Goal: Task Accomplishment & Management: Use online tool/utility

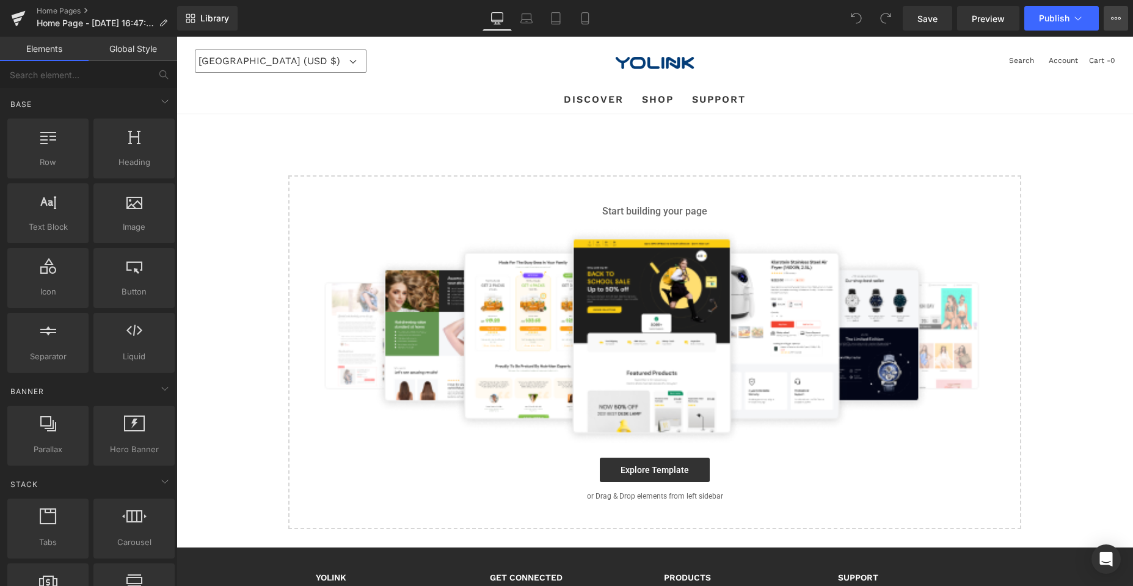
click at [1126, 15] on button "View Live Page View with current Template Save Template to Library Schedule Pub…" at bounding box center [1116, 18] width 24 height 24
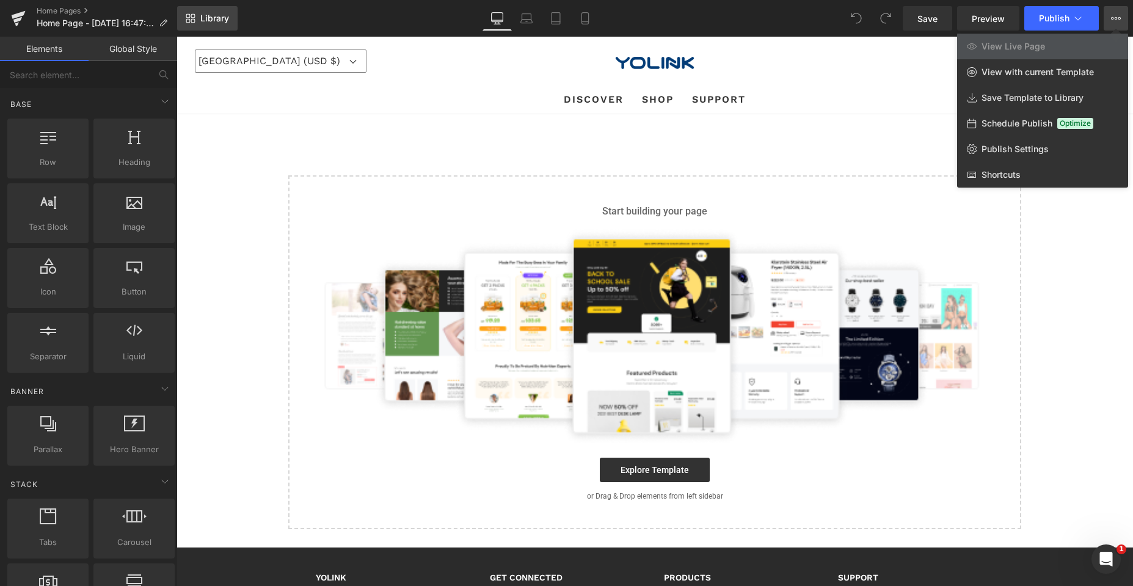
click at [189, 20] on icon at bounding box center [191, 18] width 10 height 10
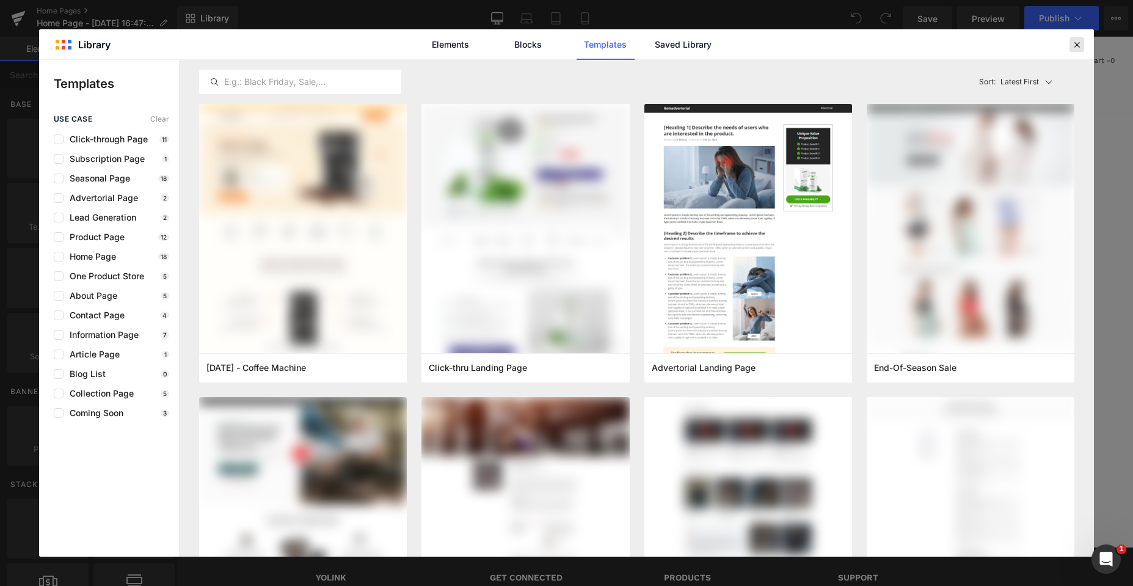
click at [1079, 45] on icon at bounding box center [1076, 44] width 11 height 11
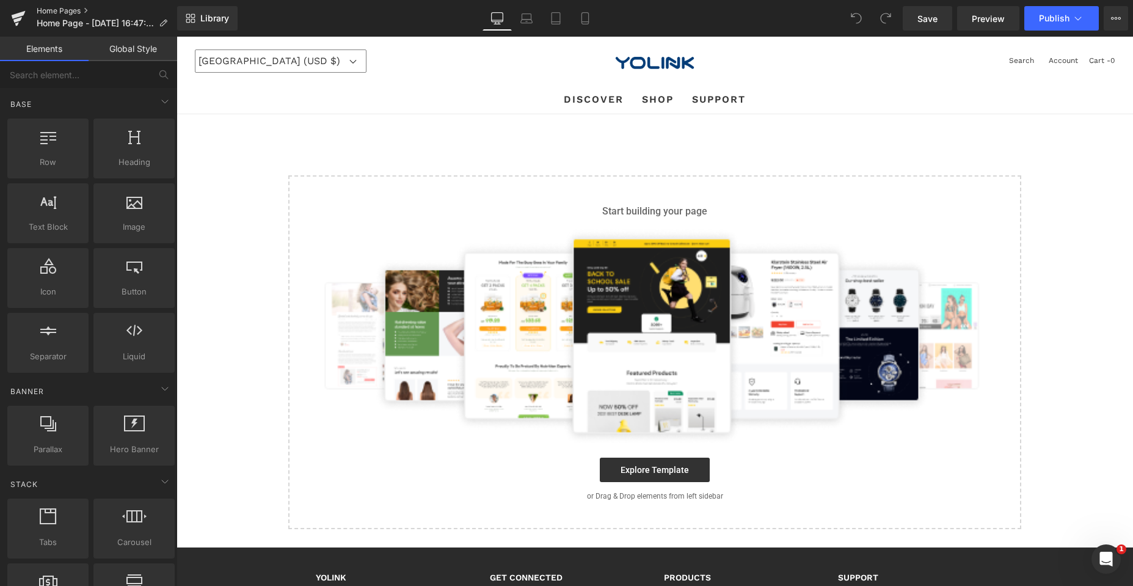
click at [79, 8] on link "Home Pages" at bounding box center [107, 11] width 140 height 10
click at [395, 143] on main "Select your layout" at bounding box center [654, 330] width 956 height 433
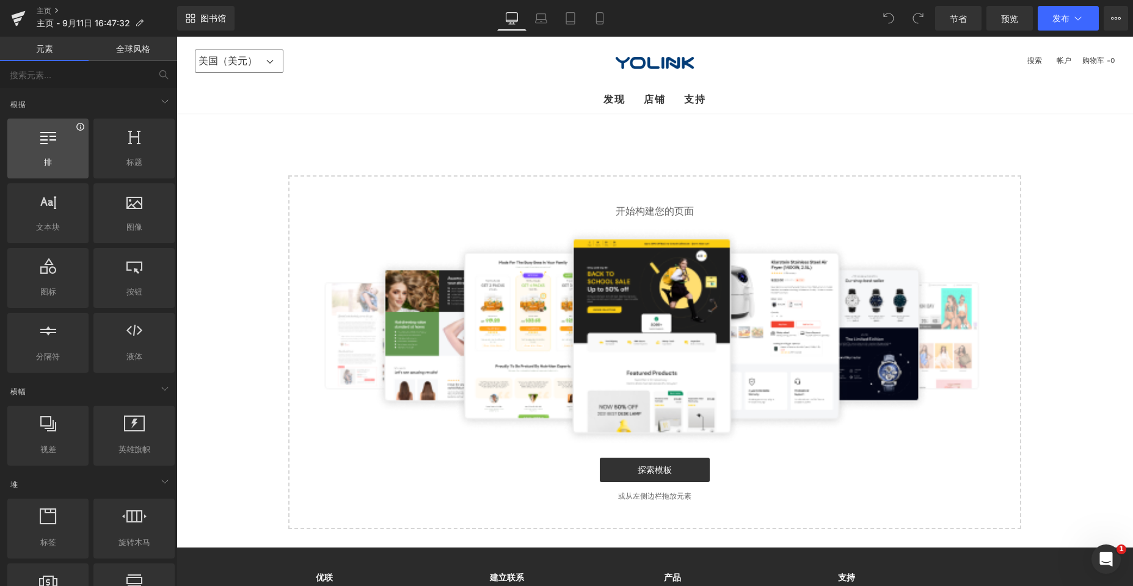
click at [79, 128] on icon at bounding box center [80, 126] width 9 height 9
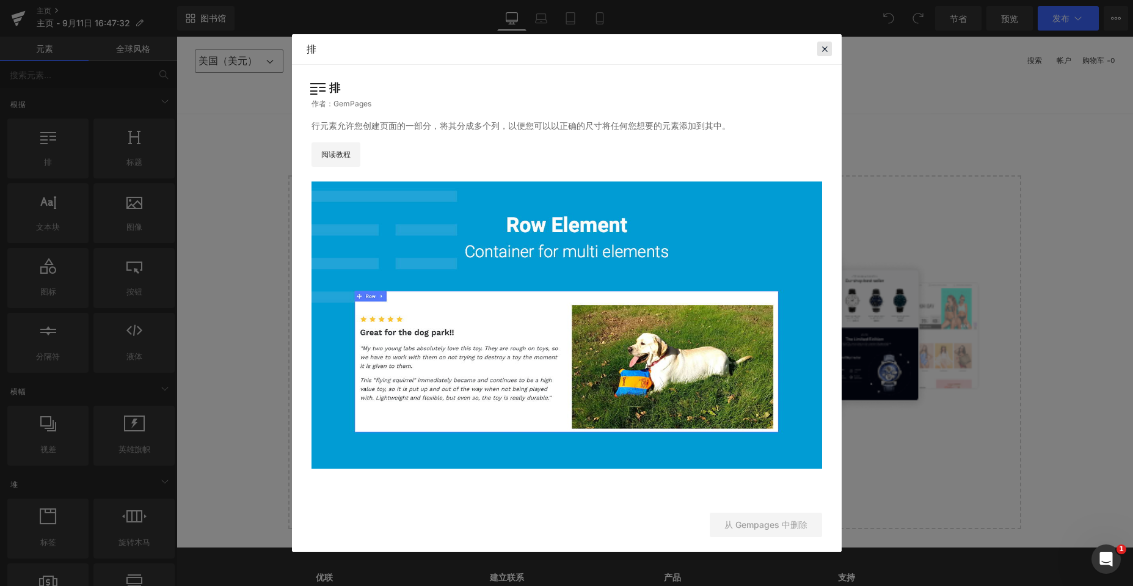
click at [829, 45] on icon at bounding box center [824, 48] width 11 height 11
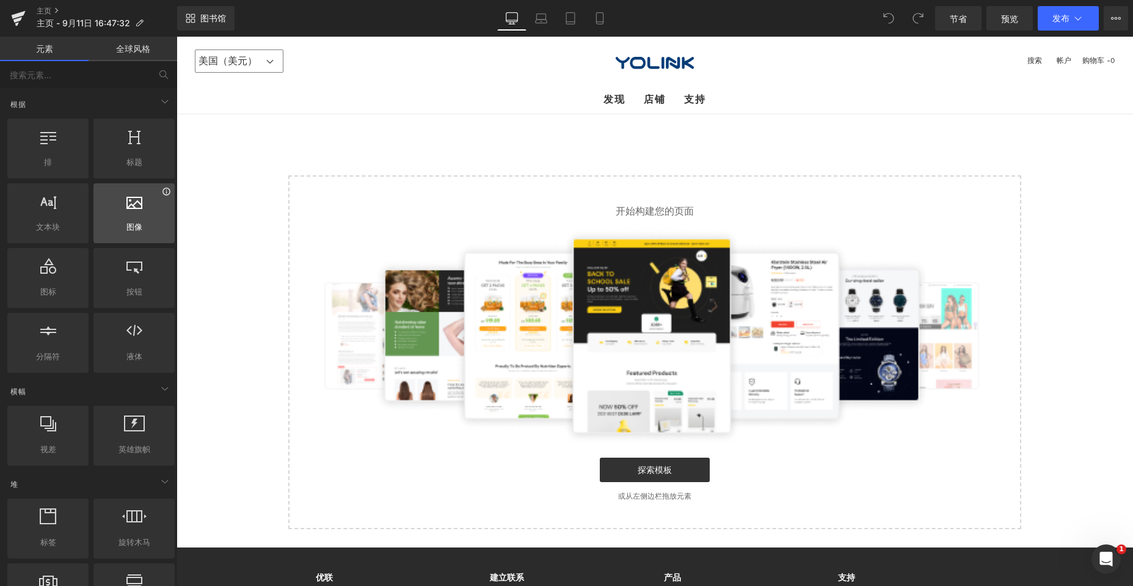
click at [162, 195] on icon at bounding box center [166, 191] width 9 height 9
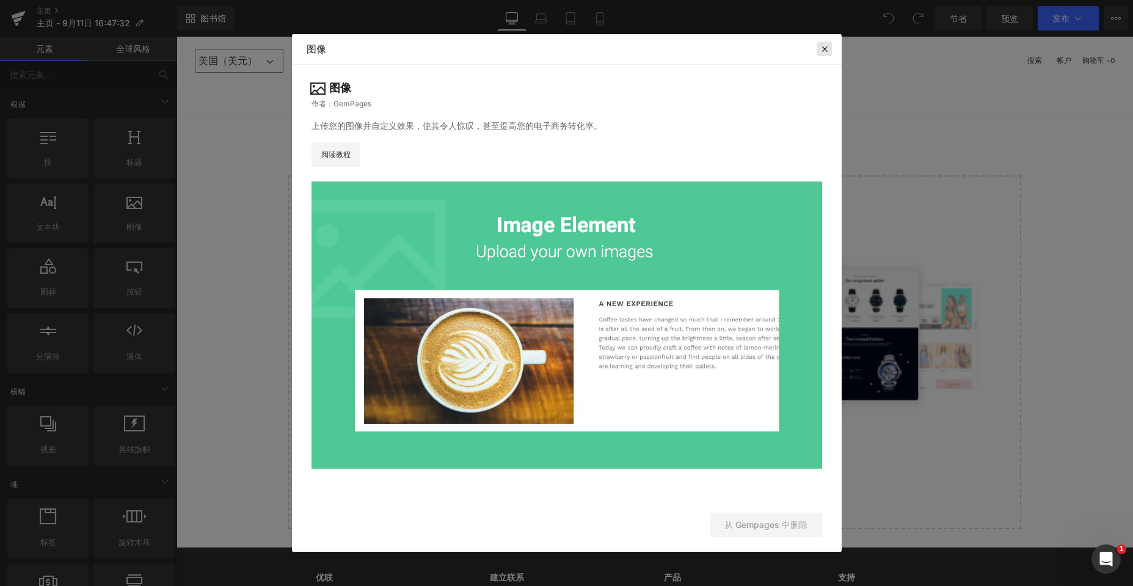
click at [824, 50] on icon at bounding box center [824, 48] width 11 height 11
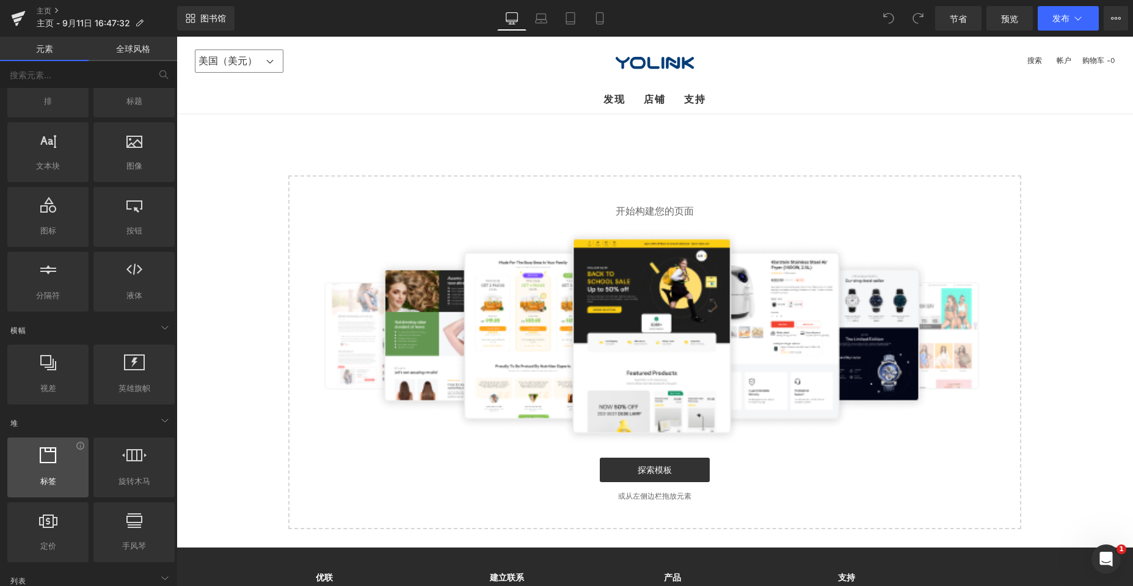
scroll to position [183, 0]
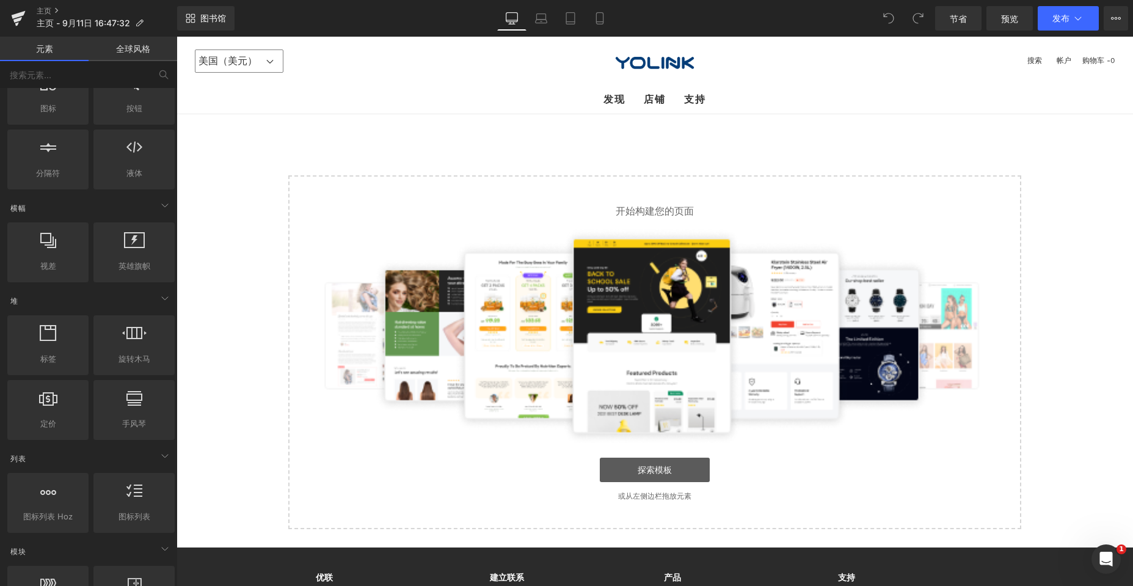
click at [650, 470] on font "探索模板" at bounding box center [655, 470] width 34 height 10
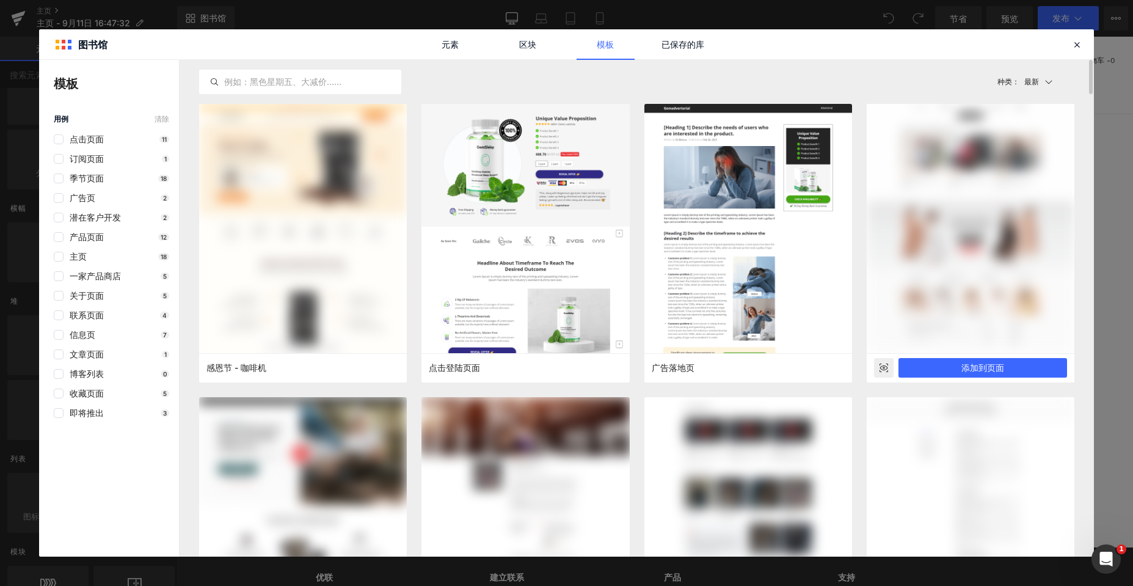
click at [881, 367] on rect at bounding box center [884, 368] width 20 height 20
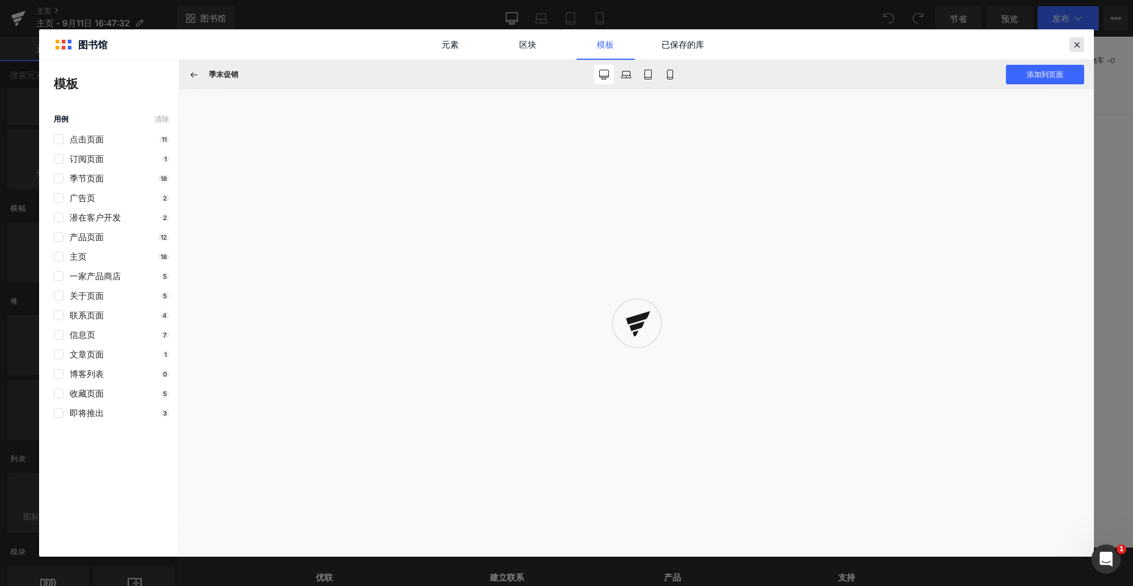
click at [1077, 44] on icon at bounding box center [1076, 44] width 11 height 11
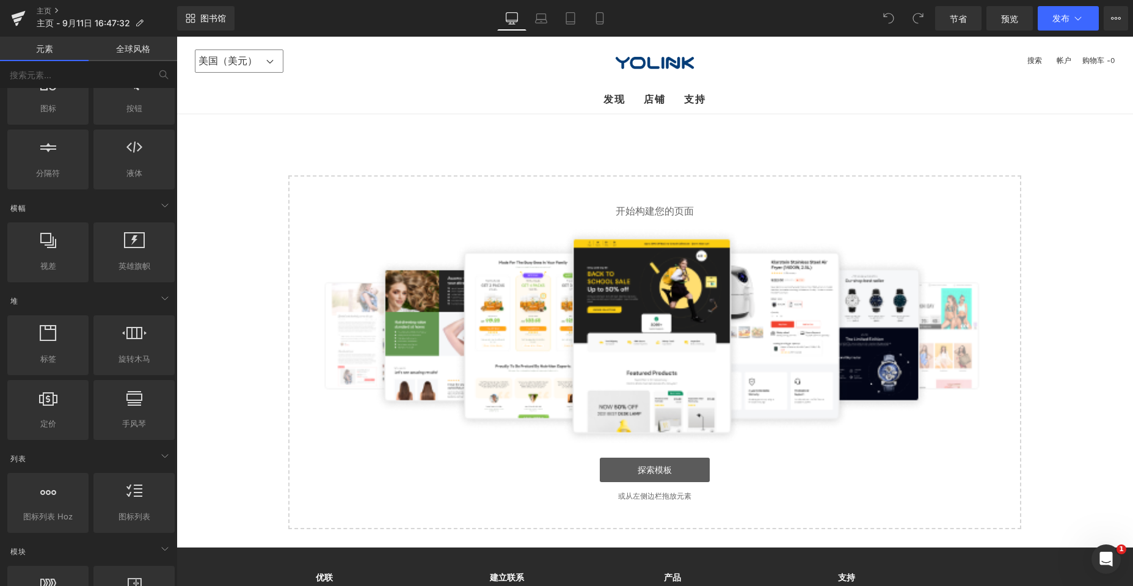
click at [661, 468] on font "探索模板" at bounding box center [655, 470] width 34 height 10
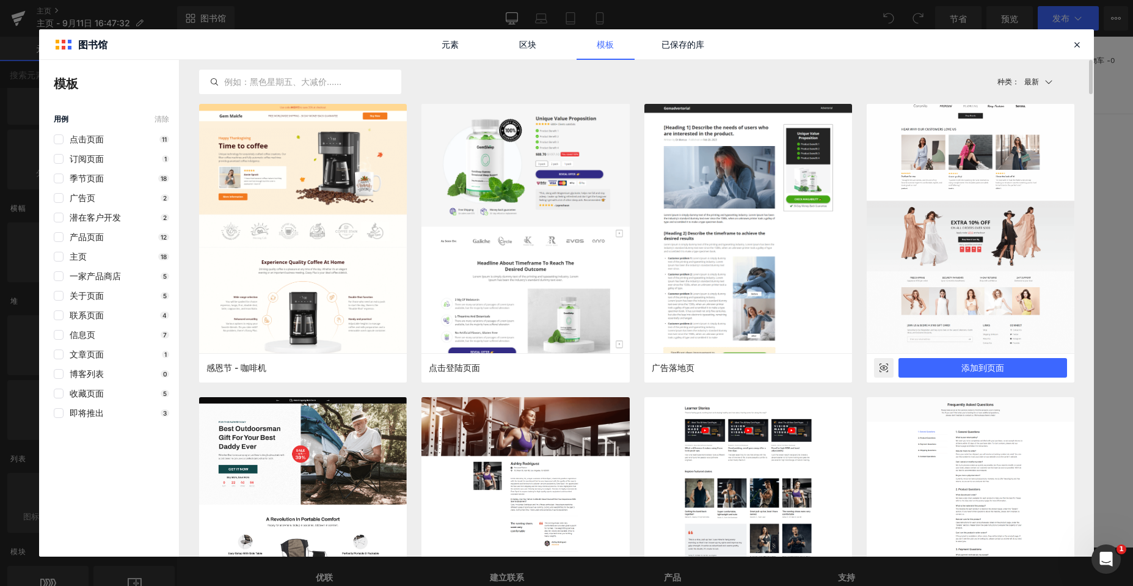
click at [885, 369] on rect at bounding box center [884, 368] width 20 height 20
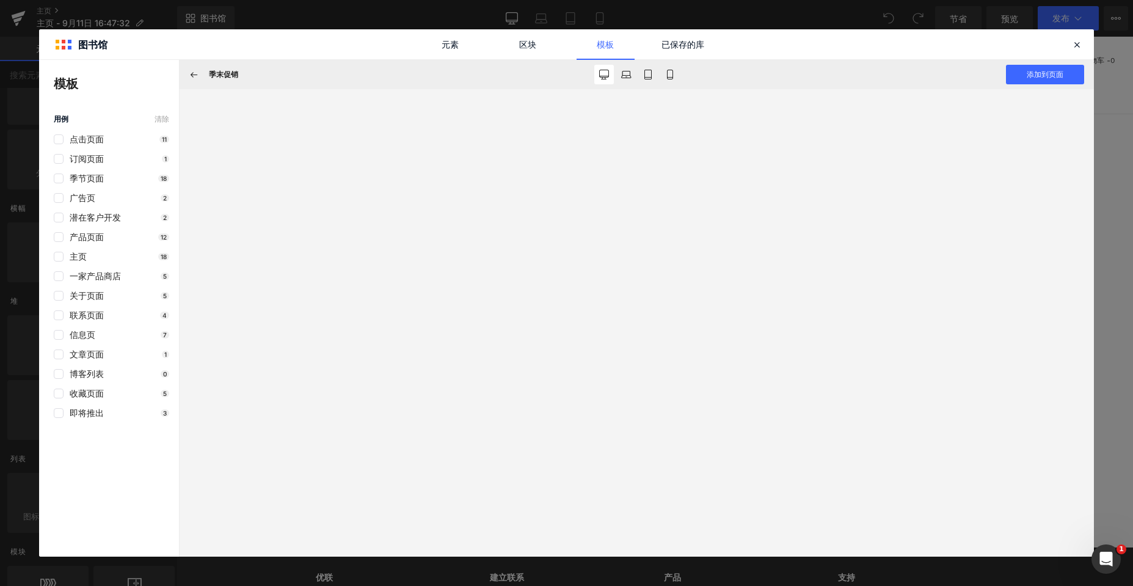
click at [913, 47] on div "元素 区块 模板 已保存的库" at bounding box center [566, 44] width 1055 height 30
click at [1032, 69] on button "添加到页面" at bounding box center [1045, 75] width 78 height 20
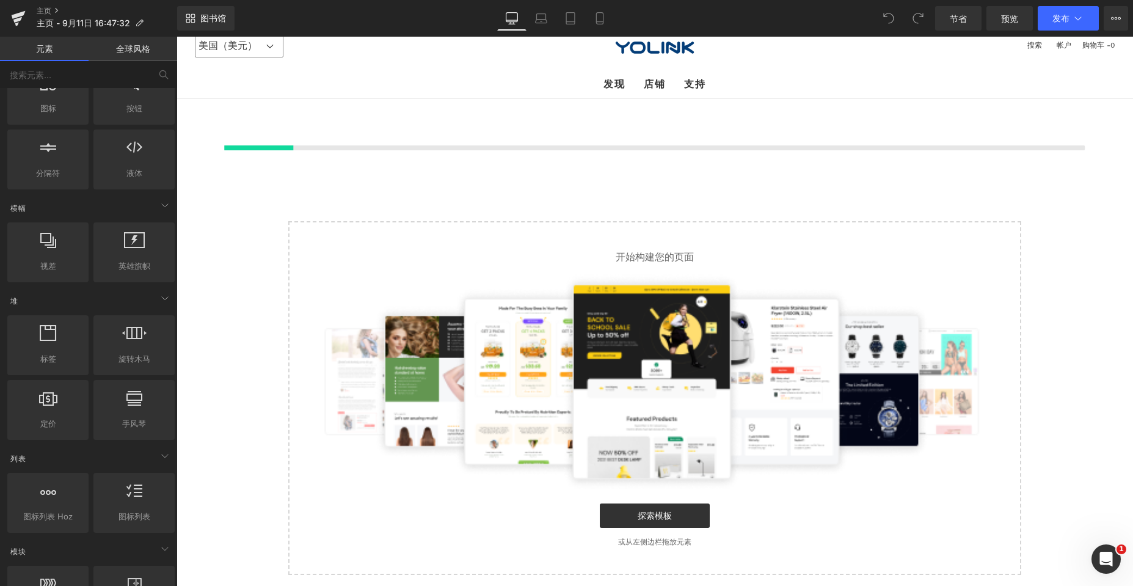
scroll to position [16, 0]
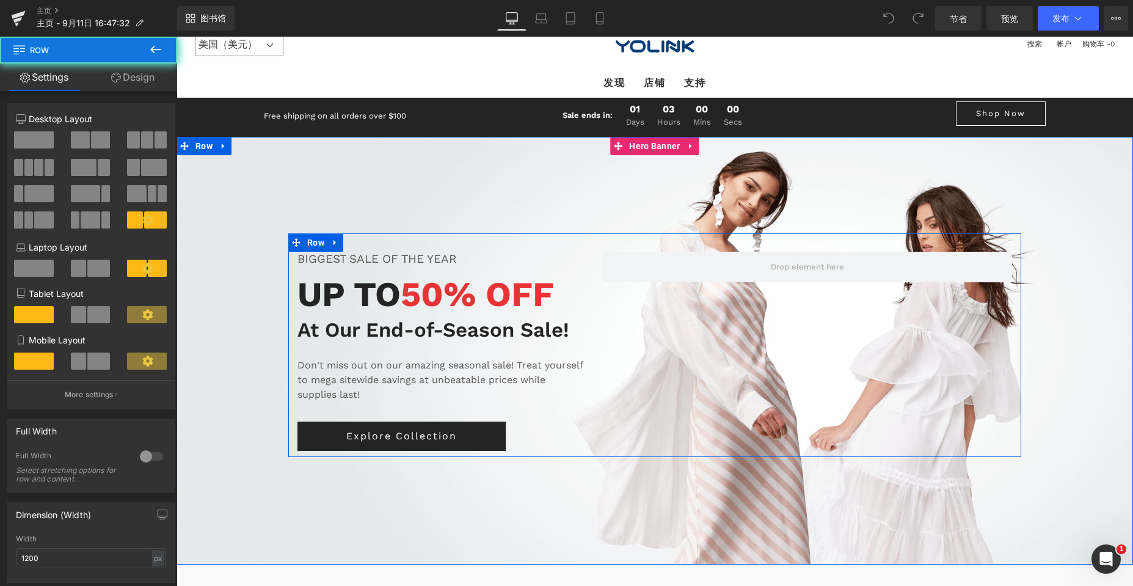
click at [649, 260] on span at bounding box center [807, 267] width 409 height 31
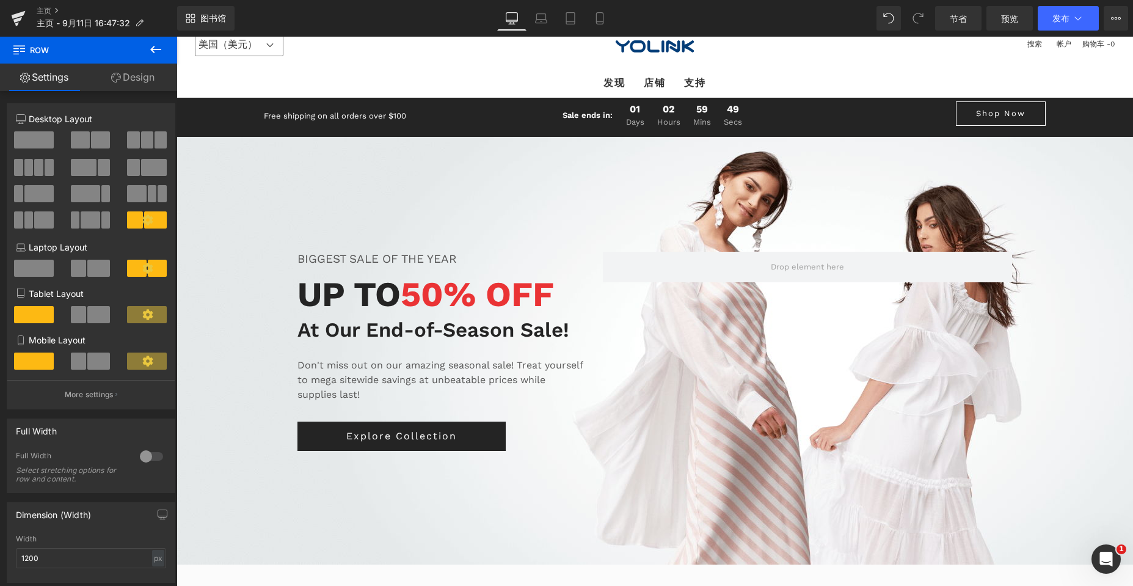
scroll to position [1421, 0]
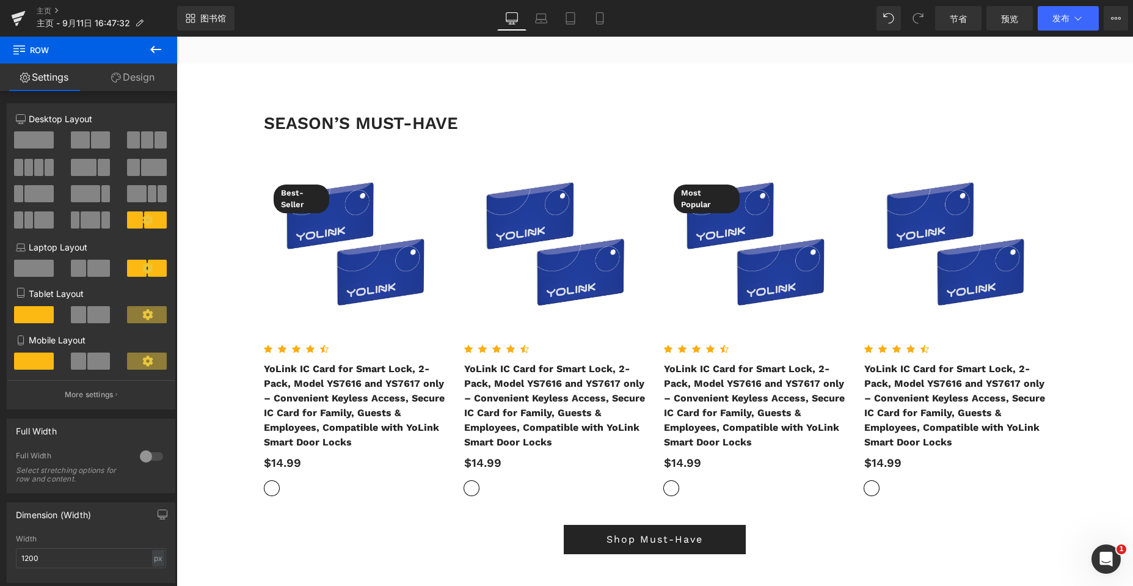
click at [561, 228] on img at bounding box center [555, 245] width 182 height 182
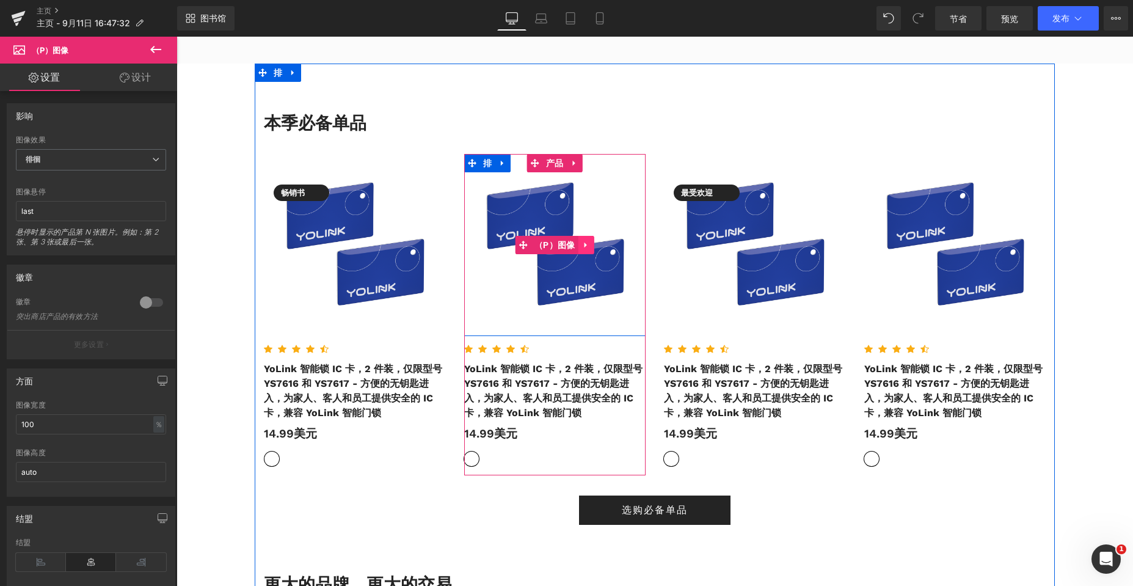
click at [584, 246] on icon at bounding box center [585, 244] width 2 height 5
click at [503, 219] on img at bounding box center [555, 245] width 182 height 182
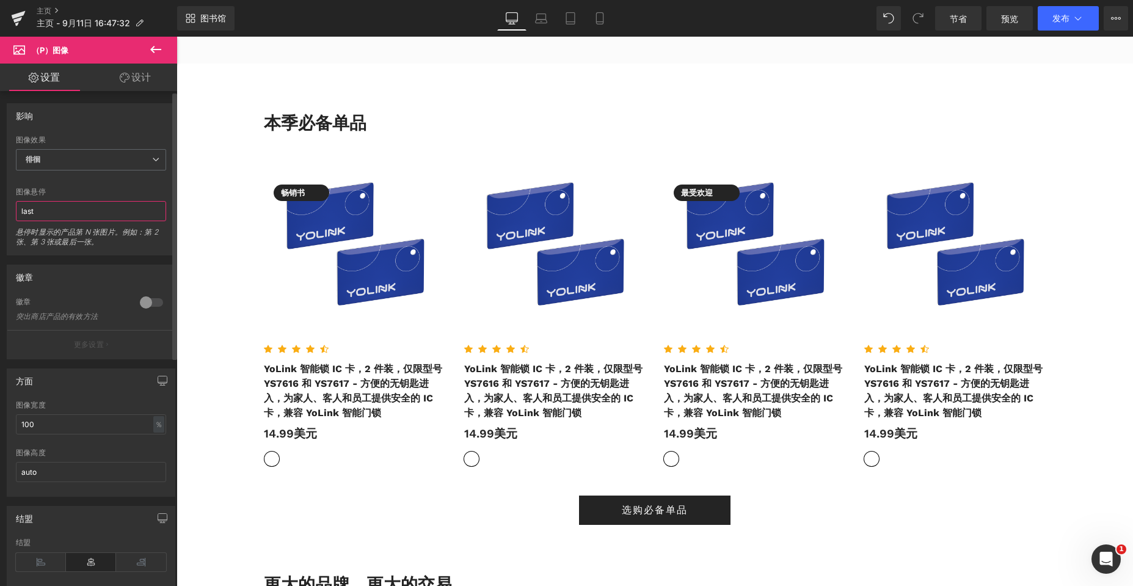
click at [60, 208] on input "last" at bounding box center [91, 211] width 150 height 20
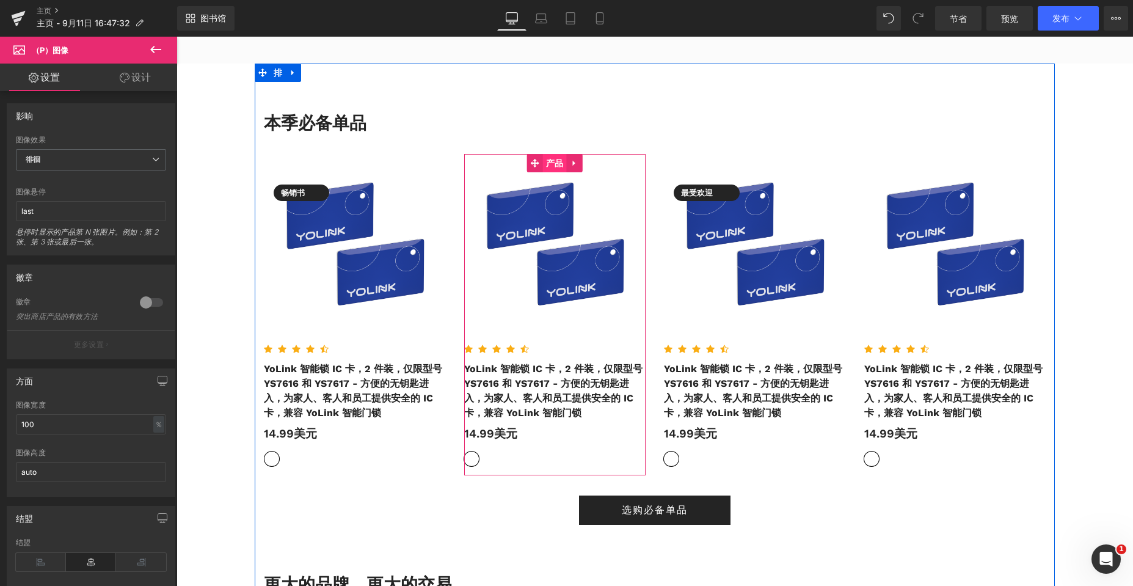
click at [546, 162] on font "产品" at bounding box center [555, 163] width 18 height 10
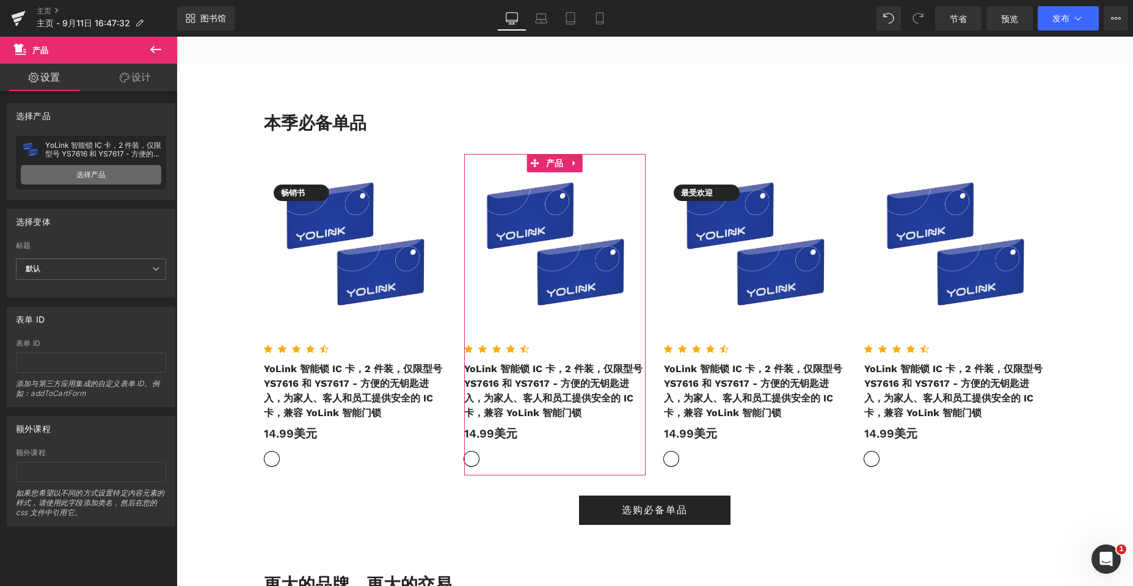
click at [71, 172] on link "选择产品" at bounding box center [91, 175] width 140 height 20
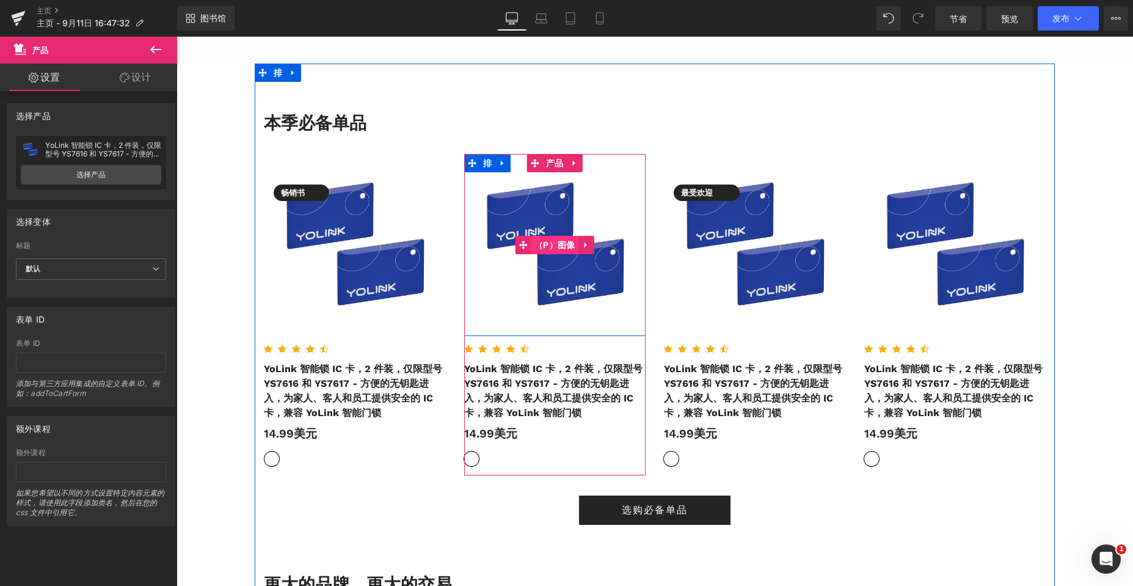
click at [535, 242] on font "（P）图像" at bounding box center [554, 245] width 41 height 10
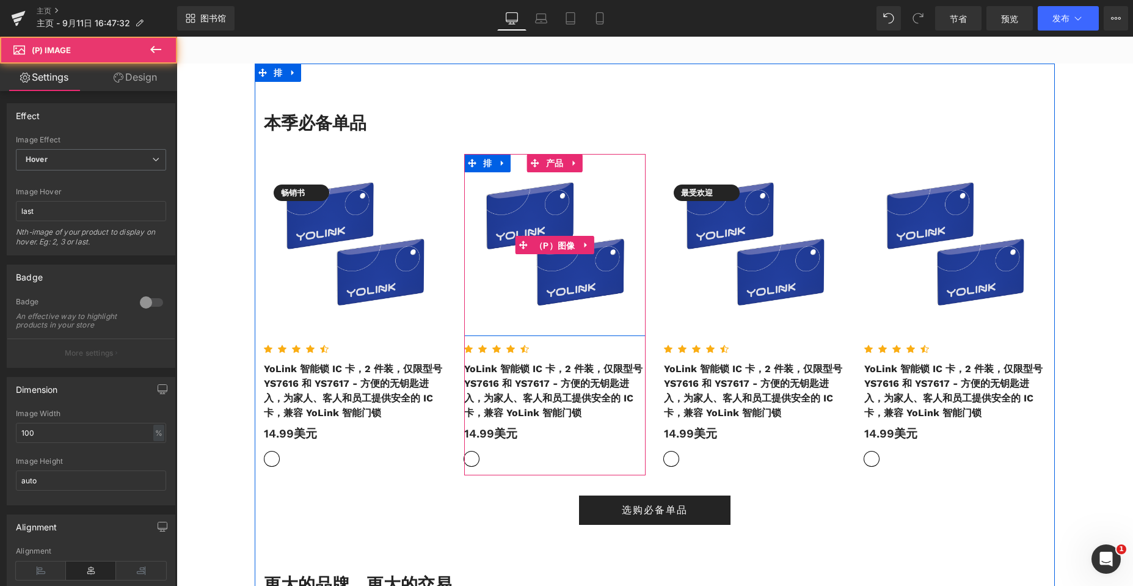
click at [529, 224] on img at bounding box center [555, 245] width 182 height 182
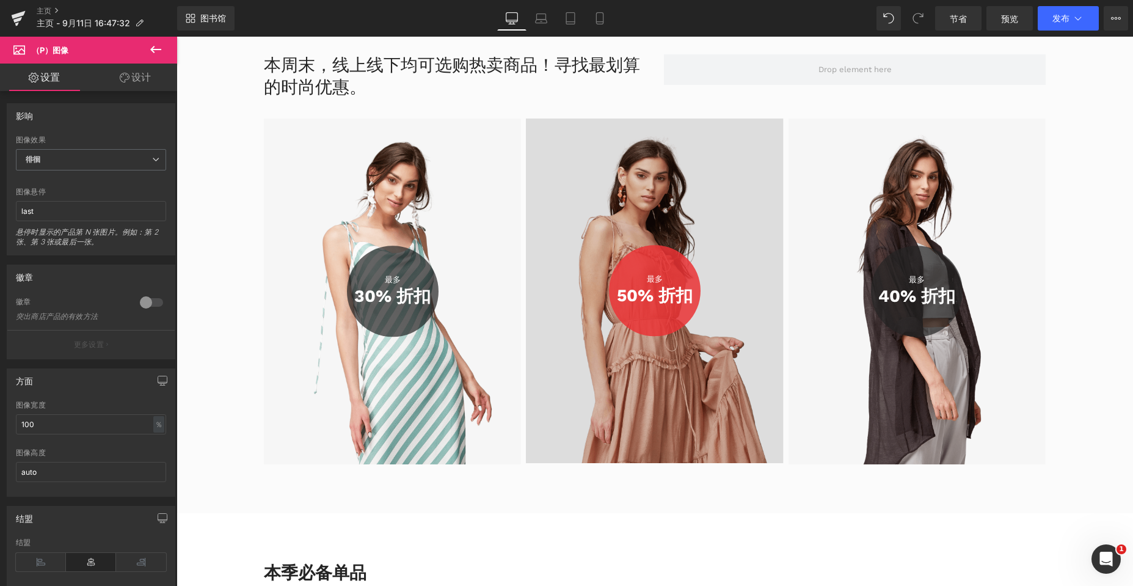
scroll to position [994, 0]
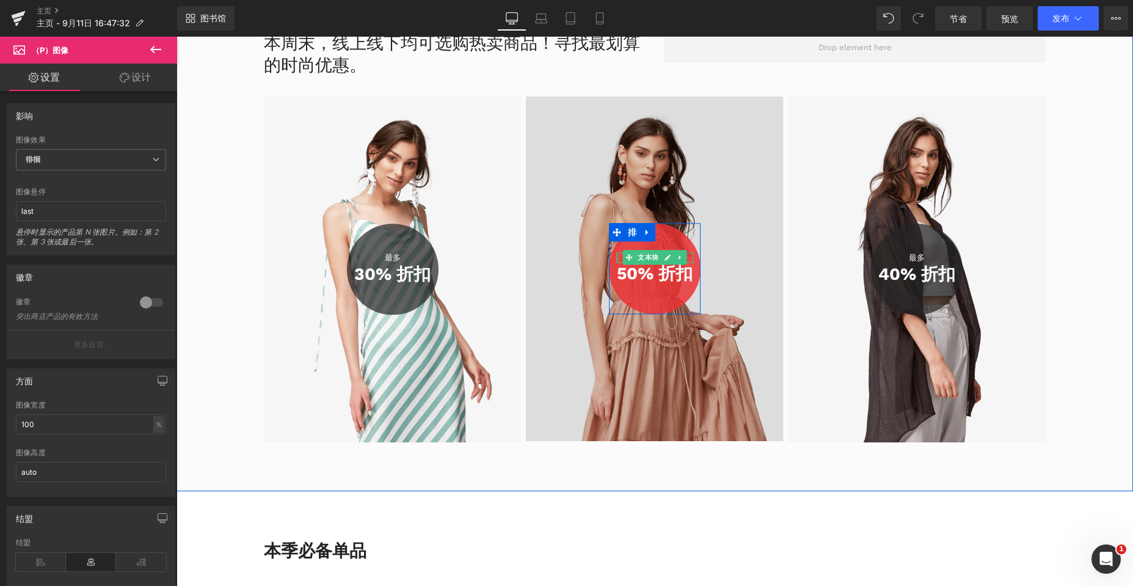
click at [594, 207] on img at bounding box center [654, 268] width 257 height 344
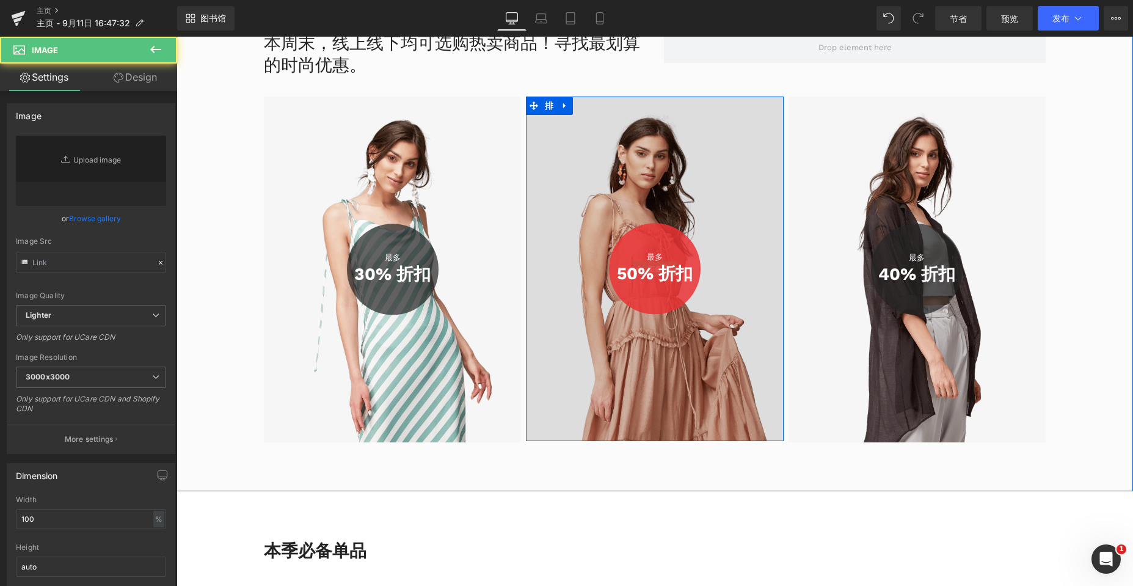
type input "https://ucarecdn.com/d3112686-23ee-4276-be30-28eaa1f12399/-/format/auto/"
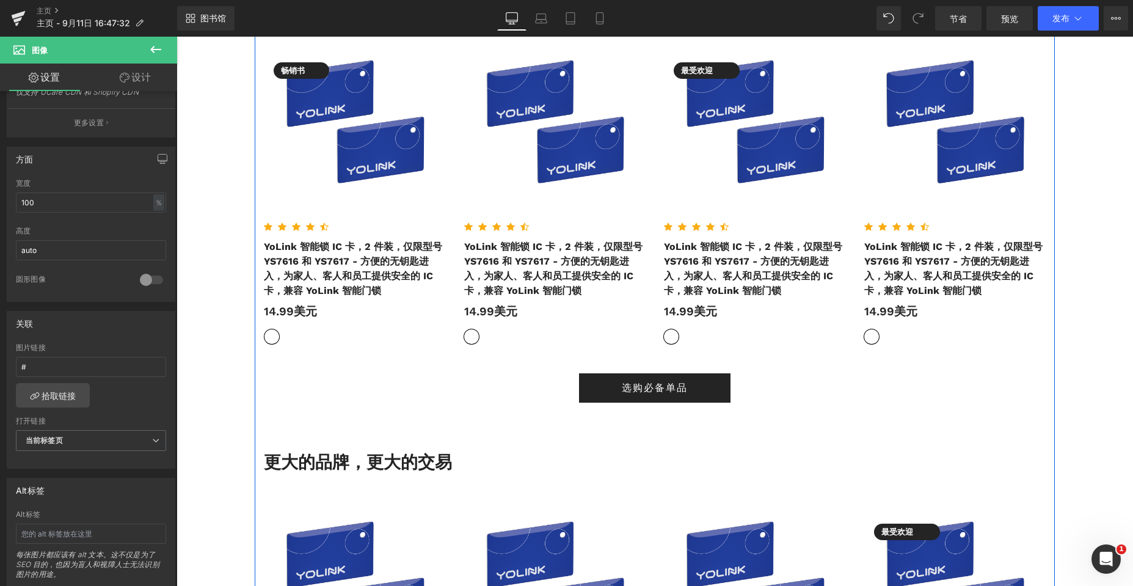
scroll to position [1360, 0]
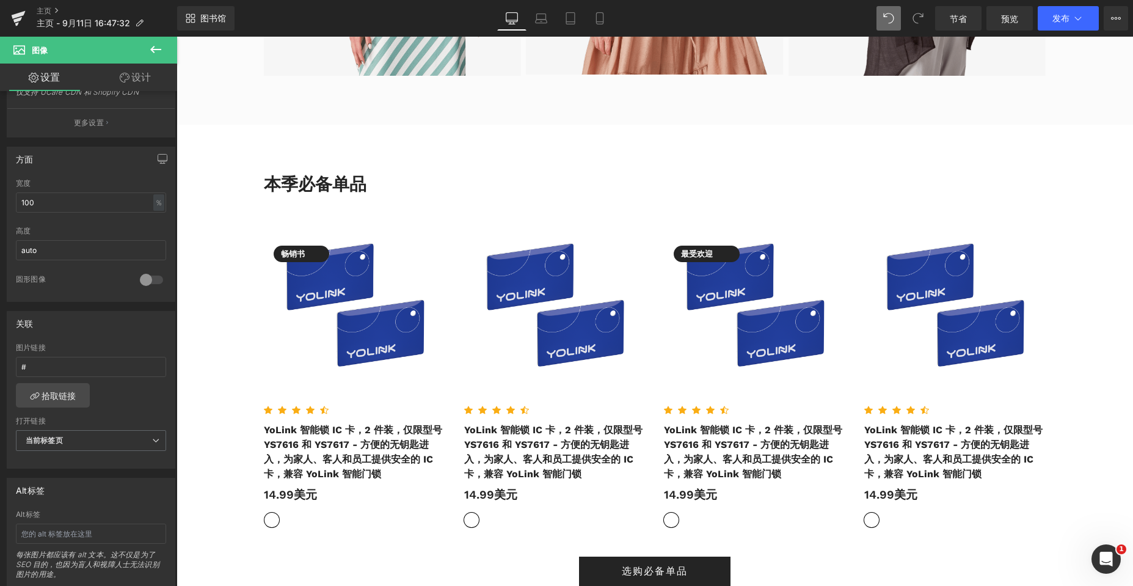
click at [894, 20] on span at bounding box center [888, 18] width 24 height 24
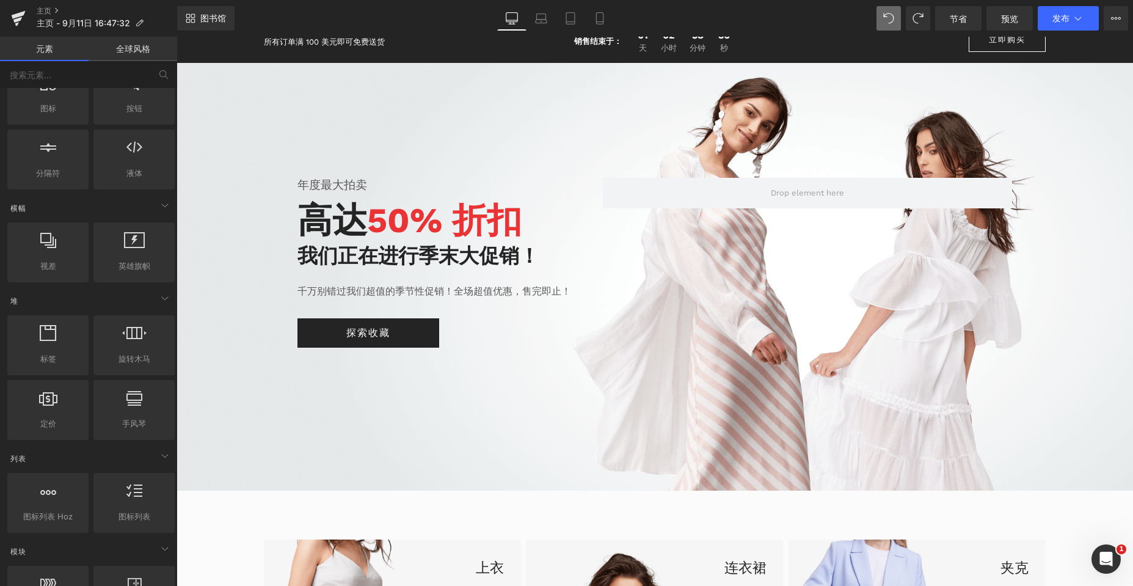
scroll to position [0, 0]
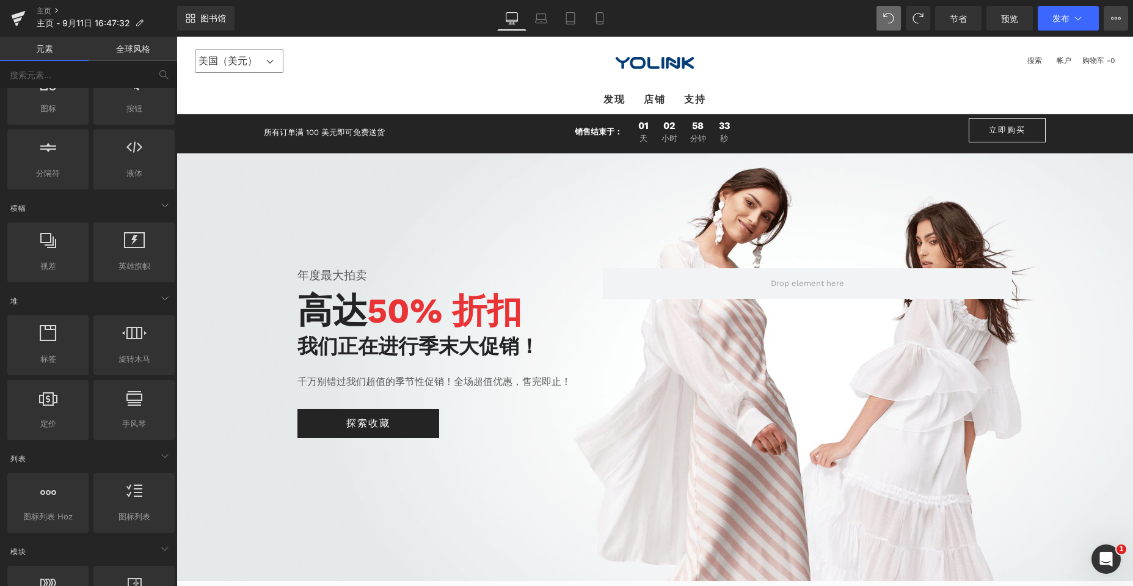
click at [1115, 22] on icon at bounding box center [1116, 18] width 10 height 10
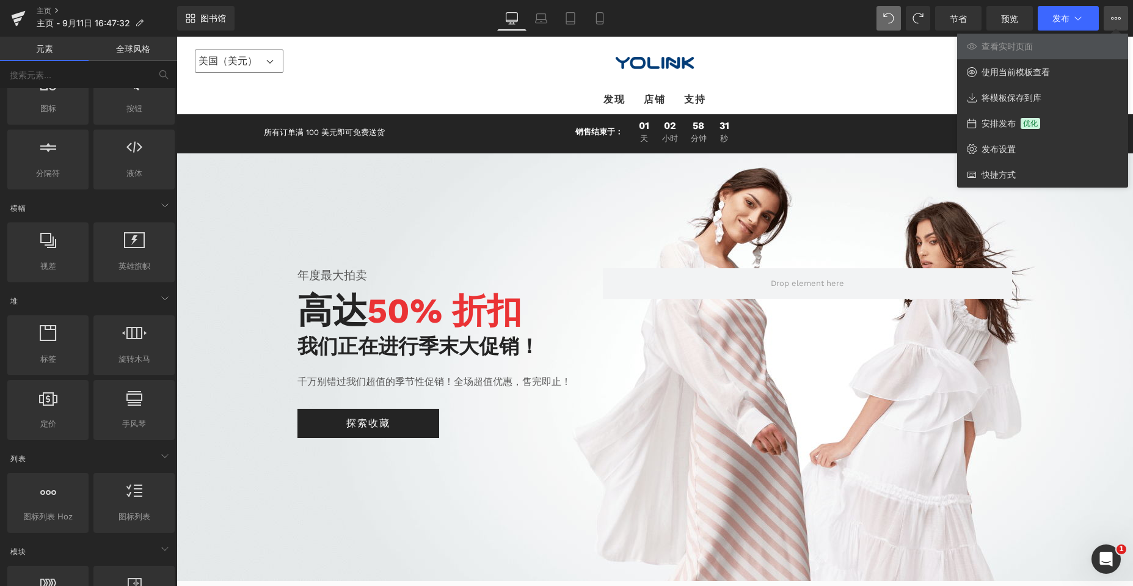
click at [402, 37] on div "美国（美元） Afghanistan (AFN ؋) Åland Islands (EUR €) Albania (ALL L) Algeria (DZD د…" at bounding box center [654, 61] width 956 height 49
click at [191, 23] on icon at bounding box center [191, 18] width 10 height 10
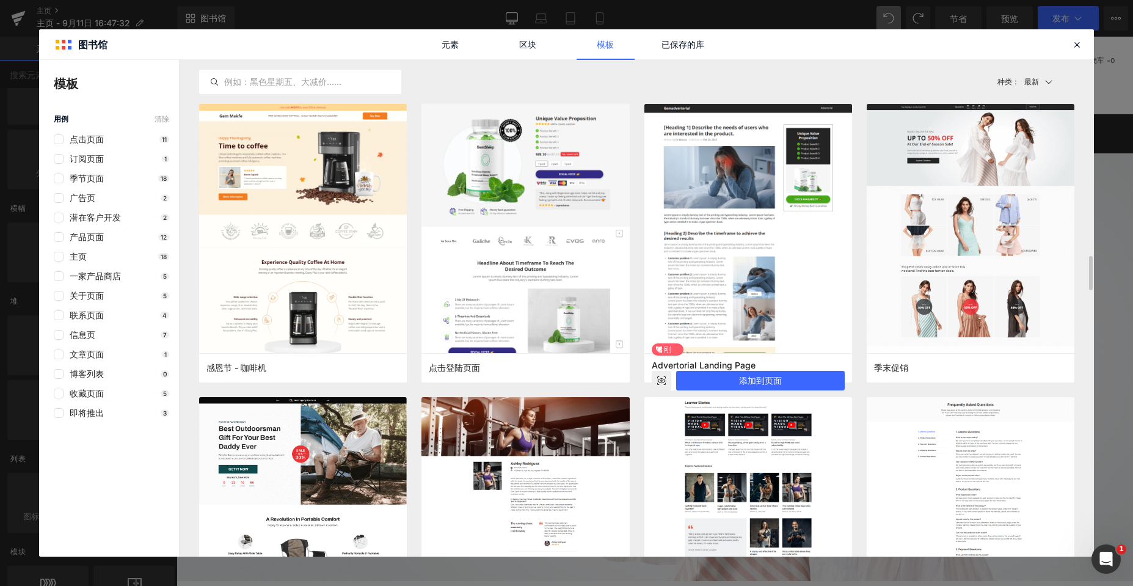
scroll to position [183, 0]
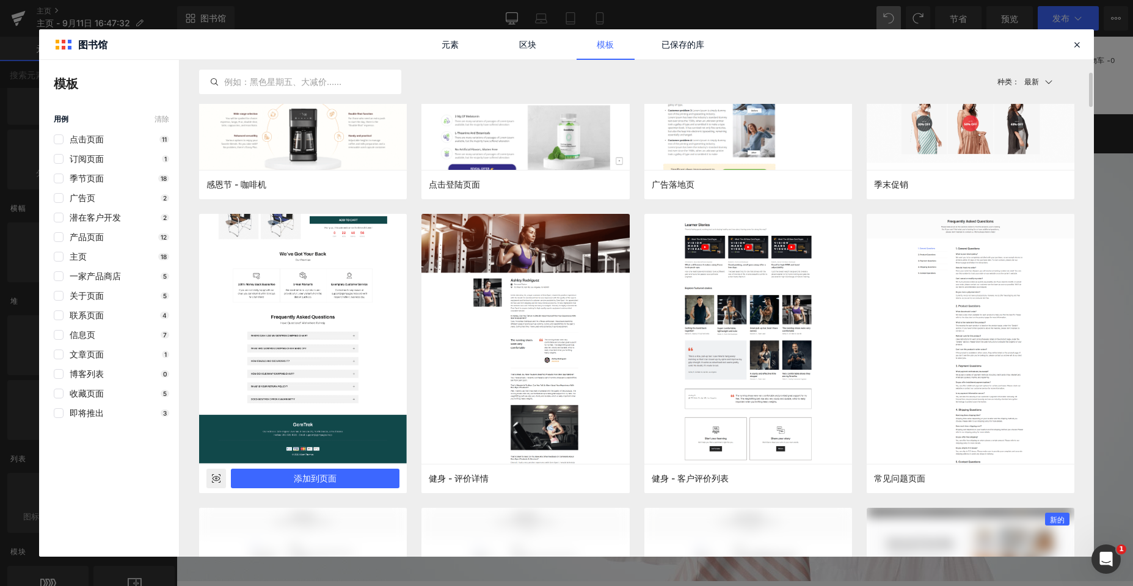
click at [214, 480] on rect at bounding box center [216, 478] width 20 height 20
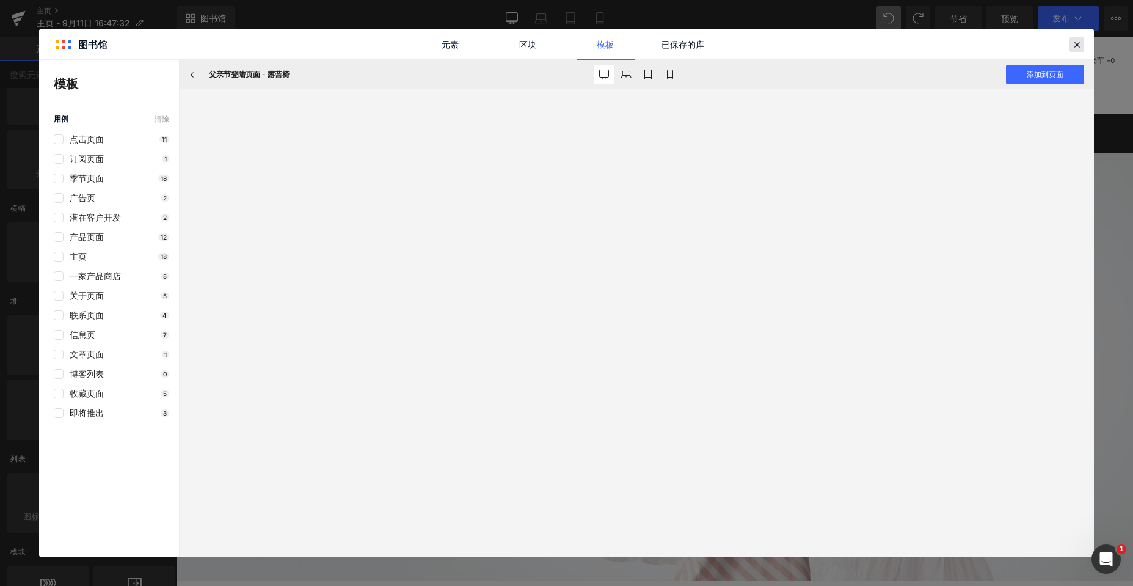
click at [1077, 45] on icon at bounding box center [1076, 44] width 11 height 11
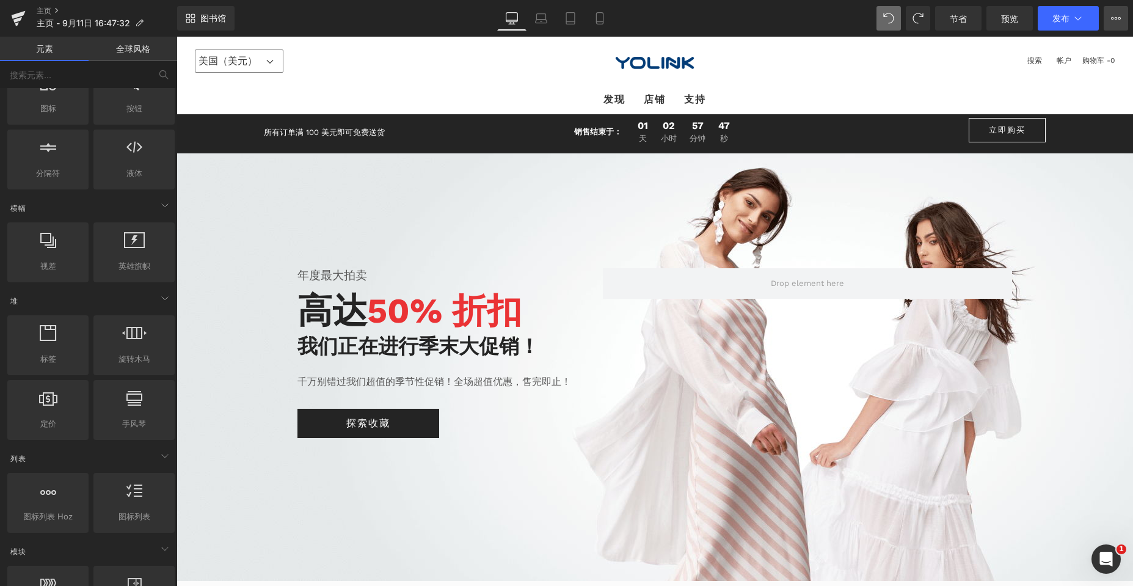
click at [1121, 16] on button "查看实时页面 使用当前模板查看 将模板保存到库 安排发布 优化 发布设置 快捷方式" at bounding box center [1116, 18] width 24 height 24
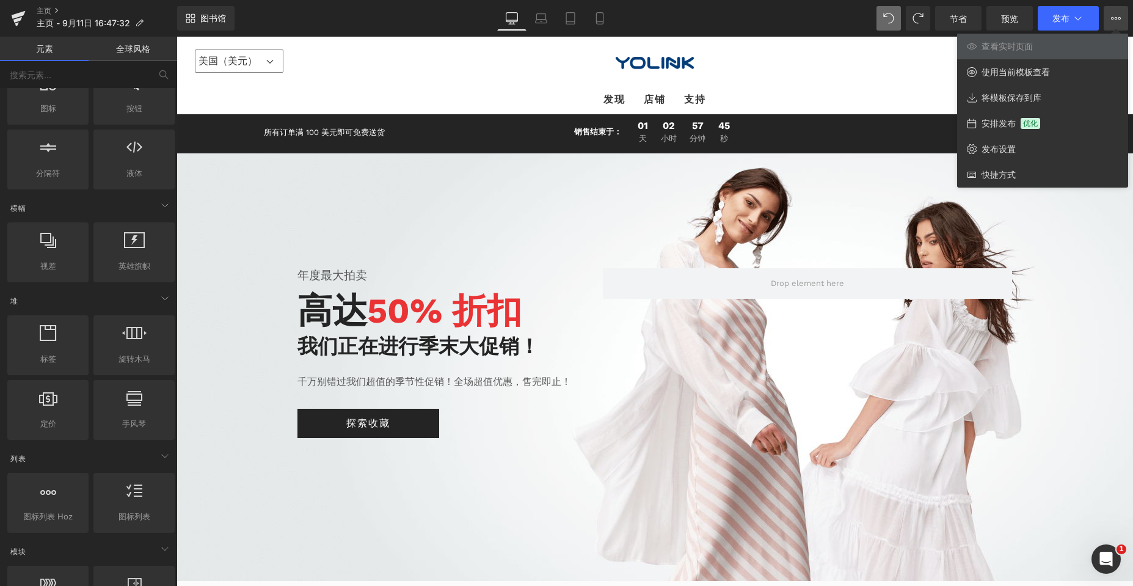
click at [302, 80] on div "美国（美元） Afghanistan (AFN ؋) Åland Islands (EUR €) Albania (ALL L) Algeria (DZD د…" at bounding box center [654, 61] width 956 height 49
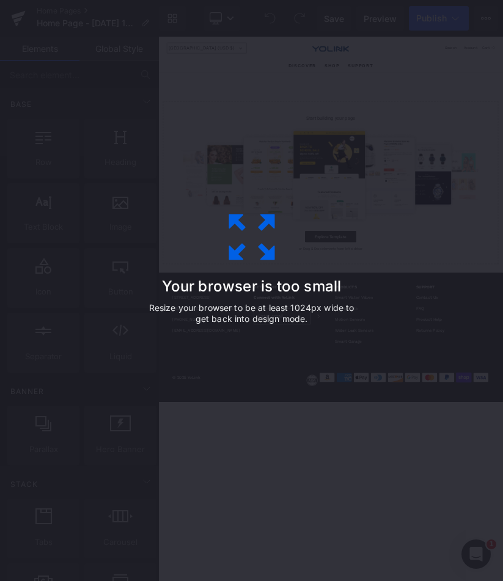
click at [304, 233] on div "Your browser is too small Resize your browser to be at least 1024px wide to get…" at bounding box center [251, 291] width 275 height 244
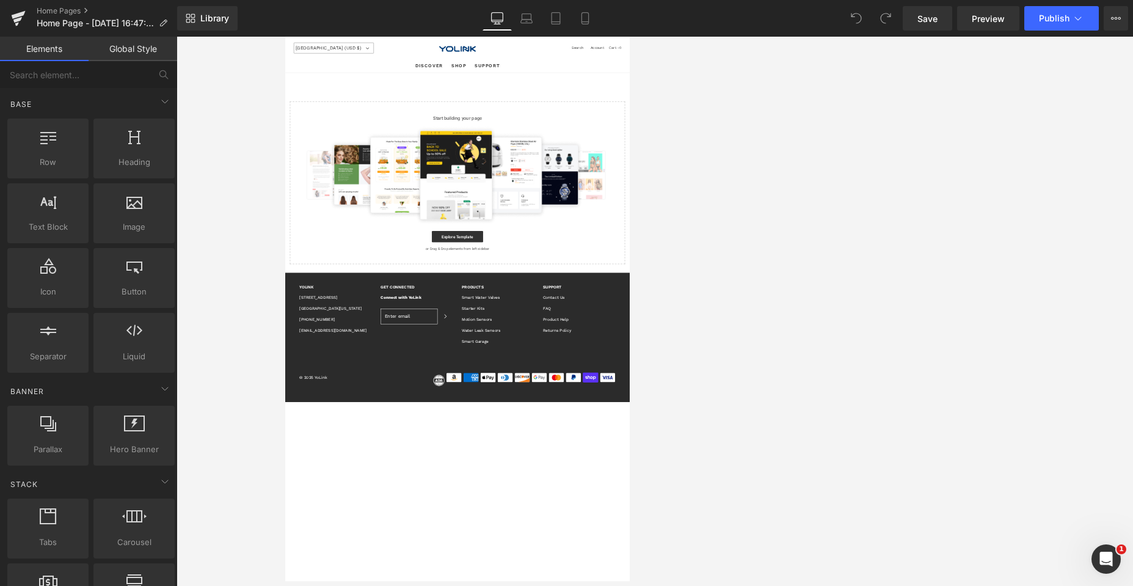
click at [502, 136] on div at bounding box center [654, 311] width 956 height 549
click at [502, 9] on link "Laptop" at bounding box center [526, 18] width 29 height 24
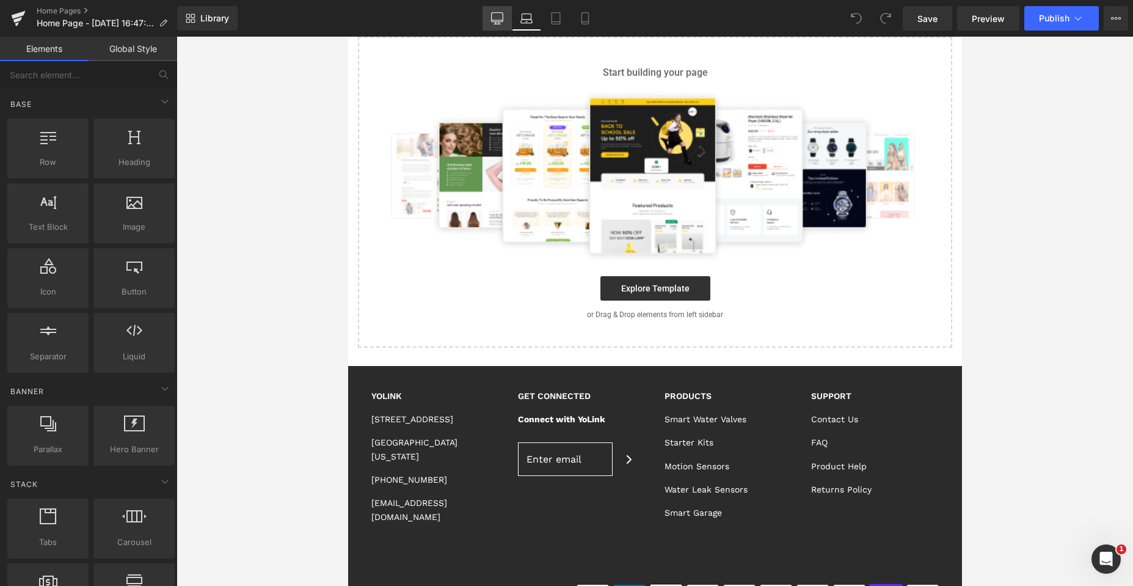
click at [501, 16] on icon at bounding box center [497, 18] width 12 height 12
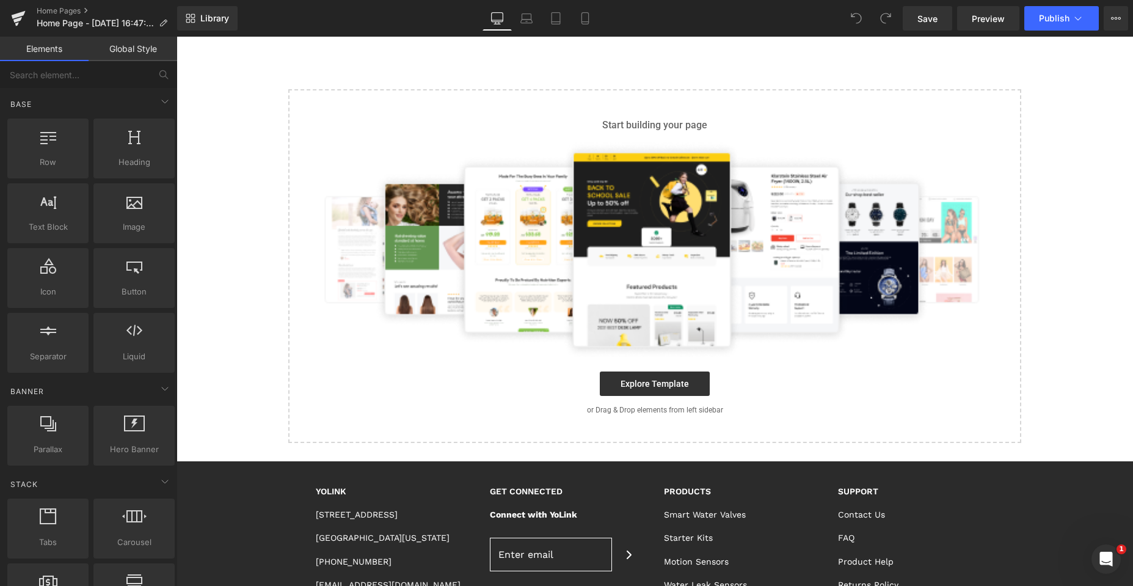
scroll to position [0, 0]
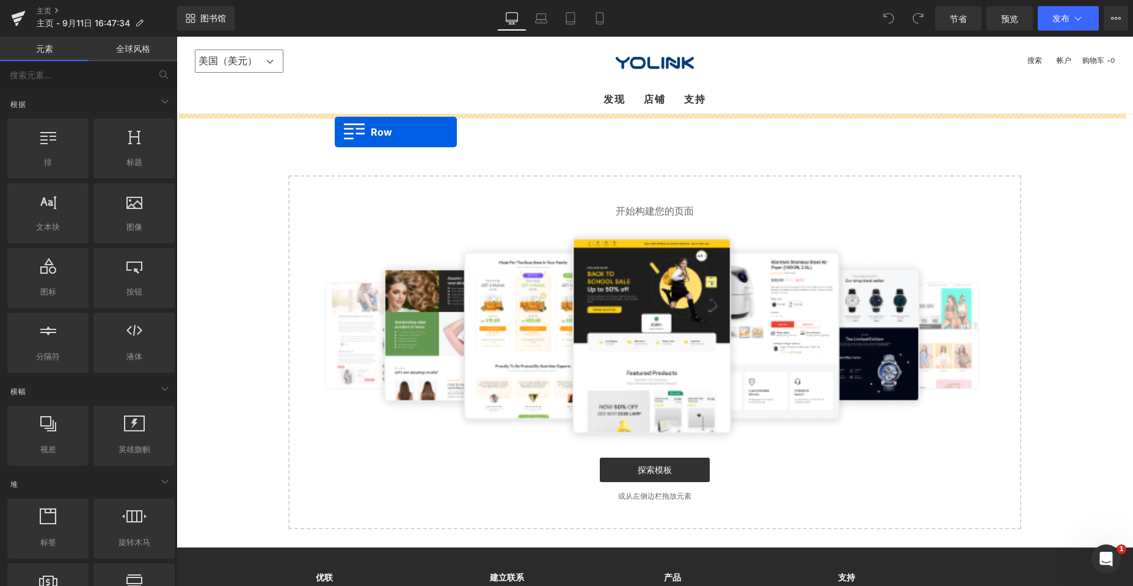
drag, startPoint x: 215, startPoint y: 188, endPoint x: 335, endPoint y: 132, distance: 132.2
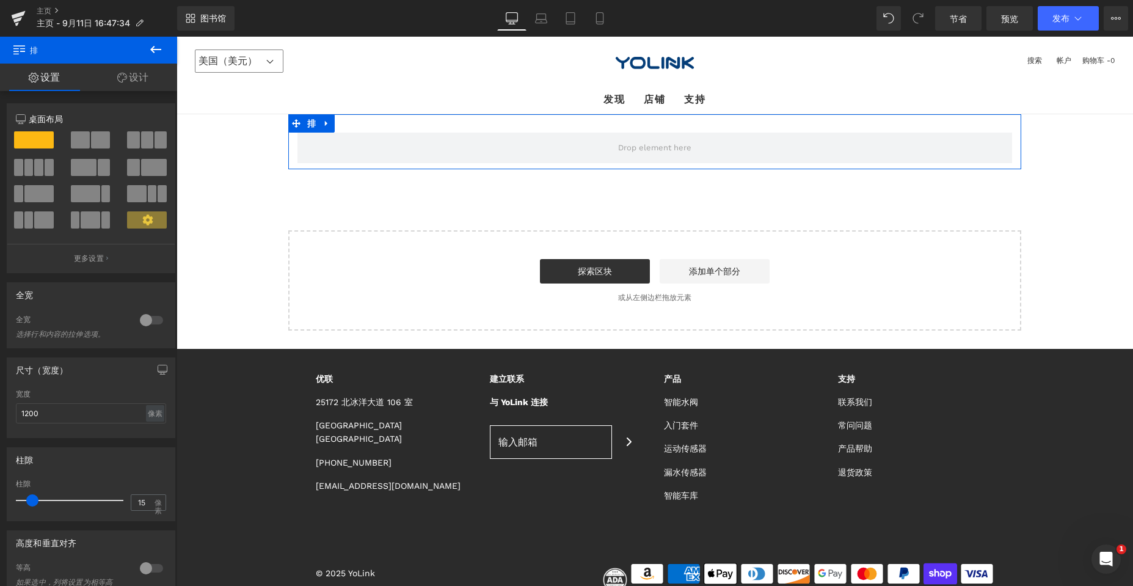
click at [130, 75] on font "设计" at bounding box center [139, 77] width 20 height 12
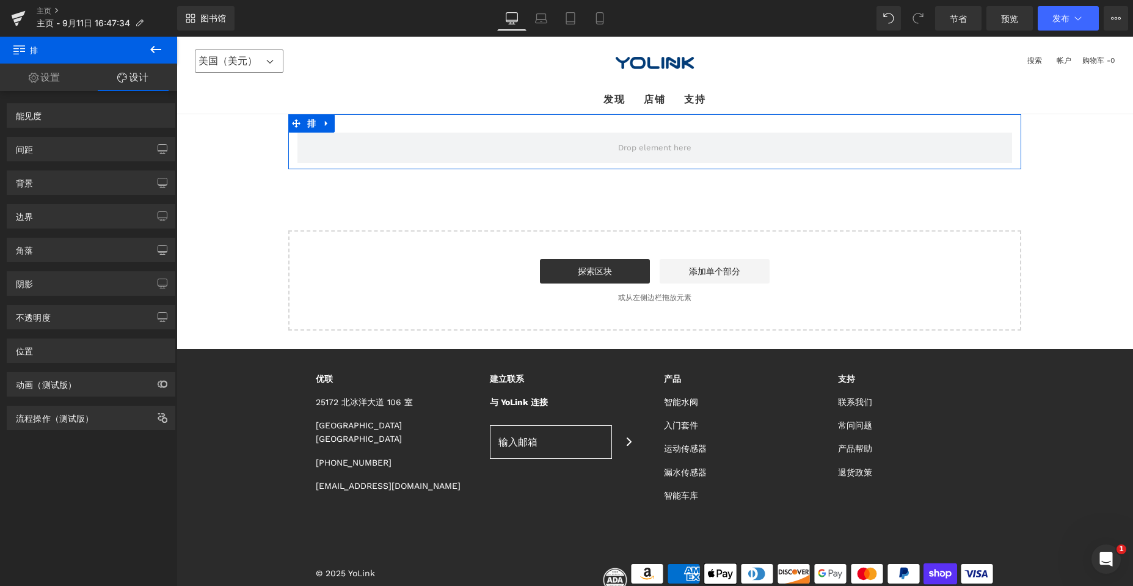
click at [38, 79] on link "设置" at bounding box center [44, 77] width 89 height 27
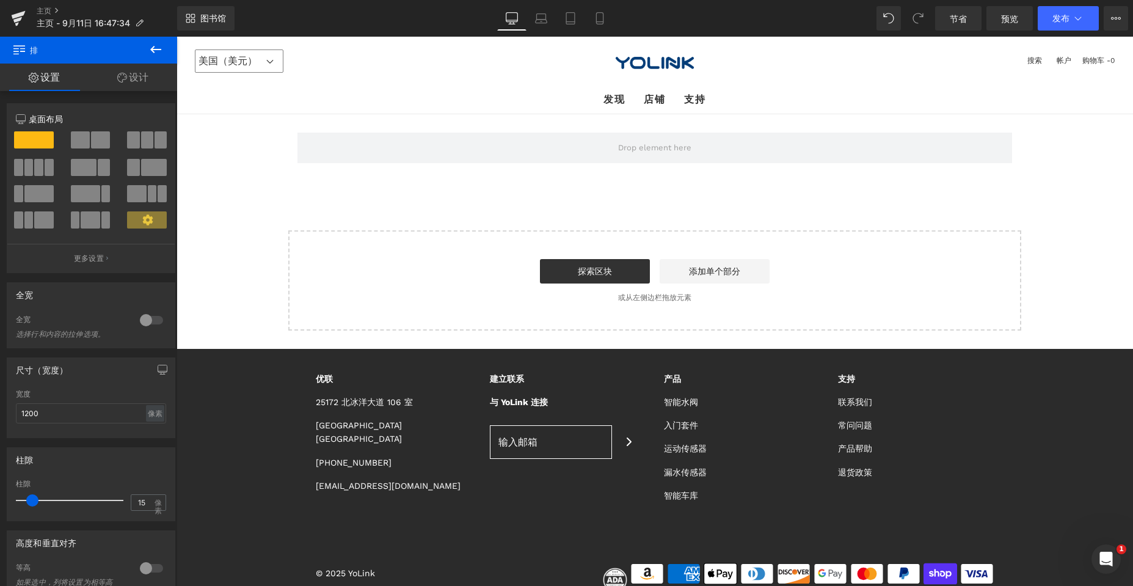
click at [304, 184] on div "排 选择布局" at bounding box center [654, 222] width 956 height 216
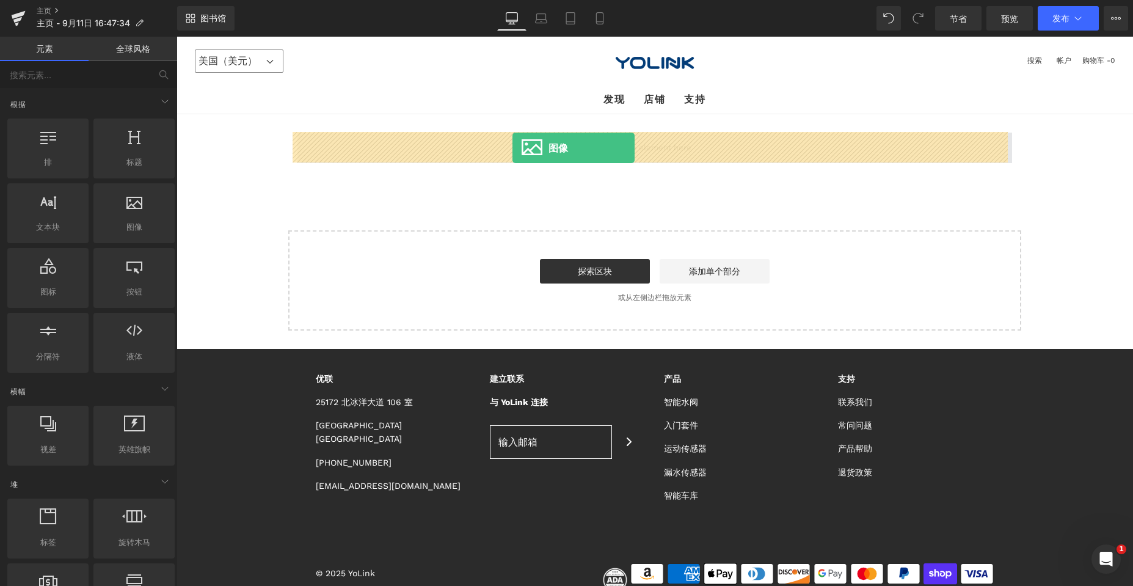
drag, startPoint x: 306, startPoint y: 249, endPoint x: 512, endPoint y: 148, distance: 230.0
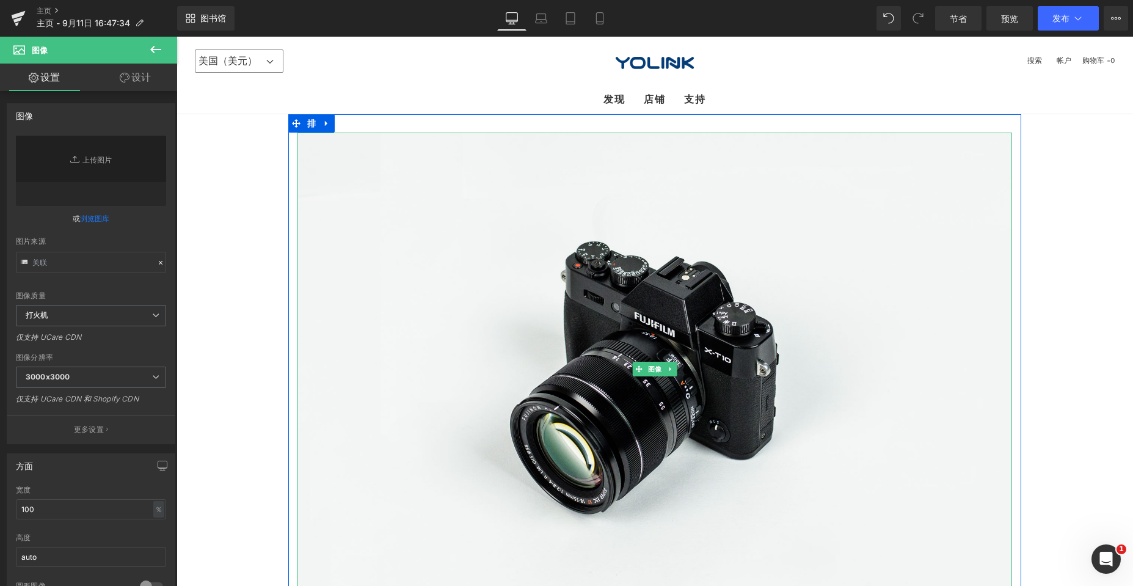
type input "//[DOMAIN_NAME][URL]"
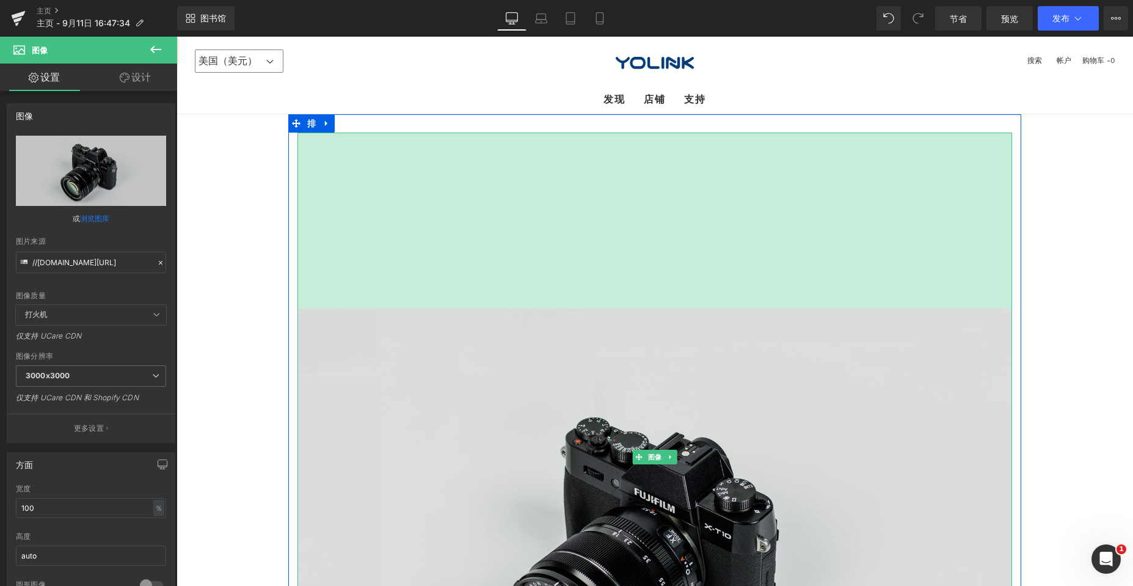
drag, startPoint x: 635, startPoint y: 133, endPoint x: 630, endPoint y: 308, distance: 175.9
click at [502, 308] on div "图像 288px" at bounding box center [654, 457] width 715 height 649
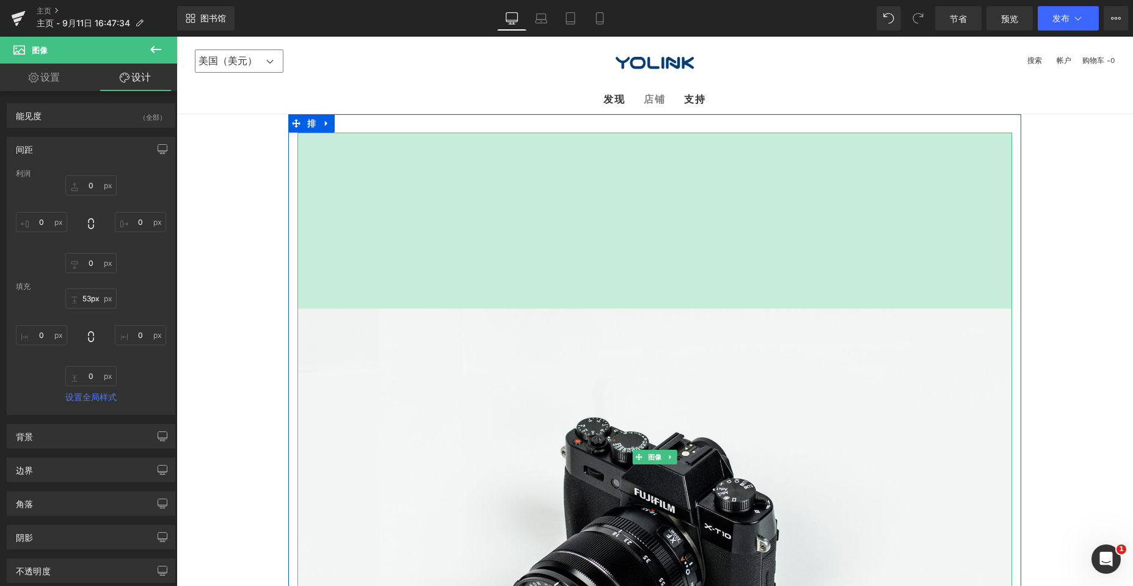
type input "0px"
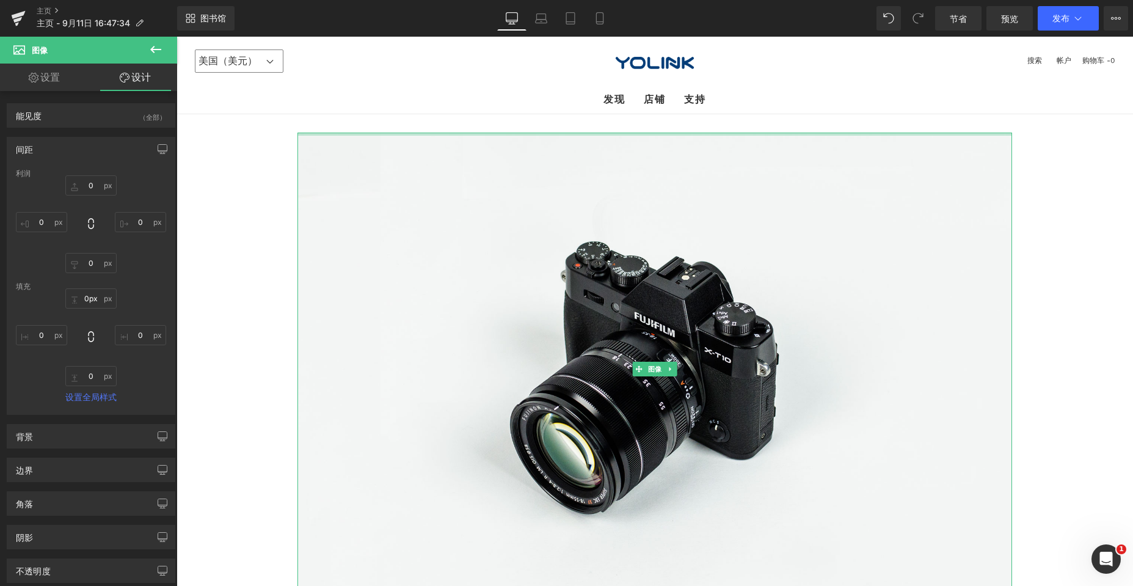
drag, startPoint x: 635, startPoint y: 306, endPoint x: 650, endPoint y: 79, distance: 227.0
click at [502, 79] on div "This store requires javascript to be enabled for some features to work correctl…" at bounding box center [654, 553] width 956 height 1032
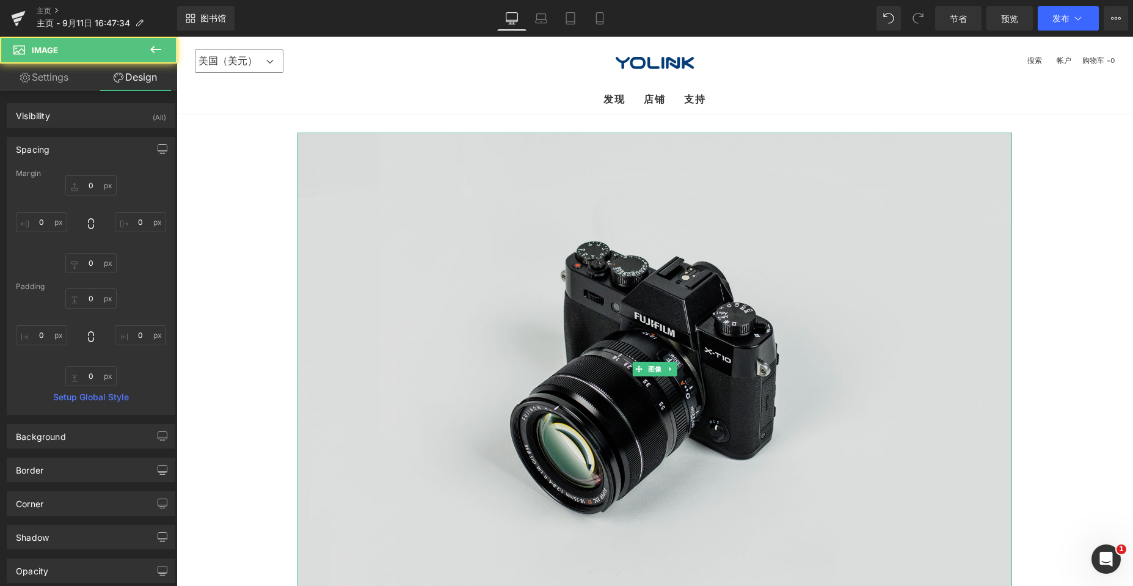
type input "0"
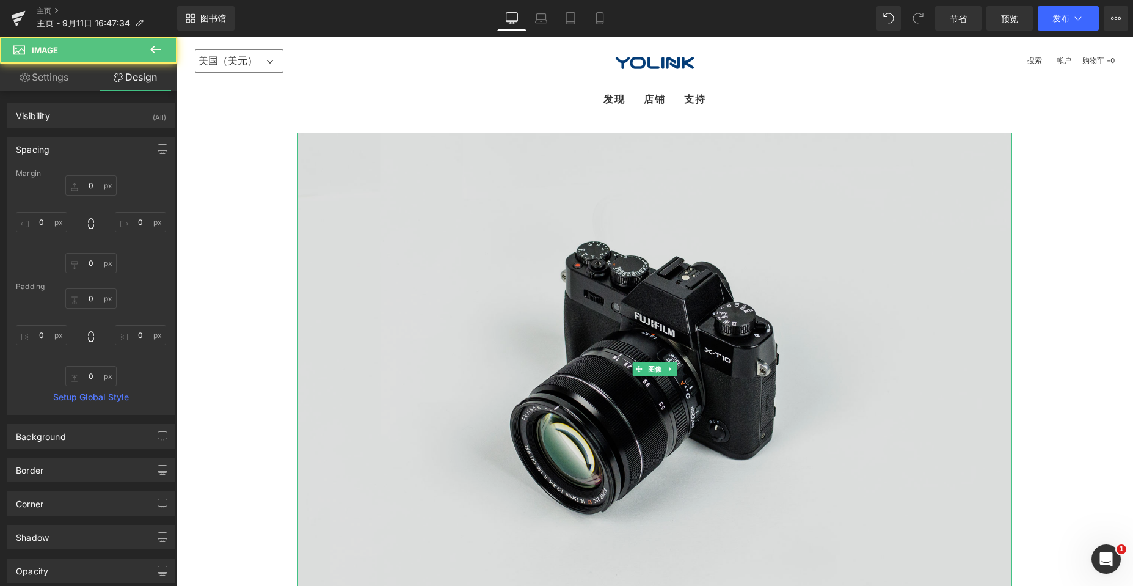
type input "0"
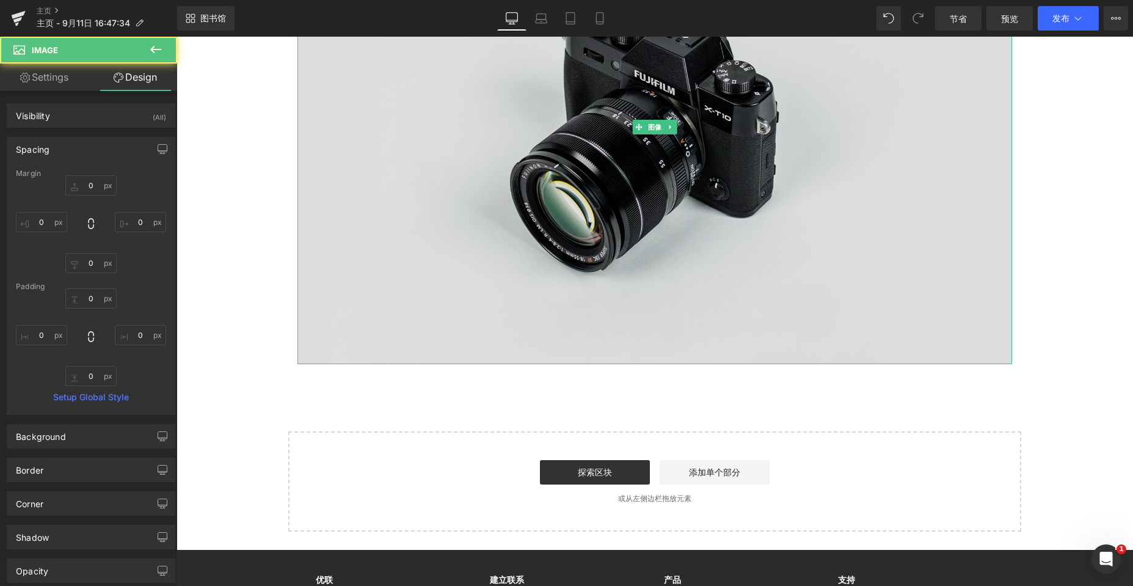
scroll to position [244, 0]
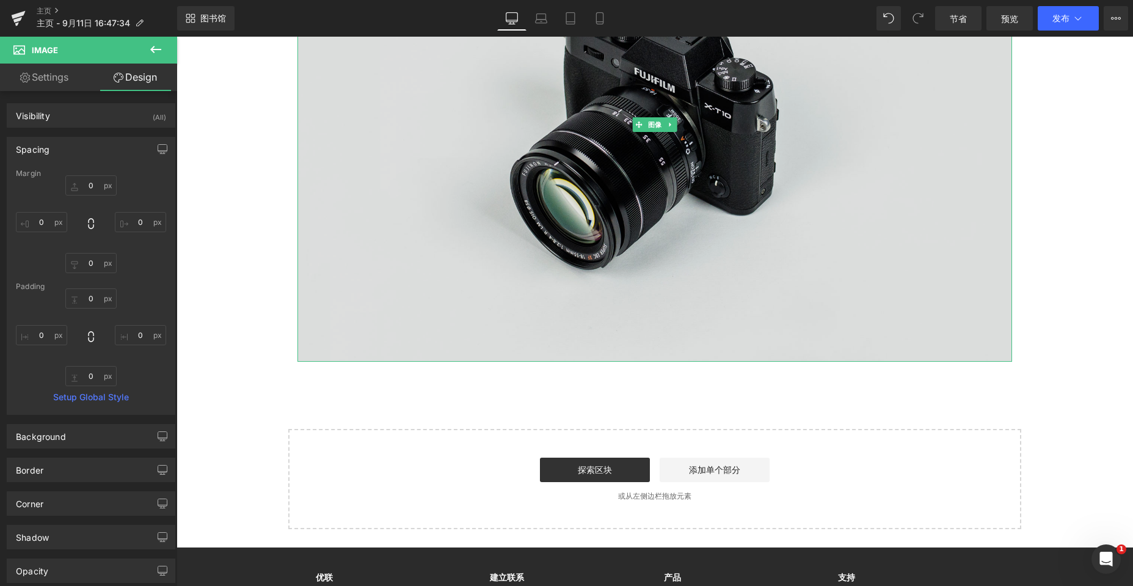
click at [502, 173] on img at bounding box center [654, 124] width 715 height 473
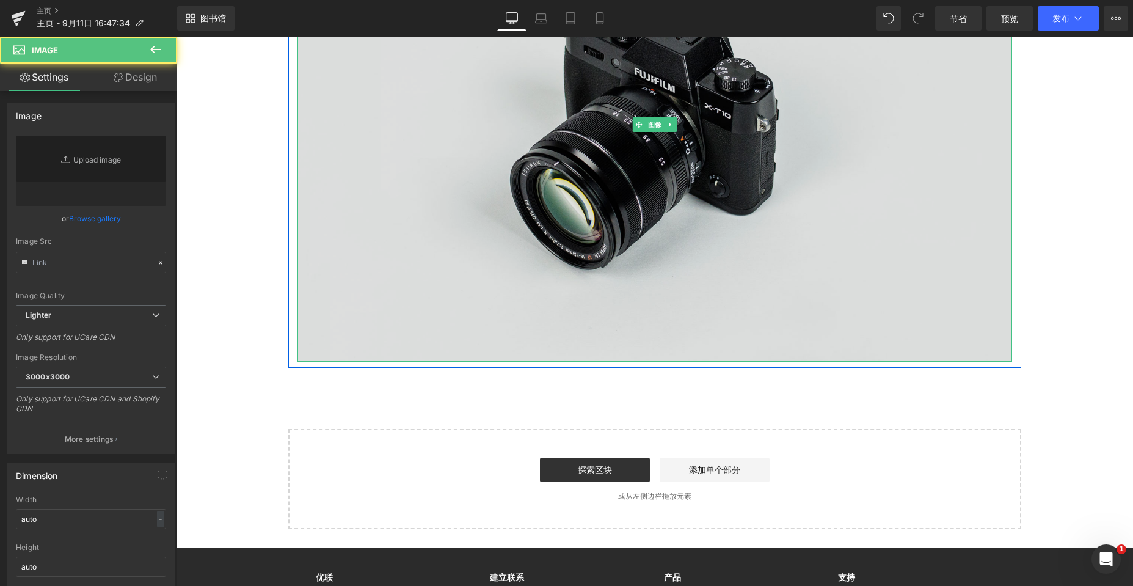
type input "//[DOMAIN_NAME][URL]"
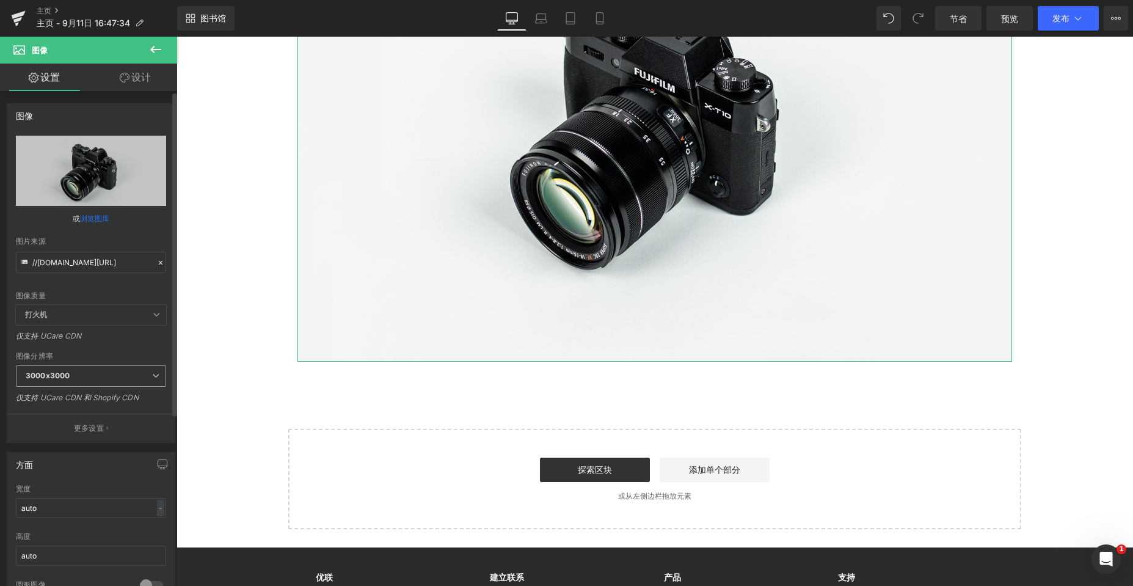
click at [147, 373] on span "3000x3000" at bounding box center [91, 375] width 150 height 21
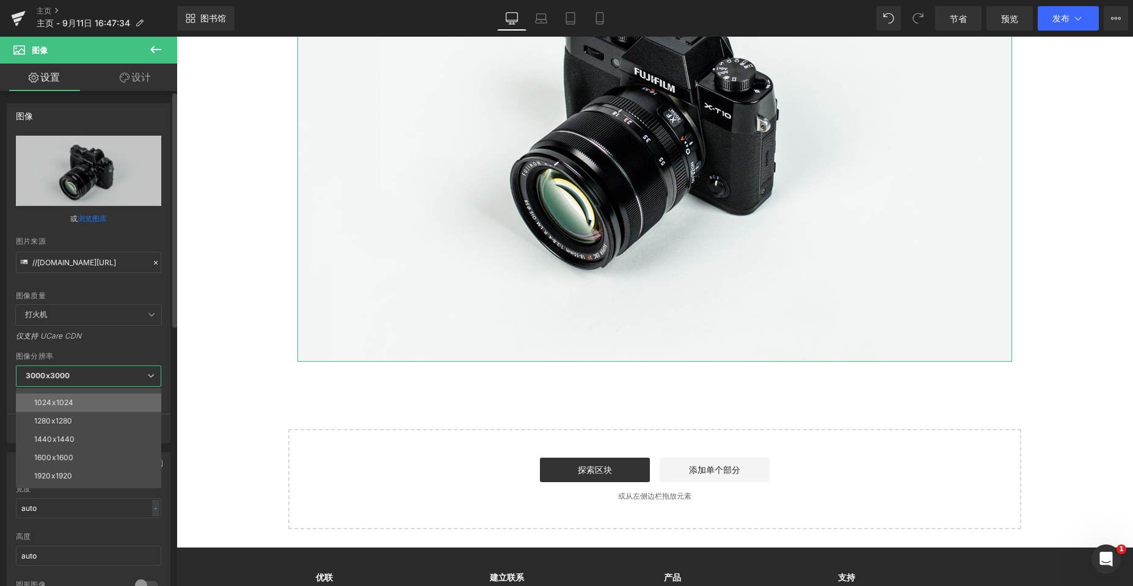
scroll to position [175, 0]
click at [55, 440] on font "1920x1920" at bounding box center [53, 441] width 38 height 9
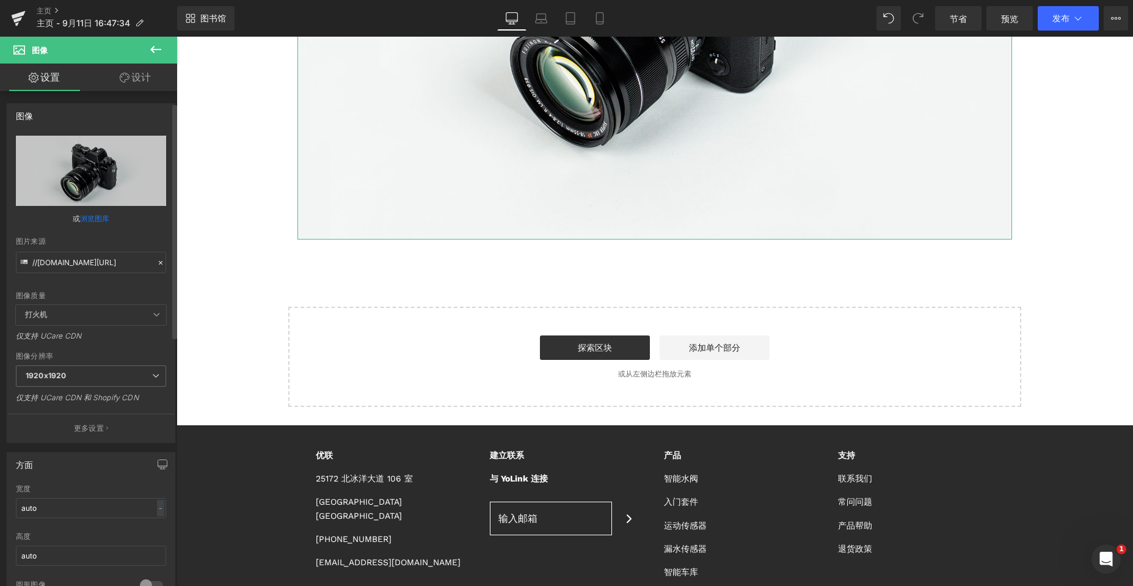
scroll to position [61, 0]
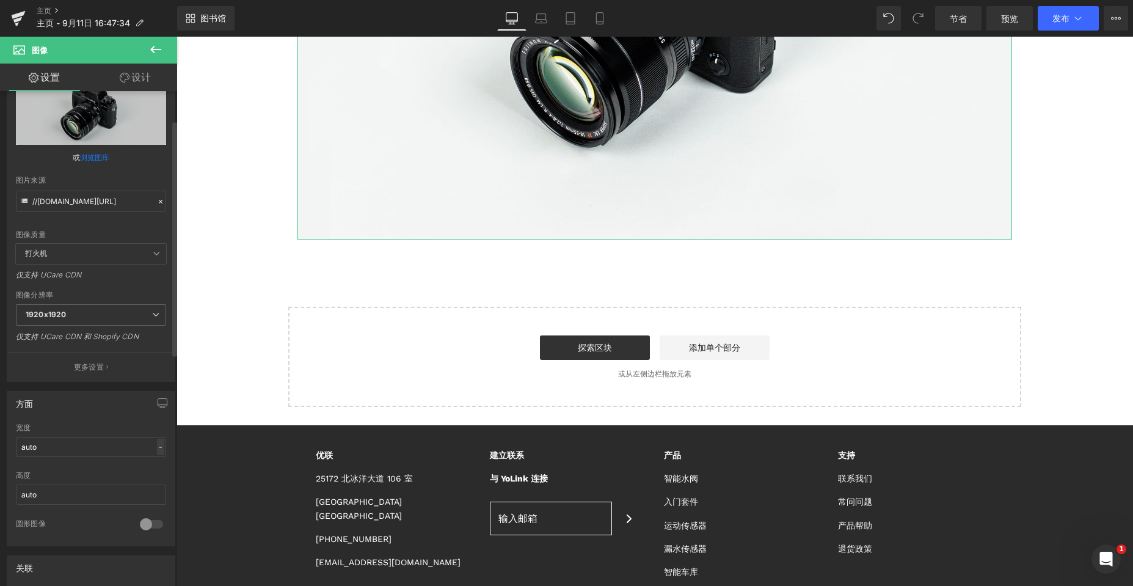
click at [159, 444] on font "-" at bounding box center [161, 446] width 4 height 9
drag, startPoint x: 49, startPoint y: 493, endPoint x: 9, endPoint y: 493, distance: 39.7
click at [9, 493] on div "auto 宽度 auto - ％ 像素 auto 高度 auto 0 圆形图像" at bounding box center [90, 484] width 167 height 122
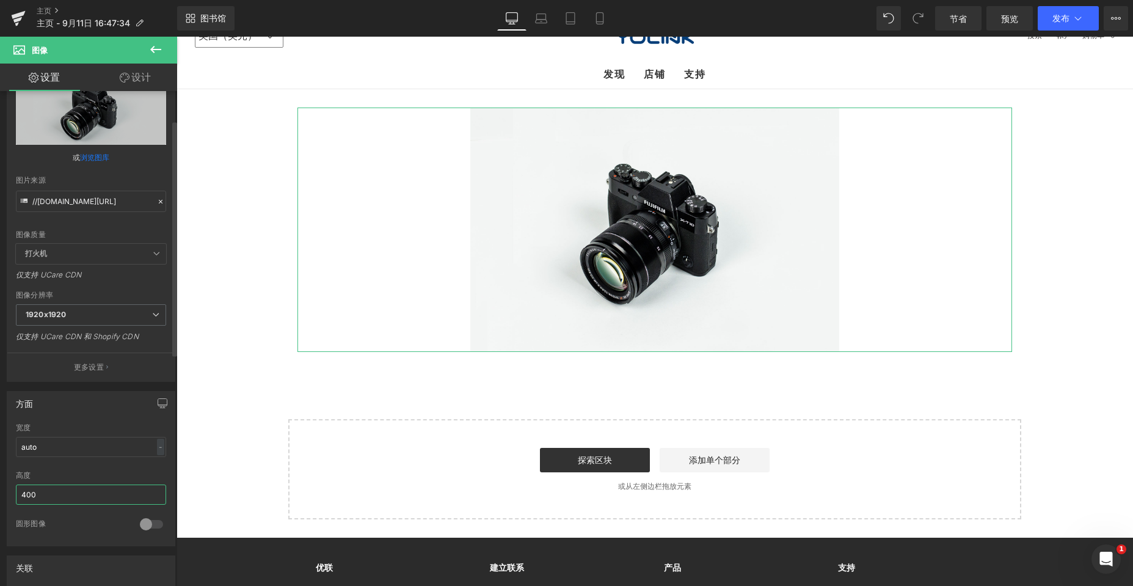
drag, startPoint x: 60, startPoint y: 495, endPoint x: 12, endPoint y: 495, distance: 47.6
click at [12, 495] on div "auto 宽度 auto - ％ 像素 400px 高度 400 0 圆形图像" at bounding box center [90, 484] width 167 height 122
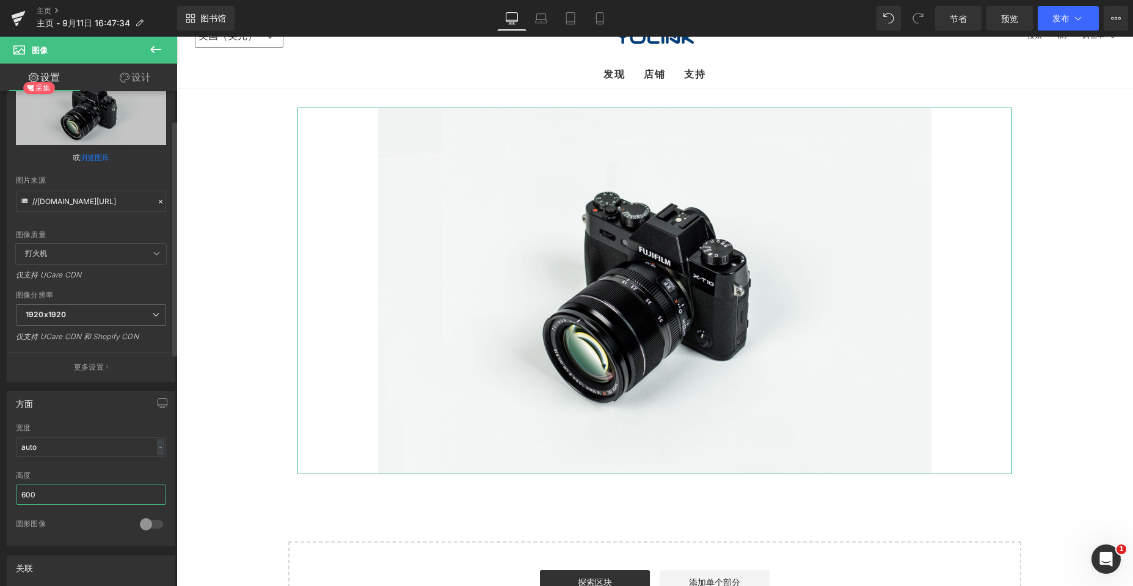
drag, startPoint x: 49, startPoint y: 498, endPoint x: 1, endPoint y: 493, distance: 48.5
click at [1, 493] on div "方面 auto 宽度 auto - ％ 像素 600px 高度 600 0 圆形图像" at bounding box center [91, 464] width 183 height 164
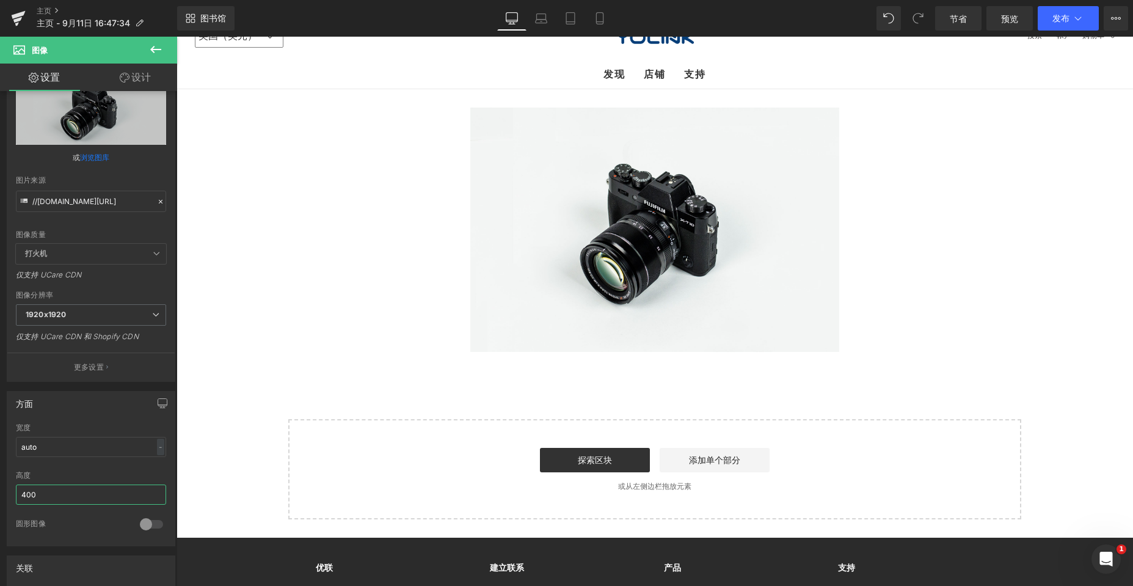
type input "400"
click at [156, 48] on icon at bounding box center [155, 49] width 15 height 15
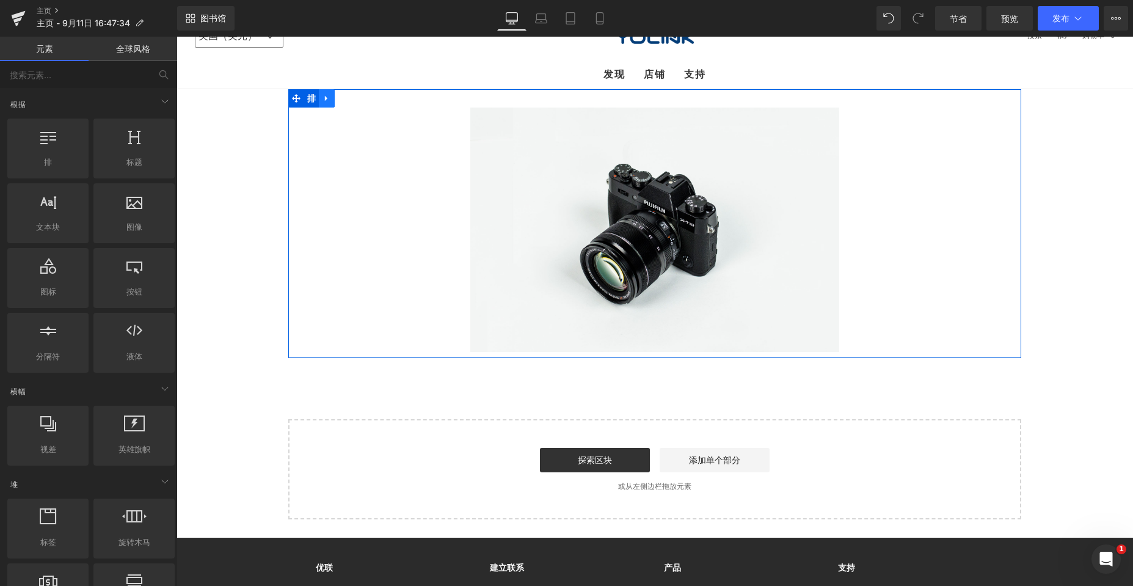
click at [324, 98] on icon at bounding box center [326, 97] width 9 height 9
click at [322, 98] on icon at bounding box center [326, 98] width 9 height 9
click at [297, 98] on span at bounding box center [296, 98] width 16 height 18
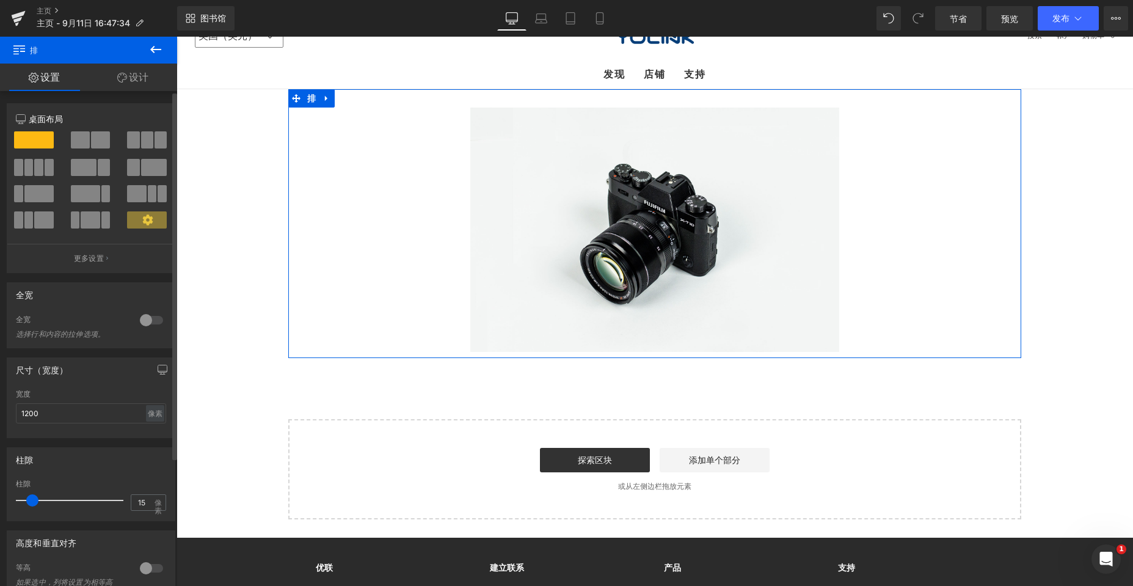
click at [142, 220] on icon at bounding box center [147, 219] width 10 height 10
click at [92, 256] on font "更多设置" at bounding box center [89, 257] width 30 height 9
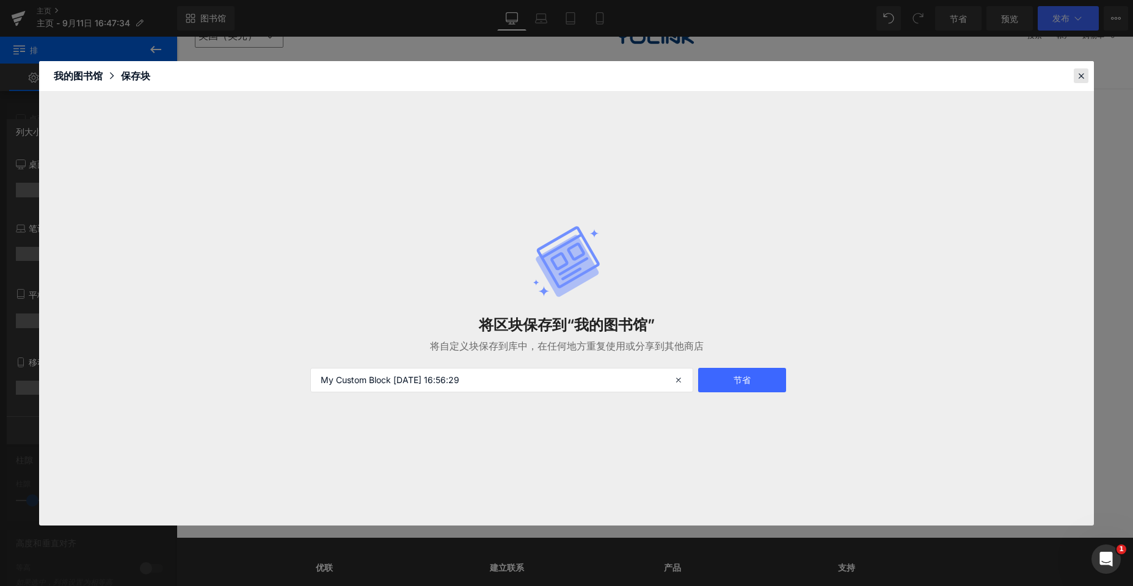
click at [502, 75] on icon at bounding box center [1080, 75] width 11 height 11
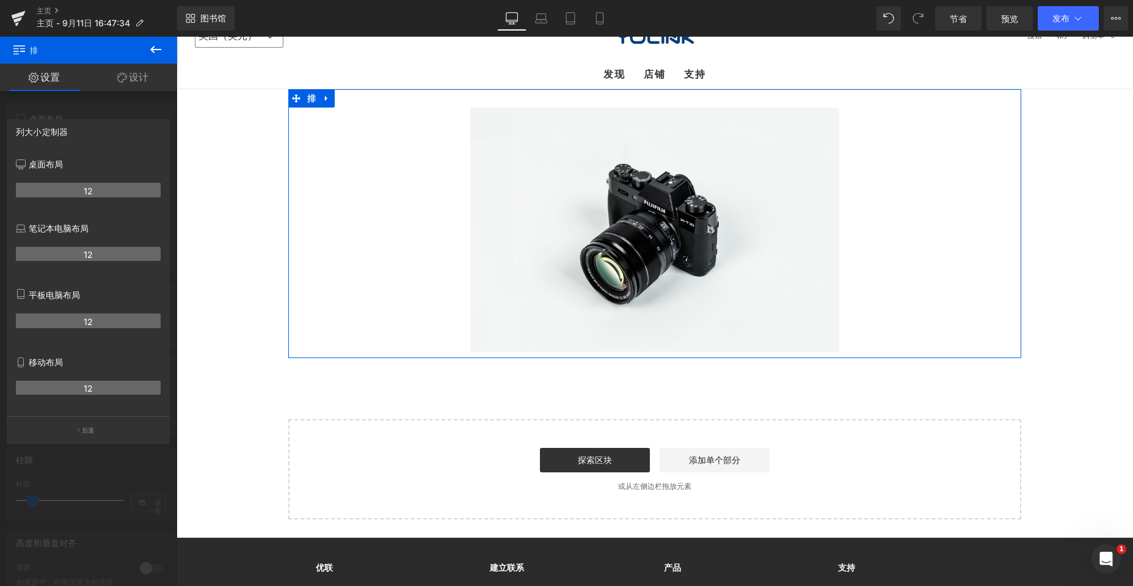
click at [114, 109] on div at bounding box center [88, 314] width 177 height 555
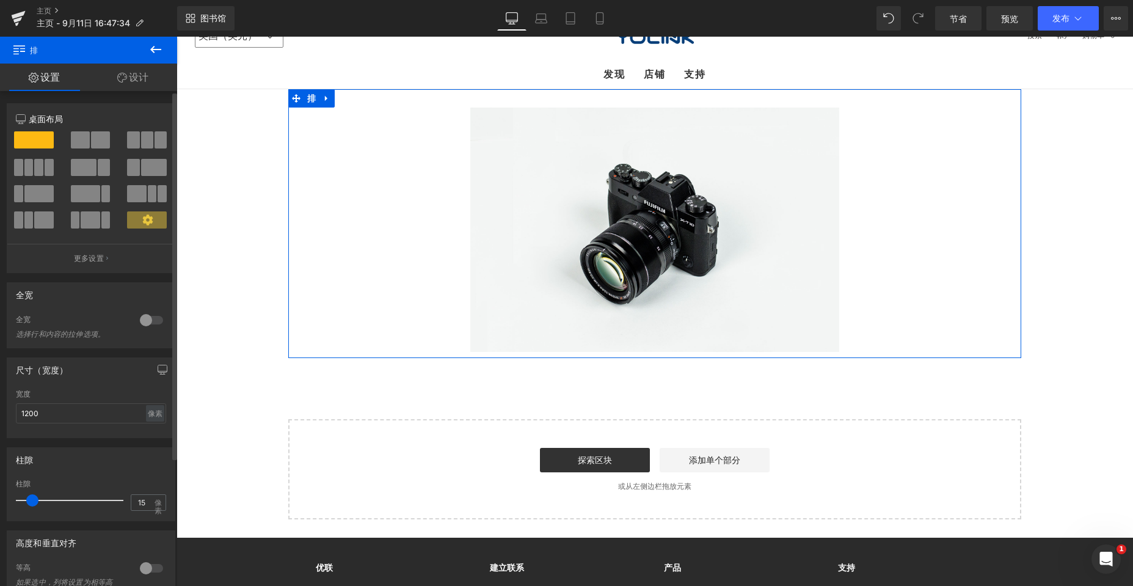
click at [139, 321] on div at bounding box center [151, 320] width 29 height 20
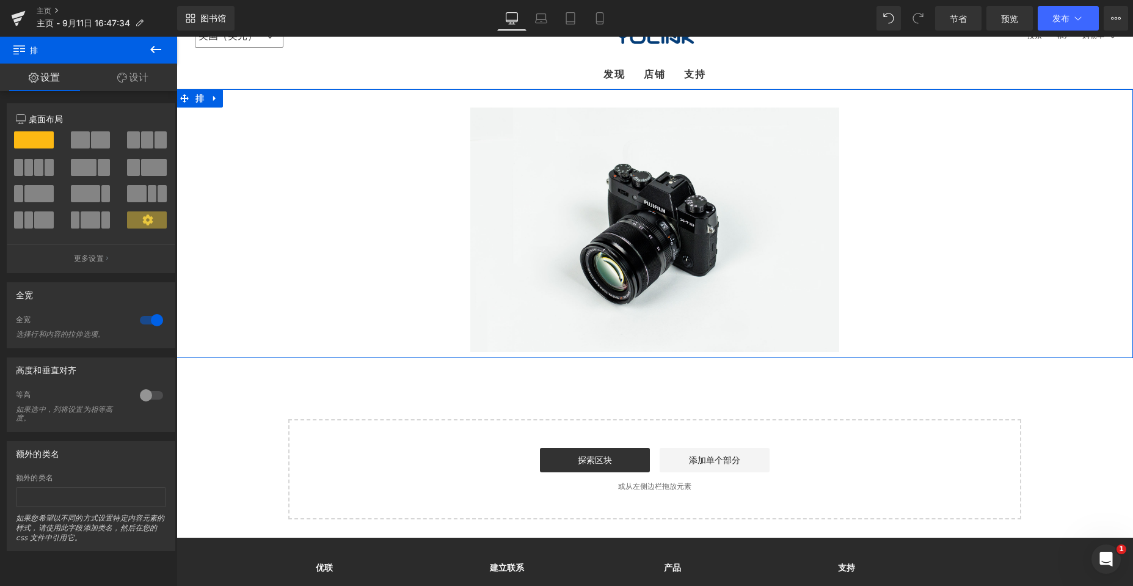
click at [145, 396] on div at bounding box center [151, 395] width 29 height 20
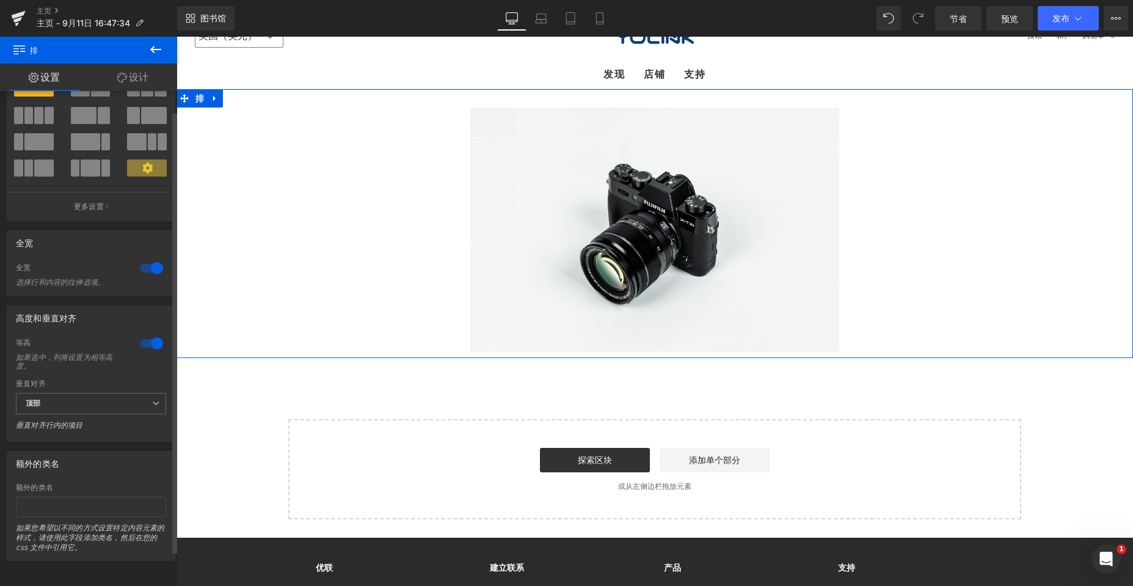
scroll to position [61, 0]
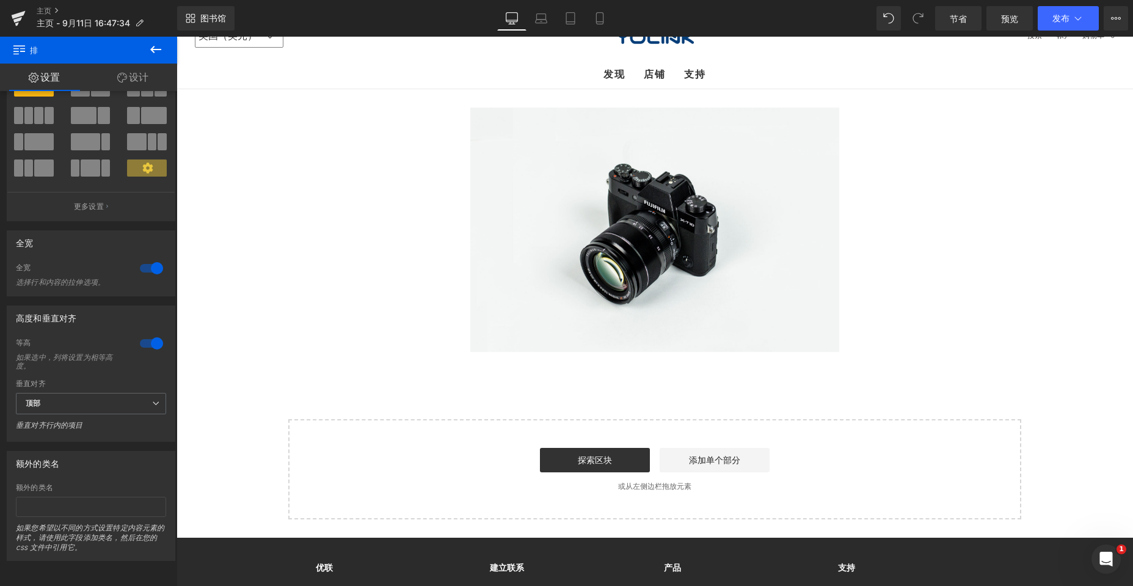
click at [156, 48] on icon at bounding box center [155, 49] width 15 height 15
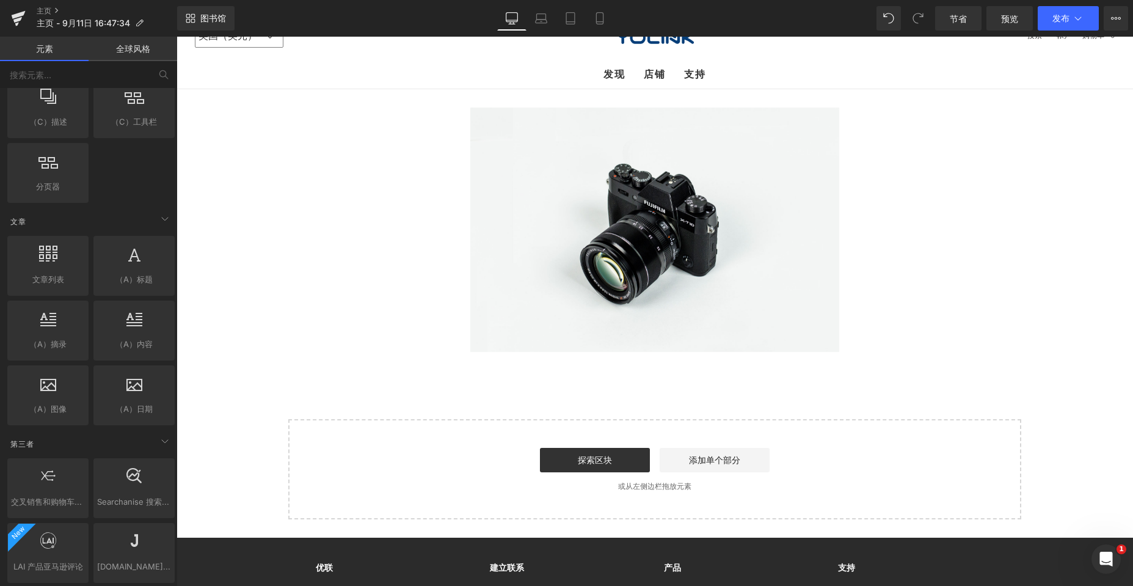
scroll to position [2321, 0]
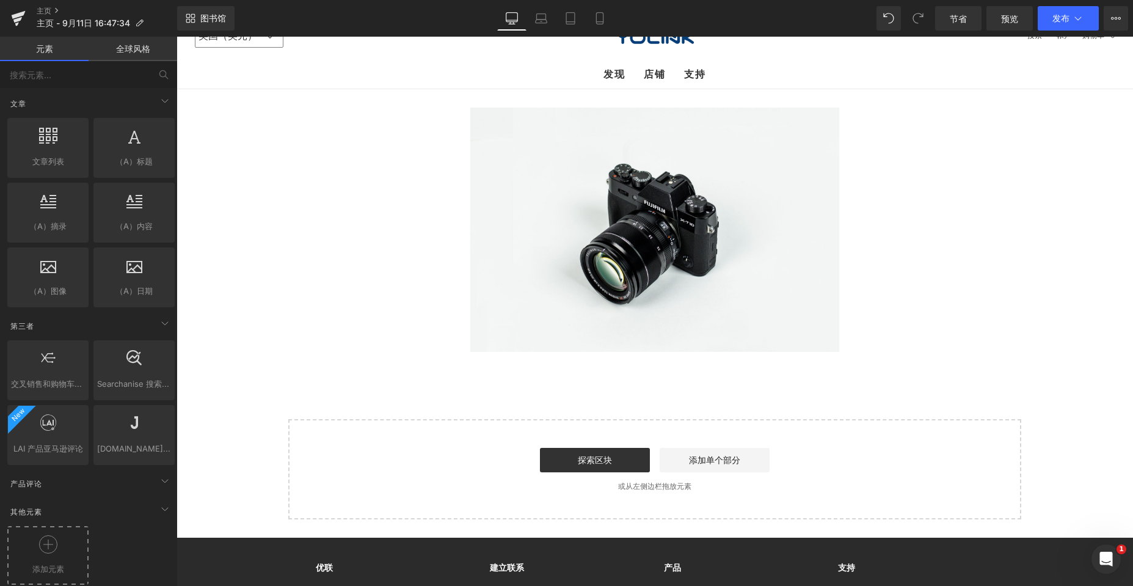
click at [45, 542] on icon at bounding box center [48, 544] width 18 height 18
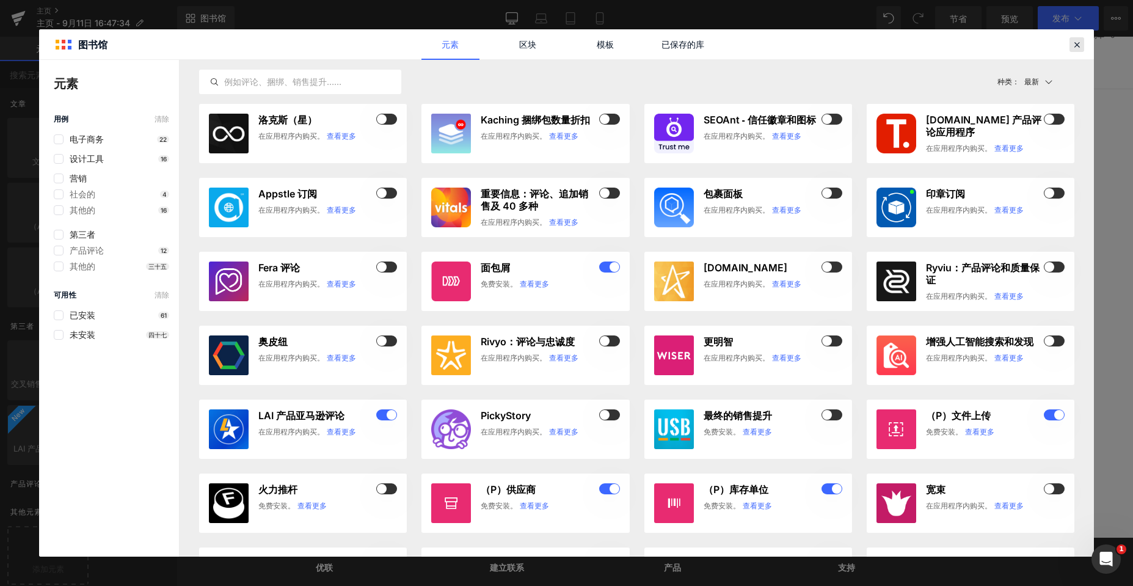
click at [502, 46] on icon at bounding box center [1076, 44] width 11 height 11
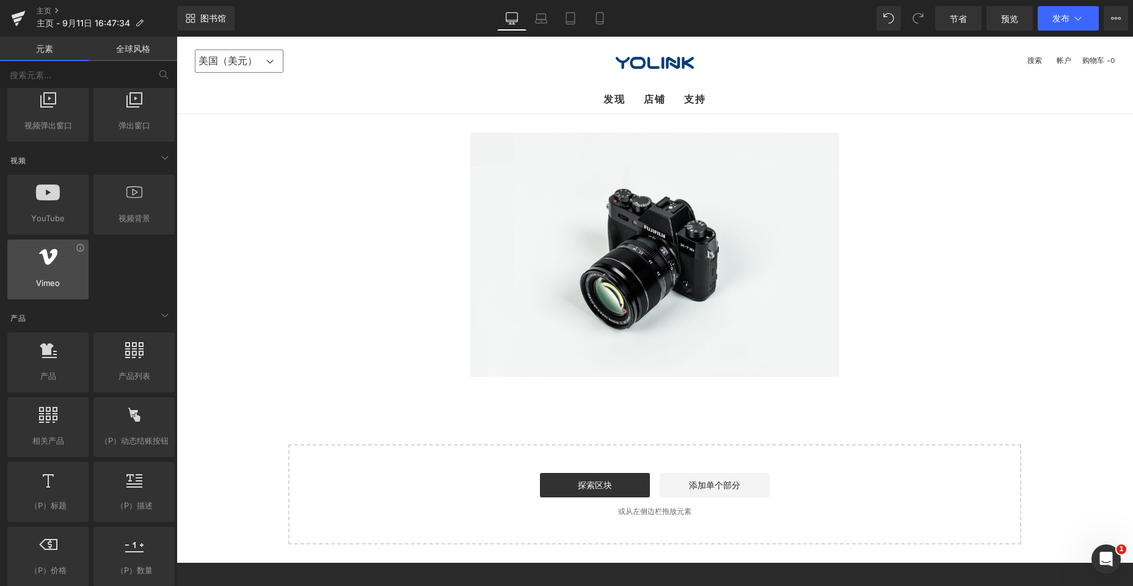
scroll to position [855, 0]
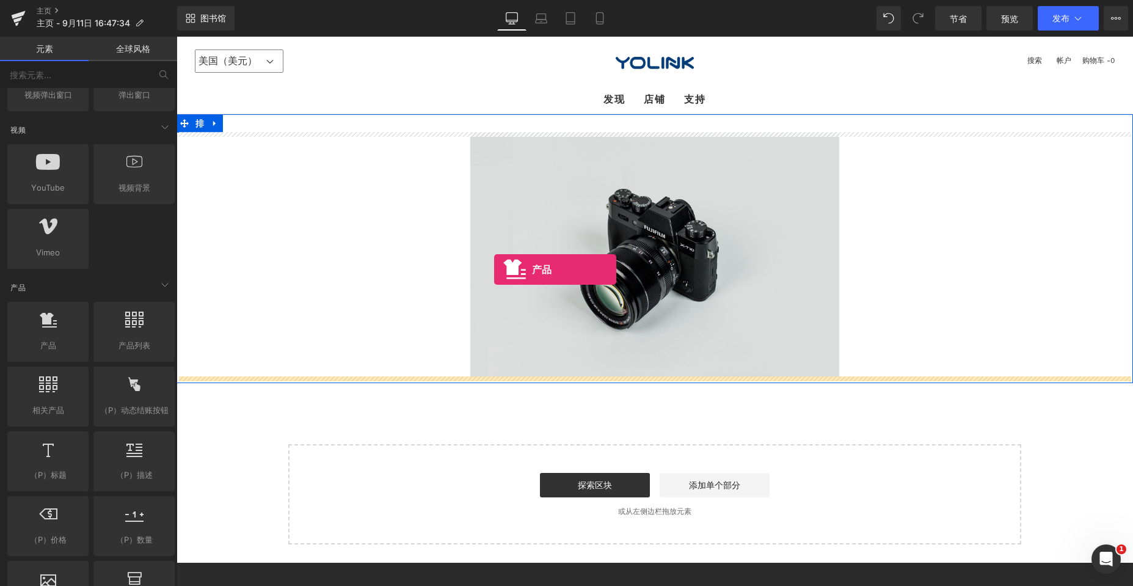
drag, startPoint x: 222, startPoint y: 366, endPoint x: 494, endPoint y: 269, distance: 289.2
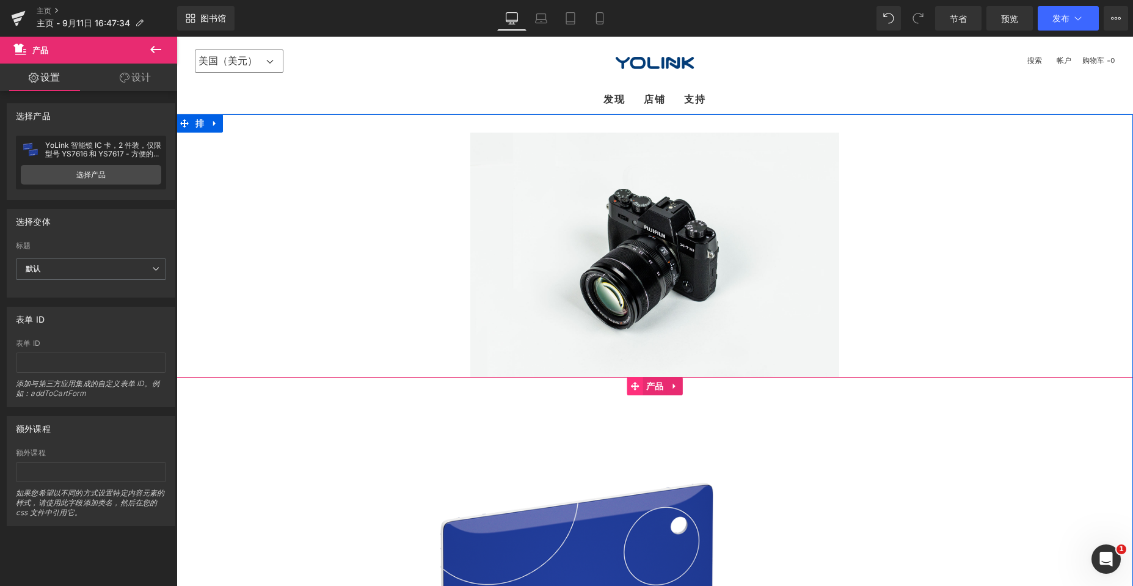
click at [502, 384] on icon at bounding box center [635, 385] width 9 height 9
click at [502, 387] on icon at bounding box center [673, 385] width 2 height 5
click at [502, 388] on icon at bounding box center [682, 386] width 9 height 9
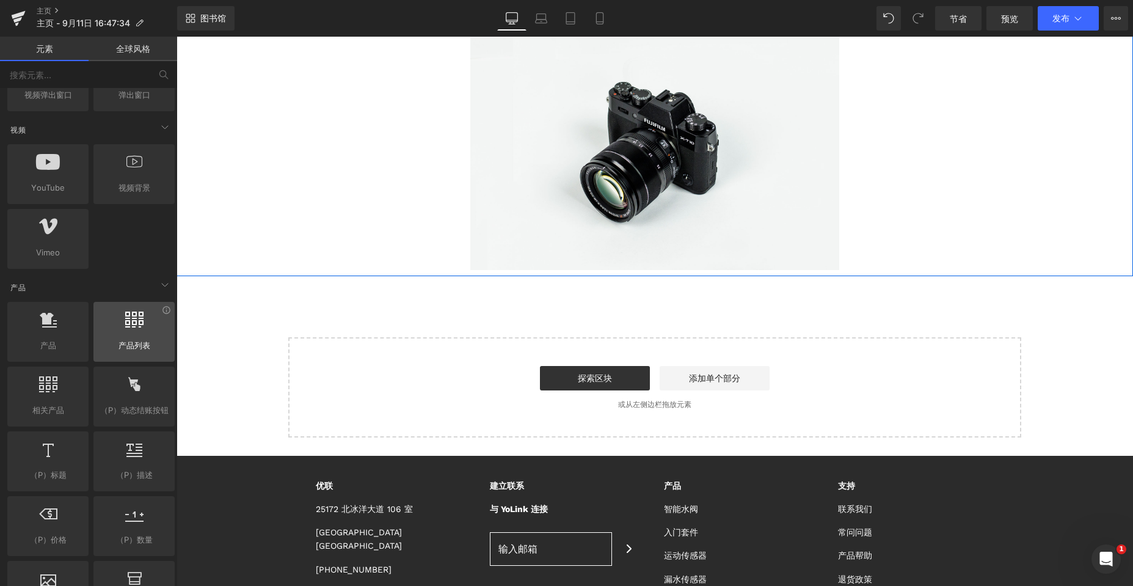
scroll to position [122, 0]
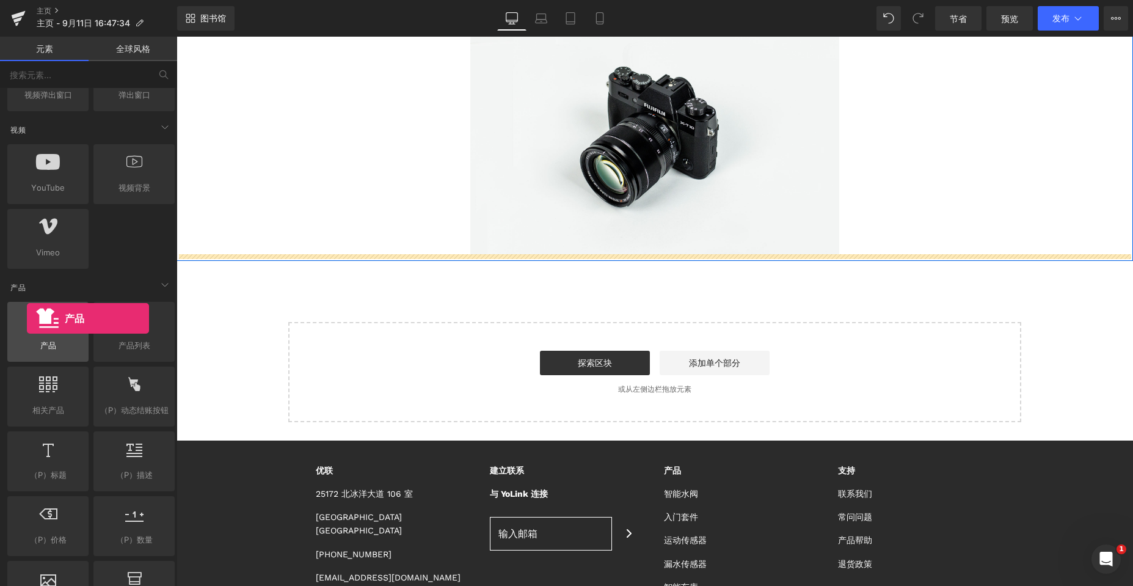
drag, startPoint x: 82, startPoint y: 338, endPoint x: 27, endPoint y: 318, distance: 58.5
click at [27, 318] on div "产品 产品、商品、销售" at bounding box center [47, 332] width 81 height 60
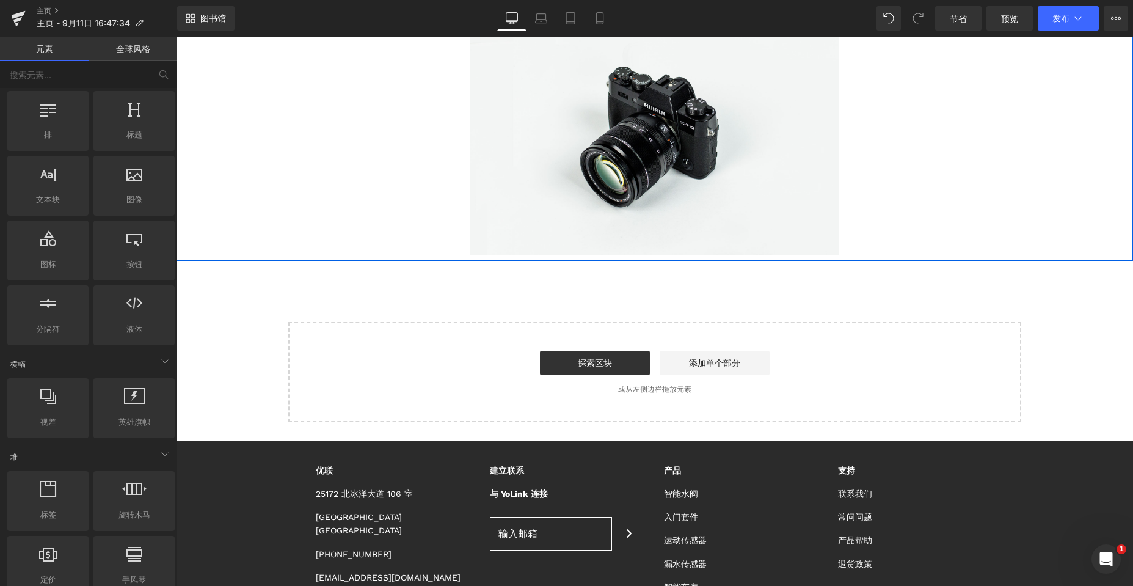
scroll to position [0, 0]
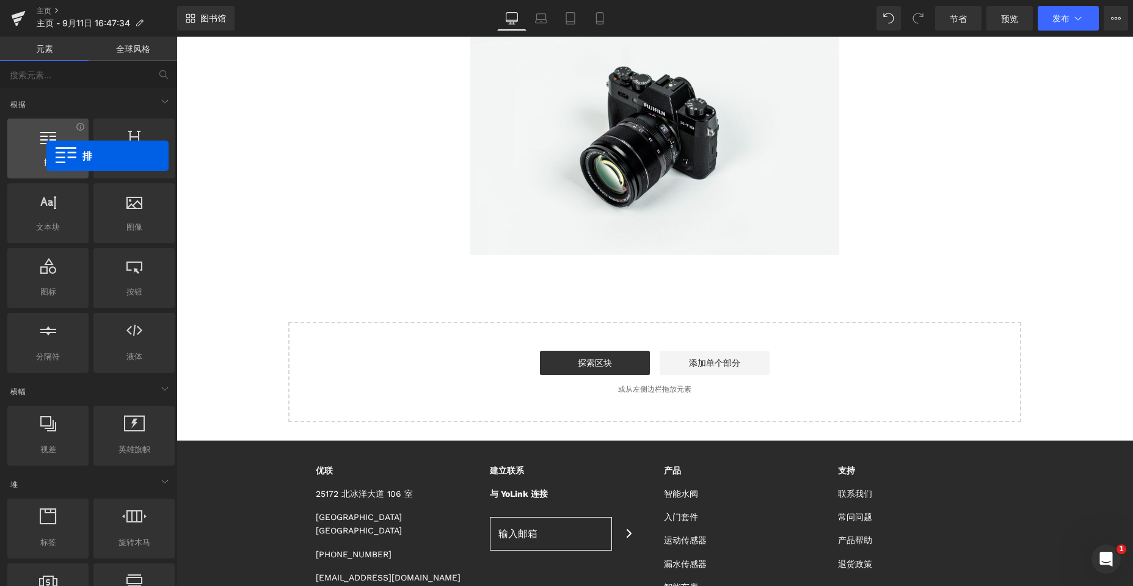
drag, startPoint x: 49, startPoint y: 149, endPoint x: 46, endPoint y: 156, distance: 7.1
click at [46, 156] on div "排 行、列、布局、div" at bounding box center [47, 148] width 81 height 60
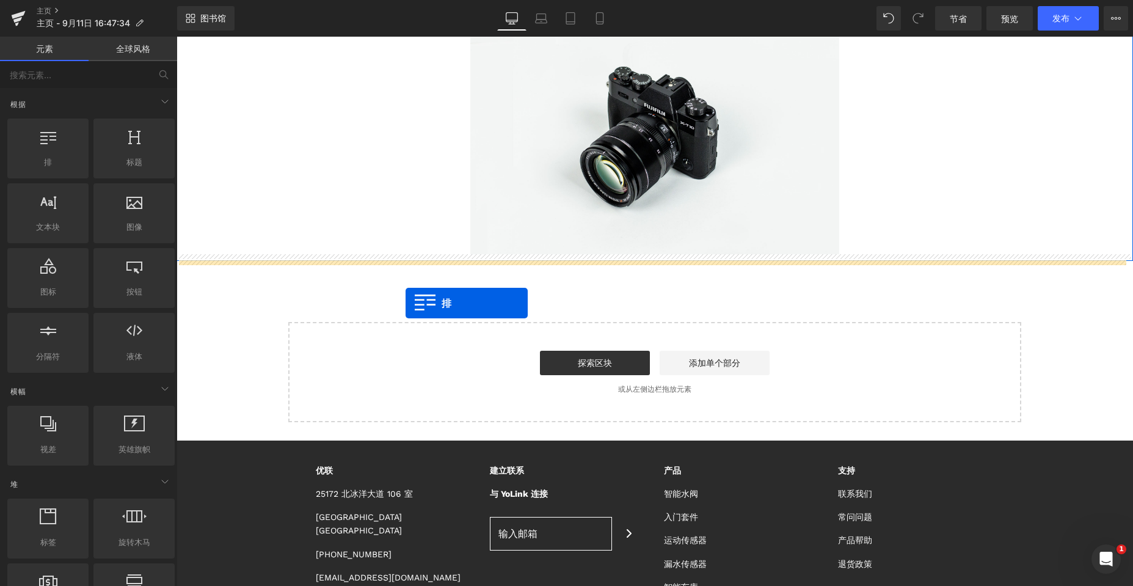
drag, startPoint x: 223, startPoint y: 190, endPoint x: 406, endPoint y: 303, distance: 214.7
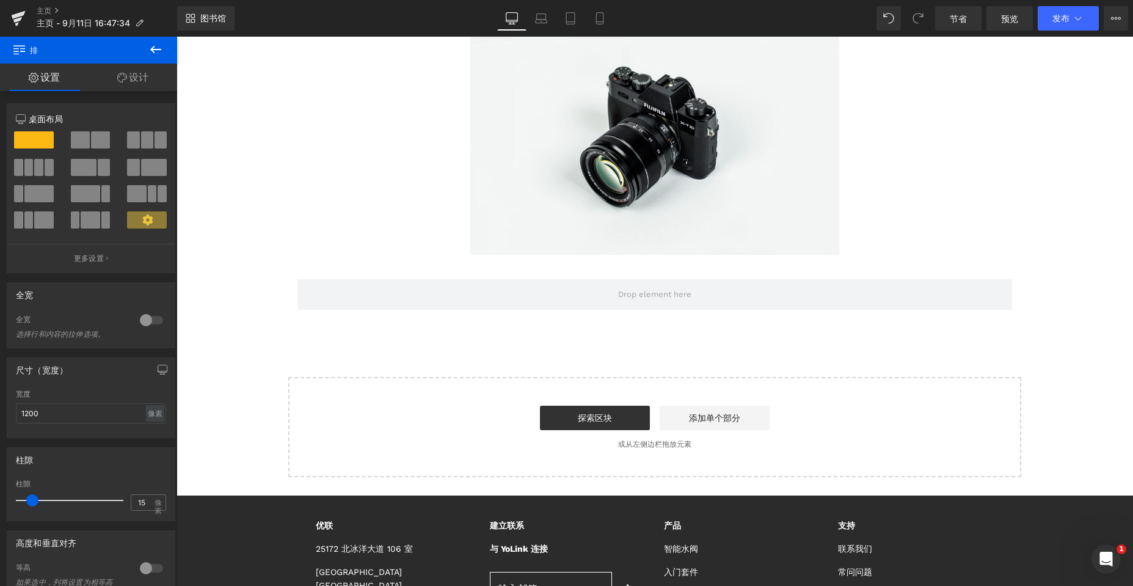
click at [156, 49] on icon at bounding box center [155, 49] width 11 height 7
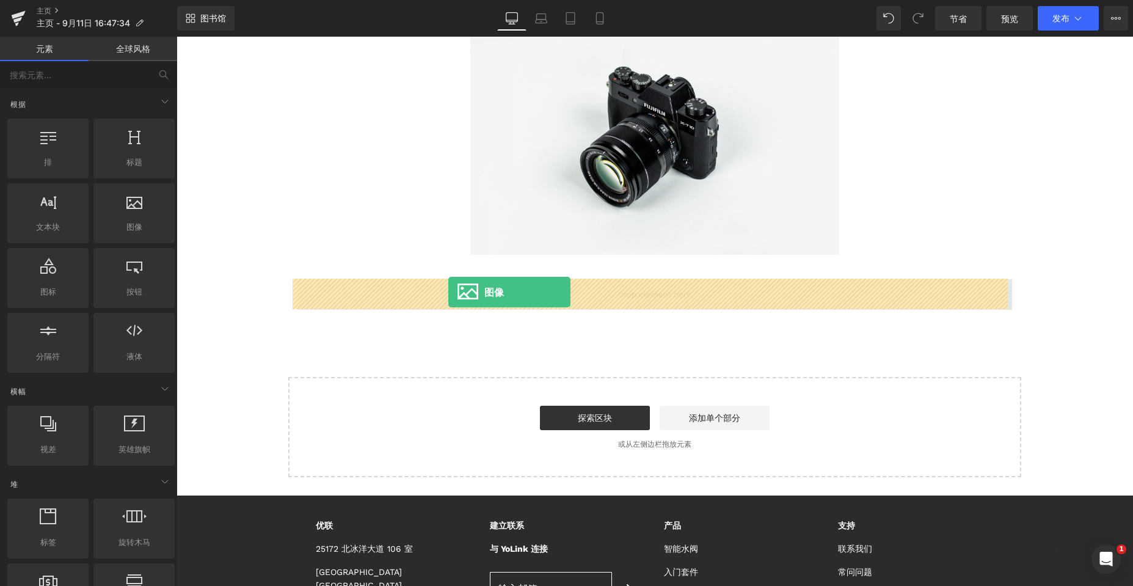
drag, startPoint x: 305, startPoint y: 257, endPoint x: 448, endPoint y: 292, distance: 147.1
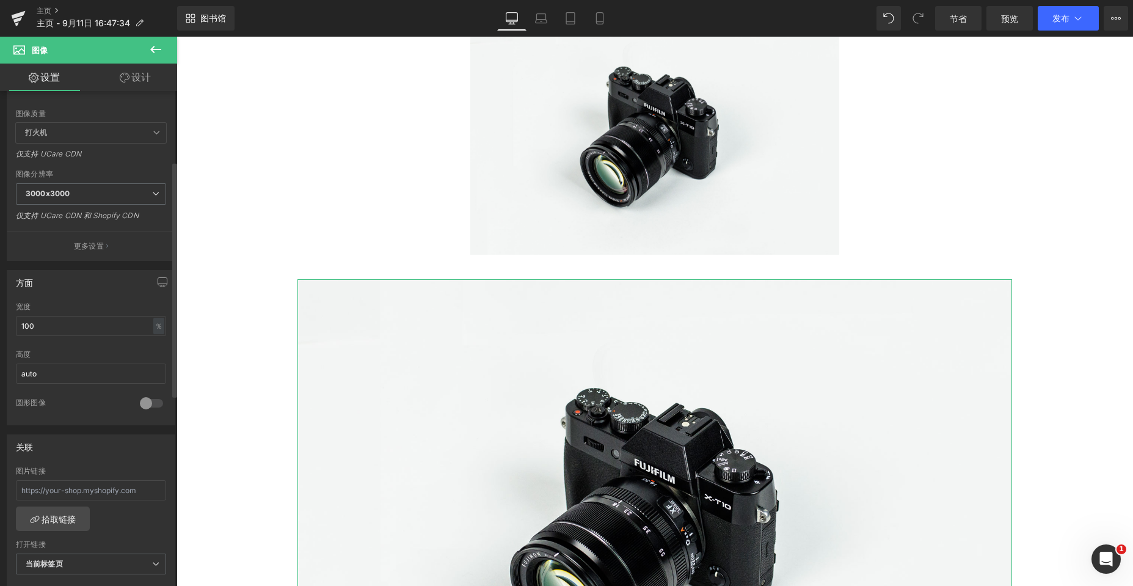
scroll to position [183, 0]
drag, startPoint x: 60, startPoint y: 371, endPoint x: 12, endPoint y: 370, distance: 48.9
click at [12, 370] on div "100% 宽度 100 ％ ％ 像素 auto 高度 auto 0 圆形图像" at bounding box center [90, 362] width 167 height 122
type input "4"
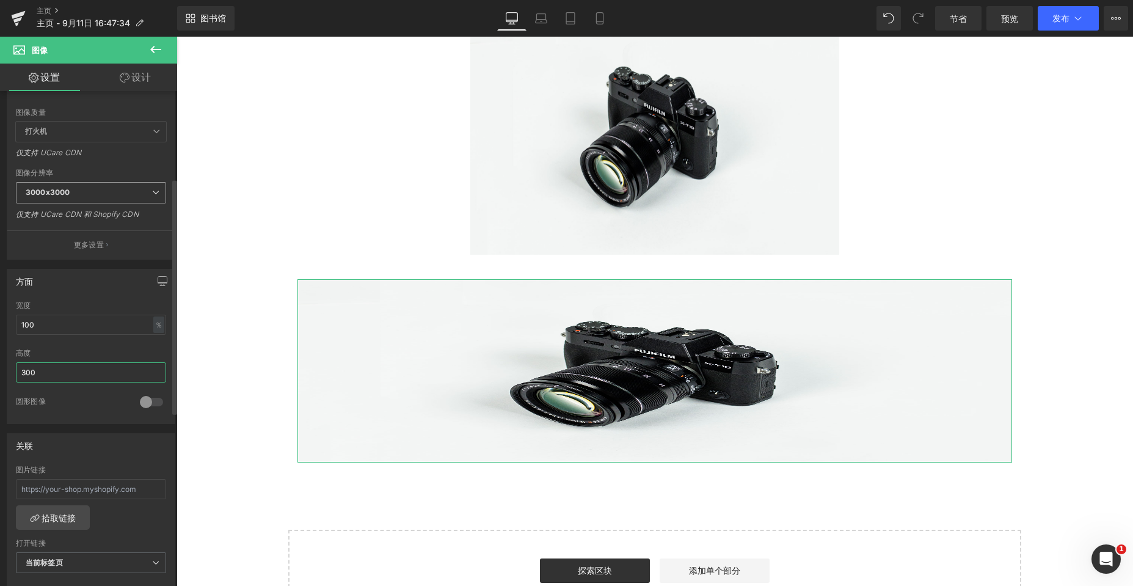
type input "300"
click at [126, 190] on span "3000x3000" at bounding box center [91, 192] width 150 height 21
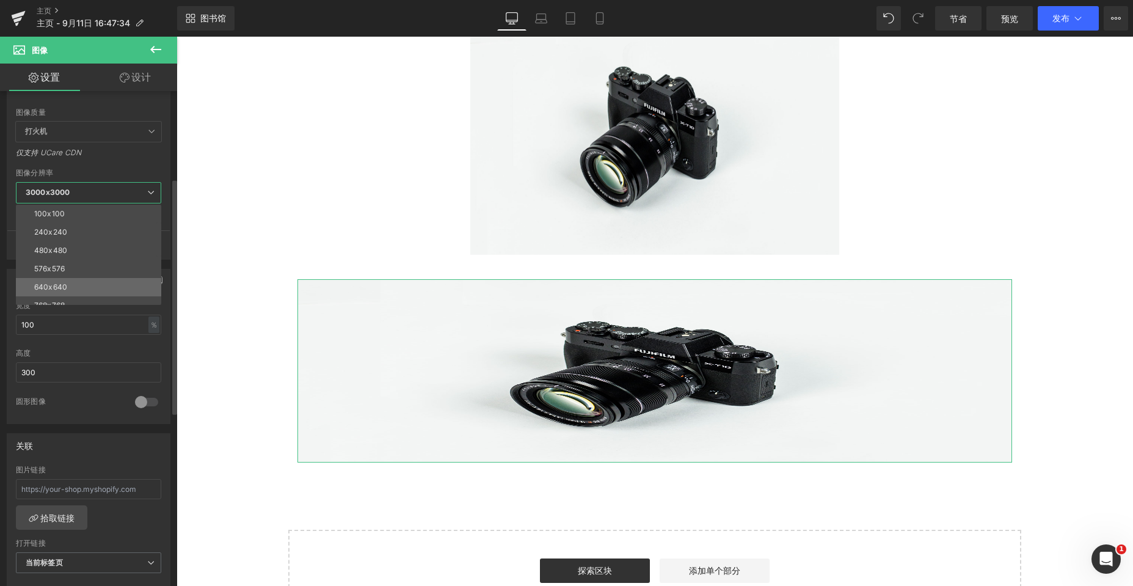
scroll to position [175, 0]
click at [68, 257] on font "1920x1920" at bounding box center [53, 258] width 38 height 9
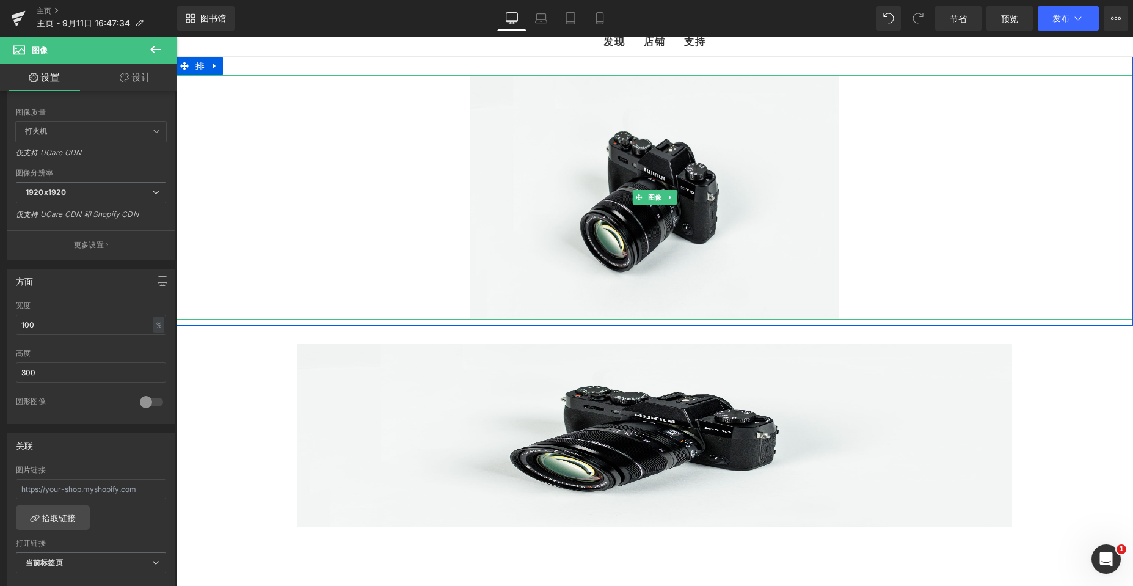
scroll to position [0, 0]
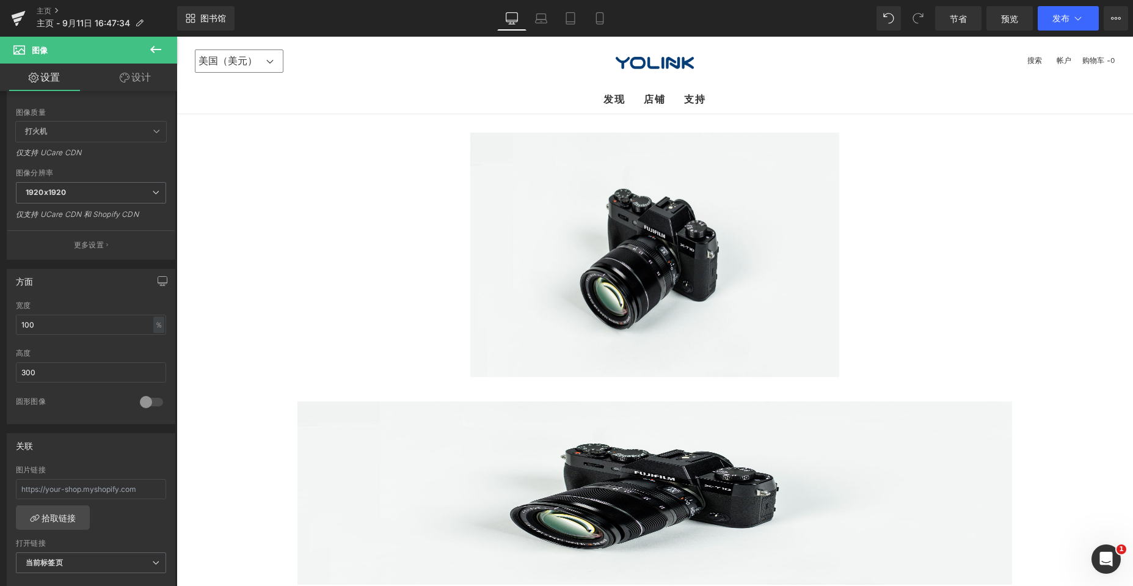
click at [154, 54] on icon at bounding box center [155, 49] width 15 height 15
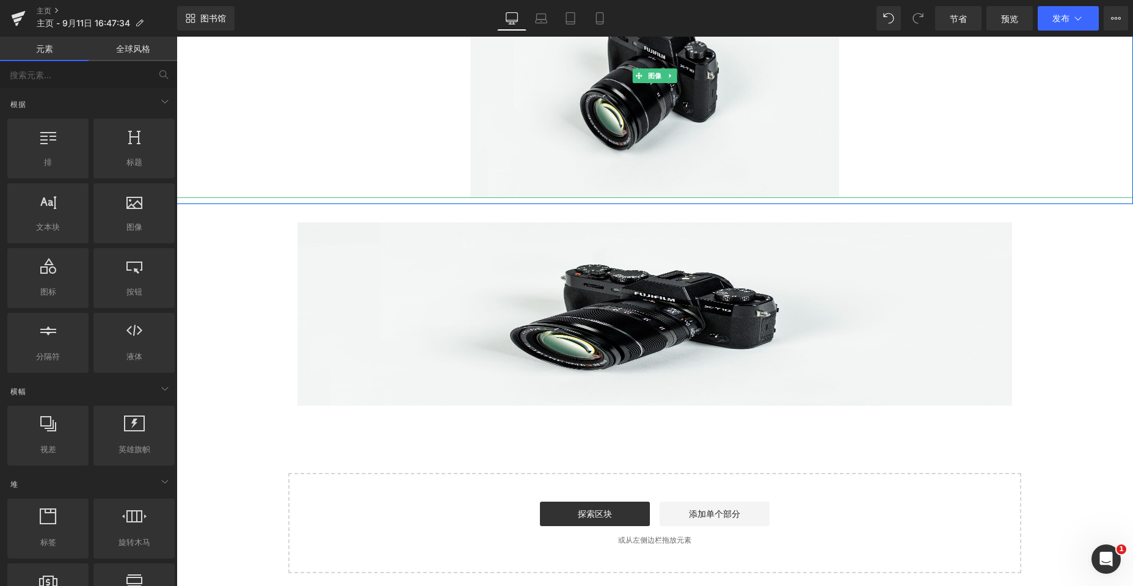
scroll to position [183, 0]
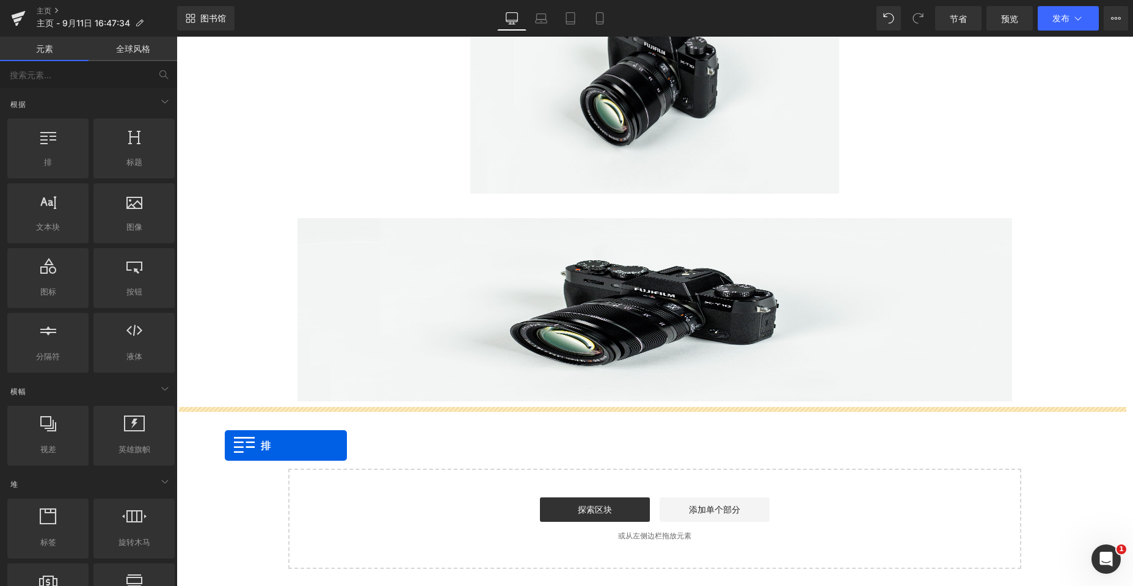
drag, startPoint x: 222, startPoint y: 188, endPoint x: 225, endPoint y: 445, distance: 257.1
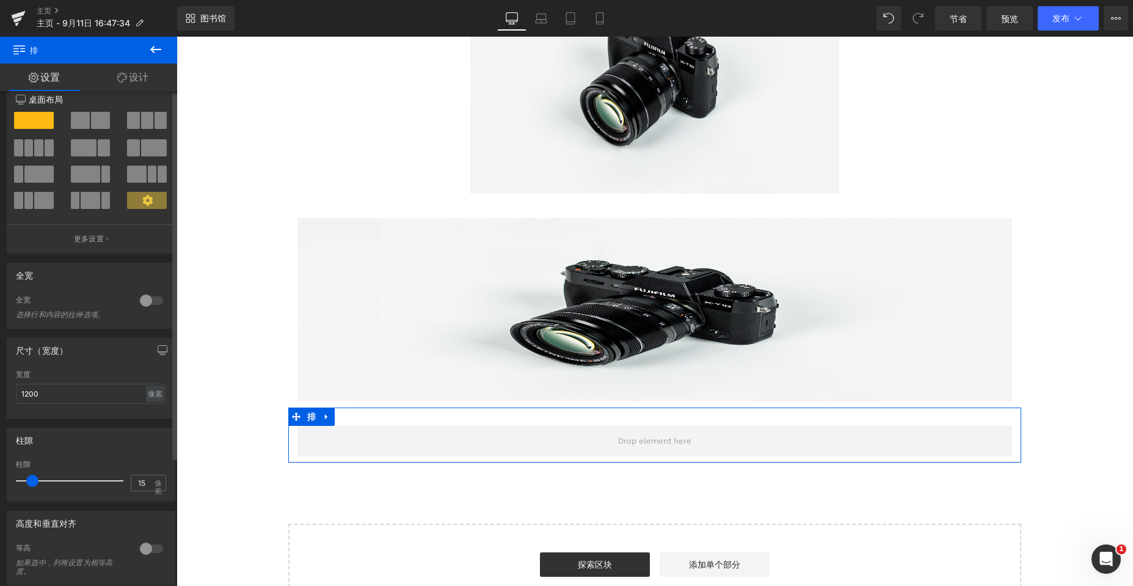
scroll to position [0, 0]
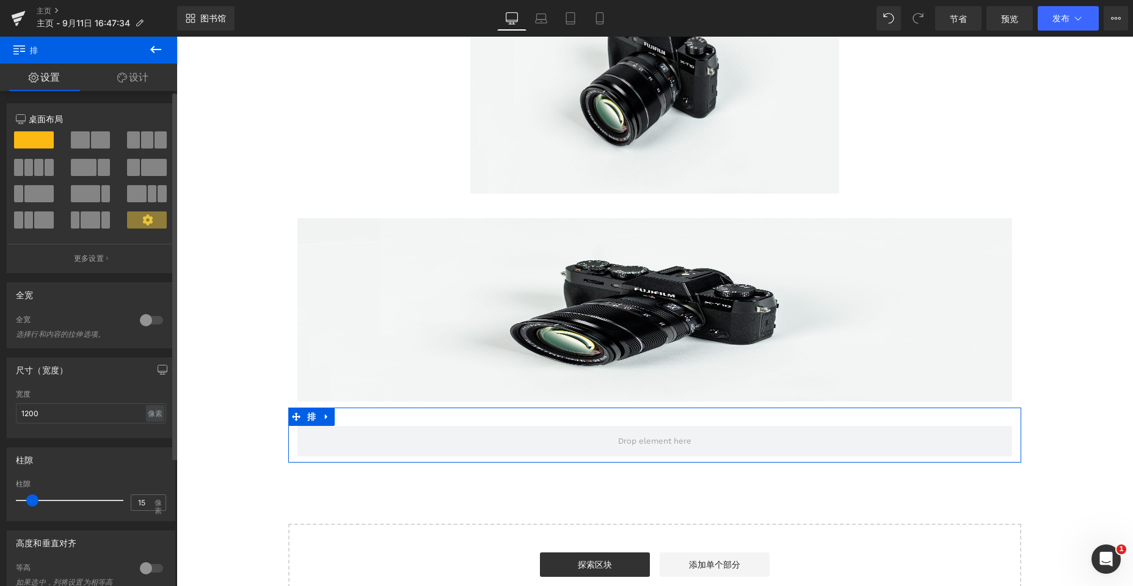
click at [32, 169] on span at bounding box center [28, 167] width 9 height 17
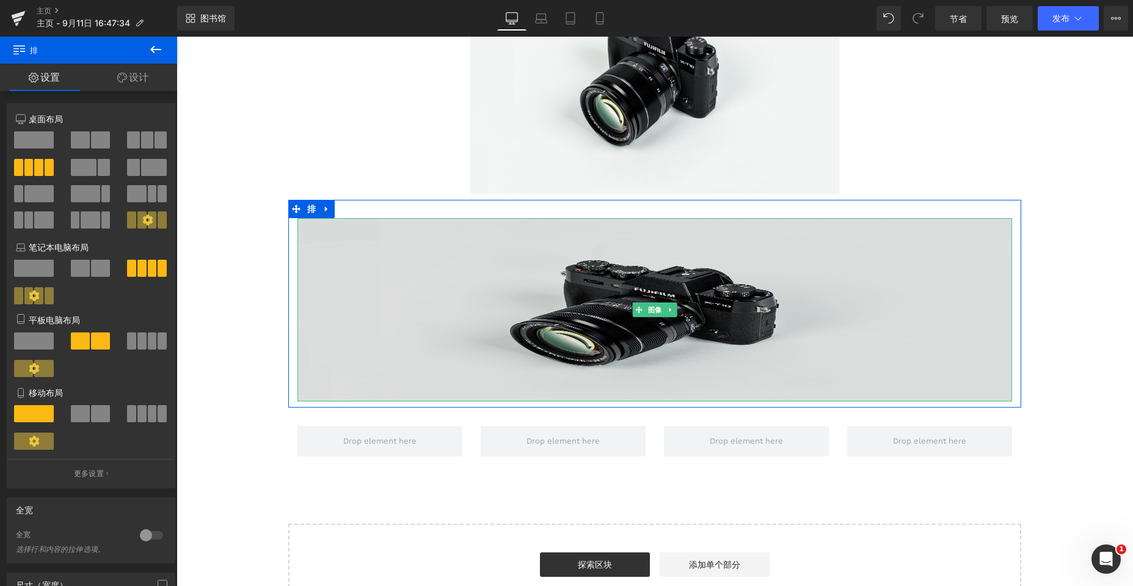
click at [502, 307] on img at bounding box center [654, 309] width 715 height 183
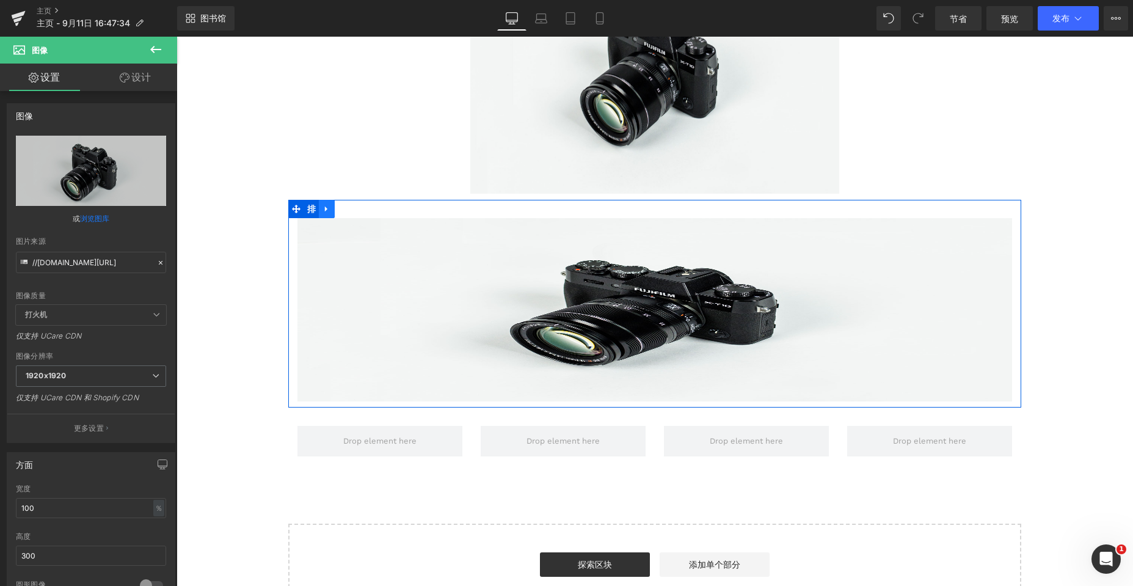
click at [323, 210] on icon at bounding box center [326, 208] width 9 height 9
click at [354, 210] on icon at bounding box center [358, 208] width 9 height 9
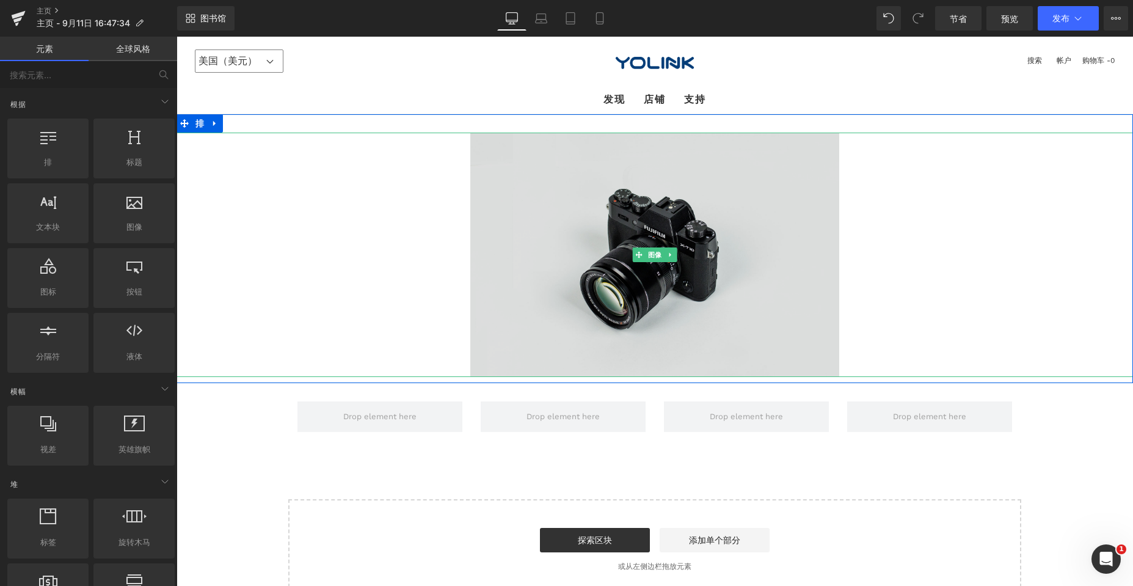
click at [502, 197] on img at bounding box center [654, 255] width 369 height 244
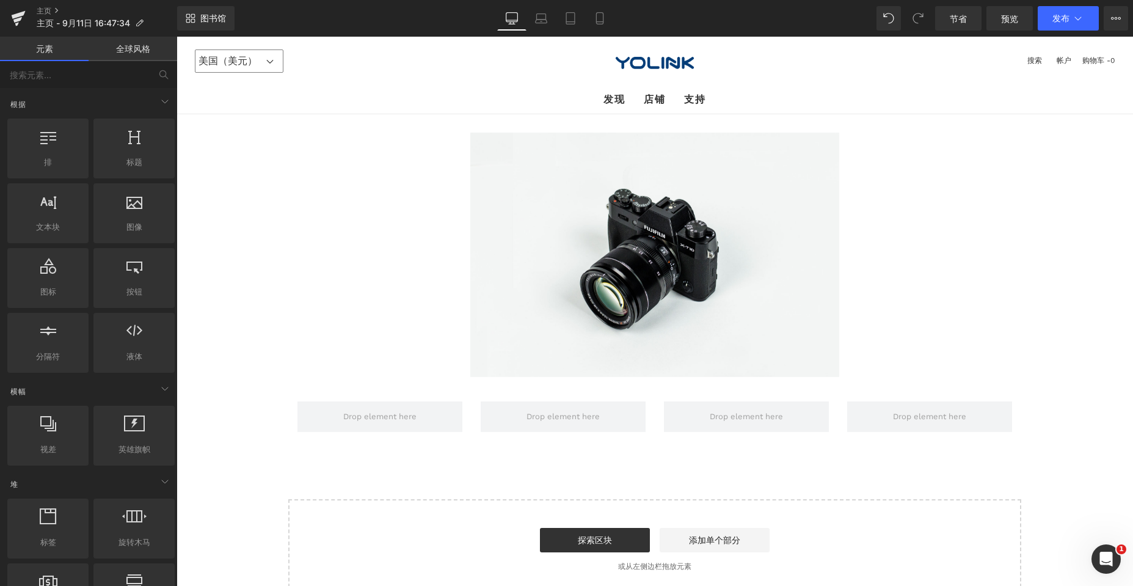
click at [277, 405] on div "图像 排 排 选择布局" at bounding box center [654, 356] width 956 height 485
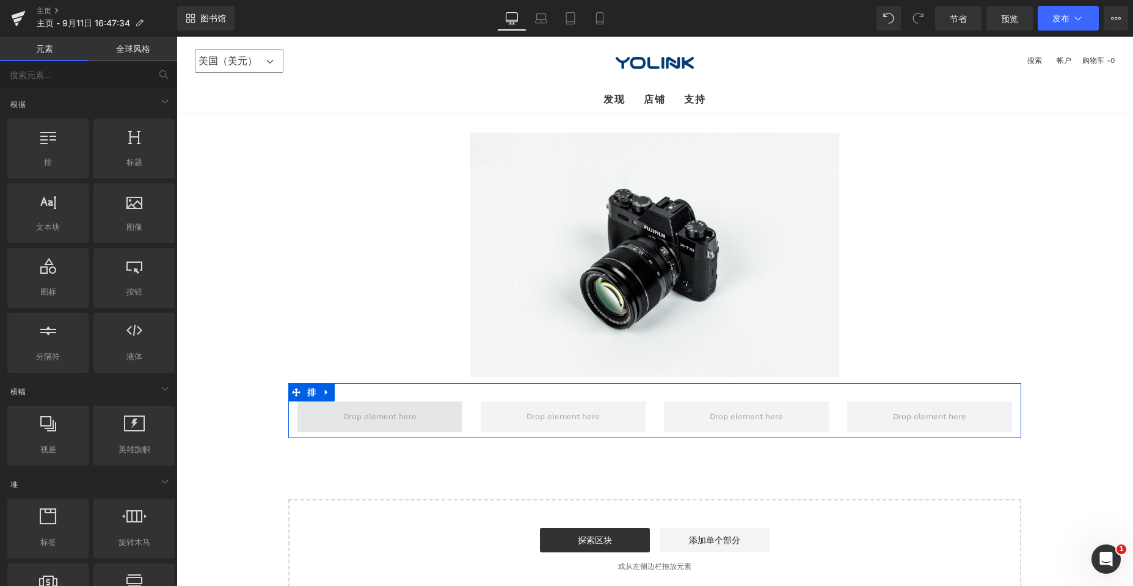
click at [333, 407] on span at bounding box center [379, 416] width 165 height 31
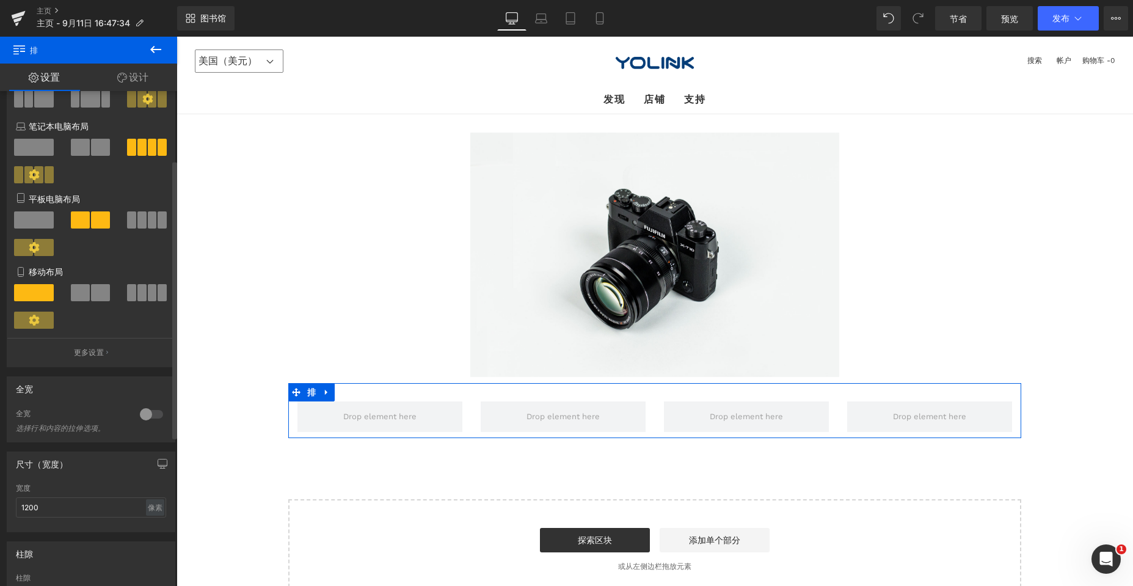
scroll to position [122, 0]
click at [144, 415] on div at bounding box center [151, 413] width 29 height 20
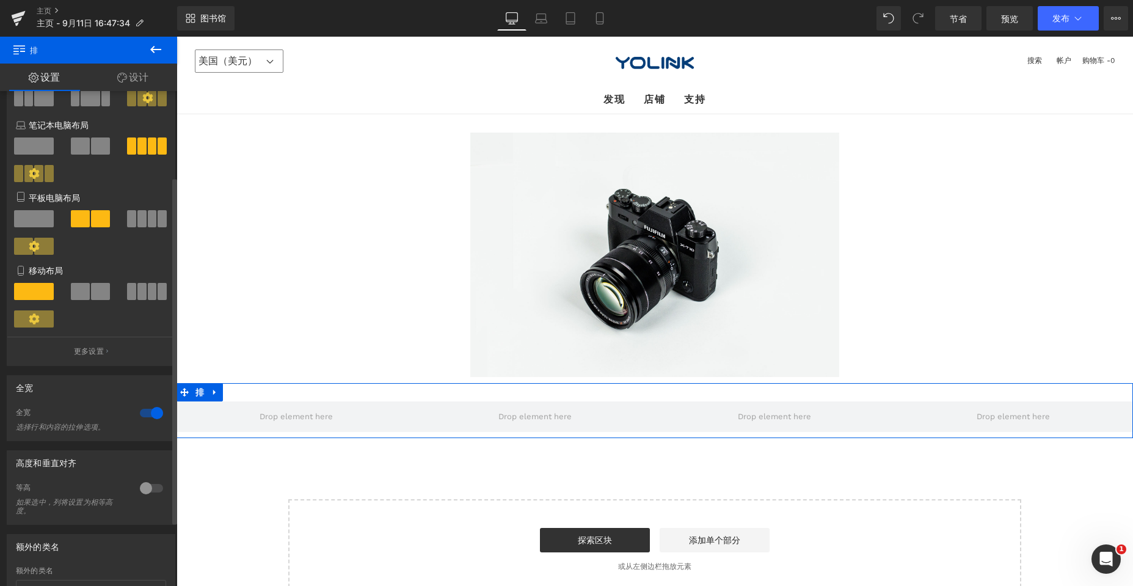
click at [141, 489] on div at bounding box center [151, 488] width 29 height 20
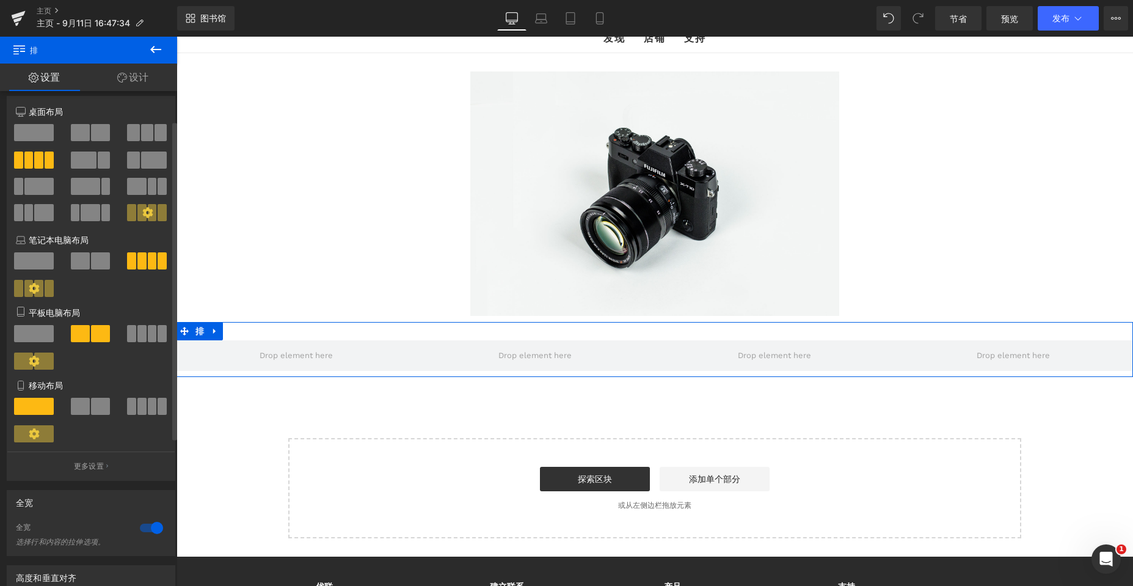
scroll to position [0, 0]
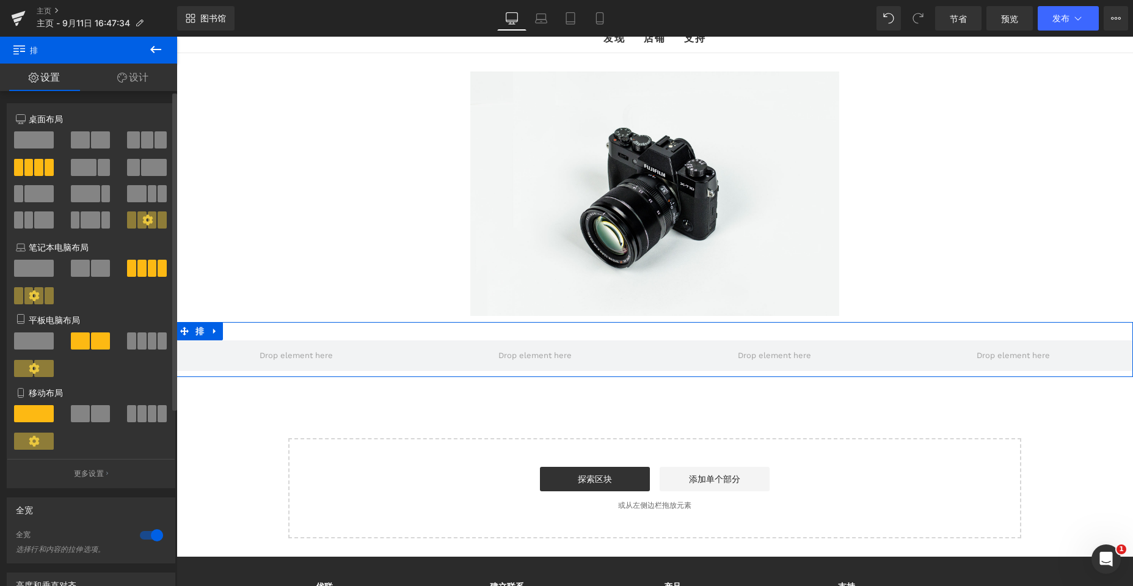
click at [141, 139] on span at bounding box center [147, 139] width 12 height 17
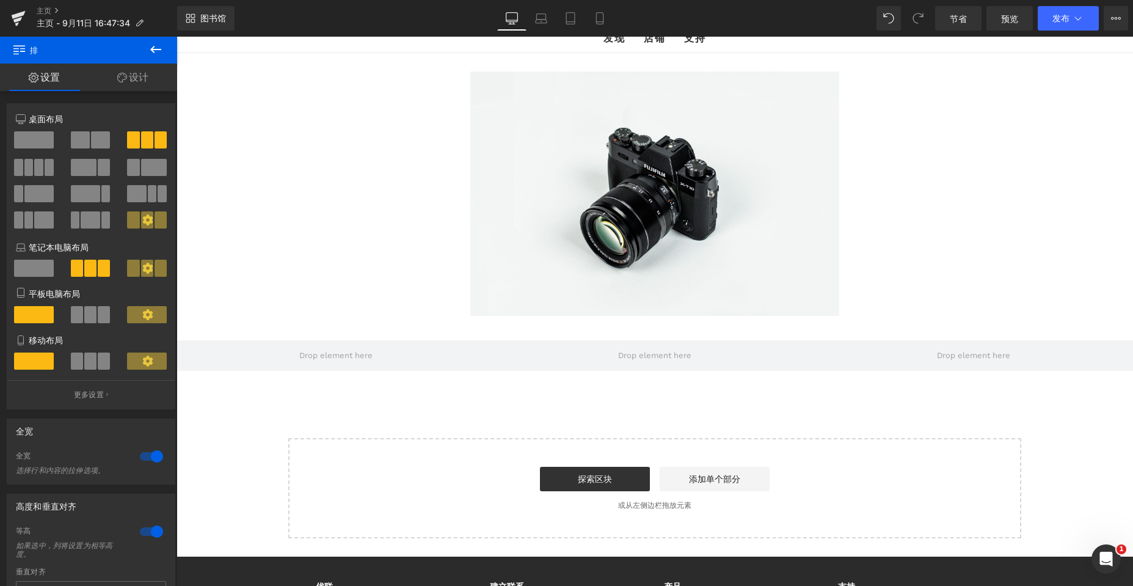
click at [155, 49] on icon at bounding box center [155, 49] width 11 height 7
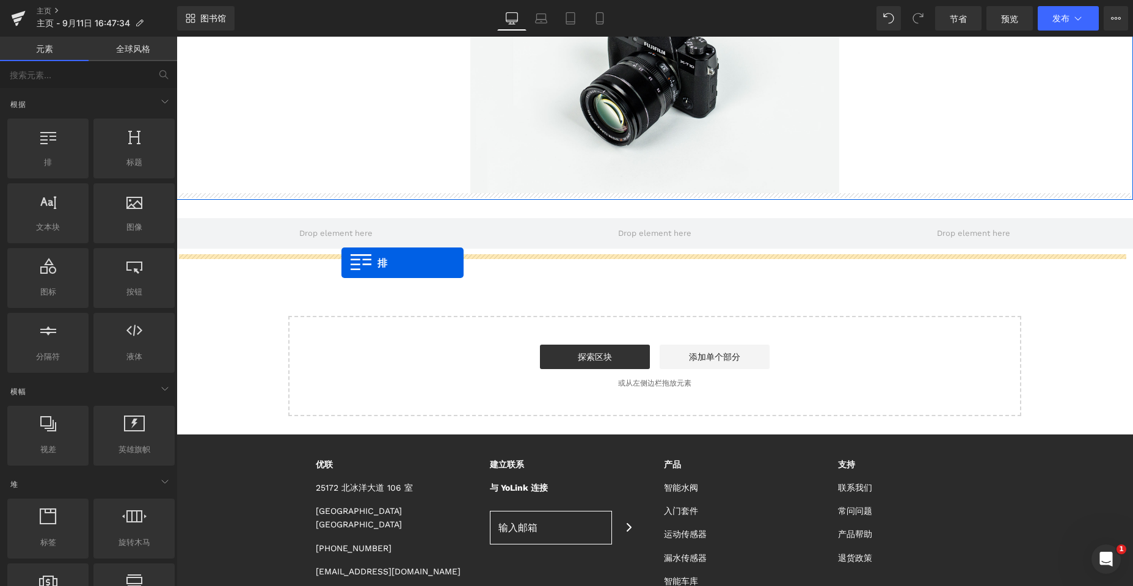
drag, startPoint x: 218, startPoint y: 187, endPoint x: 341, endPoint y: 263, distance: 144.4
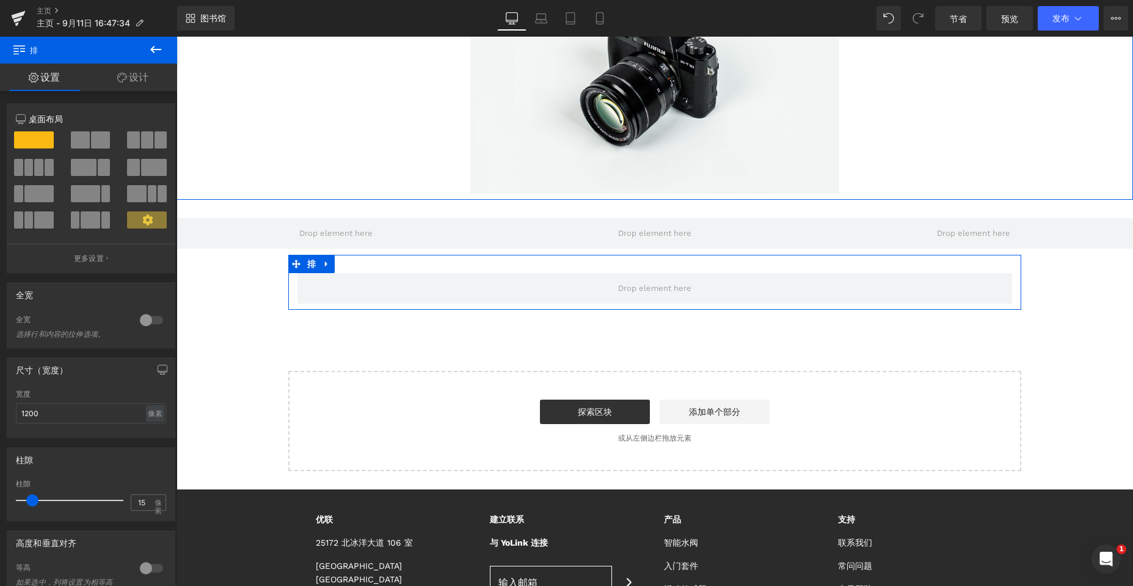
click at [343, 263] on div "排" at bounding box center [654, 282] width 733 height 55
click at [151, 319] on div at bounding box center [151, 320] width 29 height 20
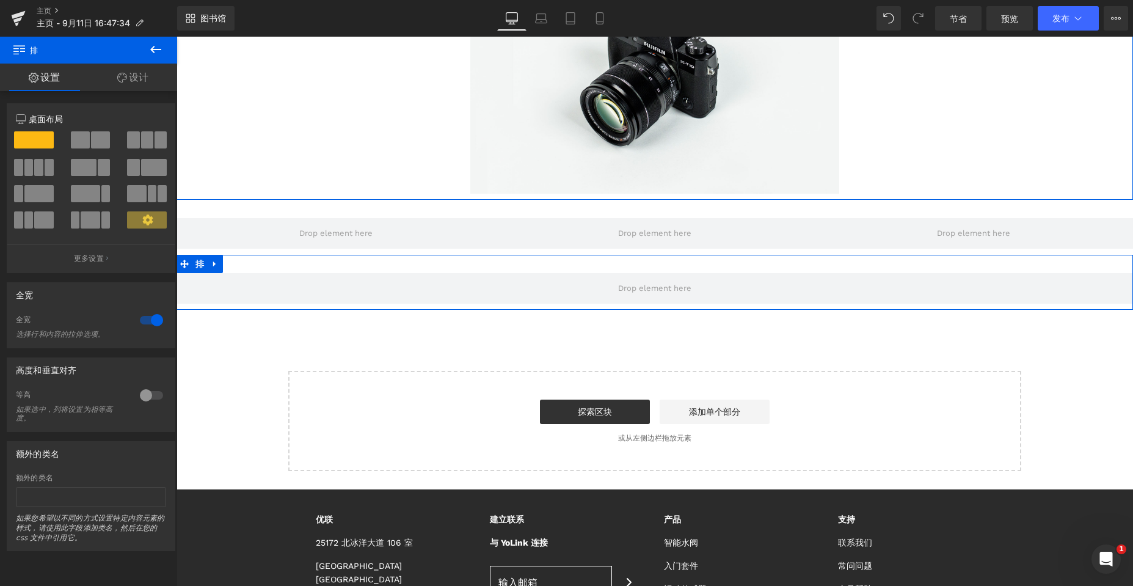
click at [147, 393] on div at bounding box center [151, 395] width 29 height 20
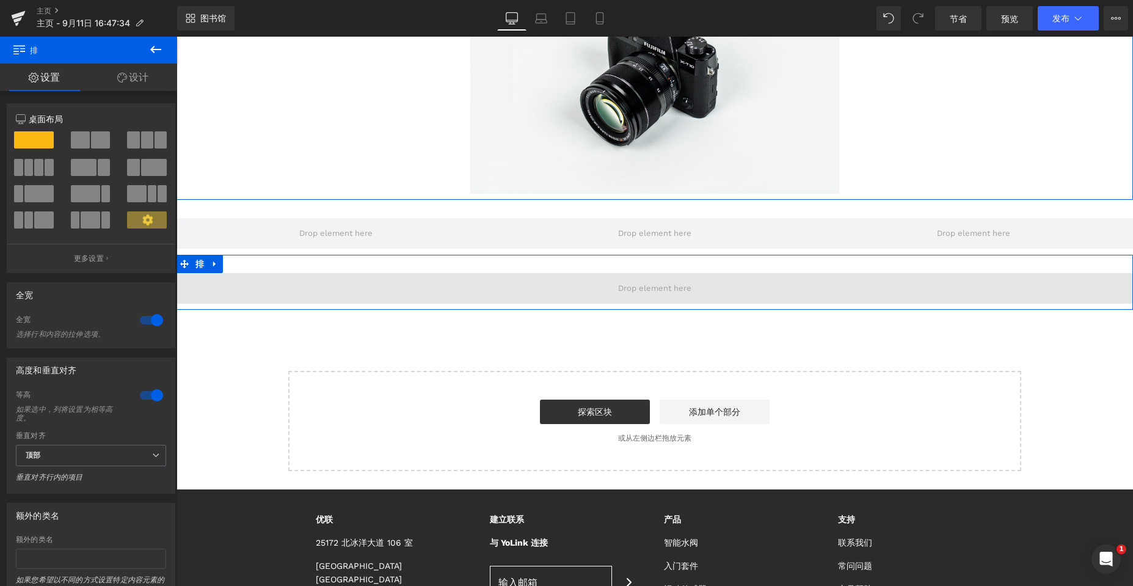
click at [305, 285] on span at bounding box center [654, 288] width 956 height 31
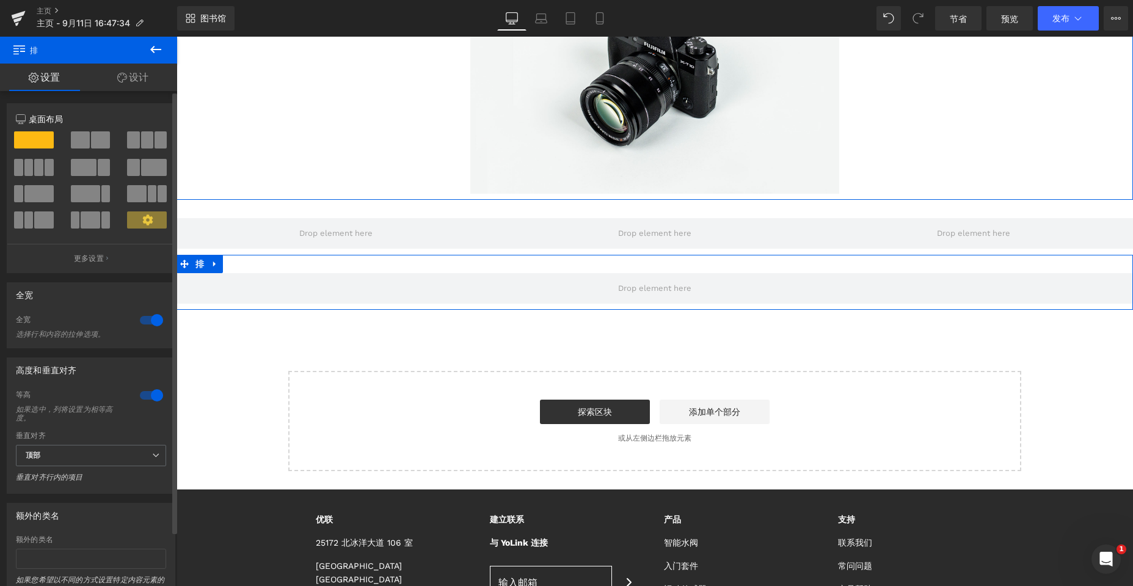
click at [94, 139] on span at bounding box center [100, 139] width 19 height 17
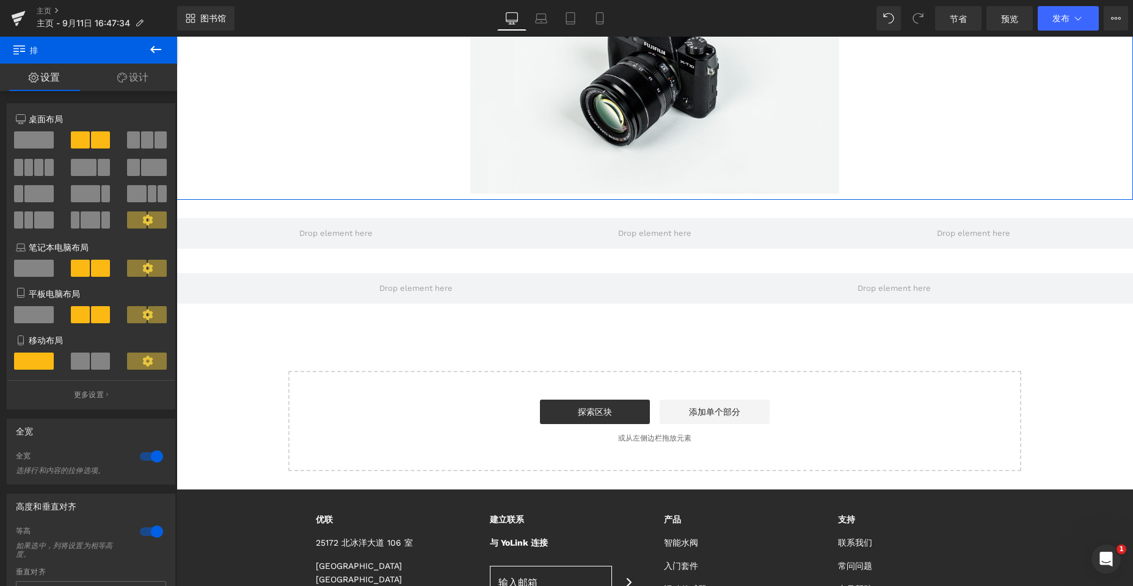
click at [163, 50] on button at bounding box center [155, 50] width 43 height 27
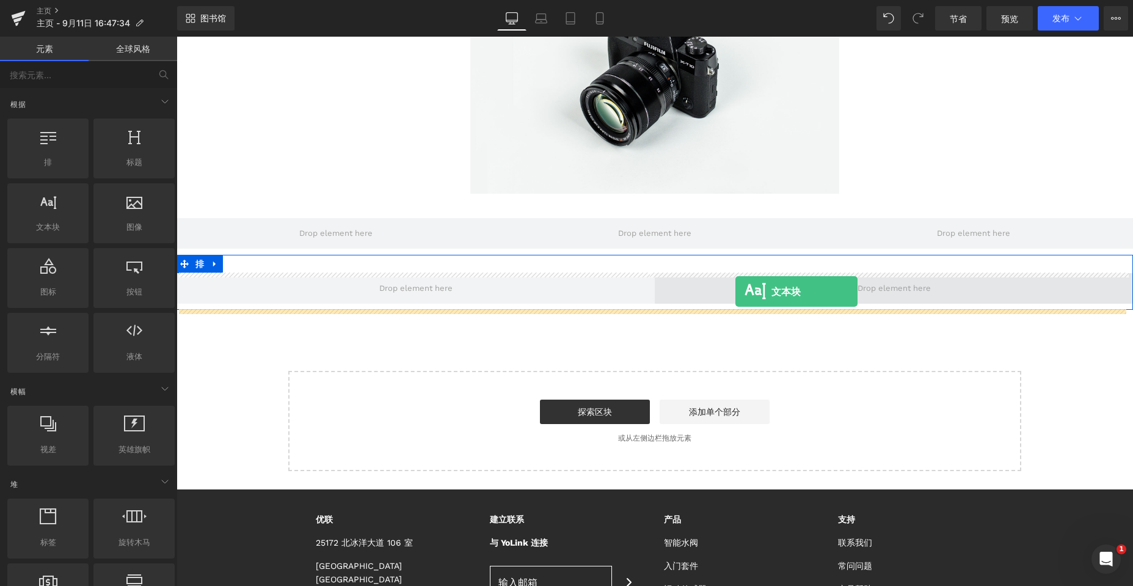
drag, startPoint x: 333, startPoint y: 279, endPoint x: 735, endPoint y: 291, distance: 402.0
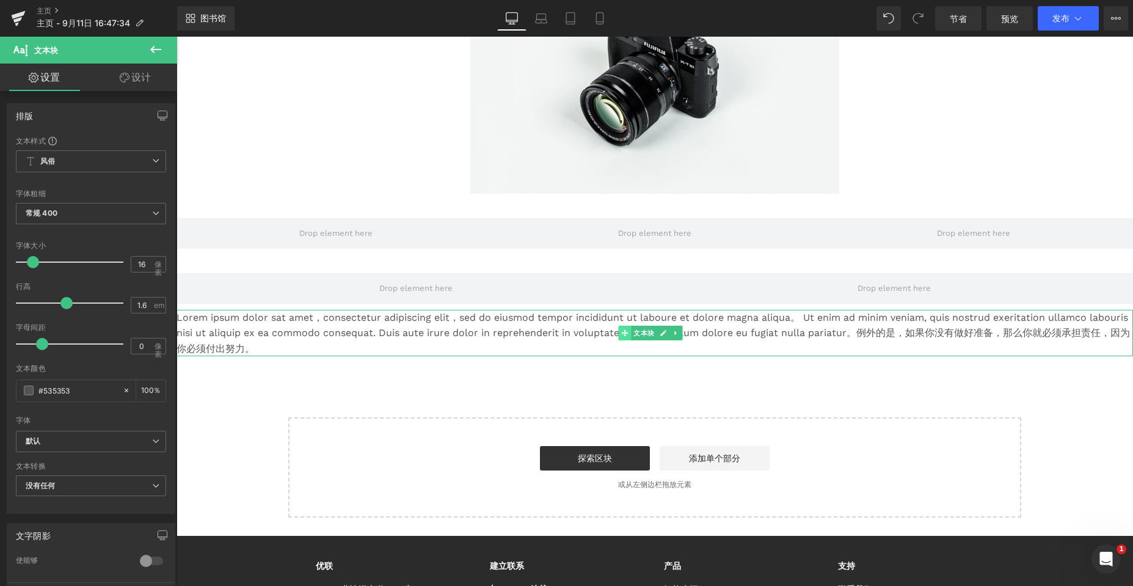
click at [502, 332] on icon at bounding box center [624, 332] width 7 height 7
click at [502, 330] on icon at bounding box center [624, 332] width 7 height 7
click at [502, 332] on icon at bounding box center [675, 333] width 2 height 4
click at [502, 333] on icon at bounding box center [682, 332] width 7 height 7
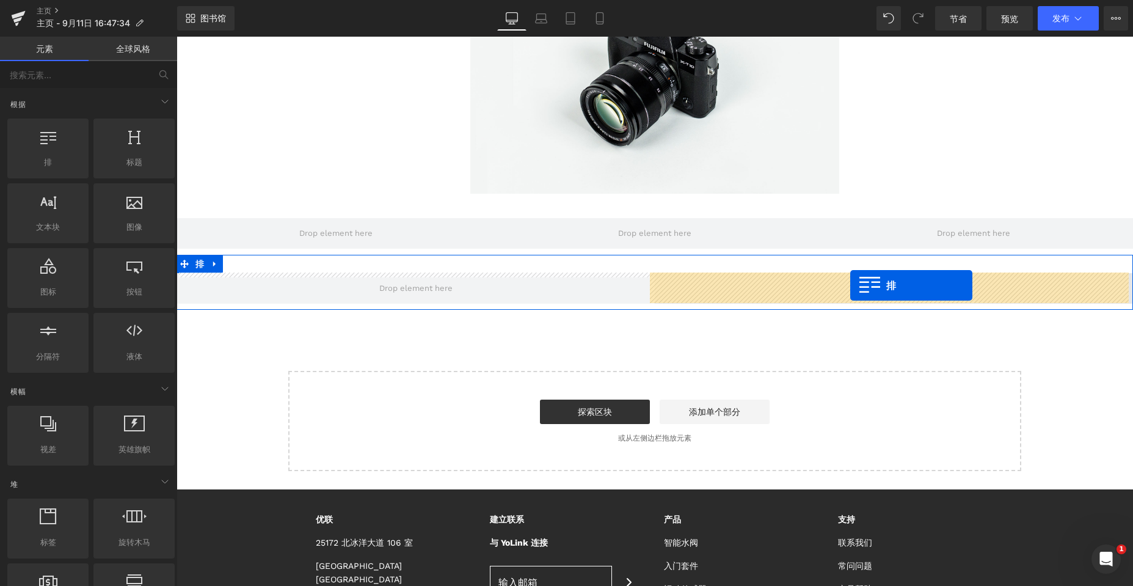
drag, startPoint x: 223, startPoint y: 182, endPoint x: 850, endPoint y: 285, distance: 635.6
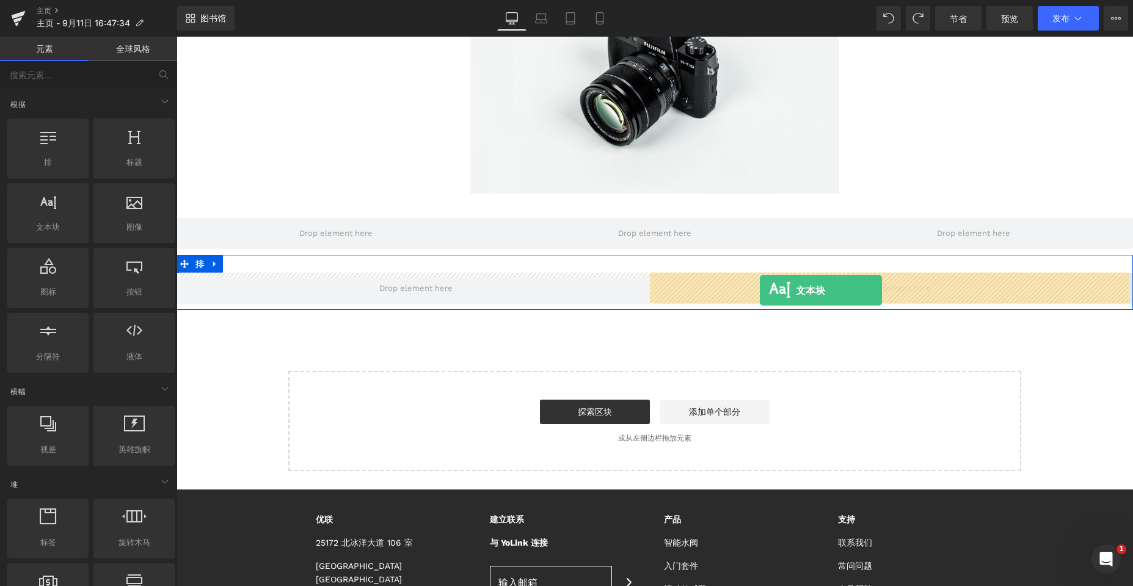
drag, startPoint x: 206, startPoint y: 247, endPoint x: 760, endPoint y: 290, distance: 555.6
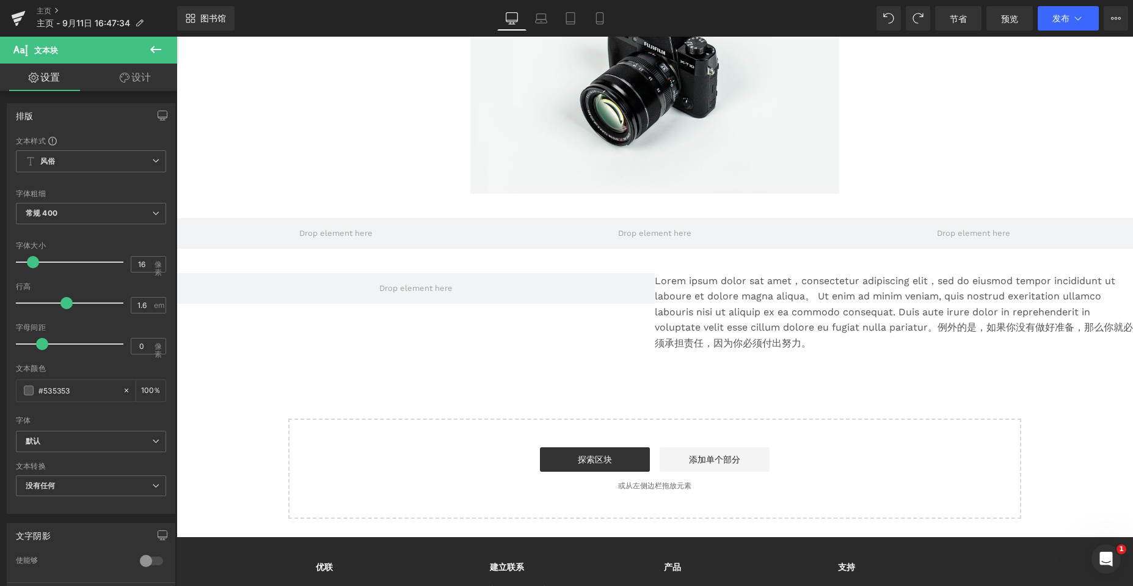
click at [159, 50] on icon at bounding box center [155, 49] width 11 height 7
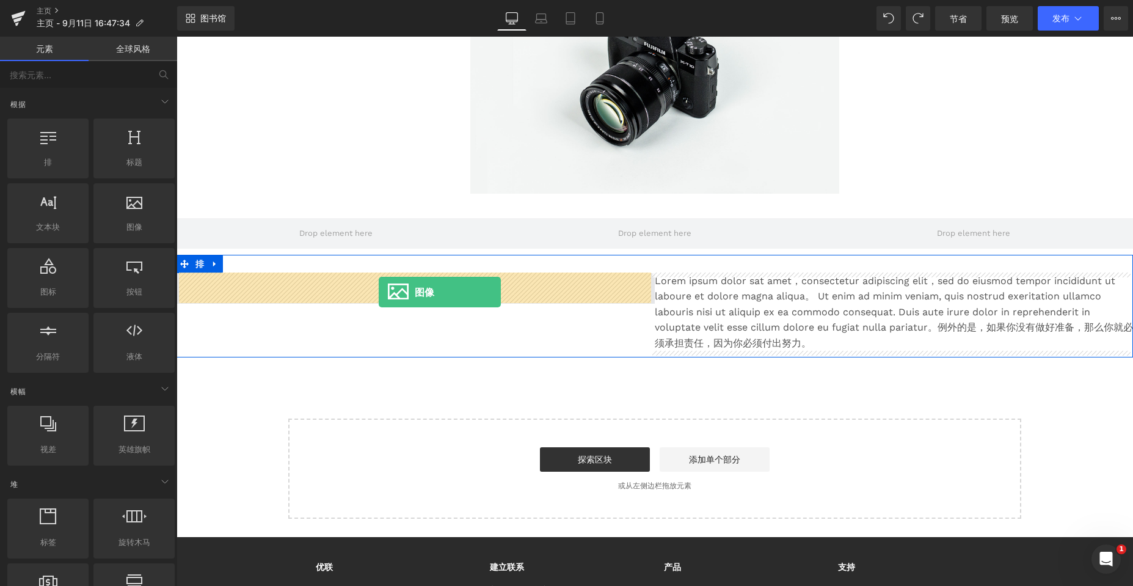
drag, startPoint x: 302, startPoint y: 263, endPoint x: 379, endPoint y: 292, distance: 81.8
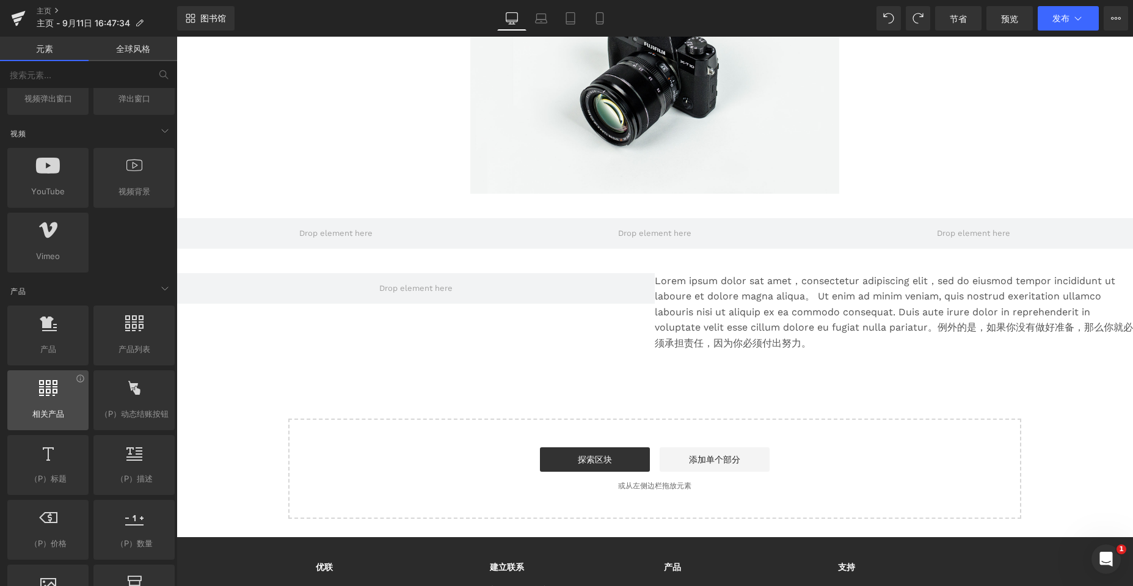
scroll to position [855, 0]
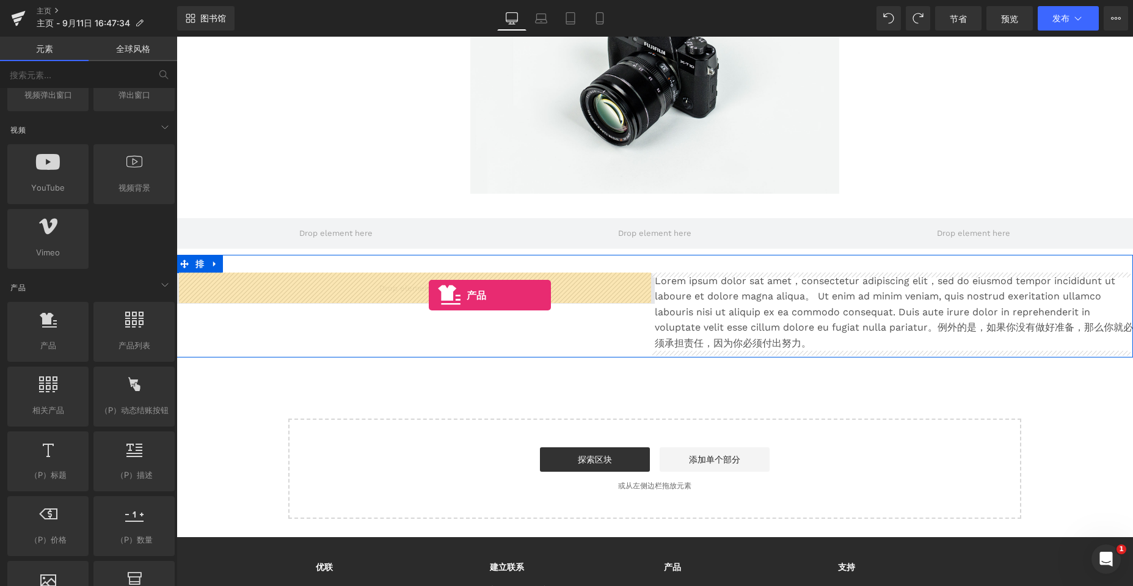
drag, startPoint x: 230, startPoint y: 382, endPoint x: 429, endPoint y: 295, distance: 216.8
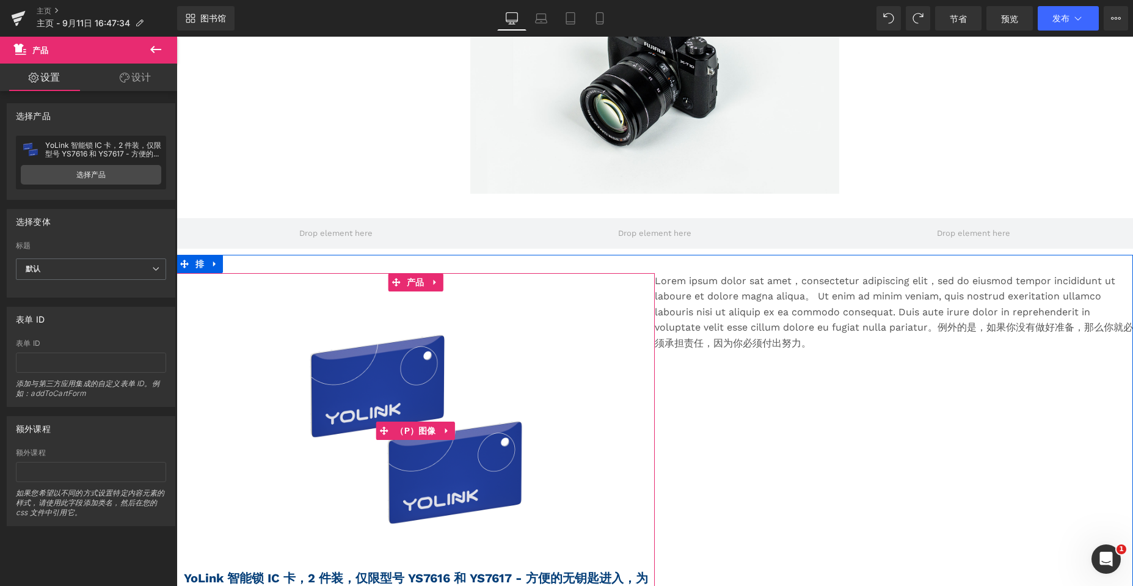
click at [347, 388] on img at bounding box center [416, 431] width 280 height 280
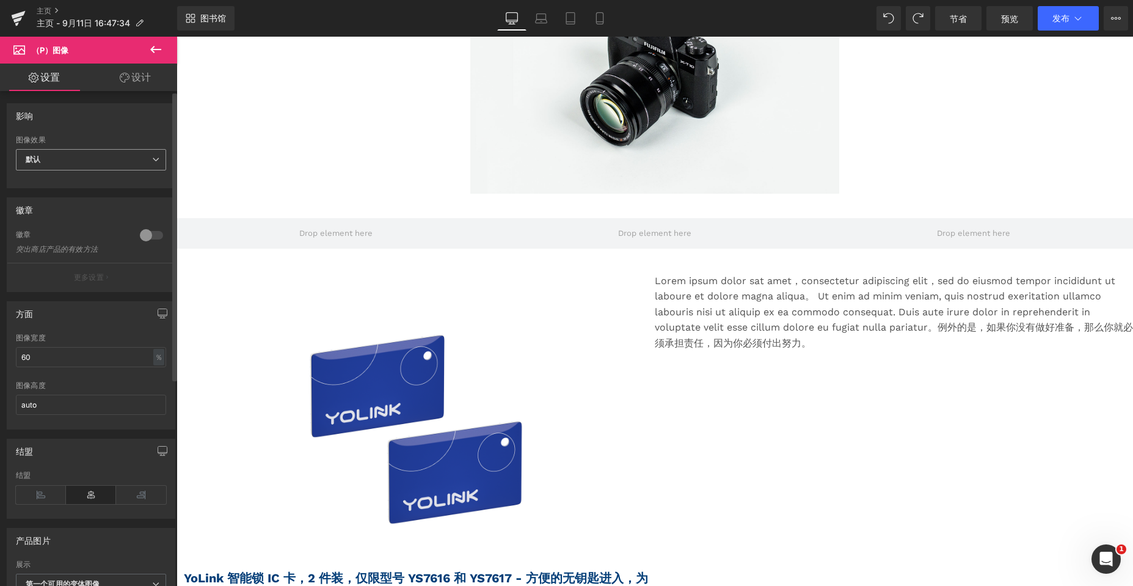
click at [141, 158] on span "默认" at bounding box center [91, 159] width 150 height 21
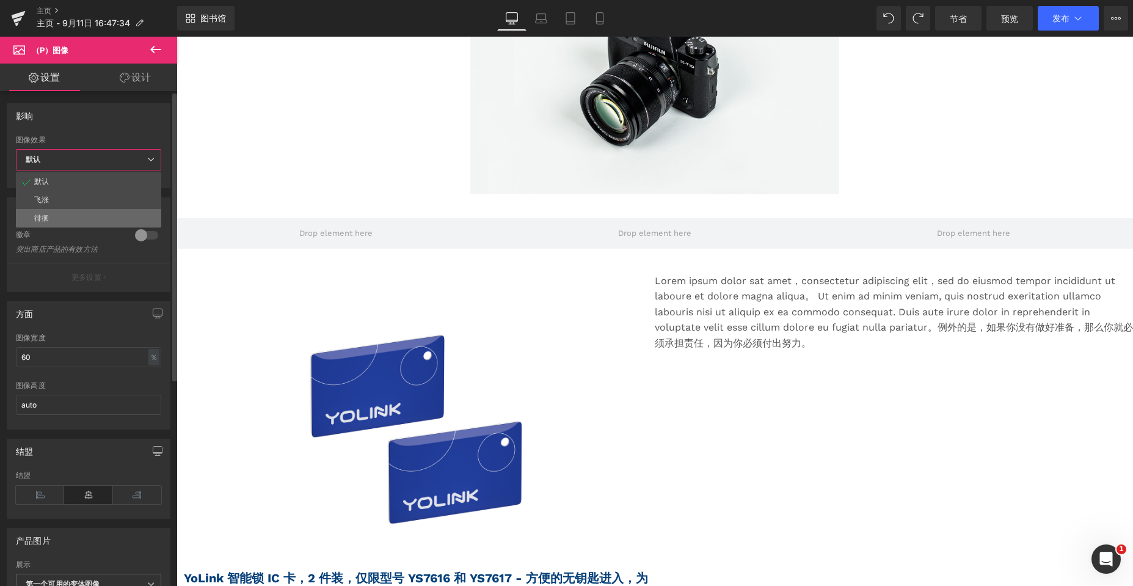
click at [46, 217] on font "徘徊" at bounding box center [41, 217] width 15 height 9
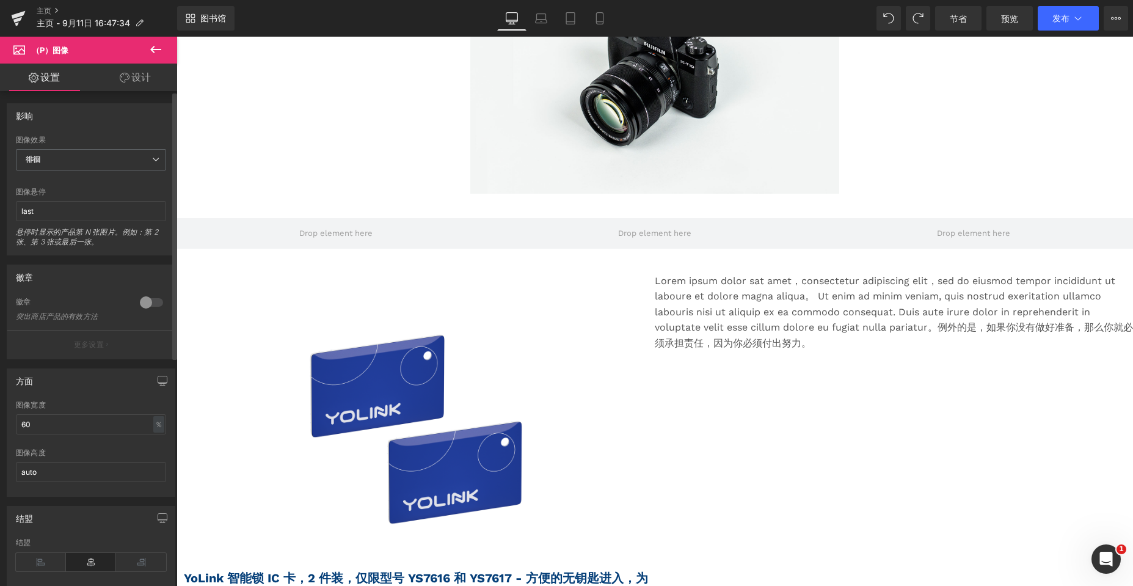
click at [139, 304] on div at bounding box center [151, 303] width 29 height 20
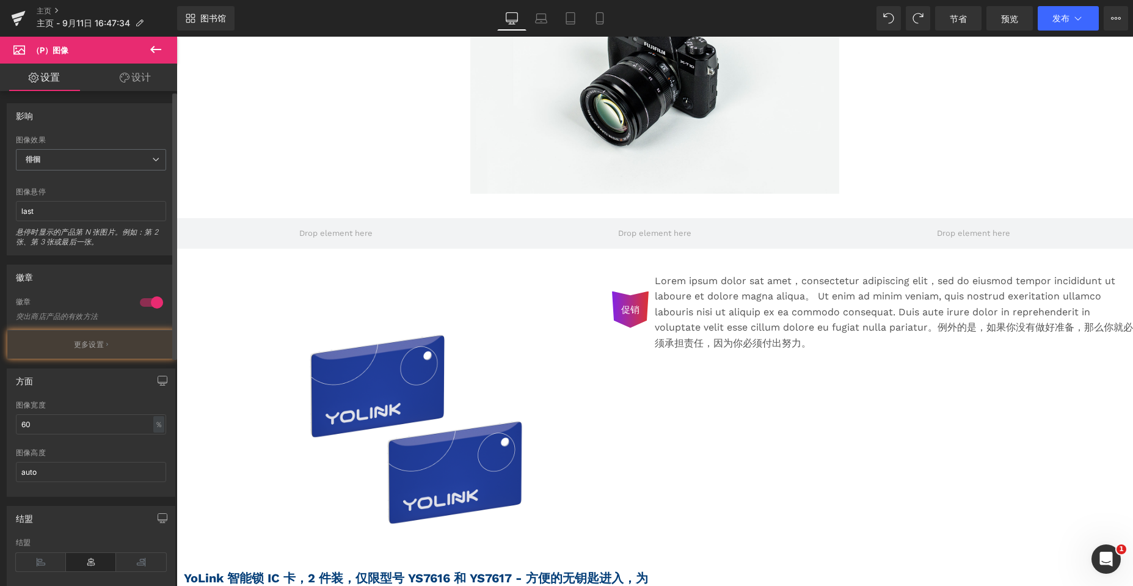
click at [139, 304] on div at bounding box center [151, 303] width 29 height 20
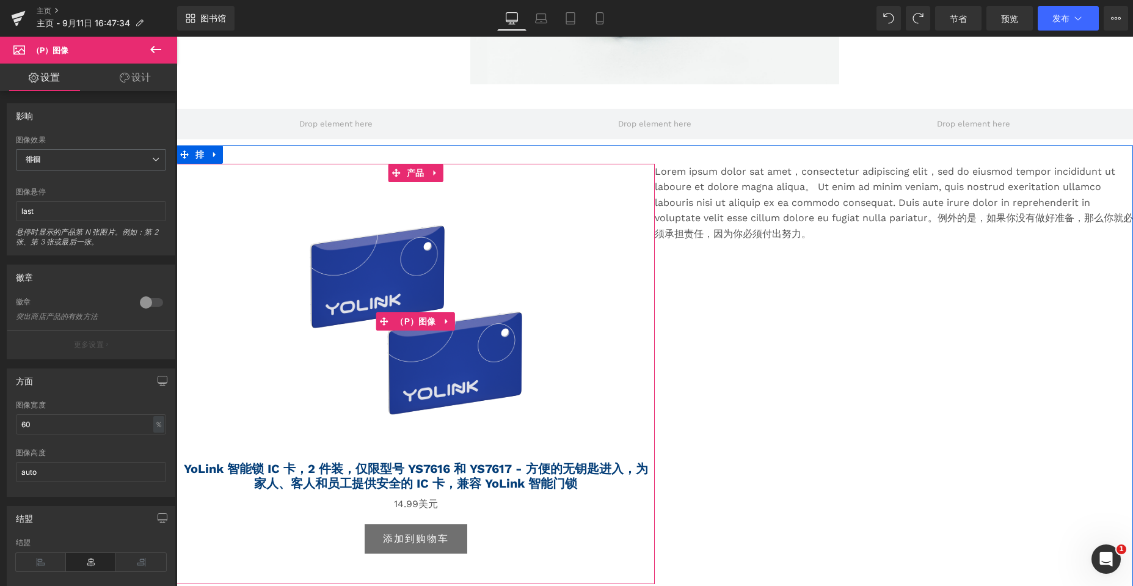
scroll to position [305, 0]
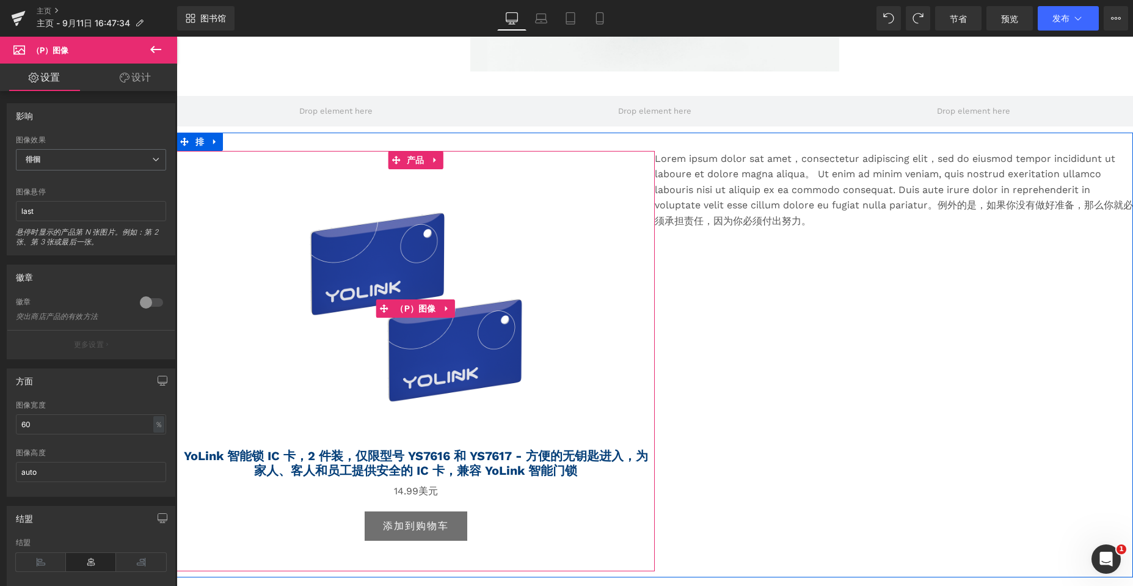
click at [502, 174] on div "促销" at bounding box center [416, 309] width 466 height 280
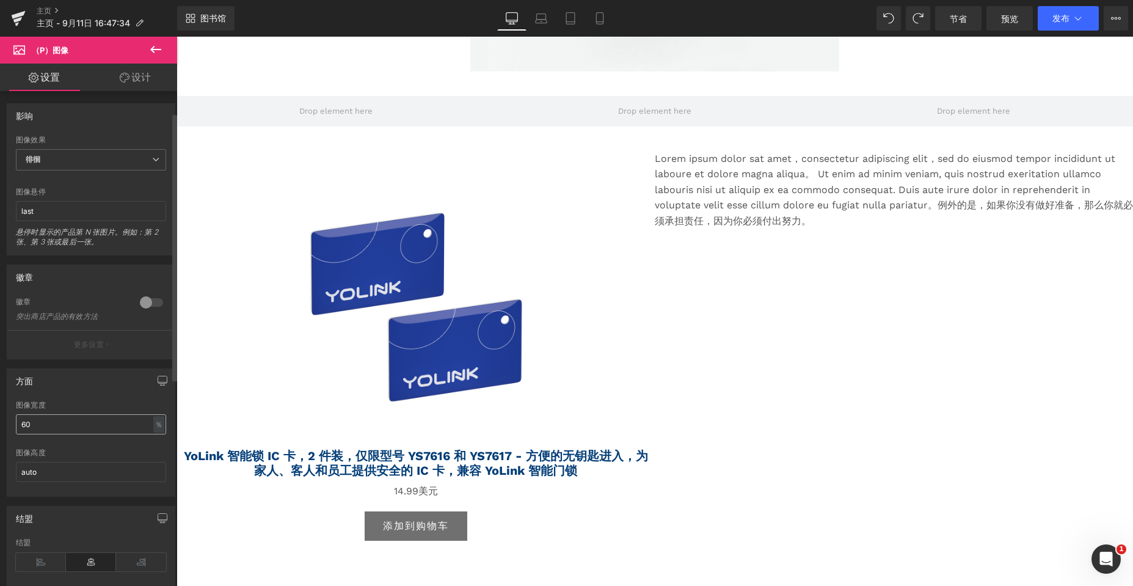
scroll to position [61, 0]
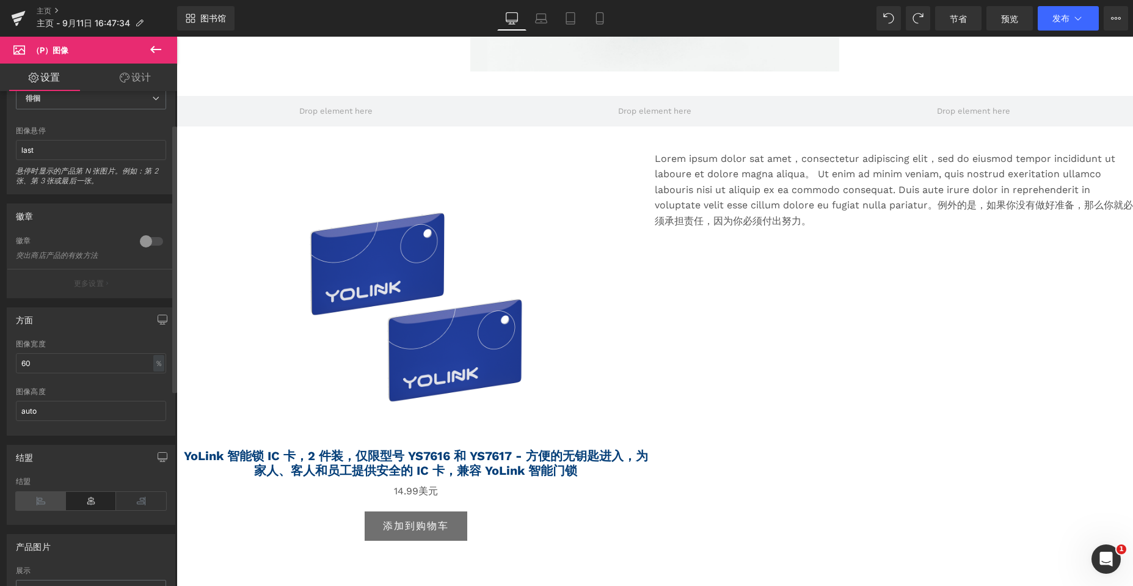
click at [40, 500] on icon at bounding box center [41, 501] width 50 height 18
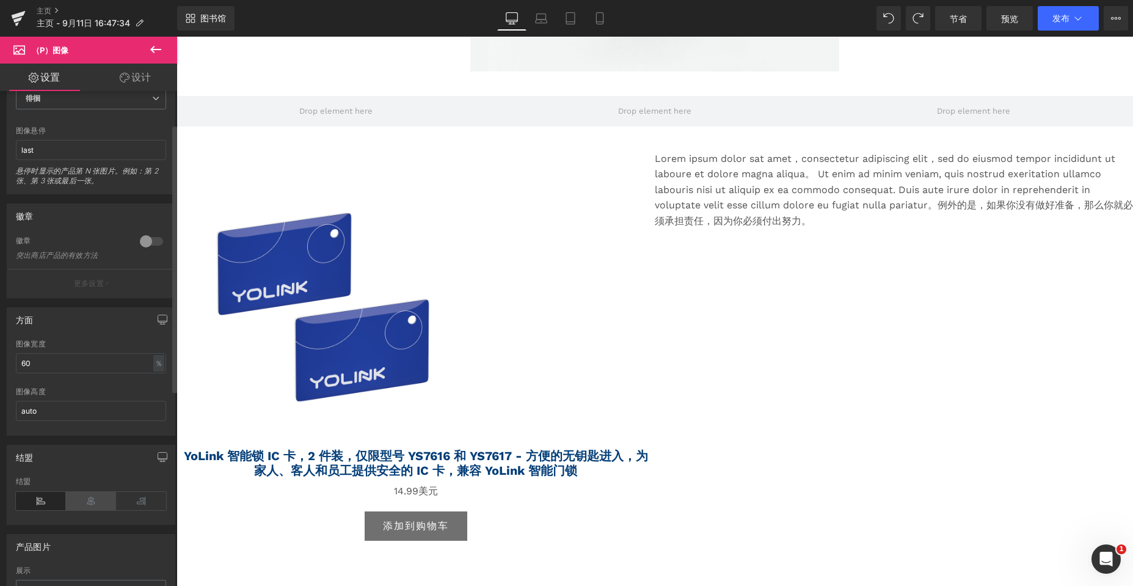
click at [76, 497] on icon at bounding box center [91, 501] width 50 height 18
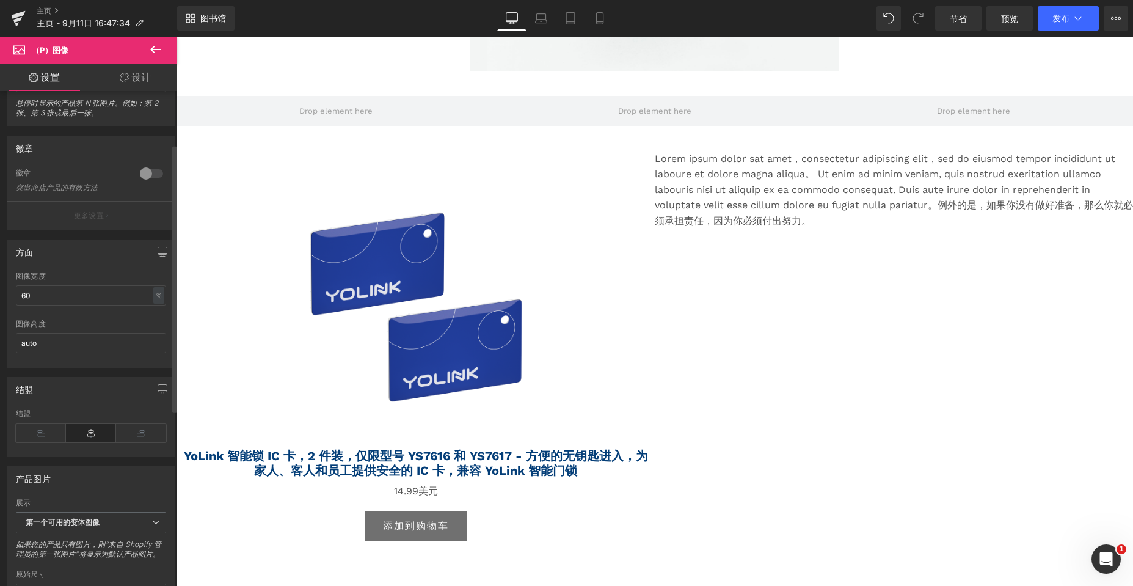
scroll to position [183, 0]
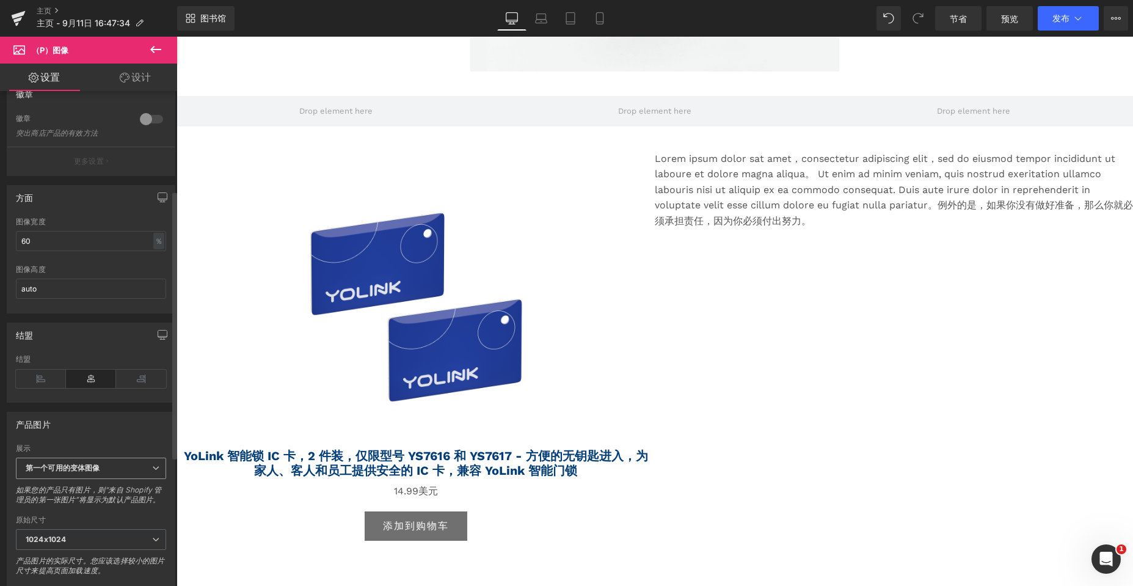
click at [133, 466] on span "第一个可用的变体图像" at bounding box center [91, 467] width 150 height 21
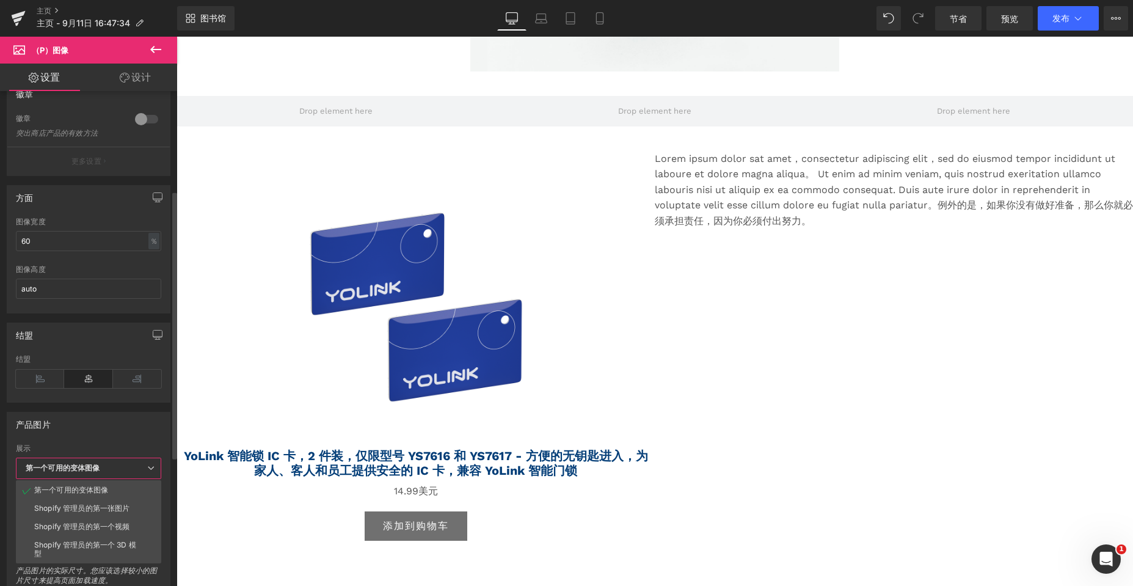
click at [133, 466] on span "第一个可用的变体图像" at bounding box center [88, 467] width 145 height 21
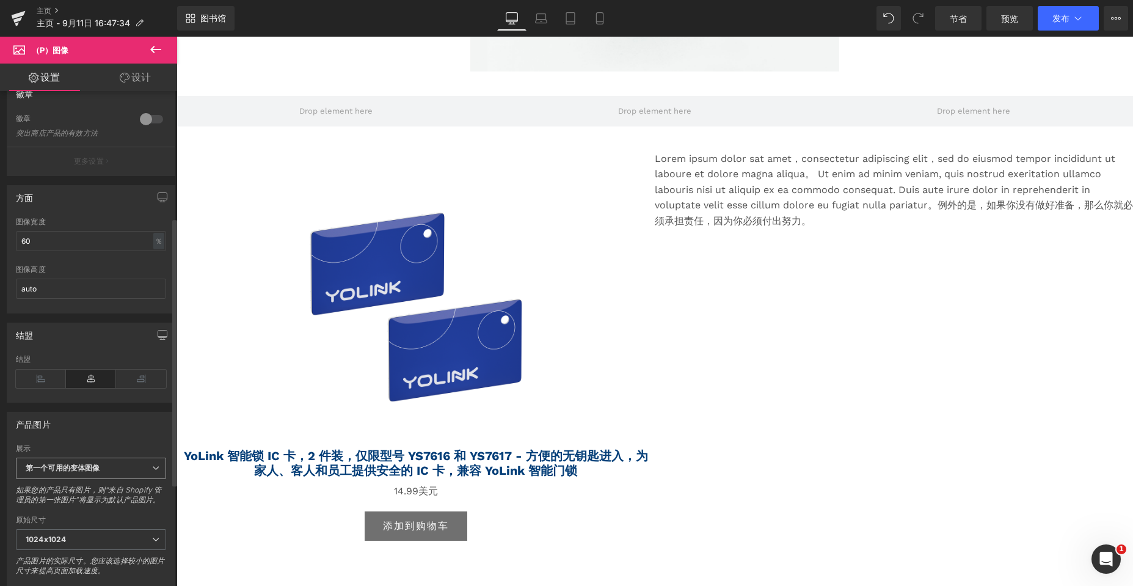
scroll to position [305, 0]
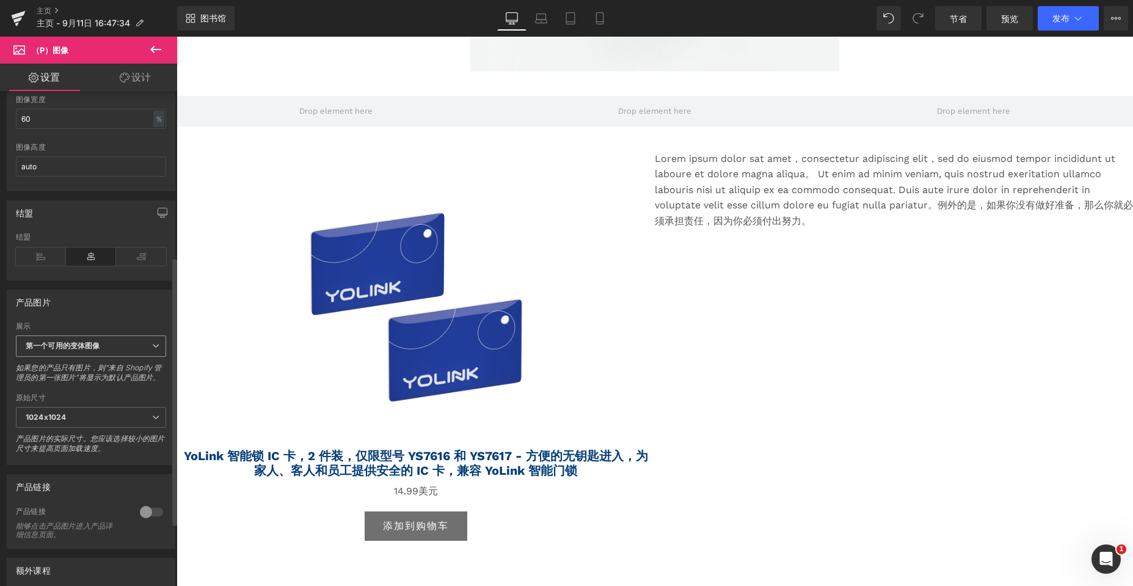
click at [140, 342] on span "第一个可用的变体图像" at bounding box center [91, 345] width 150 height 21
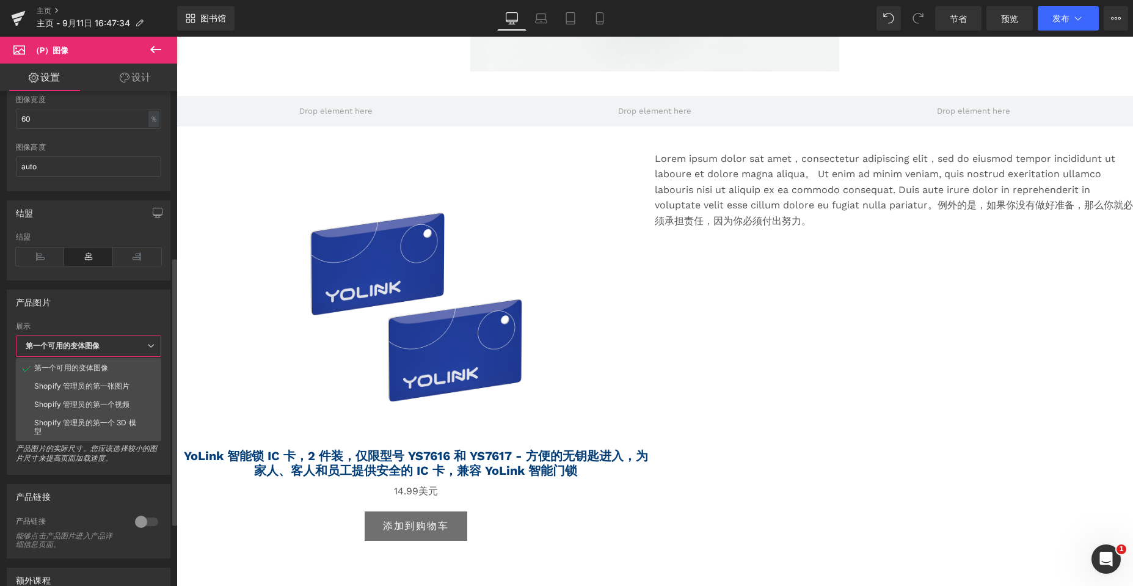
click at [140, 342] on span "第一个可用的变体图像" at bounding box center [88, 345] width 145 height 21
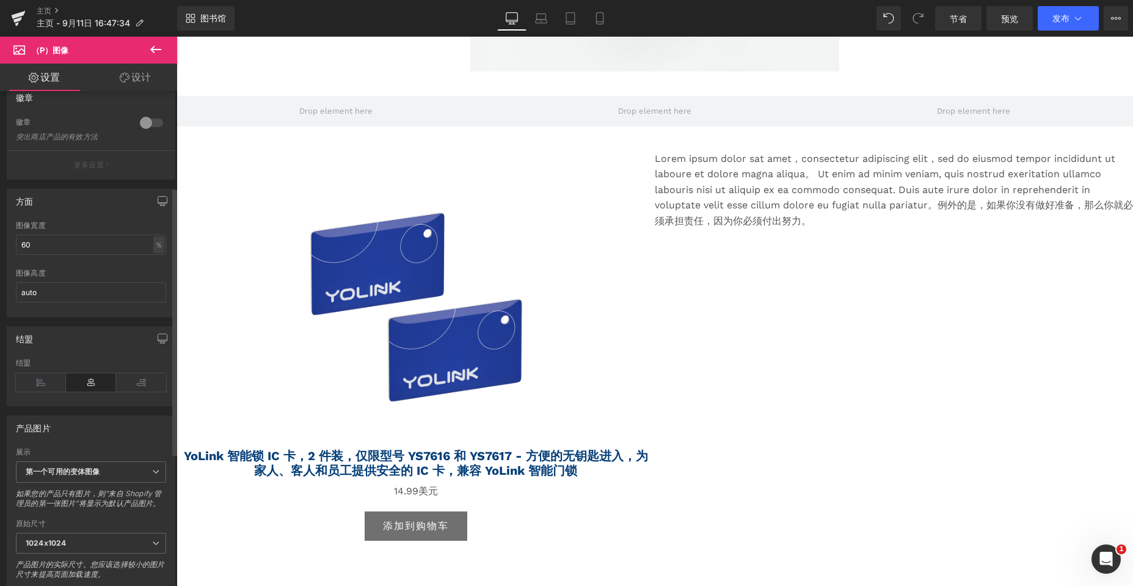
scroll to position [177, 0]
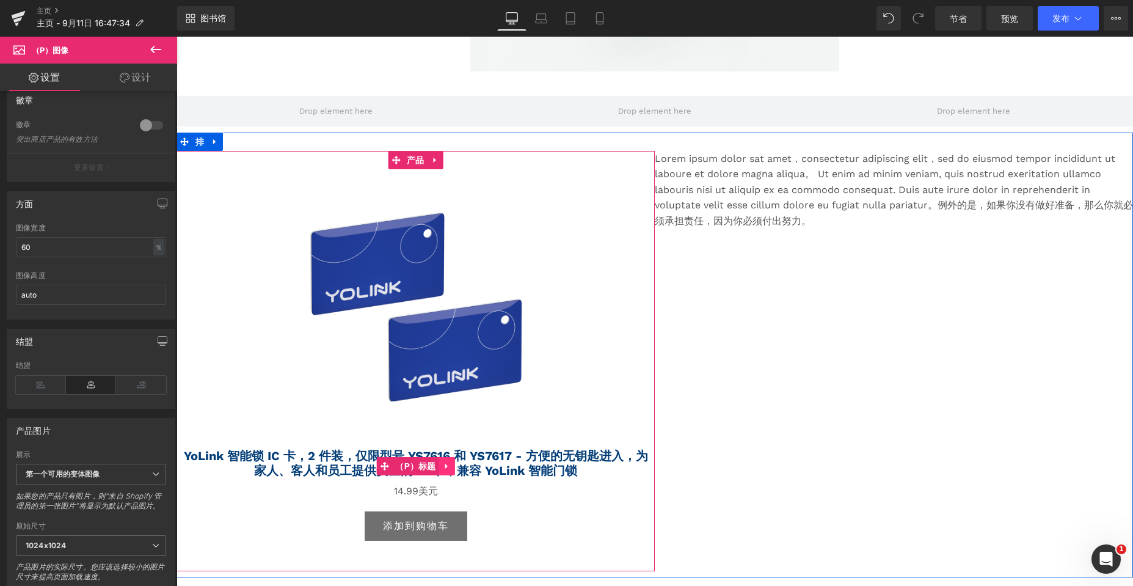
click at [445, 463] on icon at bounding box center [446, 465] width 2 height 5
click at [453, 465] on icon at bounding box center [455, 466] width 9 height 9
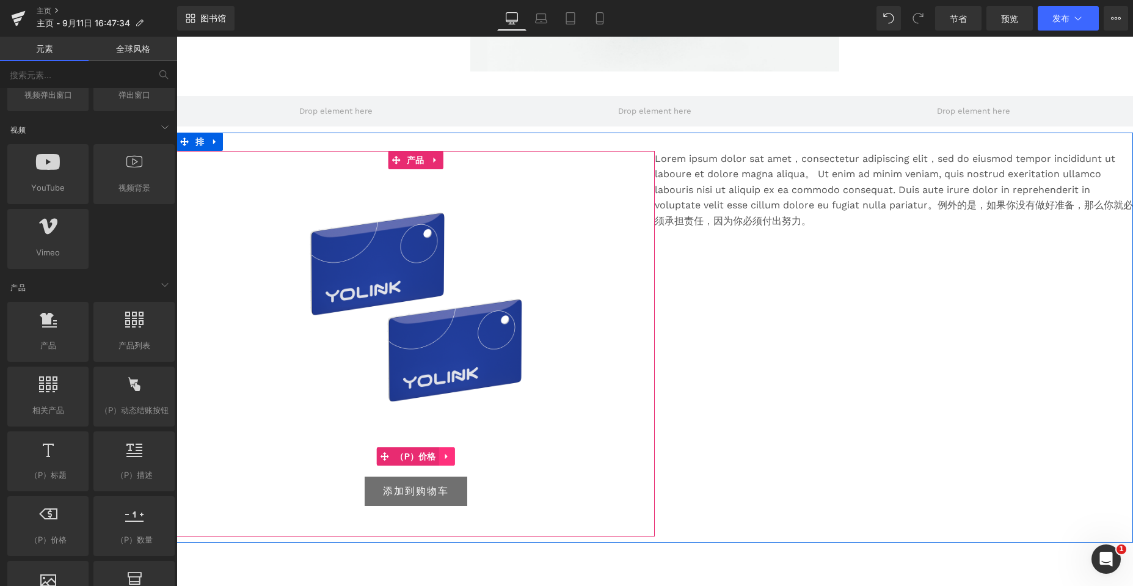
click at [443, 454] on icon at bounding box center [447, 456] width 9 height 9
click at [451, 454] on icon at bounding box center [455, 456] width 9 height 9
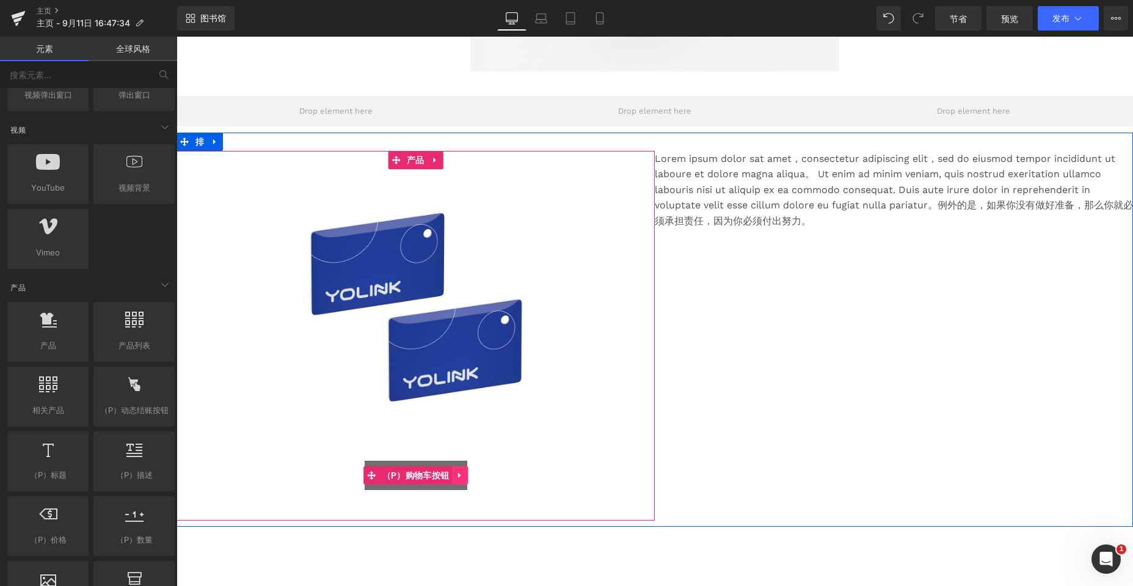
click at [457, 473] on icon at bounding box center [460, 475] width 9 height 9
click at [465, 472] on icon at bounding box center [468, 475] width 9 height 9
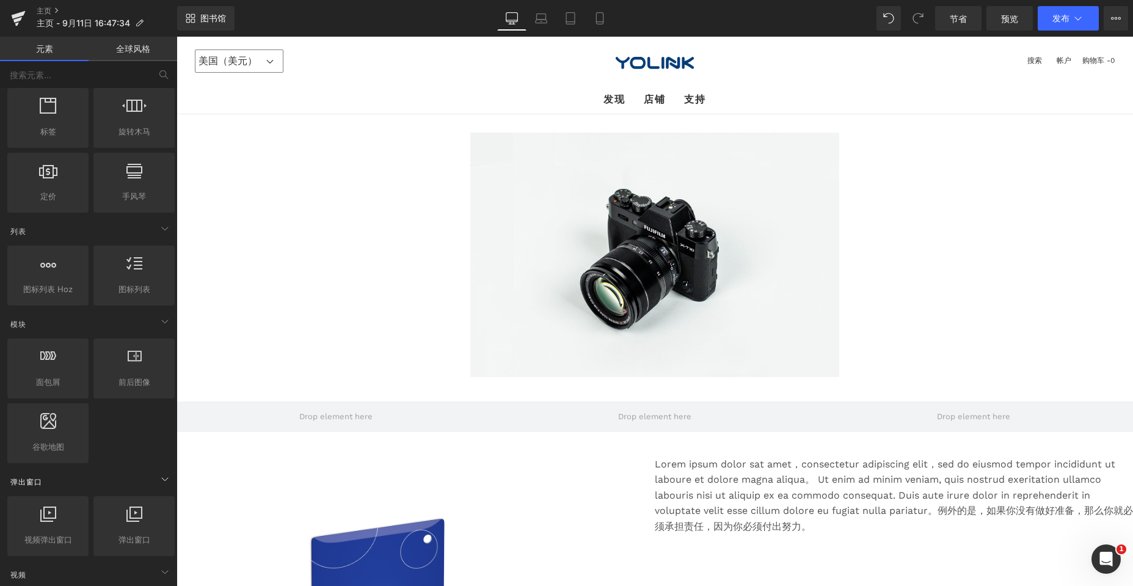
scroll to position [305, 0]
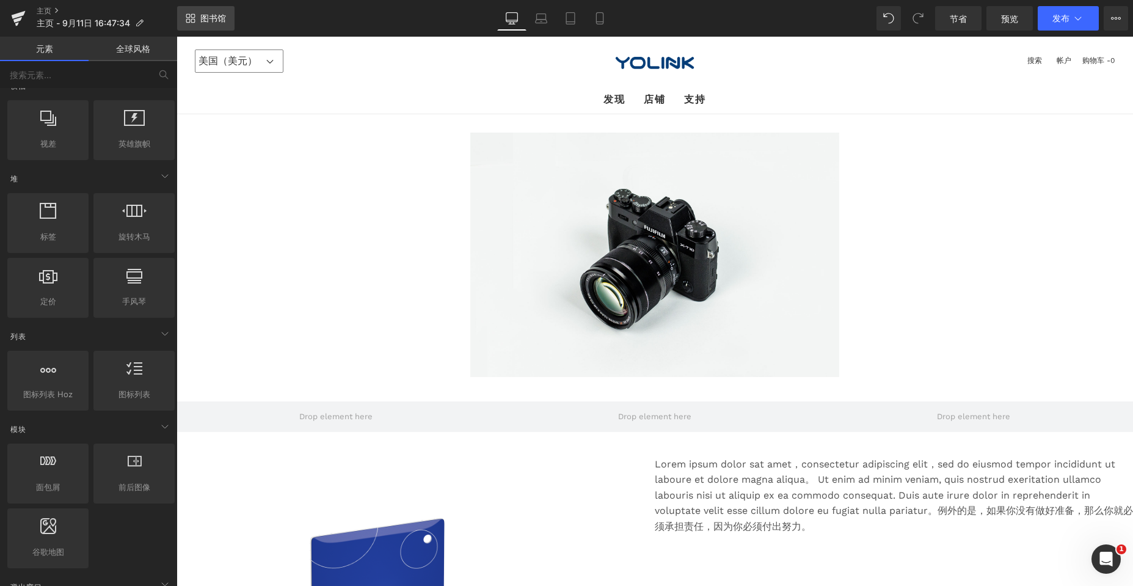
click at [192, 15] on icon at bounding box center [191, 18] width 10 height 10
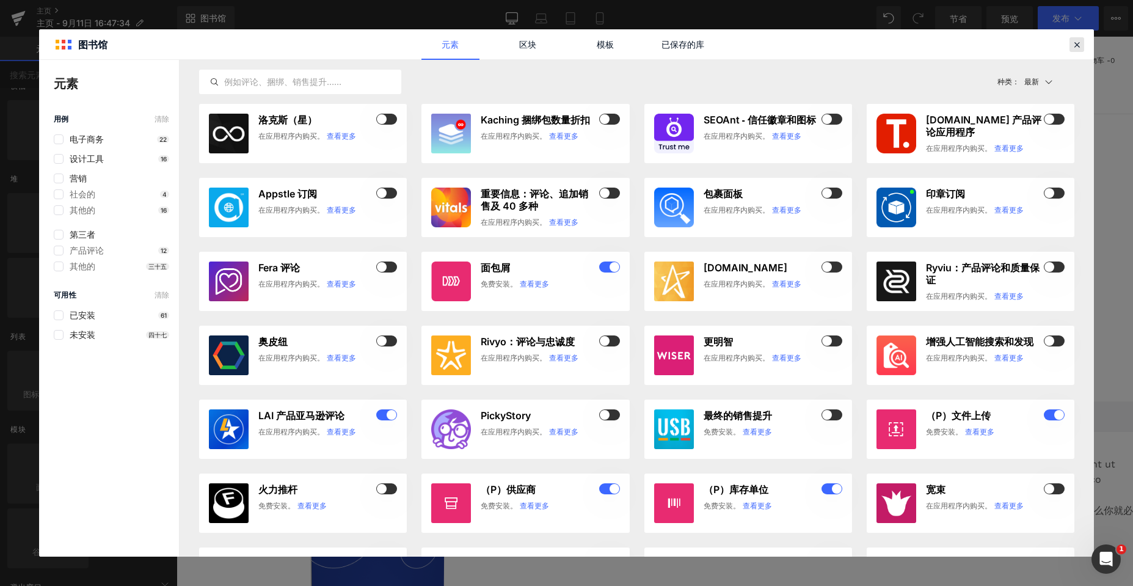
click at [502, 47] on div at bounding box center [1076, 44] width 15 height 15
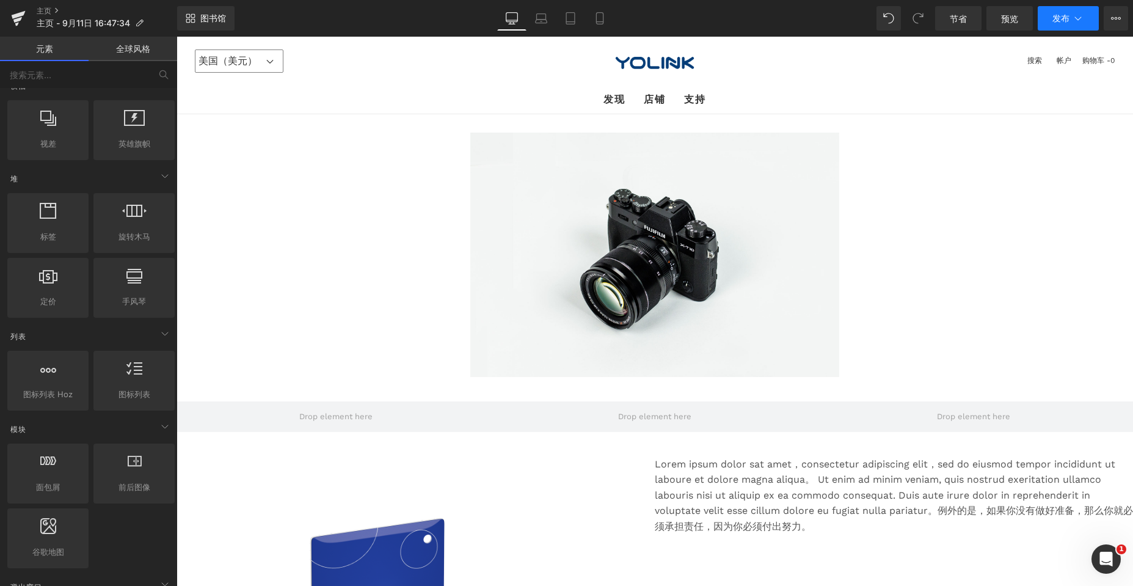
click at [502, 22] on icon at bounding box center [1078, 18] width 12 height 12
click at [502, 18] on icon at bounding box center [1116, 18] width 3 height 2
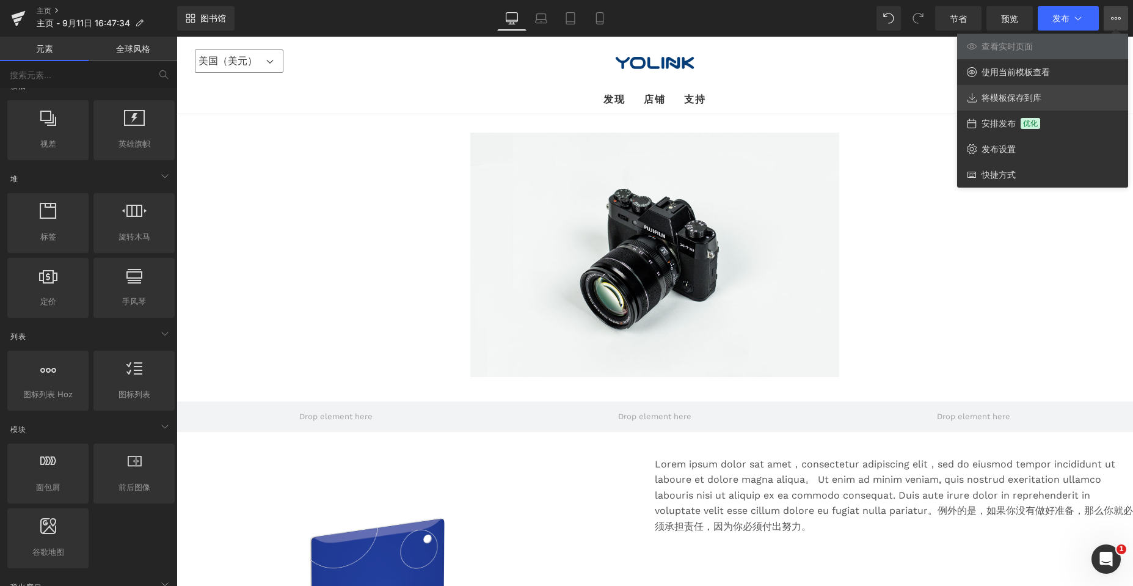
click at [502, 91] on link "将模板保存到库" at bounding box center [1042, 98] width 171 height 26
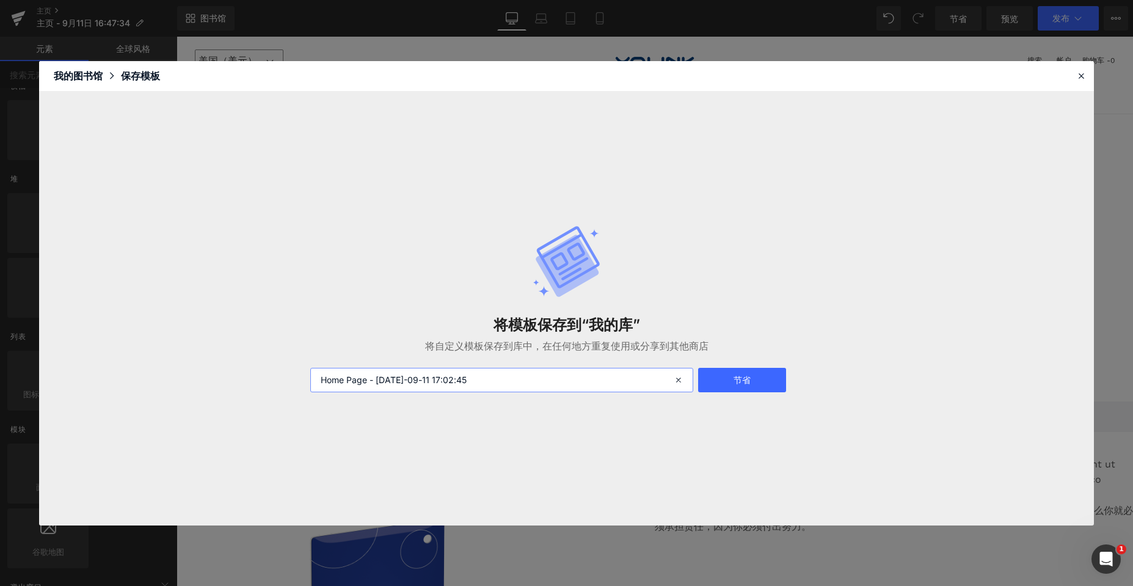
click at [502, 376] on input "Home Page - Sep 11, 16:47:34 2025-09-11 17:02:45" at bounding box center [502, 380] width 384 height 24
click at [384, 384] on input "Home Page - Sep 11, 16:47:34 2025-09-11 17:02:45" at bounding box center [502, 380] width 384 height 24
click at [401, 380] on input "Home Page - Sep 11, 16:47:34 2025-09-11 17:02:45" at bounding box center [502, 380] width 384 height 24
drag, startPoint x: 368, startPoint y: 379, endPoint x: 296, endPoint y: 385, distance: 71.7
click at [296, 385] on div "将模板保存到“我的库” 将自定义模板保存到库中，在任何地方重复使用或分享到其他商店 Home Page - Sep 11, 16:47:34 2025-09-…" at bounding box center [566, 309] width 1055 height 434
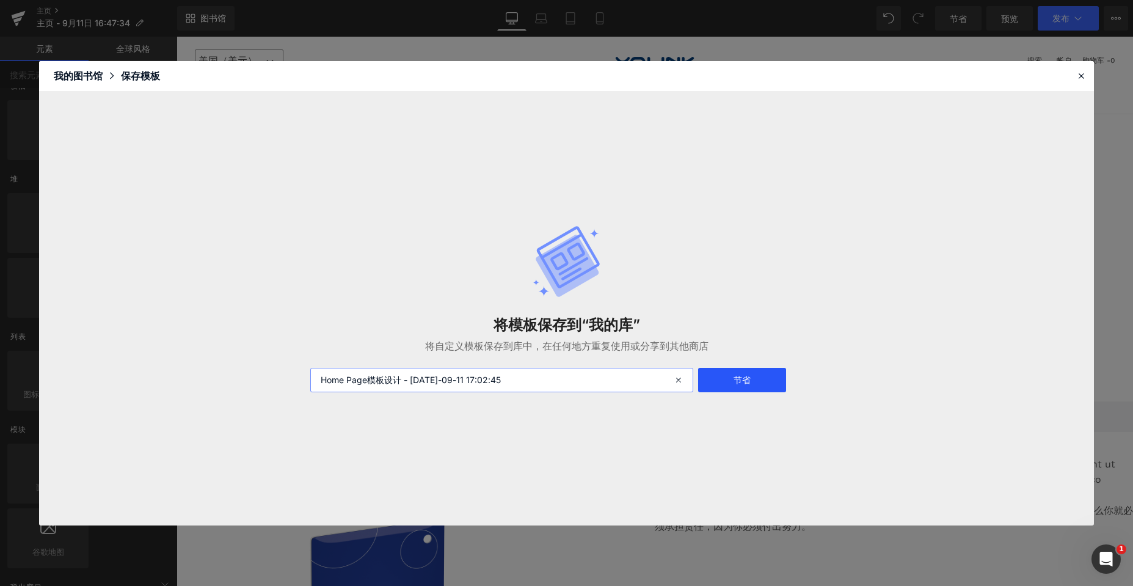
type input "Home Page模板设计 - Sep 11, 16:47:34 2025-09-11 17:02:45"
click at [502, 380] on font "节省" at bounding box center [741, 379] width 17 height 10
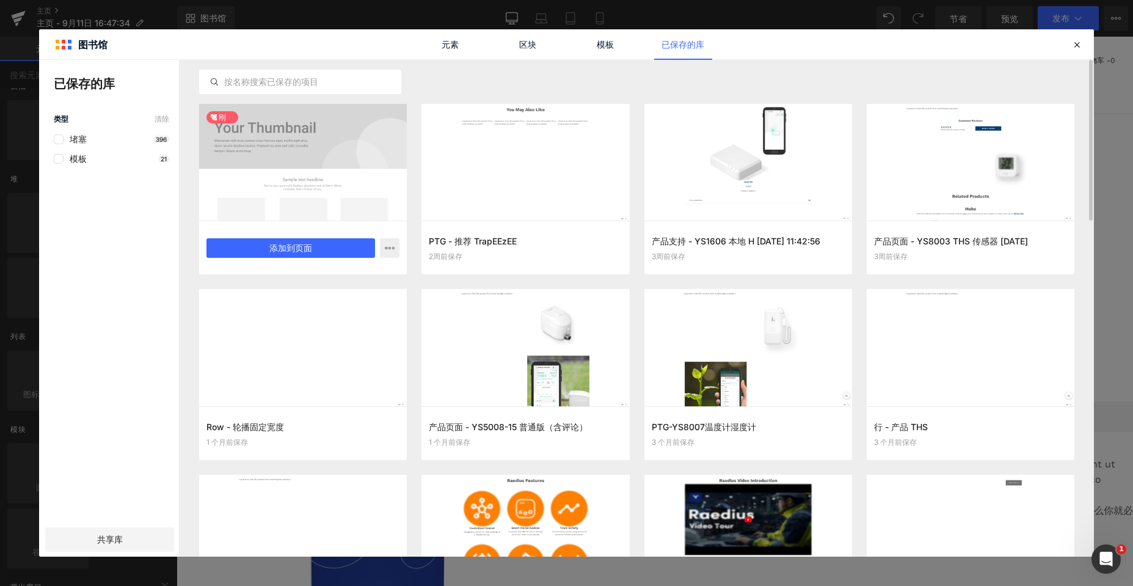
click at [338, 160] on div at bounding box center [303, 162] width 208 height 117
click at [309, 246] on font "添加到页面" at bounding box center [290, 247] width 43 height 10
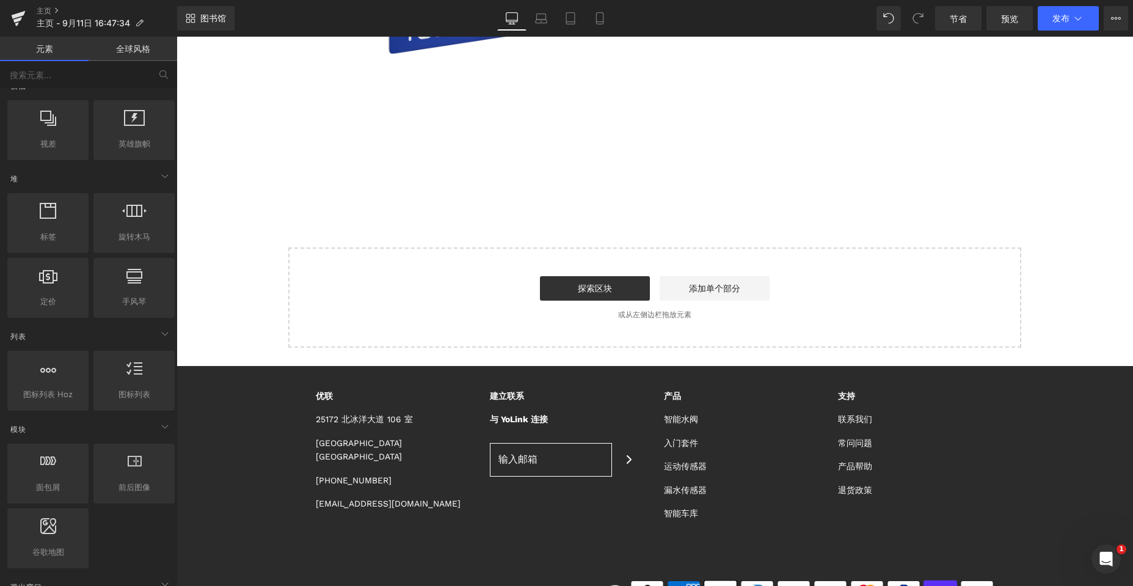
scroll to position [680, 0]
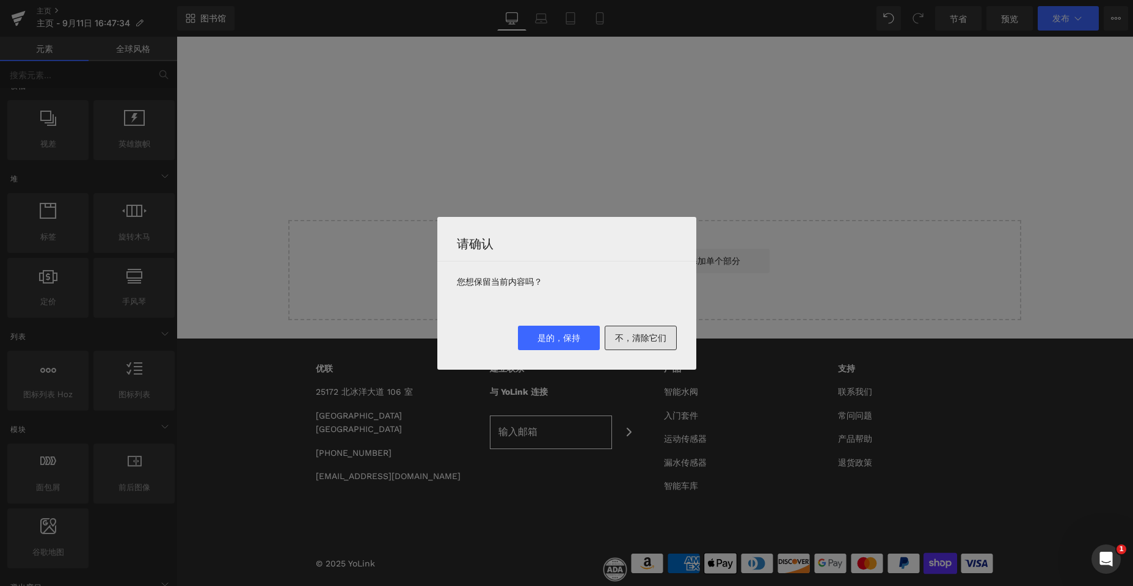
click at [502, 333] on font "不，清除它们" at bounding box center [640, 337] width 51 height 10
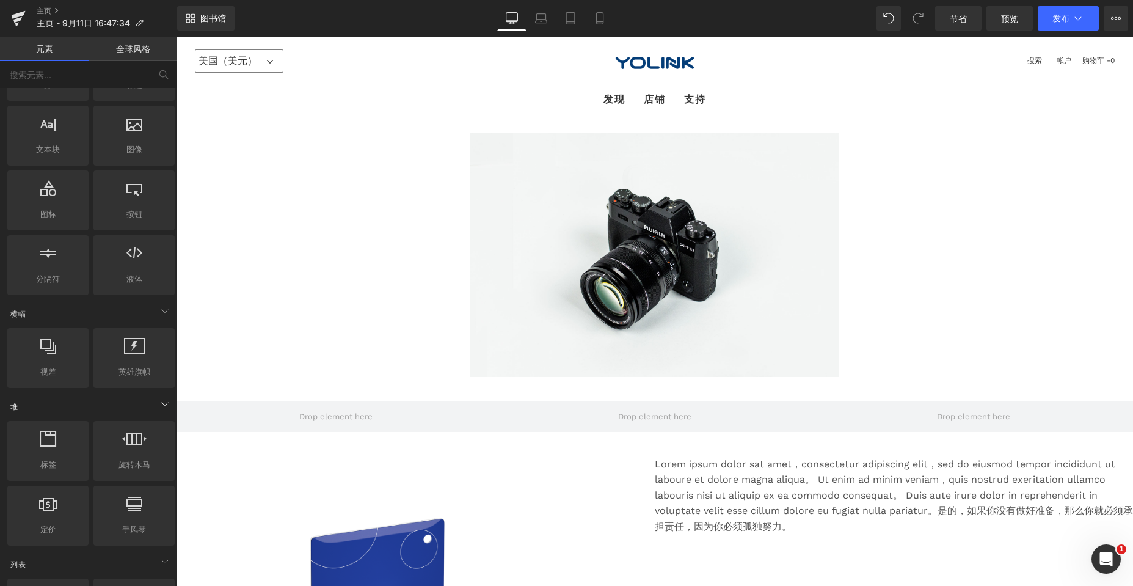
scroll to position [0, 0]
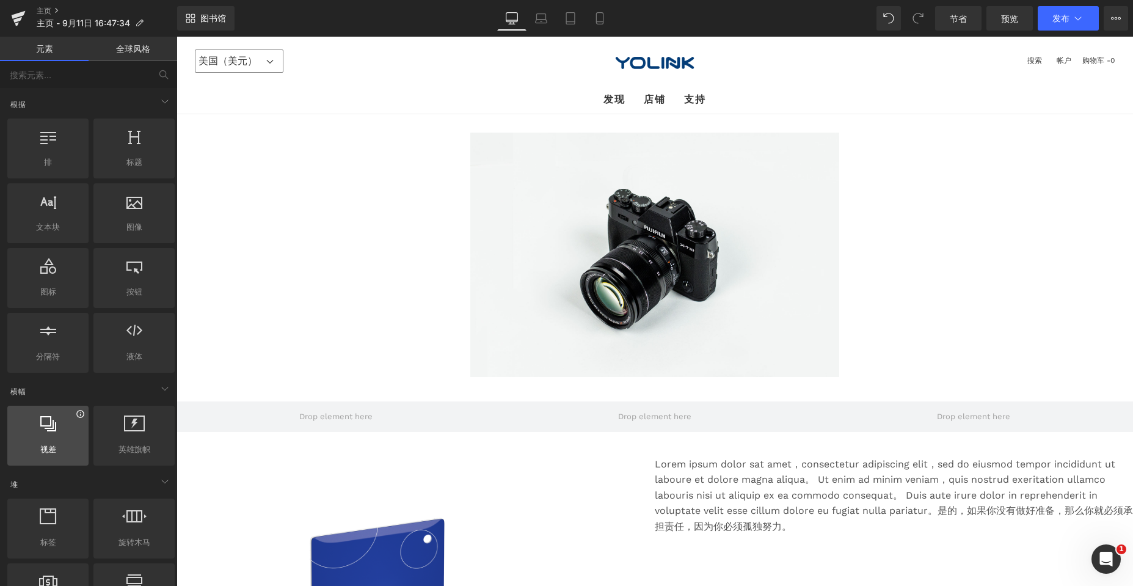
click at [79, 417] on icon at bounding box center [79, 413] width 7 height 7
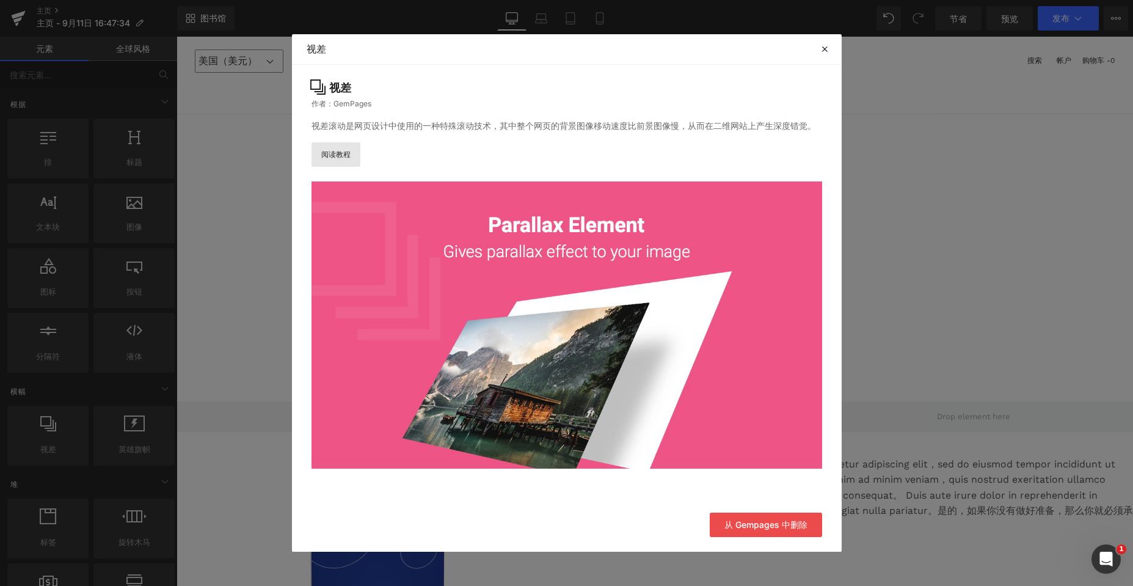
click at [340, 156] on font "阅读教程" at bounding box center [335, 154] width 29 height 9
click at [502, 51] on icon at bounding box center [824, 48] width 11 height 11
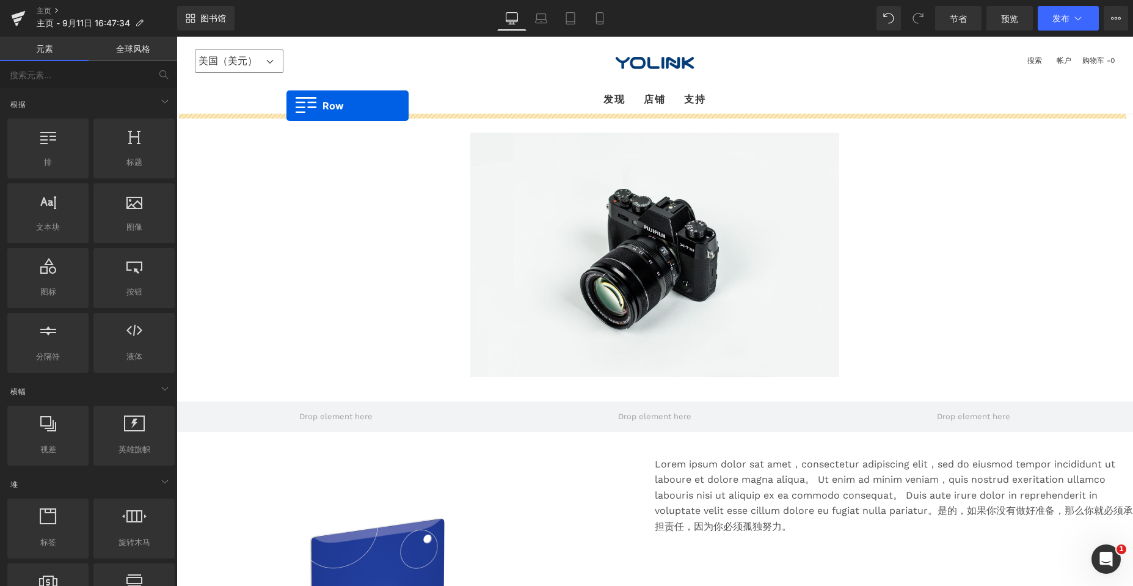
drag, startPoint x: 226, startPoint y: 192, endPoint x: 286, endPoint y: 106, distance: 105.2
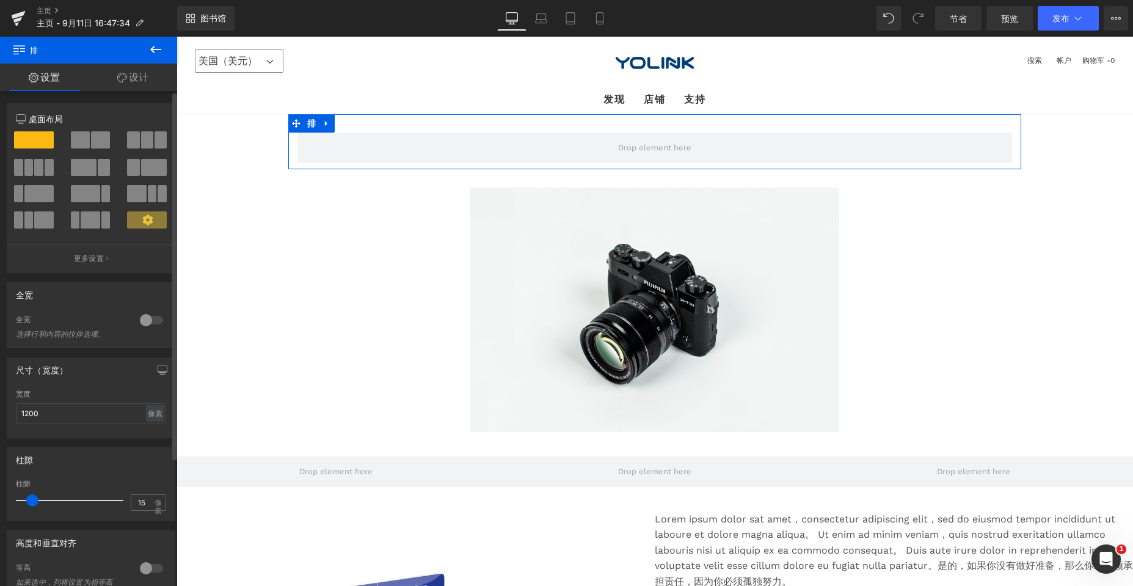
click at [24, 167] on span at bounding box center [28, 167] width 9 height 17
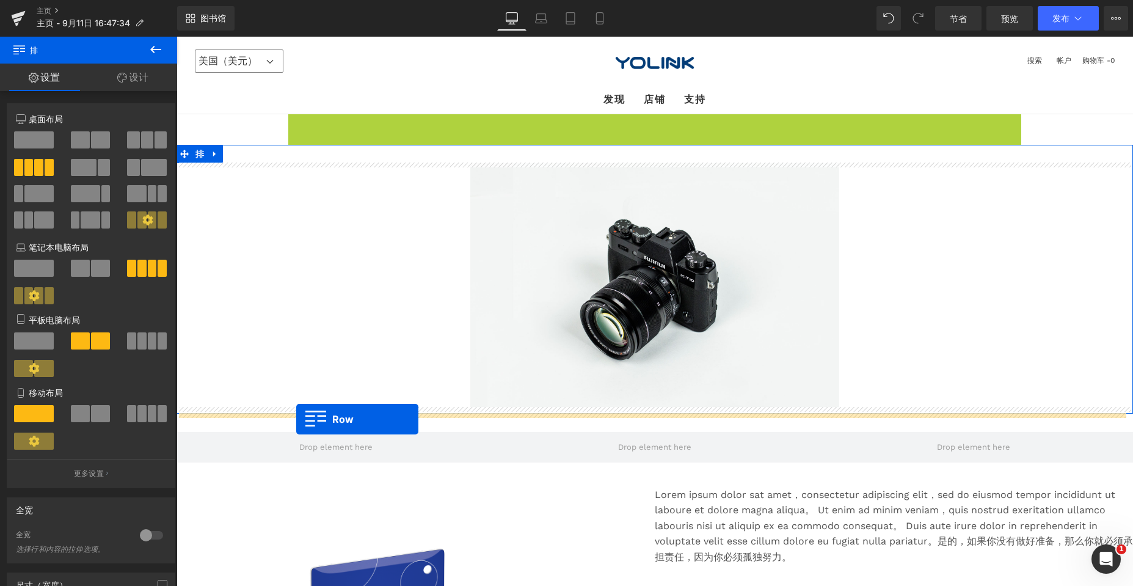
drag, startPoint x: 291, startPoint y: 120, endPoint x: 296, endPoint y: 419, distance: 298.7
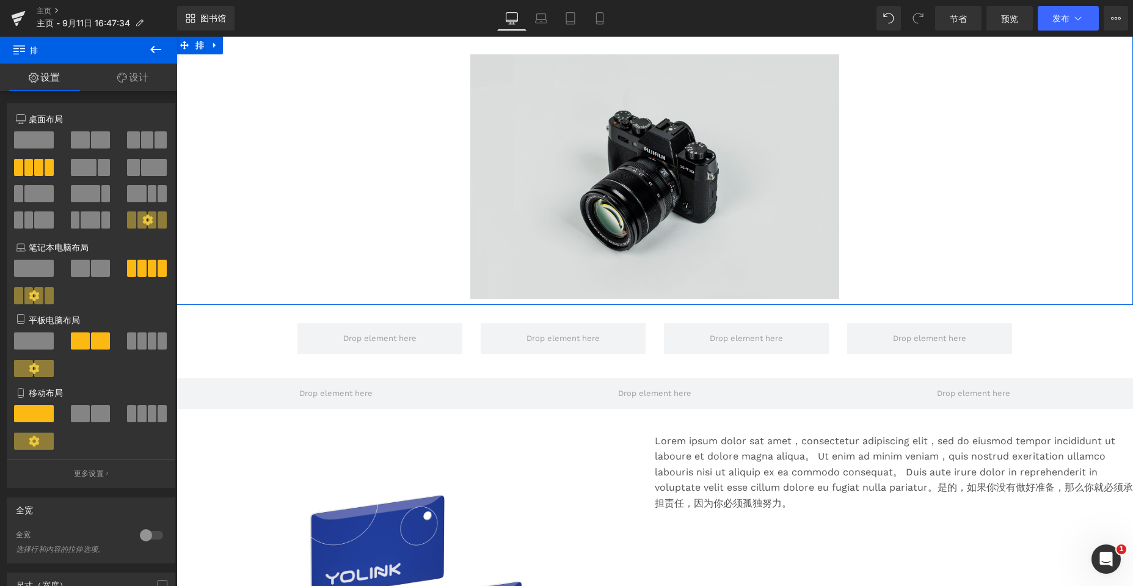
scroll to position [122, 0]
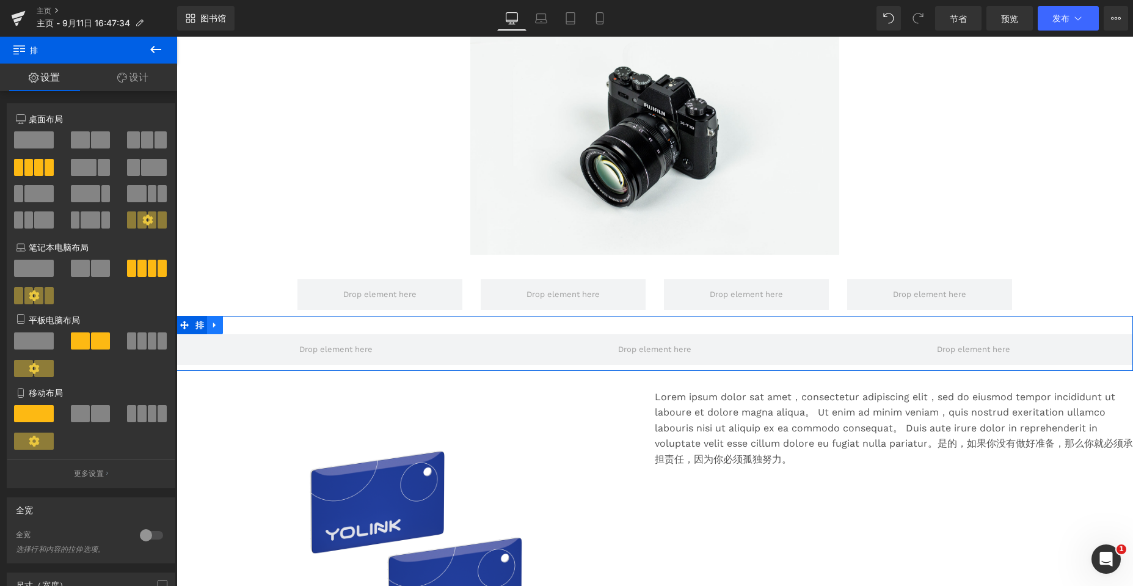
click at [212, 322] on icon at bounding box center [215, 324] width 9 height 9
click at [242, 325] on icon at bounding box center [246, 325] width 9 height 9
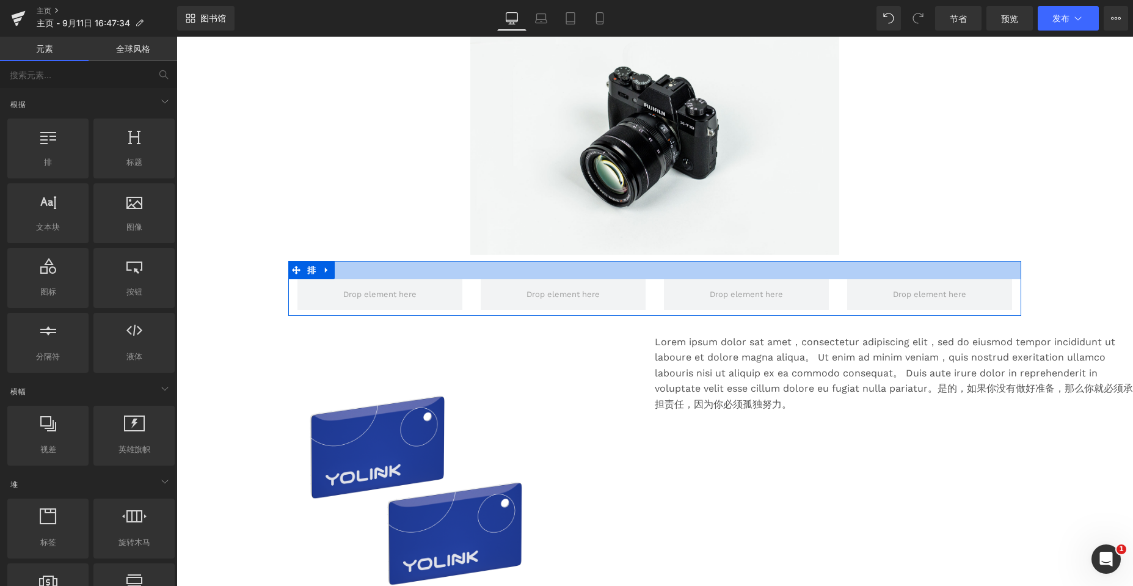
click at [369, 271] on div at bounding box center [654, 270] width 733 height 18
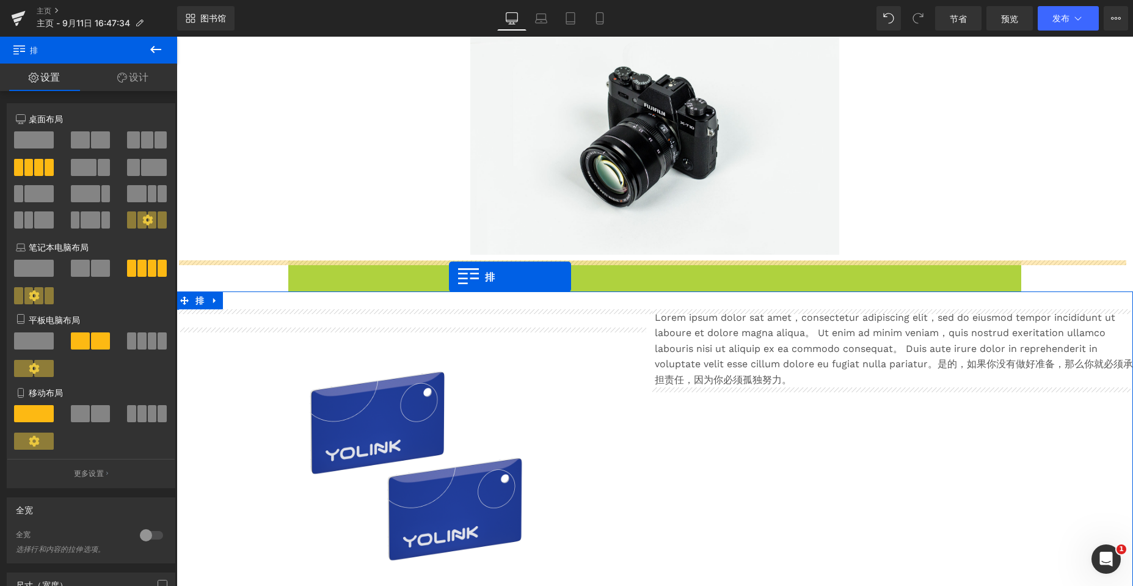
drag, startPoint x: 291, startPoint y: 271, endPoint x: 449, endPoint y: 277, distance: 158.3
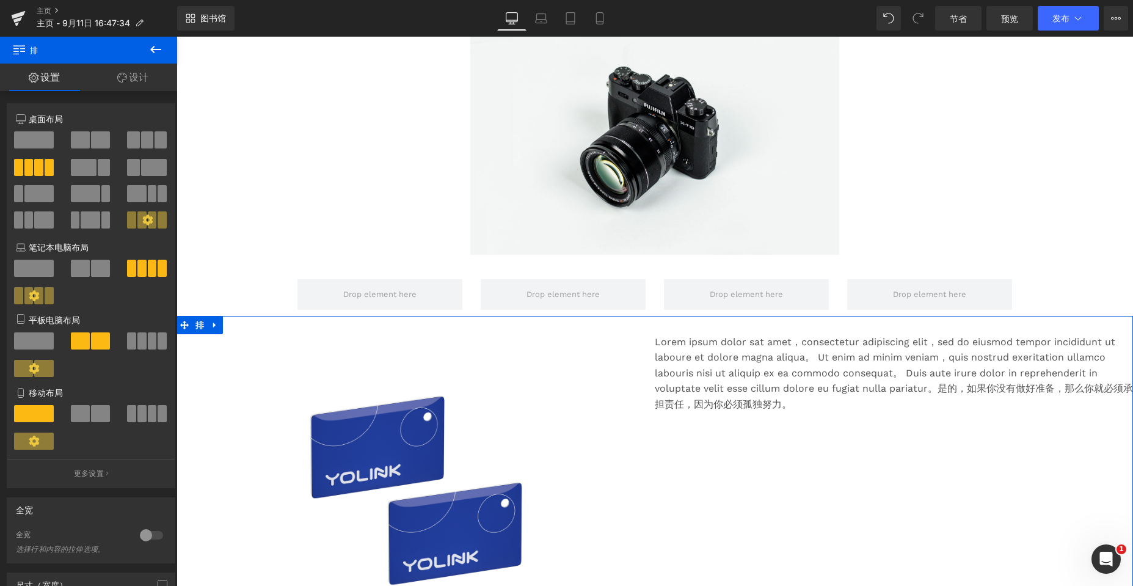
click at [152, 44] on icon at bounding box center [155, 49] width 15 height 15
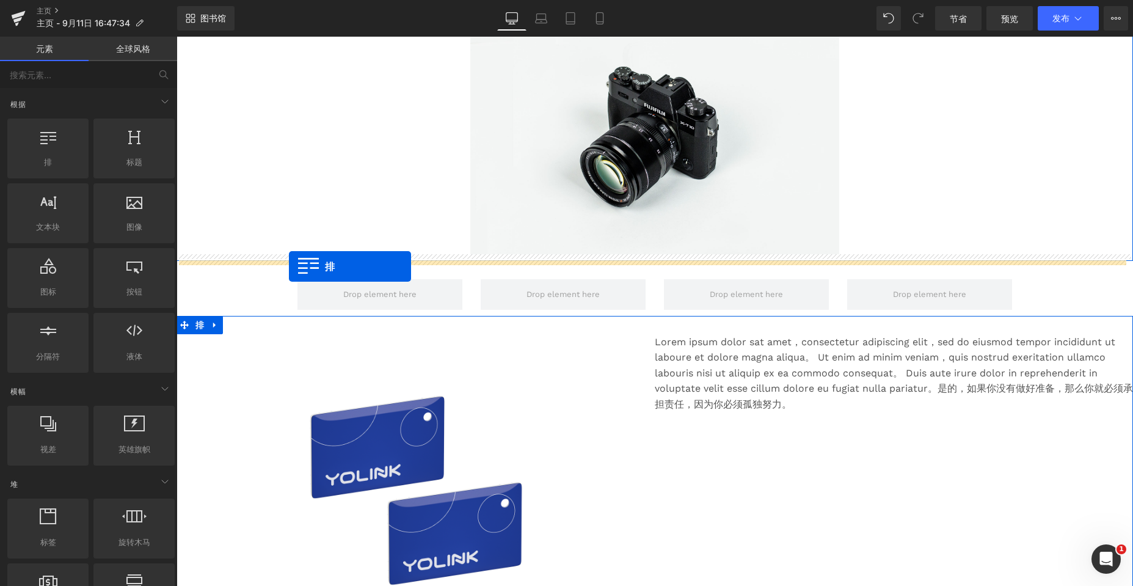
drag, startPoint x: 305, startPoint y: 222, endPoint x: 289, endPoint y: 266, distance: 46.8
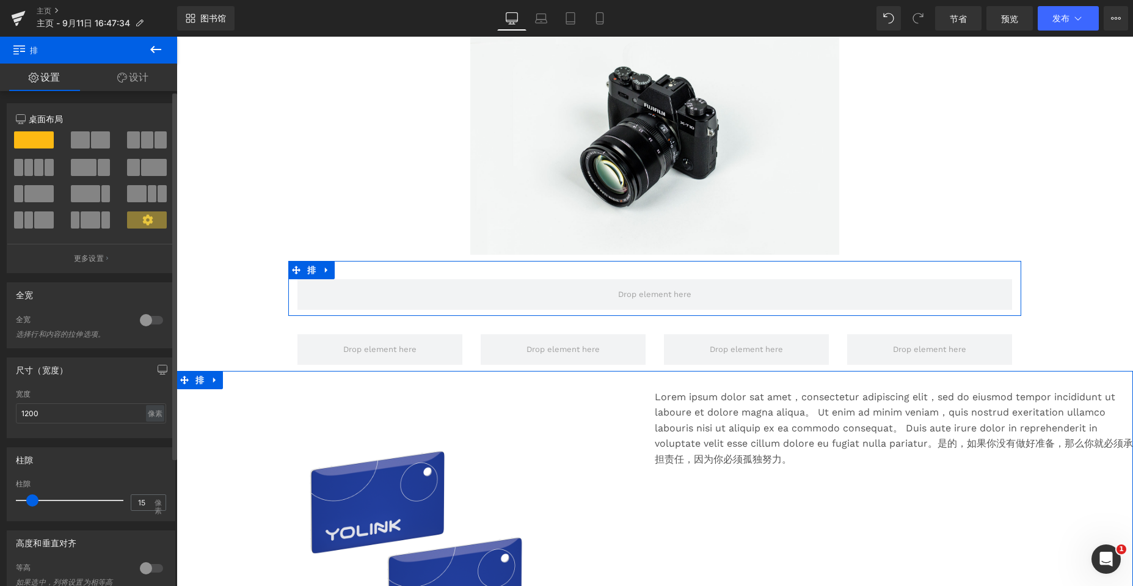
click at [37, 156] on div at bounding box center [34, 144] width 57 height 27
click at [34, 164] on span at bounding box center [38, 167] width 9 height 17
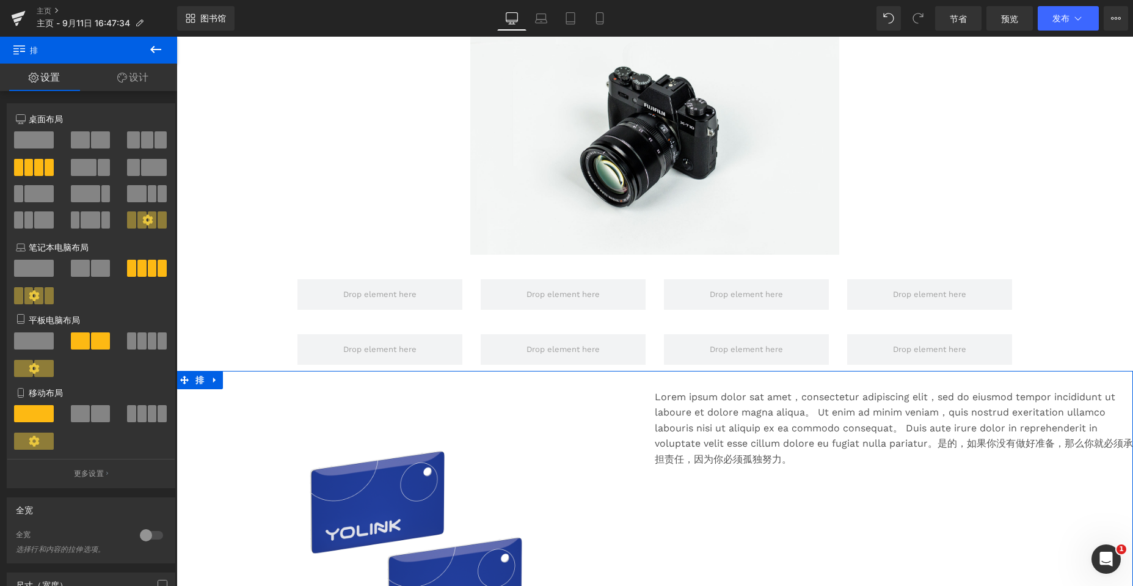
click at [225, 264] on div "图像 排 排 排 促销 （P）图像 产品 Lorem ipsum dolor sat amet，consectetur adipiscing elit，sed…" at bounding box center [654, 432] width 956 height 881
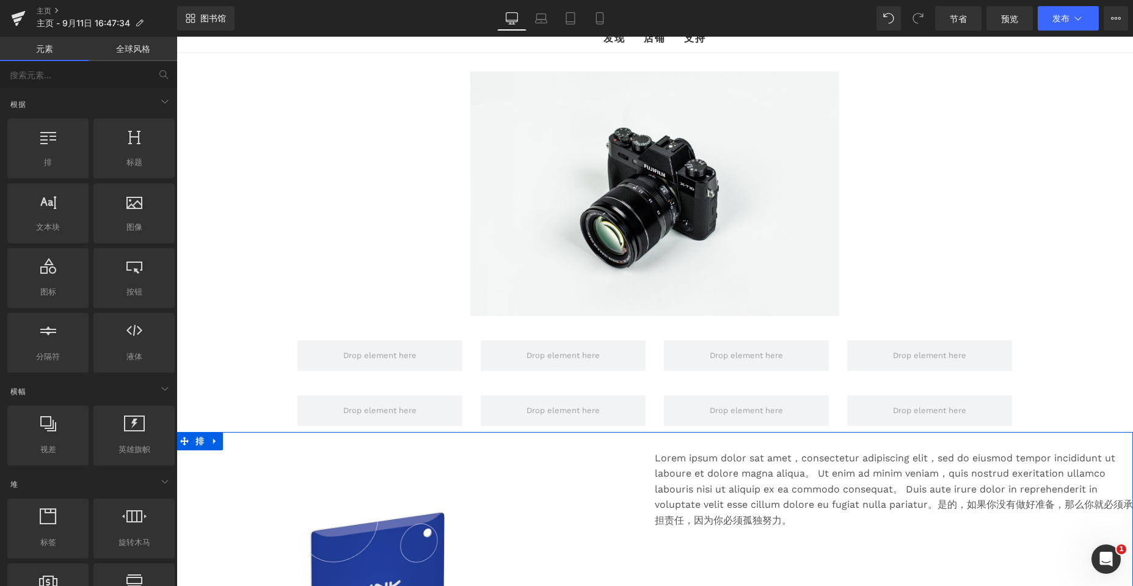
scroll to position [0, 0]
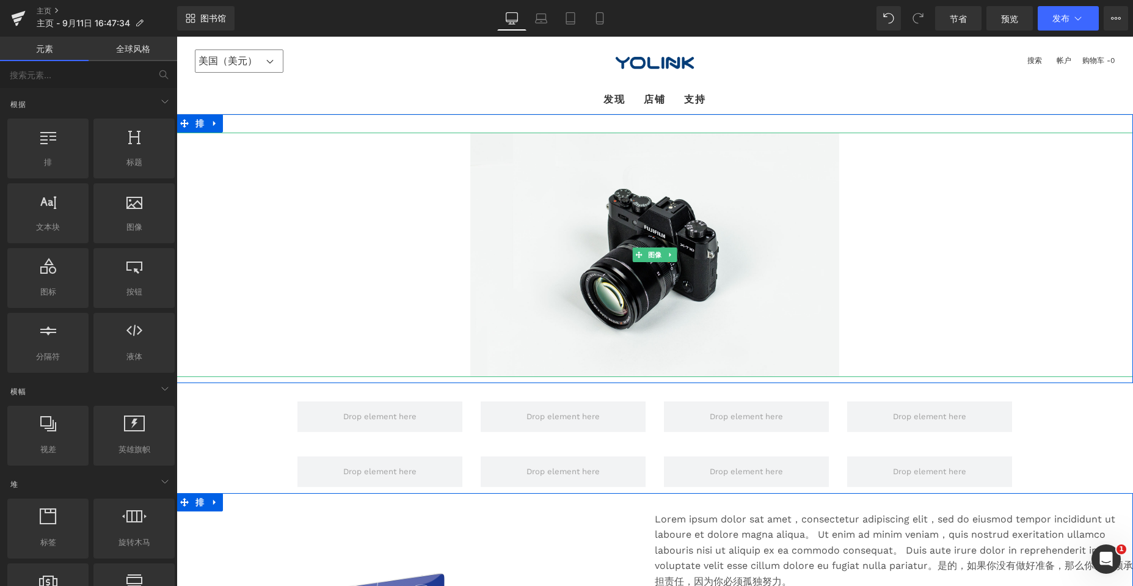
click at [363, 262] on div at bounding box center [654, 255] width 956 height 244
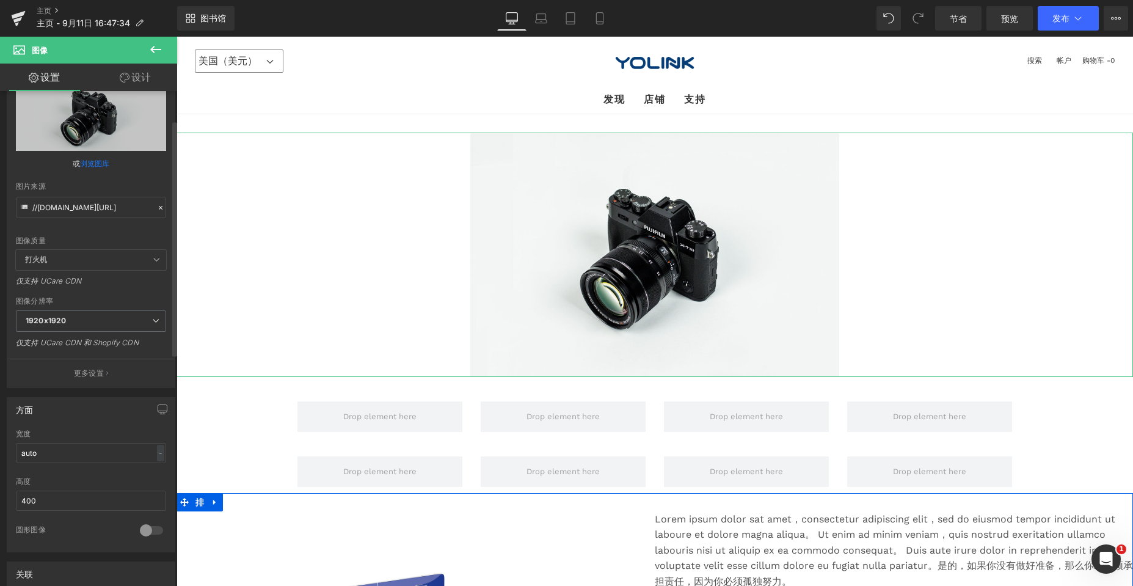
scroll to position [61, 0]
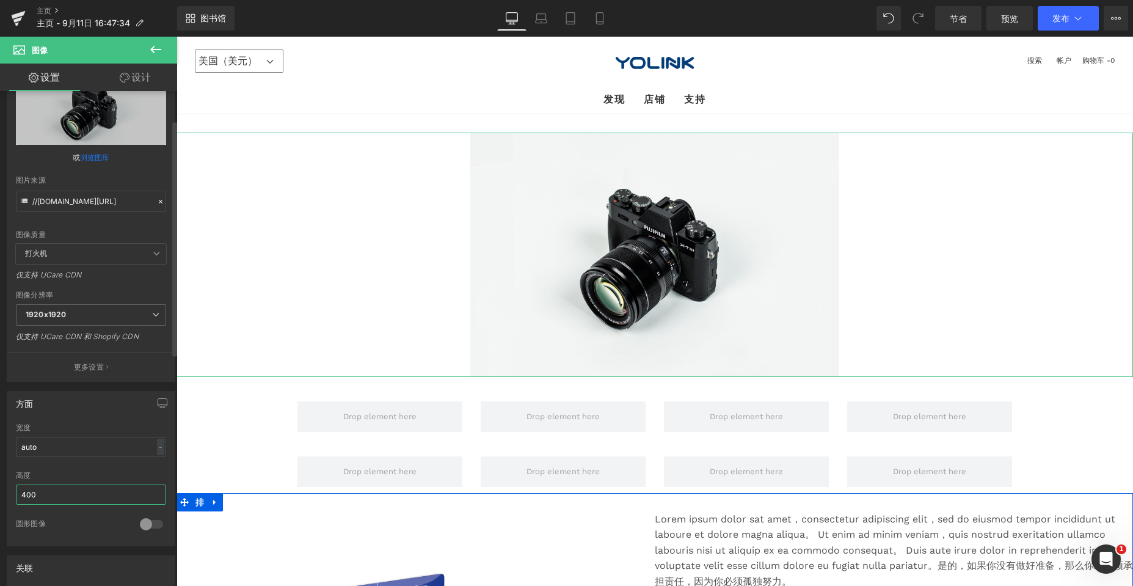
drag, startPoint x: 40, startPoint y: 497, endPoint x: 0, endPoint y: 494, distance: 39.8
click at [0, 494] on div "方面 auto 宽度 auto - ％ 像素 400px 高度 400 0 圆形图像" at bounding box center [91, 464] width 183 height 164
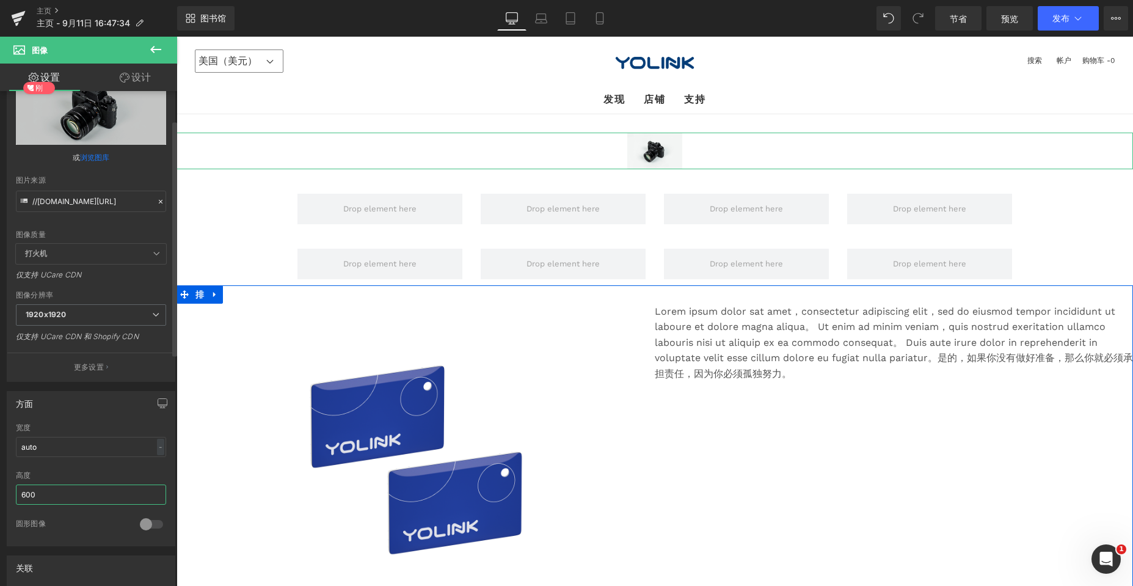
type input "600"
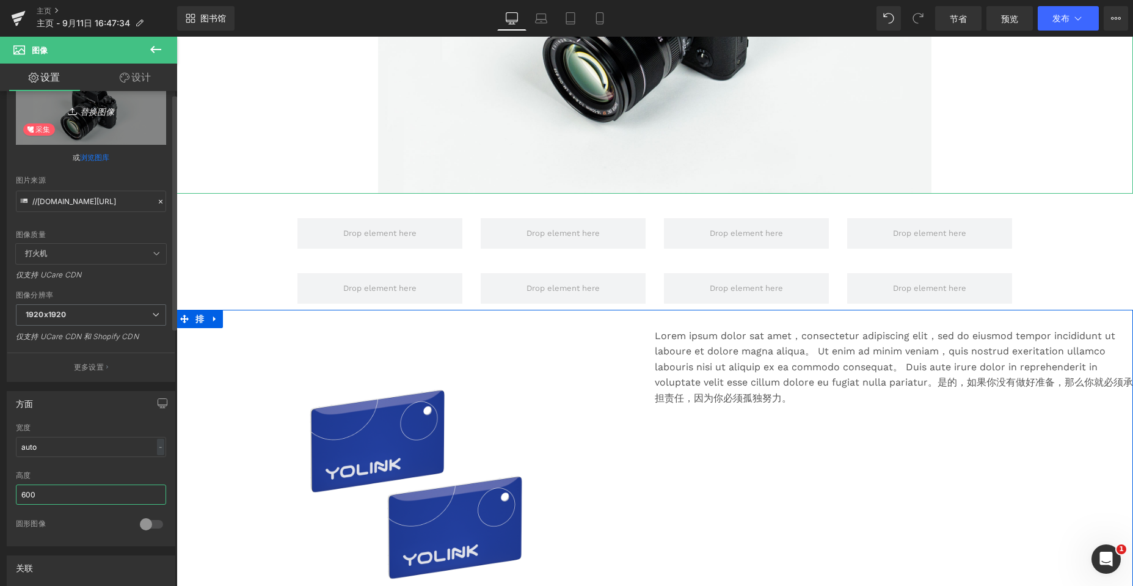
scroll to position [0, 0]
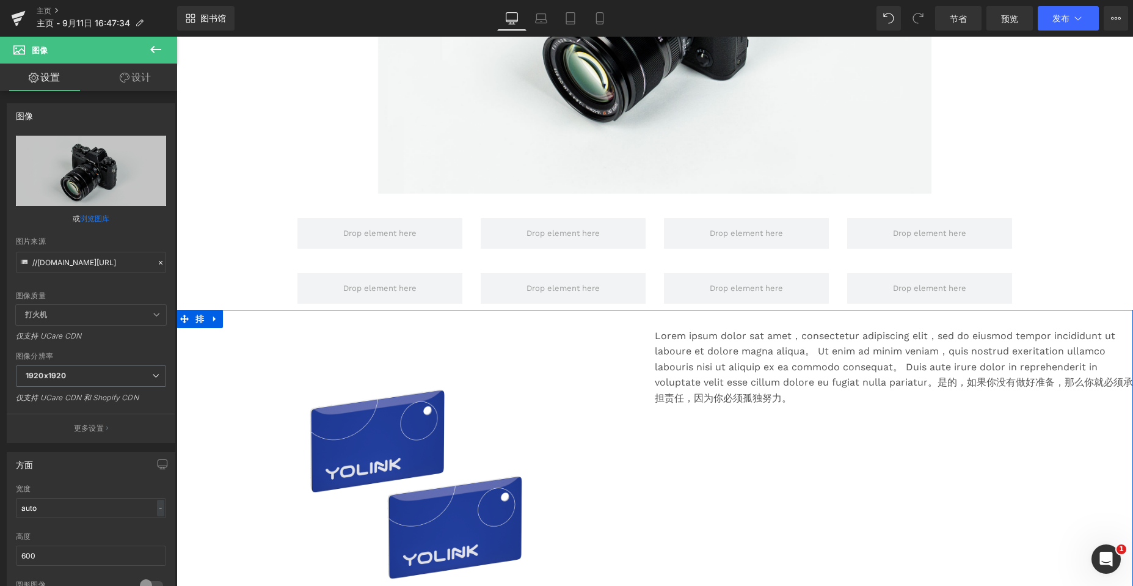
click at [156, 49] on icon at bounding box center [155, 49] width 11 height 7
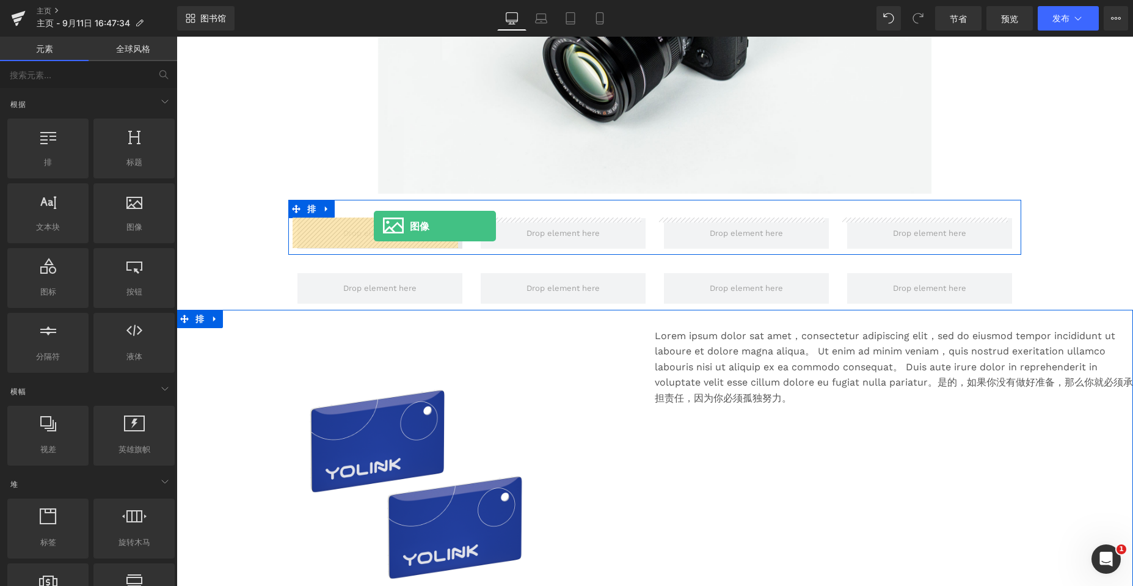
drag, startPoint x: 312, startPoint y: 255, endPoint x: 374, endPoint y: 226, distance: 68.0
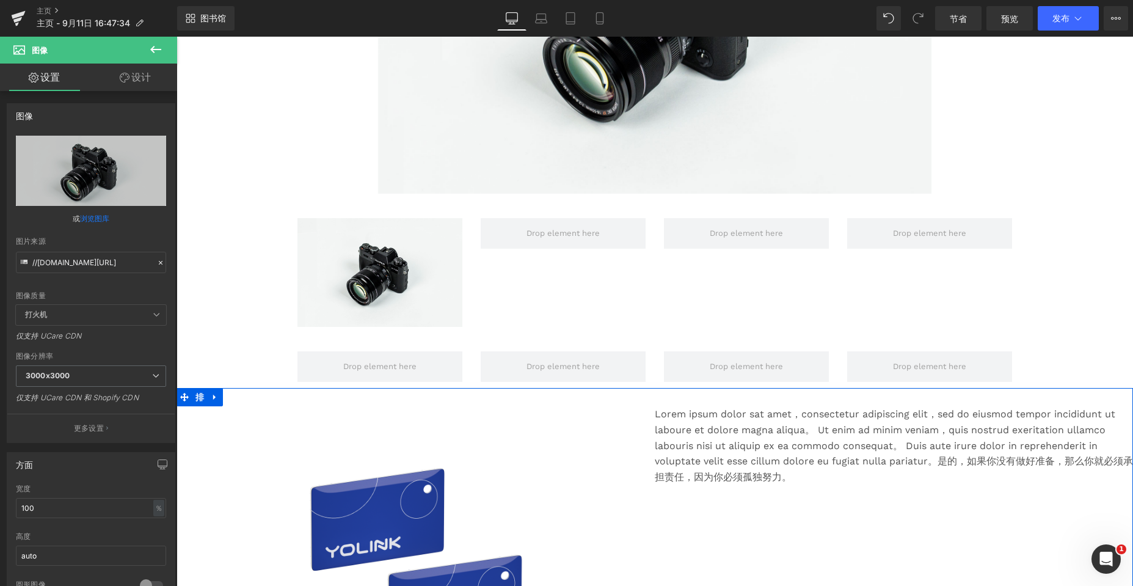
click at [153, 48] on icon at bounding box center [155, 49] width 11 height 7
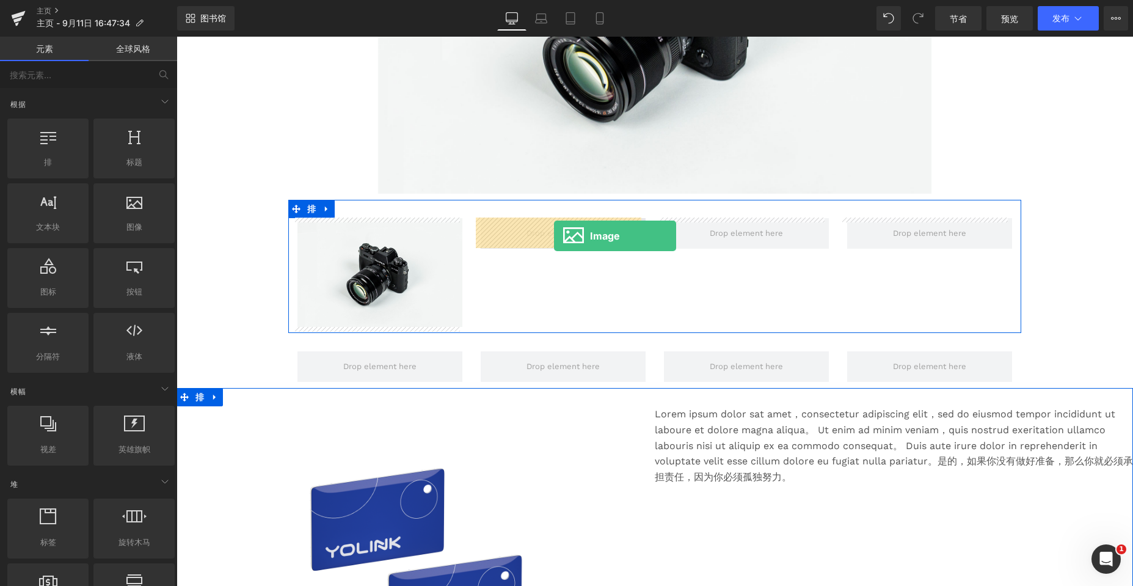
drag, startPoint x: 328, startPoint y: 257, endPoint x: 553, endPoint y: 235, distance: 226.5
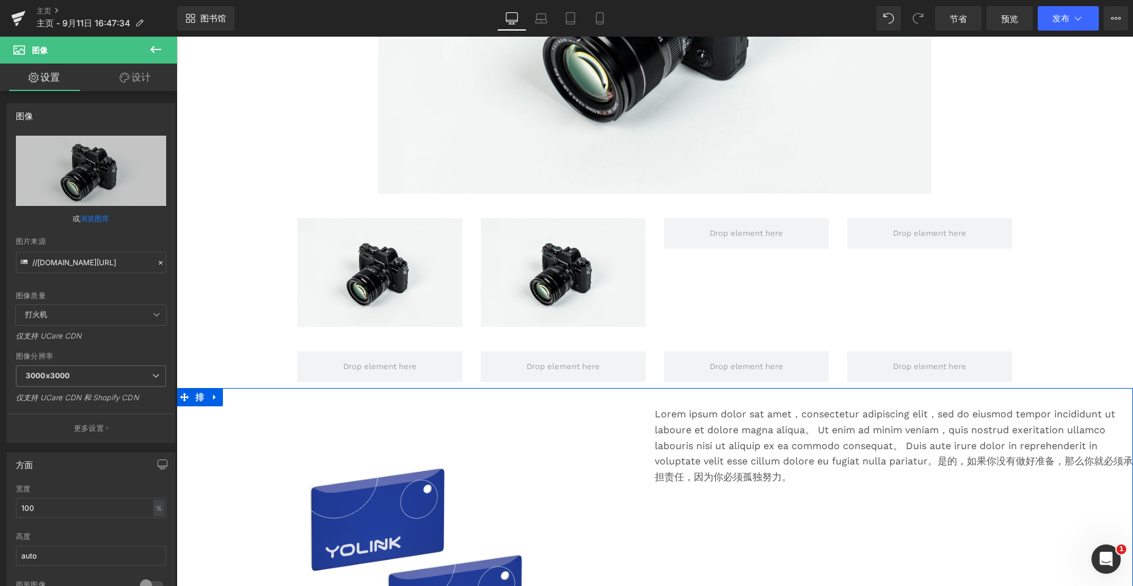
click at [153, 49] on icon at bounding box center [155, 49] width 11 height 7
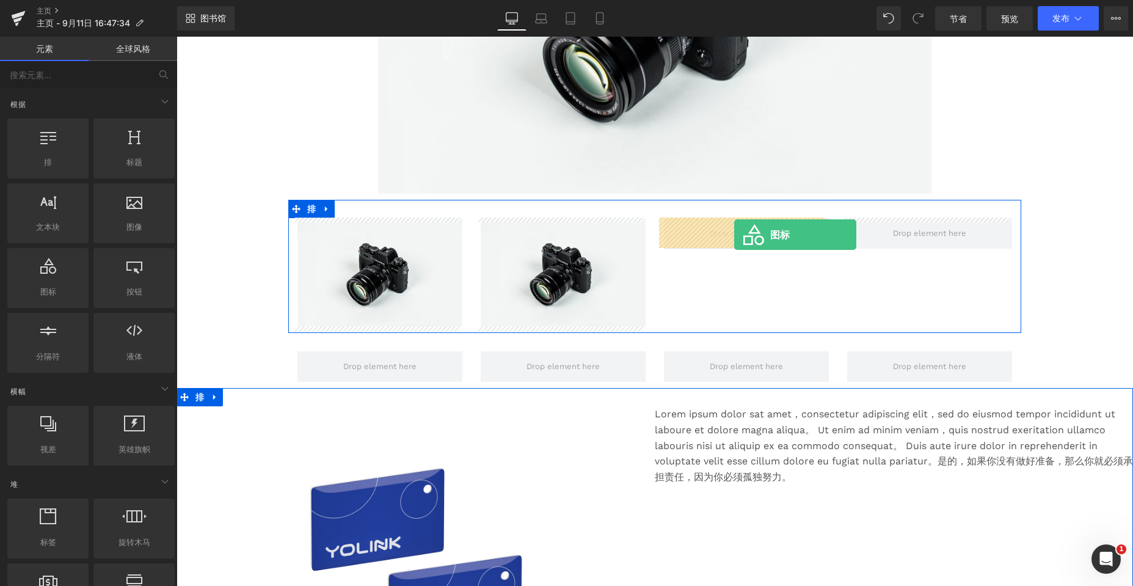
drag, startPoint x: 310, startPoint y: 307, endPoint x: 733, endPoint y: 235, distance: 429.9
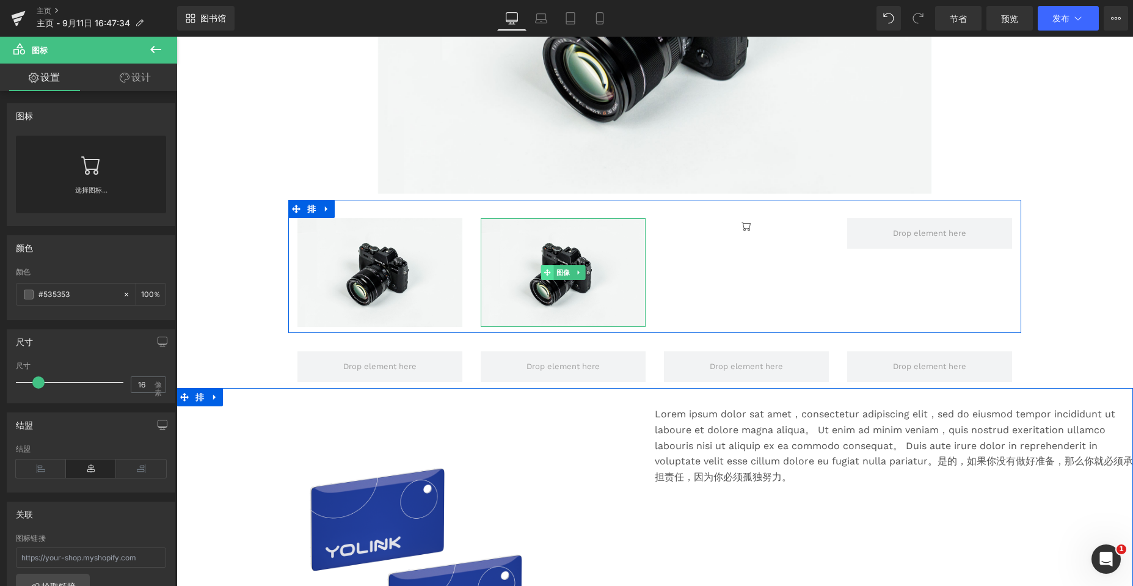
click at [502, 272] on icon at bounding box center [547, 272] width 7 height 7
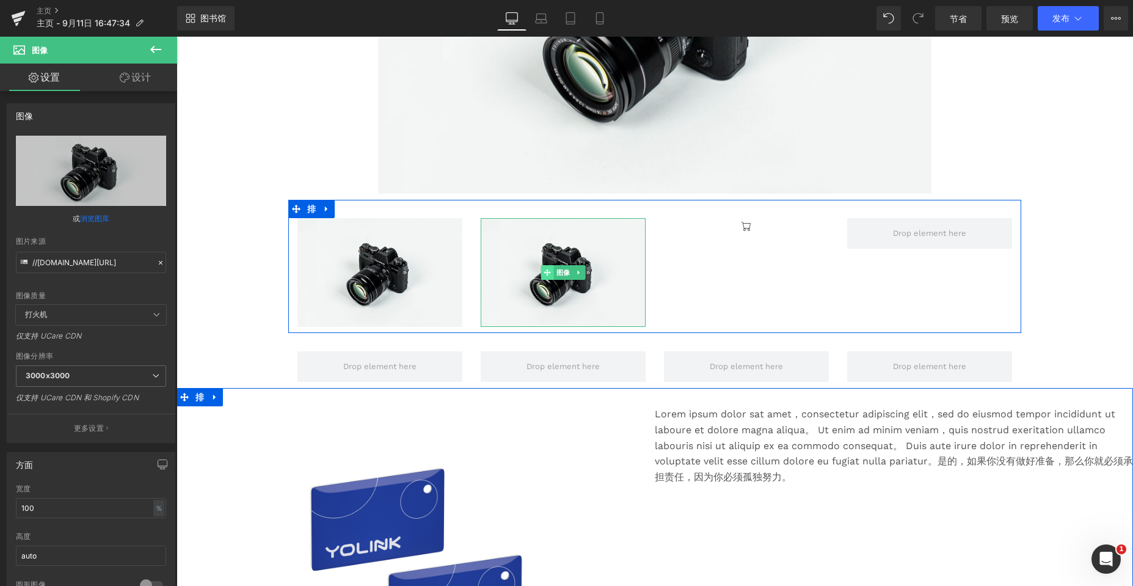
click at [502, 274] on icon at bounding box center [547, 272] width 7 height 7
click at [502, 273] on icon at bounding box center [547, 272] width 7 height 7
click at [502, 271] on icon at bounding box center [578, 272] width 7 height 7
click at [502, 274] on icon at bounding box center [585, 272] width 7 height 7
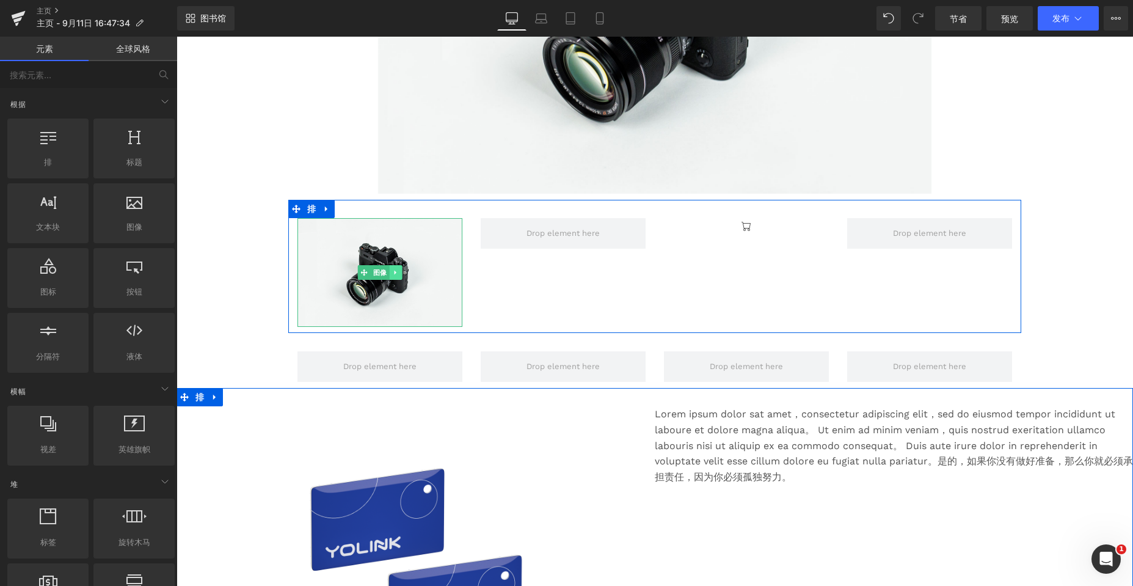
click at [393, 271] on icon at bounding box center [395, 272] width 7 height 7
click at [399, 269] on icon at bounding box center [402, 272] width 7 height 7
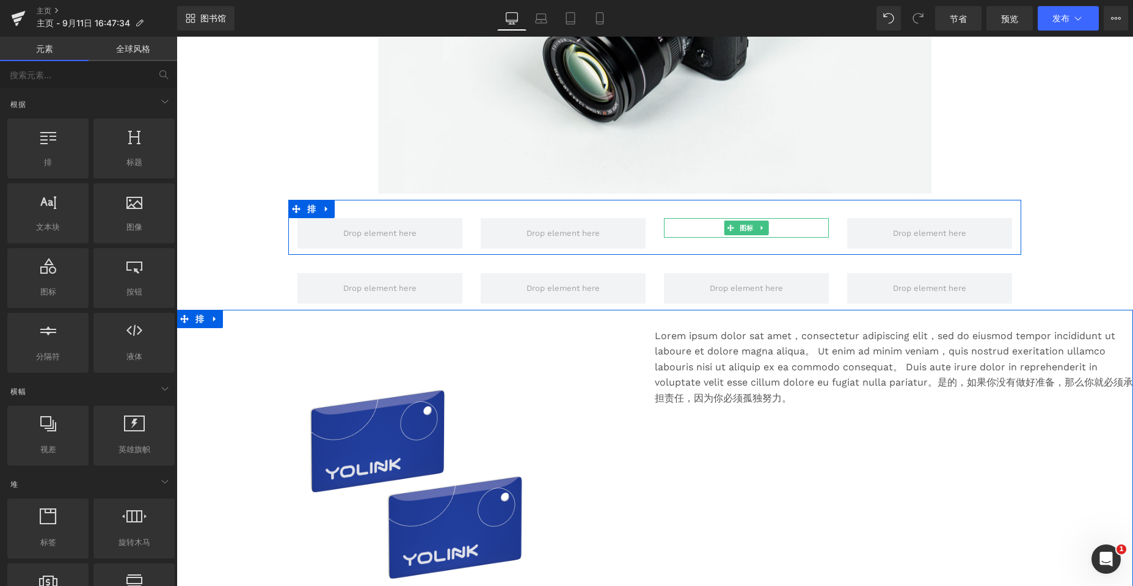
click at [502, 226] on div at bounding box center [746, 228] width 165 height 20
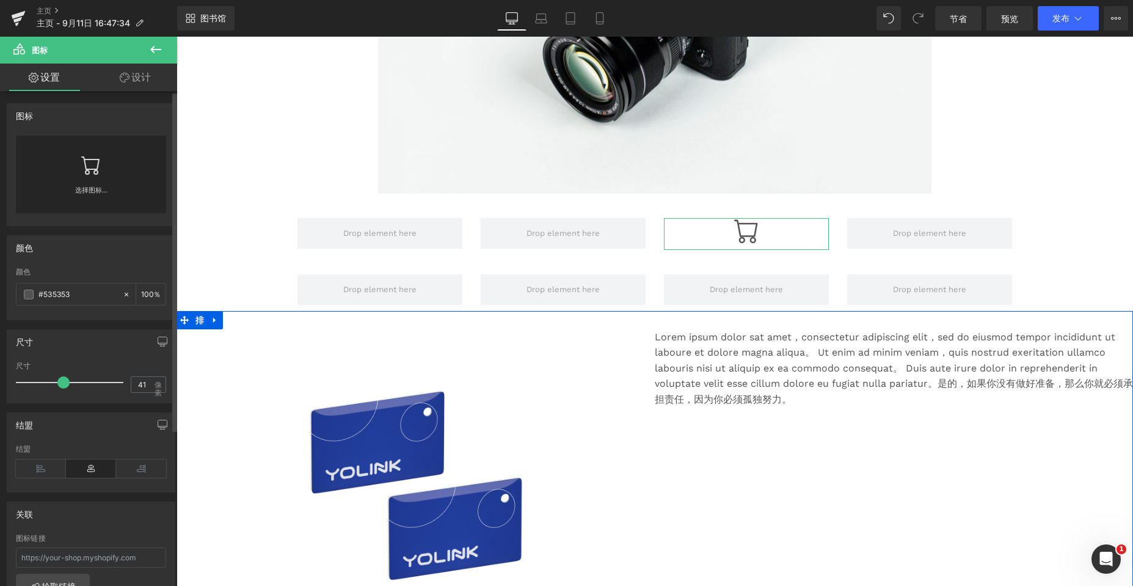
type input "40"
drag, startPoint x: 36, startPoint y: 383, endPoint x: 59, endPoint y: 387, distance: 23.5
click at [59, 387] on span at bounding box center [62, 382] width 12 height 12
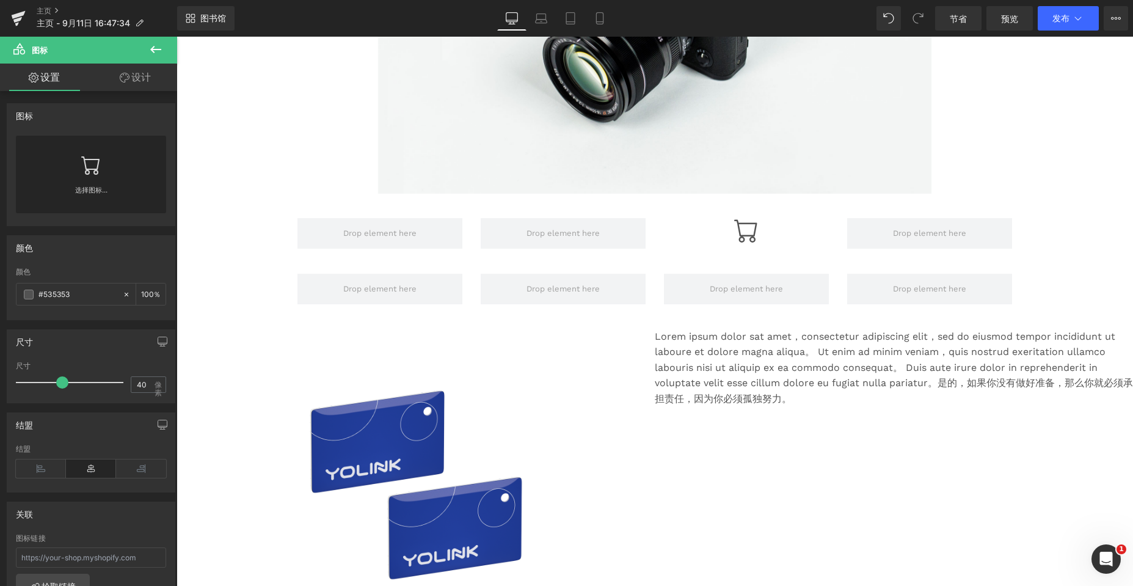
click at [158, 51] on icon at bounding box center [155, 49] width 15 height 15
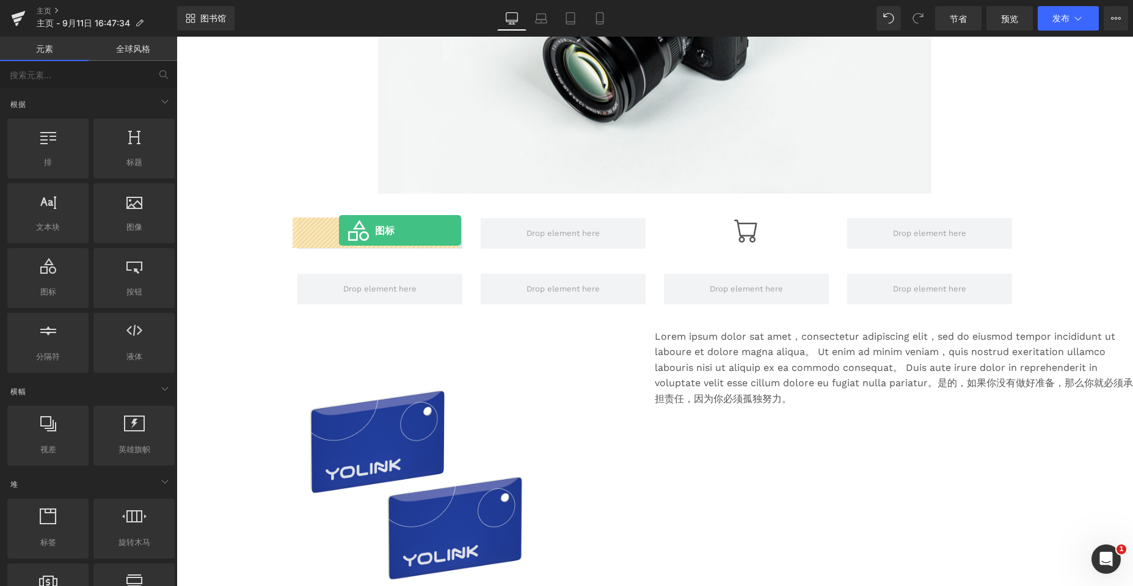
drag, startPoint x: 346, startPoint y: 296, endPoint x: 339, endPoint y: 230, distance: 65.7
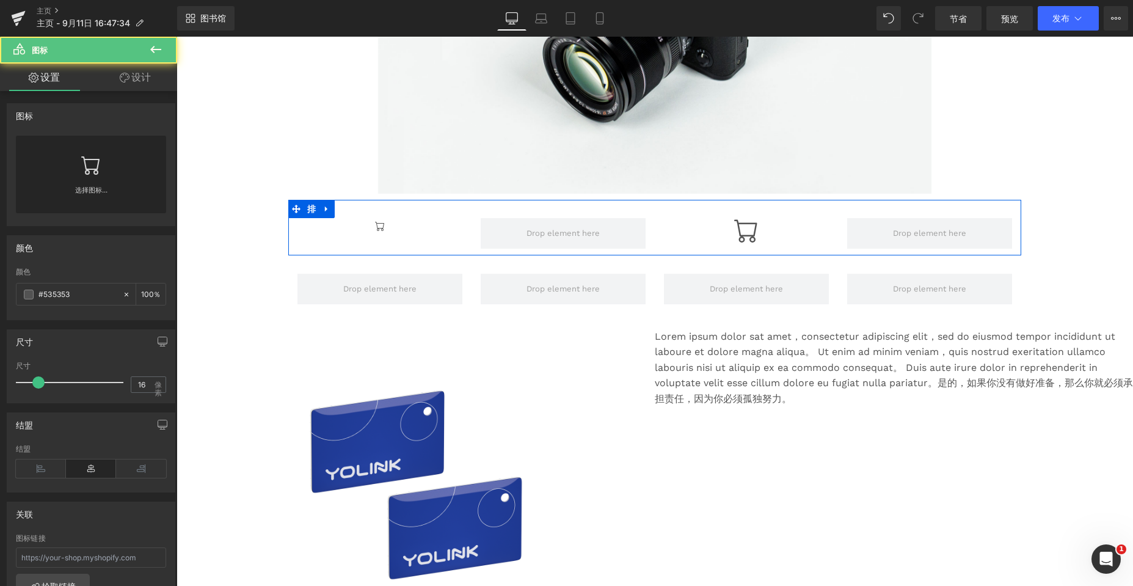
drag, startPoint x: 224, startPoint y: 318, endPoint x: 291, endPoint y: 264, distance: 86.4
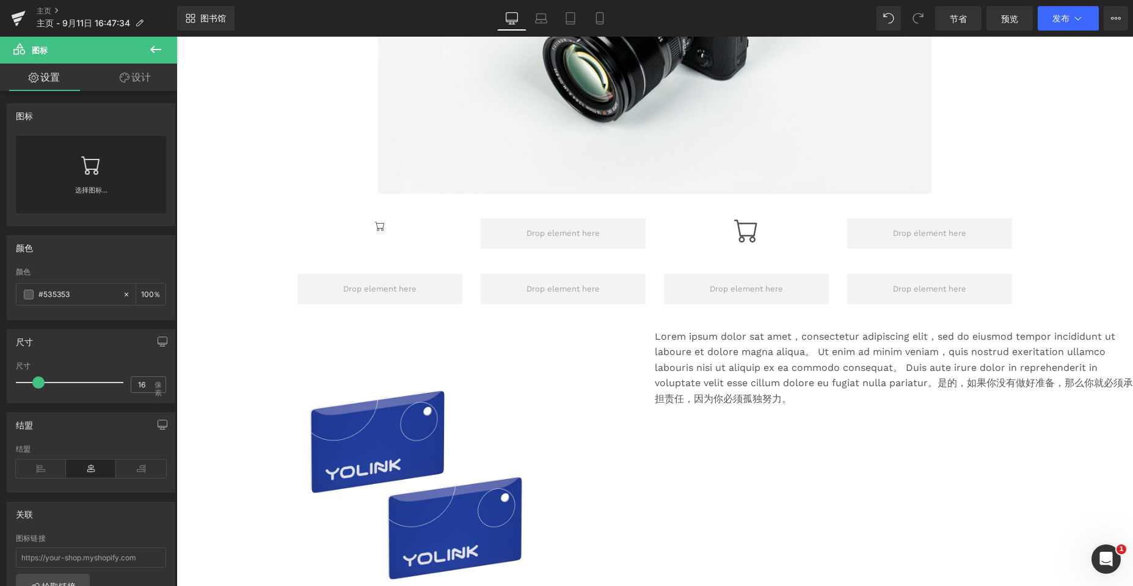
click at [153, 48] on icon at bounding box center [155, 49] width 15 height 15
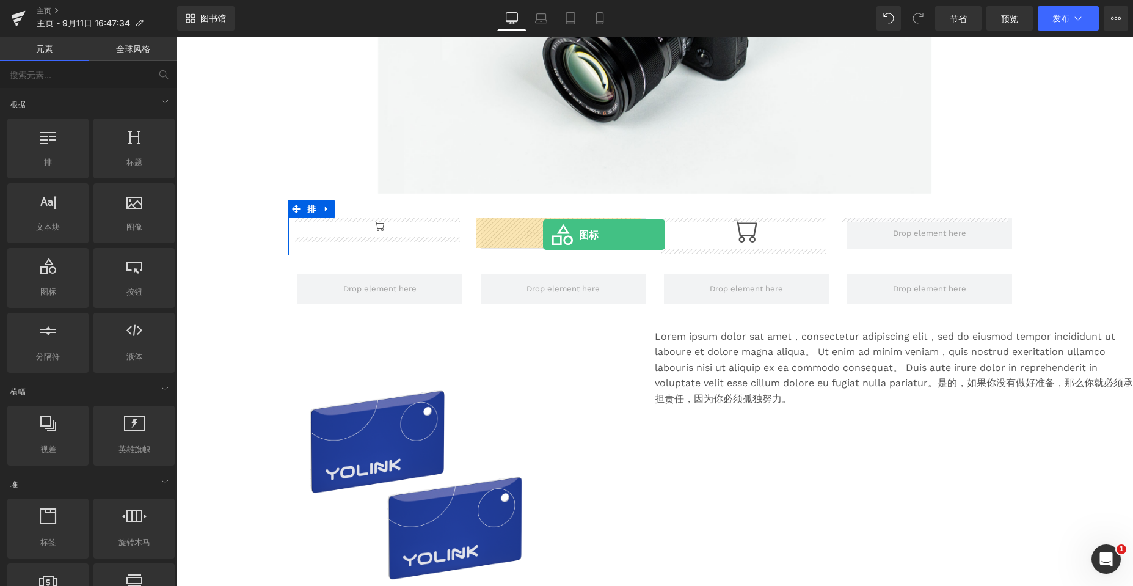
drag, startPoint x: 253, startPoint y: 309, endPoint x: 543, endPoint y: 235, distance: 298.9
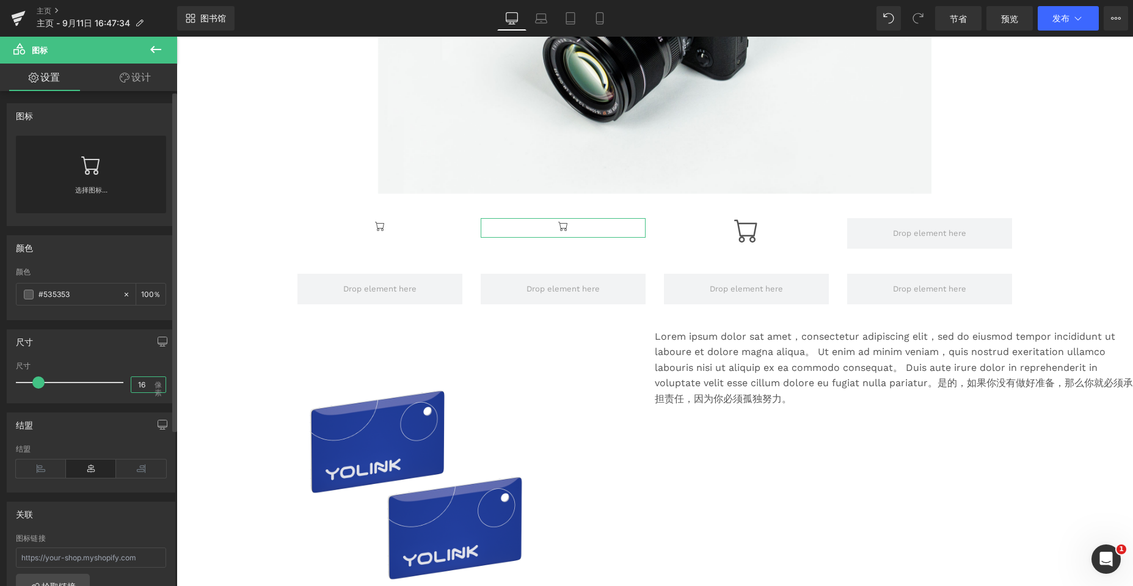
drag, startPoint x: 141, startPoint y: 380, endPoint x: 114, endPoint y: 384, distance: 27.0
click at [114, 384] on div "尺寸 16 像素" at bounding box center [91, 382] width 150 height 41
type input "40"
click at [136, 352] on div "尺寸" at bounding box center [90, 341] width 167 height 23
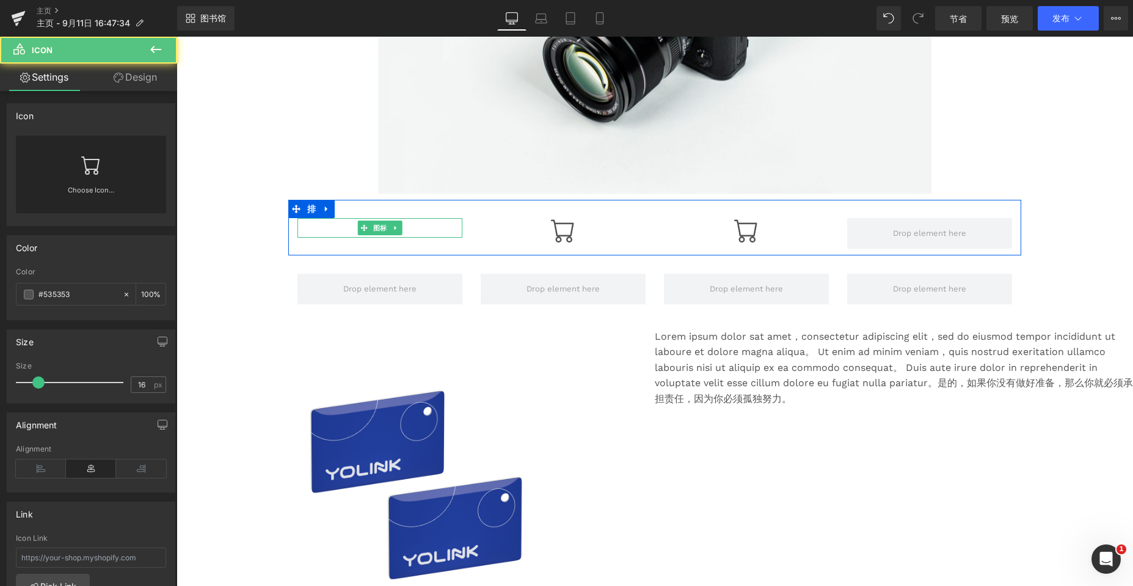
click at [415, 225] on div at bounding box center [379, 228] width 165 height 20
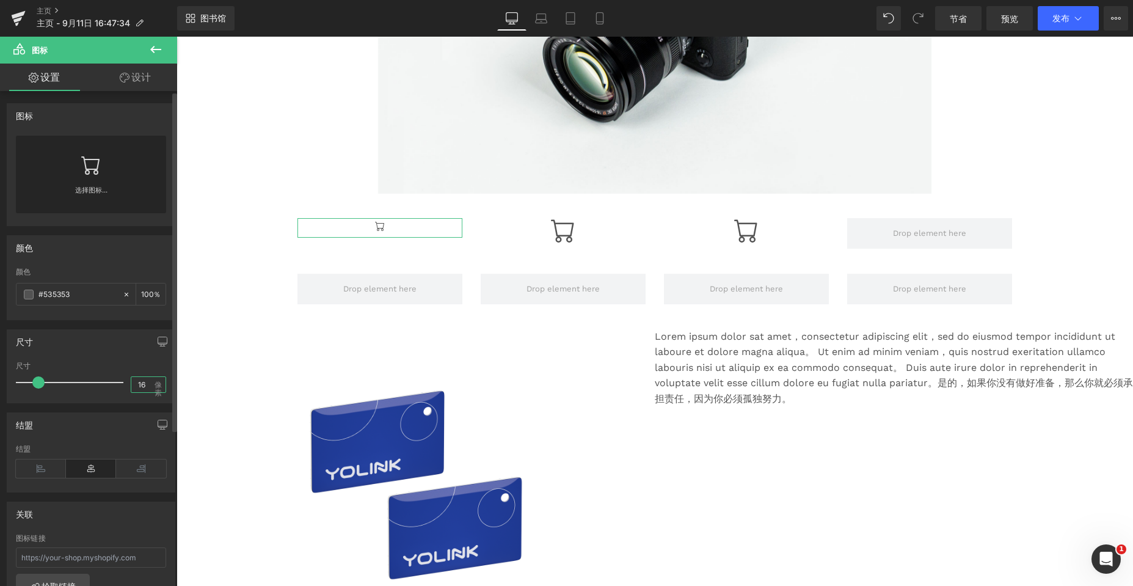
drag, startPoint x: 142, startPoint y: 382, endPoint x: 126, endPoint y: 385, distance: 15.5
click at [131, 385] on input "16" at bounding box center [141, 384] width 21 height 15
type input "40"
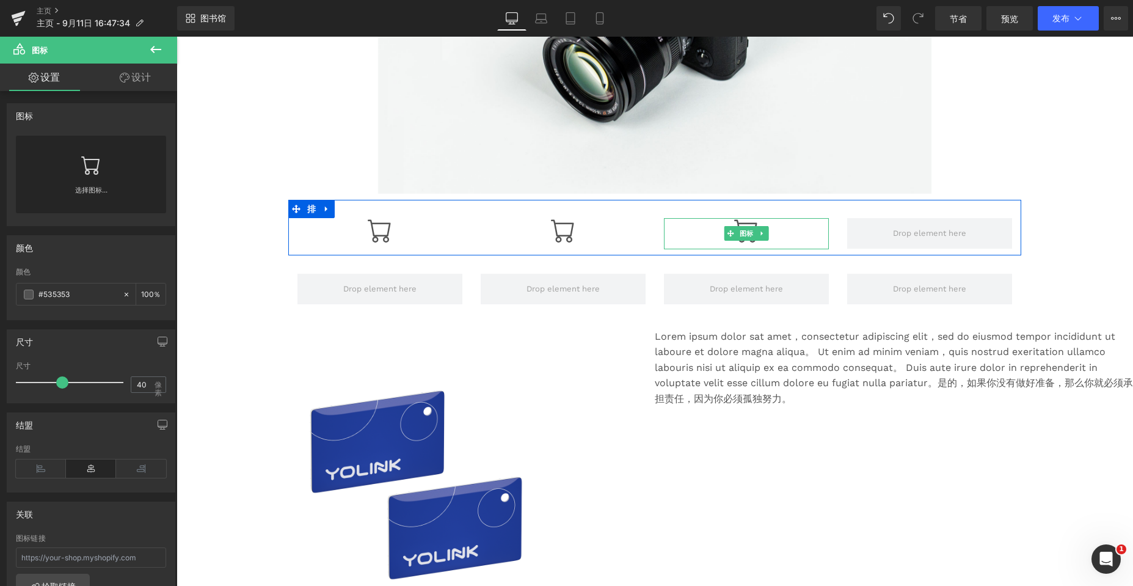
click at [502, 232] on div at bounding box center [746, 233] width 165 height 31
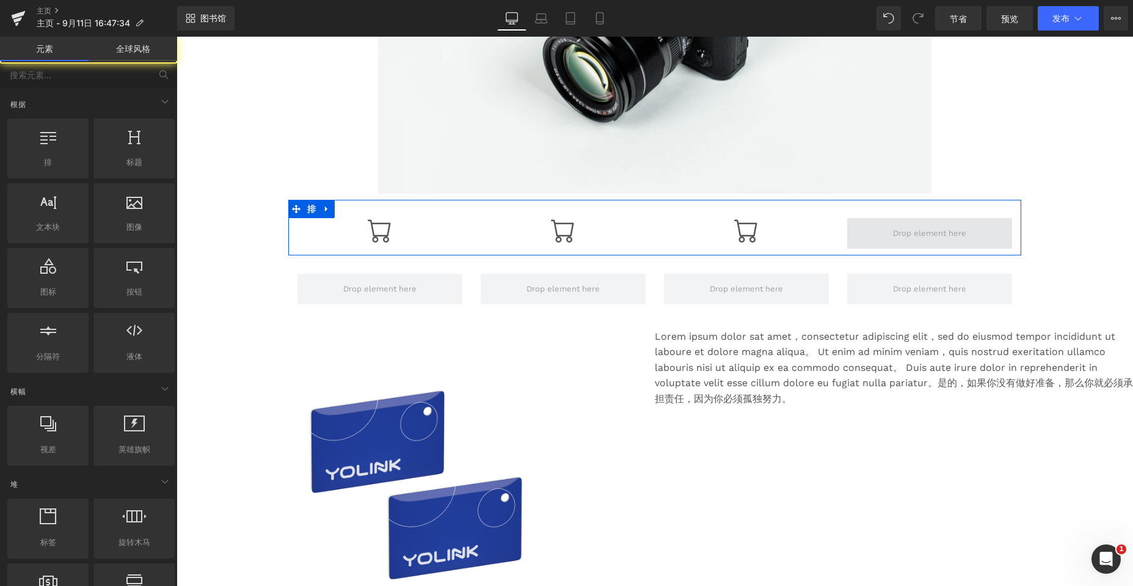
click at [502, 232] on span at bounding box center [930, 233] width 82 height 19
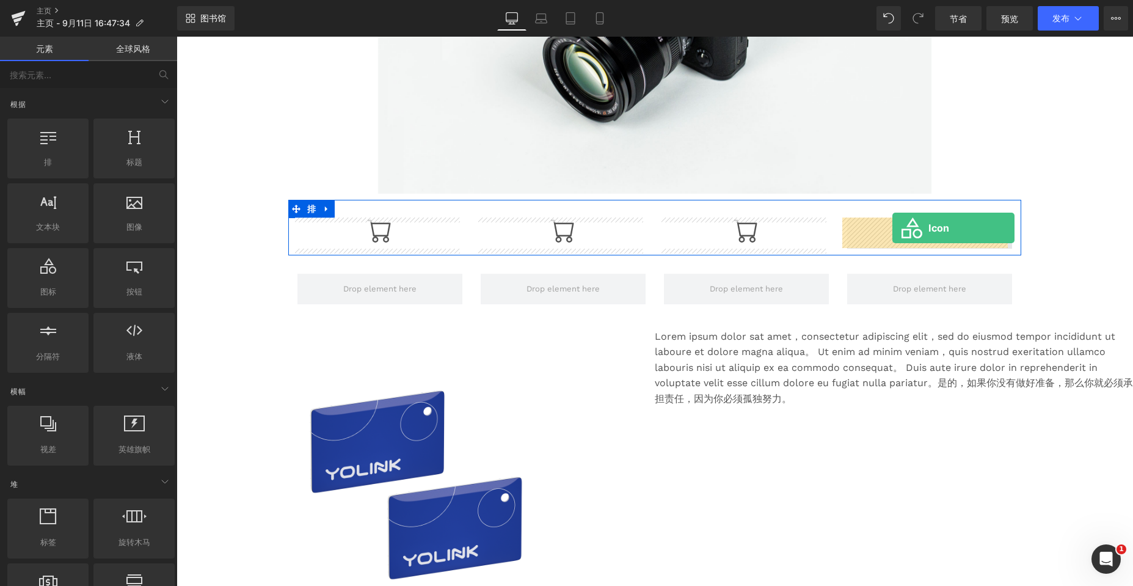
drag, startPoint x: 220, startPoint y: 315, endPoint x: 892, endPoint y: 228, distance: 676.8
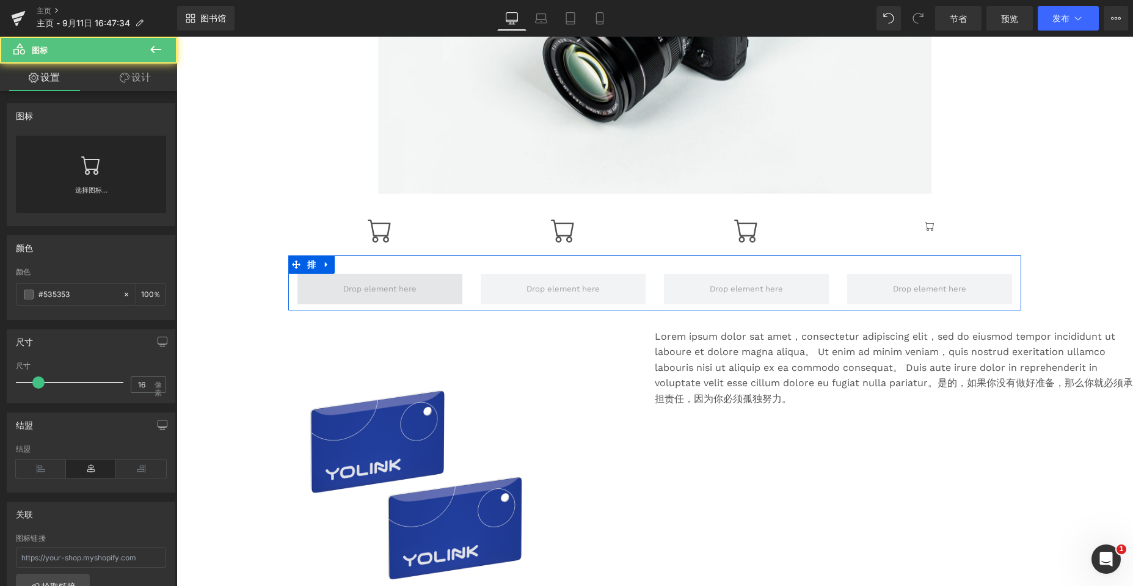
click at [312, 297] on span at bounding box center [379, 289] width 165 height 31
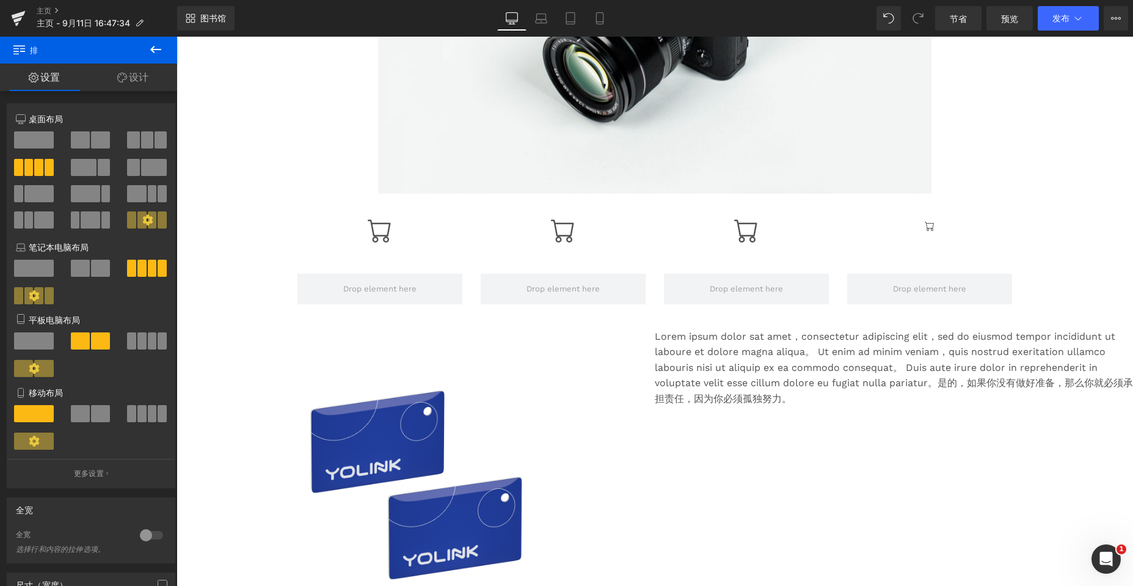
click at [153, 49] on icon at bounding box center [155, 49] width 11 height 7
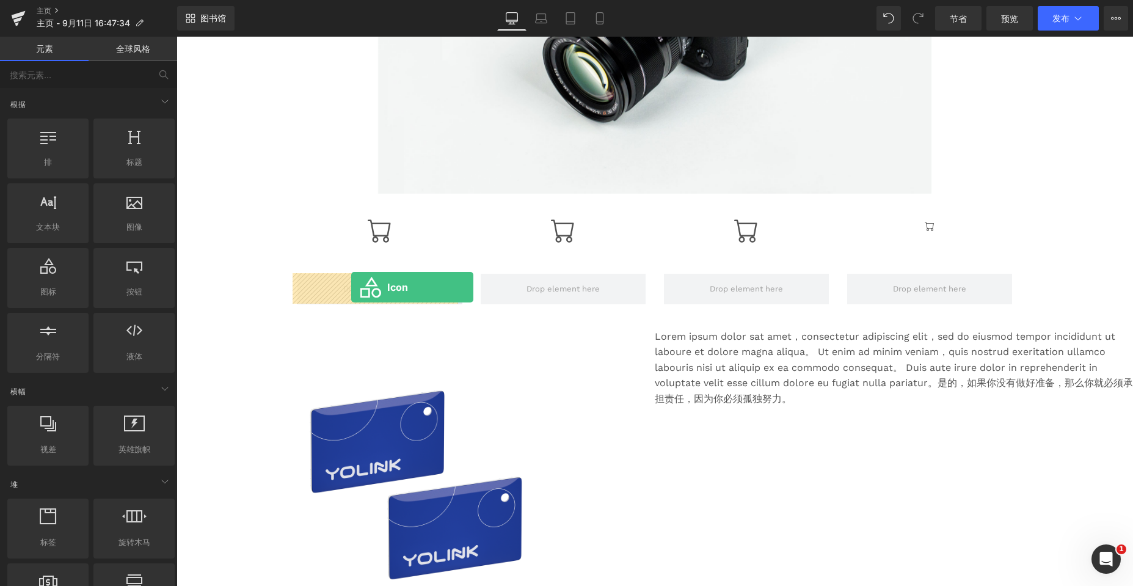
drag, startPoint x: 220, startPoint y: 312, endPoint x: 351, endPoint y: 287, distance: 133.7
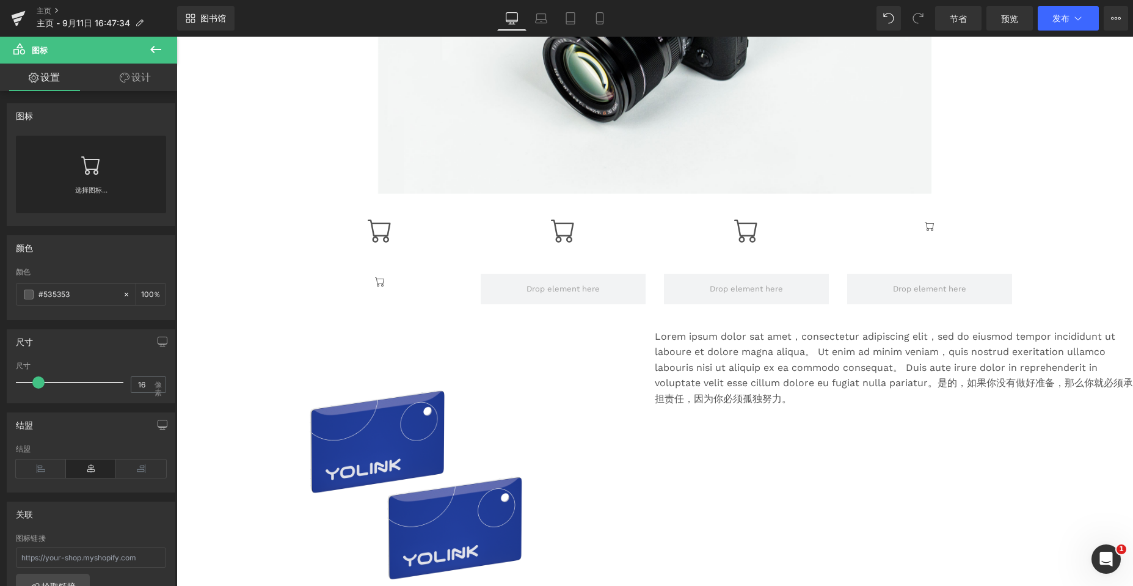
click at [153, 46] on icon at bounding box center [155, 49] width 15 height 15
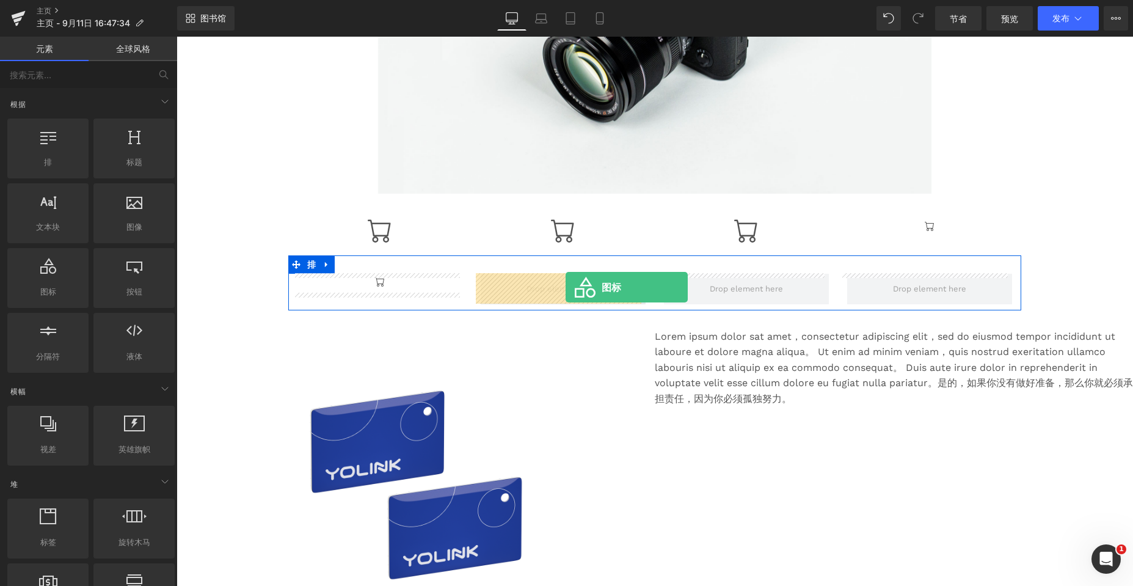
drag, startPoint x: 309, startPoint y: 316, endPoint x: 565, endPoint y: 287, distance: 257.5
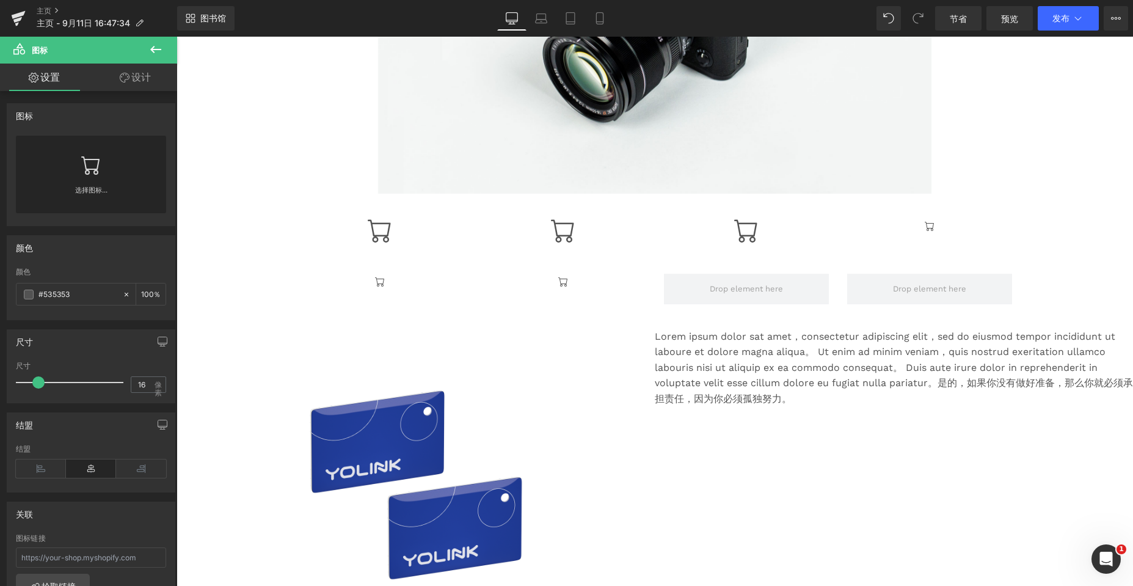
click at [150, 51] on icon at bounding box center [155, 49] width 15 height 15
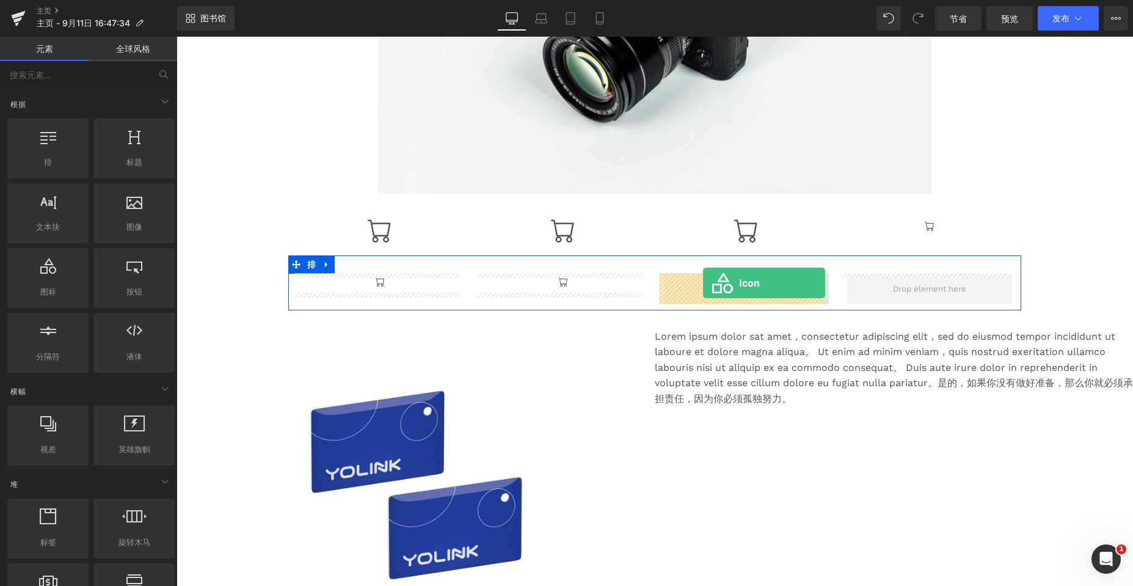
drag, startPoint x: 314, startPoint y: 313, endPoint x: 703, endPoint y: 283, distance: 390.2
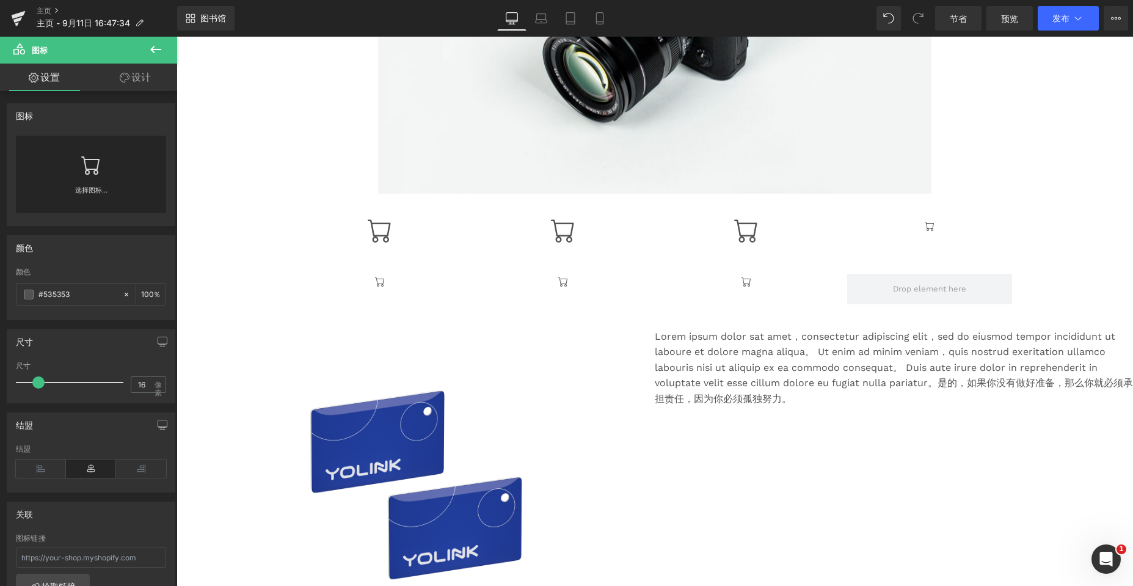
click at [154, 48] on icon at bounding box center [155, 49] width 15 height 15
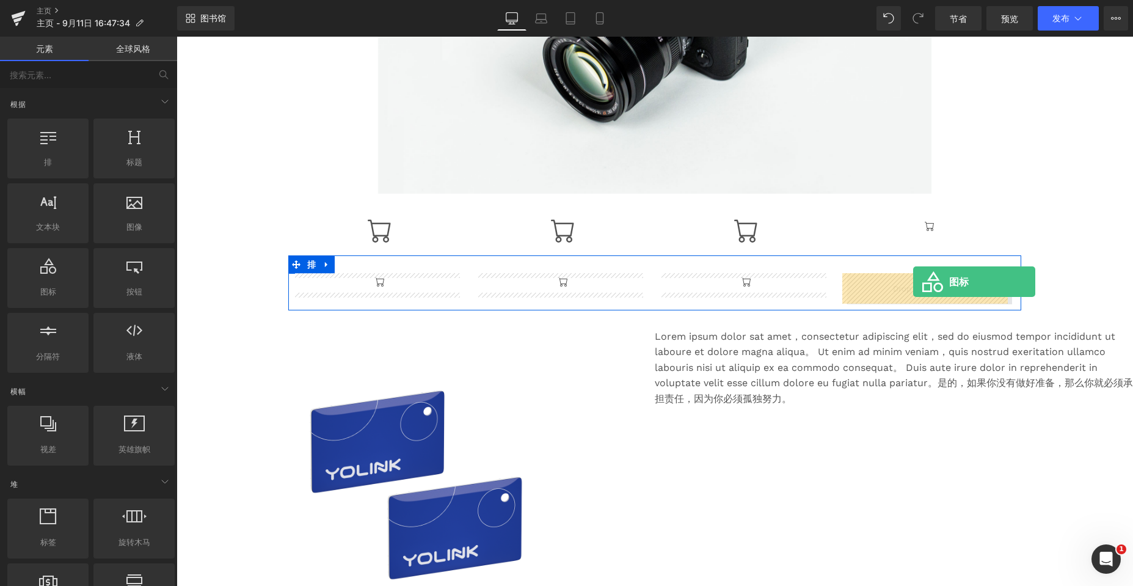
drag, startPoint x: 313, startPoint y: 307, endPoint x: 913, endPoint y: 282, distance: 600.9
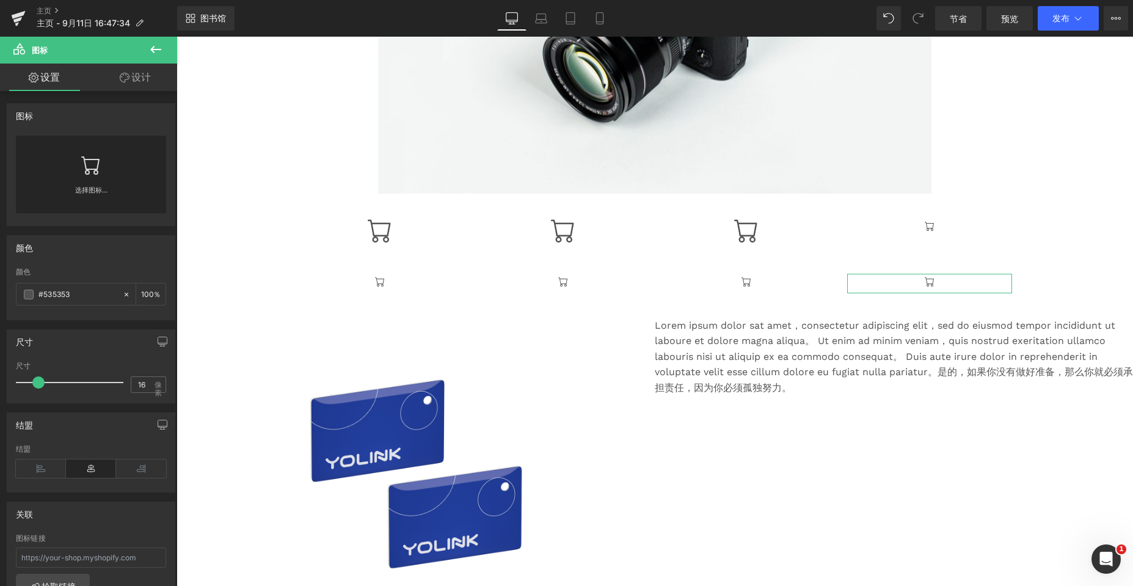
click at [120, 84] on link "设计" at bounding box center [135, 77] width 89 height 27
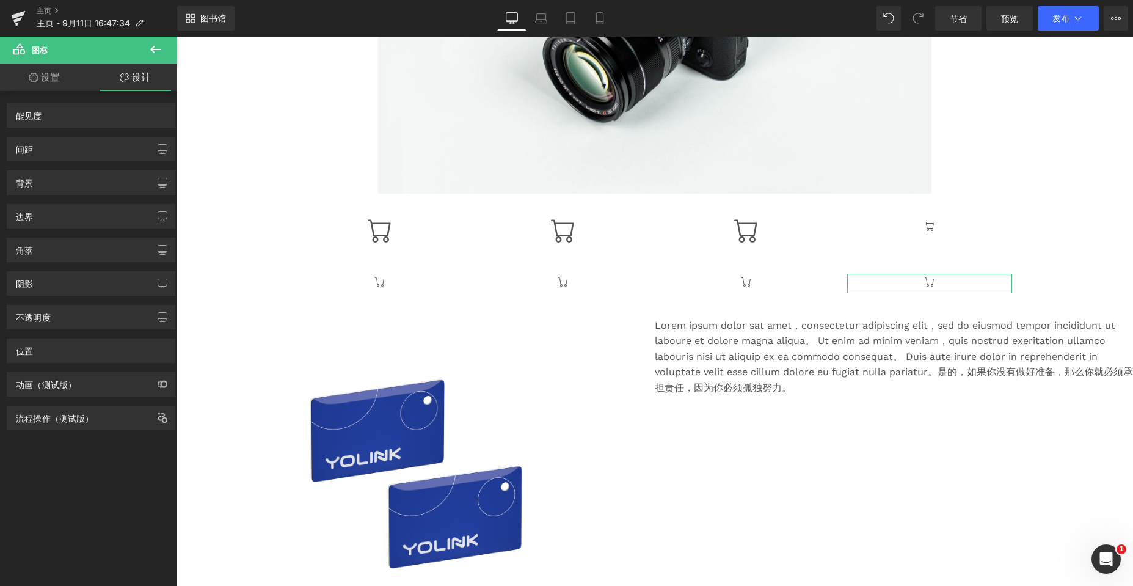
click at [40, 76] on font "设置" at bounding box center [50, 77] width 20 height 12
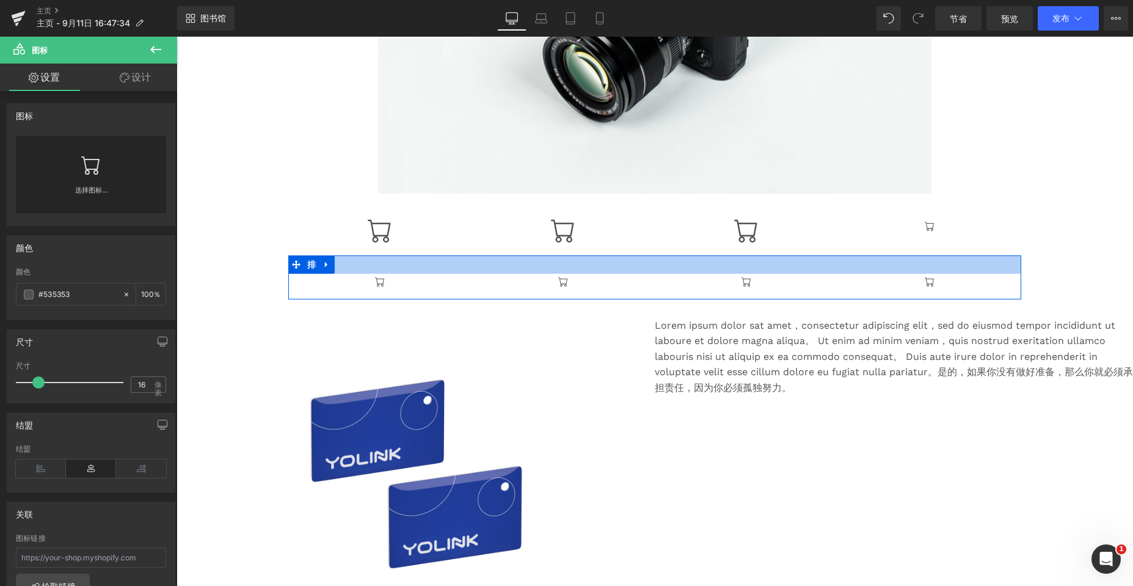
click at [374, 263] on div at bounding box center [654, 264] width 733 height 18
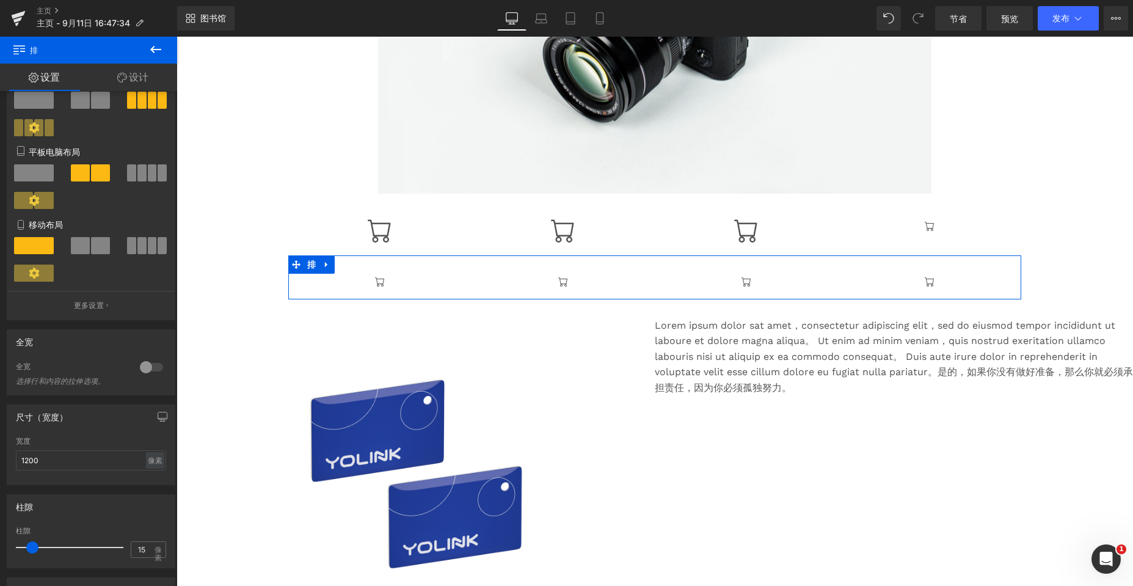
scroll to position [183, 0]
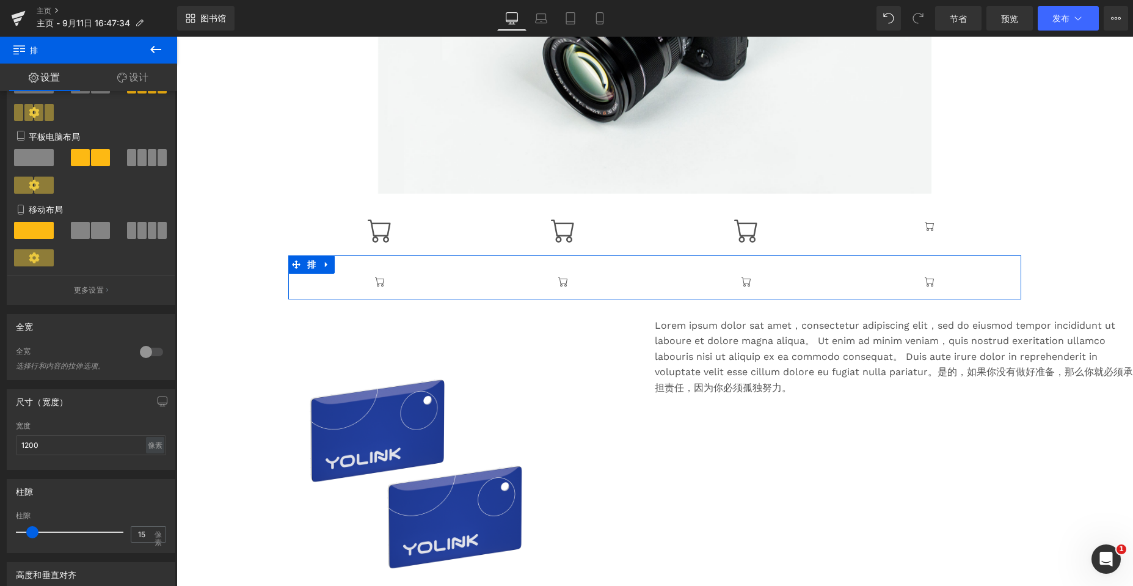
click at [290, 286] on div "图标" at bounding box center [379, 284] width 183 height 20
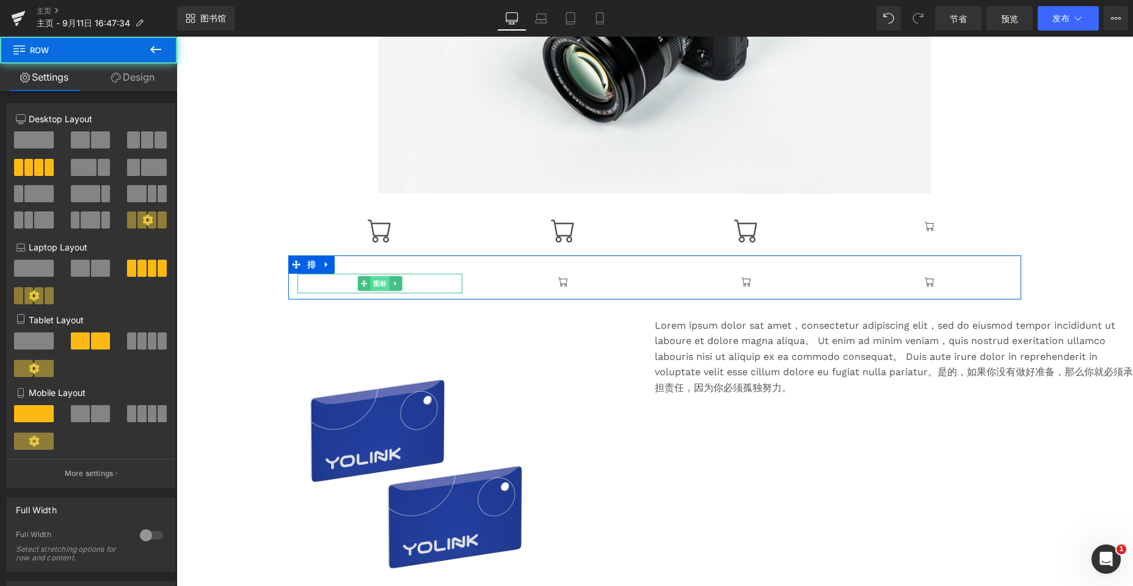
click at [374, 287] on font "图标" at bounding box center [380, 283] width 14 height 8
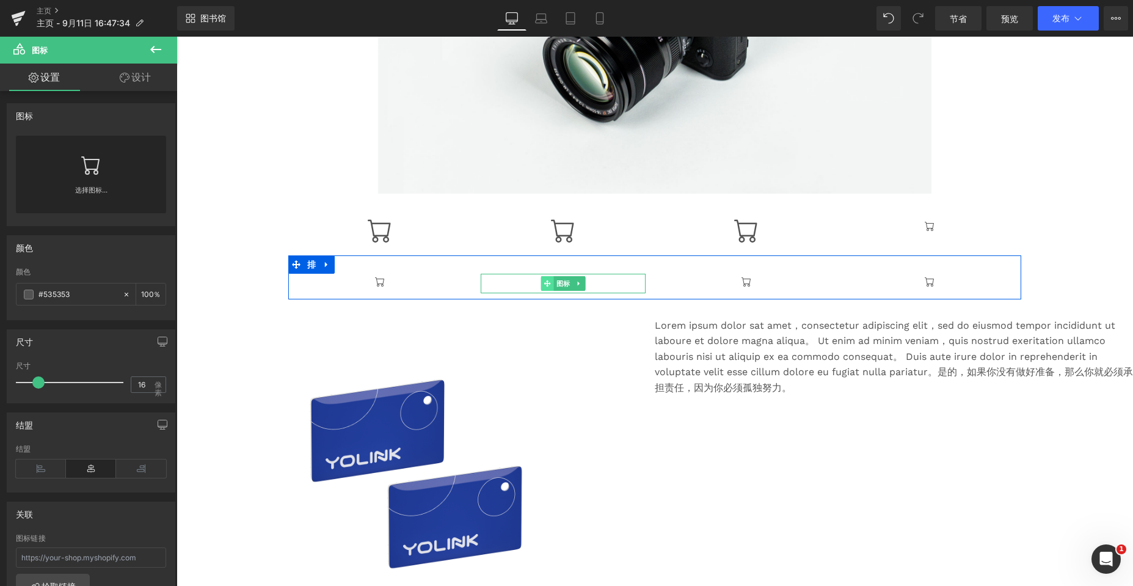
click at [502, 286] on icon at bounding box center [547, 283] width 7 height 7
click at [502, 284] on icon at bounding box center [730, 283] width 7 height 7
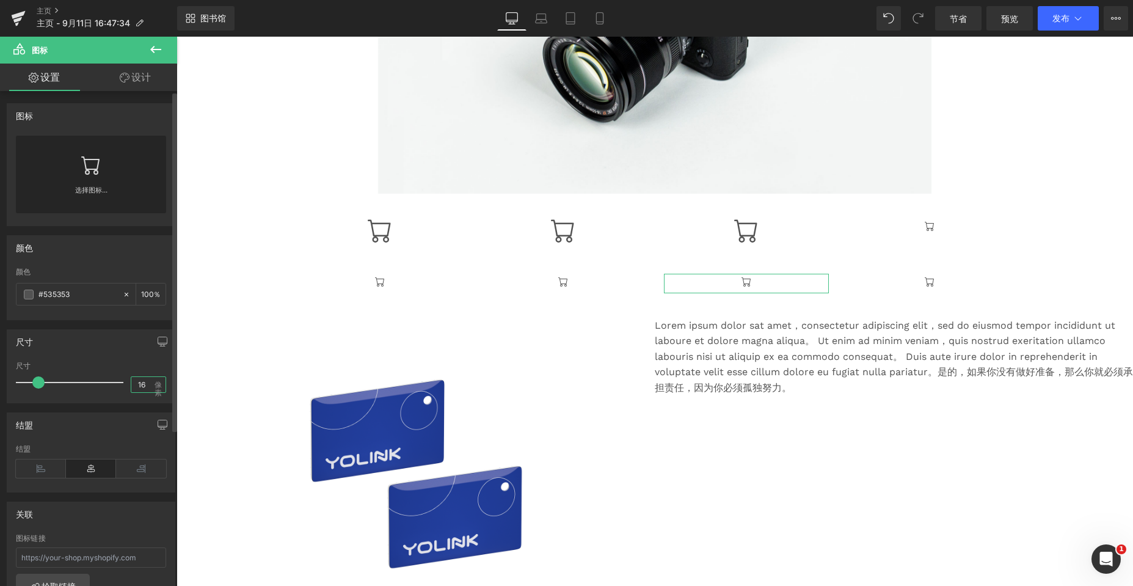
drag, startPoint x: 141, startPoint y: 384, endPoint x: 120, endPoint y: 384, distance: 20.8
click at [120, 384] on div "尺寸 16 像素" at bounding box center [91, 382] width 150 height 41
type input "40"
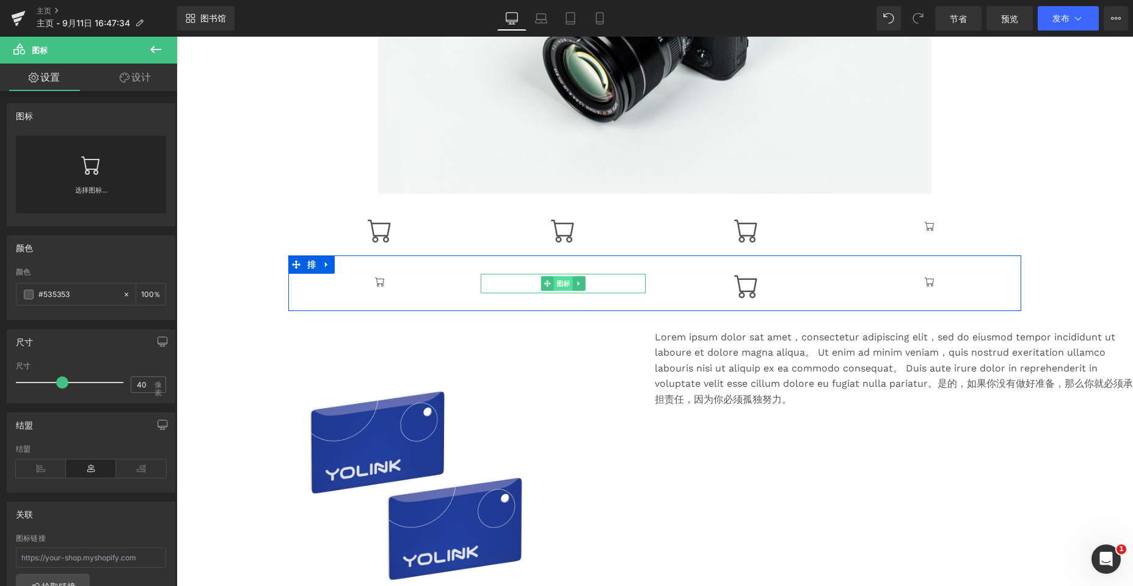
click at [502, 280] on font "图标" at bounding box center [563, 283] width 14 height 8
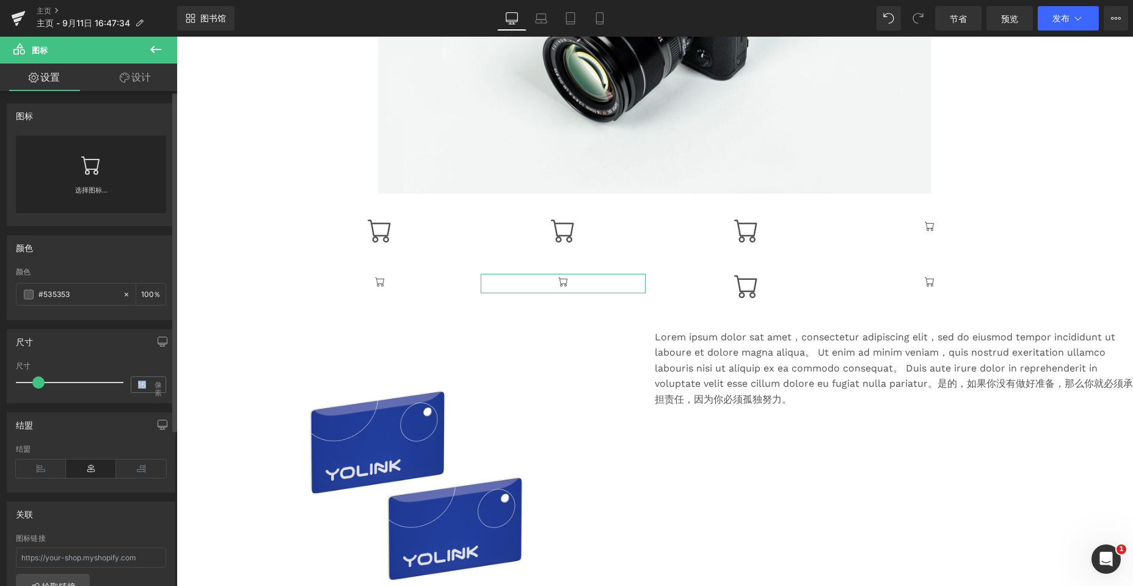
drag, startPoint x: 149, startPoint y: 384, endPoint x: 125, endPoint y: 384, distance: 24.4
click at [125, 384] on div "尺寸 16 像素" at bounding box center [91, 382] width 150 height 41
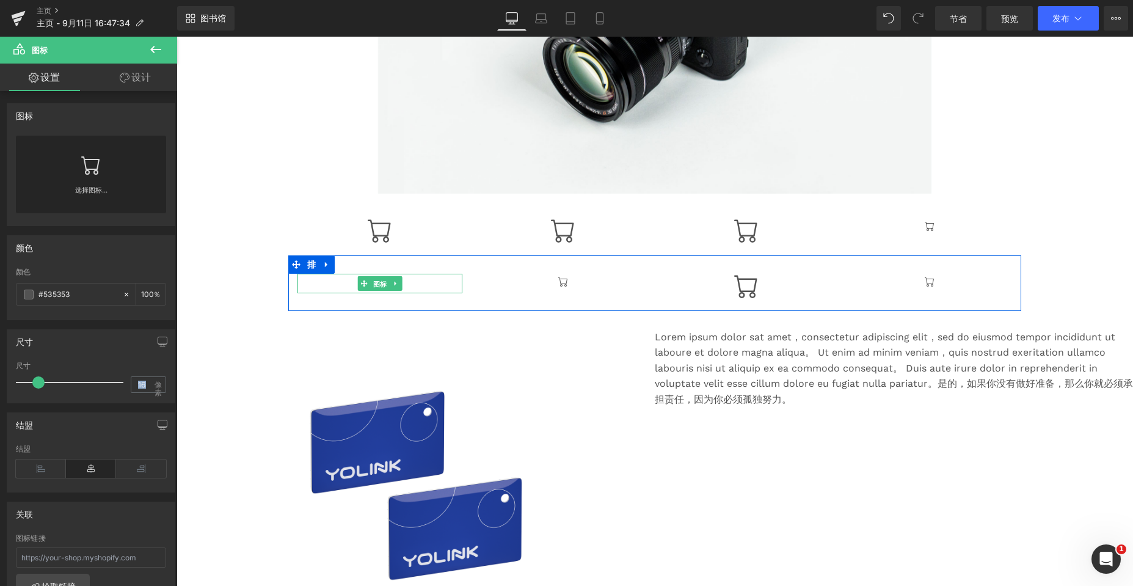
click at [379, 283] on font "图标" at bounding box center [380, 284] width 14 height 8
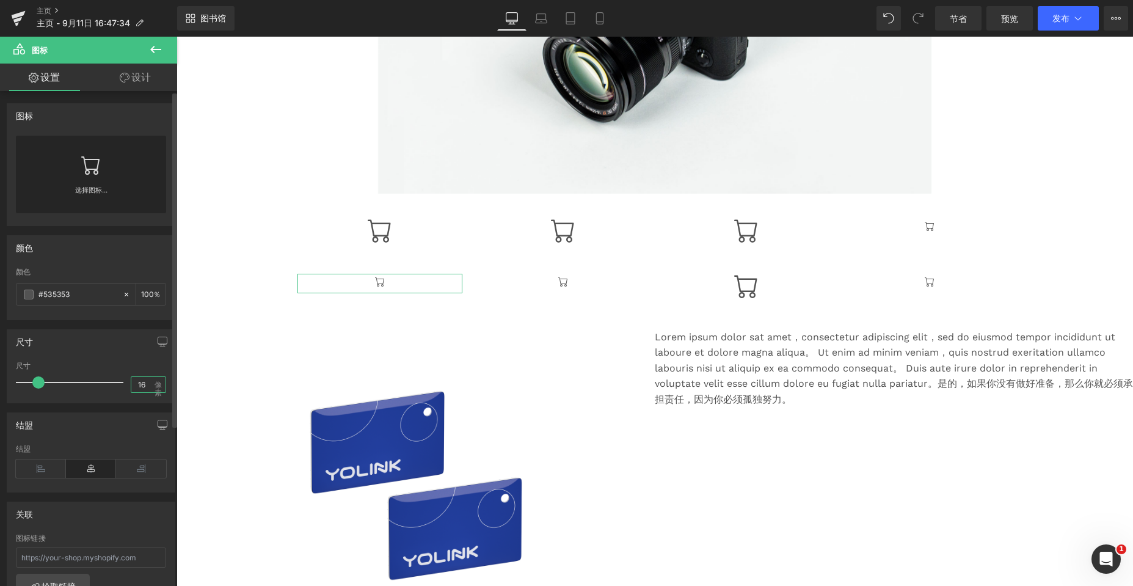
drag, startPoint x: 147, startPoint y: 384, endPoint x: 125, endPoint y: 386, distance: 22.7
click at [125, 386] on div "尺寸 16 像素" at bounding box center [91, 382] width 150 height 41
type input "40"
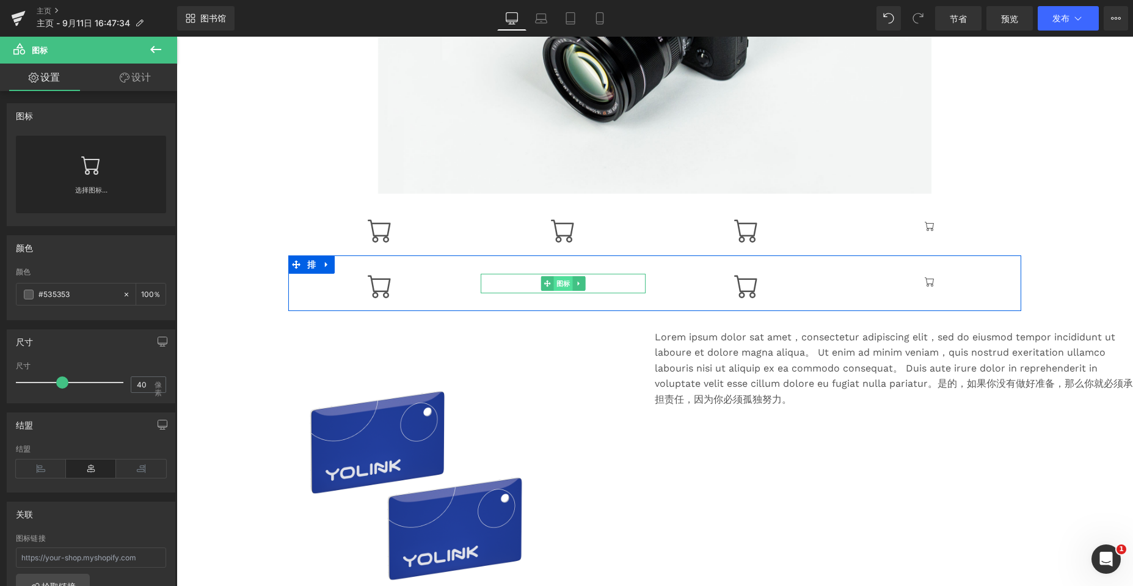
click at [502, 277] on font "图标" at bounding box center [563, 283] width 14 height 15
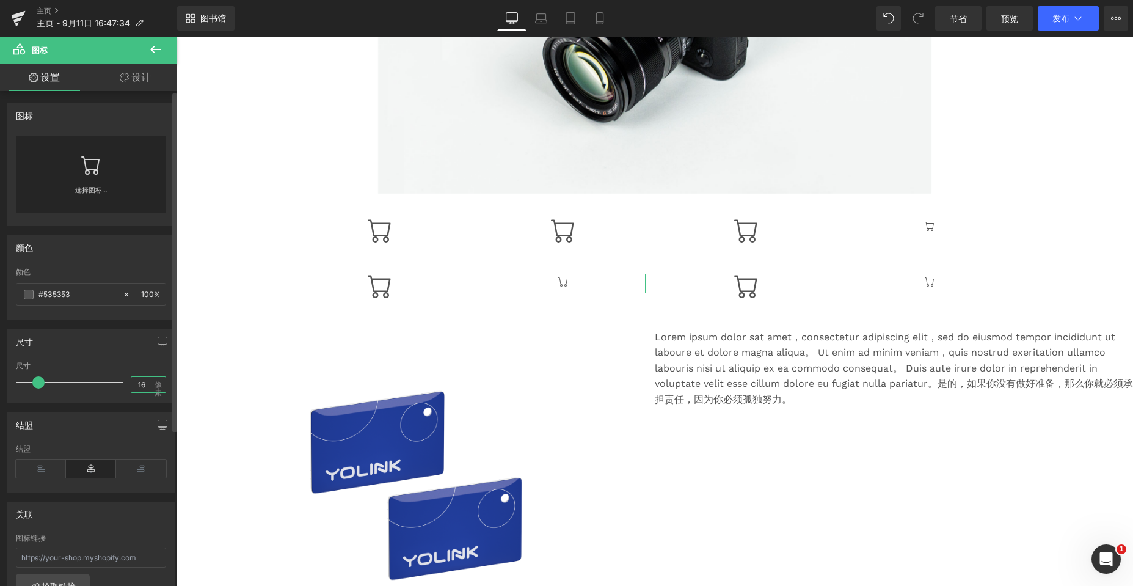
drag, startPoint x: 144, startPoint y: 382, endPoint x: 131, endPoint y: 383, distance: 12.8
click at [131, 383] on input "16" at bounding box center [141, 384] width 21 height 15
type input "40"
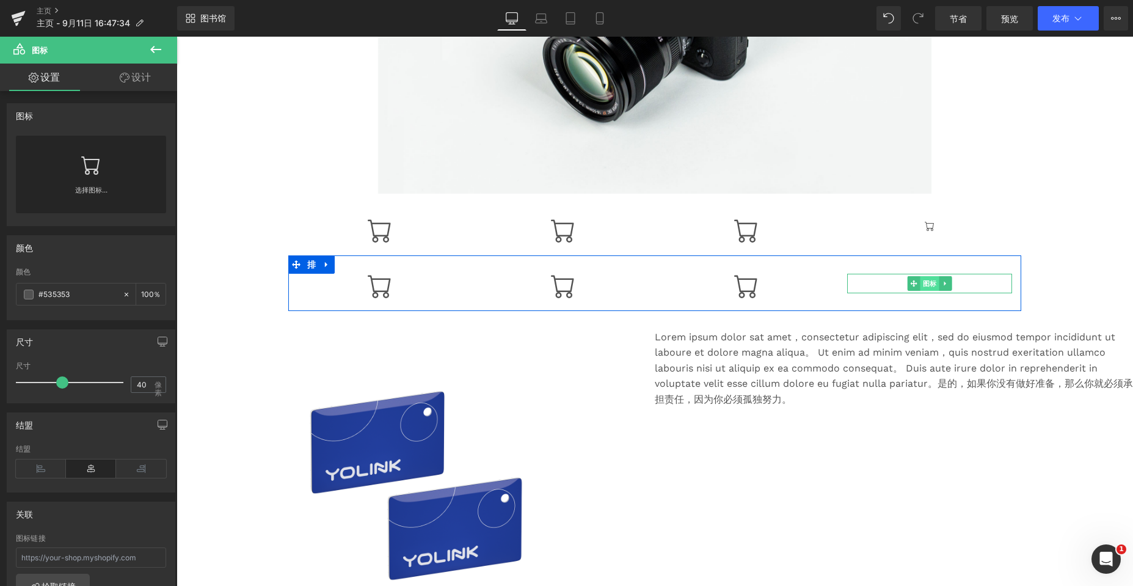
click at [502, 283] on font "图标" at bounding box center [930, 283] width 14 height 8
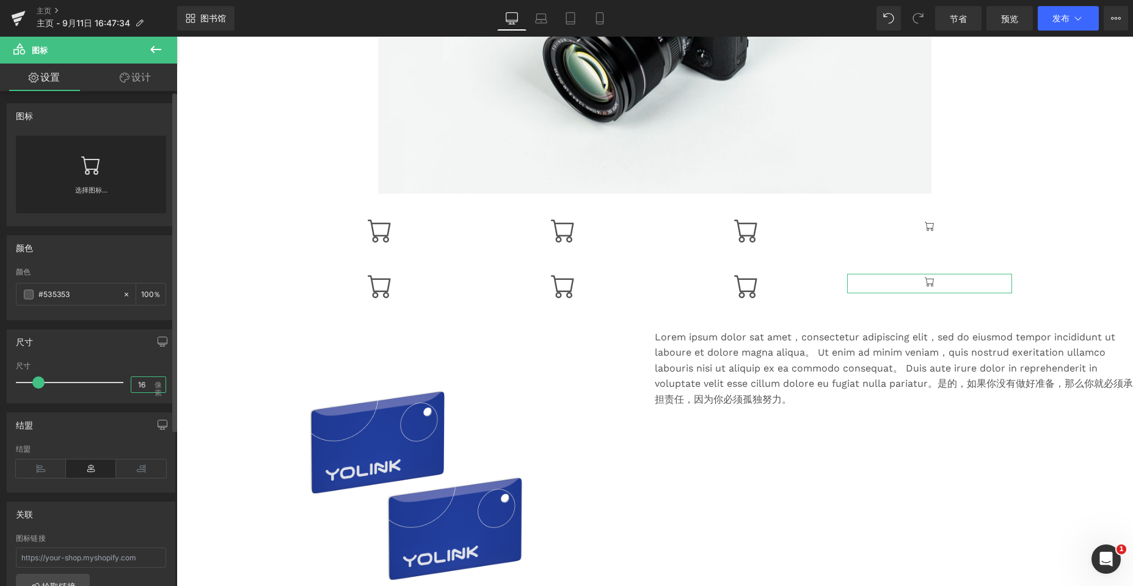
drag, startPoint x: 144, startPoint y: 385, endPoint x: 106, endPoint y: 385, distance: 37.3
click at [106, 385] on div "尺寸 16 像素" at bounding box center [91, 382] width 150 height 41
type input "40"
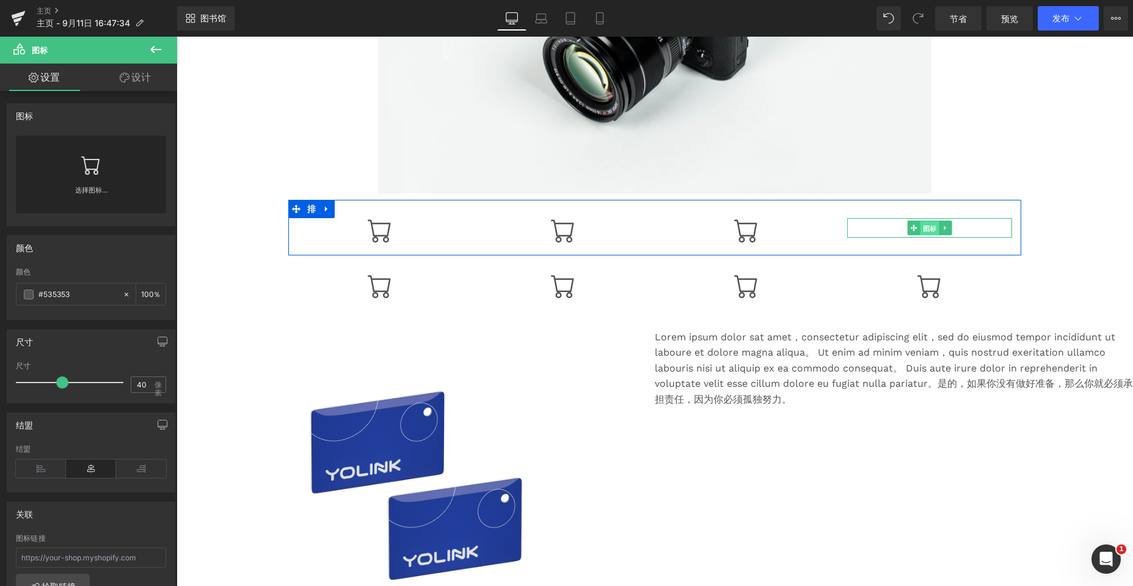
click at [502, 228] on font "图标" at bounding box center [930, 228] width 14 height 8
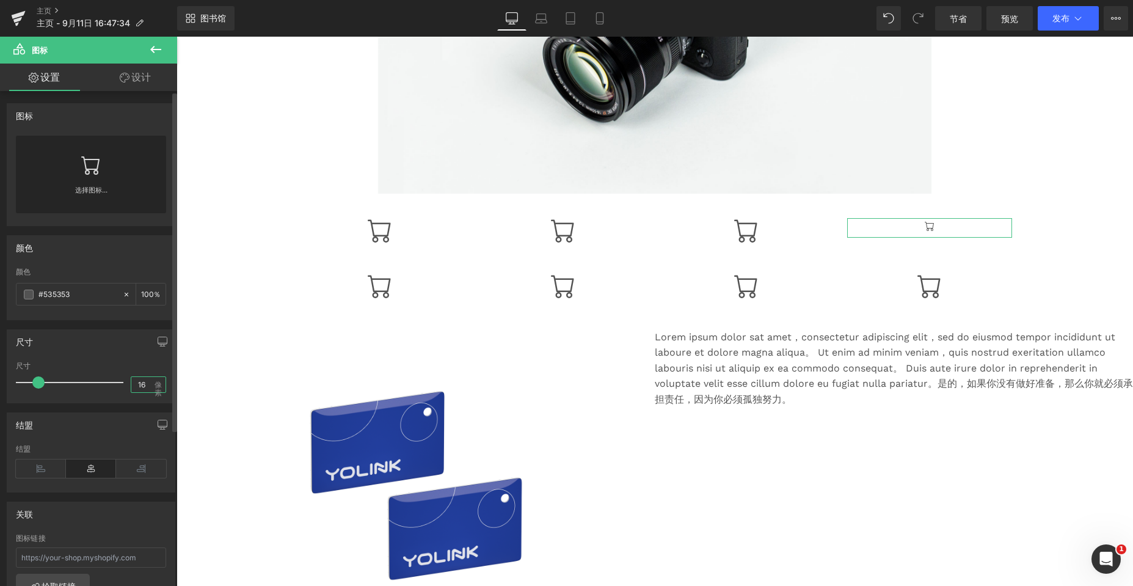
drag, startPoint x: 143, startPoint y: 384, endPoint x: 118, endPoint y: 388, distance: 24.8
click at [118, 388] on div "尺寸 16 像素" at bounding box center [91, 382] width 150 height 41
type input "40"
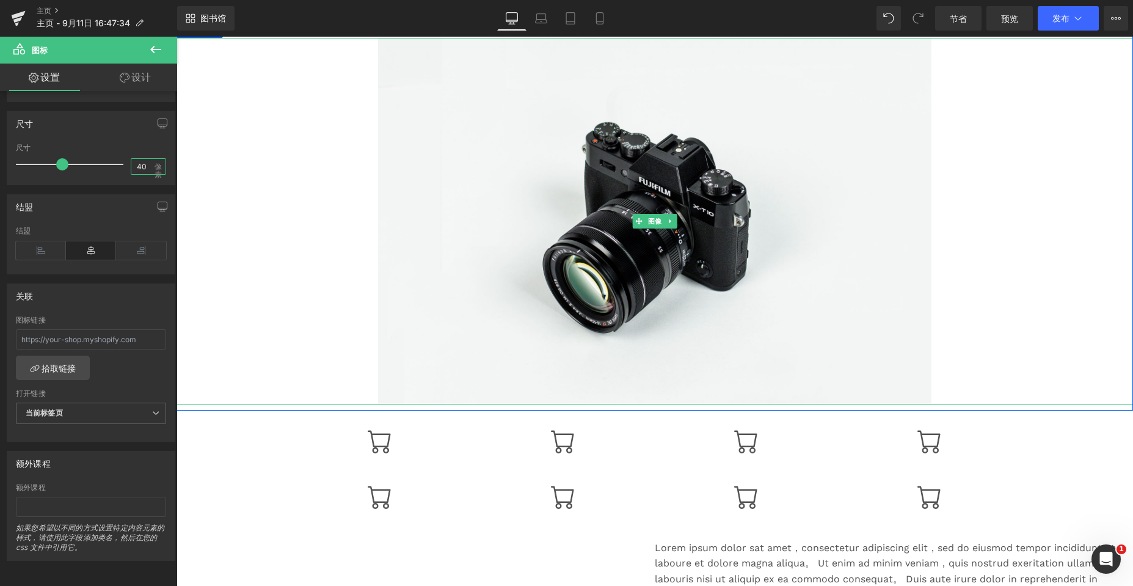
scroll to position [122, 0]
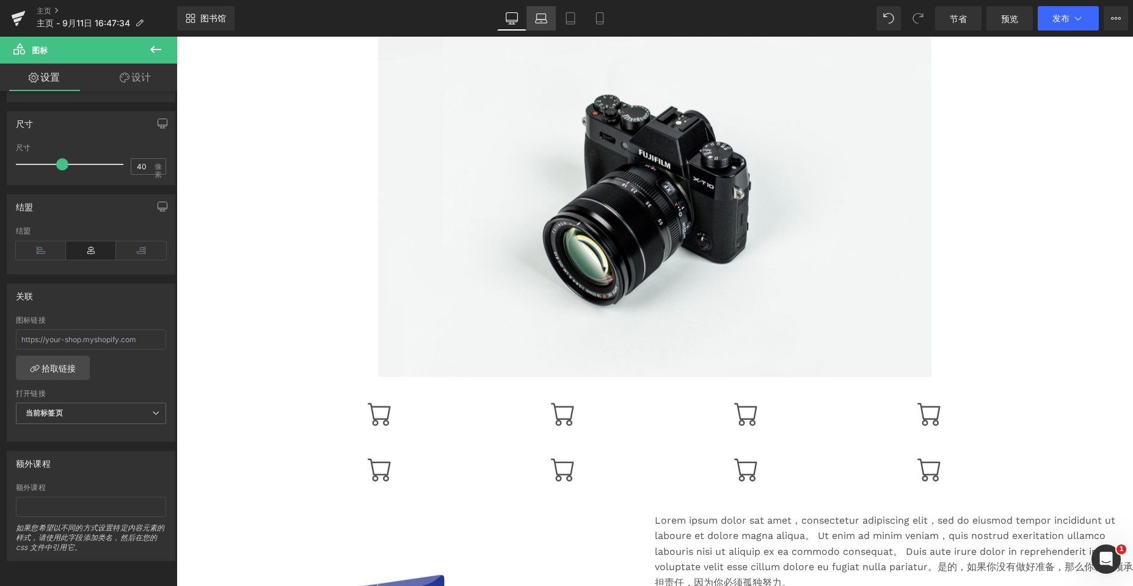
click at [502, 16] on icon at bounding box center [541, 18] width 12 height 12
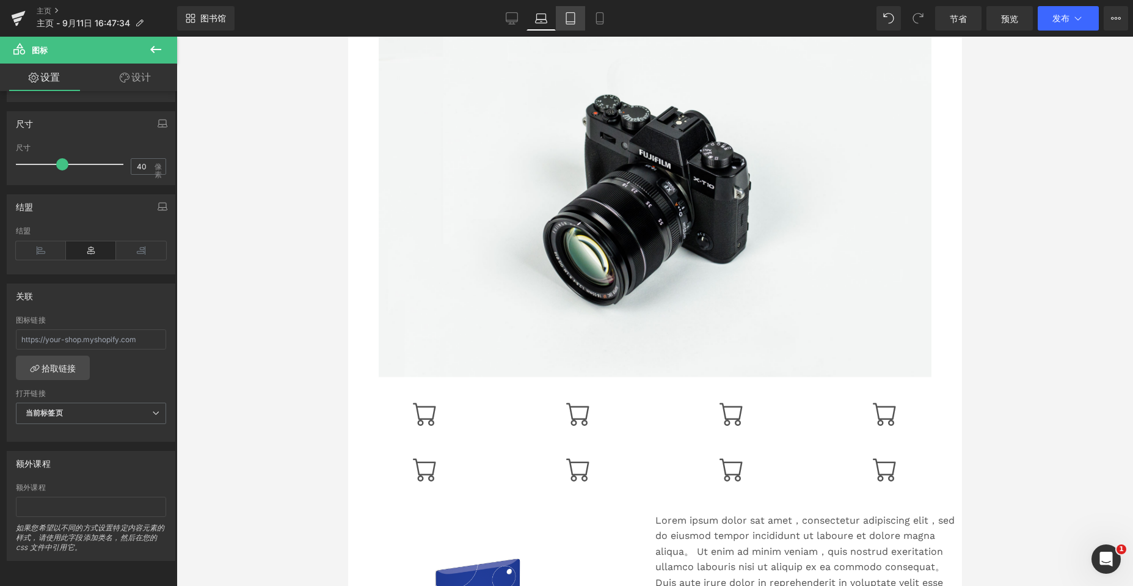
click at [502, 16] on icon at bounding box center [570, 18] width 12 height 12
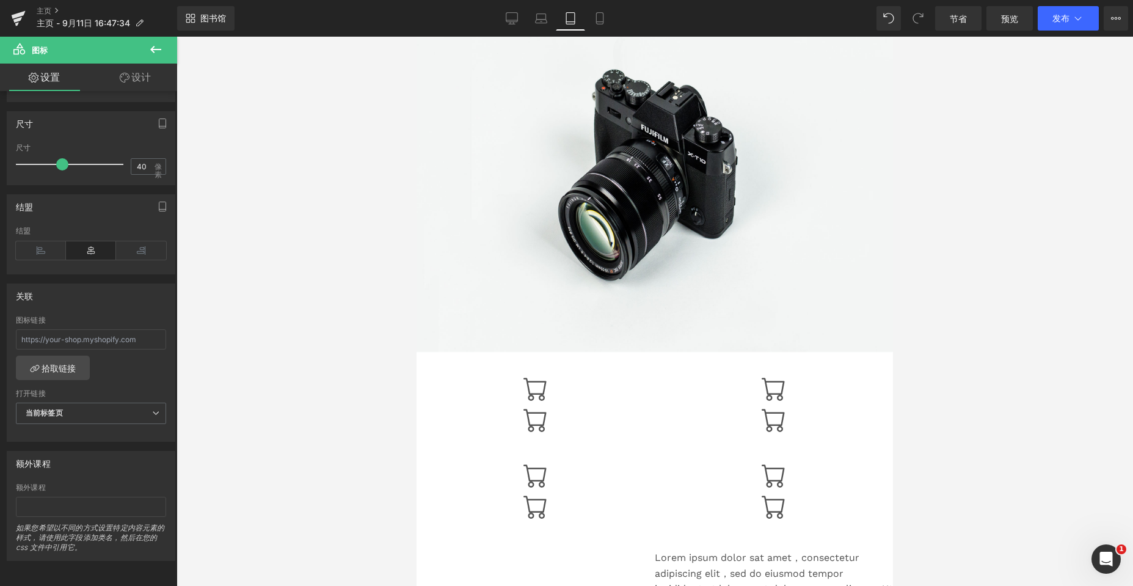
scroll to position [128, 0]
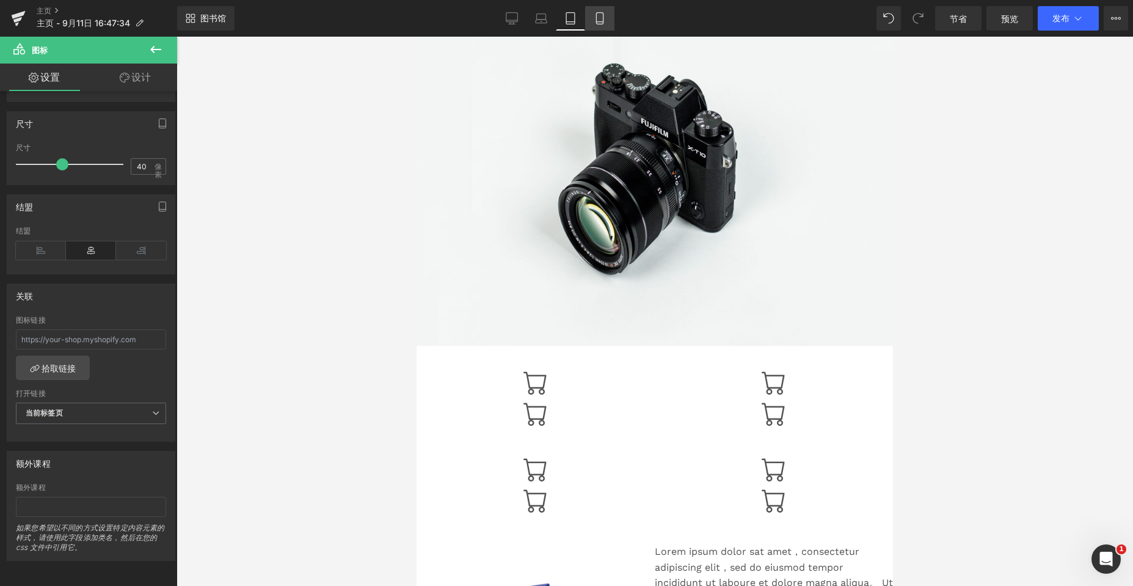
click at [502, 18] on icon at bounding box center [600, 18] width 12 height 12
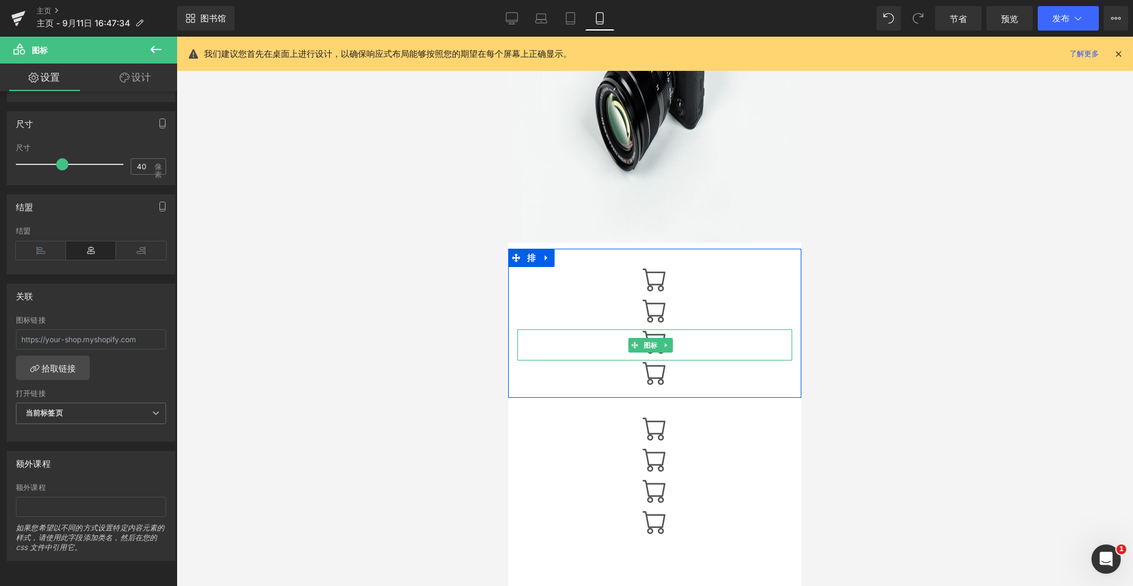
scroll to position [252, 0]
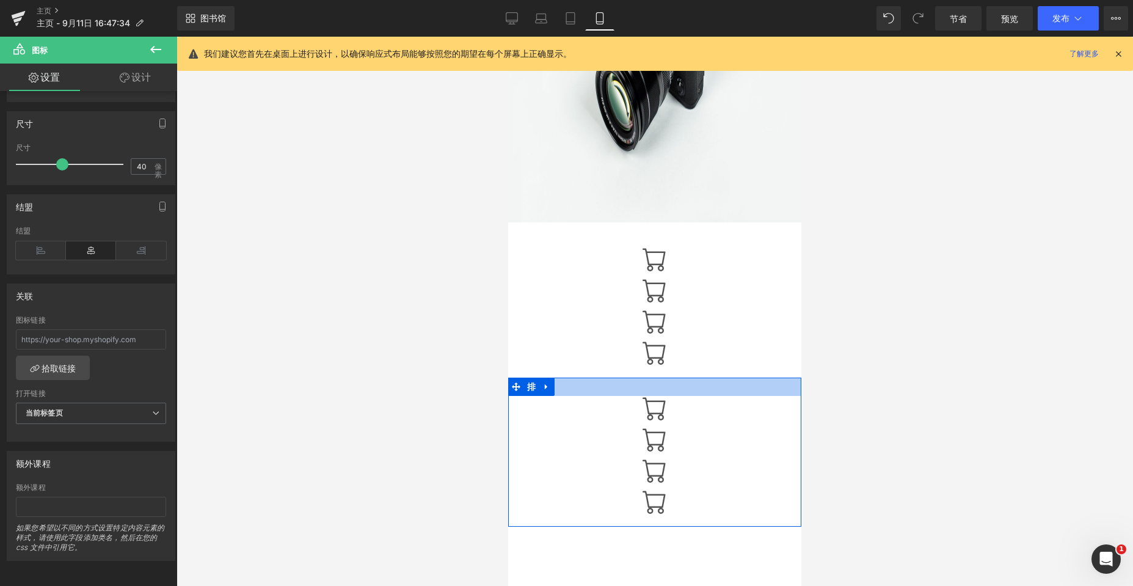
click at [502, 388] on div at bounding box center [654, 386] width 293 height 18
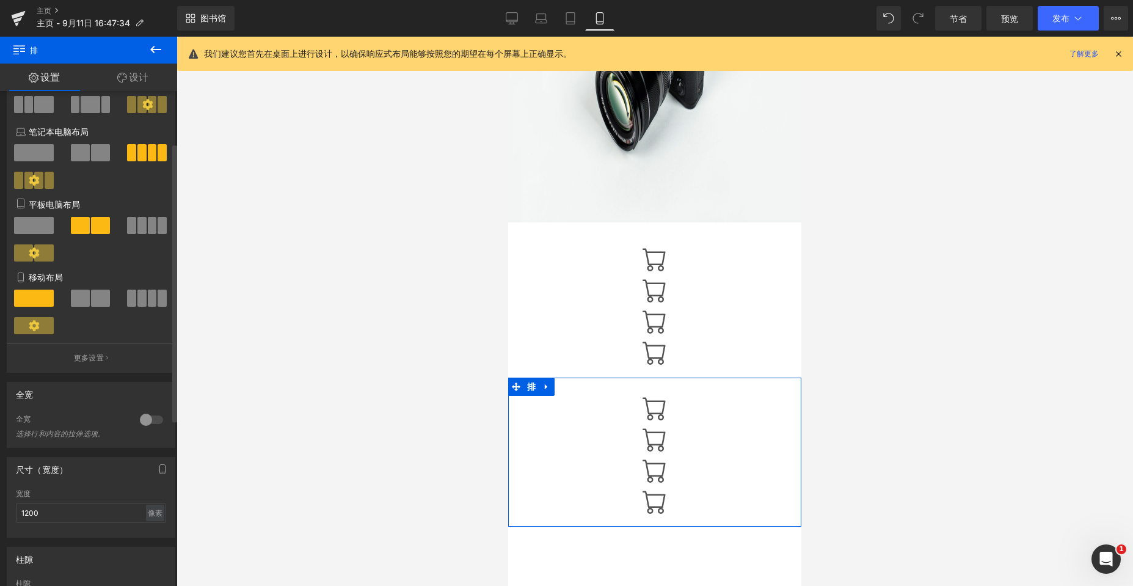
scroll to position [122, 0]
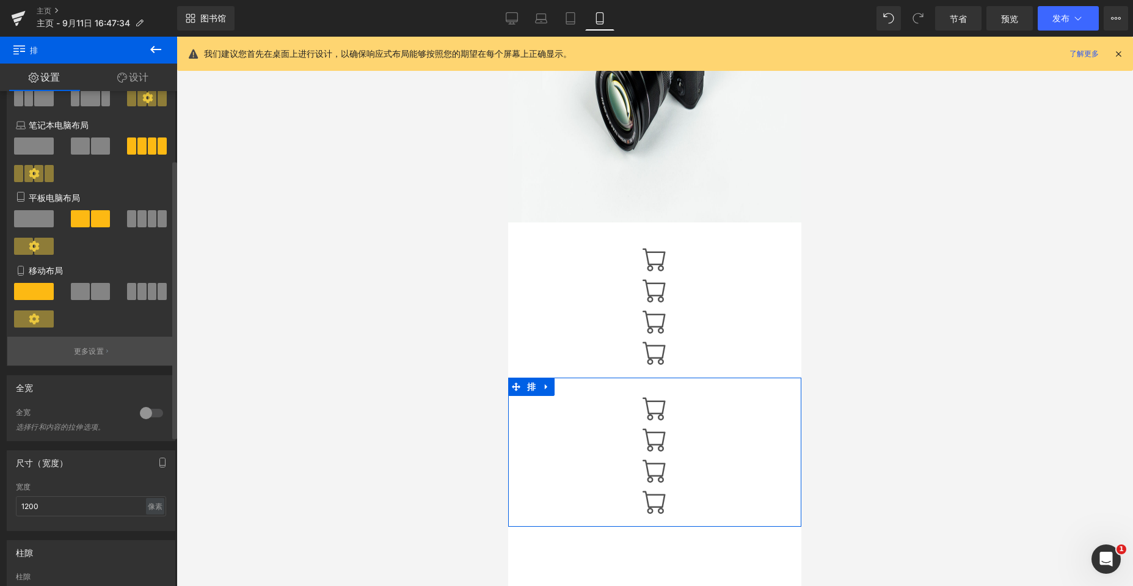
click at [92, 349] on font "更多设置" at bounding box center [89, 350] width 30 height 9
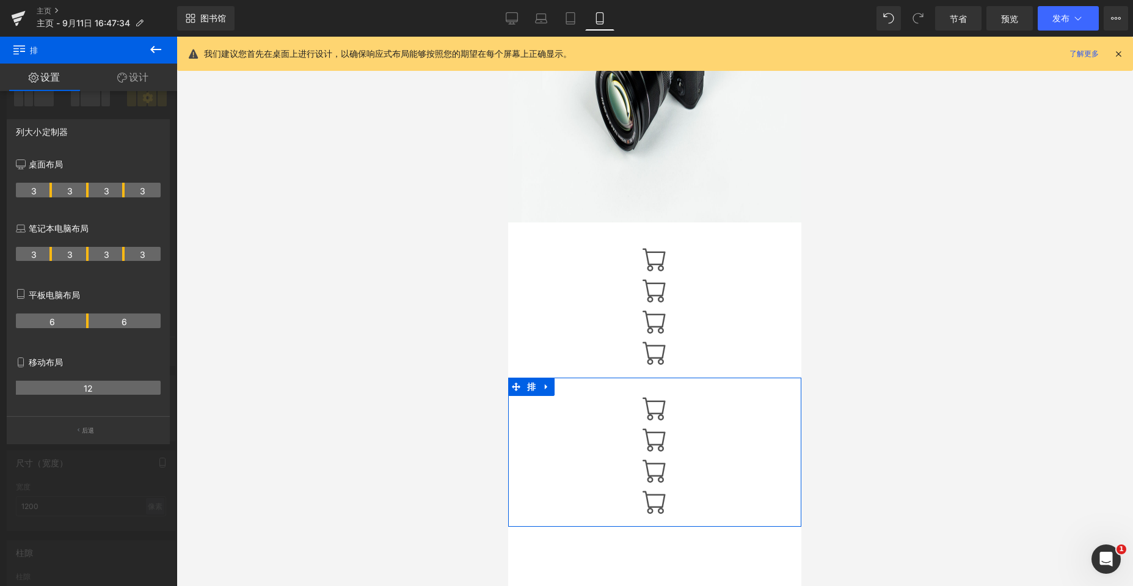
click at [90, 388] on font "12" at bounding box center [88, 388] width 9 height 10
click at [84, 389] on font "12" at bounding box center [88, 388] width 9 height 10
click at [79, 428] on icon "button" at bounding box center [79, 430] width 2 height 6
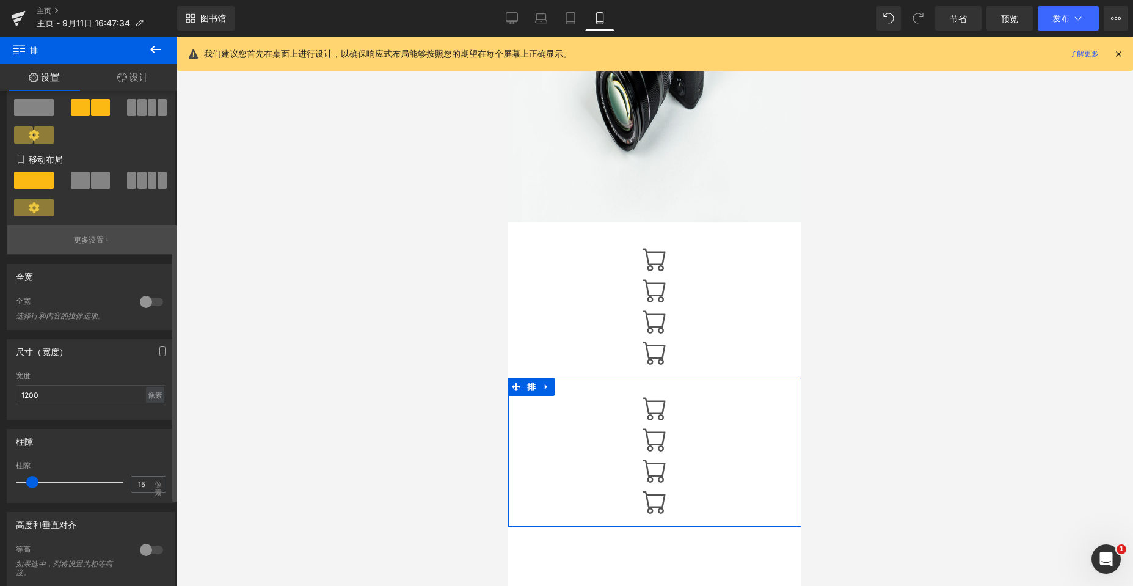
scroll to position [244, 0]
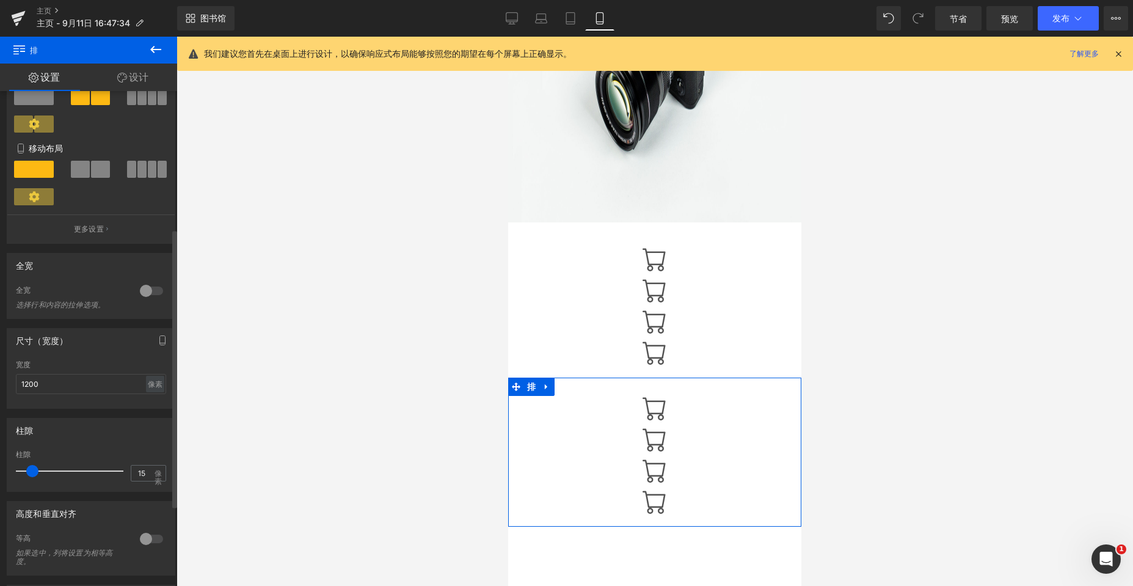
click at [149, 291] on div at bounding box center [151, 291] width 29 height 20
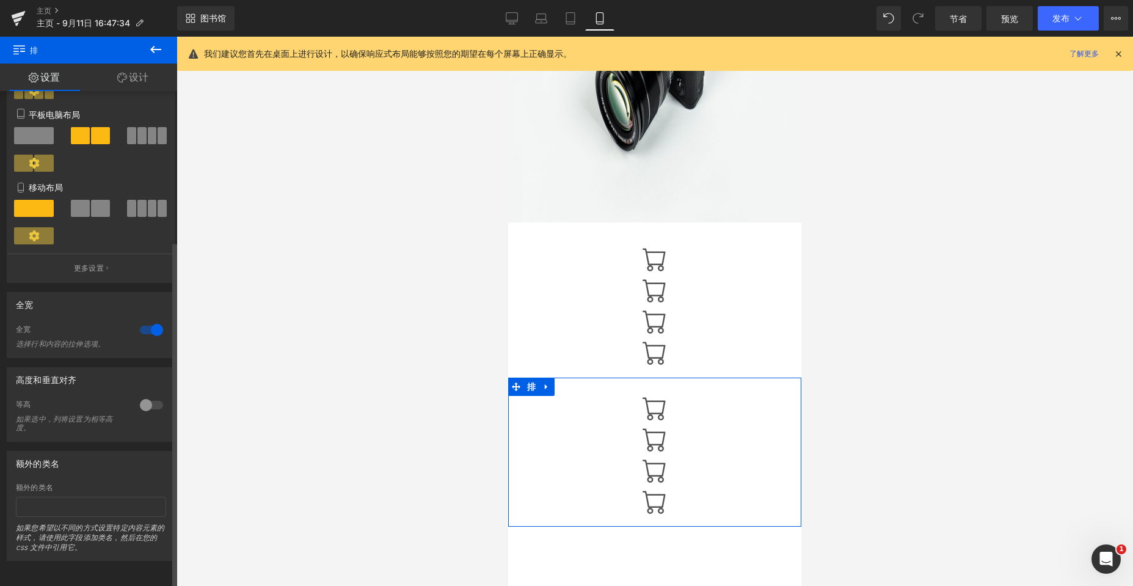
click at [149, 293] on div "全宽" at bounding box center [90, 304] width 167 height 23
click at [147, 320] on div at bounding box center [151, 330] width 29 height 20
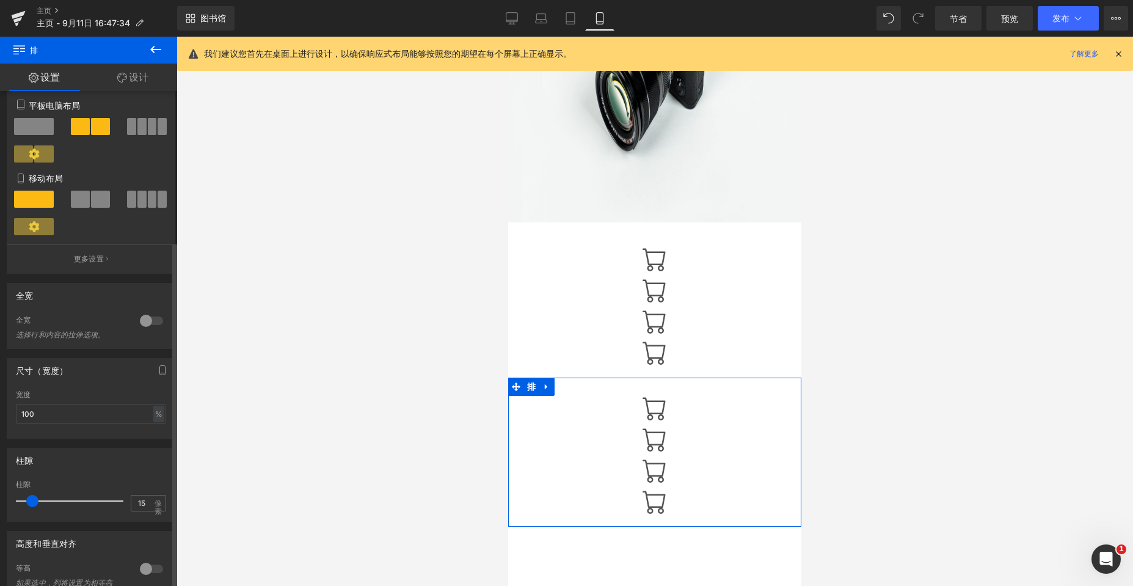
scroll to position [244, 0]
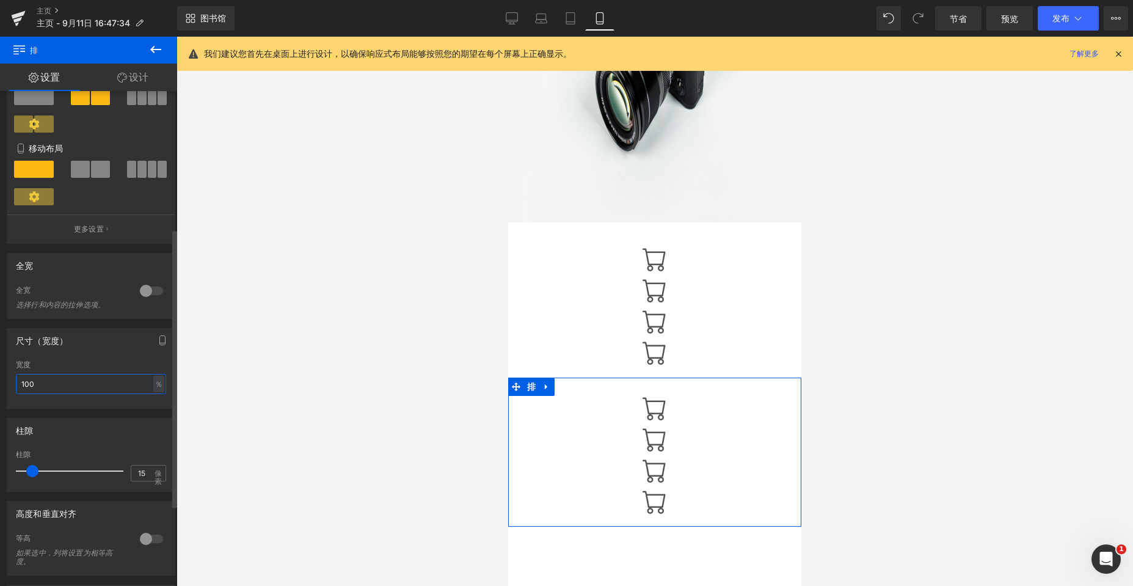
drag, startPoint x: 91, startPoint y: 387, endPoint x: 0, endPoint y: 380, distance: 91.2
click at [0, 380] on div "尺寸（宽度） 100% 宽度 100 ％ ％ 像素" at bounding box center [91, 364] width 183 height 90
type input "3"
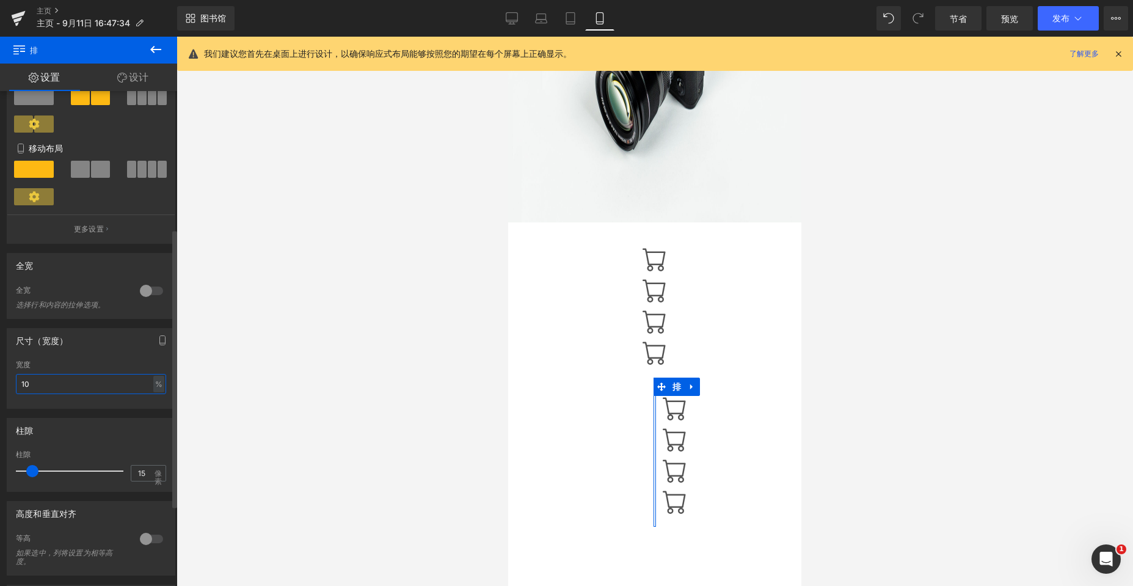
type input "100"
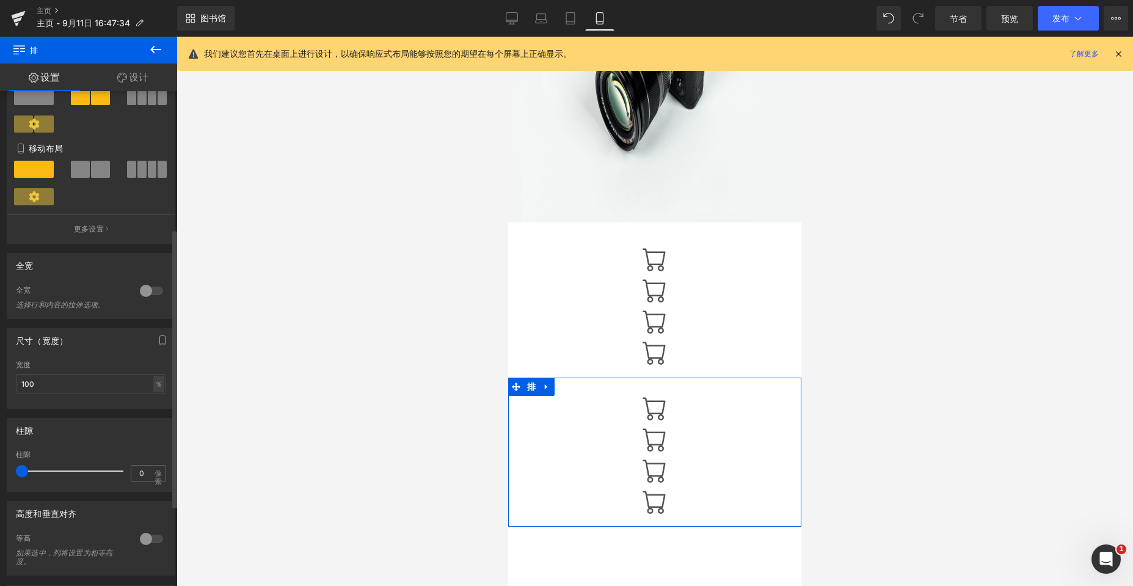
drag, startPoint x: 35, startPoint y: 472, endPoint x: 0, endPoint y: 474, distance: 34.9
click at [0, 475] on div "柱隙 0px 柱隙 0 像素" at bounding box center [91, 450] width 183 height 83
click at [143, 437] on div "柱隙" at bounding box center [90, 429] width 167 height 23
drag, startPoint x: 140, startPoint y: 473, endPoint x: 123, endPoint y: 475, distance: 17.8
click at [123, 475] on div "柱隙 0 像素" at bounding box center [91, 470] width 150 height 41
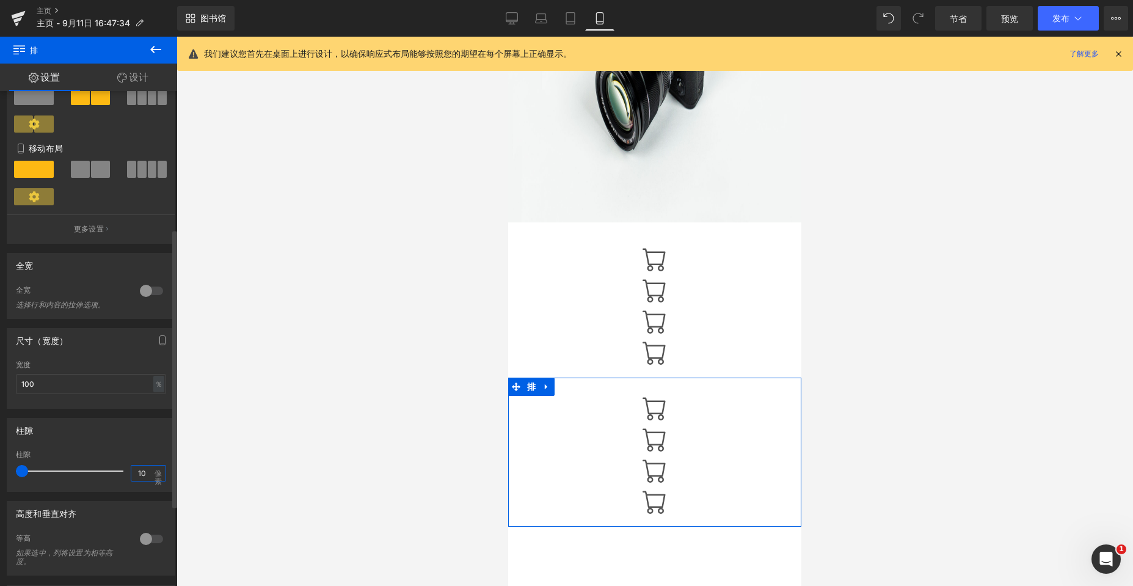
type input "10"
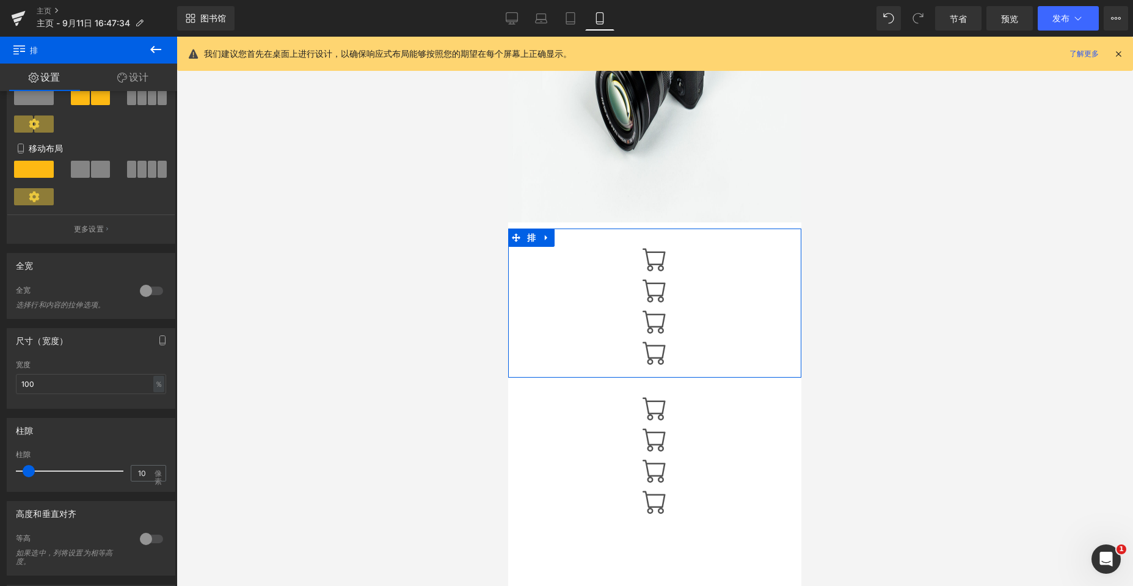
click at [502, 234] on div "图标 图标 图标 图标 排" at bounding box center [654, 302] width 293 height 149
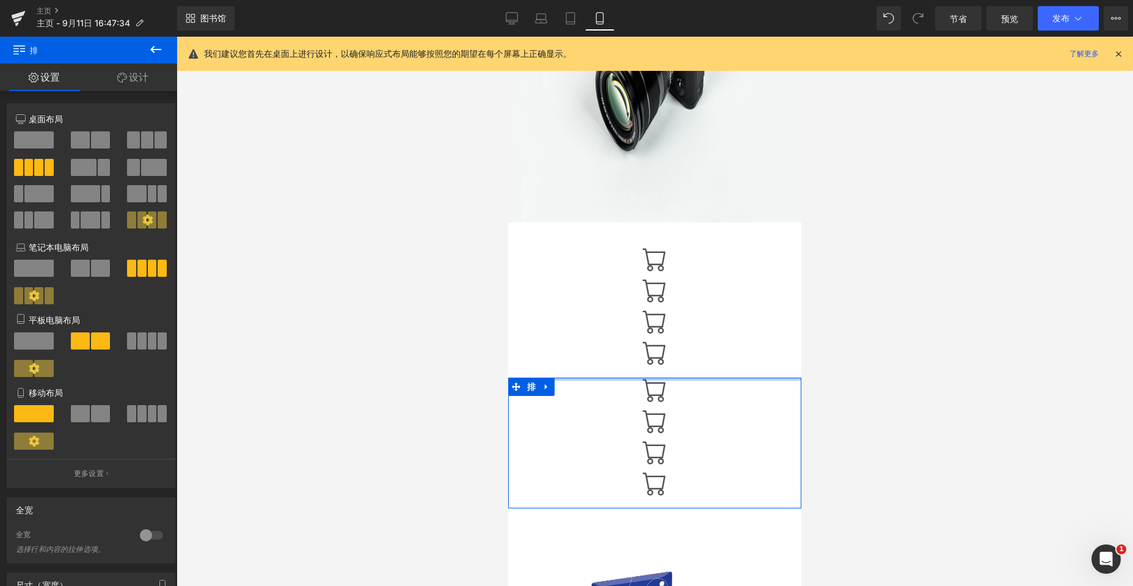
drag, startPoint x: 653, startPoint y: 389, endPoint x: 662, endPoint y: 367, distance: 23.6
click at [502, 367] on div "图像 排 图标 图标 图标 图标 排 图标 图标 图标 图标 排 促销 （P）图像 产品 文本块 排 选择布局" at bounding box center [654, 448] width 293 height 1221
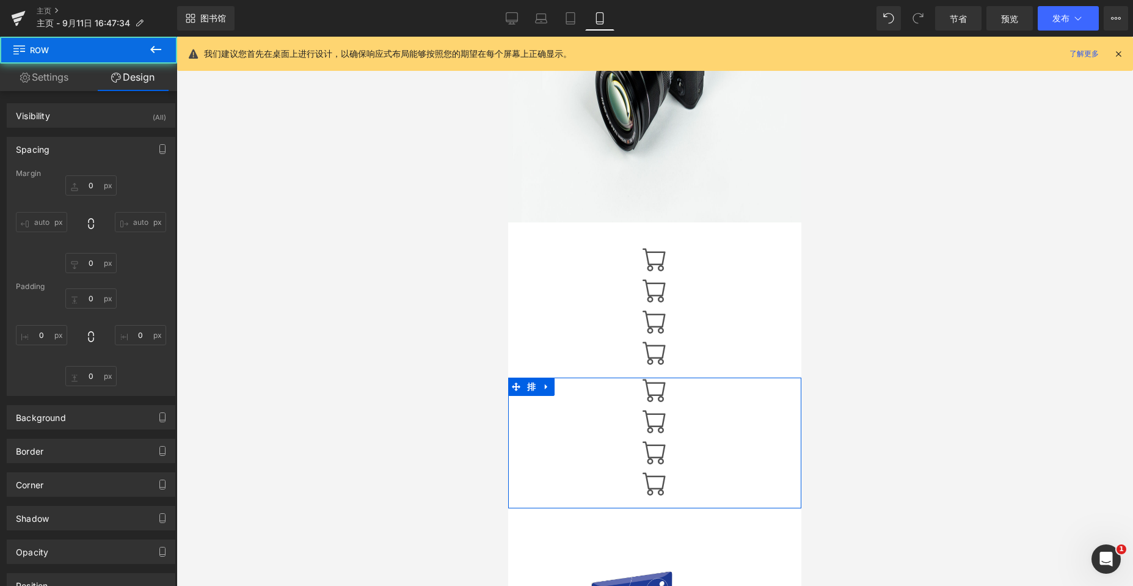
type input "0"
type input "10"
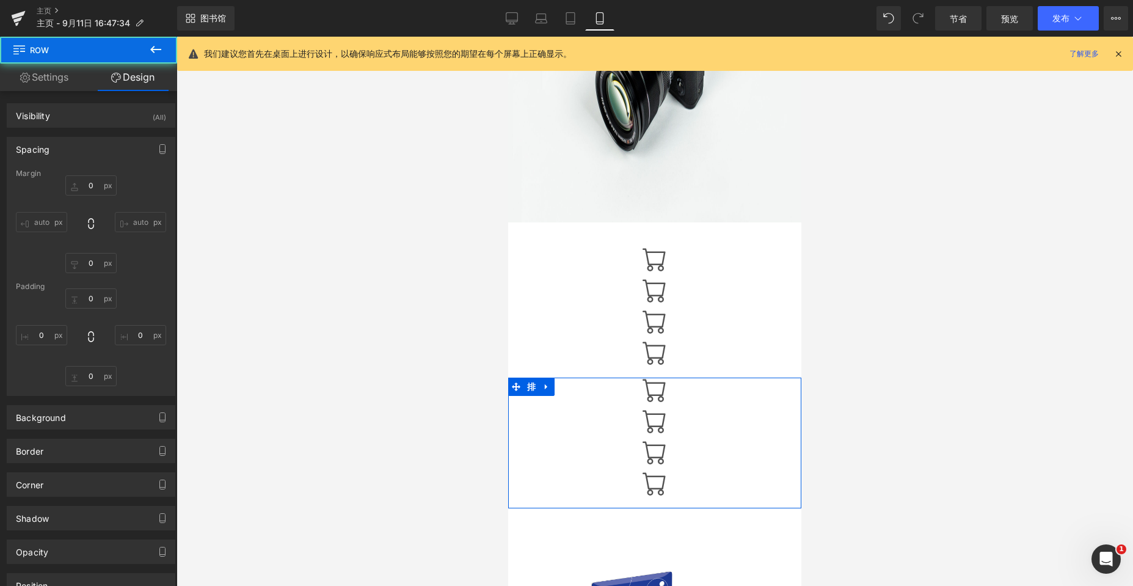
type input "0"
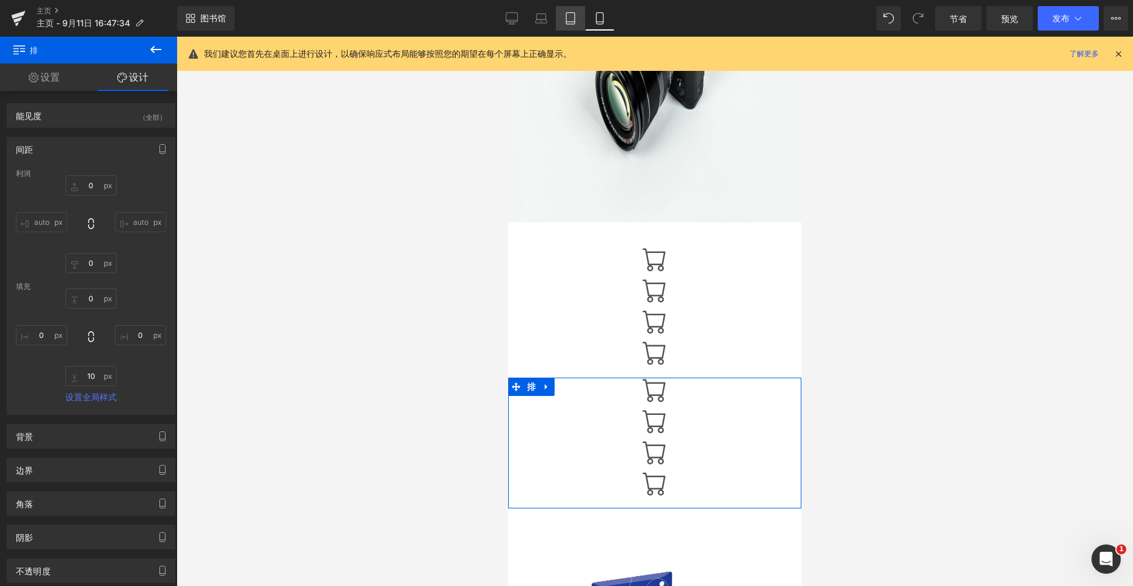
click at [502, 18] on icon at bounding box center [570, 18] width 12 height 12
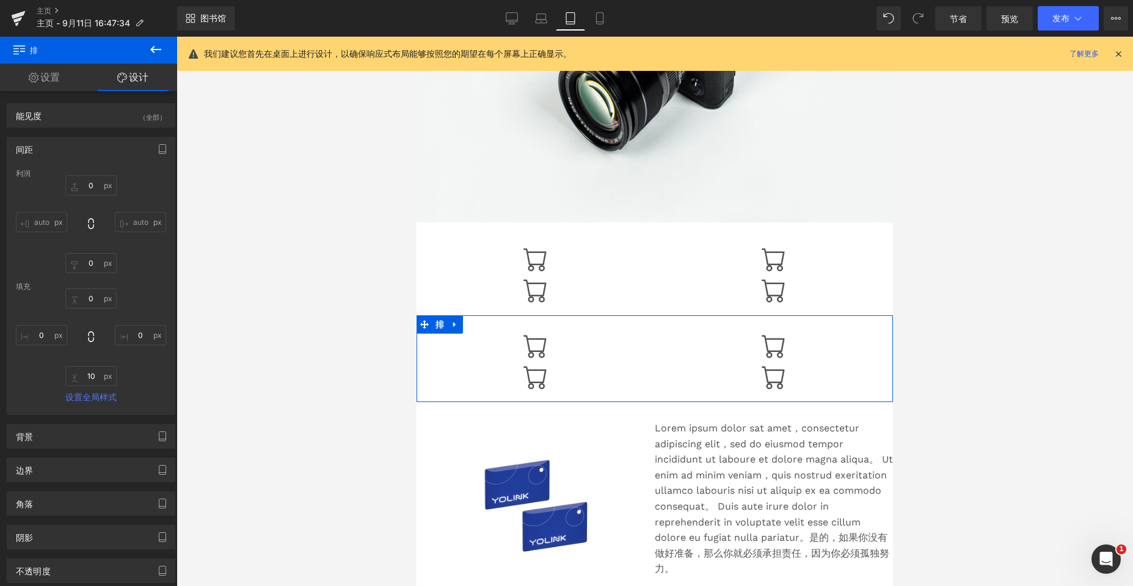
scroll to position [189, 0]
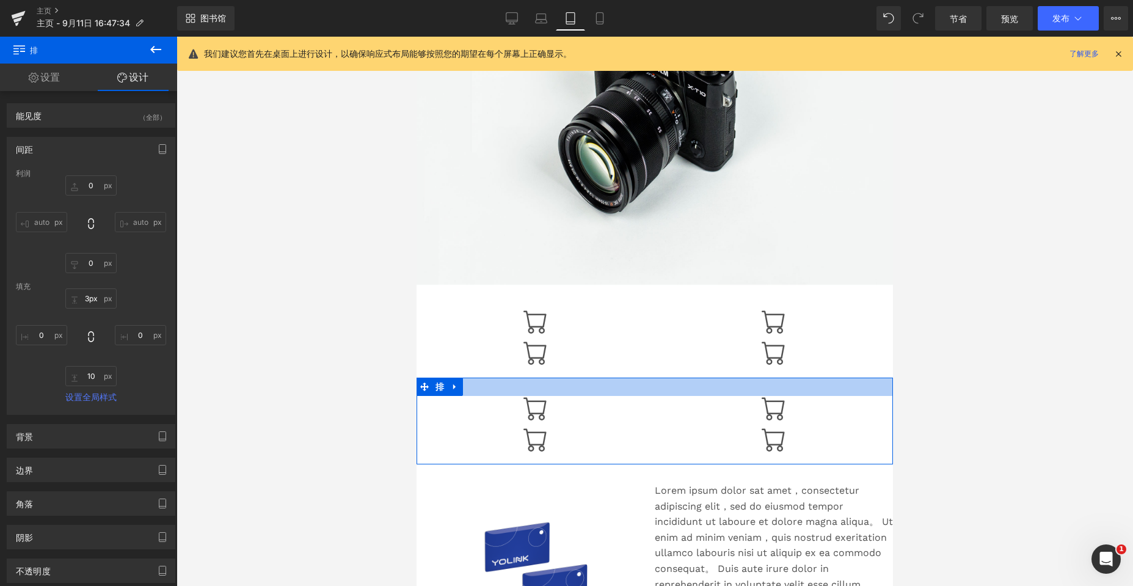
type input "0px"
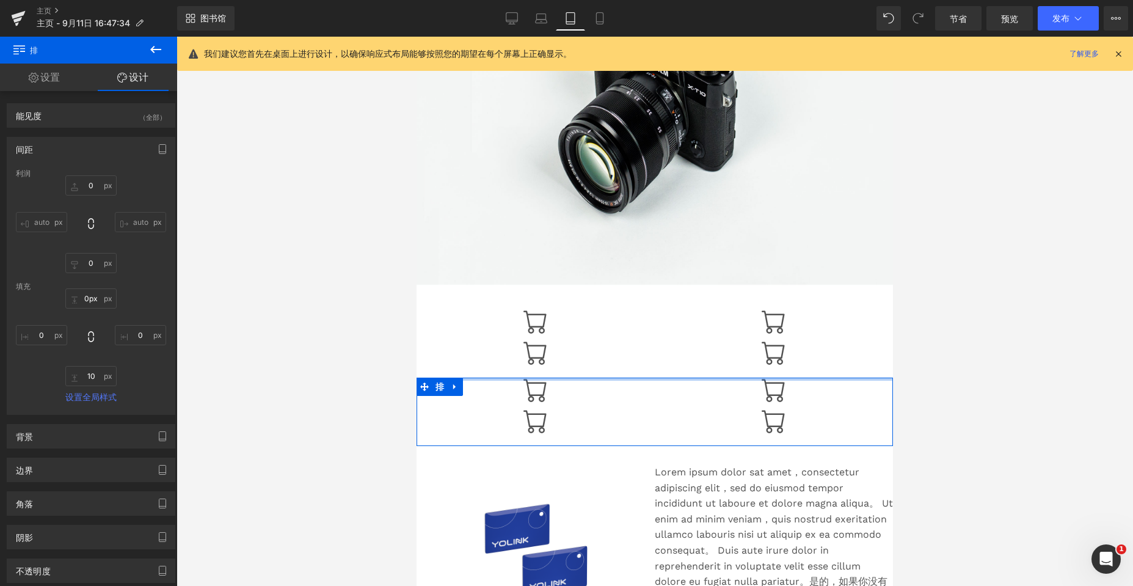
drag, startPoint x: 743, startPoint y: 393, endPoint x: 750, endPoint y: 355, distance: 38.5
click at [502, 355] on div "图像 排 图标 图标 图标 图标 排 图标 图标 图标 图标 排 促销 （P）图像 产品 文本块 排 选择布局" at bounding box center [655, 352] width 476 height 904
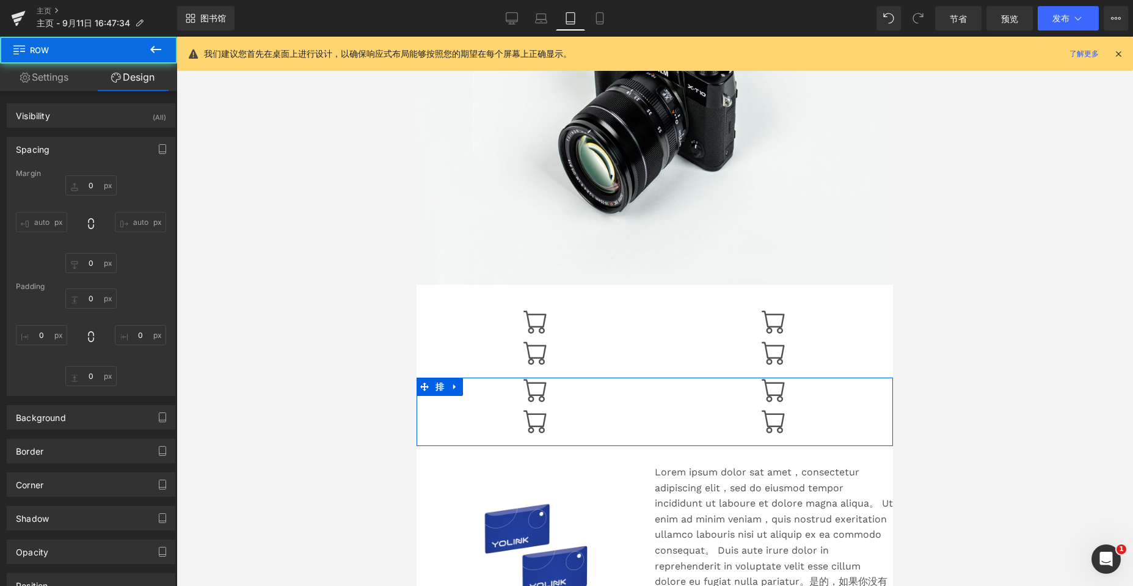
type input "0"
type input "10"
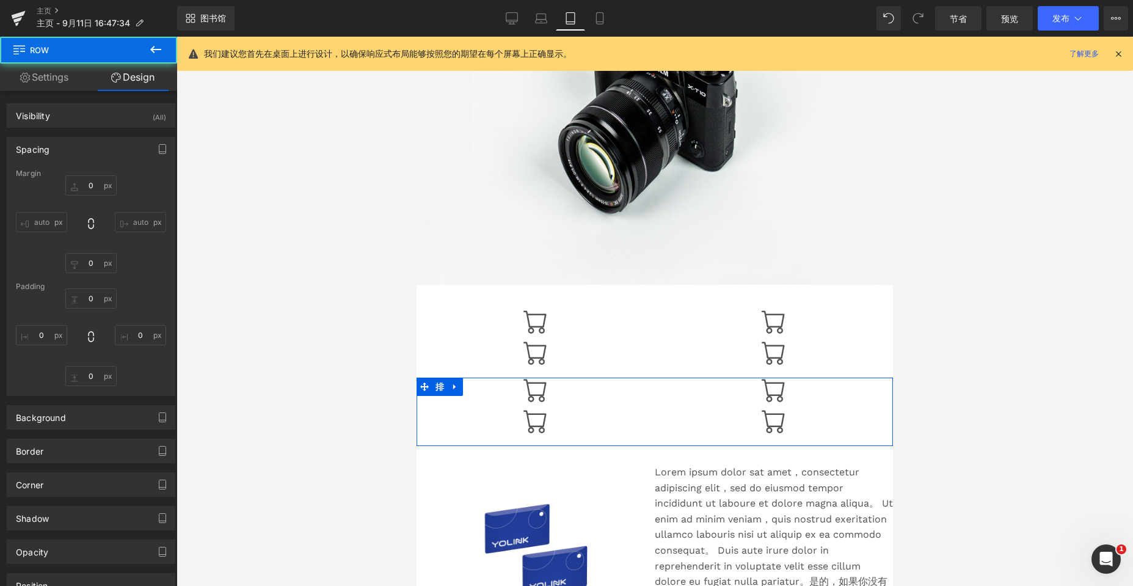
type input "0"
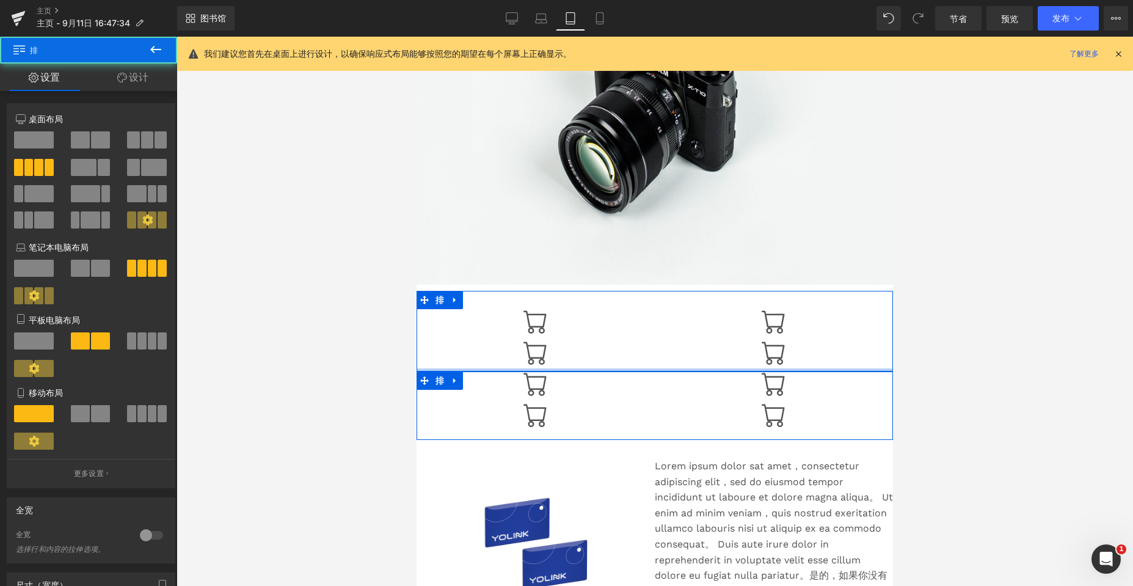
drag, startPoint x: 566, startPoint y: 373, endPoint x: 572, endPoint y: 360, distance: 14.8
click at [502, 360] on div "图标 图标 图标 图标 排" at bounding box center [655, 331] width 476 height 81
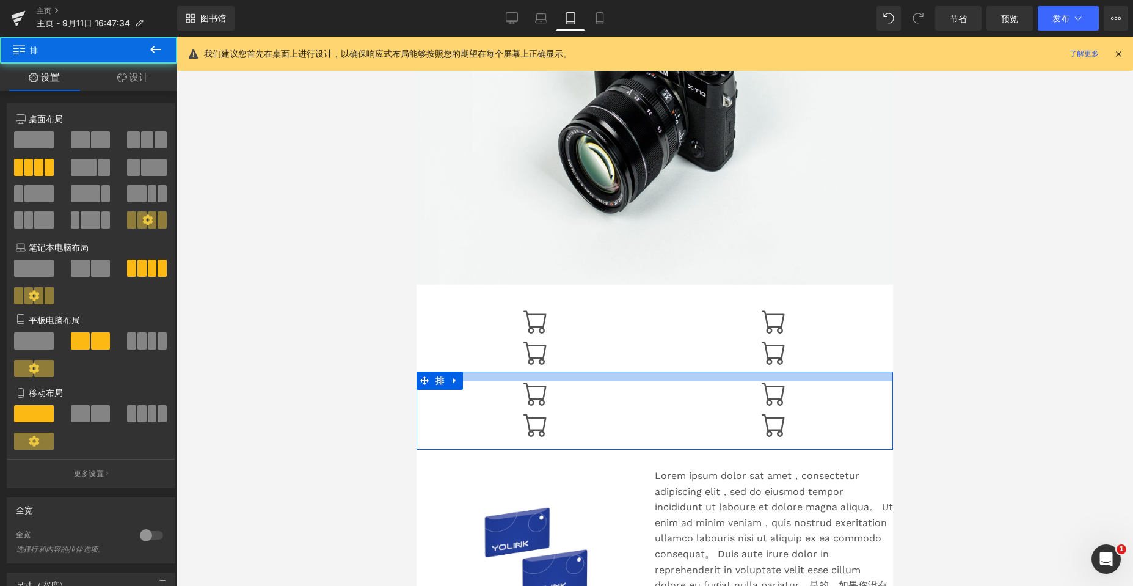
drag, startPoint x: 657, startPoint y: 372, endPoint x: 656, endPoint y: 382, distance: 9.8
click at [502, 382] on div "图标 图标 图标 图标 排" at bounding box center [655, 410] width 476 height 78
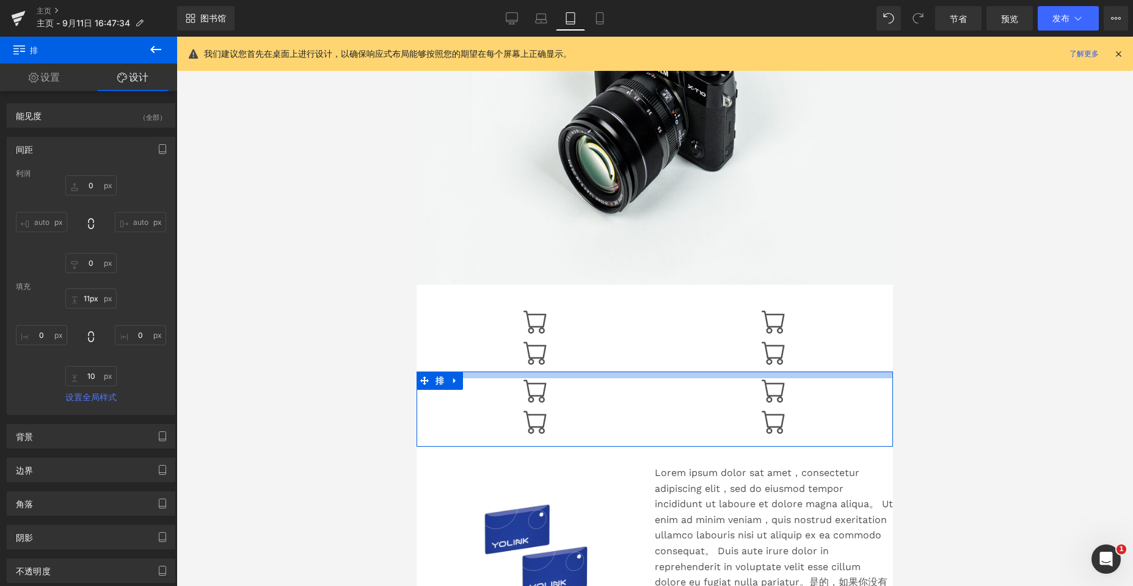
type input "10px"
click at [502, 377] on div at bounding box center [655, 374] width 476 height 6
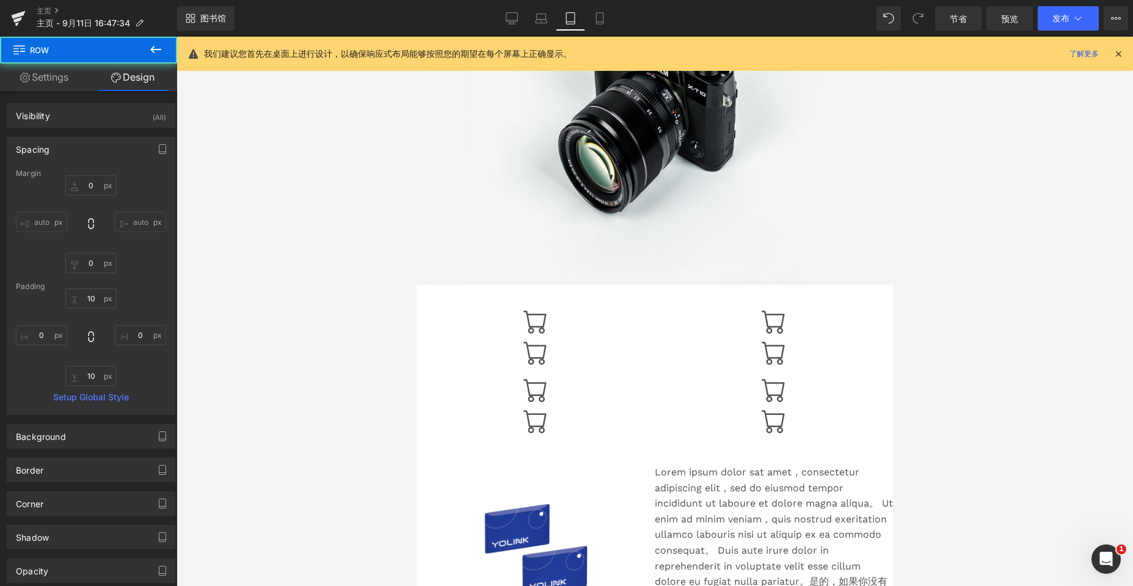
type input "0"
type input "10"
type input "0"
type input "10"
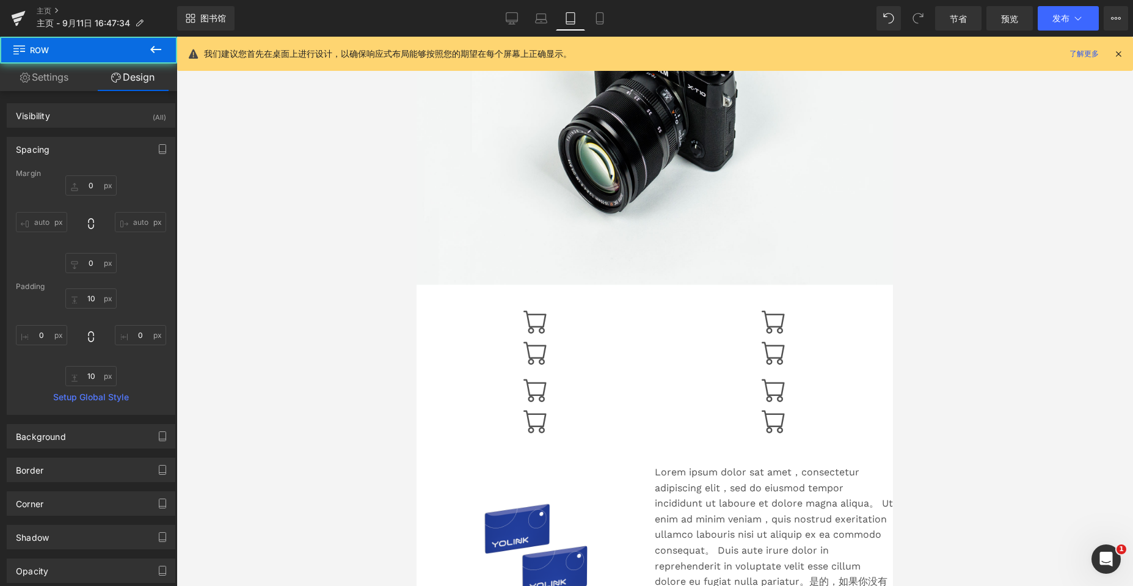
type input "0"
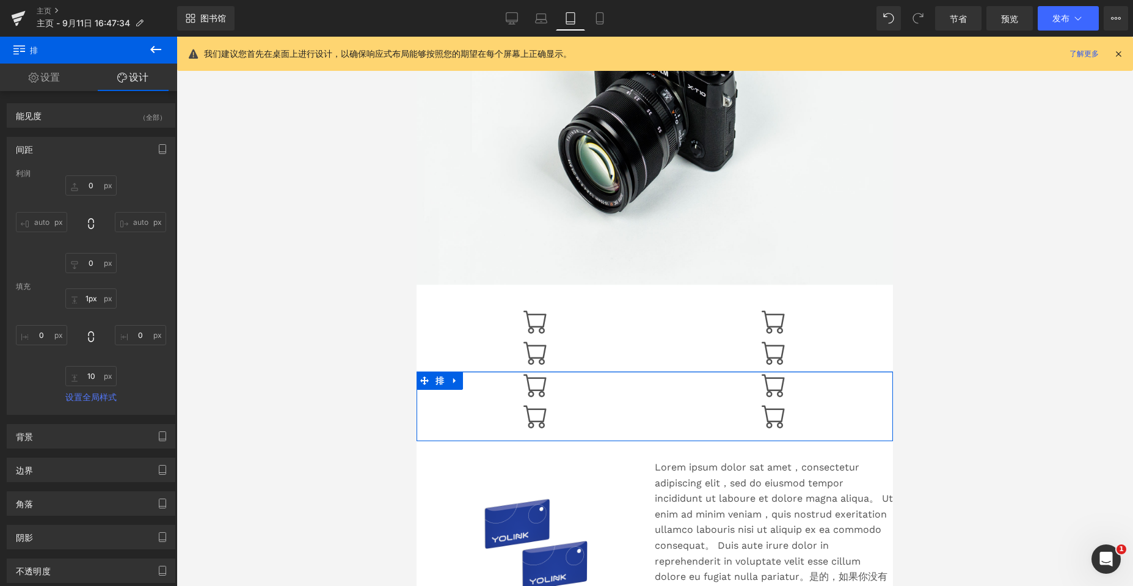
type input "0px"
click at [502, 375] on div "图标 图标 图标 图标 排" at bounding box center [655, 405] width 476 height 68
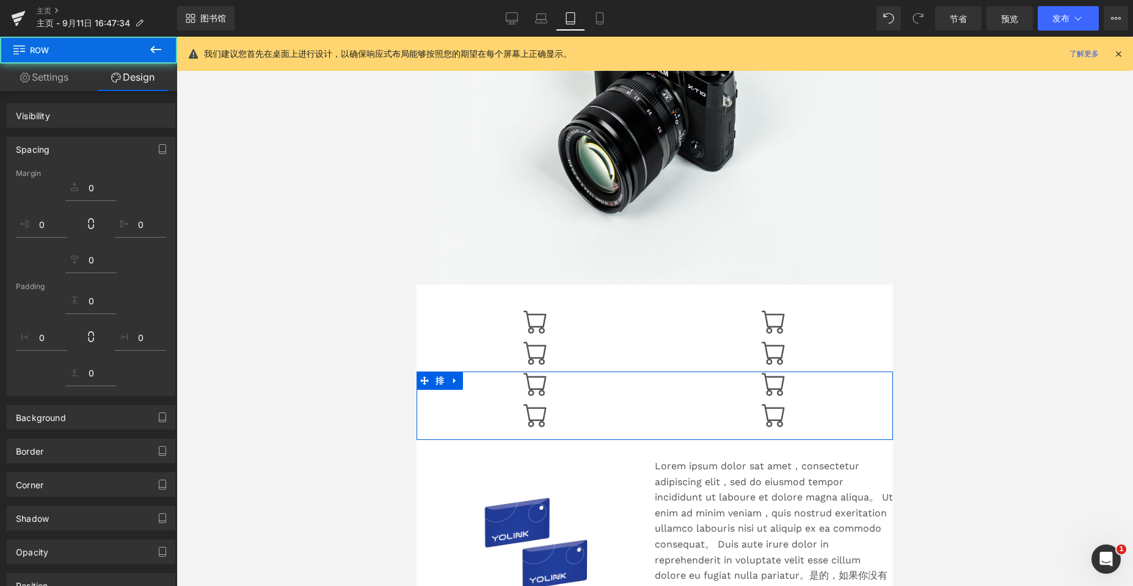
click at [502, 349] on div at bounding box center [654, 311] width 956 height 549
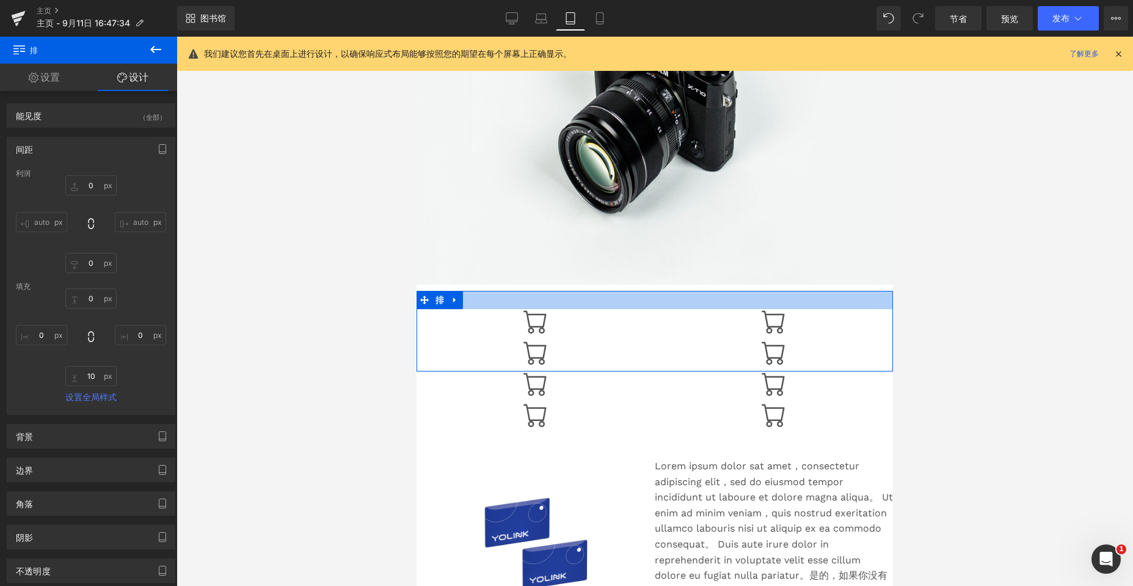
click at [502, 304] on div at bounding box center [655, 300] width 476 height 18
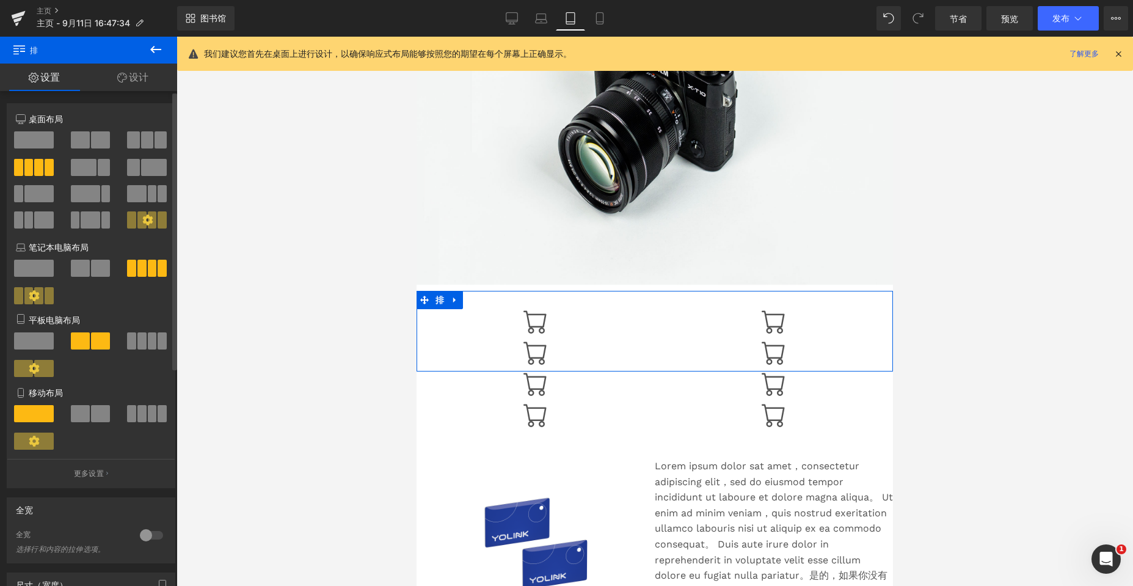
click at [83, 270] on span at bounding box center [80, 268] width 19 height 17
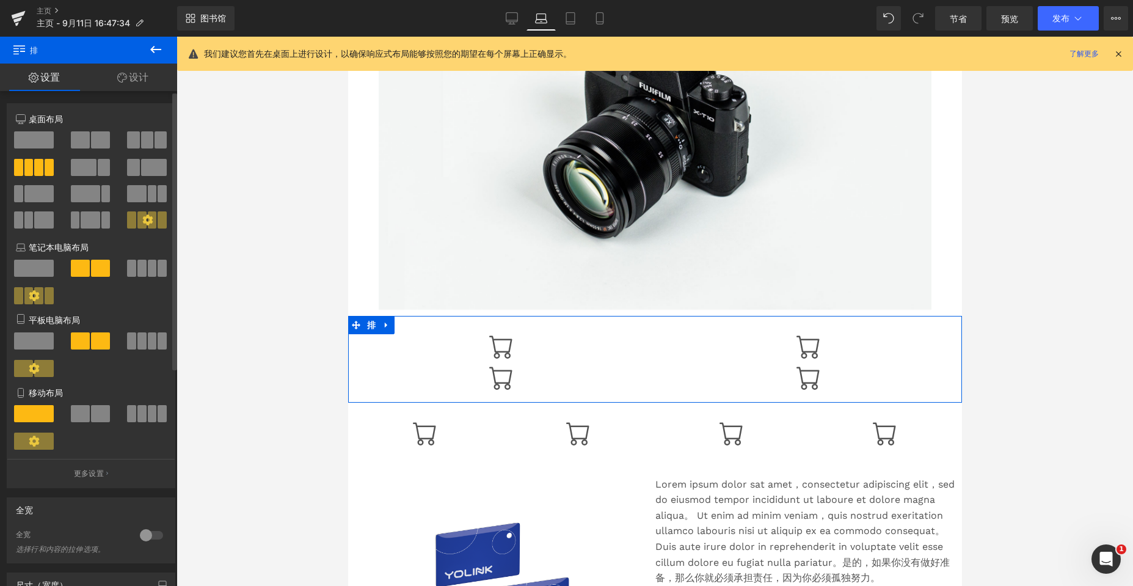
scroll to position [214, 0]
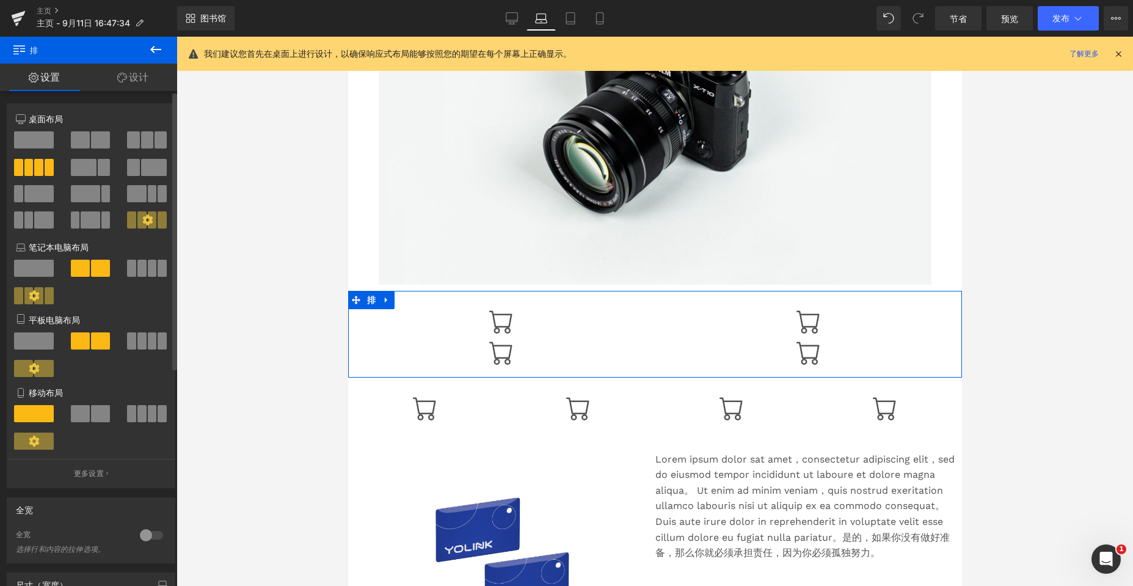
click at [139, 267] on span at bounding box center [141, 268] width 9 height 17
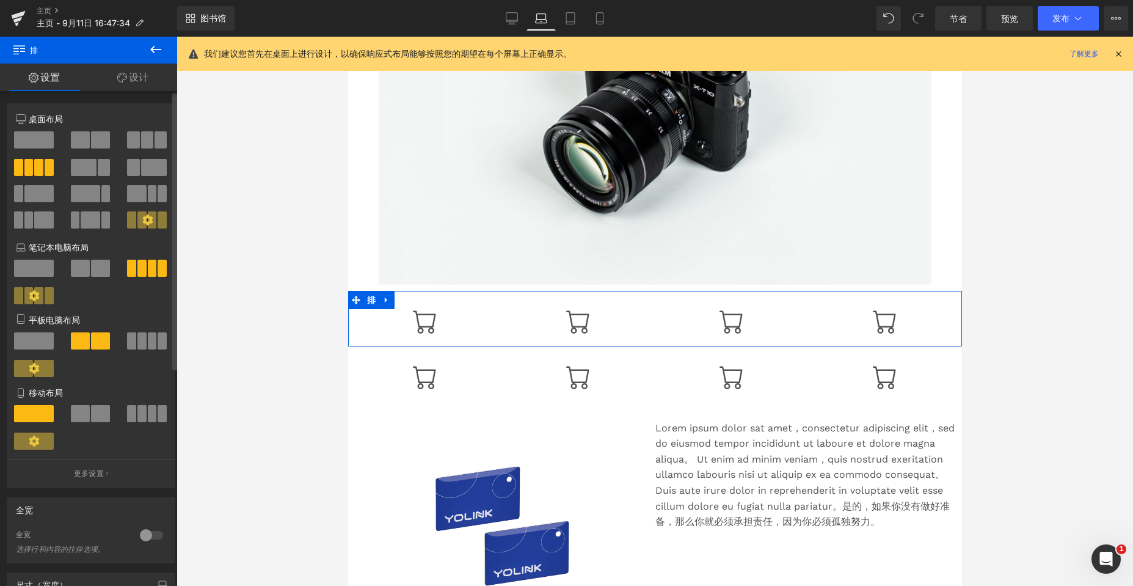
click at [140, 340] on span at bounding box center [141, 340] width 9 height 17
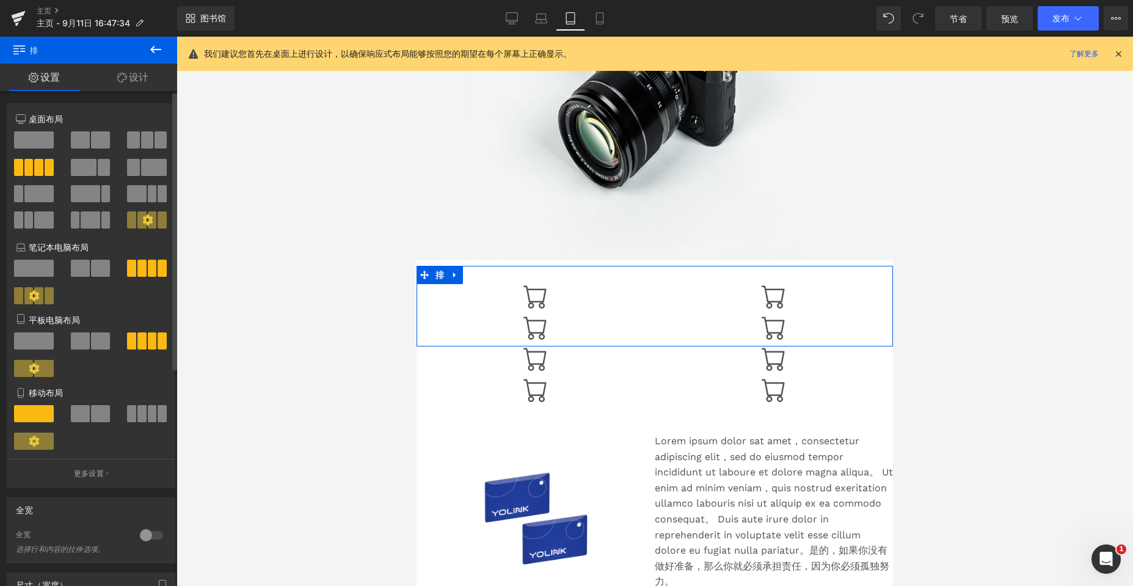
scroll to position [189, 0]
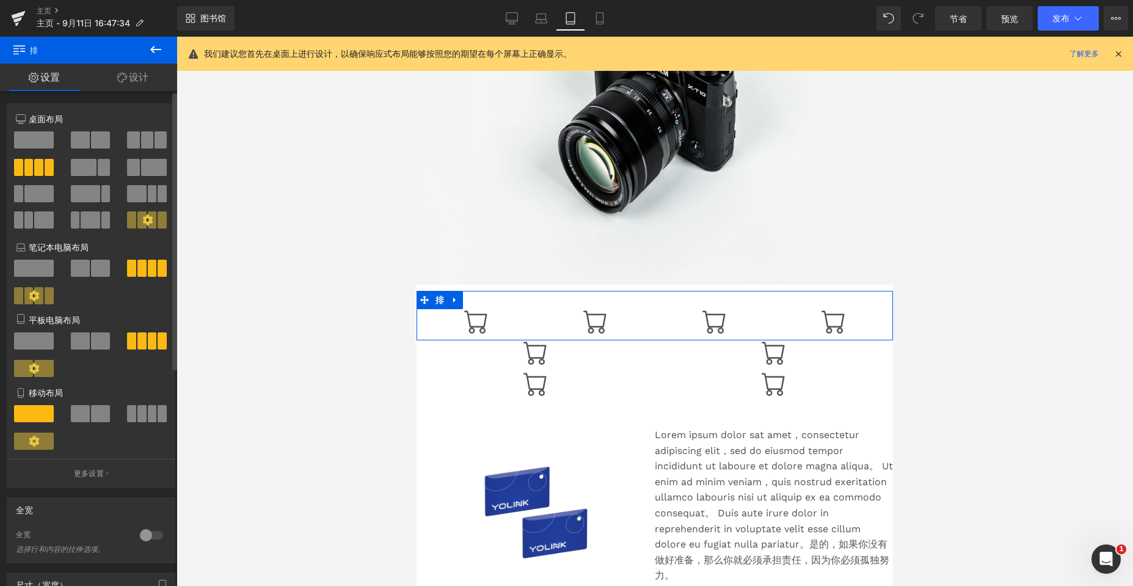
click at [137, 418] on span at bounding box center [141, 413] width 9 height 17
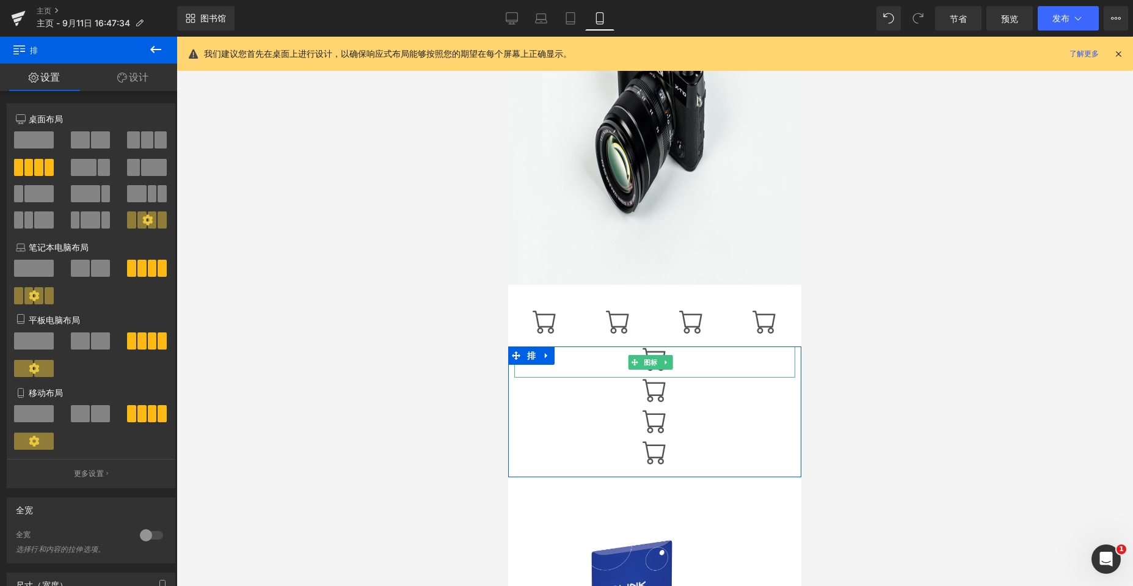
click at [502, 363] on div at bounding box center [654, 361] width 281 height 31
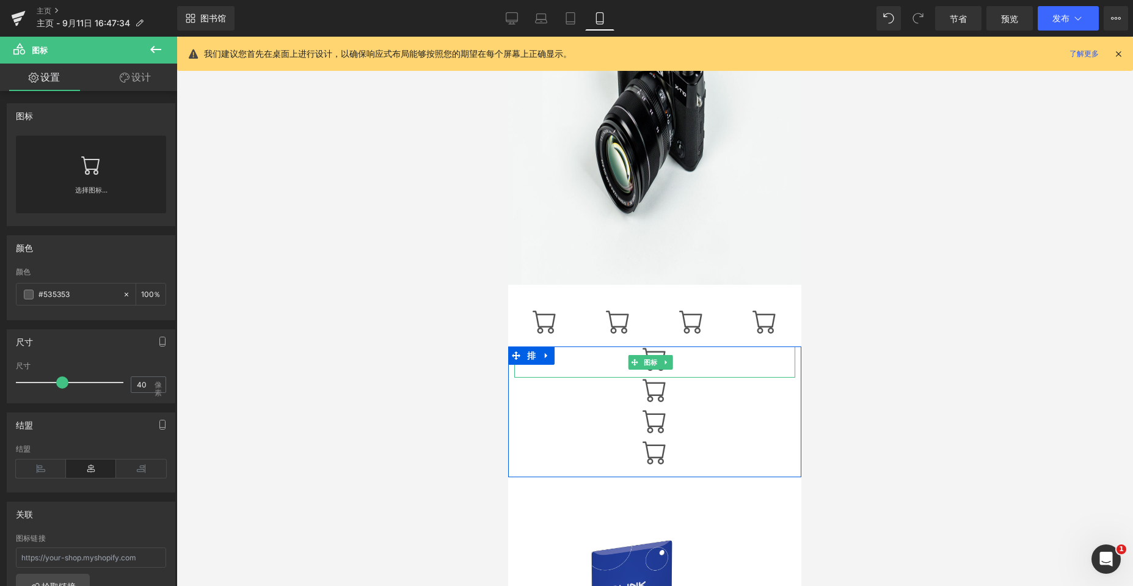
click at [502, 359] on div at bounding box center [654, 361] width 281 height 31
click at [502, 358] on icon at bounding box center [516, 355] width 9 height 9
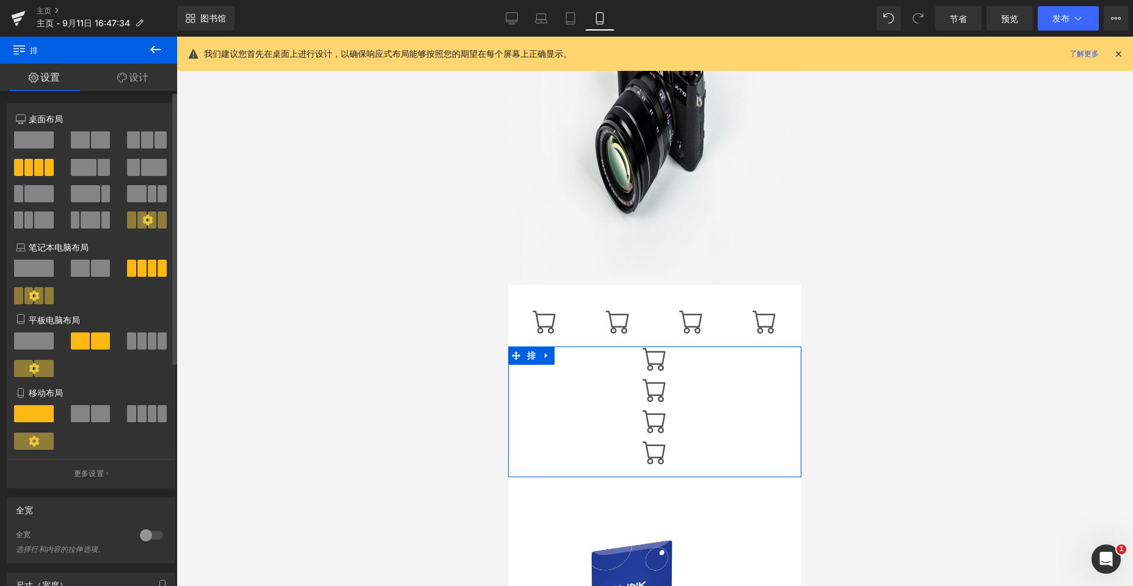
click at [148, 338] on span at bounding box center [152, 340] width 9 height 17
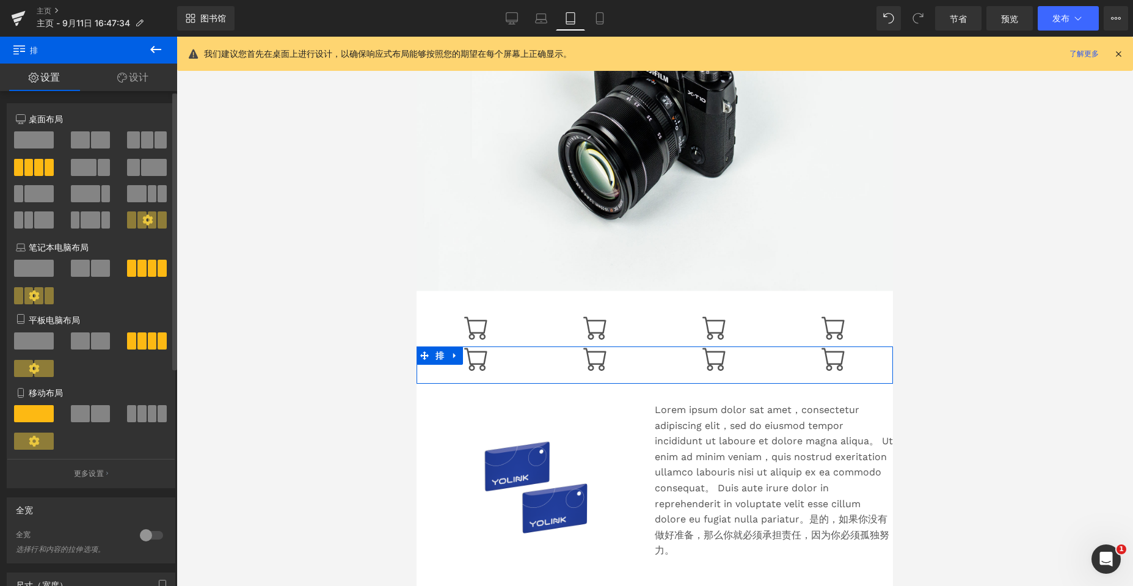
click at [137, 416] on span at bounding box center [141, 413] width 9 height 17
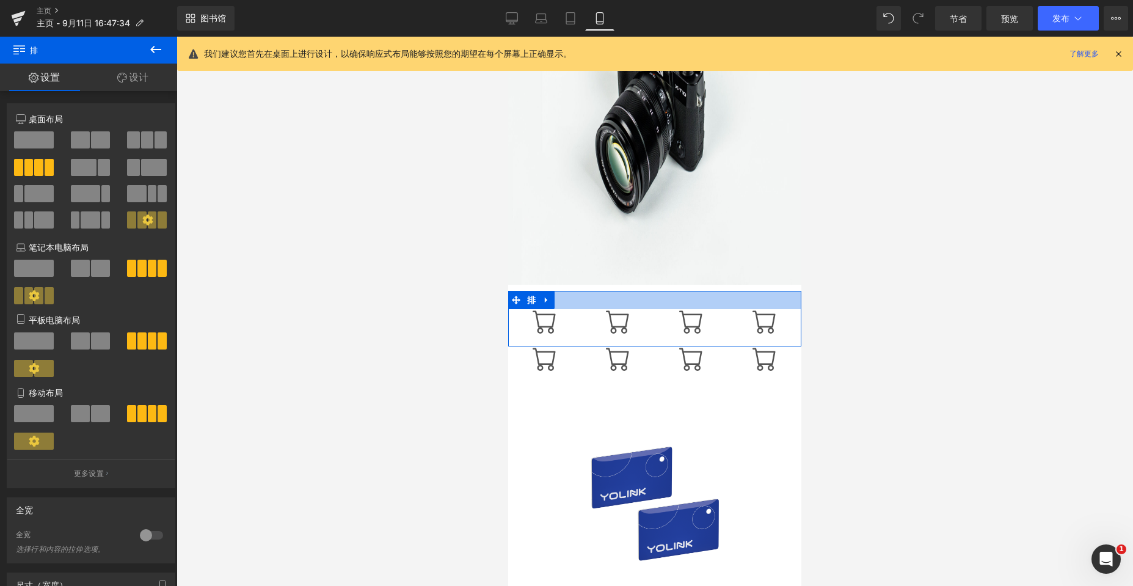
click at [502, 300] on div at bounding box center [654, 300] width 293 height 18
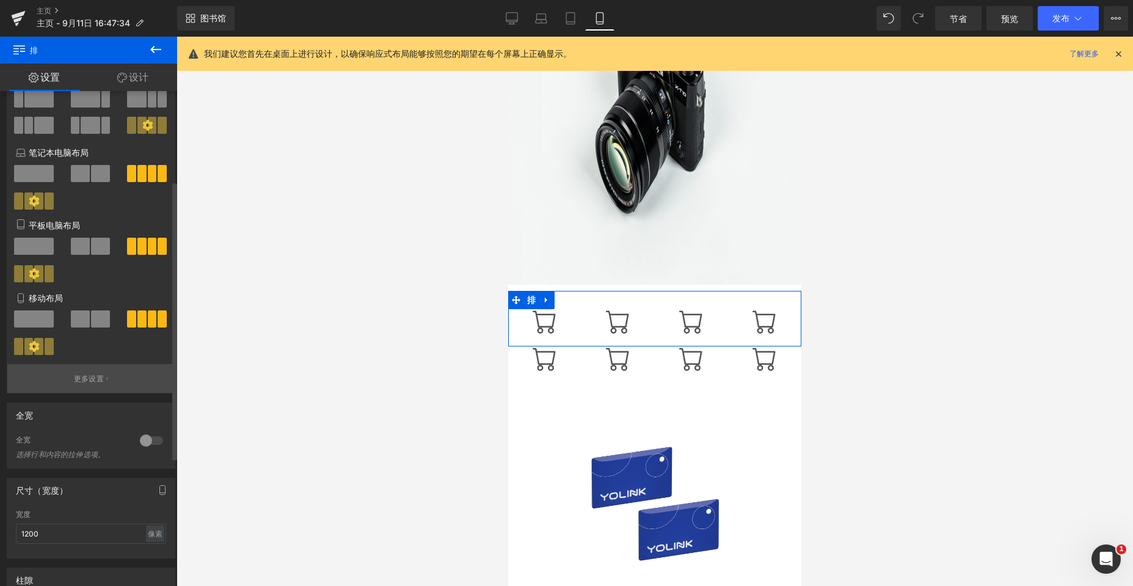
scroll to position [183, 0]
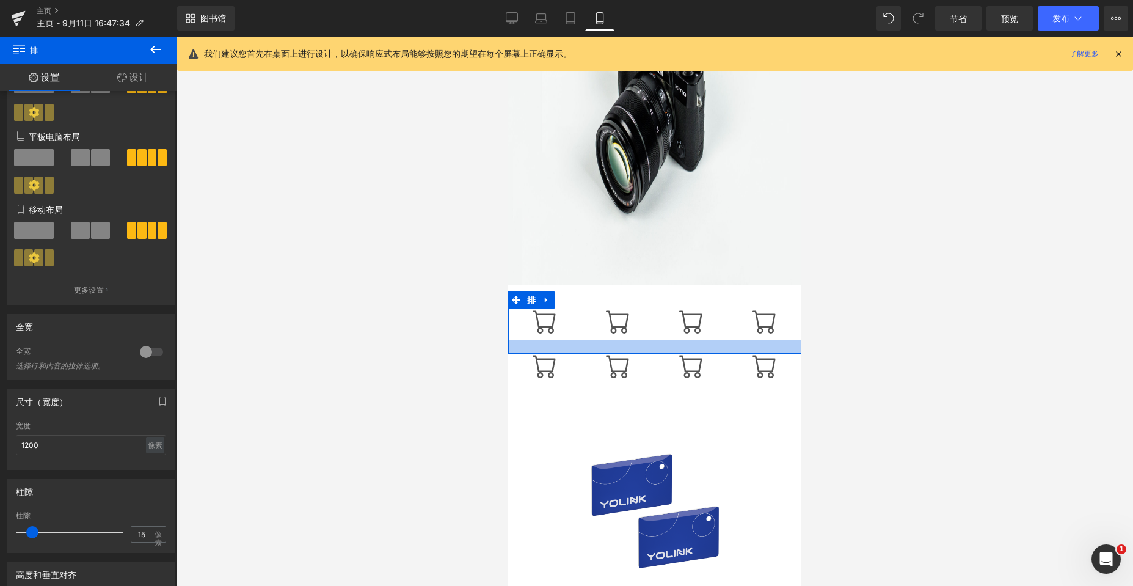
drag, startPoint x: 634, startPoint y: 344, endPoint x: 633, endPoint y: 352, distance: 8.0
click at [502, 352] on div at bounding box center [654, 346] width 293 height 13
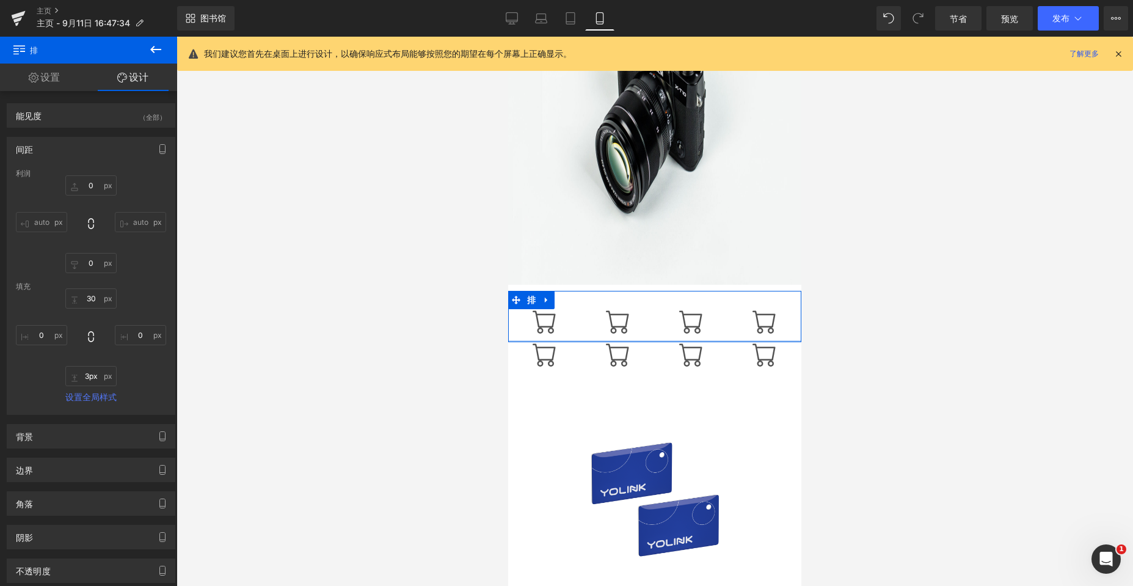
type input "0px"
drag, startPoint x: 634, startPoint y: 348, endPoint x: 640, endPoint y: 333, distance: 16.4
click at [502, 333] on div "图标 图标 图标 图标 排" at bounding box center [654, 316] width 293 height 51
type input "0"
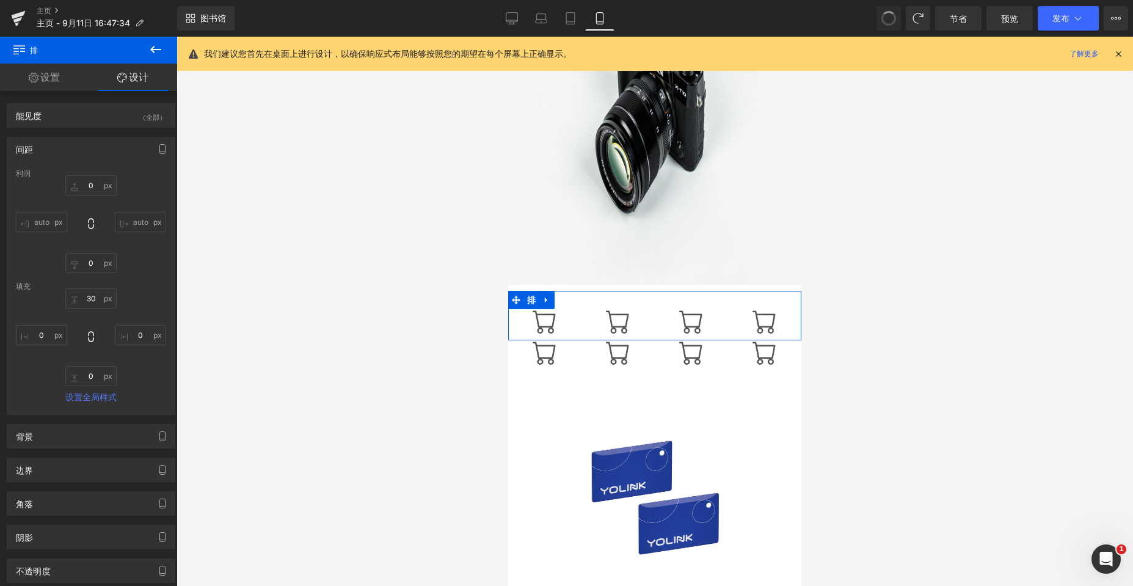
type input "30"
type input "0"
type input "23"
type input "0"
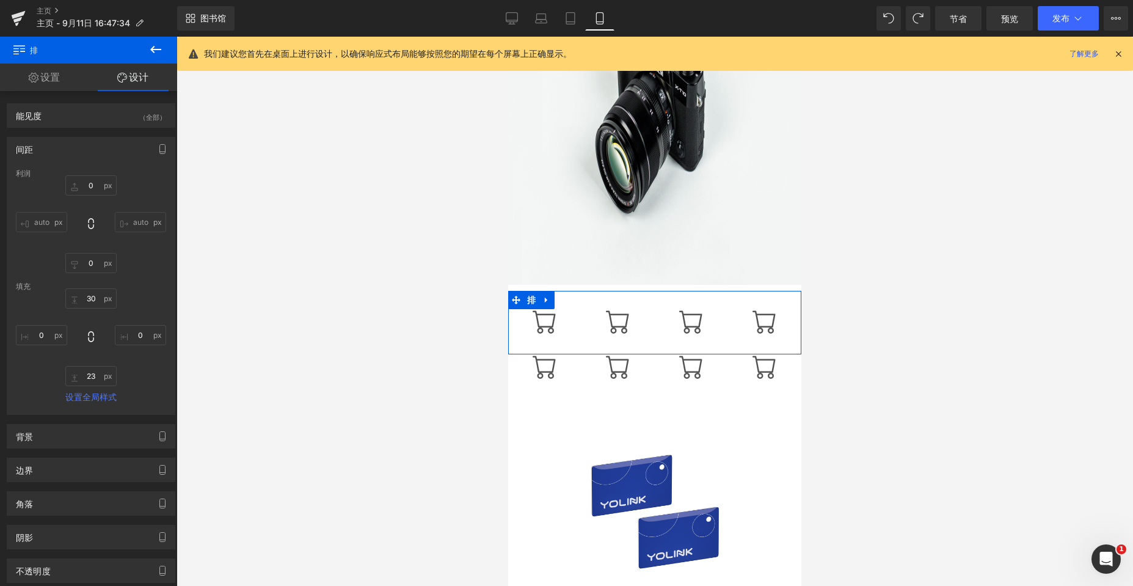
type input "0"
type input "30"
type input "0"
type input "10"
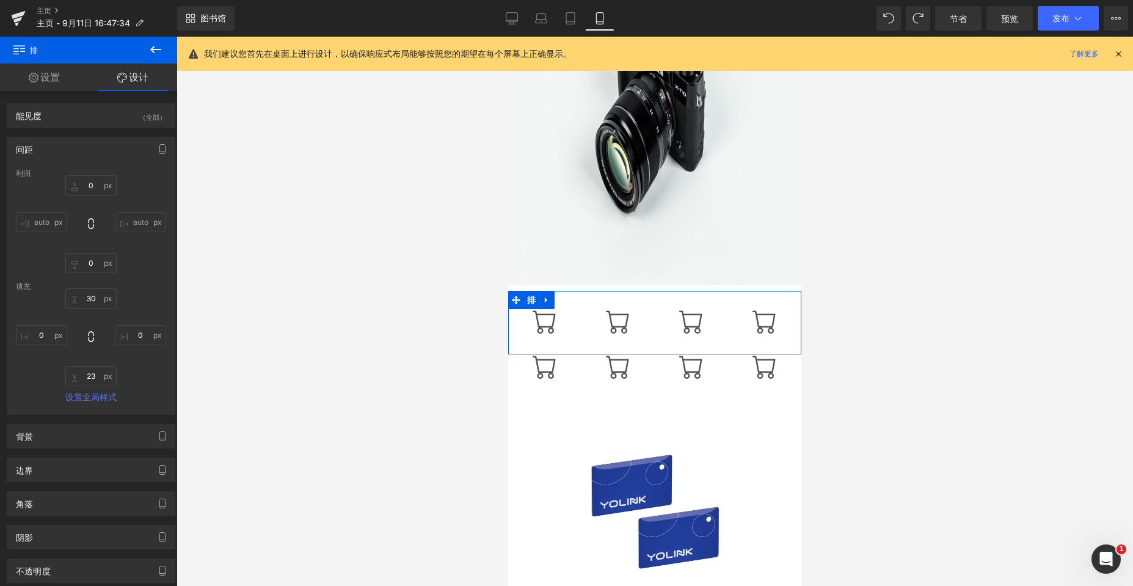
type input "0"
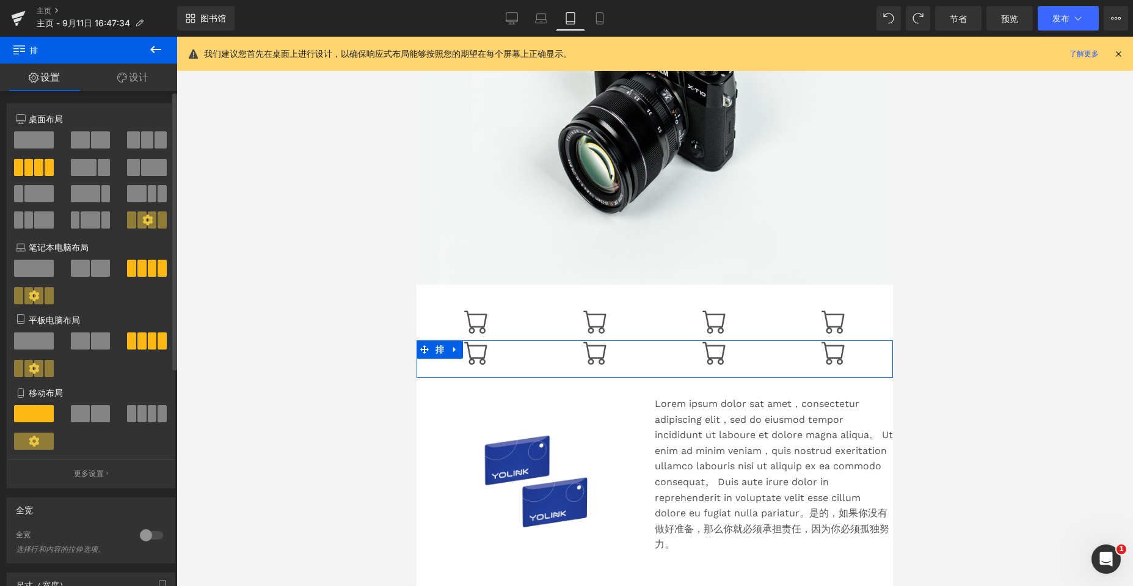
click at [140, 409] on span at bounding box center [141, 413] width 9 height 17
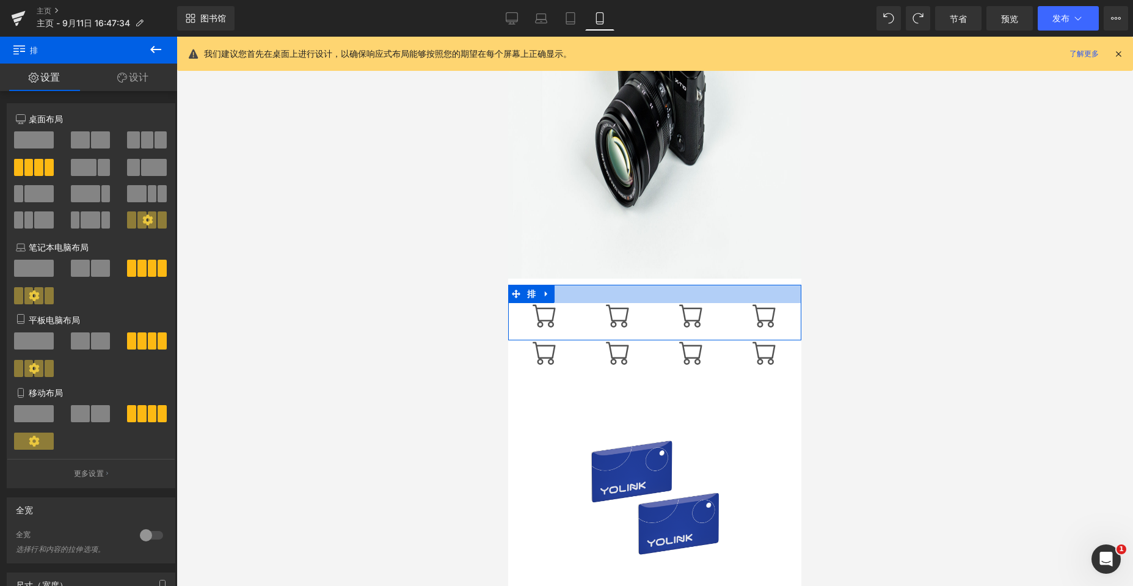
click at [502, 296] on div at bounding box center [654, 294] width 293 height 18
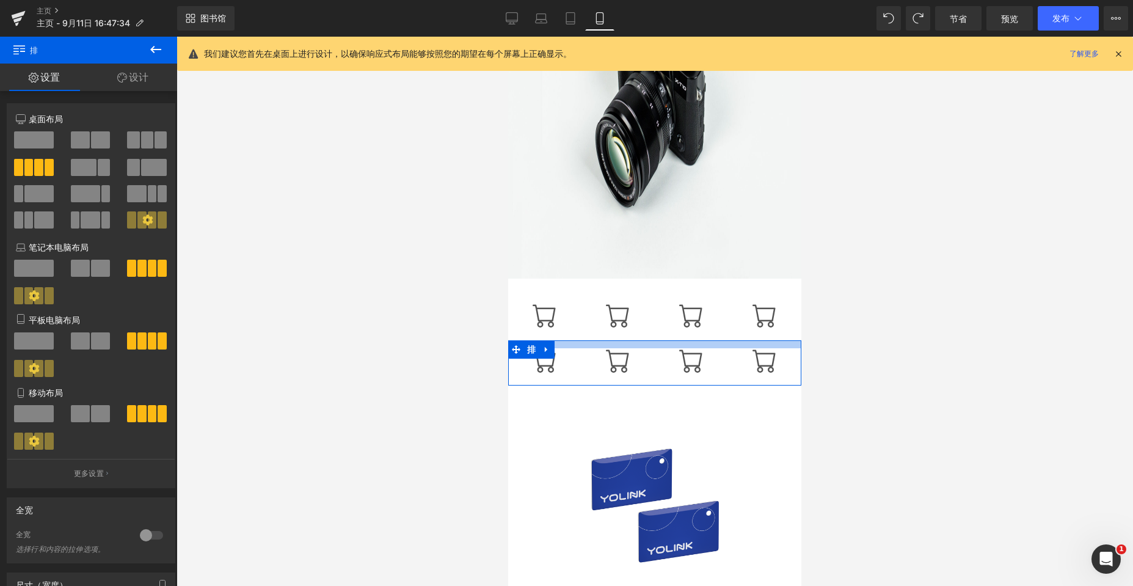
drag, startPoint x: 634, startPoint y: 343, endPoint x: 635, endPoint y: 351, distance: 8.0
click at [502, 351] on div "图标 图标 图标 图标 排" at bounding box center [654, 362] width 293 height 45
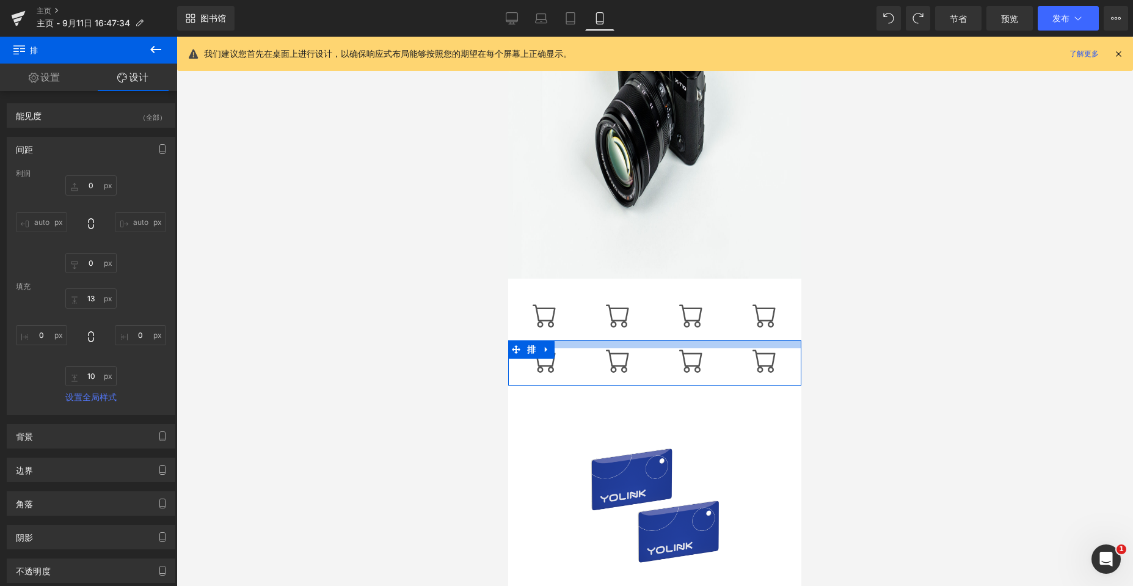
click at [502, 299] on div "图标 图标 图标 图标 排" at bounding box center [654, 313] width 293 height 56
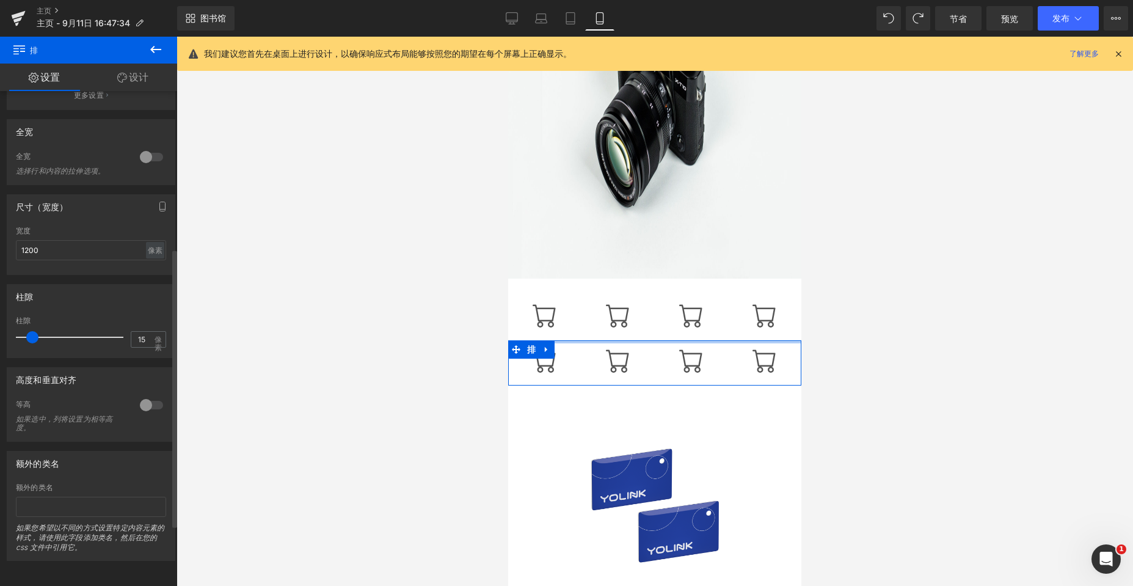
scroll to position [204, 0]
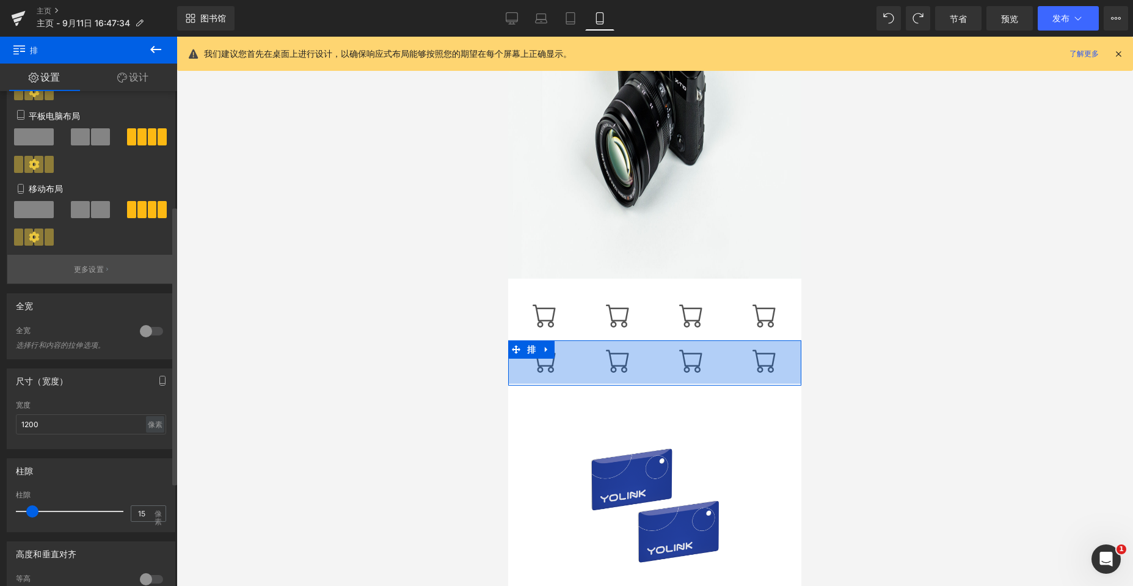
click at [93, 266] on font "更多设置" at bounding box center [89, 268] width 30 height 9
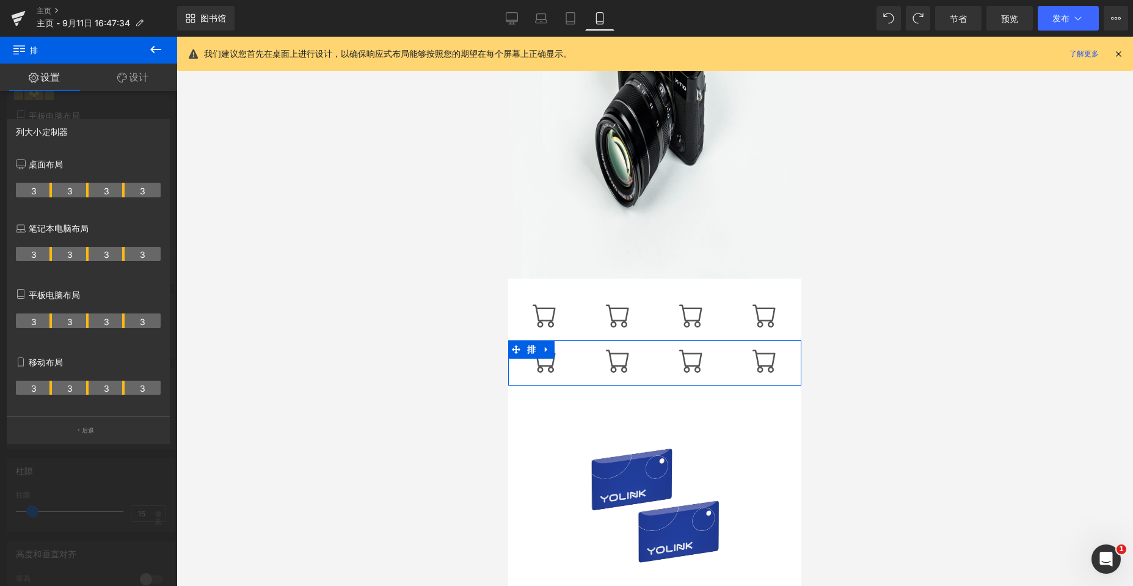
click at [50, 128] on font "列大小定制器" at bounding box center [42, 131] width 52 height 10
click at [123, 104] on div at bounding box center [88, 314] width 177 height 555
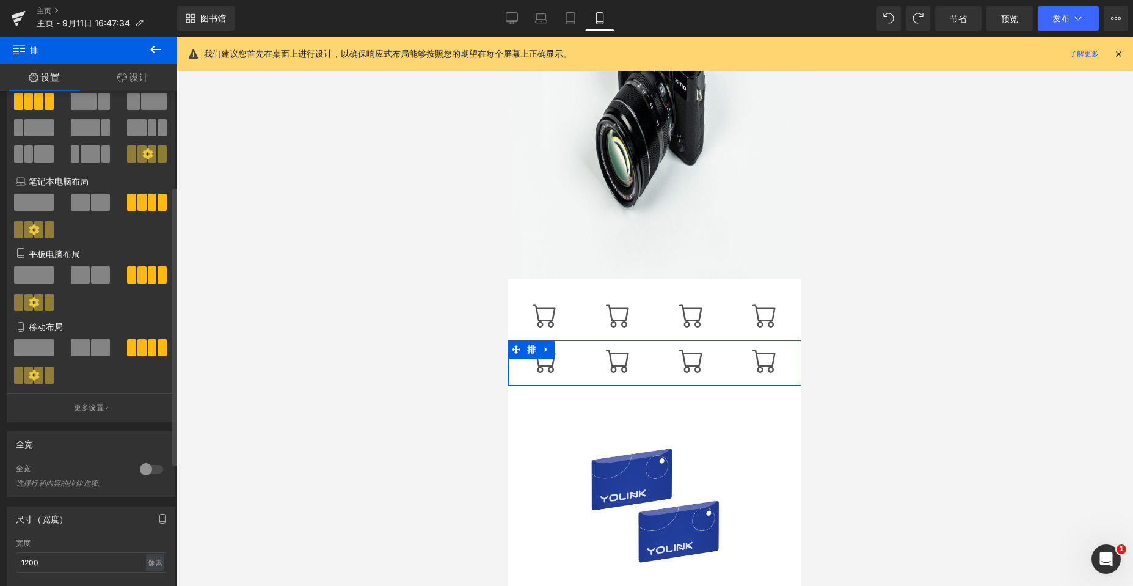
scroll to position [0, 0]
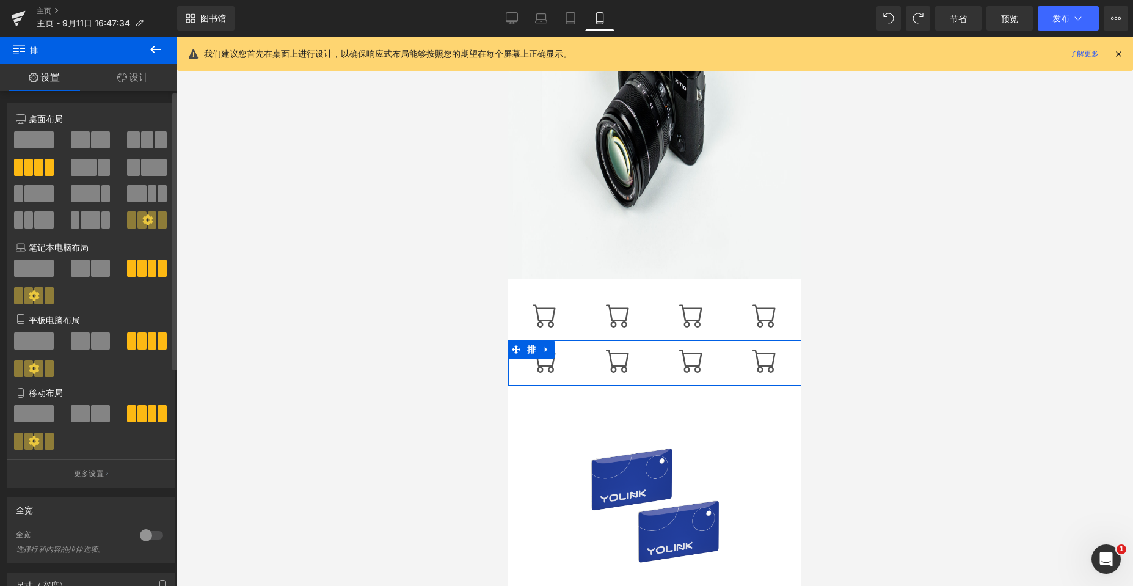
click at [39, 115] on font "桌面布局" at bounding box center [46, 119] width 34 height 10
click at [48, 389] on font "移动布局" at bounding box center [46, 392] width 34 height 10
drag, startPoint x: 126, startPoint y: 382, endPoint x: 43, endPoint y: 408, distance: 87.5
click at [126, 382] on div at bounding box center [91, 359] width 170 height 54
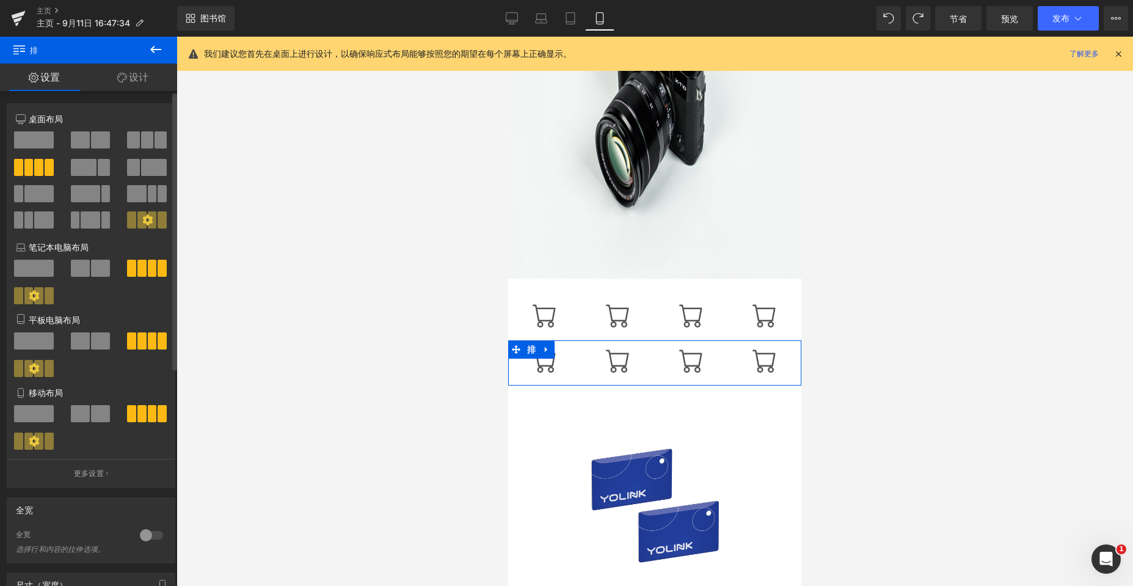
click at [29, 442] on icon at bounding box center [34, 440] width 11 height 11
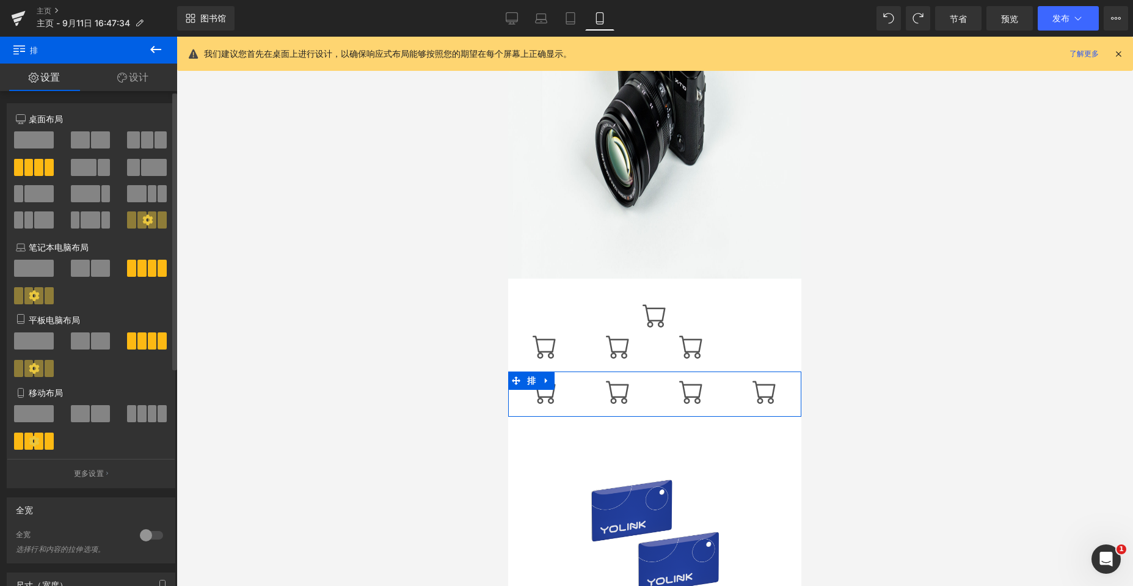
click at [29, 442] on icon at bounding box center [34, 440] width 11 height 11
click at [34, 441] on icon at bounding box center [34, 440] width 11 height 11
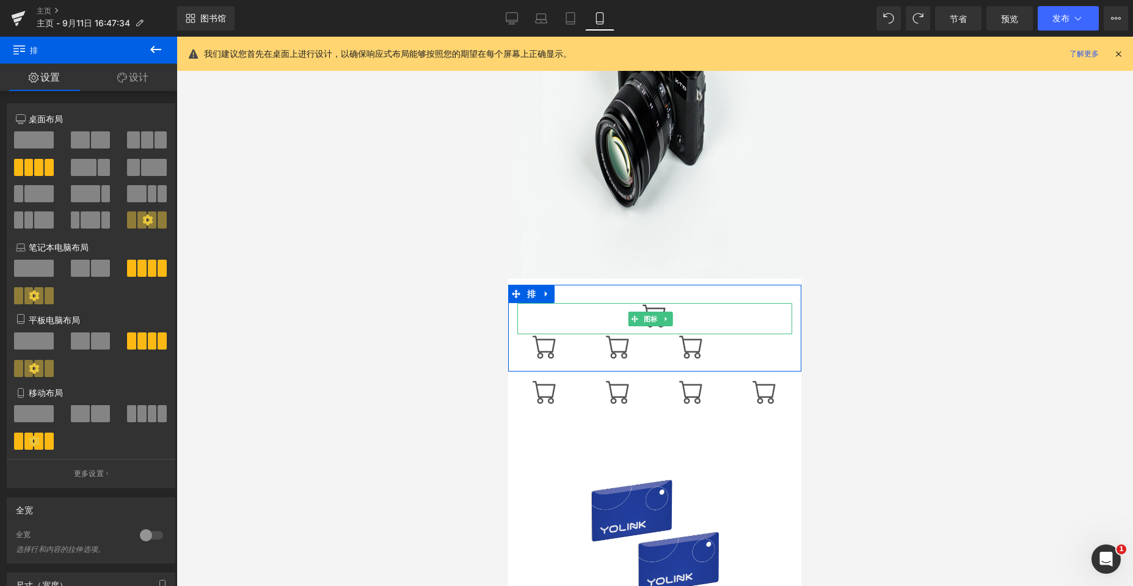
click at [502, 316] on div at bounding box center [654, 318] width 275 height 31
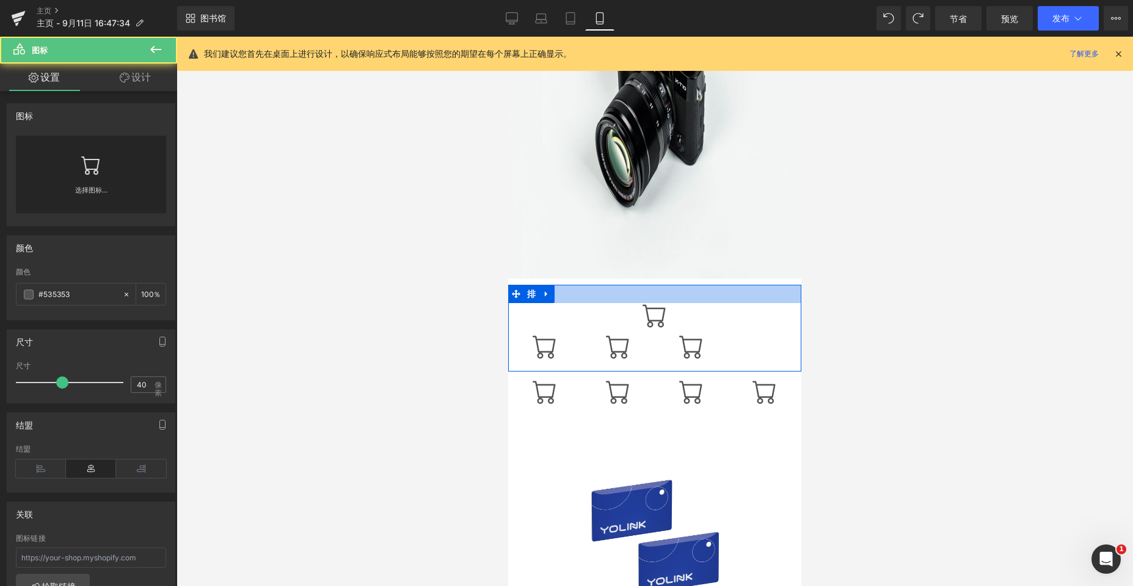
click at [502, 293] on div at bounding box center [654, 294] width 293 height 18
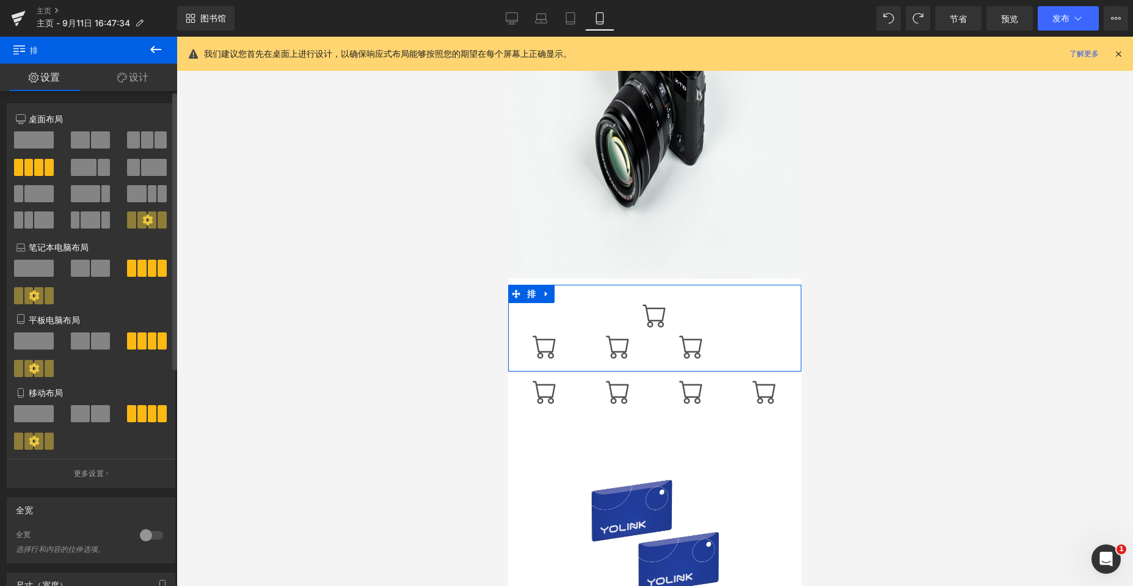
click at [148, 407] on span at bounding box center [152, 413] width 9 height 17
click at [17, 448] on span at bounding box center [18, 440] width 9 height 17
click at [148, 418] on span at bounding box center [152, 413] width 9 height 17
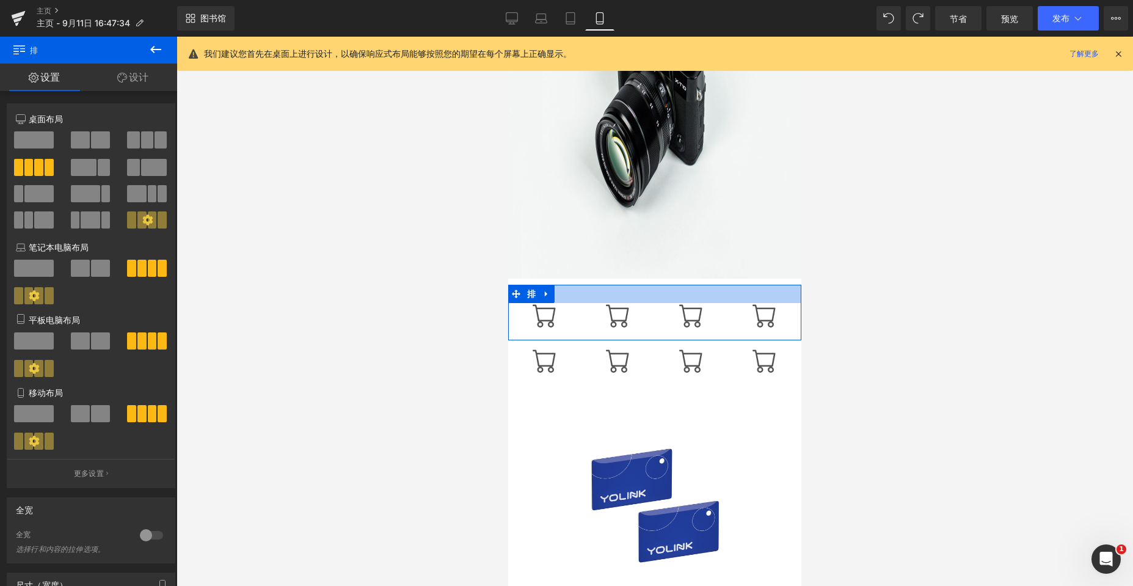
click at [502, 293] on div at bounding box center [654, 294] width 293 height 18
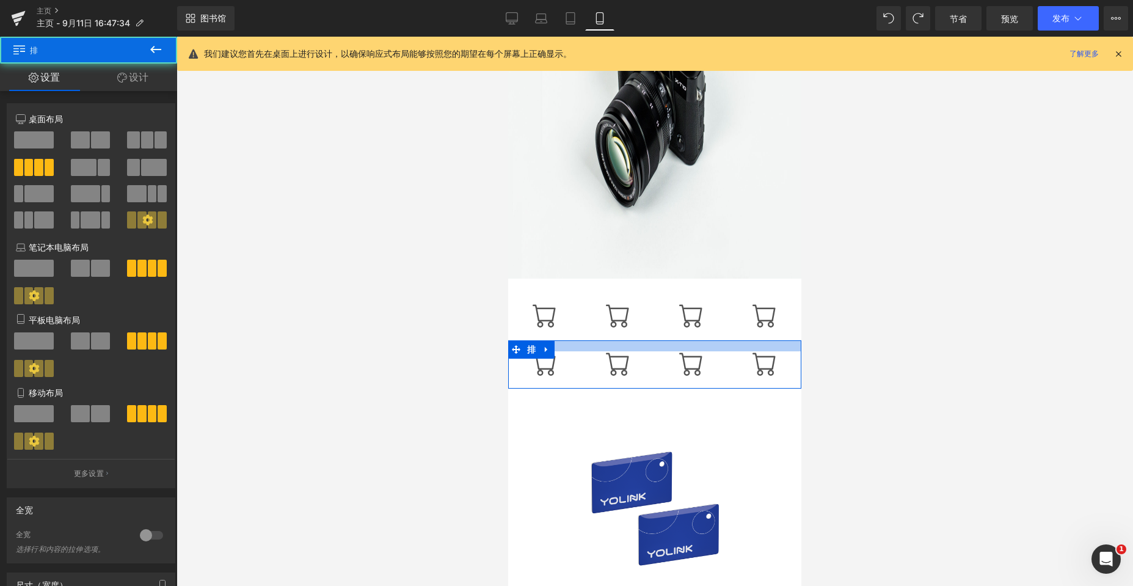
click at [502, 350] on div at bounding box center [654, 345] width 293 height 11
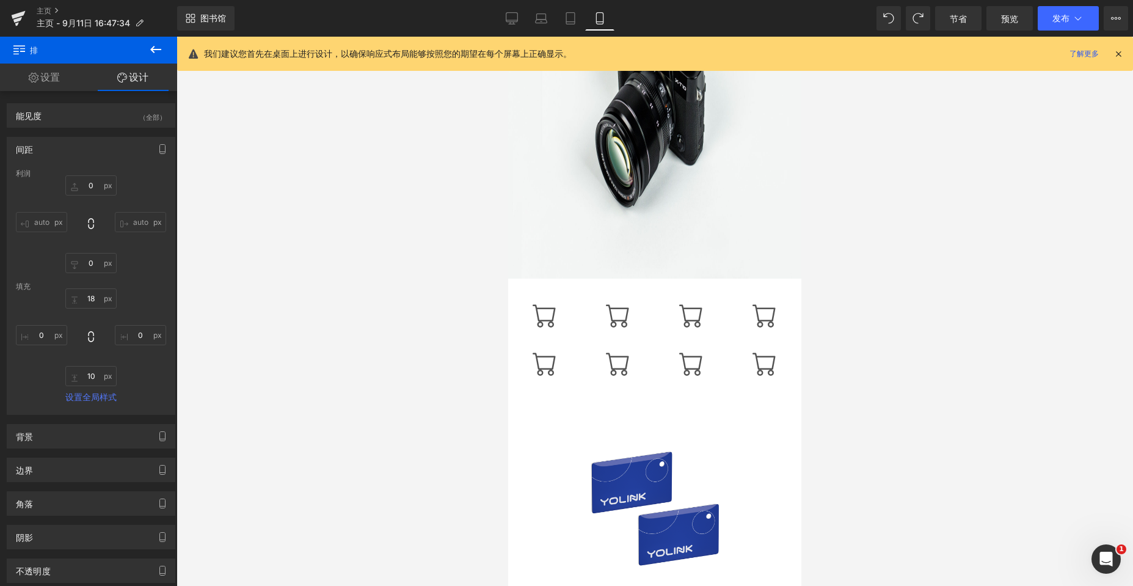
click at [502, 37] on div at bounding box center [508, 37] width 0 height 0
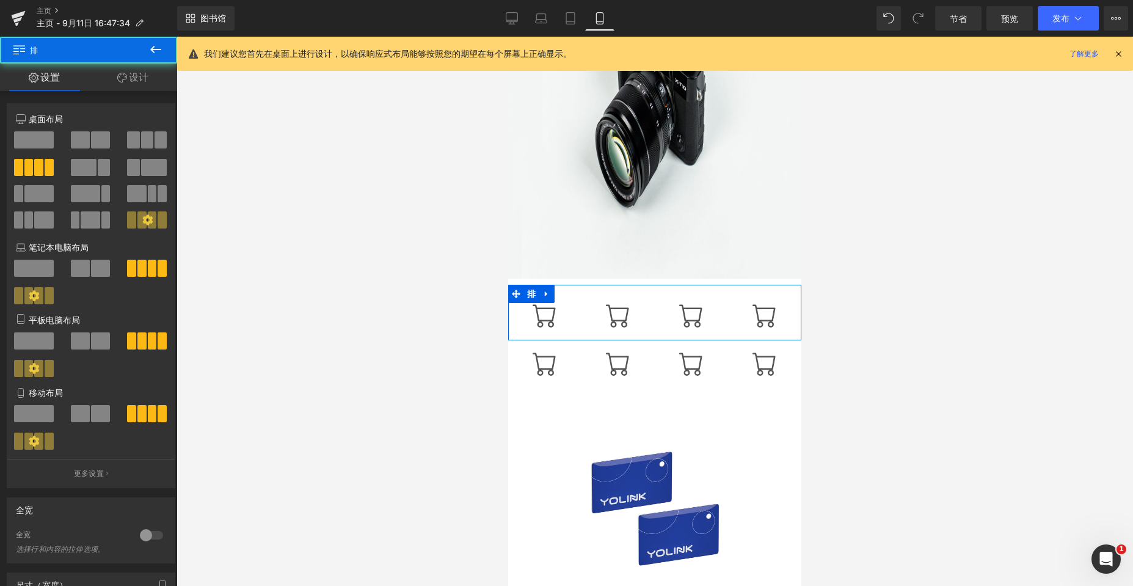
click at [140, 81] on font "设计" at bounding box center [139, 77] width 20 height 12
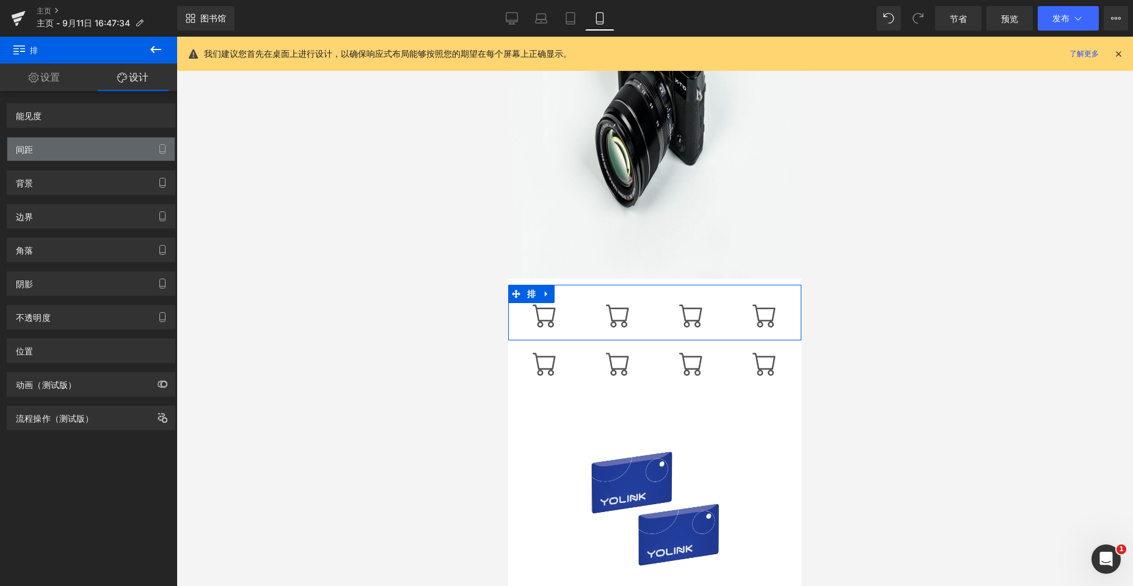
click at [63, 142] on div "间距" at bounding box center [90, 148] width 167 height 23
click at [160, 148] on icon "button" at bounding box center [163, 149] width 10 height 10
click at [159, 148] on icon "button" at bounding box center [163, 149] width 10 height 10
click at [18, 150] on font "间距" at bounding box center [24, 149] width 17 height 10
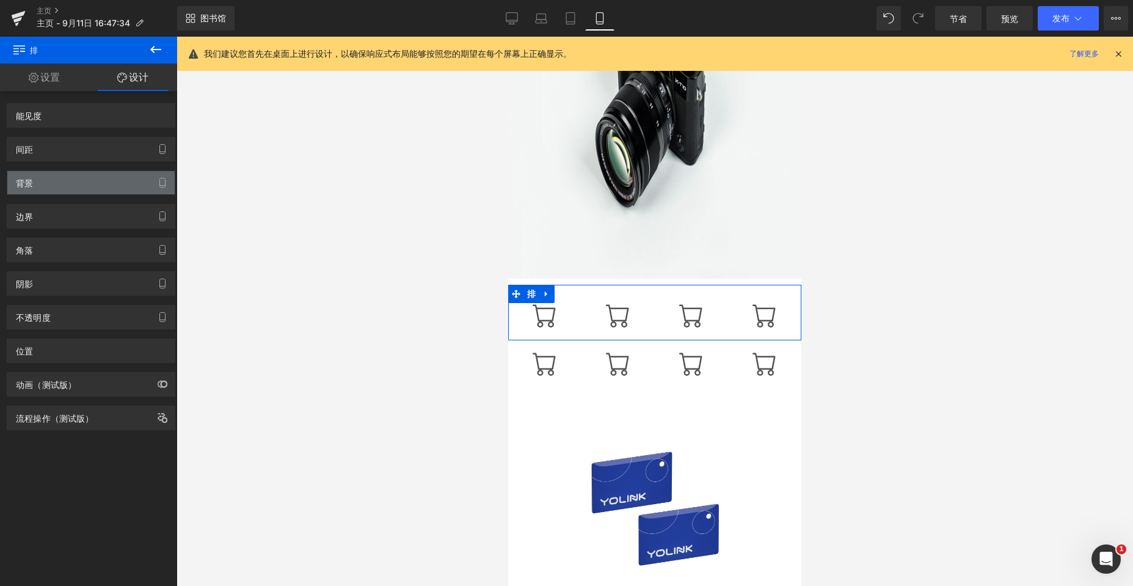
click at [23, 181] on font "背景" at bounding box center [24, 183] width 17 height 10
click at [17, 228] on div "边界 边框样式 风俗" at bounding box center [91, 216] width 169 height 24
click at [29, 266] on div "阴影" at bounding box center [91, 279] width 183 height 34
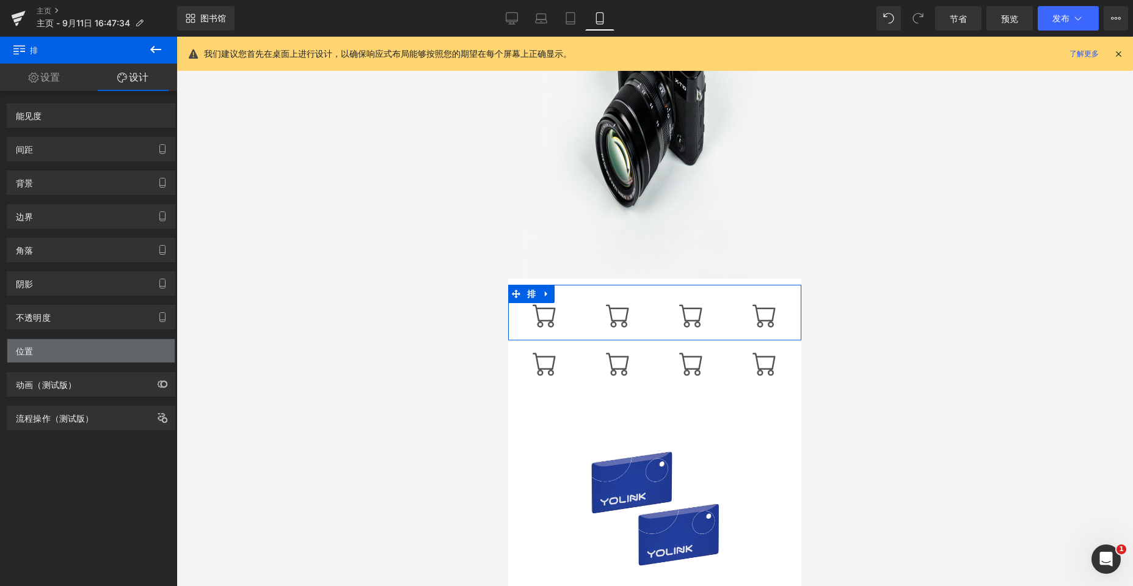
click at [35, 358] on div "位置" at bounding box center [90, 350] width 167 height 23
click at [502, 303] on div "图标" at bounding box center [617, 318] width 73 height 31
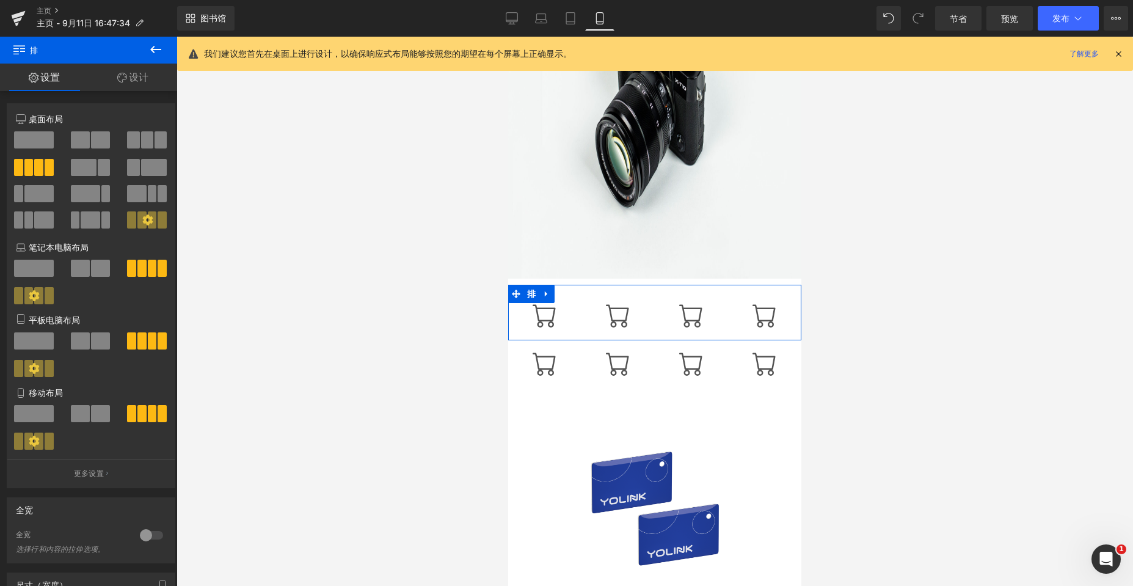
click at [130, 76] on font "设计" at bounding box center [139, 77] width 20 height 12
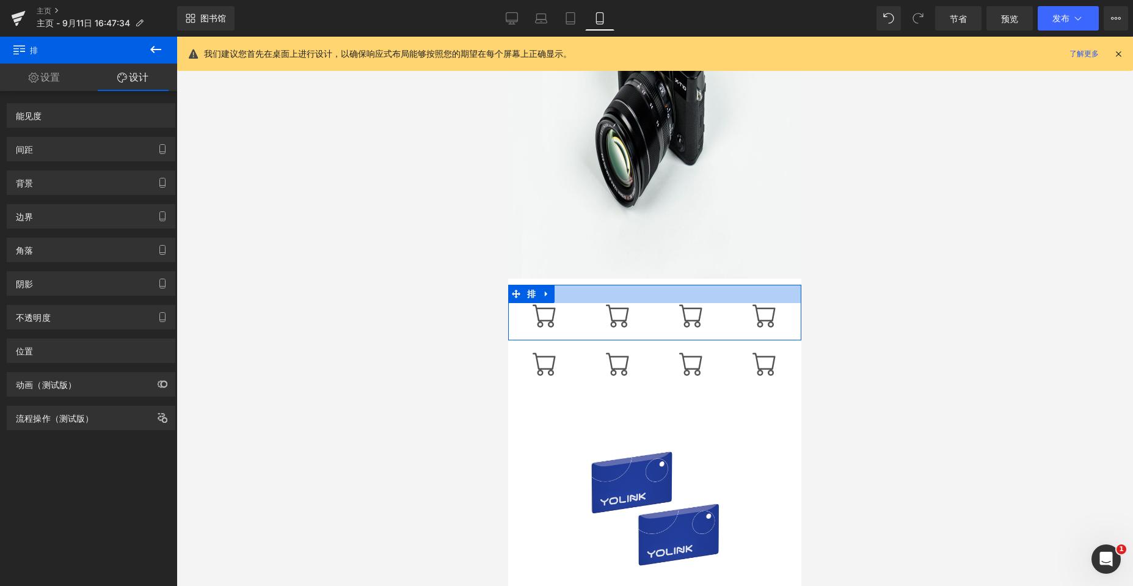
click at [502, 297] on div at bounding box center [654, 294] width 293 height 18
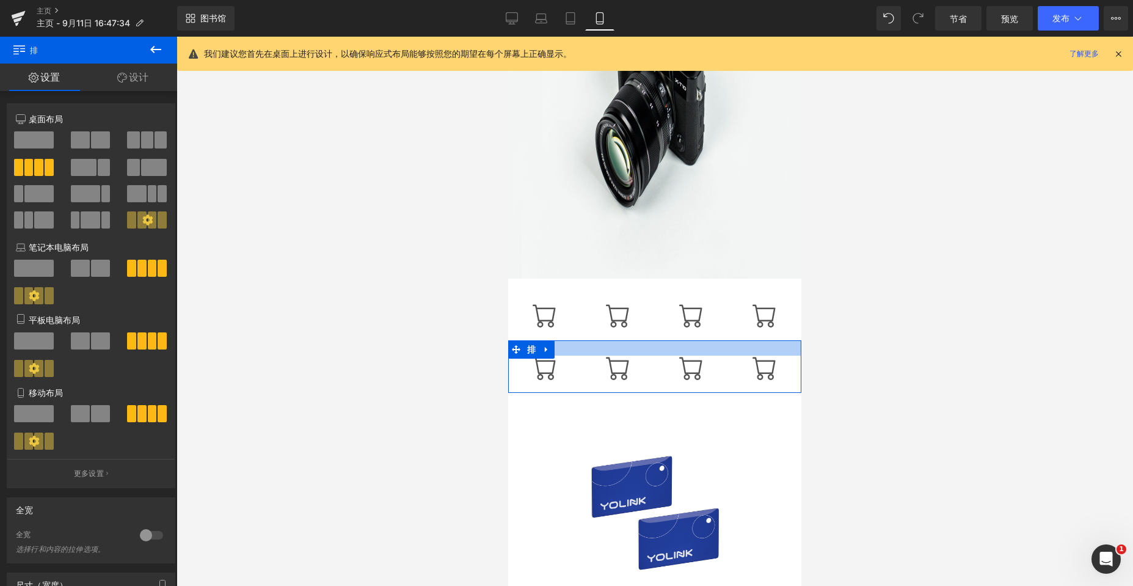
click at [502, 352] on div at bounding box center [654, 347] width 293 height 15
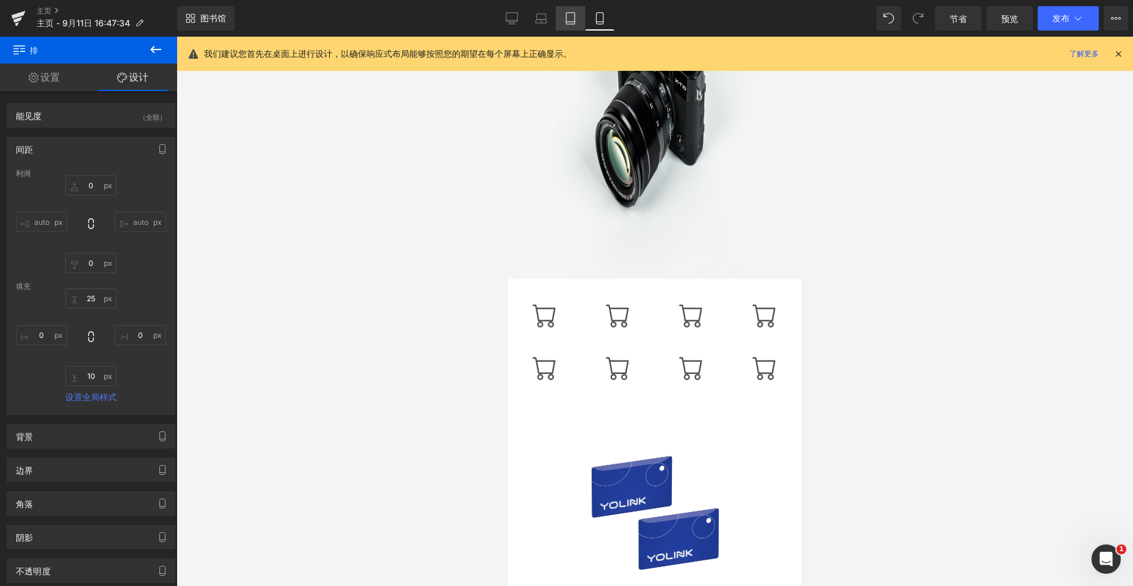
click at [502, 13] on icon at bounding box center [570, 18] width 12 height 12
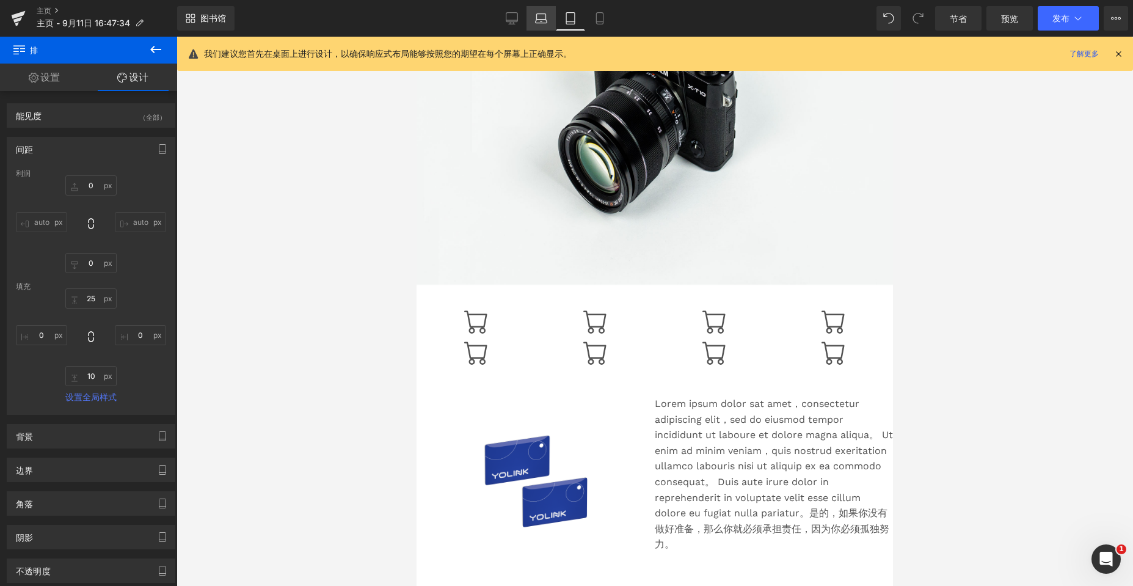
click at [502, 12] on icon at bounding box center [541, 18] width 12 height 12
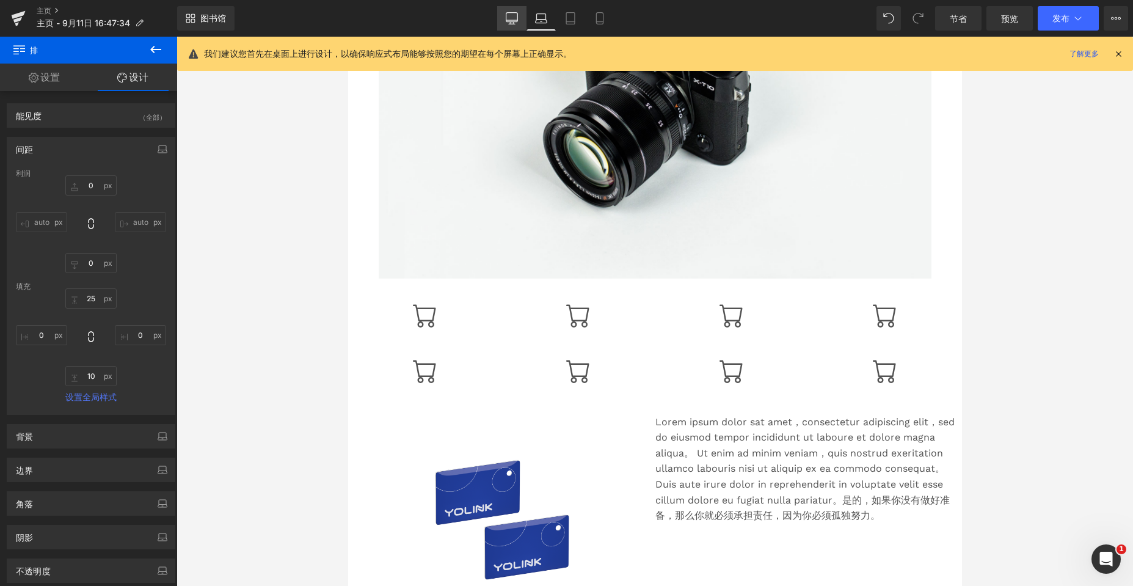
click at [502, 15] on icon at bounding box center [512, 18] width 12 height 12
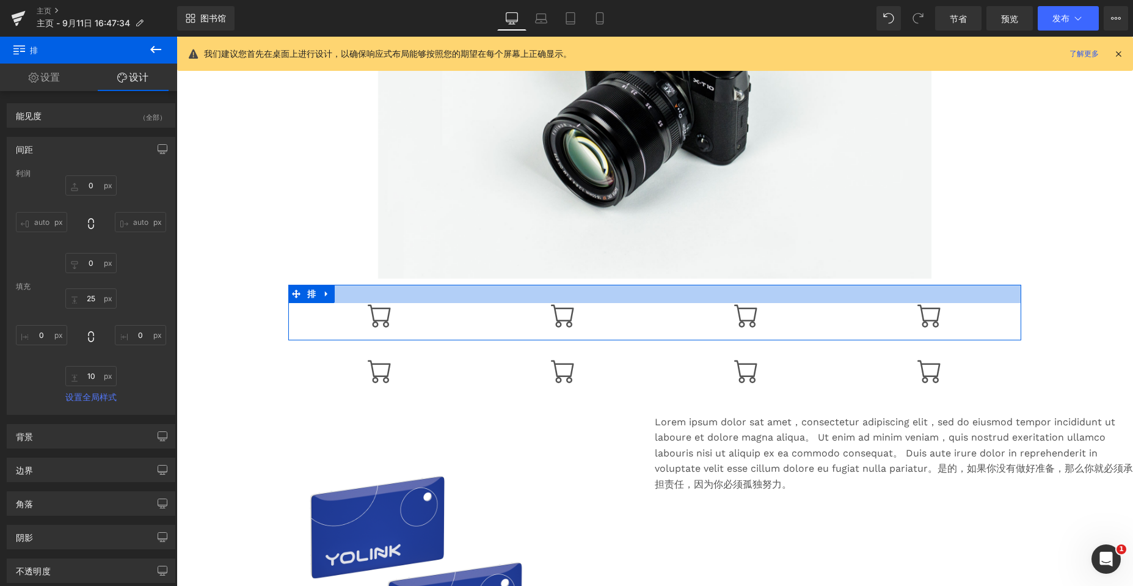
click at [473, 296] on div at bounding box center [654, 294] width 733 height 18
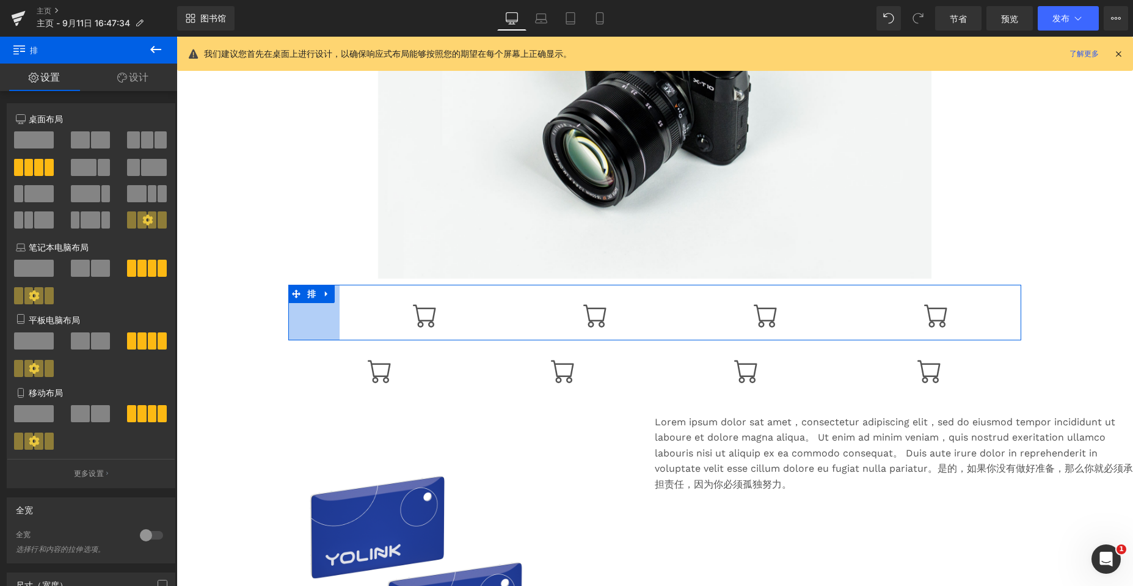
drag, startPoint x: 284, startPoint y: 321, endPoint x: 335, endPoint y: 324, distance: 51.4
click at [335, 324] on div "图标 图标 图标 图标 排 84px" at bounding box center [654, 313] width 733 height 56
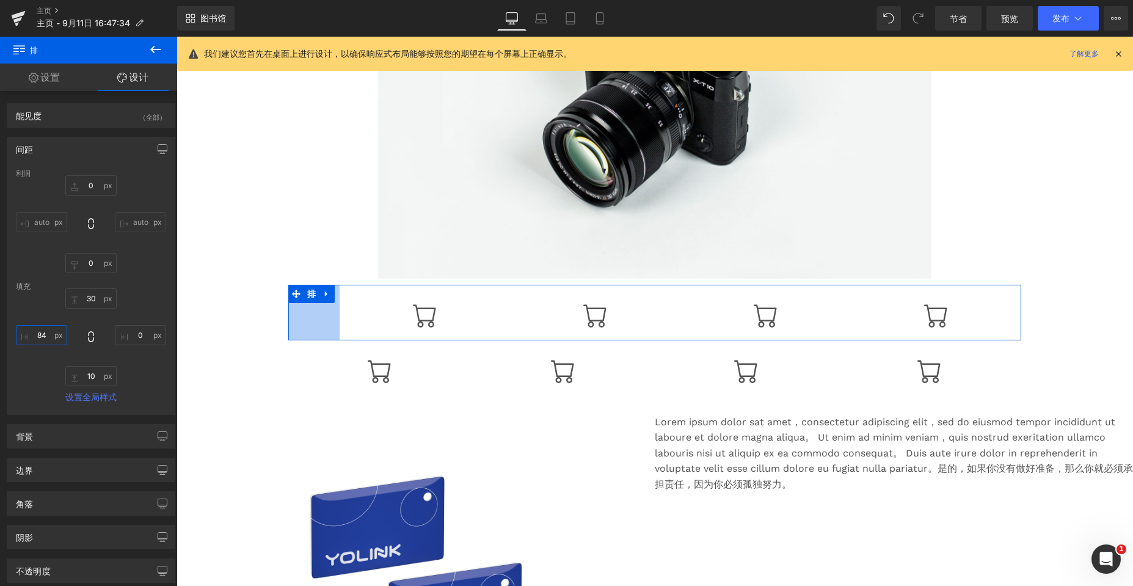
click at [45, 335] on input "84" at bounding box center [41, 335] width 51 height 20
click at [39, 333] on input "84" at bounding box center [41, 335] width 51 height 20
type input "100"
click at [89, 341] on icon at bounding box center [90, 336] width 5 height 11
type input "100"
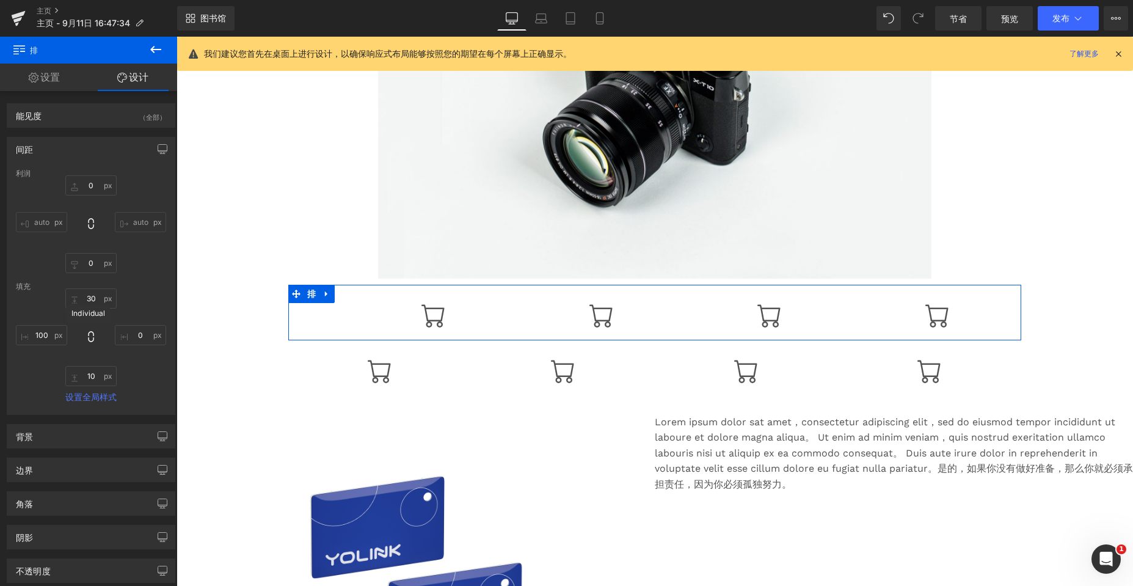
type input "100"
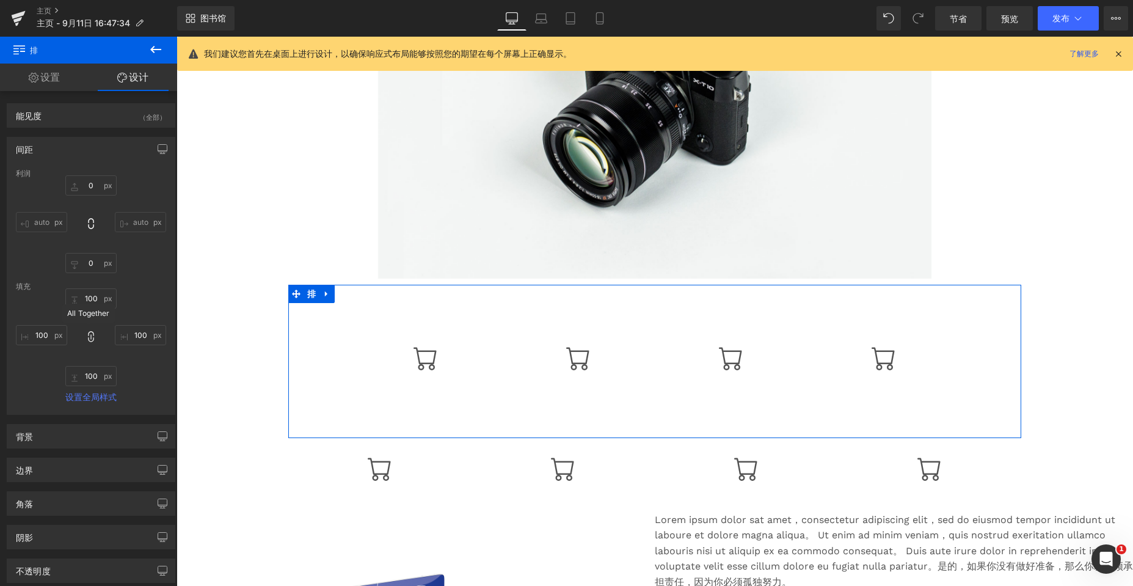
click at [92, 337] on icon at bounding box center [91, 336] width 12 height 12
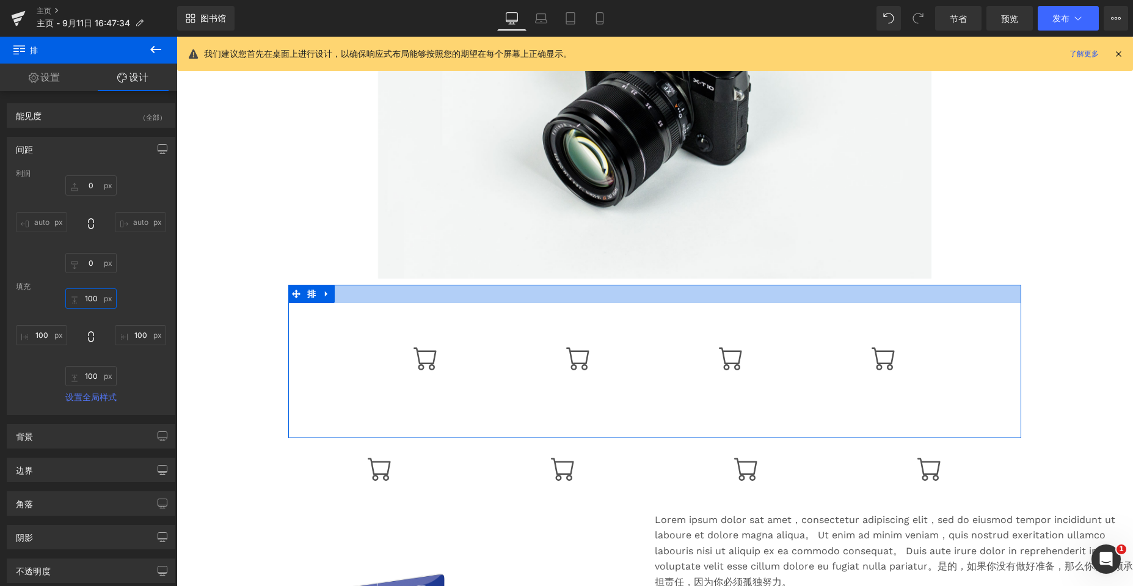
click at [85, 299] on input "100" at bounding box center [90, 298] width 51 height 20
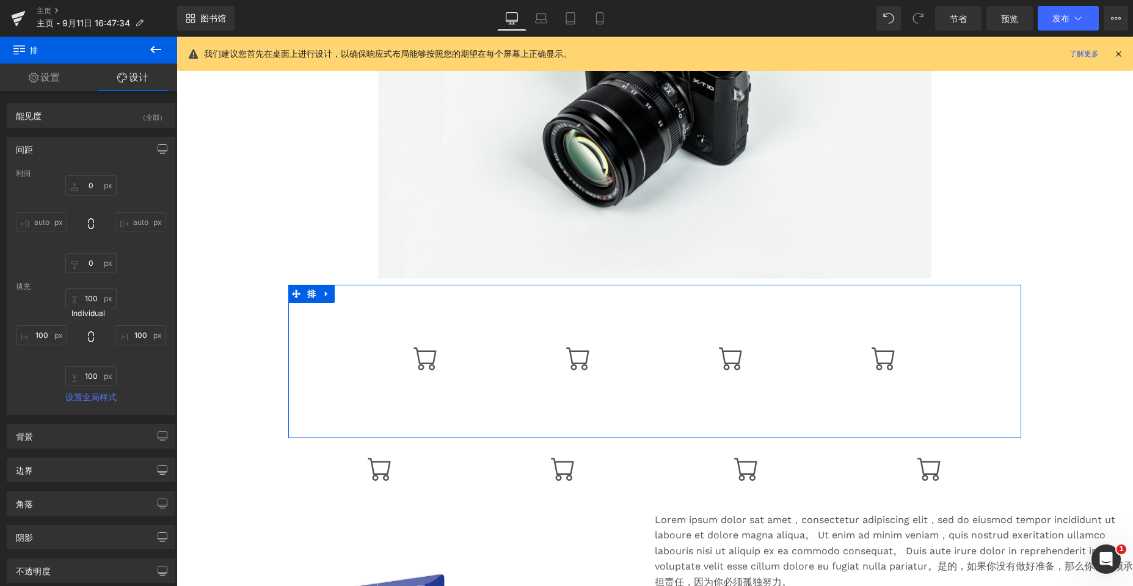
click at [88, 337] on icon at bounding box center [91, 336] width 12 height 12
type input "100"
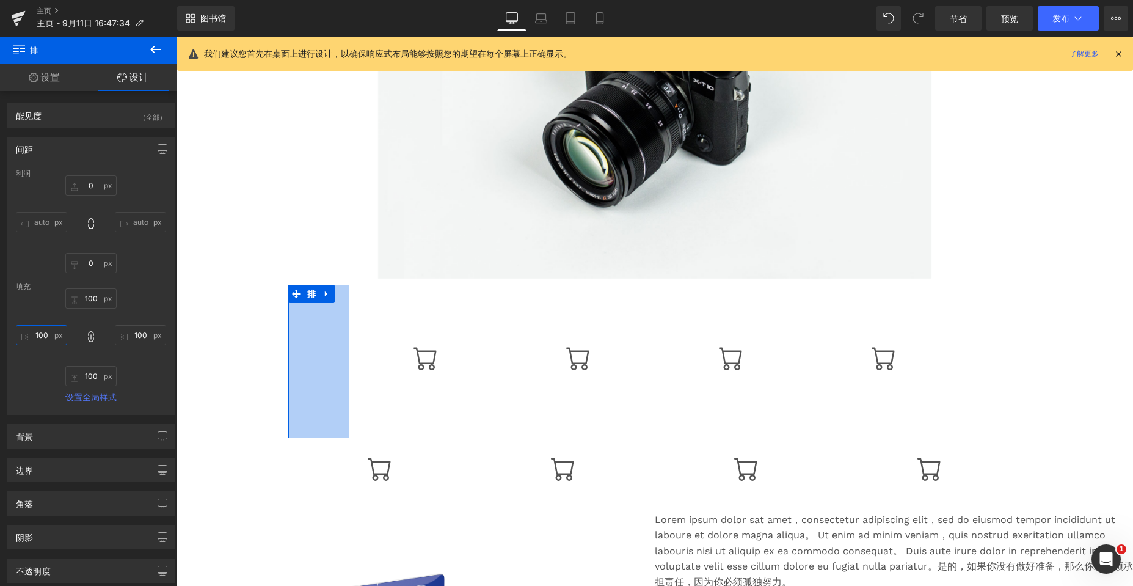
click at [42, 340] on input "100" at bounding box center [41, 335] width 51 height 20
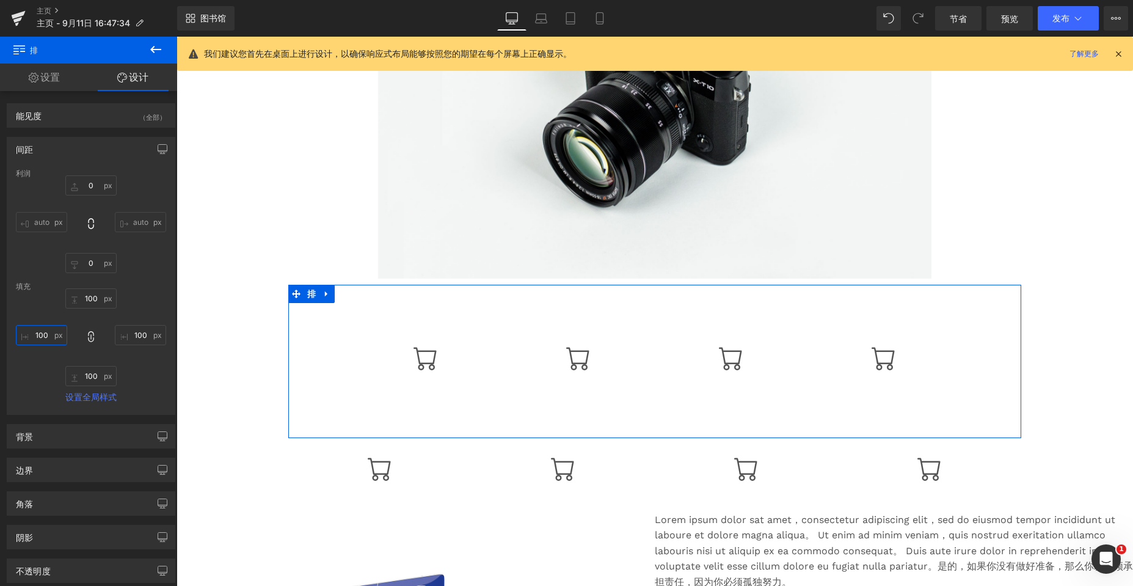
type input "100"
type input "1000"
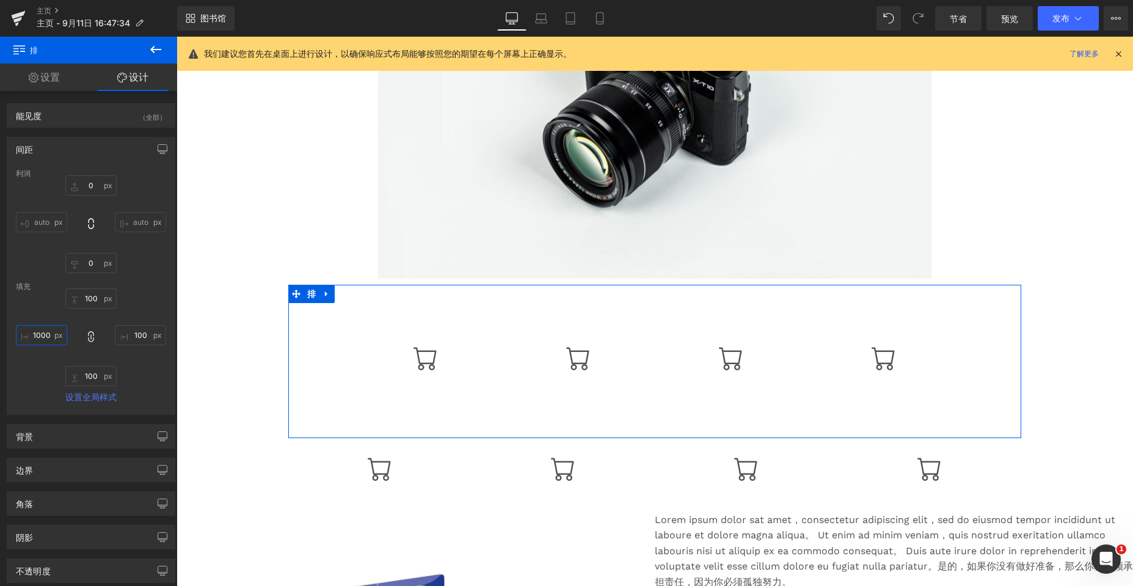
type input "1000"
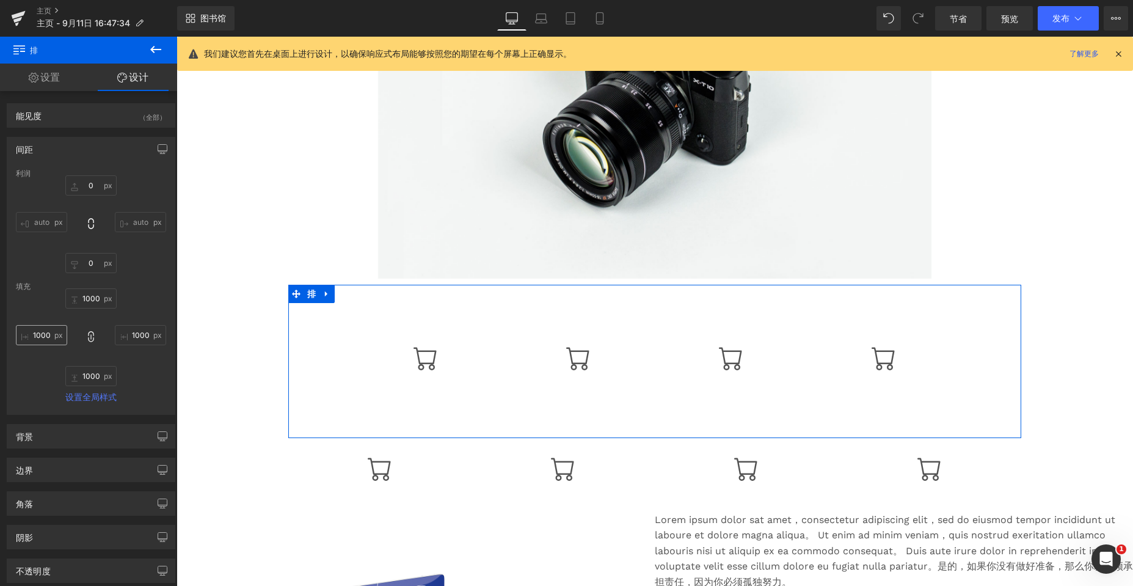
type input "1000"
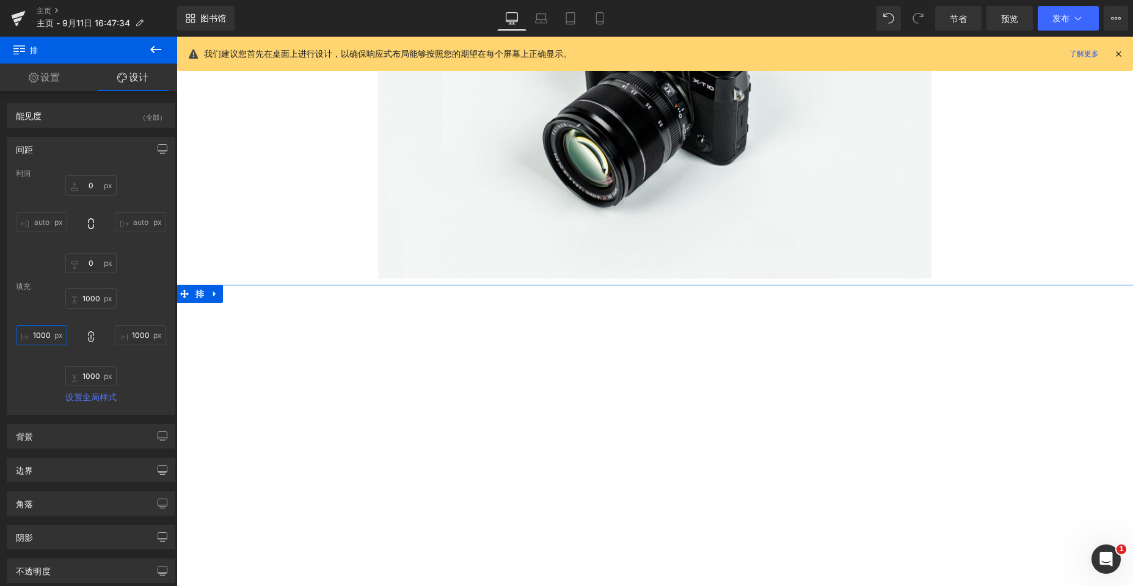
click at [47, 335] on input "1000" at bounding box center [41, 335] width 51 height 20
type input "1000"
type input "10000"
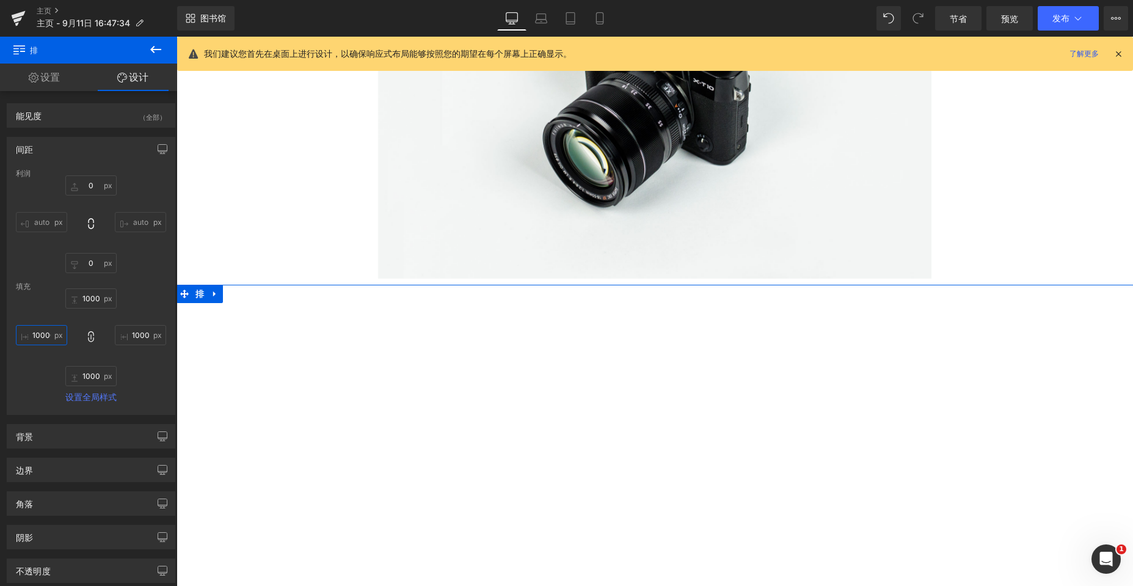
type input "10000"
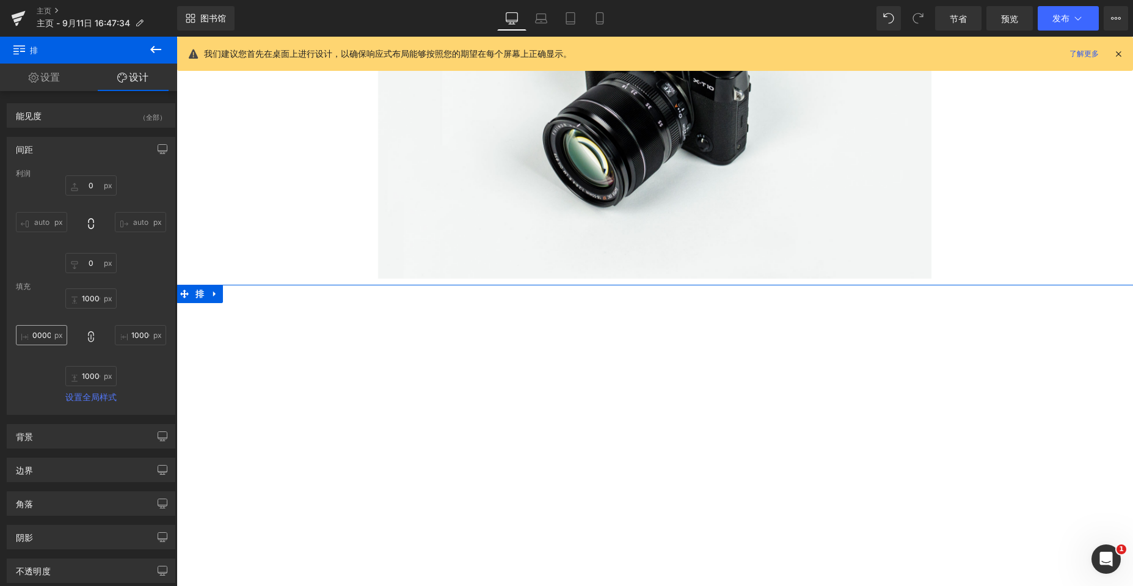
type input "10000"
click at [46, 335] on input "10000" at bounding box center [41, 335] width 51 height 20
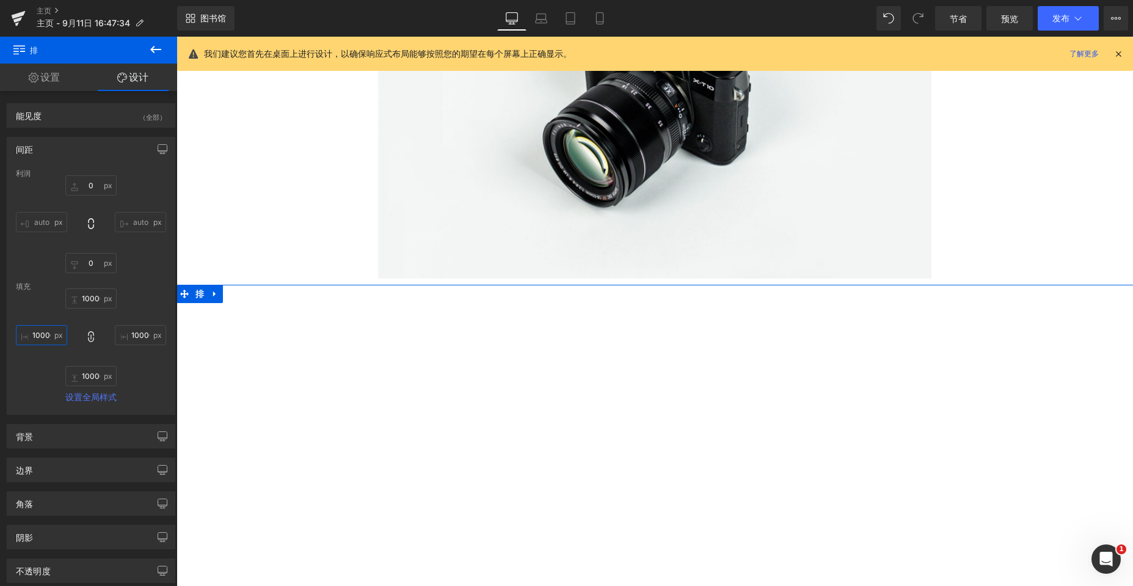
click at [51, 333] on input "10000" at bounding box center [41, 335] width 51 height 20
type input "0"
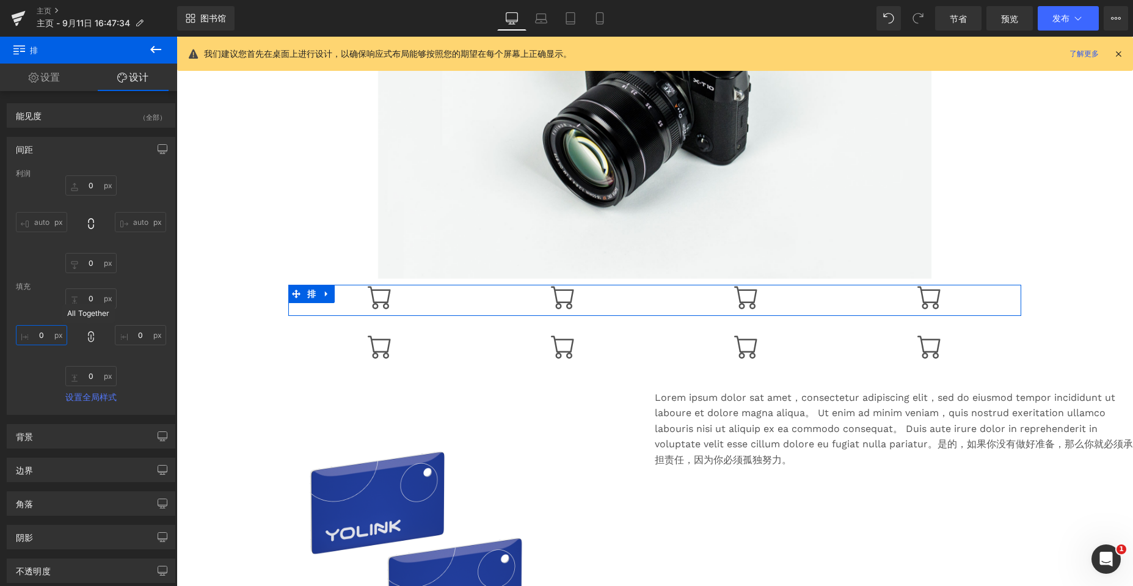
type input "0"
click at [86, 338] on icon at bounding box center [91, 336] width 12 height 12
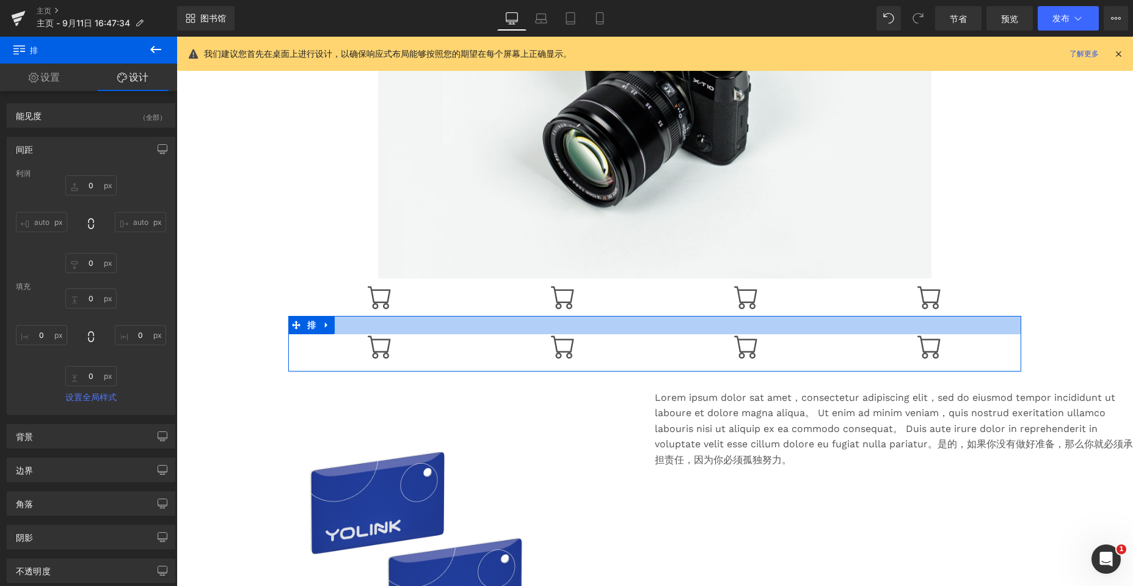
click at [363, 326] on div at bounding box center [654, 325] width 733 height 18
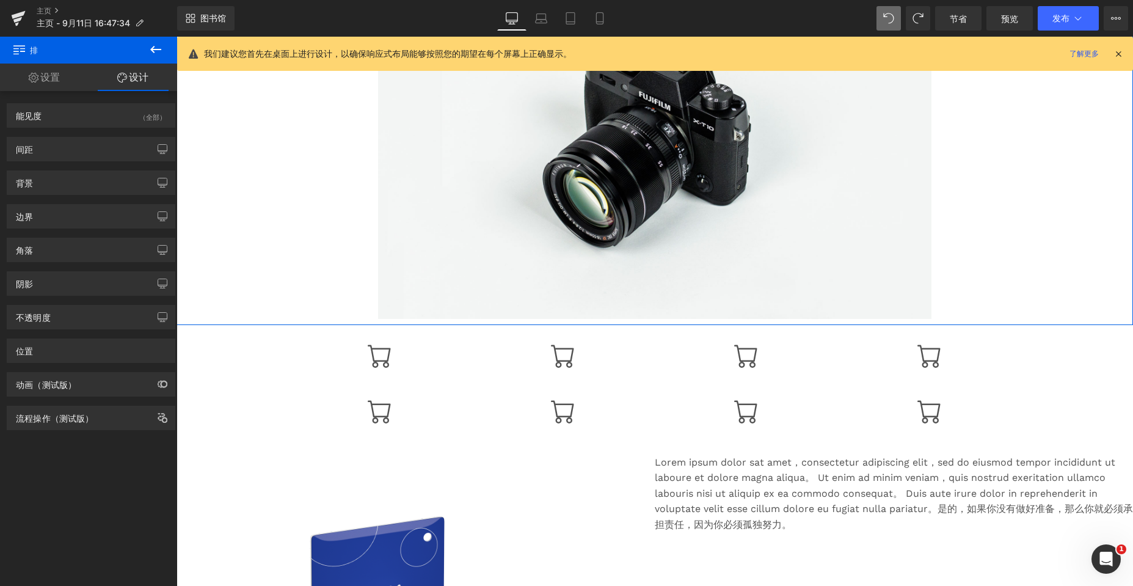
scroll to position [183, 0]
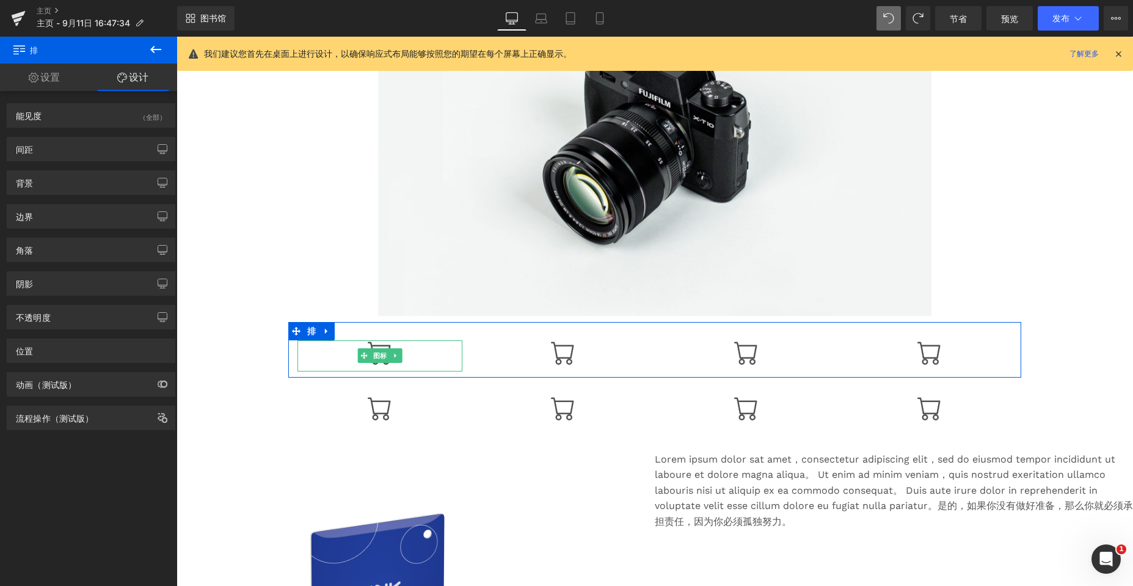
click at [406, 351] on div at bounding box center [379, 355] width 165 height 31
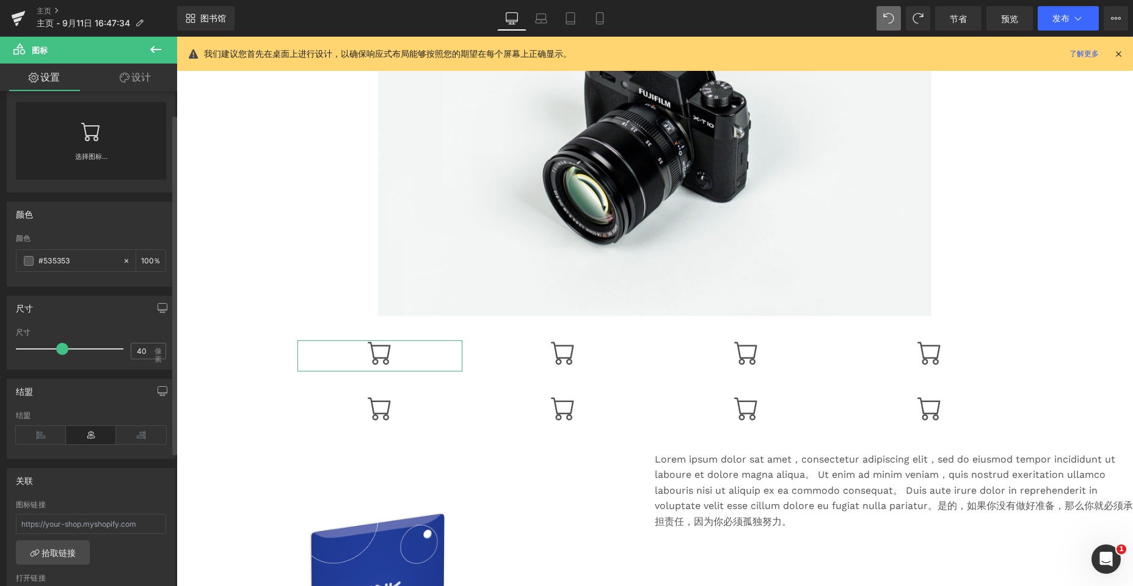
scroll to position [0, 0]
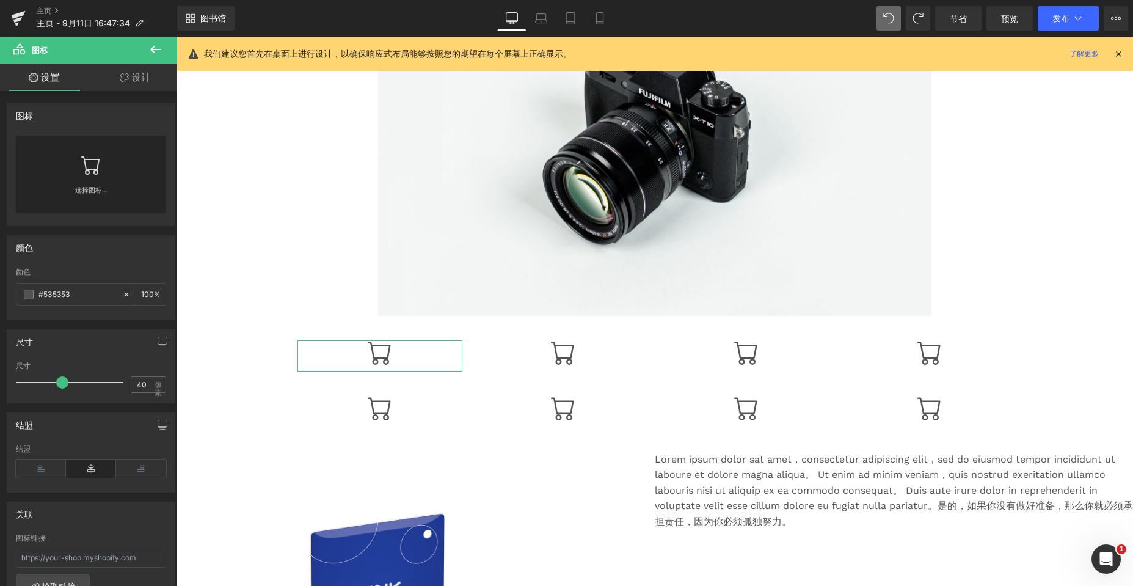
click at [145, 78] on font "设计" at bounding box center [141, 77] width 20 height 12
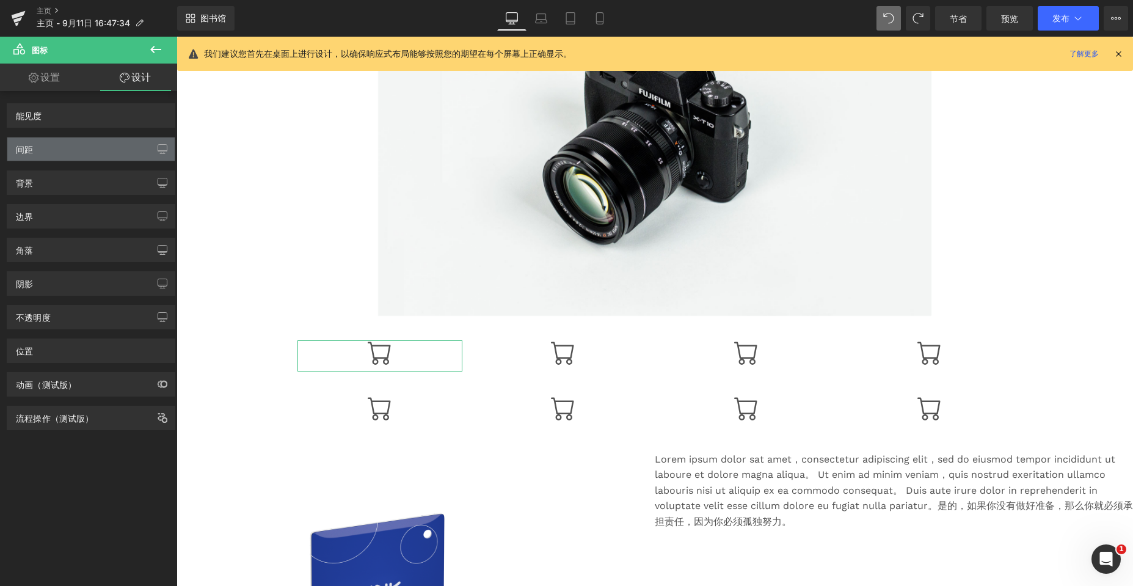
click at [59, 157] on div "间距" at bounding box center [90, 148] width 167 height 23
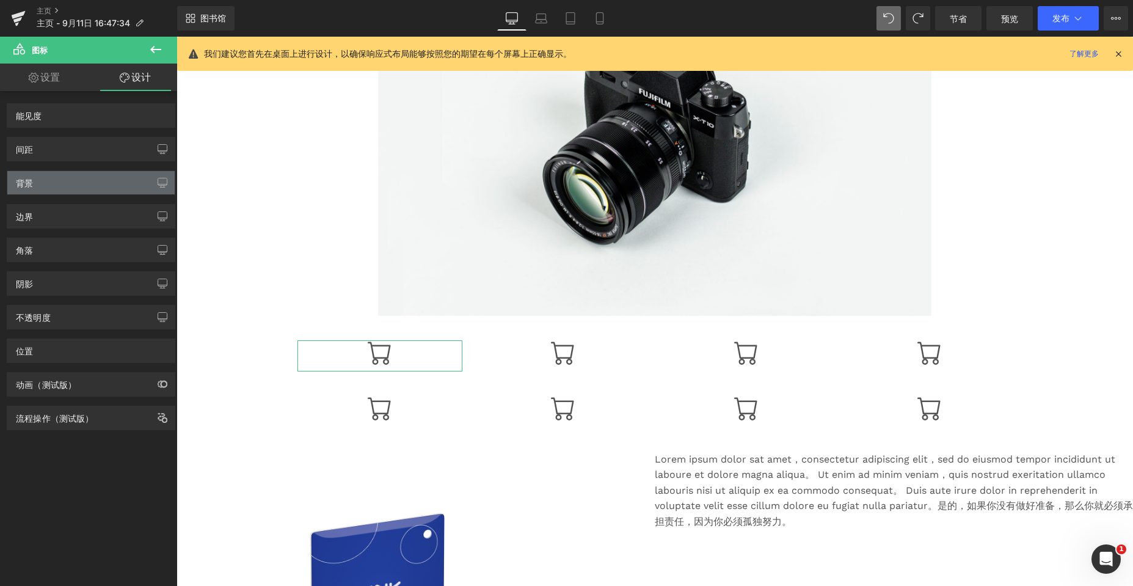
click at [45, 186] on div "背景" at bounding box center [90, 182] width 167 height 23
click at [158, 179] on icon "button" at bounding box center [163, 183] width 10 height 10
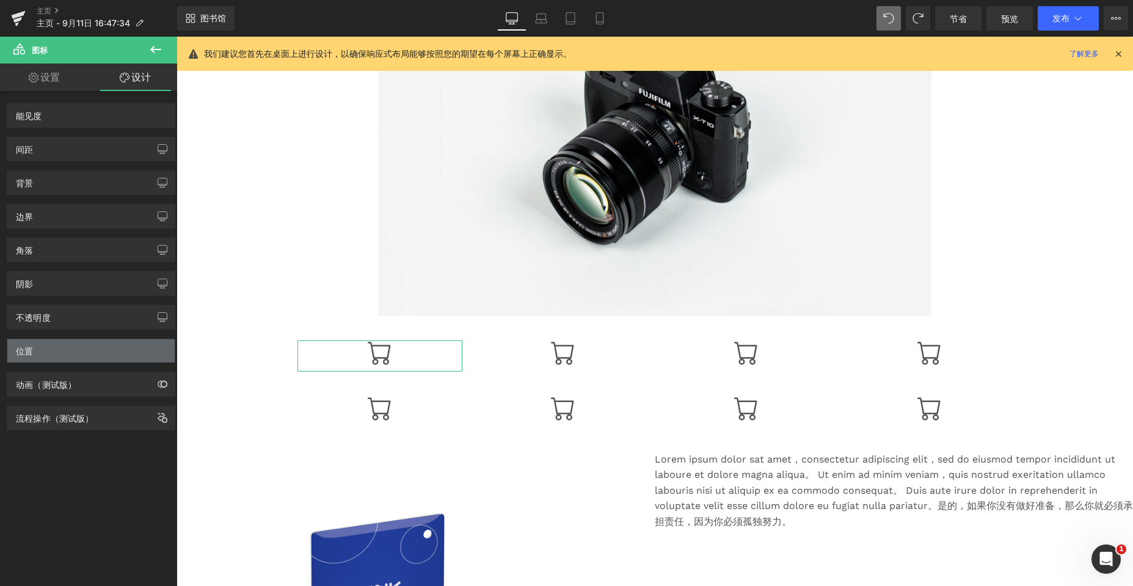
click at [139, 352] on div "位置" at bounding box center [90, 350] width 167 height 23
click at [139, 81] on font "设计" at bounding box center [141, 77] width 20 height 12
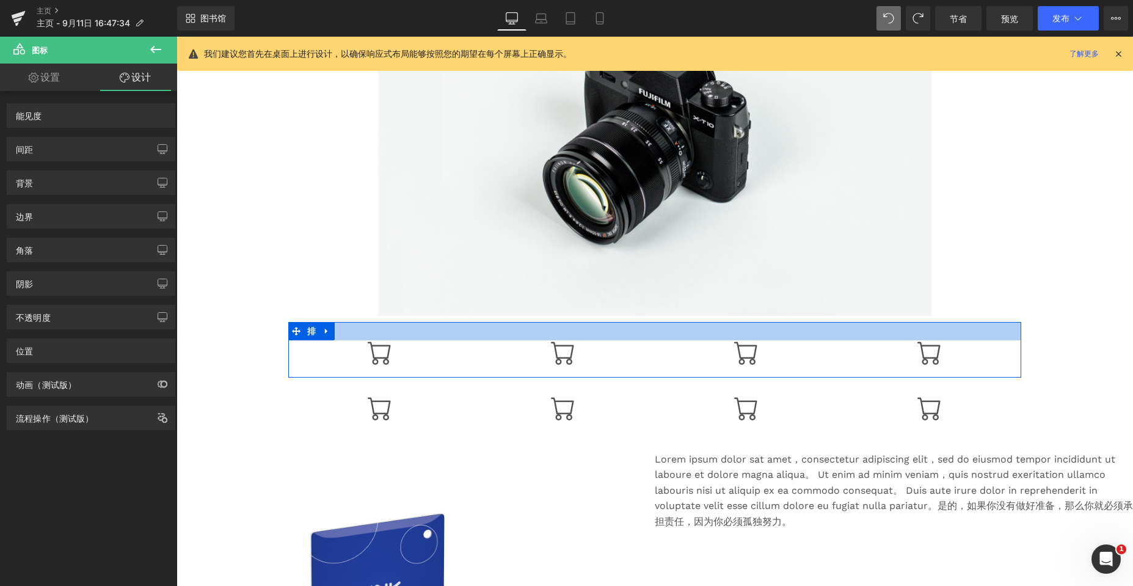
click at [382, 332] on div at bounding box center [654, 331] width 733 height 18
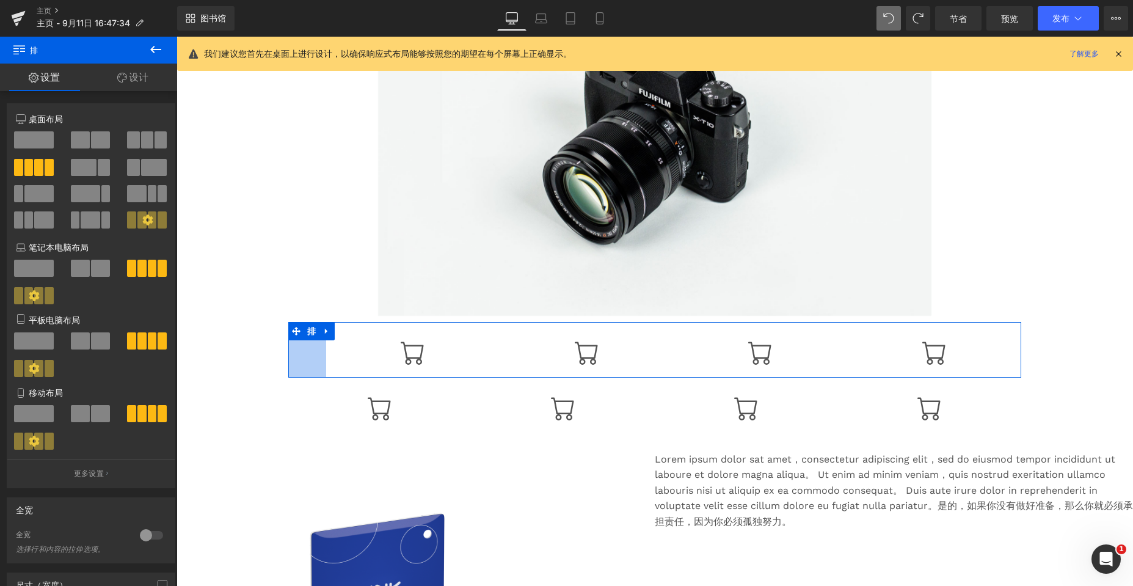
drag, startPoint x: 285, startPoint y: 353, endPoint x: 323, endPoint y: 358, distance: 38.3
click at [323, 358] on div "图标 图标 图标 图标 排 62px" at bounding box center [654, 350] width 733 height 56
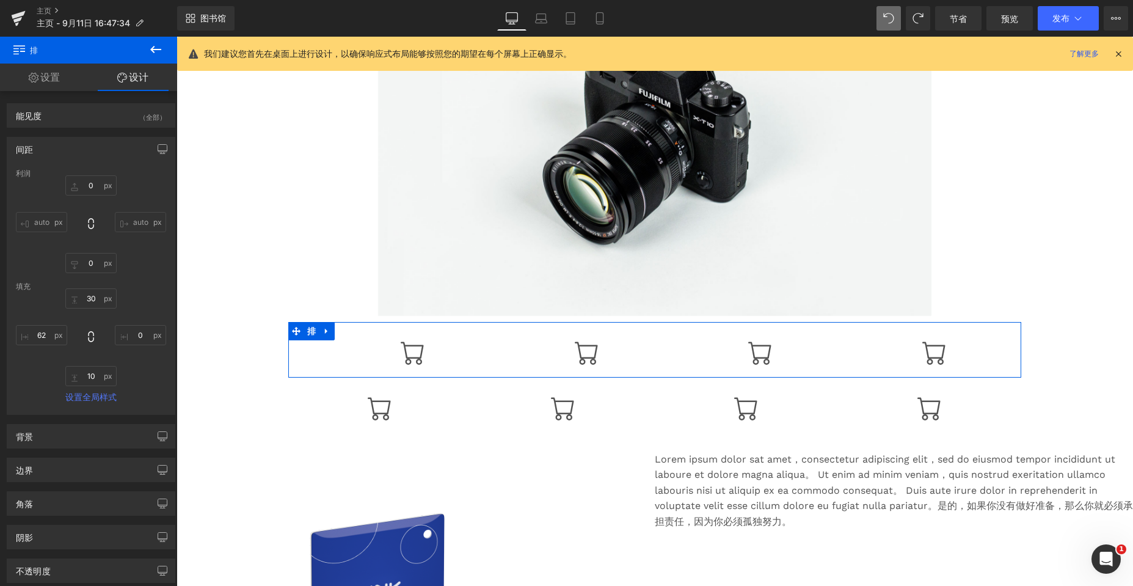
click at [21, 147] on font "间距" at bounding box center [24, 149] width 17 height 10
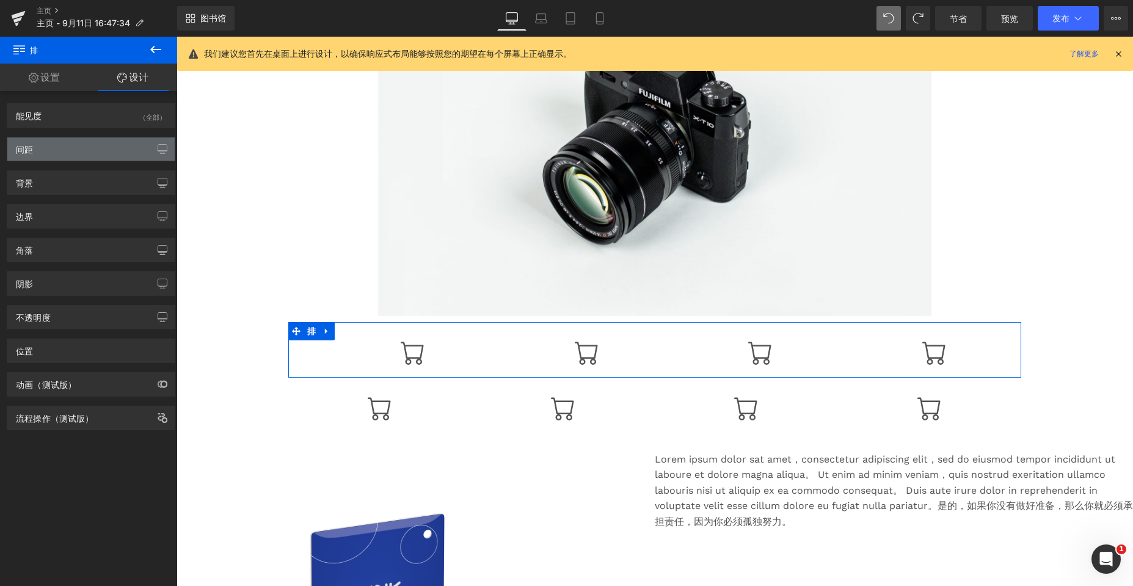
click at [21, 147] on font "间距" at bounding box center [24, 149] width 17 height 10
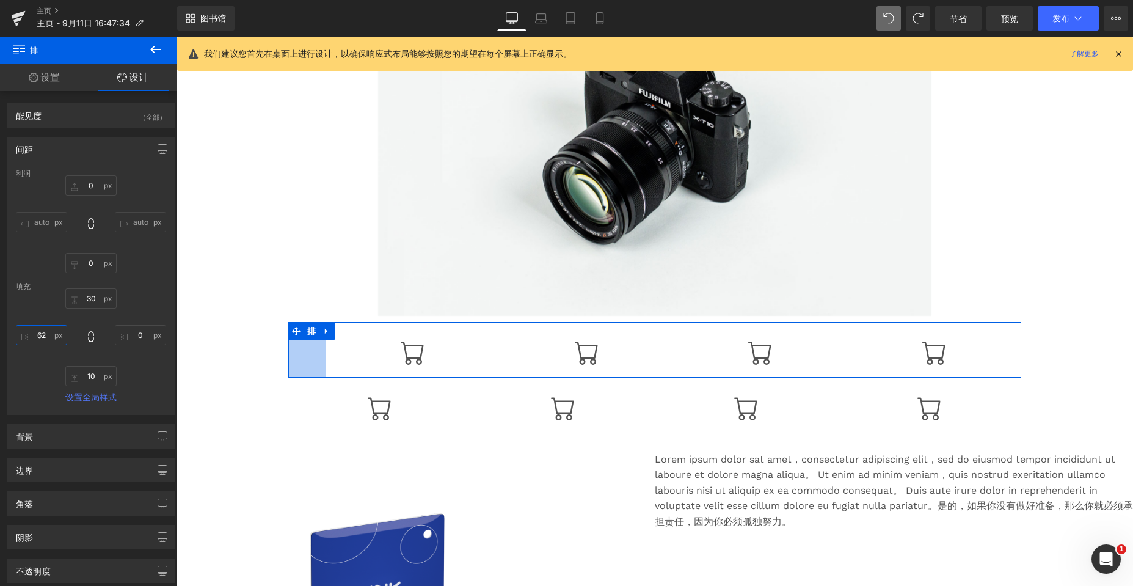
click at [48, 334] on input "62" at bounding box center [41, 335] width 51 height 20
drag, startPoint x: 48, startPoint y: 334, endPoint x: 39, endPoint y: 335, distance: 8.6
click at [39, 335] on input "62" at bounding box center [41, 335] width 51 height 20
type input "100"
click at [137, 339] on input "0" at bounding box center [140, 335] width 51 height 20
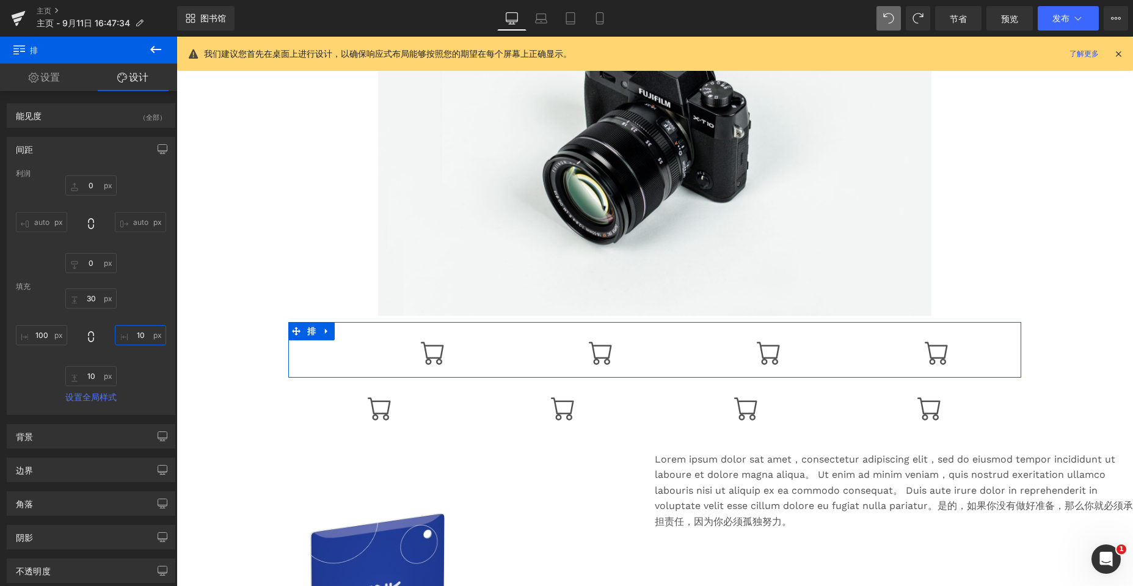
type input "100"
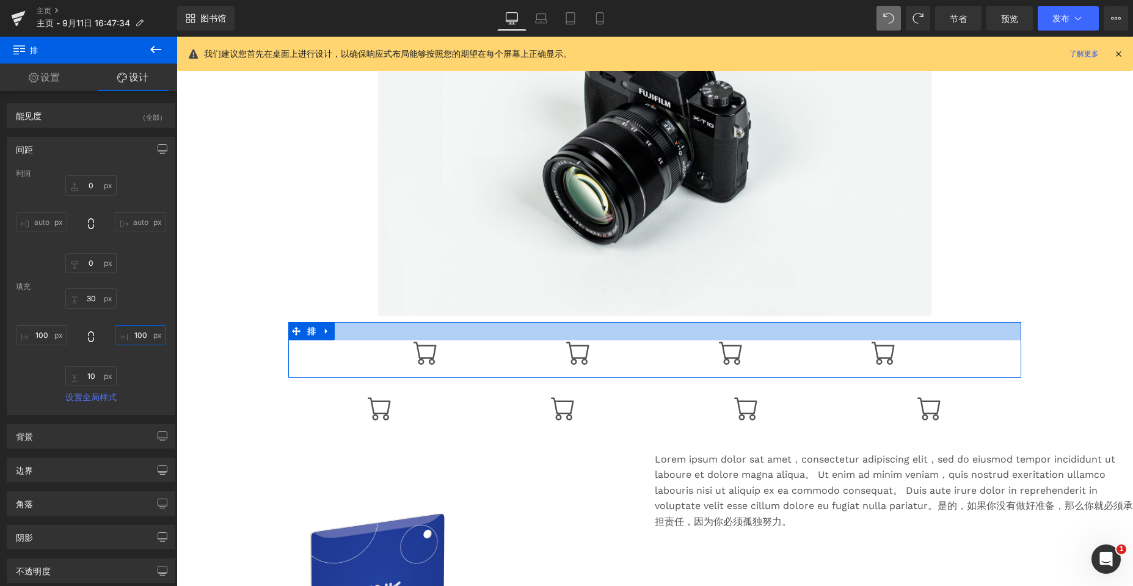
click at [380, 333] on div at bounding box center [654, 331] width 733 height 18
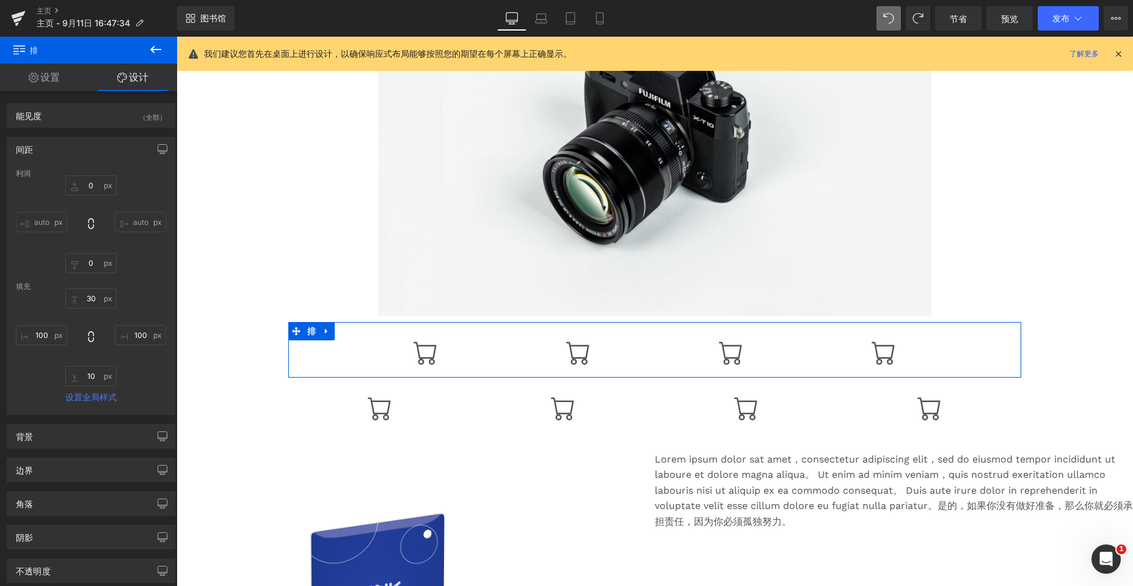
click at [353, 291] on div at bounding box center [654, 132] width 956 height 366
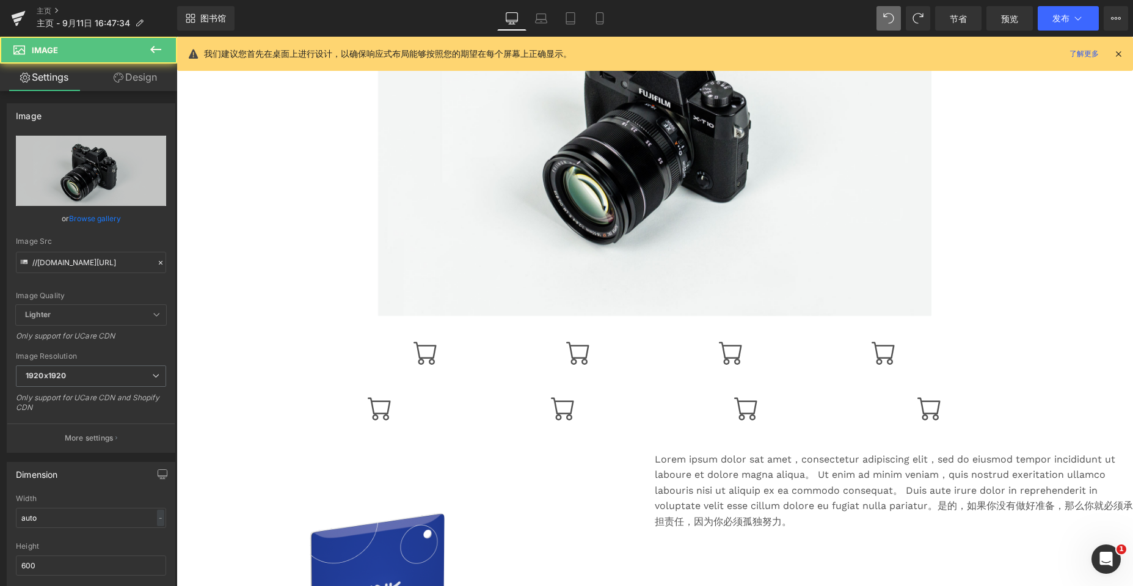
click at [176, 37] on div at bounding box center [176, 37] width 0 height 0
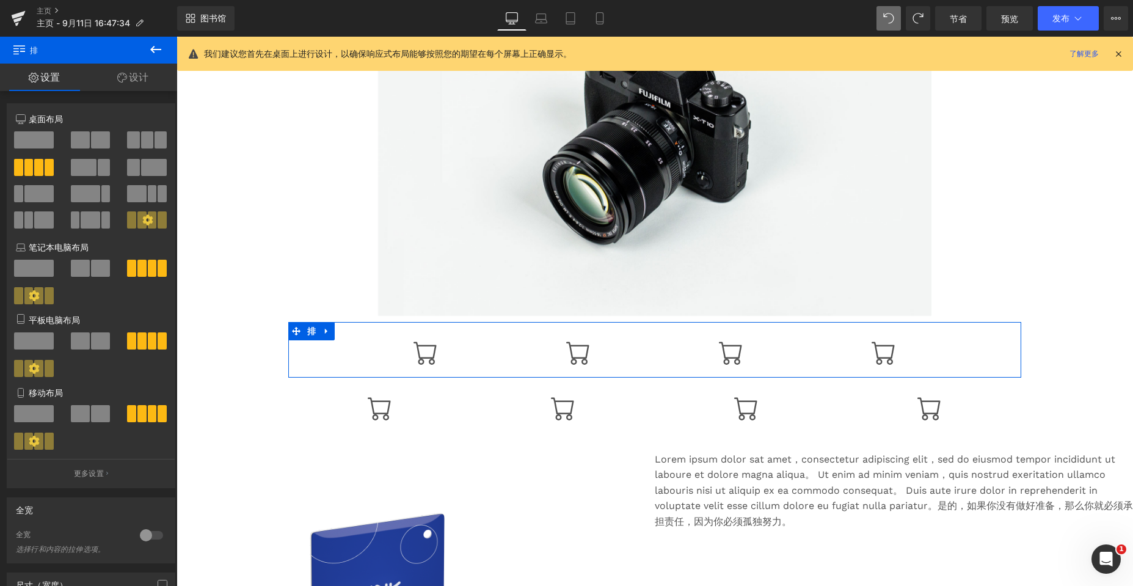
click at [142, 76] on font "设计" at bounding box center [139, 77] width 20 height 12
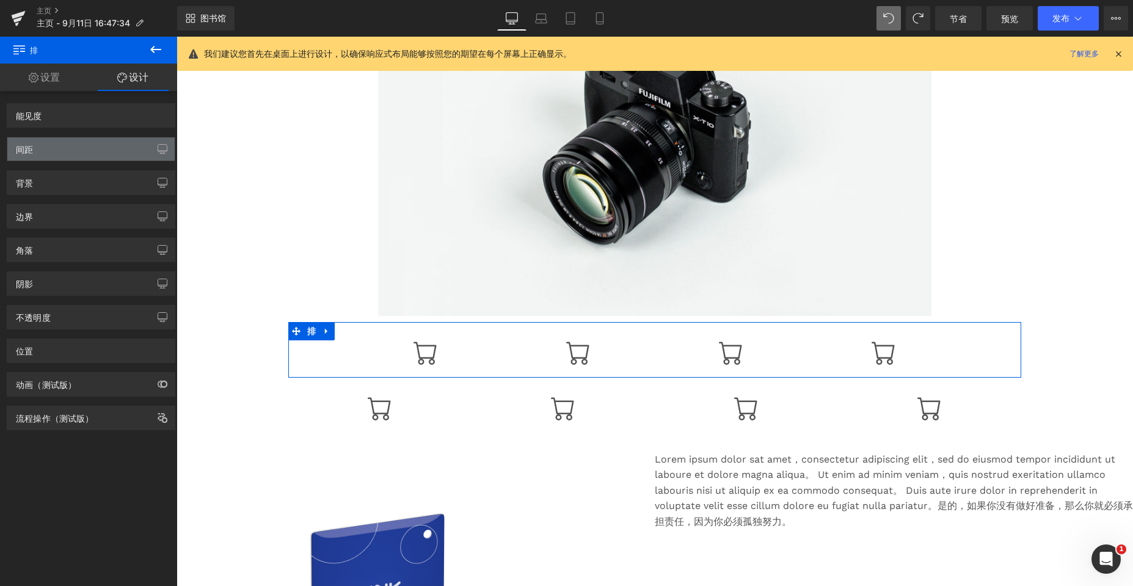
click at [38, 151] on div "间距" at bounding box center [90, 148] width 167 height 23
click at [23, 147] on font "间距" at bounding box center [24, 149] width 17 height 10
click at [158, 148] on icon "button" at bounding box center [163, 149] width 10 height 10
click at [295, 329] on icon at bounding box center [296, 330] width 9 height 9
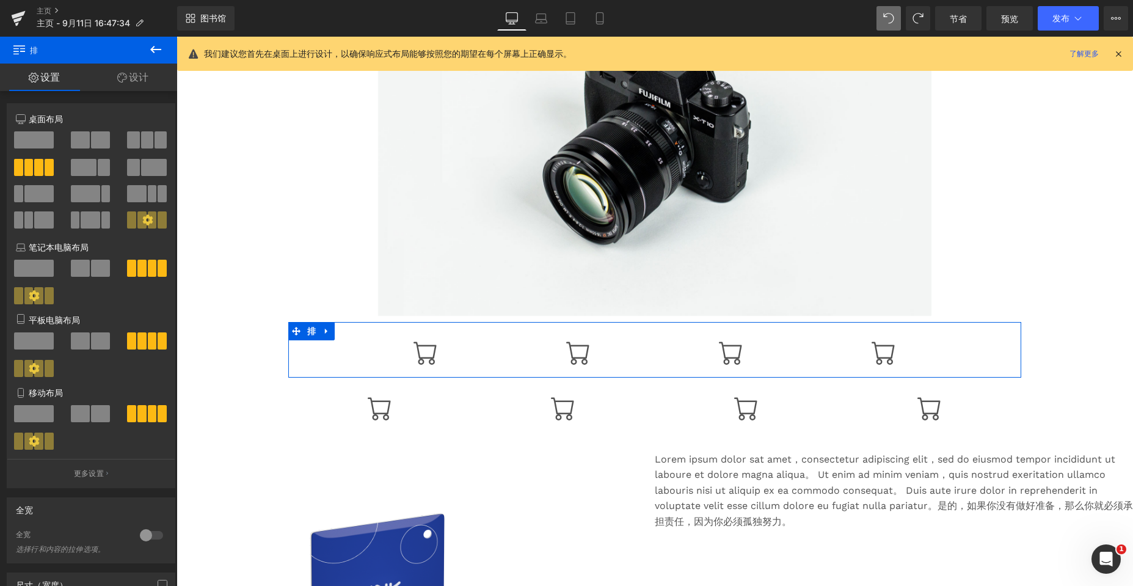
click at [137, 78] on font "设计" at bounding box center [139, 77] width 20 height 12
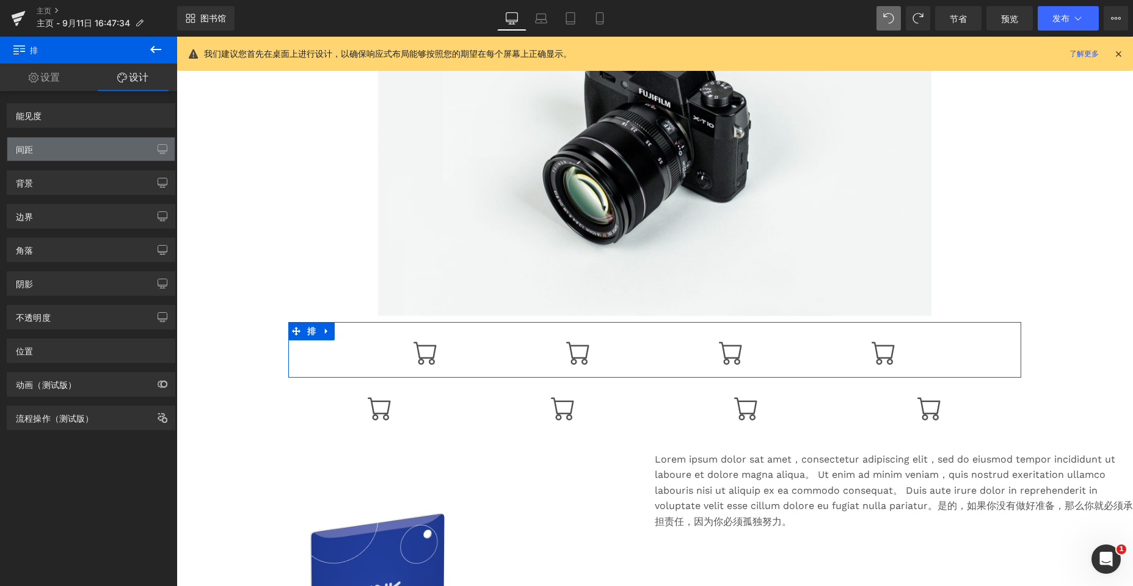
click at [46, 151] on div "间距" at bounding box center [90, 148] width 167 height 23
click at [16, 149] on font "间距" at bounding box center [24, 149] width 17 height 10
click at [153, 148] on button "button" at bounding box center [163, 148] width 20 height 23
click at [158, 148] on icon "button" at bounding box center [163, 149] width 10 height 10
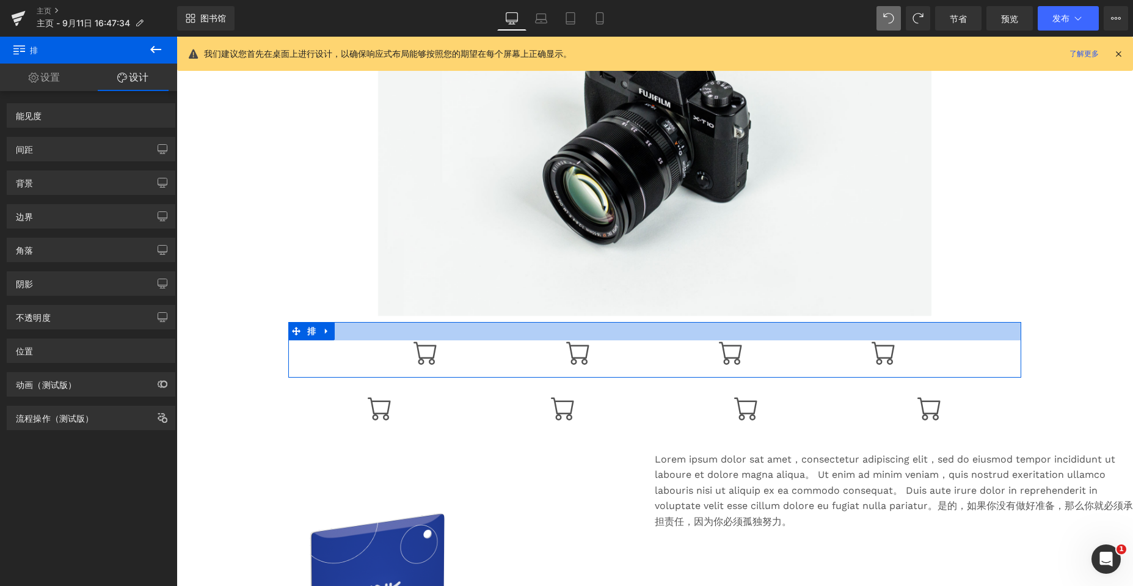
click at [451, 326] on div at bounding box center [654, 331] width 733 height 18
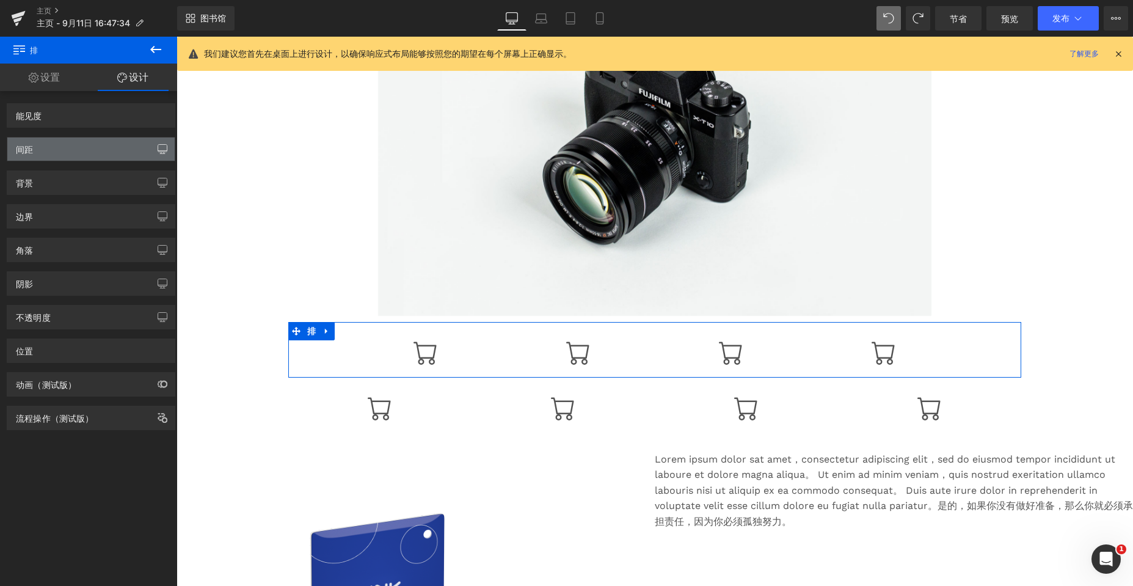
click at [158, 150] on icon "button" at bounding box center [162, 148] width 9 height 7
click at [159, 149] on icon "button" at bounding box center [163, 149] width 10 height 10
click at [21, 151] on font "间距" at bounding box center [24, 149] width 17 height 10
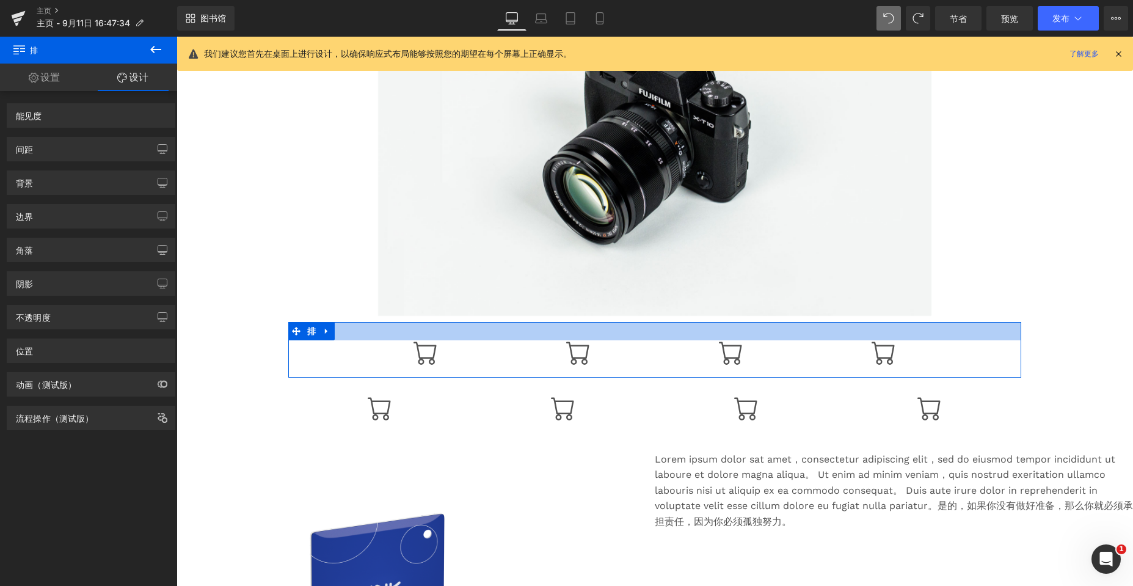
click at [482, 335] on div at bounding box center [654, 331] width 733 height 18
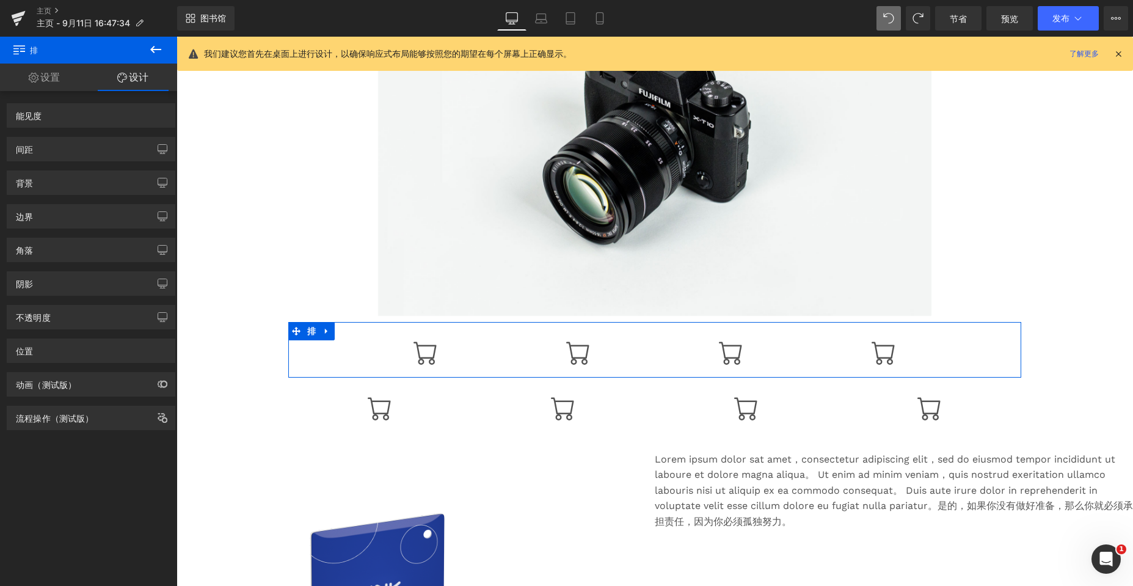
click at [482, 335] on div at bounding box center [654, 331] width 733 height 18
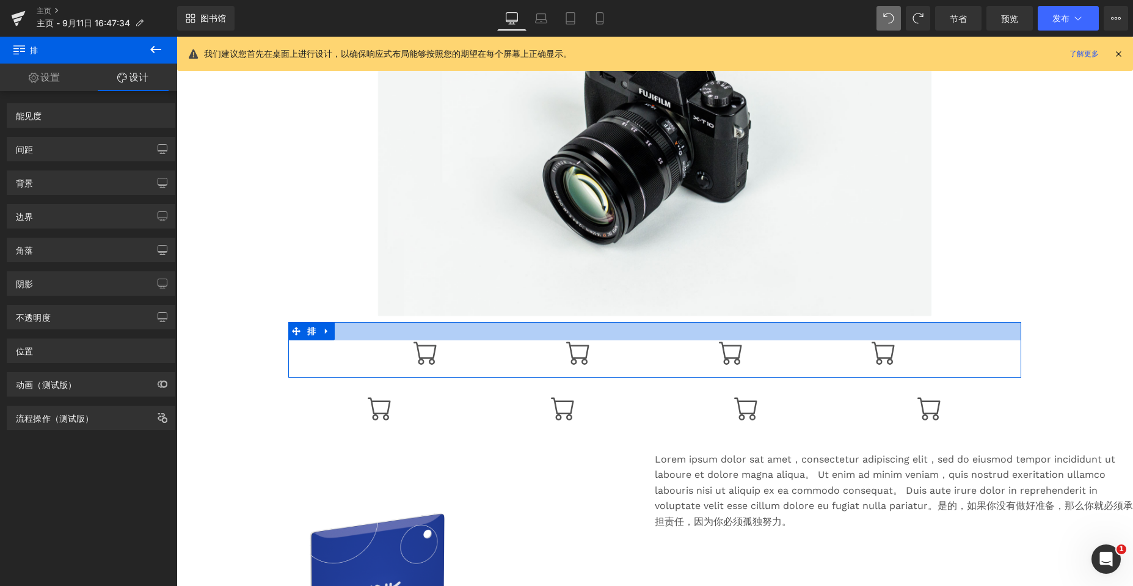
click at [482, 335] on div at bounding box center [654, 331] width 733 height 18
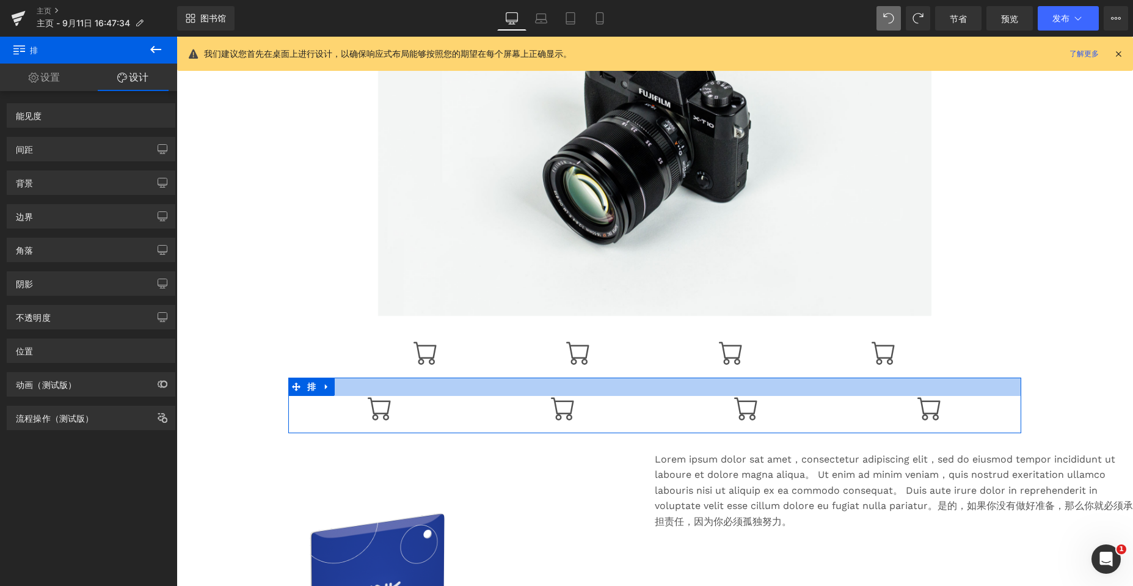
click at [502, 387] on div at bounding box center [654, 386] width 733 height 18
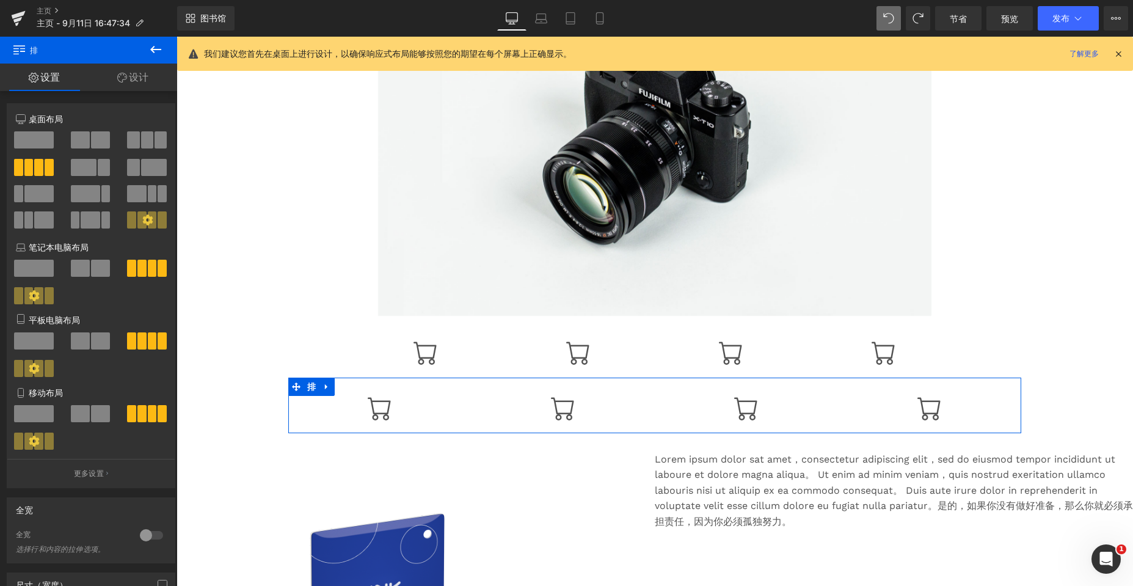
click at [140, 81] on font "设计" at bounding box center [139, 77] width 20 height 12
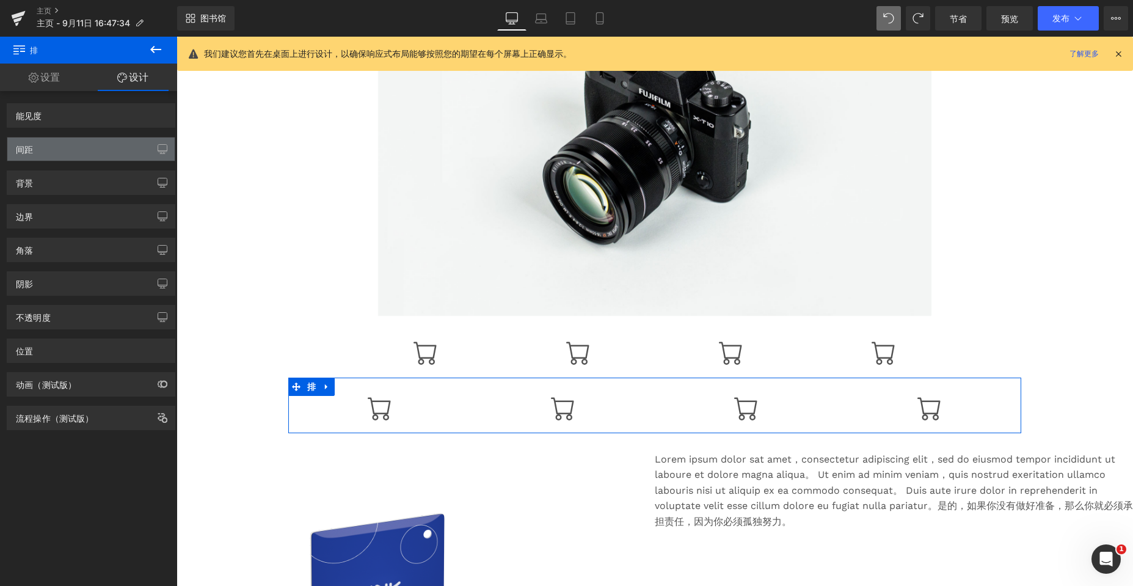
click at [111, 143] on div "间距" at bounding box center [90, 148] width 167 height 23
click at [145, 146] on div "间距" at bounding box center [90, 148] width 167 height 23
click at [124, 146] on div "间距" at bounding box center [90, 148] width 167 height 23
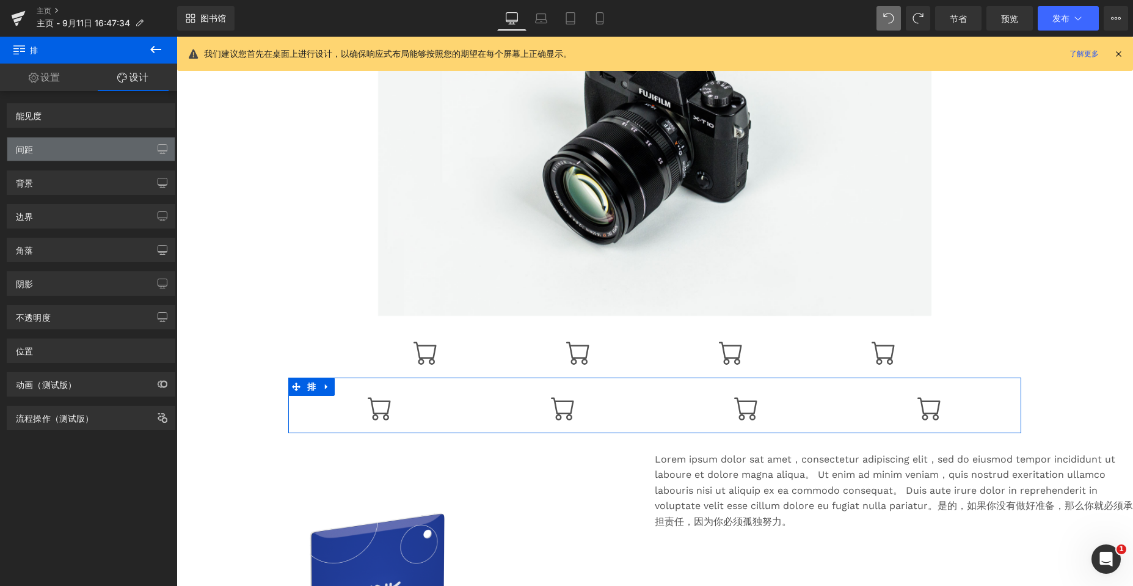
click at [123, 146] on div "间距" at bounding box center [90, 148] width 167 height 23
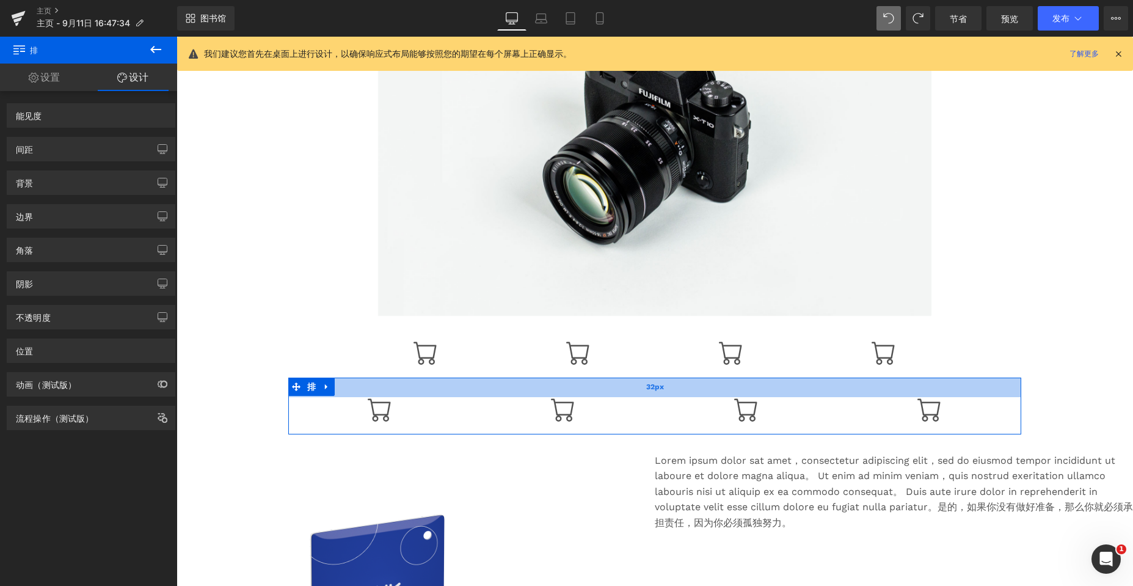
click at [448, 387] on div "32px" at bounding box center [654, 387] width 733 height 20
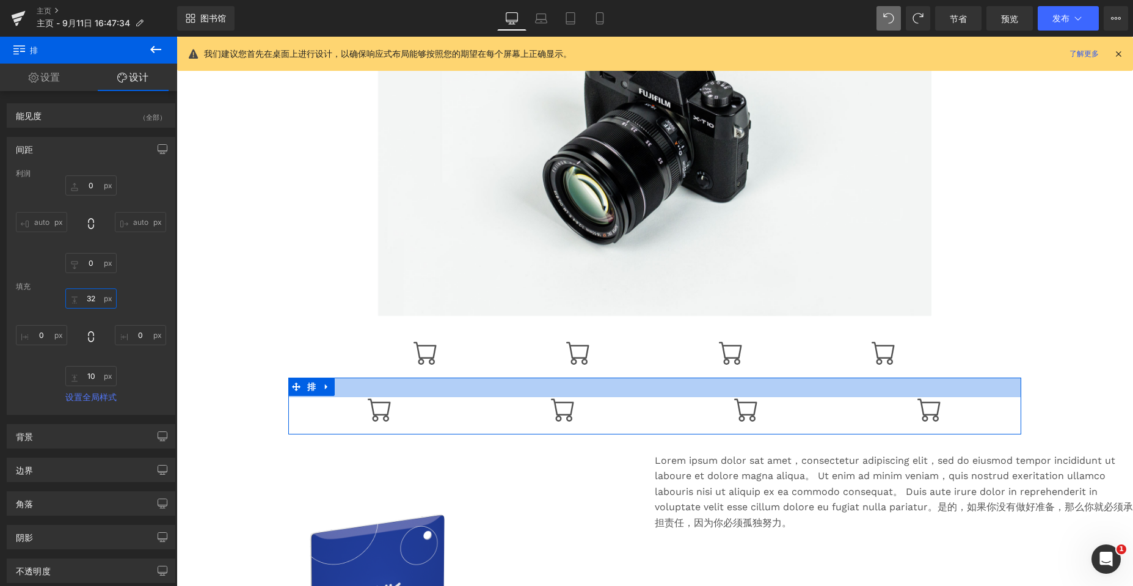
click at [91, 294] on input "32" at bounding box center [90, 298] width 51 height 20
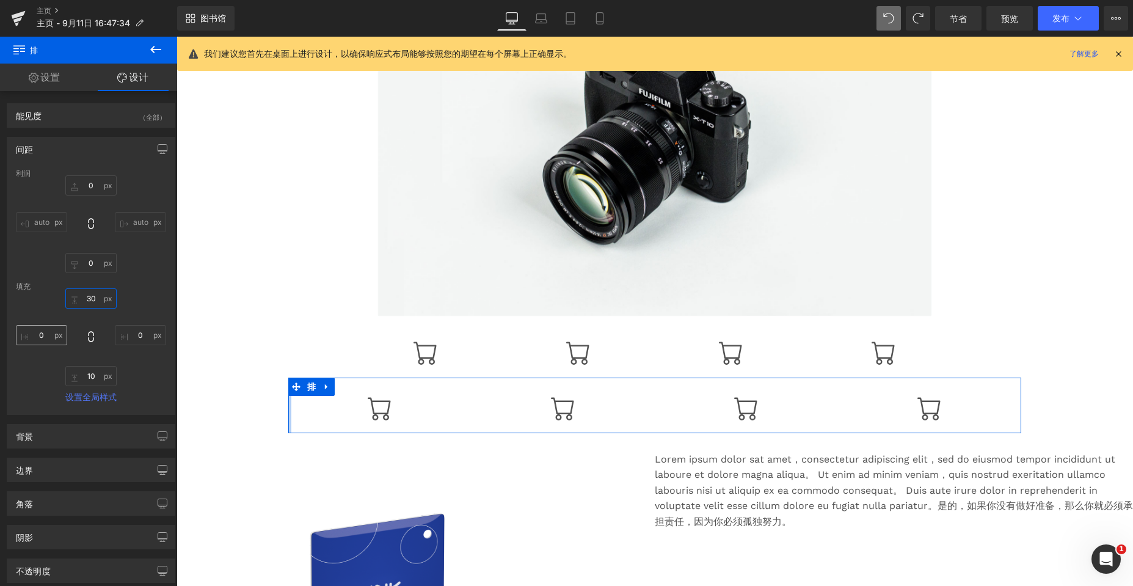
type input "30"
click at [45, 337] on input "0" at bounding box center [41, 335] width 51 height 20
type input "100"
click at [139, 337] on input "0" at bounding box center [140, 335] width 51 height 20
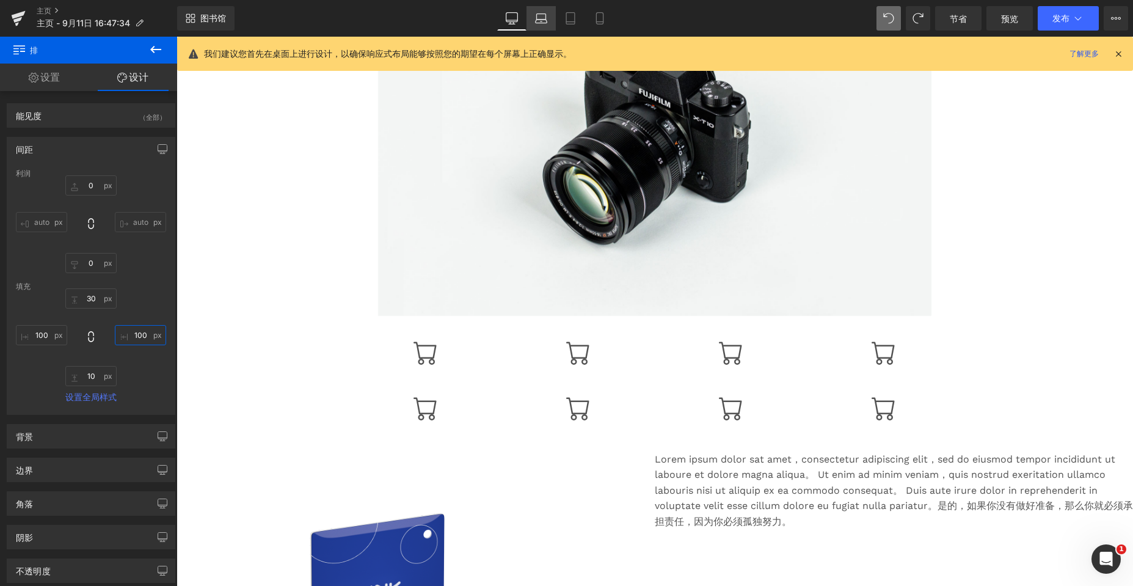
type input "100"
click at [502, 16] on icon at bounding box center [541, 18] width 12 height 12
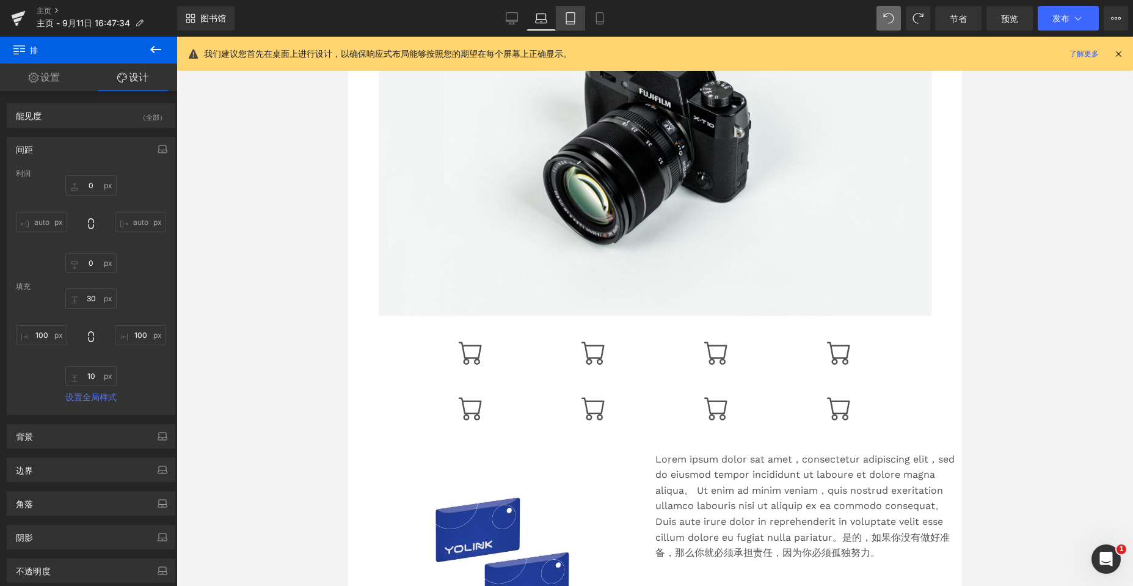
click at [502, 21] on icon at bounding box center [570, 18] width 12 height 12
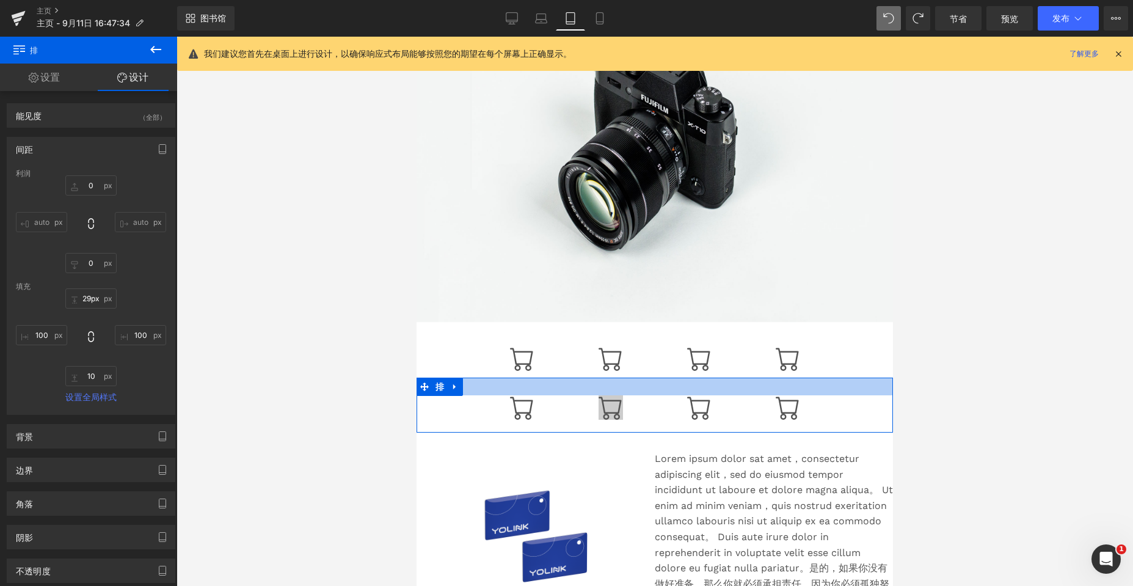
type input "30px"
drag, startPoint x: 611, startPoint y: 378, endPoint x: 607, endPoint y: 396, distance: 18.7
click at [502, 396] on div "图标 图标 图标 图标 排 100像素 100像素" at bounding box center [655, 405] width 476 height 56
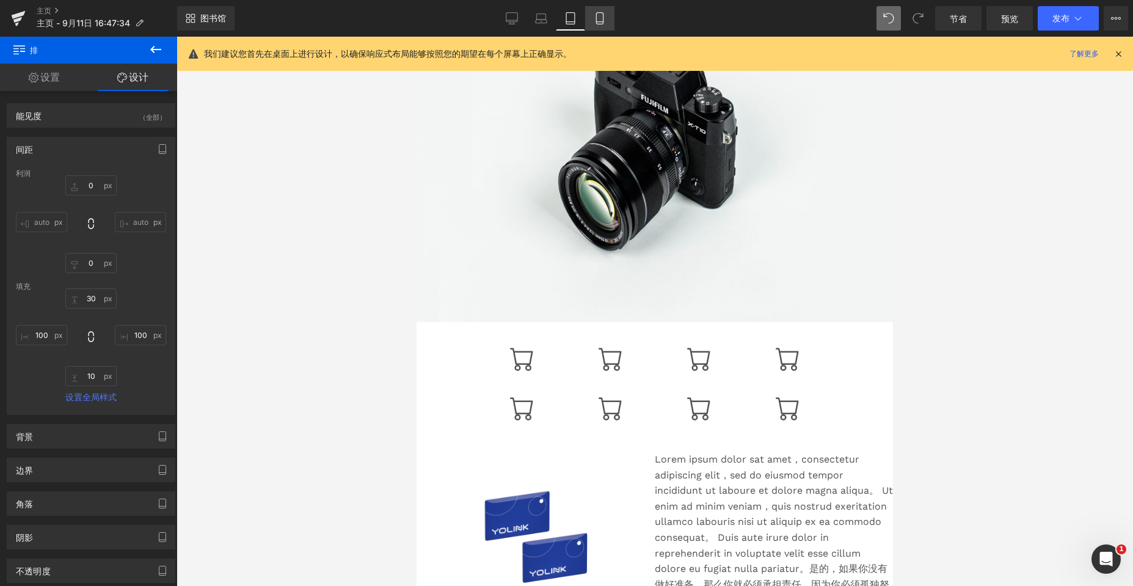
click at [502, 23] on icon at bounding box center [599, 19] width 7 height 12
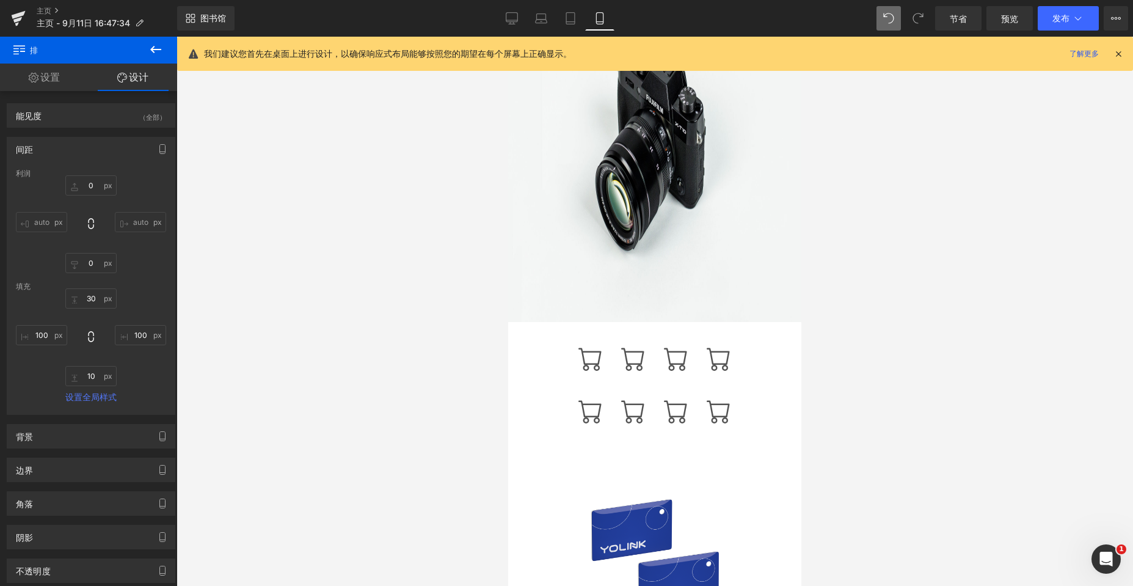
scroll to position [158, 0]
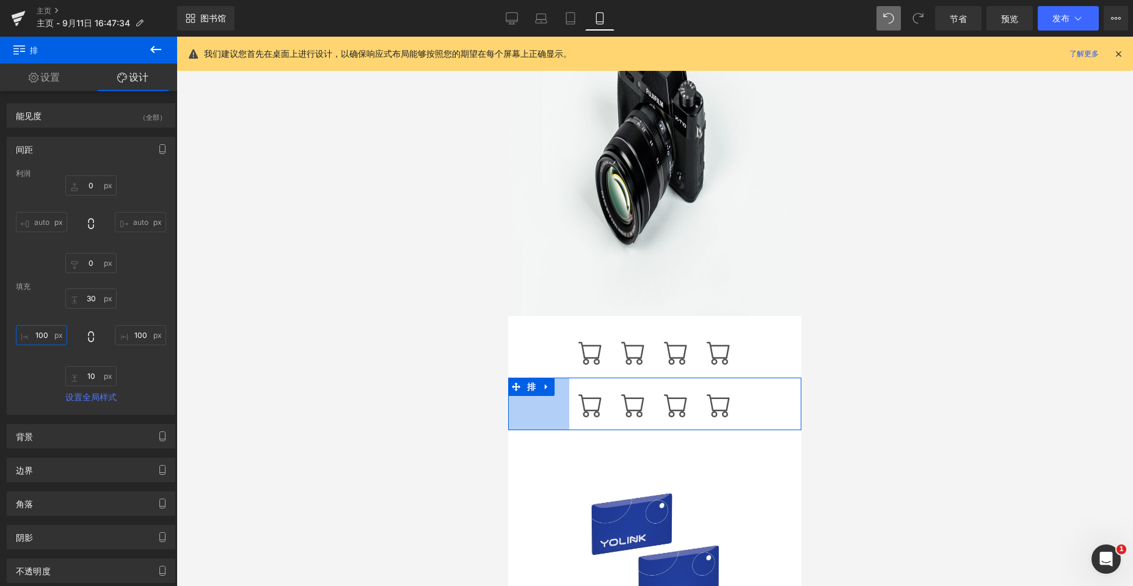
click at [46, 336] on input "100" at bounding box center [41, 335] width 51 height 20
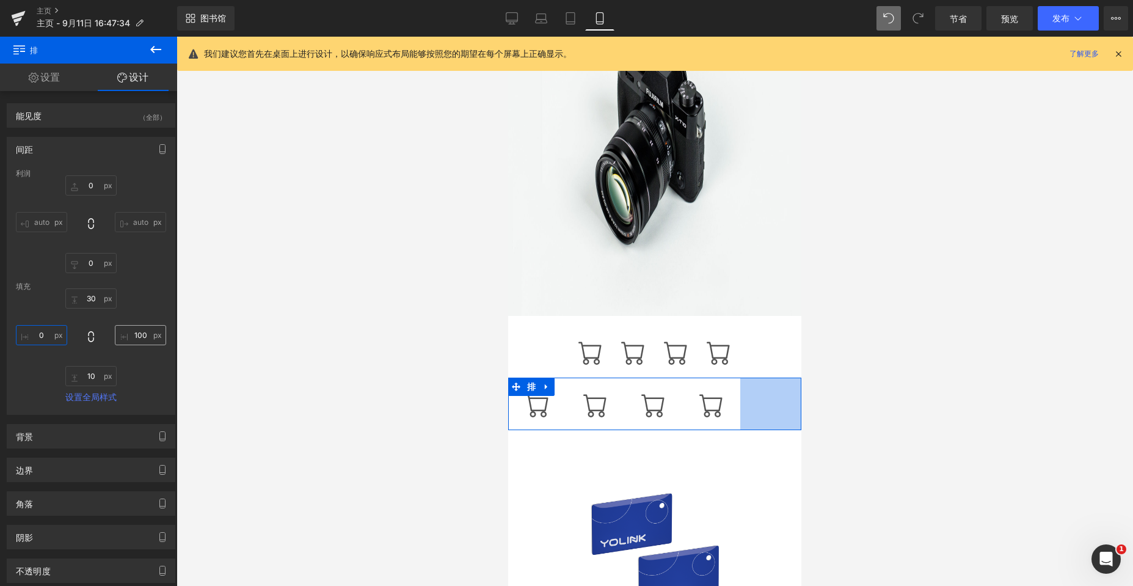
type input "0"
click at [142, 335] on input "100" at bounding box center [140, 335] width 51 height 20
type input "0"
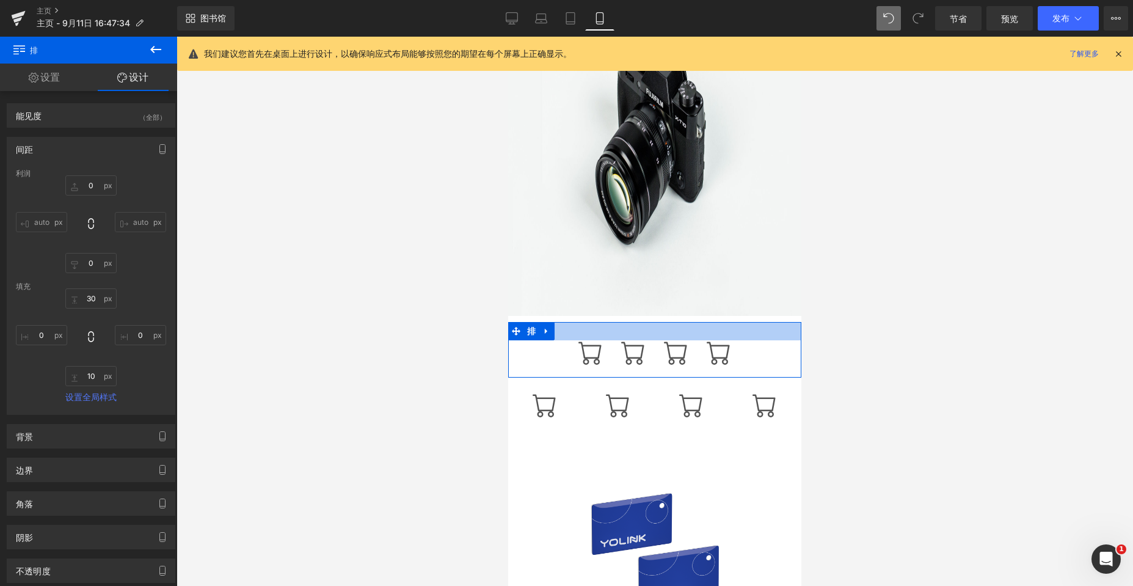
click at [502, 331] on div at bounding box center [654, 331] width 293 height 18
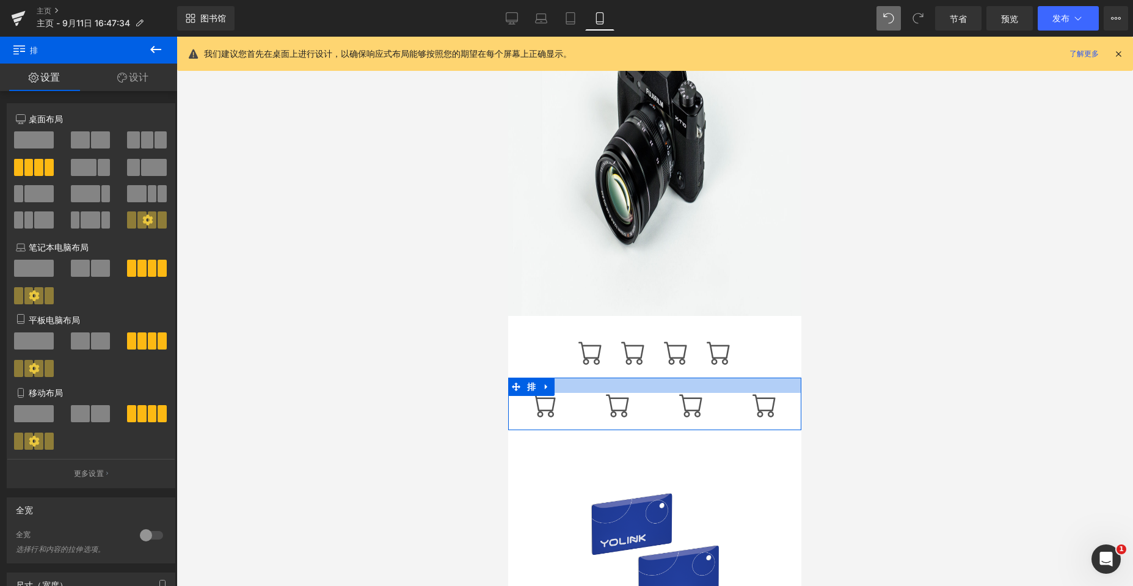
click at [502, 392] on div at bounding box center [654, 384] width 293 height 15
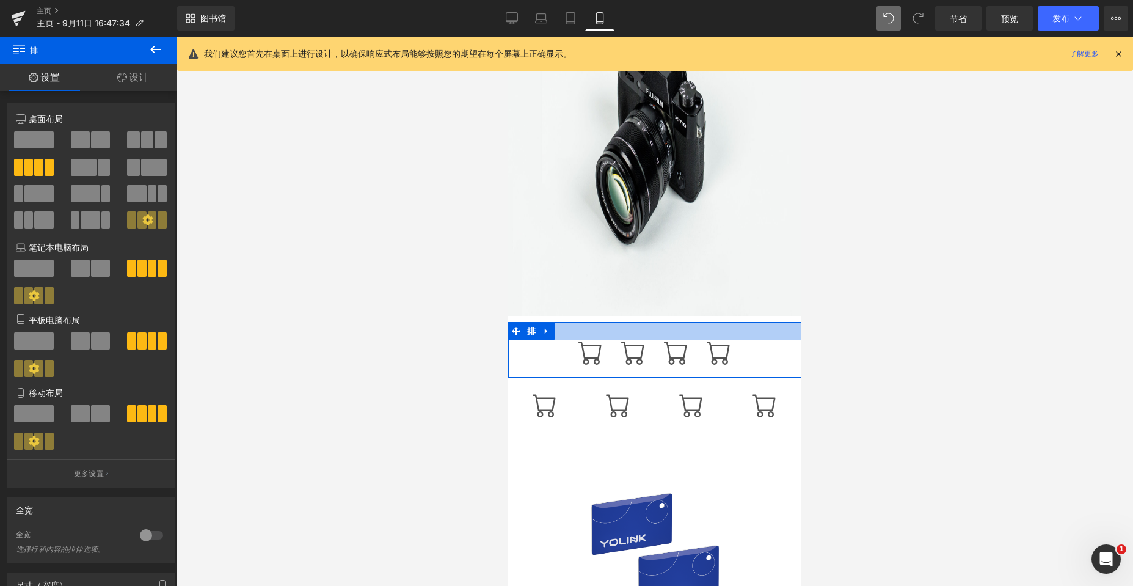
click at [502, 329] on div at bounding box center [654, 331] width 293 height 18
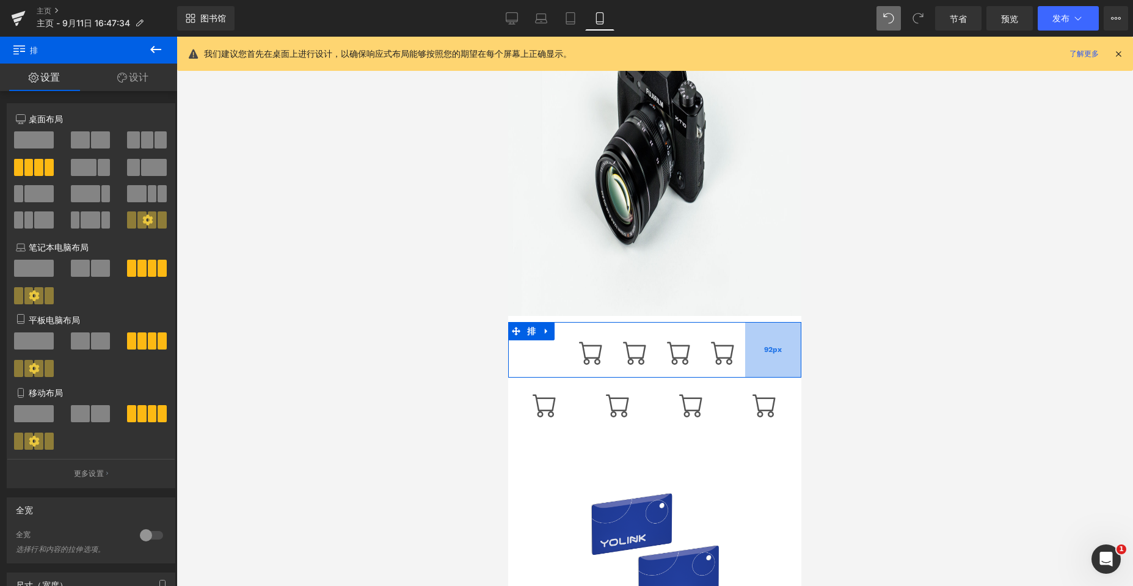
drag, startPoint x: 751, startPoint y: 348, endPoint x: 1000, endPoint y: 377, distance: 250.9
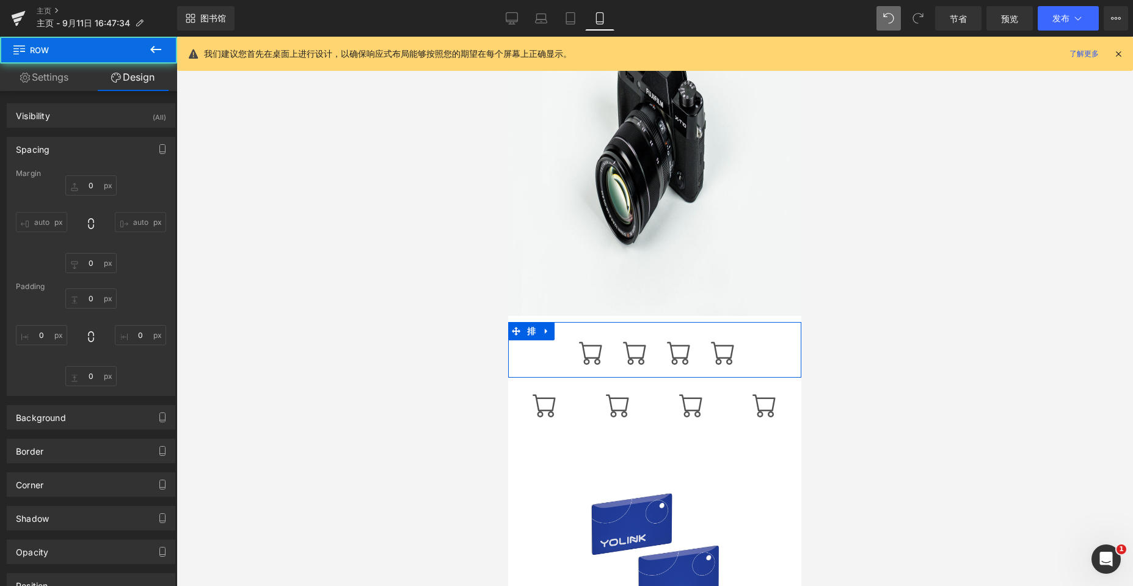
type input "0"
type input "30"
type input "92"
type input "10"
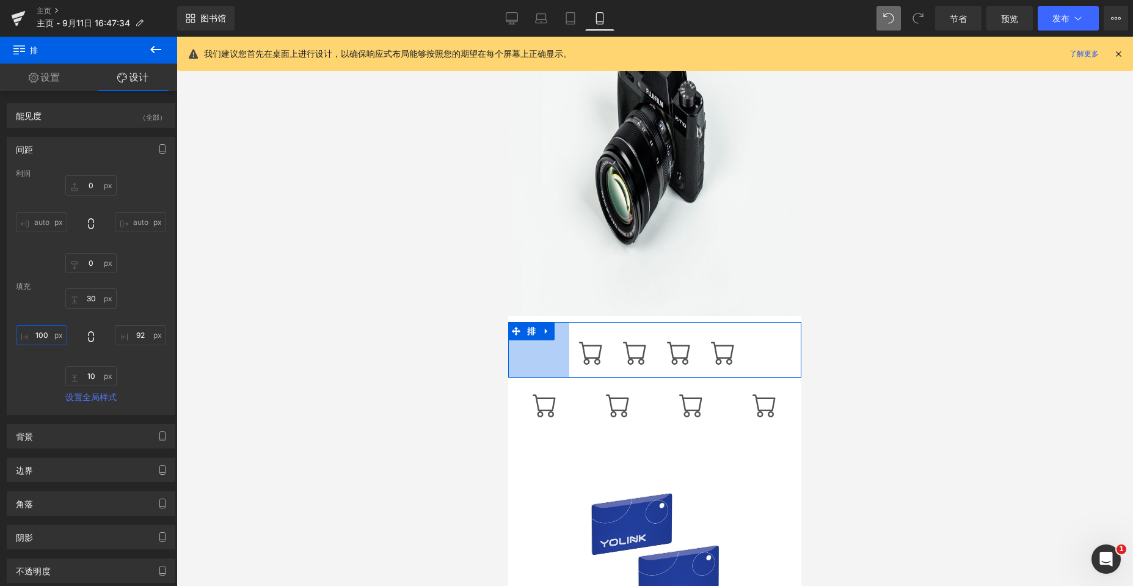
click at [49, 335] on input "100" at bounding box center [41, 335] width 51 height 20
type input "0"
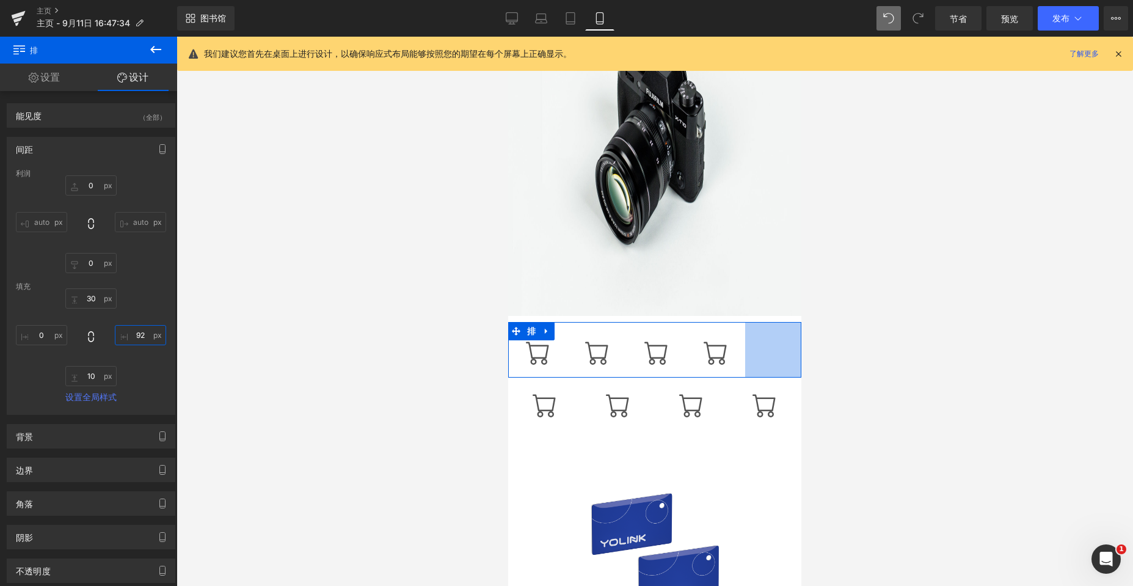
click at [147, 338] on input "92" at bounding box center [140, 335] width 51 height 20
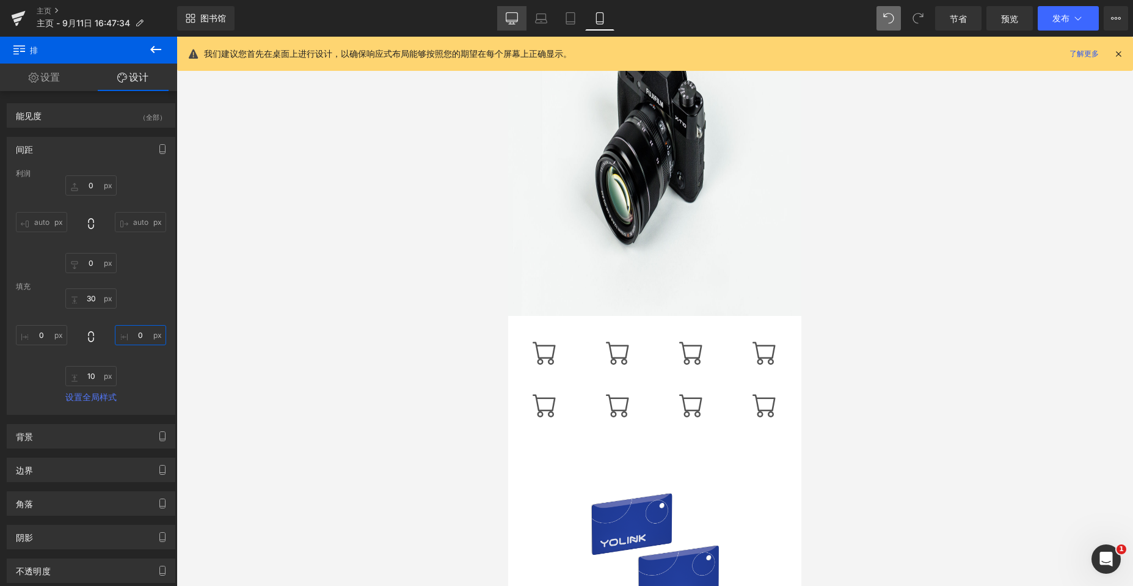
type input "0"
click at [502, 17] on icon at bounding box center [512, 18] width 12 height 12
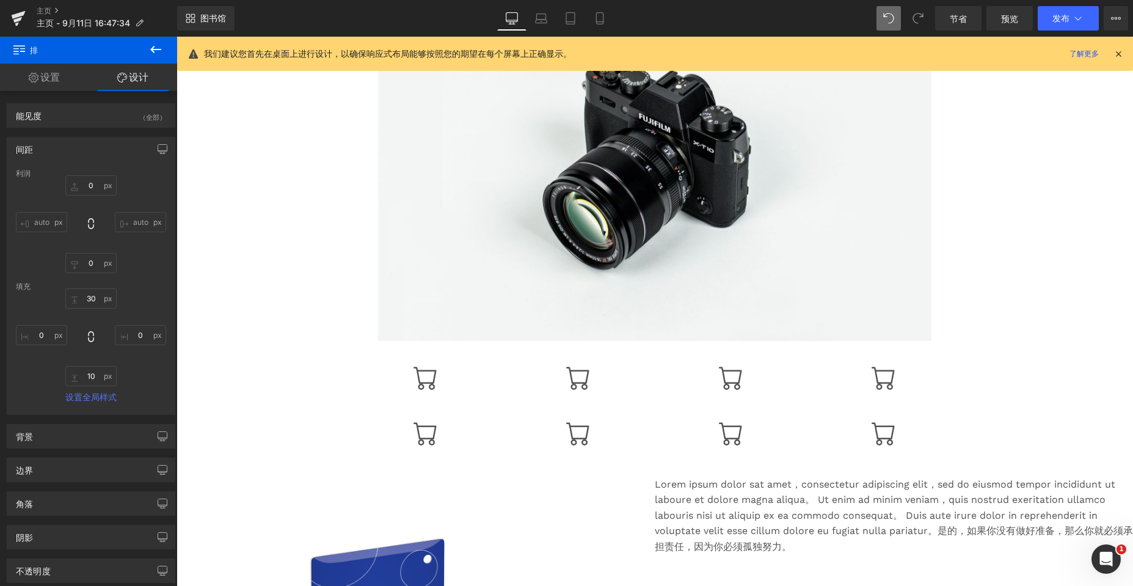
scroll to position [183, 0]
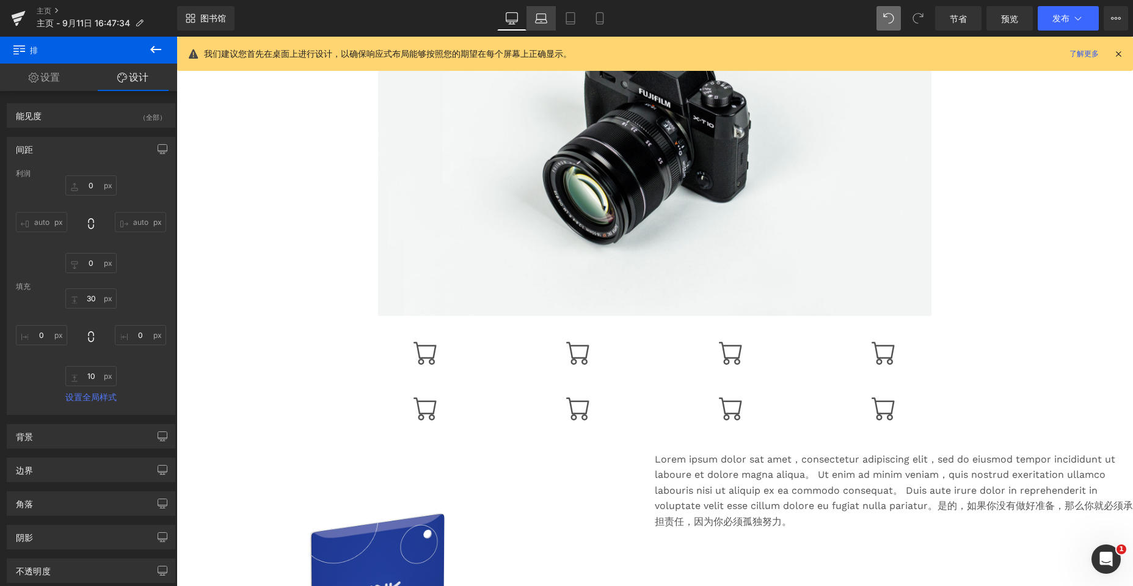
click at [502, 18] on icon at bounding box center [541, 18] width 12 height 12
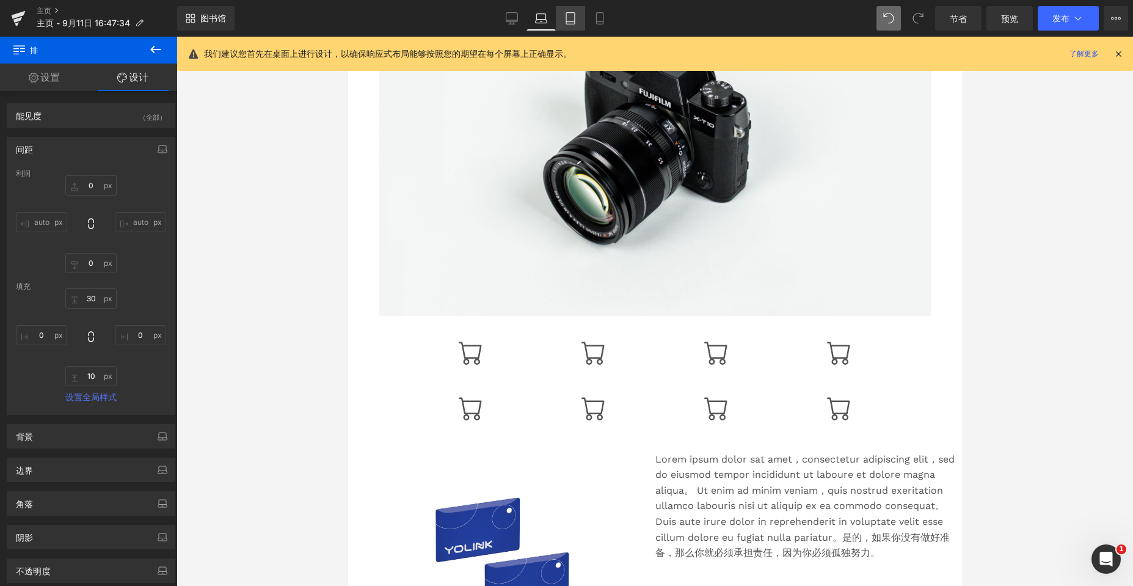
click at [502, 26] on link "药片" at bounding box center [570, 18] width 29 height 24
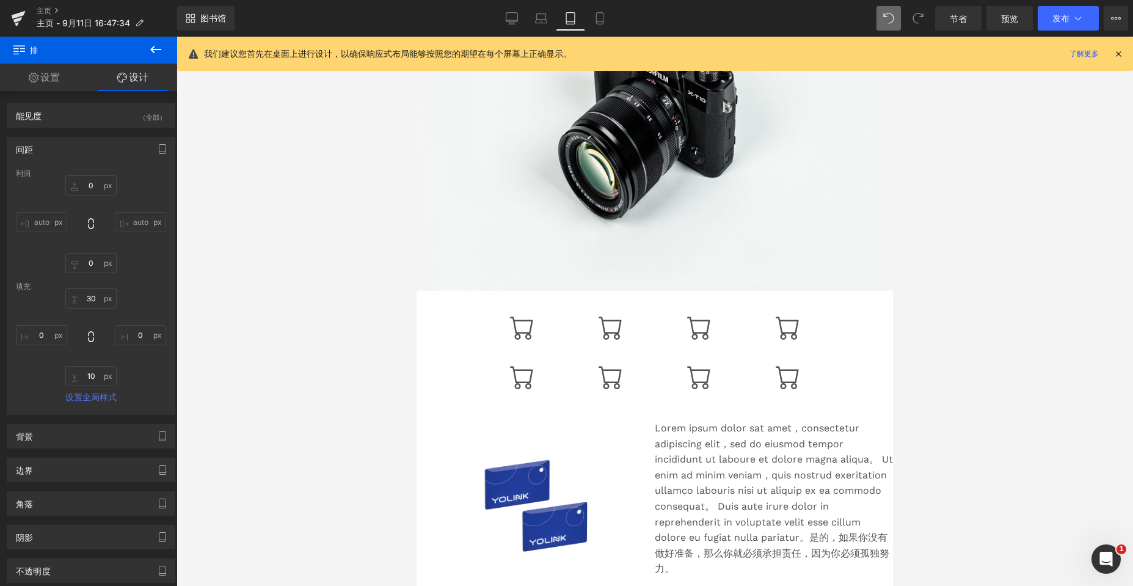
scroll to position [158, 0]
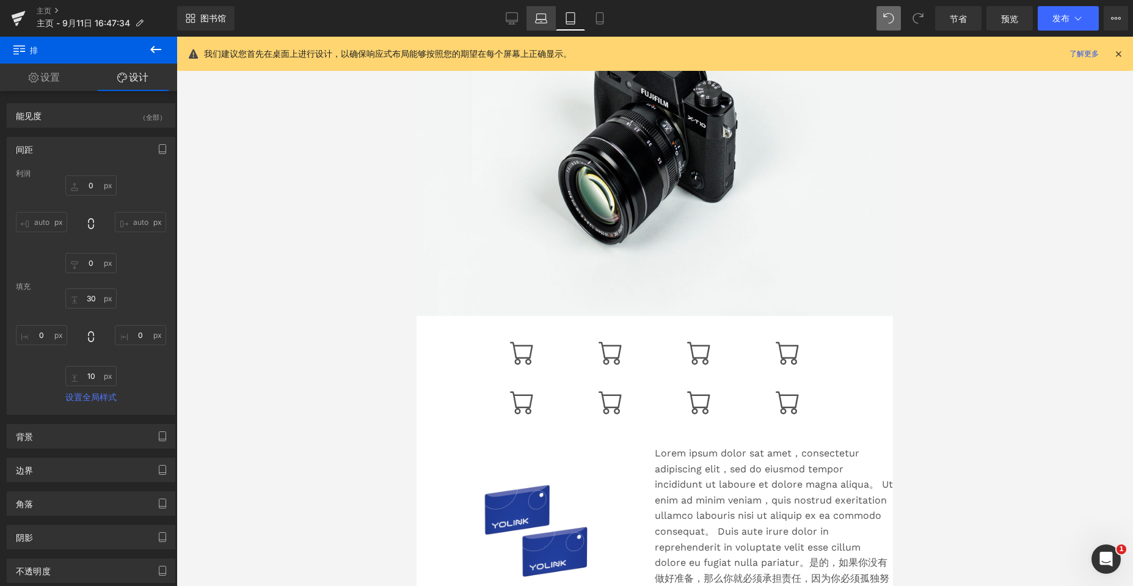
click at [502, 18] on icon at bounding box center [541, 18] width 12 height 12
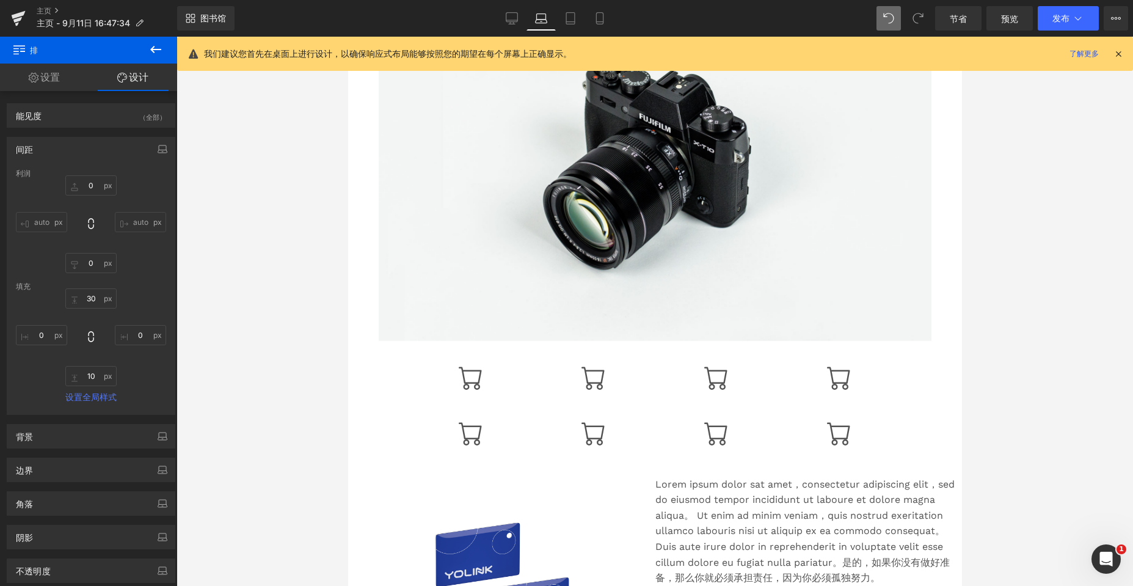
scroll to position [183, 0]
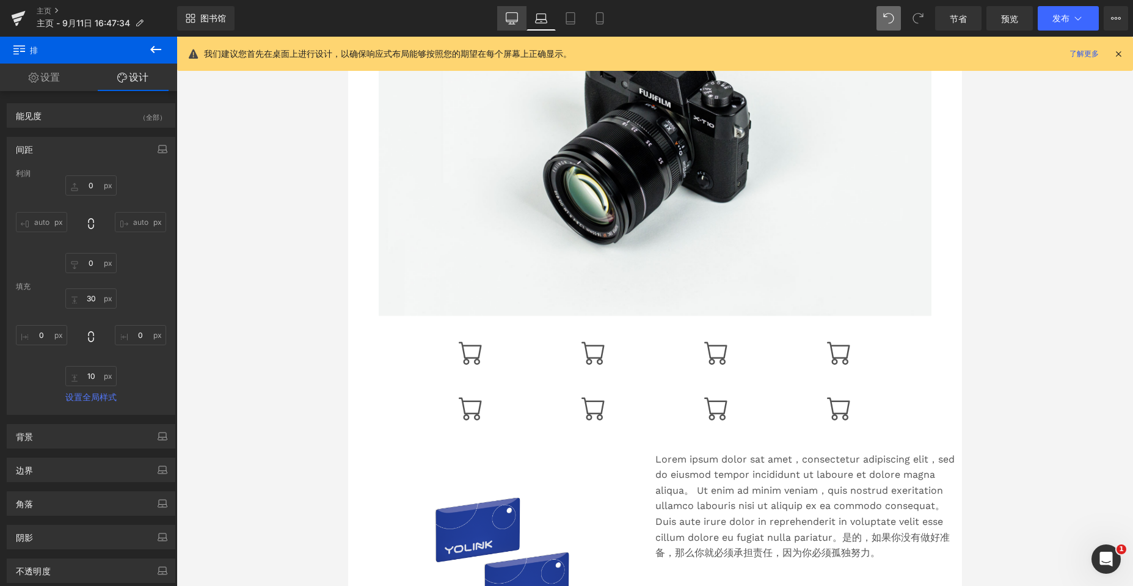
click at [502, 20] on icon at bounding box center [512, 18] width 12 height 12
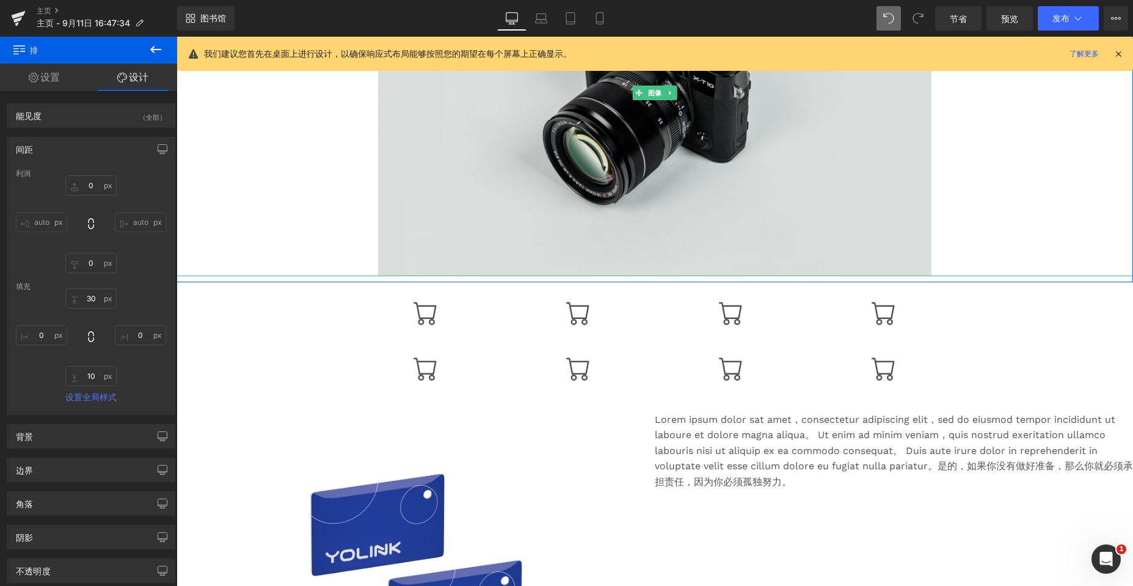
scroll to position [244, 0]
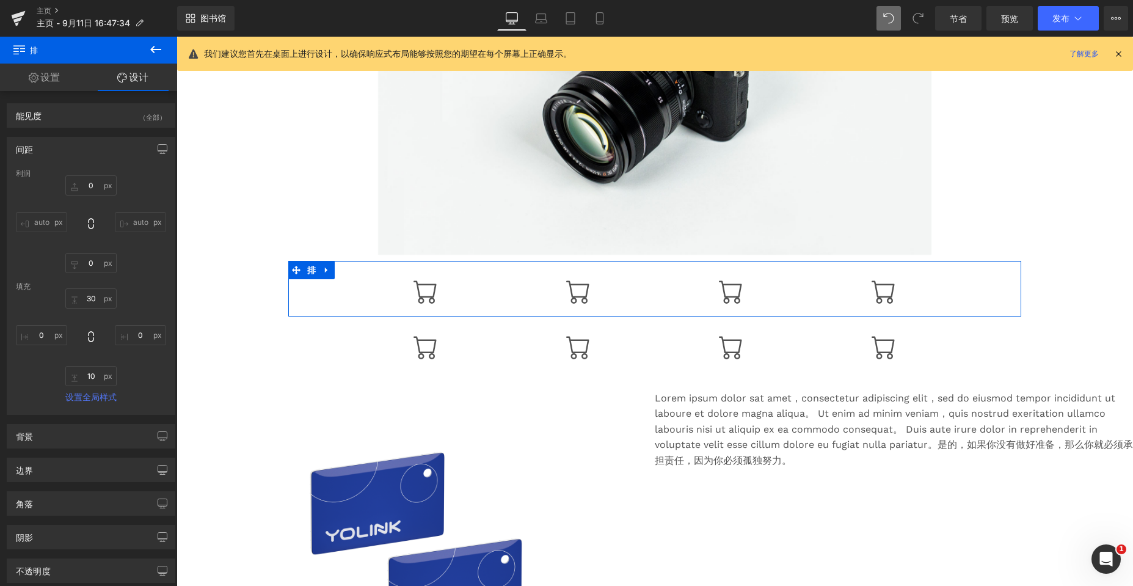
click at [55, 82] on font "设置" at bounding box center [50, 77] width 20 height 12
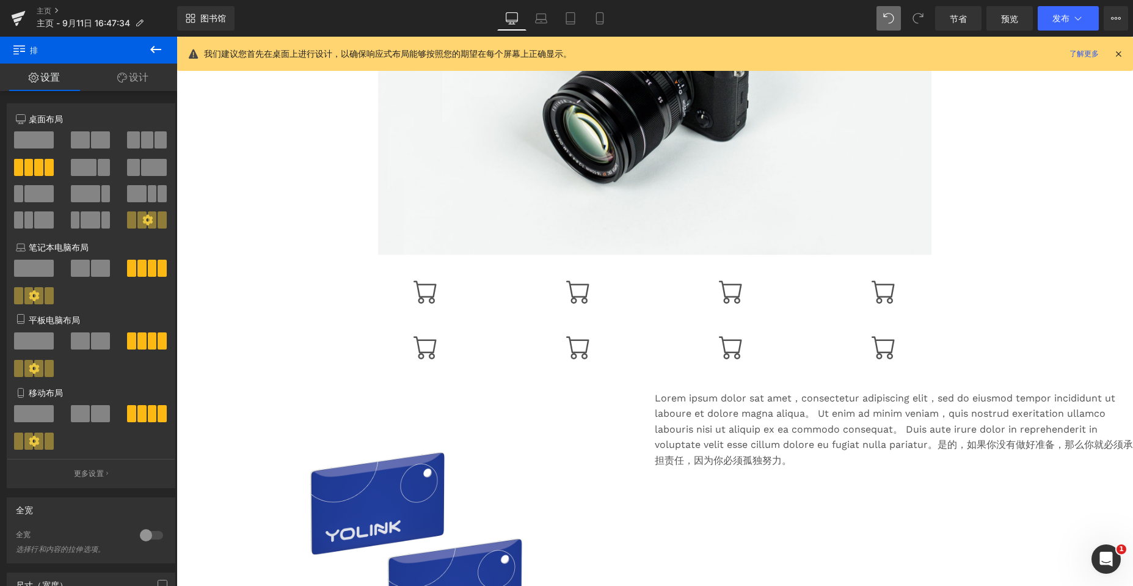
click at [147, 51] on button at bounding box center [155, 50] width 43 height 27
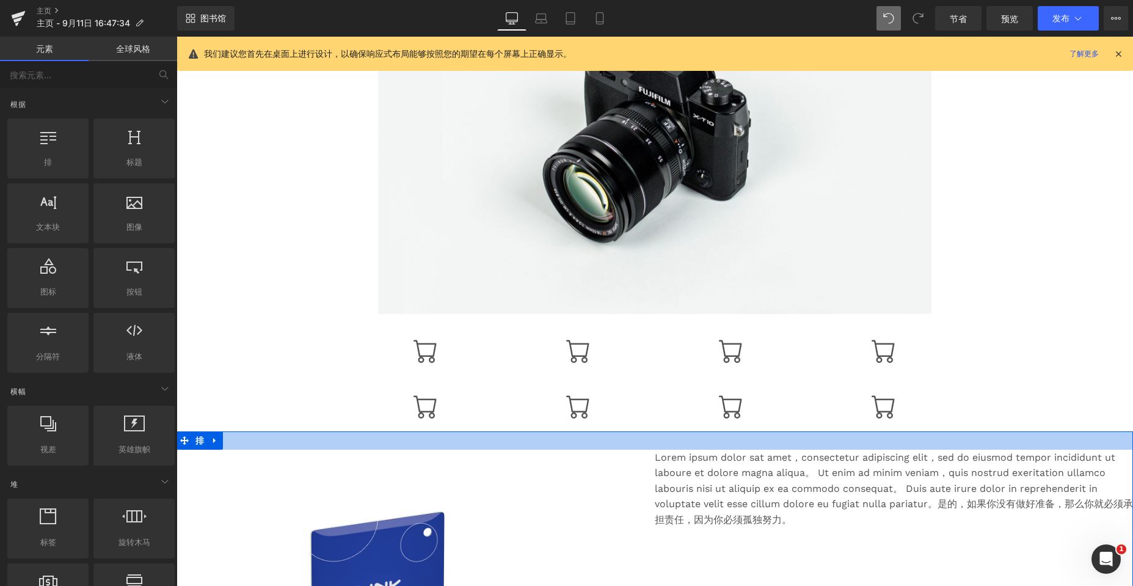
scroll to position [183, 0]
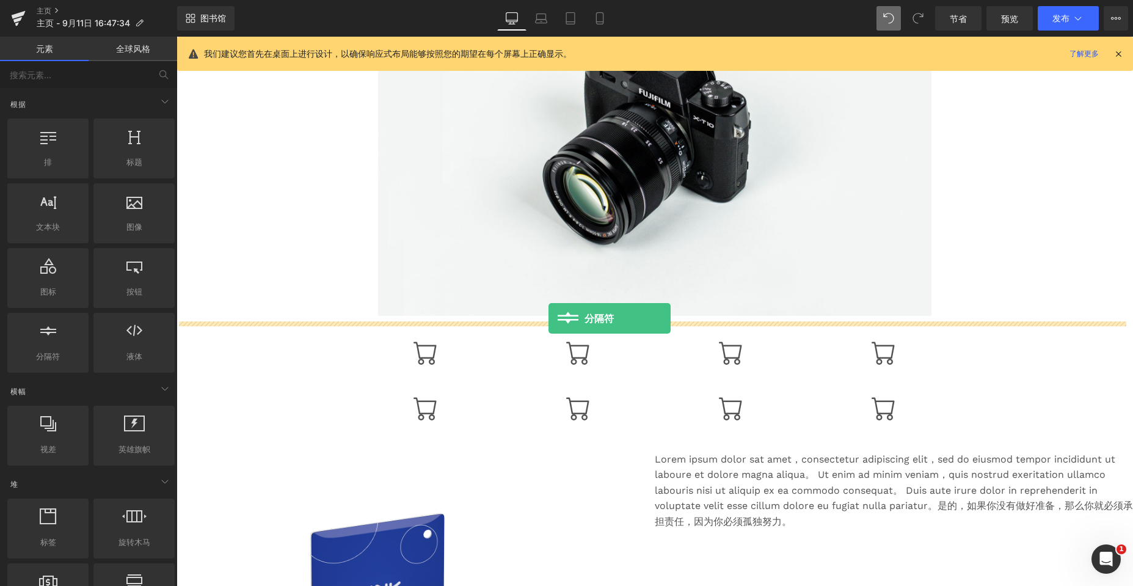
drag, startPoint x: 216, startPoint y: 330, endPoint x: 548, endPoint y: 318, distance: 333.1
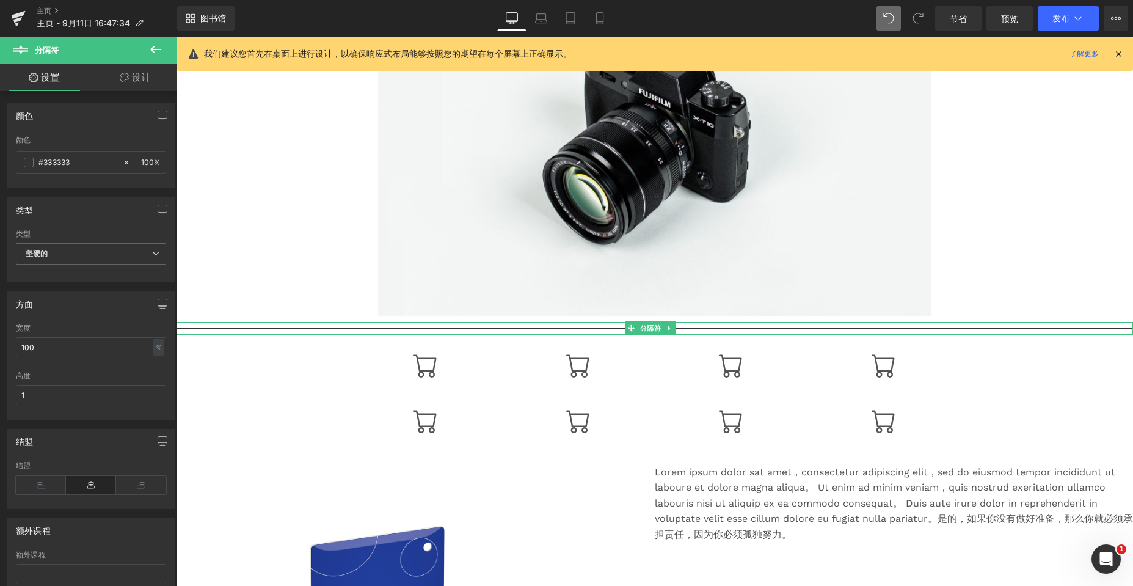
click at [335, 328] on hr at bounding box center [654, 331] width 956 height 7
click at [502, 326] on icon at bounding box center [669, 327] width 7 height 7
click at [502, 326] on icon at bounding box center [675, 327] width 7 height 7
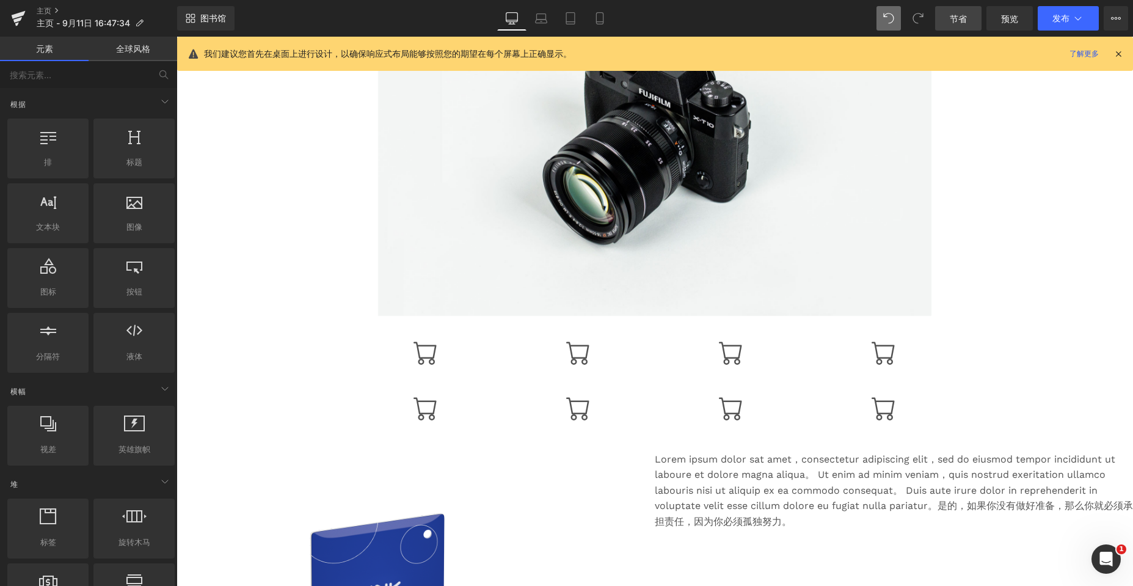
click at [502, 12] on span "节省" at bounding box center [958, 18] width 17 height 13
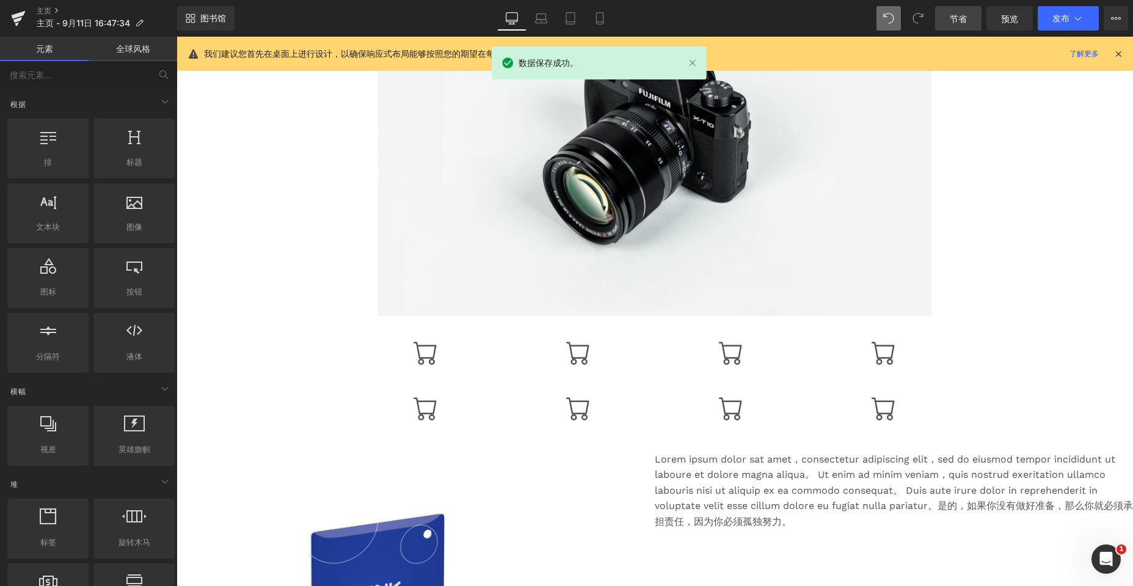
click at [502, 53] on icon at bounding box center [1118, 53] width 11 height 11
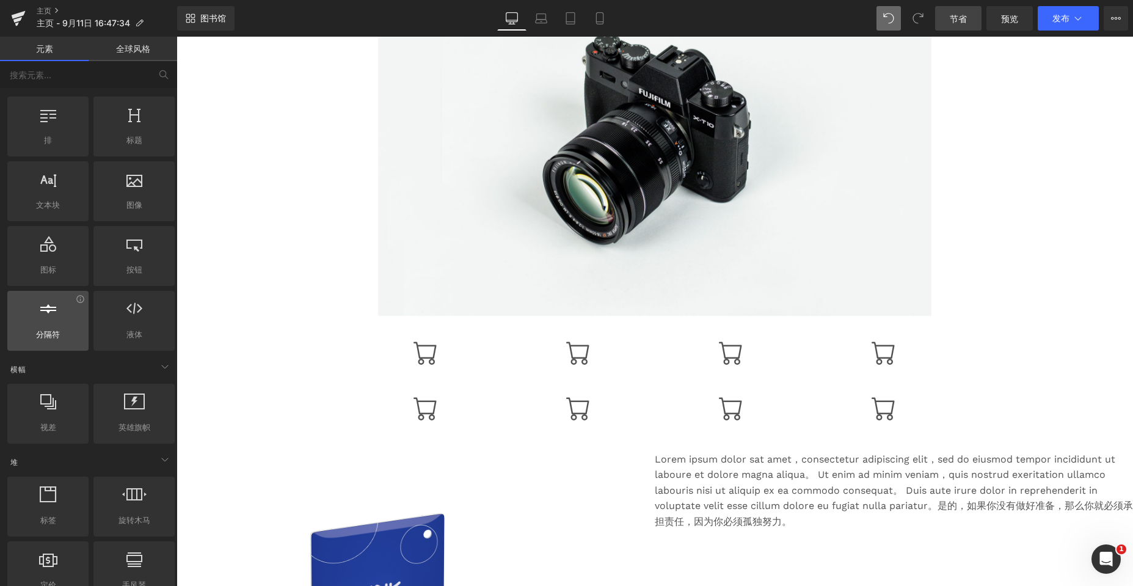
scroll to position [0, 0]
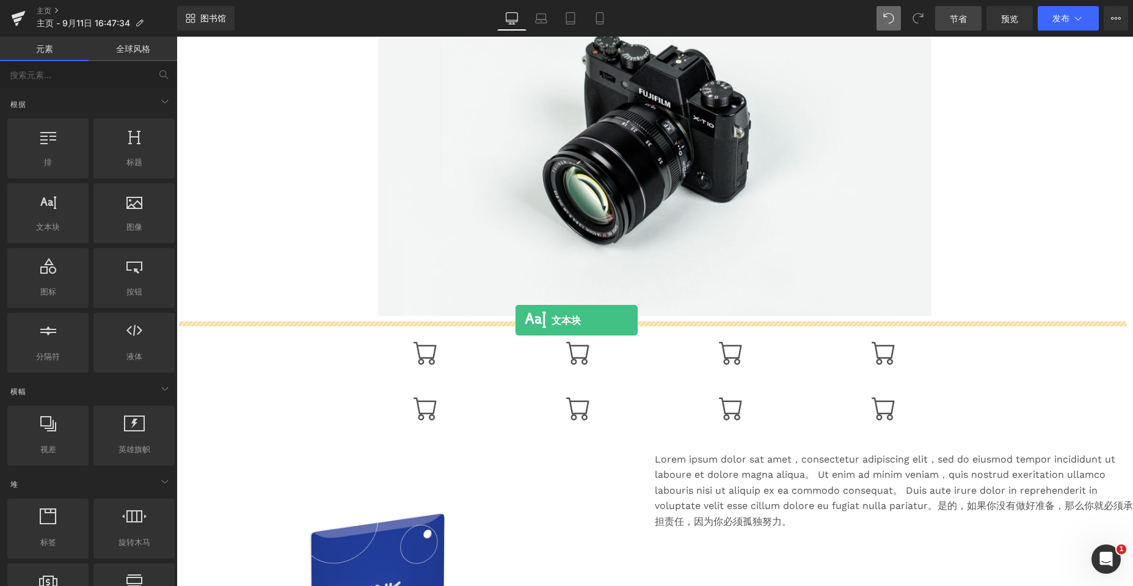
drag, startPoint x: 228, startPoint y: 247, endPoint x: 515, endPoint y: 320, distance: 296.2
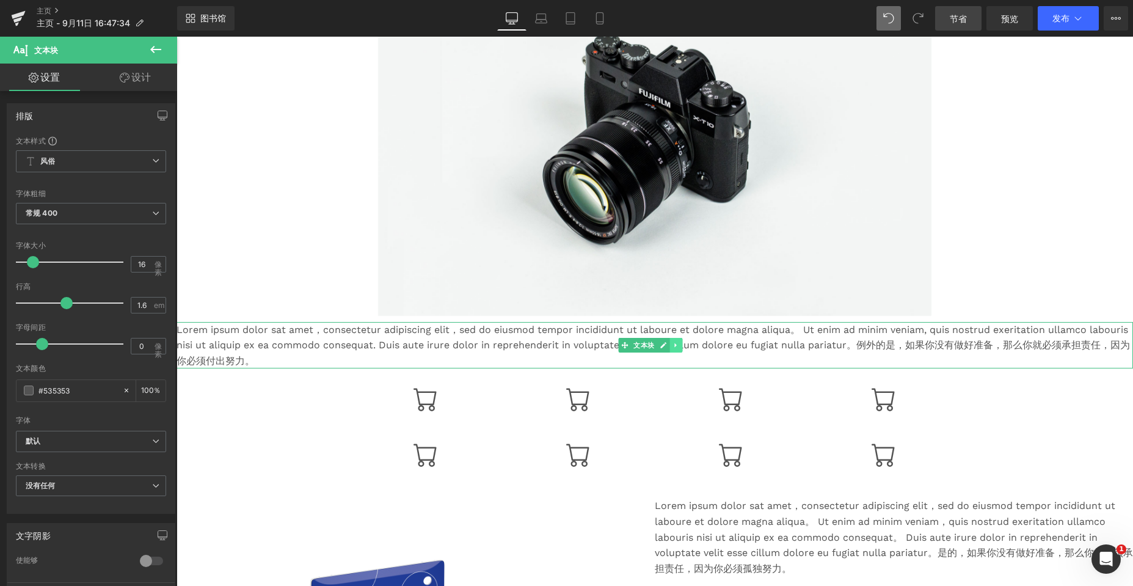
click at [502, 346] on icon at bounding box center [675, 345] width 2 height 4
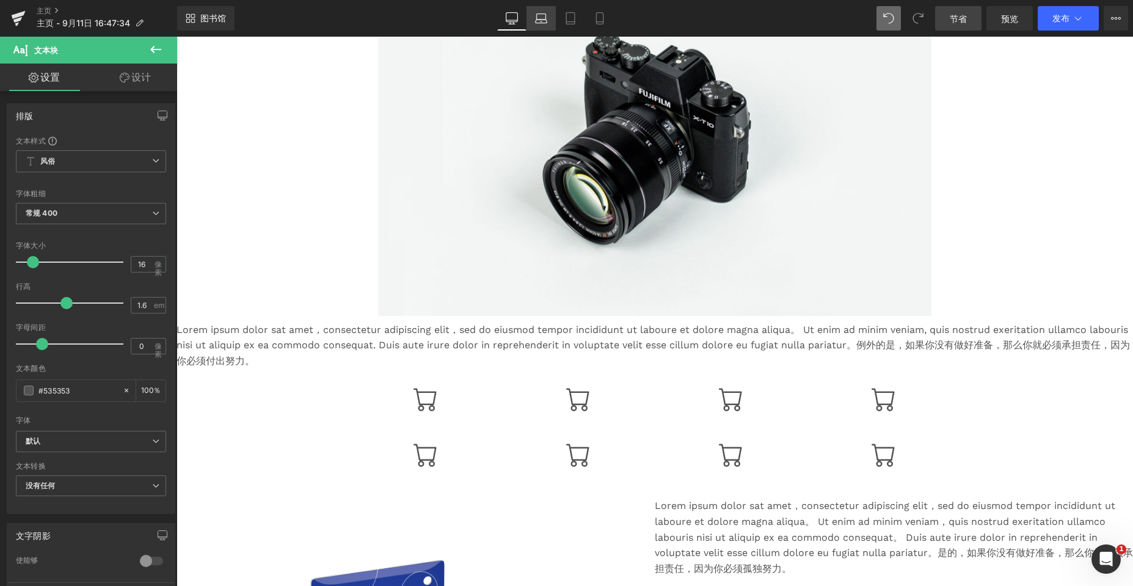
click at [502, 18] on icon at bounding box center [541, 18] width 12 height 12
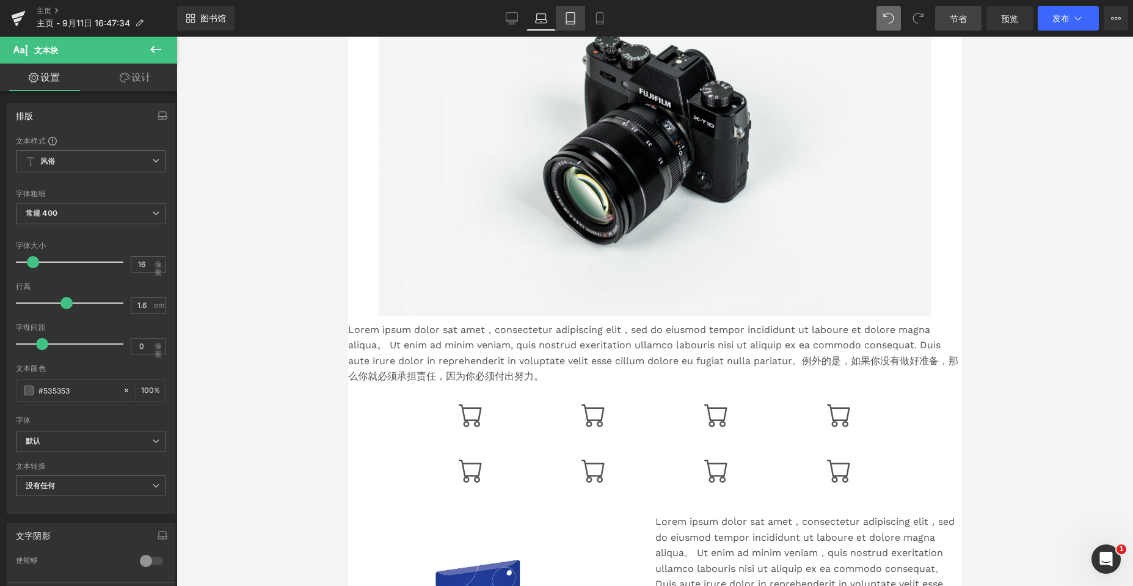
click at [502, 21] on icon at bounding box center [570, 18] width 12 height 12
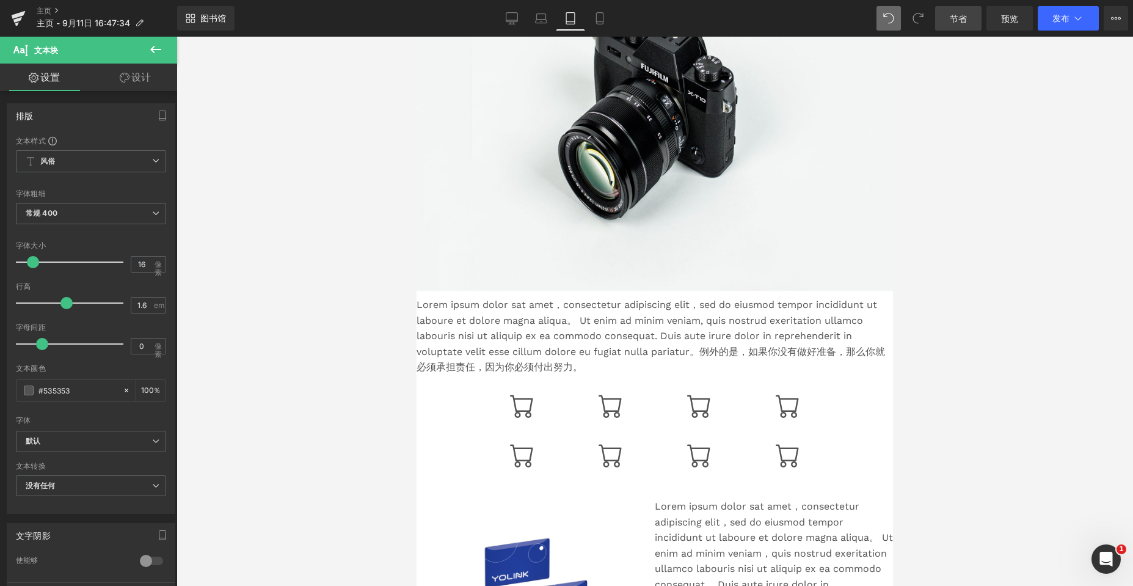
scroll to position [158, 0]
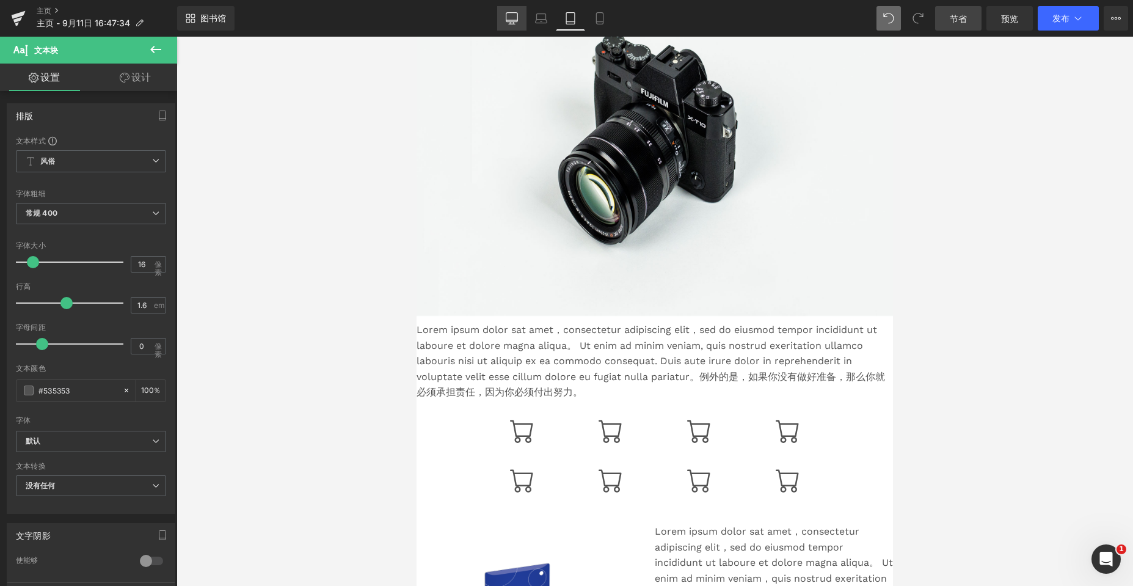
click at [502, 21] on icon at bounding box center [512, 18] width 12 height 12
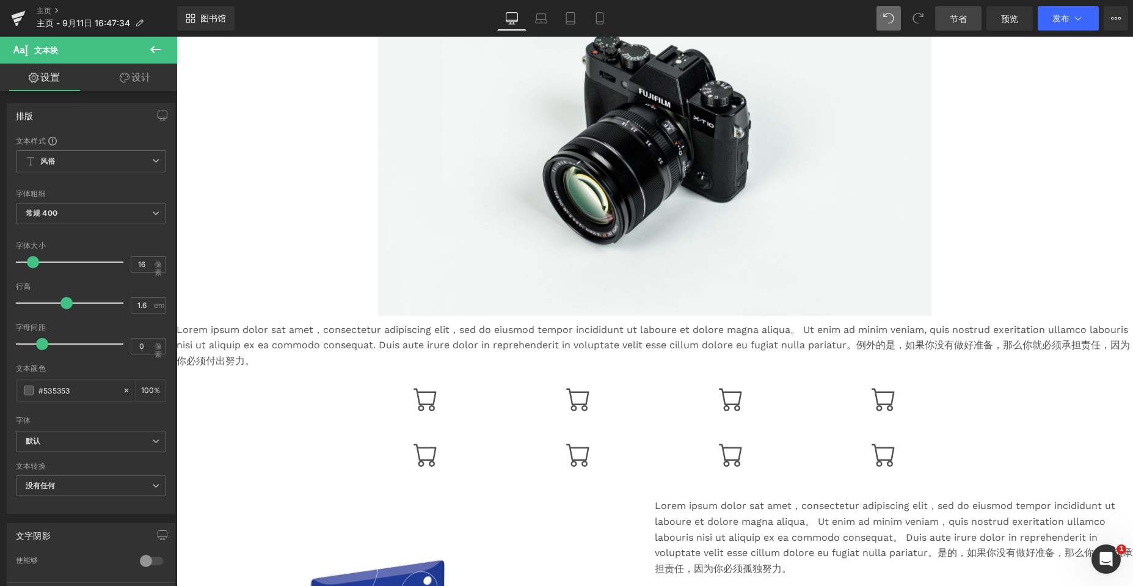
click at [502, 335] on font "Lorem ipsum dolor sat amet，consectetur adipiscing elit，sed do eiusmod tempor in…" at bounding box center [652, 345] width 953 height 43
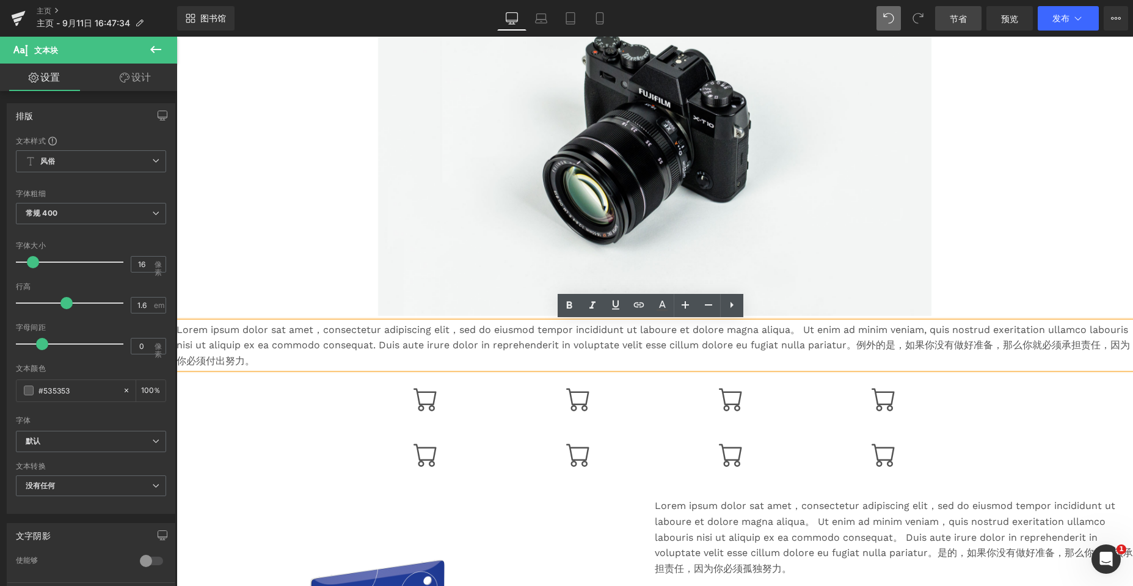
click at [290, 299] on div at bounding box center [654, 132] width 956 height 366
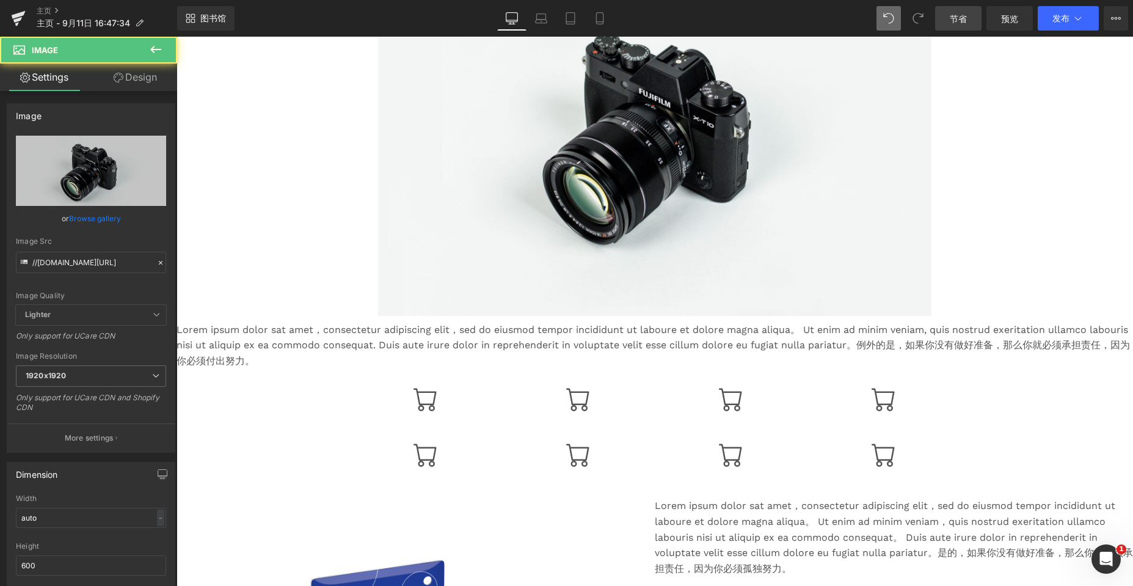
click at [321, 338] on p "Lorem ipsum dolor sat amet，consectetur adipiscing elit，sed do eiusmod tempor in…" at bounding box center [654, 345] width 956 height 47
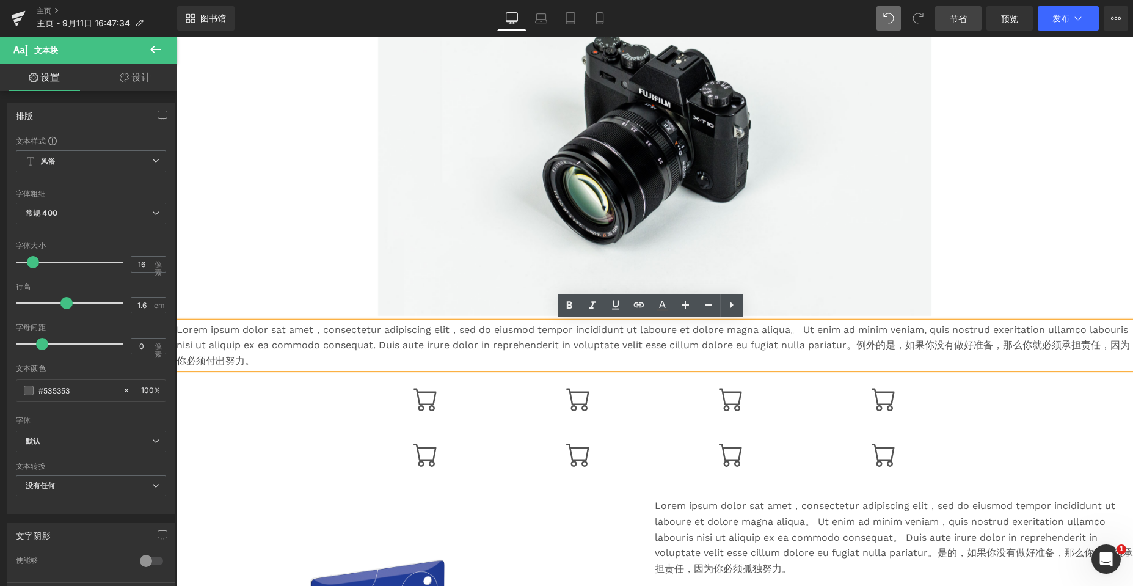
click at [256, 247] on div at bounding box center [654, 132] width 956 height 366
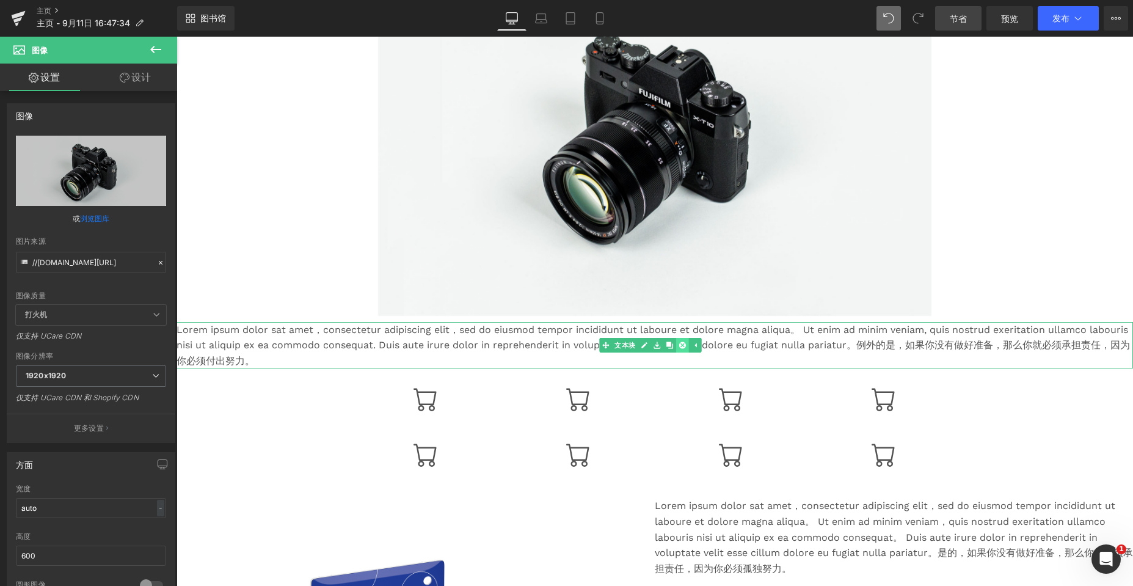
click at [502, 346] on icon at bounding box center [682, 344] width 7 height 7
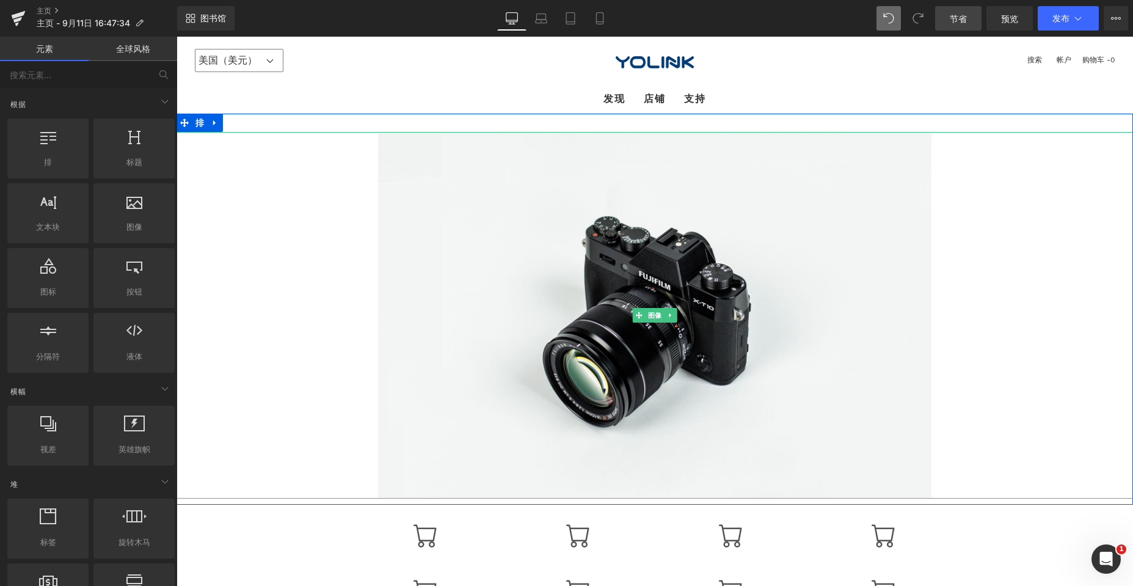
scroll to position [0, 0]
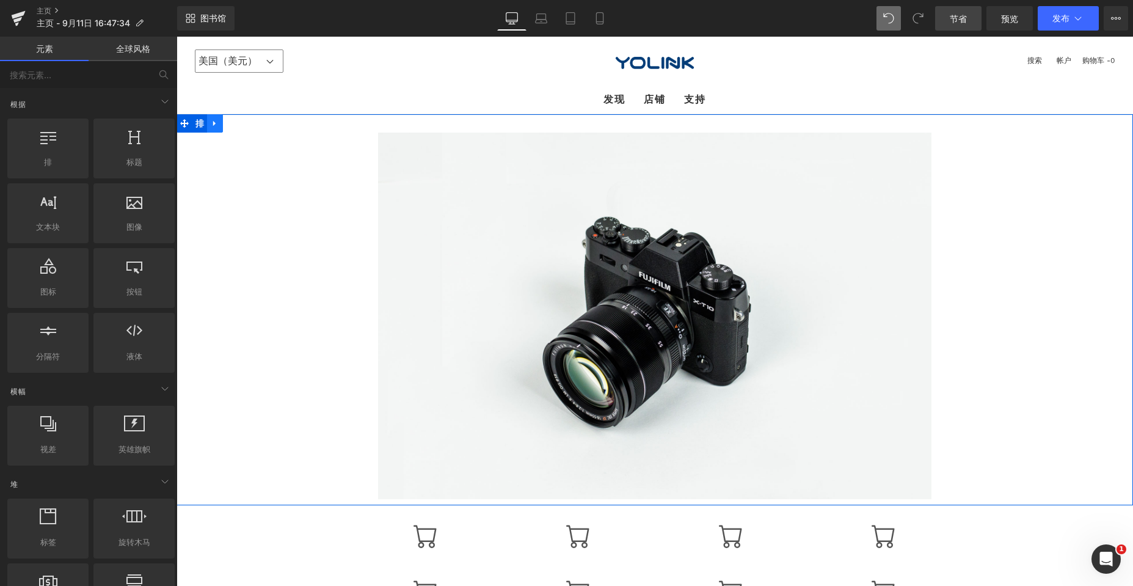
click at [211, 125] on icon at bounding box center [215, 122] width 9 height 9
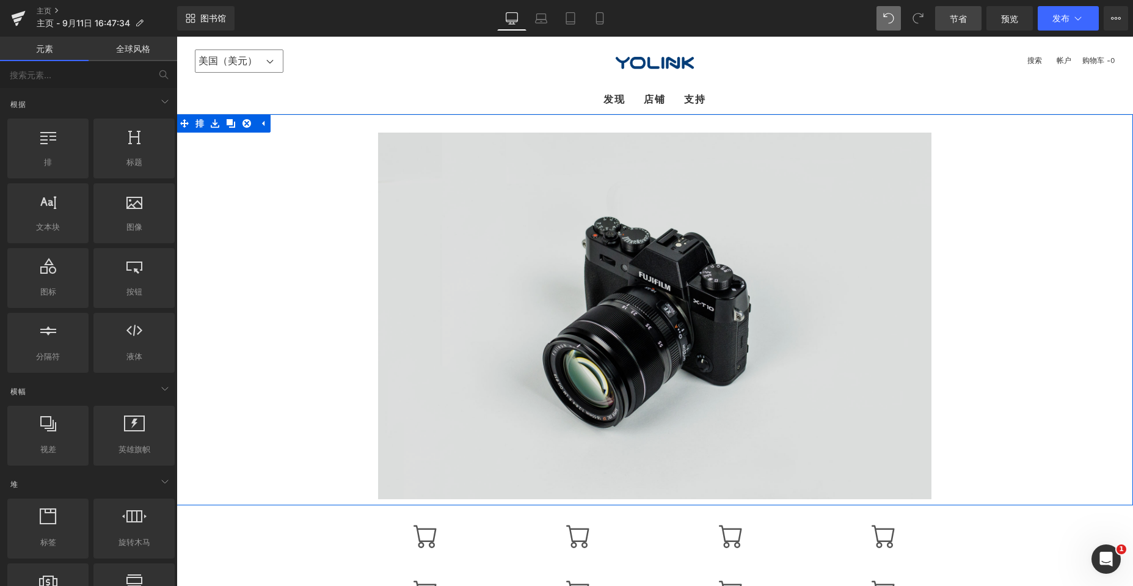
click at [410, 256] on img at bounding box center [654, 316] width 553 height 366
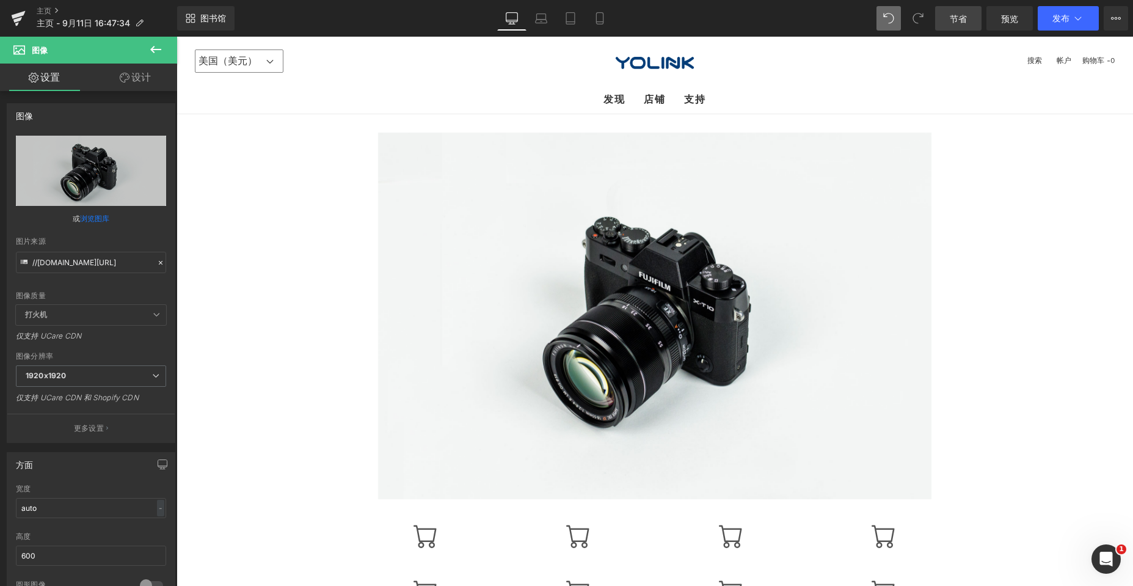
click at [353, 98] on ul "发现 探索家园 发现新内容 与 YOLINK 连接 解决问题的解决方案 店铺" at bounding box center [655, 100] width 938 height 28
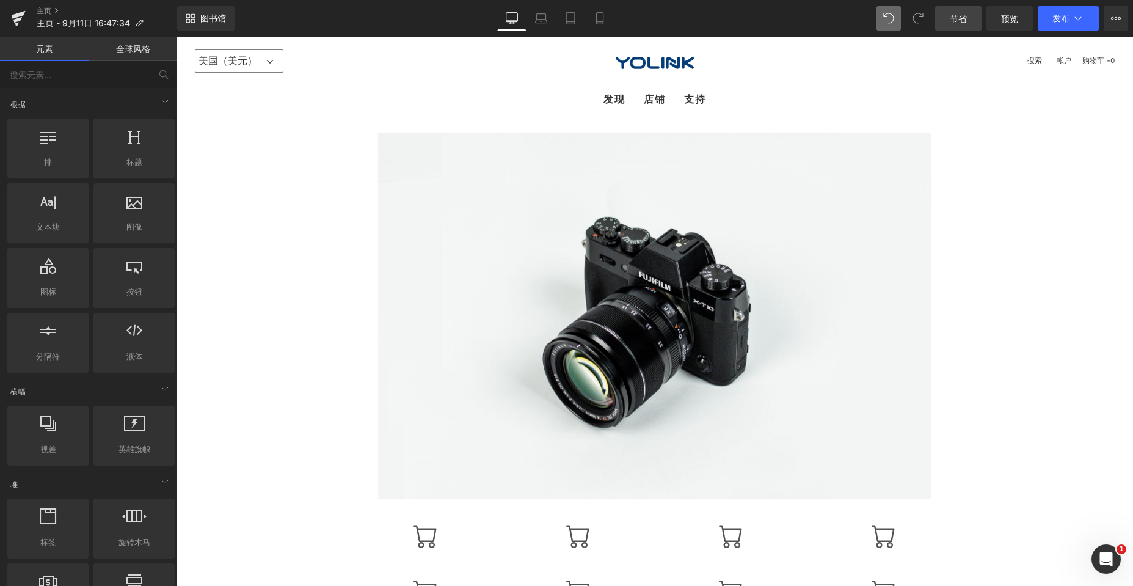
click at [244, 129] on link at bounding box center [242, 123] width 13 height 15
click at [49, 154] on div at bounding box center [48, 141] width 74 height 27
click at [78, 131] on div at bounding box center [48, 141] width 74 height 27
click at [78, 128] on icon at bounding box center [79, 126] width 7 height 7
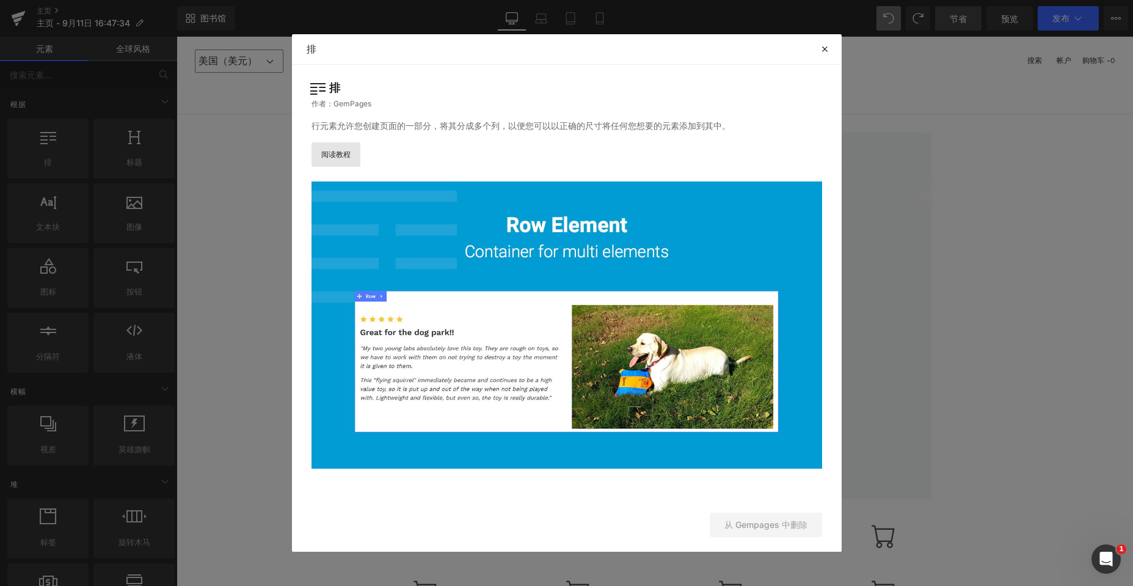
click at [337, 150] on font "阅读教程" at bounding box center [335, 154] width 29 height 9
click at [502, 46] on icon at bounding box center [824, 48] width 11 height 11
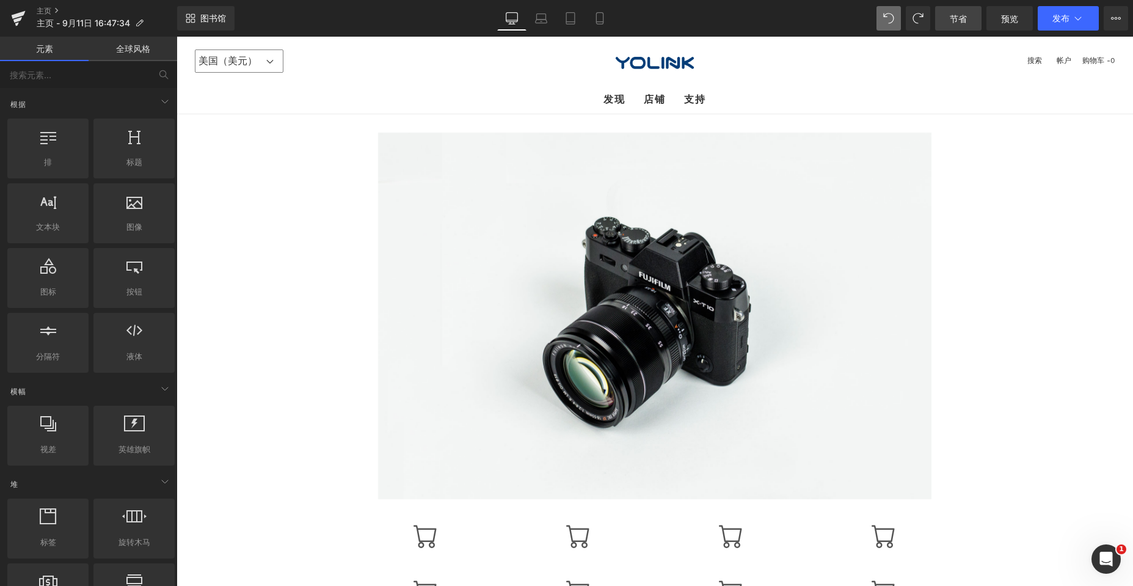
scroll to position [61, 0]
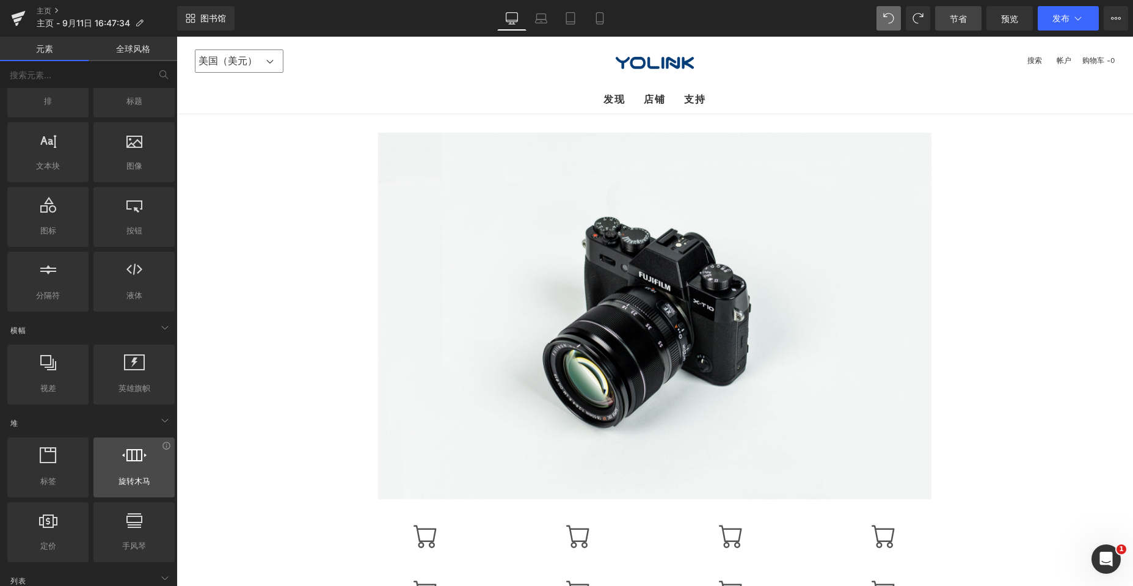
click at [131, 468] on div at bounding box center [134, 460] width 74 height 27
click at [162, 446] on icon at bounding box center [165, 445] width 7 height 7
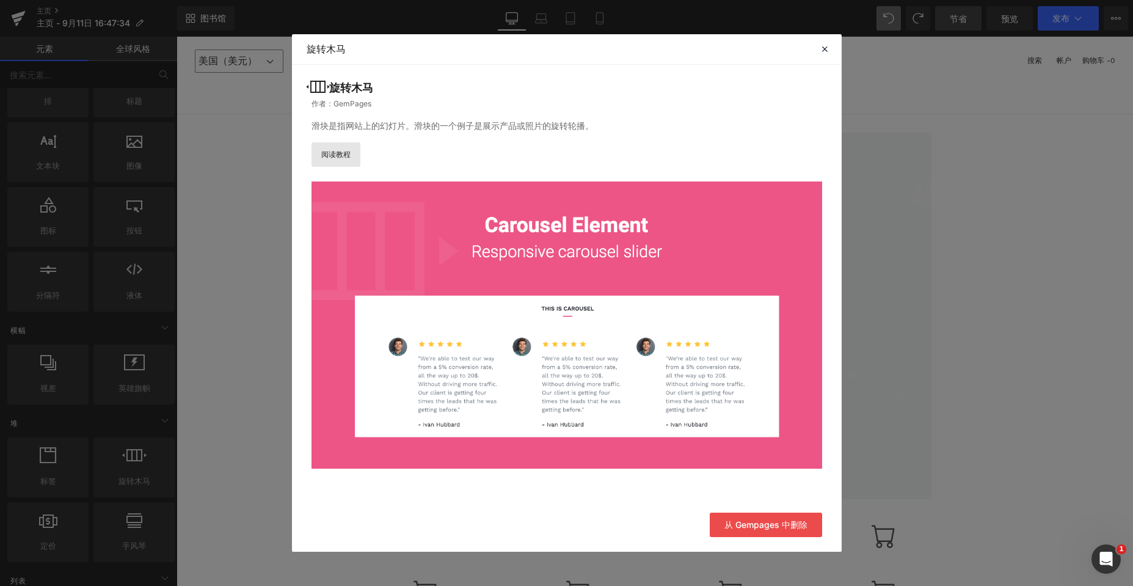
click at [334, 151] on font "阅读教程" at bounding box center [335, 154] width 29 height 9
click at [502, 46] on icon at bounding box center [824, 48] width 11 height 11
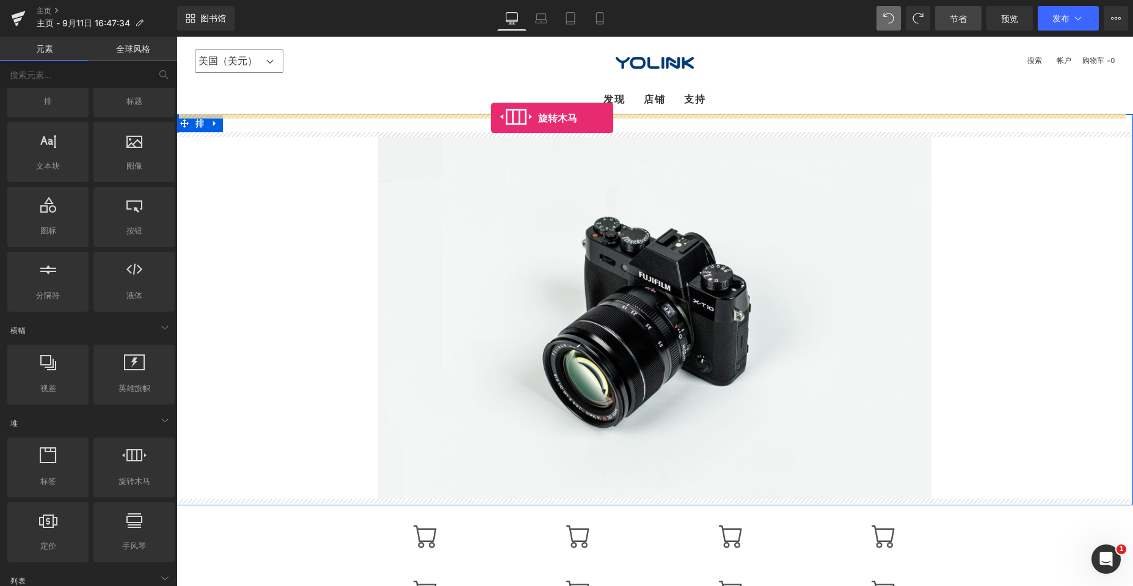
drag, startPoint x: 305, startPoint y: 509, endPoint x: 491, endPoint y: 118, distance: 433.3
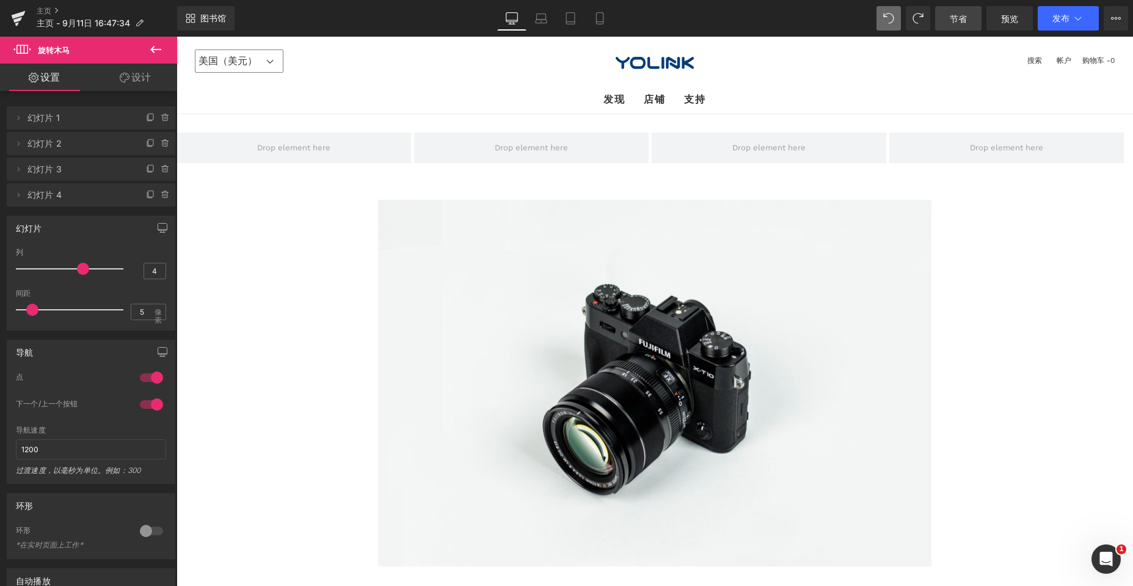
drag, startPoint x: 64, startPoint y: 269, endPoint x: 78, endPoint y: 267, distance: 14.2
click at [78, 267] on span at bounding box center [83, 269] width 12 height 12
type input "1"
drag, startPoint x: 84, startPoint y: 268, endPoint x: 24, endPoint y: 269, distance: 59.9
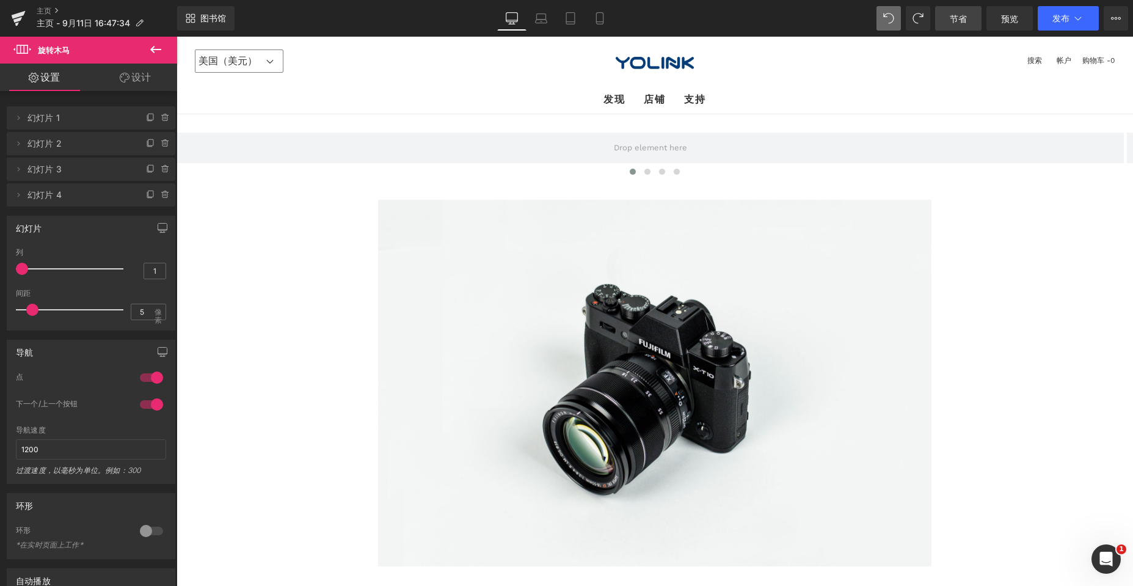
click at [24, 269] on span at bounding box center [22, 269] width 12 height 12
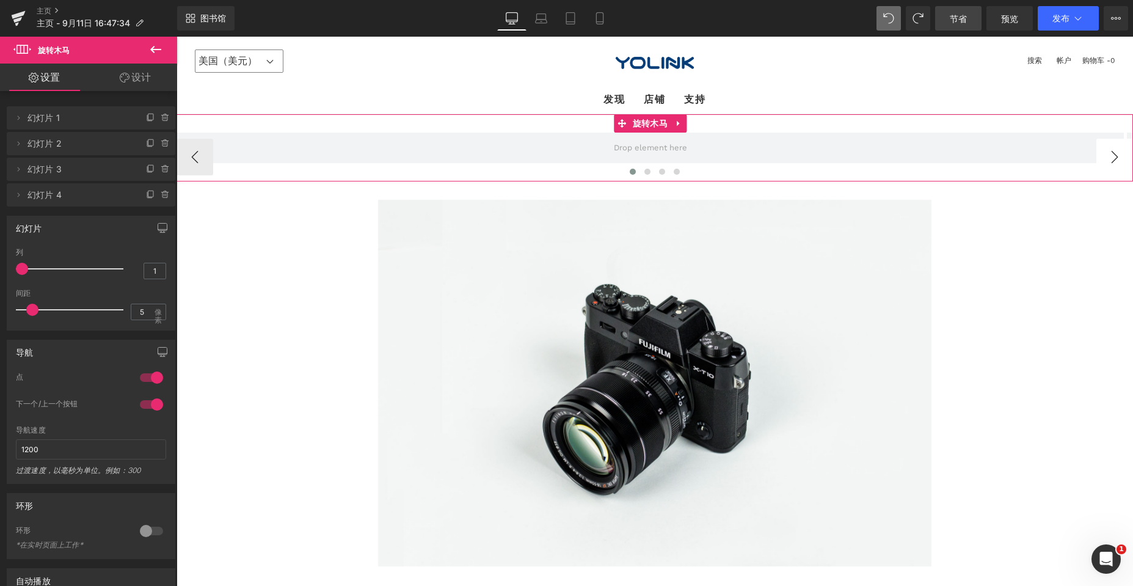
click at [502, 154] on button "›" at bounding box center [1114, 157] width 37 height 37
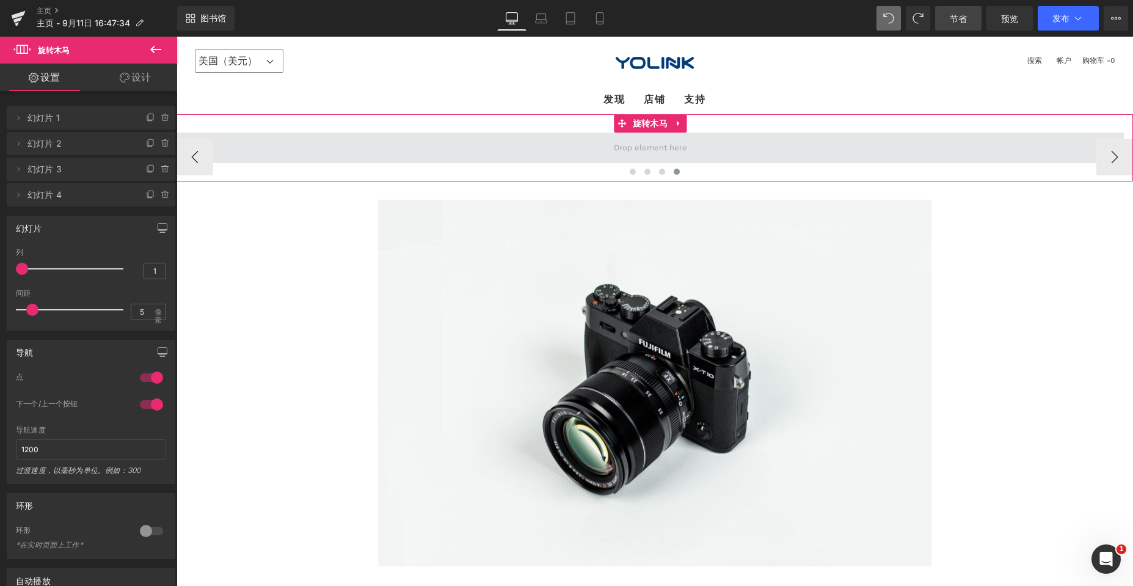
click at [502, 158] on span at bounding box center [649, 148] width 947 height 31
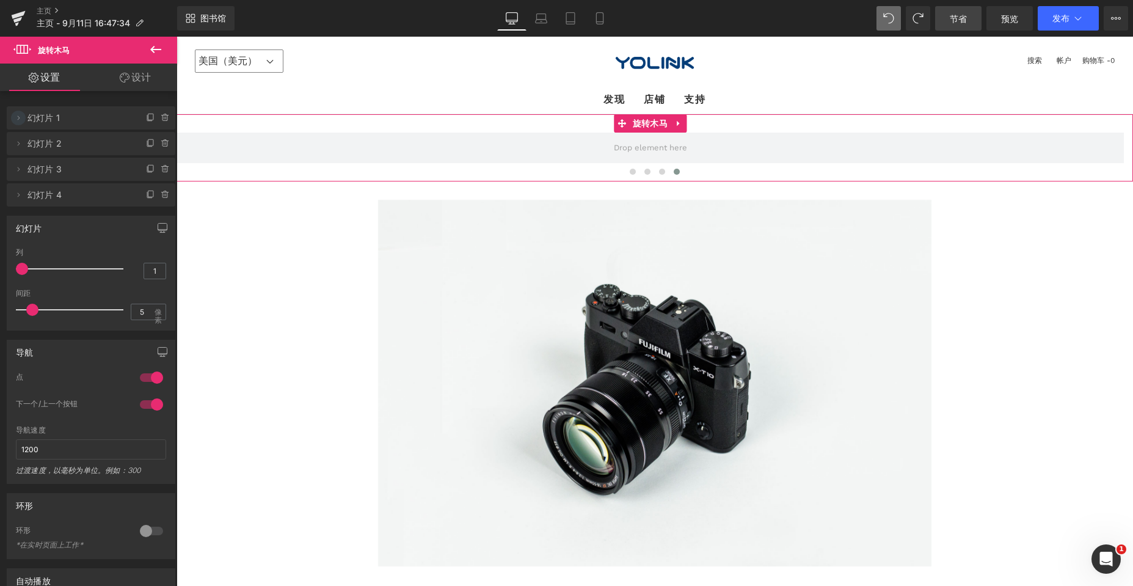
click at [18, 116] on icon at bounding box center [18, 118] width 10 height 10
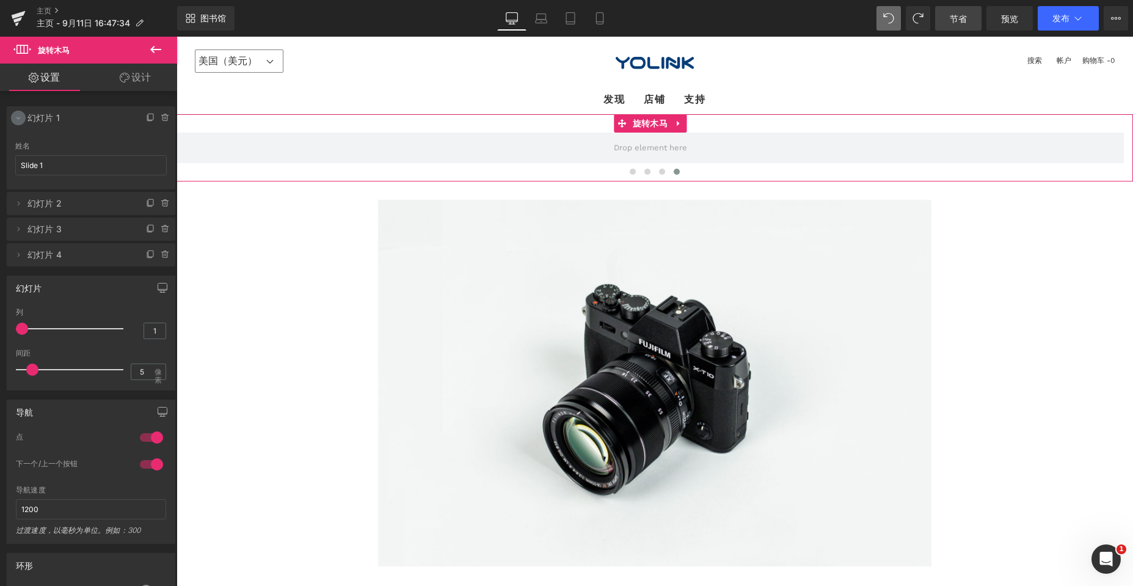
click at [18, 116] on icon at bounding box center [18, 118] width 10 height 10
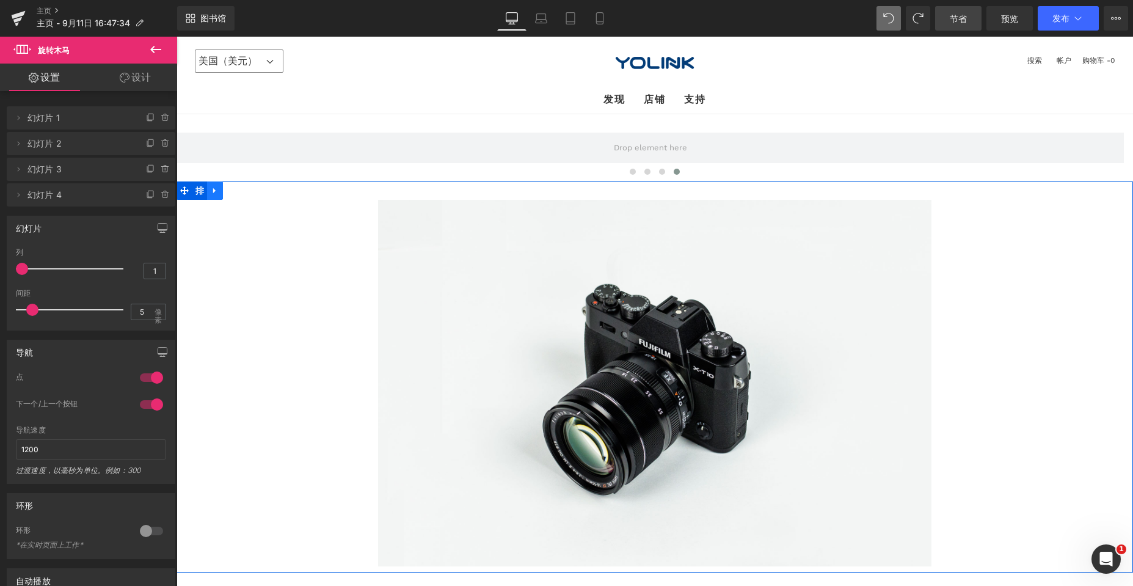
click at [213, 191] on icon at bounding box center [214, 189] width 2 height 5
click at [244, 190] on icon at bounding box center [246, 190] width 9 height 9
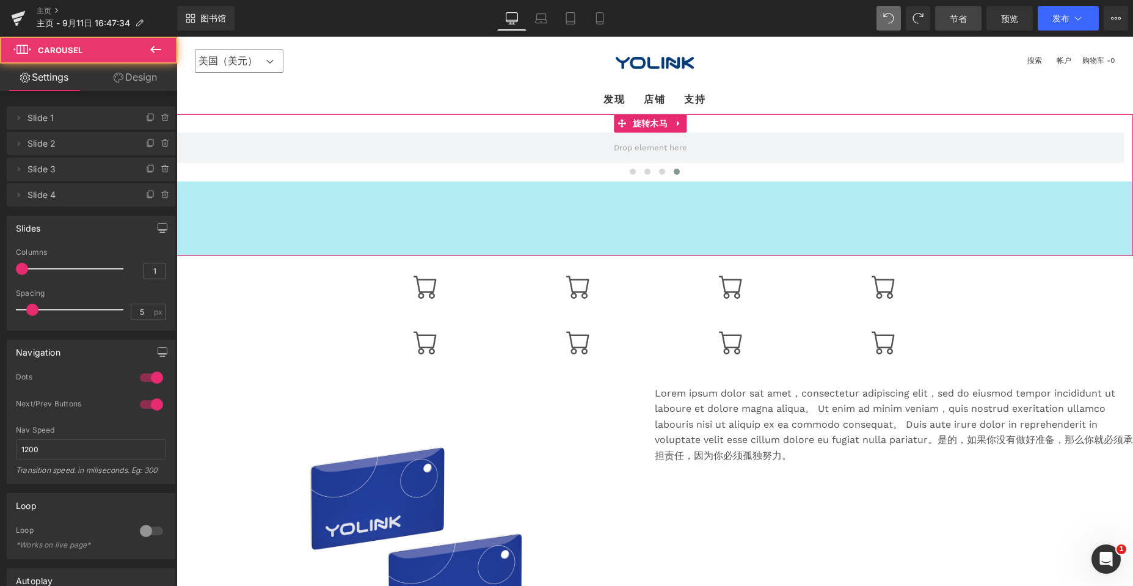
drag, startPoint x: 504, startPoint y: 178, endPoint x: 488, endPoint y: 253, distance: 76.2
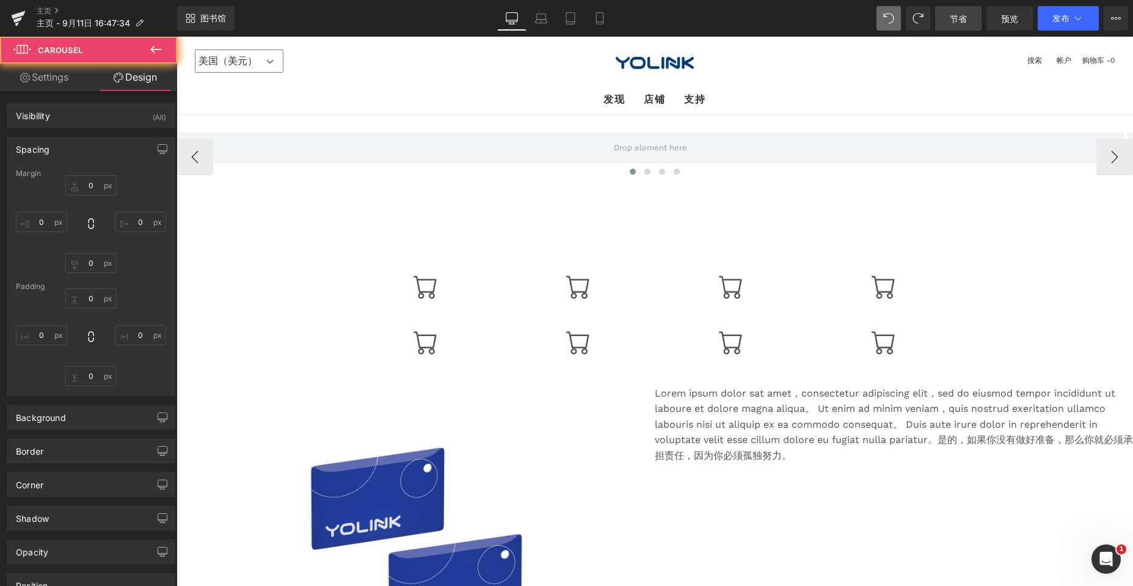
type input "0"
type input "30"
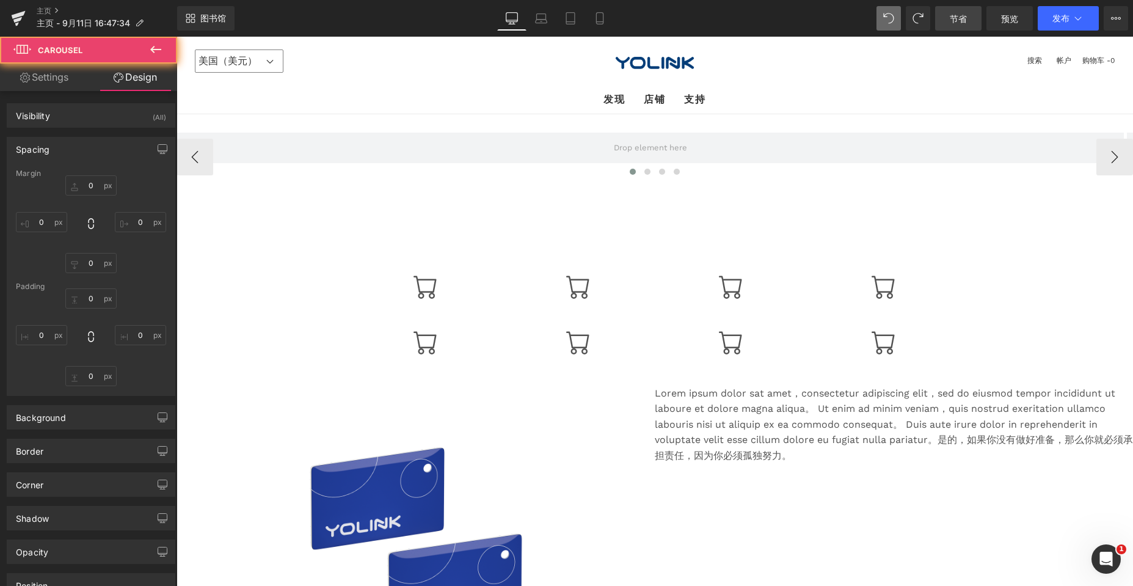
type input "0"
type input "121.524"
type input "0"
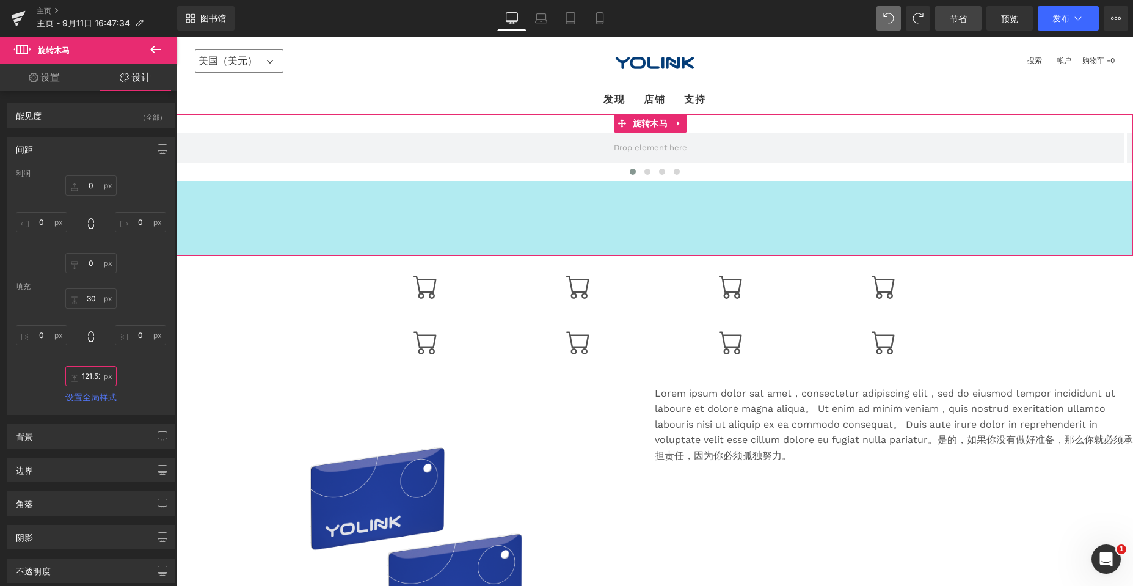
click at [95, 377] on input "121.524" at bounding box center [90, 376] width 51 height 20
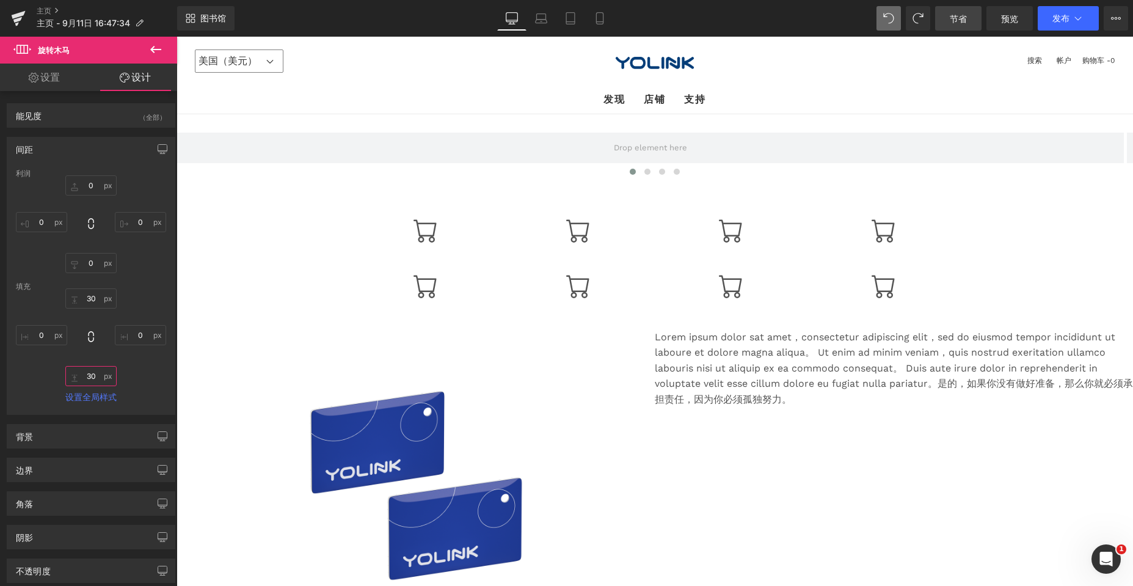
type input "30"
type input "0"
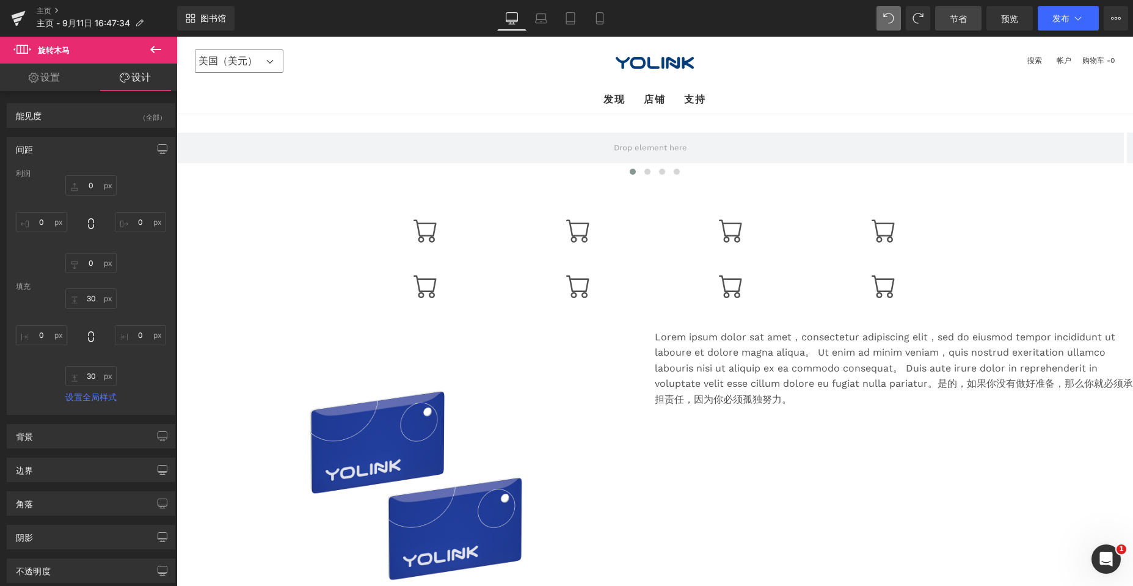
type input "30"
type input "0"
type input "40.3961"
type input "0"
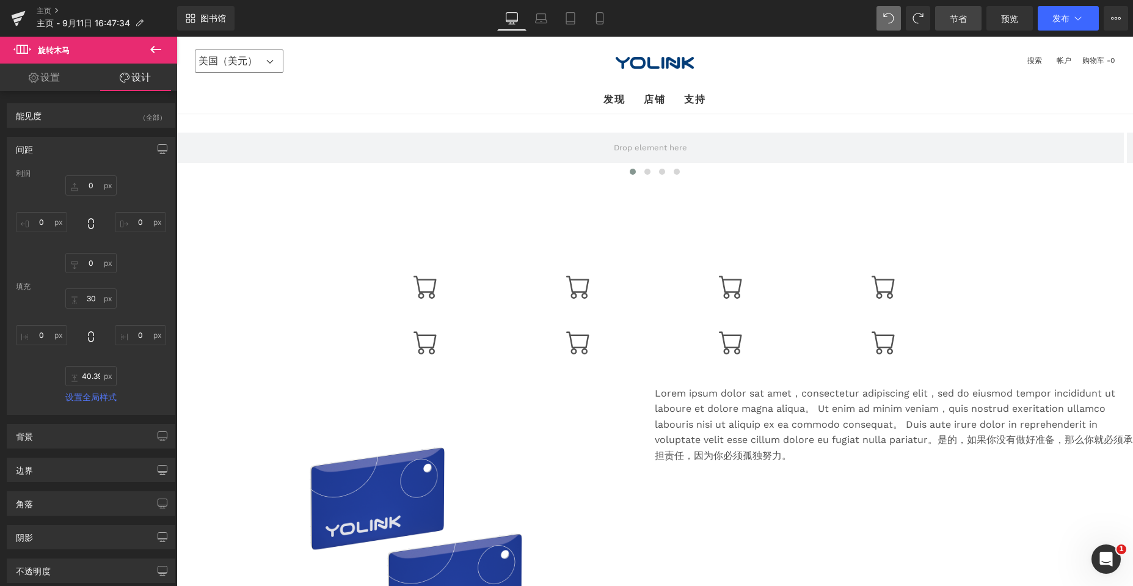
click at [502, 15] on icon at bounding box center [888, 18] width 11 height 11
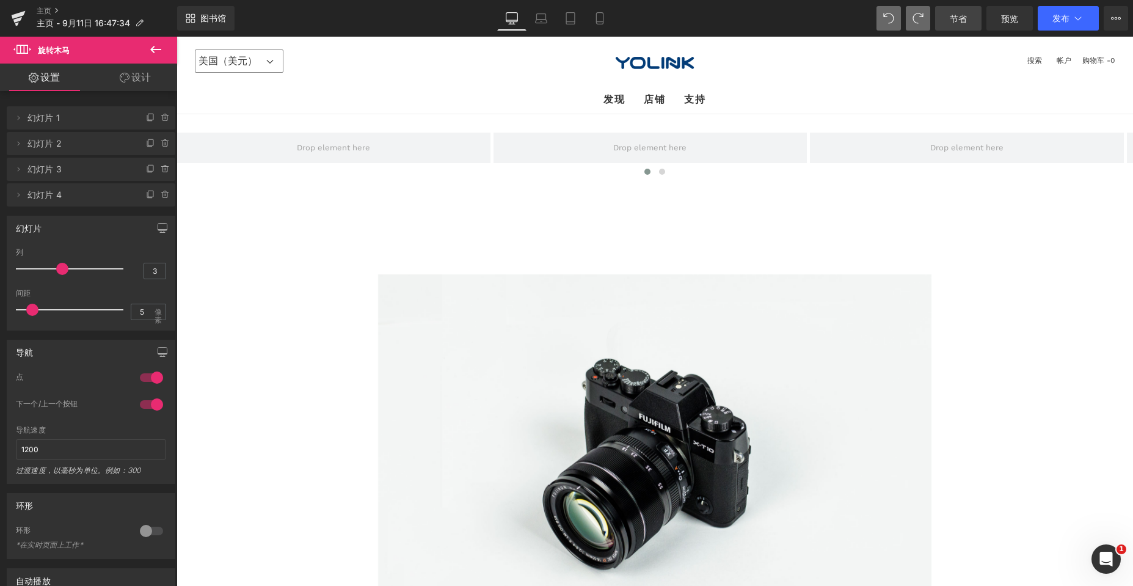
click at [502, 15] on span at bounding box center [918, 18] width 24 height 24
type input "1"
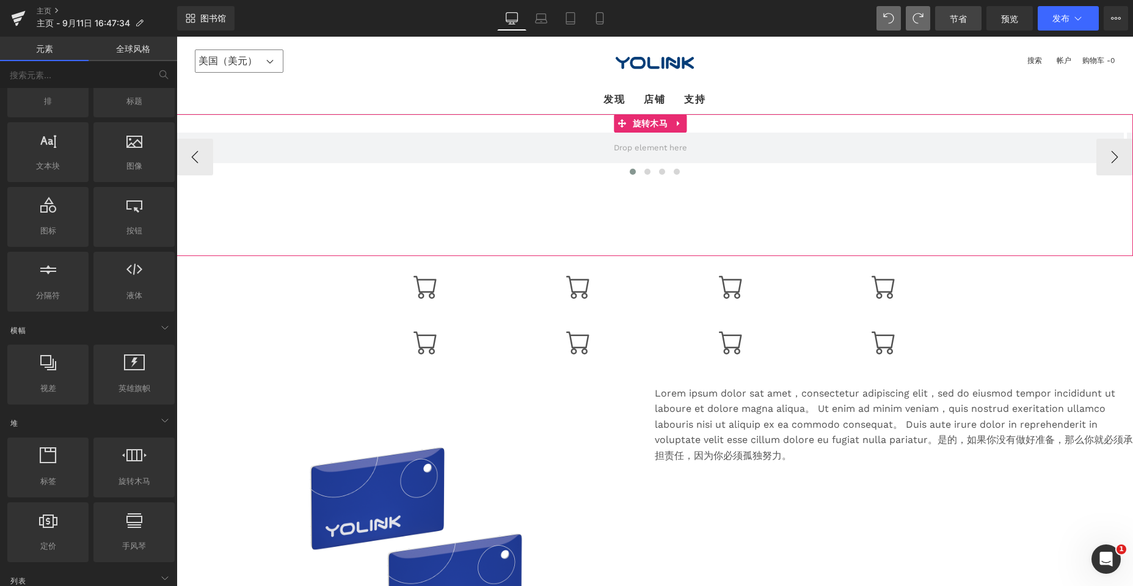
click at [502, 200] on div "‹ › 旋转木马" at bounding box center [654, 185] width 956 height 142
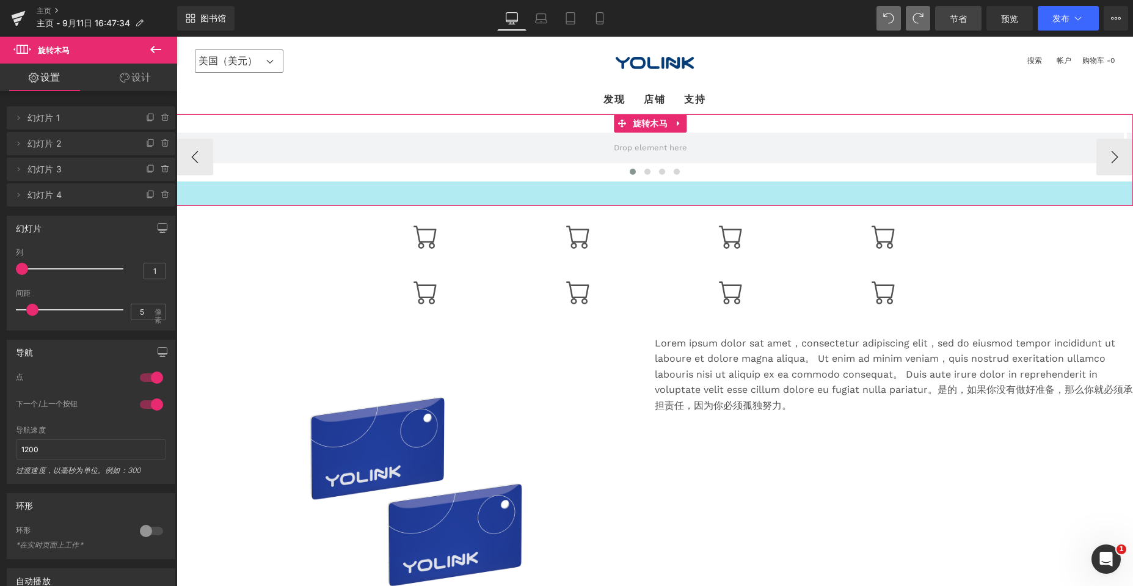
drag, startPoint x: 639, startPoint y: 252, endPoint x: 652, endPoint y: 202, distance: 51.8
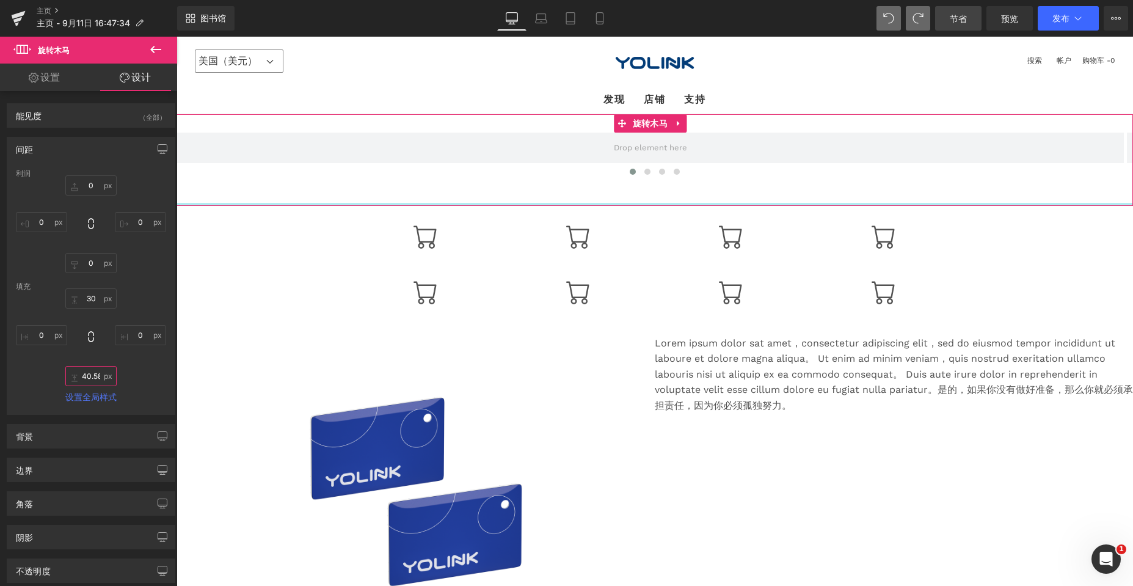
click at [96, 376] on input "40.5803" at bounding box center [90, 376] width 51 height 20
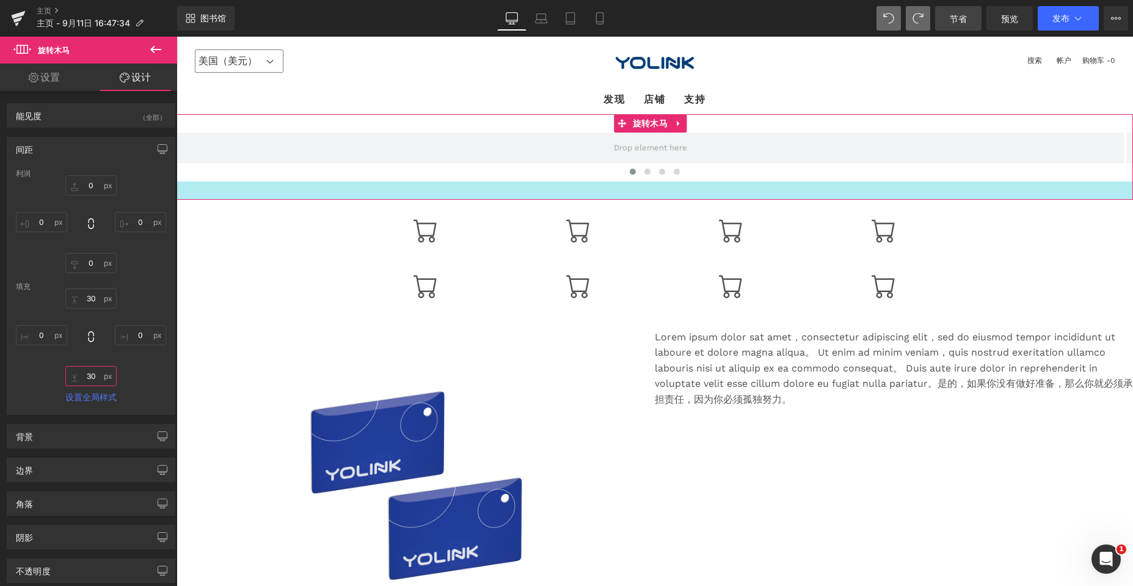
drag, startPoint x: 91, startPoint y: 377, endPoint x: 84, endPoint y: 375, distance: 7.1
click at [84, 375] on input "30" at bounding box center [90, 376] width 51 height 20
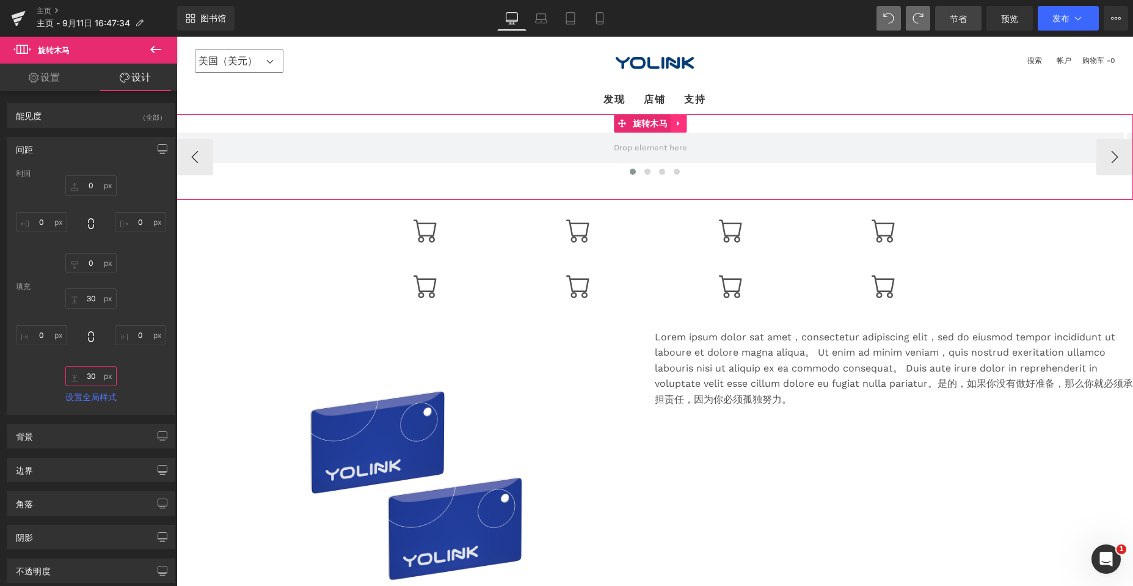
type input "30"
click at [502, 125] on icon at bounding box center [678, 122] width 9 height 9
click at [502, 120] on icon at bounding box center [686, 123] width 9 height 9
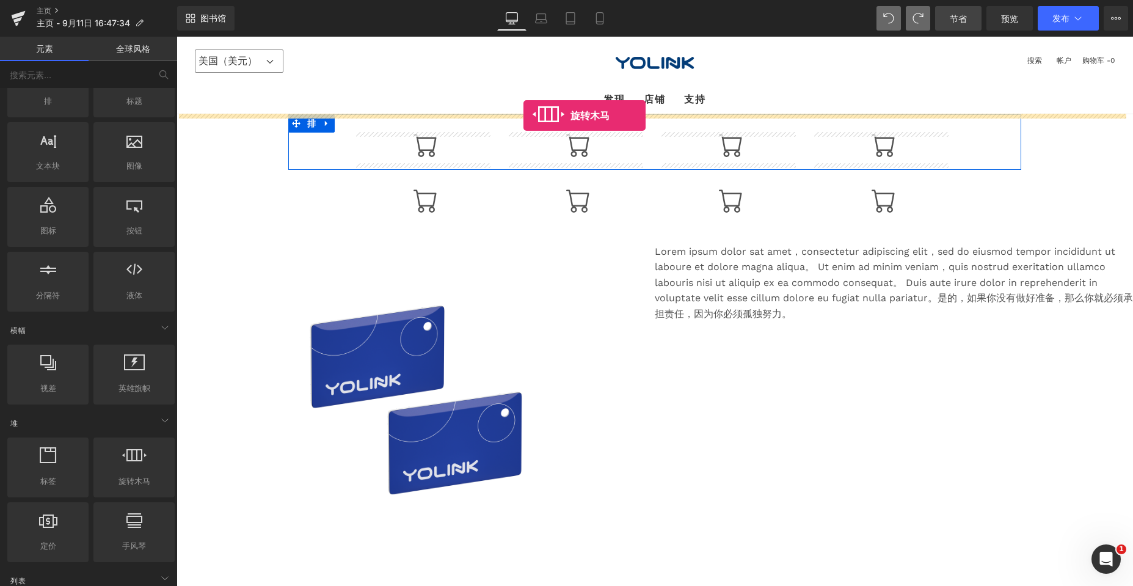
drag, startPoint x: 294, startPoint y: 503, endPoint x: 523, endPoint y: 115, distance: 450.4
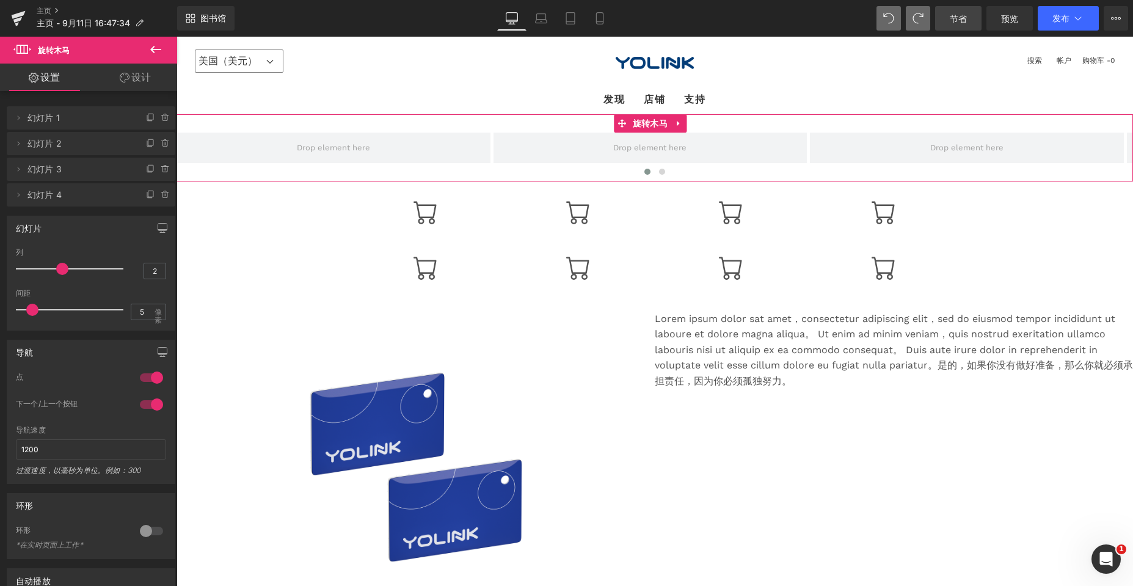
type input "1"
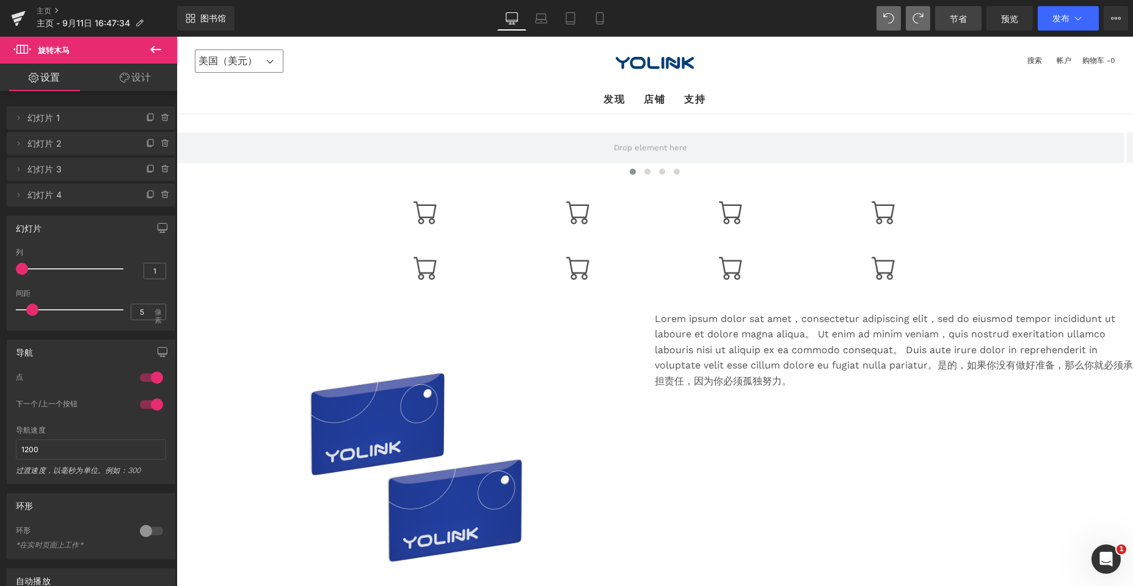
drag, startPoint x: 57, startPoint y: 267, endPoint x: 0, endPoint y: 277, distance: 57.6
click at [0, 277] on div "幻灯片 1 列 1 3 列 3 3 列 3 1 列 1 5px 间距 5 像素 5px 间距 5 像素 5px 间距 5 像素 5px 间距 5 像素" at bounding box center [91, 268] width 183 height 124
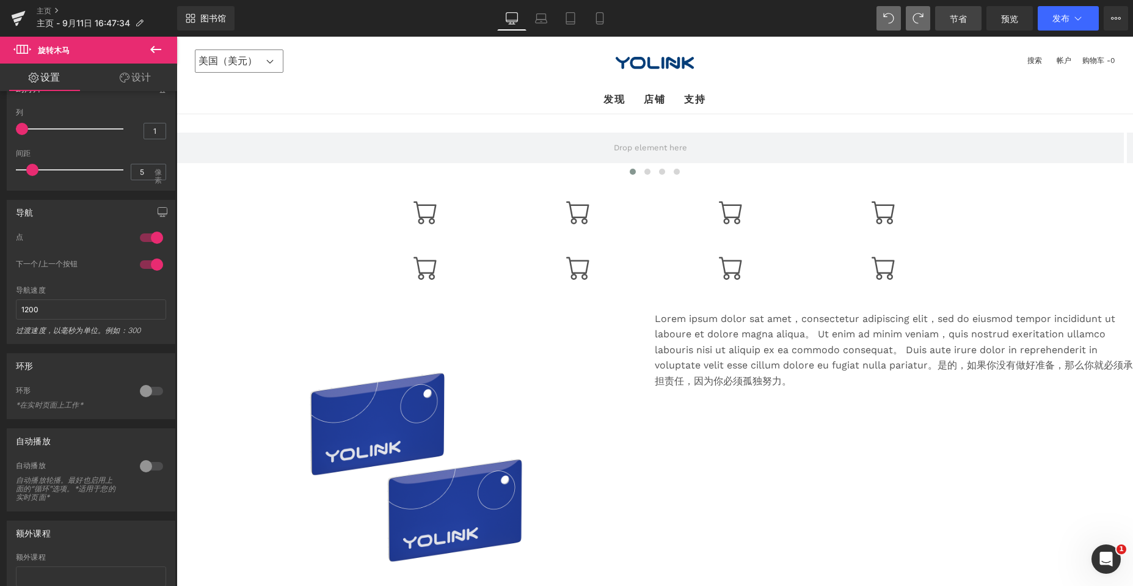
scroll to position [183, 0]
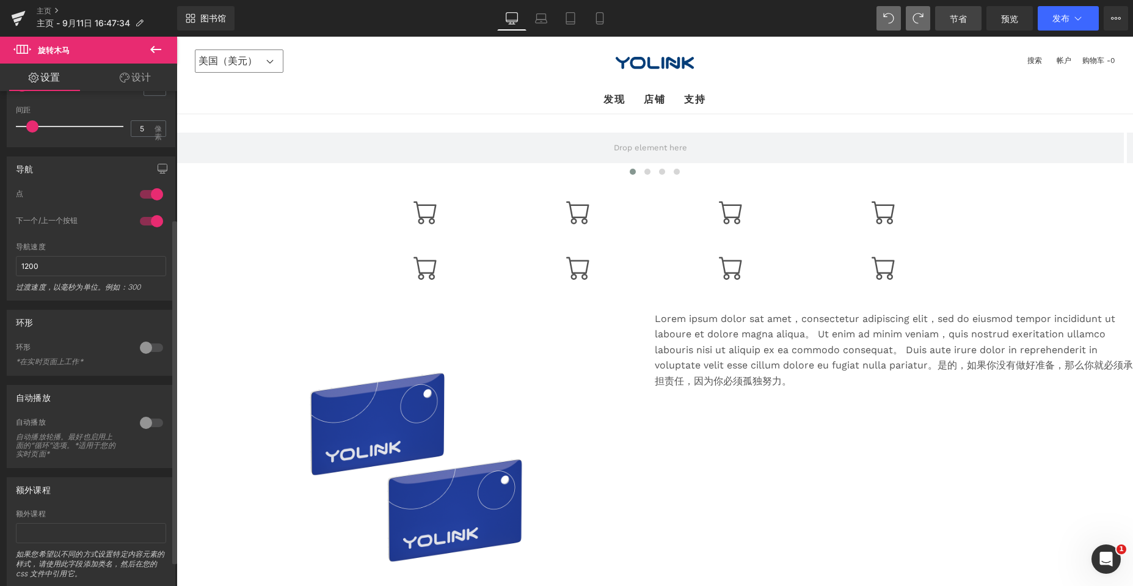
click at [139, 345] on div at bounding box center [151, 348] width 29 height 20
click at [144, 420] on div at bounding box center [151, 423] width 29 height 20
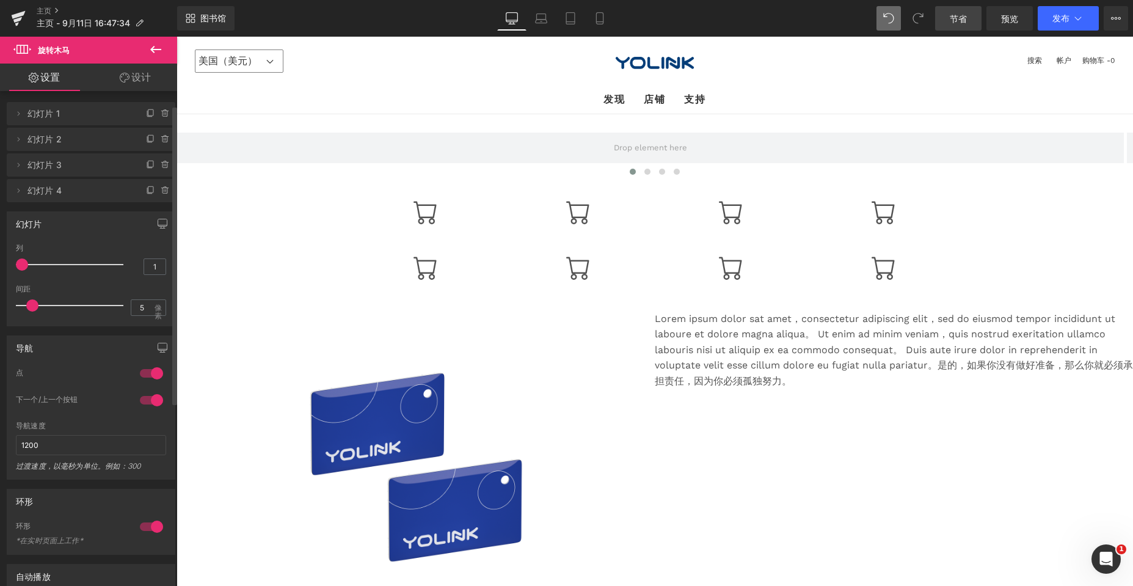
scroll to position [0, 0]
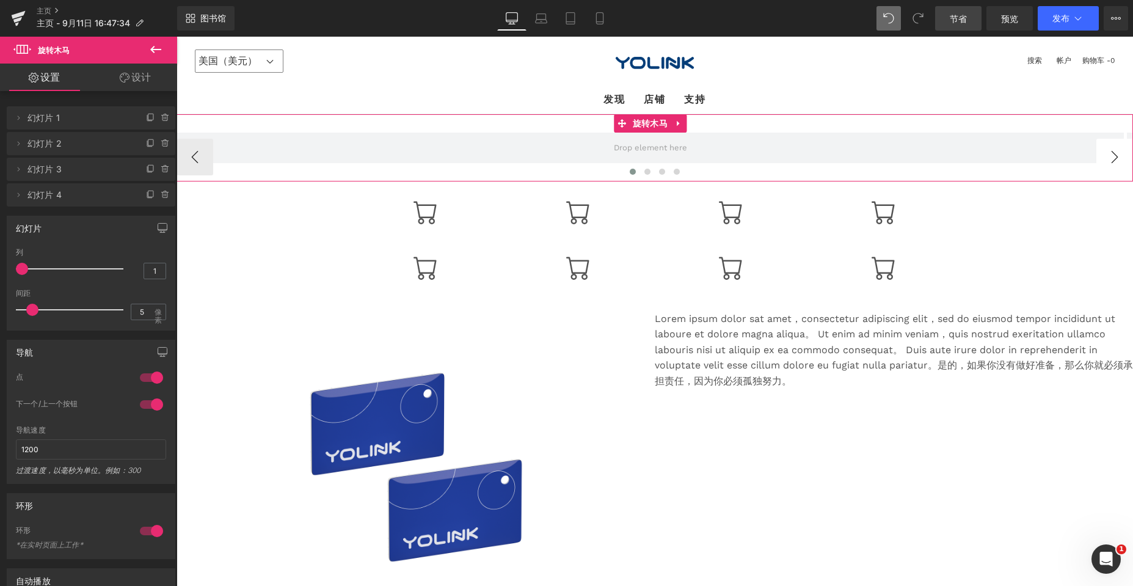
click at [502, 159] on button "›" at bounding box center [1114, 157] width 37 height 37
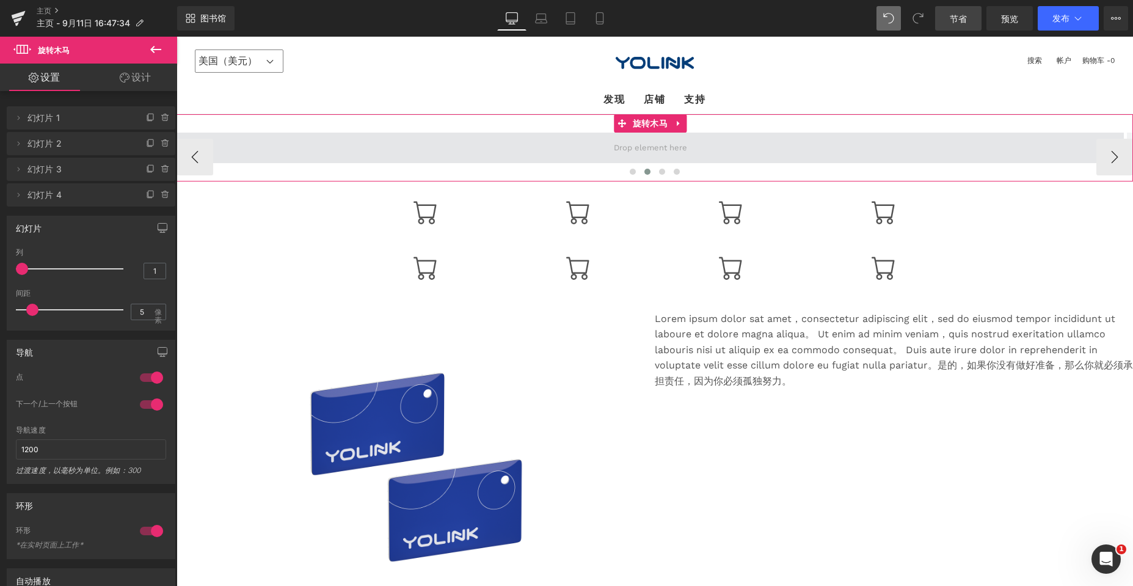
click at [501, 148] on span at bounding box center [649, 148] width 947 height 31
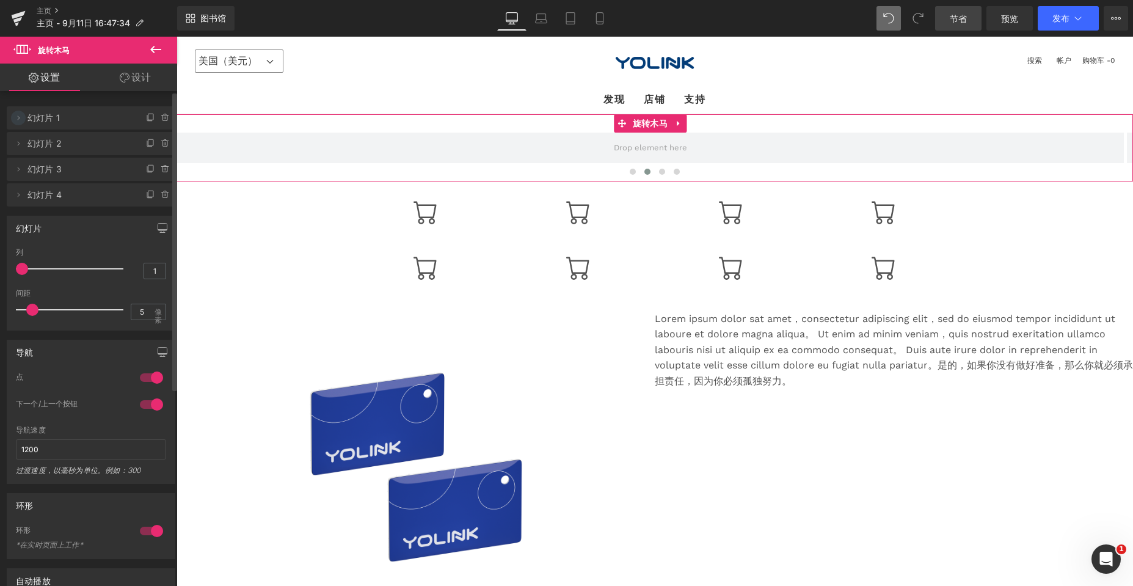
click at [20, 120] on icon at bounding box center [18, 118] width 10 height 10
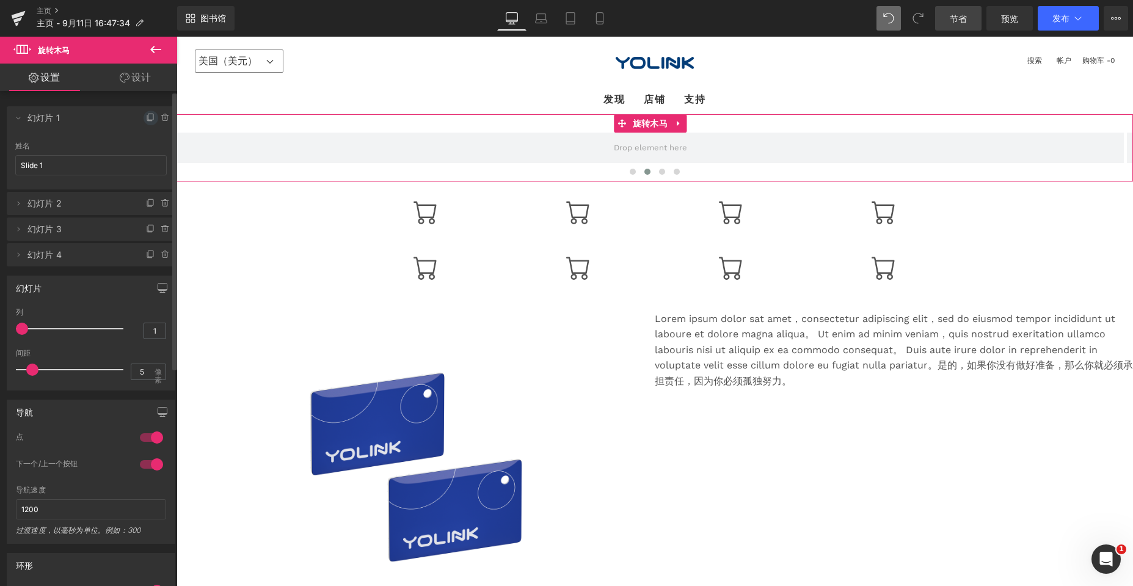
click at [148, 117] on icon at bounding box center [151, 118] width 10 height 10
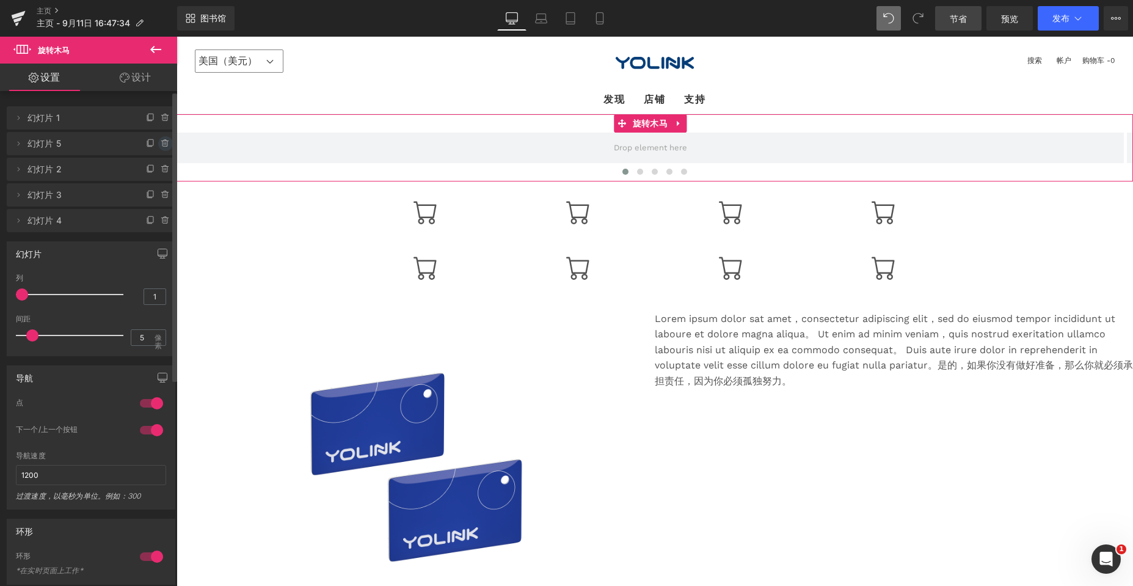
click at [161, 147] on icon at bounding box center [166, 144] width 10 height 10
click at [150, 145] on font "删除" at bounding box center [156, 144] width 17 height 10
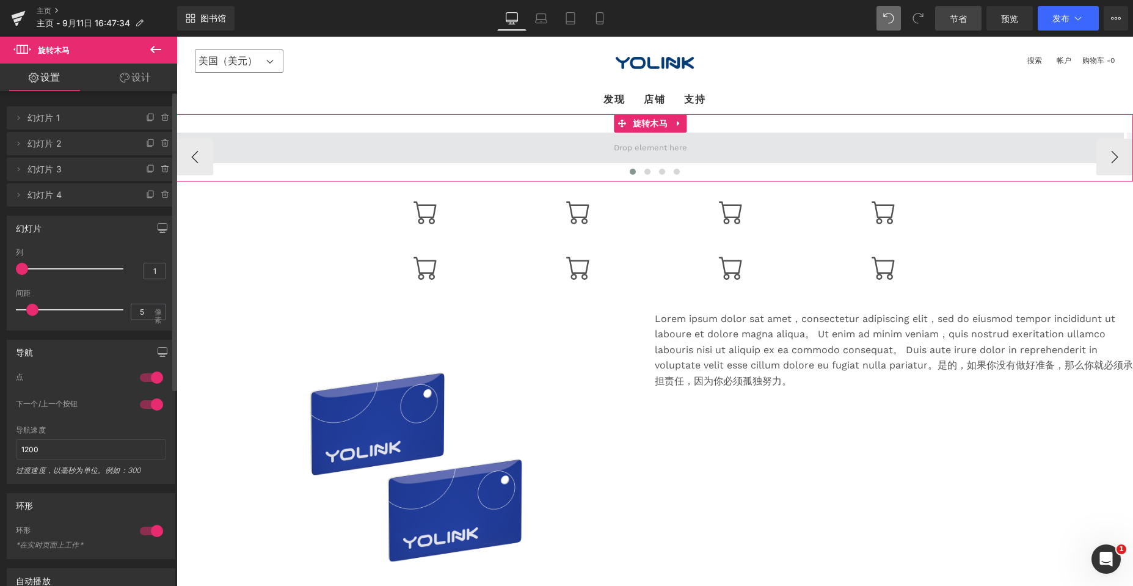
click at [380, 147] on span at bounding box center [649, 148] width 947 height 31
click at [502, 148] on span at bounding box center [650, 147] width 82 height 19
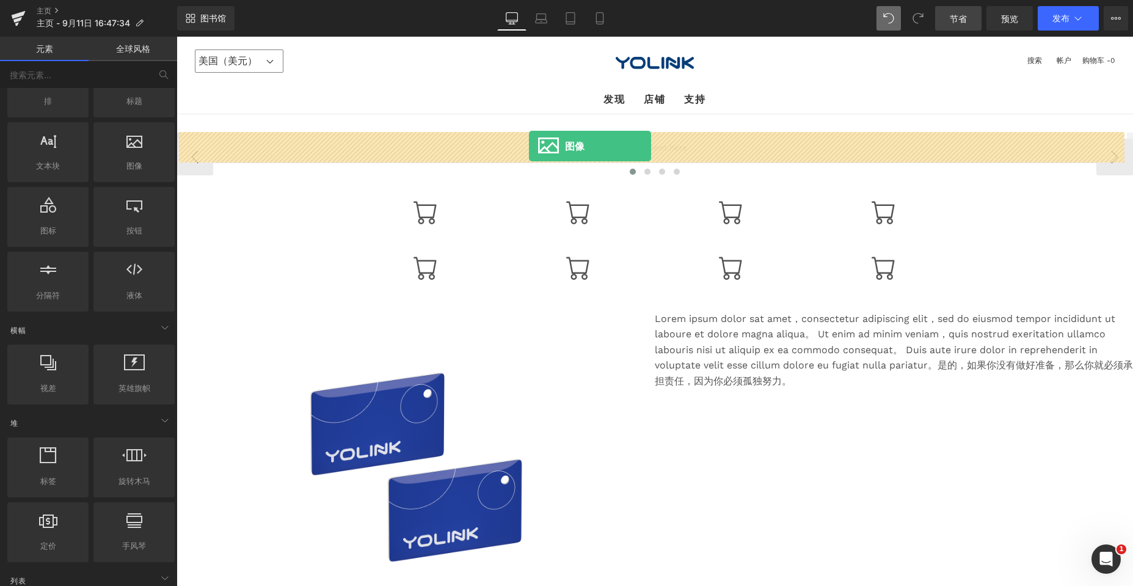
drag, startPoint x: 308, startPoint y: 192, endPoint x: 529, endPoint y: 146, distance: 225.9
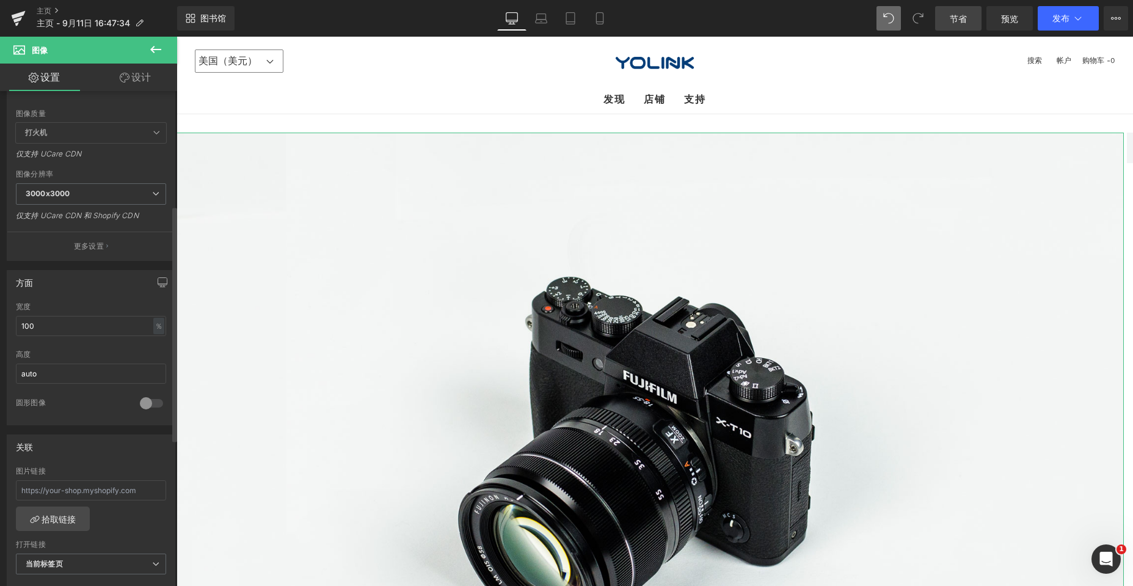
scroll to position [122, 0]
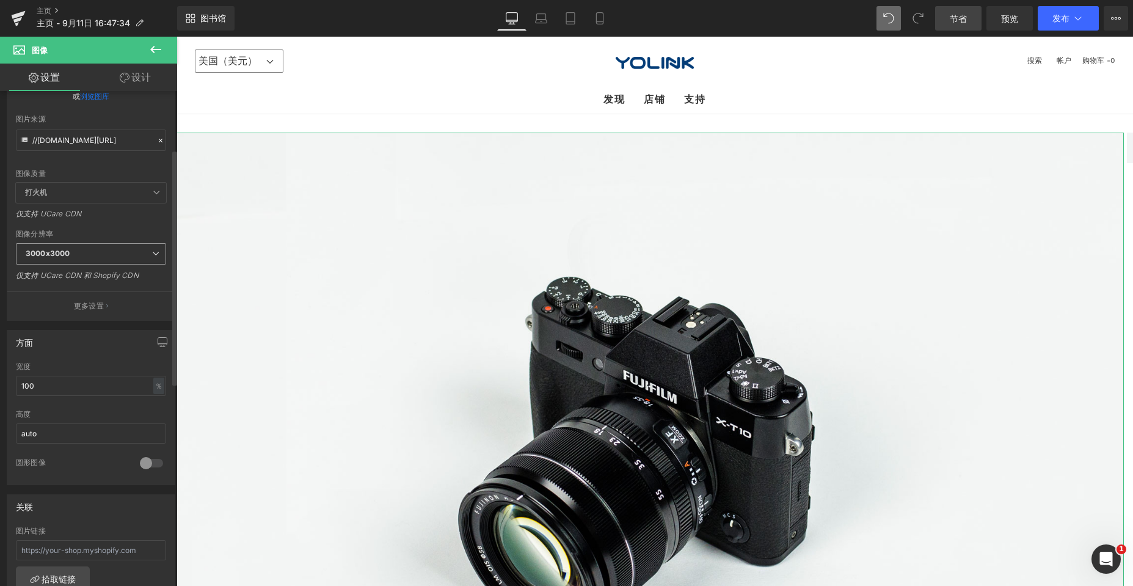
click at [152, 251] on icon at bounding box center [155, 253] width 7 height 7
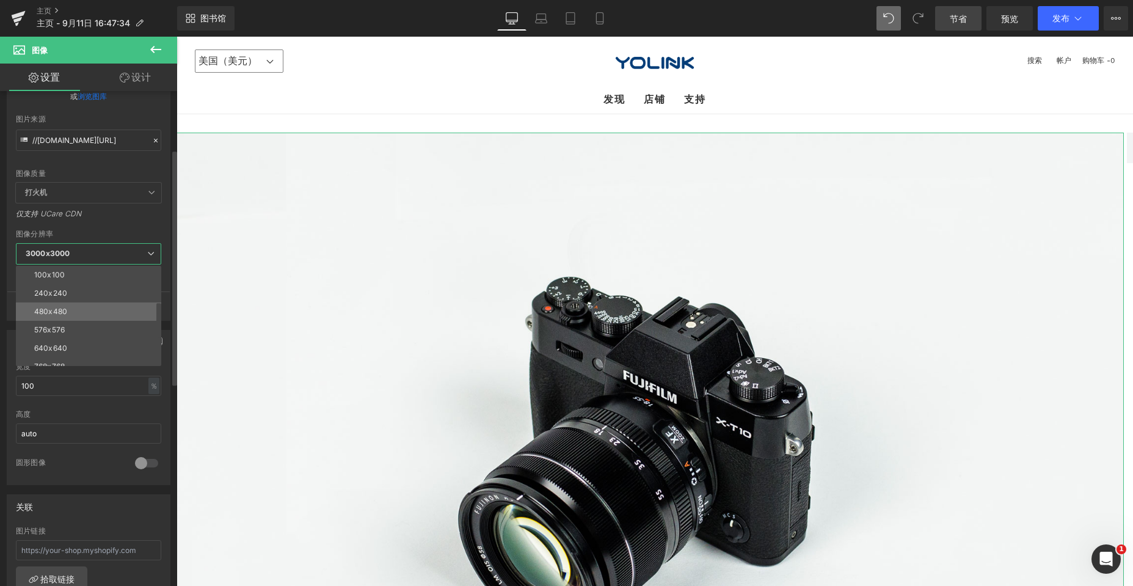
scroll to position [175, 0]
click at [68, 318] on font "1920x1920" at bounding box center [53, 319] width 38 height 9
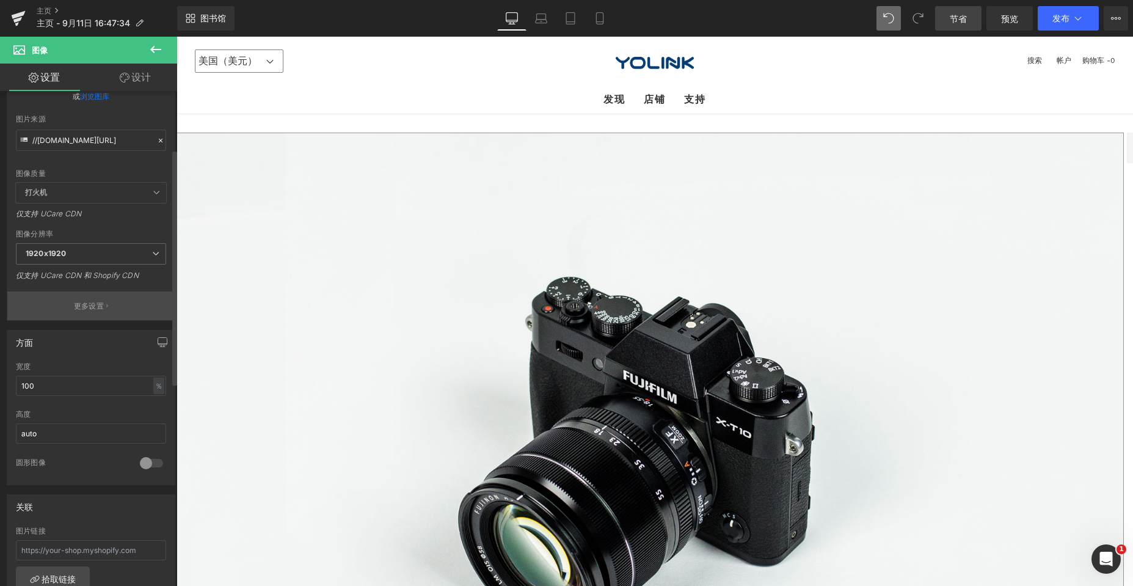
click at [104, 301] on button "更多设置" at bounding box center [90, 305] width 167 height 29
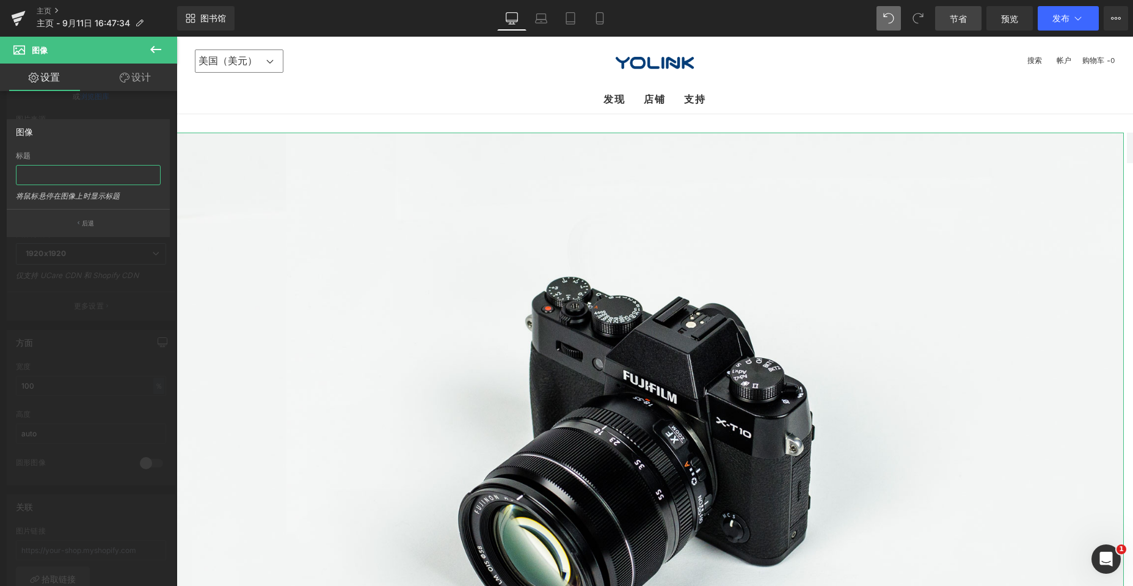
click at [88, 176] on input "text" at bounding box center [88, 175] width 145 height 20
type input "123"
click at [81, 222] on button "后退" at bounding box center [88, 222] width 163 height 27
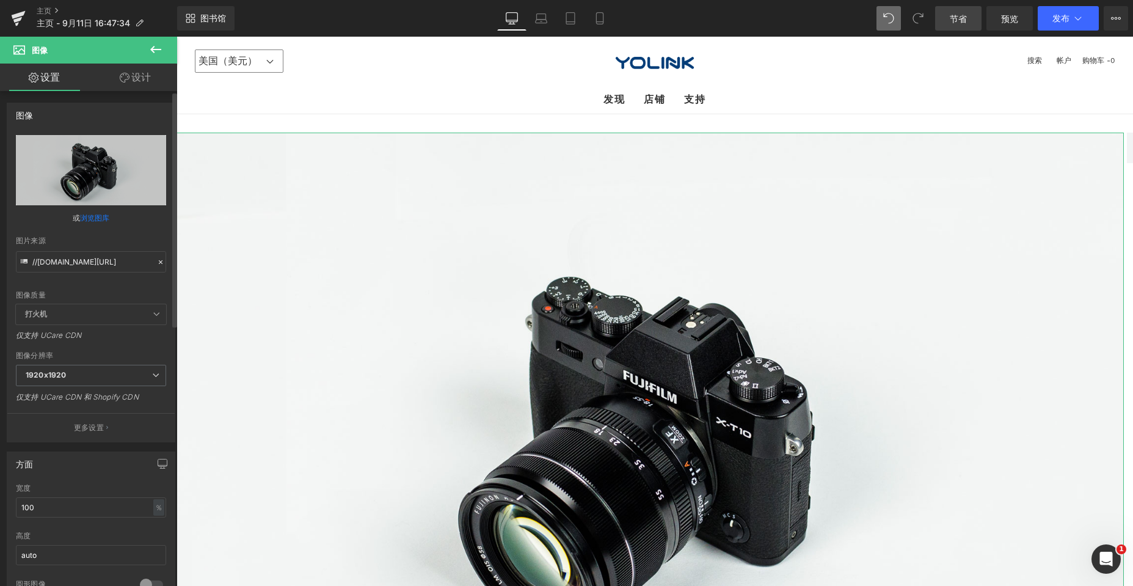
scroll to position [0, 0]
click at [135, 313] on span "打火机" at bounding box center [91, 315] width 150 height 20
click at [155, 313] on icon at bounding box center [156, 314] width 7 height 7
click at [145, 315] on span "打火机" at bounding box center [91, 315] width 150 height 20
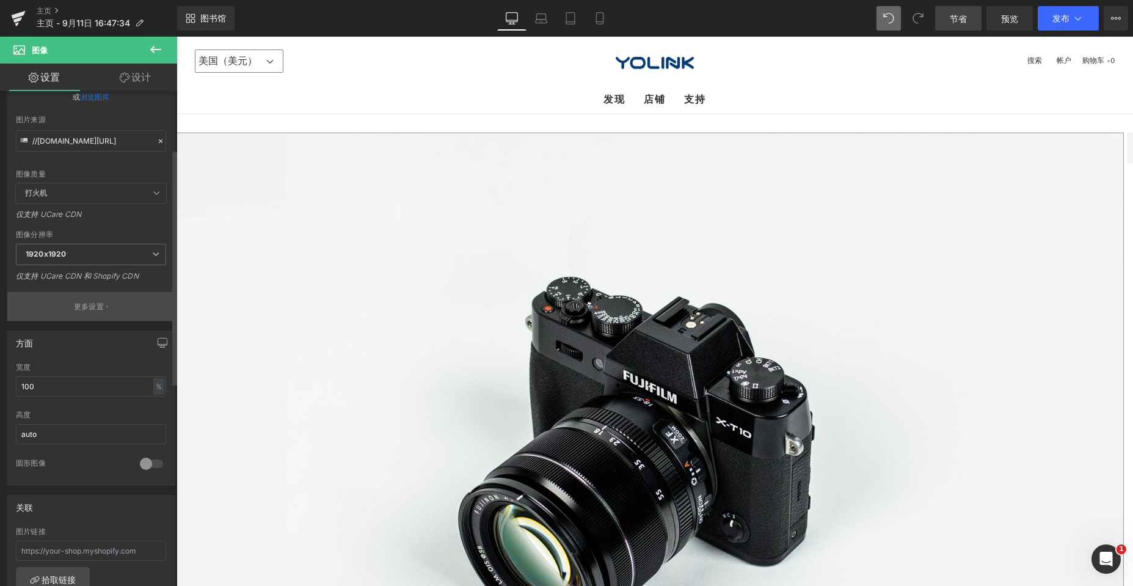
scroll to position [122, 0]
drag, startPoint x: 53, startPoint y: 435, endPoint x: 6, endPoint y: 436, distance: 46.4
click at [6, 436] on div "方面 100% 宽度 100 ％ ％ 像素 auto 高度 auto 0 圆形图像" at bounding box center [91, 403] width 183 height 164
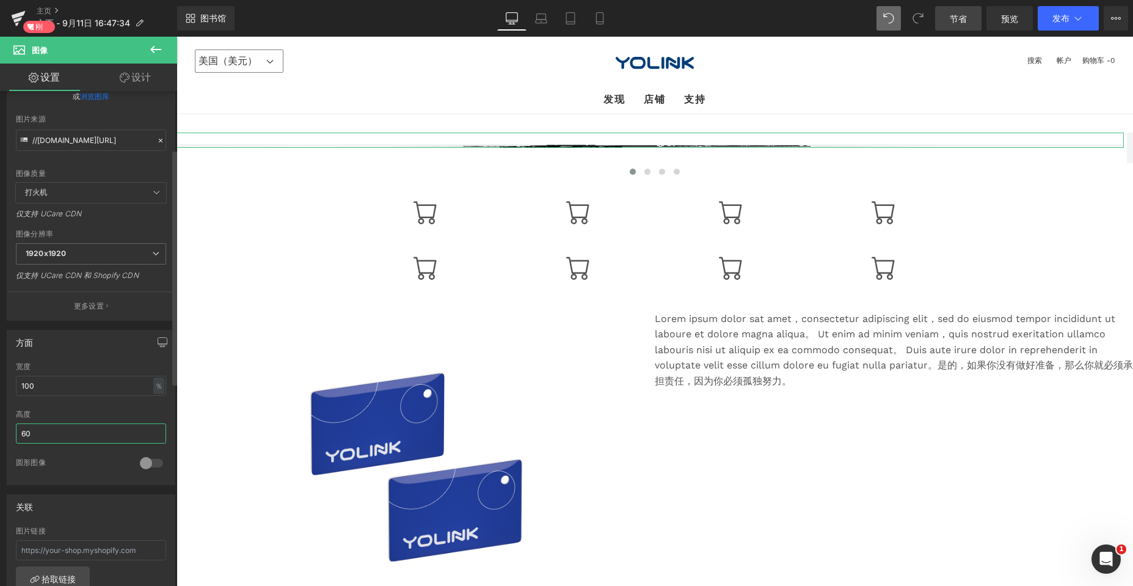
type input "600"
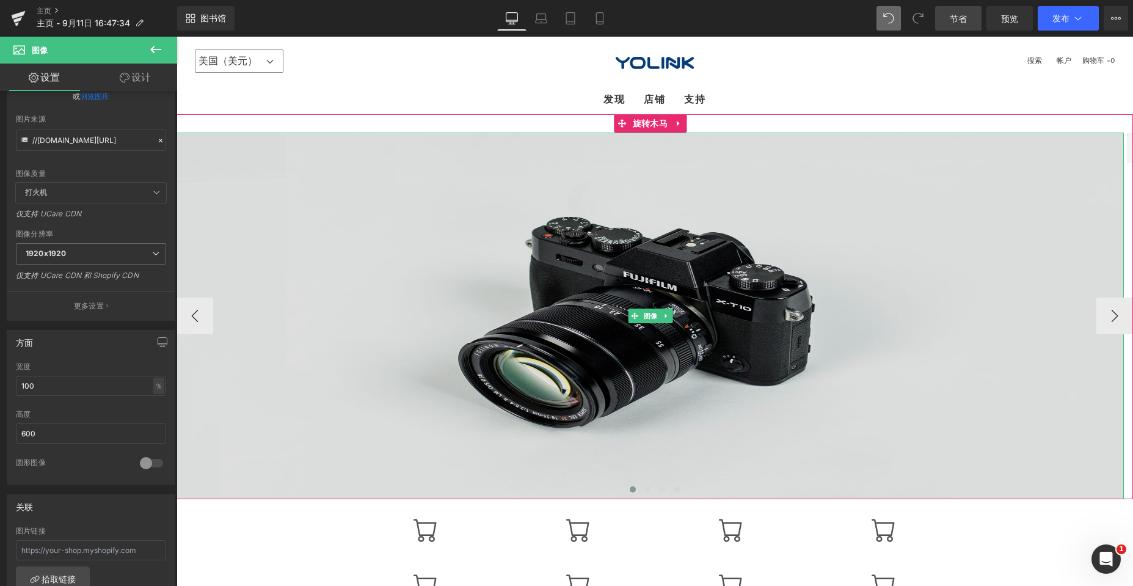
click at [502, 250] on img at bounding box center [649, 316] width 947 height 366
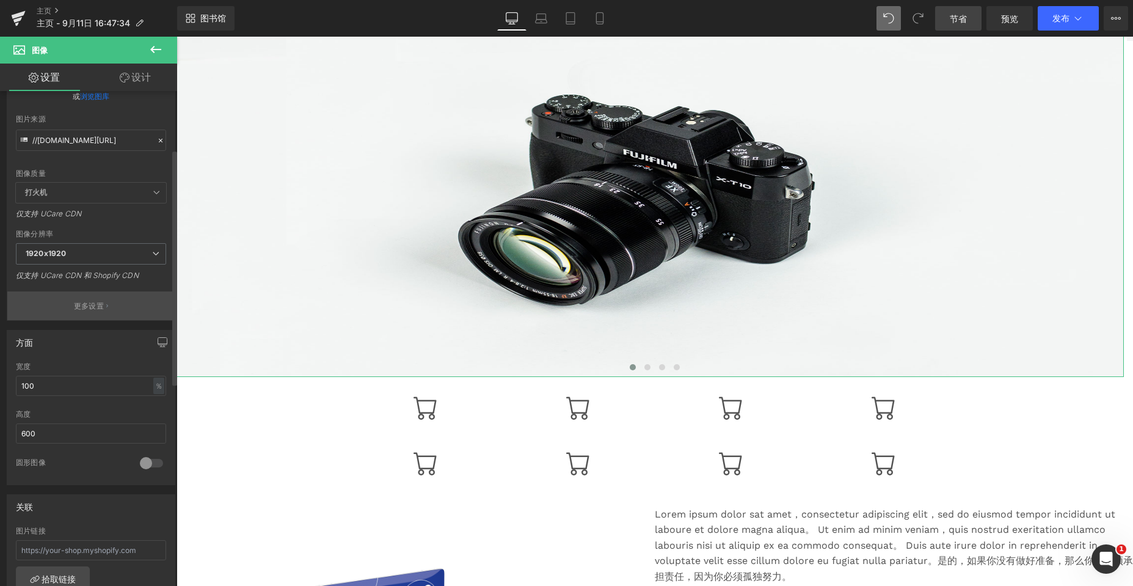
click at [89, 302] on font "更多设置" at bounding box center [89, 305] width 30 height 9
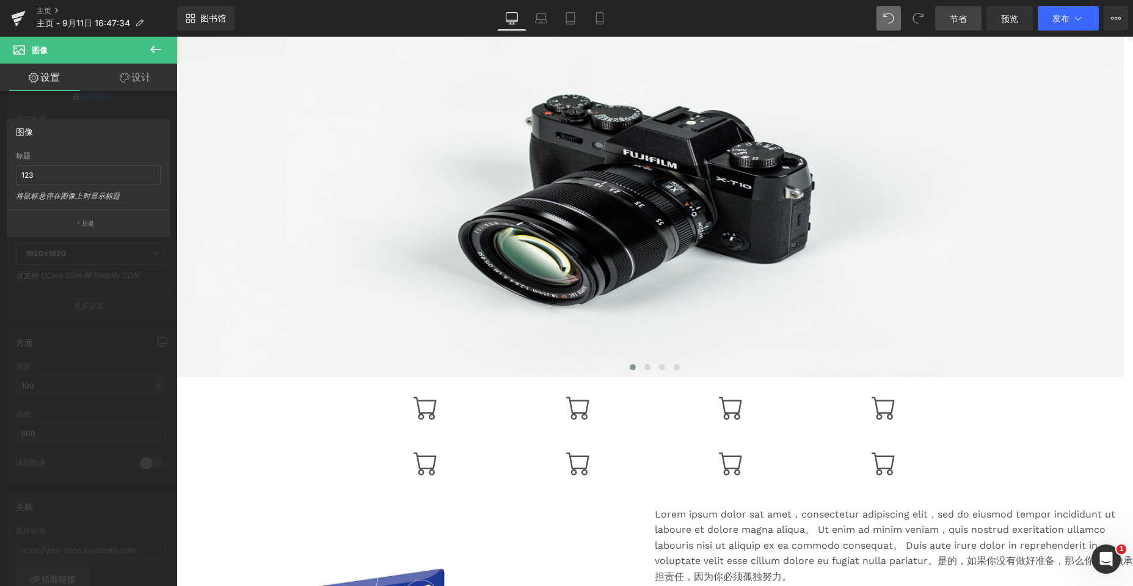
scroll to position [0, 0]
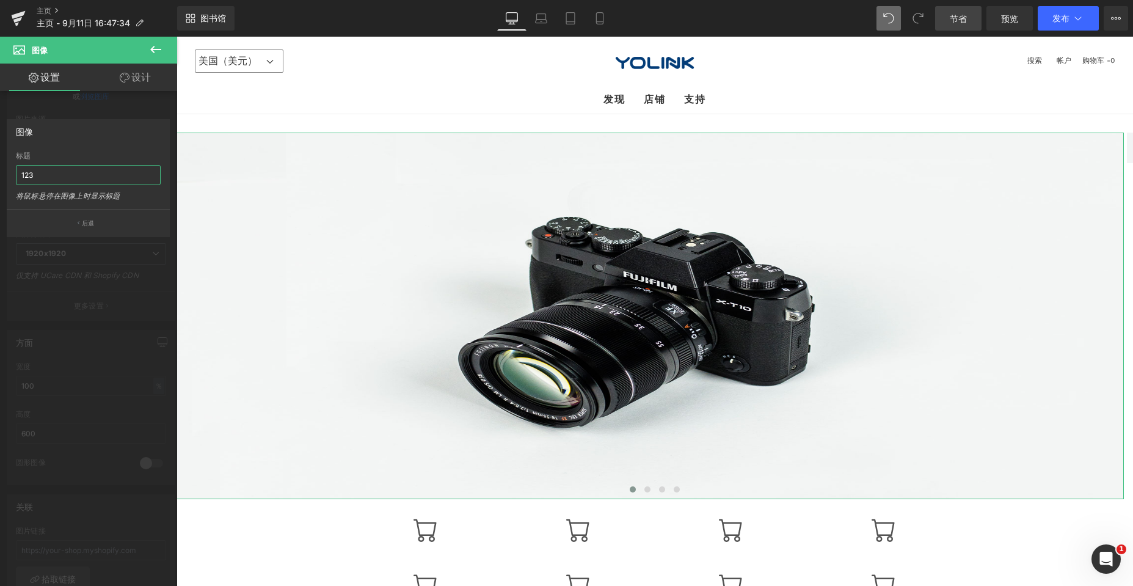
click at [43, 175] on input "123" at bounding box center [88, 175] width 145 height 20
click at [82, 220] on font "后退" at bounding box center [88, 222] width 12 height 7
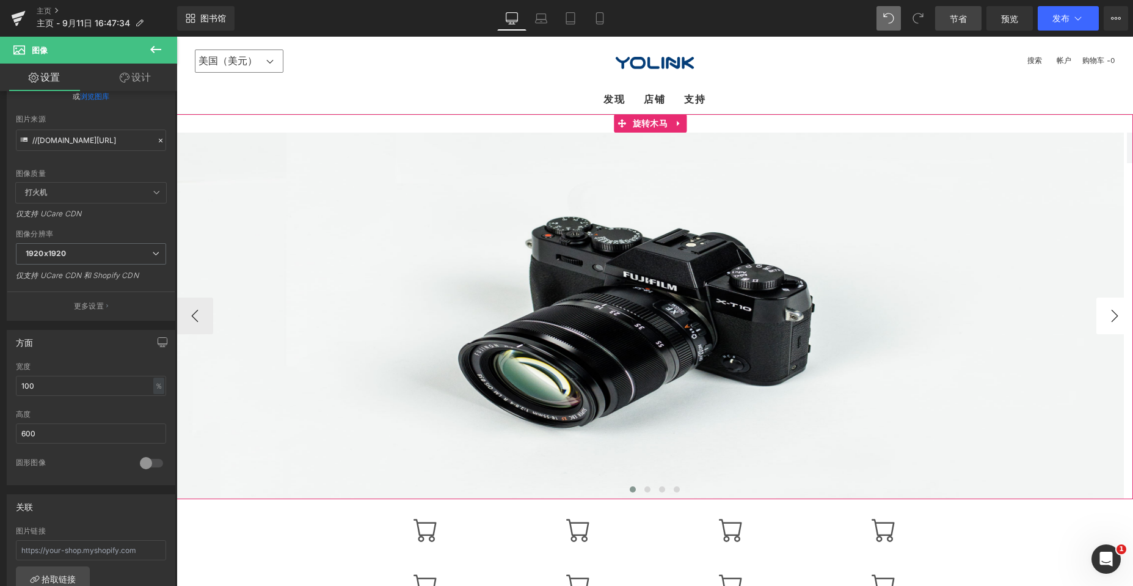
click at [502, 309] on button "›" at bounding box center [1114, 315] width 37 height 37
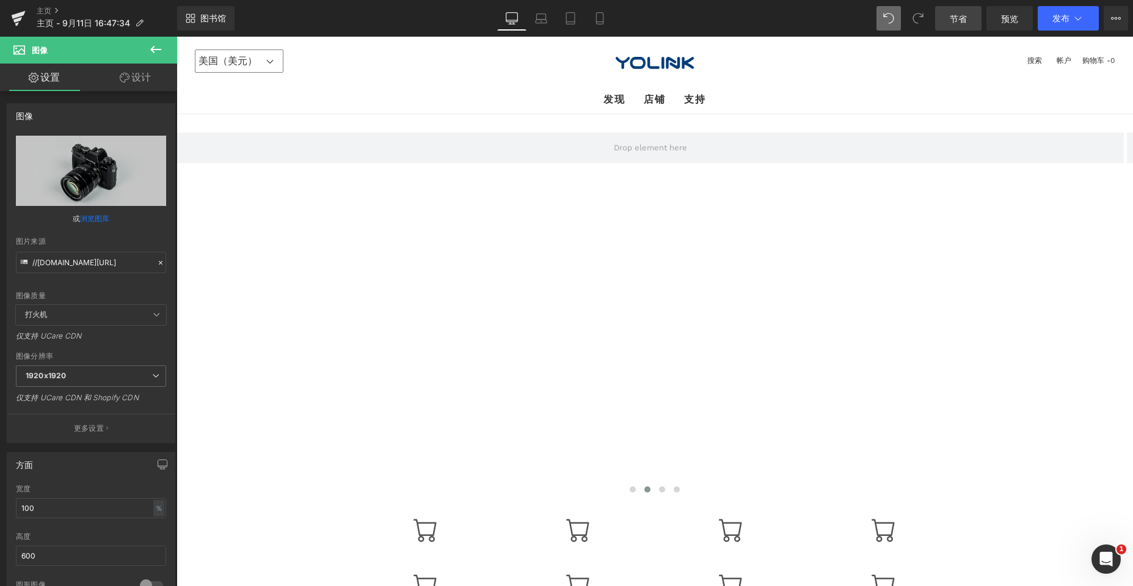
click at [150, 52] on icon at bounding box center [155, 49] width 15 height 15
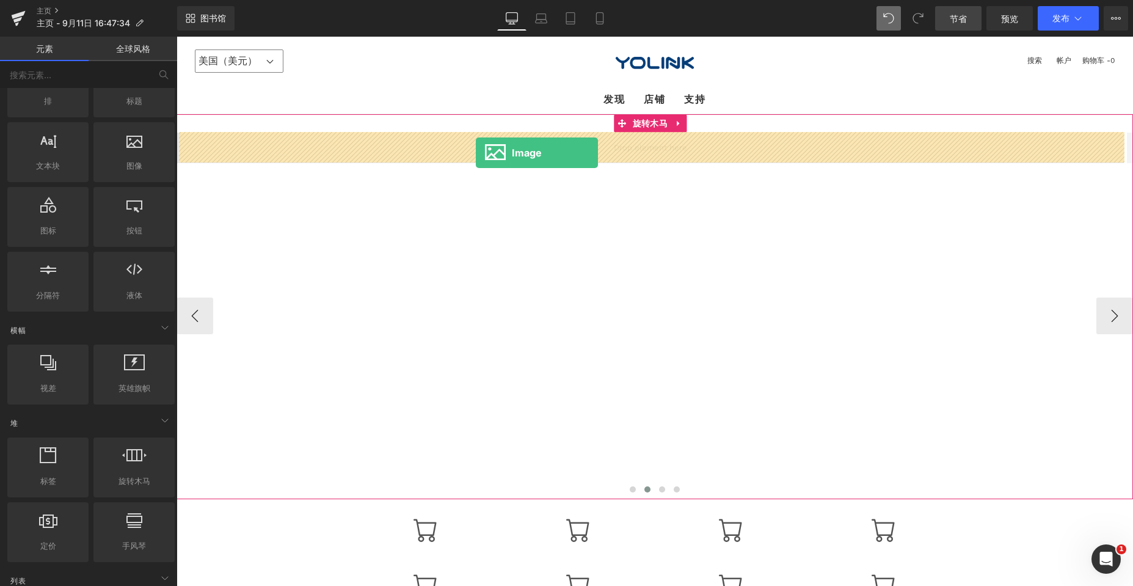
drag, startPoint x: 312, startPoint y: 186, endPoint x: 476, endPoint y: 152, distance: 167.1
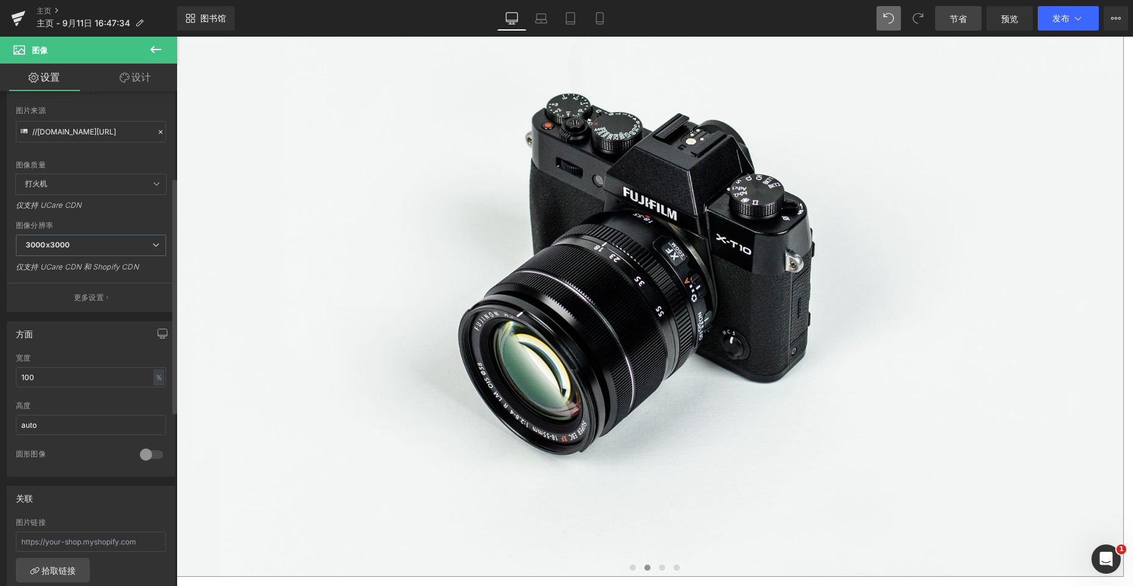
scroll to position [183, 0]
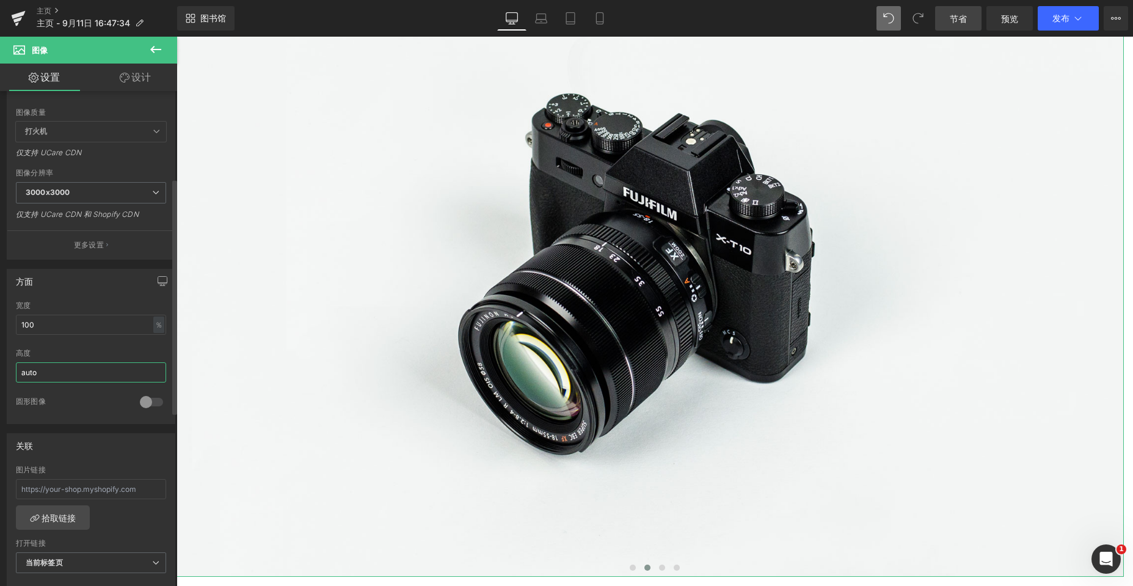
drag, startPoint x: 46, startPoint y: 374, endPoint x: 0, endPoint y: 374, distance: 46.4
click at [0, 374] on div "方面 100% 宽度 100 ％ ％ 像素 auto 高度 auto 0 圆形图像" at bounding box center [91, 342] width 183 height 164
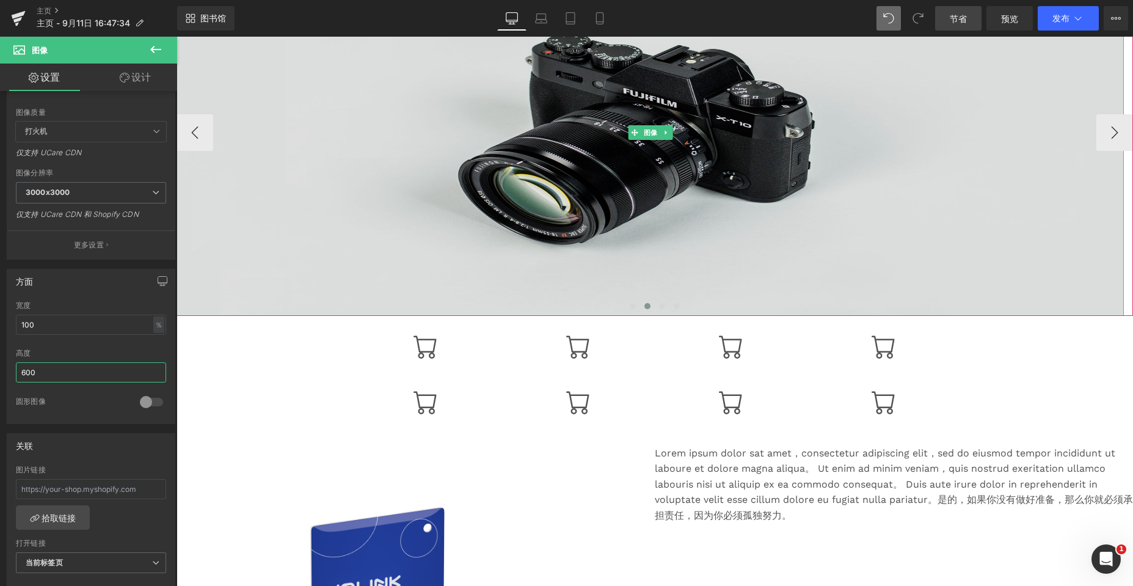
scroll to position [0, 0]
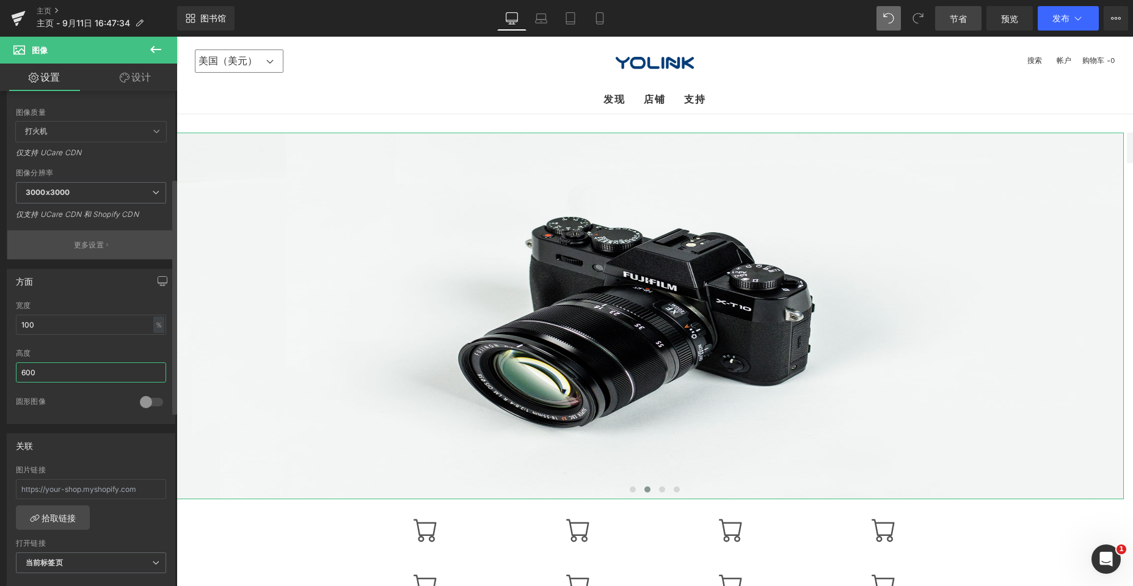
type input "600"
click at [81, 244] on font "更多设置" at bounding box center [89, 244] width 30 height 9
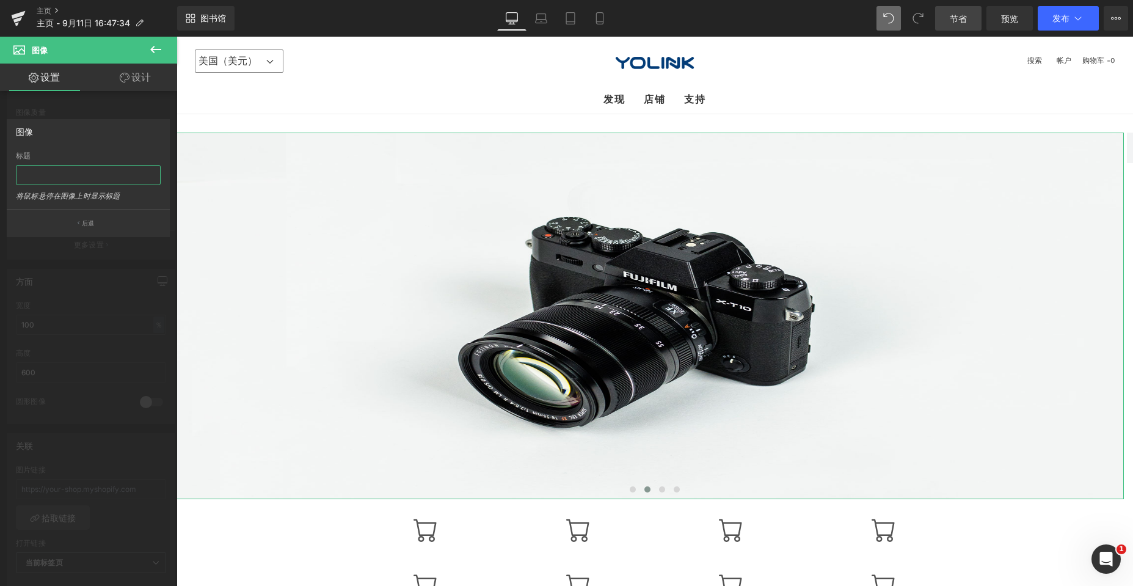
click at [46, 172] on input "text" at bounding box center [88, 175] width 145 height 20
type input "456"
click at [82, 222] on font "后退" at bounding box center [88, 222] width 12 height 7
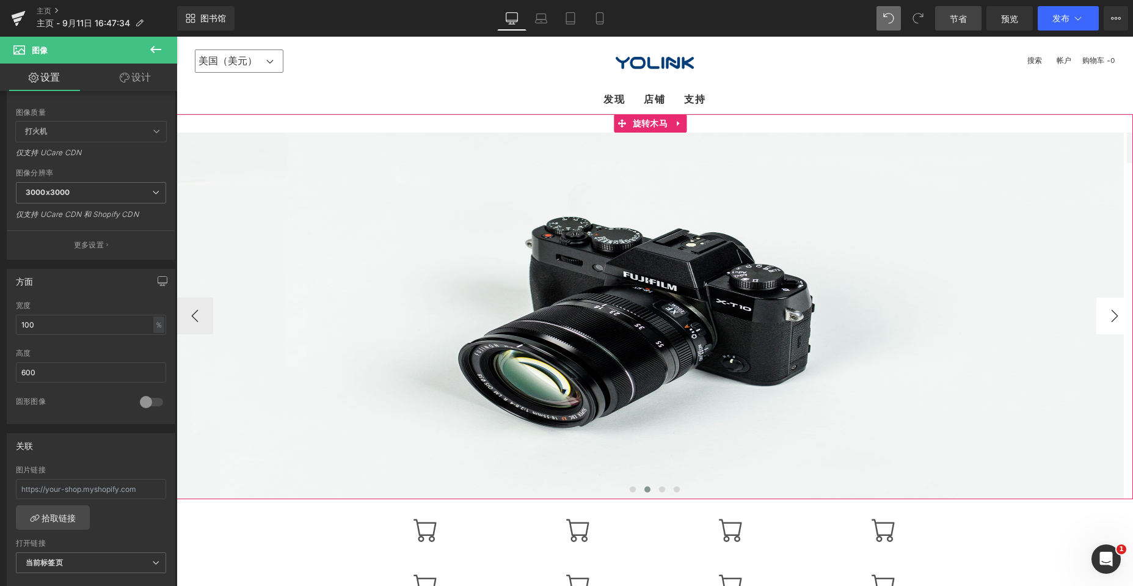
click at [502, 313] on button "›" at bounding box center [1114, 315] width 37 height 37
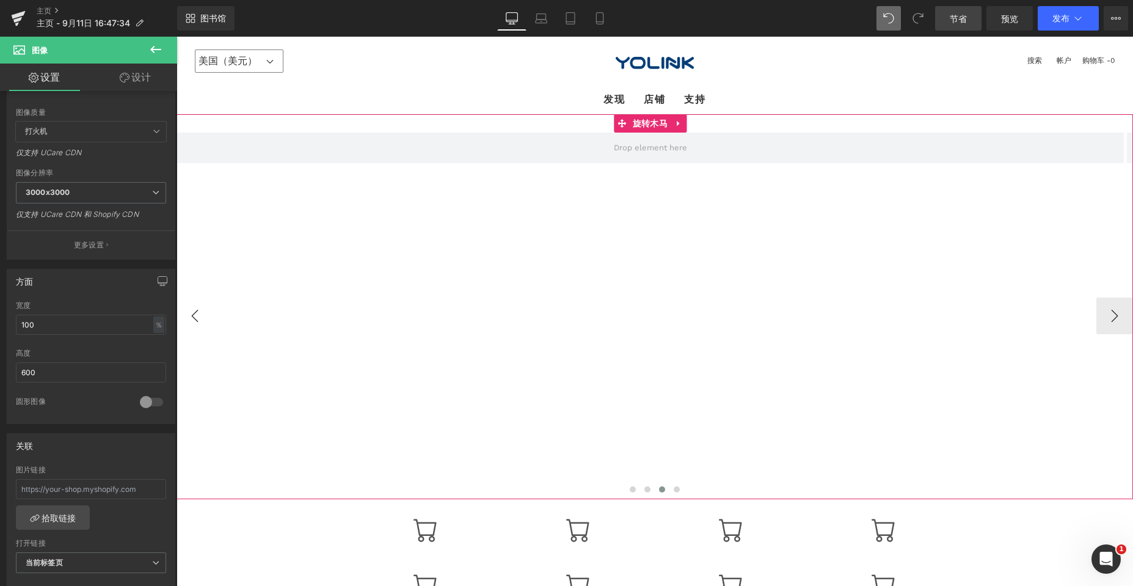
click at [196, 303] on button "‹" at bounding box center [194, 315] width 37 height 37
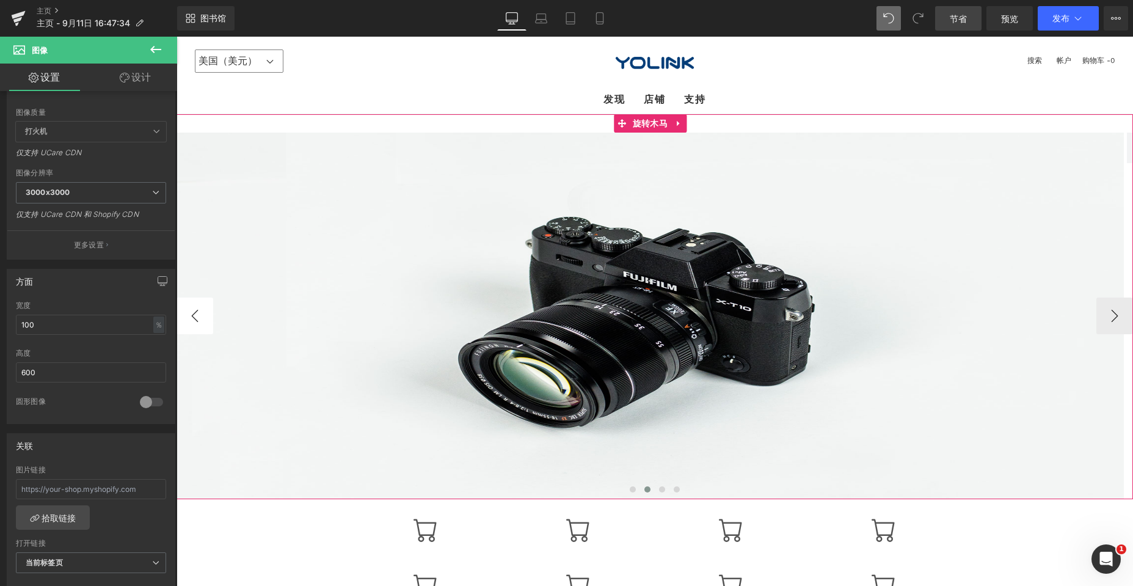
click at [195, 317] on button "‹" at bounding box center [194, 315] width 37 height 37
click at [502, 319] on button "›" at bounding box center [1114, 315] width 37 height 37
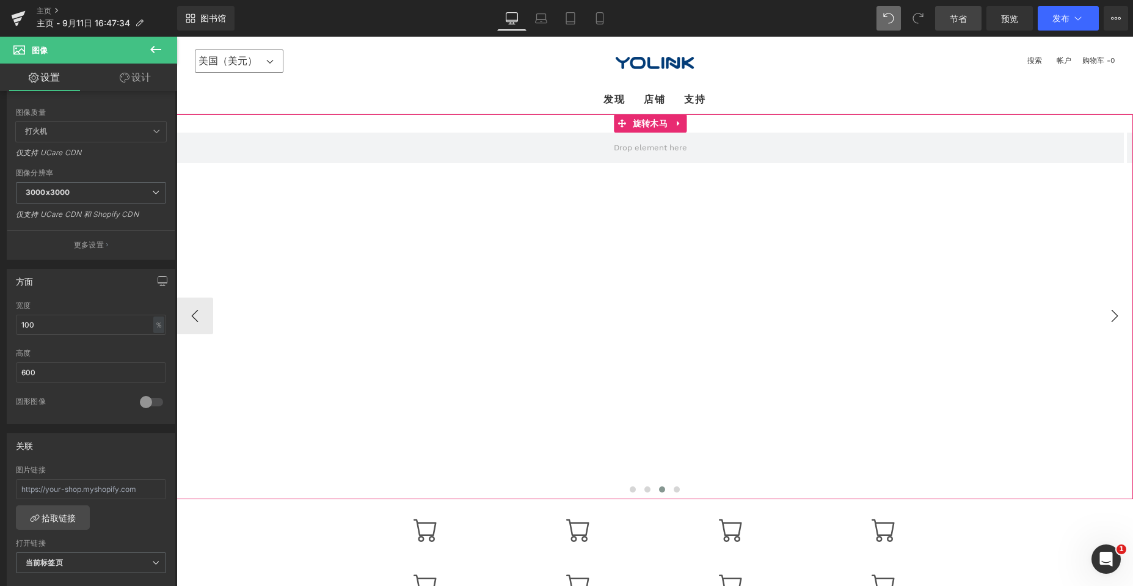
click at [502, 319] on button "›" at bounding box center [1114, 315] width 37 height 37
click at [502, 310] on button "›" at bounding box center [1114, 315] width 37 height 37
click at [502, 315] on button "›" at bounding box center [1114, 315] width 37 height 37
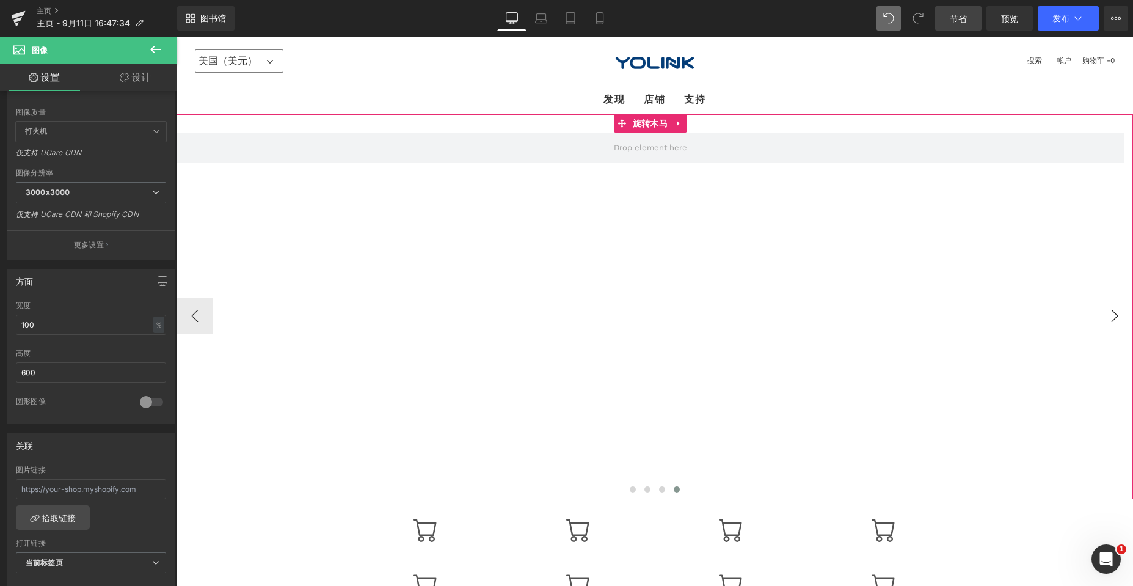
click at [502, 315] on button "›" at bounding box center [1114, 315] width 37 height 37
click at [502, 120] on div "图像 图像 ‹ › 旋转木马" at bounding box center [654, 306] width 956 height 385
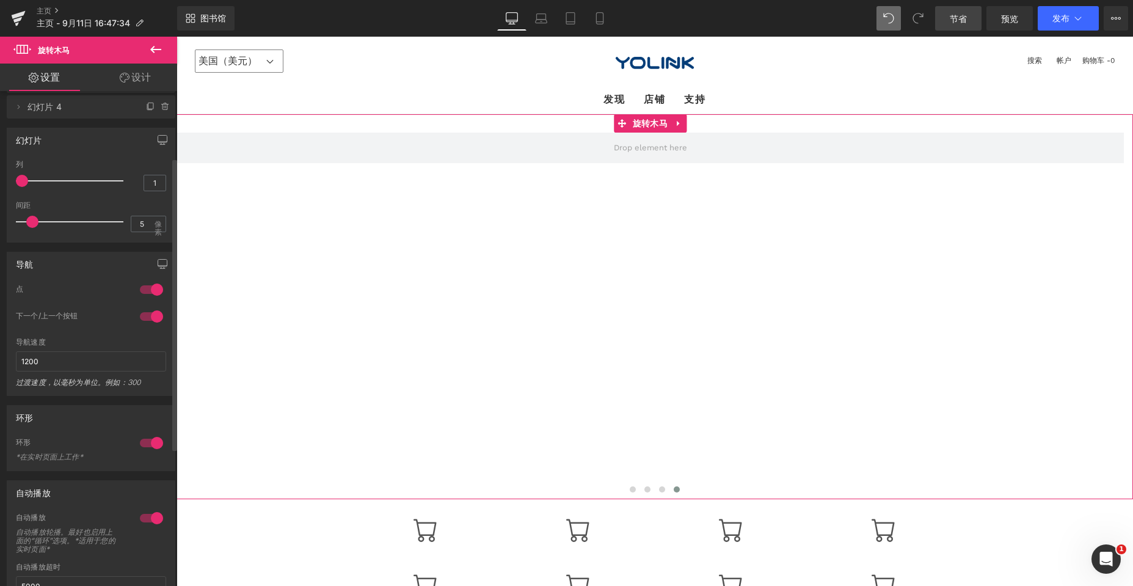
scroll to position [122, 0]
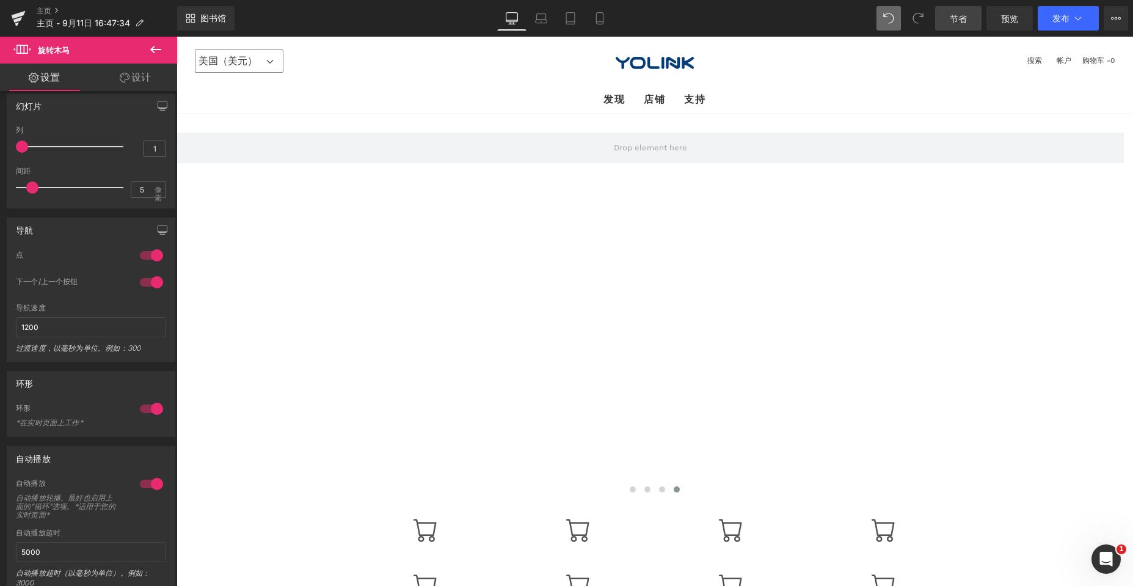
click at [409, 91] on ul "发现 探索家园 发现新内容 与 YOLINK 连接 解决问题的解决方案 店铺" at bounding box center [655, 100] width 938 height 28
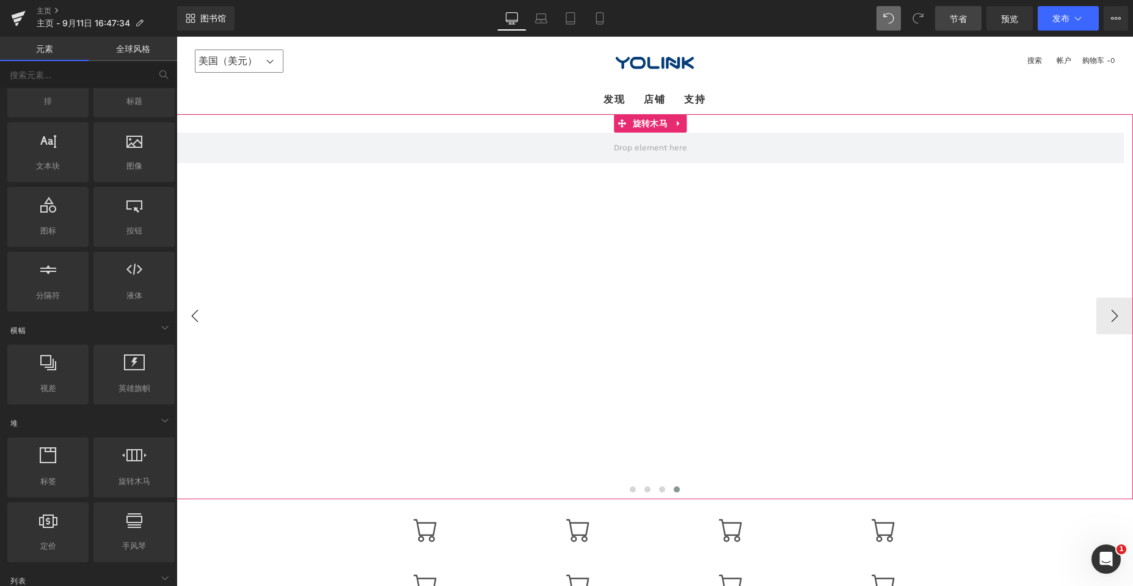
click at [186, 312] on button "‹" at bounding box center [194, 315] width 37 height 37
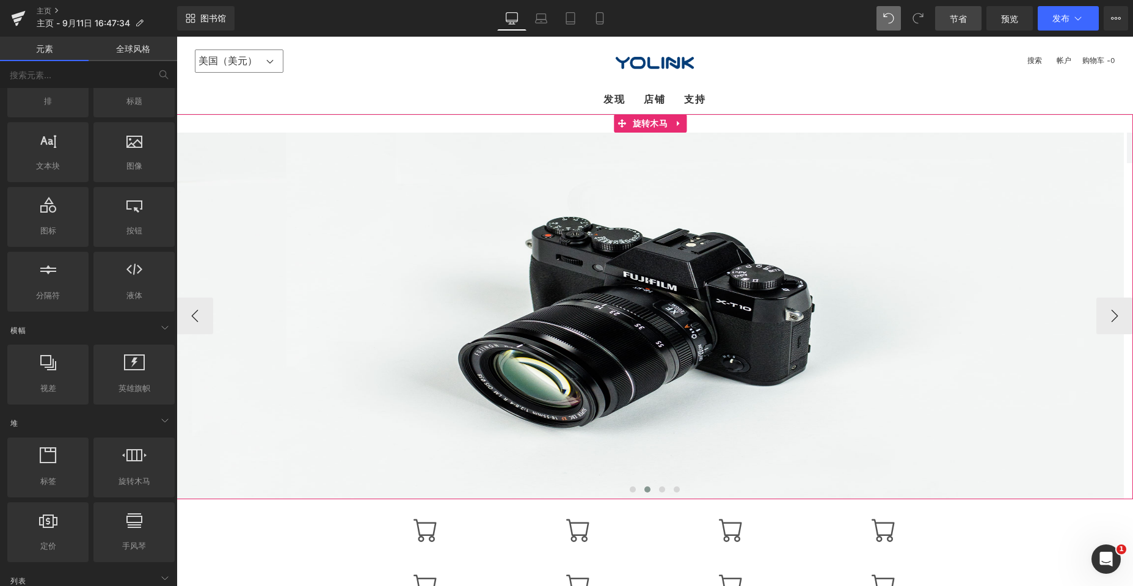
click at [224, 312] on div "图像 图像" at bounding box center [1126, 316] width 3801 height 366
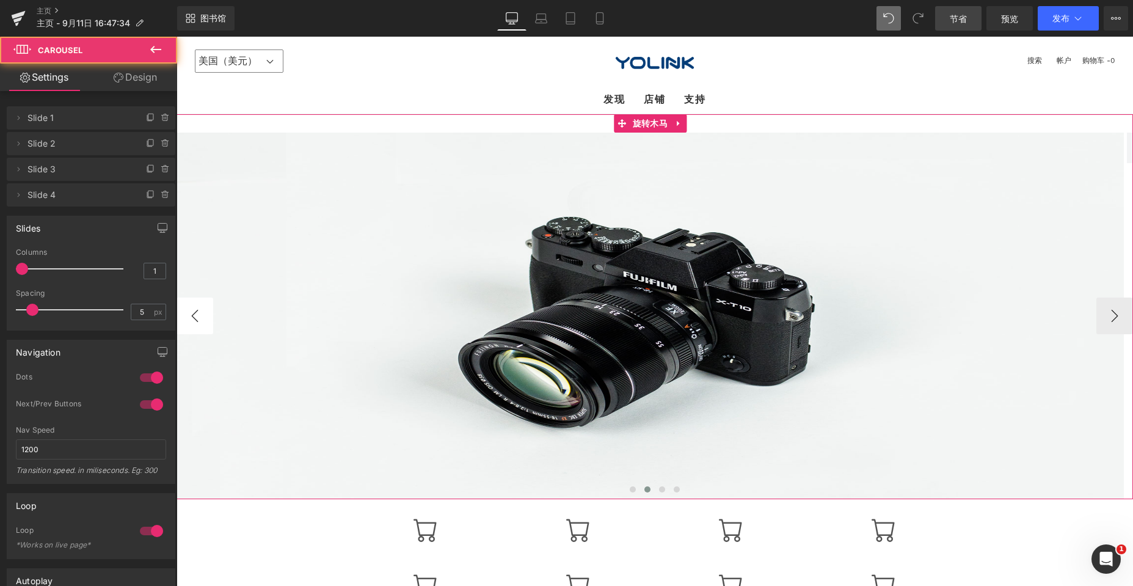
click at [187, 318] on button "‹" at bounding box center [194, 315] width 37 height 37
click at [190, 317] on button "‹" at bounding box center [194, 315] width 37 height 37
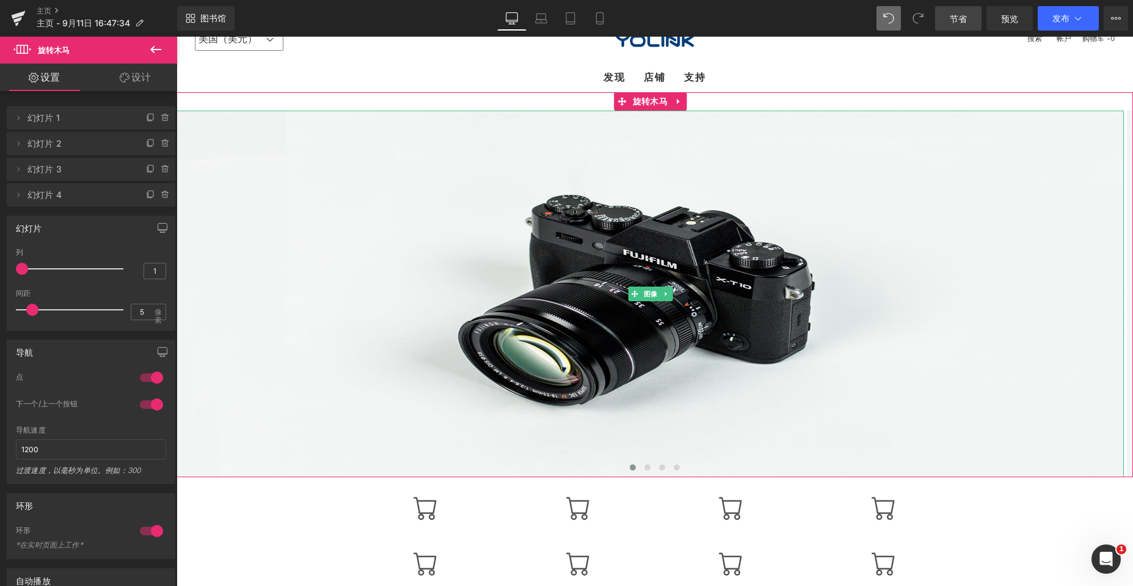
scroll to position [0, 0]
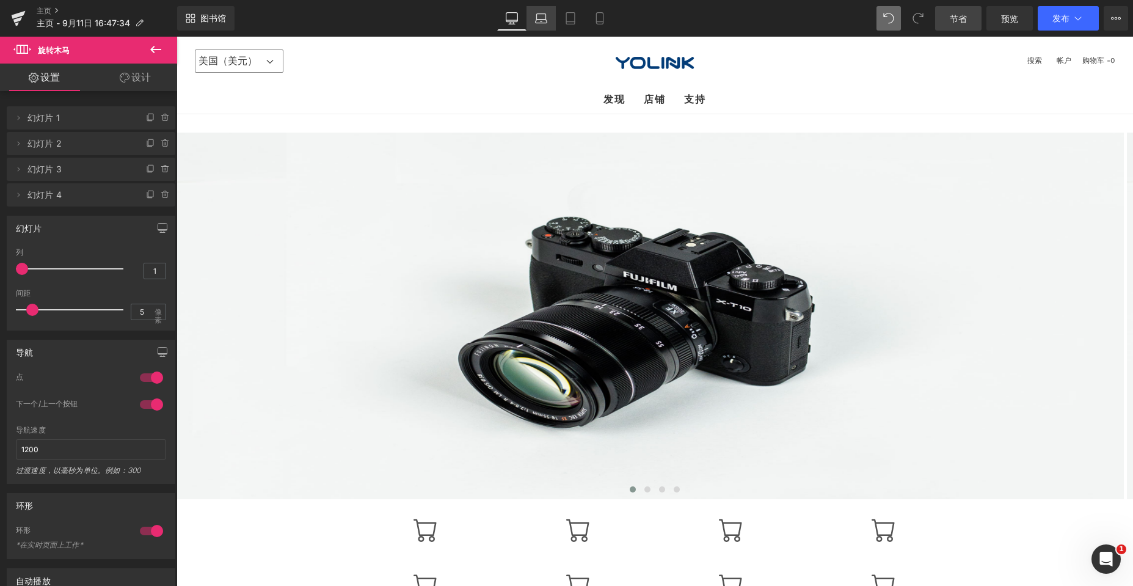
click at [502, 17] on icon at bounding box center [541, 18] width 12 height 12
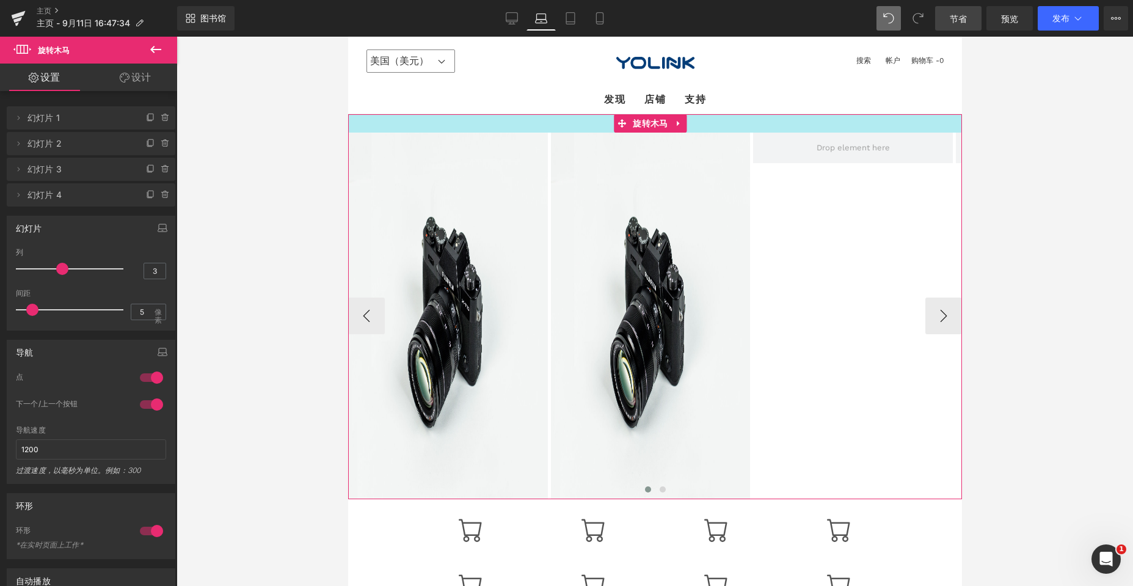
click at [412, 128] on div at bounding box center [654, 123] width 614 height 18
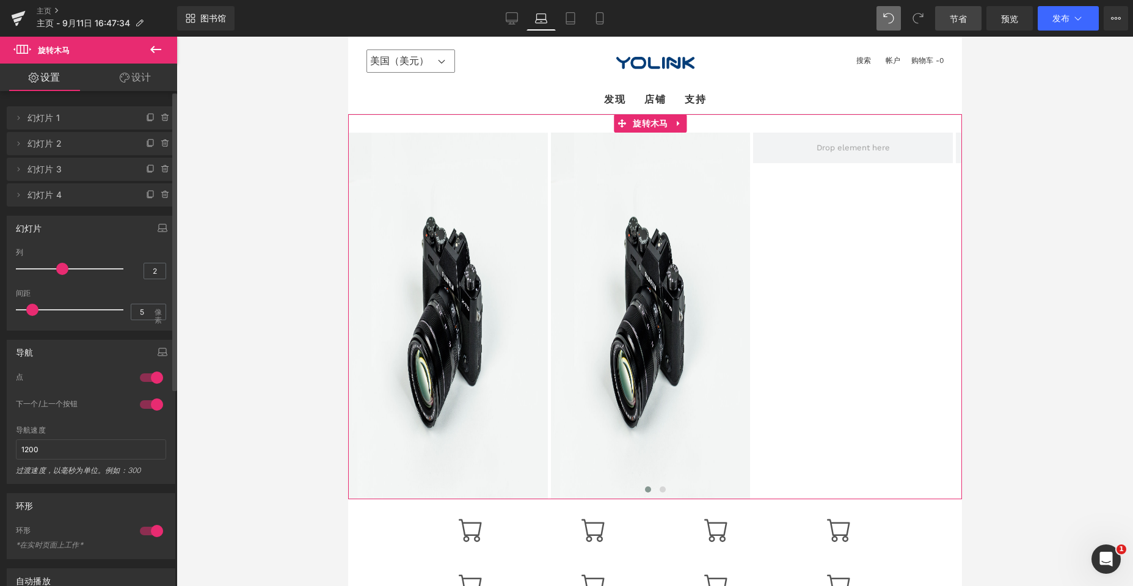
type input "1"
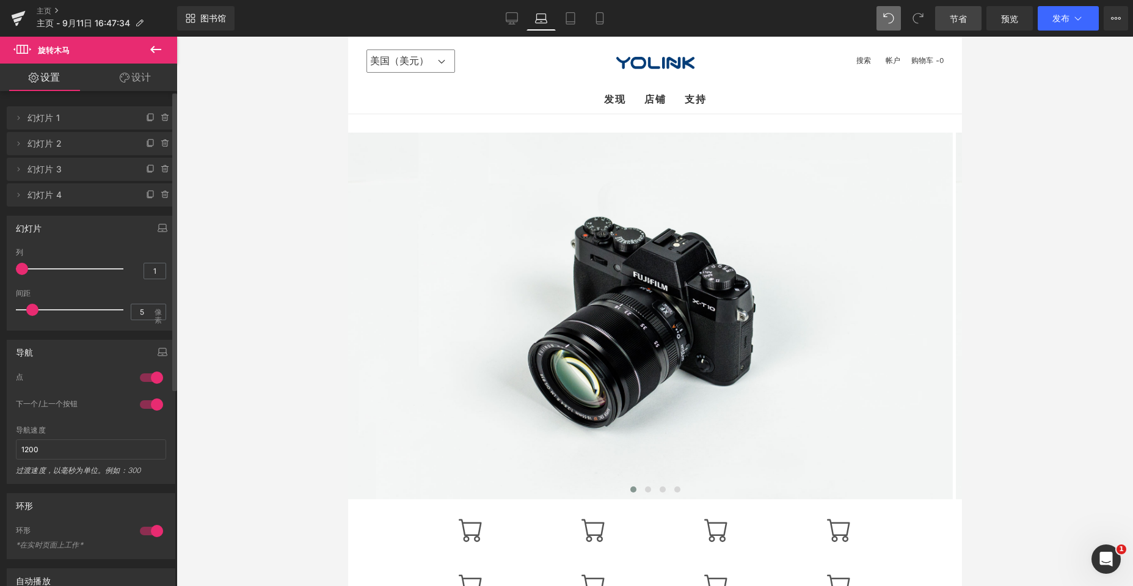
drag, startPoint x: 57, startPoint y: 271, endPoint x: 7, endPoint y: 274, distance: 50.8
click at [7, 274] on div "幻灯片 1 列 1 1 列 1 3 列 3 1 列 1 5px 间距 5 像素 5px 间距 5 像素 5px 间距 5 像素 5px 间距 5 像素" at bounding box center [91, 273] width 169 height 115
click at [502, 22] on link "药片" at bounding box center [570, 18] width 29 height 24
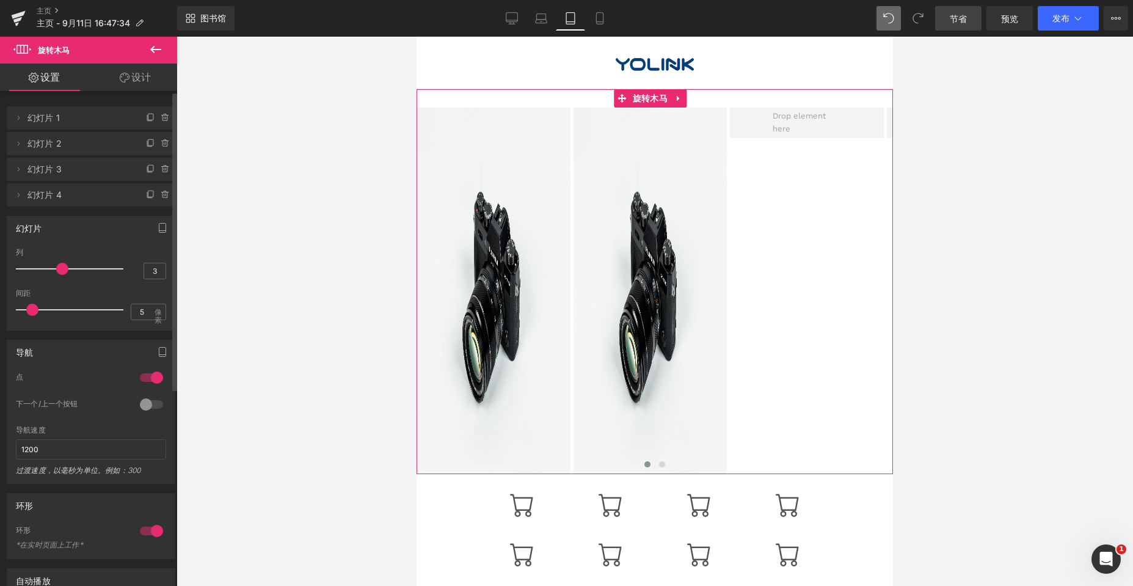
drag, startPoint x: 56, startPoint y: 269, endPoint x: 1, endPoint y: 269, distance: 55.0
click at [0, 269] on div "幻灯片 1 列 1 1 列 1 3 列 3 1 列 1 5px 间距 5 像素 5px 间距 5 像素 5px 间距 5 像素 5px 间距 5 像素" at bounding box center [91, 268] width 183 height 124
type input "1"
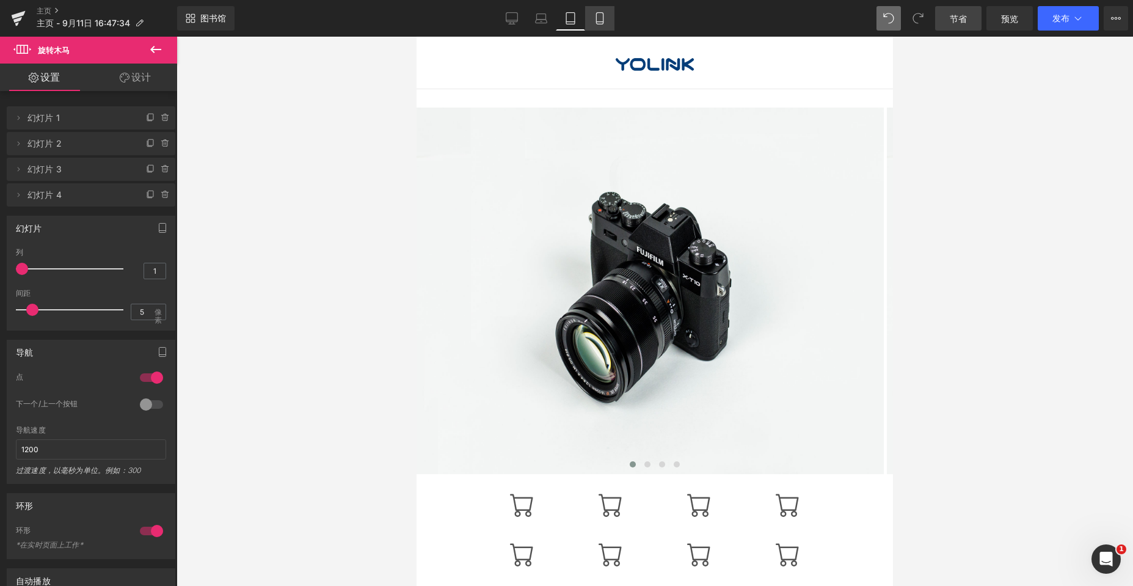
click at [502, 18] on icon at bounding box center [600, 18] width 12 height 12
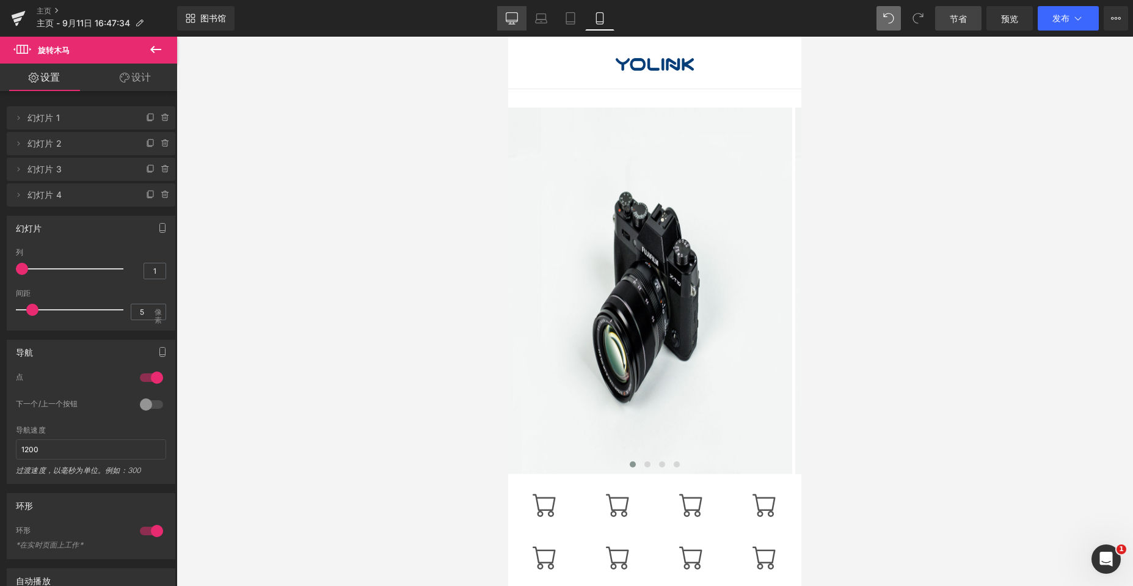
click at [502, 18] on icon at bounding box center [512, 18] width 12 height 12
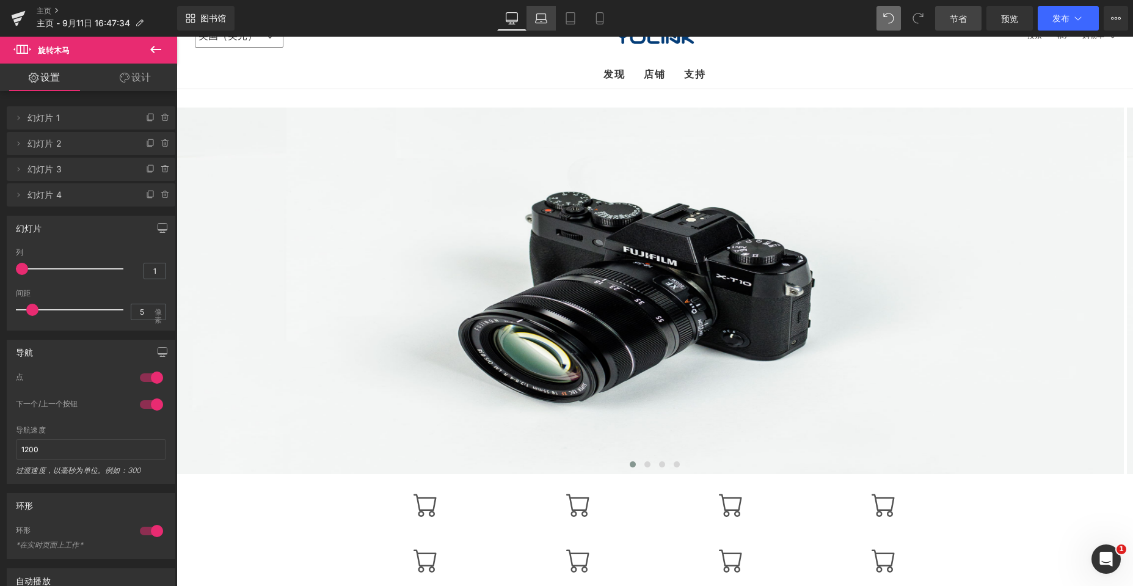
click at [502, 19] on icon at bounding box center [541, 18] width 12 height 12
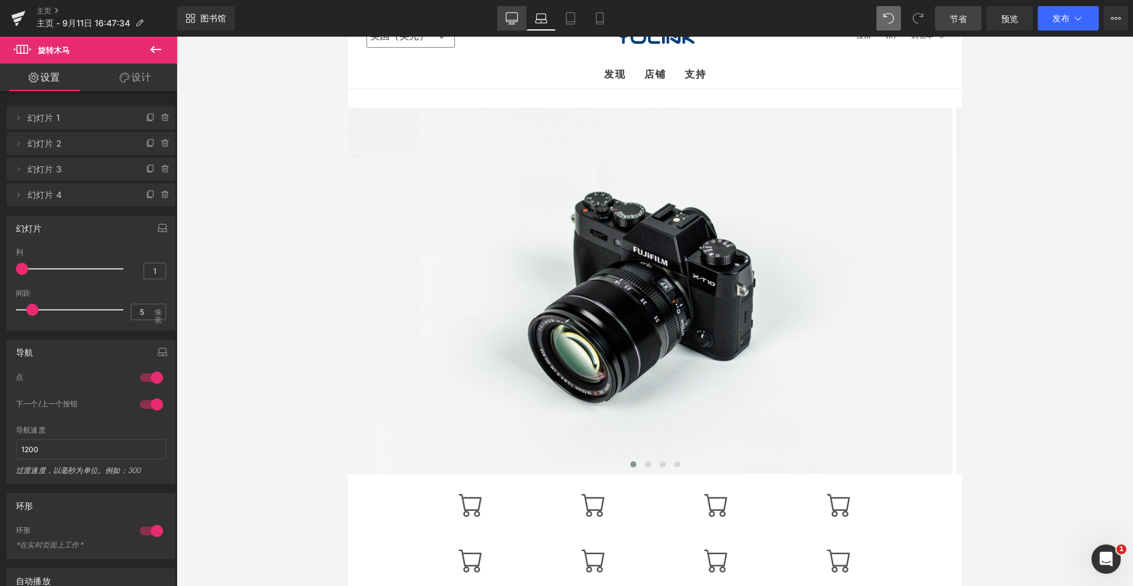
click at [502, 17] on link "桌面" at bounding box center [511, 18] width 29 height 24
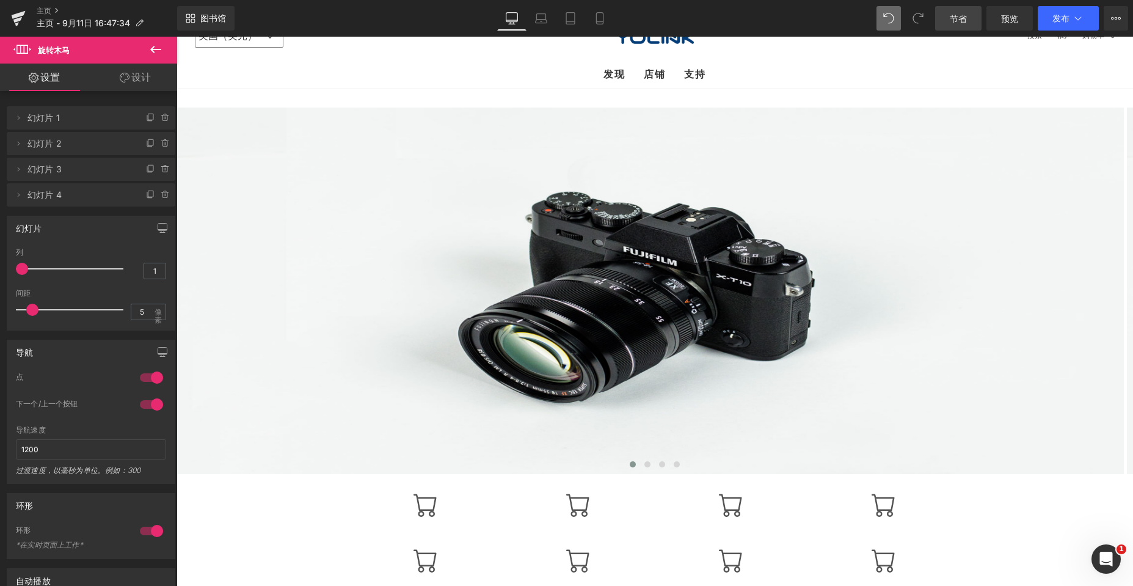
click at [159, 46] on icon at bounding box center [155, 49] width 15 height 15
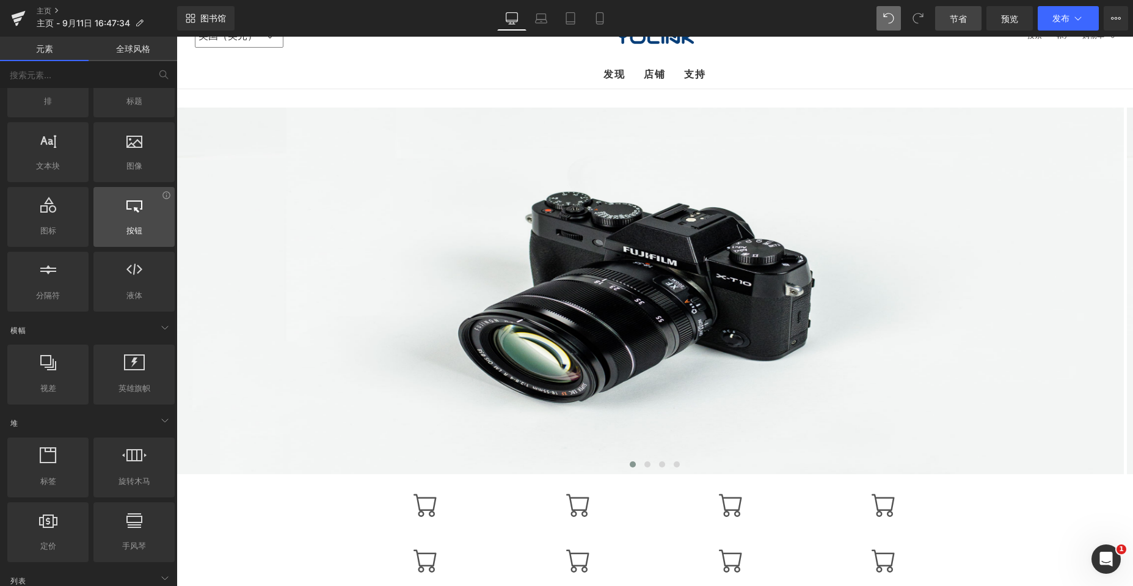
scroll to position [0, 0]
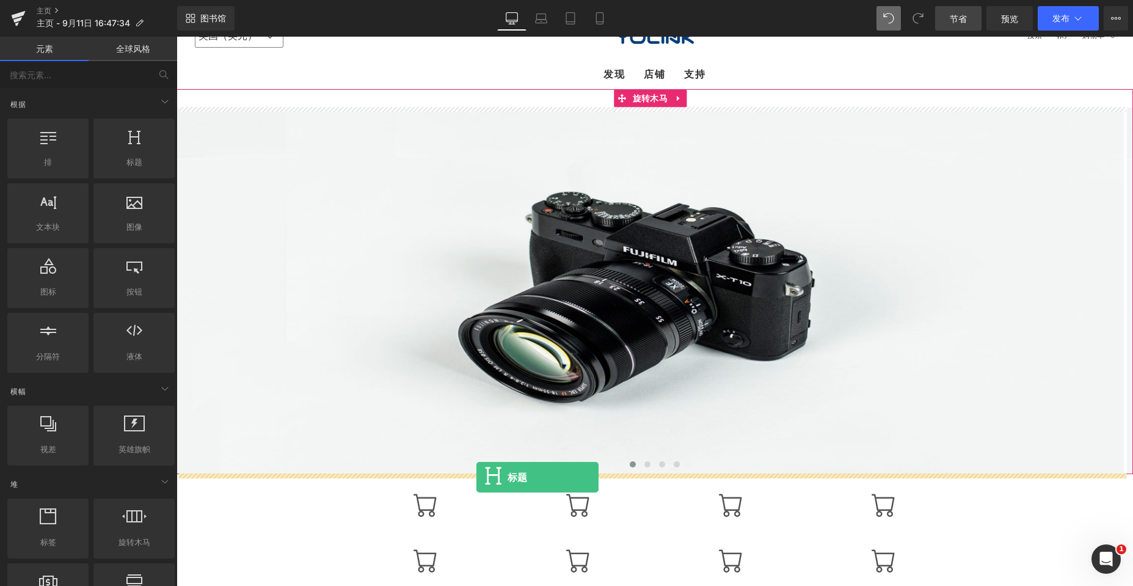
drag, startPoint x: 313, startPoint y: 191, endPoint x: 476, endPoint y: 477, distance: 329.9
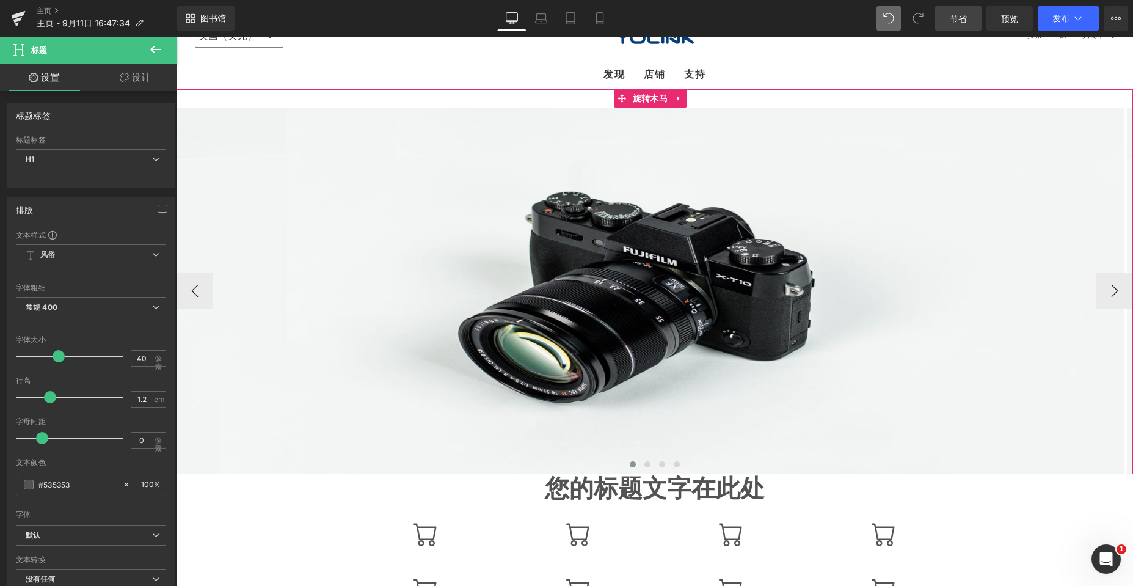
drag, startPoint x: 504, startPoint y: 474, endPoint x: 509, endPoint y: 460, distance: 14.7
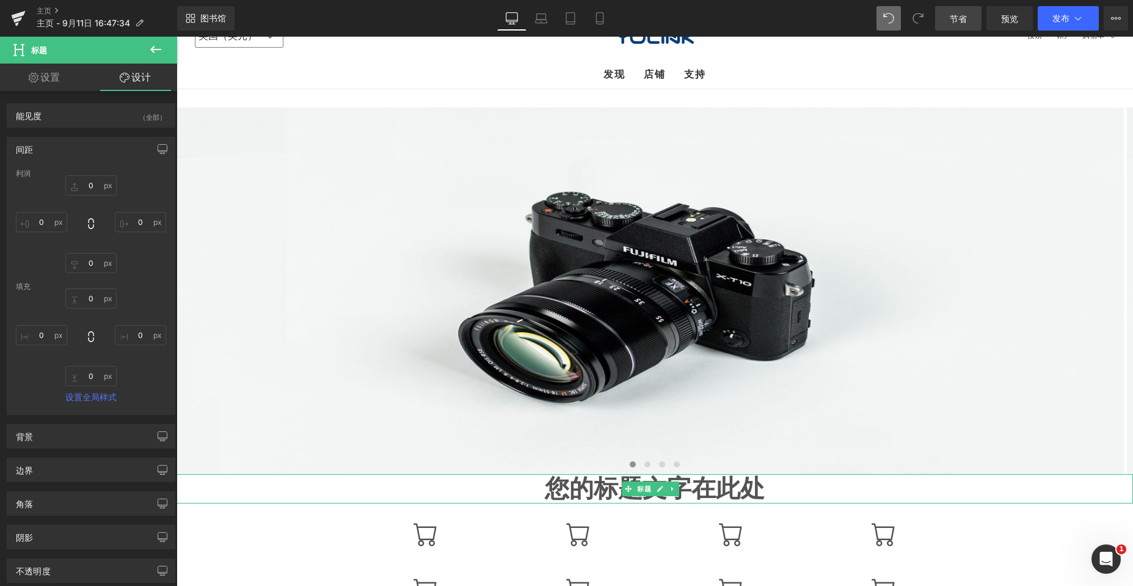
click at [495, 486] on h1 "您的标题文字在此处" at bounding box center [654, 488] width 956 height 29
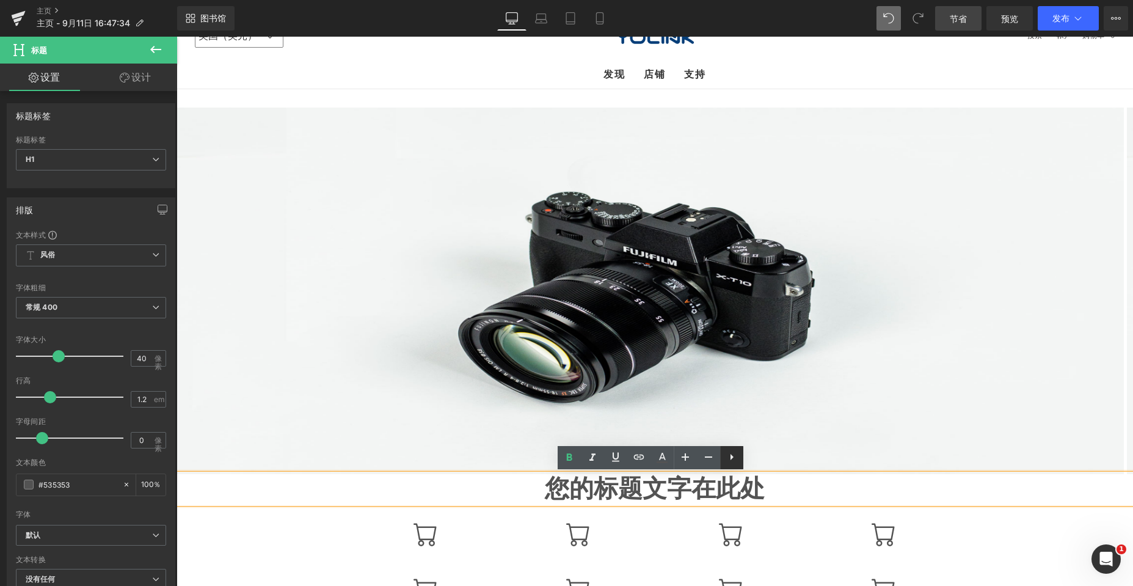
click at [502, 454] on icon at bounding box center [731, 456] width 15 height 15
click at [465, 482] on h1 "您的标题文字在此处" at bounding box center [654, 488] width 956 height 29
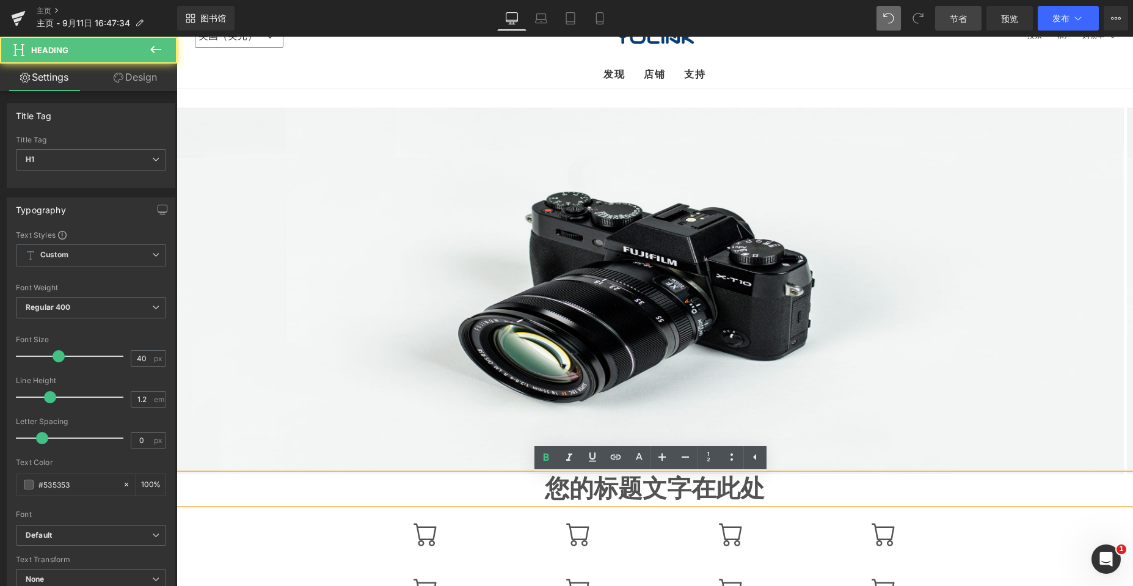
click at [502, 485] on h1 "您的标题文字在此处" at bounding box center [654, 488] width 956 height 29
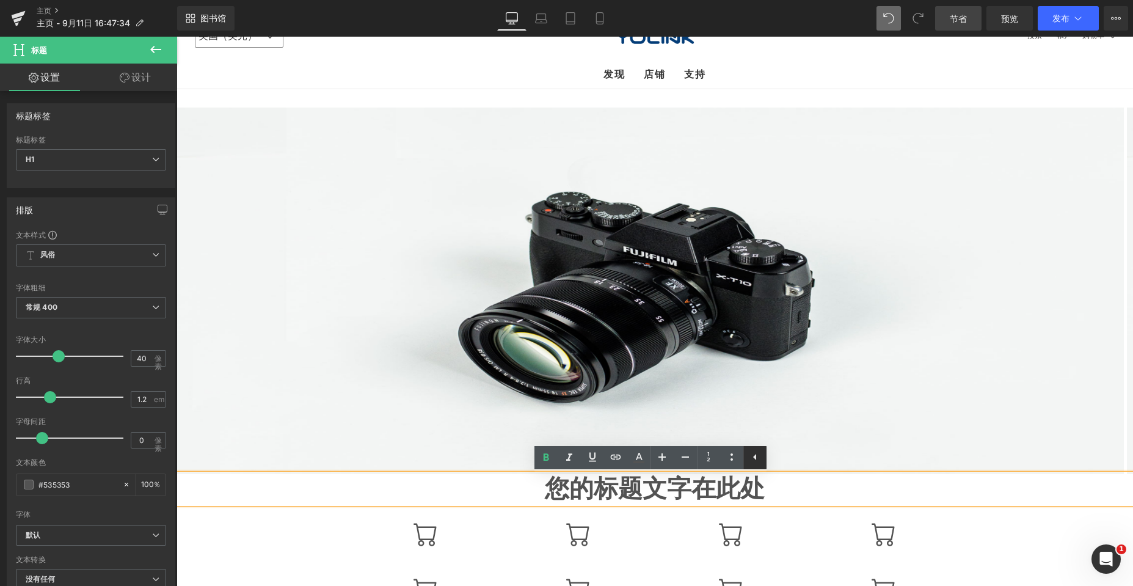
click at [502, 456] on icon at bounding box center [755, 456] width 15 height 15
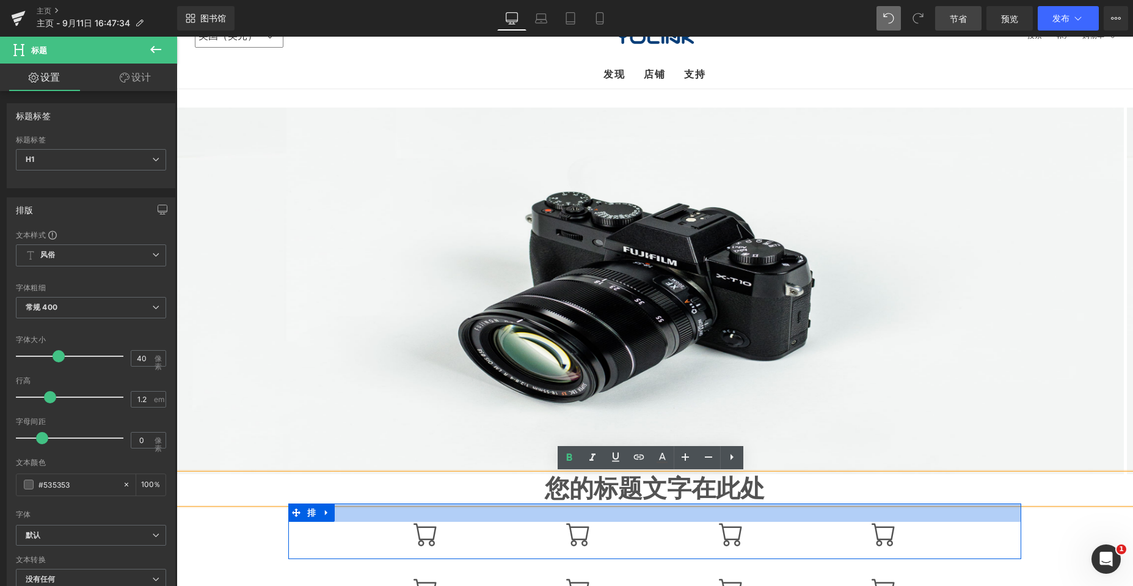
click at [502, 518] on div at bounding box center [654, 512] width 733 height 18
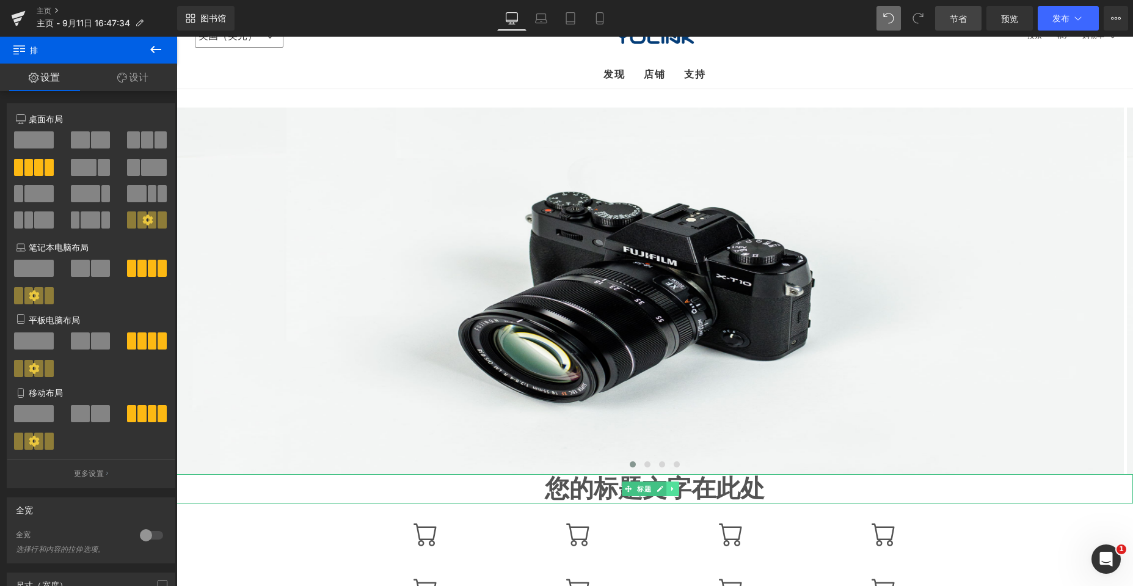
click at [502, 490] on icon at bounding box center [672, 488] width 7 height 7
click at [502, 489] on icon at bounding box center [678, 488] width 7 height 7
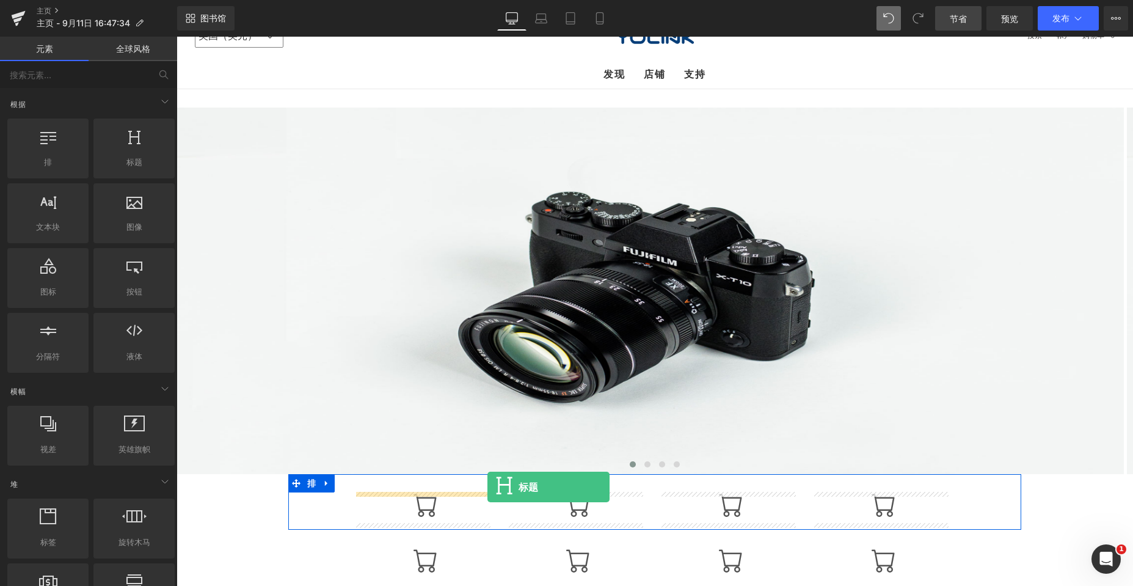
drag, startPoint x: 330, startPoint y: 227, endPoint x: 487, endPoint y: 487, distance: 303.6
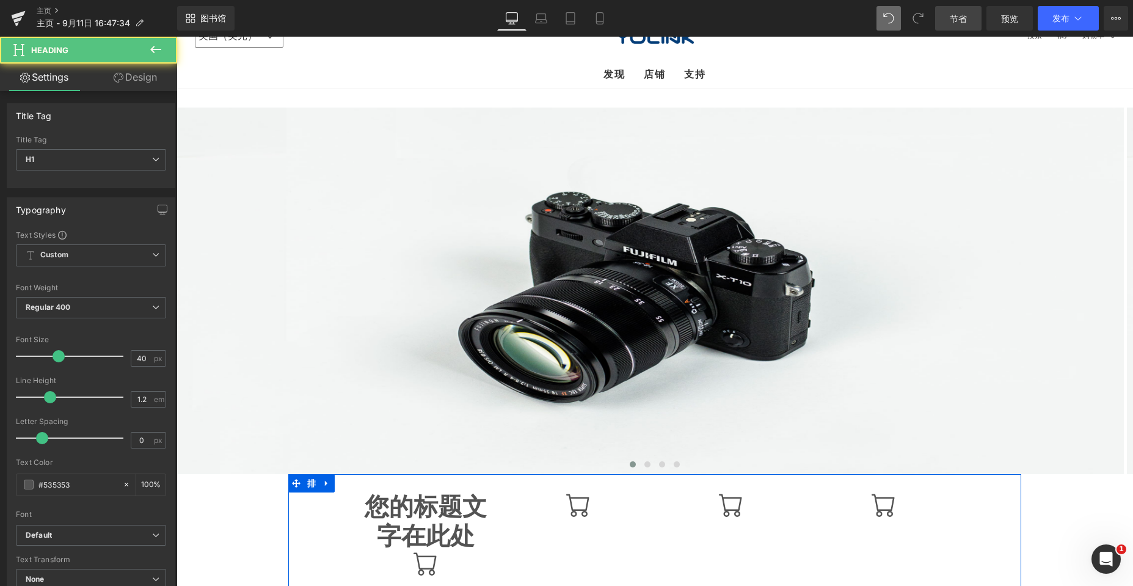
scroll to position [208, 0]
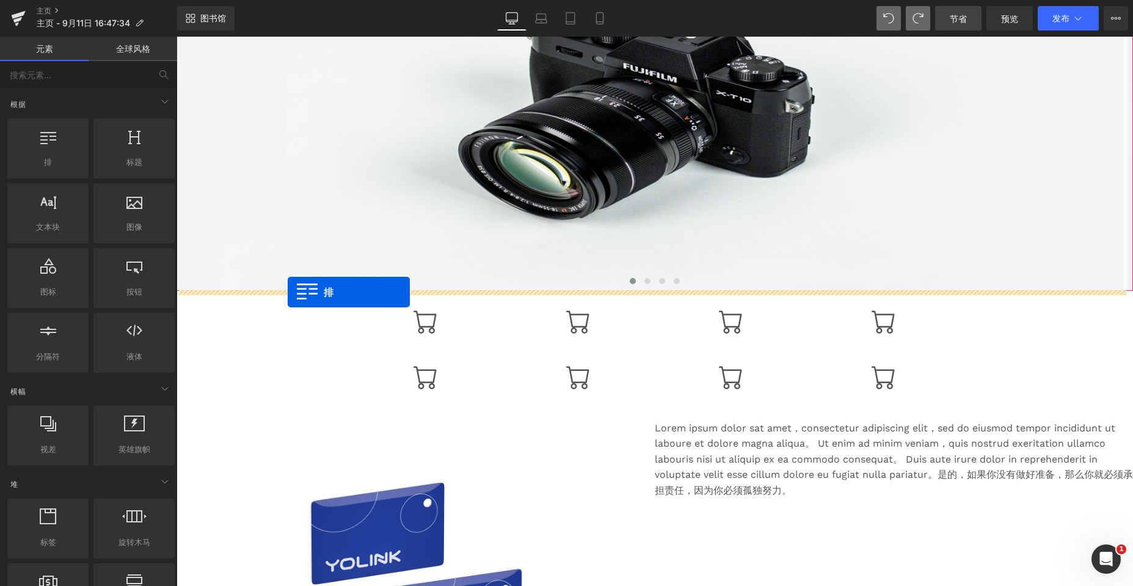
drag, startPoint x: 238, startPoint y: 189, endPoint x: 288, endPoint y: 292, distance: 114.7
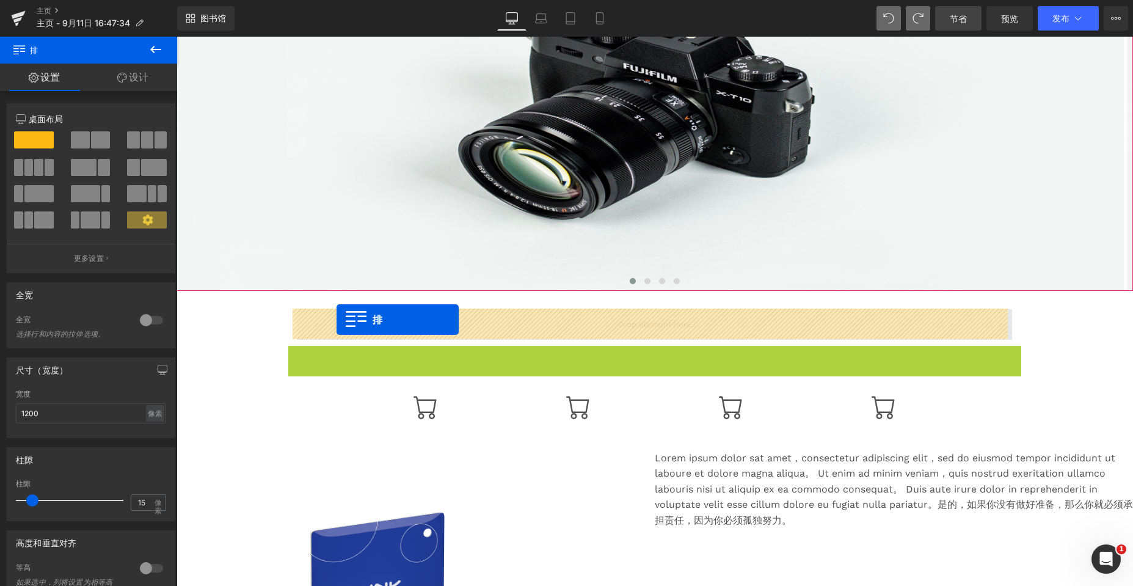
drag, startPoint x: 294, startPoint y: 357, endPoint x: 337, endPoint y: 319, distance: 56.7
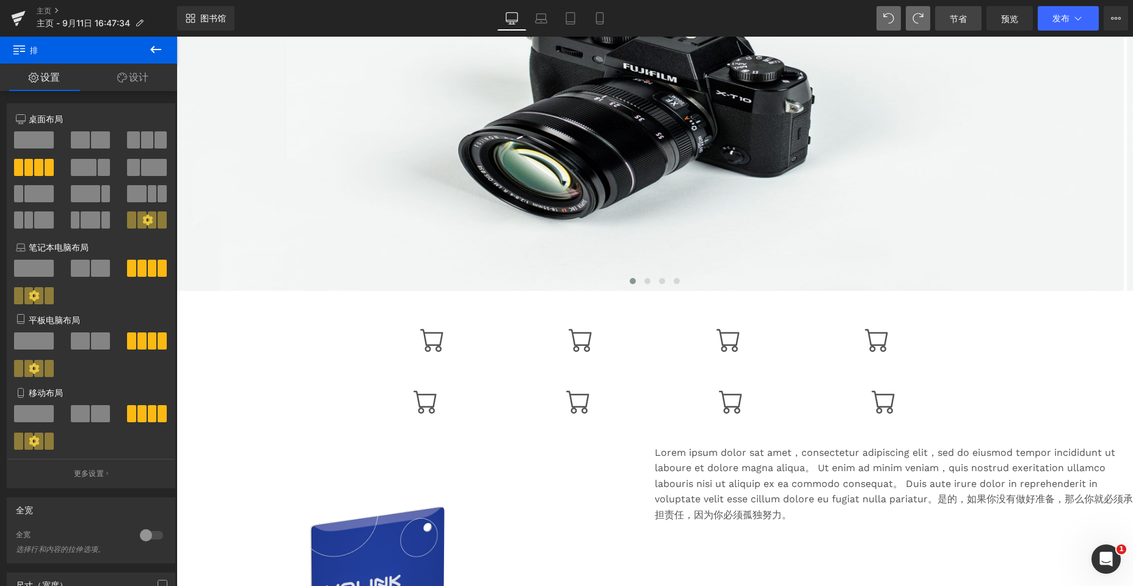
click at [152, 52] on icon at bounding box center [155, 49] width 15 height 15
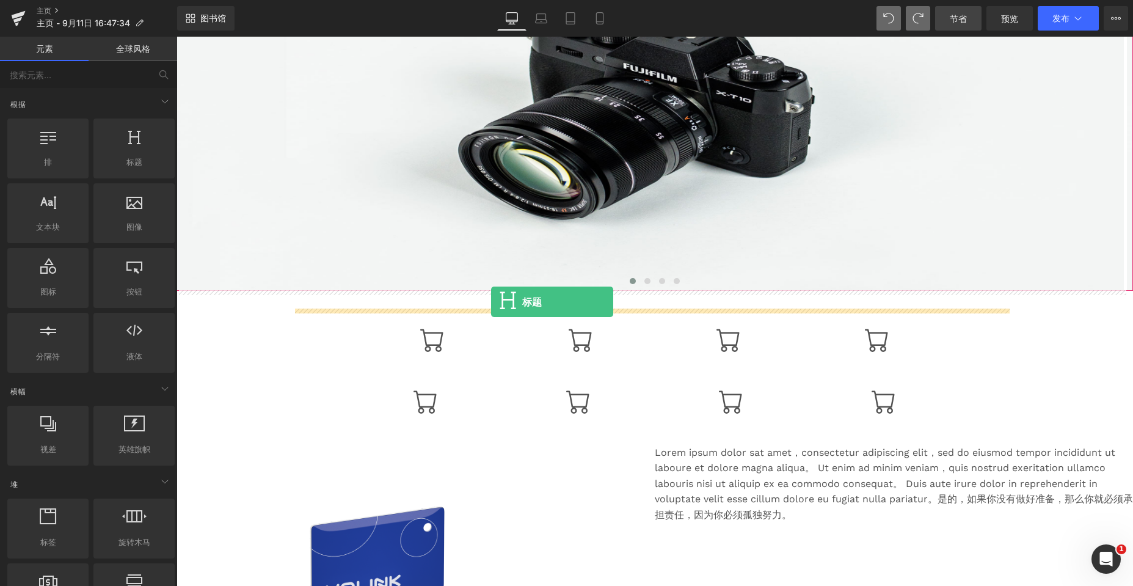
drag, startPoint x: 302, startPoint y: 181, endPoint x: 491, endPoint y: 302, distance: 224.1
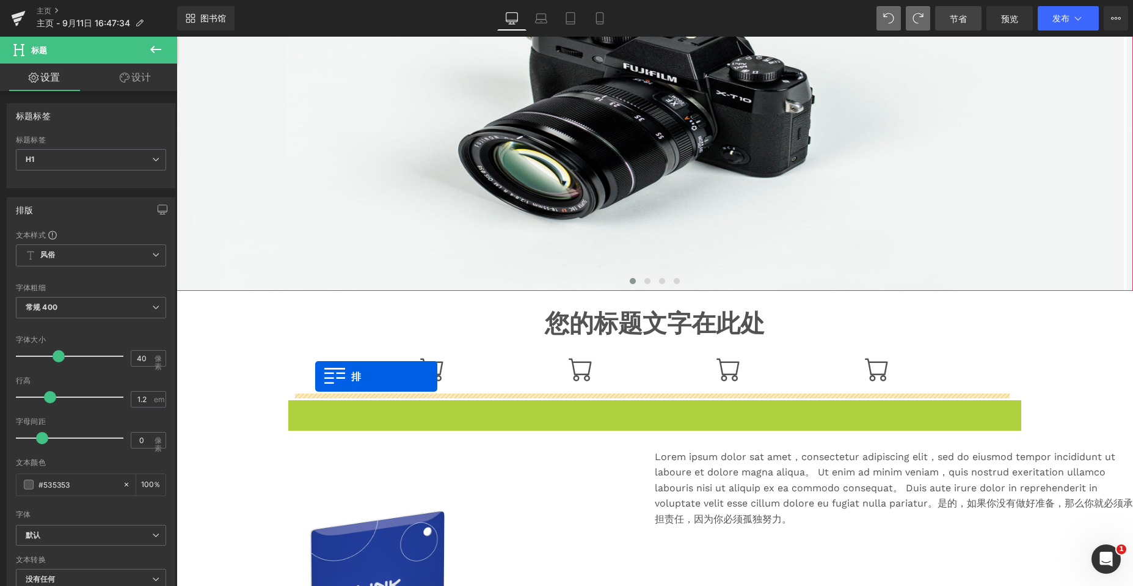
drag, startPoint x: 292, startPoint y: 409, endPoint x: 315, endPoint y: 376, distance: 39.8
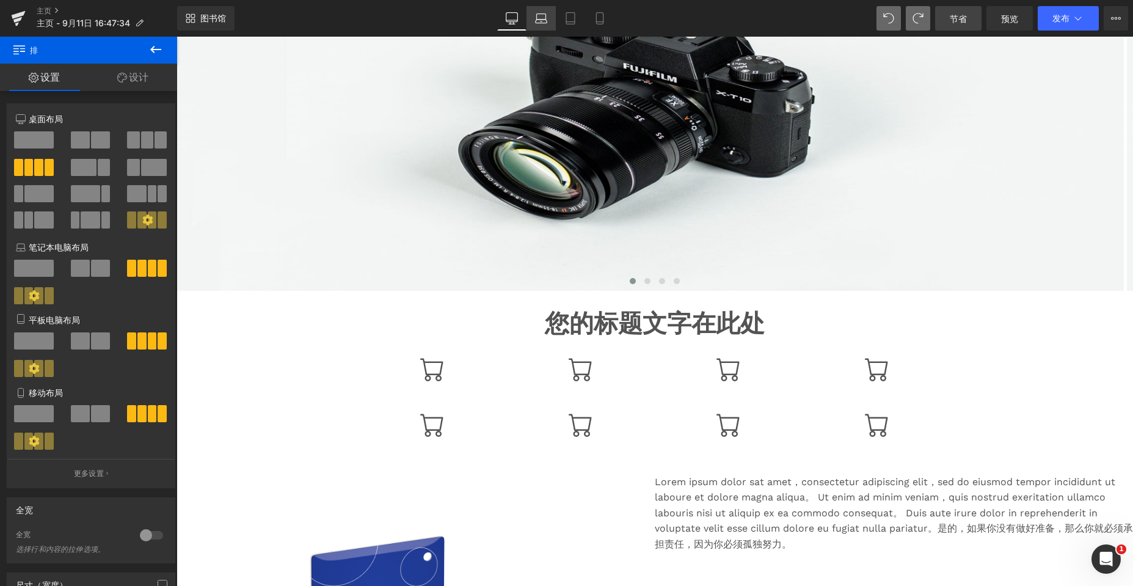
click at [502, 20] on icon at bounding box center [541, 22] width 12 height 4
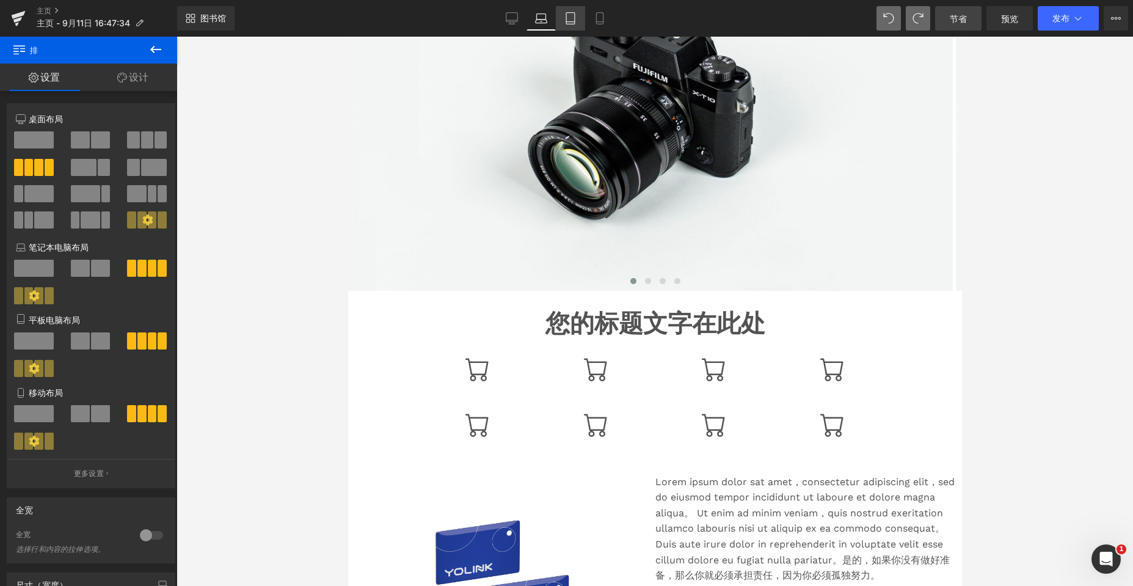
click at [502, 19] on icon at bounding box center [570, 18] width 12 height 12
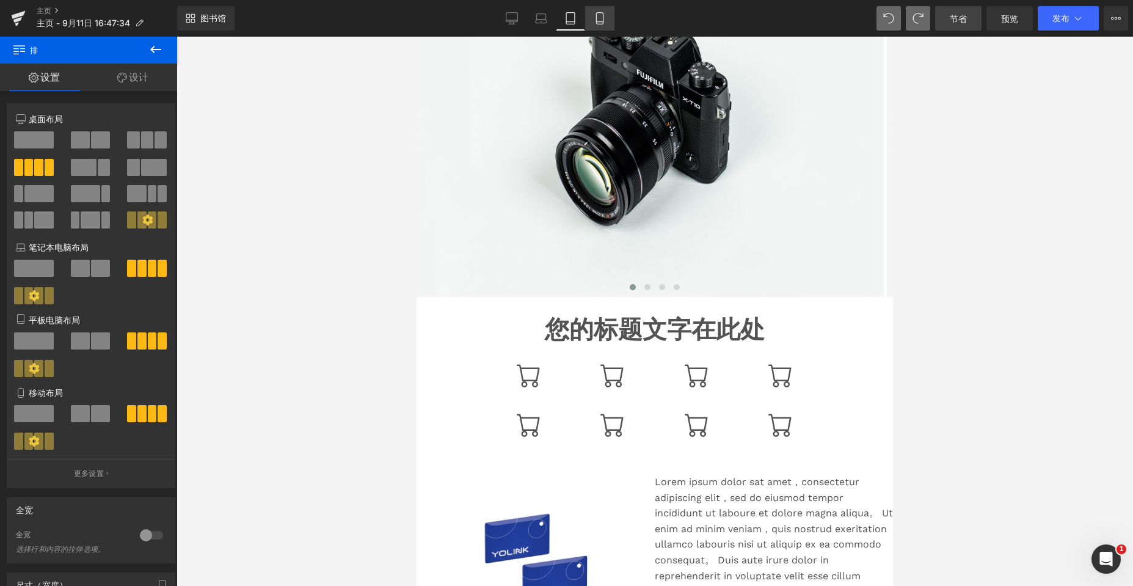
click at [502, 20] on link "移动的" at bounding box center [599, 18] width 29 height 24
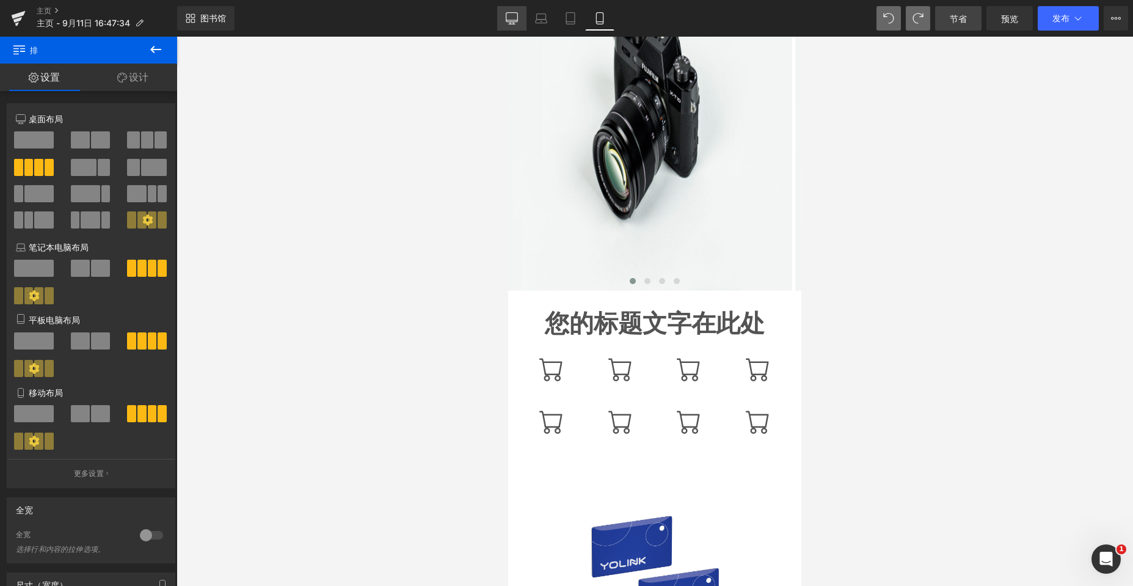
click at [502, 24] on link "桌面" at bounding box center [511, 18] width 29 height 24
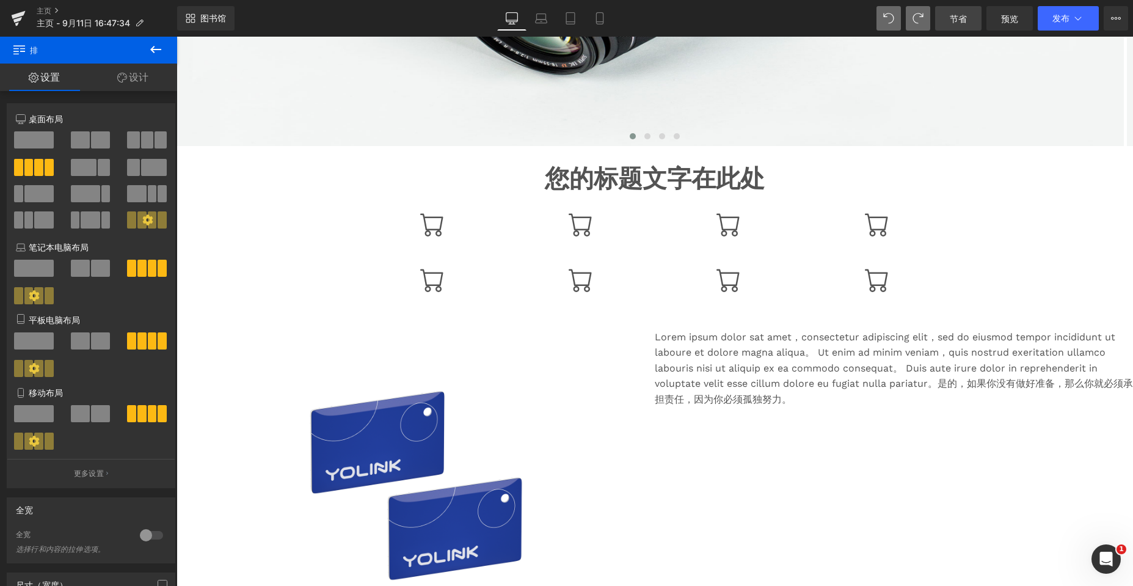
scroll to position [489, 0]
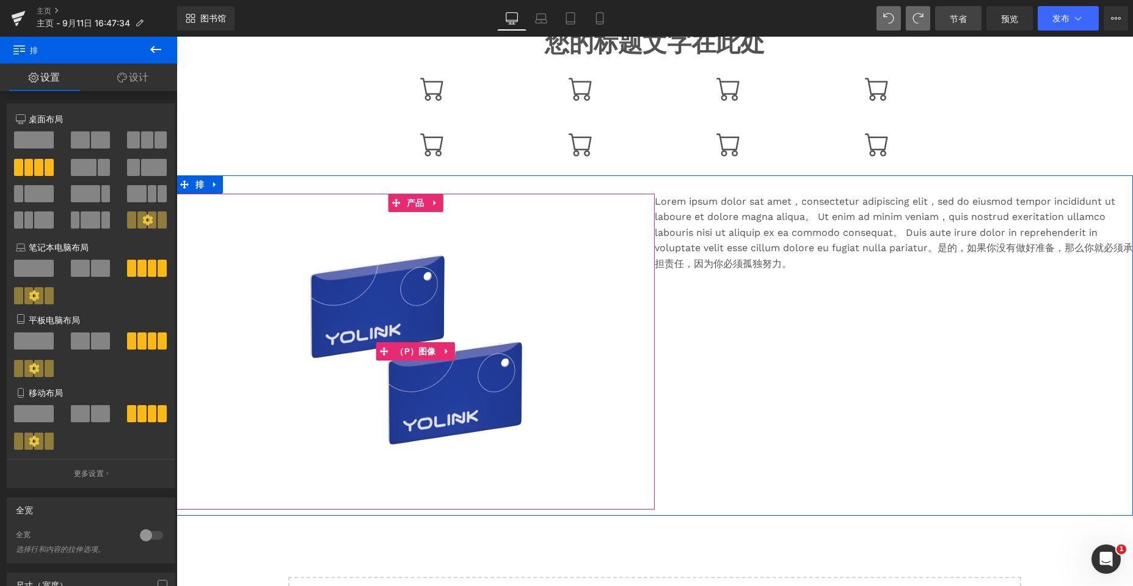
click at [481, 225] on img at bounding box center [416, 352] width 280 height 280
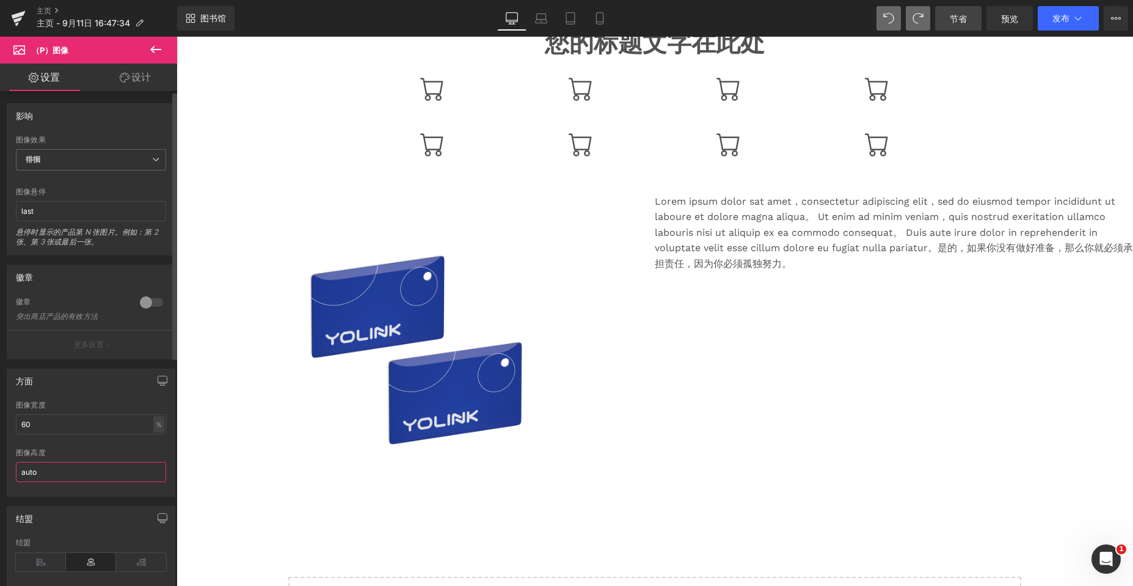
drag, startPoint x: 47, startPoint y: 478, endPoint x: 6, endPoint y: 475, distance: 41.1
click at [6, 475] on div "方面 60% 图像宽度 60 ％ ％ 像素 auto 图像高度 auto" at bounding box center [91, 427] width 183 height 137
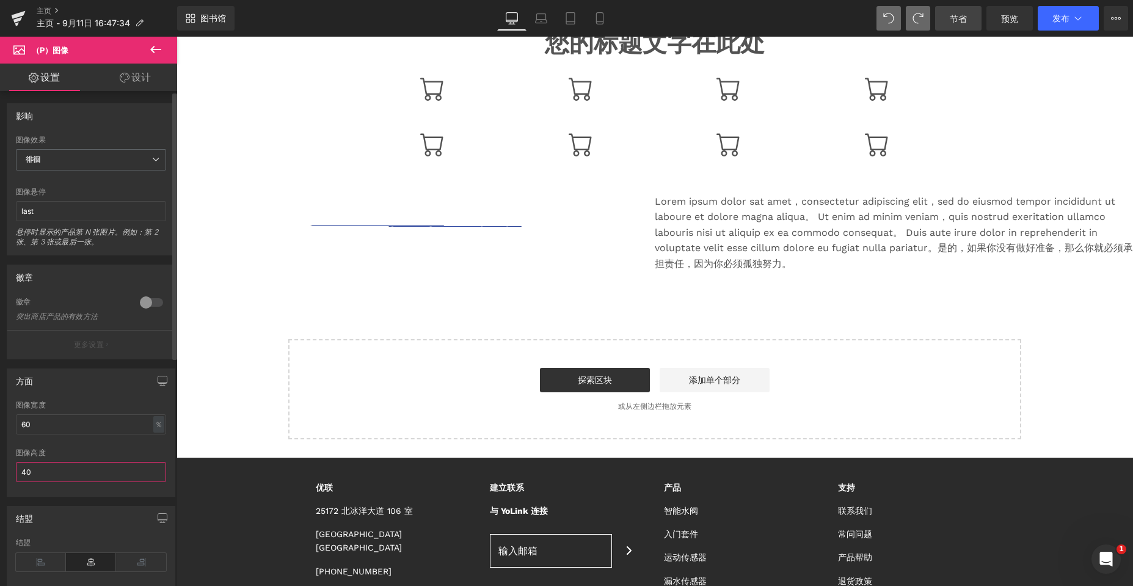
type input "400"
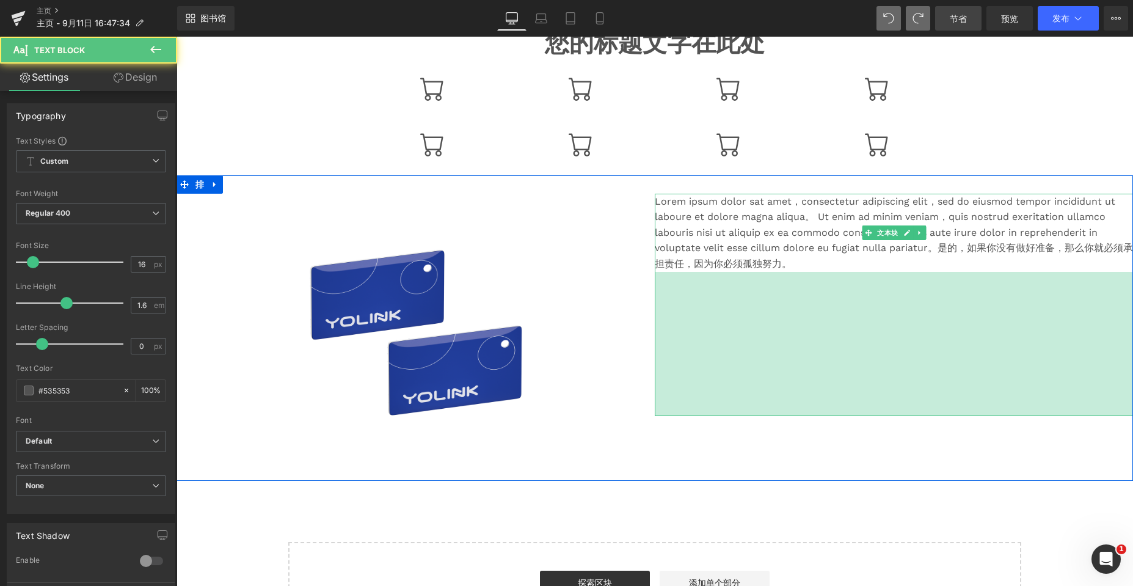
drag, startPoint x: 889, startPoint y: 271, endPoint x: 863, endPoint y: 429, distance: 160.2
click at [502, 416] on div "236px" at bounding box center [894, 344] width 478 height 144
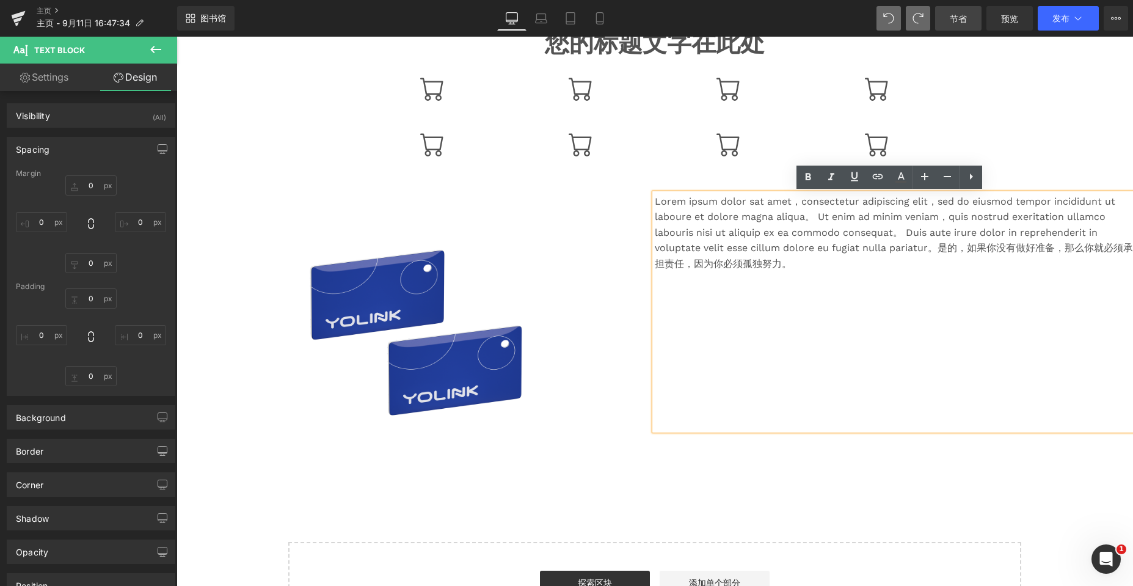
type input "0"
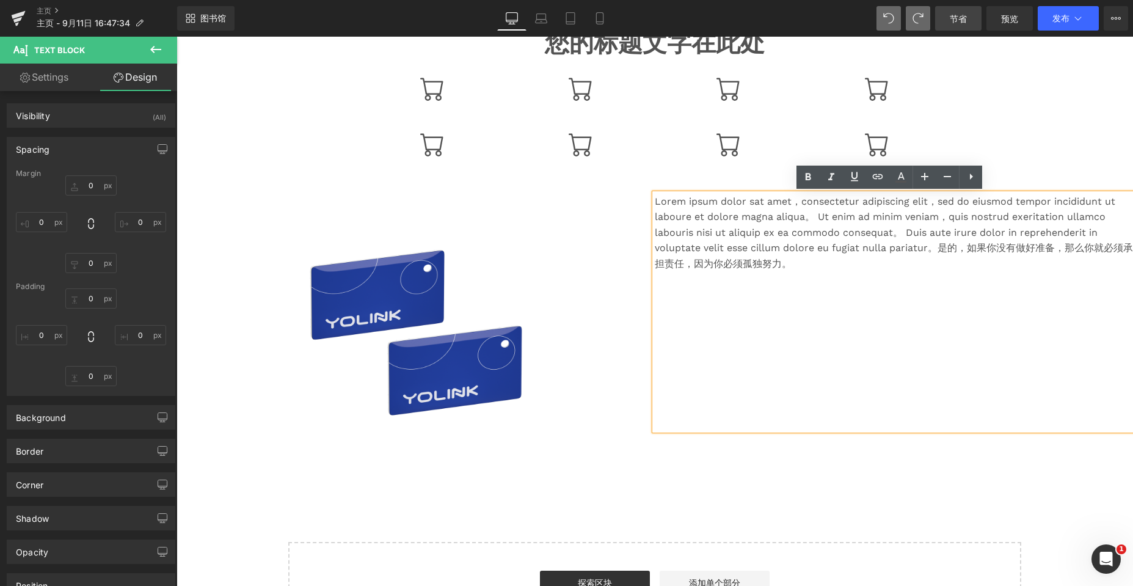
type input "0"
type input "259"
type input "0"
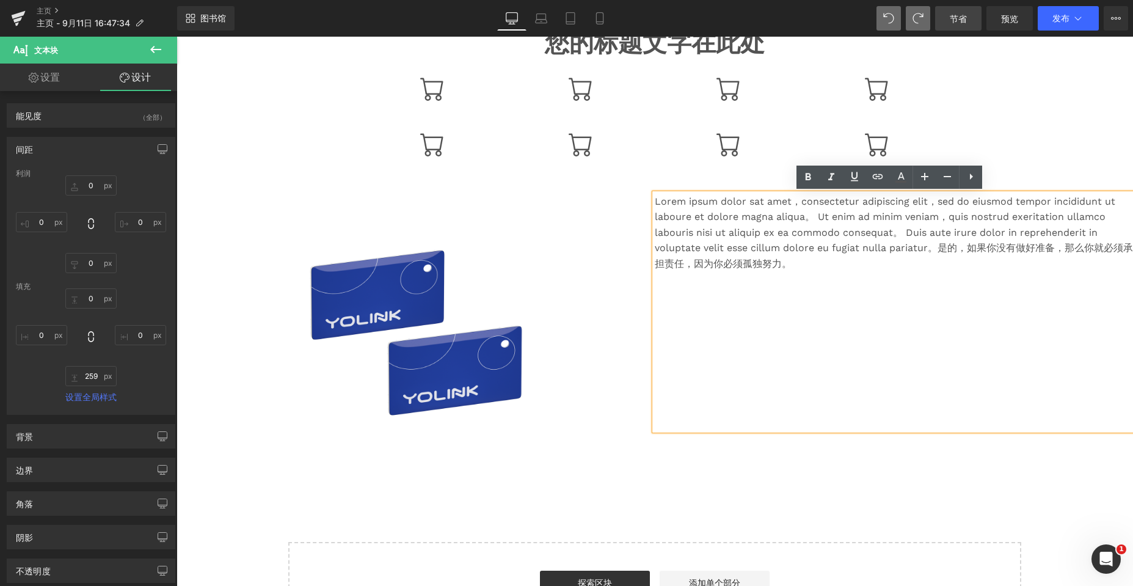
click at [502, 187] on div "促销 （P）图像 产品 Lorem ipsum dolor sat amet，consectetur adipiscing elit，sed do eiusm…" at bounding box center [654, 327] width 956 height 305
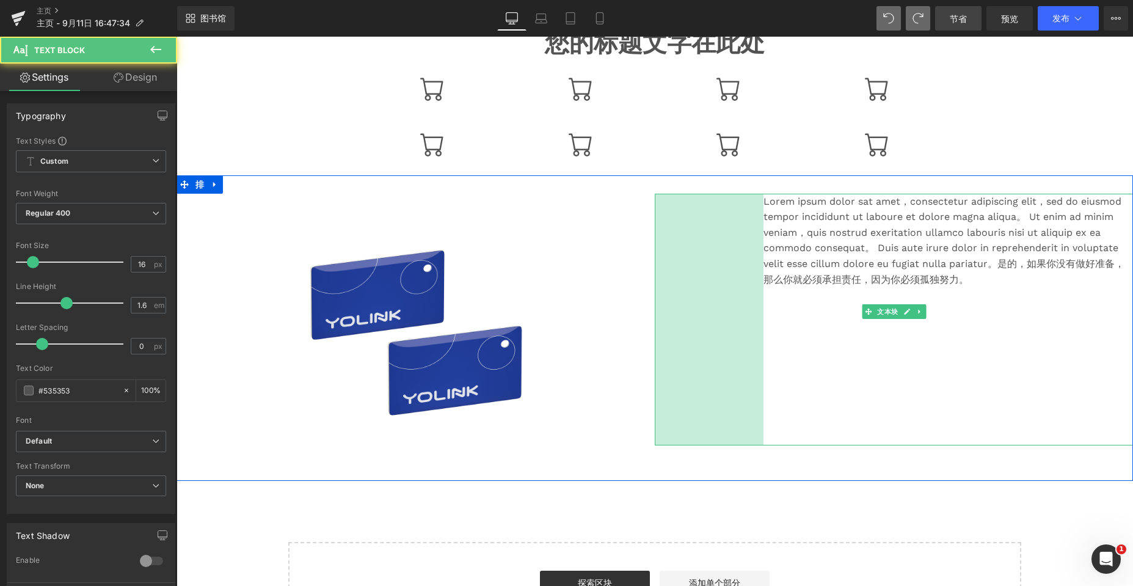
drag, startPoint x: 650, startPoint y: 211, endPoint x: 759, endPoint y: 224, distance: 109.5
click at [502, 224] on div "Lorem ipsum dolor sat amet，consectetur adipiscing elit，sed do eiusmod tempor in…" at bounding box center [894, 320] width 478 height 252
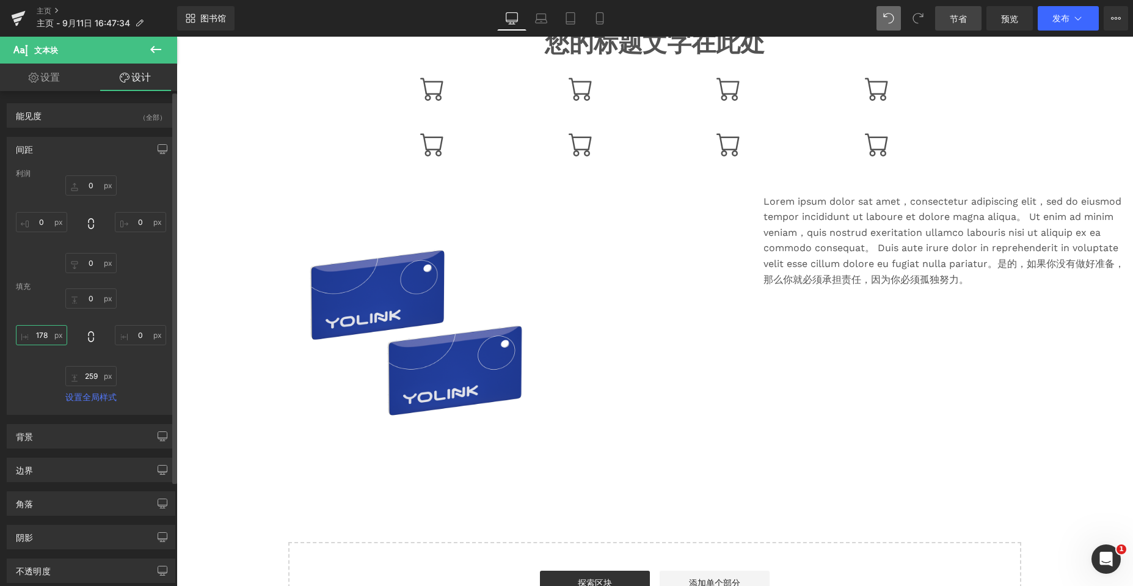
click at [45, 334] on input "178" at bounding box center [41, 335] width 51 height 20
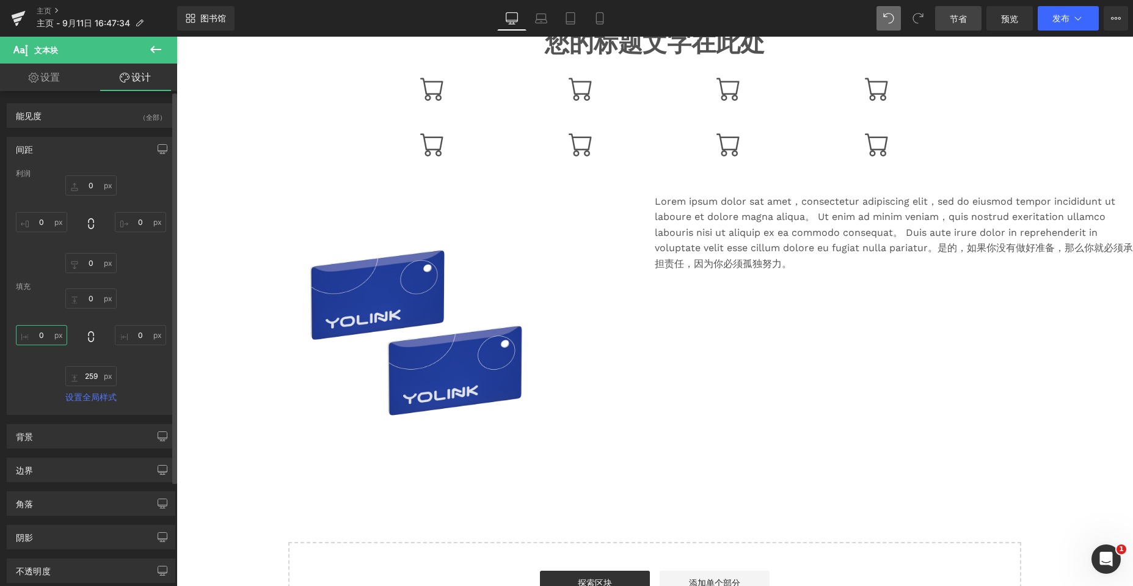
type input "0"
click at [97, 377] on input "259" at bounding box center [90, 376] width 51 height 20
type input "0"
click at [58, 433] on div "背景" at bounding box center [90, 435] width 167 height 23
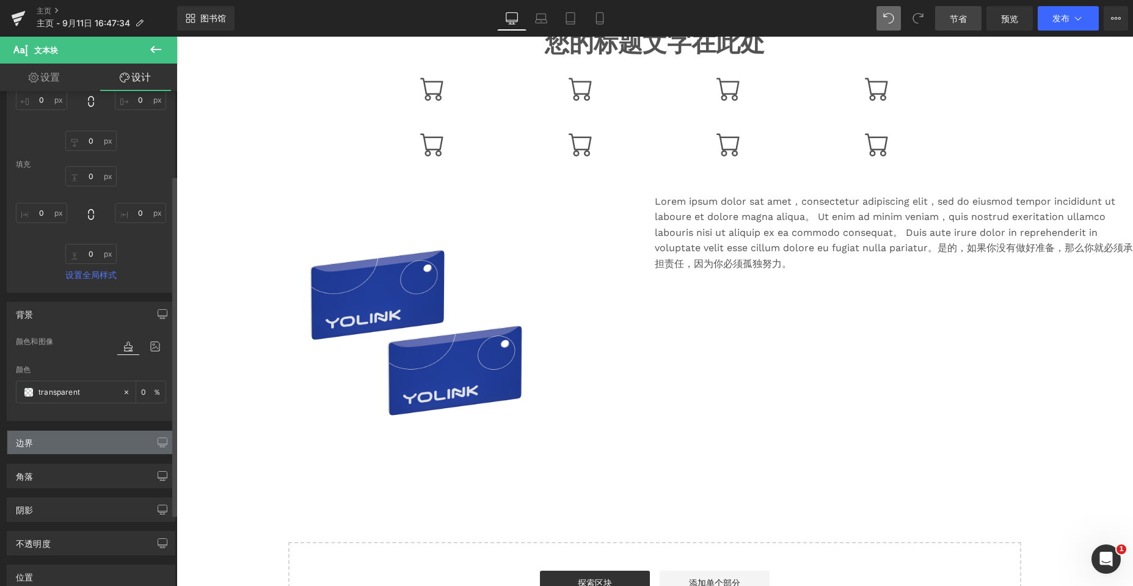
click at [62, 446] on div "边界" at bounding box center [90, 442] width 167 height 23
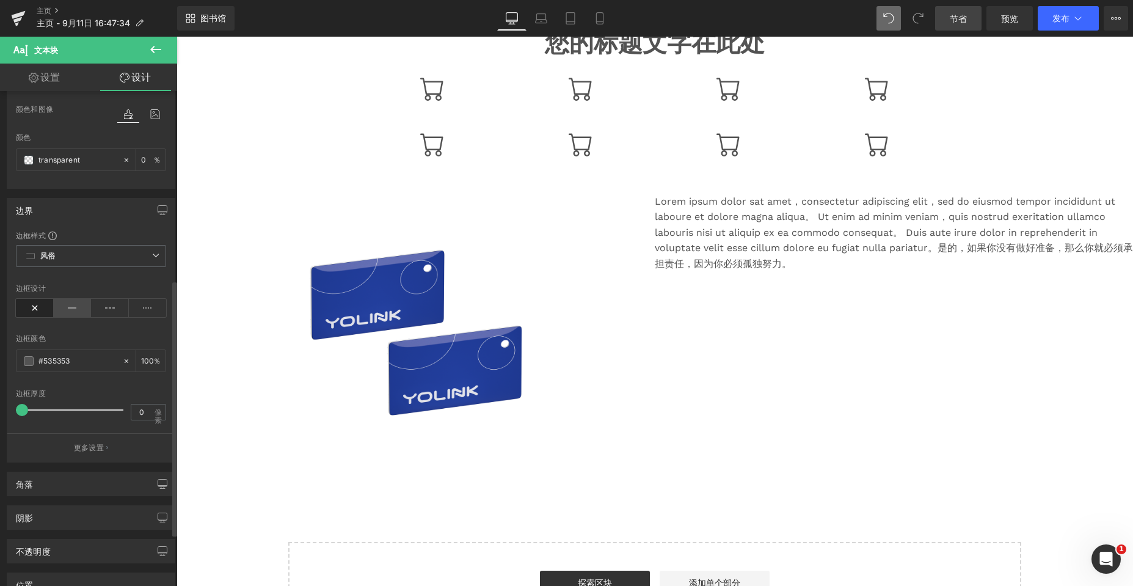
scroll to position [366, 0]
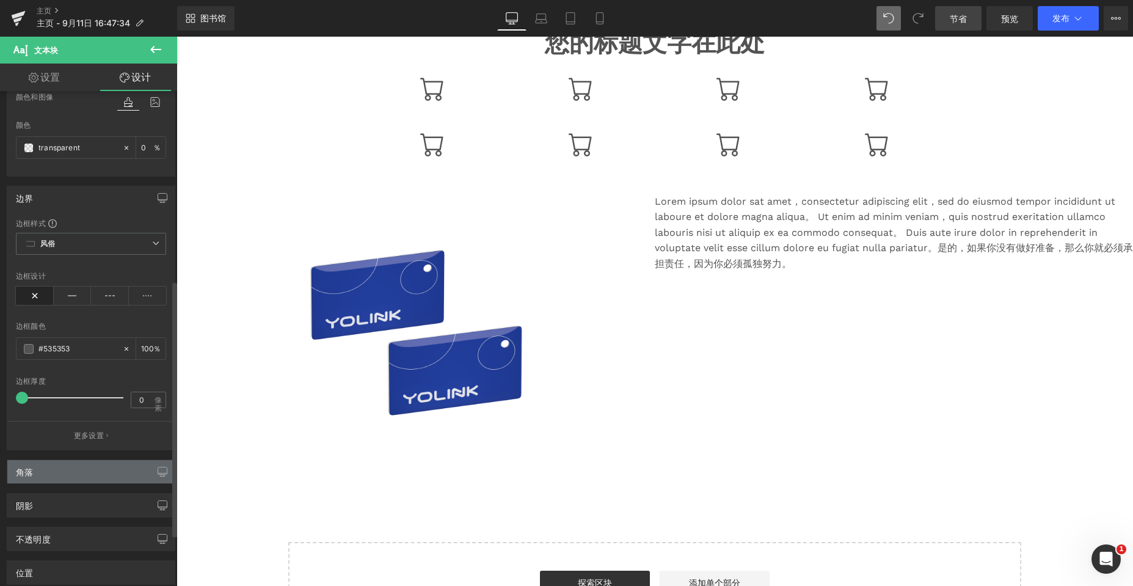
click at [64, 472] on div "角落" at bounding box center [90, 471] width 167 height 23
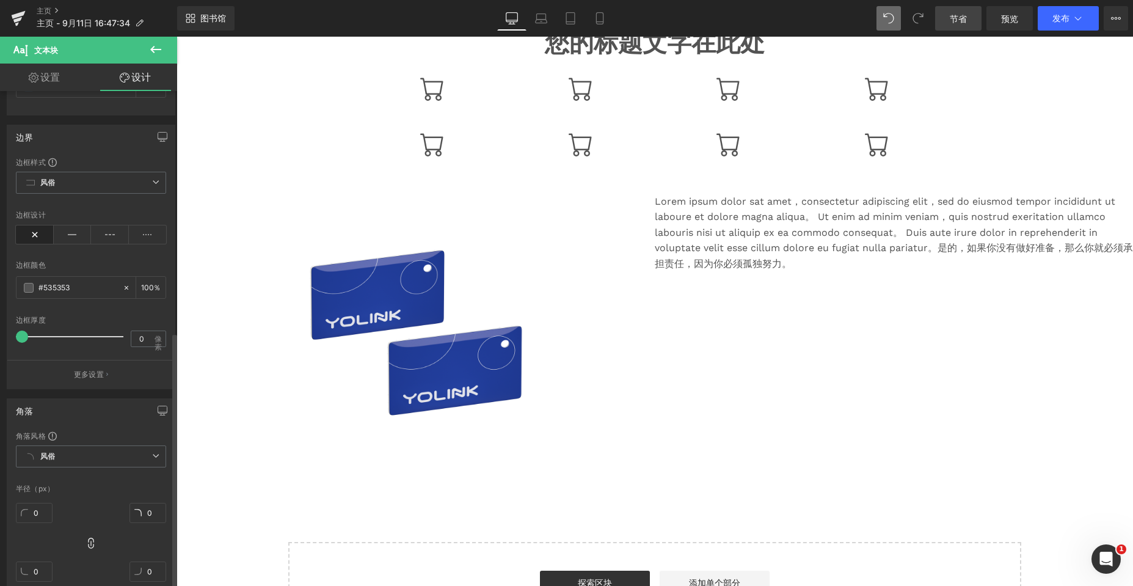
scroll to position [640, 0]
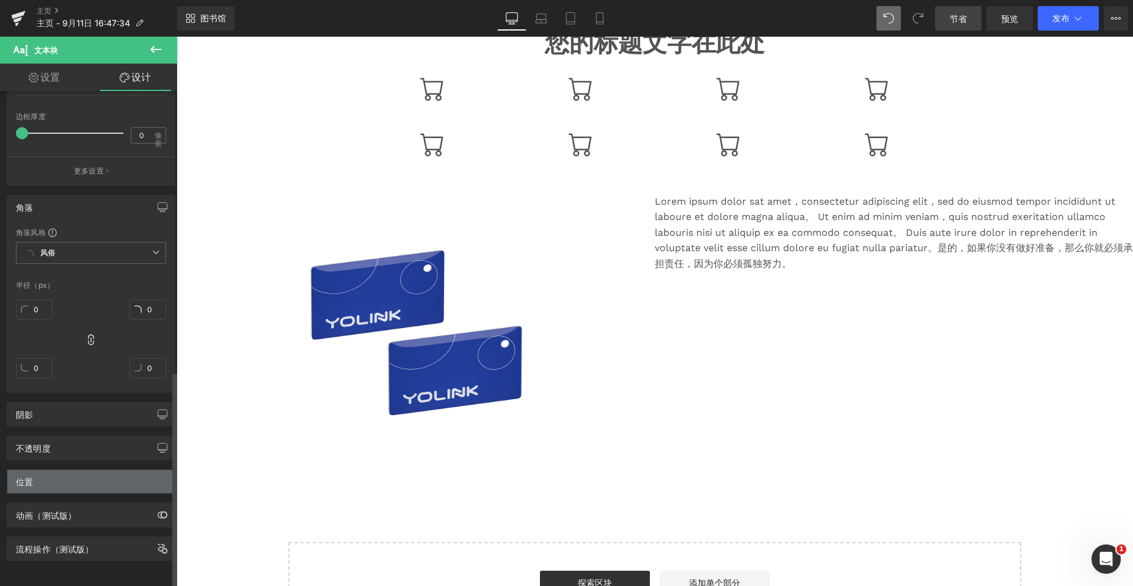
click at [62, 471] on div "位置" at bounding box center [90, 481] width 167 height 23
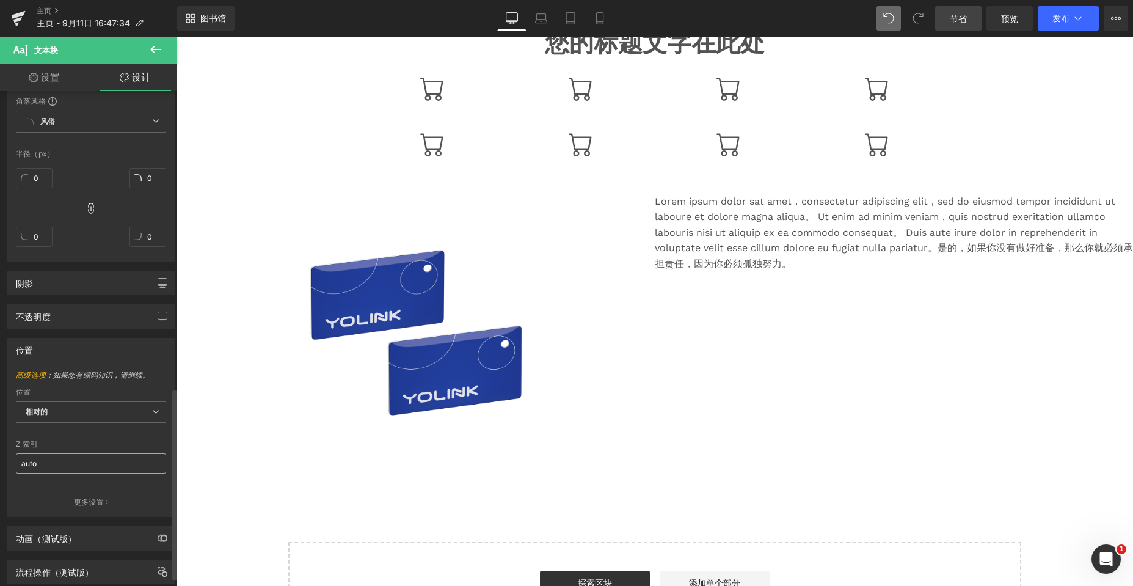
scroll to position [795, 0]
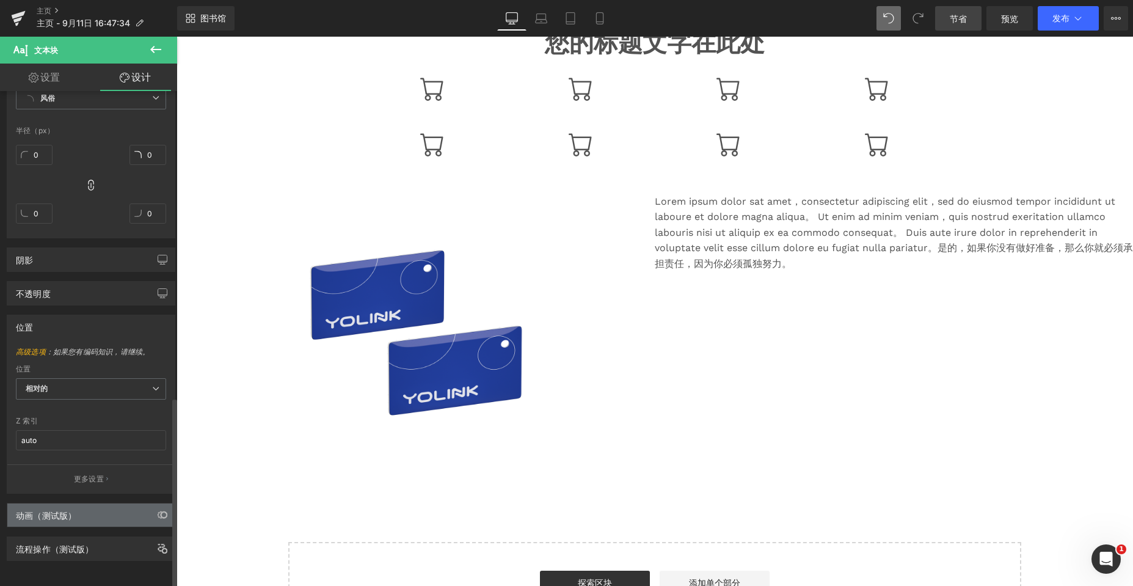
click at [84, 503] on div "动画（测试版）" at bounding box center [90, 514] width 167 height 23
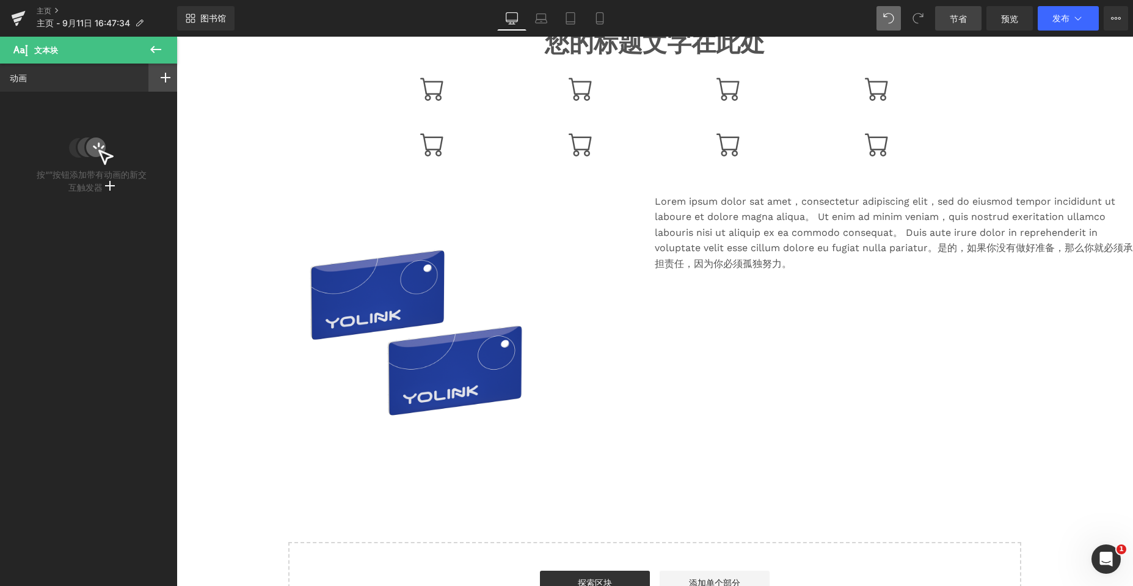
click at [158, 70] on div at bounding box center [165, 78] width 34 height 28
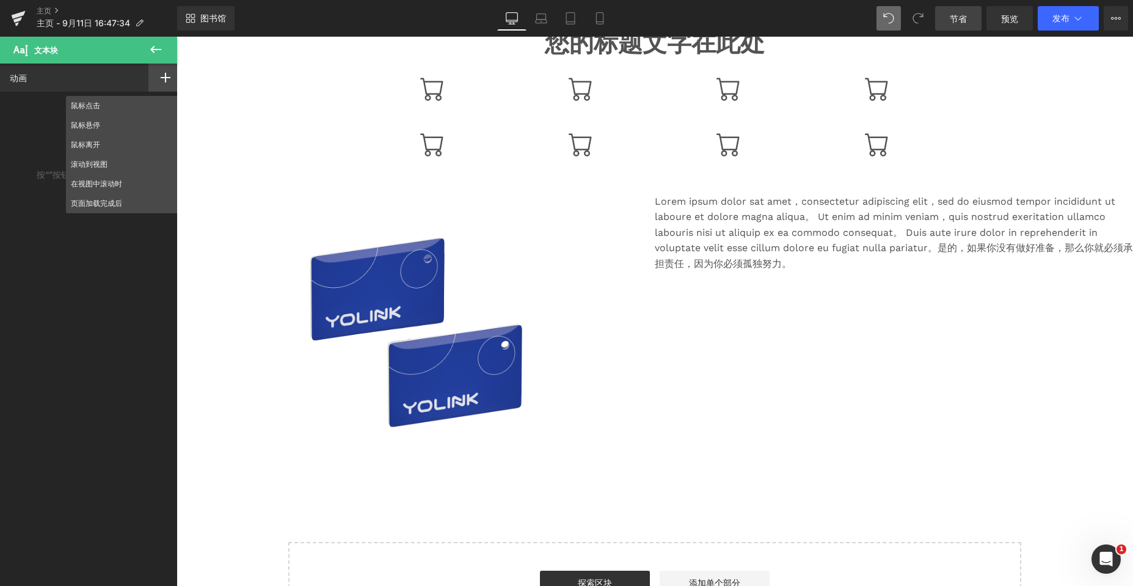
click at [310, 217] on img at bounding box center [416, 334] width 280 height 244
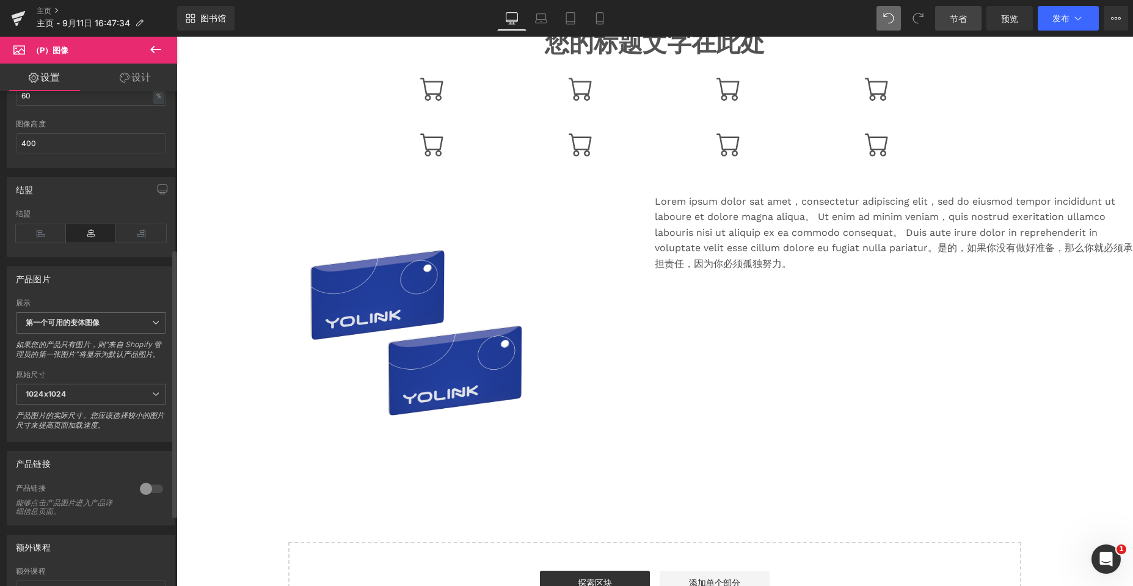
scroll to position [366, 0]
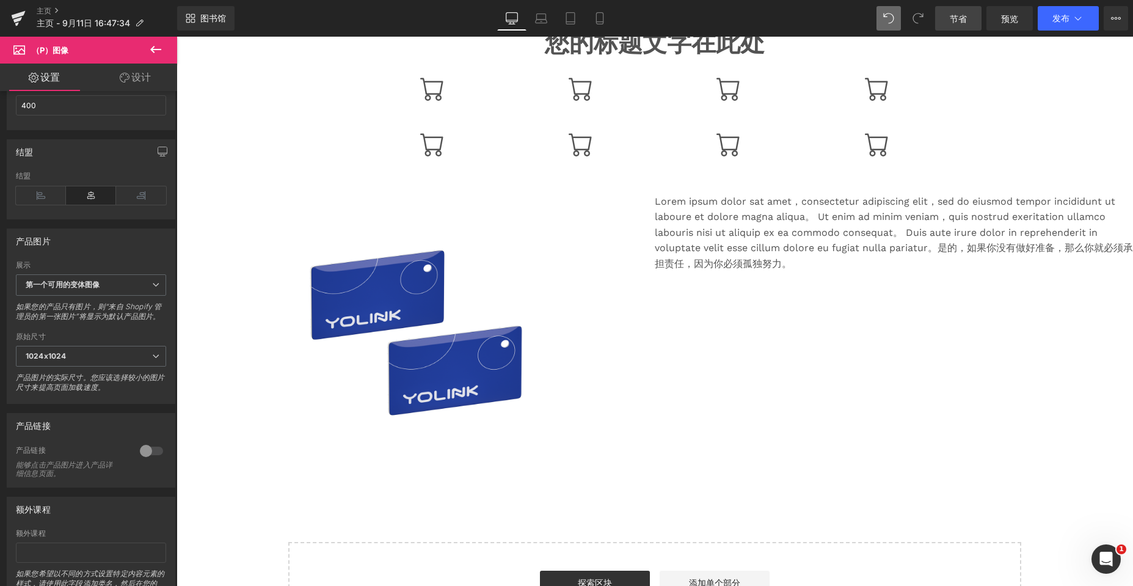
click at [130, 81] on link "设计" at bounding box center [135, 77] width 89 height 27
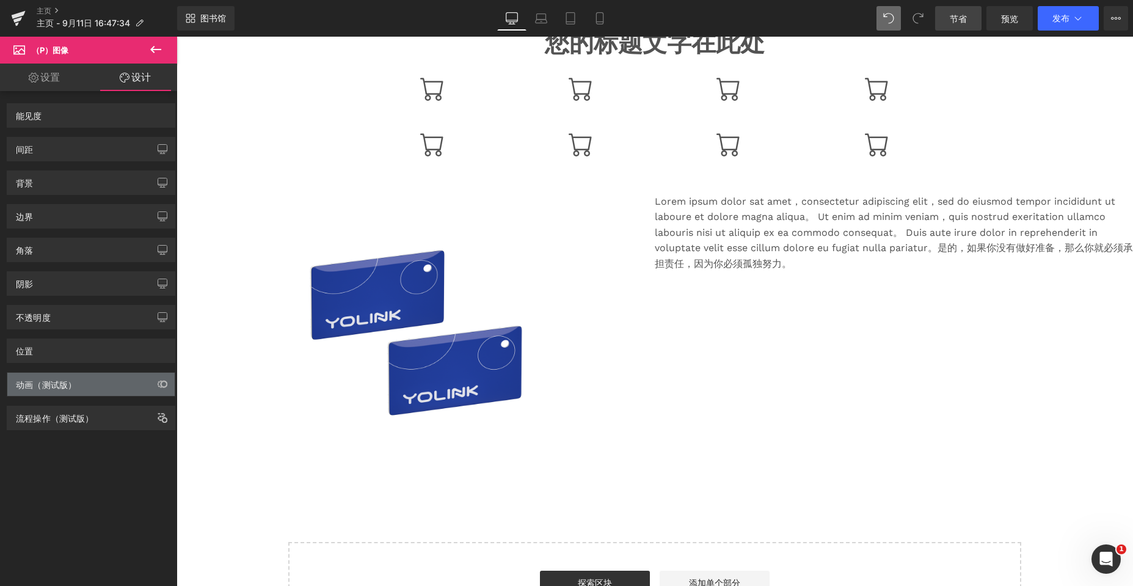
click at [85, 388] on div "动画（测试版）" at bounding box center [90, 384] width 167 height 23
click at [158, 384] on icon "button" at bounding box center [163, 384] width 10 height 10
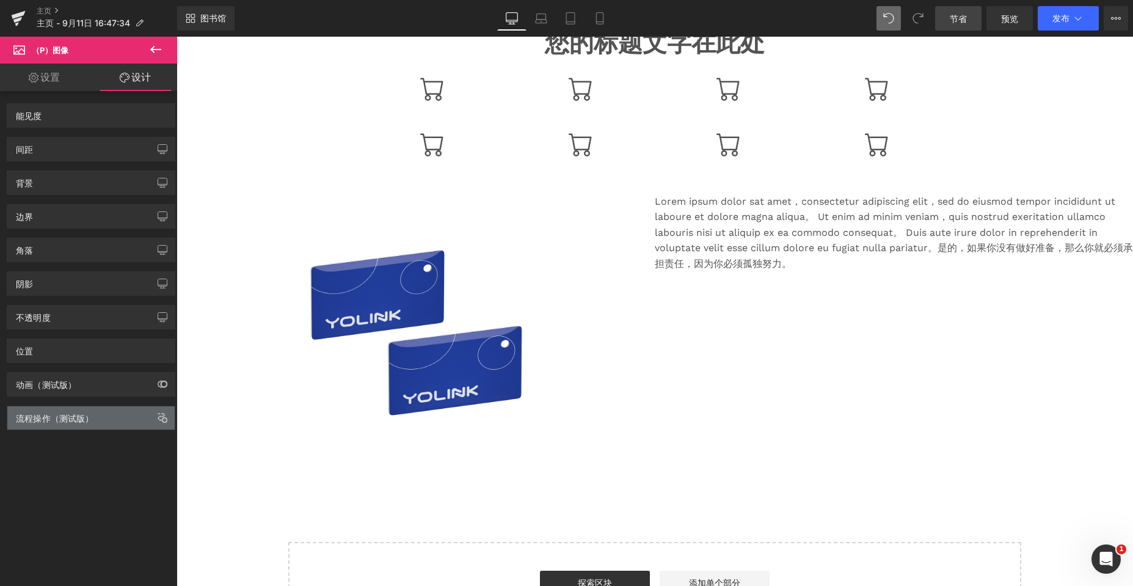
click at [44, 420] on font "流程操作（测试版）" at bounding box center [55, 418] width 78 height 10
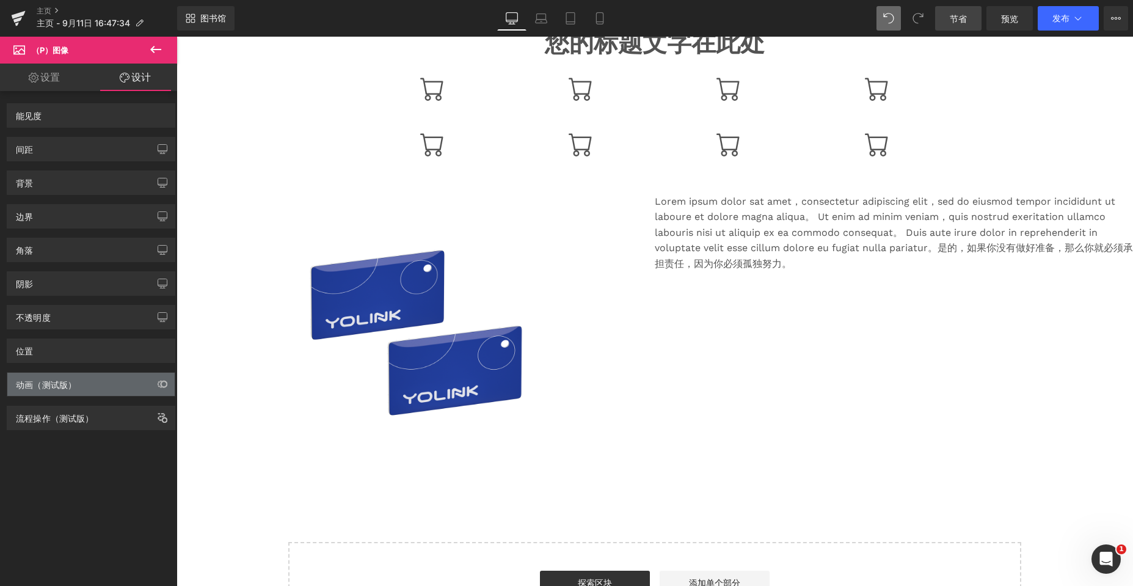
click at [106, 384] on div "动画（测试版）" at bounding box center [90, 384] width 167 height 23
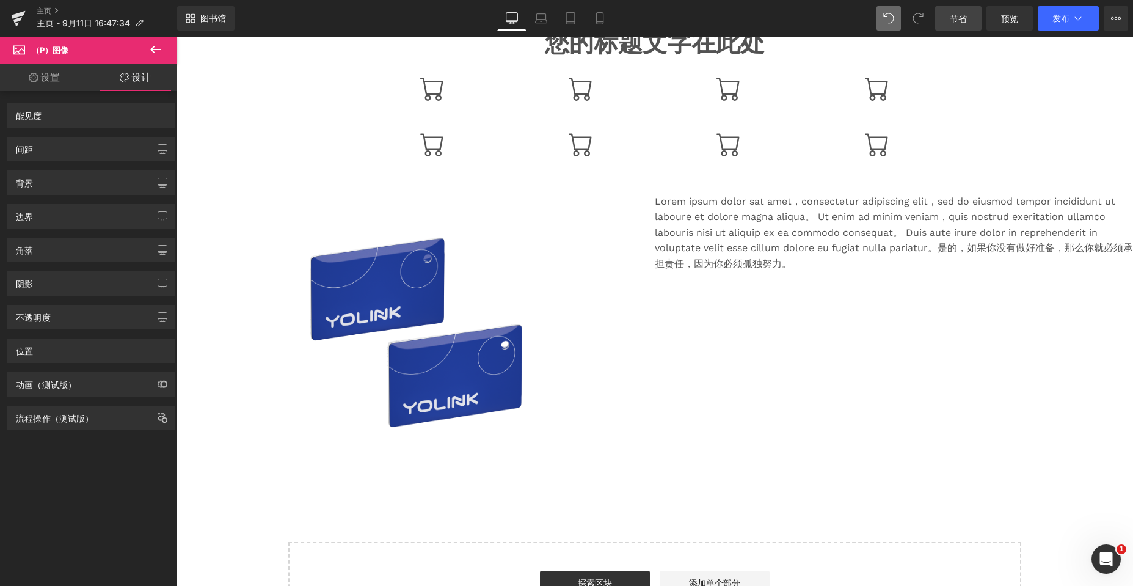
click at [297, 319] on img at bounding box center [416, 334] width 280 height 244
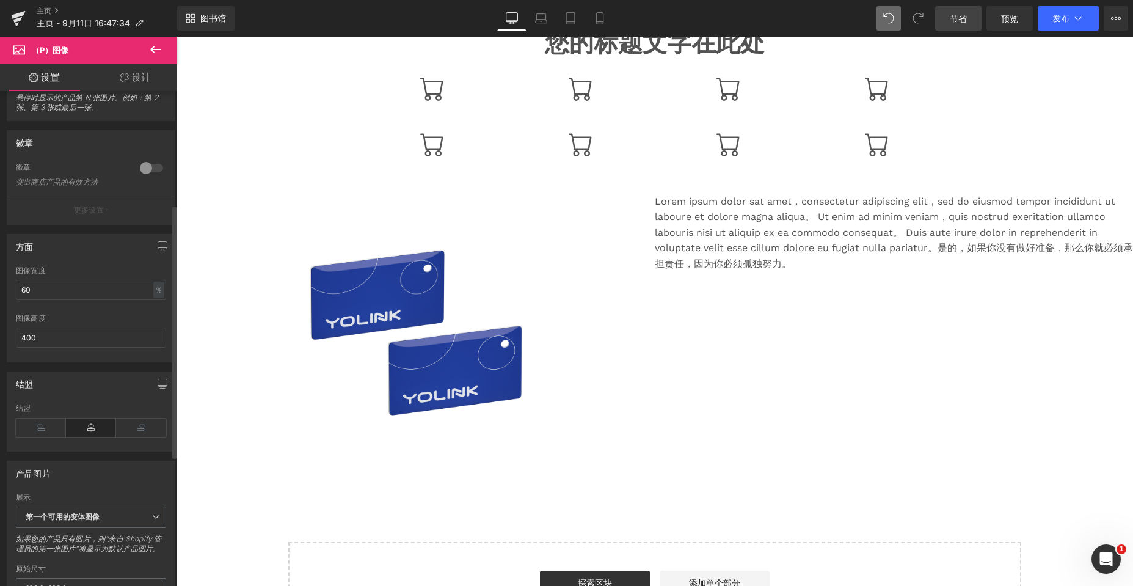
scroll to position [244, 0]
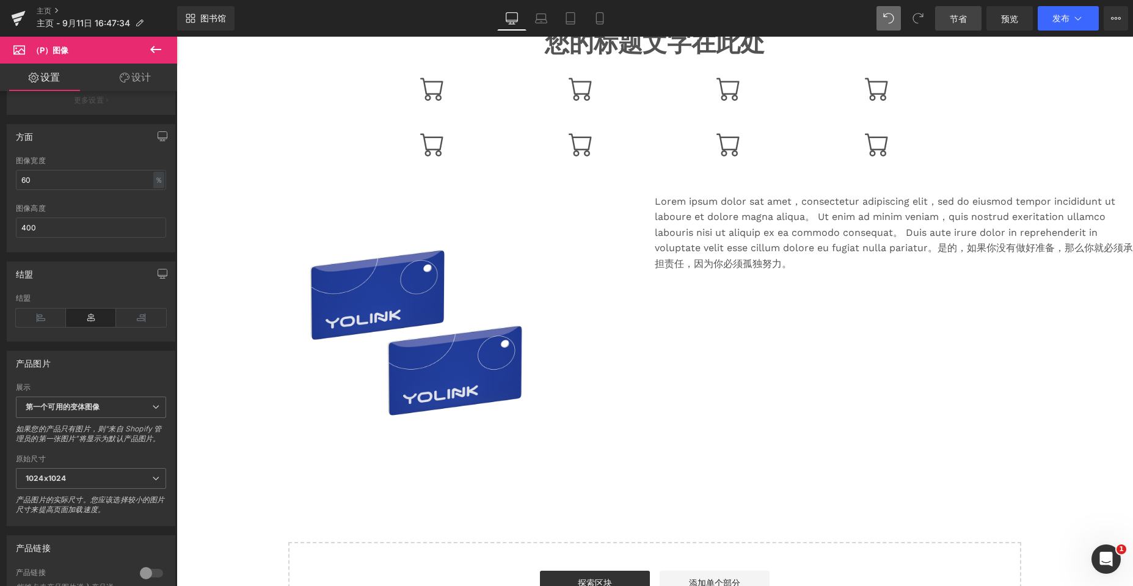
click at [139, 73] on font "设计" at bounding box center [141, 77] width 20 height 12
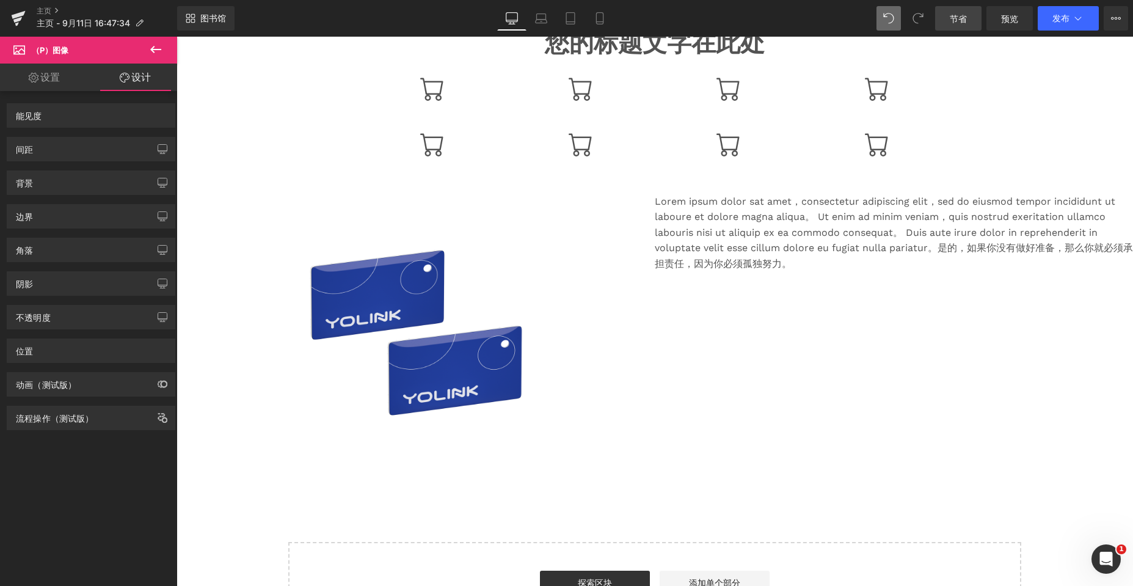
click at [170, 381] on div "动画（测试版）" at bounding box center [91, 384] width 169 height 24
click at [158, 382] on icon "button" at bounding box center [160, 383] width 5 height 7
click at [153, 417] on button "button" at bounding box center [163, 417] width 20 height 23
click at [157, 393] on button "button" at bounding box center [163, 384] width 20 height 23
click at [158, 388] on icon "button" at bounding box center [163, 384] width 10 height 10
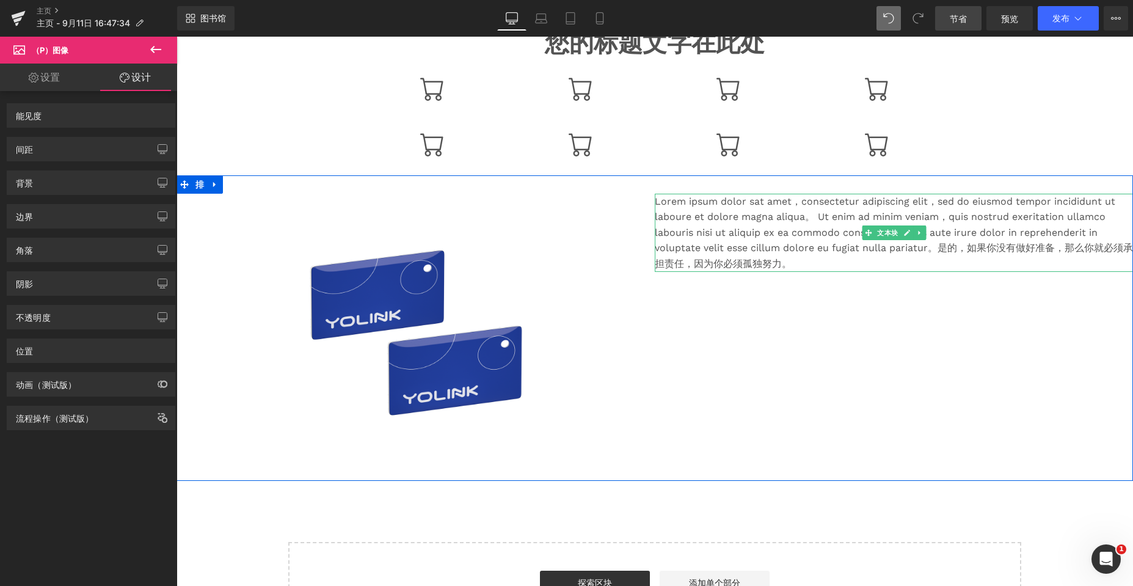
click at [502, 250] on font "Lorem ipsum dolor sat amet，consectetur adipiscing elit，sed do eiusmod tempor in…" at bounding box center [894, 232] width 478 height 74
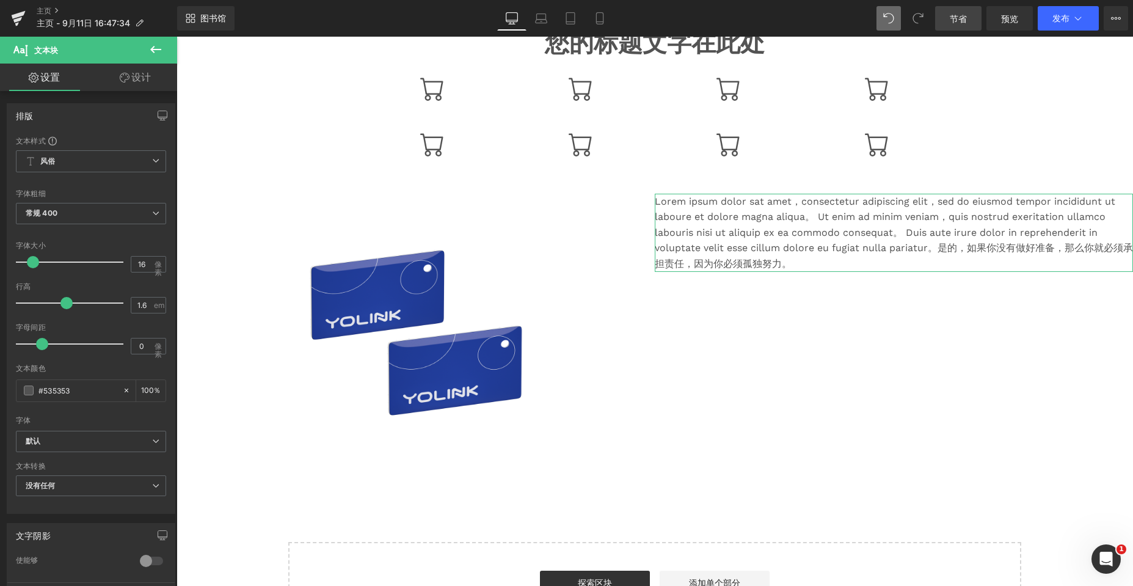
click at [141, 69] on link "设计" at bounding box center [135, 77] width 89 height 27
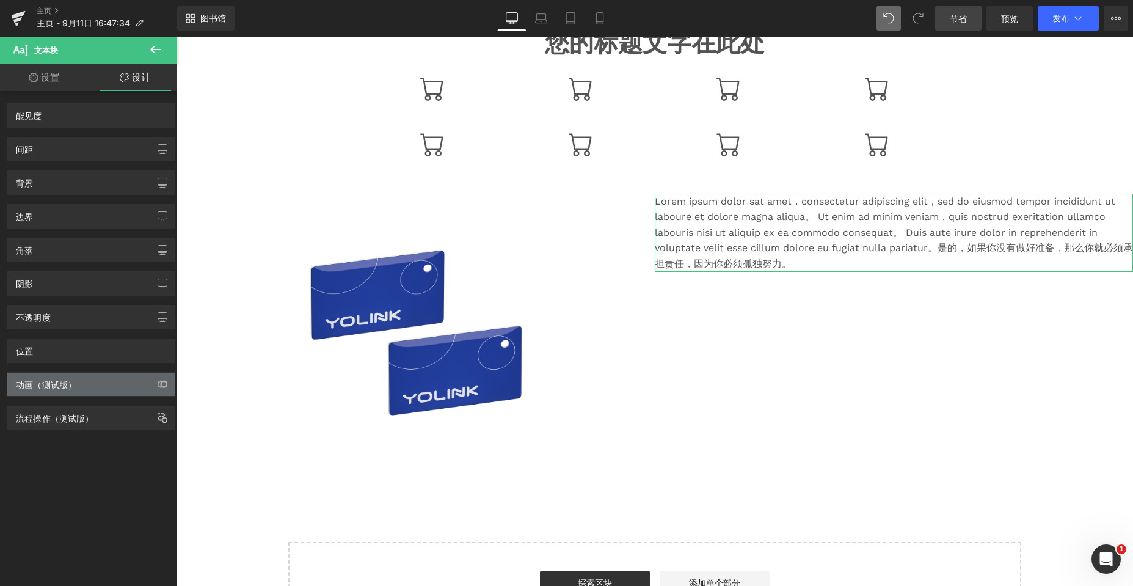
click at [92, 384] on div "动画（测试版）" at bounding box center [90, 384] width 167 height 23
click at [159, 382] on icon "button" at bounding box center [163, 384] width 10 height 10
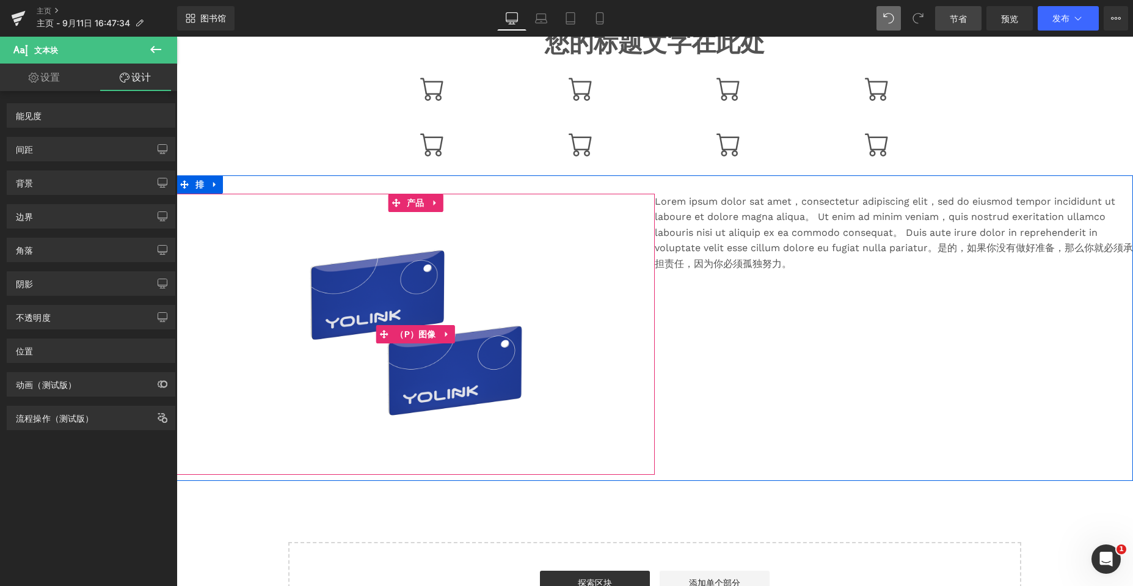
click at [502, 253] on font "Lorem ipsum dolor sat amet，consectetur adipiscing elit，sed do eiusmod tempor in…" at bounding box center [894, 232] width 478 height 74
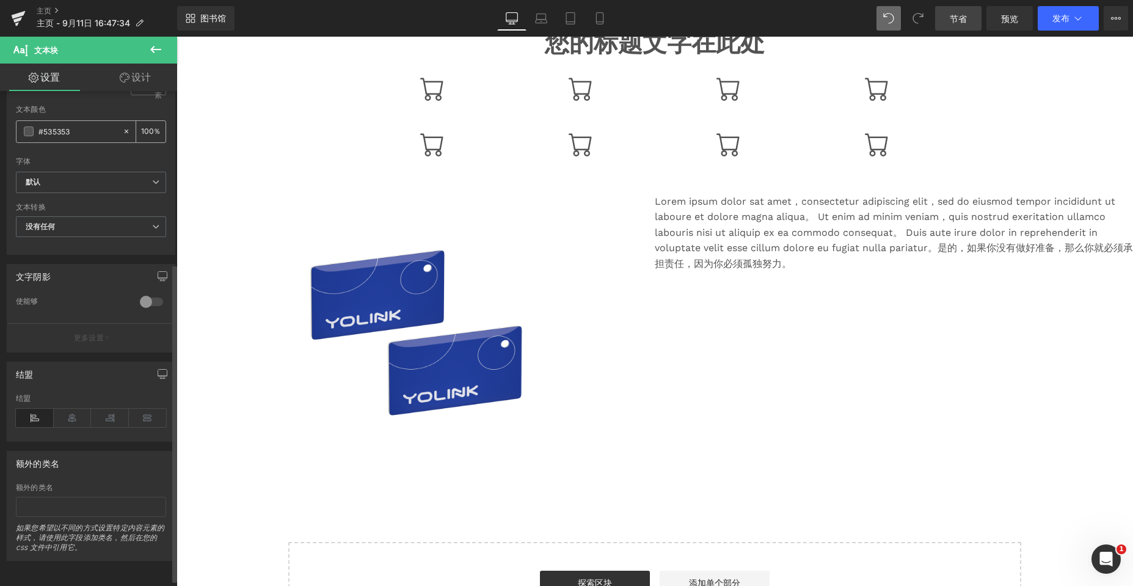
scroll to position [268, 0]
click at [129, 76] on icon at bounding box center [125, 78] width 10 height 10
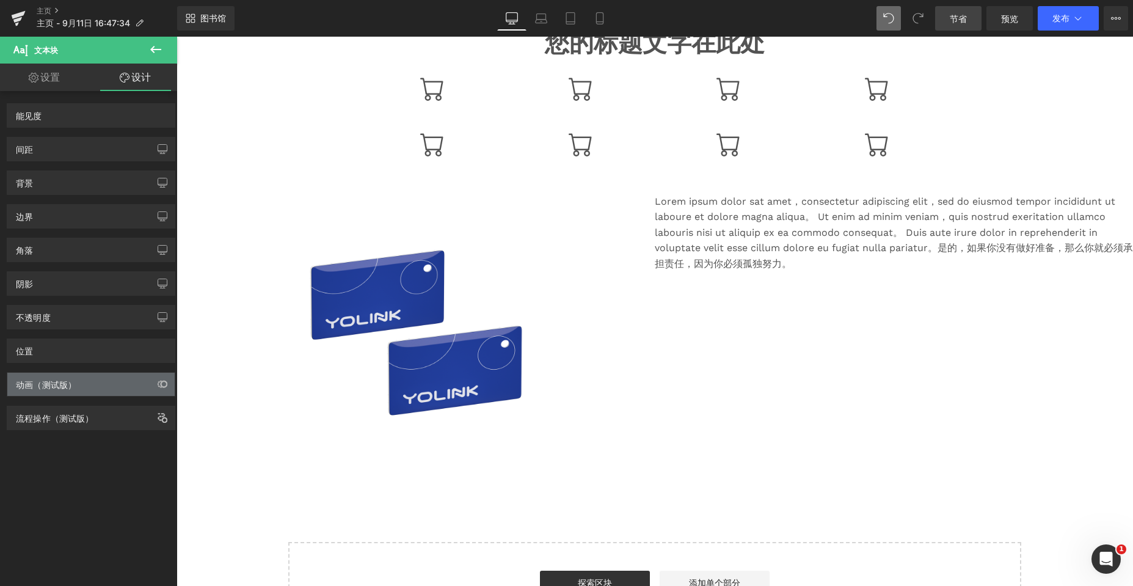
click at [63, 385] on font "动画（测试版）" at bounding box center [46, 384] width 60 height 10
click at [49, 383] on font "动画（测试版）" at bounding box center [46, 384] width 60 height 10
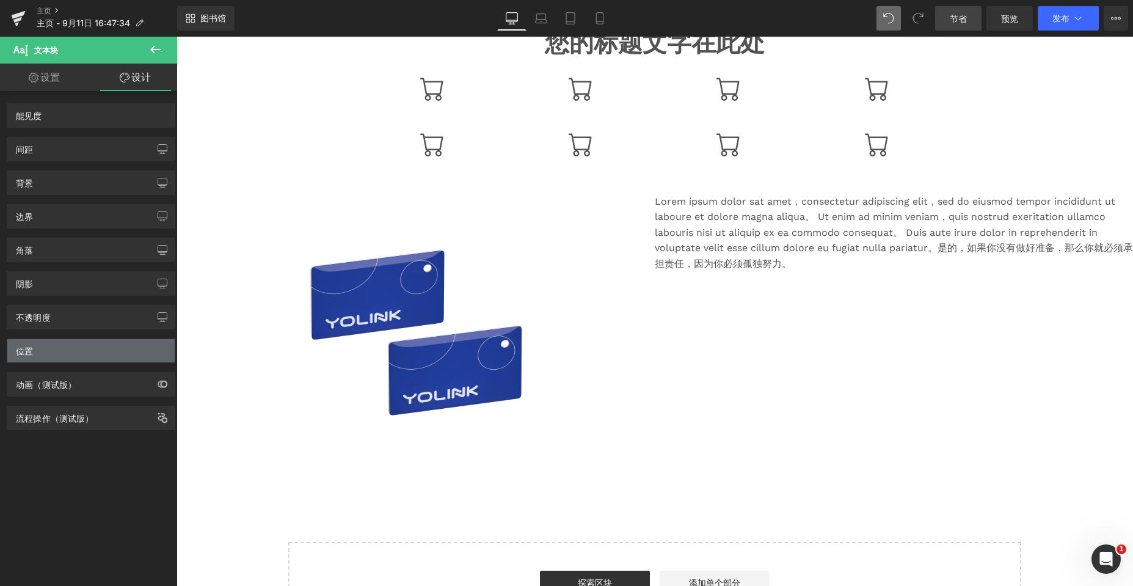
click at [49, 341] on div "位置" at bounding box center [90, 350] width 167 height 23
click at [49, 310] on div "不透明度" at bounding box center [33, 313] width 35 height 17
click at [60, 133] on div "间距 利润 填充" at bounding box center [91, 145] width 183 height 34
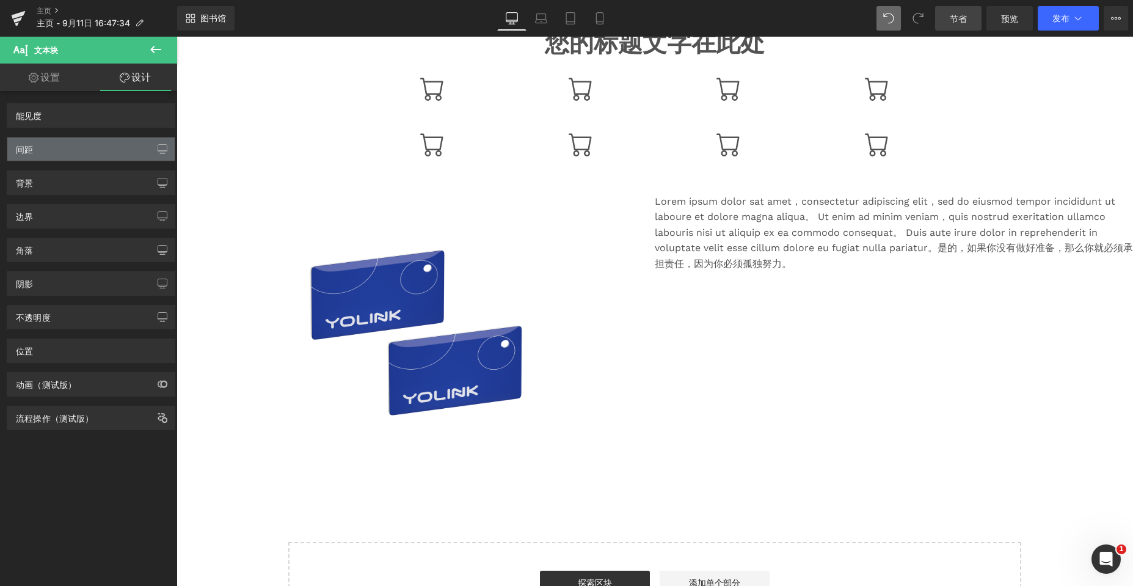
click at [52, 148] on div "间距" at bounding box center [90, 148] width 167 height 23
drag, startPoint x: 30, startPoint y: 155, endPoint x: 16, endPoint y: 151, distance: 13.8
click at [16, 151] on font "间距" at bounding box center [24, 149] width 17 height 10
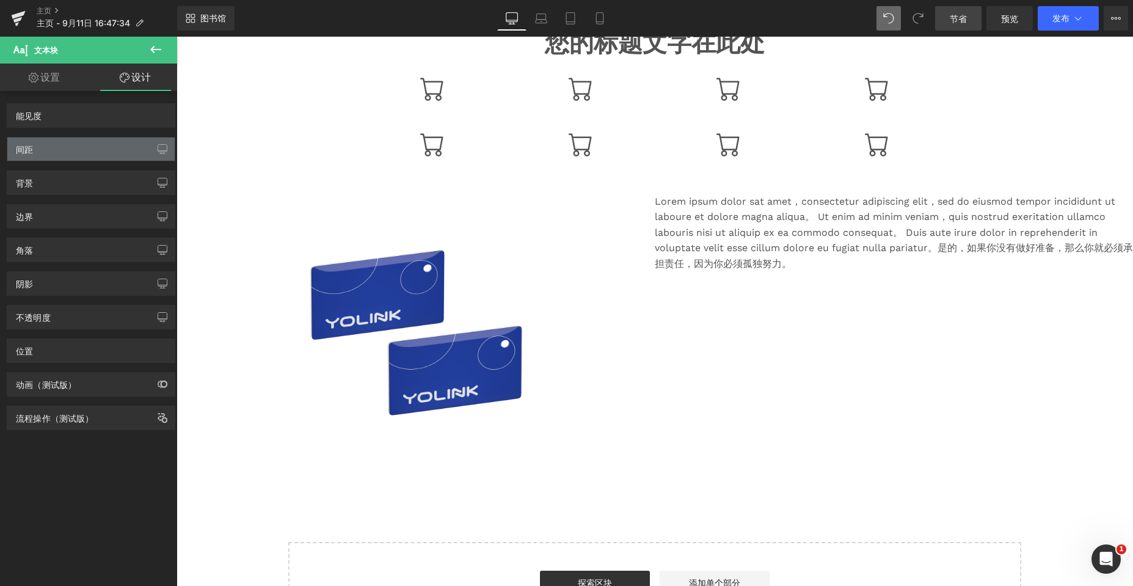
click at [17, 151] on font "间距" at bounding box center [24, 149] width 17 height 10
click at [139, 79] on font "设计" at bounding box center [141, 77] width 20 height 12
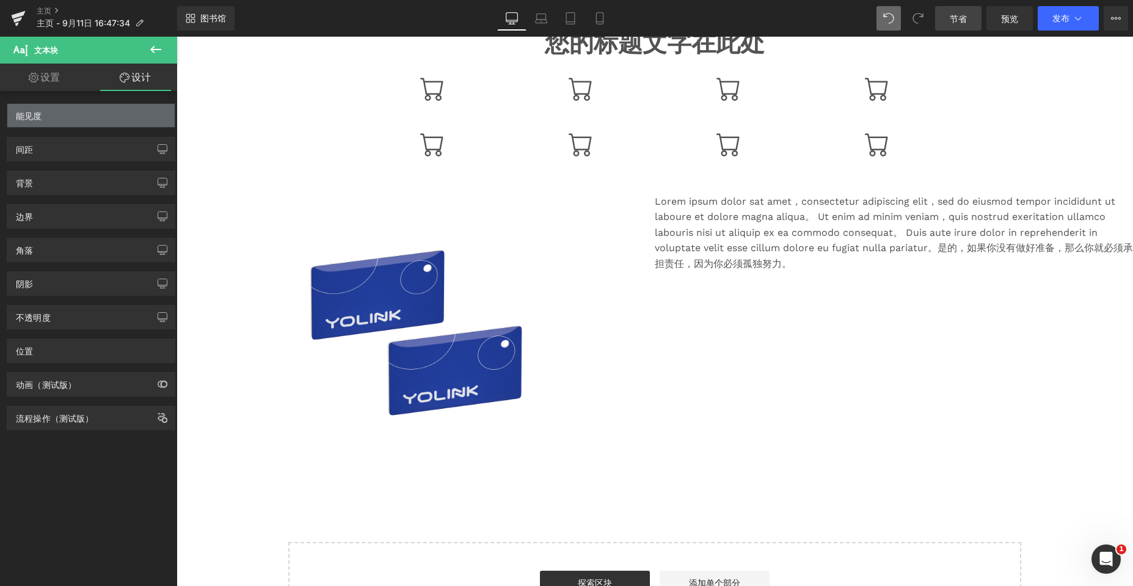
click at [81, 116] on div "能见度" at bounding box center [90, 115] width 167 height 23
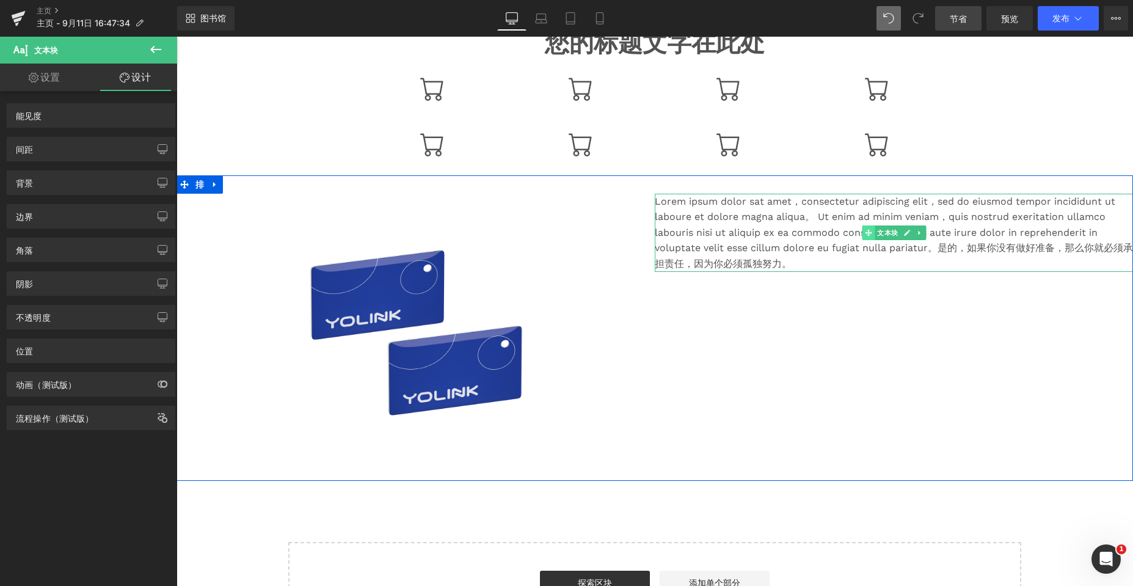
click at [502, 233] on icon at bounding box center [868, 232] width 7 height 7
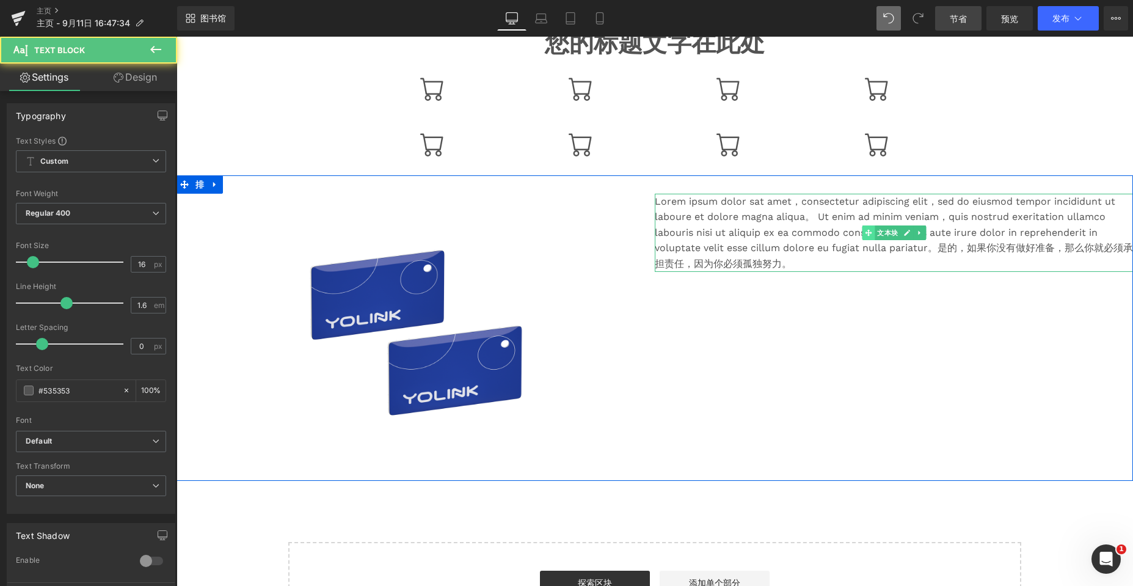
click at [502, 232] on icon at bounding box center [868, 232] width 7 height 7
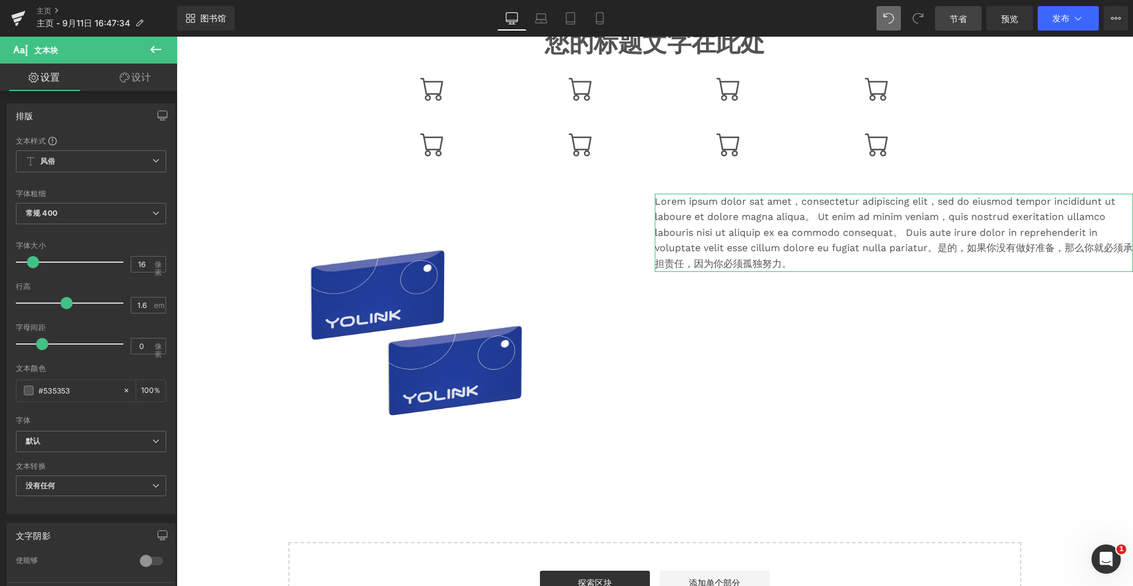
click at [138, 69] on link "设计" at bounding box center [135, 77] width 89 height 27
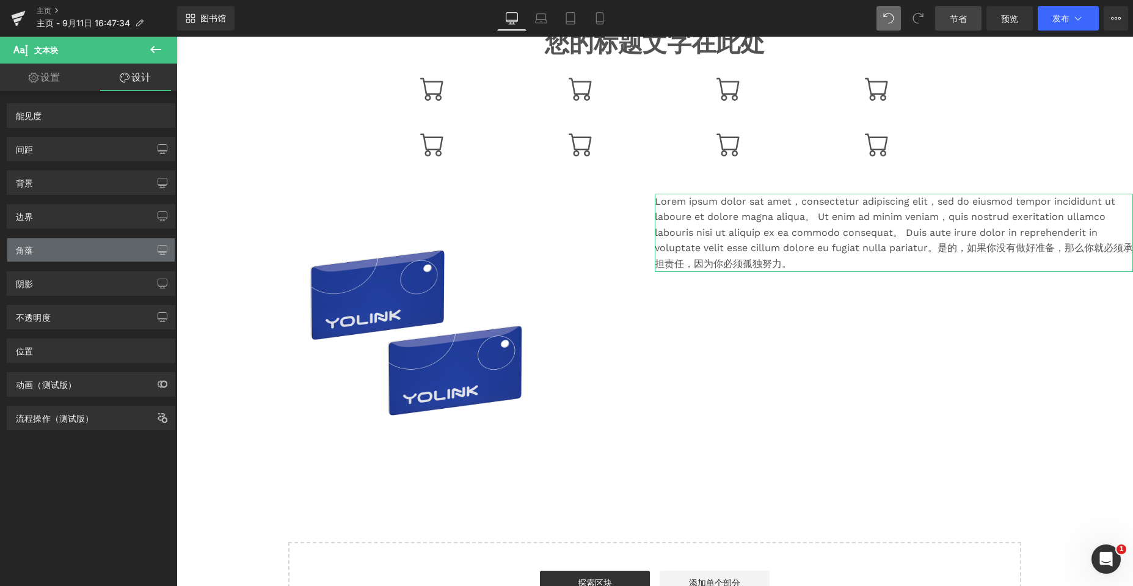
click at [69, 251] on div "角落" at bounding box center [90, 249] width 167 height 23
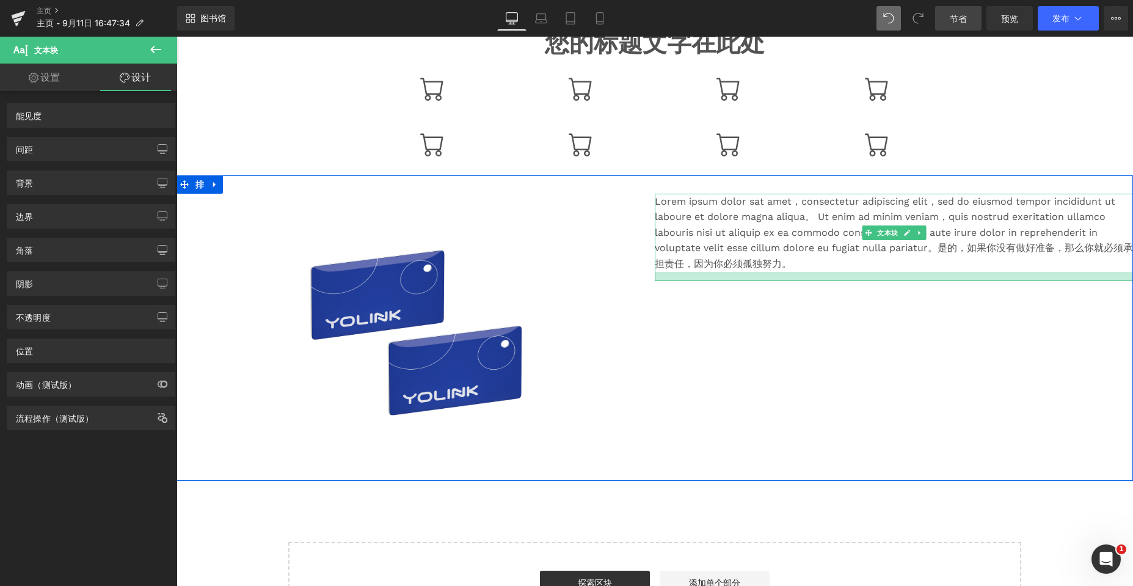
drag, startPoint x: 795, startPoint y: 271, endPoint x: 795, endPoint y: 280, distance: 9.2
click at [502, 280] on div at bounding box center [894, 276] width 478 height 9
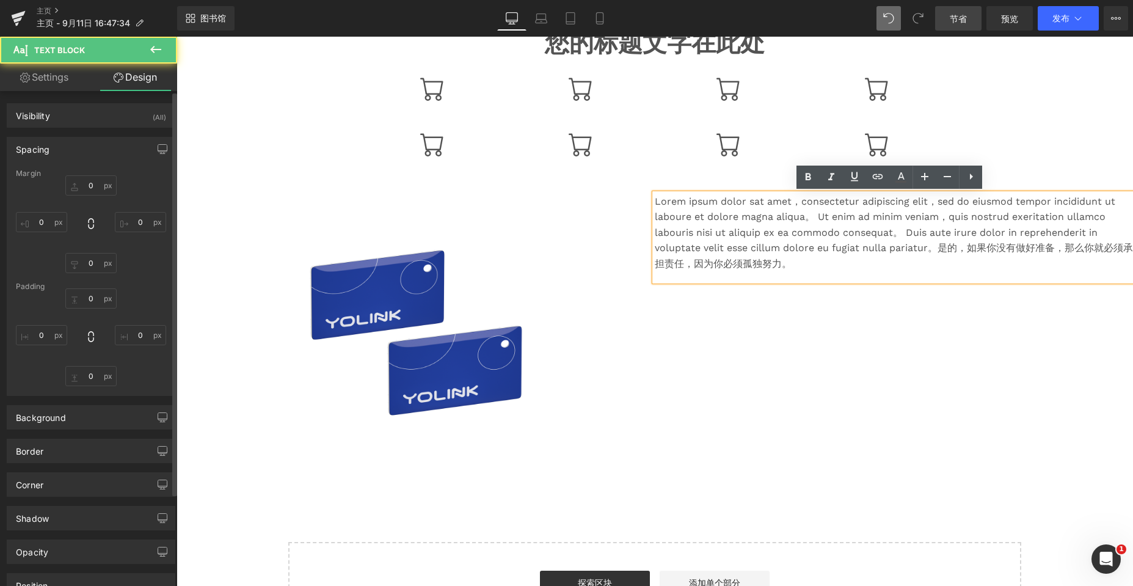
type input "0"
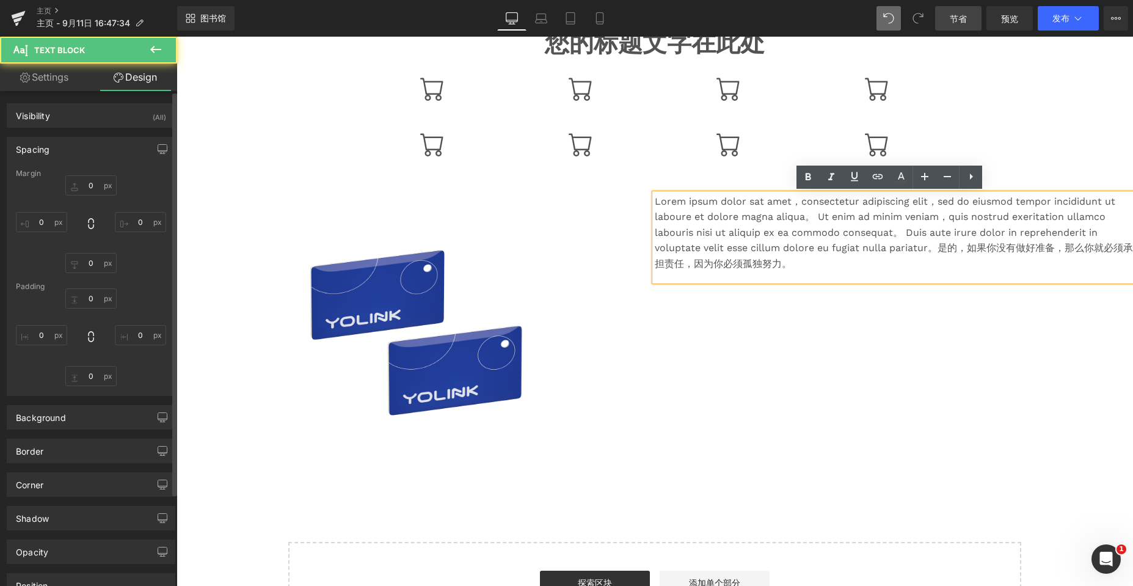
type input "0"
type input "15"
type input "0"
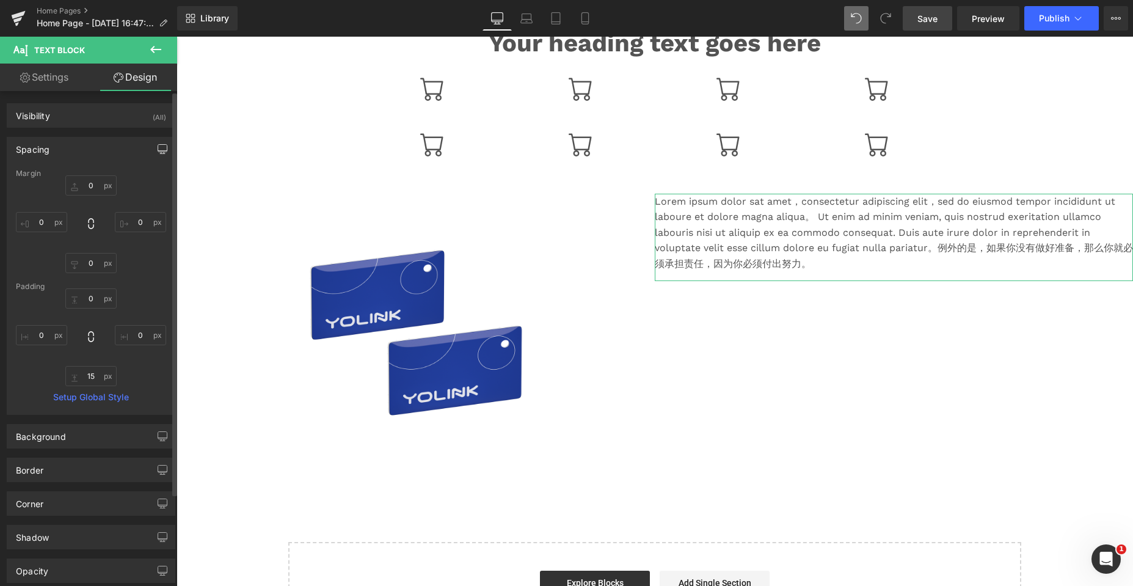
click at [158, 148] on icon "button" at bounding box center [163, 149] width 10 height 10
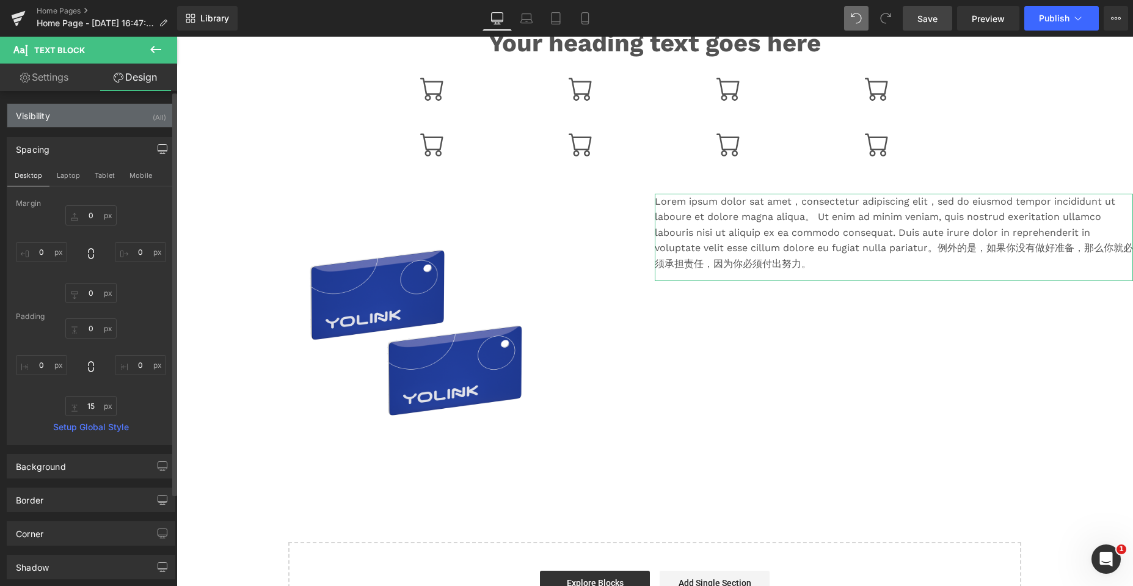
click at [142, 114] on div "Visibility (All)" at bounding box center [90, 115] width 167 height 23
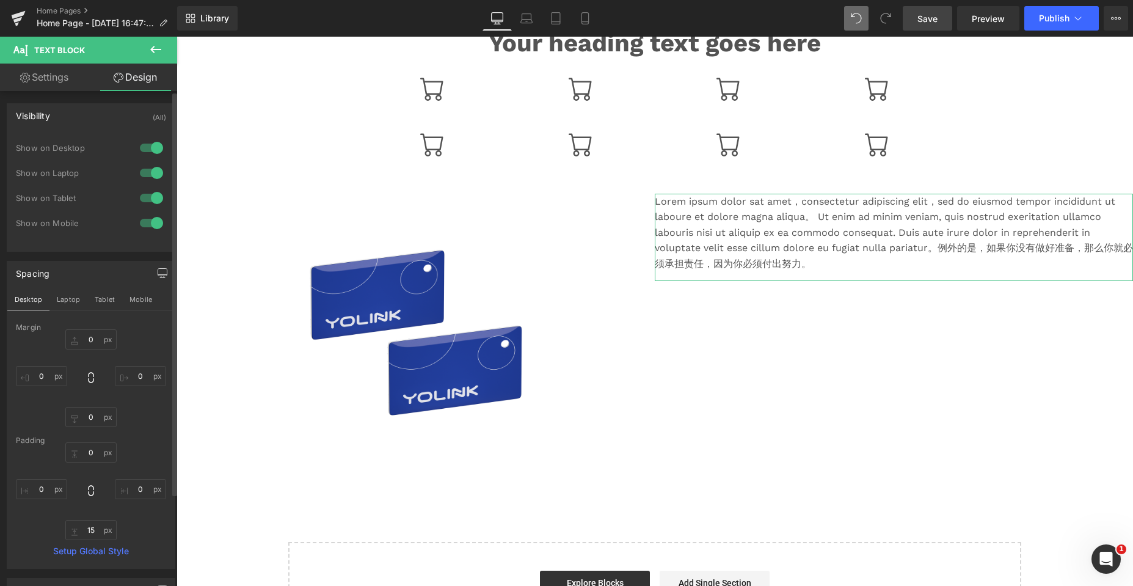
click at [148, 114] on div "Visibility (All)" at bounding box center [90, 115] width 167 height 23
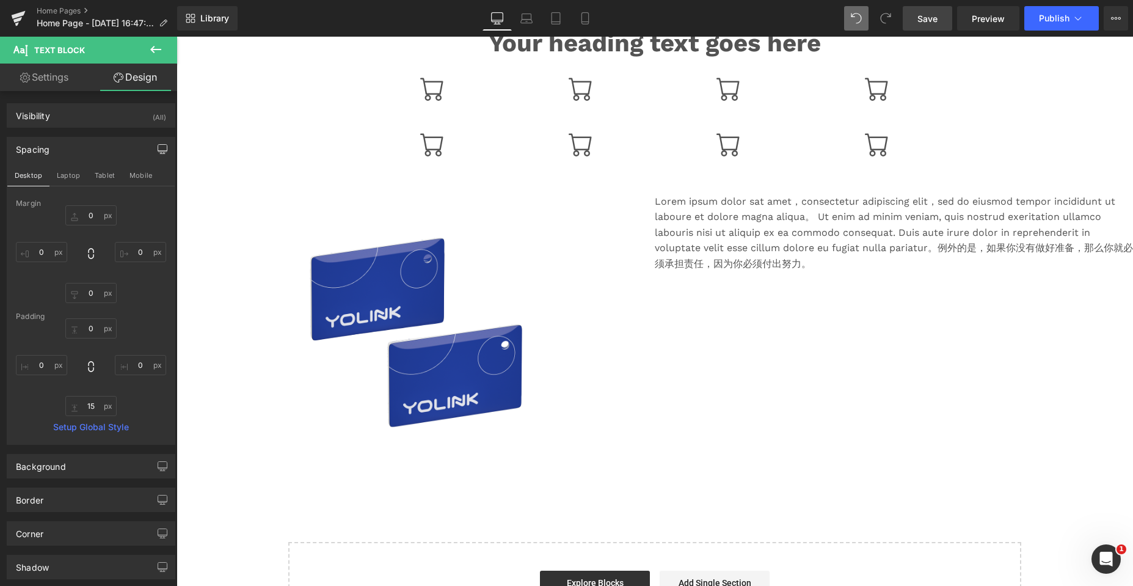
click at [502, 267] on font "Lorem ipsum dolor sat amet，consectetur adipiscing elit，sed do eiusmod tempor in…" at bounding box center [894, 232] width 478 height 74
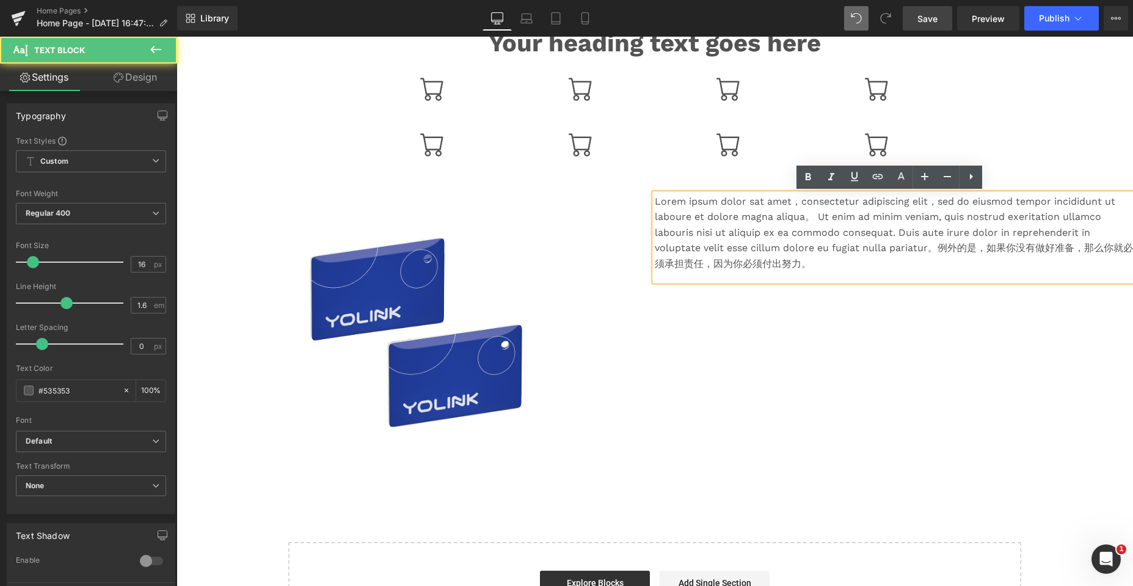
click at [377, 255] on img at bounding box center [416, 334] width 280 height 244
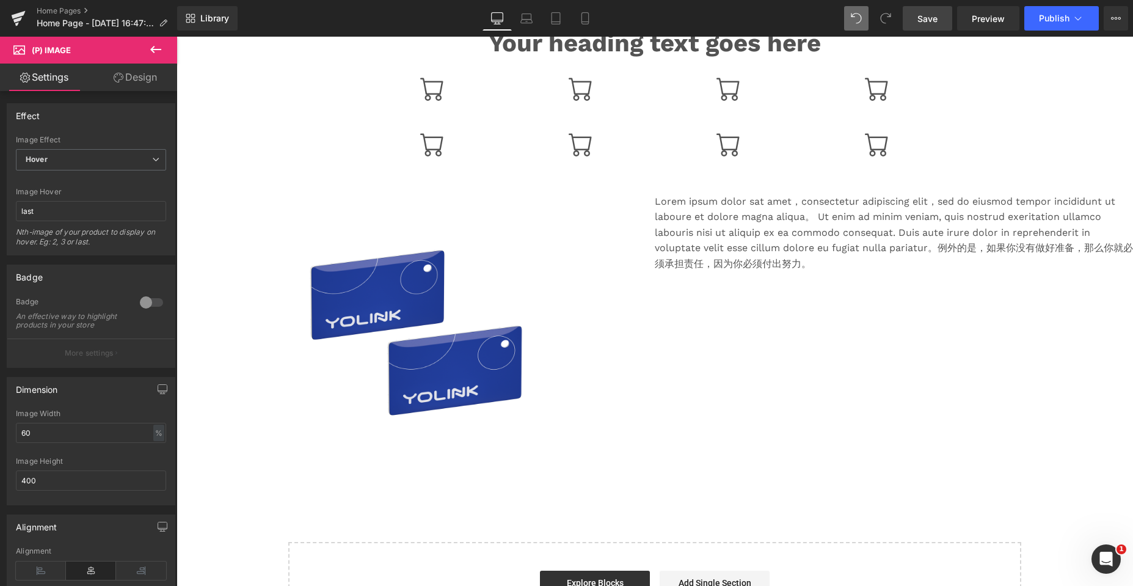
click at [142, 84] on link "Design" at bounding box center [135, 77] width 89 height 27
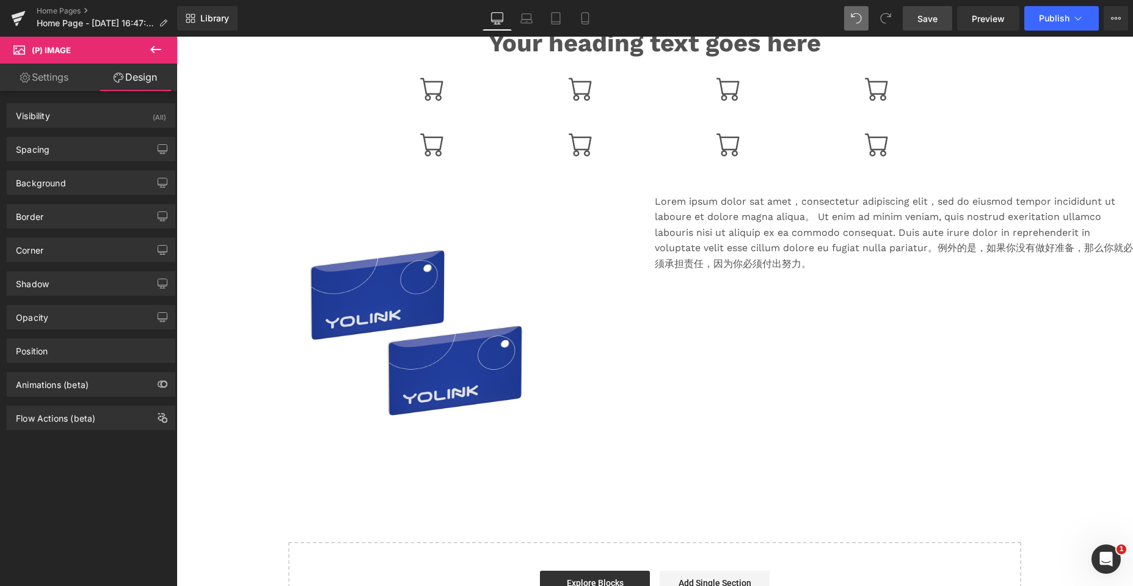
click at [111, 166] on div "Background Color & Image color Color % Image Replace Image Upload image or Brow…" at bounding box center [91, 178] width 183 height 34
click at [97, 181] on div "Background" at bounding box center [90, 182] width 167 height 23
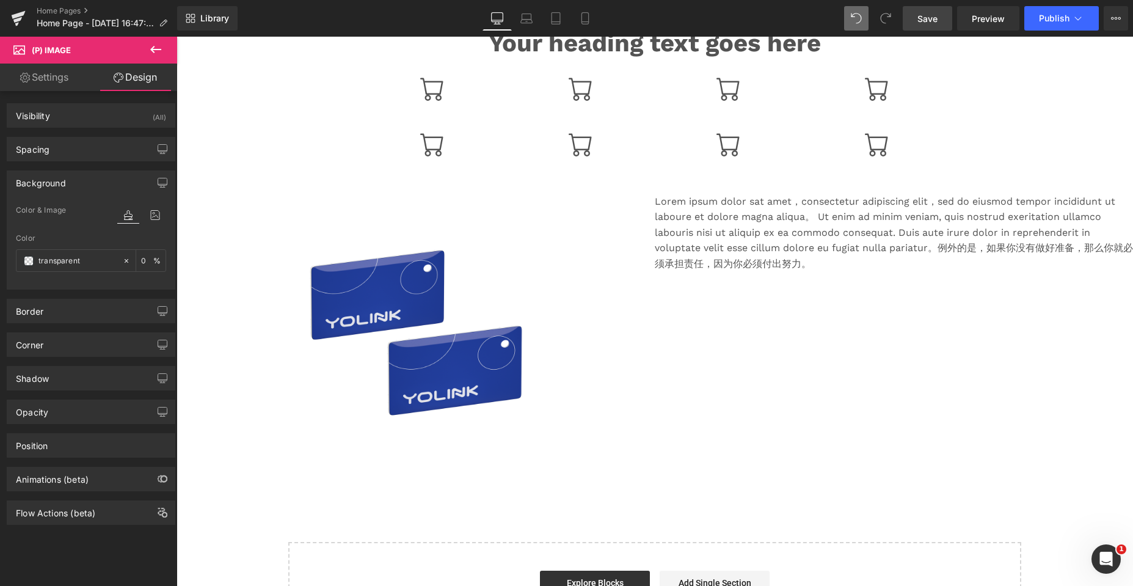
click at [97, 181] on div "Background" at bounding box center [90, 182] width 167 height 23
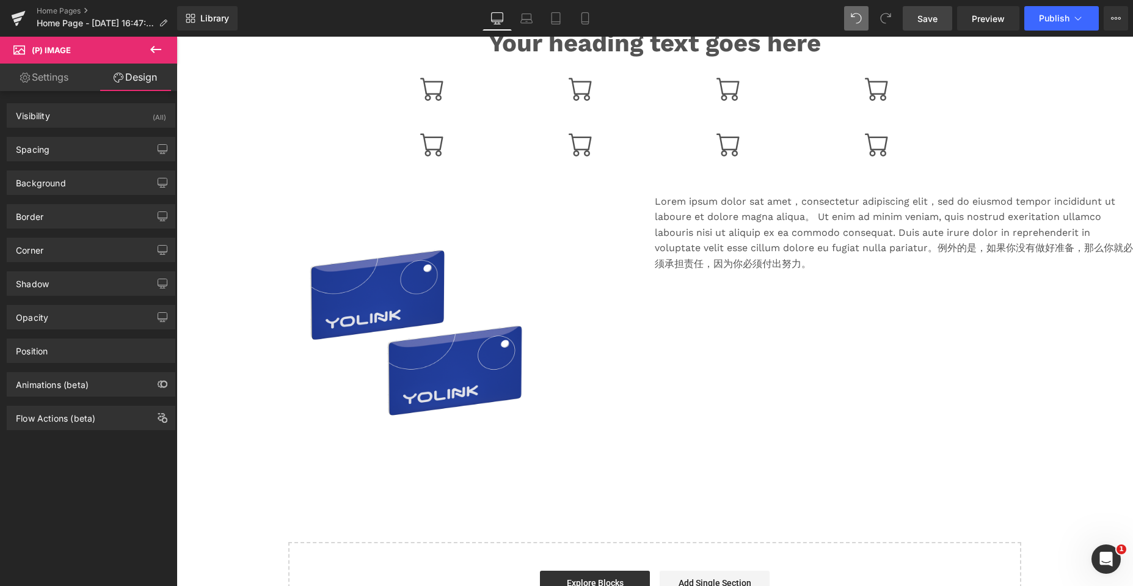
click at [62, 398] on div "Flow Actions (beta)" at bounding box center [91, 413] width 183 height 34
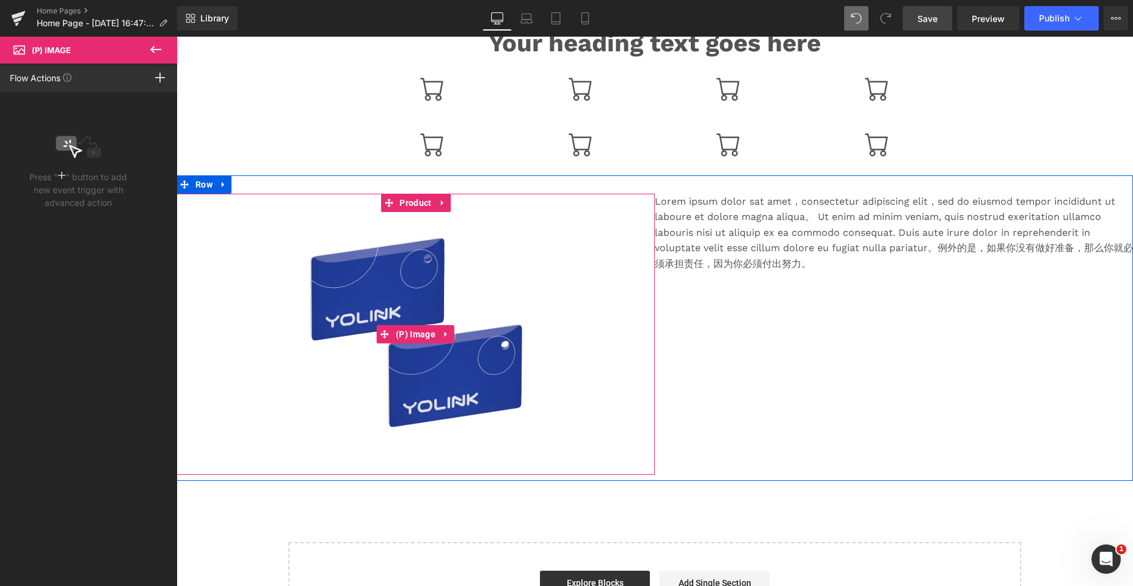
click at [487, 249] on img at bounding box center [416, 334] width 280 height 244
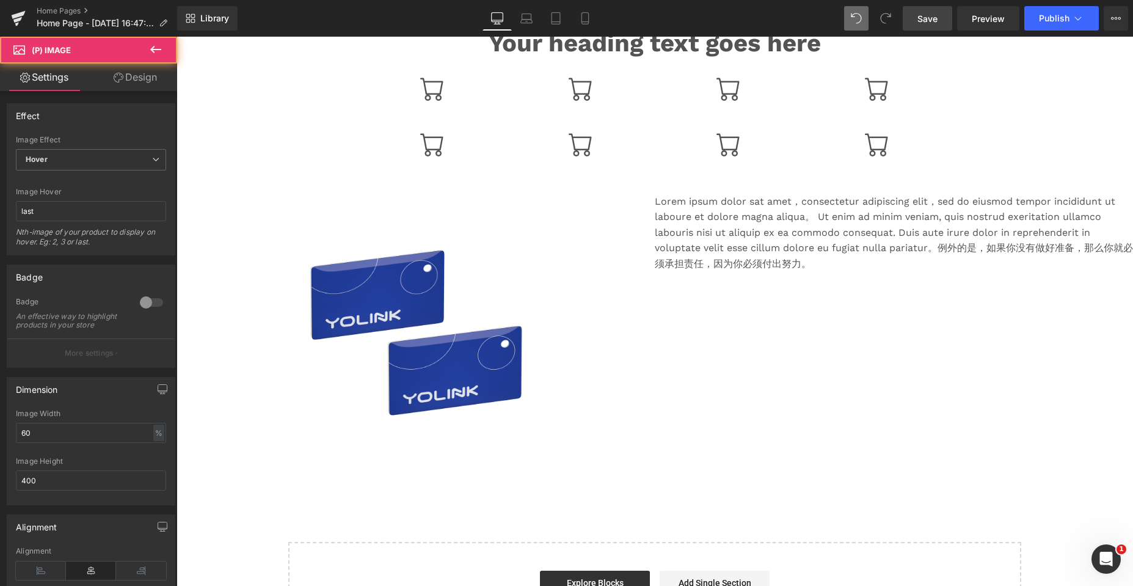
click at [146, 79] on link "Design" at bounding box center [135, 77] width 89 height 27
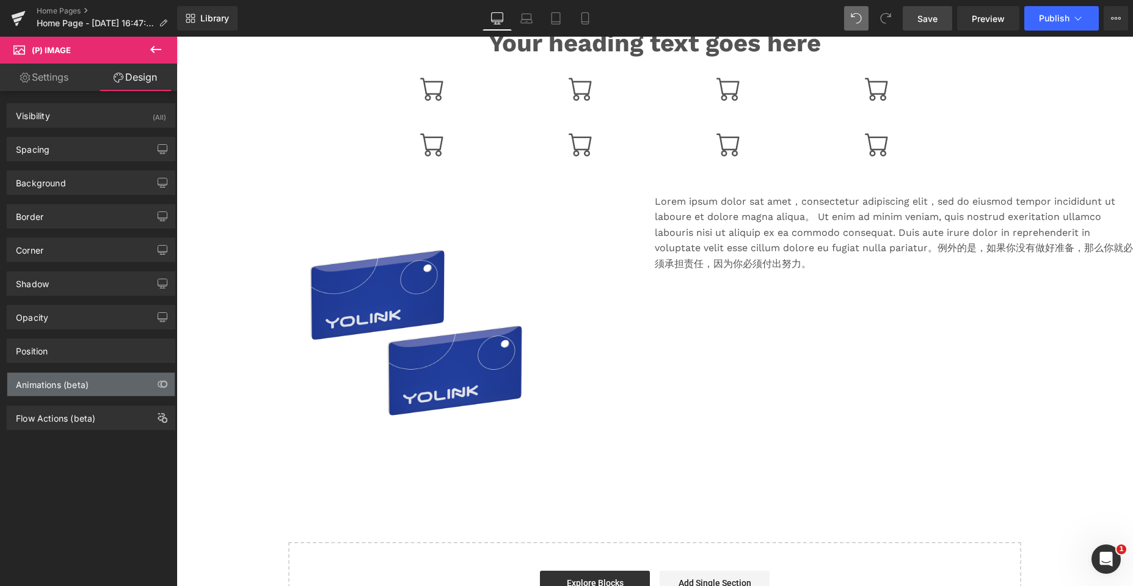
click at [53, 383] on div "Animations (beta)" at bounding box center [52, 381] width 73 height 17
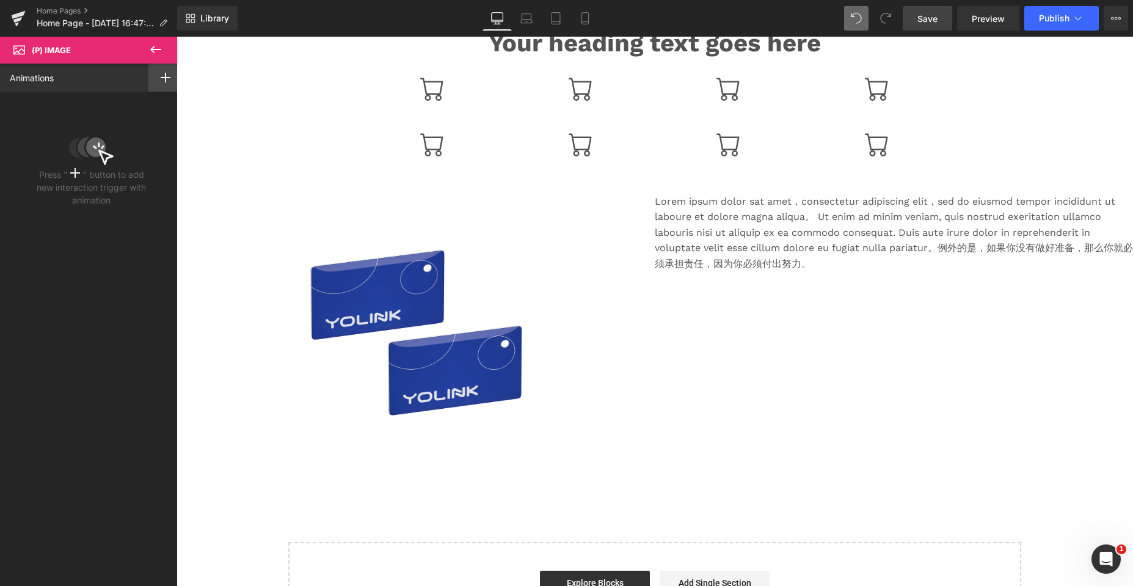
click at [162, 79] on icon at bounding box center [166, 78] width 10 height 10
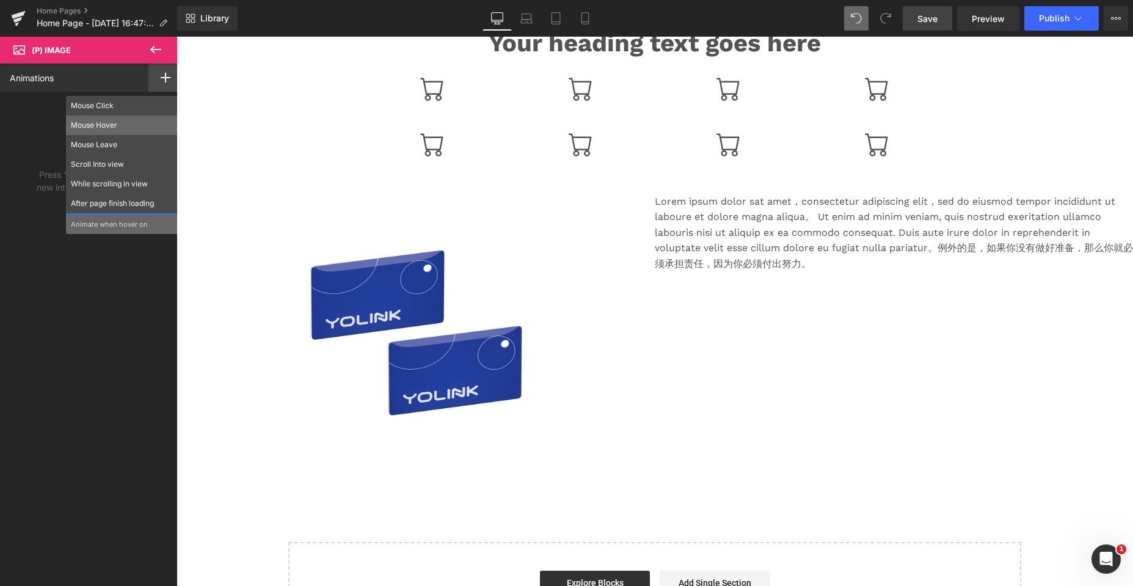
click at [98, 125] on p "Mouse Hover" at bounding box center [122, 125] width 102 height 11
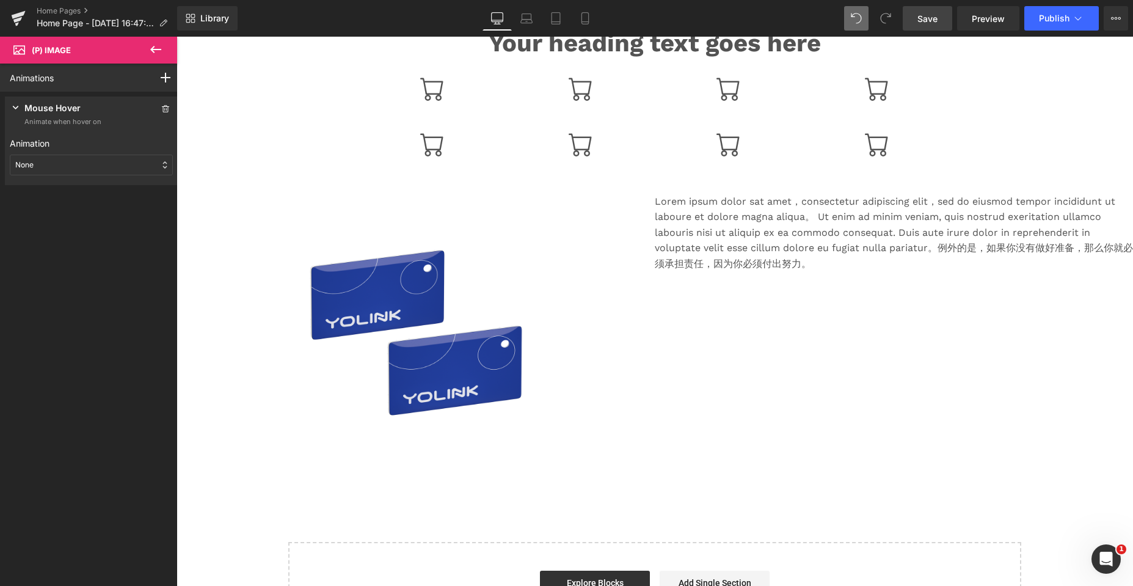
click at [157, 166] on div "None" at bounding box center [91, 165] width 163 height 21
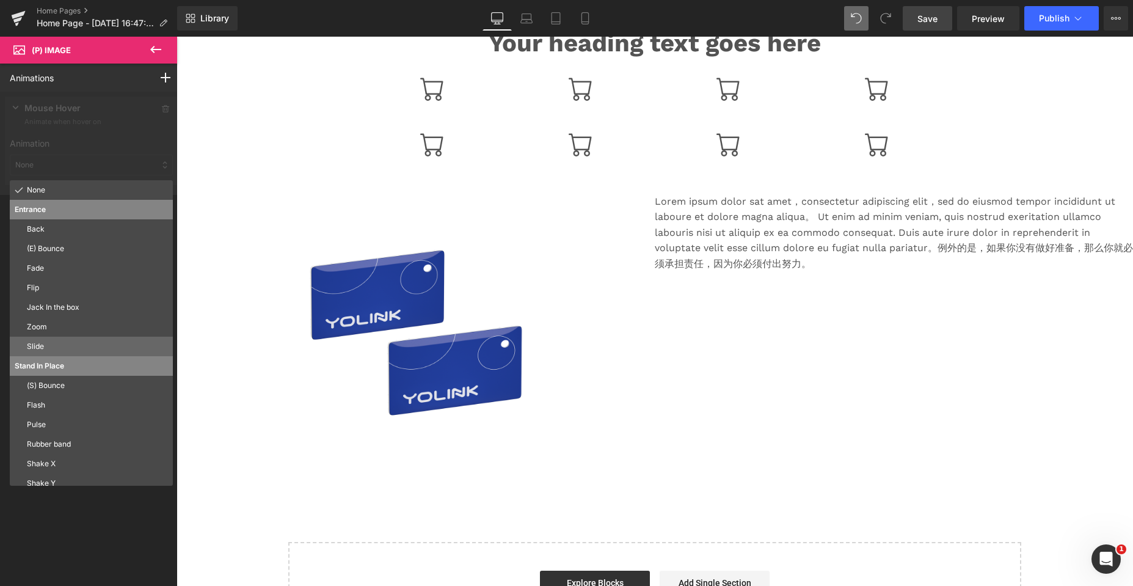
click at [52, 341] on p "Slide" at bounding box center [97, 346] width 141 height 11
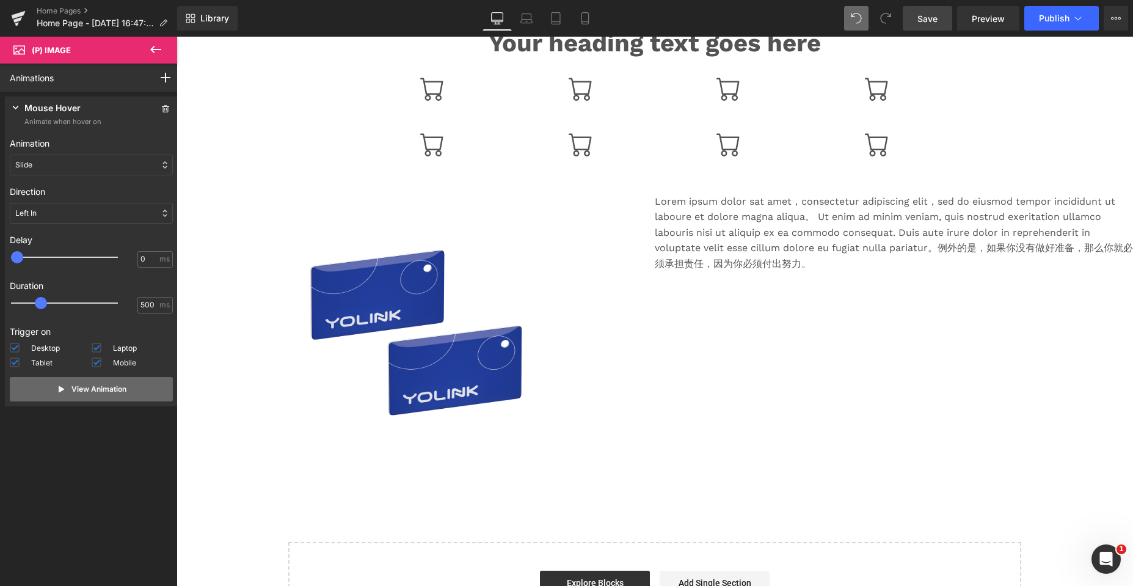
click at [74, 386] on p "View Animation" at bounding box center [98, 389] width 55 height 11
click at [159, 159] on div "Slide" at bounding box center [91, 165] width 163 height 21
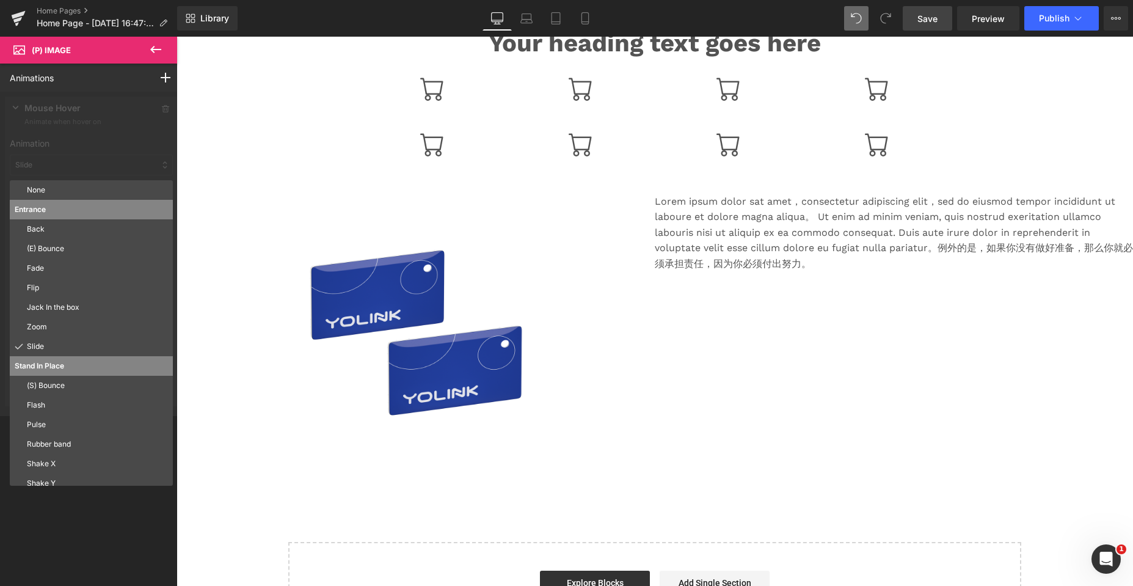
click at [159, 159] on div at bounding box center [91, 254] width 183 height 324
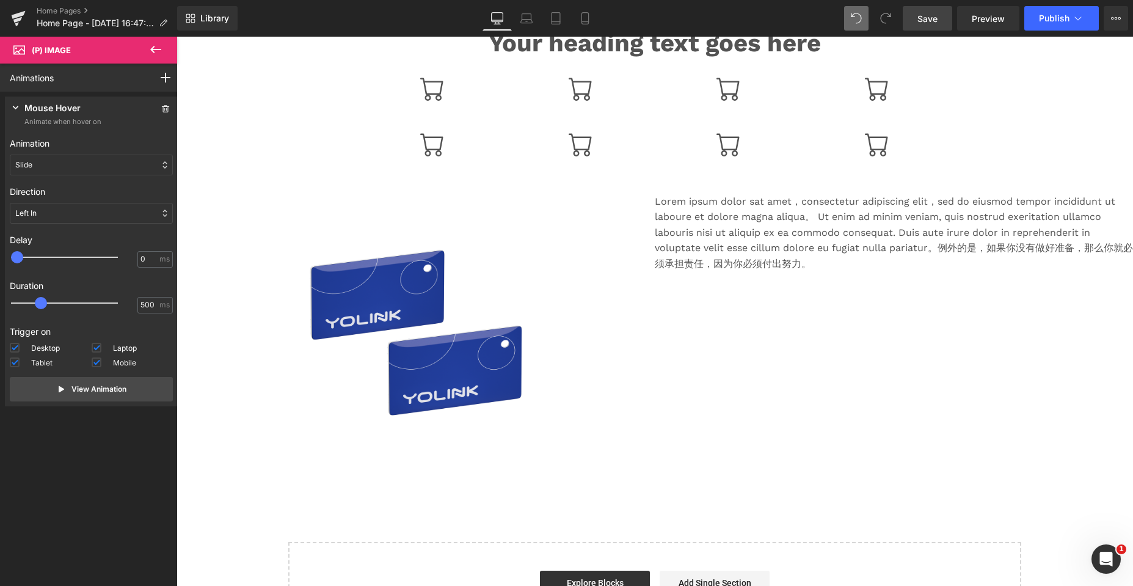
click at [104, 216] on div "Left In" at bounding box center [91, 213] width 163 height 21
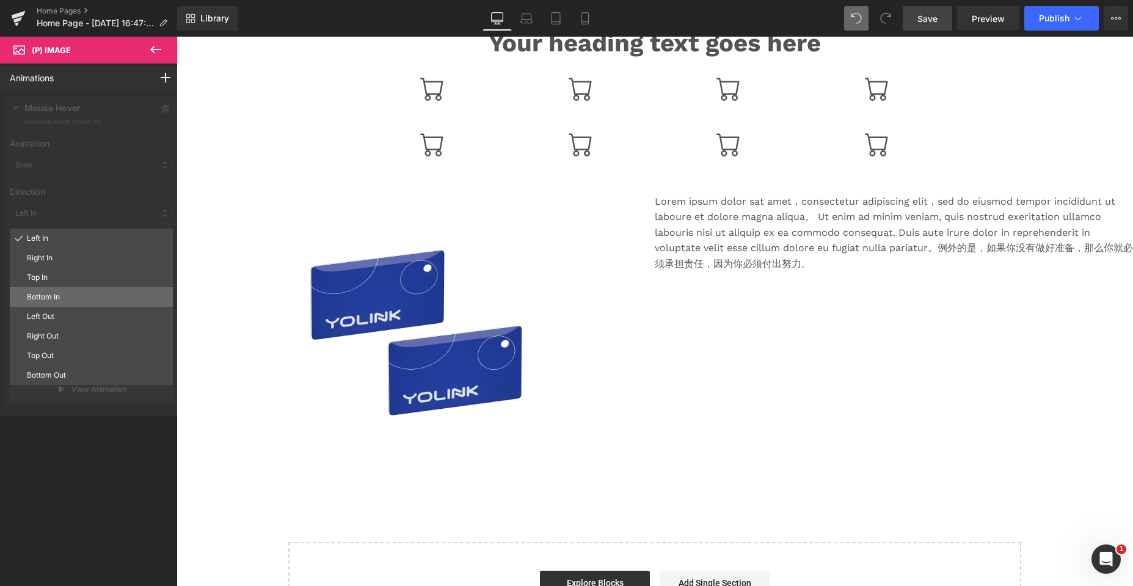
click at [38, 295] on p "Bottom In" at bounding box center [97, 296] width 141 height 11
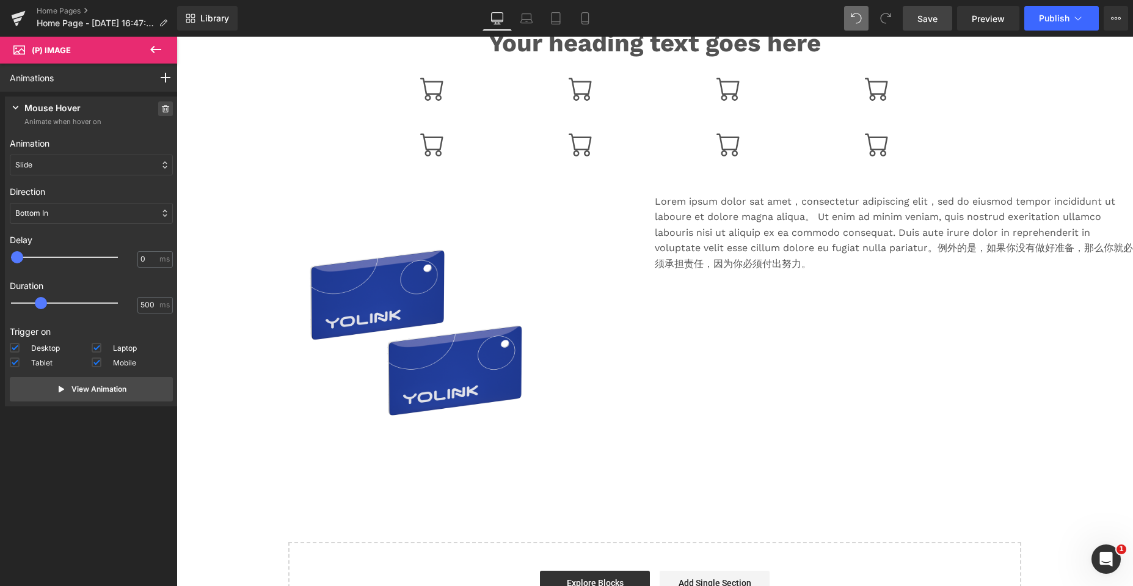
click at [162, 106] on icon at bounding box center [165, 108] width 7 height 7
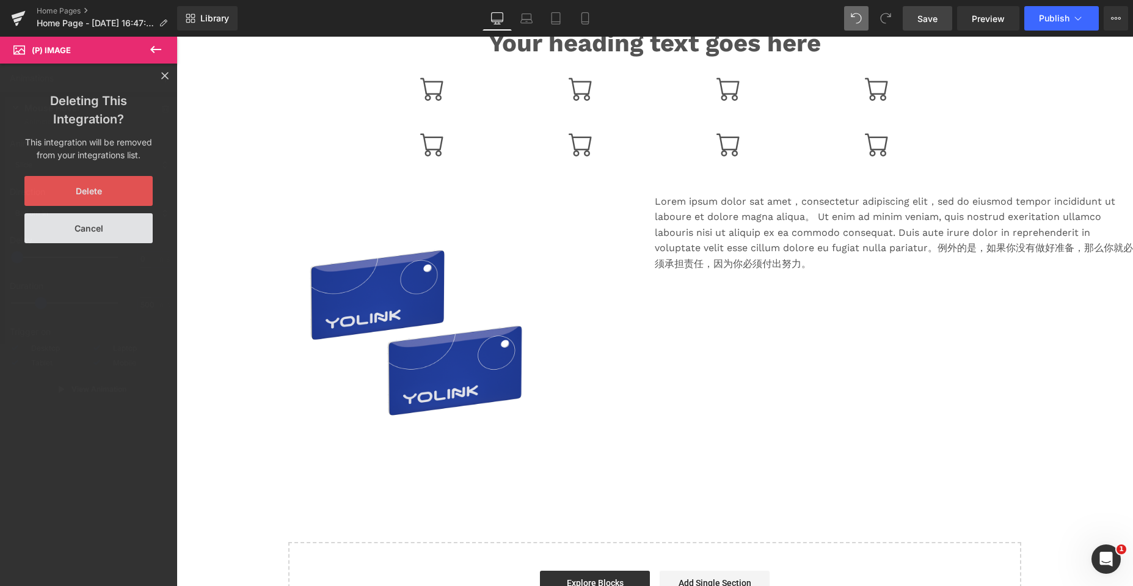
click at [100, 191] on button "Delete" at bounding box center [88, 191] width 128 height 30
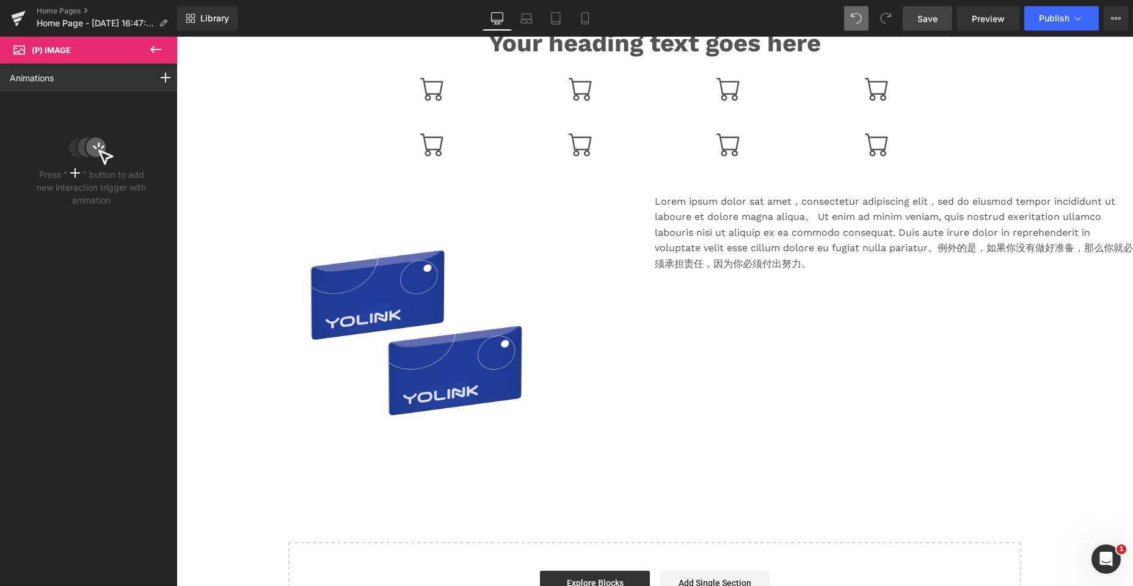
click at [152, 49] on icon at bounding box center [155, 49] width 11 height 7
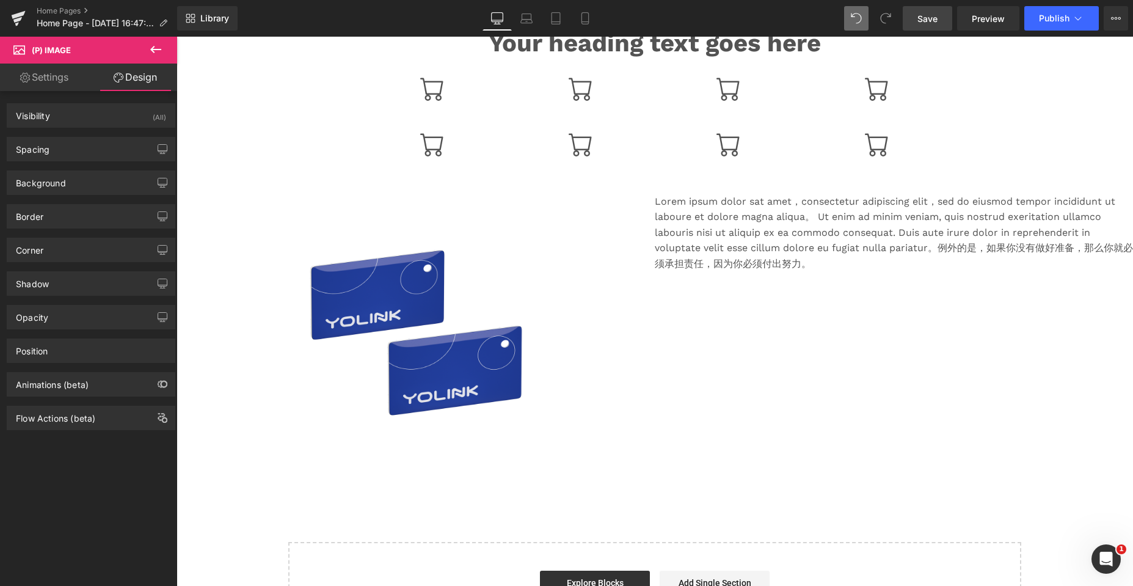
click at [54, 85] on link "Settings" at bounding box center [44, 77] width 89 height 27
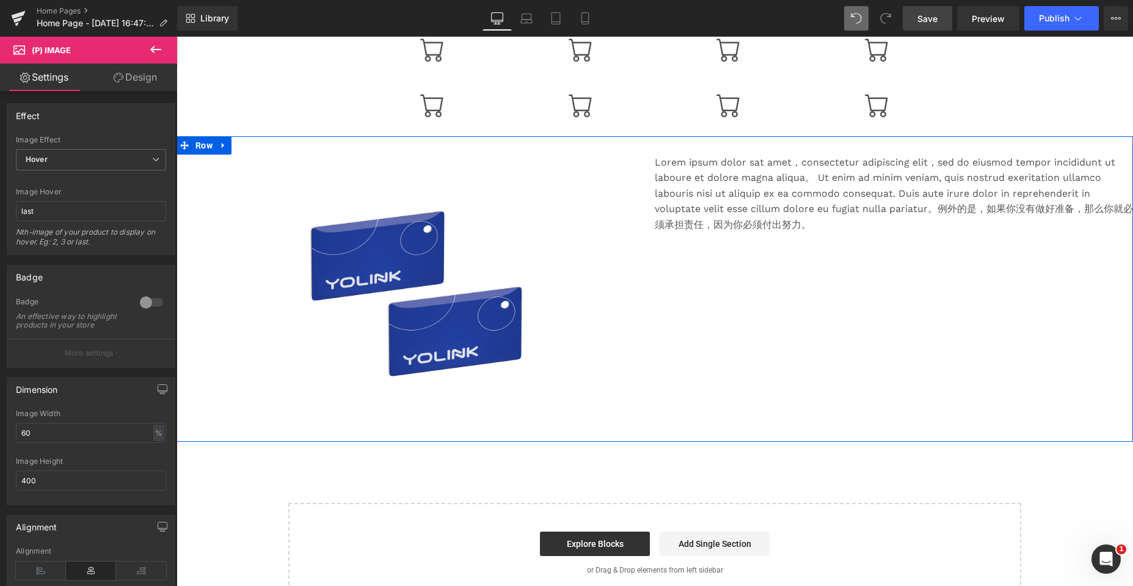
scroll to position [550, 0]
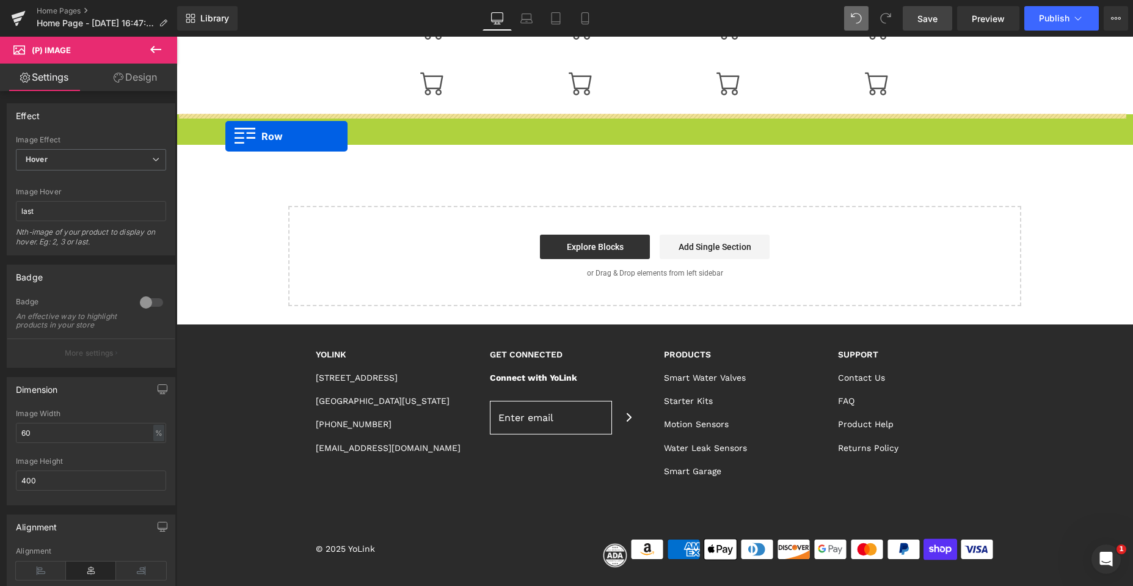
drag, startPoint x: 183, startPoint y: 123, endPoint x: 225, endPoint y: 136, distance: 44.2
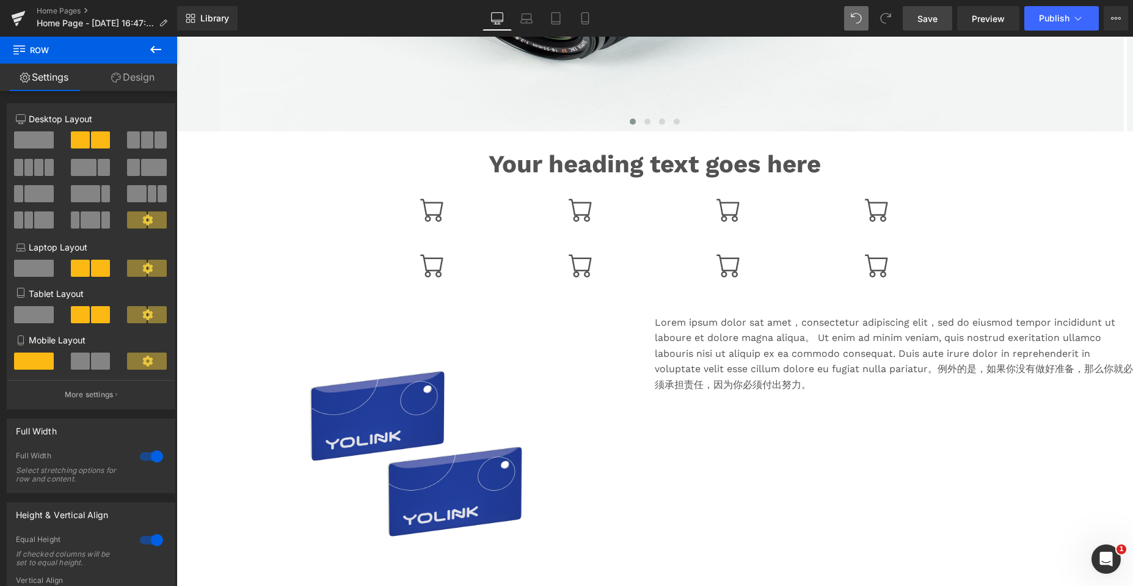
scroll to position [428, 0]
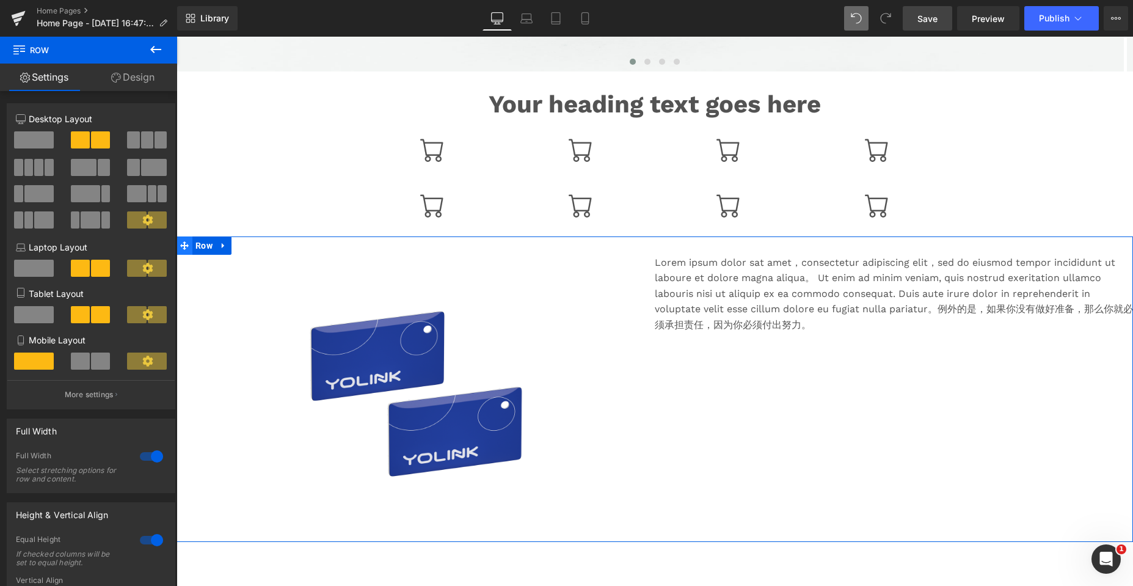
click at [184, 244] on span at bounding box center [184, 245] width 16 height 18
click at [182, 248] on icon at bounding box center [184, 245] width 9 height 9
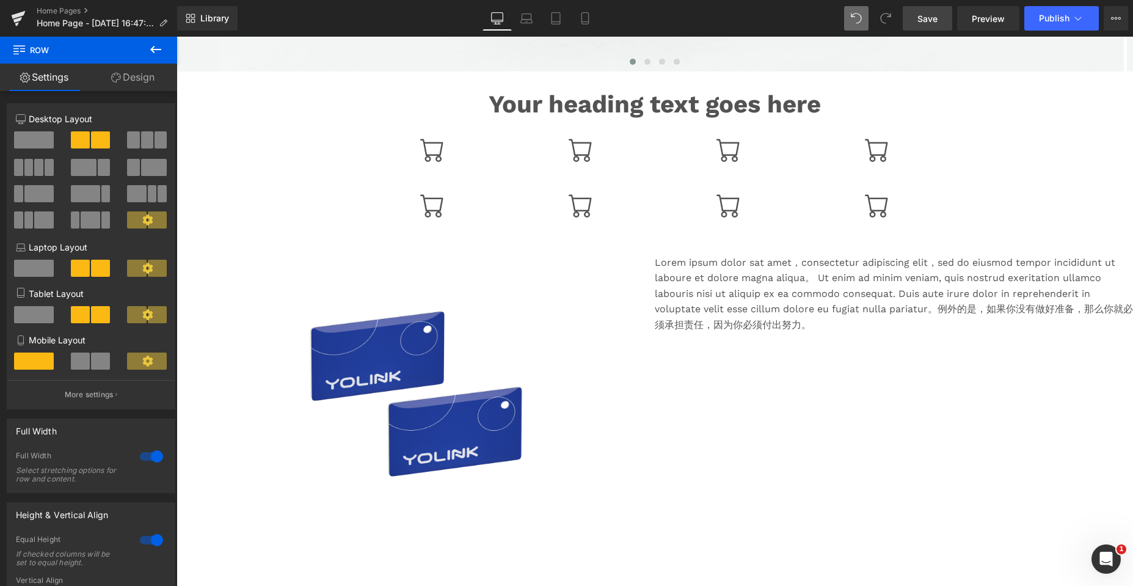
click at [502, 542] on div "Image Image ‹ › Carousel Your heading text goes here Heading Icon Icon Icon Ico…" at bounding box center [654, 195] width 956 height 1016
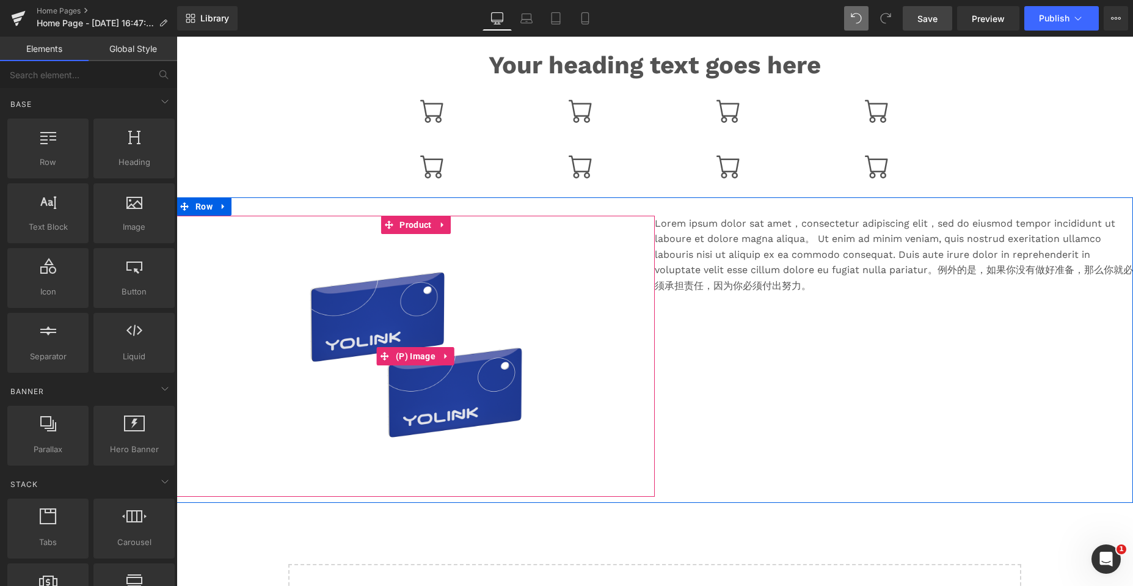
scroll to position [489, 0]
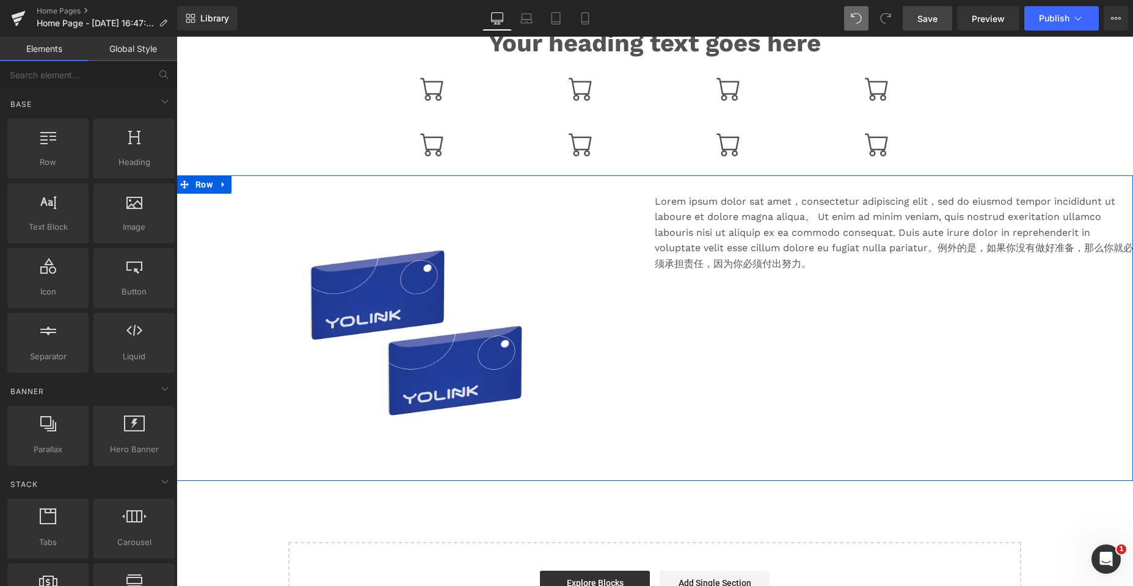
click at [502, 354] on div "Lorem ipsum dolor sat amet，consectetur adipiscing elit，sed do eiusmod tempor in…" at bounding box center [894, 334] width 478 height 281
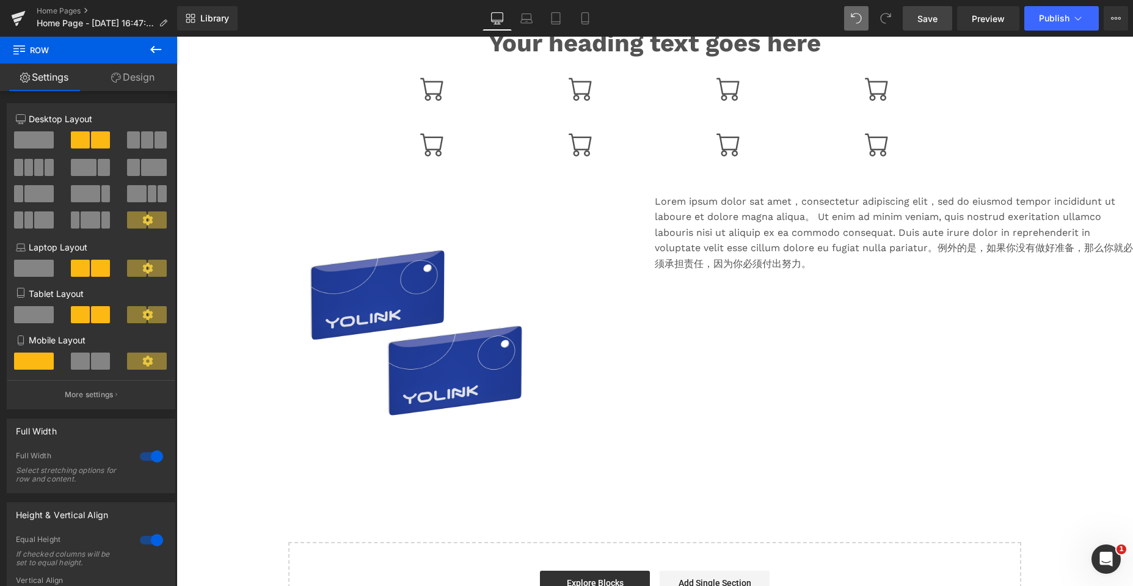
click at [502, 495] on div "Image Image ‹ › Carousel Your heading text goes here Heading Icon Icon Icon Ico…" at bounding box center [654, 134] width 956 height 1016
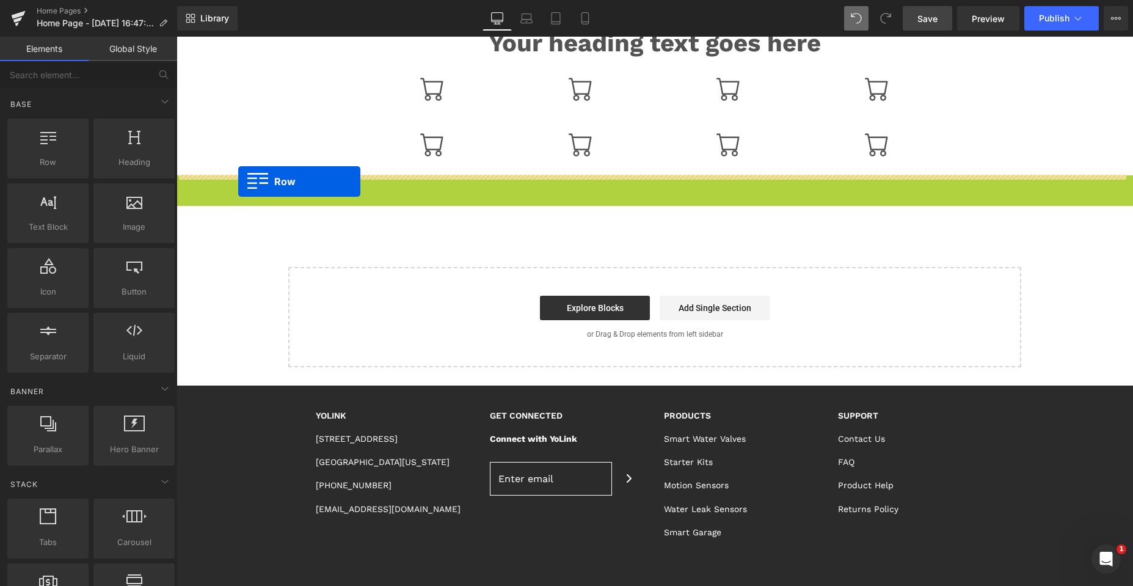
drag, startPoint x: 186, startPoint y: 183, endPoint x: 238, endPoint y: 181, distance: 52.6
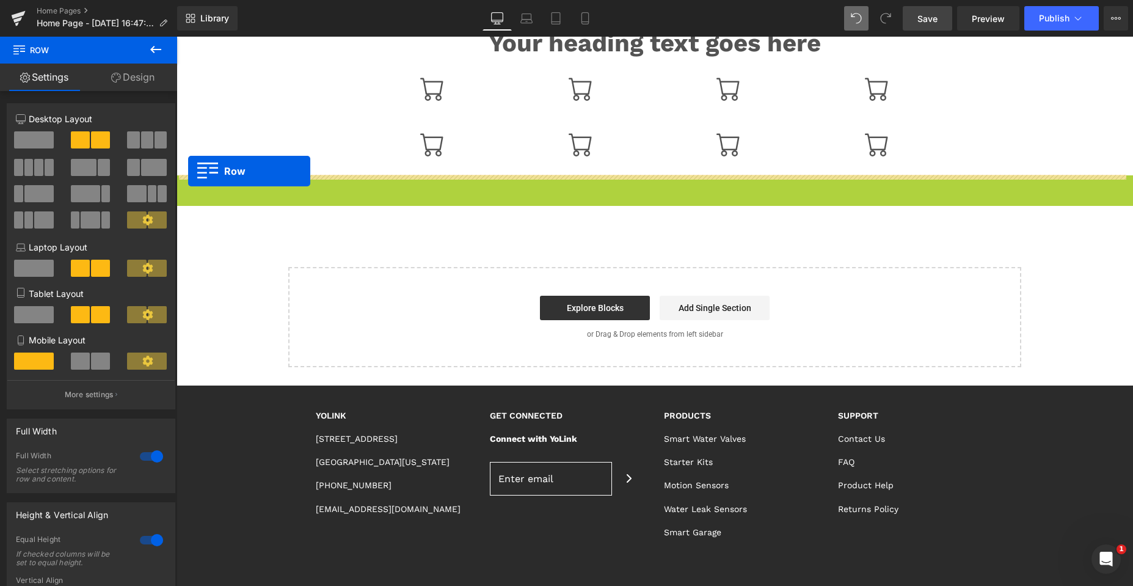
drag, startPoint x: 181, startPoint y: 184, endPoint x: 188, endPoint y: 171, distance: 14.5
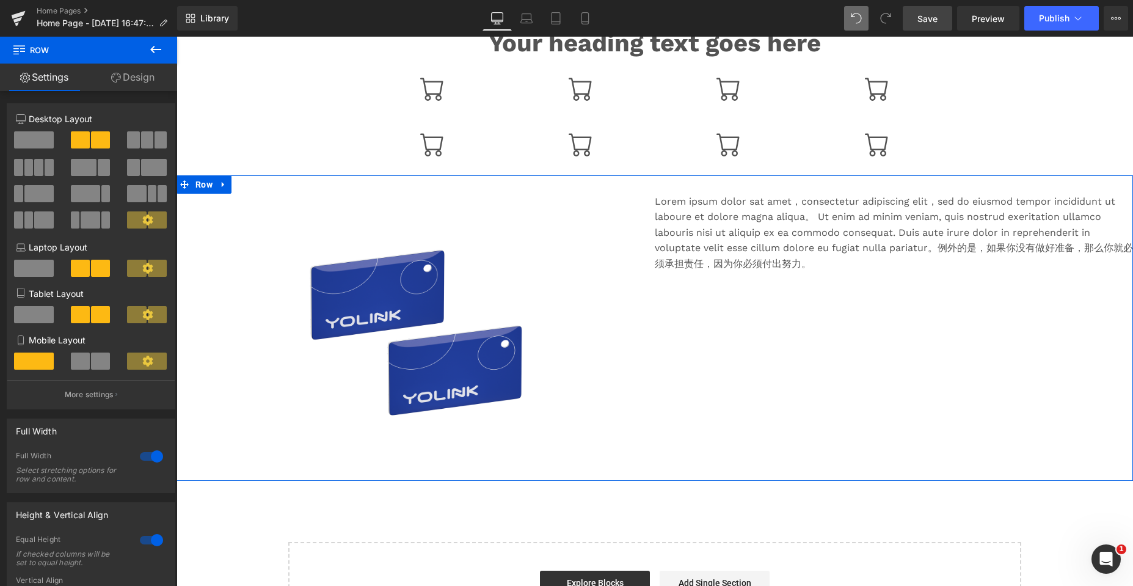
click at [84, 358] on span at bounding box center [80, 360] width 19 height 17
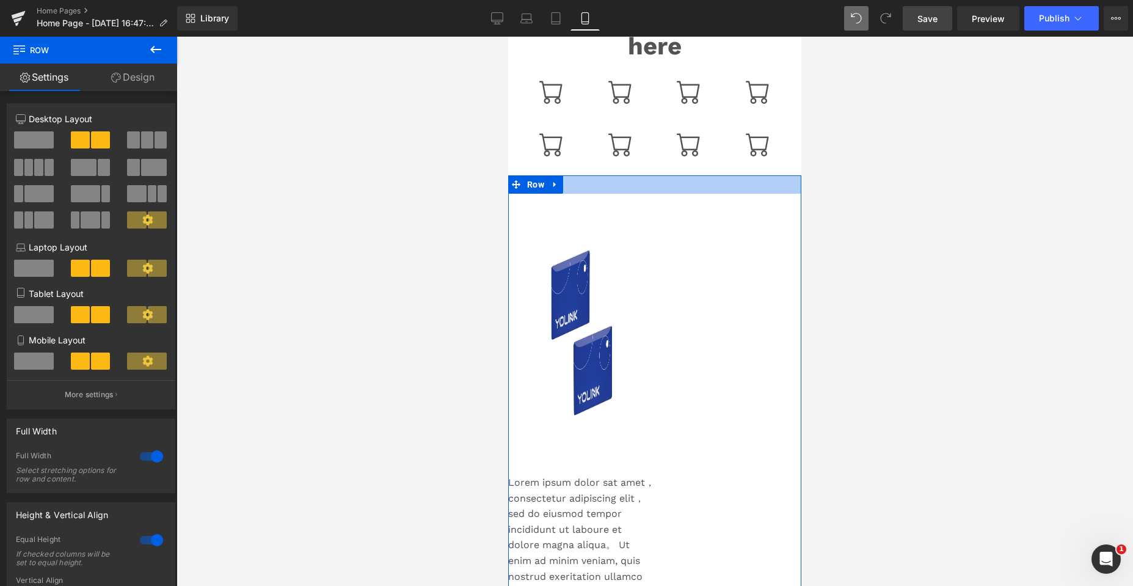
click at [502, 188] on div at bounding box center [654, 184] width 293 height 18
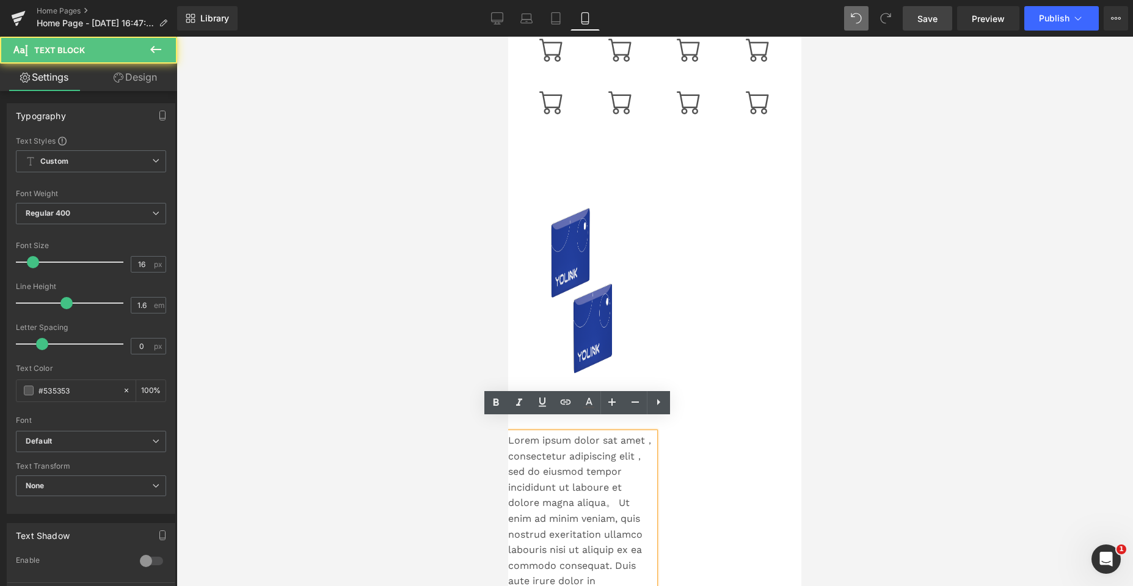
scroll to position [551, 0]
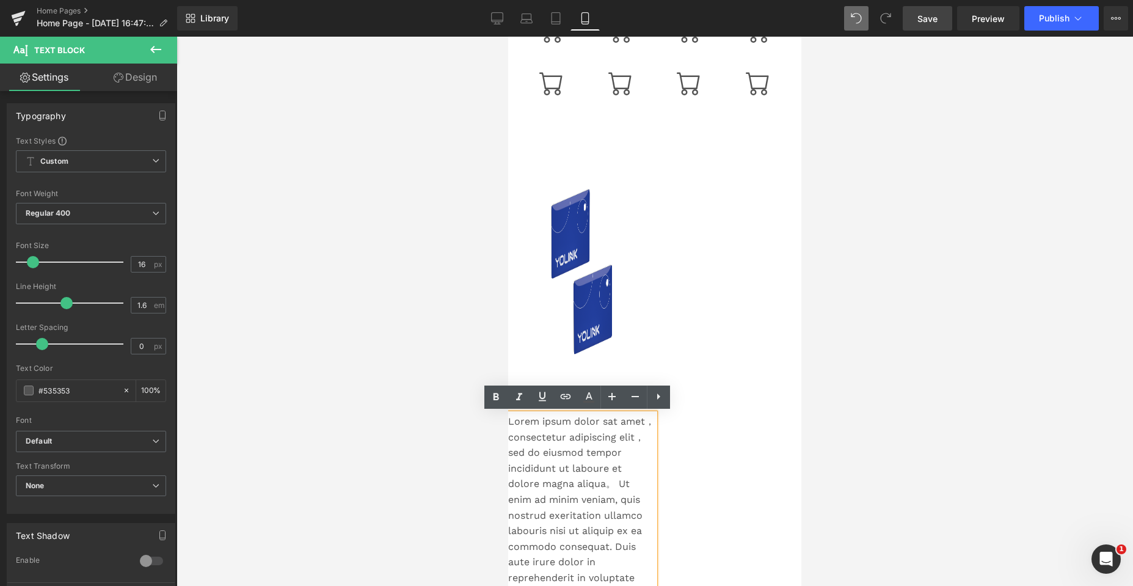
click at [502, 272] on div "Sale Off (P) Image Product Lorem ipsum dolor sat amet，consectetur adipiscing el…" at bounding box center [654, 396] width 293 height 565
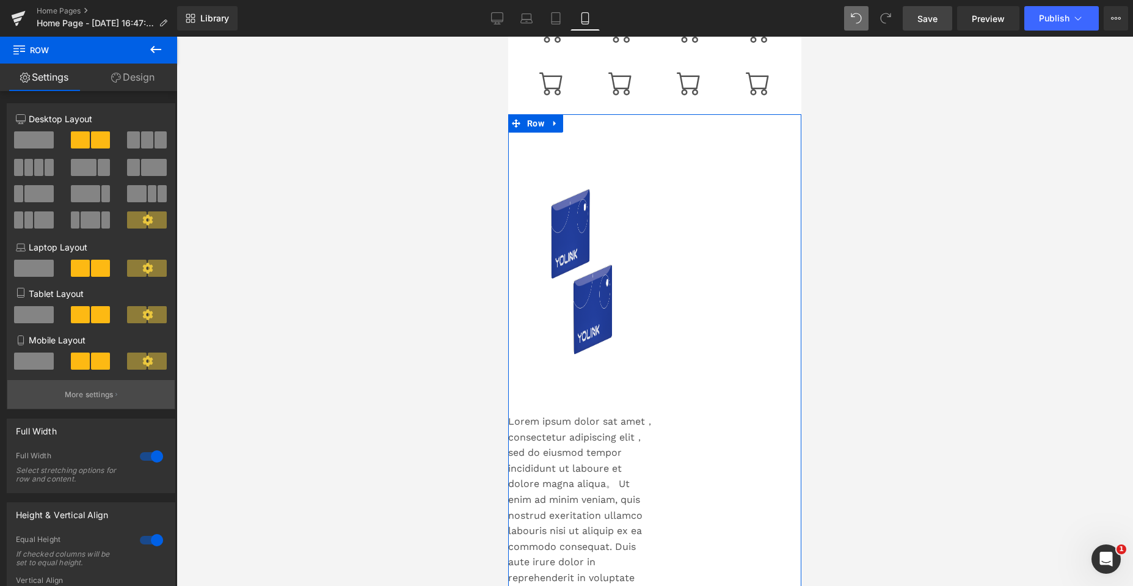
click at [92, 395] on p "More settings" at bounding box center [89, 394] width 49 height 11
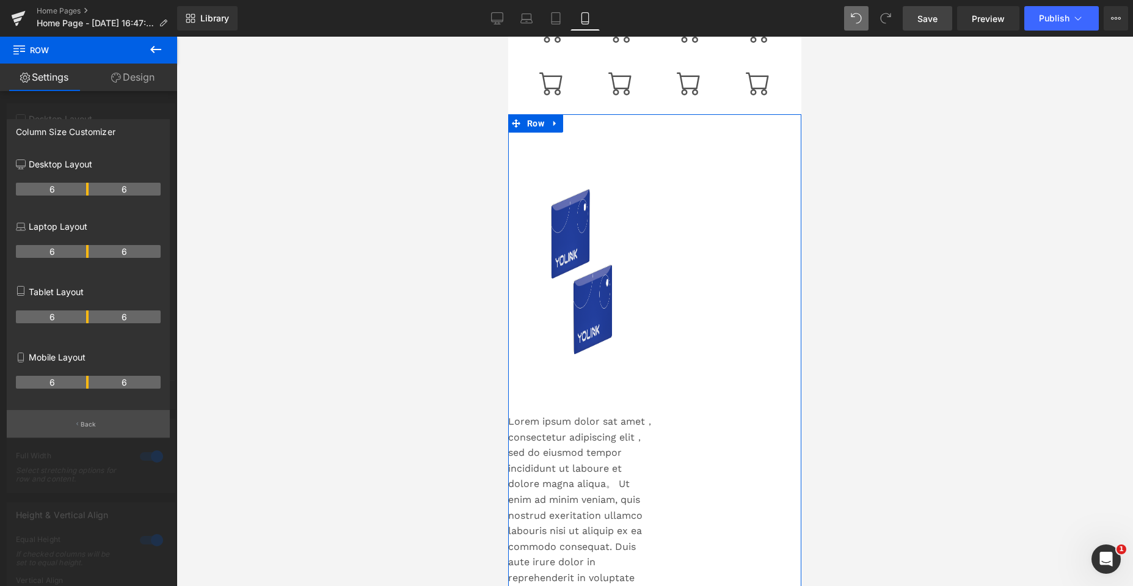
click at [83, 424] on p "Back" at bounding box center [89, 424] width 16 height 9
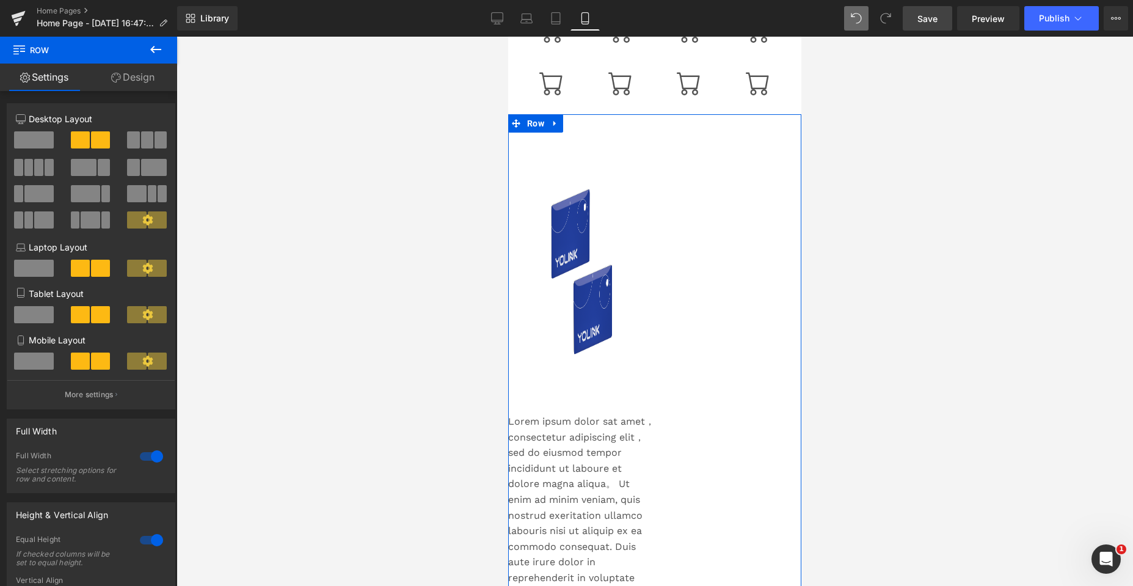
click at [502, 241] on div "Sale Off (P) Image Product Lorem ipsum dolor sat amet，consectetur adipiscing el…" at bounding box center [654, 396] width 293 height 565
click at [32, 361] on span at bounding box center [34, 360] width 40 height 17
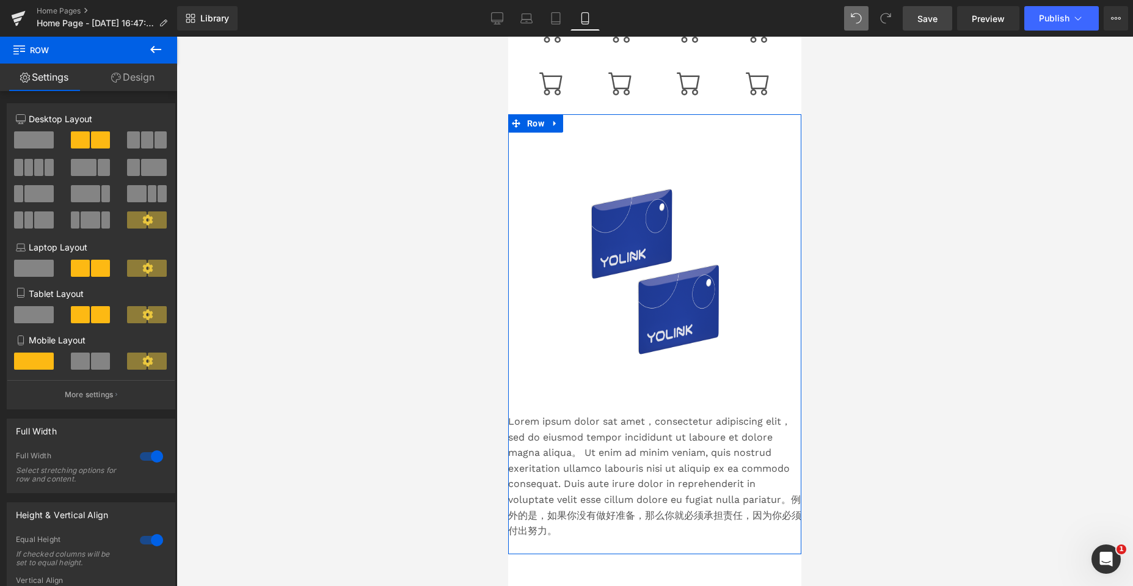
click at [85, 358] on span at bounding box center [80, 360] width 19 height 17
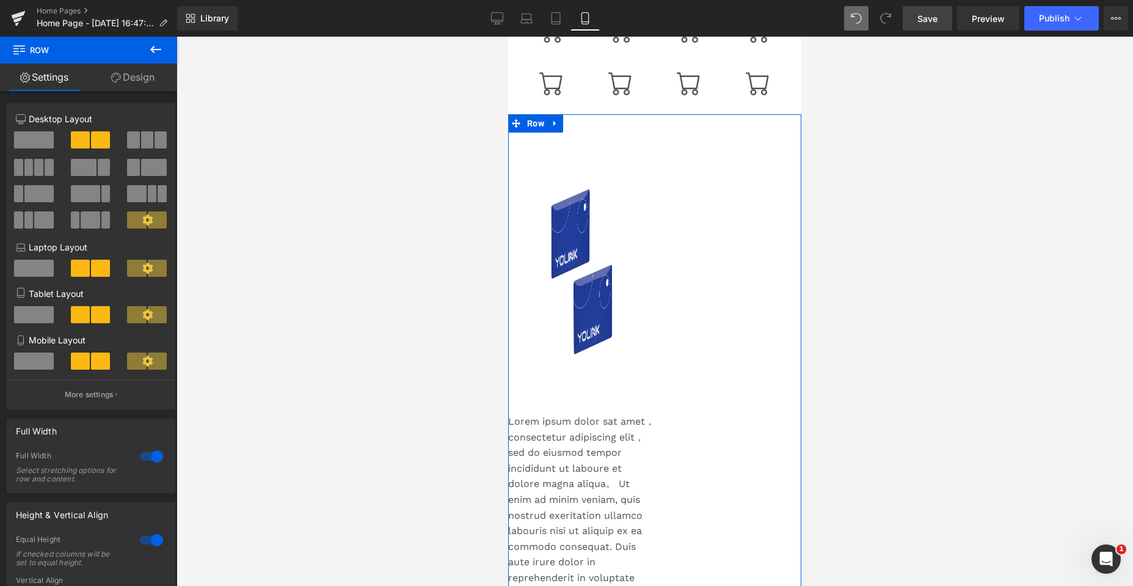
click at [147, 361] on icon at bounding box center [147, 360] width 10 height 10
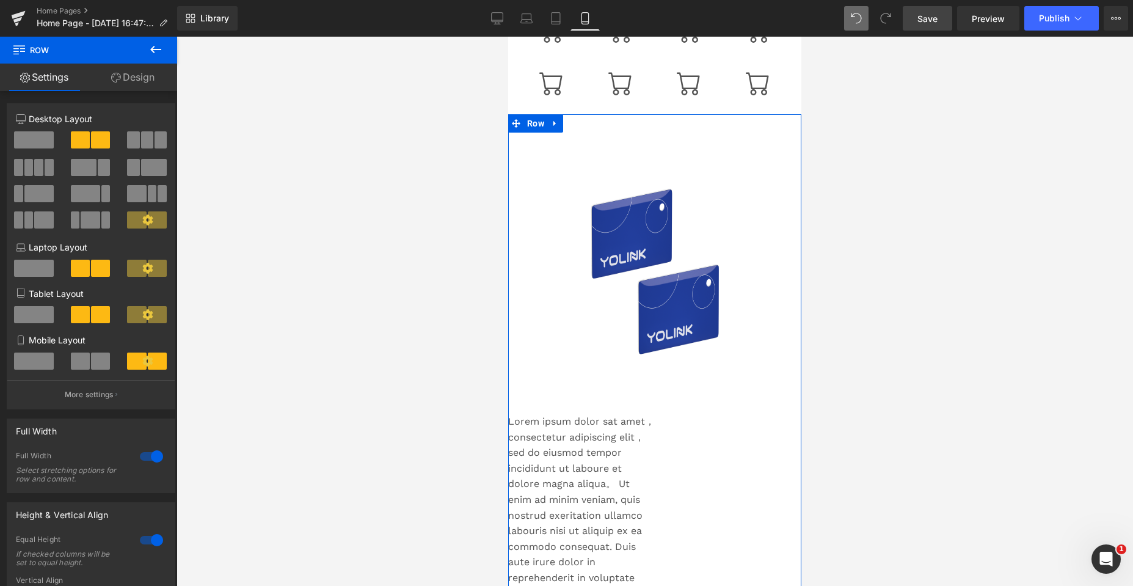
click at [92, 360] on span at bounding box center [100, 360] width 19 height 17
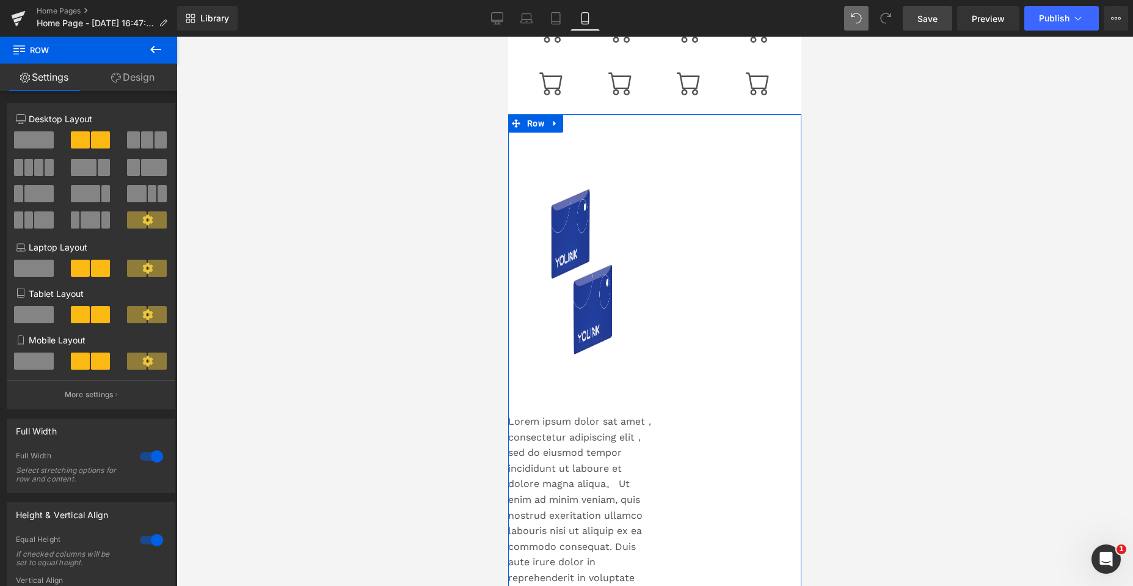
click at [147, 360] on icon at bounding box center [147, 360] width 10 height 10
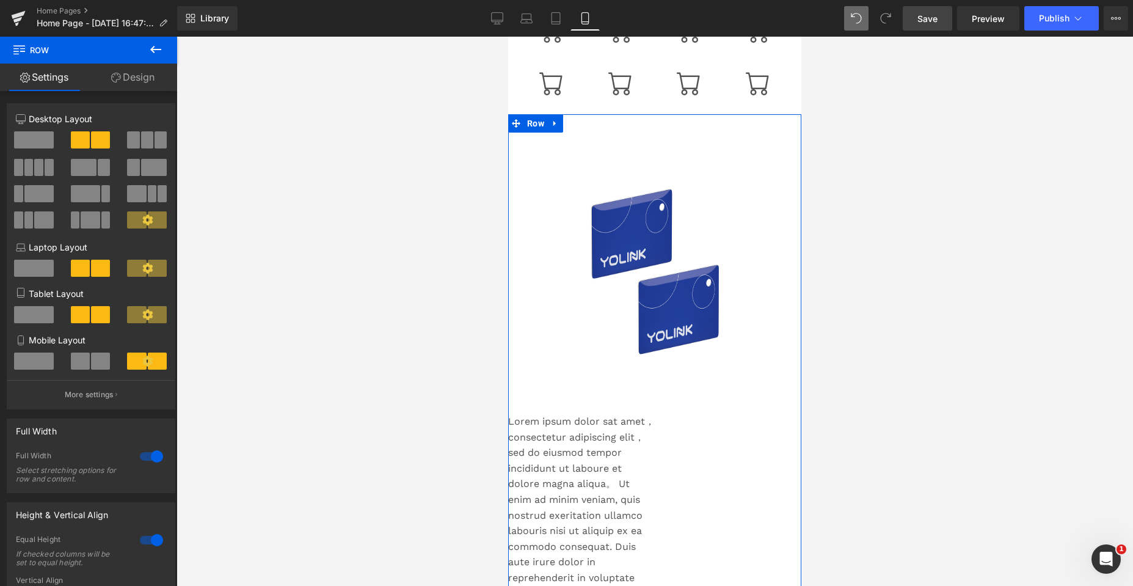
click at [86, 362] on span at bounding box center [80, 360] width 19 height 17
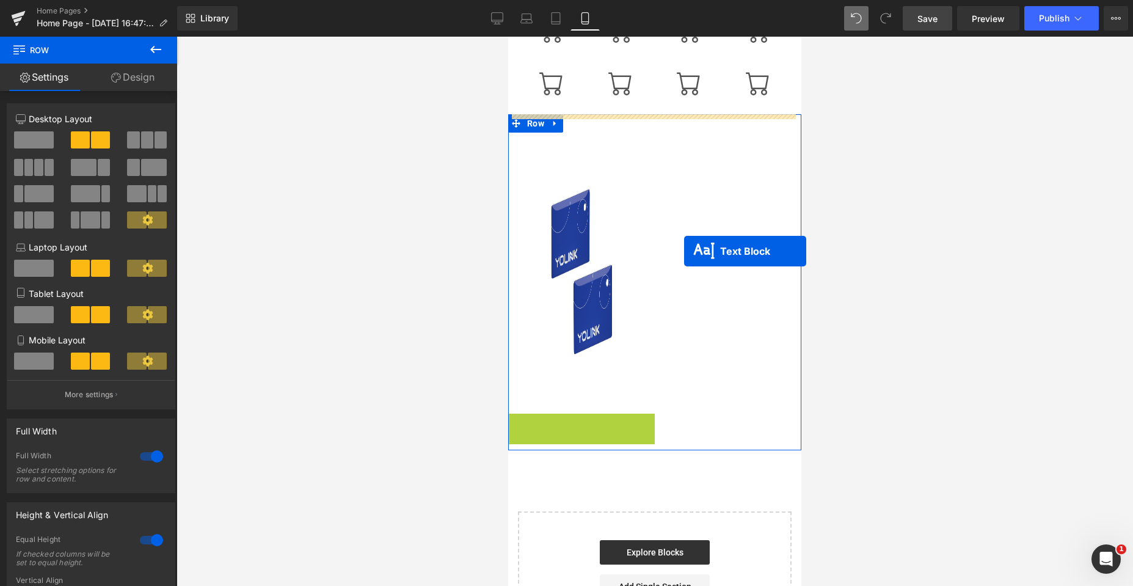
drag, startPoint x: 541, startPoint y: 546, endPoint x: 684, endPoint y: 251, distance: 327.8
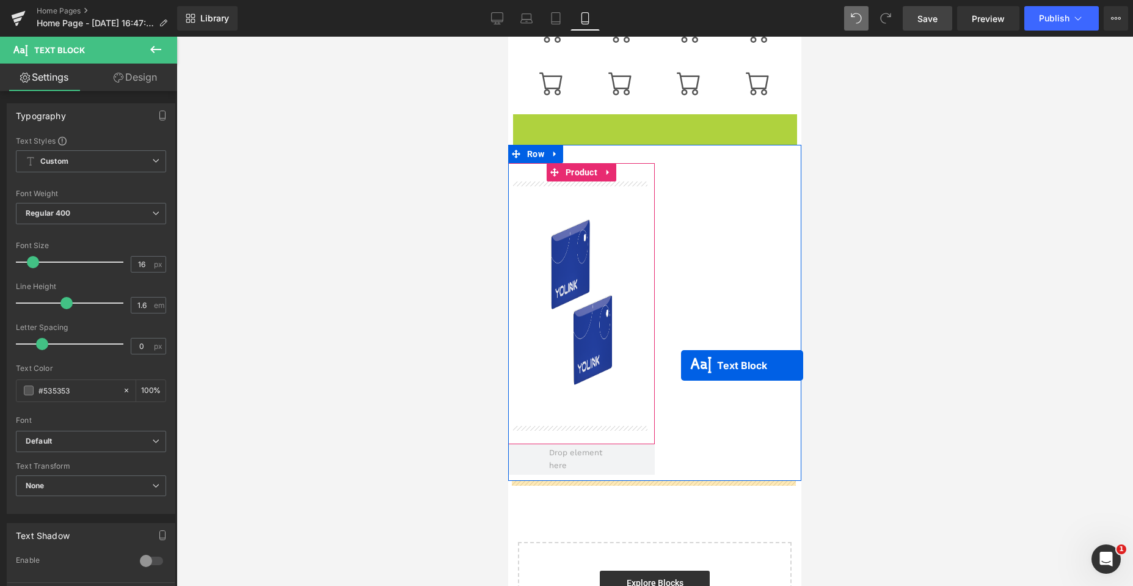
drag, startPoint x: 615, startPoint y: 181, endPoint x: 681, endPoint y: 365, distance: 195.3
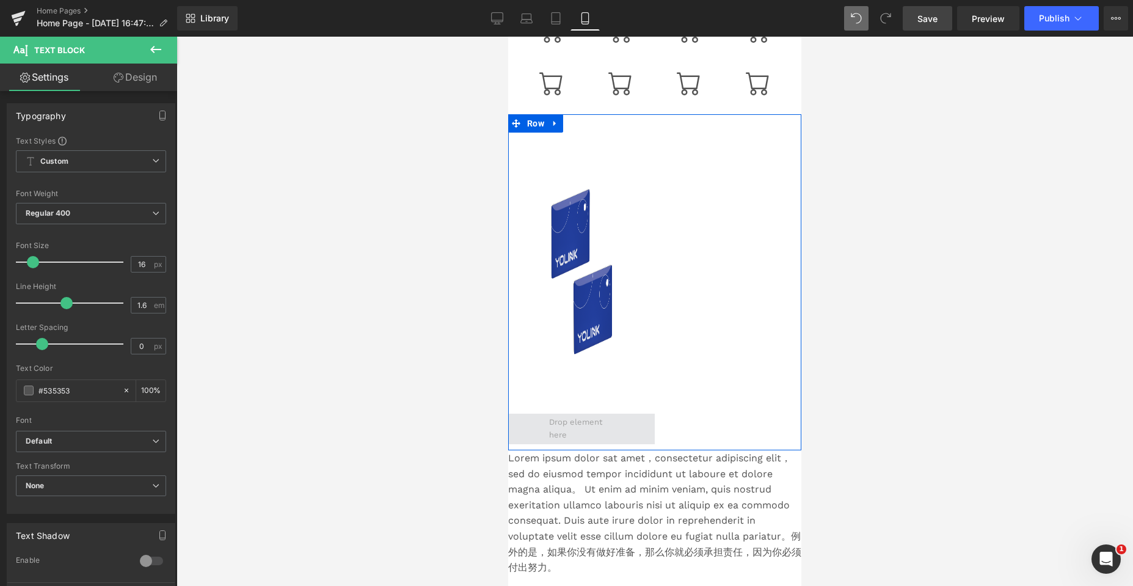
click at [502, 430] on span at bounding box center [581, 428] width 147 height 31
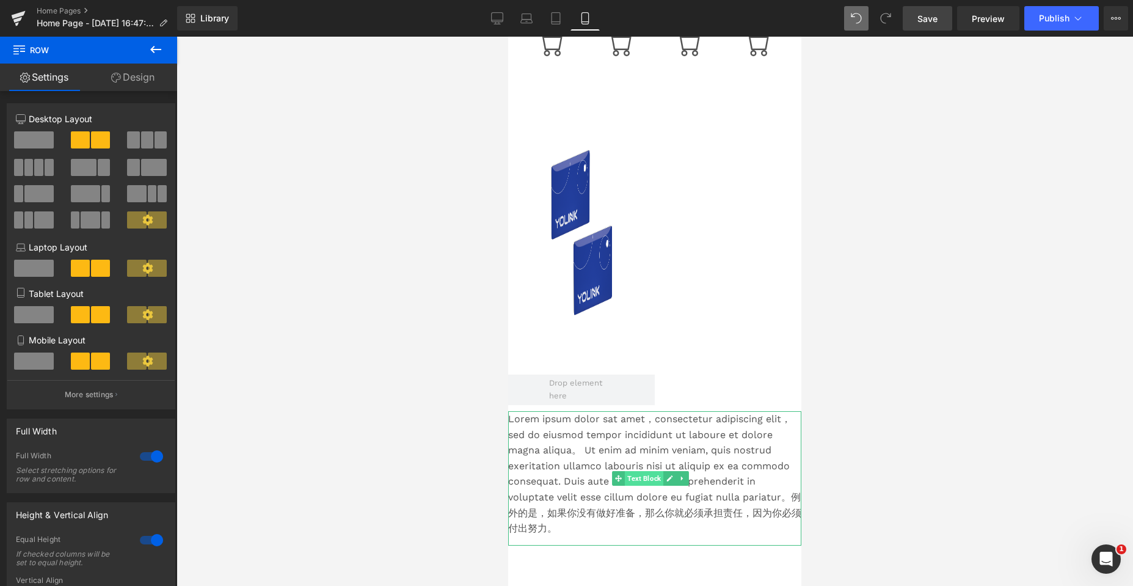
scroll to position [612, 0]
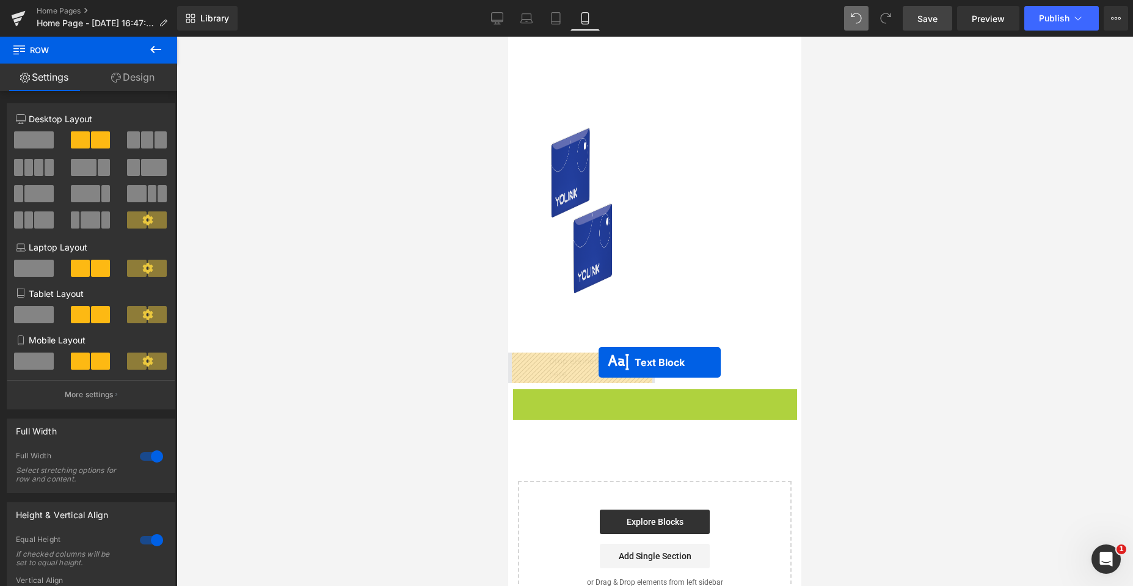
drag, startPoint x: 616, startPoint y: 456, endPoint x: 599, endPoint y: 362, distance: 95.7
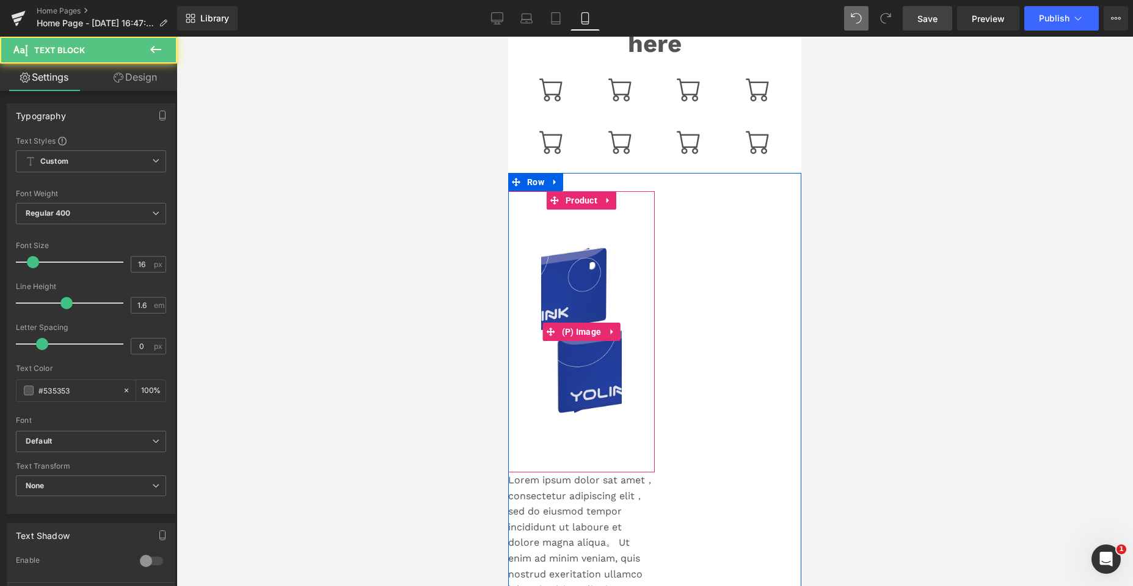
scroll to position [490, 0]
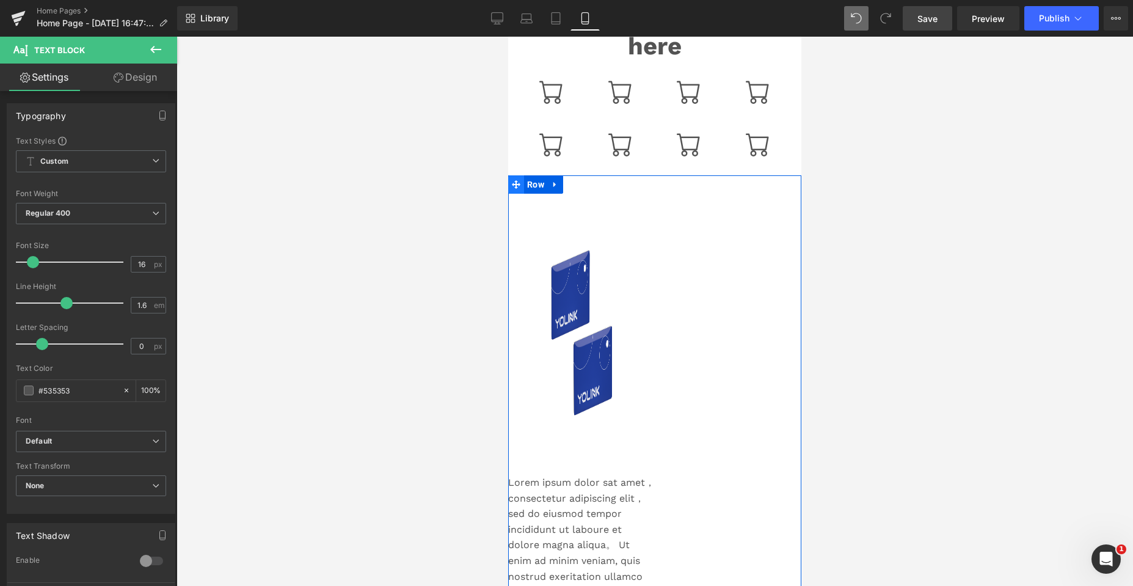
click at [502, 183] on icon at bounding box center [516, 184] width 9 height 9
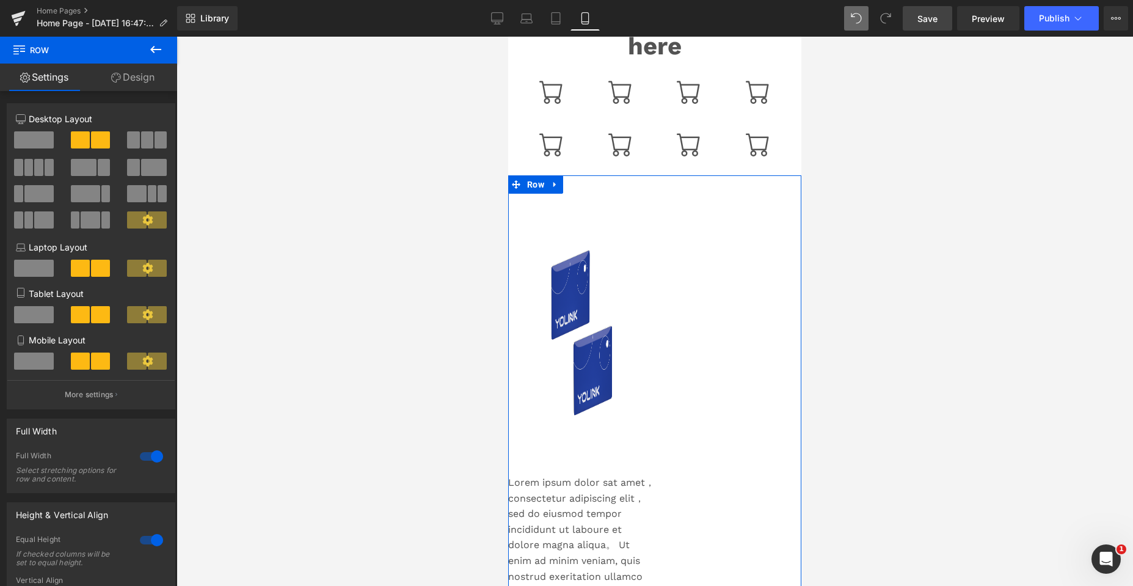
click at [45, 361] on span at bounding box center [34, 360] width 40 height 17
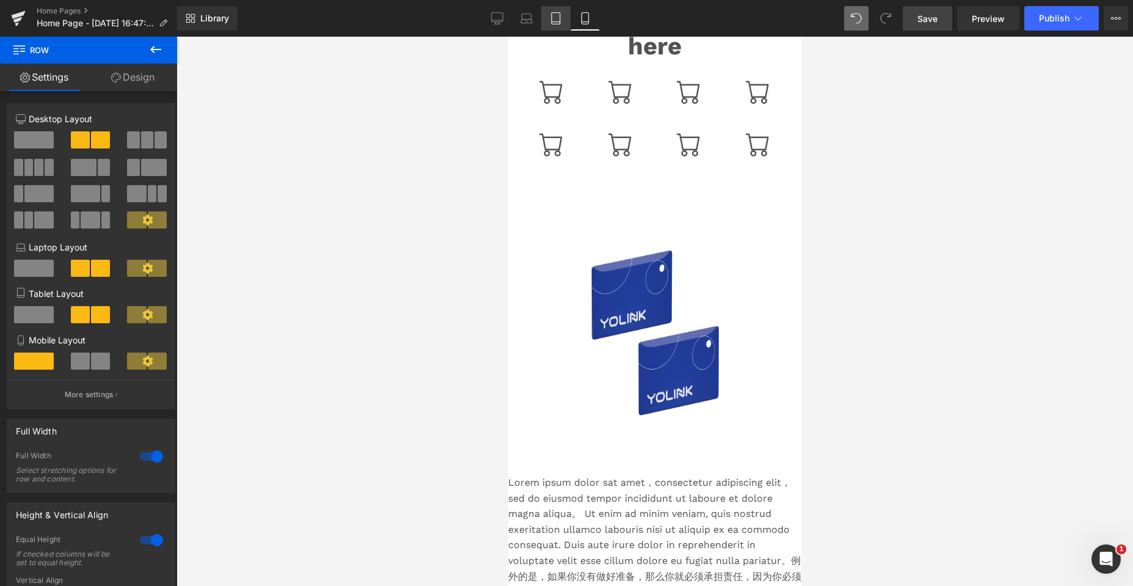
click at [502, 15] on icon at bounding box center [556, 18] width 12 height 12
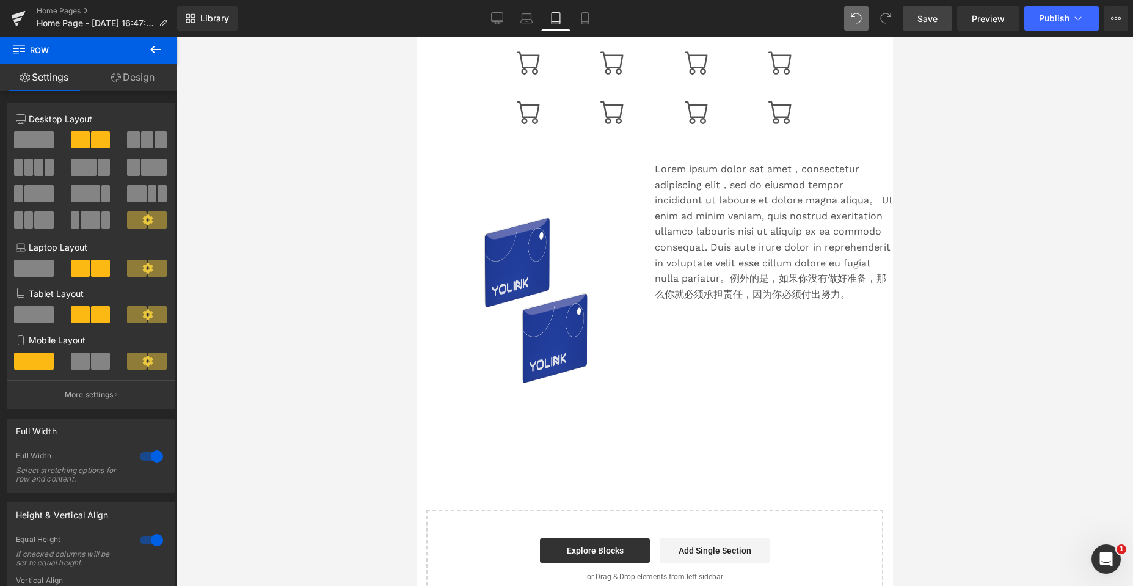
scroll to position [457, 0]
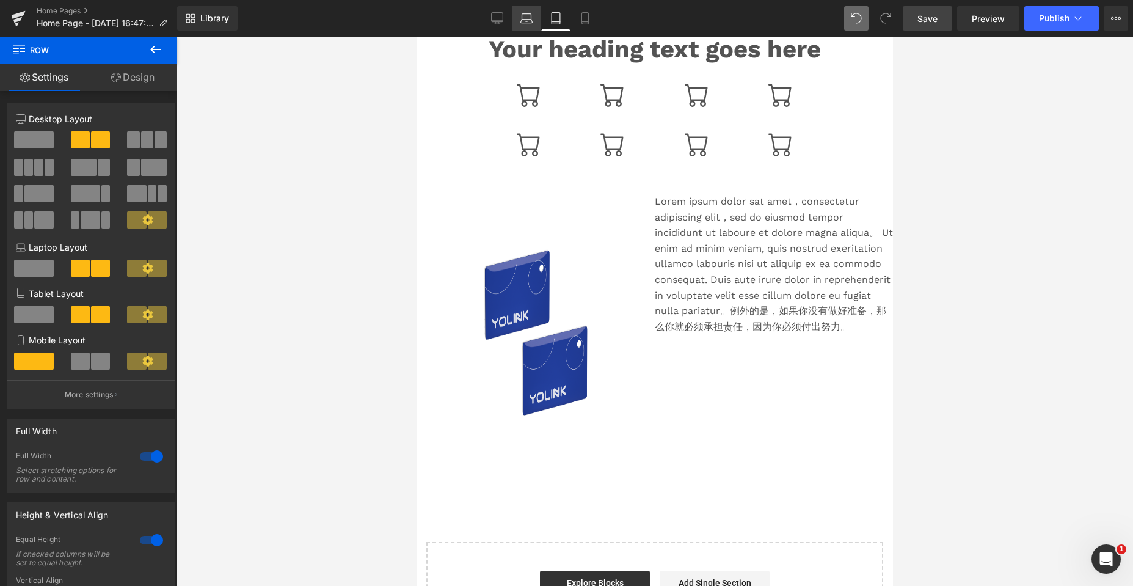
click at [502, 15] on icon at bounding box center [526, 18] width 12 height 12
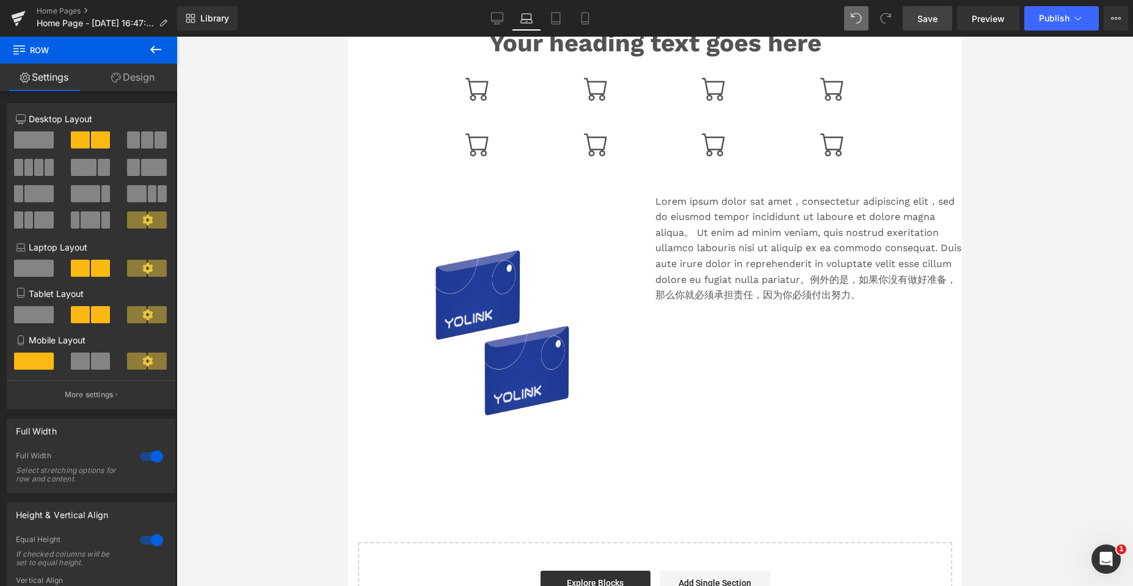
click at [155, 47] on icon at bounding box center [155, 49] width 15 height 15
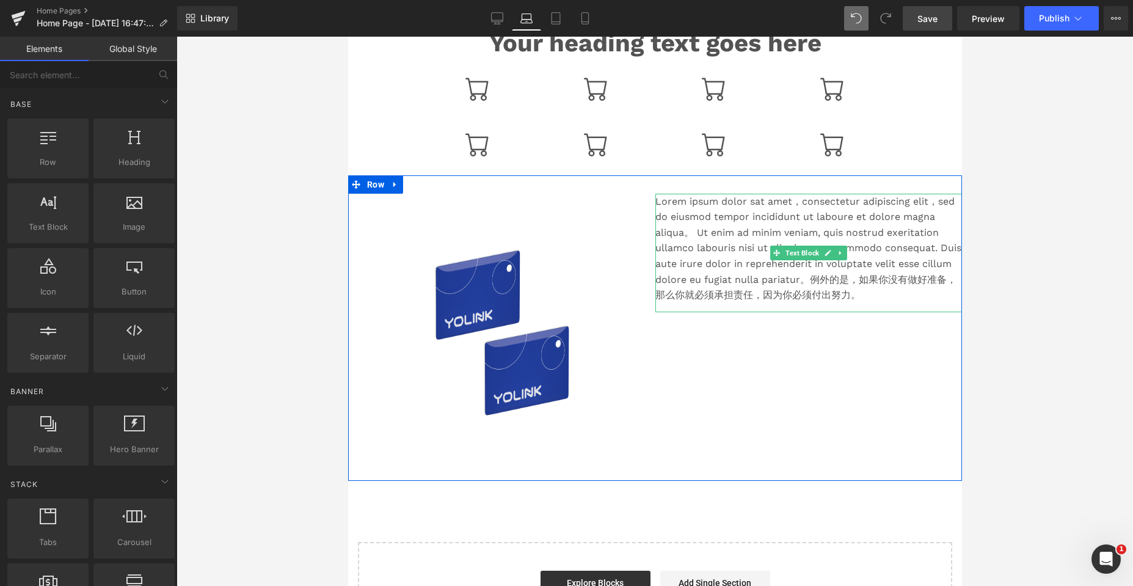
click at [502, 249] on font "Lorem ipsum dolor sat amet，consectetur adipiscing elit，sed do eiusmod tempor in…" at bounding box center [808, 248] width 306 height 106
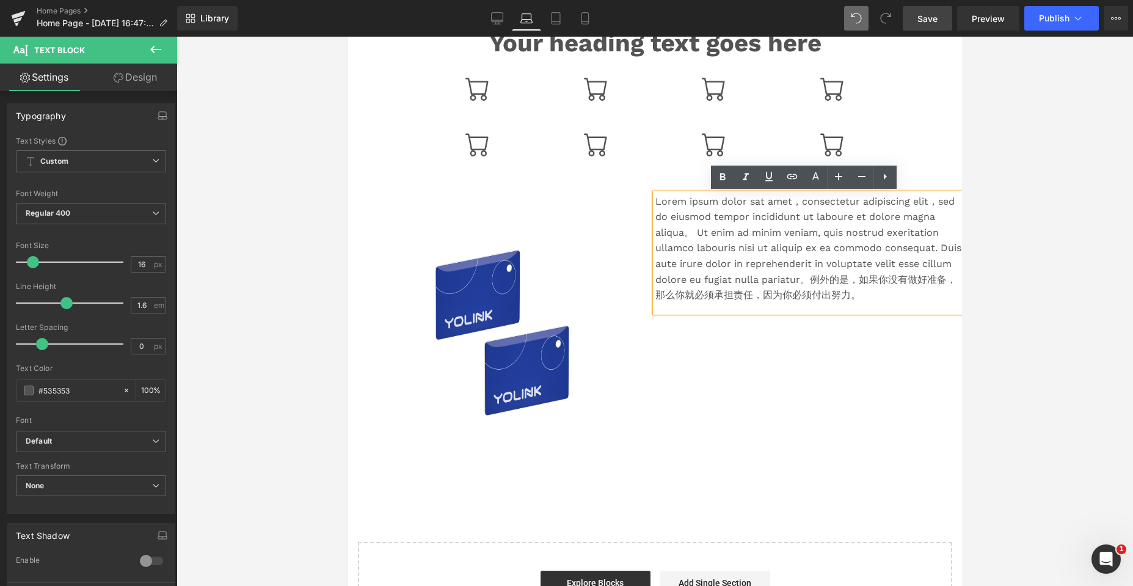
click at [502, 332] on div "Lorem ipsum dolor sat amet，consectetur adipiscing elit，sed do eiusmod tempor in…" at bounding box center [808, 334] width 307 height 281
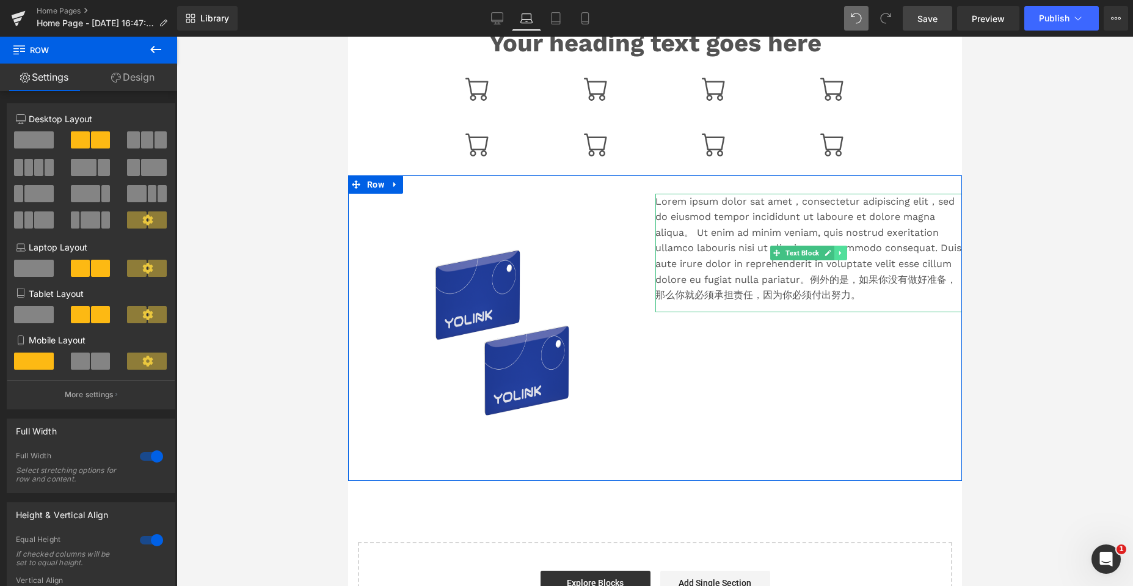
click at [502, 253] on icon at bounding box center [840, 252] width 7 height 7
click at [502, 253] on icon at bounding box center [846, 252] width 7 height 7
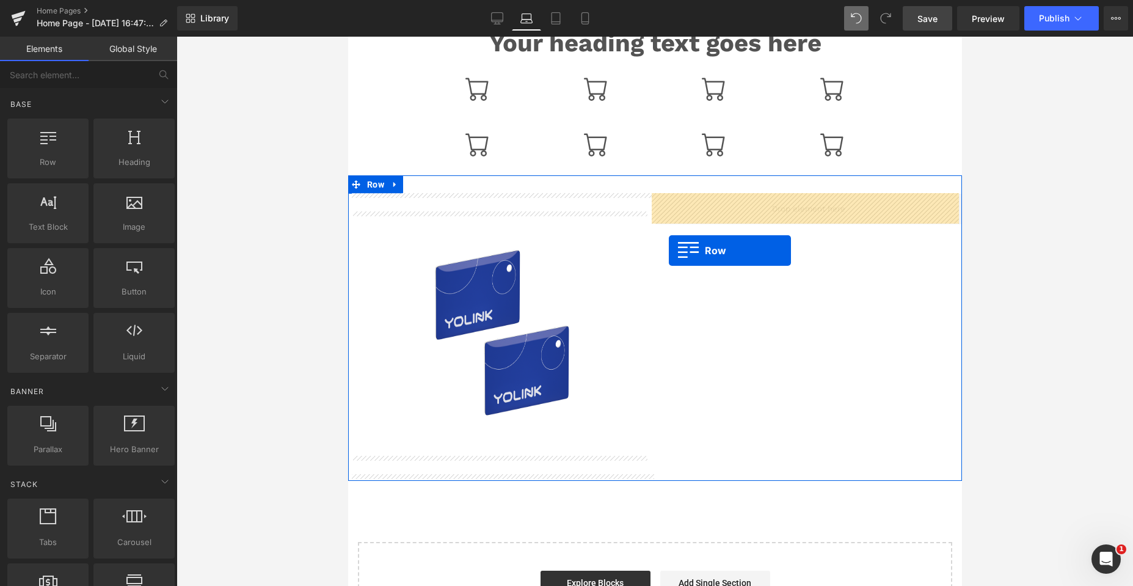
drag, startPoint x: 552, startPoint y: 219, endPoint x: 668, endPoint y: 250, distance: 120.1
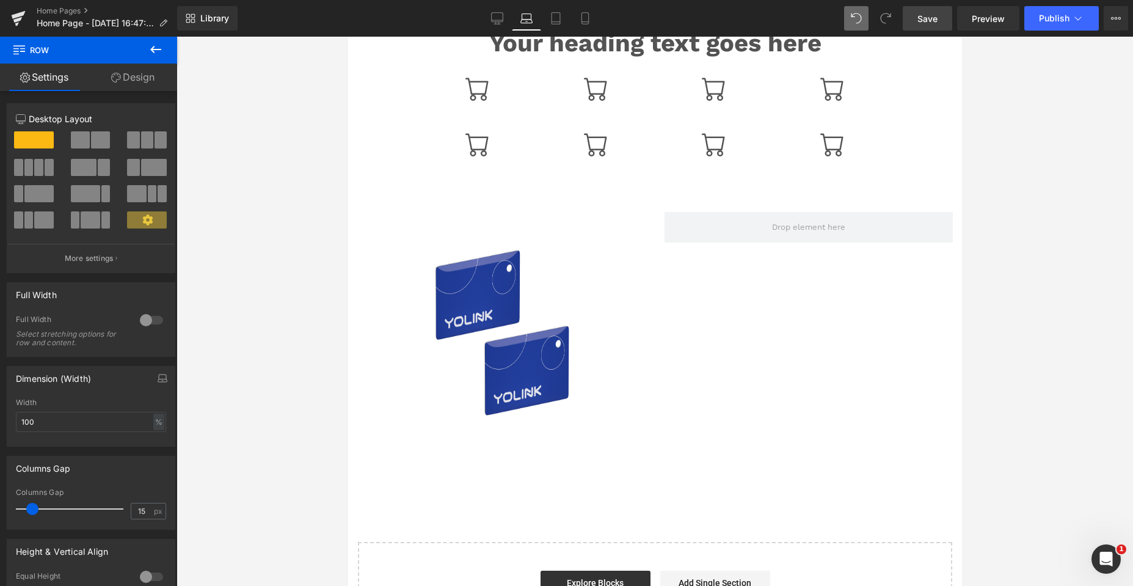
click at [154, 51] on icon at bounding box center [155, 49] width 15 height 15
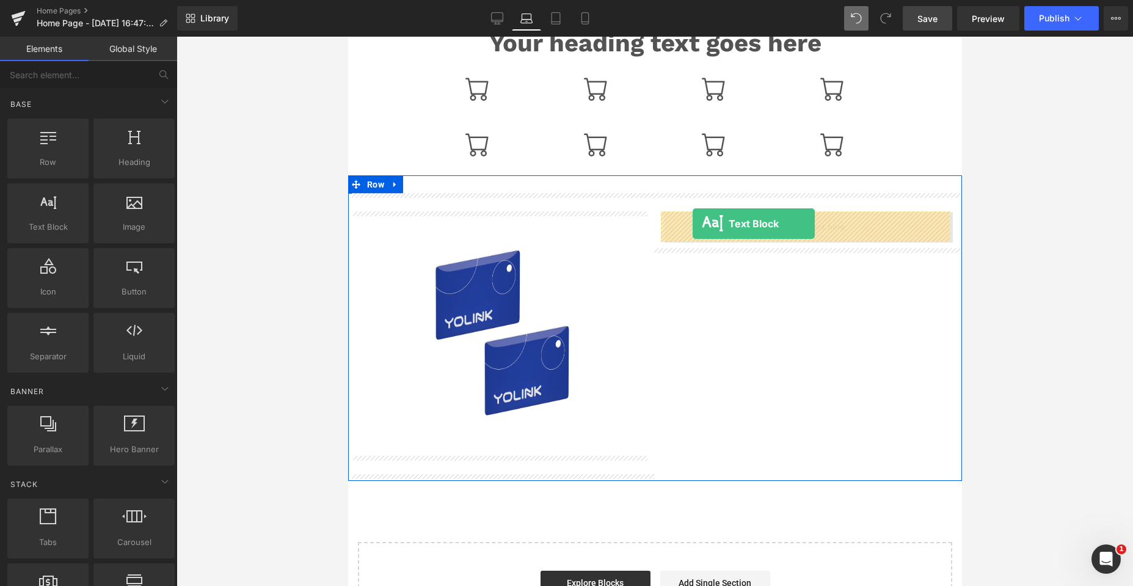
drag, startPoint x: 395, startPoint y: 257, endPoint x: 692, endPoint y: 224, distance: 298.6
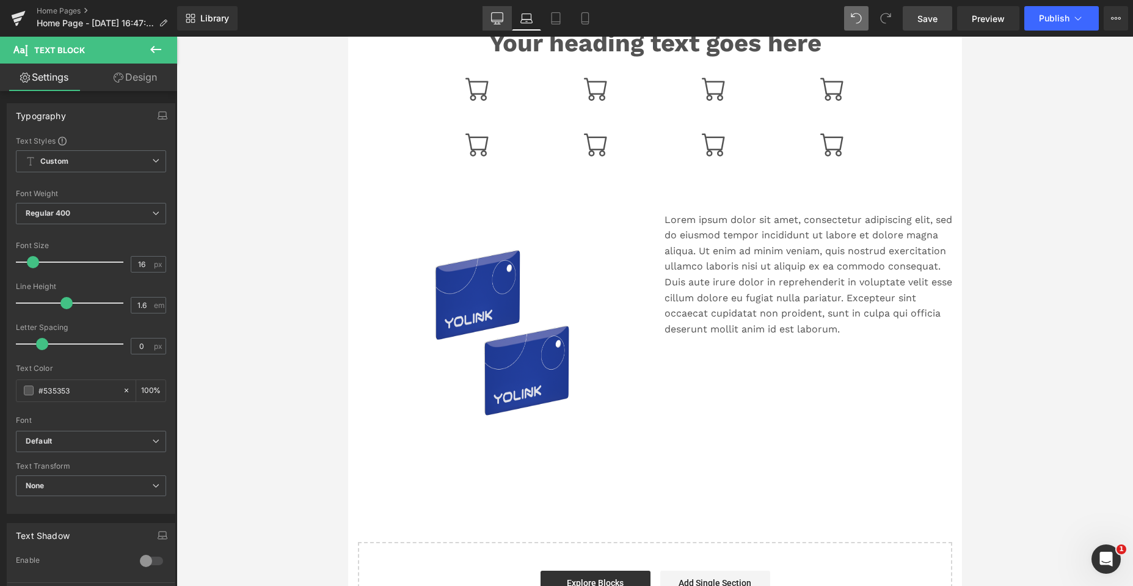
click at [502, 13] on link "Desktop" at bounding box center [496, 18] width 29 height 24
type input "100"
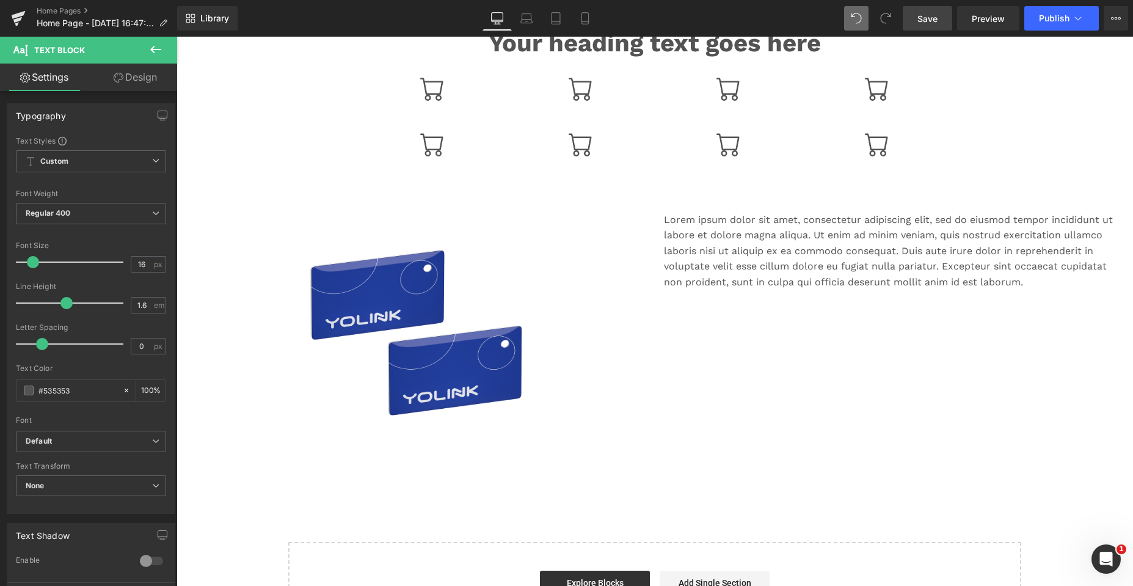
click at [155, 48] on icon at bounding box center [155, 49] width 15 height 15
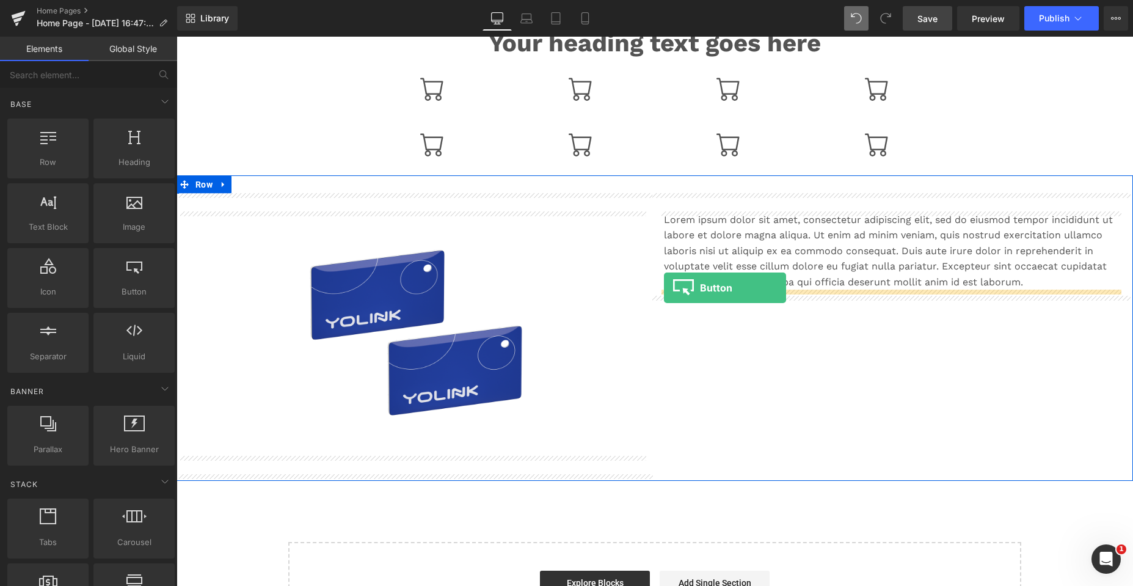
drag, startPoint x: 304, startPoint y: 317, endPoint x: 664, endPoint y: 288, distance: 360.9
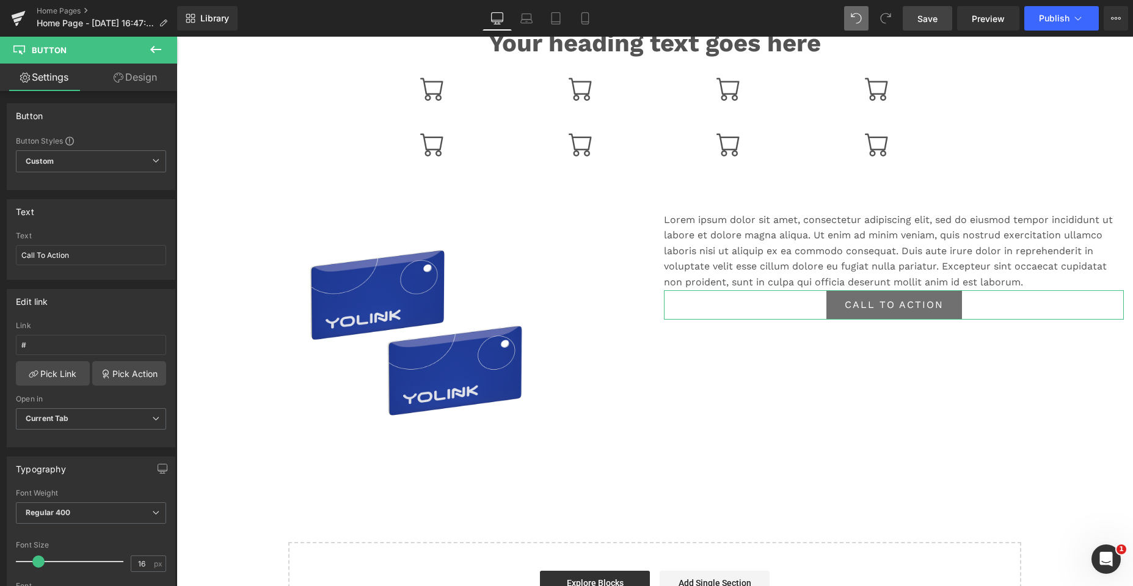
drag, startPoint x: 137, startPoint y: 75, endPoint x: 551, endPoint y: 198, distance: 432.8
click at [137, 75] on link "Design" at bounding box center [135, 77] width 89 height 27
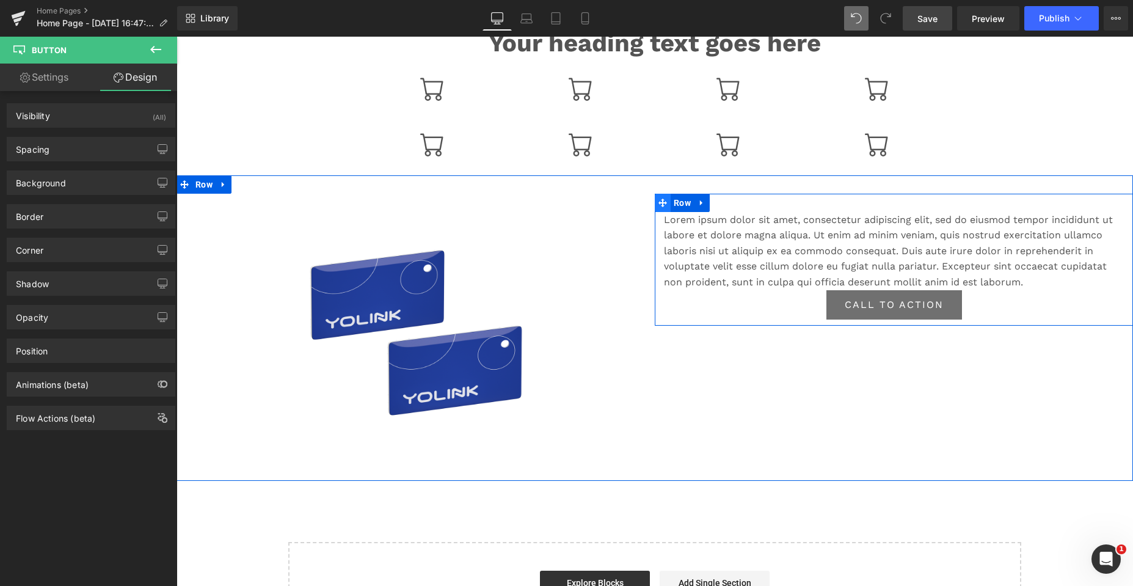
click at [502, 201] on icon at bounding box center [662, 202] width 9 height 9
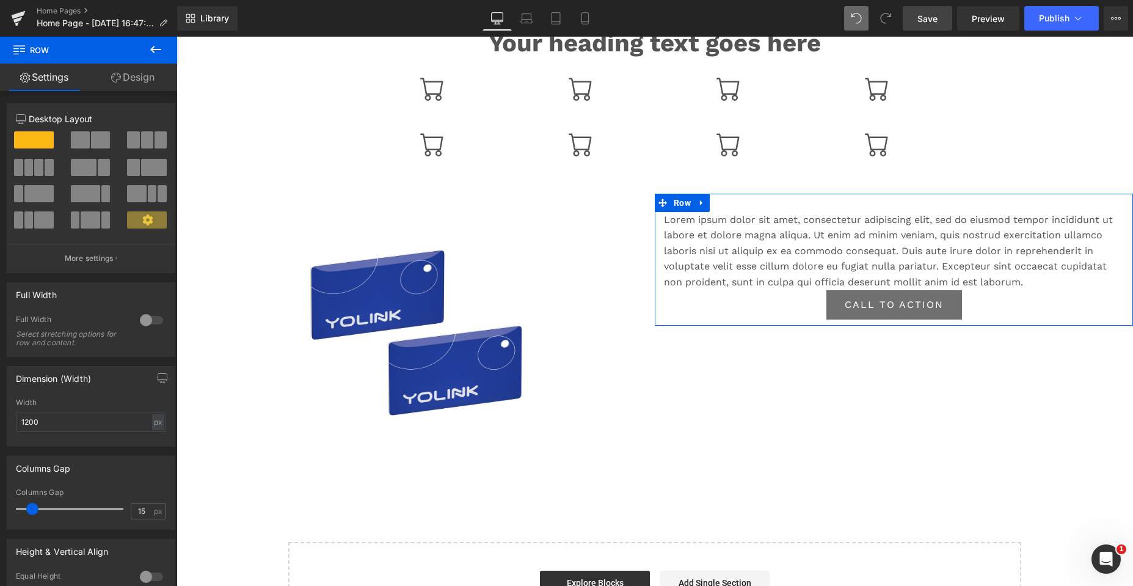
click at [134, 72] on link "Design" at bounding box center [133, 77] width 89 height 27
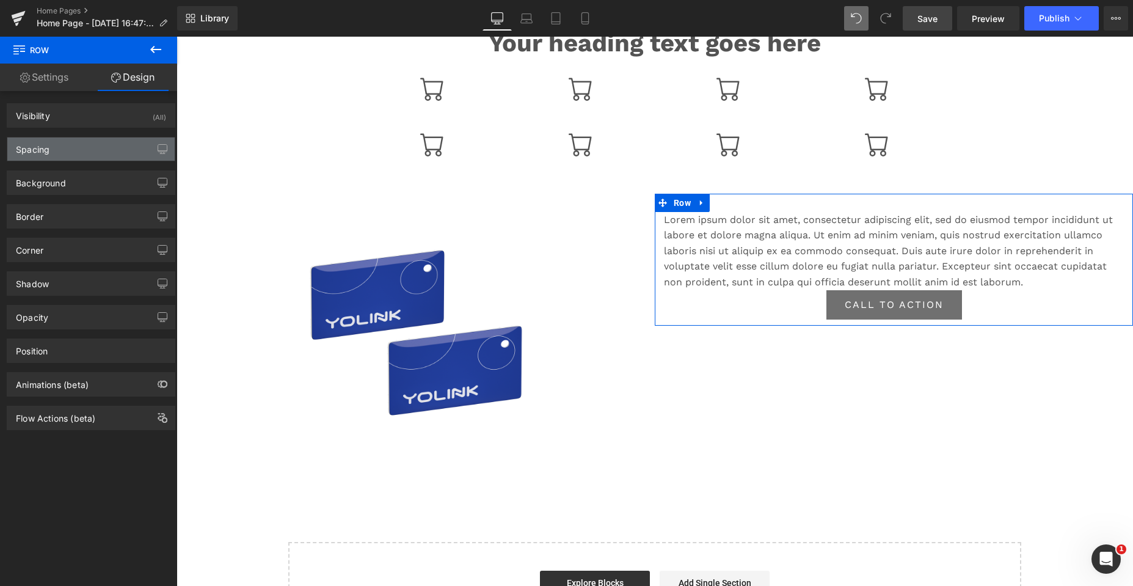
type input "0"
type input "30"
type input "0"
type input "10"
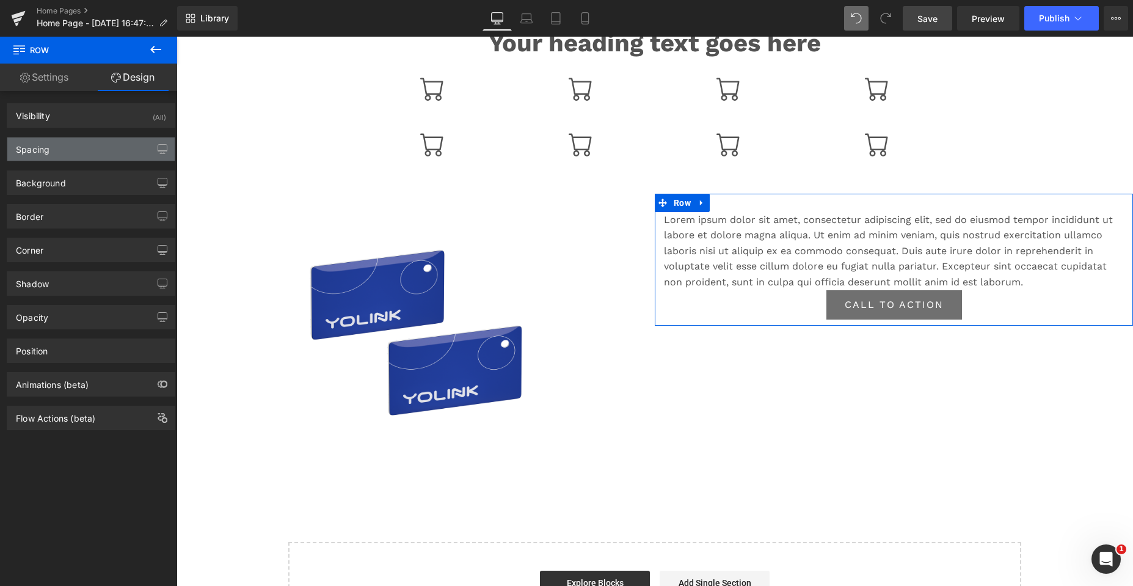
type input "0"
click at [49, 149] on div "Spacing" at bounding box center [33, 145] width 34 height 17
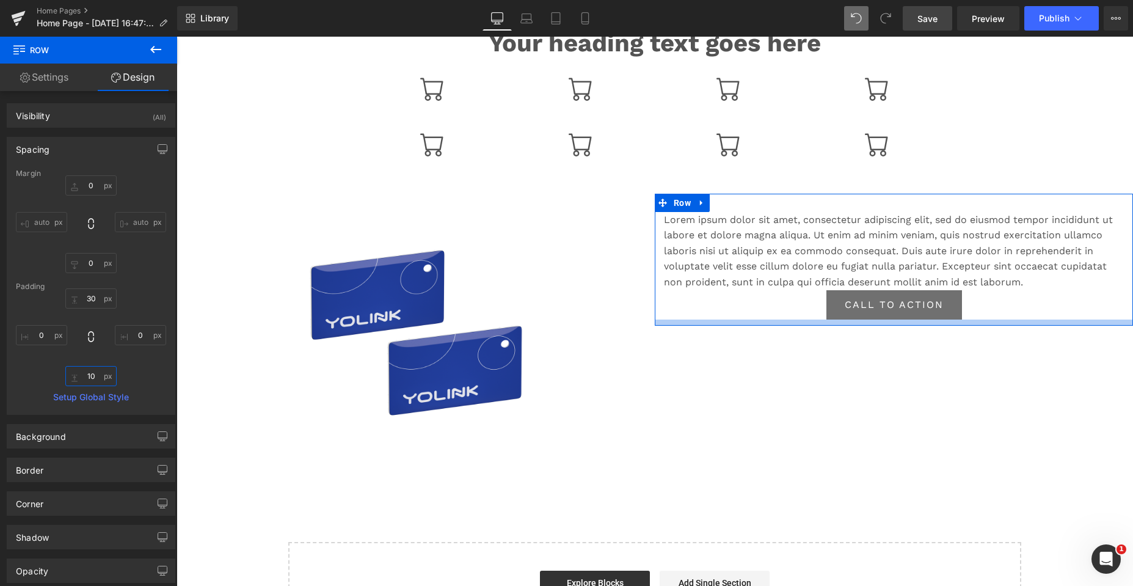
click at [93, 377] on input "10" at bounding box center [90, 376] width 51 height 20
click at [94, 266] on input "0" at bounding box center [90, 263] width 51 height 20
click at [95, 264] on input "100" at bounding box center [90, 263] width 51 height 20
type input "0"
click at [90, 396] on link "Setup Global Style" at bounding box center [91, 397] width 150 height 10
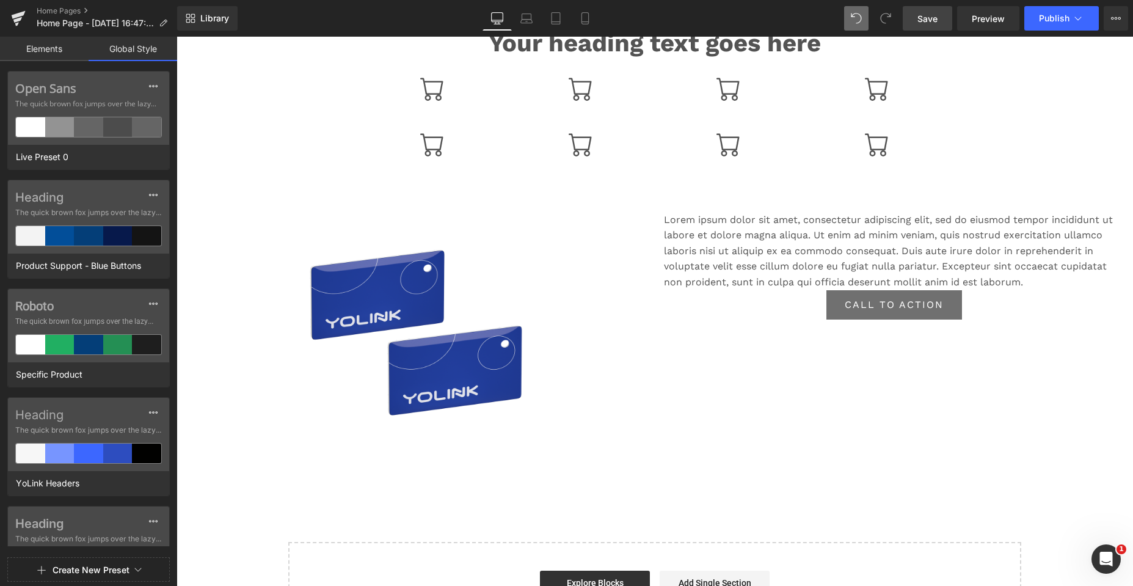
click at [59, 53] on link "Elements" at bounding box center [44, 49] width 89 height 24
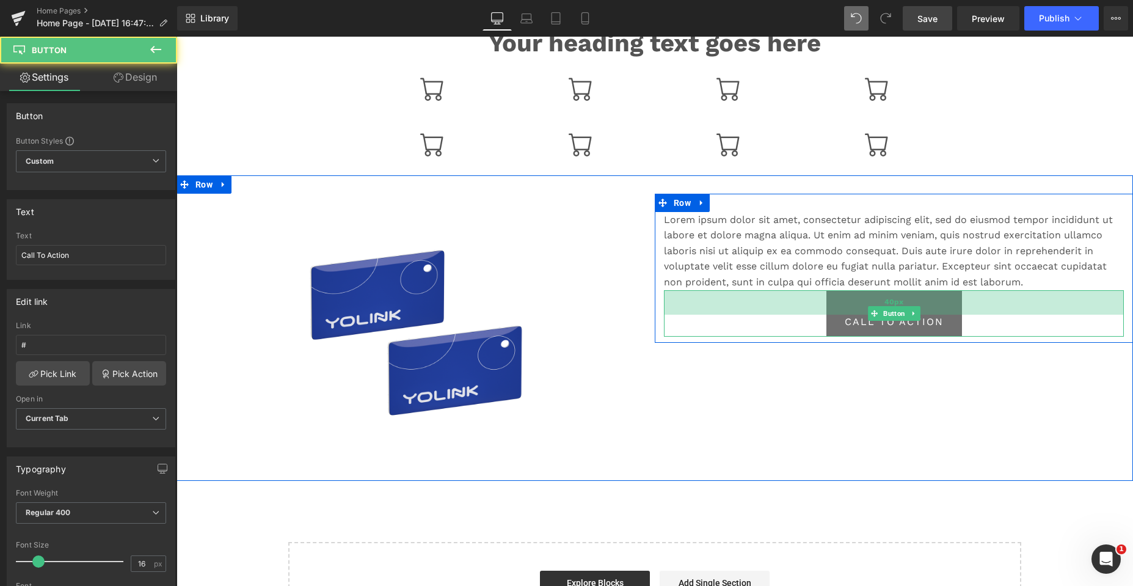
drag, startPoint x: 825, startPoint y: 289, endPoint x: 824, endPoint y: 307, distance: 17.1
click at [502, 307] on div "40px" at bounding box center [894, 302] width 460 height 24
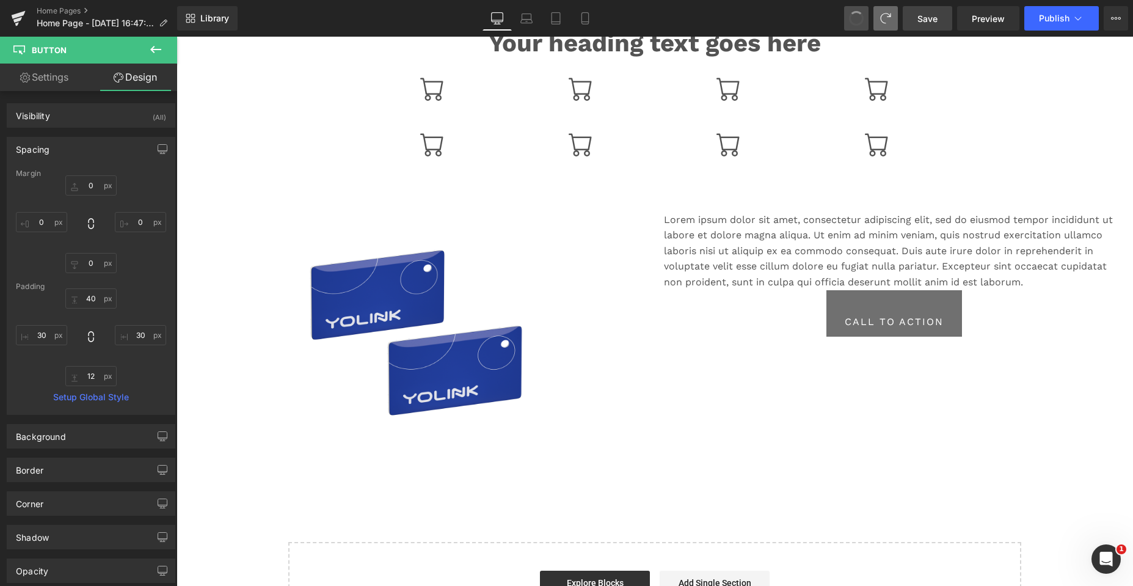
type input "0"
type input "40"
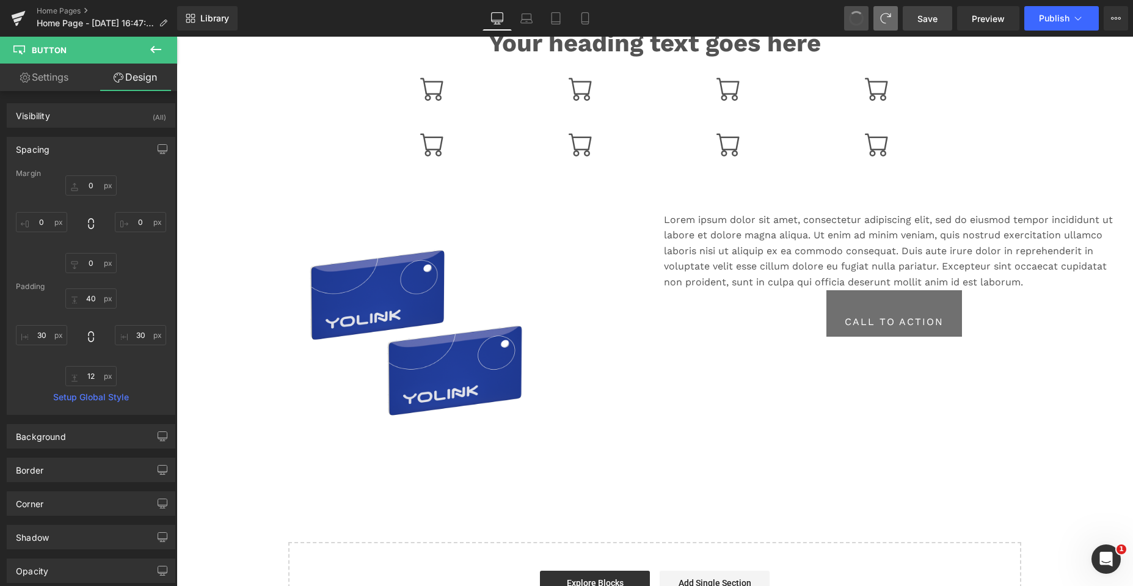
type input "30"
type input "12"
type input "30"
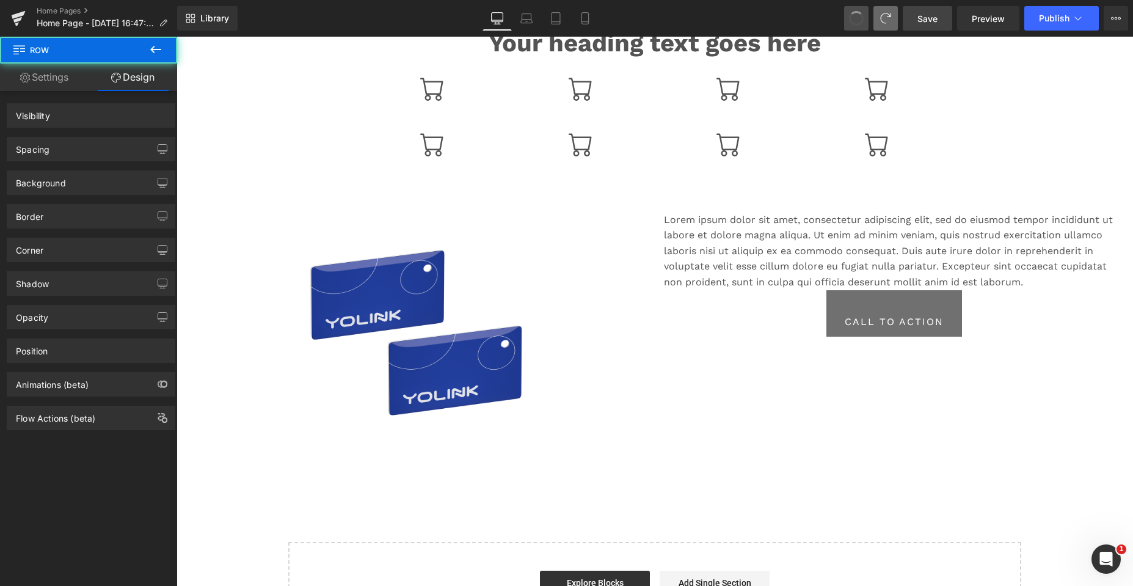
drag, startPoint x: 851, startPoint y: 18, endPoint x: 683, endPoint y: 289, distance: 318.1
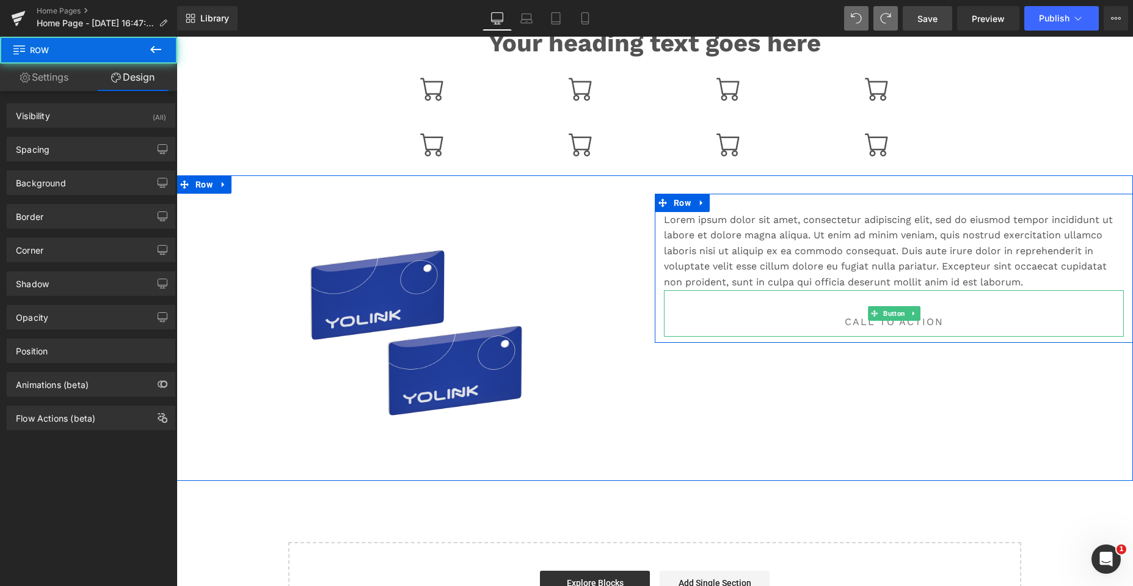
click at [502, 299] on link "Call To Action" at bounding box center [894, 313] width 136 height 46
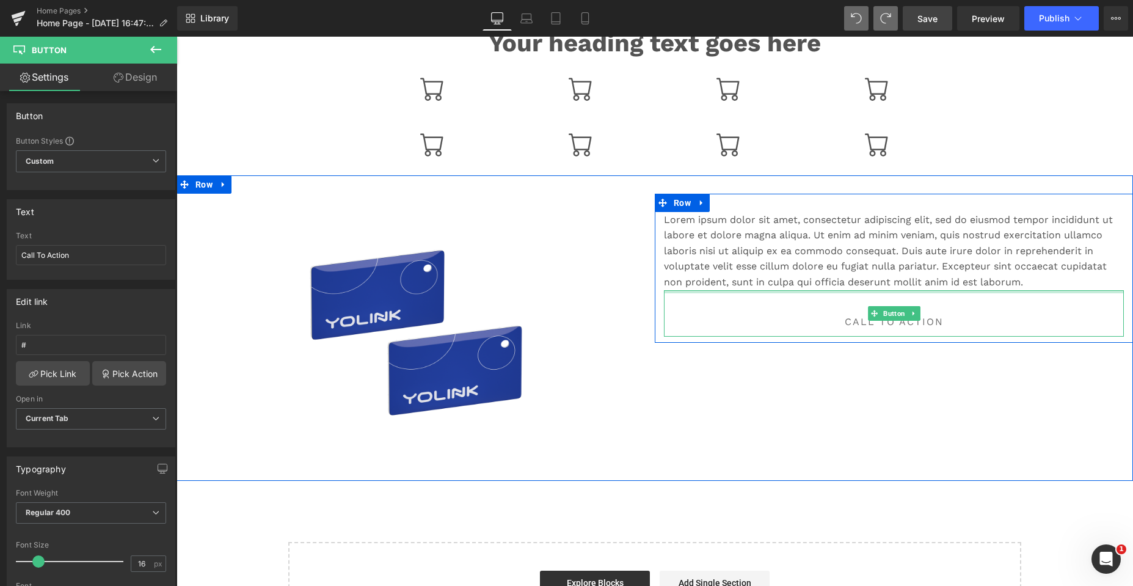
drag, startPoint x: 861, startPoint y: 290, endPoint x: 861, endPoint y: 302, distance: 12.2
click at [502, 293] on div at bounding box center [894, 291] width 460 height 3
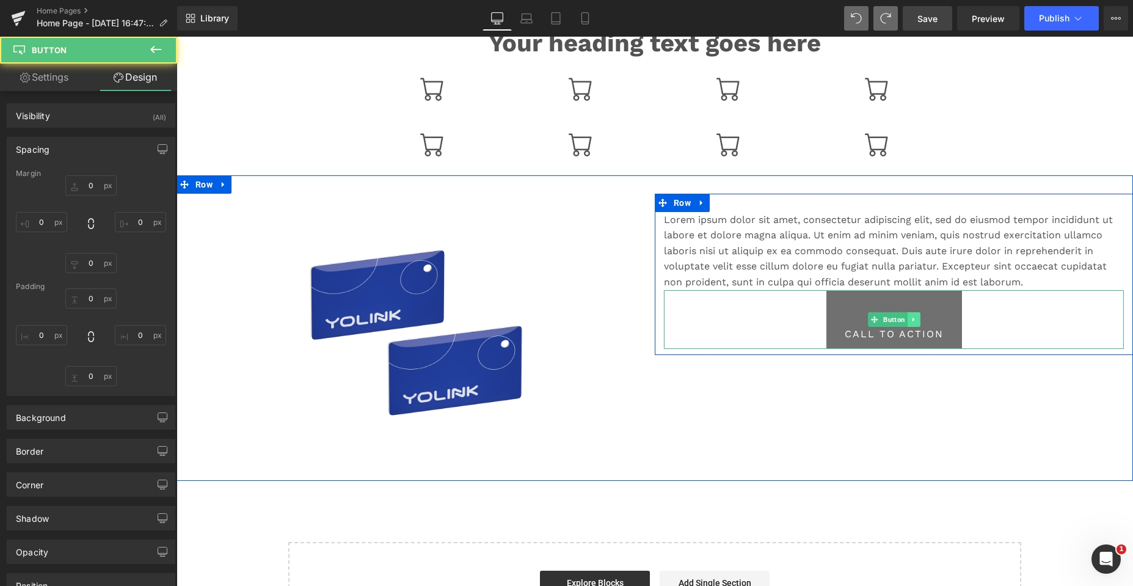
click at [502, 319] on icon at bounding box center [913, 319] width 2 height 4
type input "0"
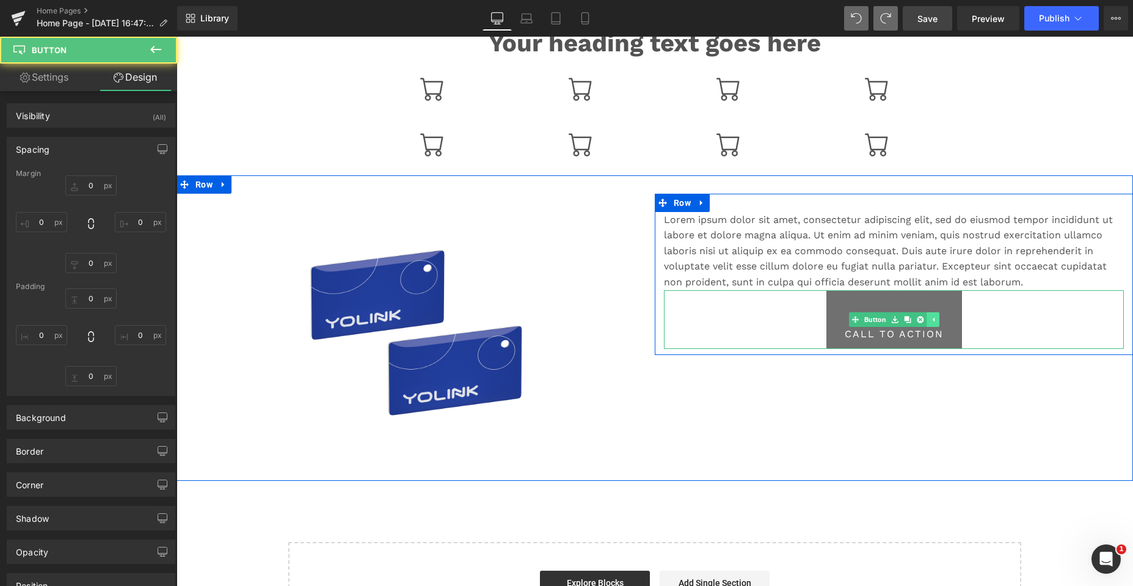
type input "60"
type input "30"
type input "12"
type input "30"
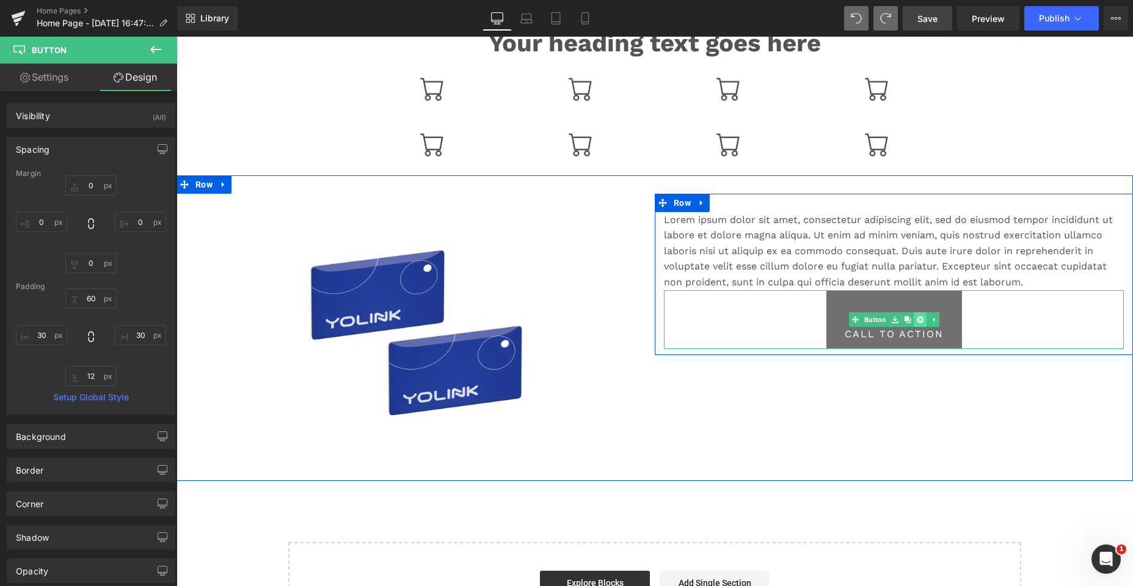
click at [502, 319] on icon at bounding box center [920, 319] width 7 height 7
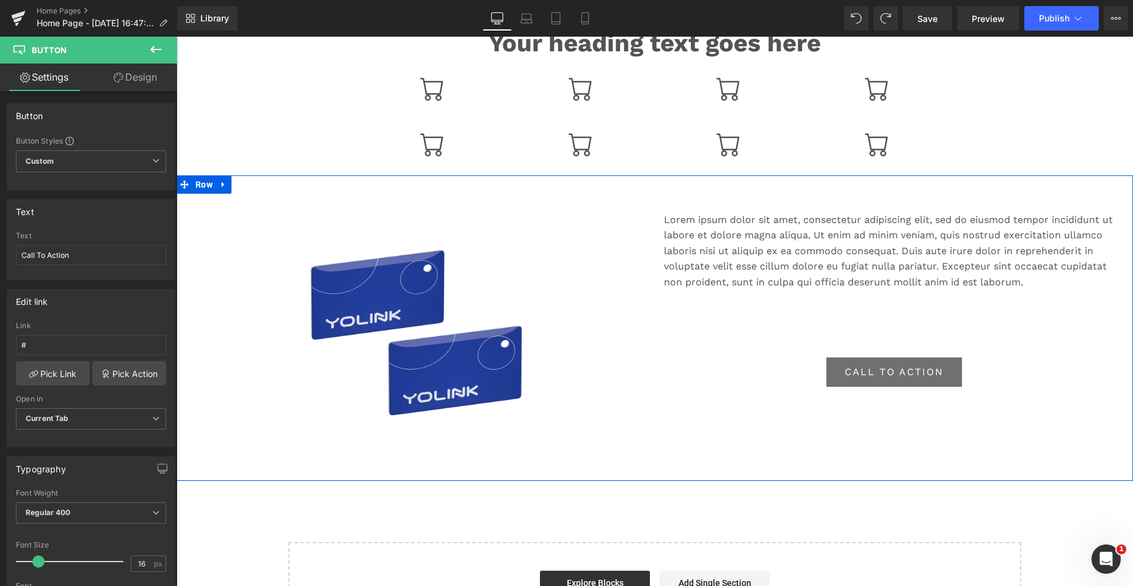
click at [699, 324] on div "Lorem ipsum dolor sit amet, consectetur adipiscing elit, sed do eiusmod tempor …" at bounding box center [894, 334] width 478 height 281
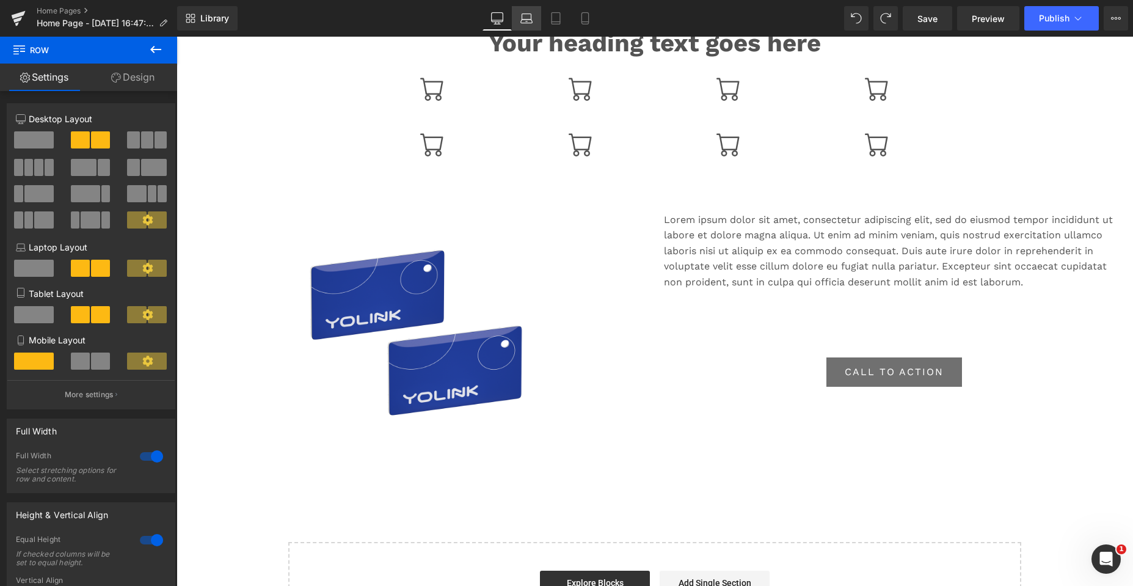
click at [530, 21] on icon at bounding box center [526, 18] width 12 height 12
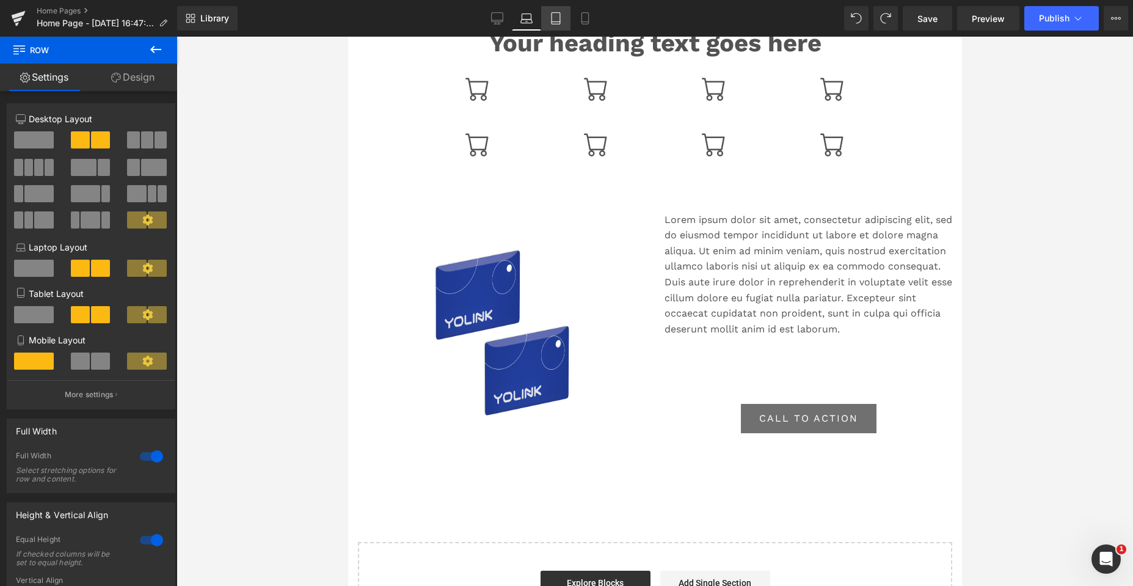
click at [553, 17] on icon at bounding box center [556, 18] width 12 height 12
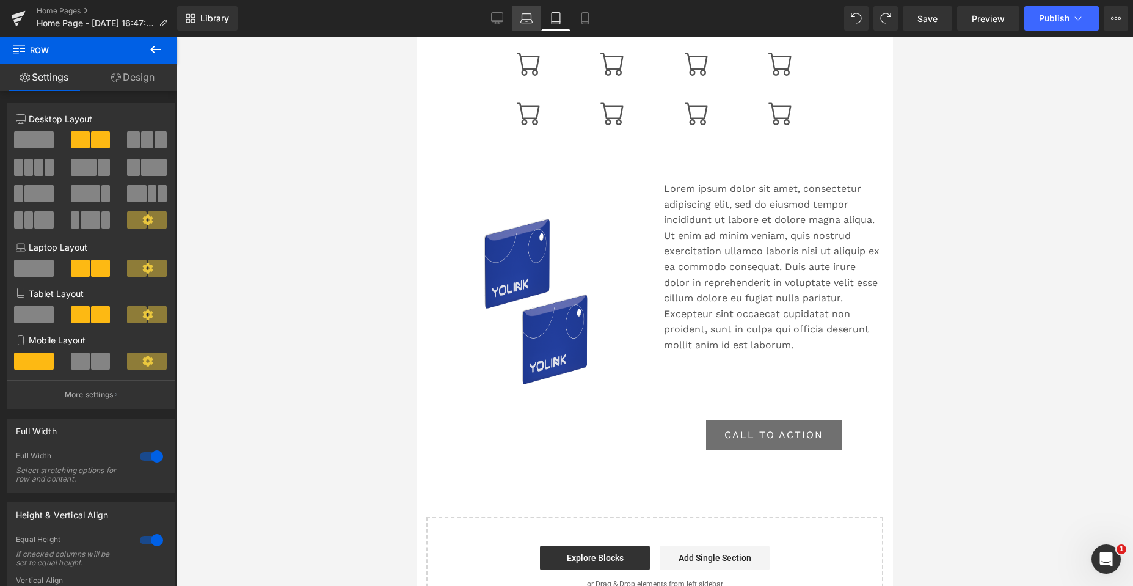
scroll to position [457, 0]
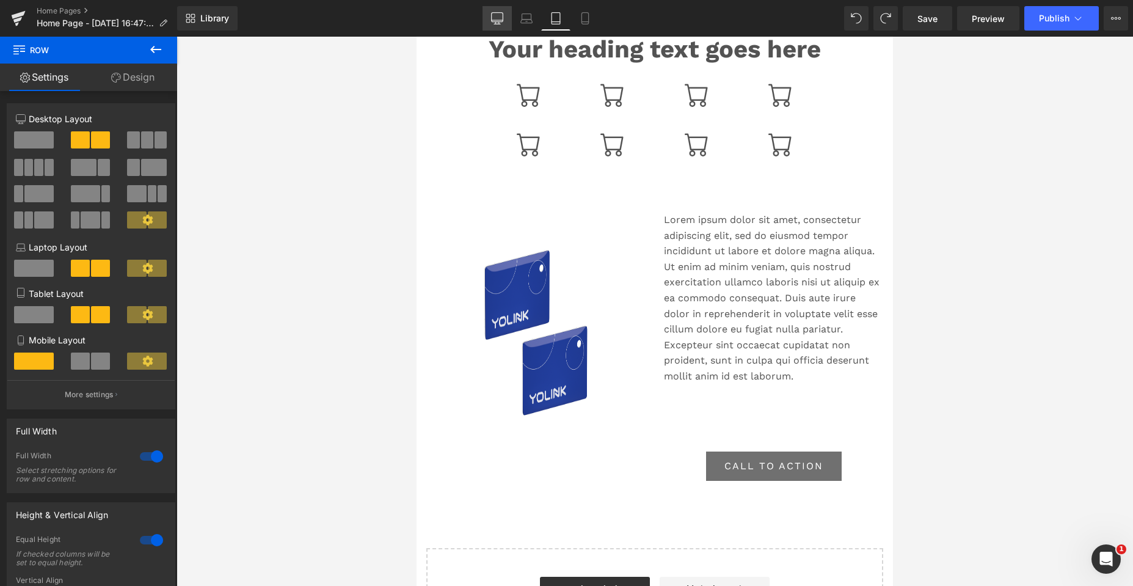
click at [493, 21] on icon at bounding box center [497, 17] width 12 height 9
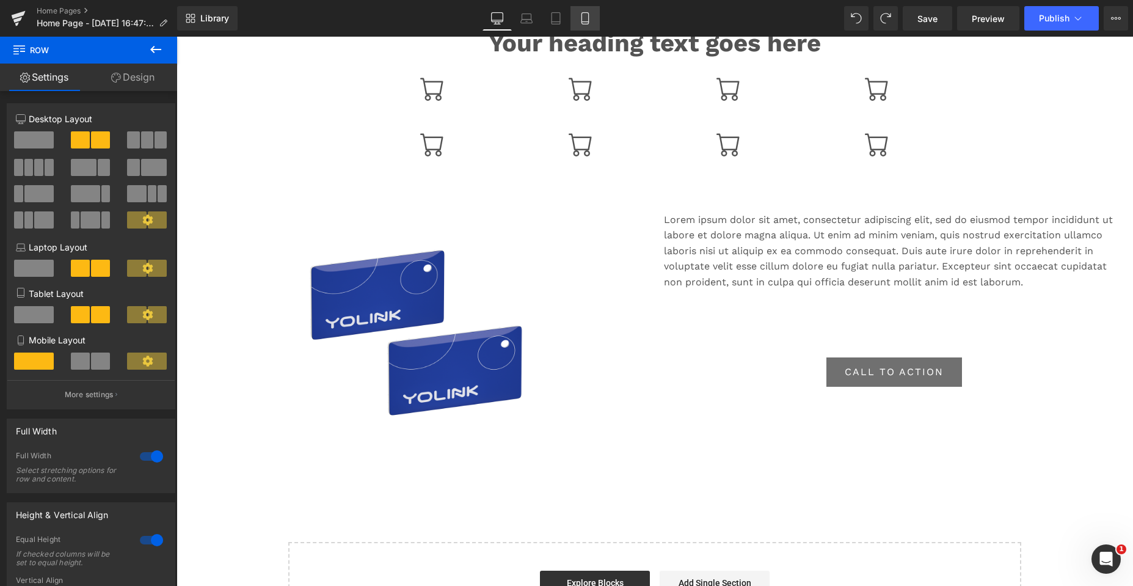
click at [577, 21] on link "Mobile" at bounding box center [584, 18] width 29 height 24
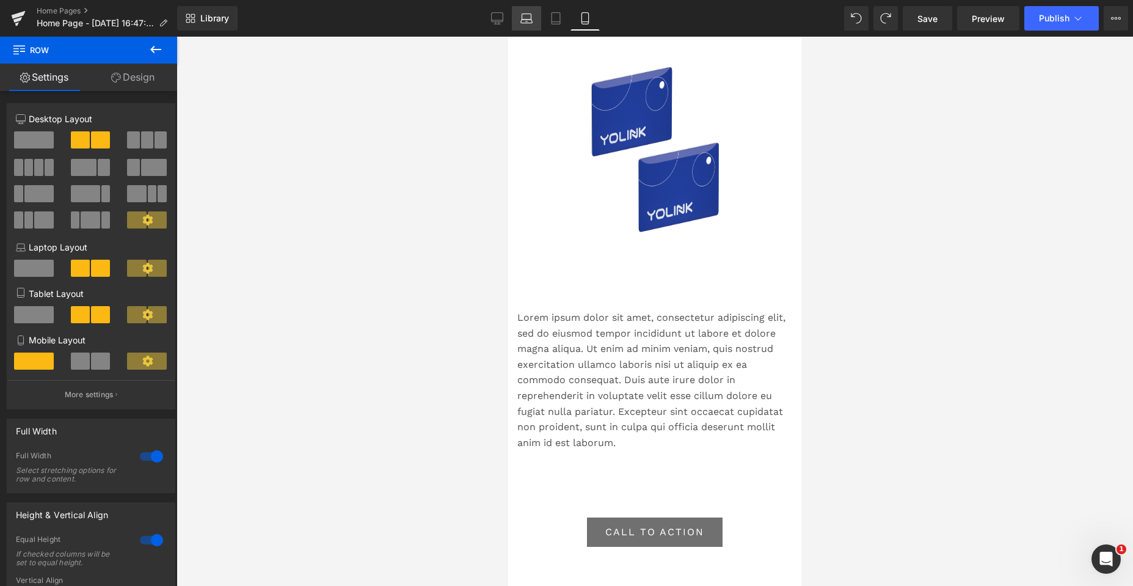
click at [525, 12] on link "Laptop" at bounding box center [526, 18] width 29 height 24
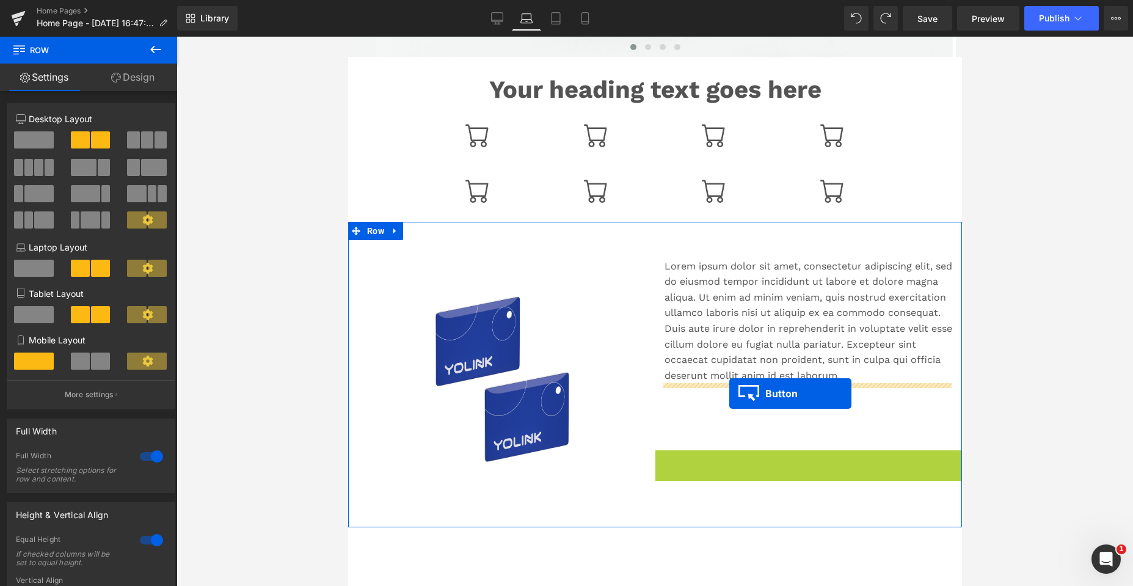
drag, startPoint x: 781, startPoint y: 463, endPoint x: 729, endPoint y: 393, distance: 87.2
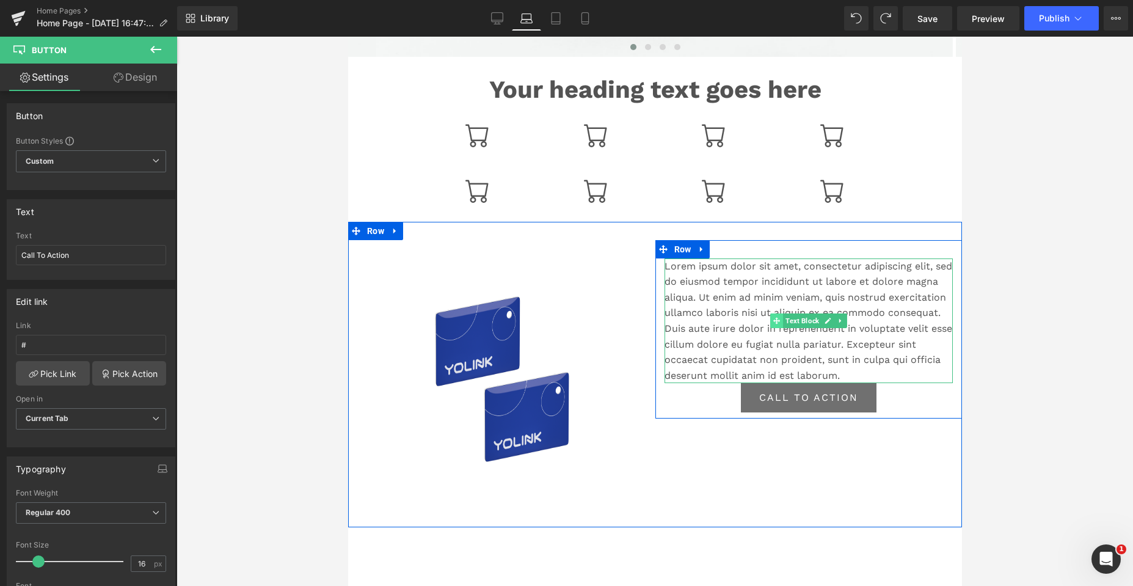
drag, startPoint x: 768, startPoint y: 319, endPoint x: 534, endPoint y: 142, distance: 292.9
click at [773, 319] on icon at bounding box center [776, 320] width 7 height 7
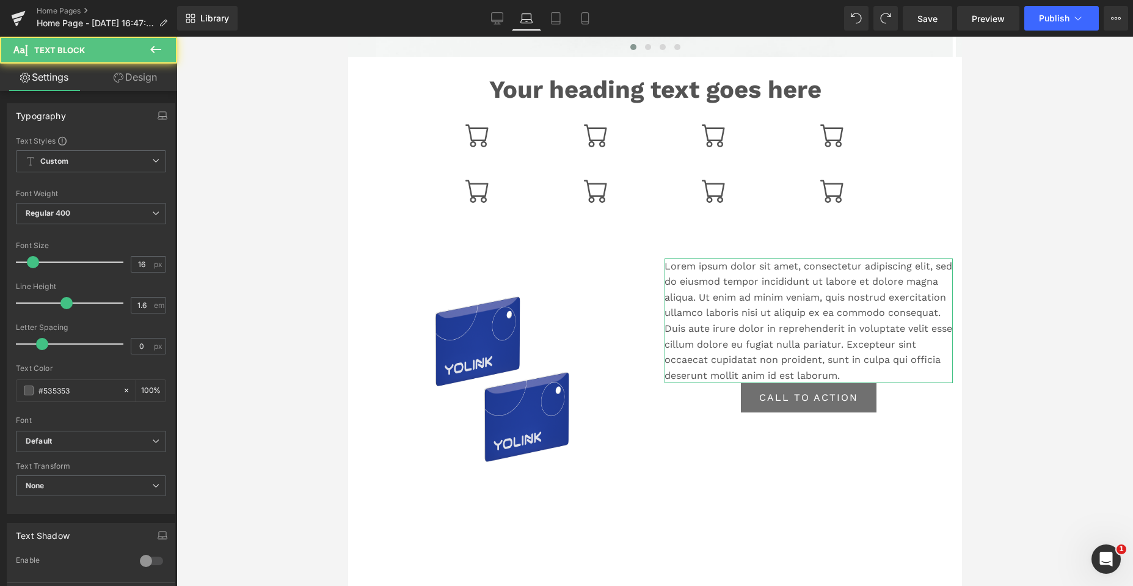
click at [140, 73] on link "Design" at bounding box center [135, 77] width 89 height 27
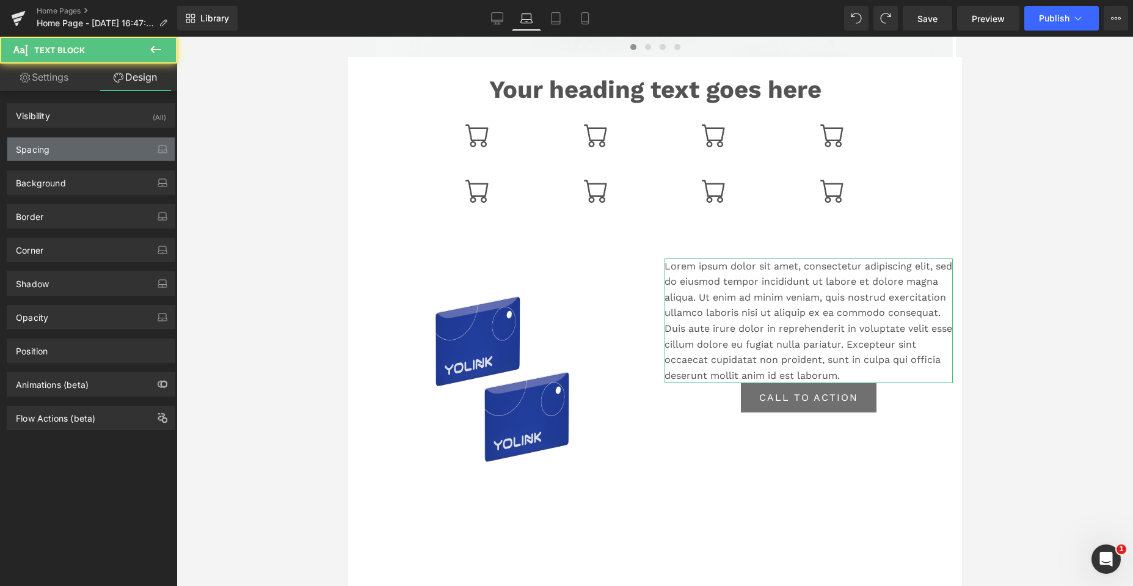
click at [95, 140] on div "Spacing" at bounding box center [90, 148] width 167 height 23
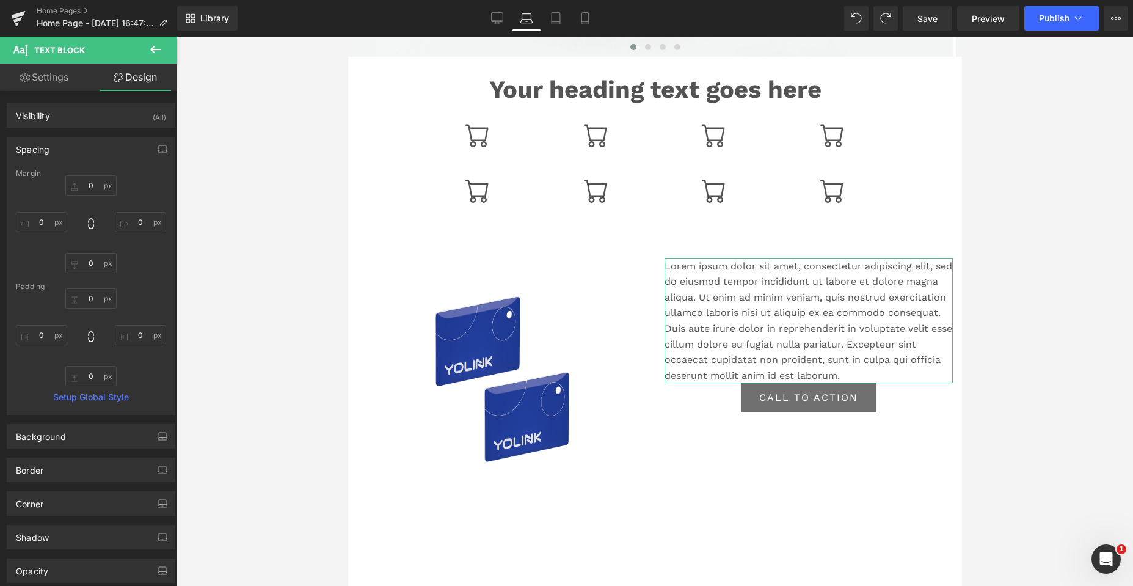
click at [95, 140] on div "Spacing" at bounding box center [90, 148] width 167 height 23
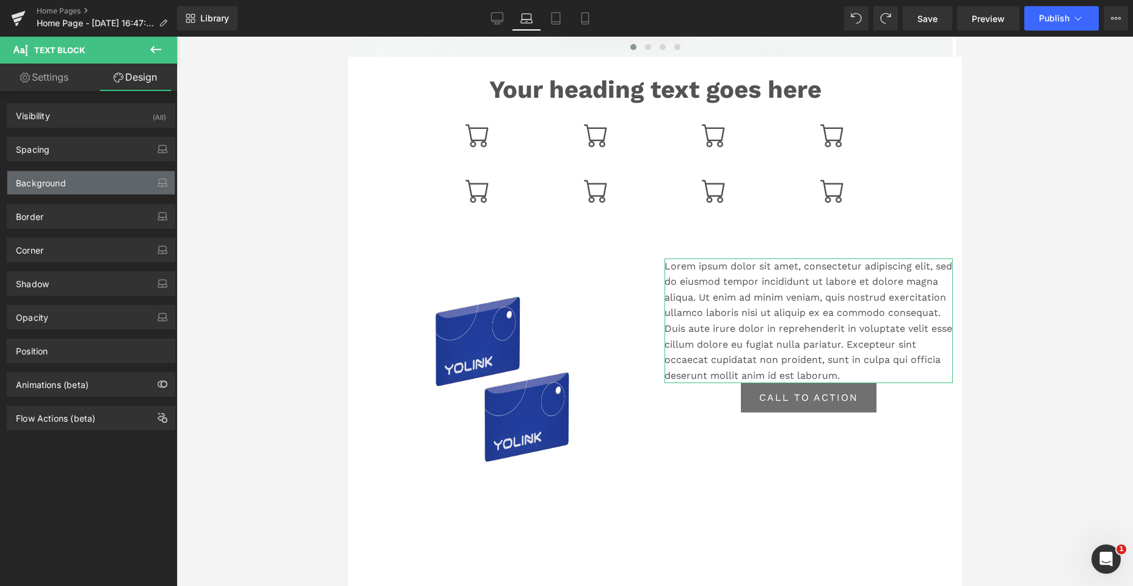
click at [62, 183] on div "Background" at bounding box center [41, 179] width 50 height 17
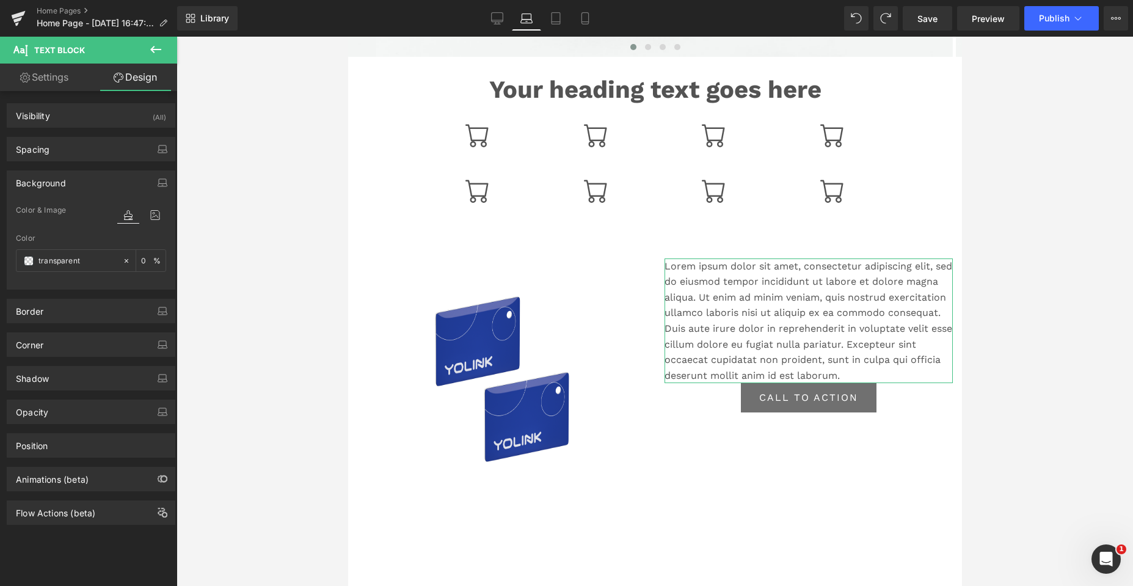
click at [62, 183] on div "Background" at bounding box center [41, 179] width 50 height 17
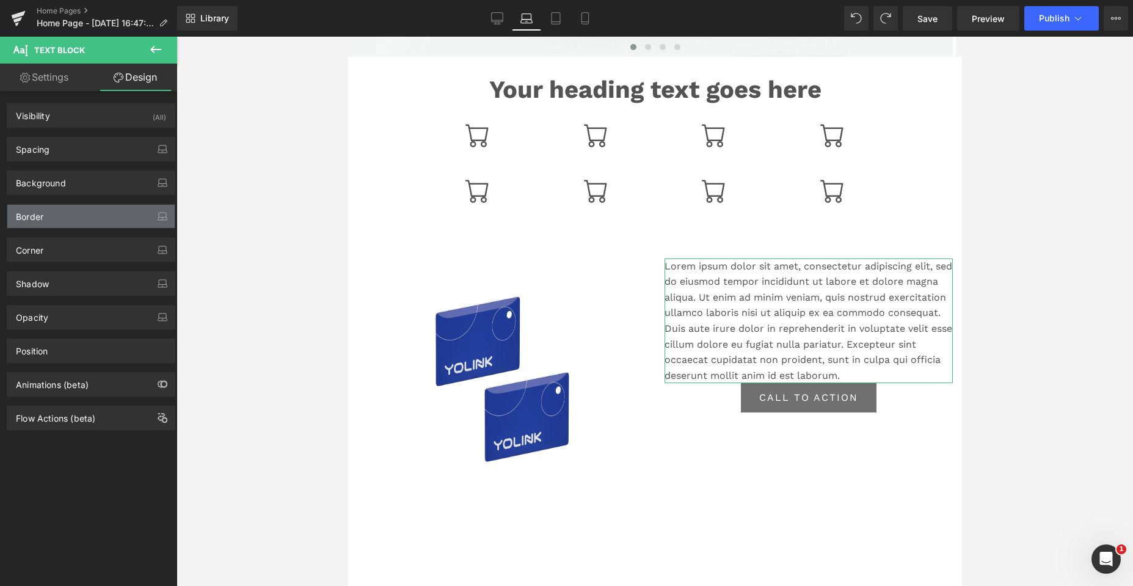
click at [61, 220] on div "Border" at bounding box center [90, 216] width 167 height 23
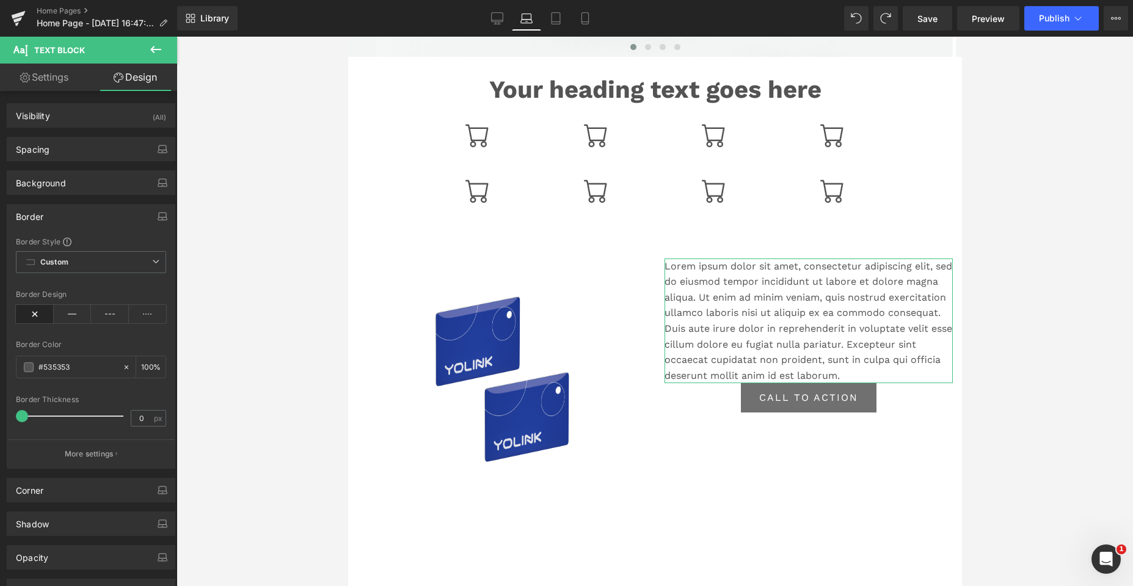
click at [61, 220] on div "Border" at bounding box center [90, 216] width 167 height 23
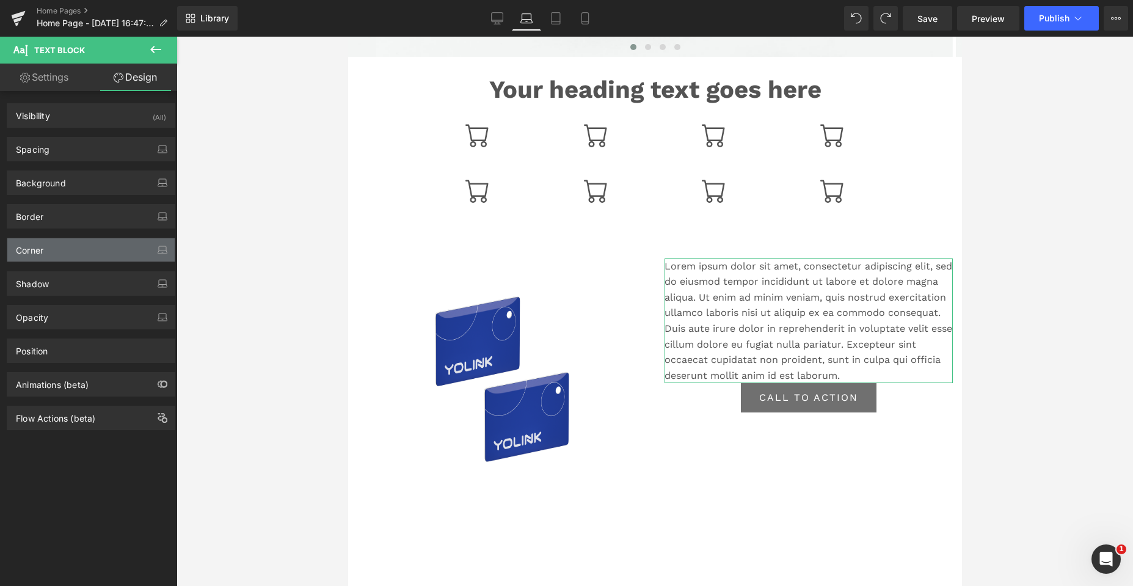
click at [53, 258] on div "Corner" at bounding box center [90, 249] width 167 height 23
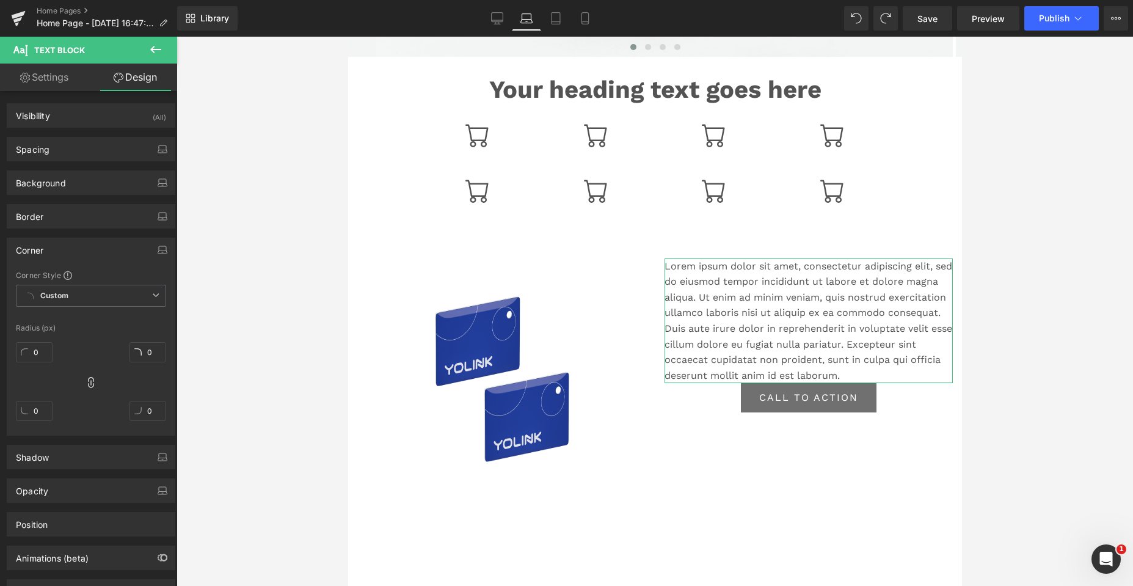
click at [57, 255] on div "Corner" at bounding box center [90, 249] width 167 height 23
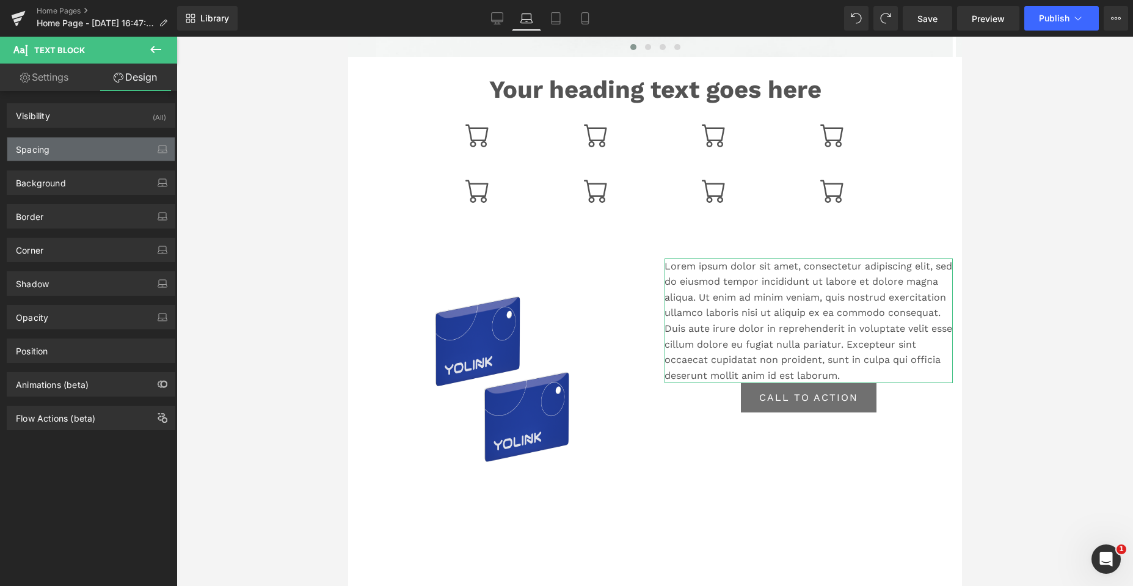
click at [49, 149] on div "Spacing" at bounding box center [33, 145] width 34 height 17
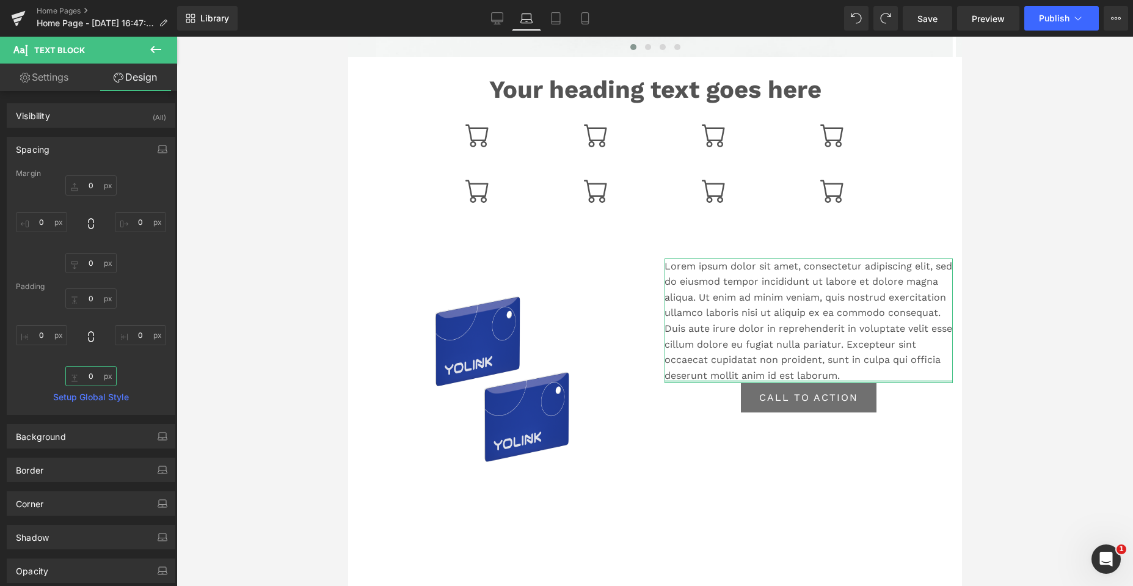
click at [96, 377] on input "0" at bounding box center [90, 376] width 51 height 20
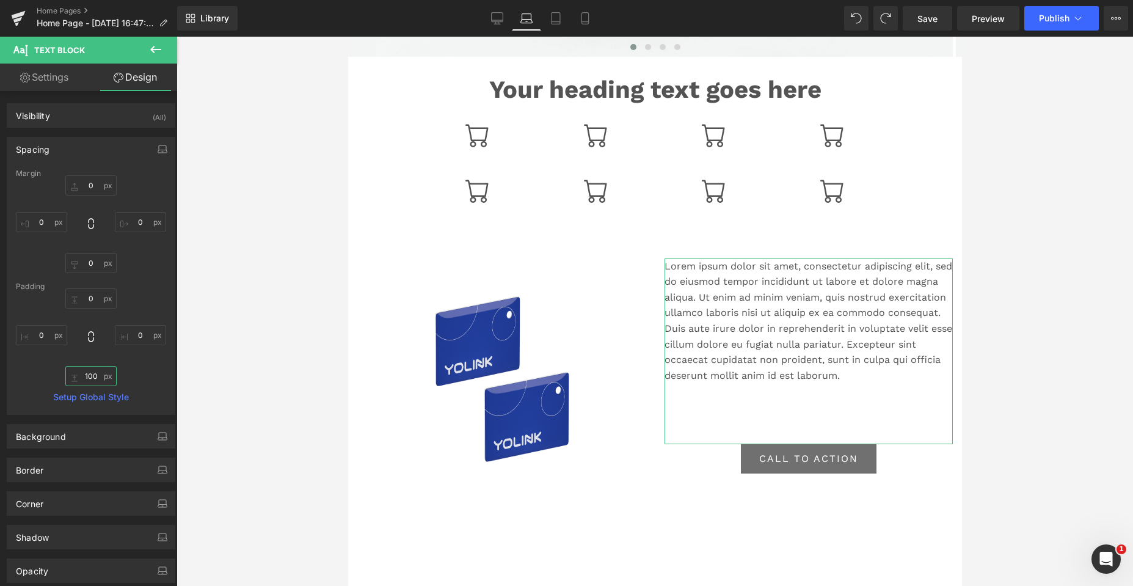
click at [96, 377] on input "100" at bounding box center [90, 376] width 51 height 20
drag, startPoint x: 96, startPoint y: 377, endPoint x: 85, endPoint y: 374, distance: 12.0
click at [85, 374] on input "100" at bounding box center [90, 376] width 51 height 20
click at [90, 379] on input "120" at bounding box center [90, 376] width 51 height 20
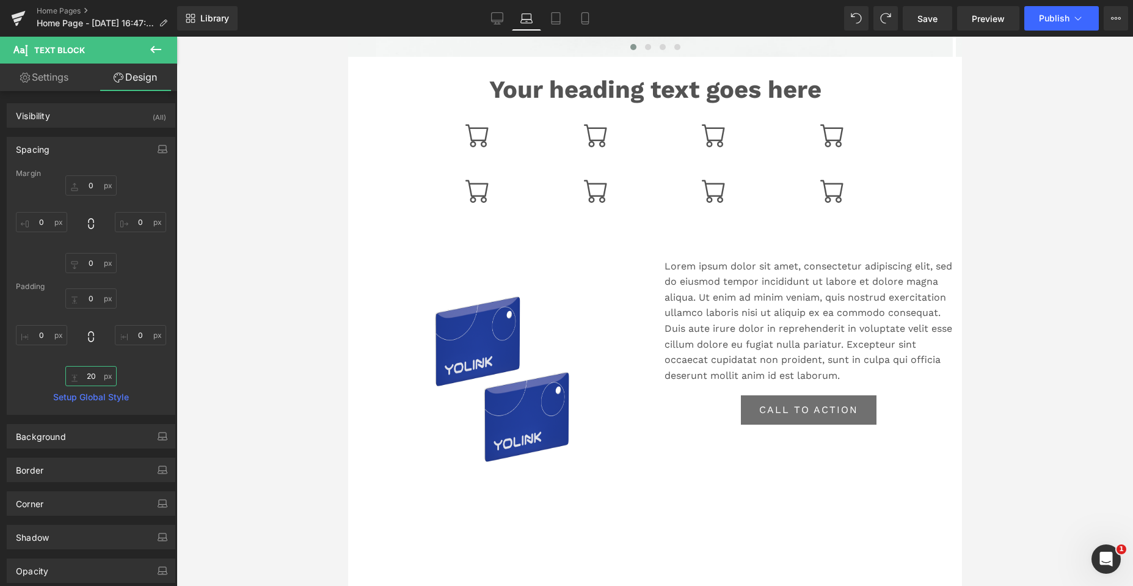
type input "20"
click at [1037, 389] on div at bounding box center [654, 311] width 956 height 549
click at [503, 21] on icon at bounding box center [497, 17] width 12 height 9
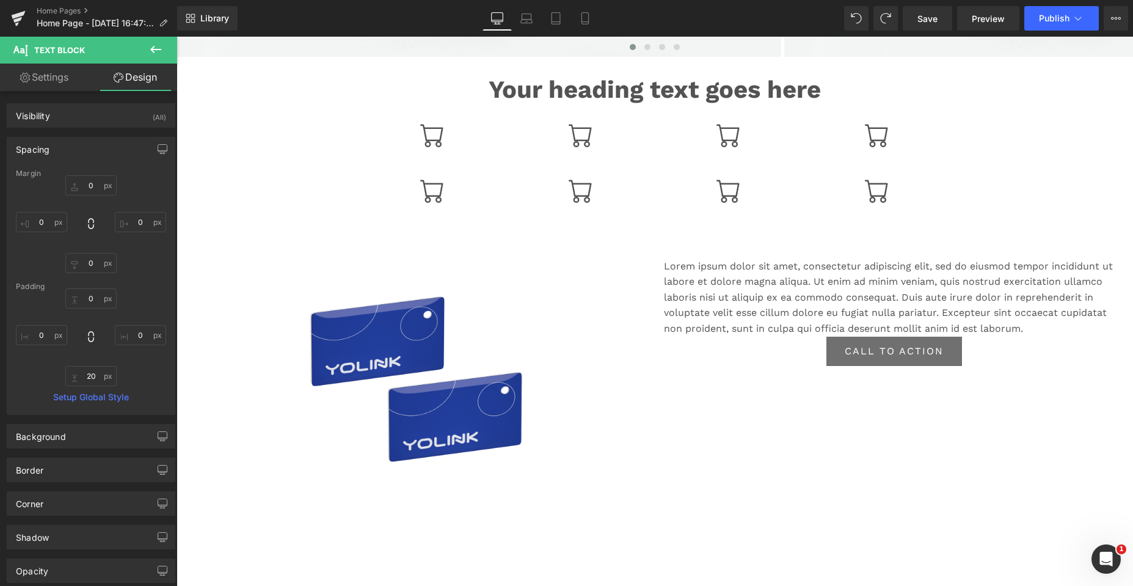
type input "0"
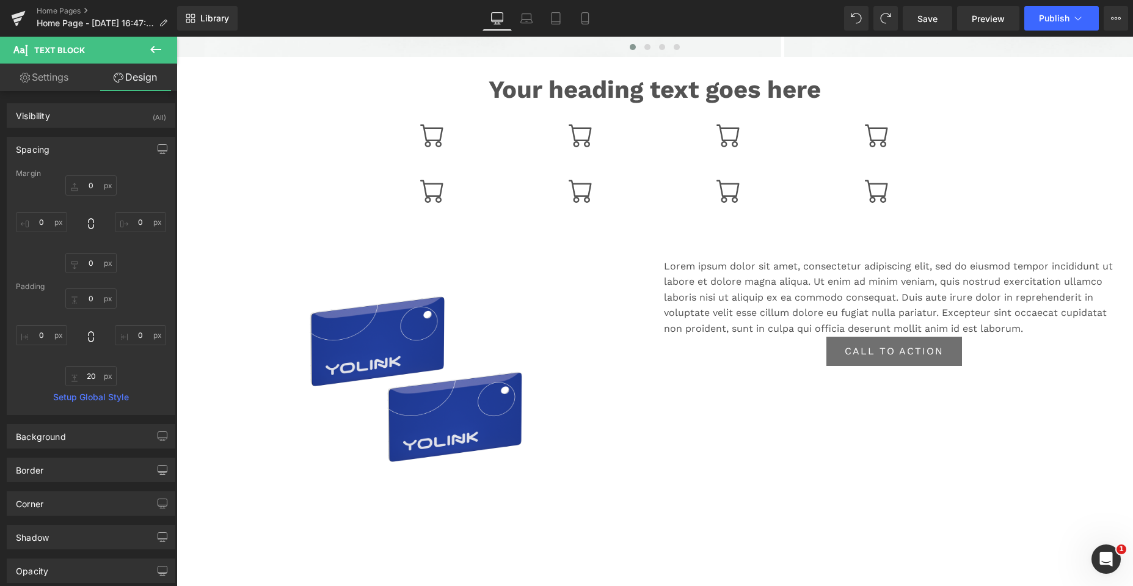
type input "0"
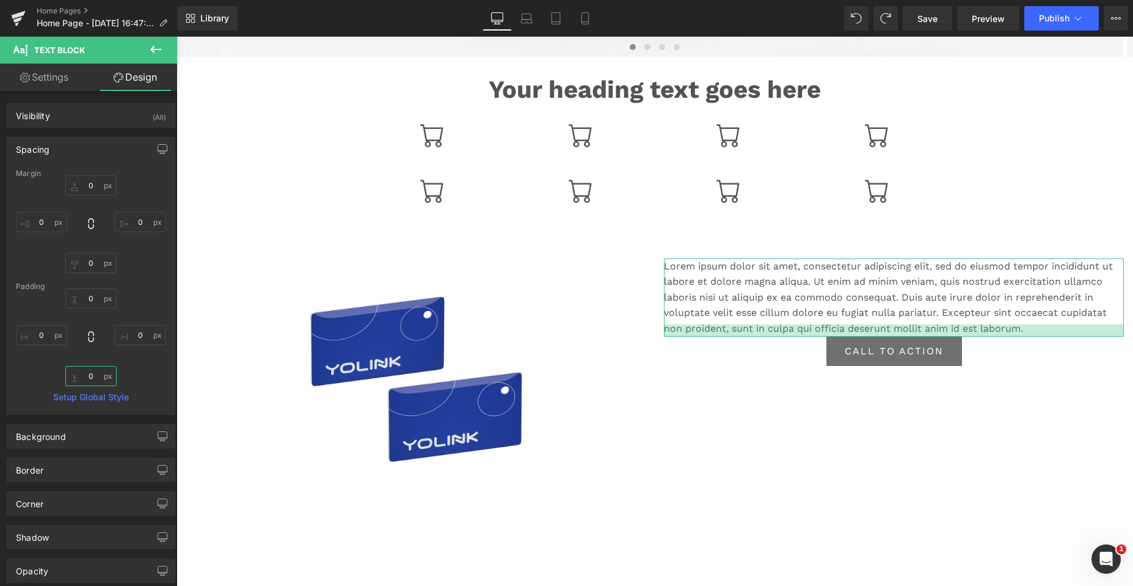
click at [94, 382] on input "0" at bounding box center [90, 376] width 51 height 20
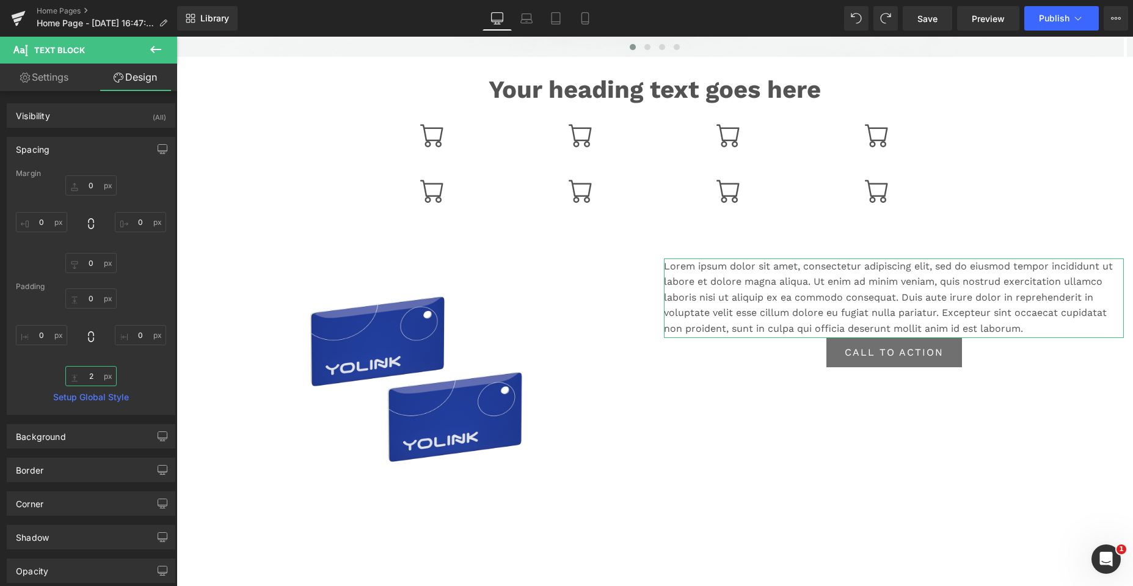
type input "20"
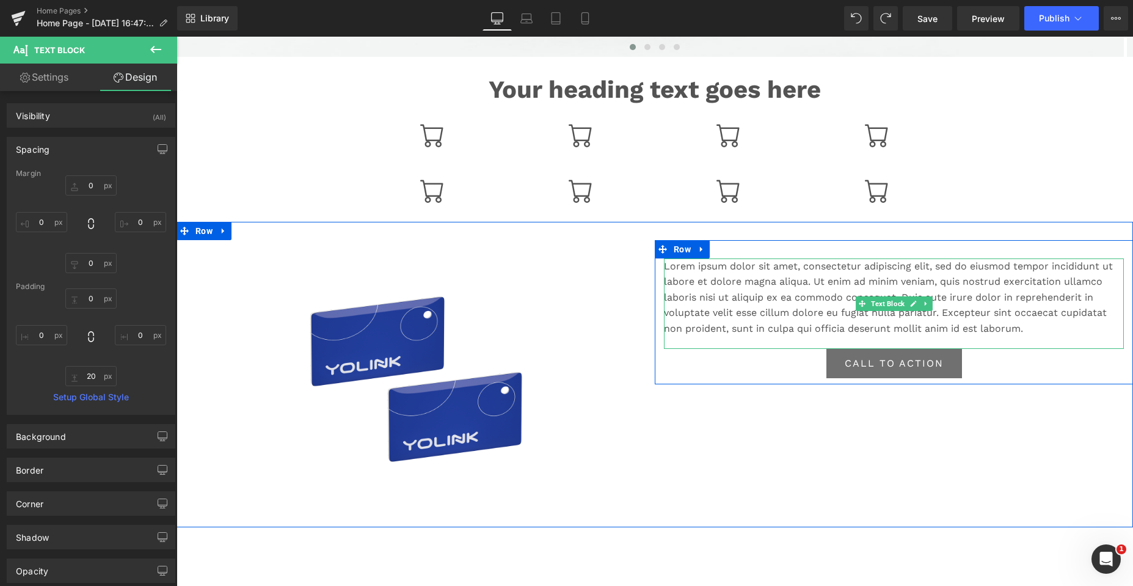
click at [748, 335] on p "Lorem ipsum dolor sit amet, consectetur adipiscing elit, sed do eiusmod tempor …" at bounding box center [894, 297] width 460 height 78
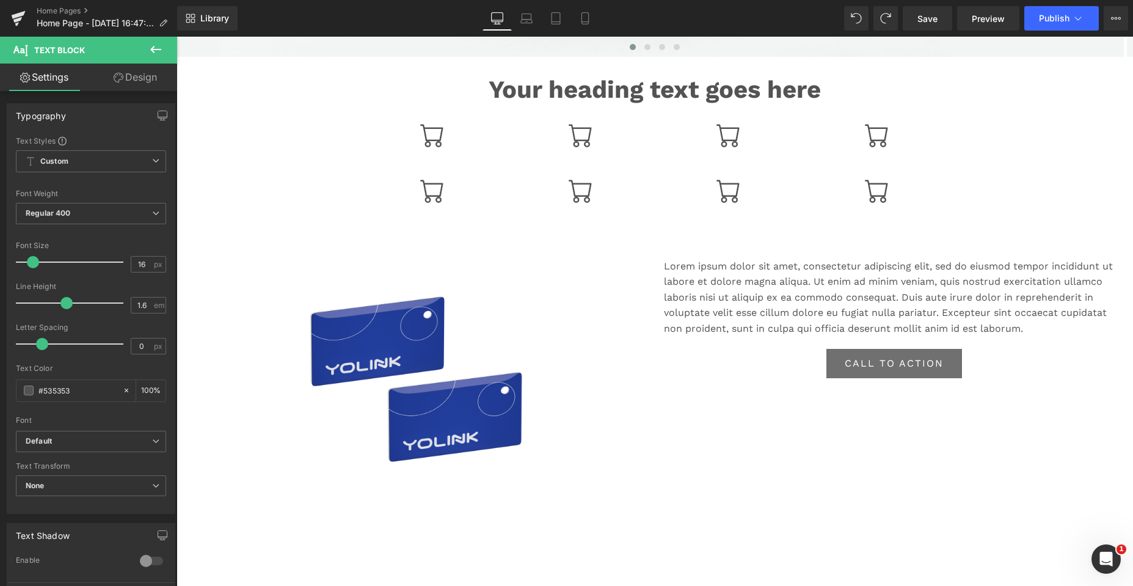
click at [128, 78] on link "Design" at bounding box center [135, 77] width 89 height 27
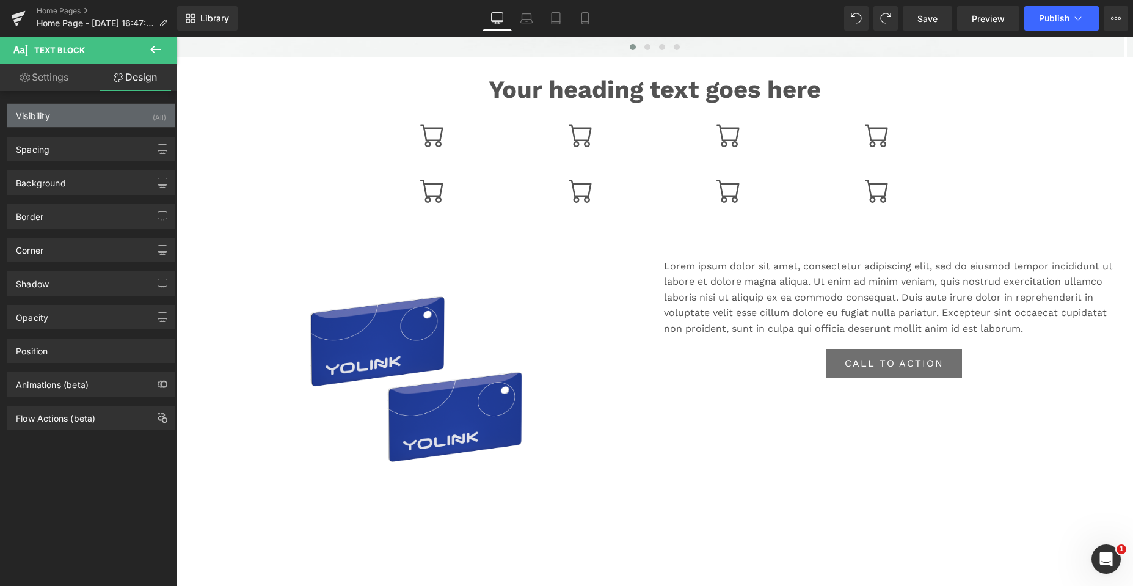
type input "0"
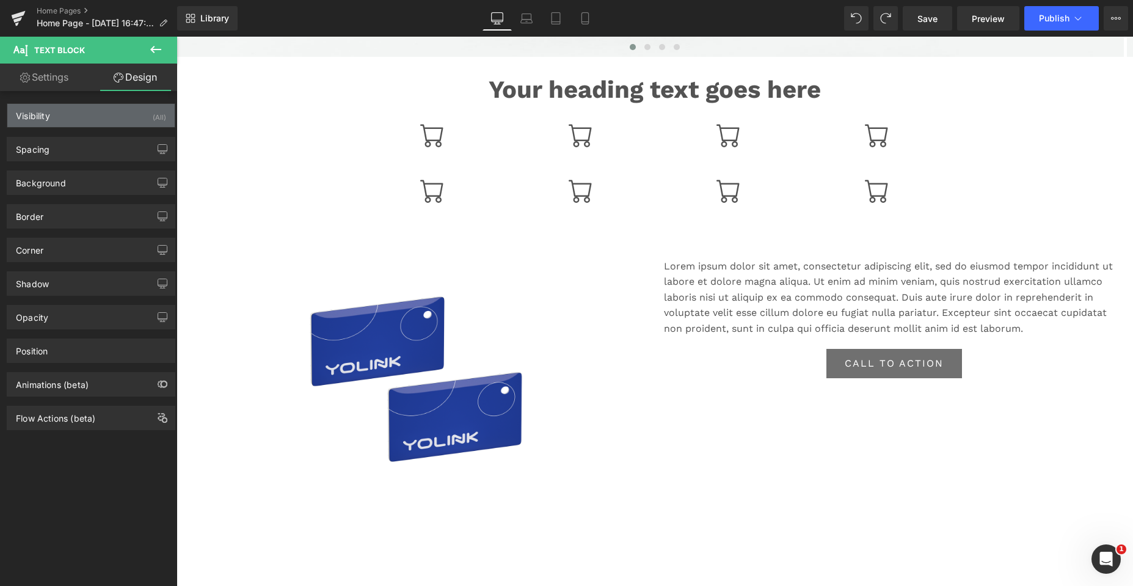
type input "0"
type input "20"
type input "0"
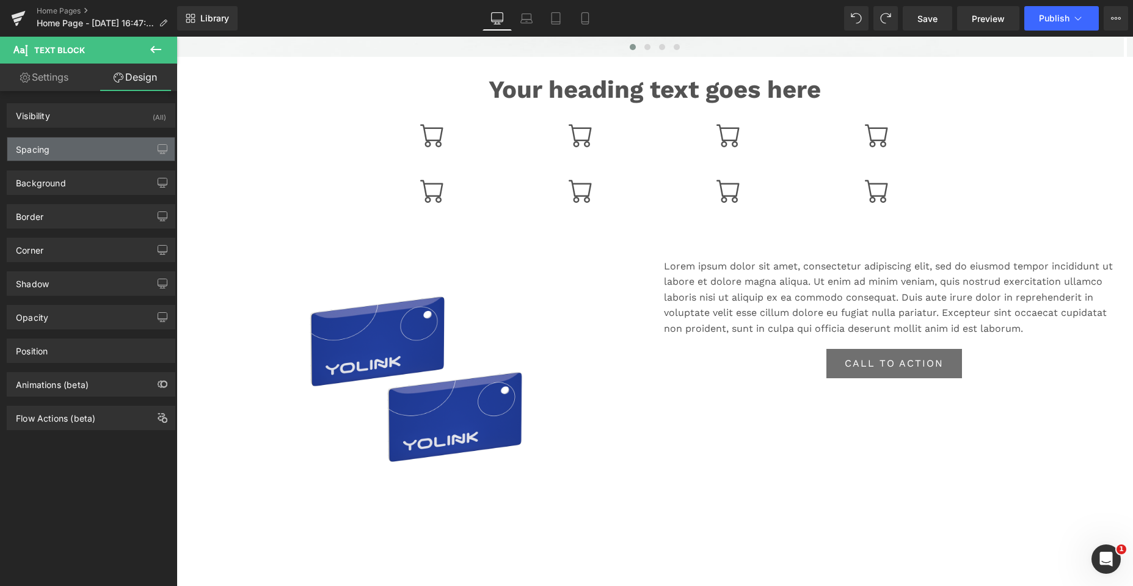
click at [63, 147] on div "Spacing" at bounding box center [90, 148] width 167 height 23
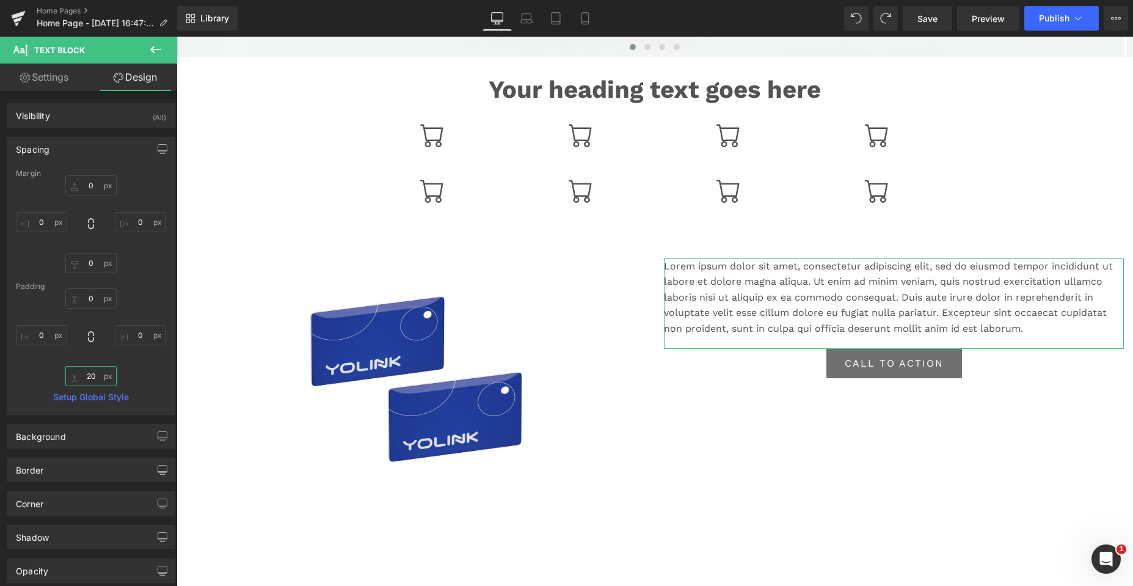
click at [93, 374] on input "20" at bounding box center [90, 376] width 51 height 20
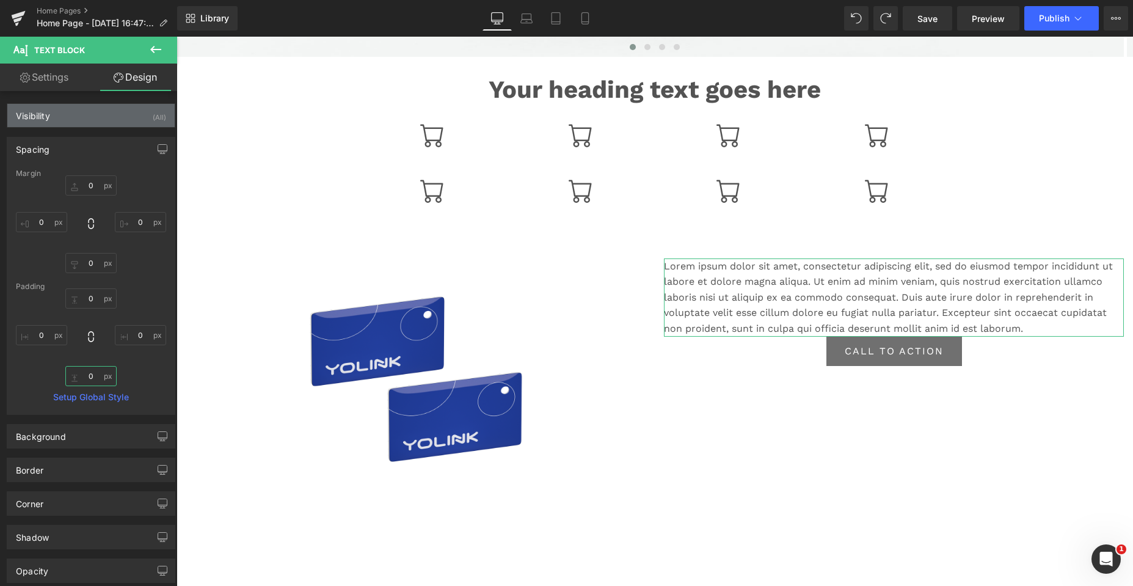
type input "0"
drag, startPoint x: 159, startPoint y: 118, endPoint x: 156, endPoint y: 142, distance: 24.0
click at [159, 118] on div "(All)" at bounding box center [159, 114] width 13 height 20
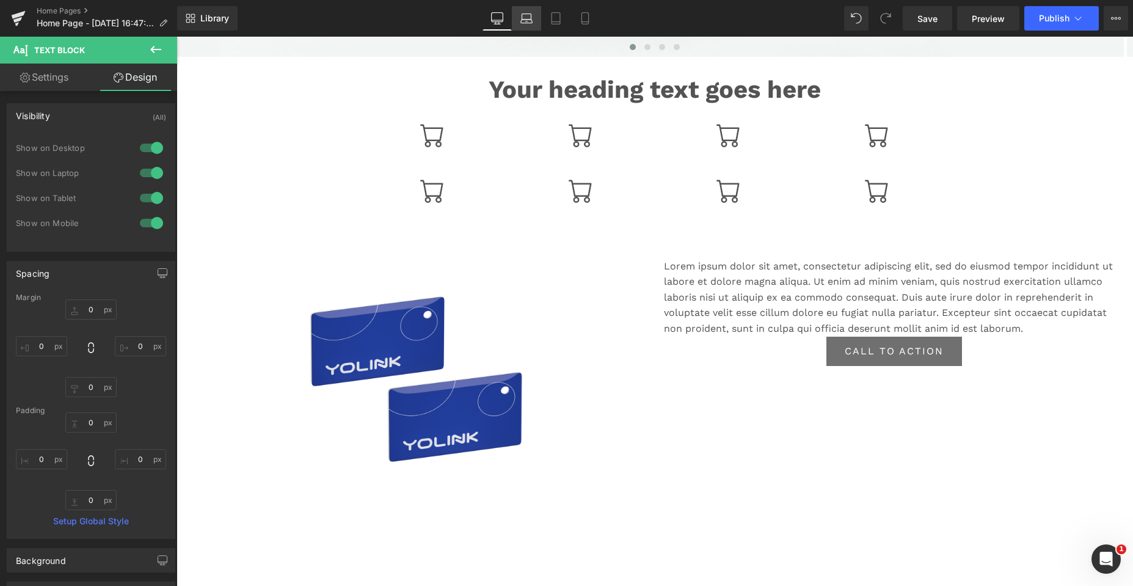
click at [523, 15] on icon at bounding box center [526, 18] width 12 height 12
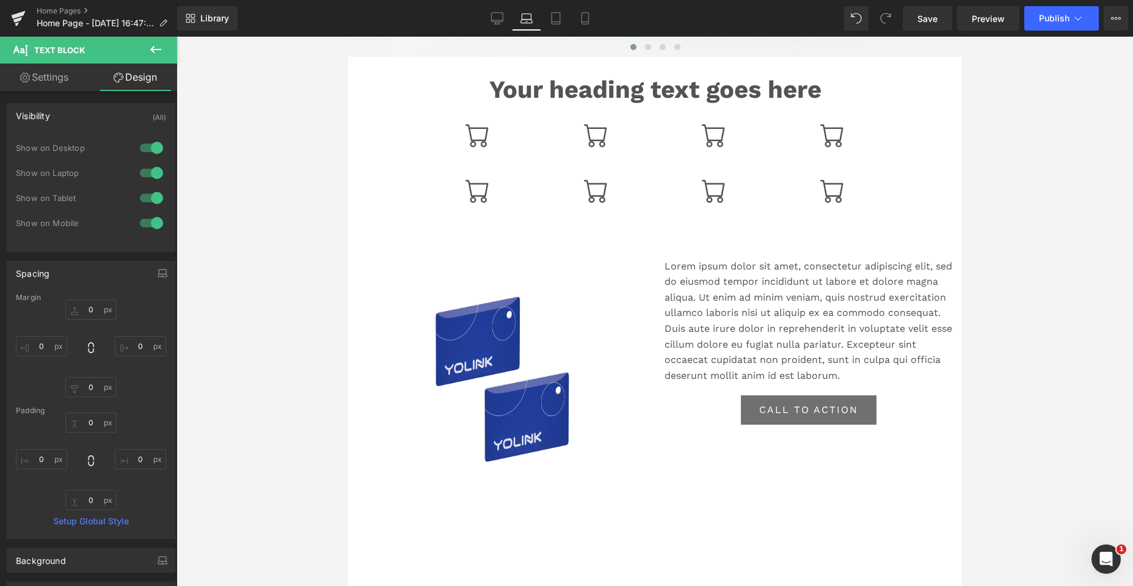
type input "0"
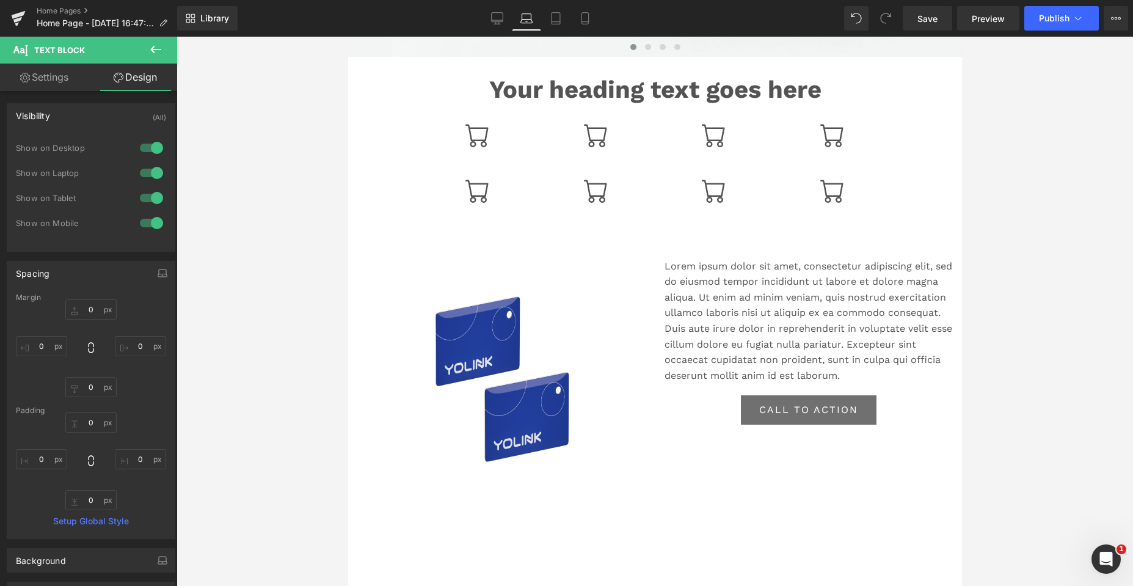
type input "0"
type input "20"
type input "0"
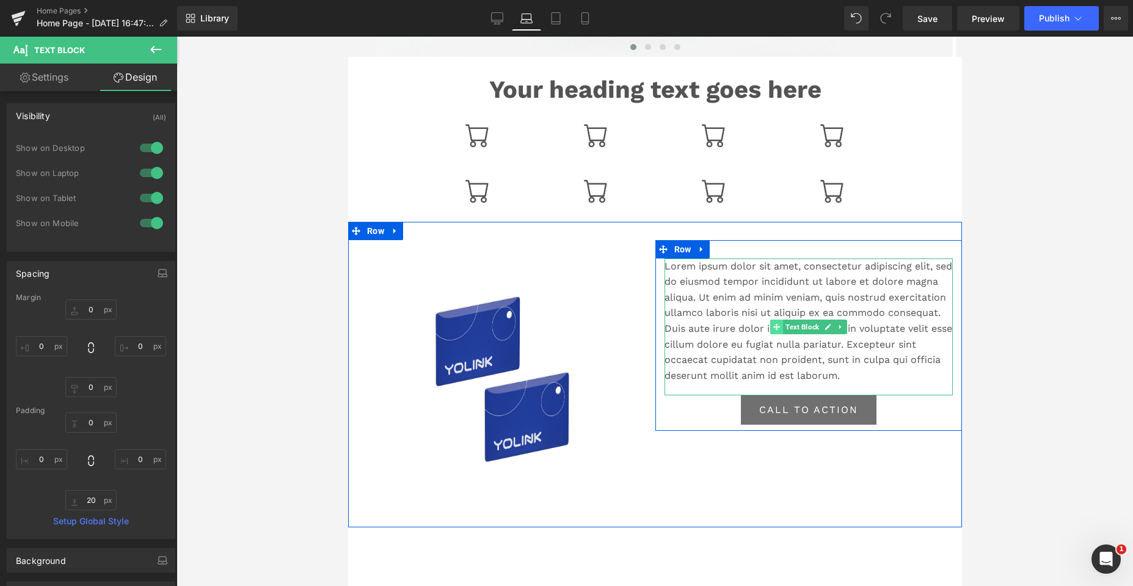
click at [773, 329] on icon at bounding box center [776, 326] width 7 height 7
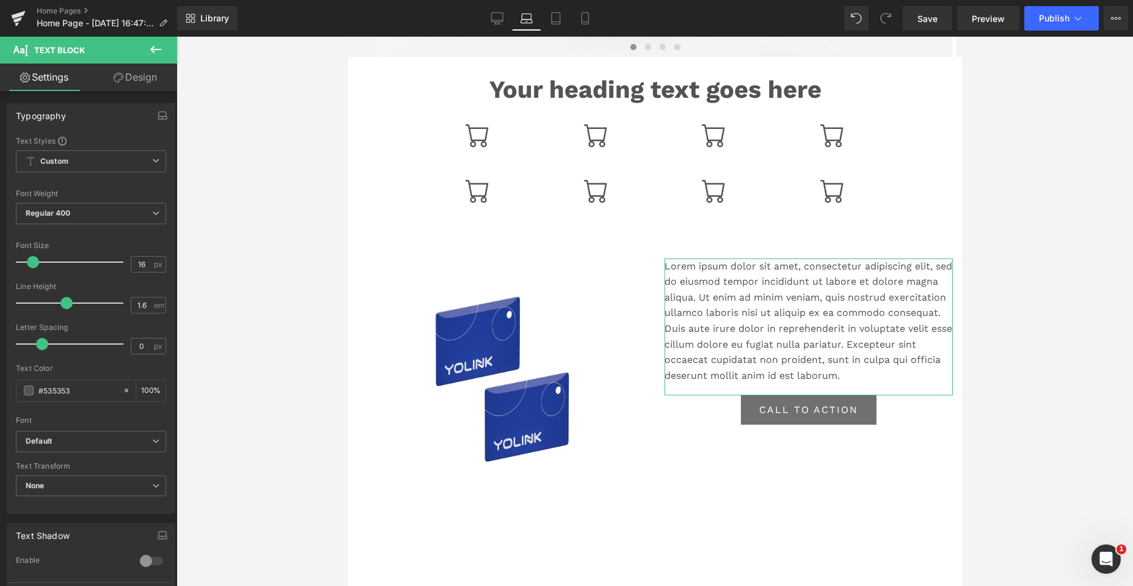
click at [132, 71] on link "Design" at bounding box center [135, 77] width 89 height 27
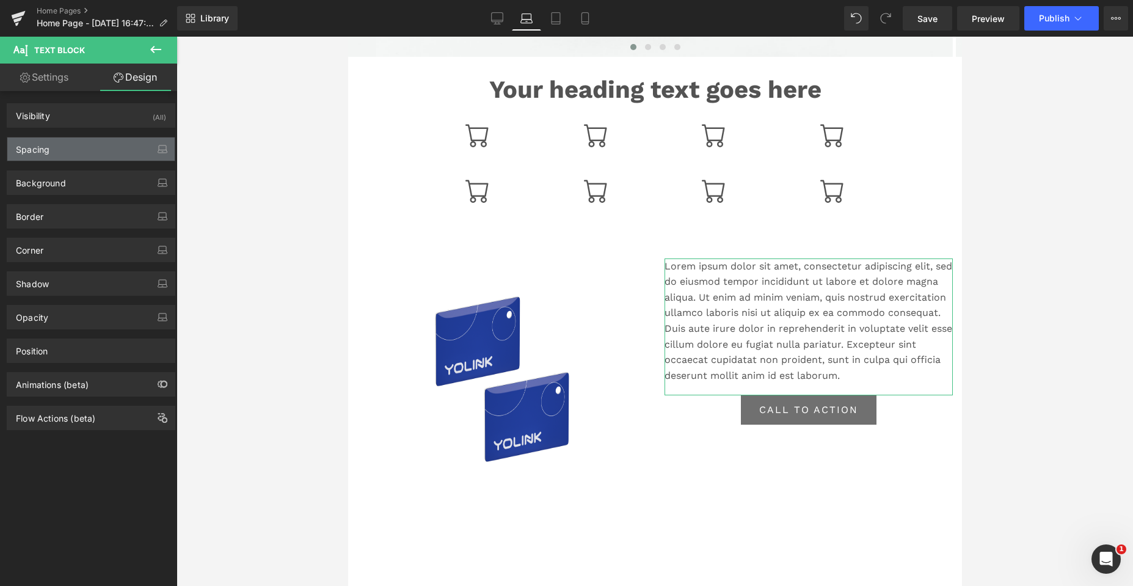
type input "0"
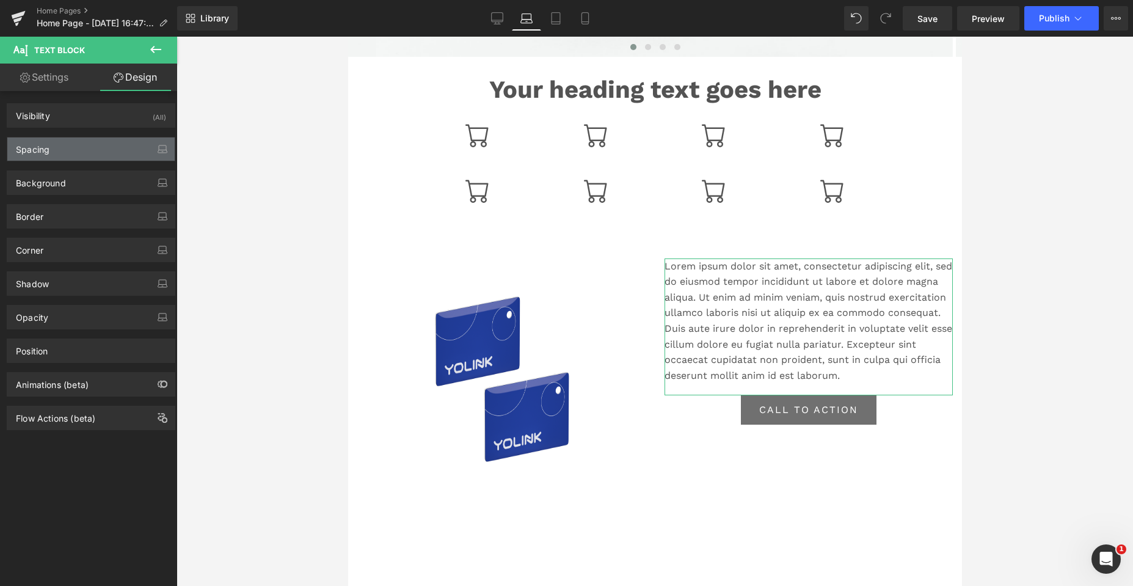
type input "0"
type input "20"
type input "0"
click at [77, 150] on div "Spacing" at bounding box center [90, 148] width 167 height 23
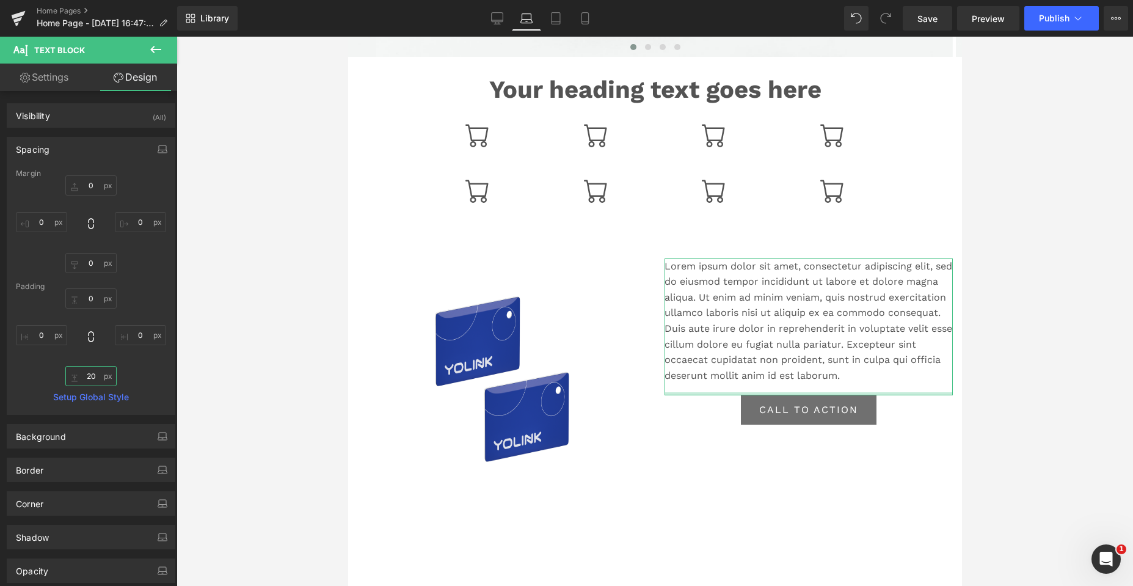
click at [93, 384] on input "20" at bounding box center [90, 376] width 51 height 20
type input "0"
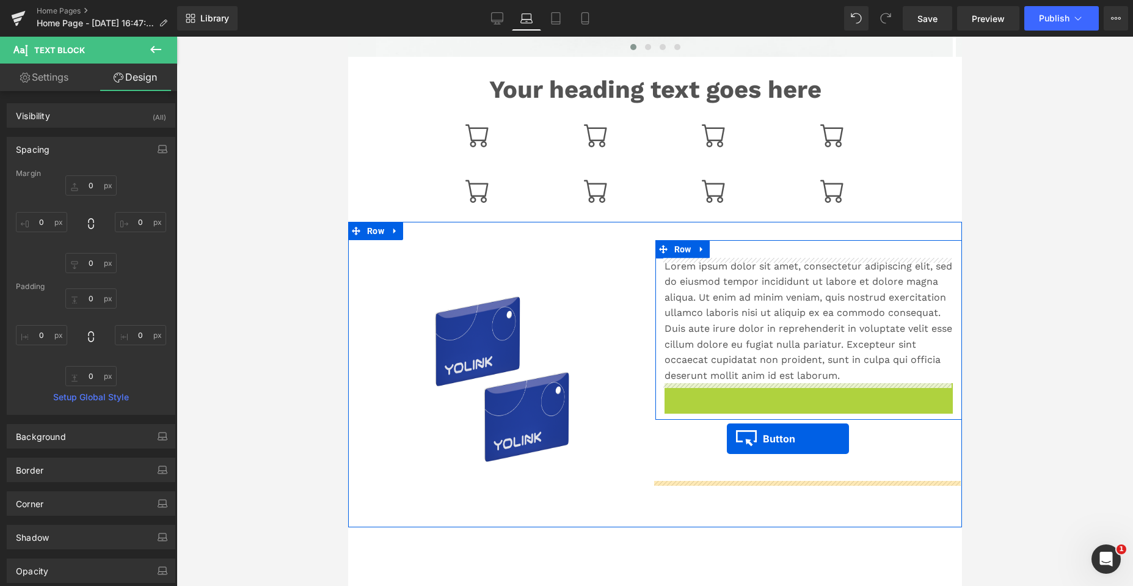
drag, startPoint x: 777, startPoint y: 396, endPoint x: 726, endPoint y: 438, distance: 66.4
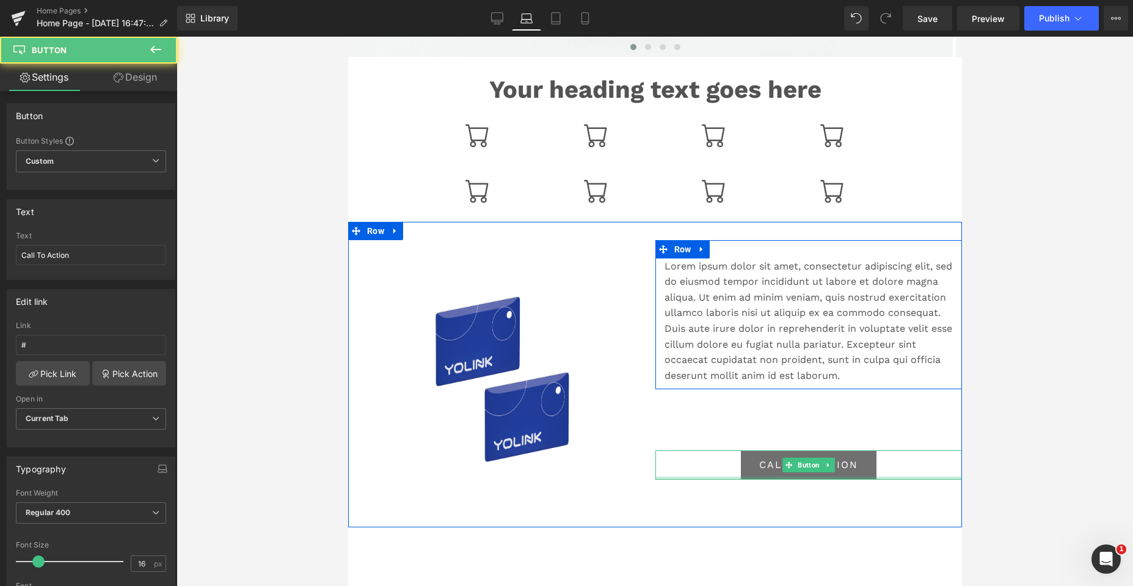
click at [696, 457] on div "Call To Action" at bounding box center [808, 464] width 307 height 29
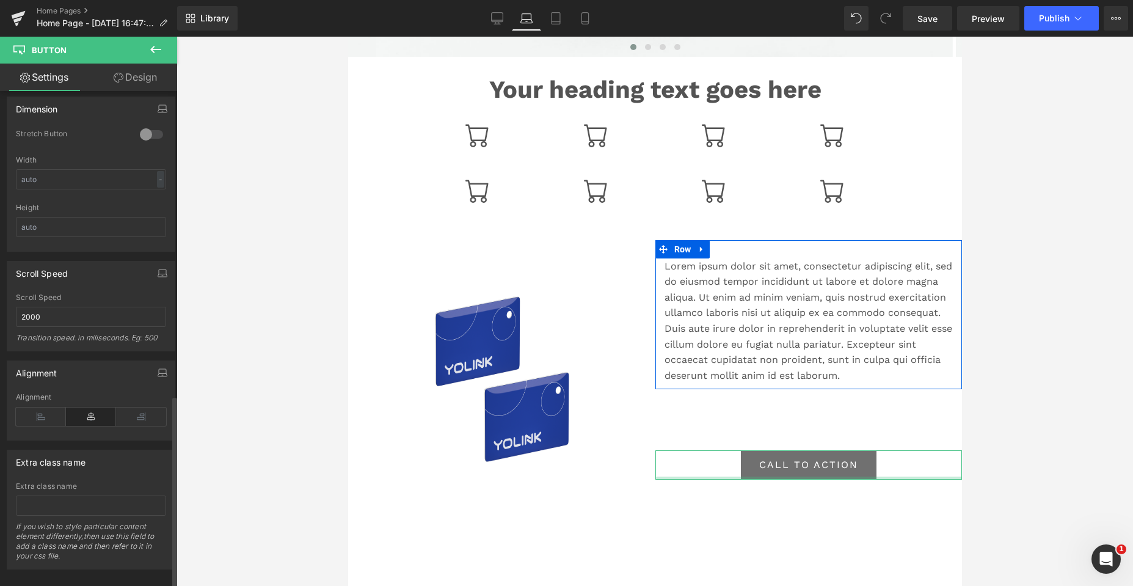
scroll to position [782, 0]
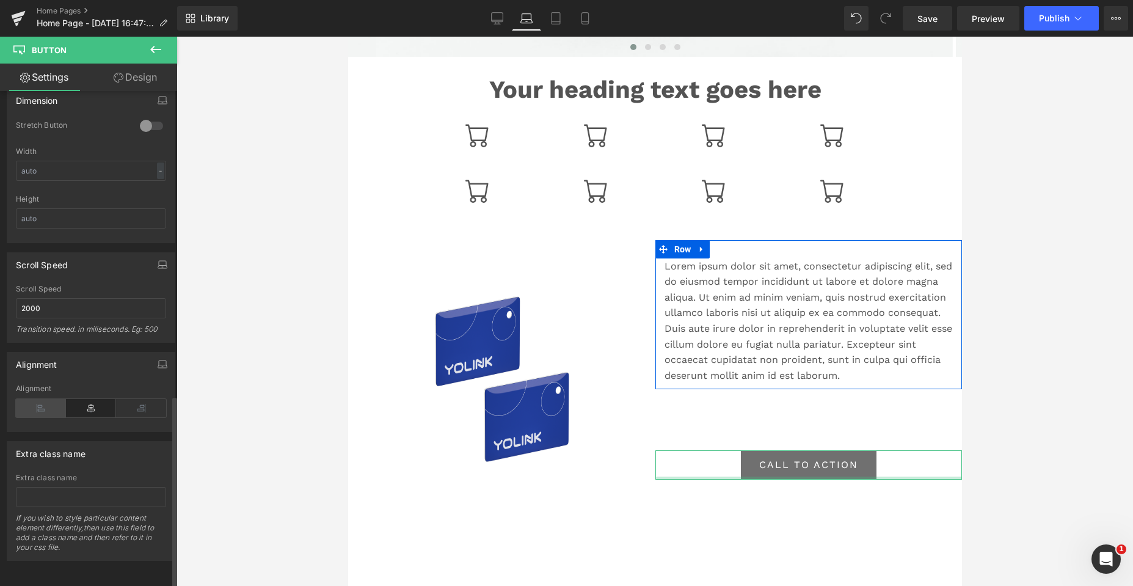
click at [38, 399] on icon at bounding box center [41, 408] width 50 height 18
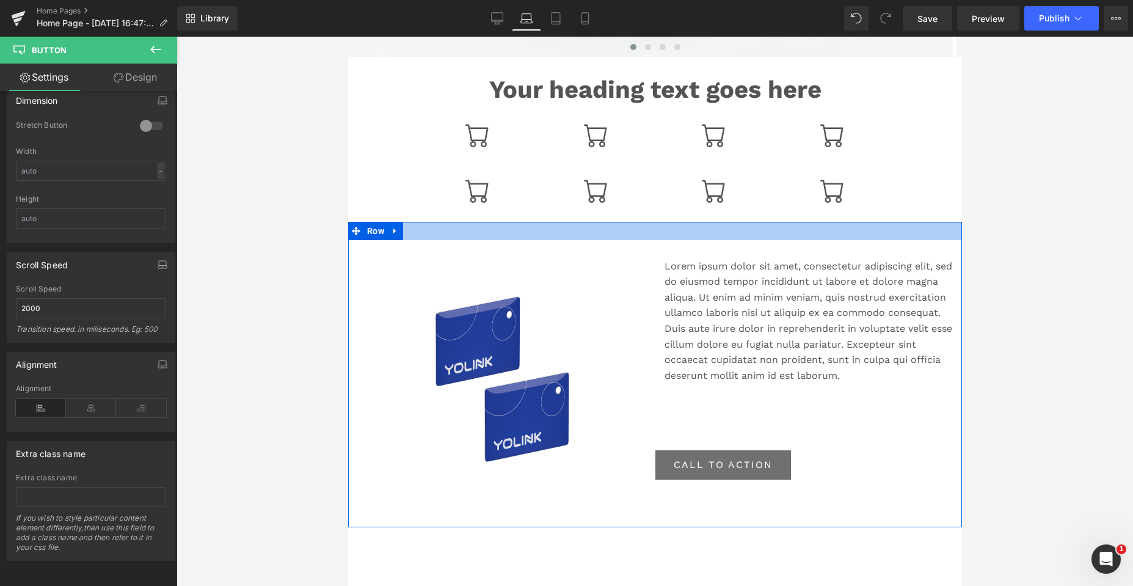
click at [658, 227] on div at bounding box center [654, 231] width 614 height 18
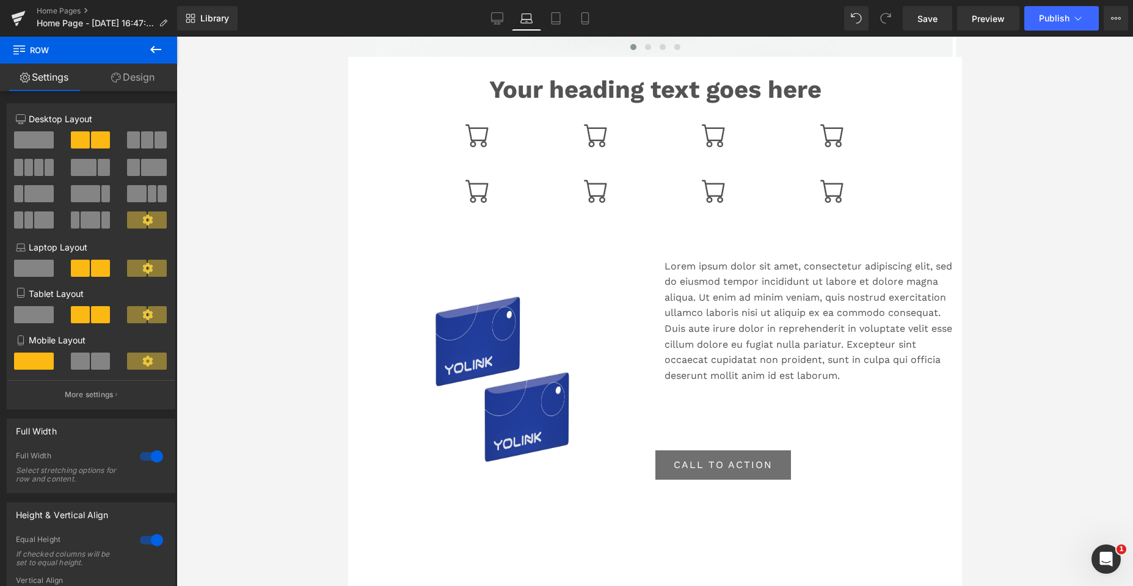
click at [155, 46] on icon at bounding box center [155, 49] width 11 height 7
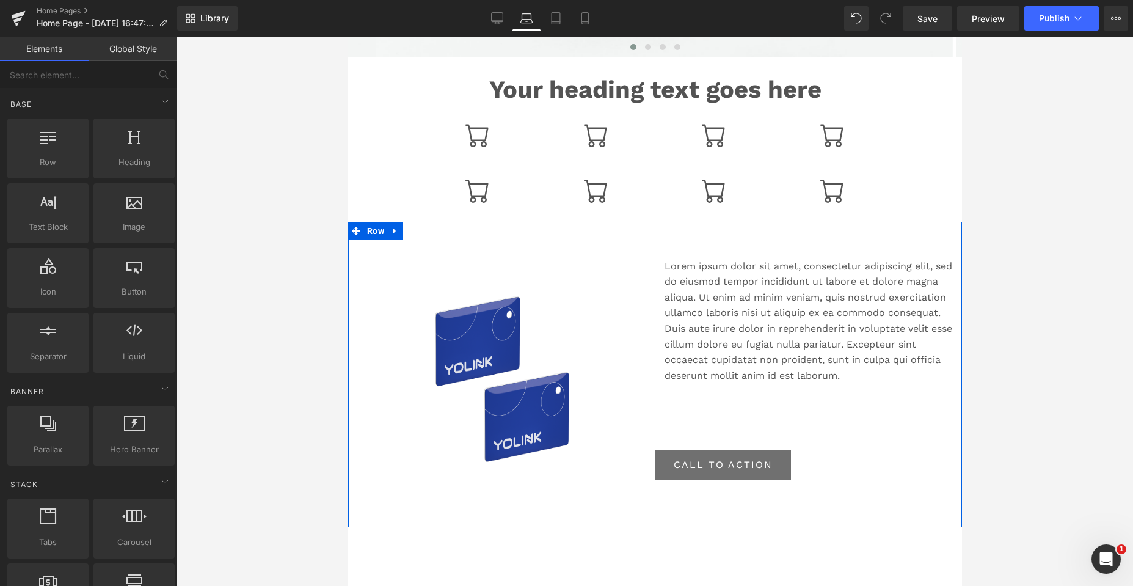
click at [840, 407] on div "Lorem ipsum dolor sit amet, consectetur adipiscing elit, sed do eiusmod tempor …" at bounding box center [808, 380] width 307 height 281
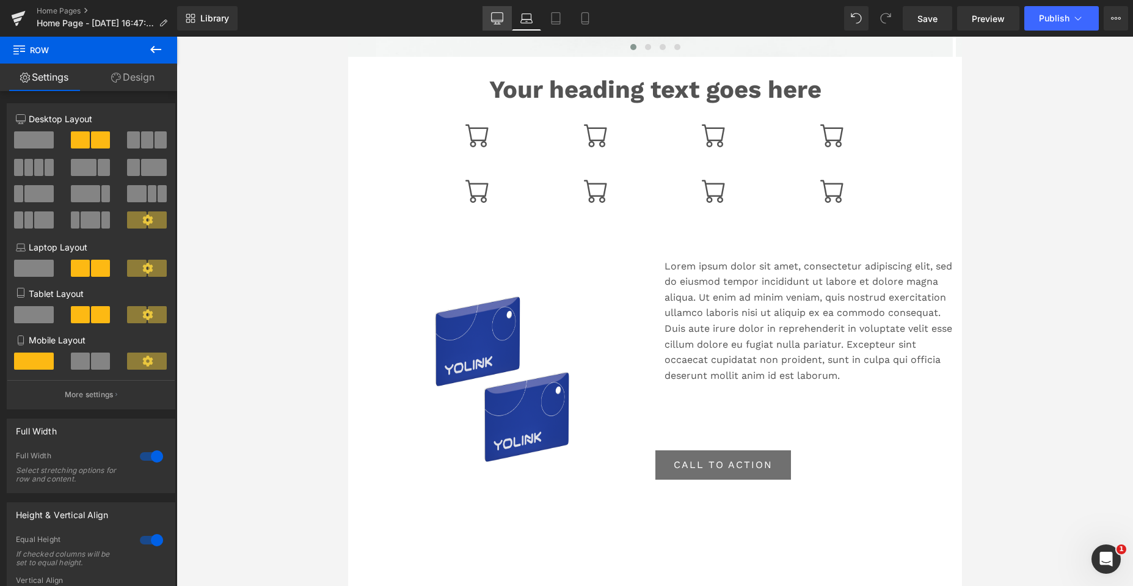
click at [501, 17] on icon at bounding box center [497, 18] width 12 height 12
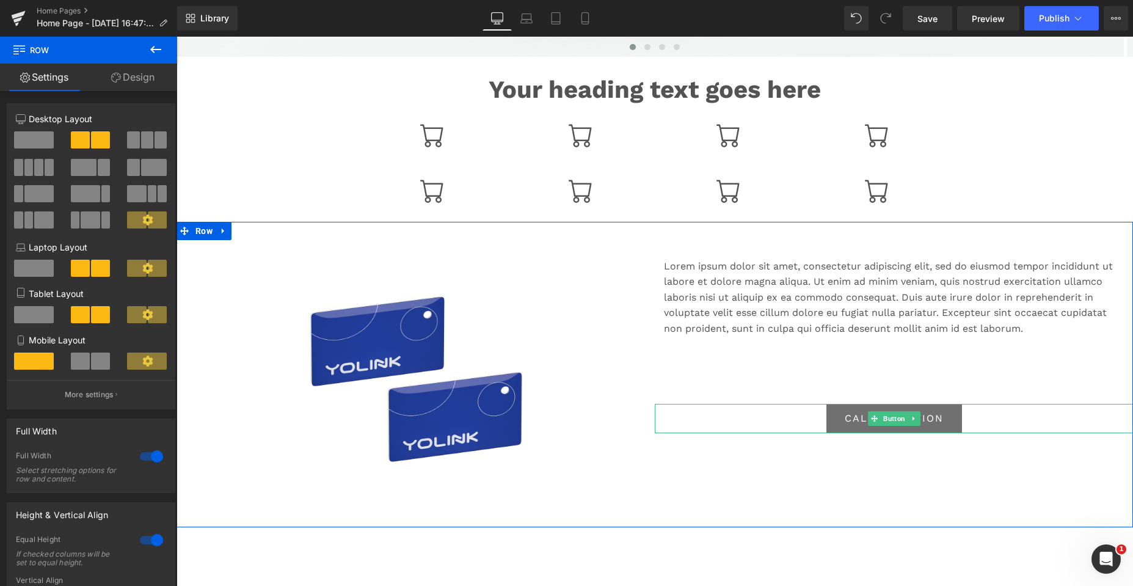
click at [733, 414] on div "Call To Action" at bounding box center [894, 418] width 478 height 29
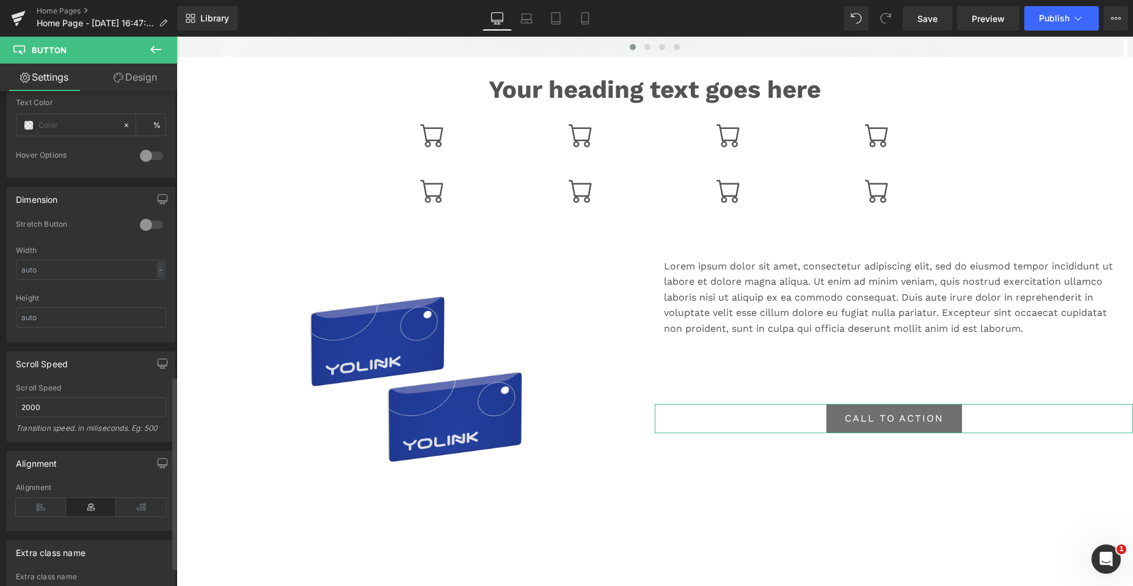
scroll to position [733, 0]
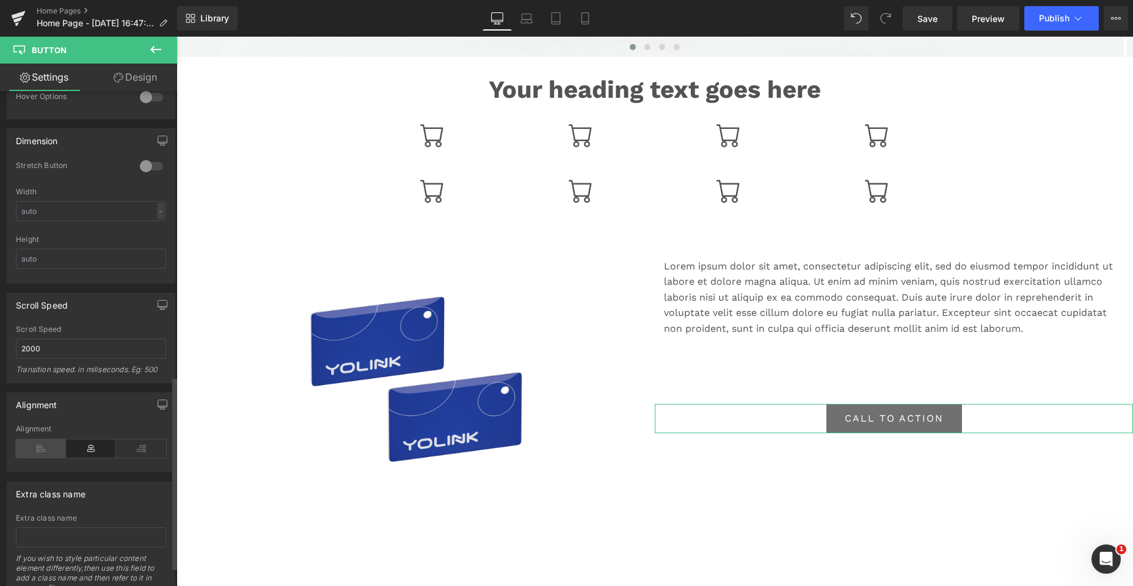
click at [39, 443] on icon at bounding box center [41, 448] width 50 height 18
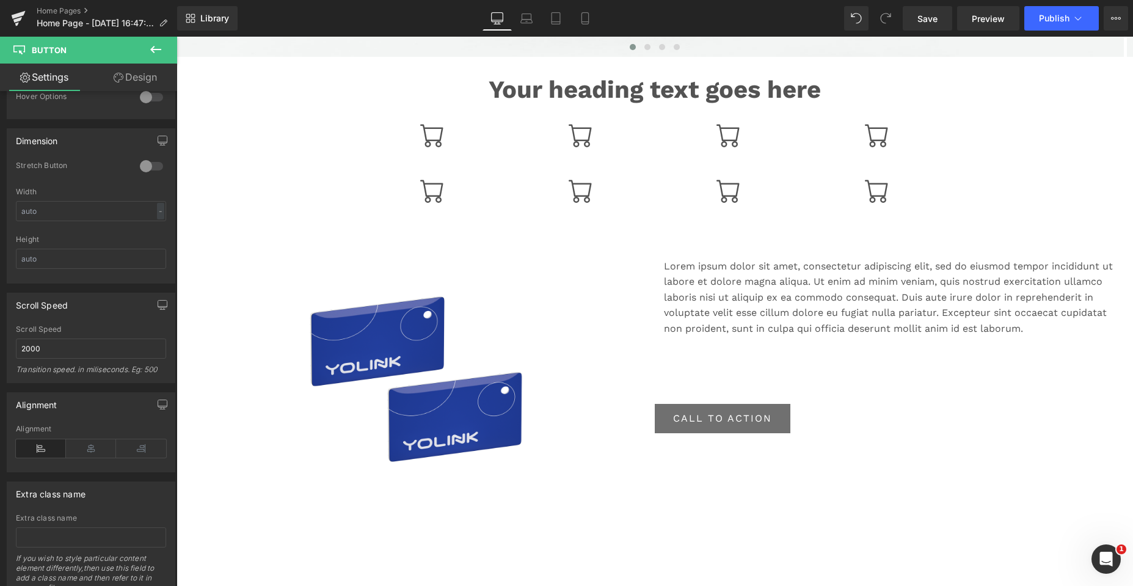
click at [729, 480] on div "Lorem ipsum dolor sit amet, consectetur adipiscing elit, sed do eiusmod tempor …" at bounding box center [894, 380] width 478 height 281
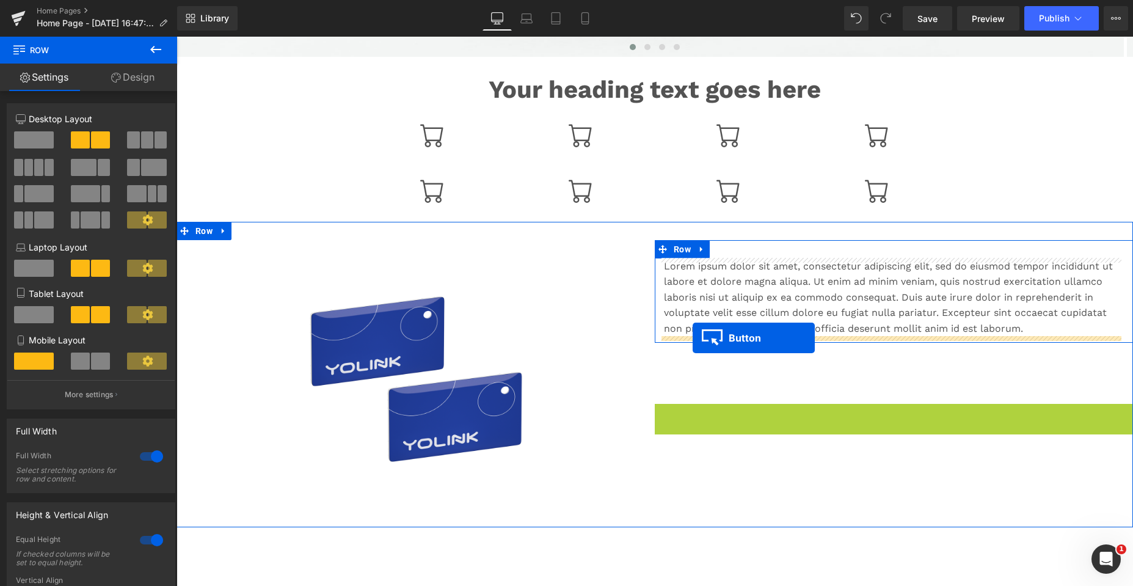
drag, startPoint x: 695, startPoint y: 415, endPoint x: 693, endPoint y: 338, distance: 77.0
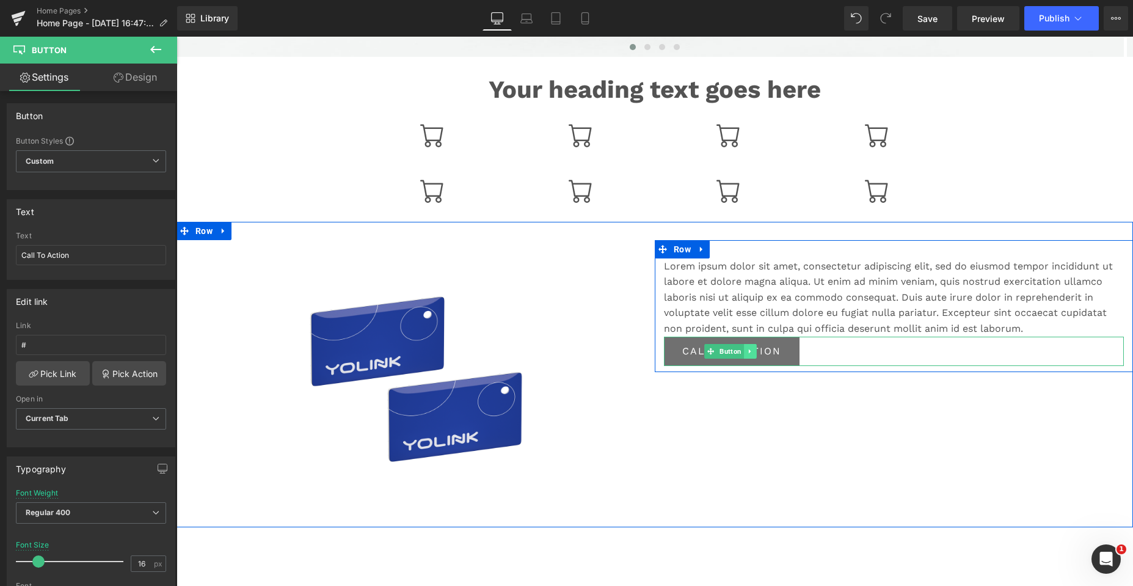
click at [747, 349] on icon at bounding box center [750, 350] width 7 height 7
click at [753, 352] on icon at bounding box center [756, 350] width 7 height 7
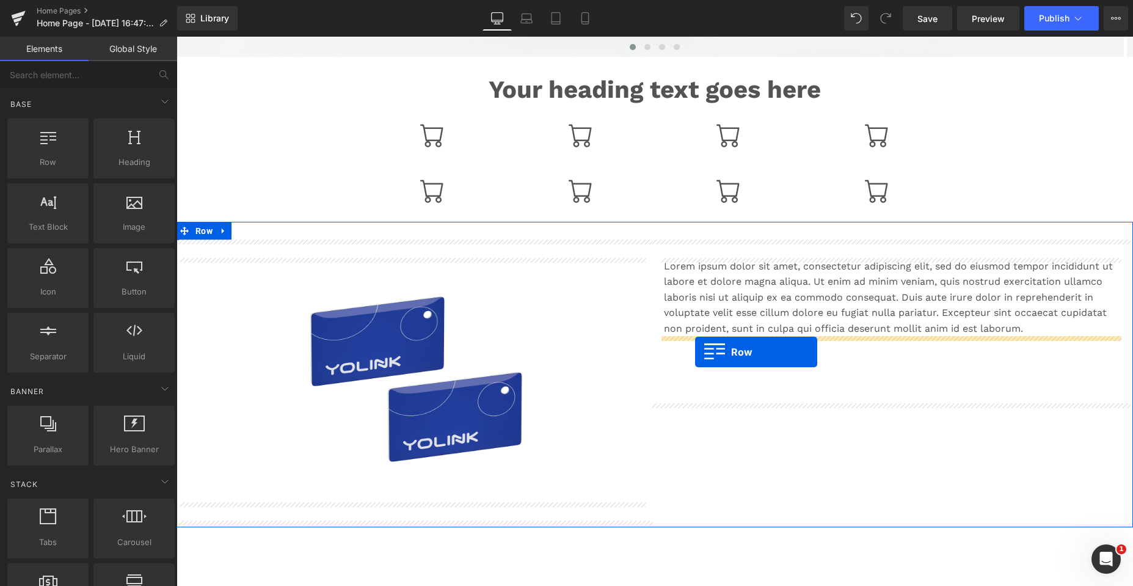
drag, startPoint x: 275, startPoint y: 217, endPoint x: 695, endPoint y: 352, distance: 440.7
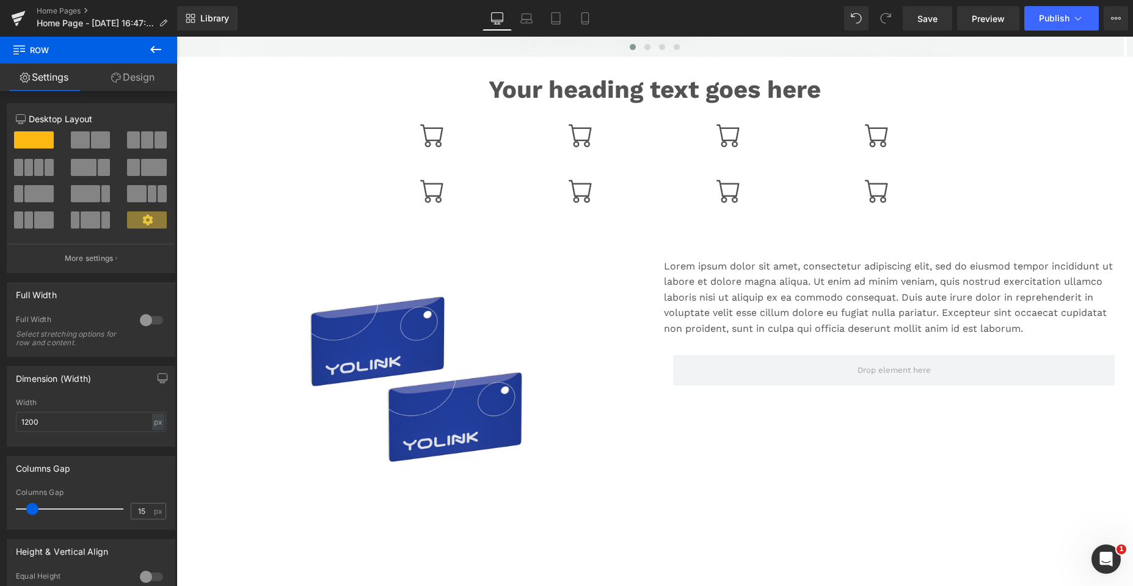
click at [162, 48] on icon at bounding box center [155, 49] width 15 height 15
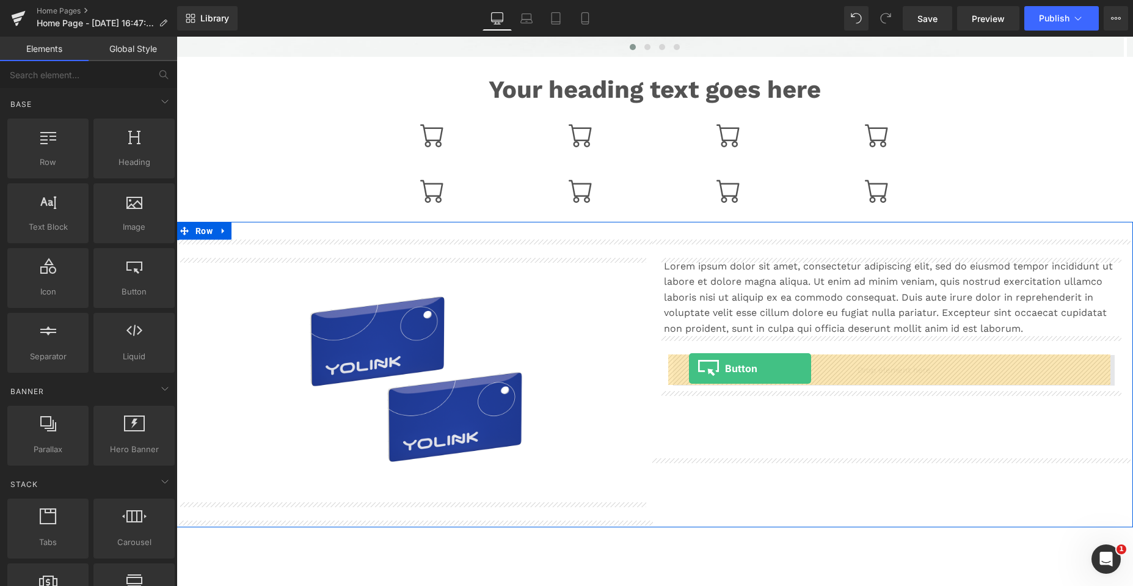
drag, startPoint x: 299, startPoint y: 304, endPoint x: 689, endPoint y: 368, distance: 394.9
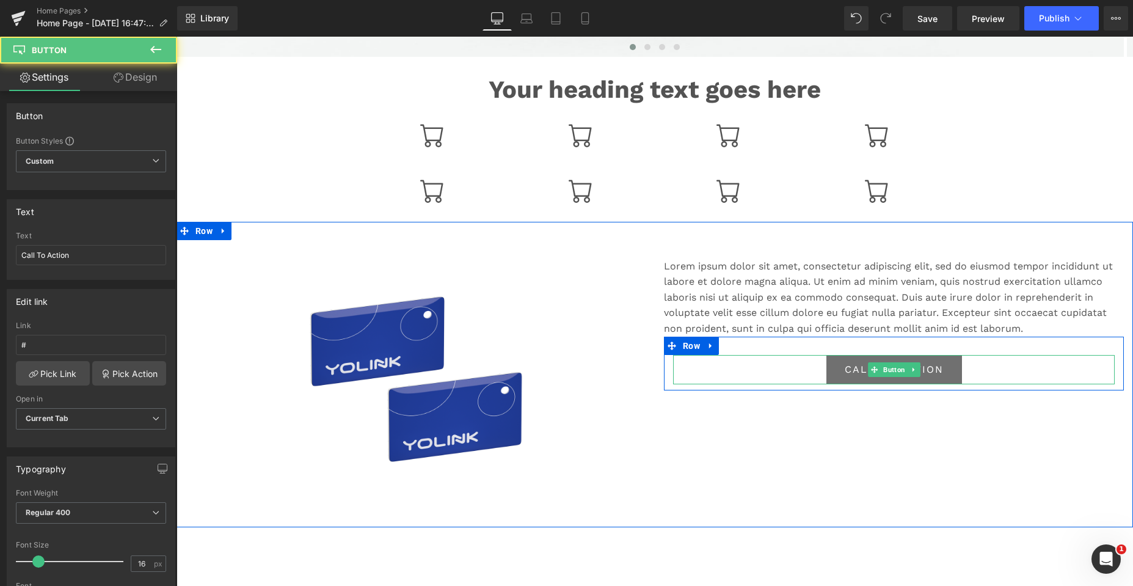
click at [783, 369] on div "Call To Action" at bounding box center [894, 369] width 442 height 29
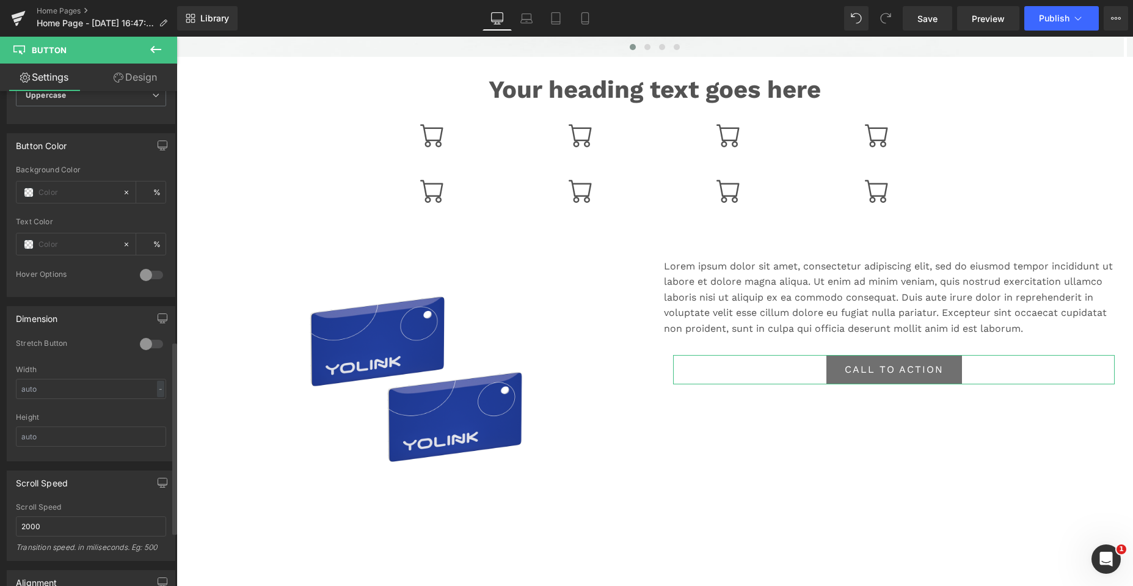
scroll to position [672, 0]
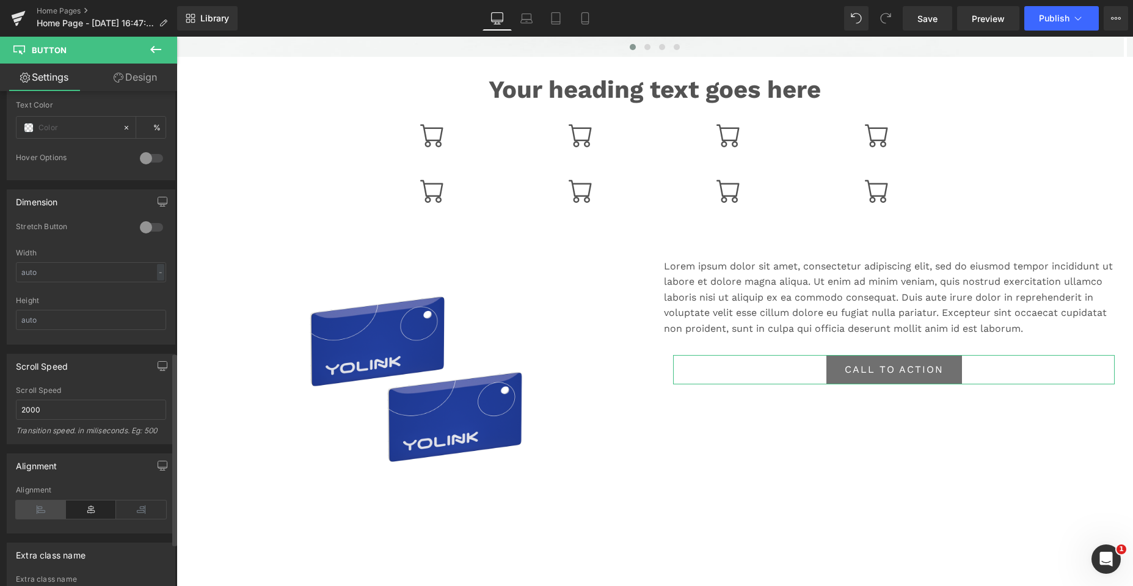
click at [41, 510] on icon at bounding box center [41, 509] width 50 height 18
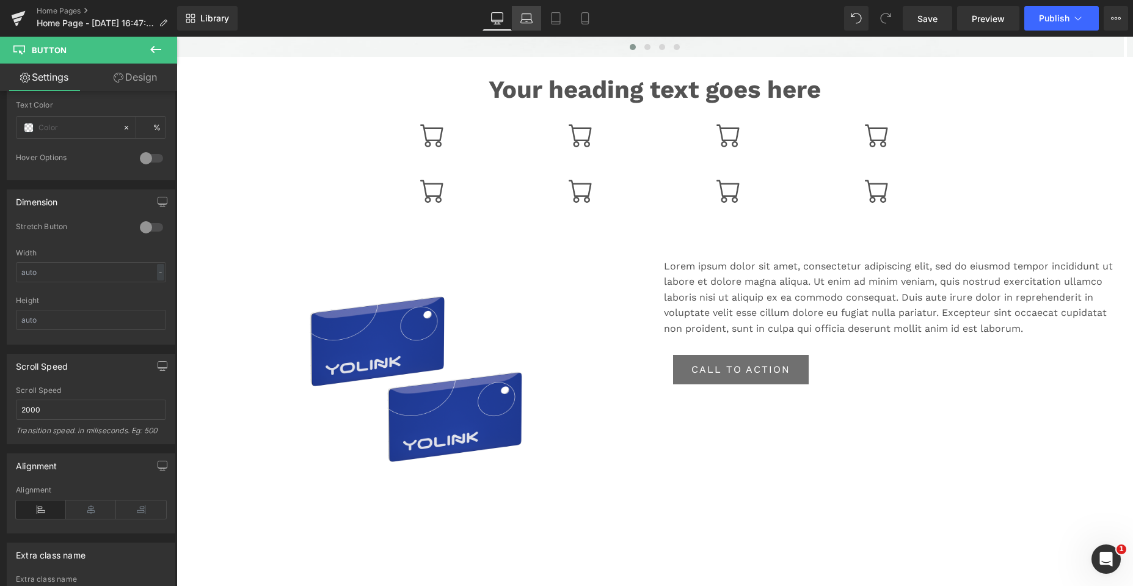
click at [525, 18] on icon at bounding box center [526, 18] width 12 height 12
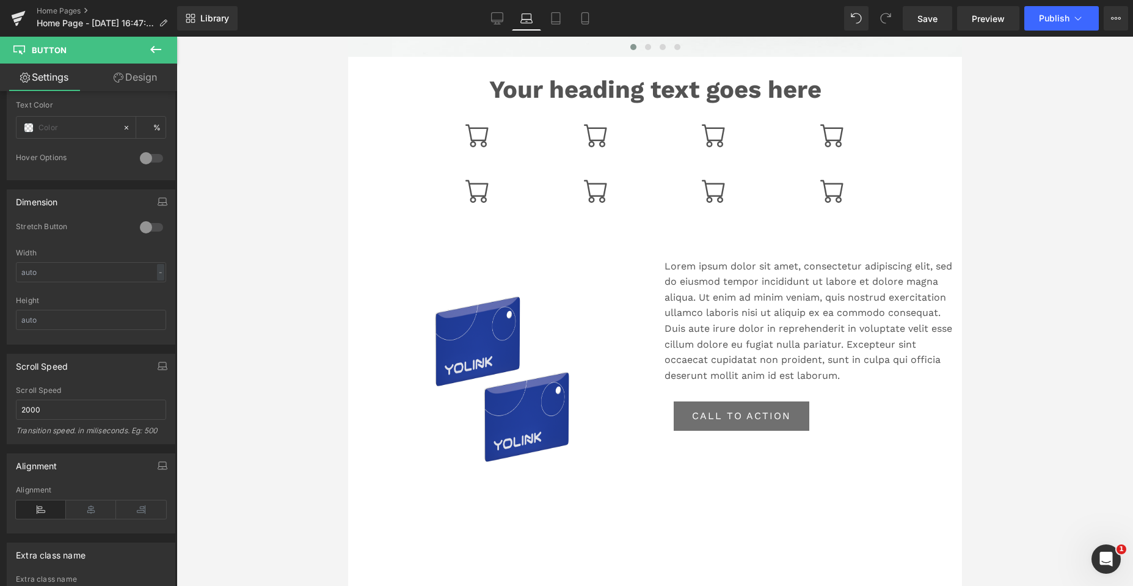
scroll to position [489, 0]
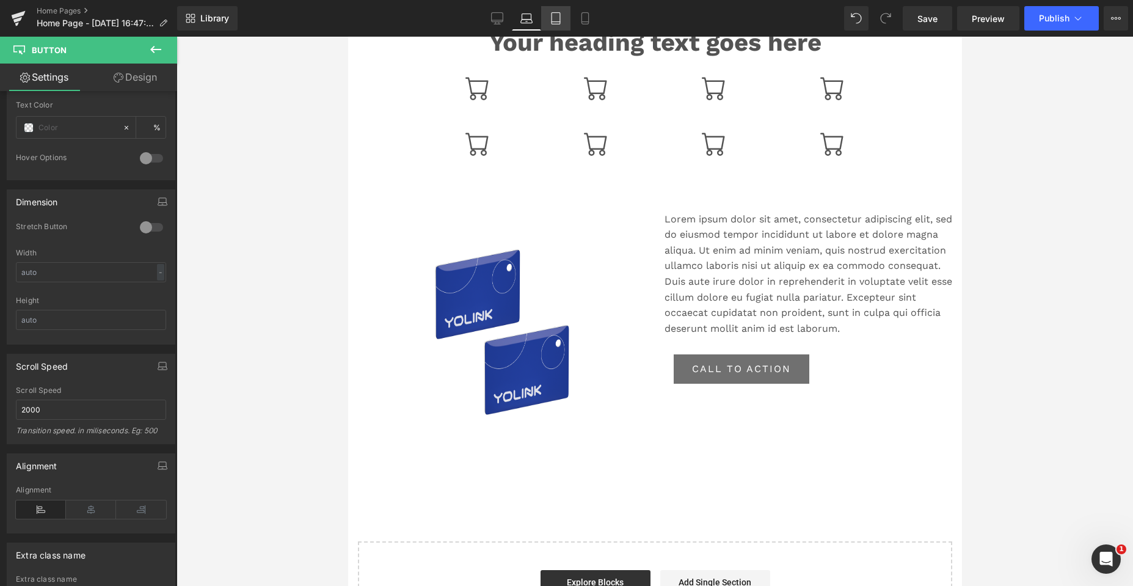
click at [556, 18] on icon at bounding box center [556, 18] width 12 height 12
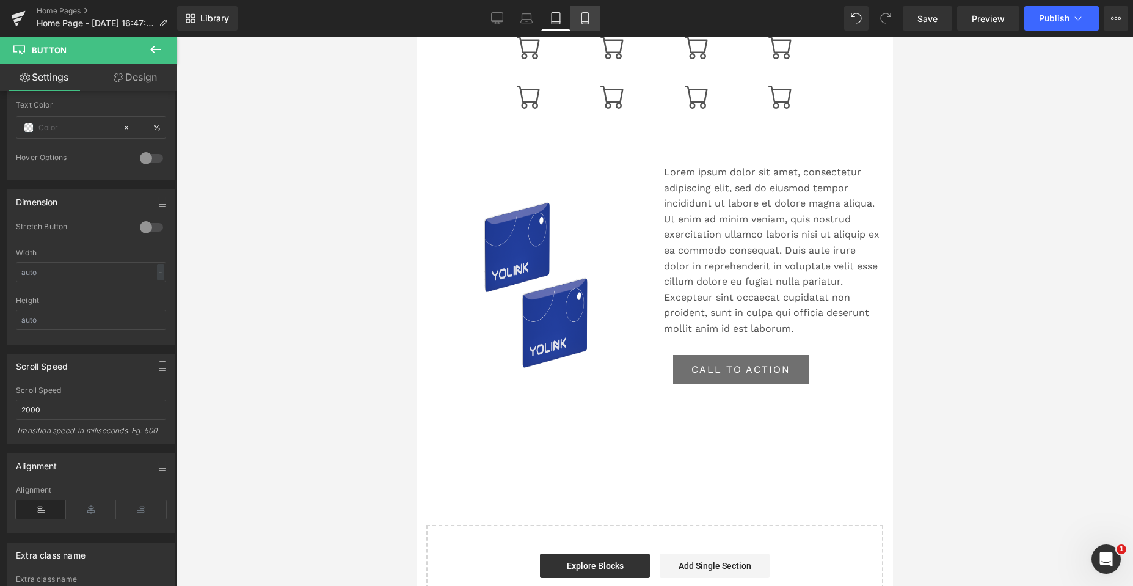
click at [580, 18] on icon at bounding box center [585, 18] width 12 height 12
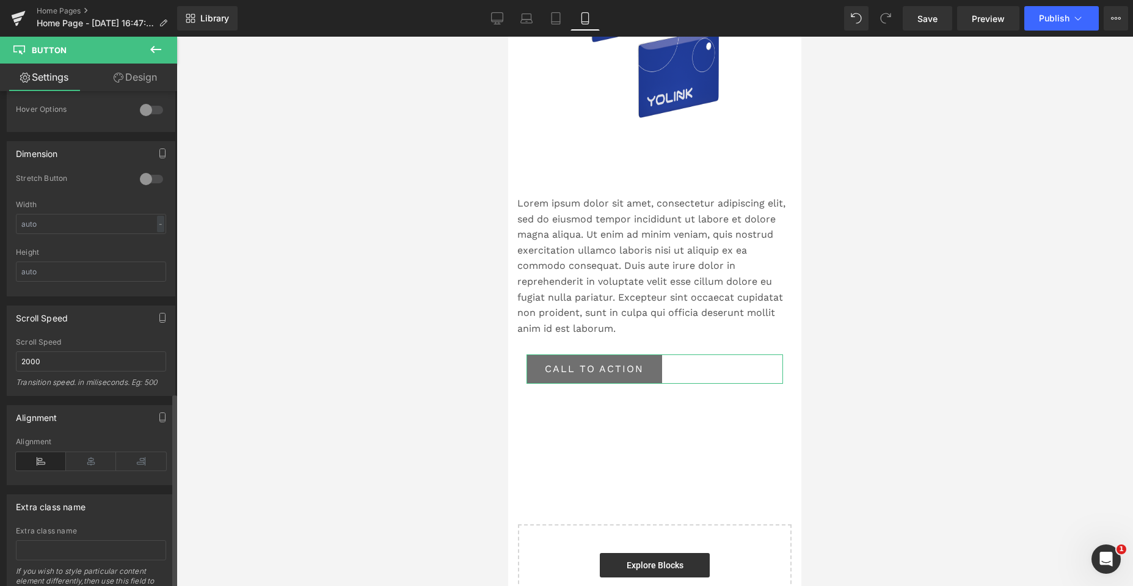
scroll to position [782, 0]
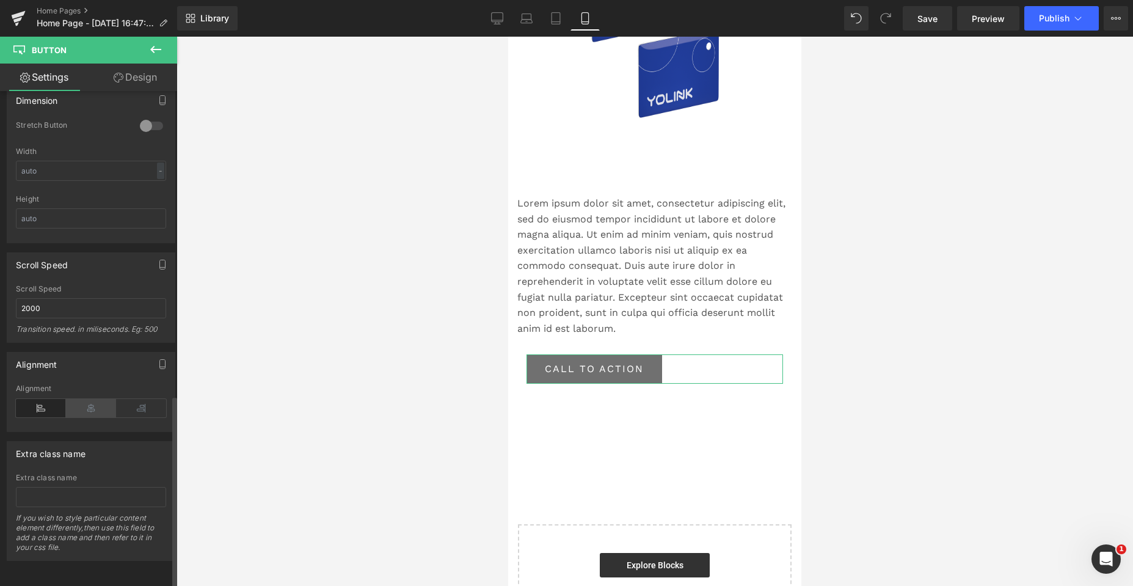
click at [89, 399] on icon at bounding box center [91, 408] width 50 height 18
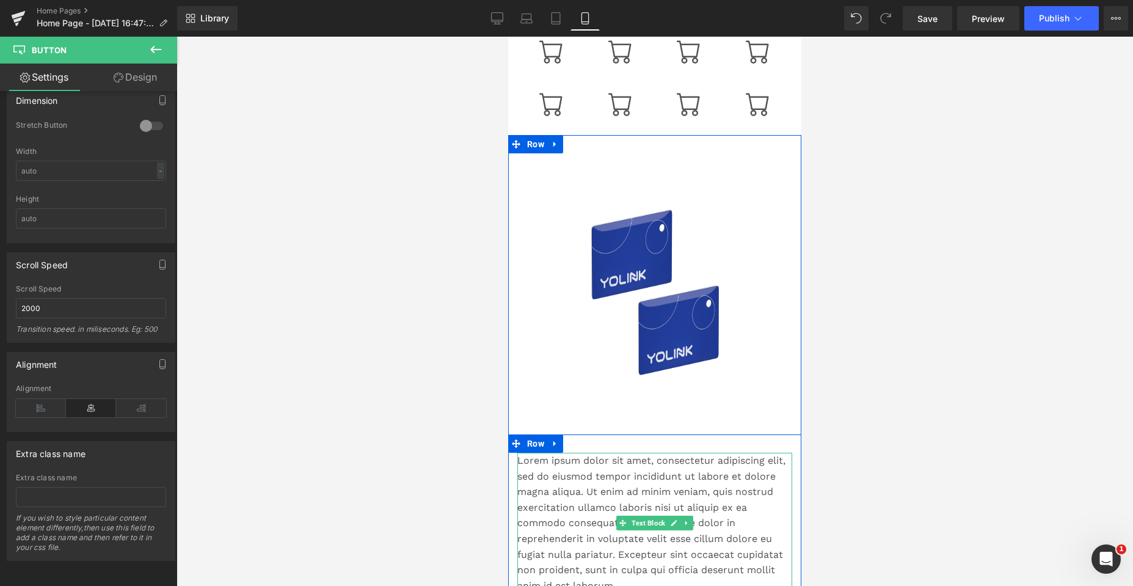
scroll to position [482, 0]
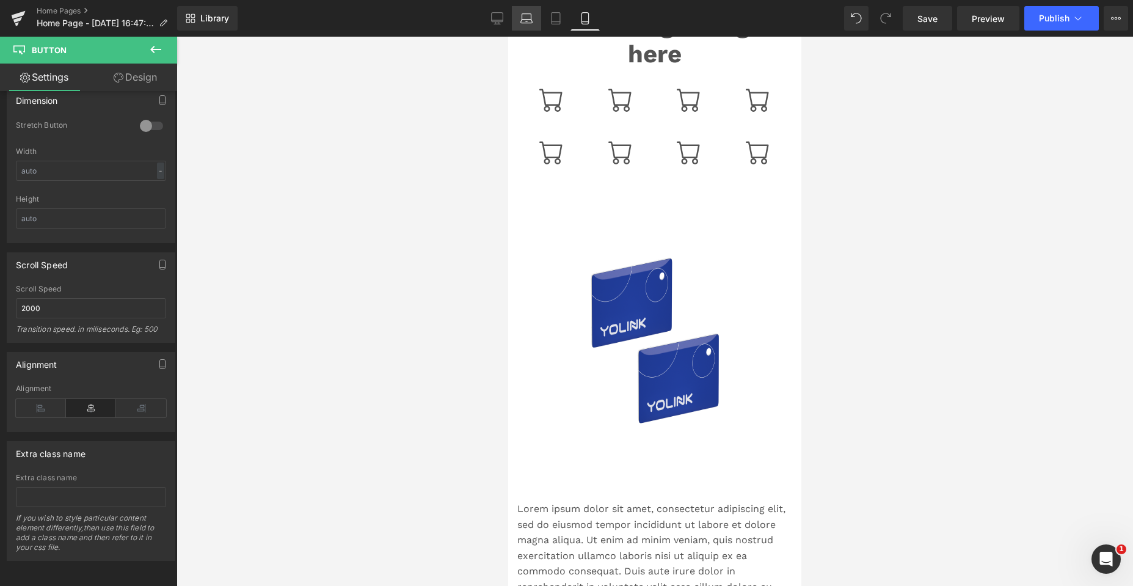
click at [533, 17] on icon at bounding box center [526, 18] width 12 height 12
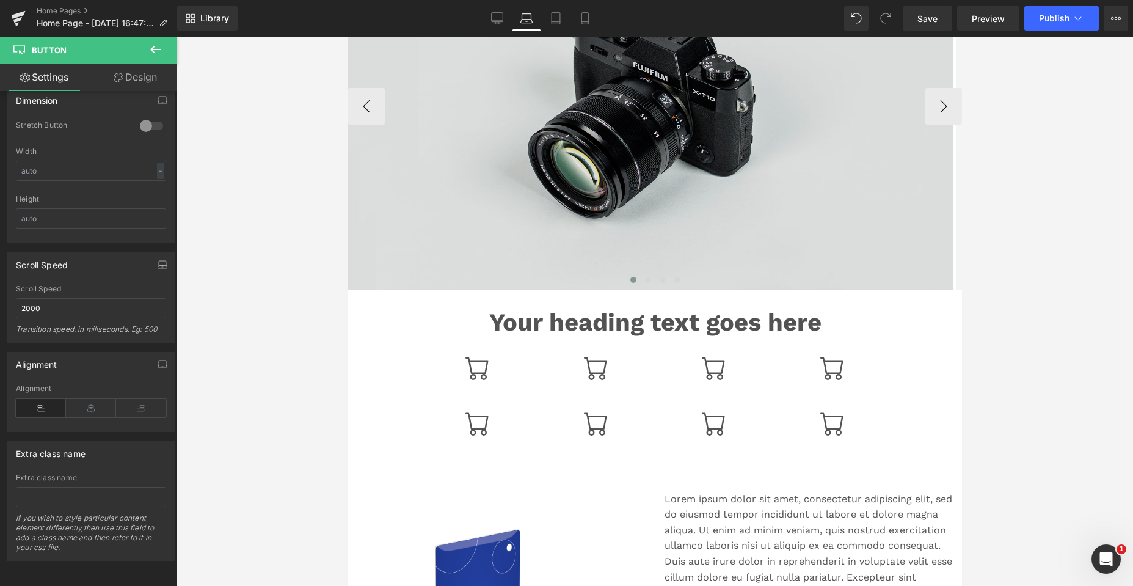
scroll to position [184, 0]
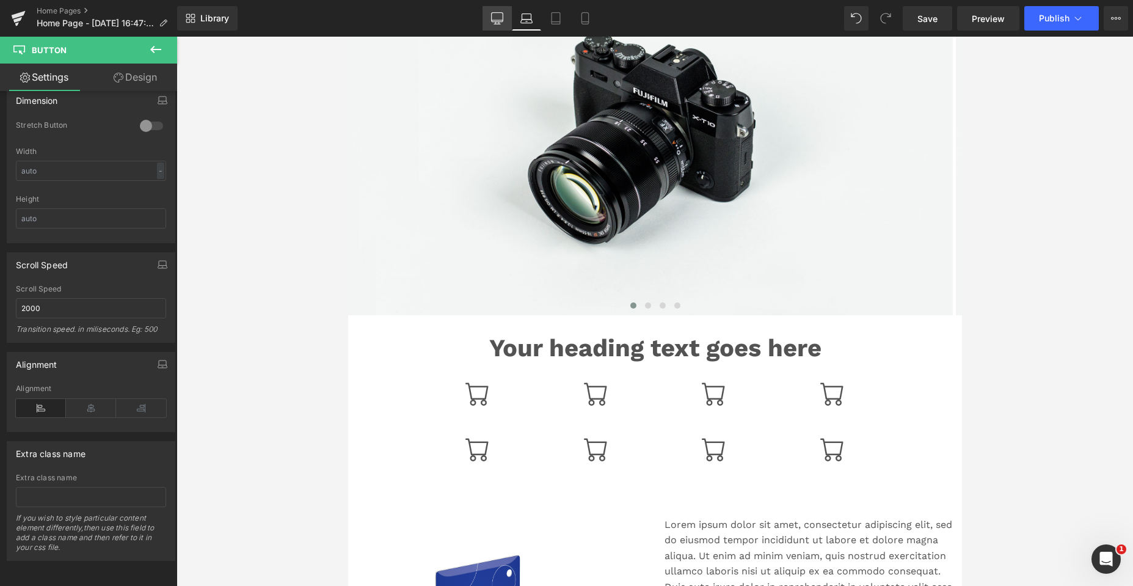
click at [495, 19] on icon at bounding box center [497, 18] width 12 height 12
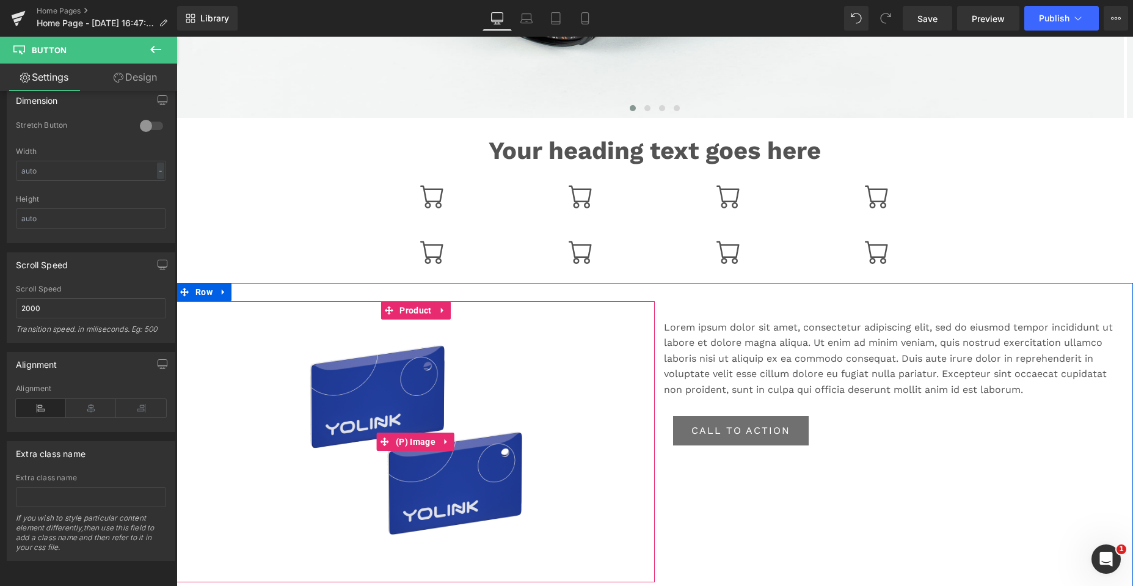
scroll to position [442, 0]
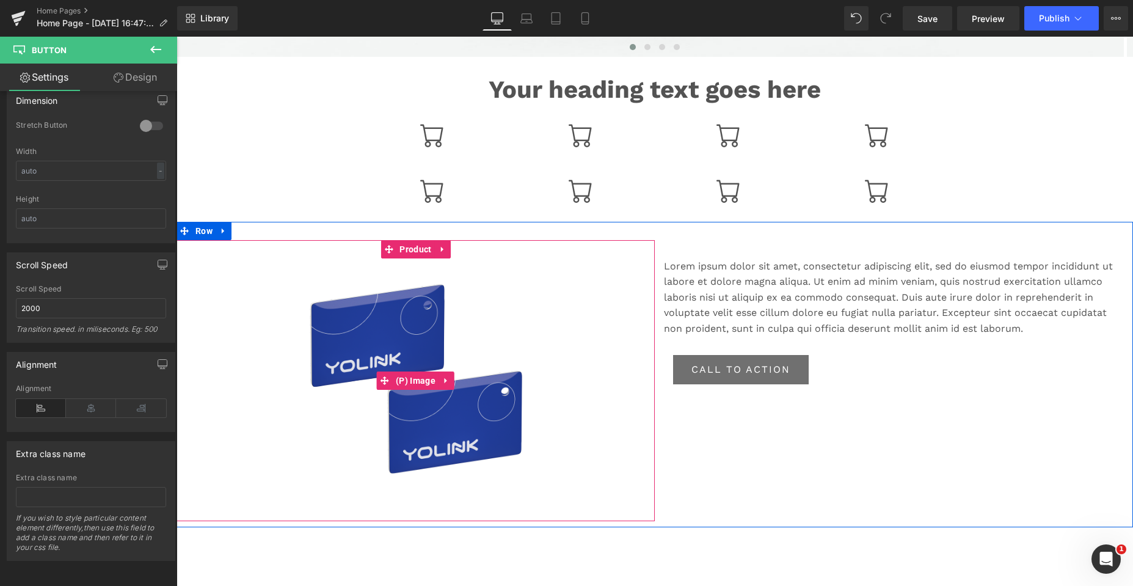
click at [526, 302] on img at bounding box center [416, 380] width 280 height 244
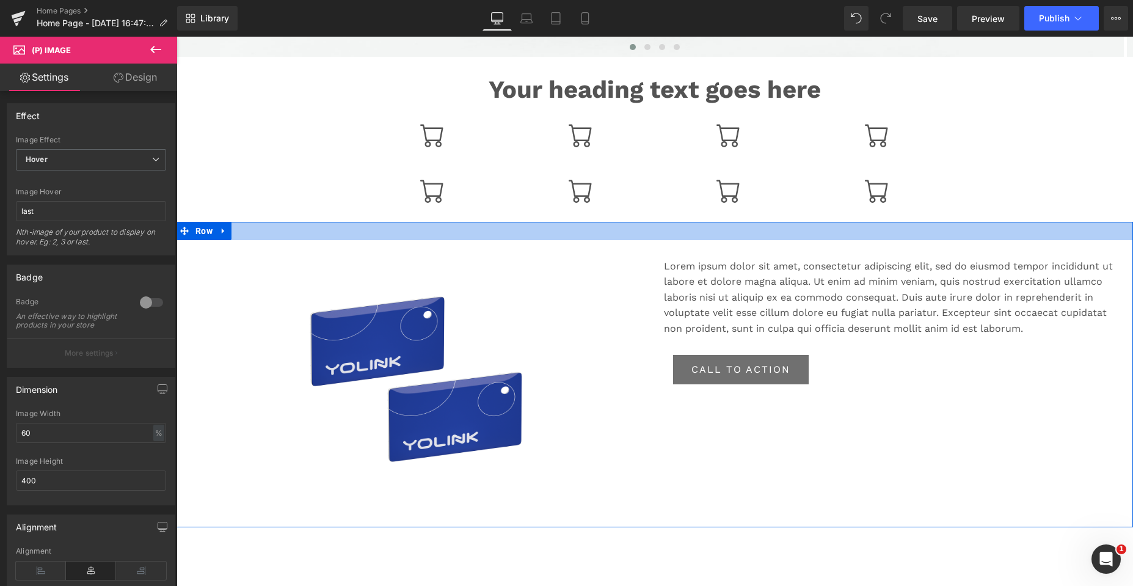
click at [577, 237] on div at bounding box center [654, 231] width 956 height 18
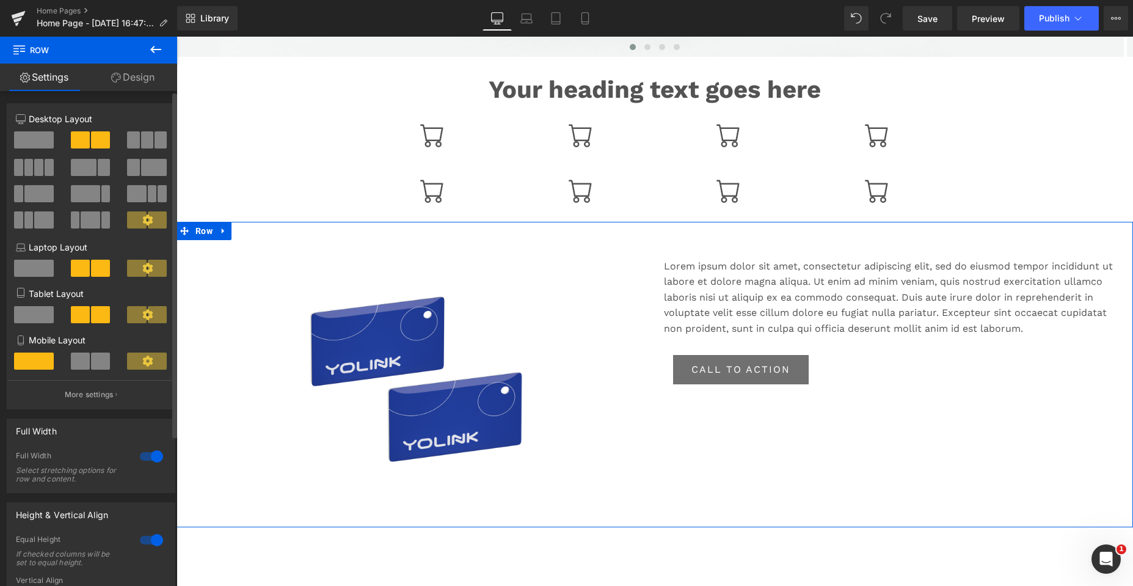
click at [150, 459] on div at bounding box center [151, 456] width 29 height 20
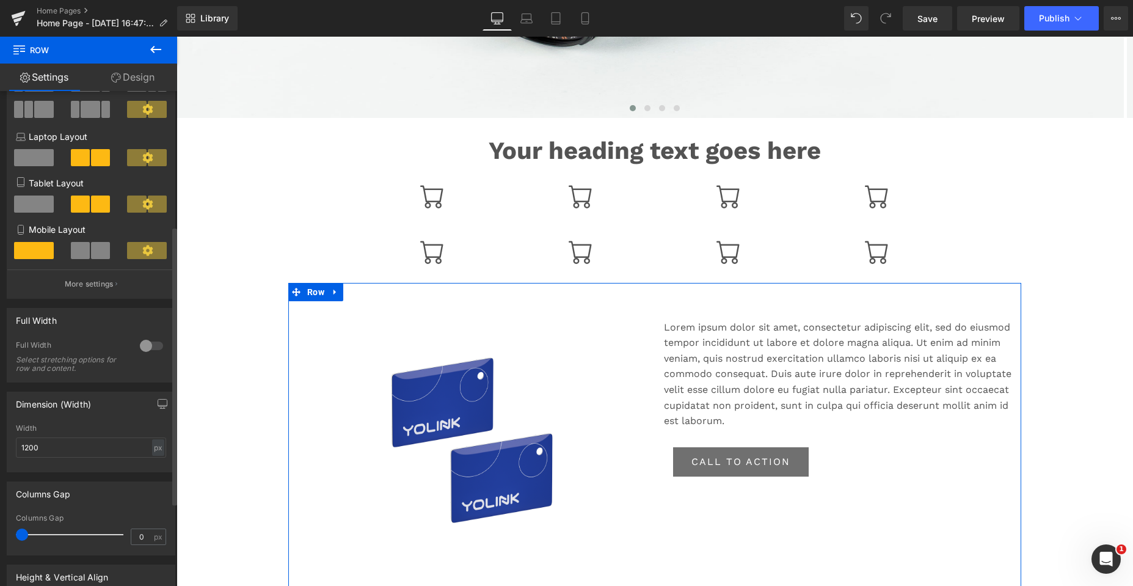
scroll to position [244, 0]
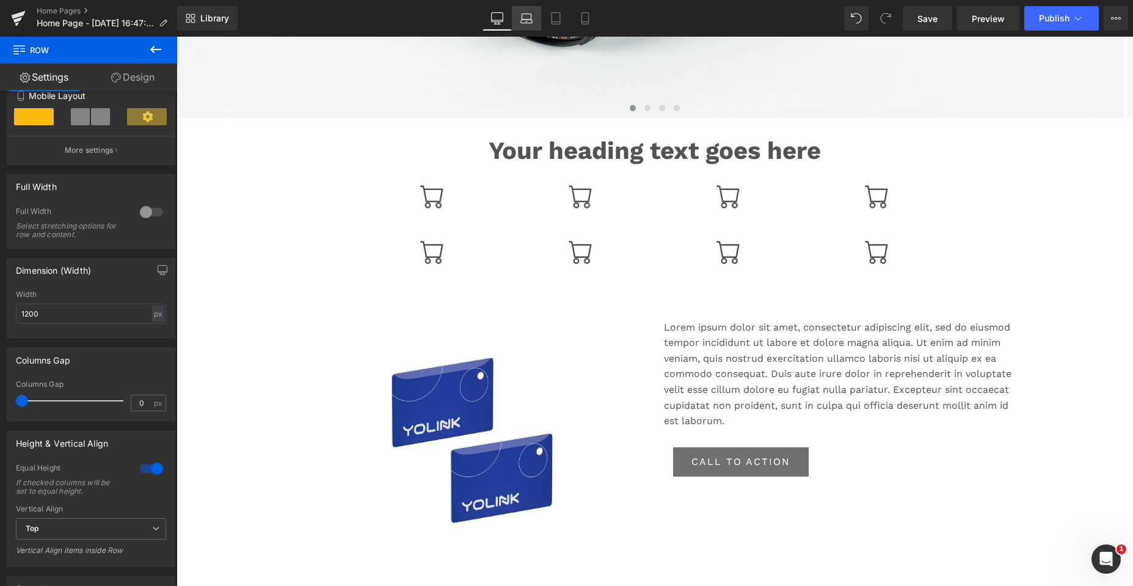
click at [524, 15] on icon at bounding box center [526, 18] width 12 height 12
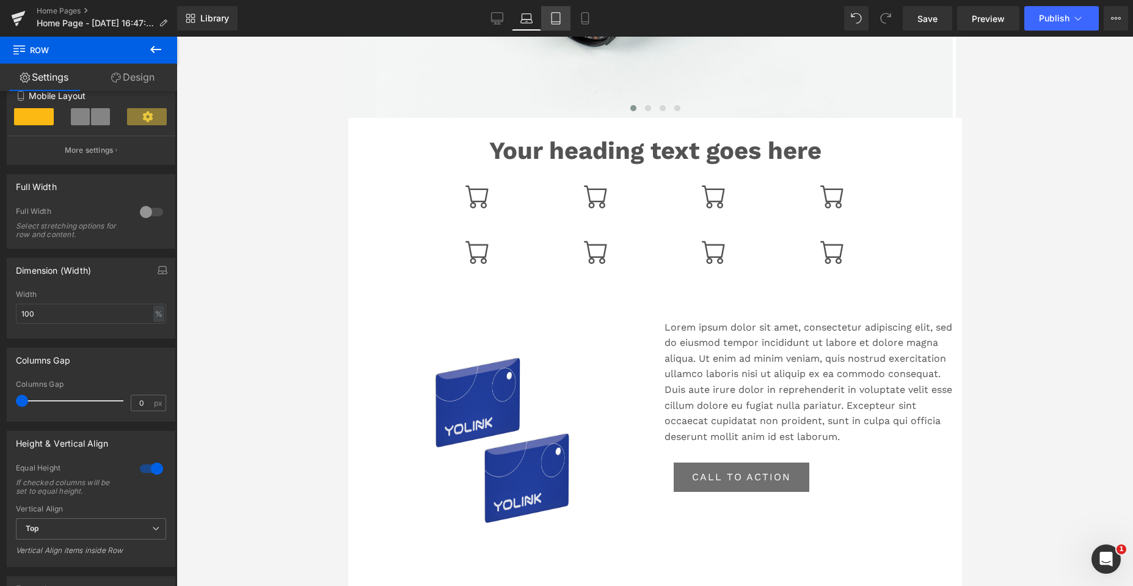
click at [555, 15] on icon at bounding box center [556, 18] width 12 height 12
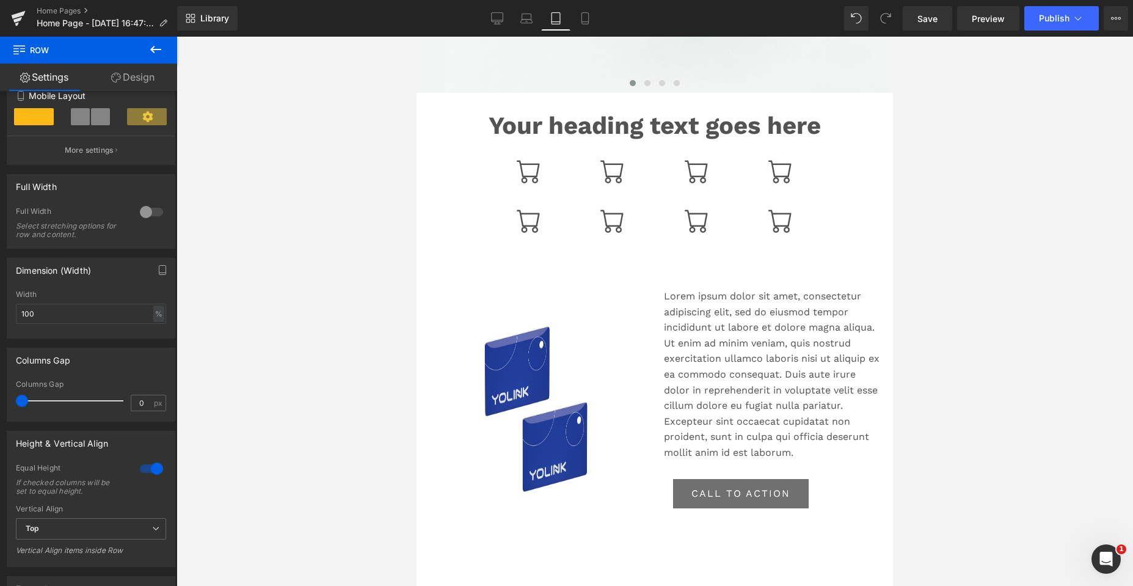
scroll to position [350, 0]
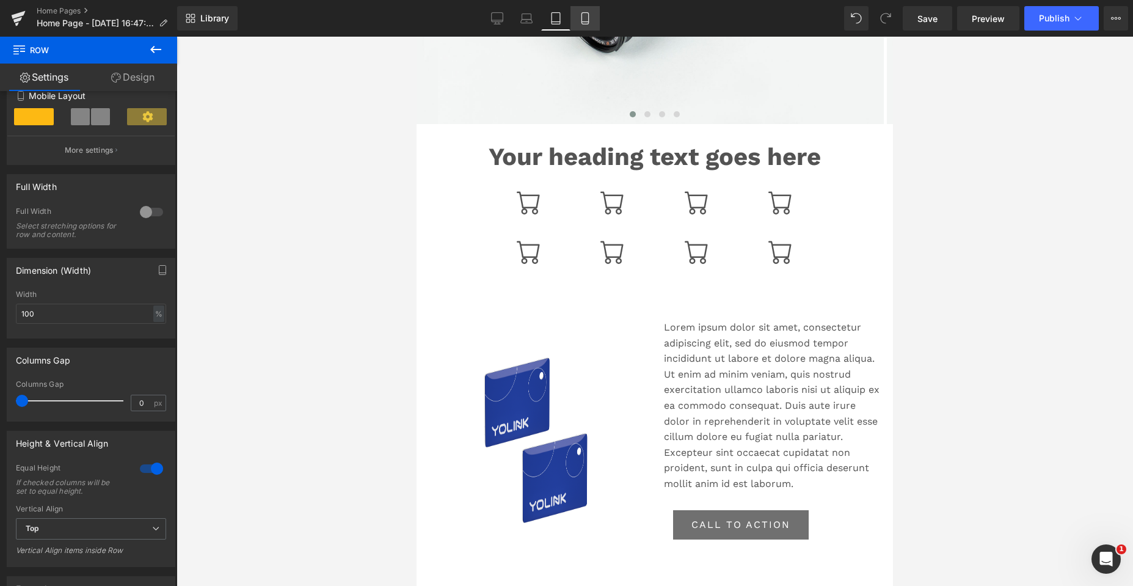
click at [584, 20] on icon at bounding box center [585, 18] width 12 height 12
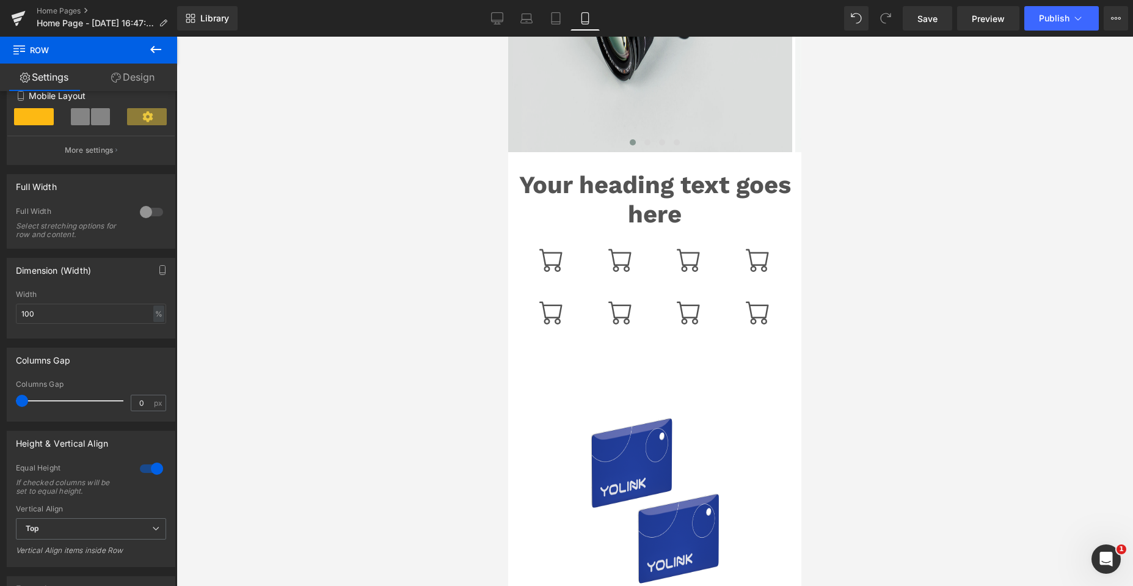
scroll to position [321, 0]
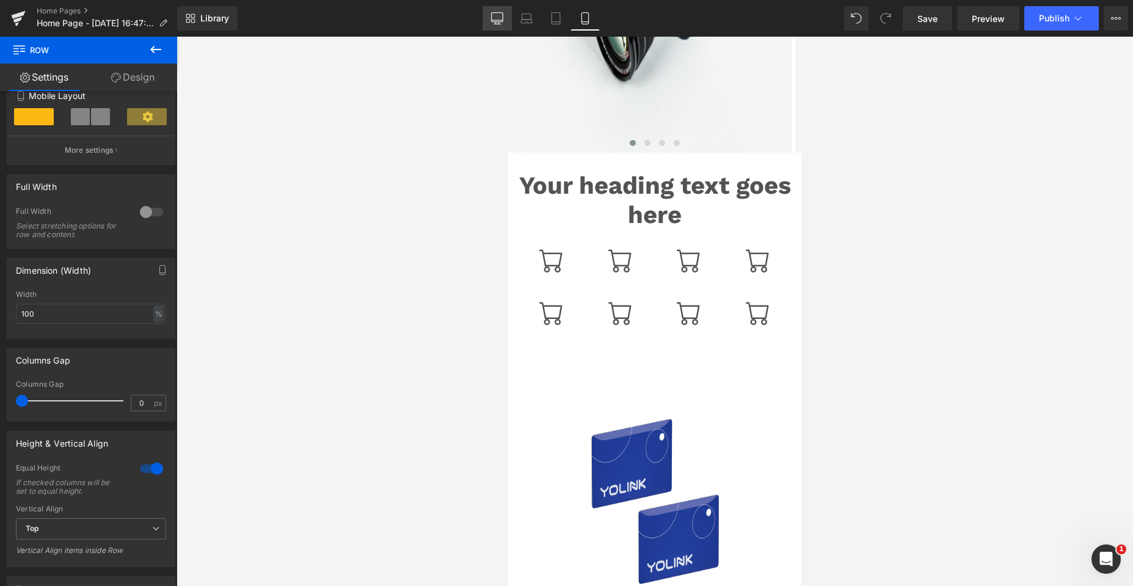
click at [492, 19] on icon at bounding box center [497, 18] width 12 height 12
type input "1200"
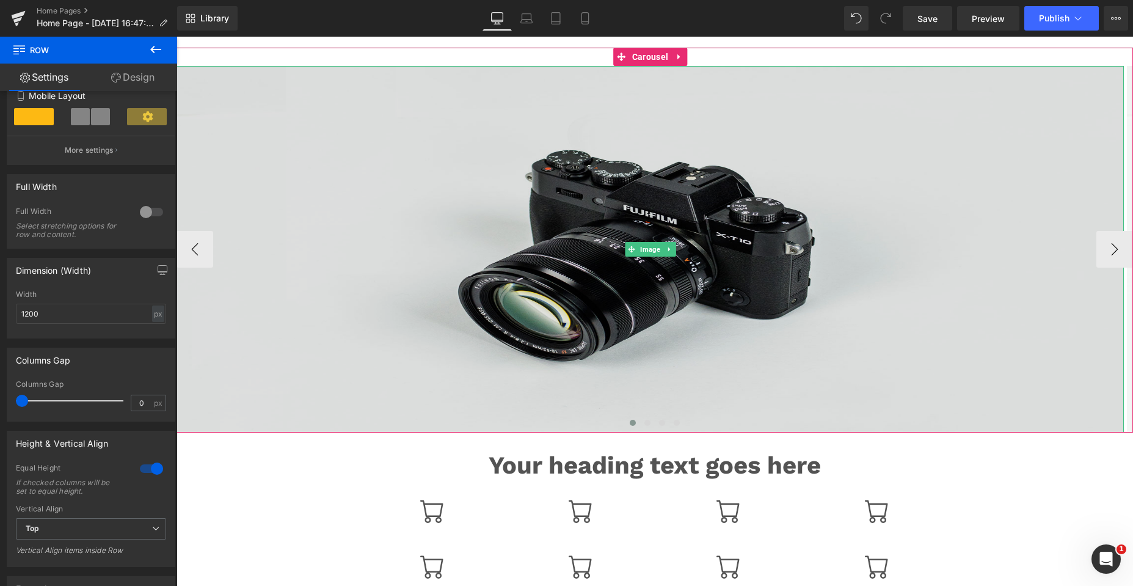
scroll to position [61, 0]
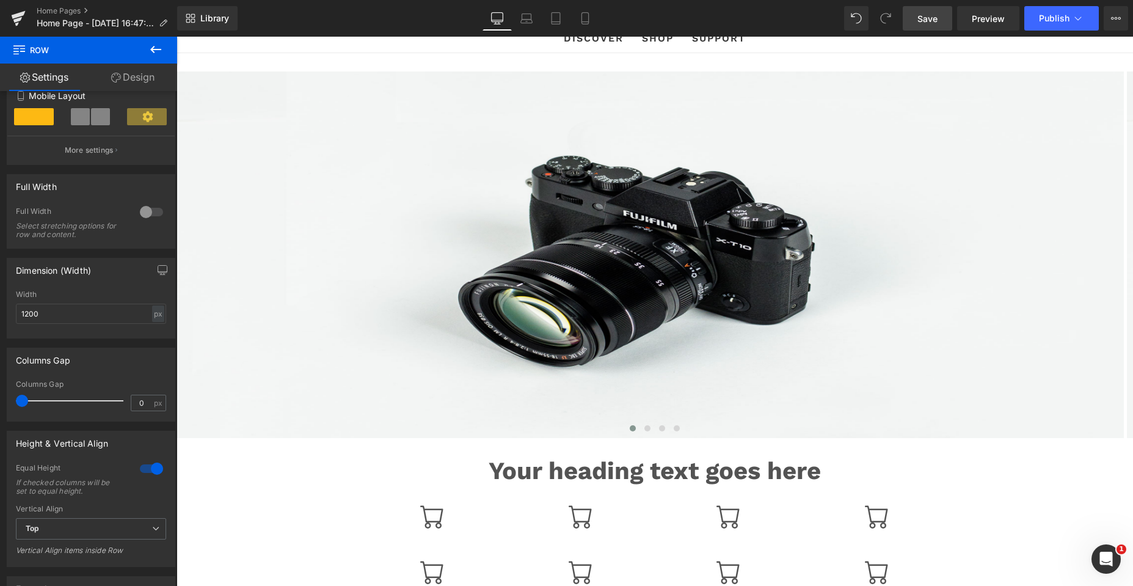
click at [920, 14] on span "Save" at bounding box center [927, 18] width 20 height 13
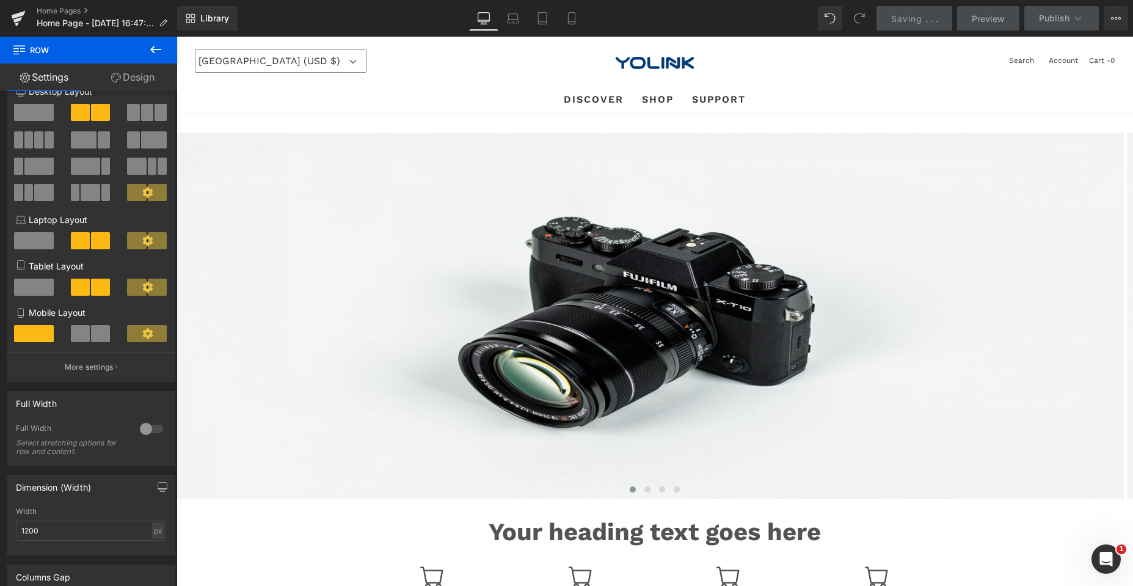
scroll to position [0, 0]
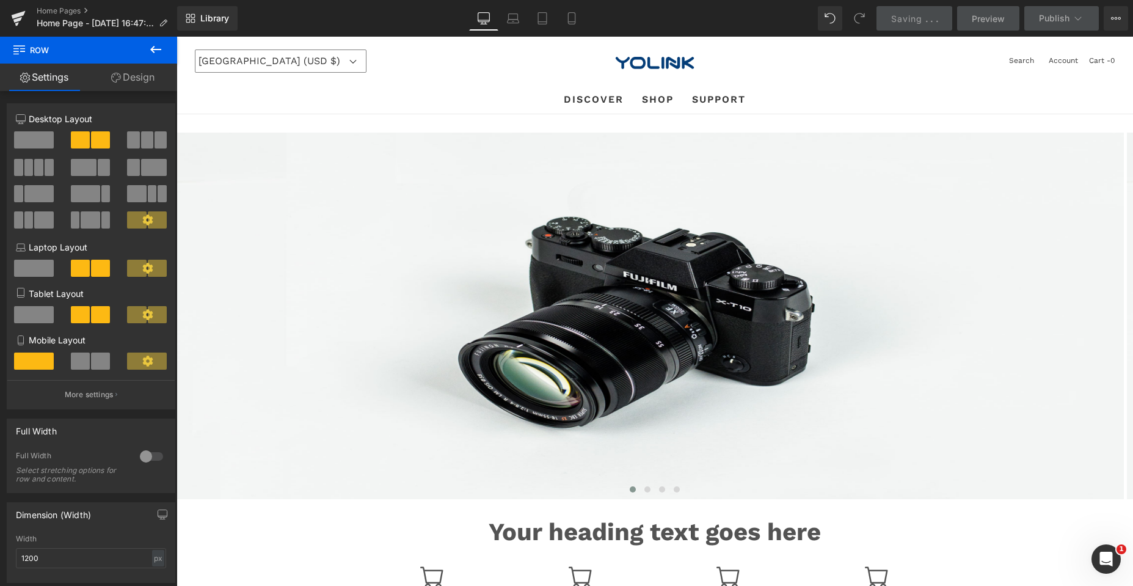
click at [150, 49] on icon at bounding box center [155, 49] width 11 height 7
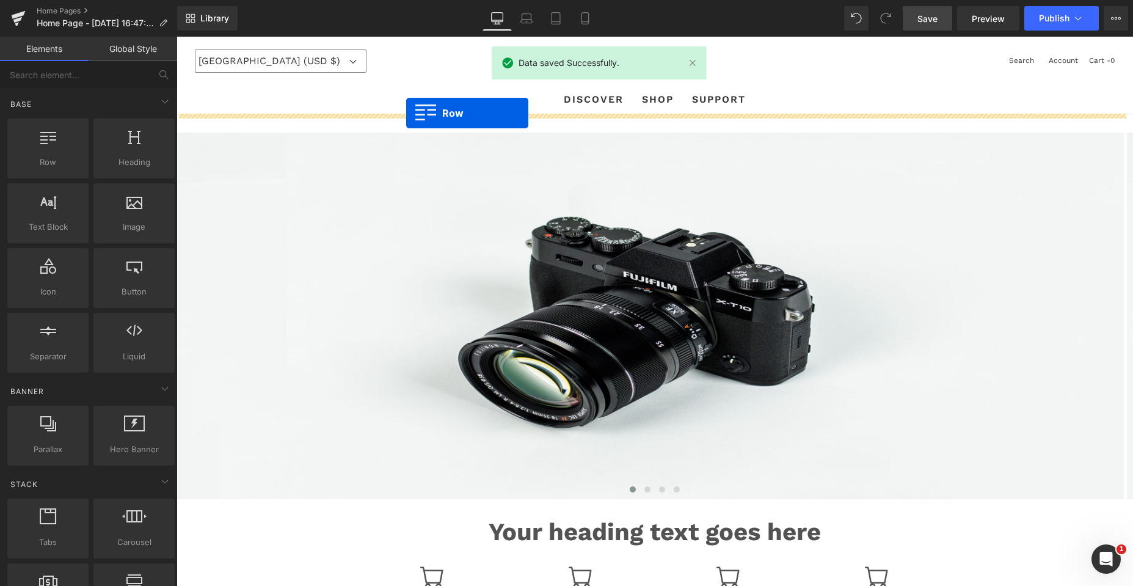
drag, startPoint x: 233, startPoint y: 186, endPoint x: 406, endPoint y: 113, distance: 187.7
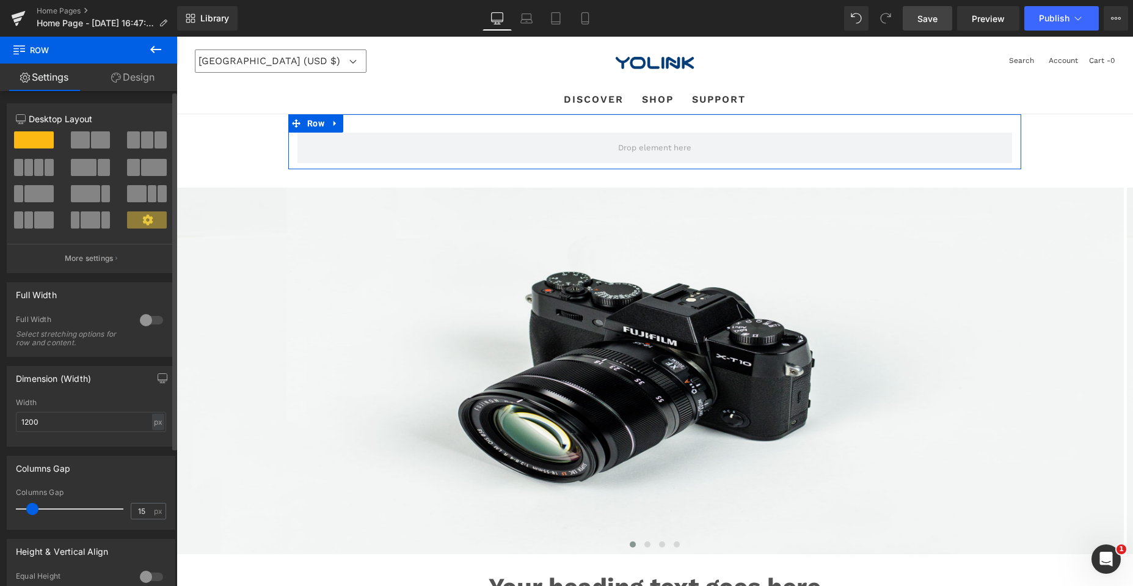
click at [20, 163] on span at bounding box center [18, 167] width 9 height 17
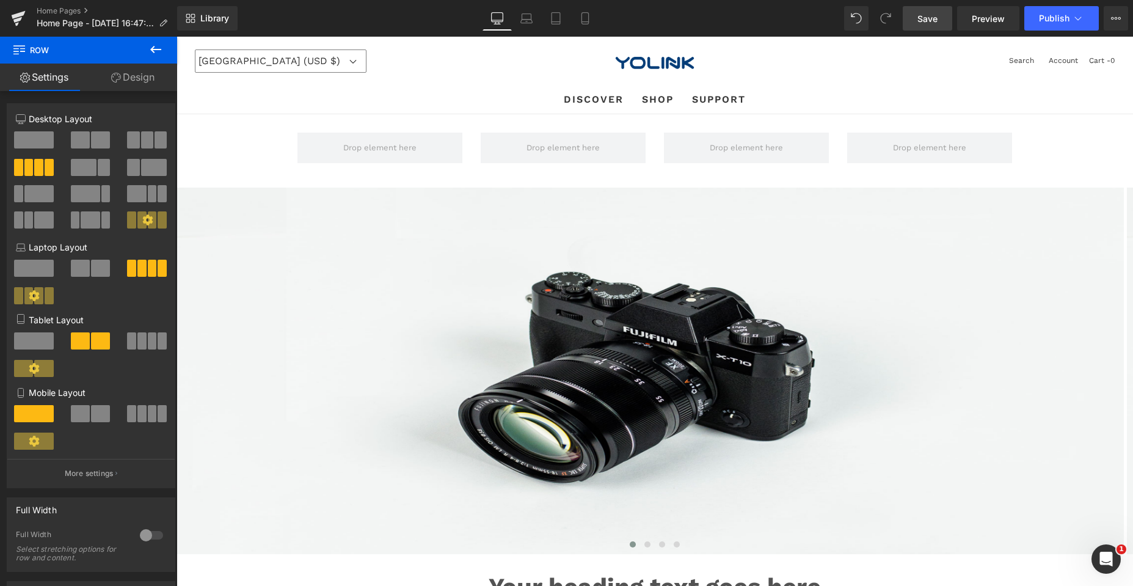
click at [153, 48] on icon at bounding box center [155, 49] width 11 height 7
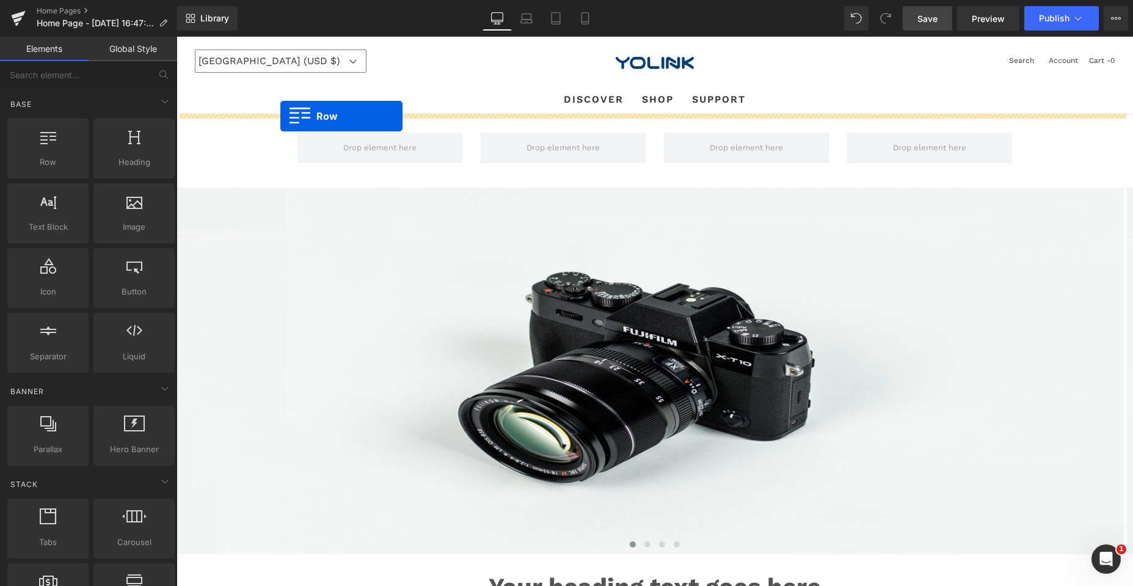
drag, startPoint x: 217, startPoint y: 176, endPoint x: 280, endPoint y: 116, distance: 87.7
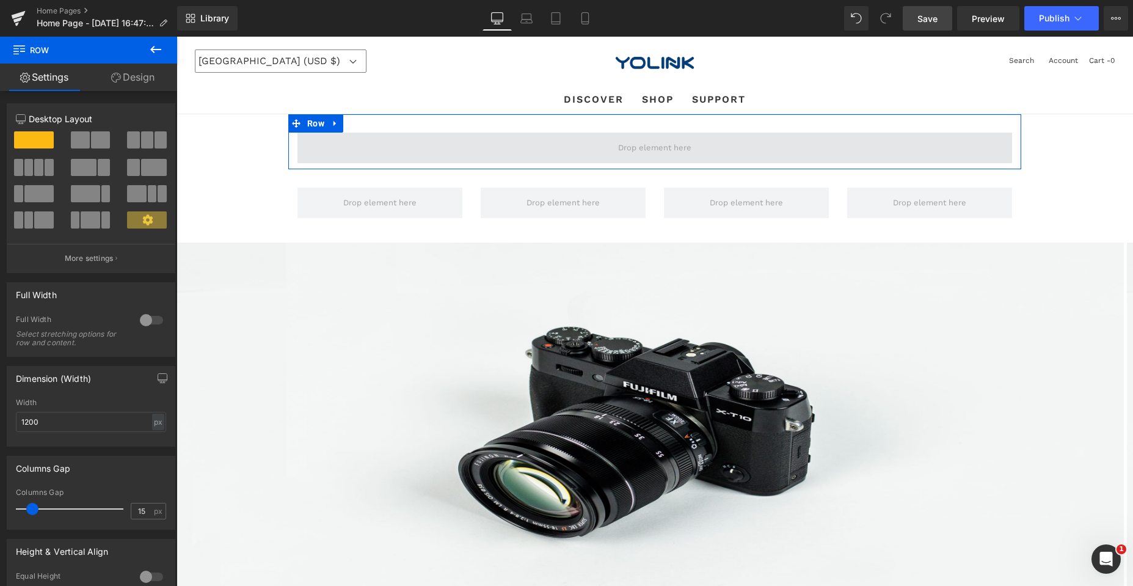
click at [307, 149] on span at bounding box center [654, 148] width 715 height 31
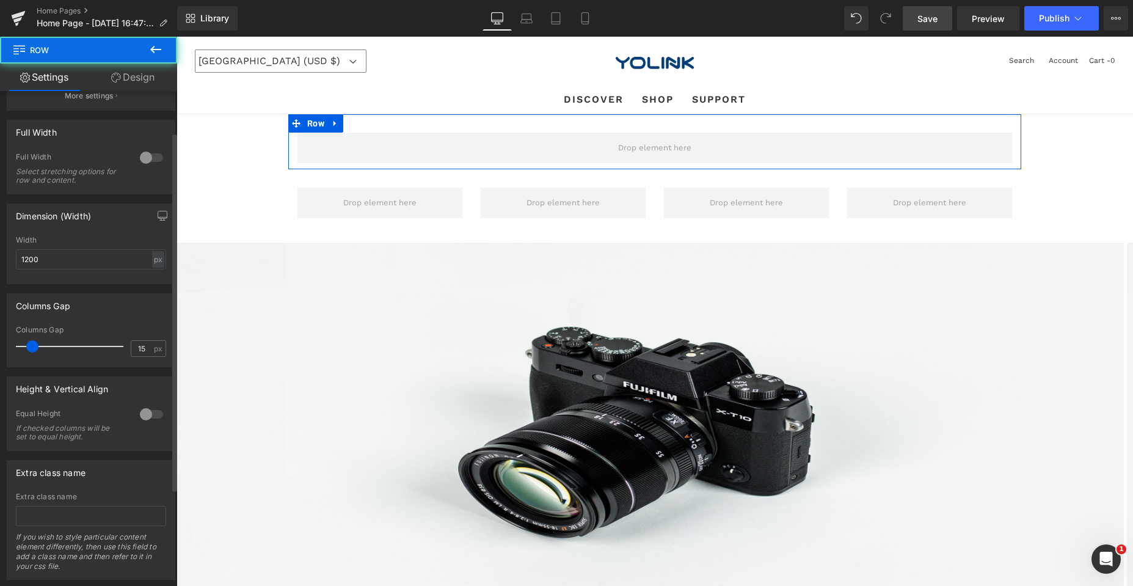
scroll to position [191, 0]
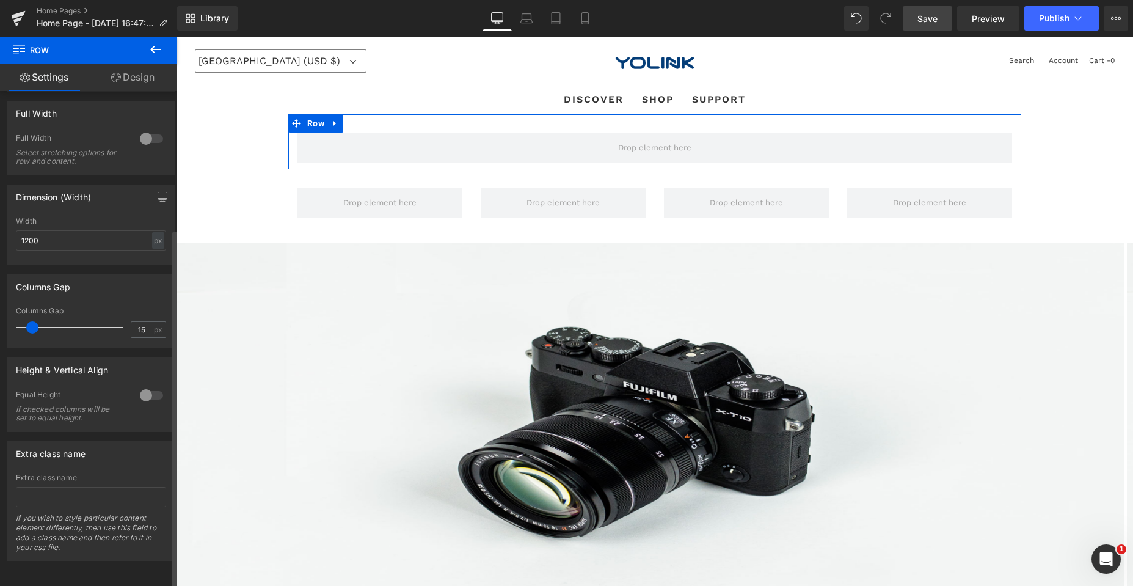
drag, startPoint x: 139, startPoint y: 386, endPoint x: 166, endPoint y: 352, distance: 43.0
click at [138, 386] on div at bounding box center [151, 395] width 29 height 20
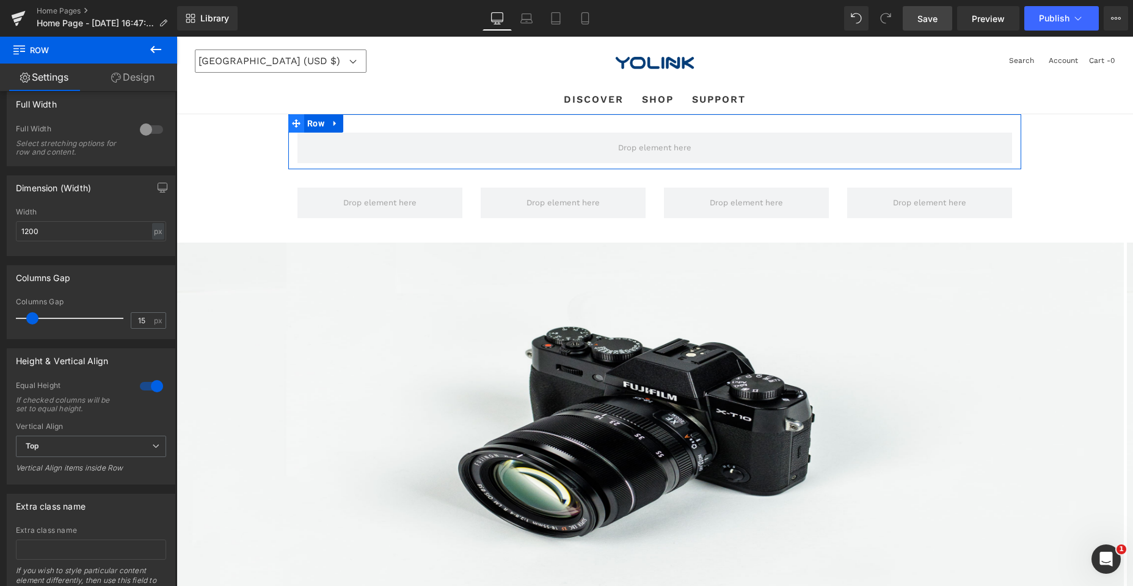
click at [292, 122] on icon at bounding box center [296, 123] width 9 height 9
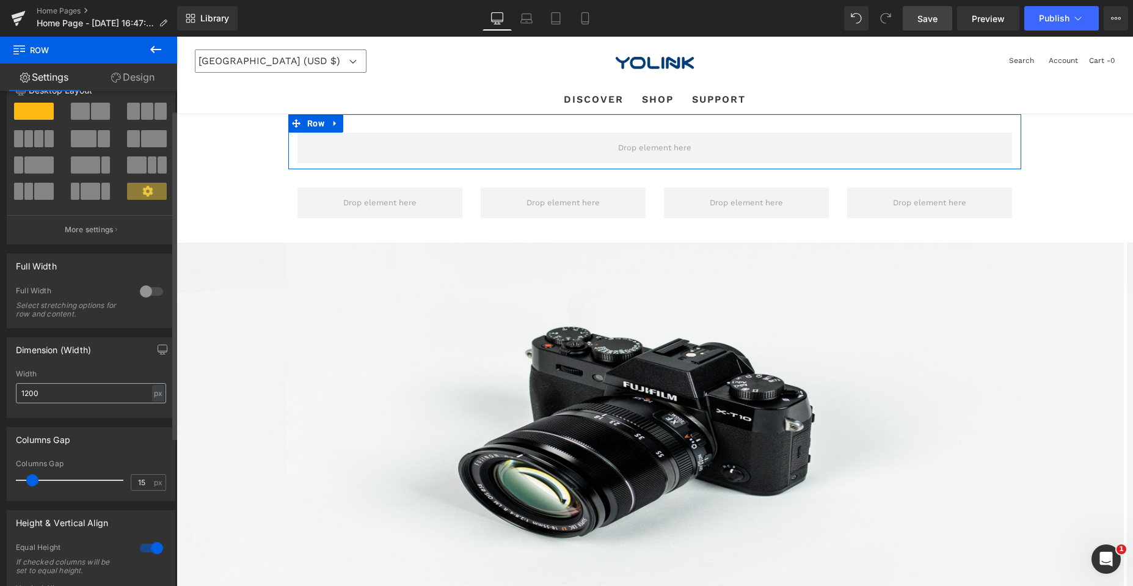
scroll to position [7, 0]
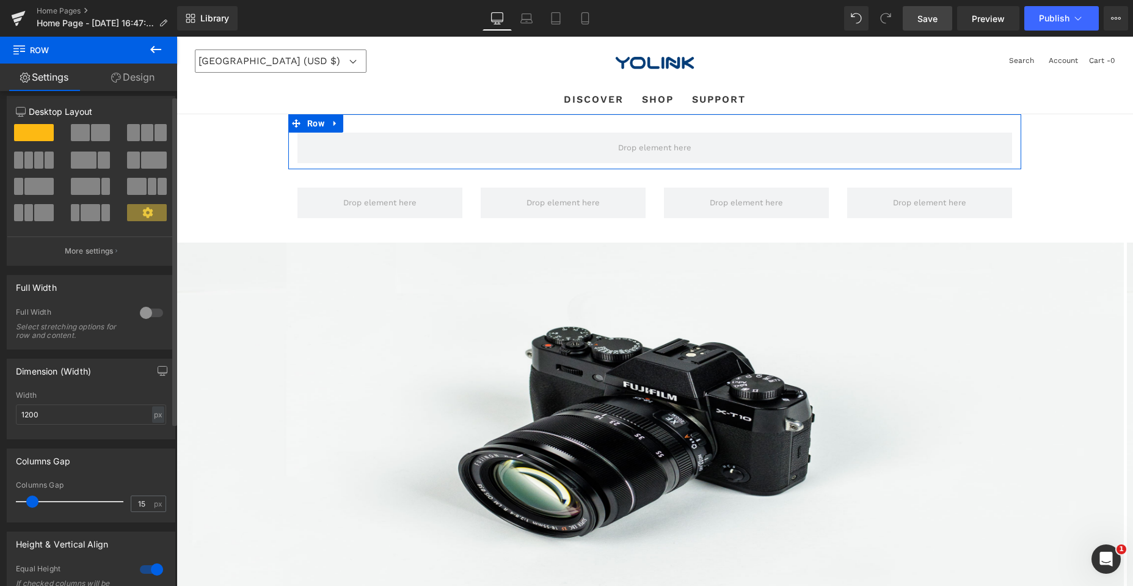
click at [145, 308] on div at bounding box center [151, 313] width 29 height 20
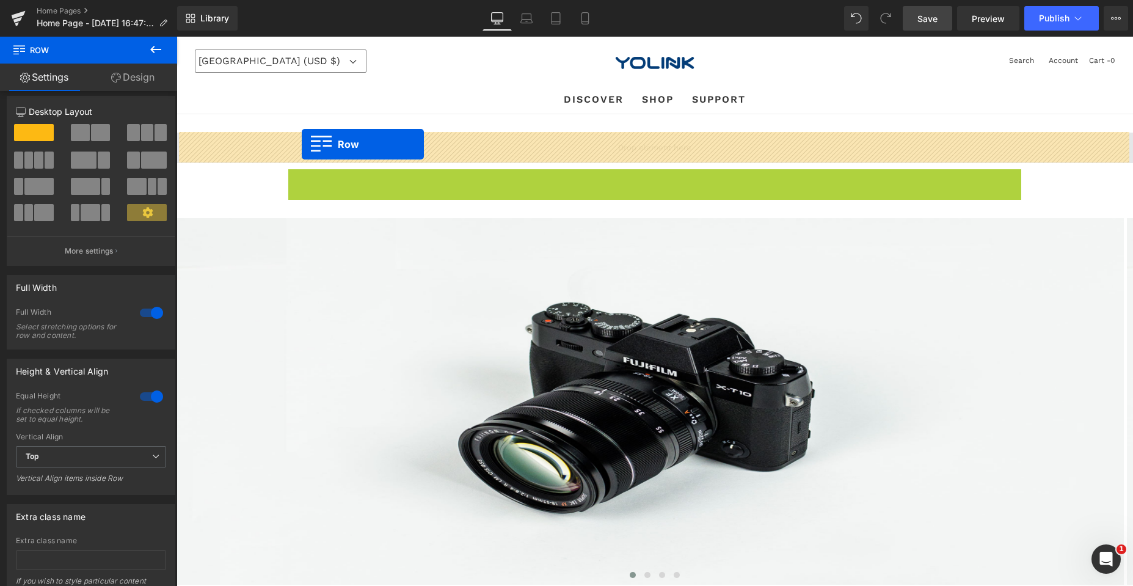
drag, startPoint x: 289, startPoint y: 175, endPoint x: 302, endPoint y: 144, distance: 33.7
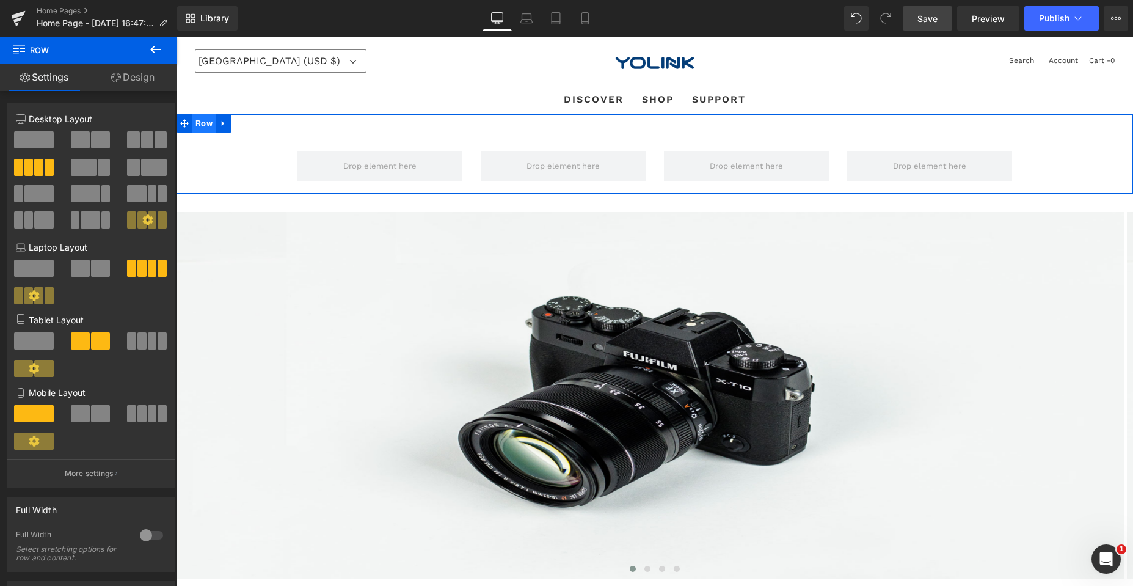
click at [258, 128] on div "Row Row" at bounding box center [654, 153] width 956 height 79
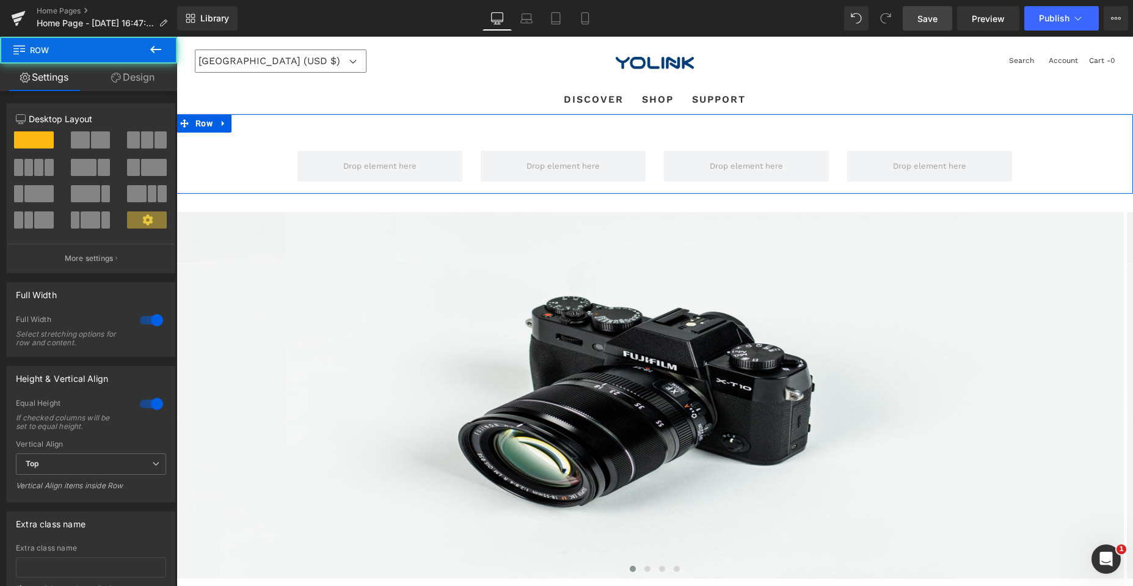
click at [75, 137] on span at bounding box center [80, 139] width 19 height 17
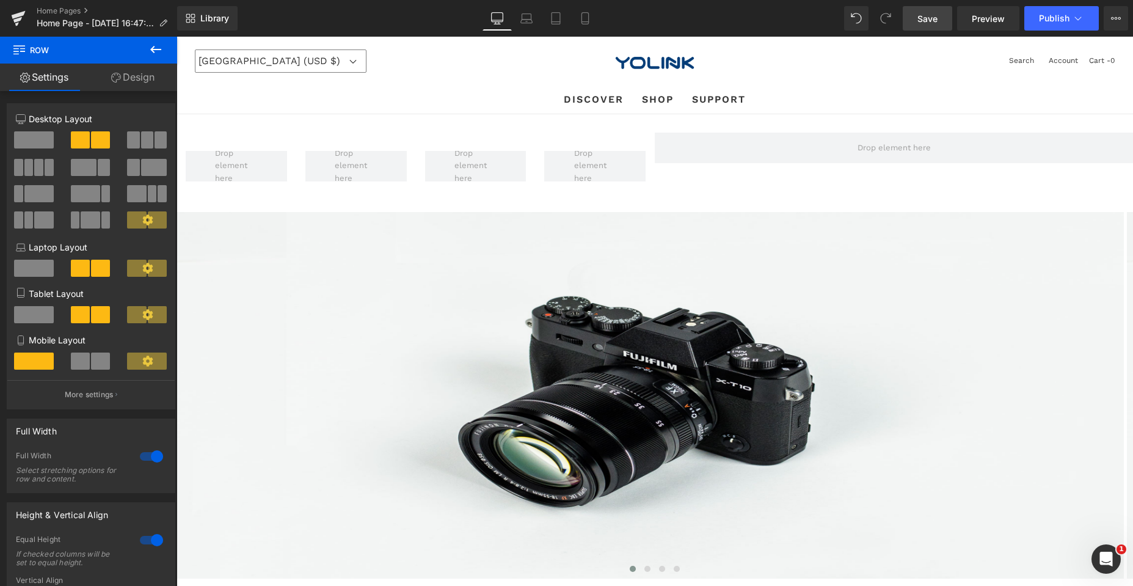
click at [153, 47] on icon at bounding box center [155, 49] width 11 height 7
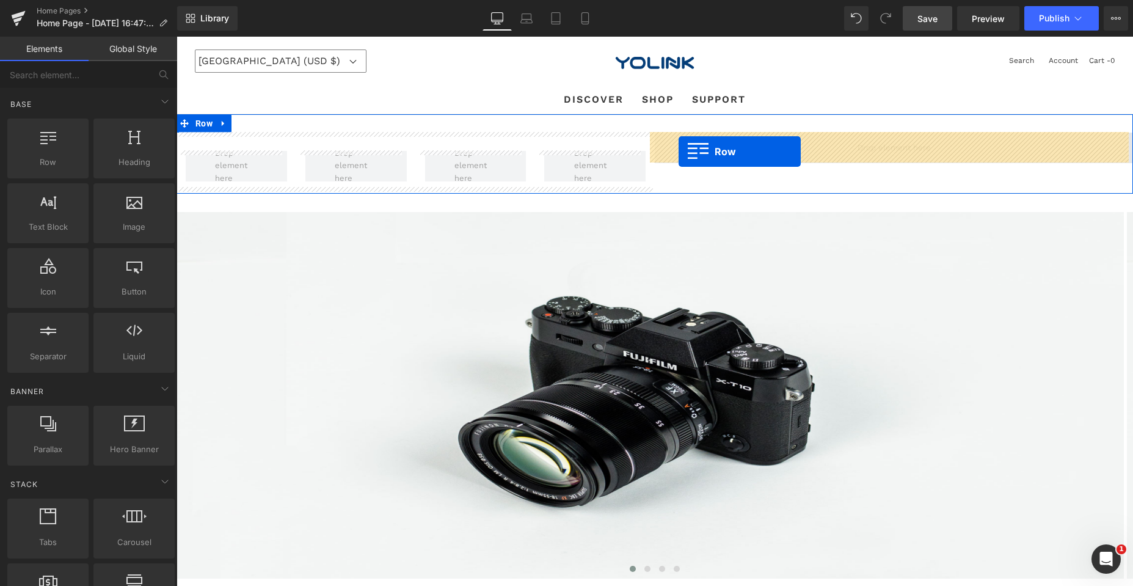
drag, startPoint x: 245, startPoint y: 176, endPoint x: 679, endPoint y: 151, distance: 434.3
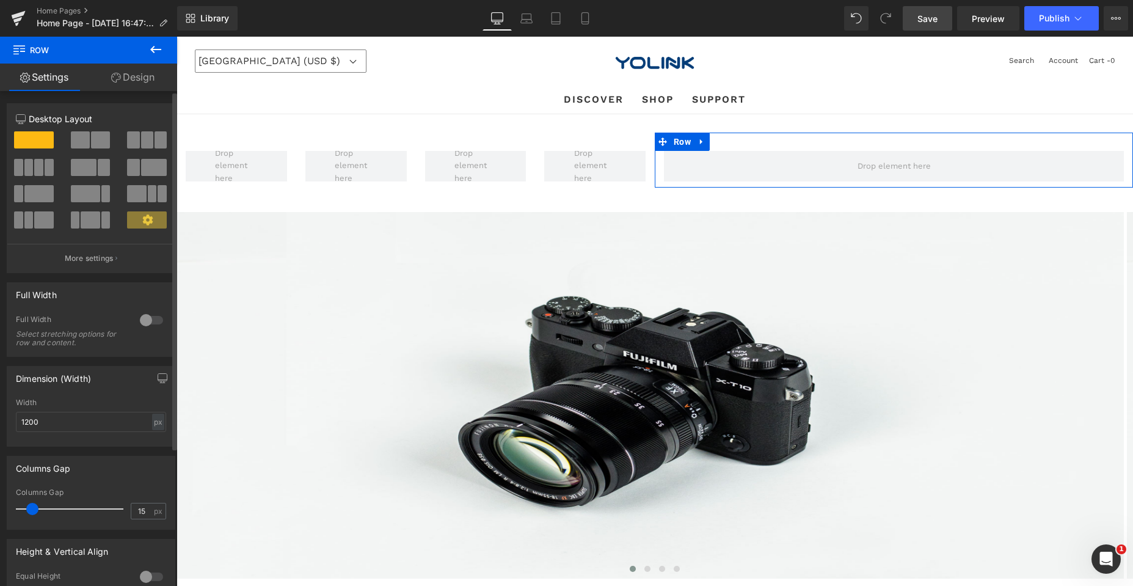
click at [34, 160] on span at bounding box center [38, 167] width 9 height 17
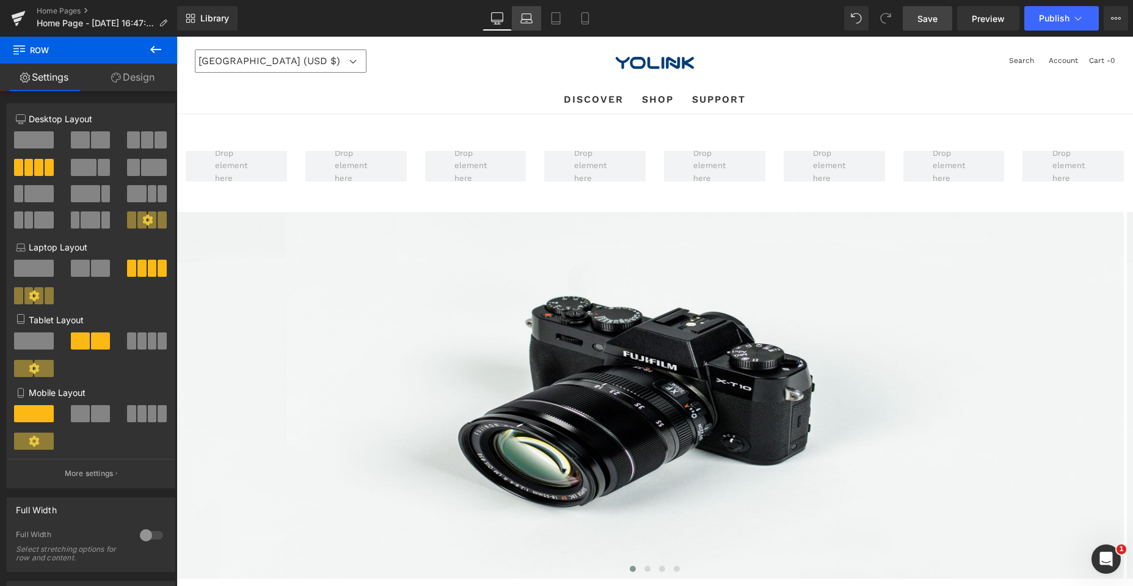
click at [532, 19] on icon at bounding box center [526, 18] width 12 height 12
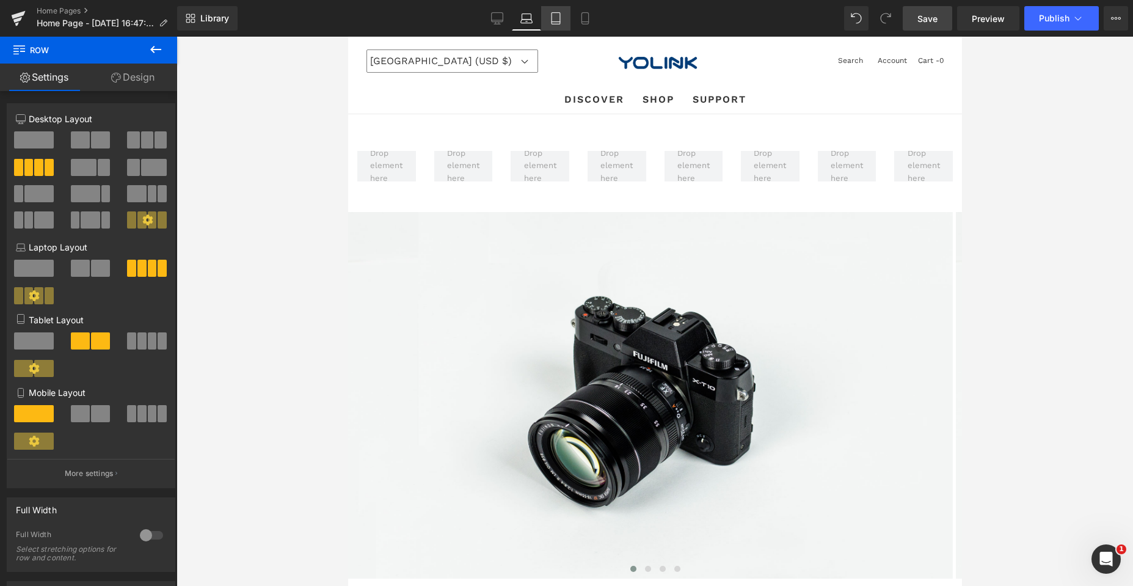
click at [554, 21] on icon at bounding box center [556, 18] width 12 height 12
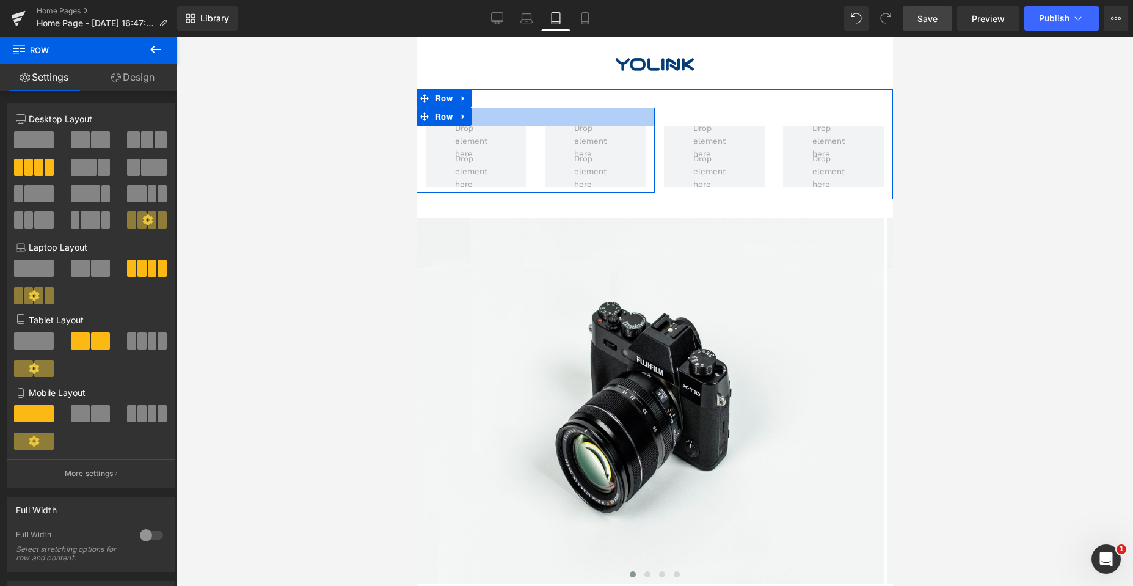
click at [544, 114] on div at bounding box center [536, 116] width 238 height 18
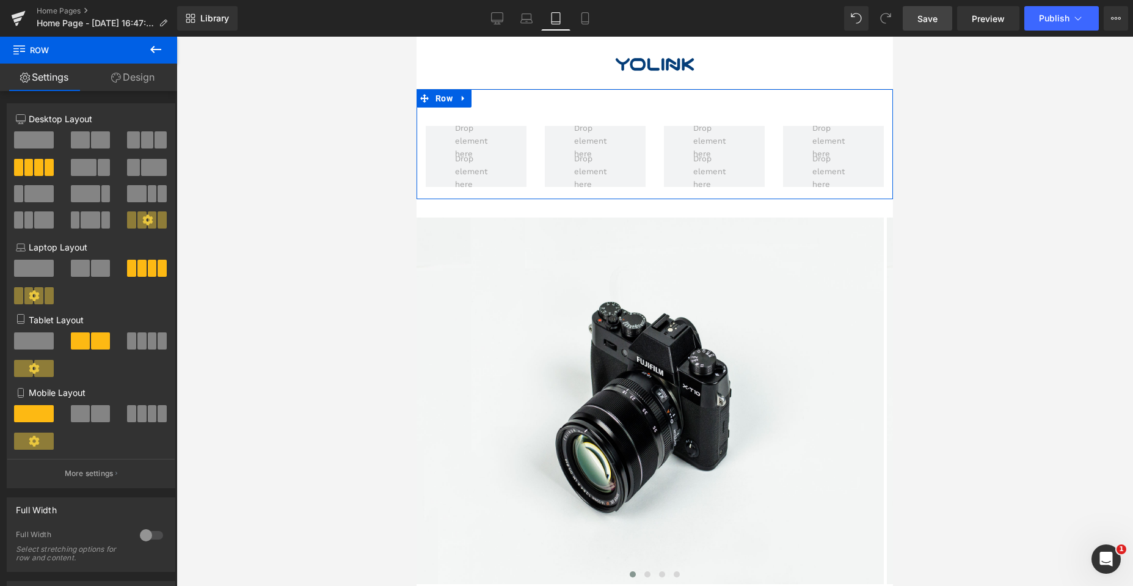
click at [543, 96] on div "Row Row Row" at bounding box center [655, 144] width 476 height 110
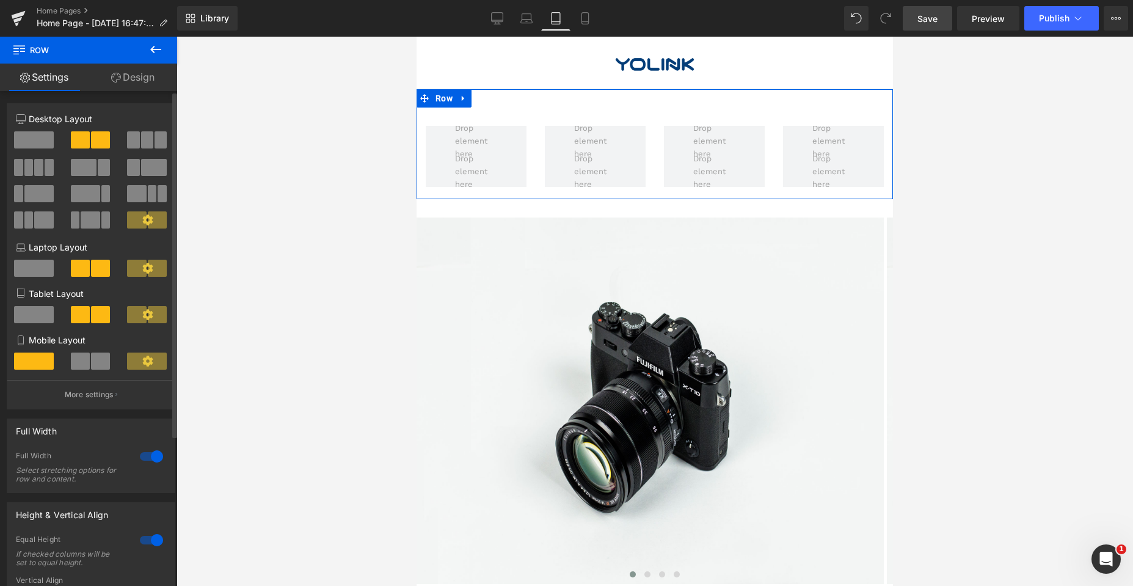
click at [33, 263] on span at bounding box center [34, 268] width 40 height 17
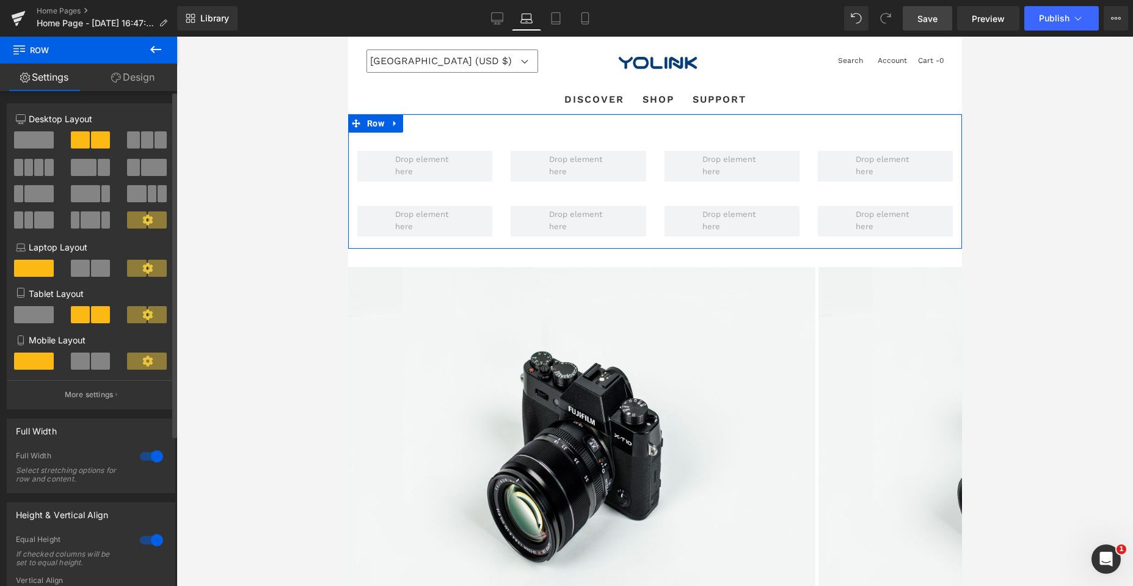
scroll to position [25, 0]
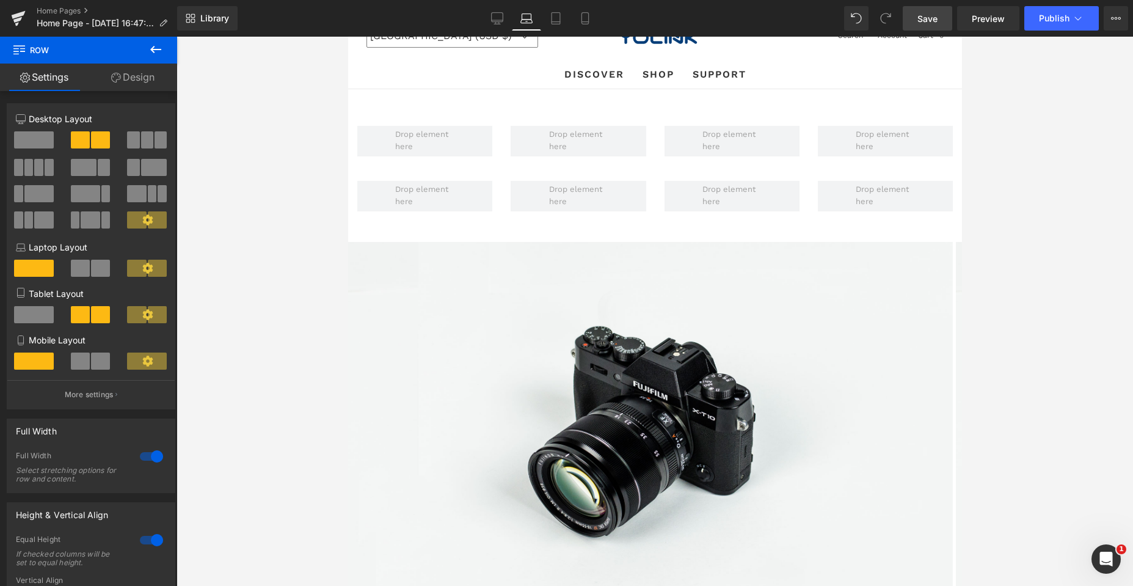
drag, startPoint x: 492, startPoint y: 18, endPoint x: 539, endPoint y: 18, distance: 47.6
click at [492, 18] on icon at bounding box center [497, 18] width 12 height 12
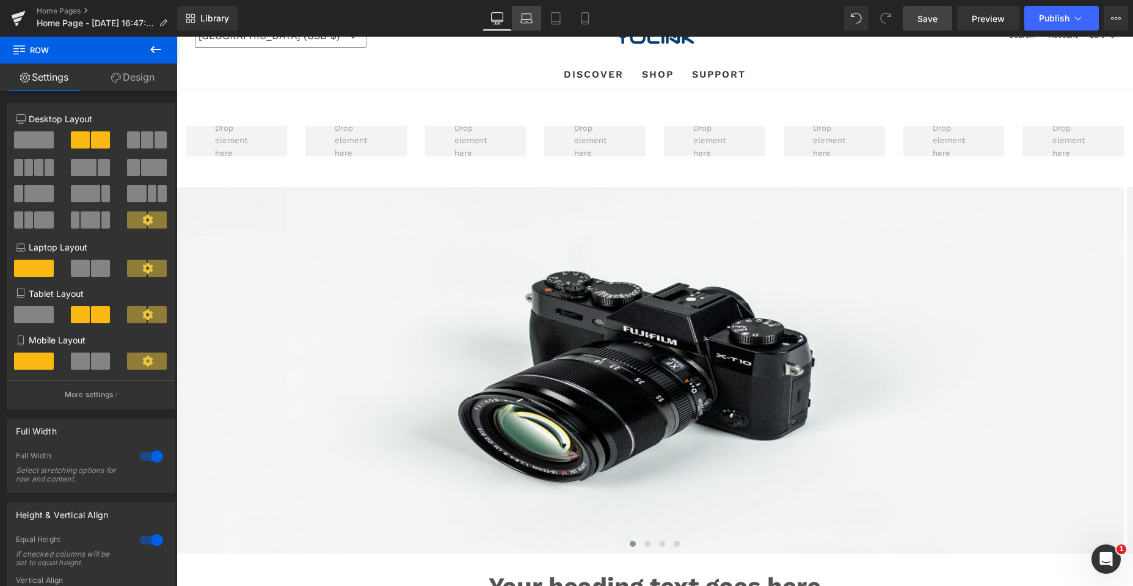
click at [526, 20] on icon at bounding box center [526, 22] width 12 height 4
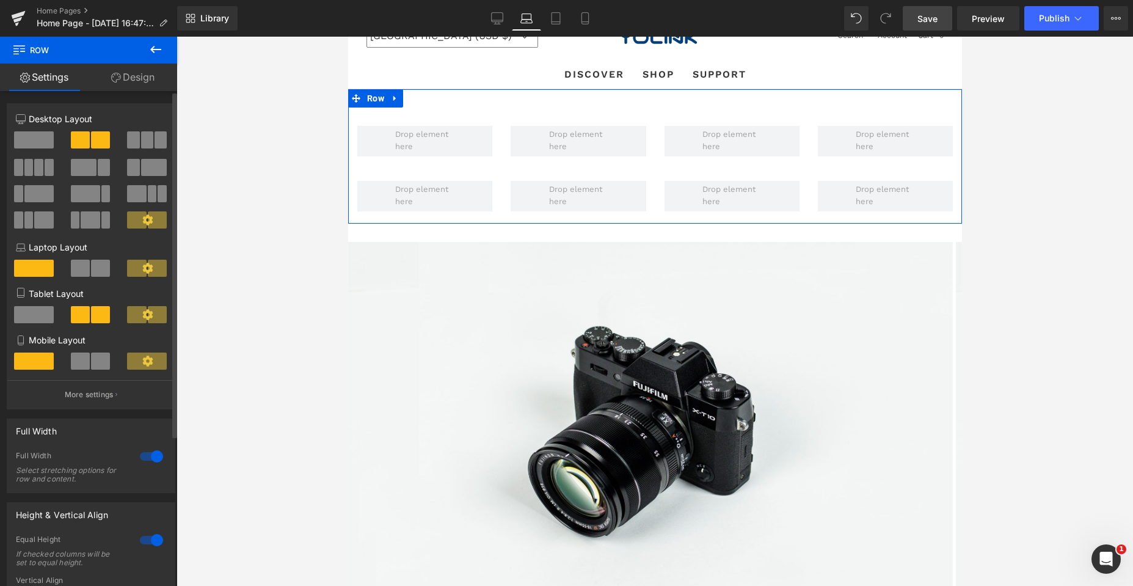
click at [83, 268] on span at bounding box center [80, 268] width 19 height 17
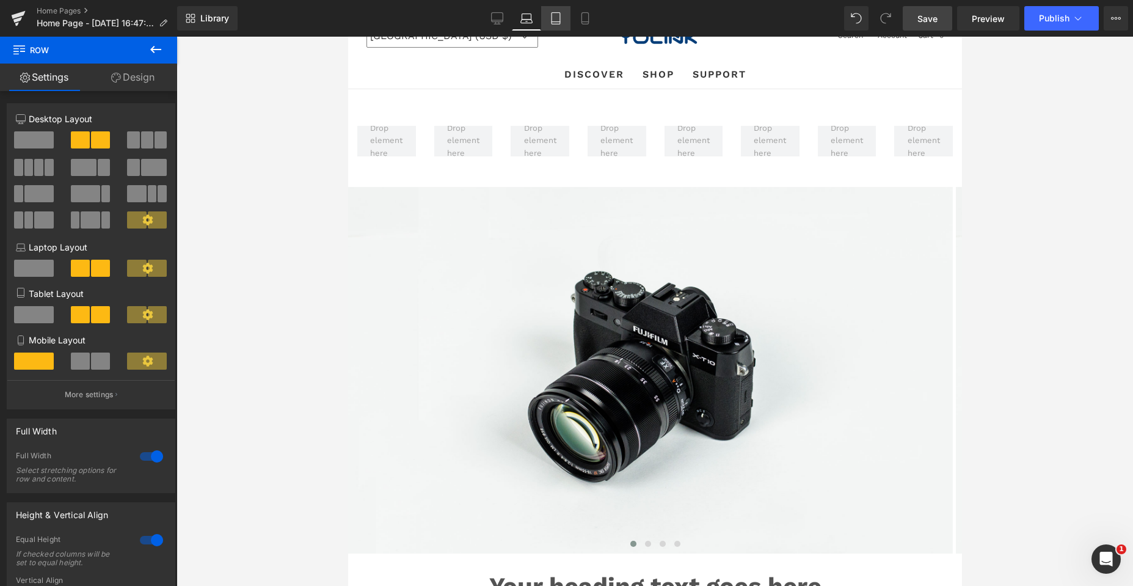
click at [556, 18] on icon at bounding box center [556, 18] width 12 height 12
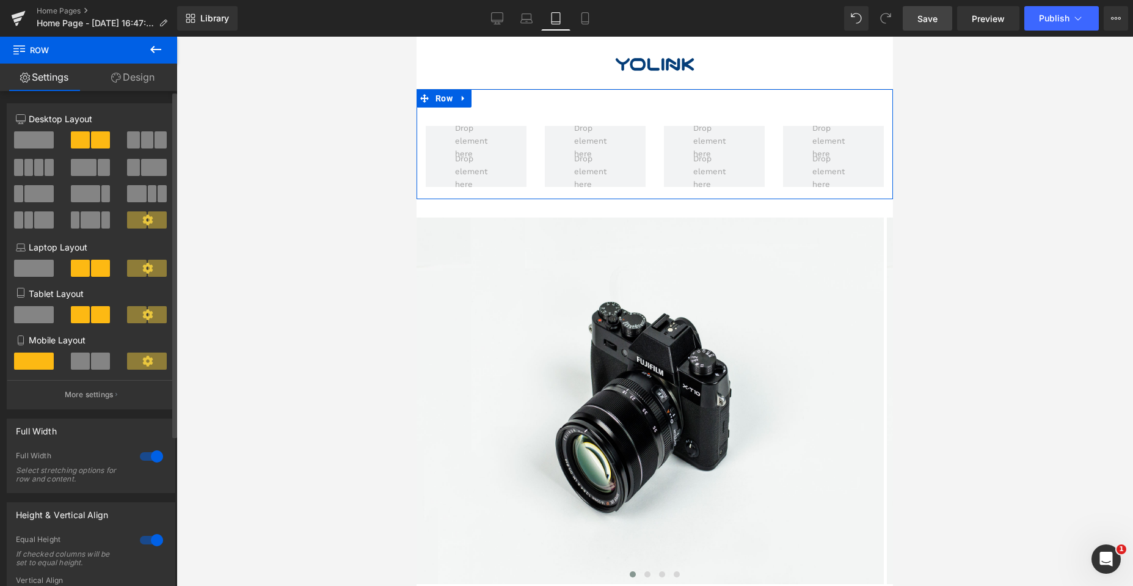
click at [38, 313] on span at bounding box center [34, 314] width 40 height 17
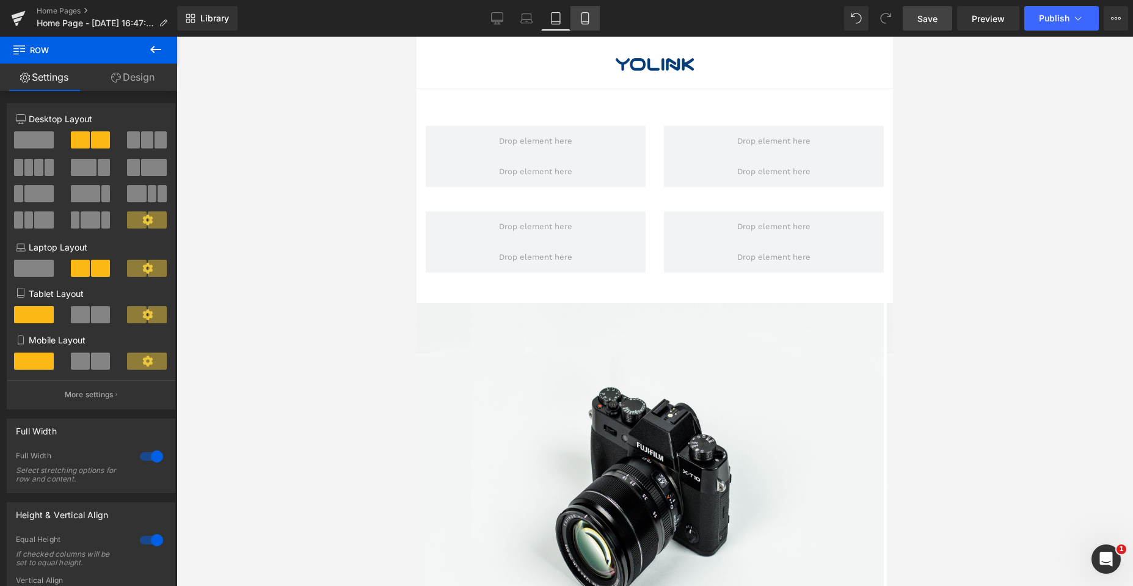
click at [581, 19] on icon at bounding box center [585, 18] width 12 height 12
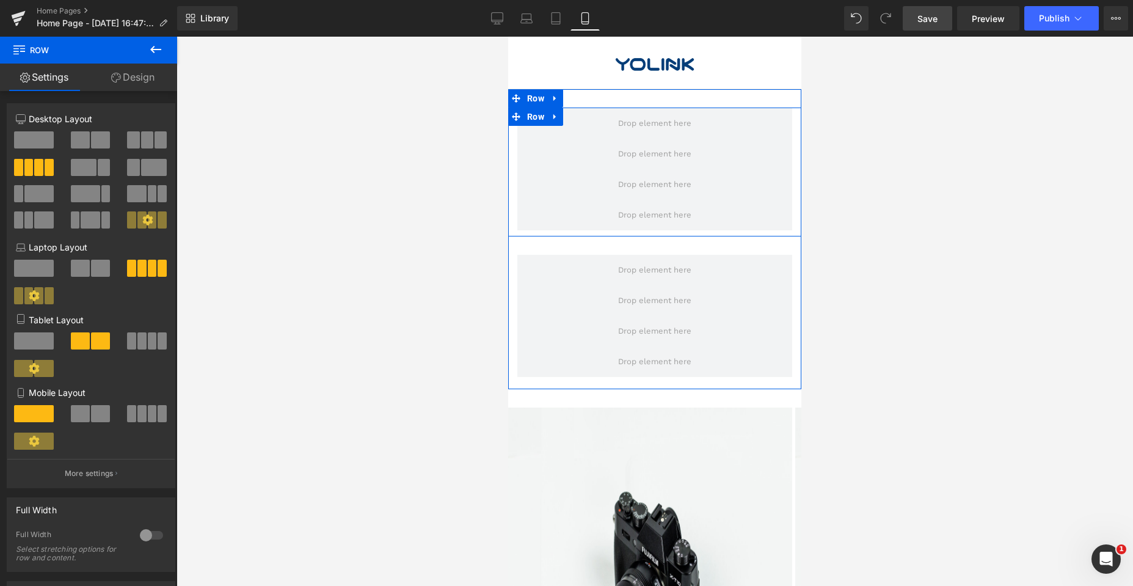
drag, startPoint x: 634, startPoint y: 117, endPoint x: 644, endPoint y: 100, distance: 20.2
click at [644, 100] on div "Row Row Row" at bounding box center [654, 239] width 293 height 300
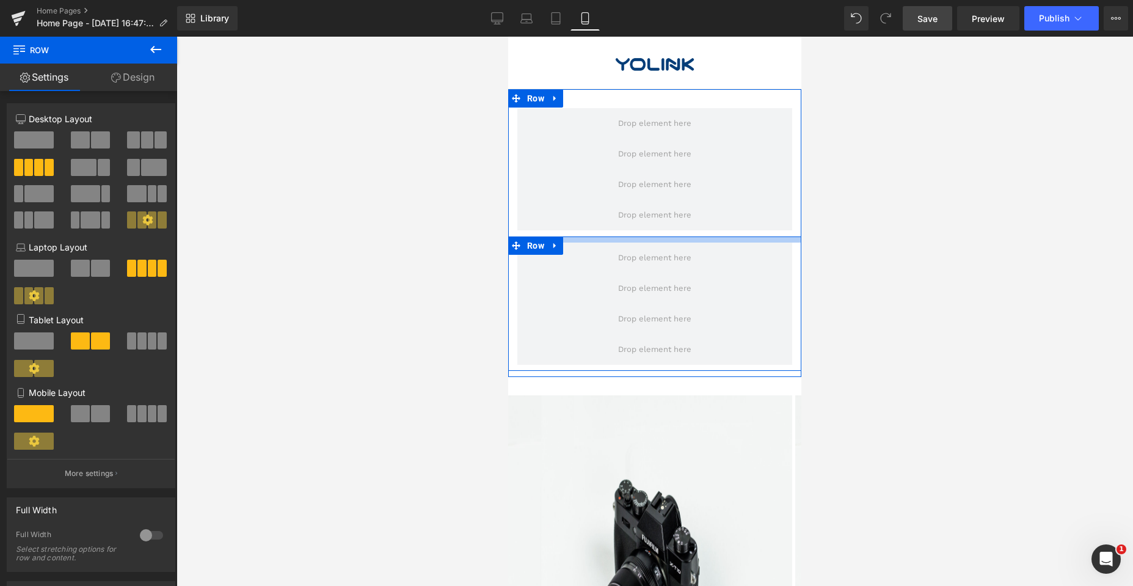
click at [625, 240] on div at bounding box center [654, 239] width 293 height 6
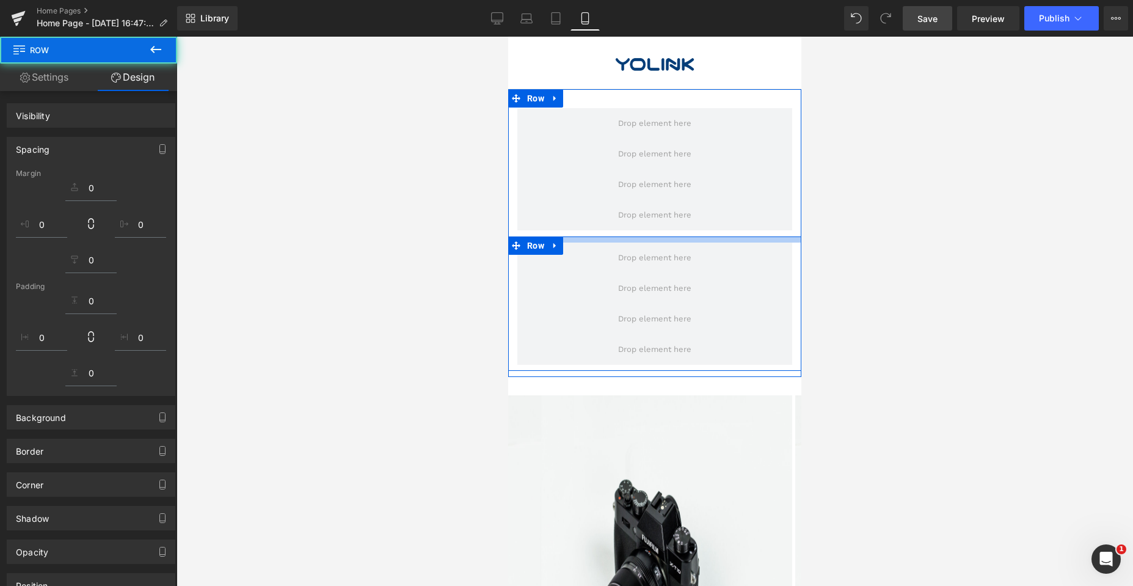
click at [137, 81] on link "Design" at bounding box center [133, 77] width 89 height 27
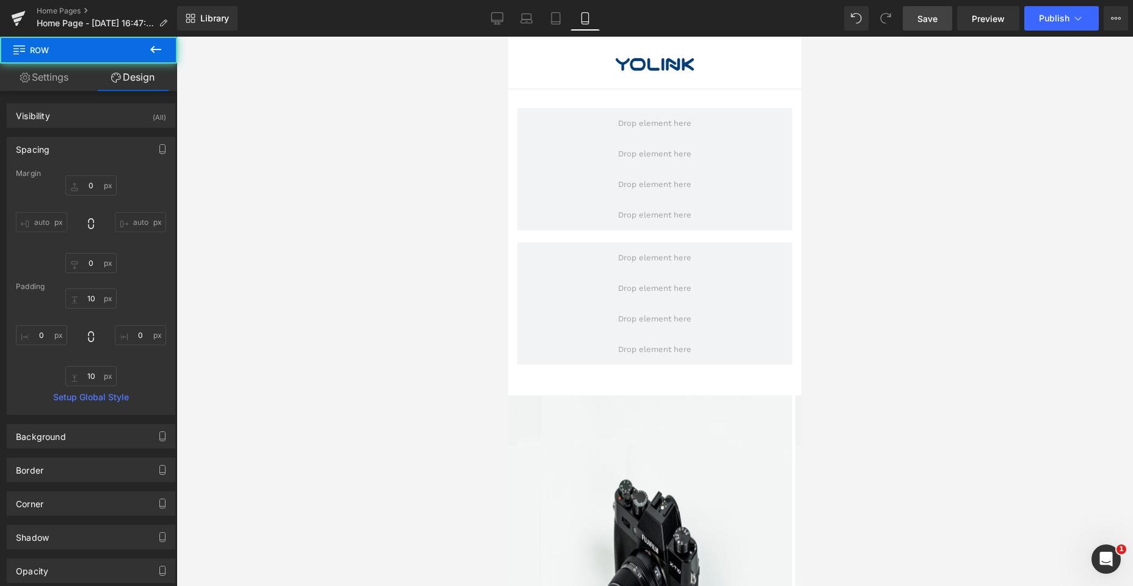
type input "0"
type input "10"
type input "0"
type input "10"
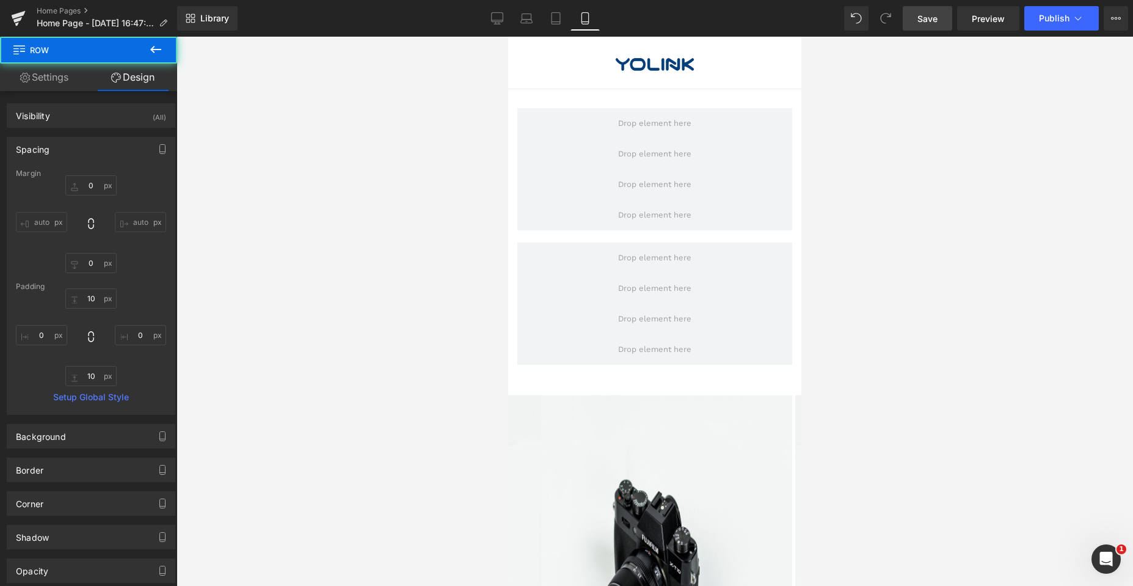
type input "0"
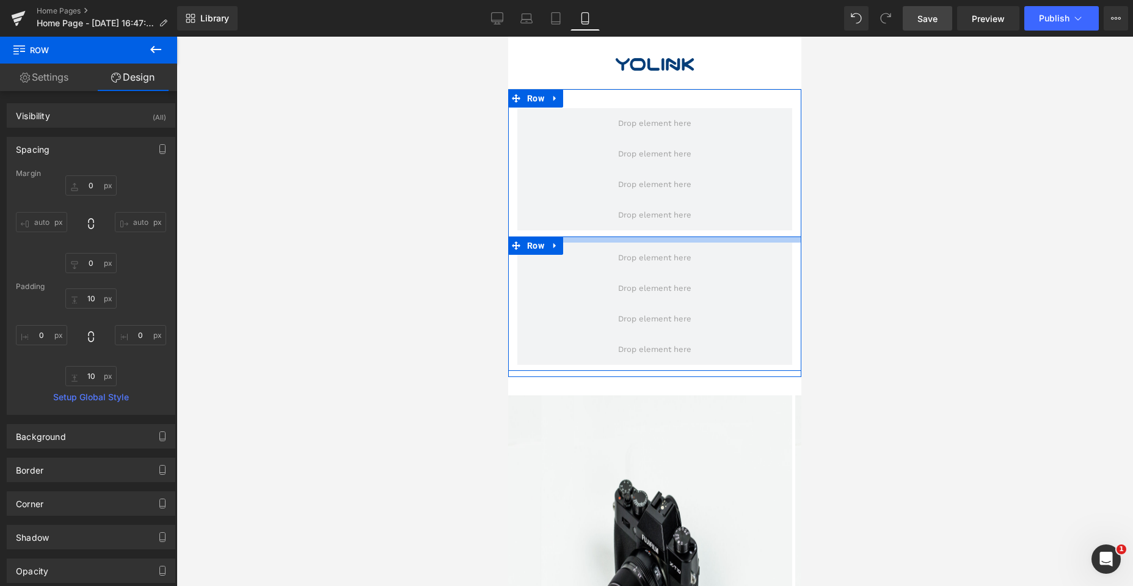
click at [599, 241] on div at bounding box center [654, 239] width 293 height 6
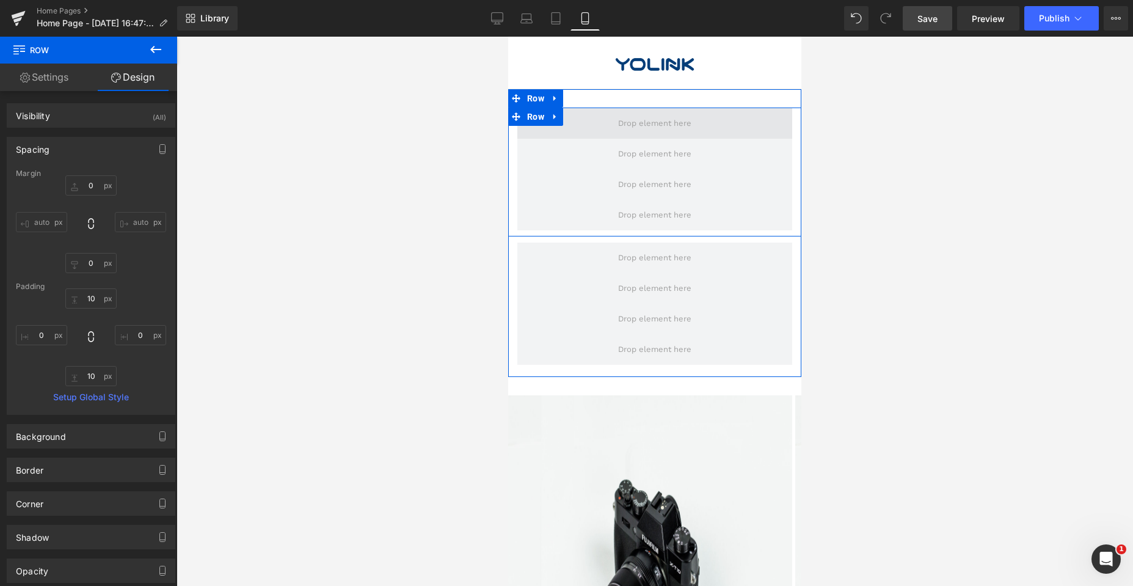
click at [709, 115] on span at bounding box center [654, 123] width 275 height 31
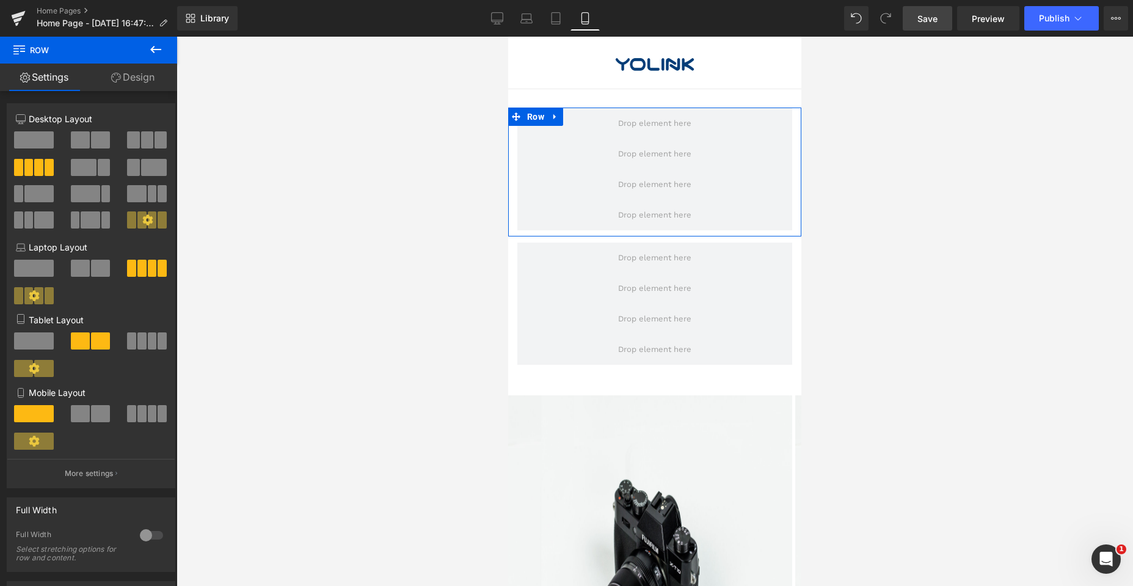
click at [127, 78] on link "Design" at bounding box center [133, 77] width 89 height 27
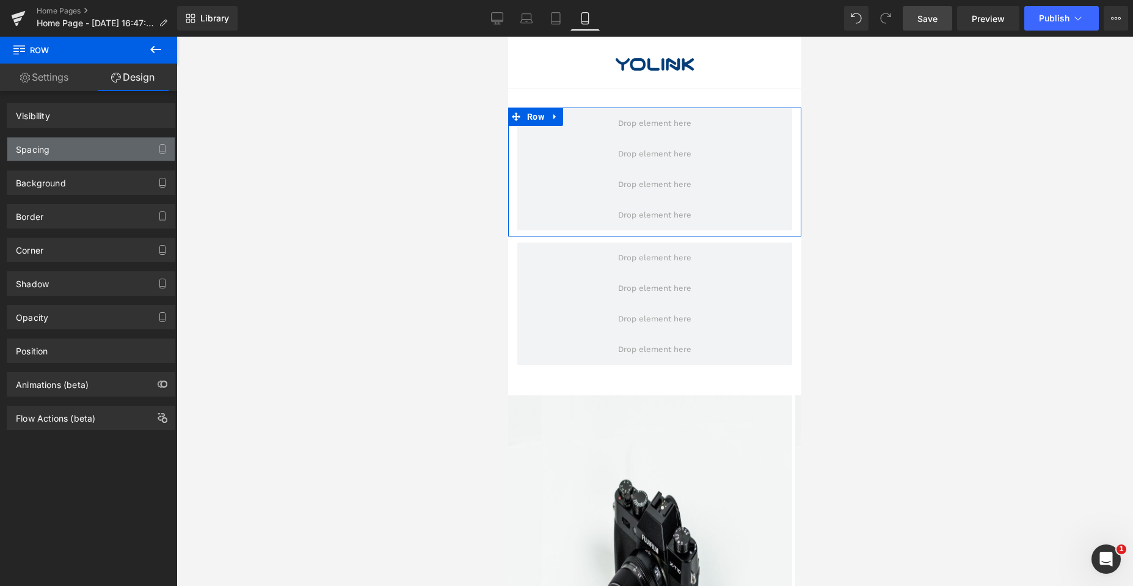
click at [87, 149] on div "Spacing" at bounding box center [90, 148] width 167 height 23
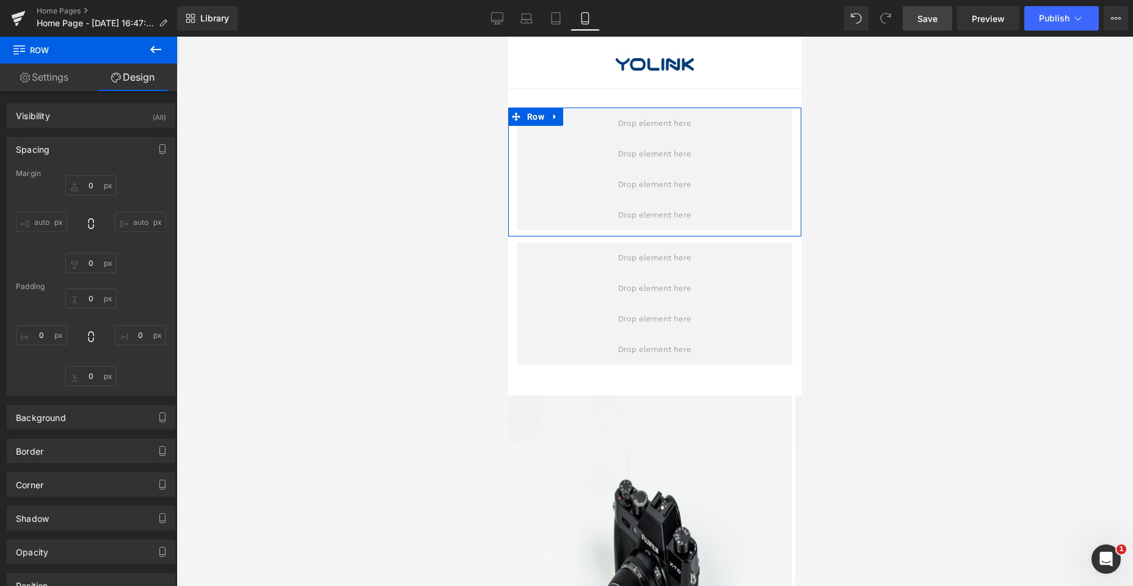
type input "0"
type input "1"
type input "0"
type input "10"
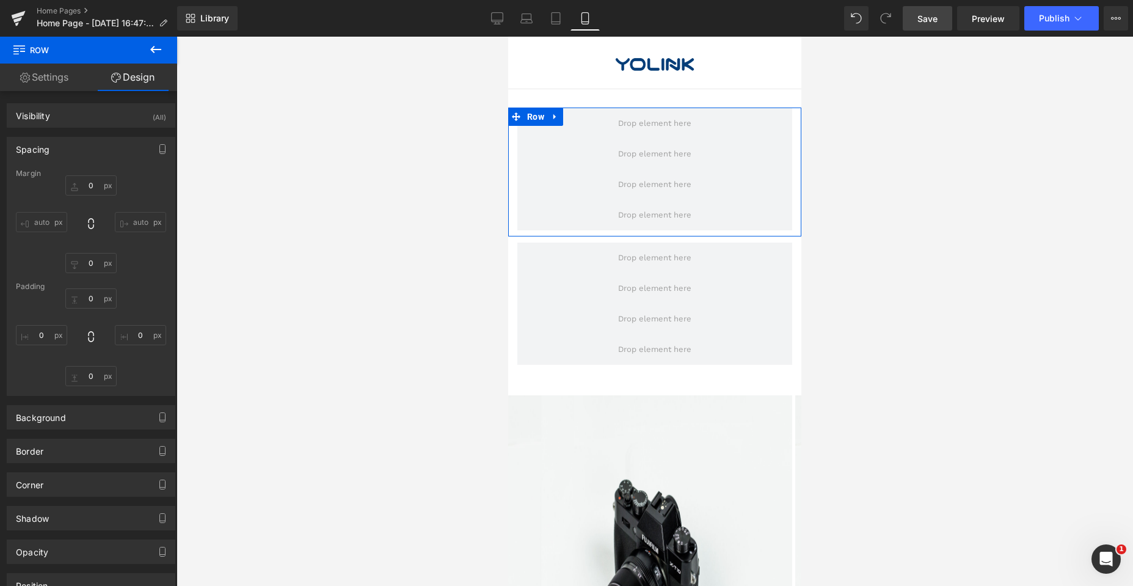
type input "0"
click at [96, 299] on input "1" at bounding box center [90, 298] width 51 height 20
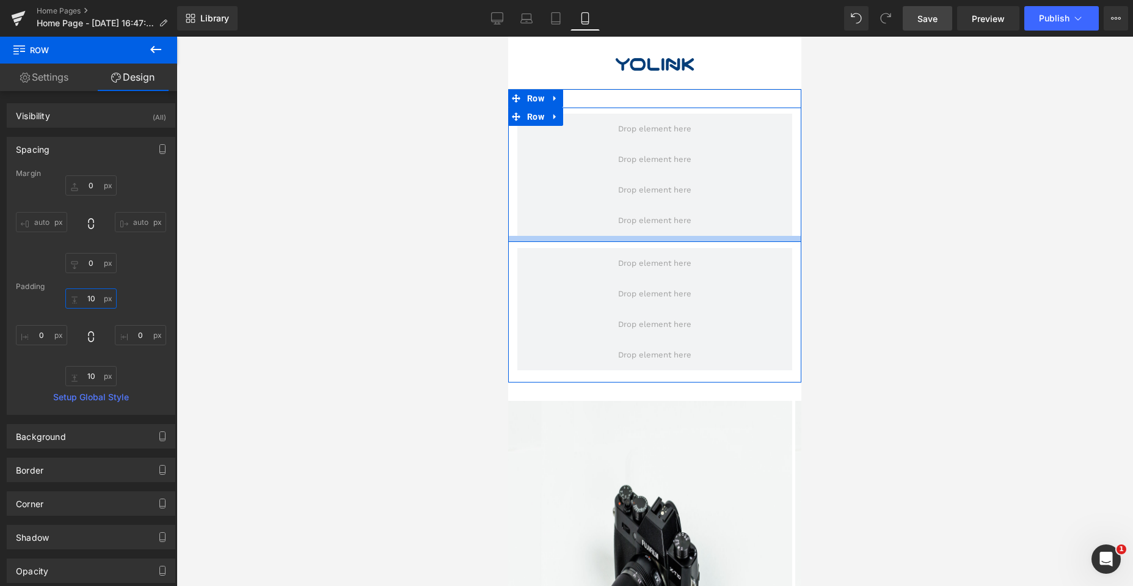
click at [633, 240] on div at bounding box center [654, 239] width 293 height 6
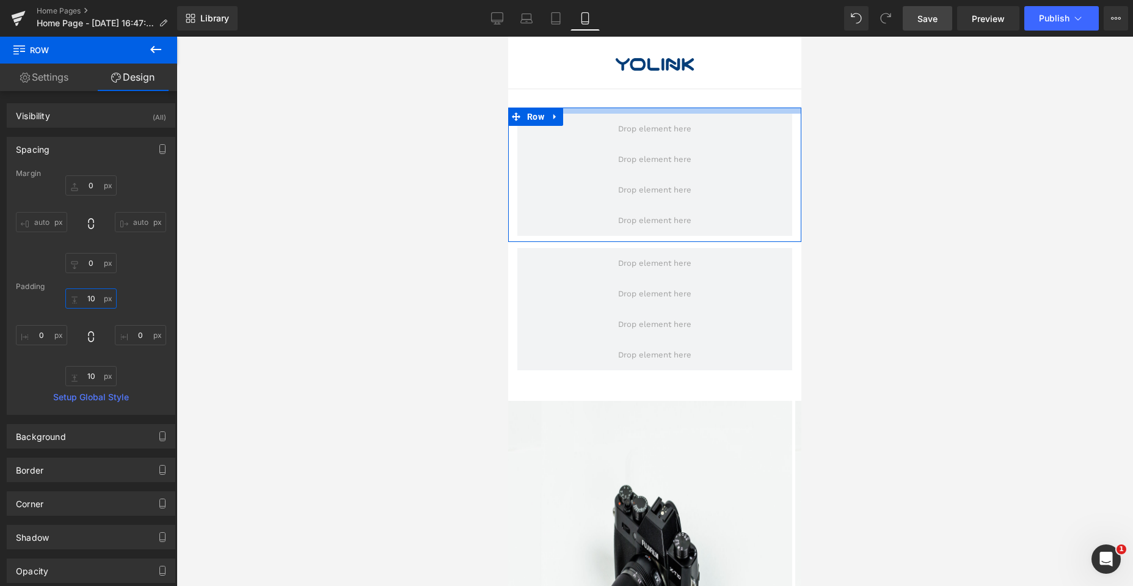
drag, startPoint x: 96, startPoint y: 300, endPoint x: 78, endPoint y: 300, distance: 18.9
click at [78, 300] on input "10" at bounding box center [90, 298] width 51 height 20
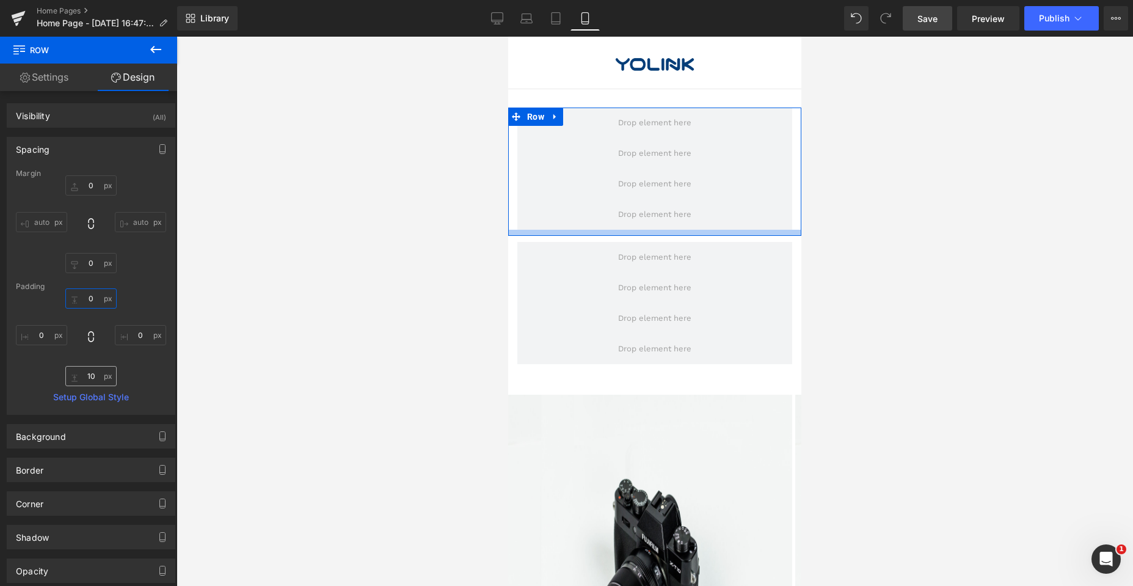
type input "0"
click at [92, 377] on input "10" at bounding box center [90, 376] width 51 height 20
drag, startPoint x: 95, startPoint y: 376, endPoint x: 87, endPoint y: 378, distance: 8.3
click at [87, 378] on input "10" at bounding box center [90, 376] width 51 height 20
type input "1"
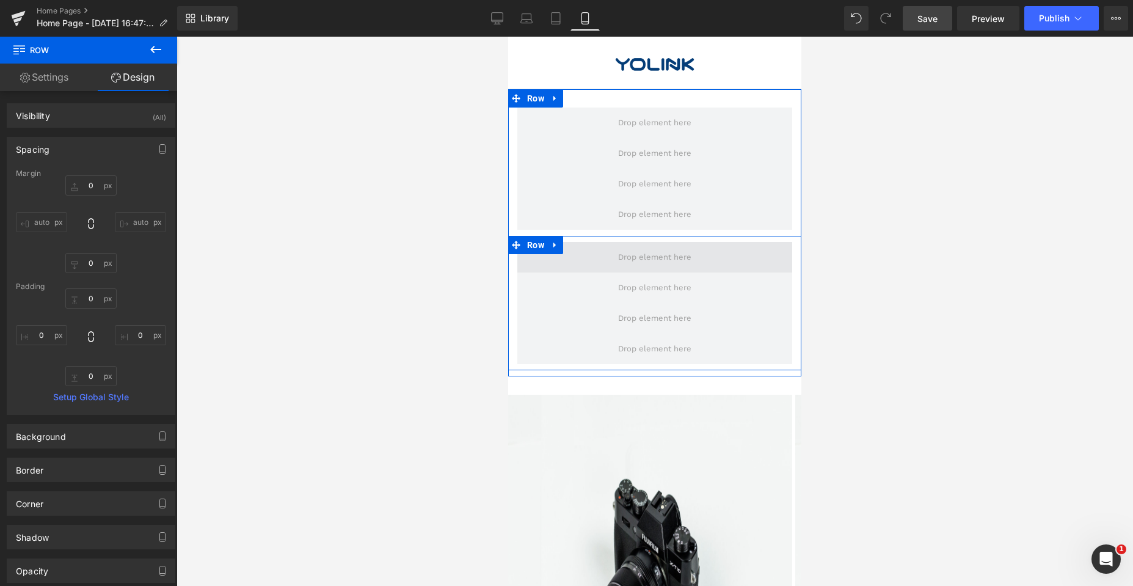
click at [694, 250] on span at bounding box center [654, 257] width 275 height 31
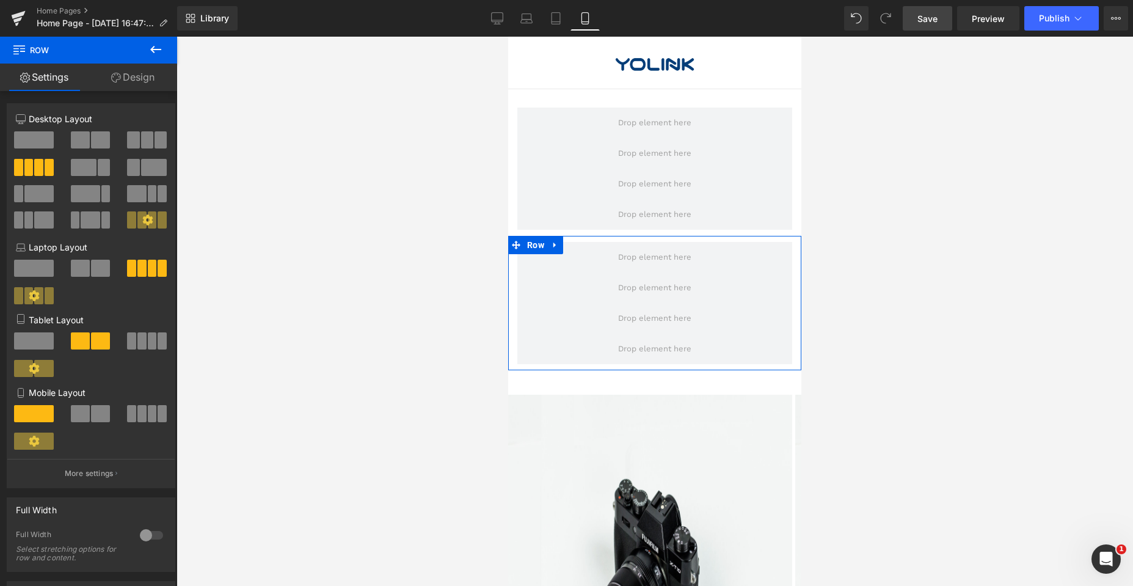
click at [140, 75] on link "Design" at bounding box center [133, 77] width 89 height 27
click at [0, 0] on div "Spacing" at bounding box center [0, 0] width 0 height 0
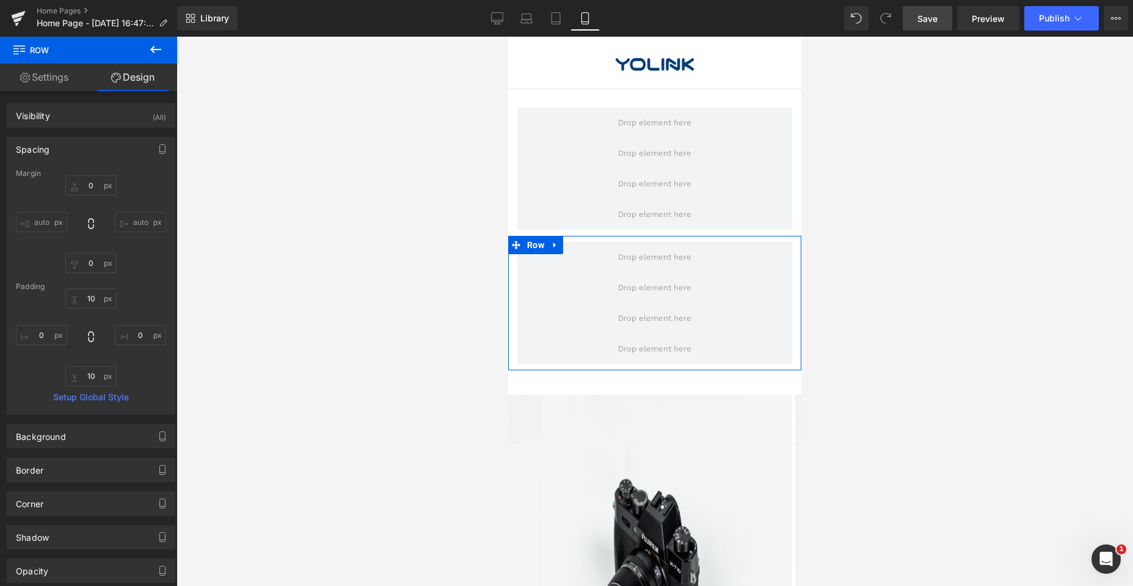
type input "0"
type input "10"
type input "0"
type input "10"
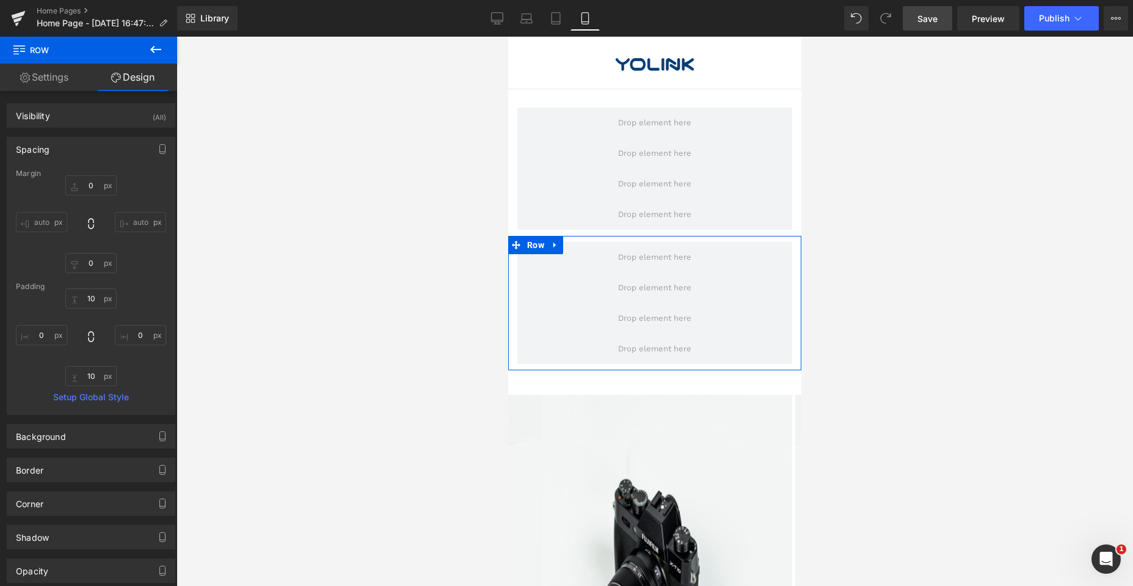
type input "0"
click at [98, 304] on input "10" at bounding box center [90, 298] width 51 height 20
type input "0"
click at [94, 377] on input "10" at bounding box center [90, 376] width 51 height 20
type input "0"
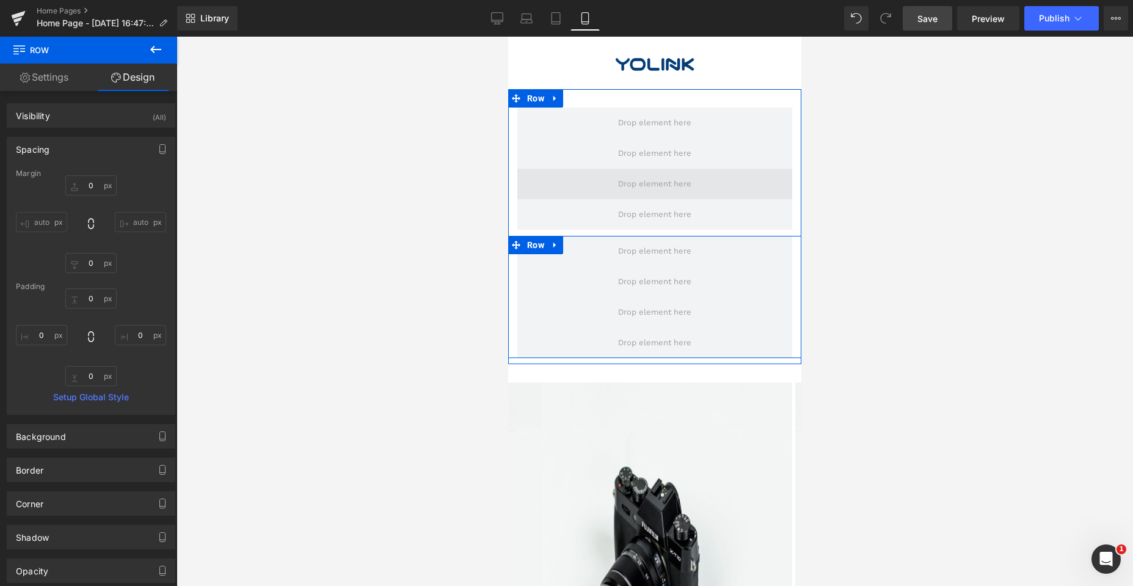
click at [712, 182] on span at bounding box center [654, 184] width 275 height 31
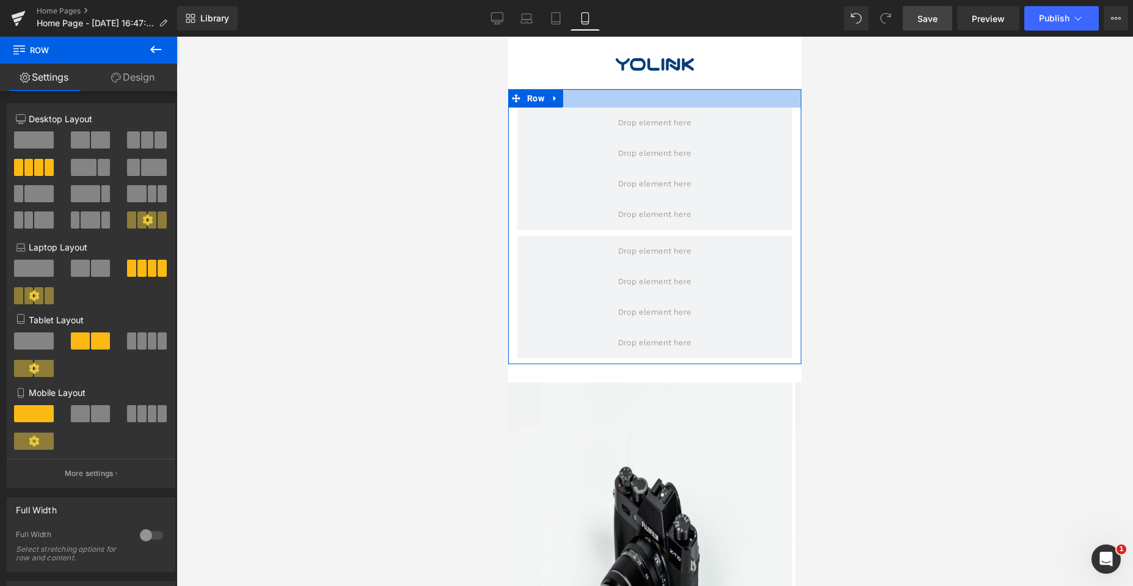
click at [633, 102] on div at bounding box center [654, 98] width 293 height 18
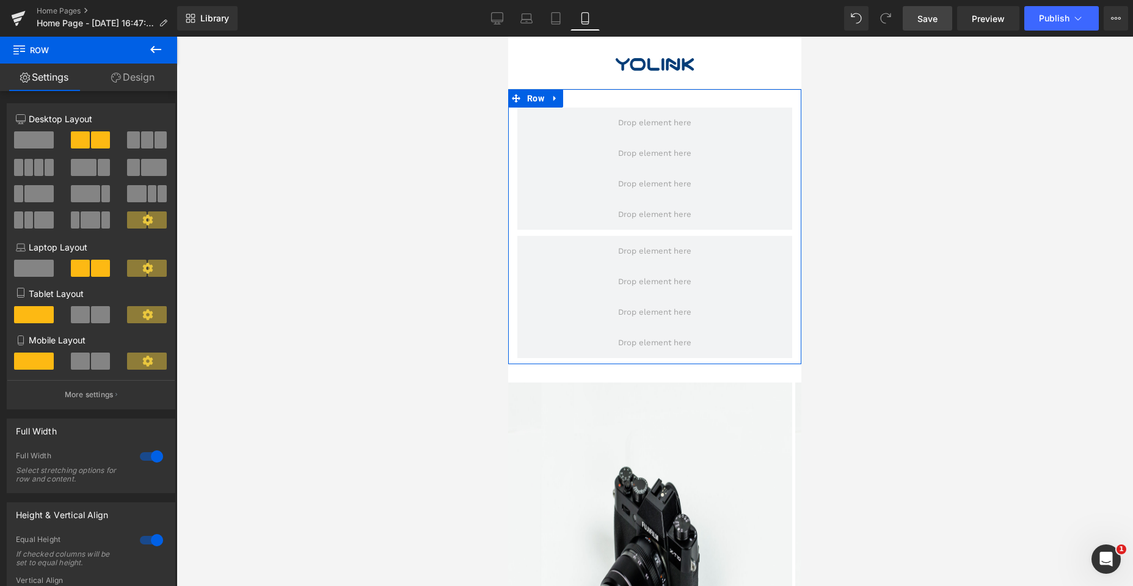
click at [140, 73] on link "Design" at bounding box center [133, 77] width 89 height 27
click at [0, 0] on div "Spacing" at bounding box center [0, 0] width 0 height 0
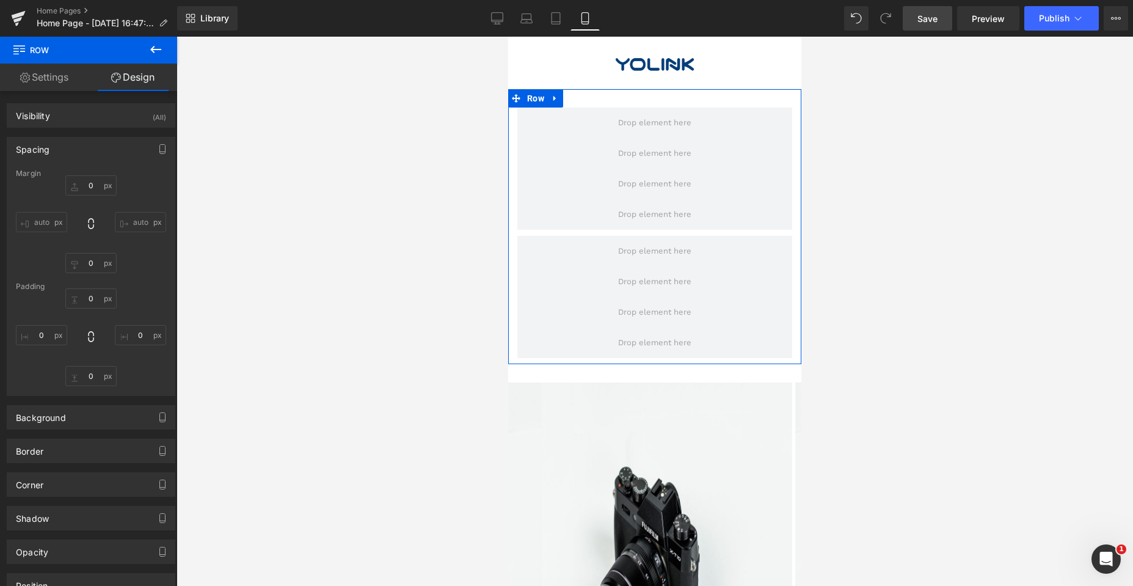
type input "0"
type input "30"
type input "0"
type input "10"
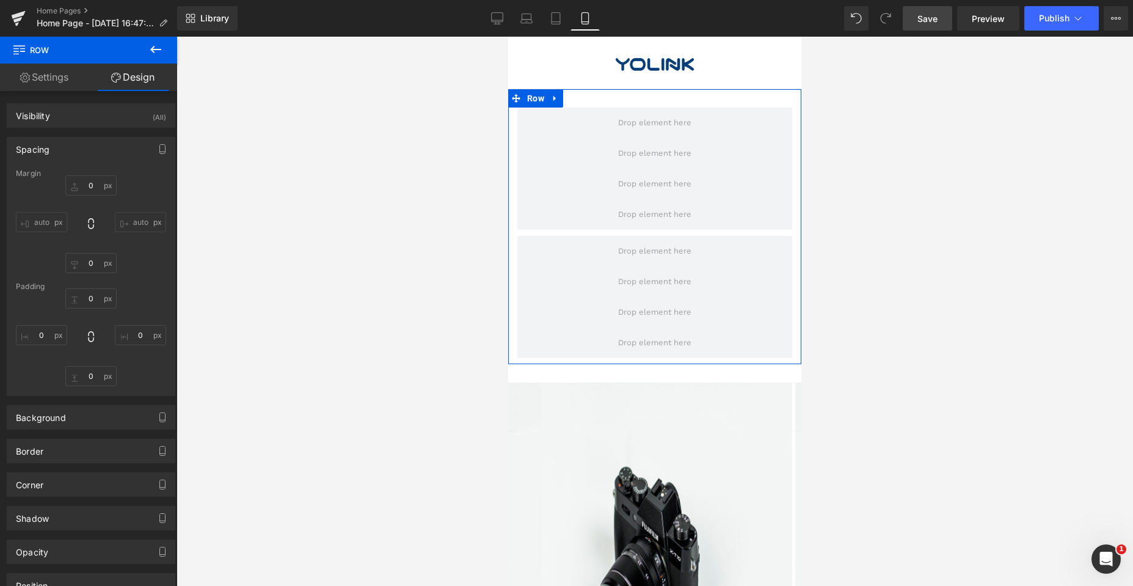
type input "0"
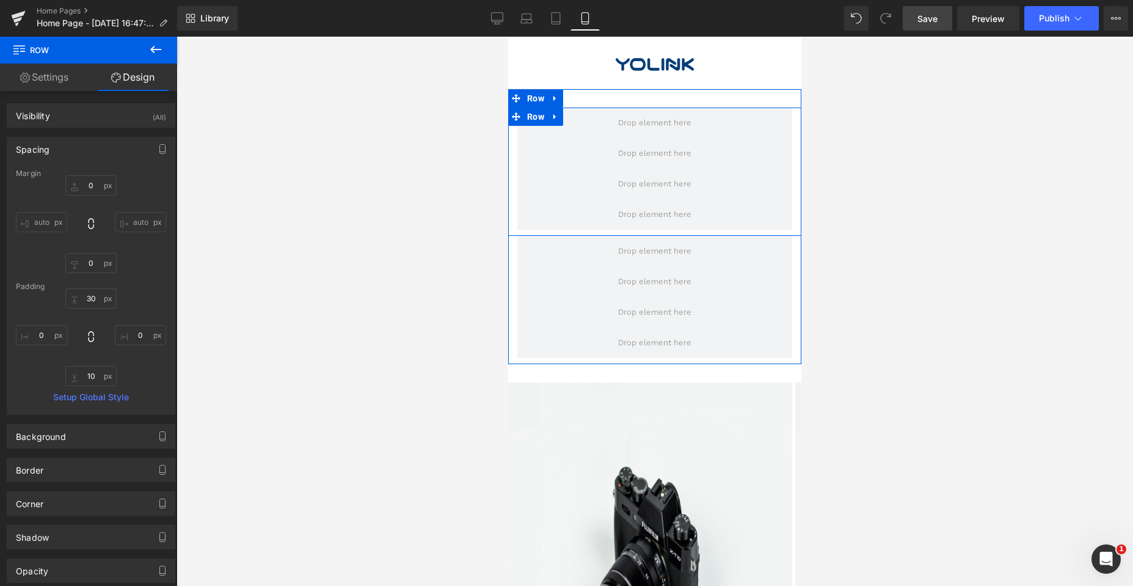
click at [547, 232] on div "Row NaNpx" at bounding box center [654, 171] width 293 height 128
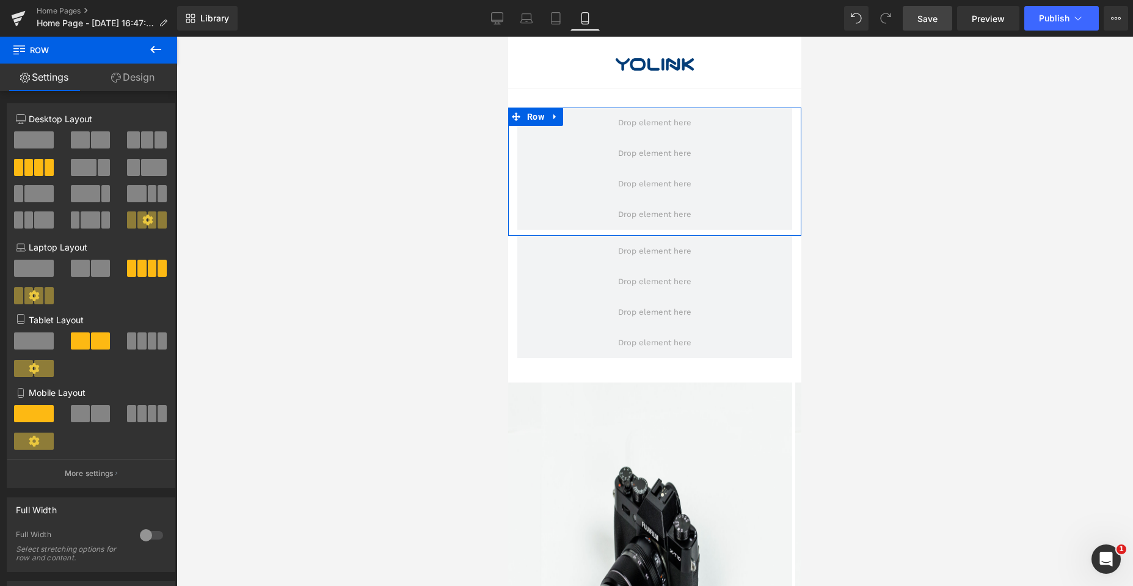
click at [120, 70] on link "Design" at bounding box center [133, 77] width 89 height 27
click at [0, 0] on div "Spacing" at bounding box center [0, 0] width 0 height 0
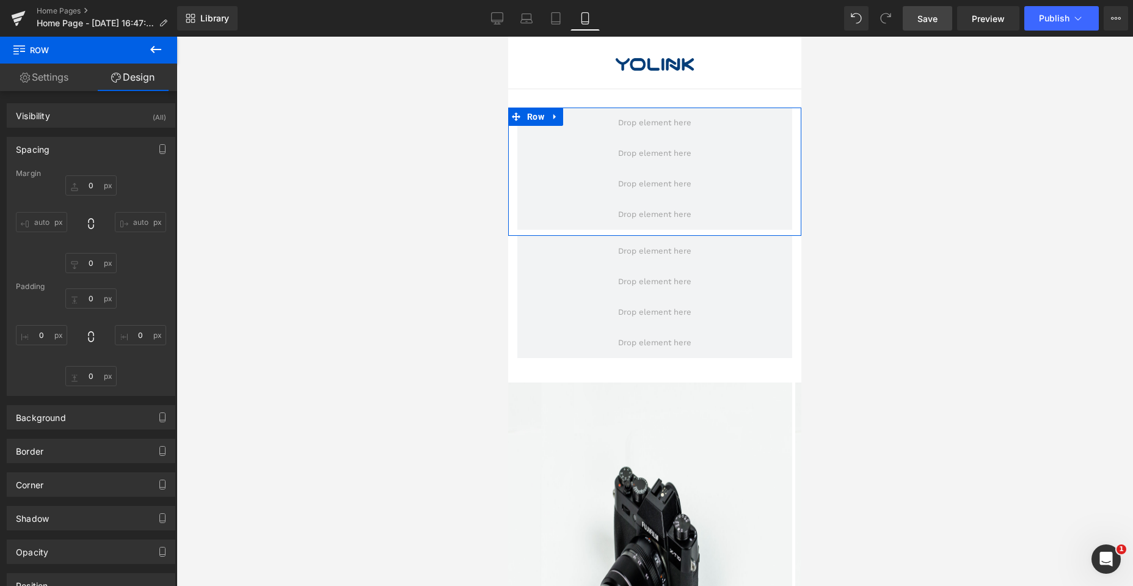
click at [33, 147] on div "Spacing" at bounding box center [33, 145] width 34 height 17
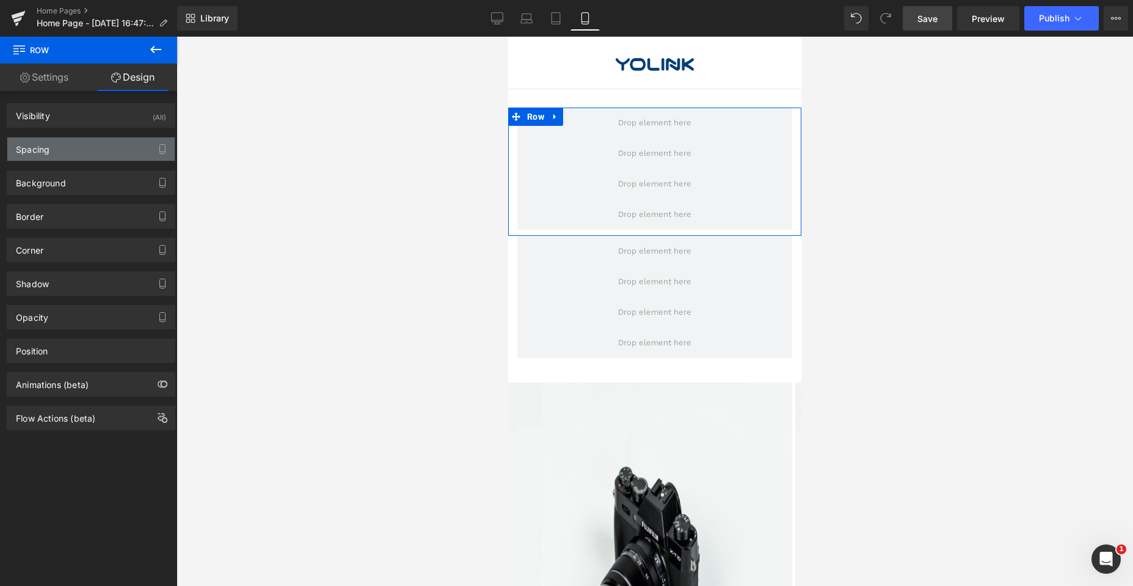
type input "0"
type input "10"
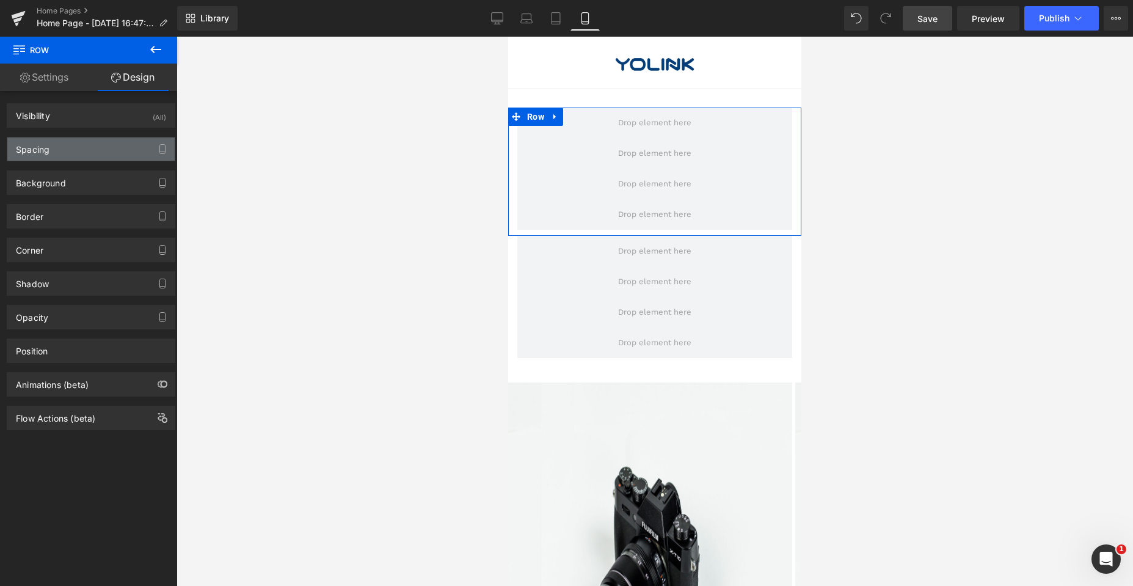
type input "0"
click at [33, 147] on div "Spacing" at bounding box center [33, 145] width 34 height 17
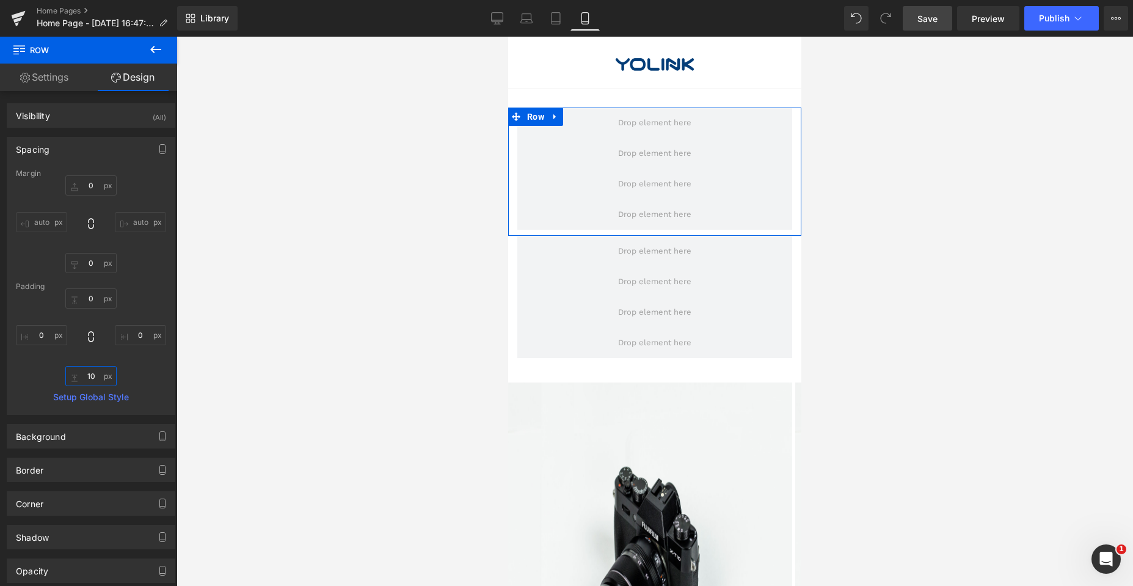
click at [98, 377] on input "10" at bounding box center [90, 376] width 51 height 20
type input "0"
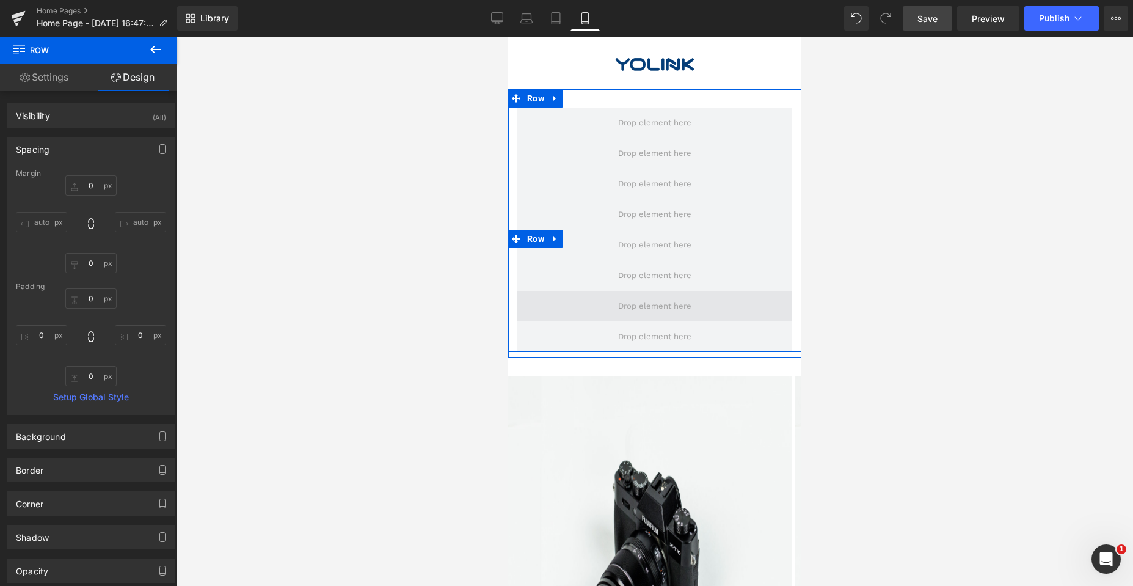
click at [566, 313] on span at bounding box center [654, 306] width 275 height 31
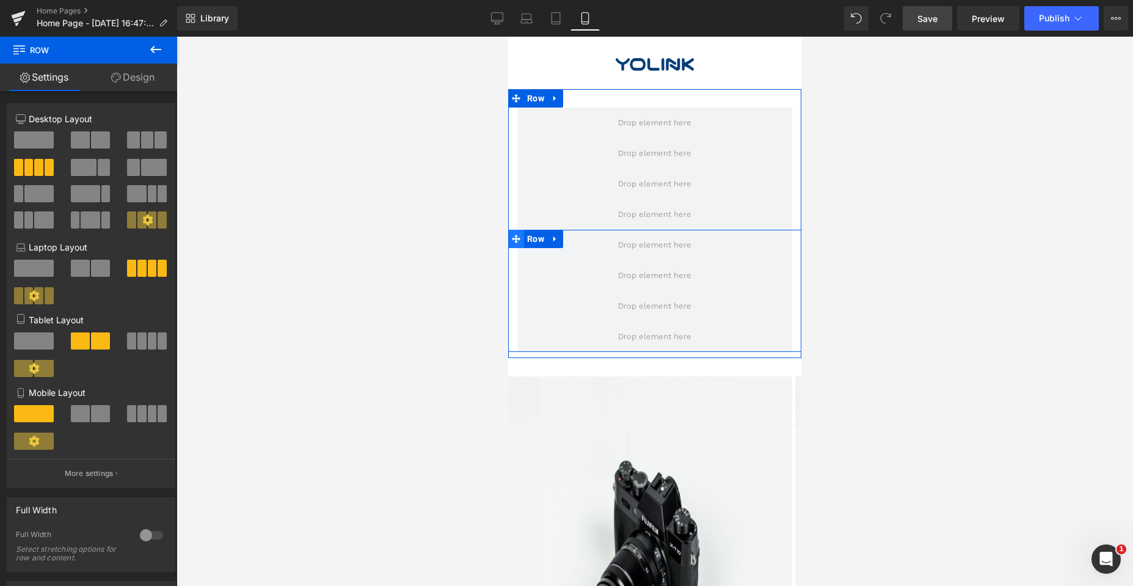
click at [512, 242] on icon at bounding box center [516, 239] width 9 height 9
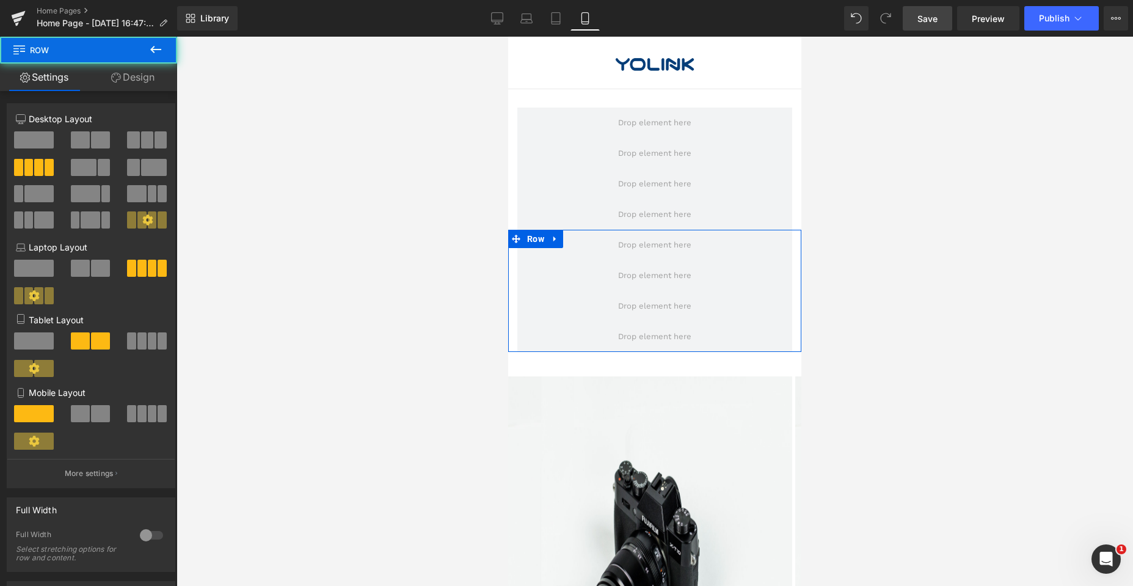
click at [128, 79] on link "Design" at bounding box center [133, 77] width 89 height 27
click at [0, 0] on div "Spacing" at bounding box center [0, 0] width 0 height 0
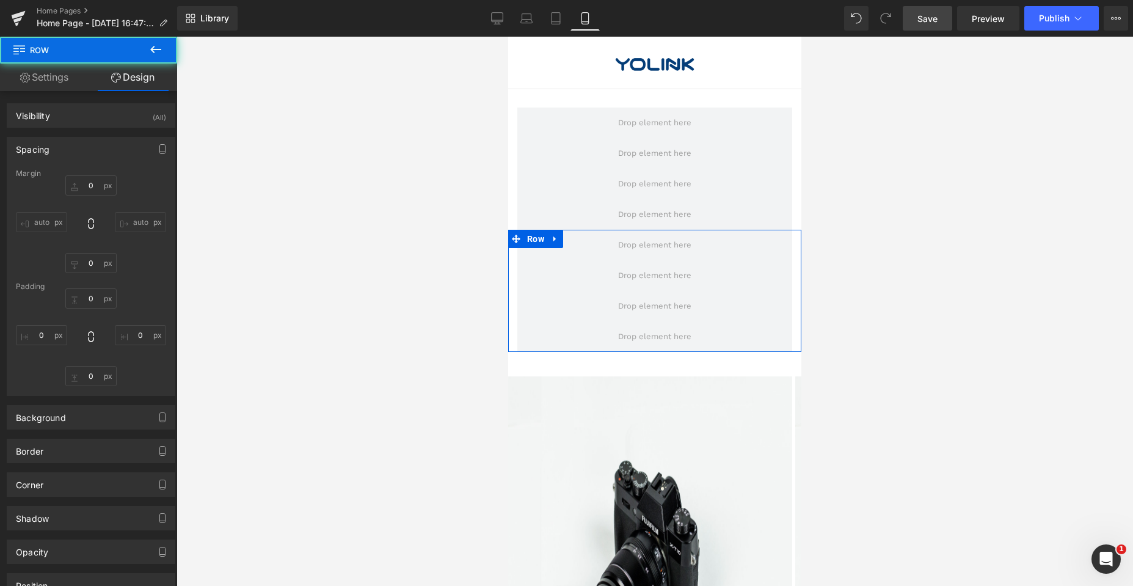
type input "0"
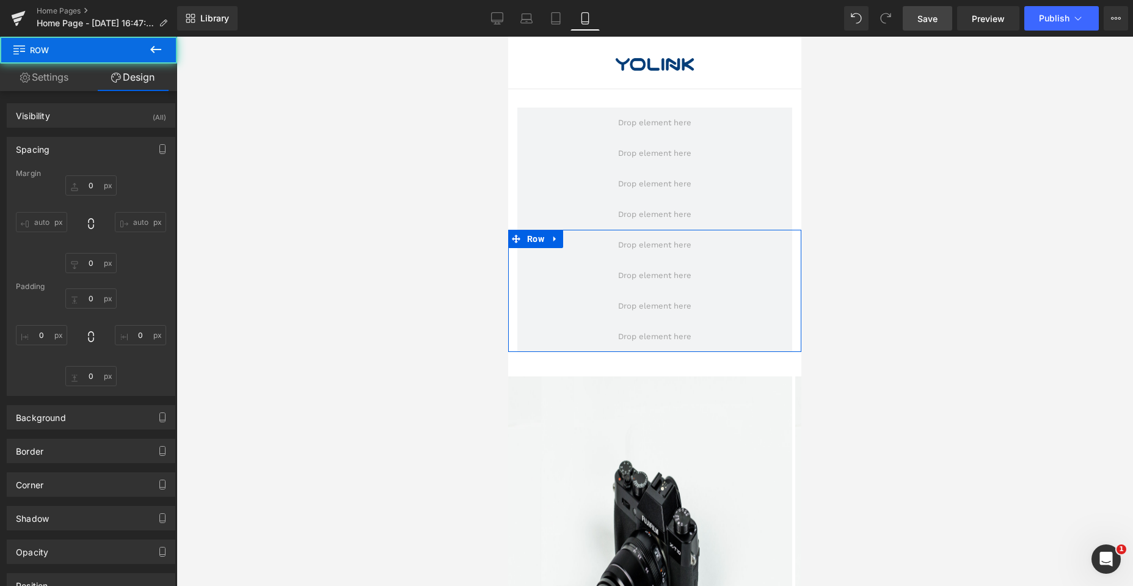
type input "0"
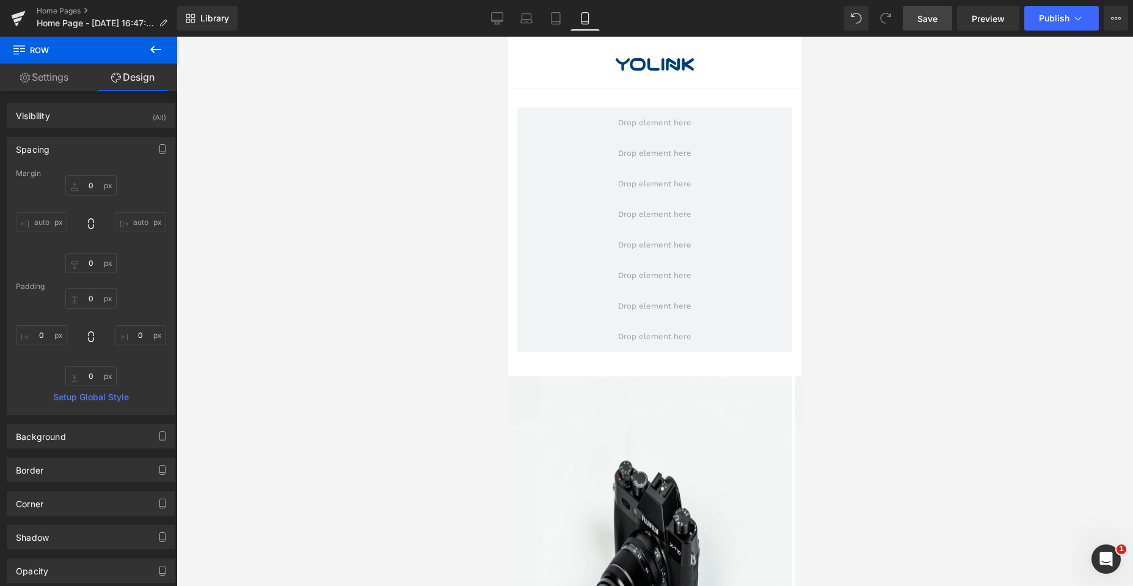
click at [300, 241] on div at bounding box center [654, 311] width 956 height 549
click at [549, 13] on link "Tablet" at bounding box center [555, 18] width 29 height 24
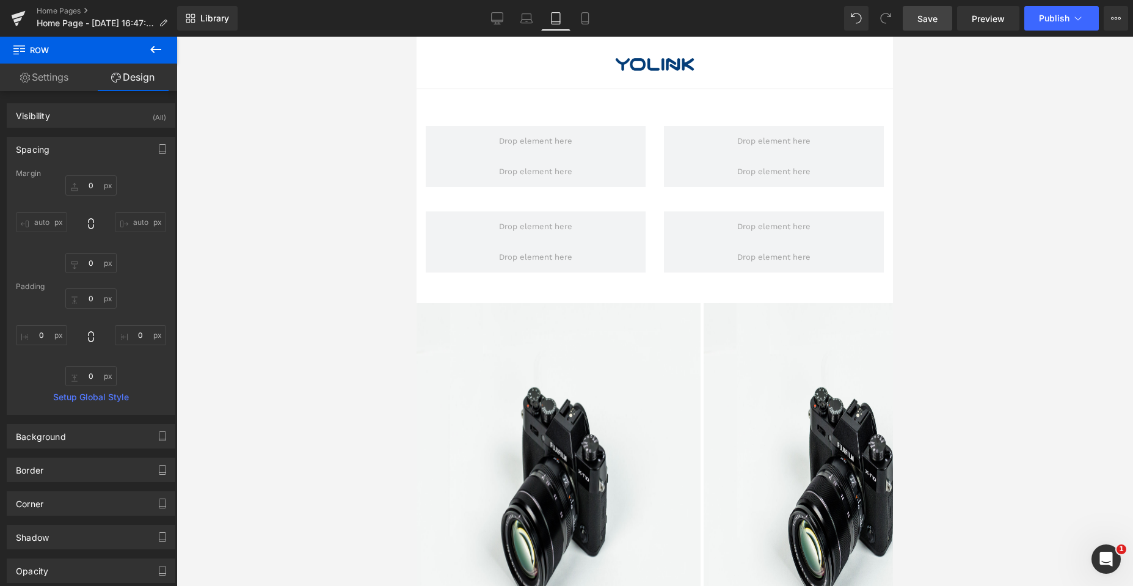
type input "0"
type input "30"
type input "0"
type input "10"
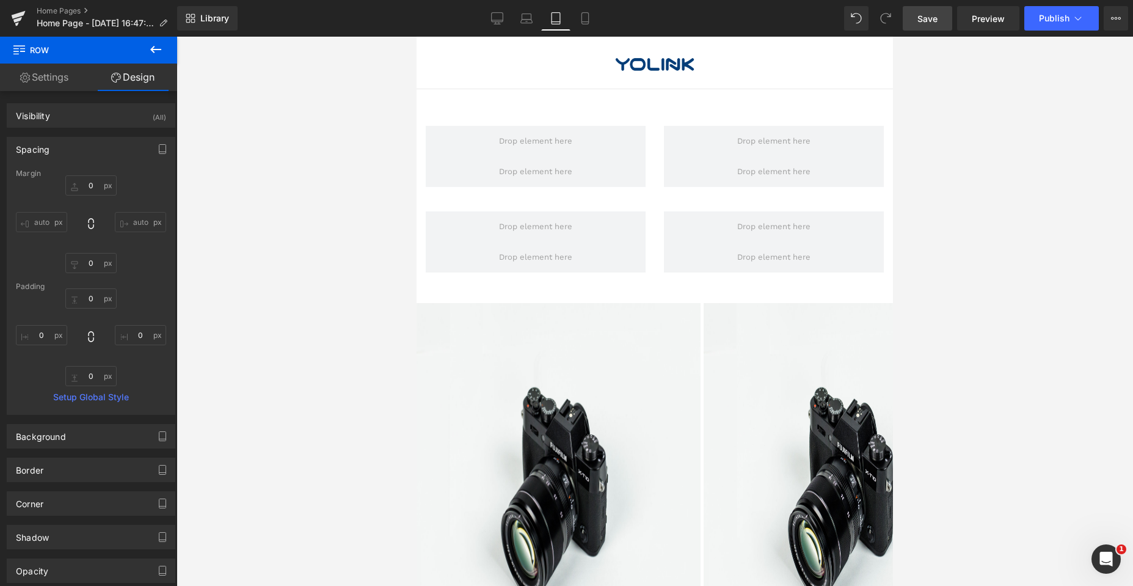
type input "0"
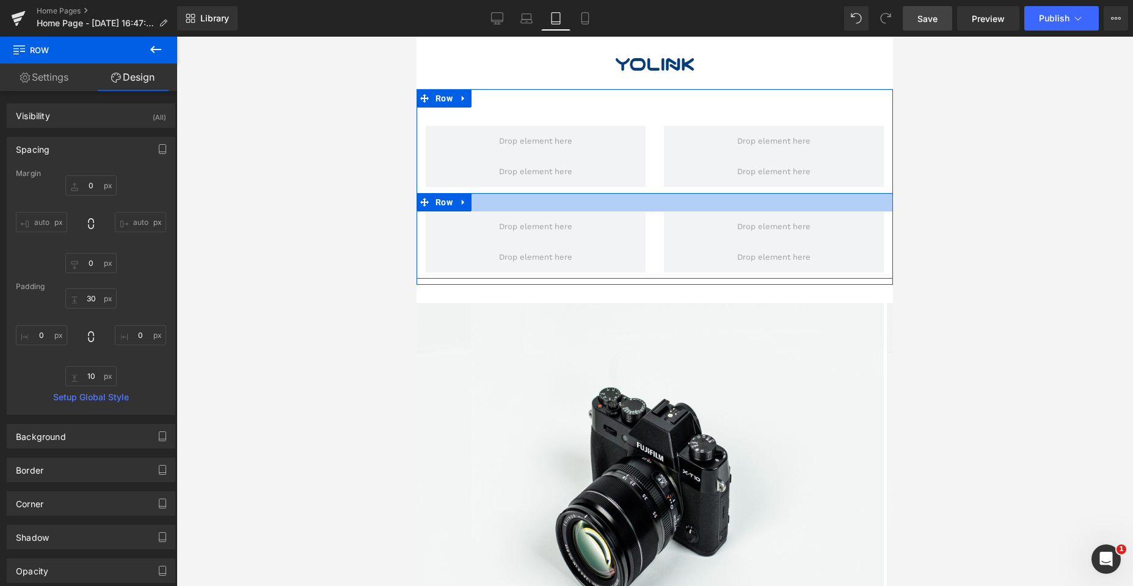
click at [640, 196] on div at bounding box center [655, 202] width 476 height 18
click at [98, 300] on input "30" at bounding box center [90, 298] width 51 height 20
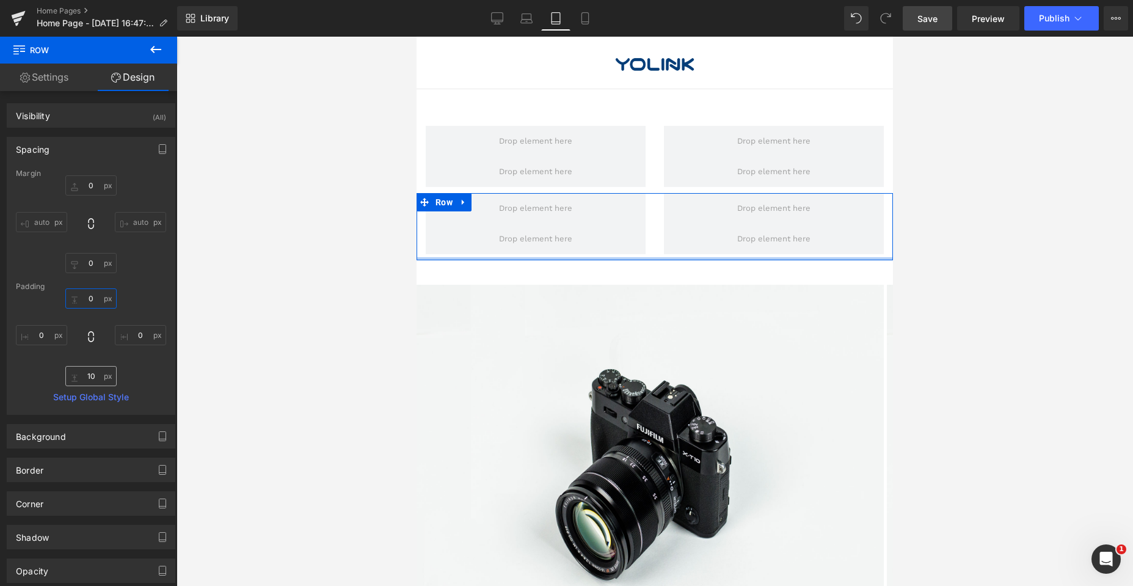
type input "0"
click at [95, 374] on input "10" at bounding box center [90, 376] width 51 height 20
type input "0"
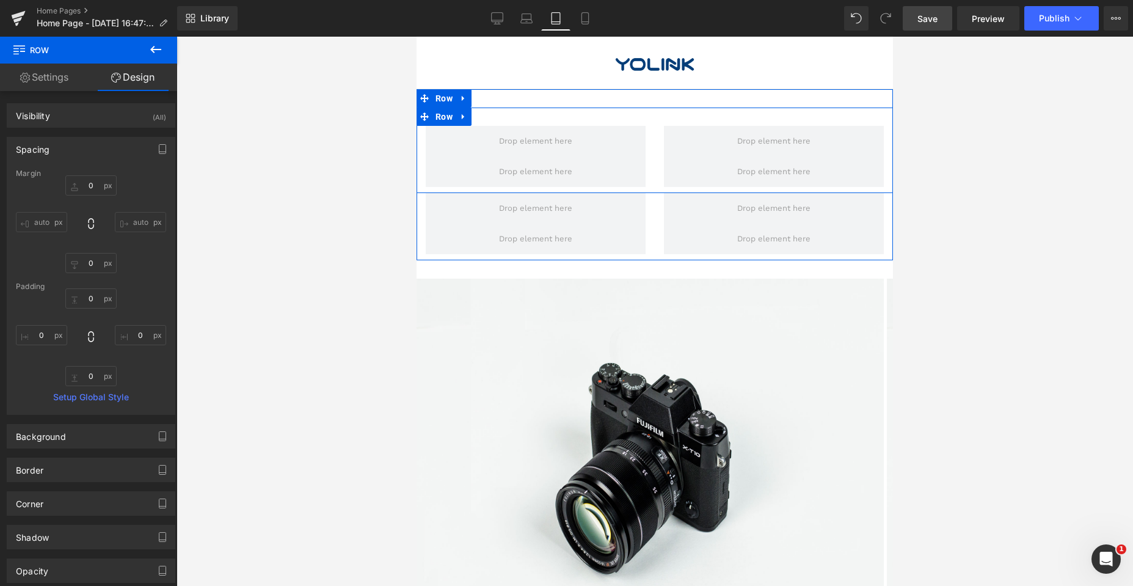
click at [517, 115] on div "Row" at bounding box center [655, 150] width 476 height 86
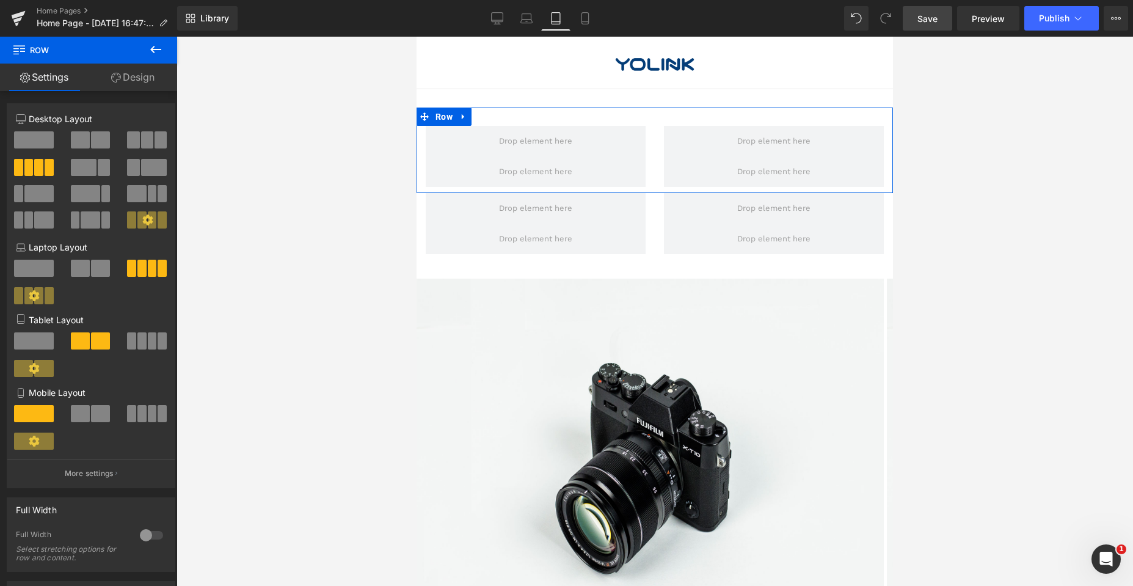
click at [125, 76] on link "Design" at bounding box center [133, 77] width 89 height 27
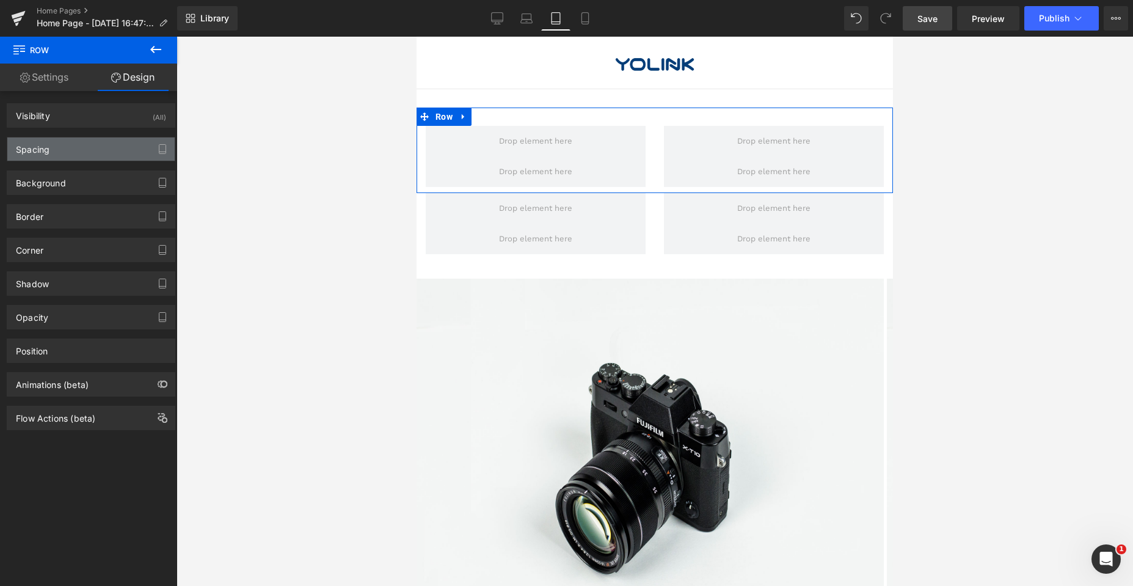
click at [62, 144] on div "Spacing" at bounding box center [90, 148] width 167 height 23
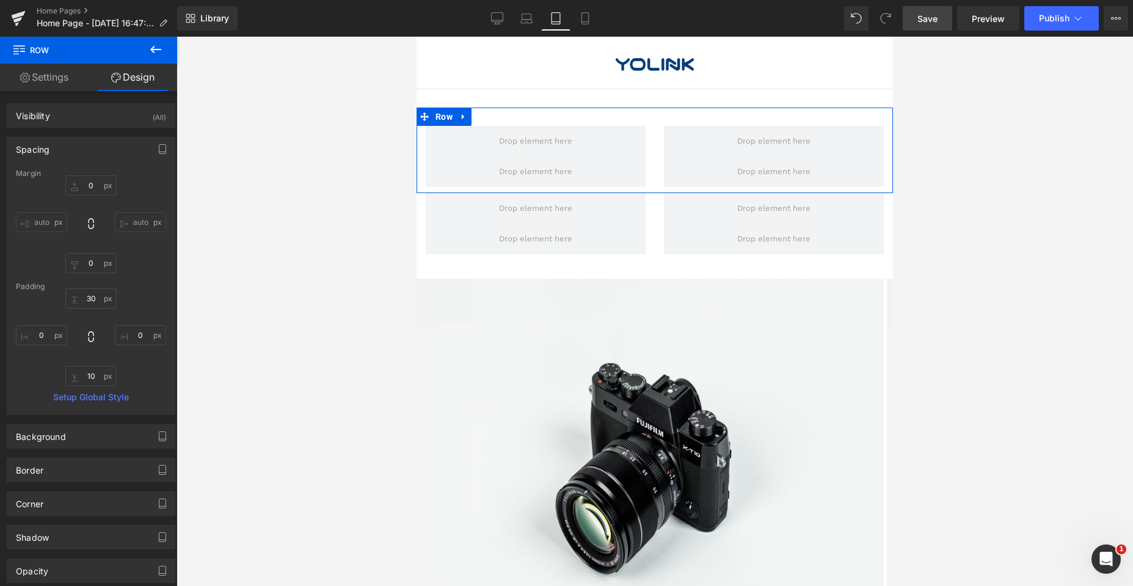
type input "0"
type input "30"
type input "0"
type input "10"
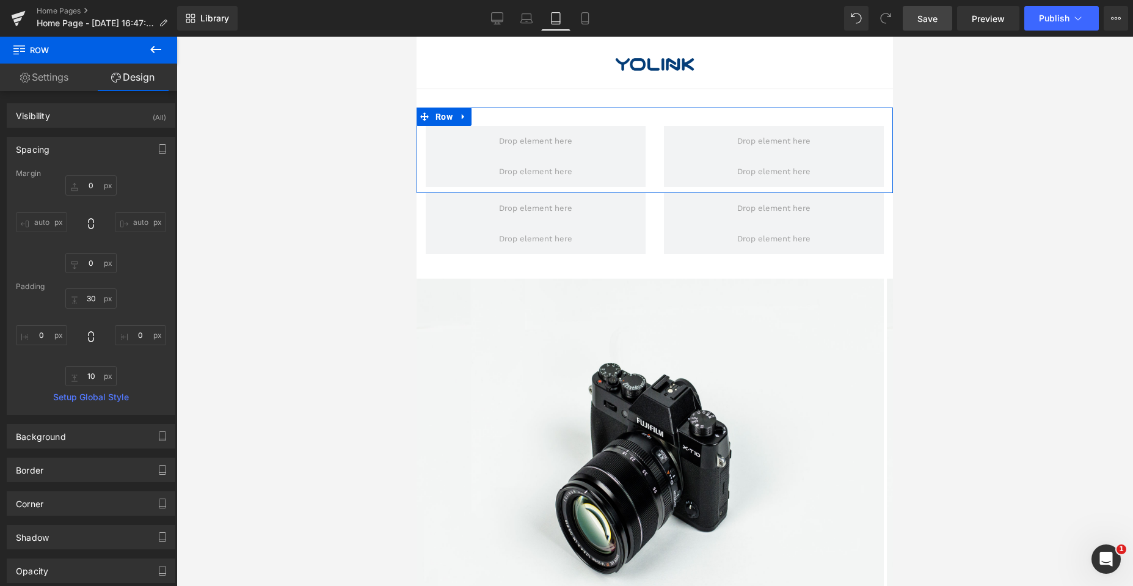
type input "0"
click at [96, 295] on input "30" at bounding box center [90, 298] width 51 height 20
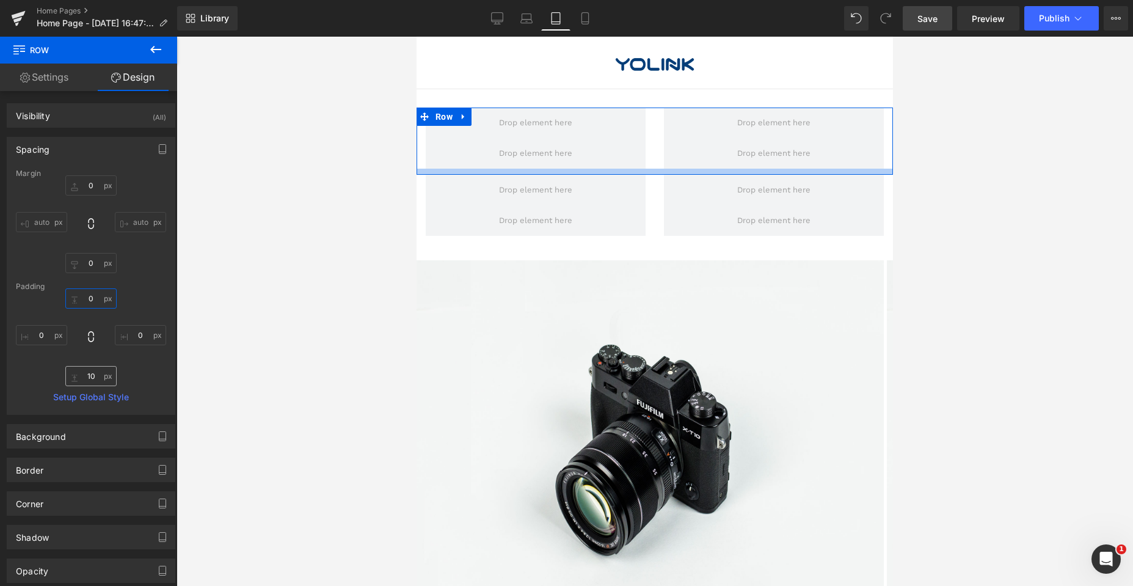
type input "0"
click at [95, 377] on input "10" at bounding box center [90, 376] width 51 height 20
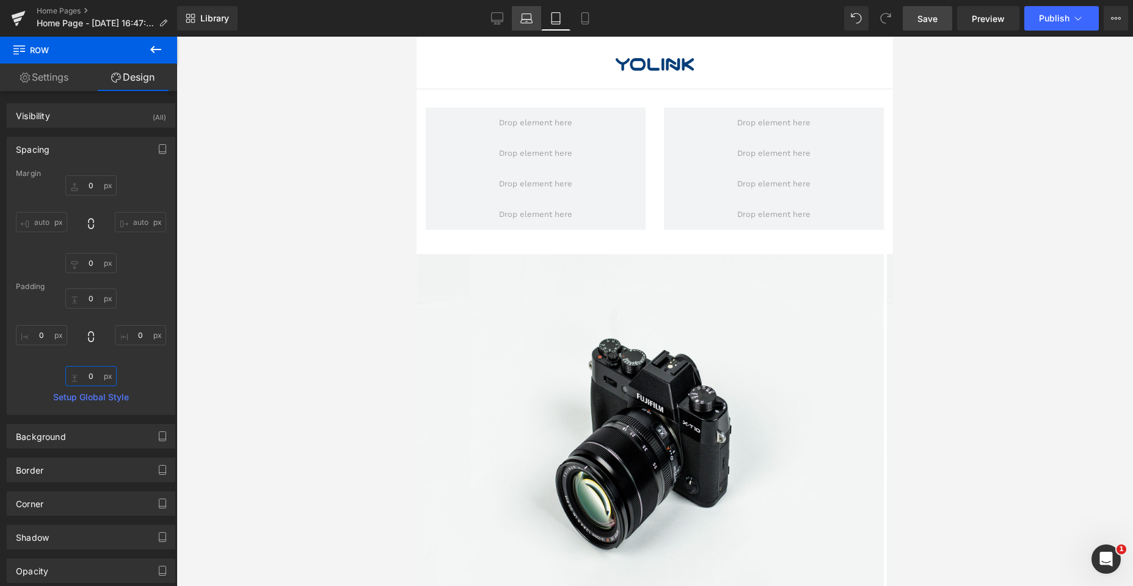
type input "0"
click at [517, 21] on link "Laptop" at bounding box center [526, 18] width 29 height 24
type input "0"
type input "30"
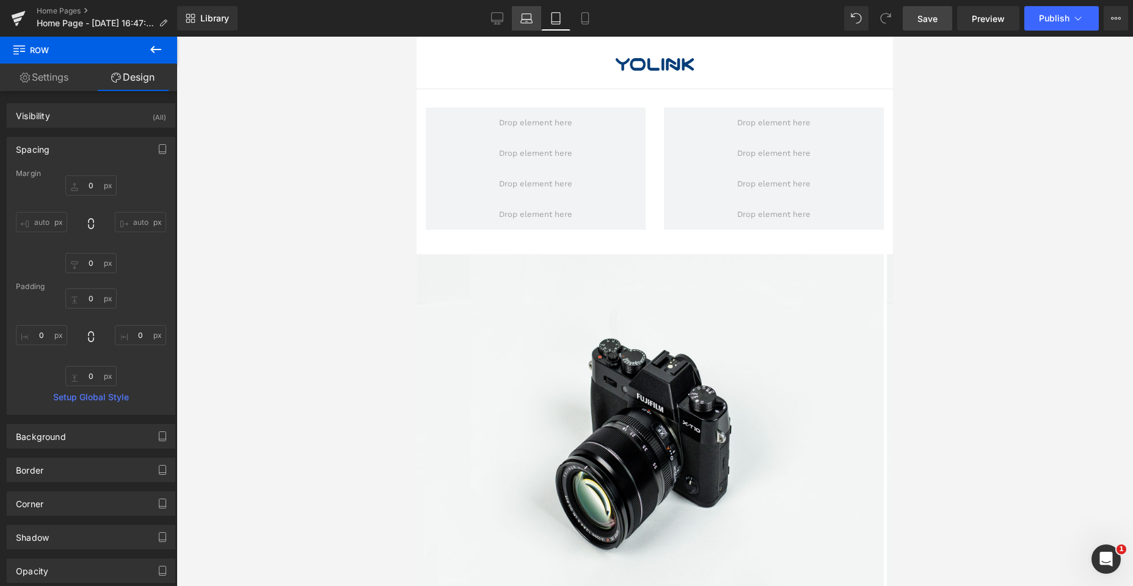
type input "0"
type input "10"
type input "0"
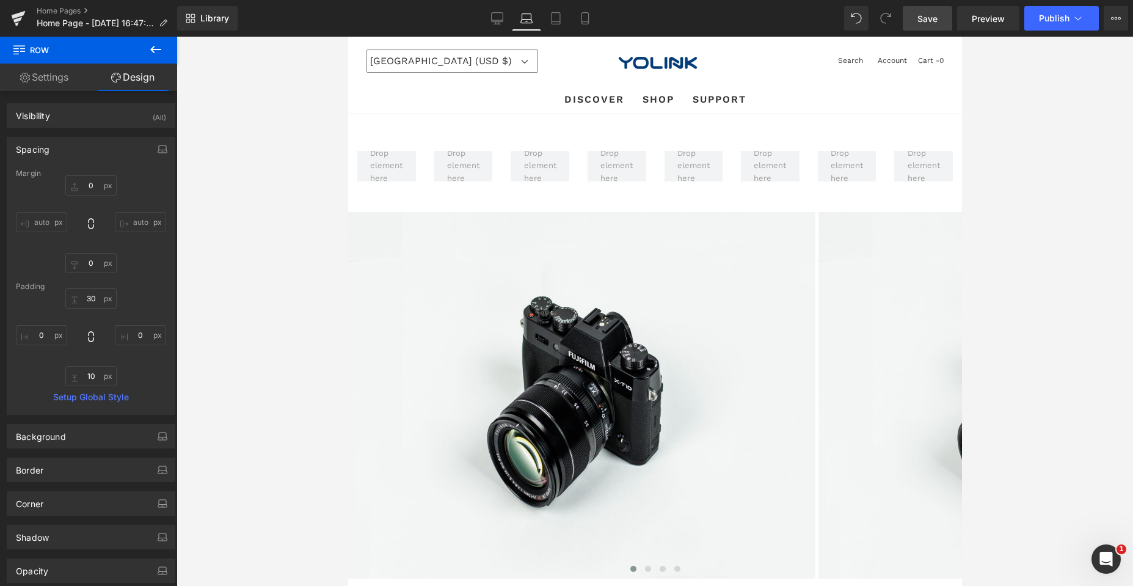
scroll to position [25, 0]
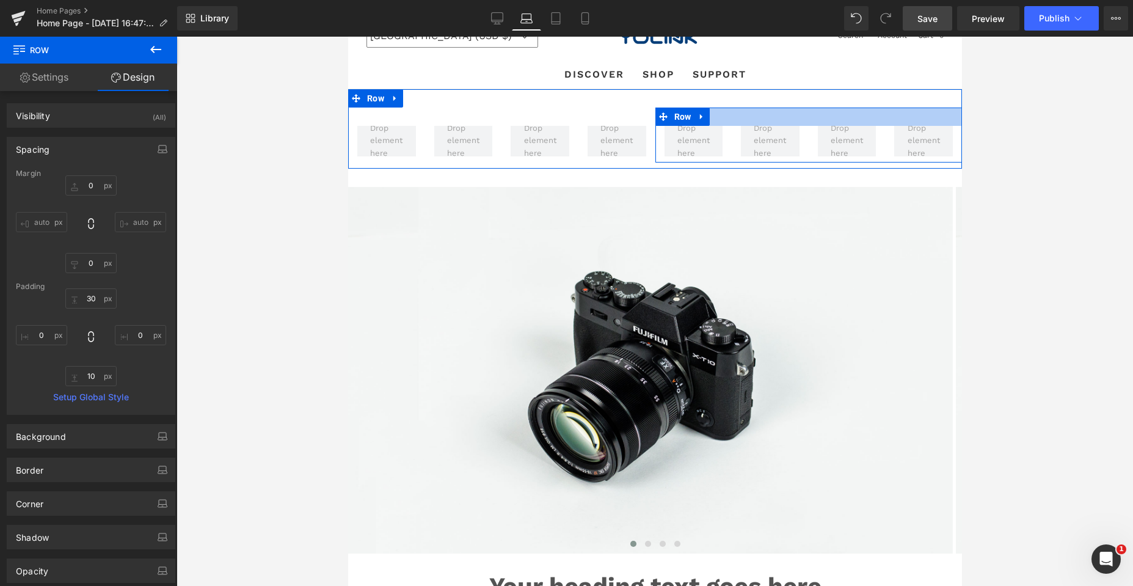
click at [754, 117] on div at bounding box center [808, 116] width 307 height 18
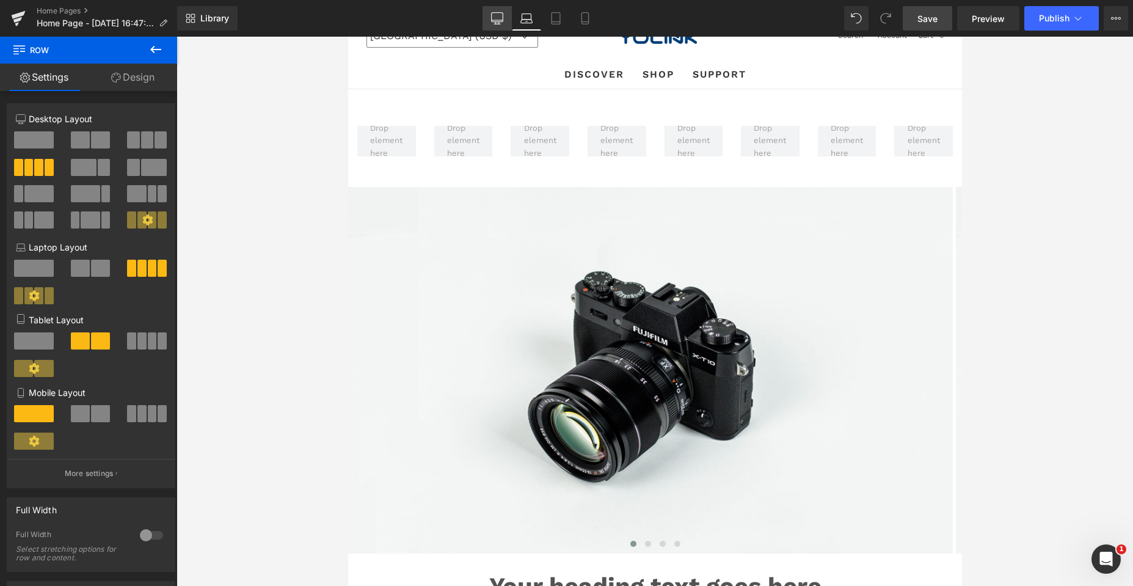
click at [497, 19] on icon at bounding box center [497, 18] width 12 height 12
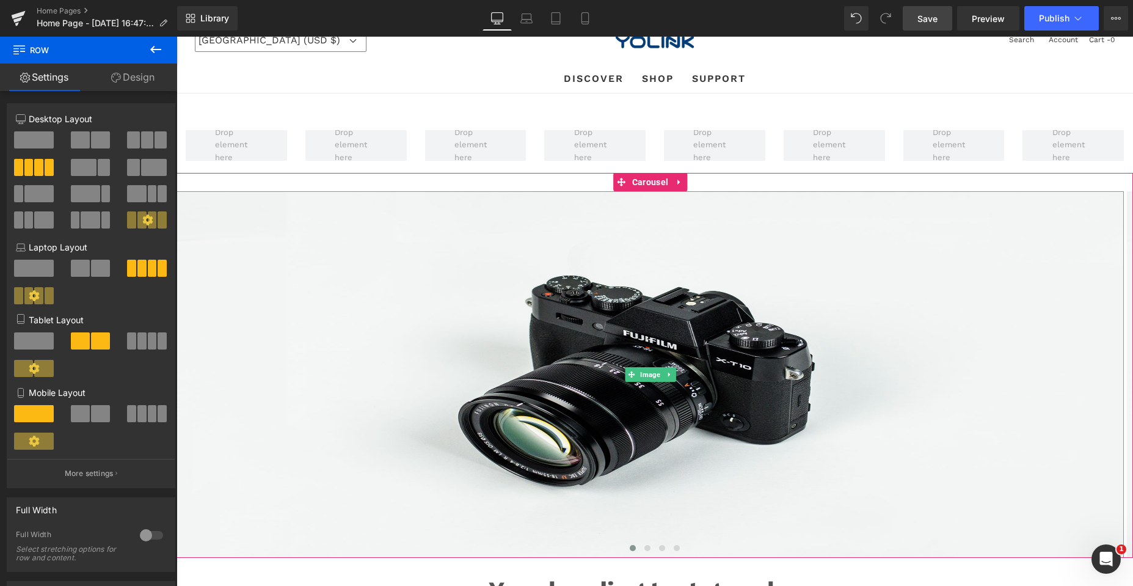
scroll to position [0, 0]
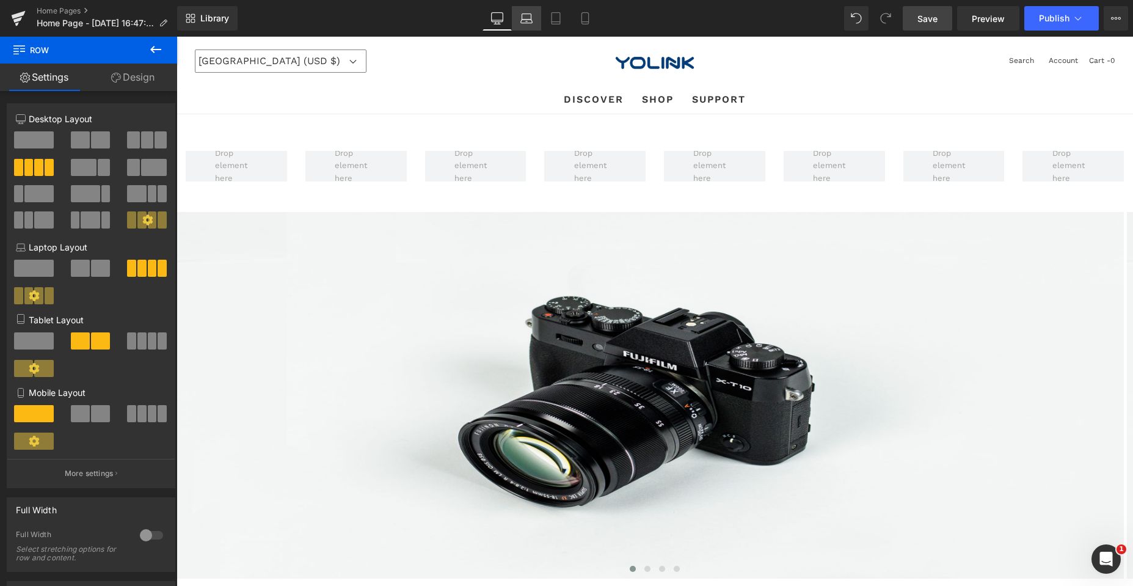
click at [528, 13] on icon at bounding box center [526, 18] width 12 height 12
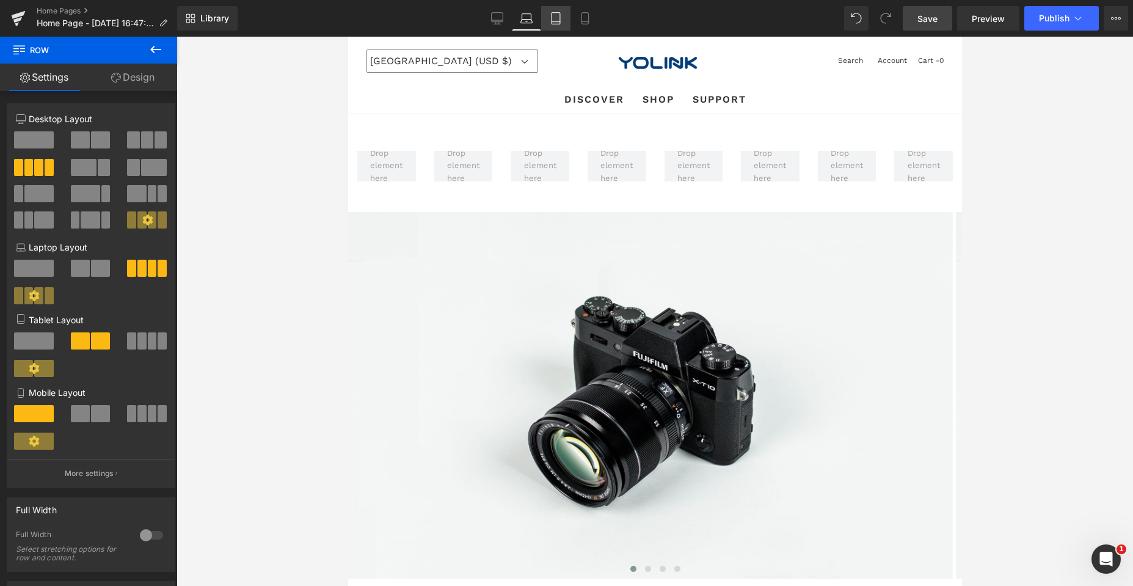
click at [556, 22] on icon at bounding box center [555, 22] width 9 height 0
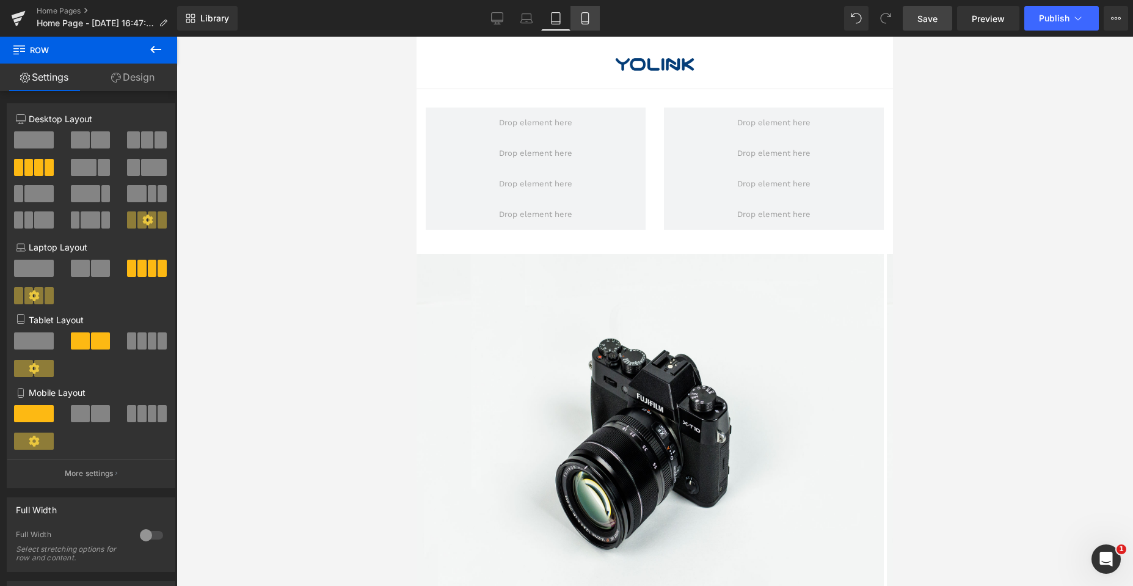
click at [581, 20] on icon at bounding box center [585, 18] width 12 height 12
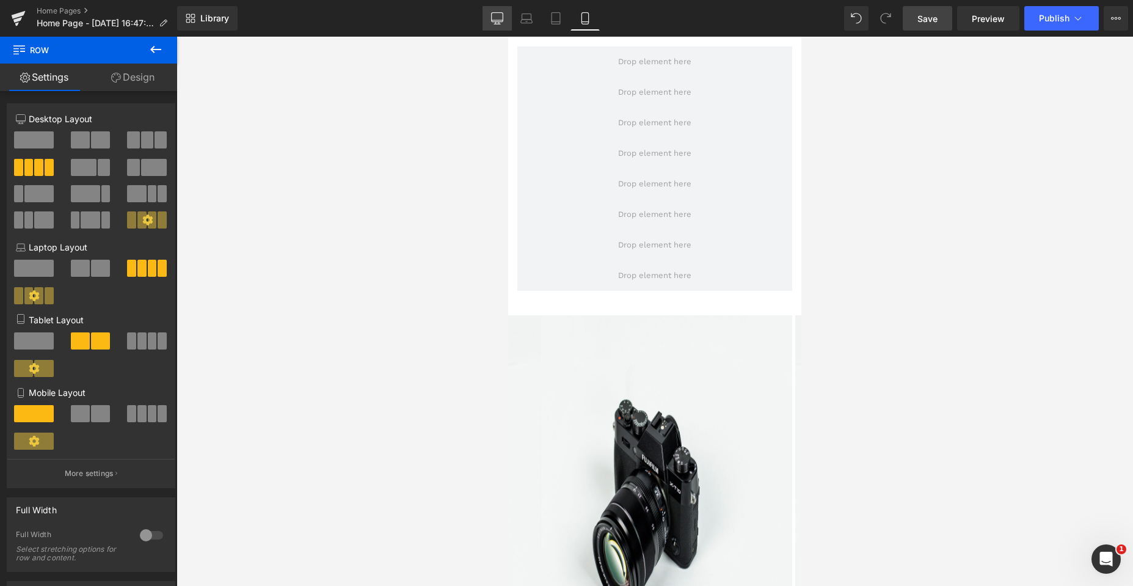
click at [498, 20] on icon at bounding box center [497, 20] width 12 height 0
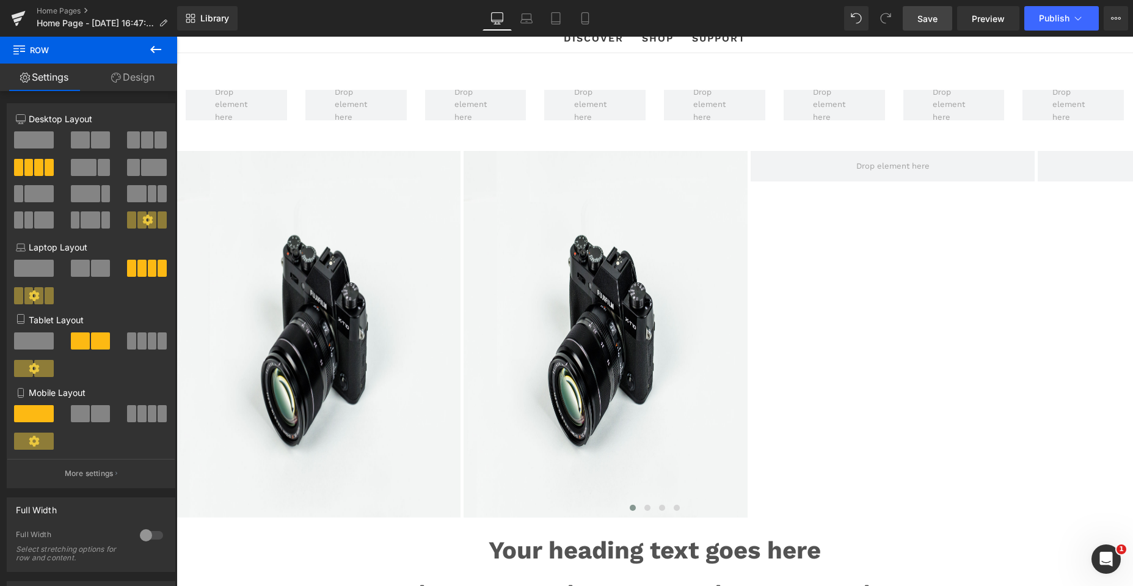
scroll to position [0, 0]
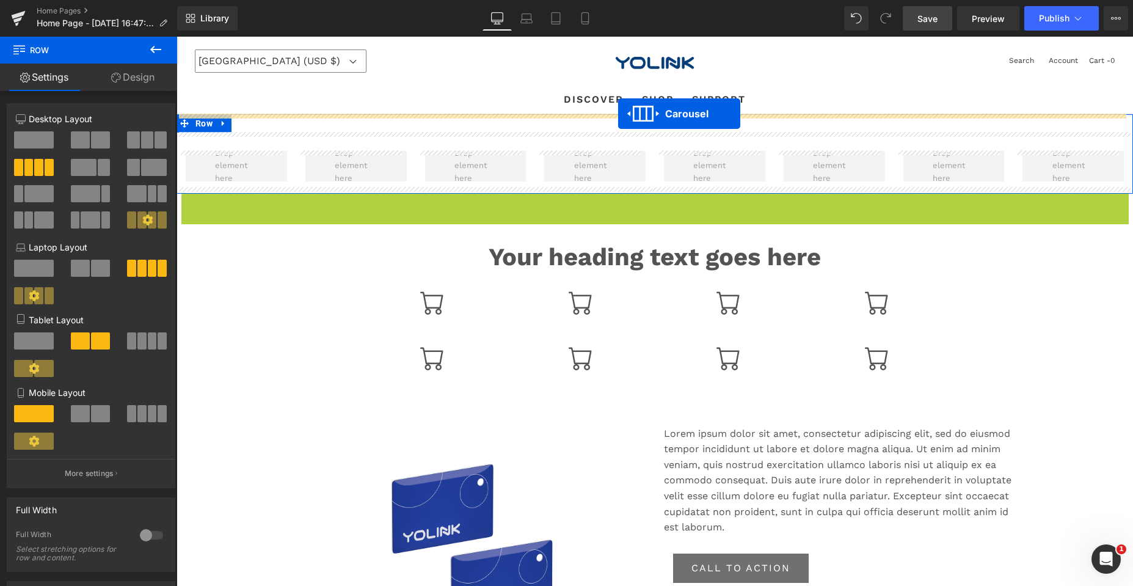
drag, startPoint x: 620, startPoint y: 202, endPoint x: 618, endPoint y: 114, distance: 88.0
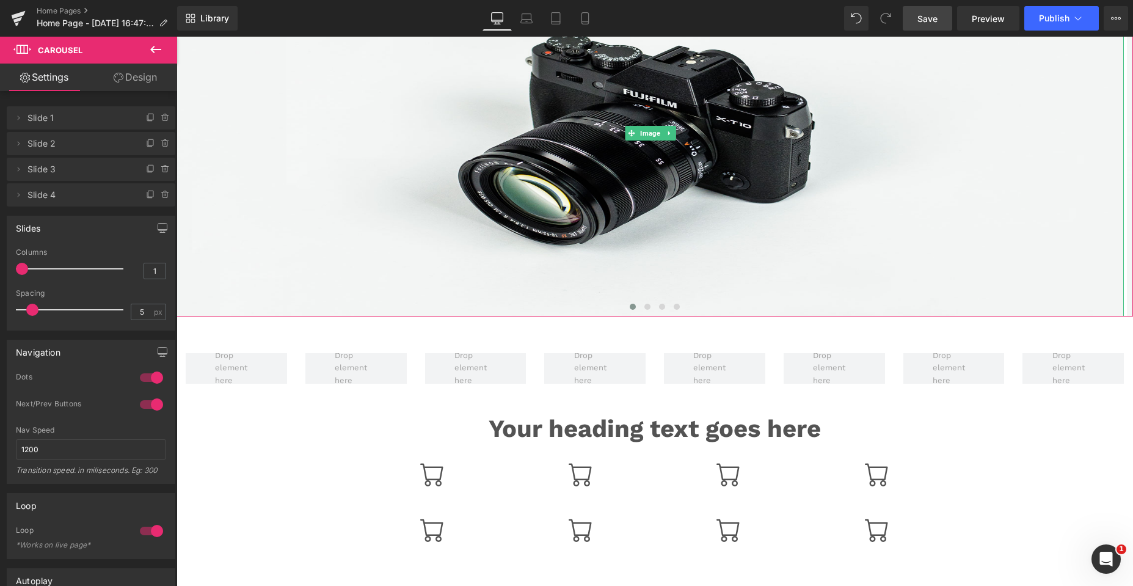
scroll to position [183, 0]
click at [150, 48] on icon at bounding box center [155, 49] width 15 height 15
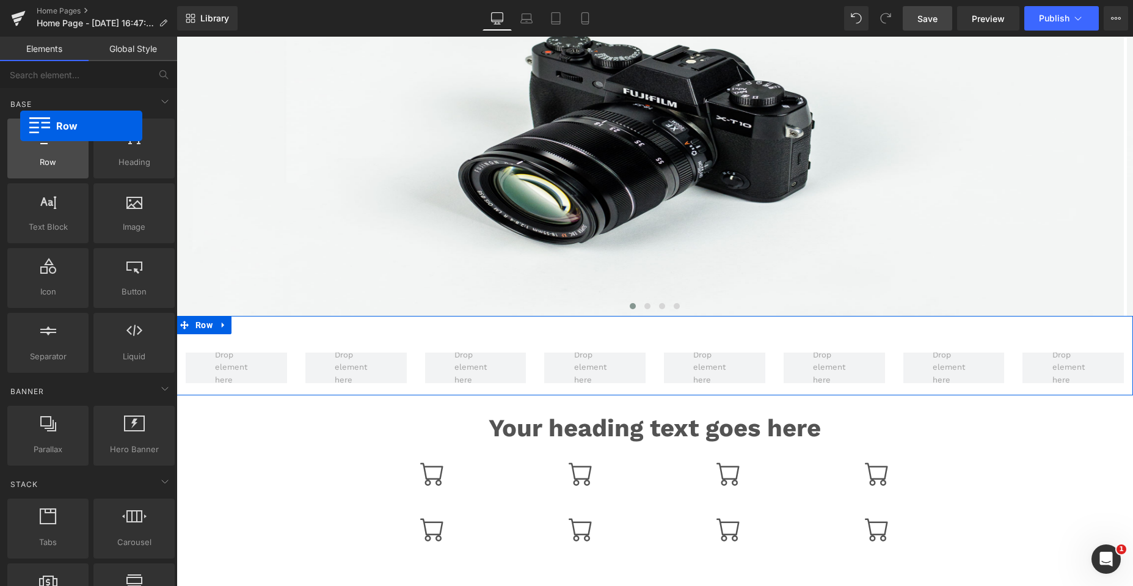
drag, startPoint x: 46, startPoint y: 147, endPoint x: 20, endPoint y: 126, distance: 33.9
click at [20, 126] on div "Row rows, columns, layouts, div" at bounding box center [47, 148] width 81 height 60
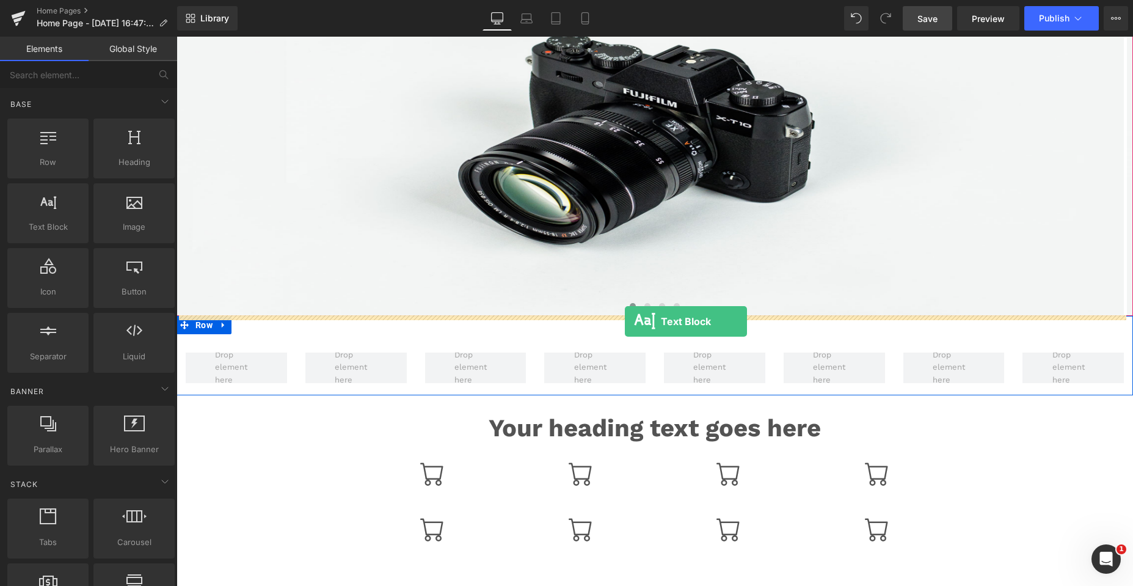
drag, startPoint x: 213, startPoint y: 263, endPoint x: 625, endPoint y: 321, distance: 416.3
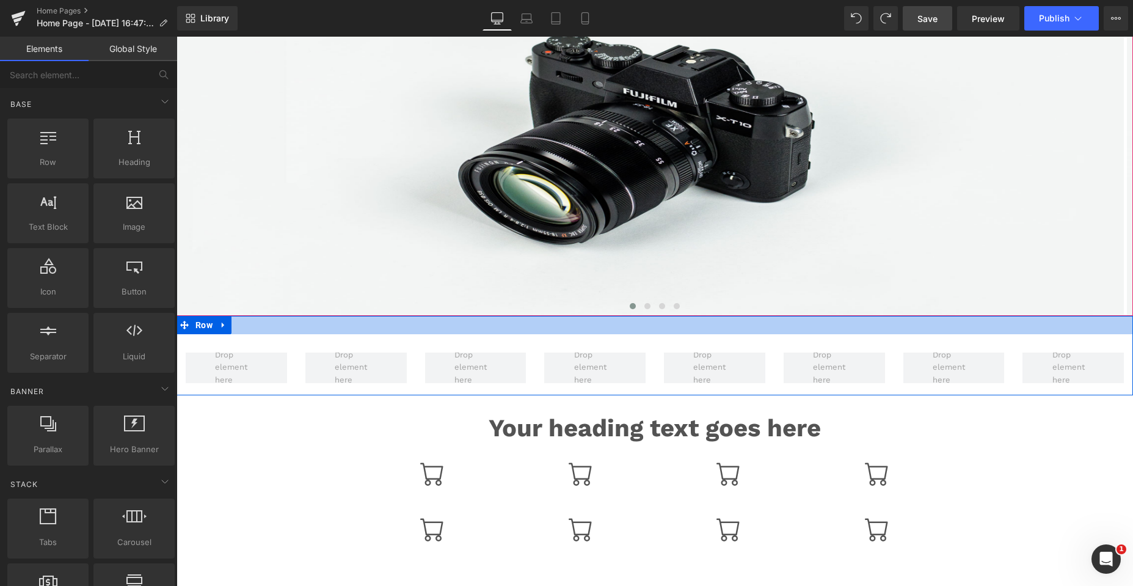
click at [633, 327] on div at bounding box center [654, 325] width 956 height 18
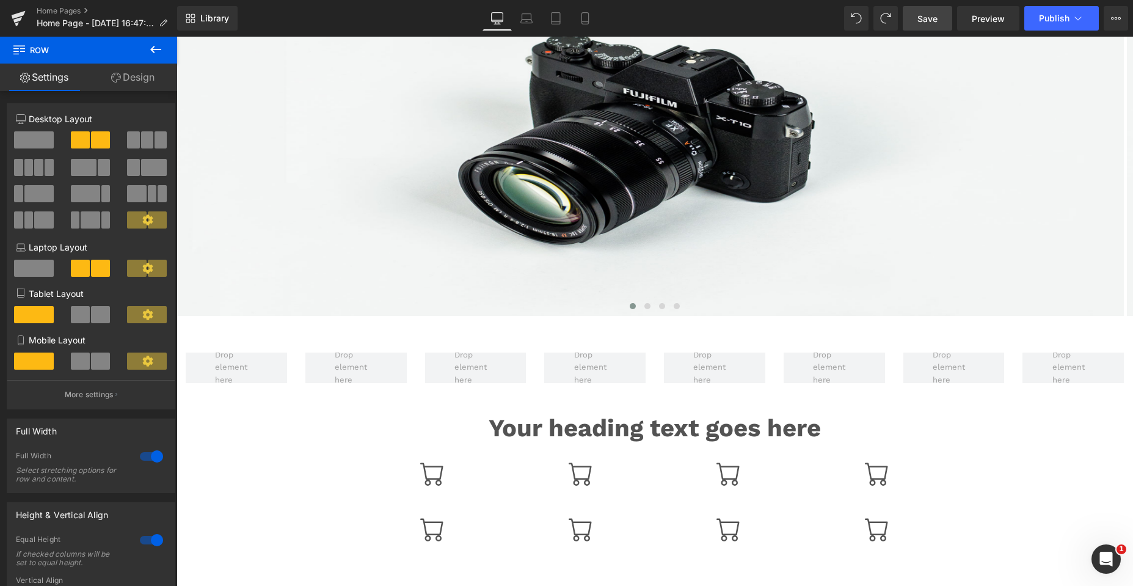
click at [150, 47] on icon at bounding box center [155, 49] width 15 height 15
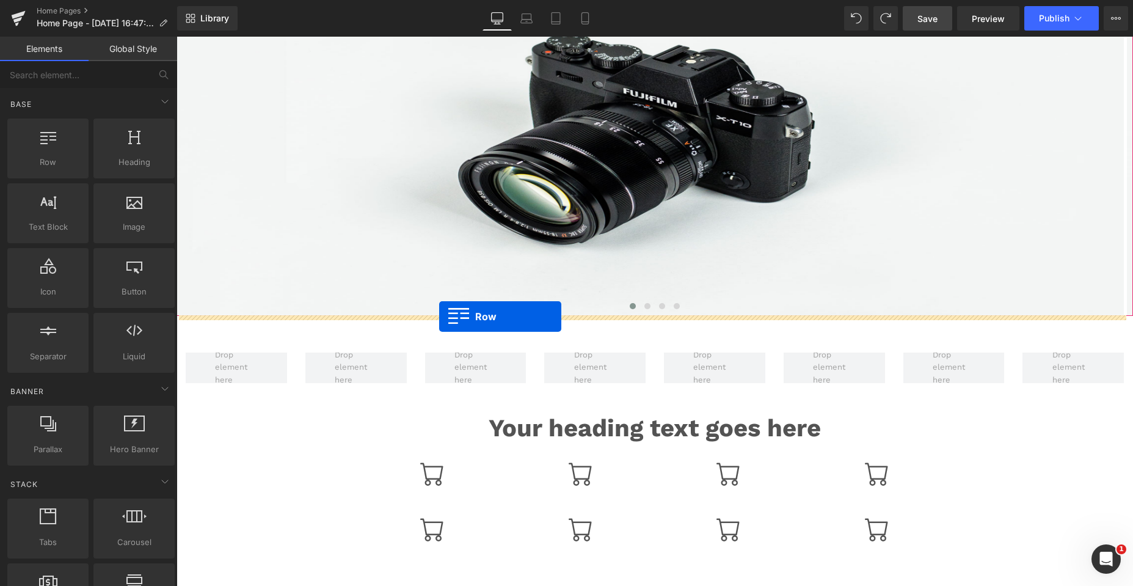
drag, startPoint x: 223, startPoint y: 178, endPoint x: 439, endPoint y: 316, distance: 256.8
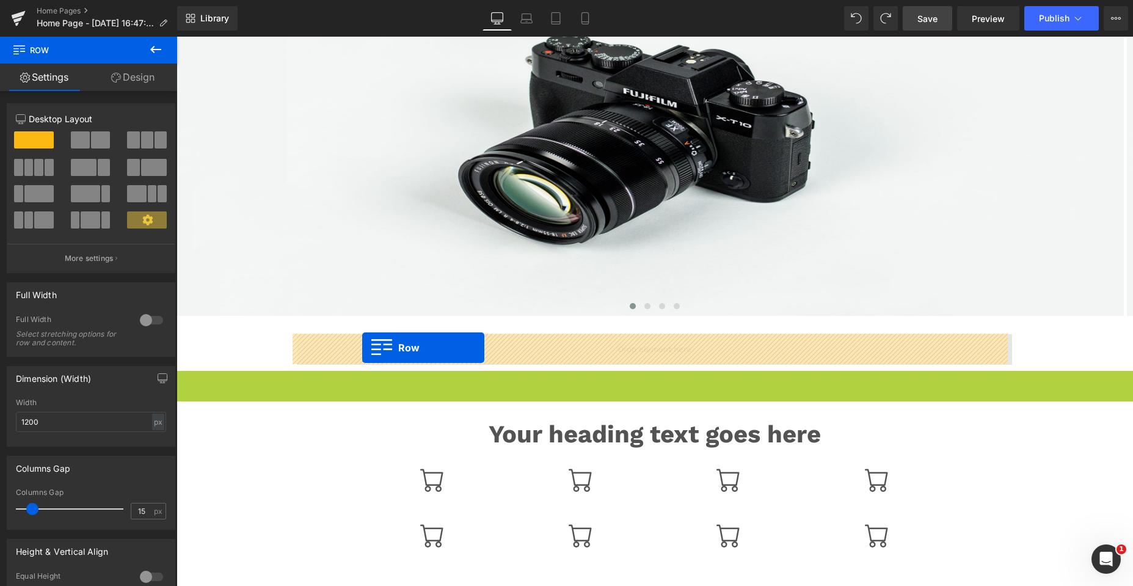
drag, startPoint x: 183, startPoint y: 380, endPoint x: 362, endPoint y: 347, distance: 182.0
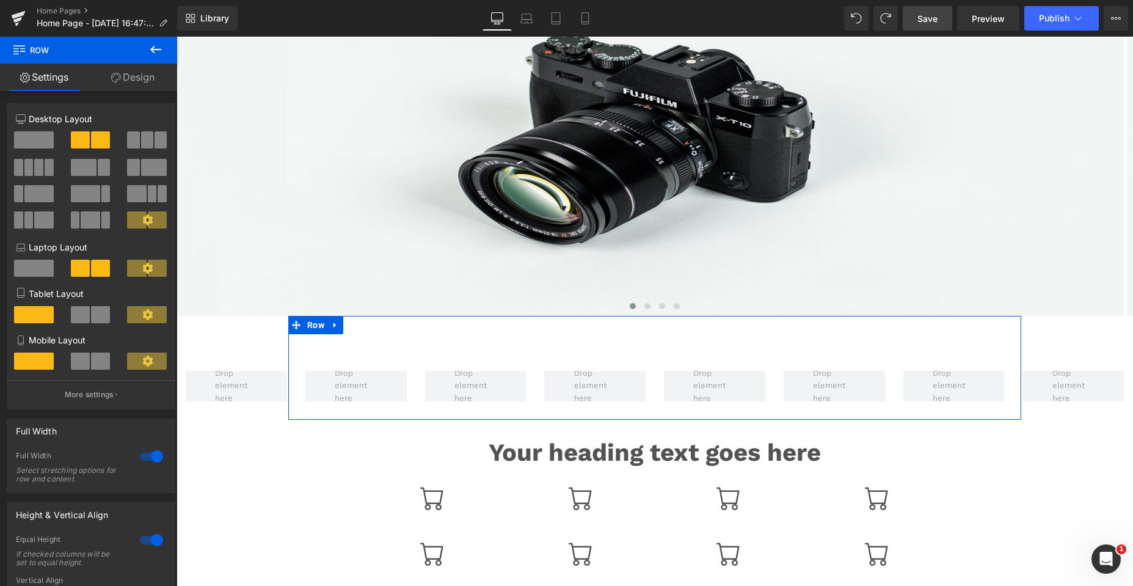
click at [292, 324] on icon at bounding box center [296, 325] width 9 height 9
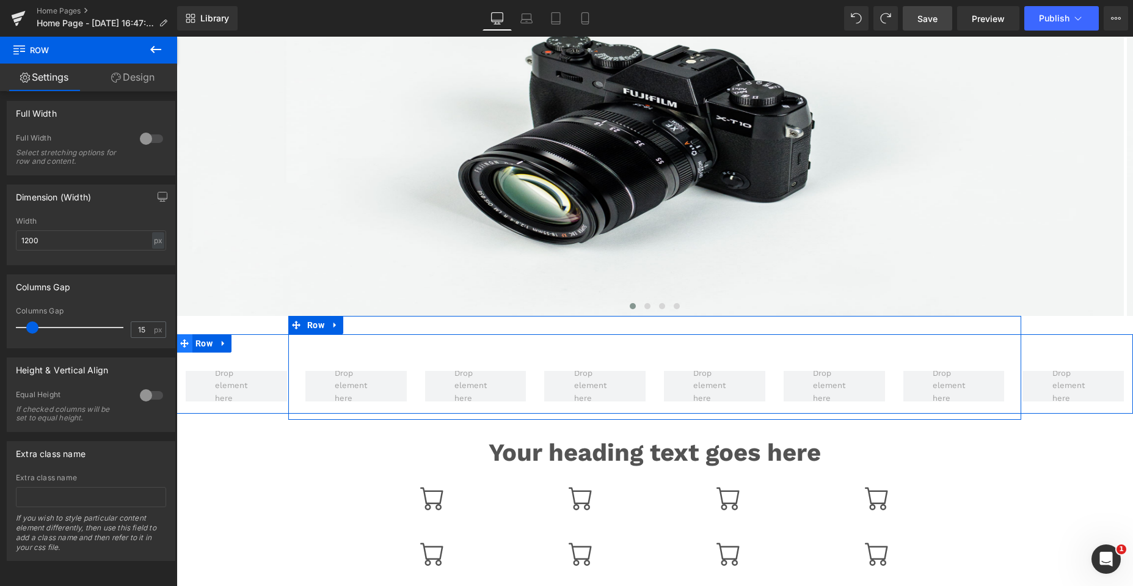
click at [182, 341] on icon at bounding box center [184, 343] width 9 height 9
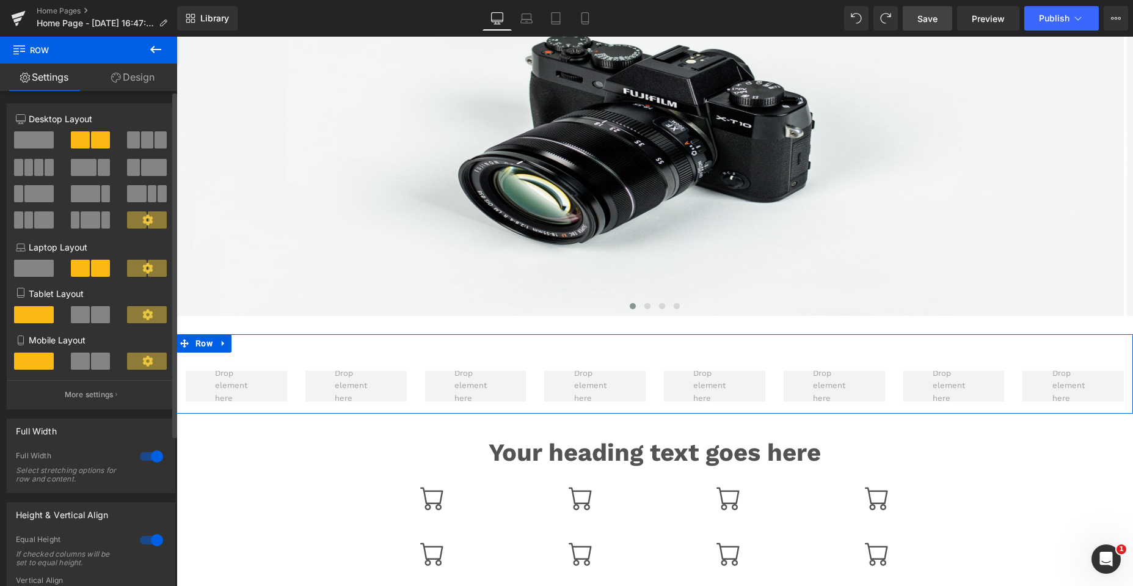
click at [158, 454] on div at bounding box center [151, 456] width 29 height 20
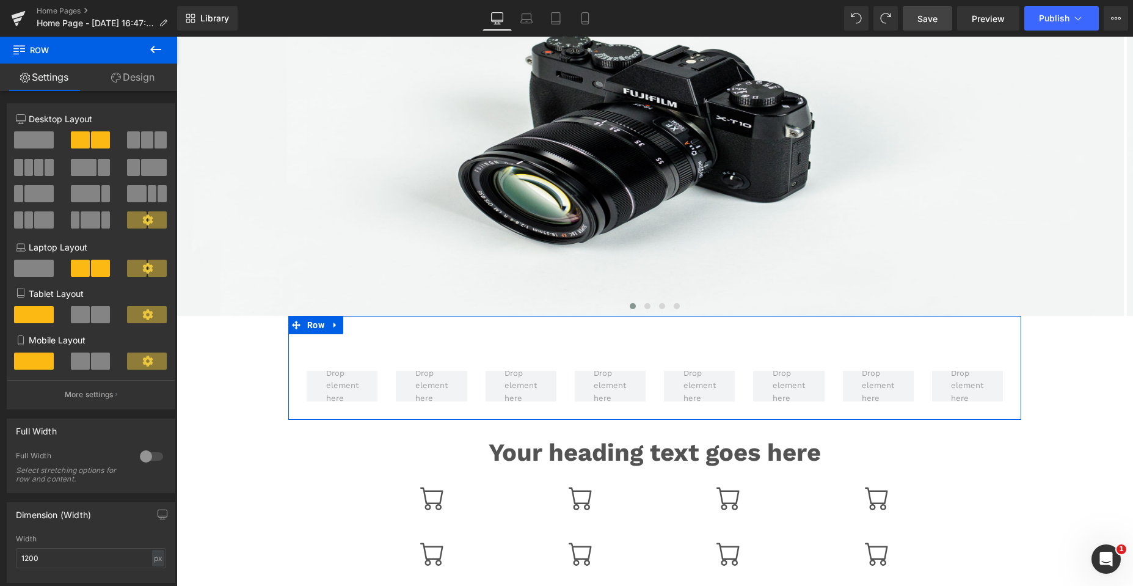
click at [428, 320] on div "Row Row Row Row" at bounding box center [654, 368] width 733 height 104
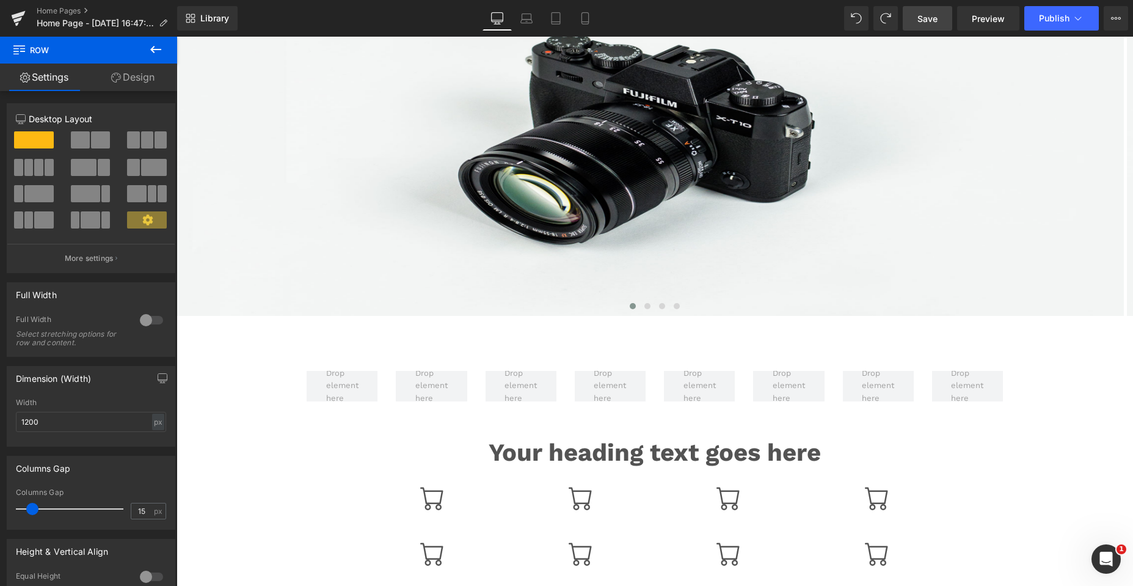
click at [158, 51] on icon at bounding box center [155, 49] width 15 height 15
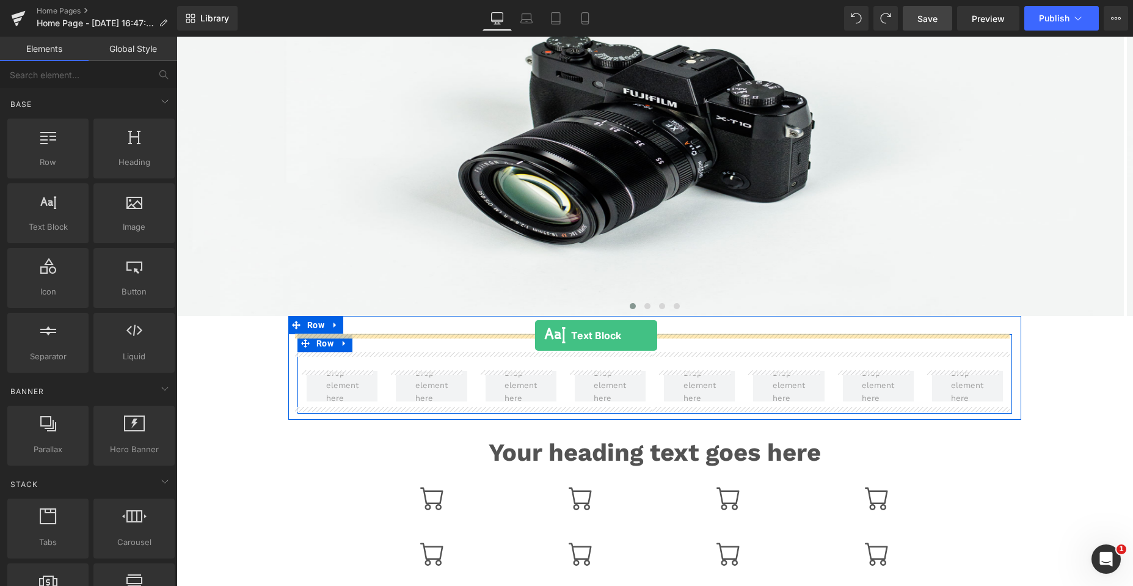
drag, startPoint x: 341, startPoint y: 307, endPoint x: 535, endPoint y: 335, distance: 195.7
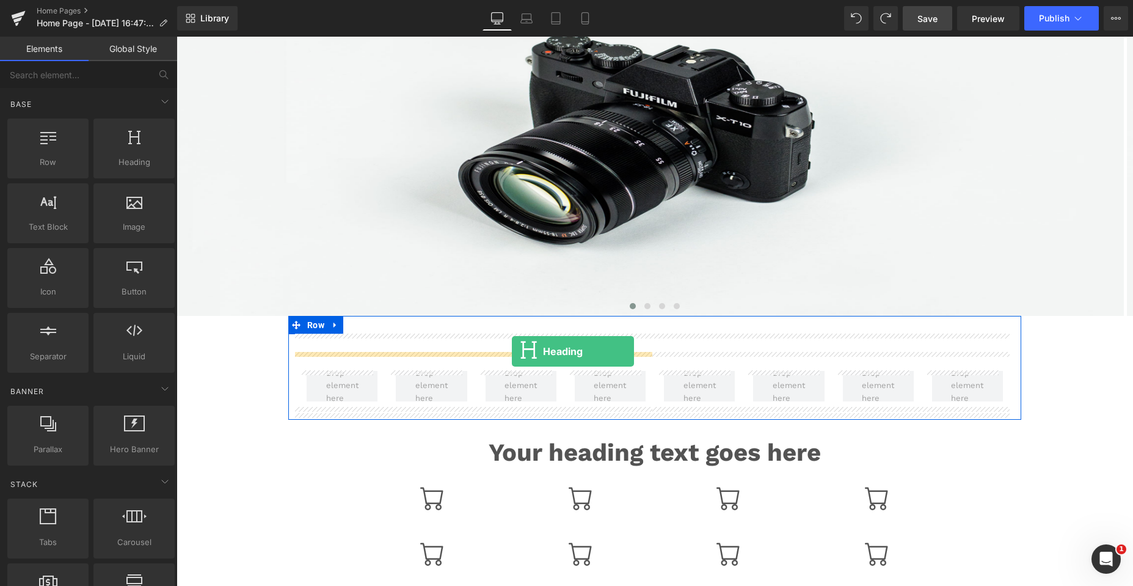
drag, startPoint x: 311, startPoint y: 181, endPoint x: 512, endPoint y: 351, distance: 263.0
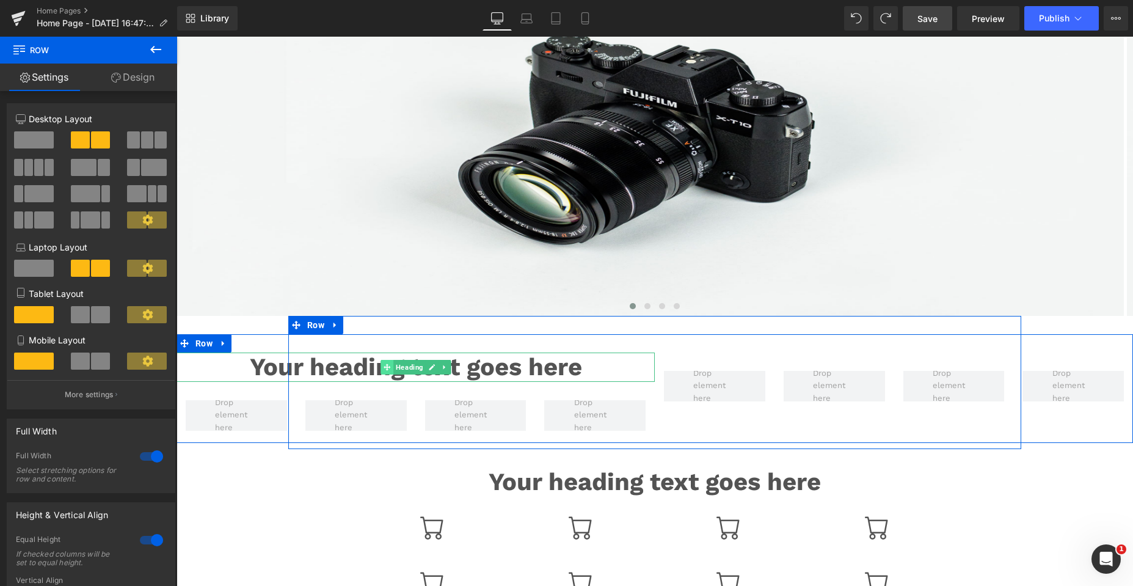
click at [384, 367] on icon at bounding box center [387, 366] width 7 height 7
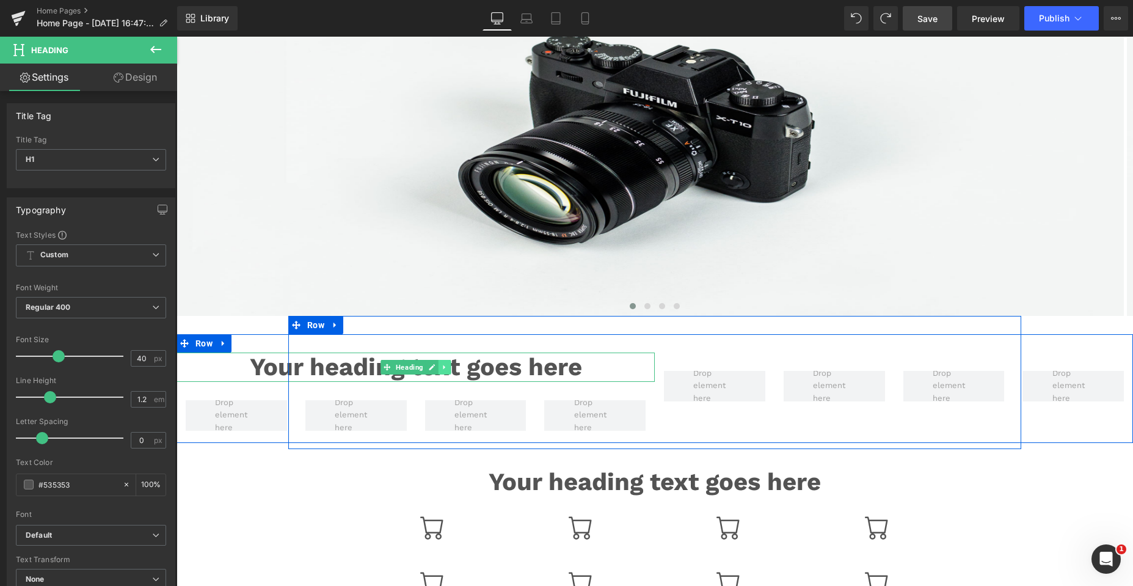
click at [442, 367] on icon at bounding box center [444, 366] width 7 height 7
click at [451, 366] on link at bounding box center [451, 367] width 13 height 15
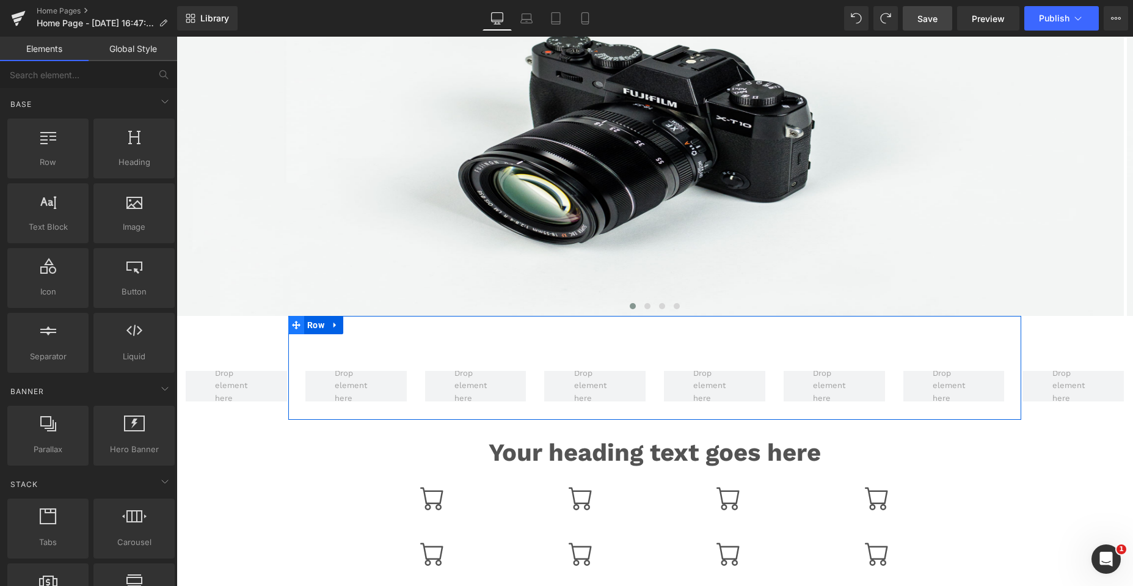
click at [292, 321] on icon at bounding box center [296, 324] width 9 height 9
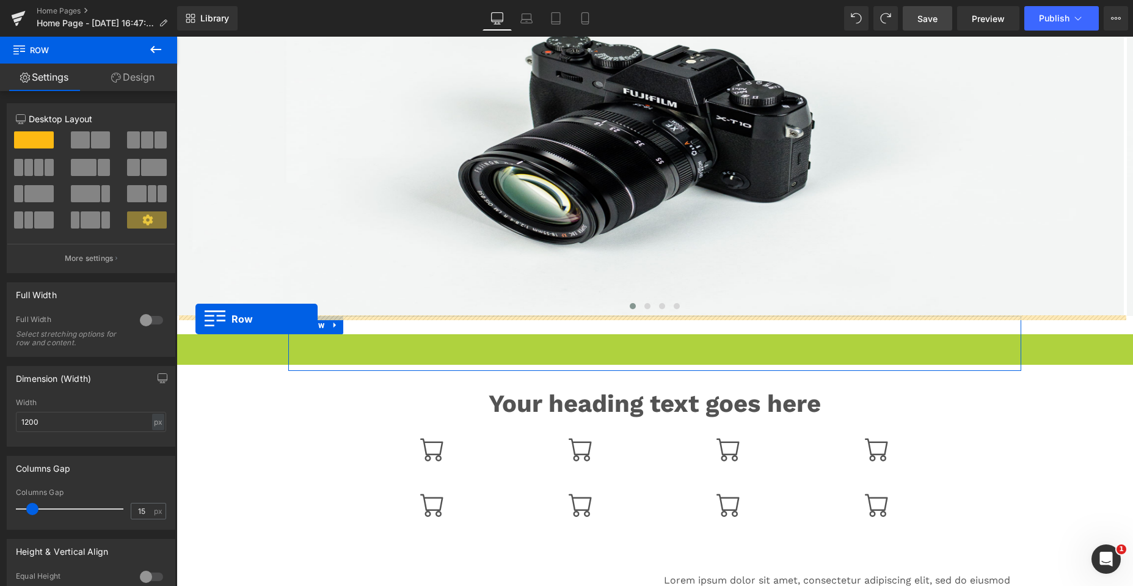
drag, startPoint x: 180, startPoint y: 341, endPoint x: 195, endPoint y: 319, distance: 27.3
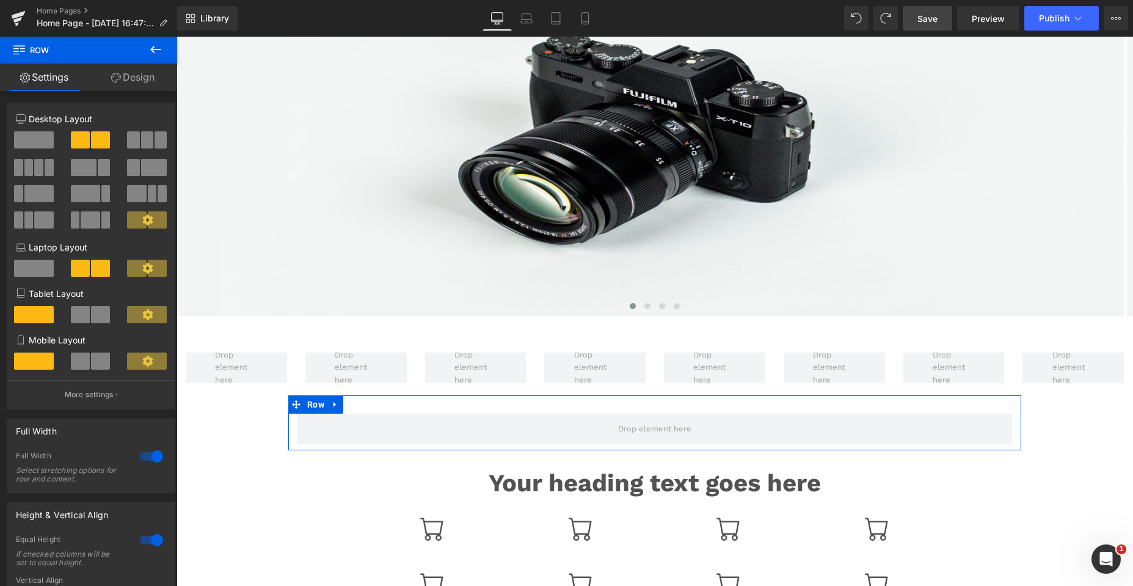
click at [150, 53] on icon at bounding box center [155, 49] width 15 height 15
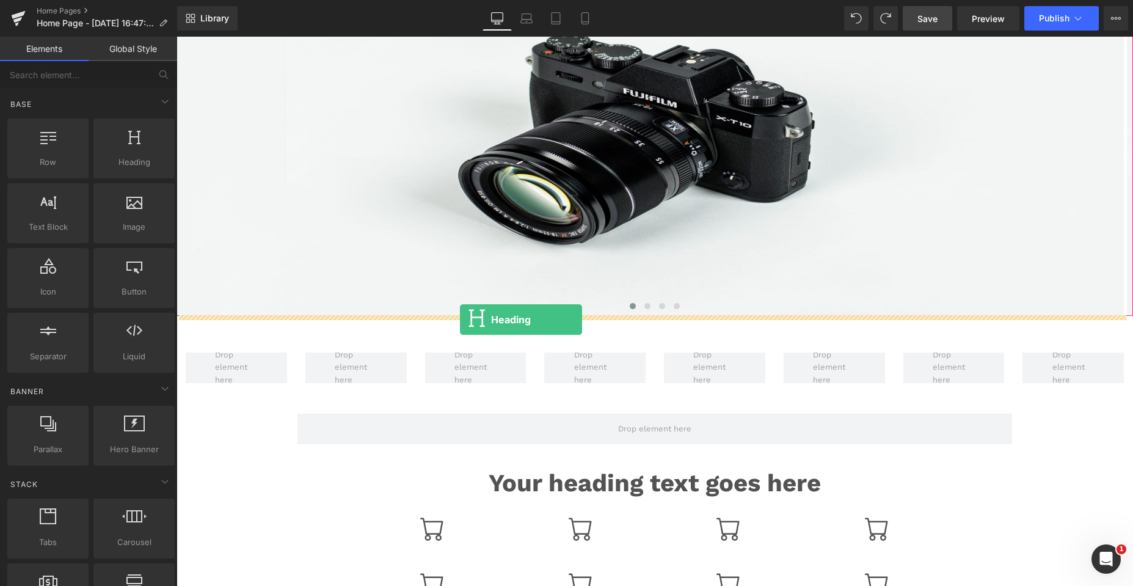
drag, startPoint x: 346, startPoint y: 212, endPoint x: 460, endPoint y: 319, distance: 156.4
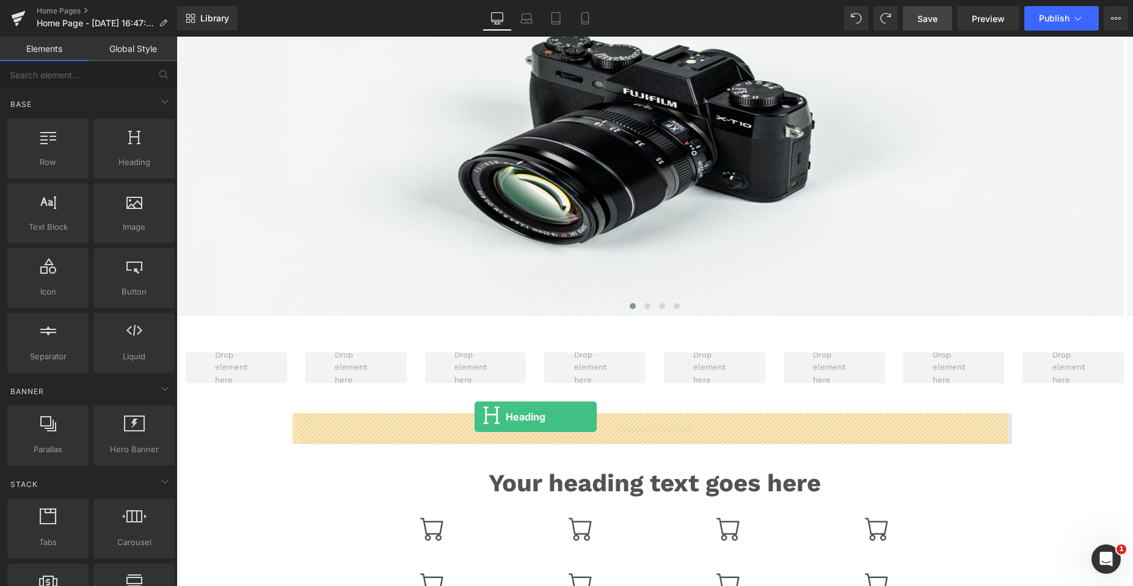
drag, startPoint x: 327, startPoint y: 199, endPoint x: 475, endPoint y: 417, distance: 262.5
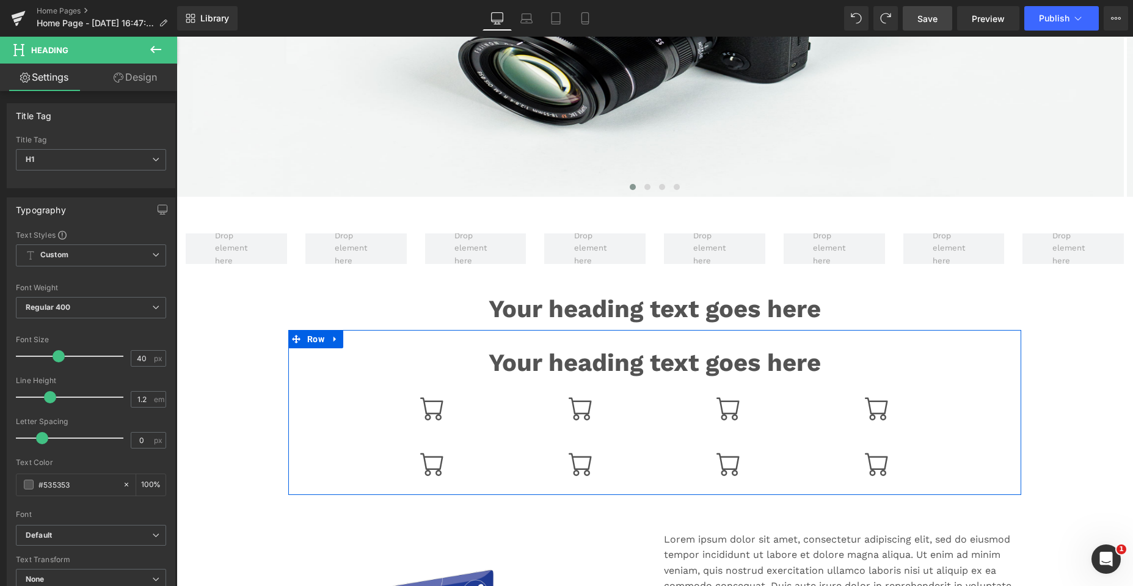
scroll to position [305, 0]
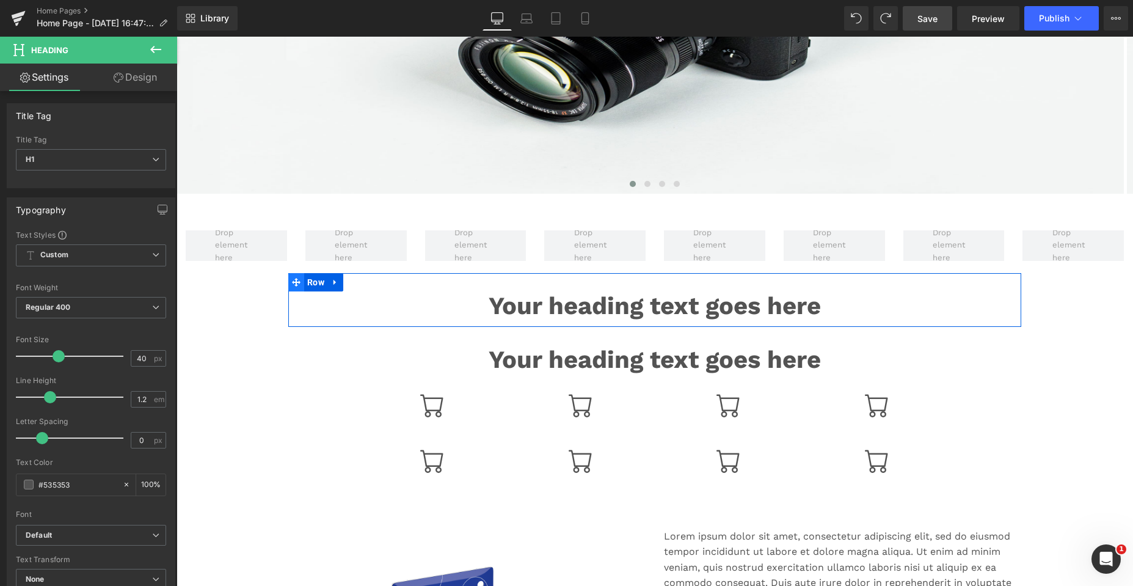
click at [292, 280] on icon at bounding box center [296, 282] width 9 height 9
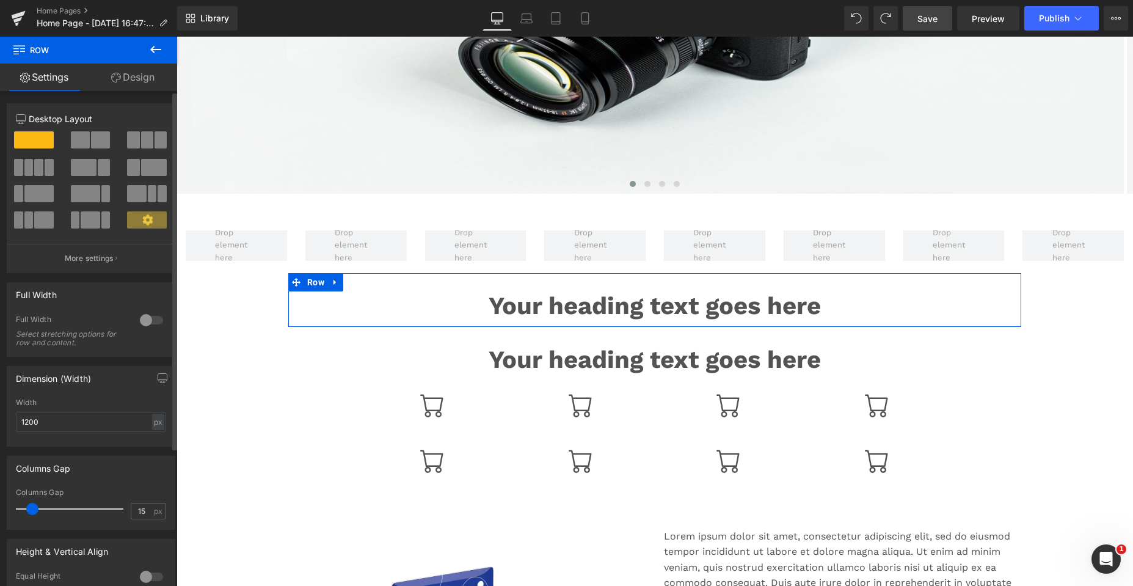
click at [142, 319] on div at bounding box center [151, 320] width 29 height 20
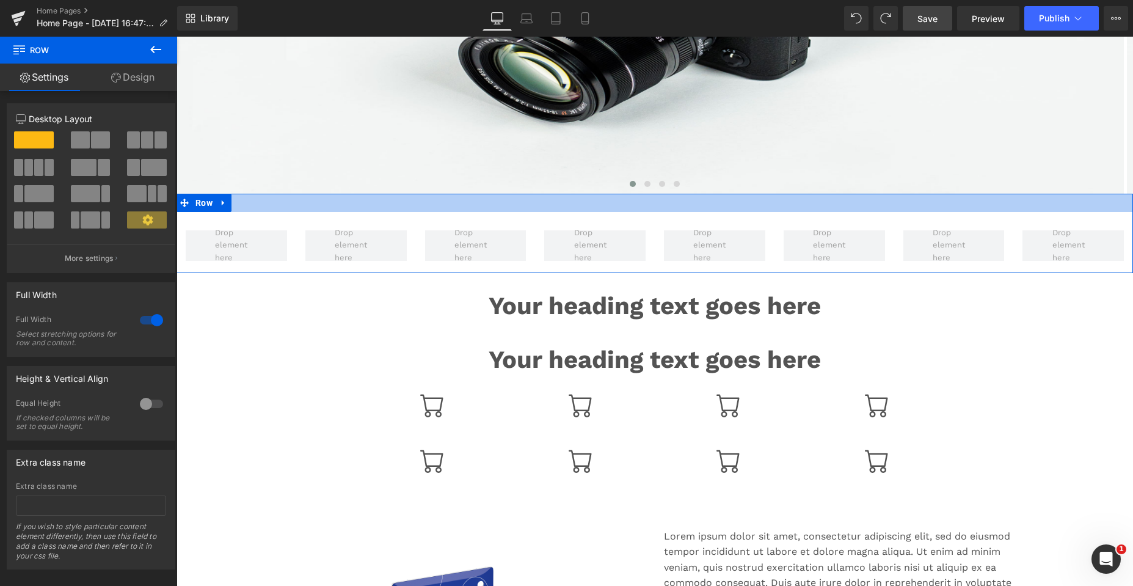
click at [296, 205] on div at bounding box center [654, 203] width 956 height 18
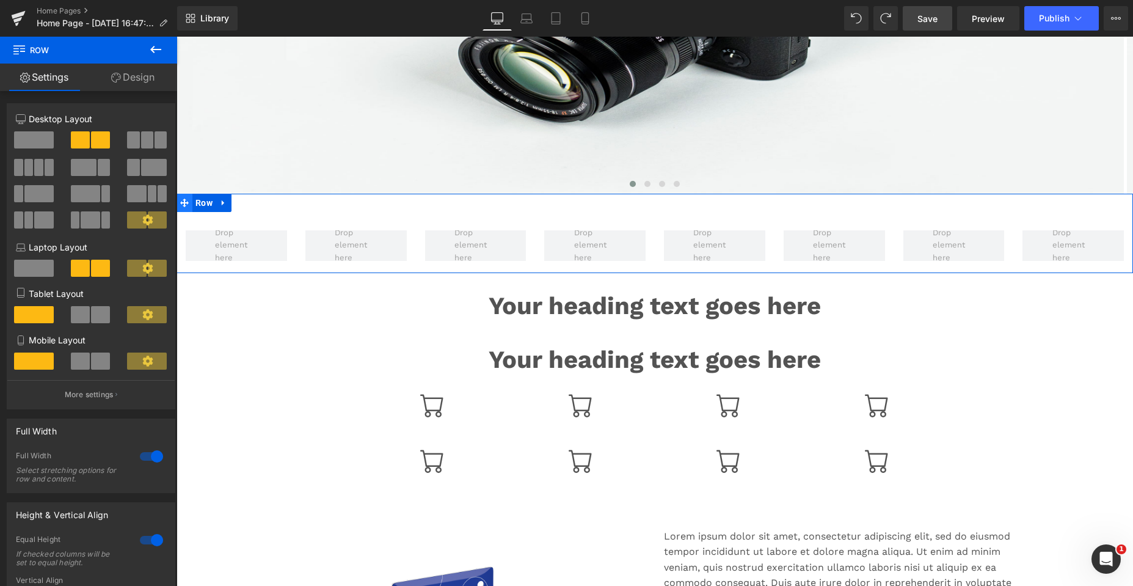
click at [180, 202] on icon at bounding box center [184, 202] width 9 height 9
click at [146, 455] on div at bounding box center [151, 456] width 29 height 20
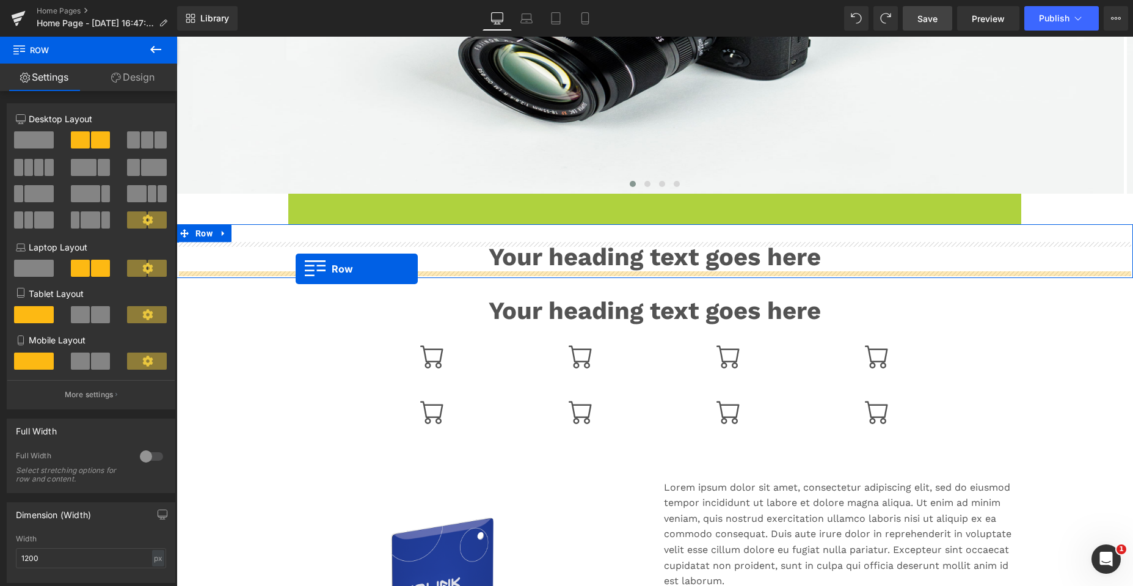
drag, startPoint x: 288, startPoint y: 234, endPoint x: 296, endPoint y: 269, distance: 35.6
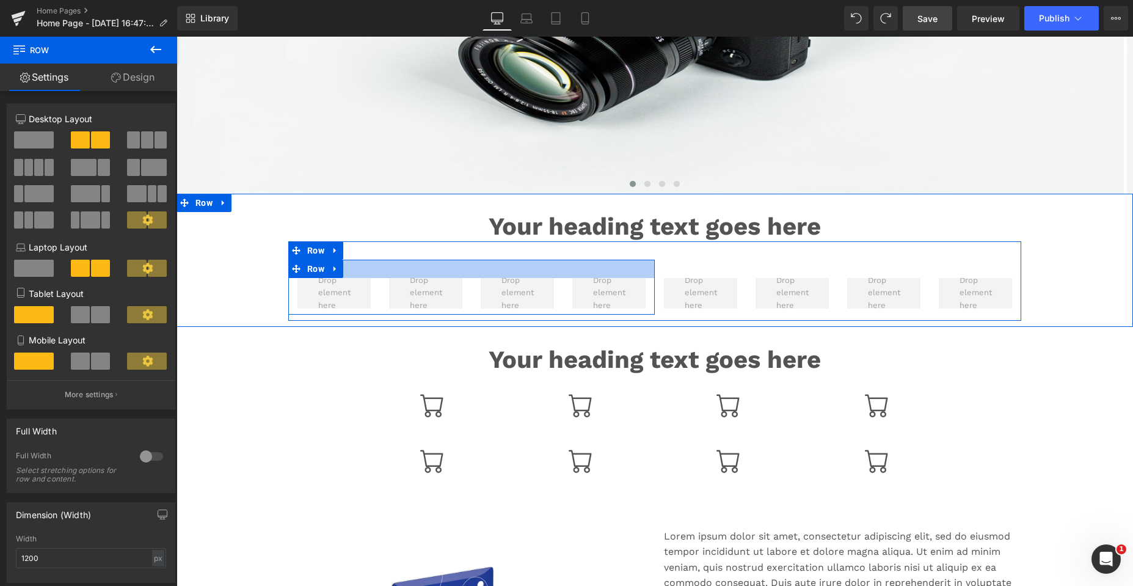
click at [600, 272] on div at bounding box center [471, 269] width 366 height 18
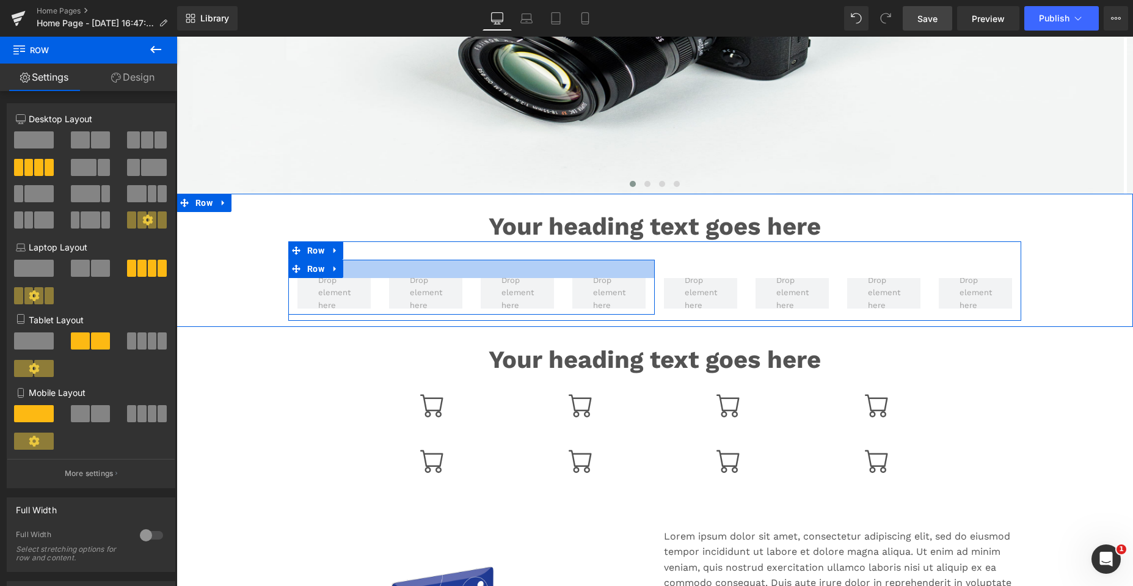
click at [489, 270] on div at bounding box center [471, 269] width 366 height 18
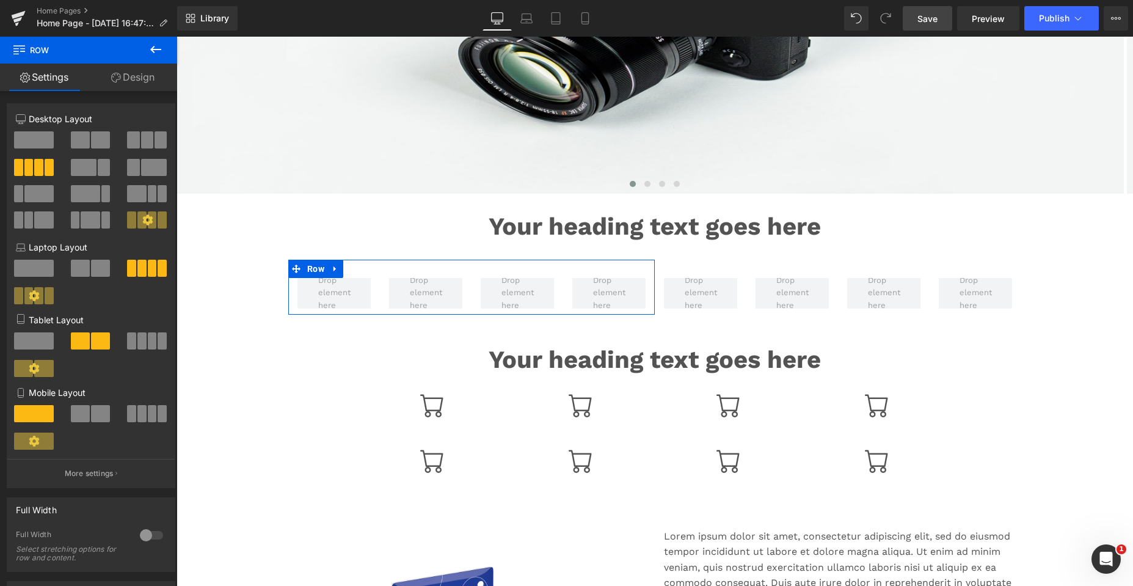
click at [134, 75] on link "Design" at bounding box center [133, 77] width 89 height 27
click at [0, 0] on div "Spacing" at bounding box center [0, 0] width 0 height 0
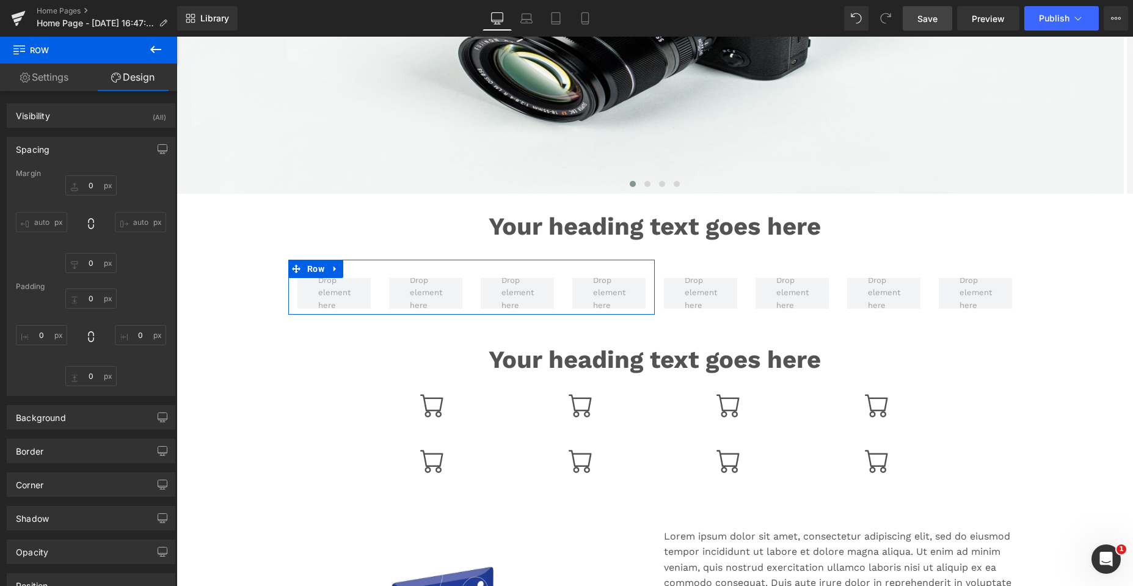
type input "0"
type input "30"
type input "0"
type input "10"
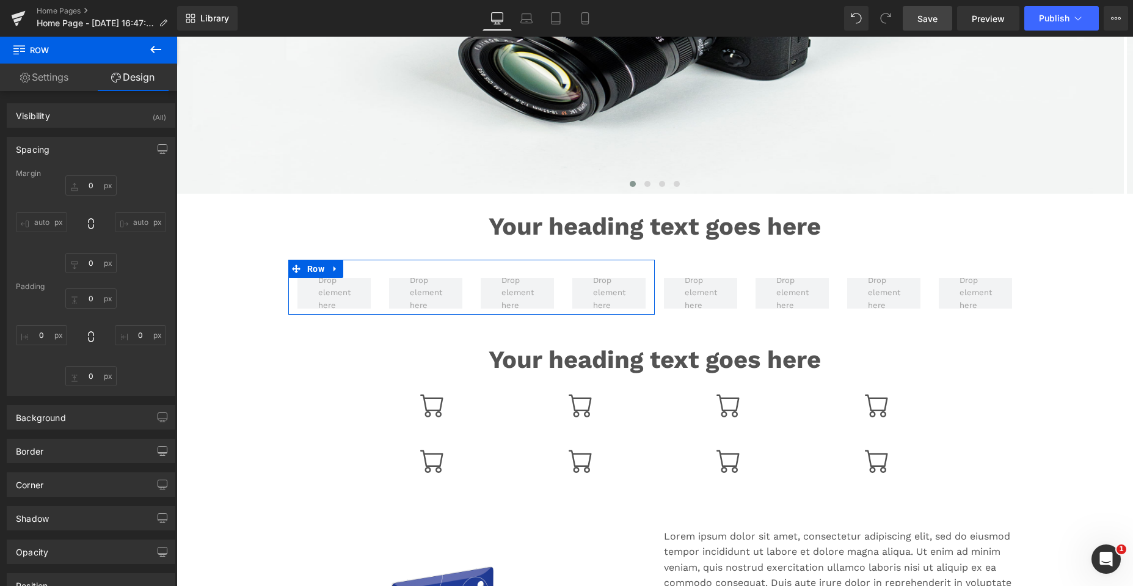
type input "0"
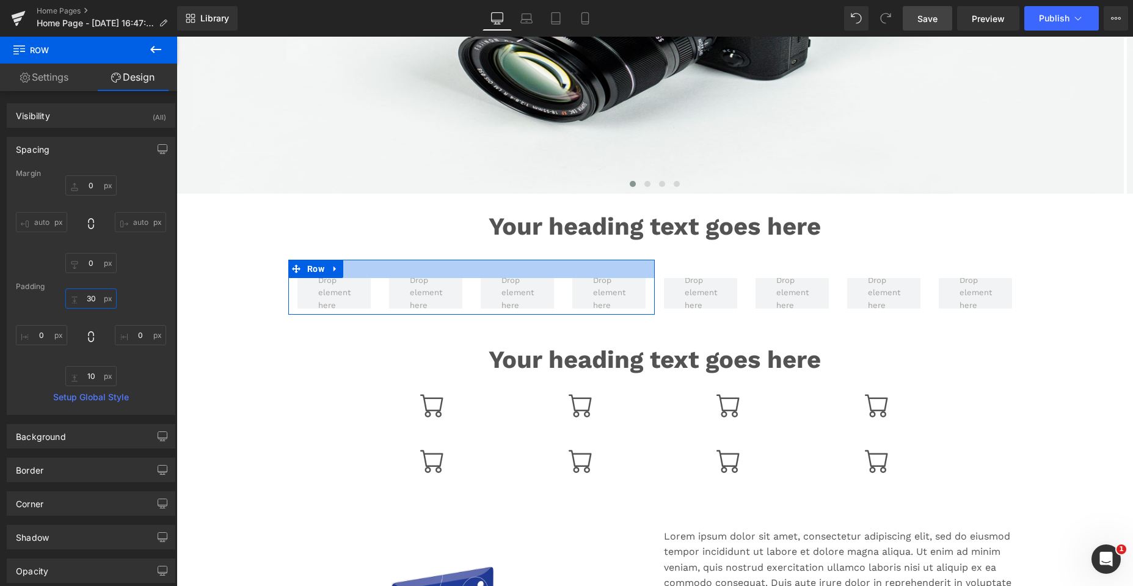
click at [93, 305] on input "30" at bounding box center [90, 298] width 51 height 20
type input "0"
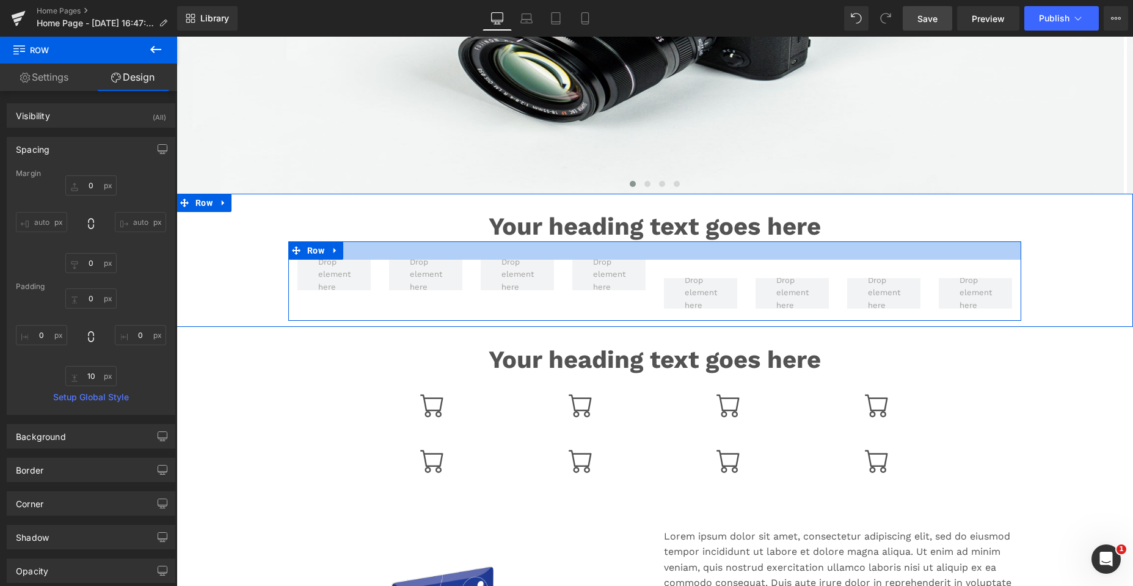
click at [718, 257] on div at bounding box center [654, 250] width 733 height 18
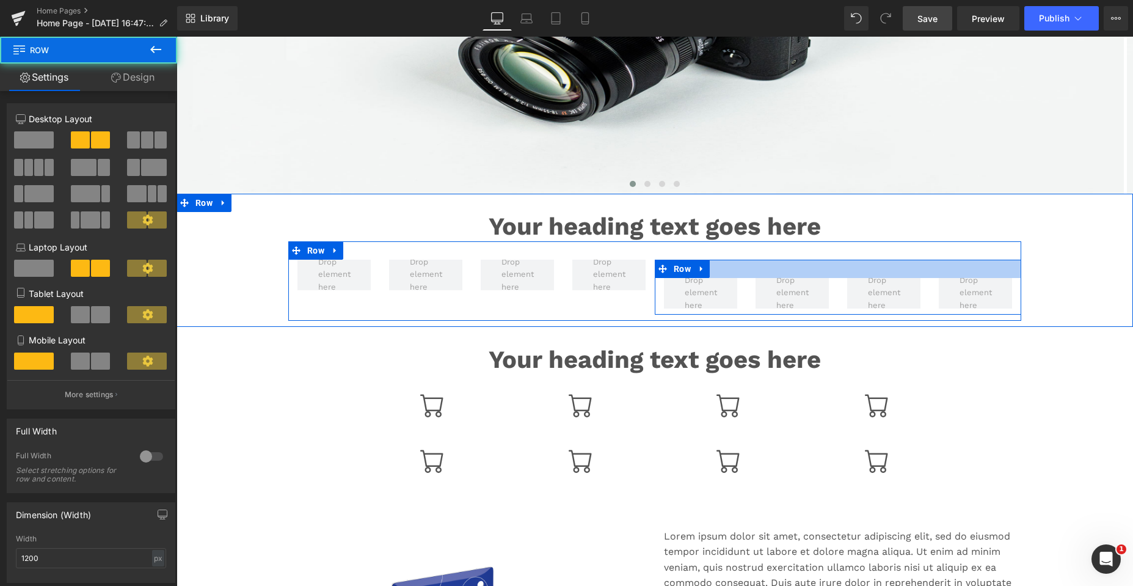
click at [717, 267] on div at bounding box center [838, 269] width 366 height 18
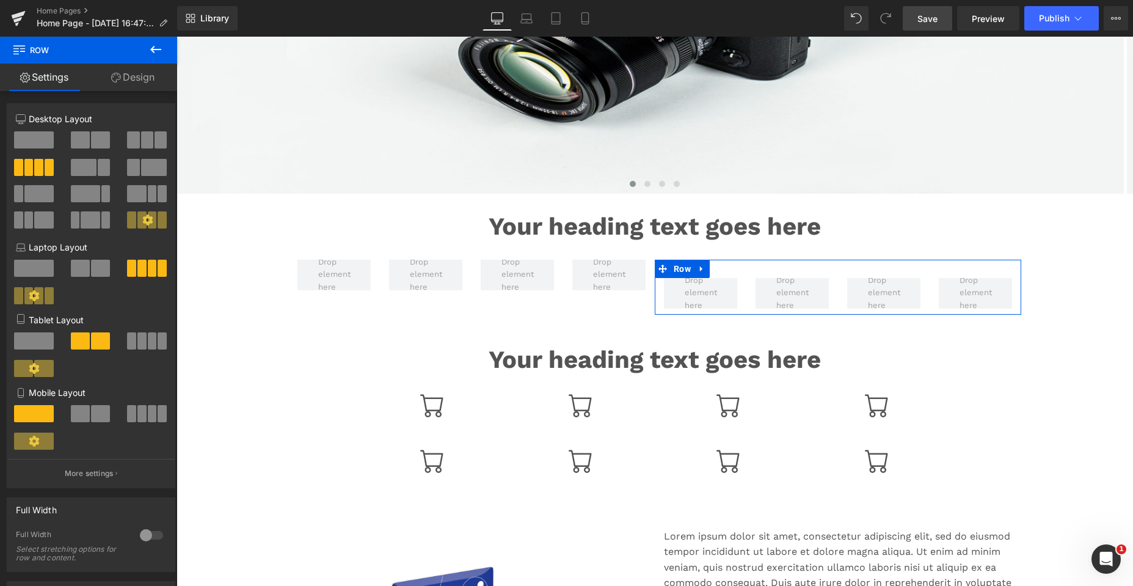
click at [137, 81] on link "Design" at bounding box center [133, 77] width 89 height 27
click at [0, 0] on div "Spacing" at bounding box center [0, 0] width 0 height 0
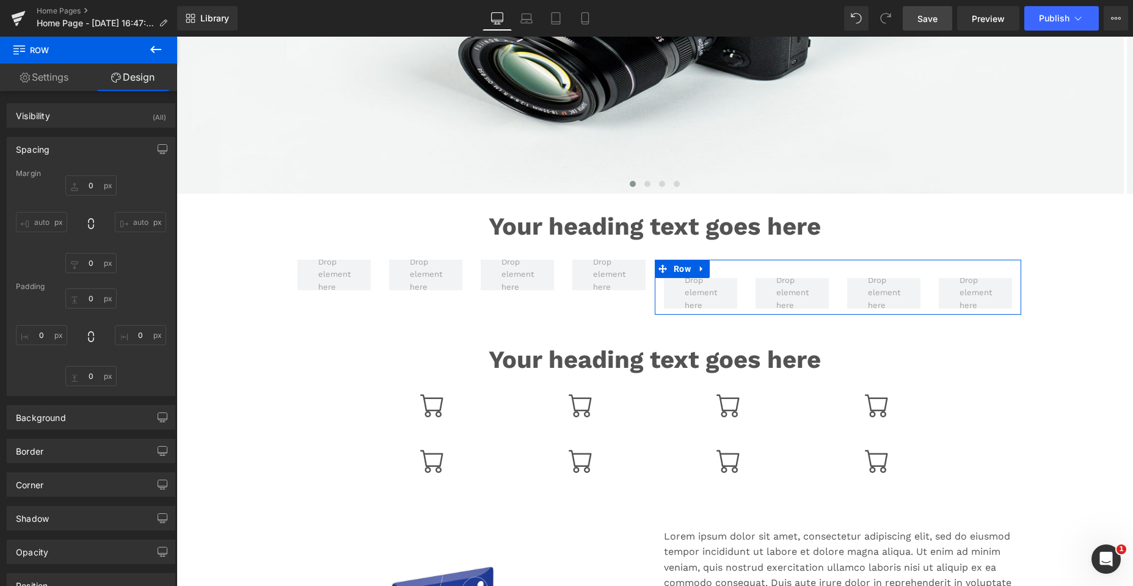
type input "0"
type input "30"
type input "0"
type input "10"
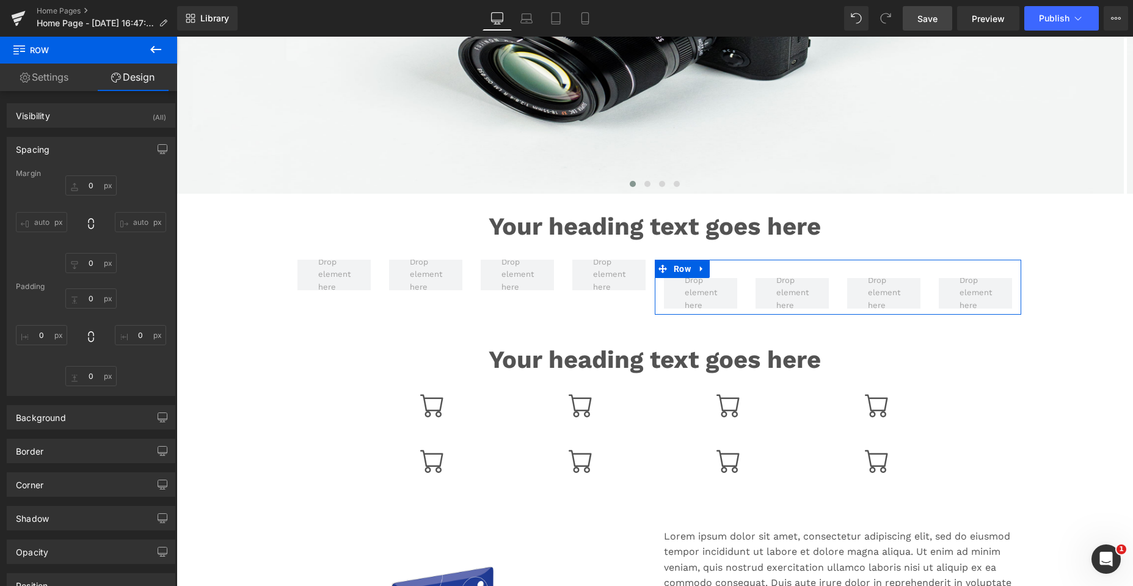
type input "0"
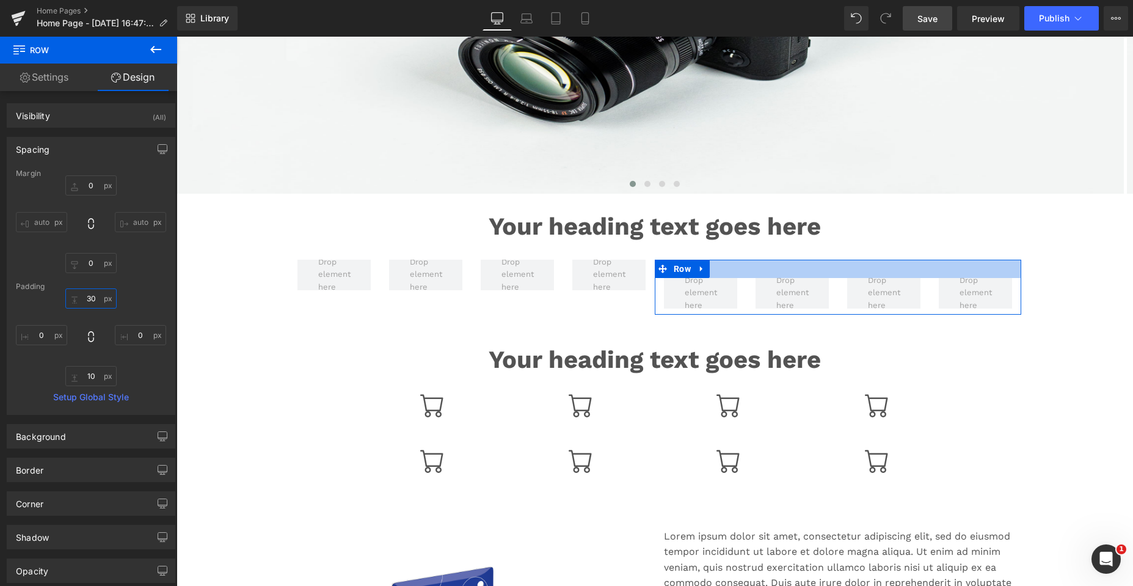
click at [95, 297] on input "30" at bounding box center [90, 298] width 51 height 20
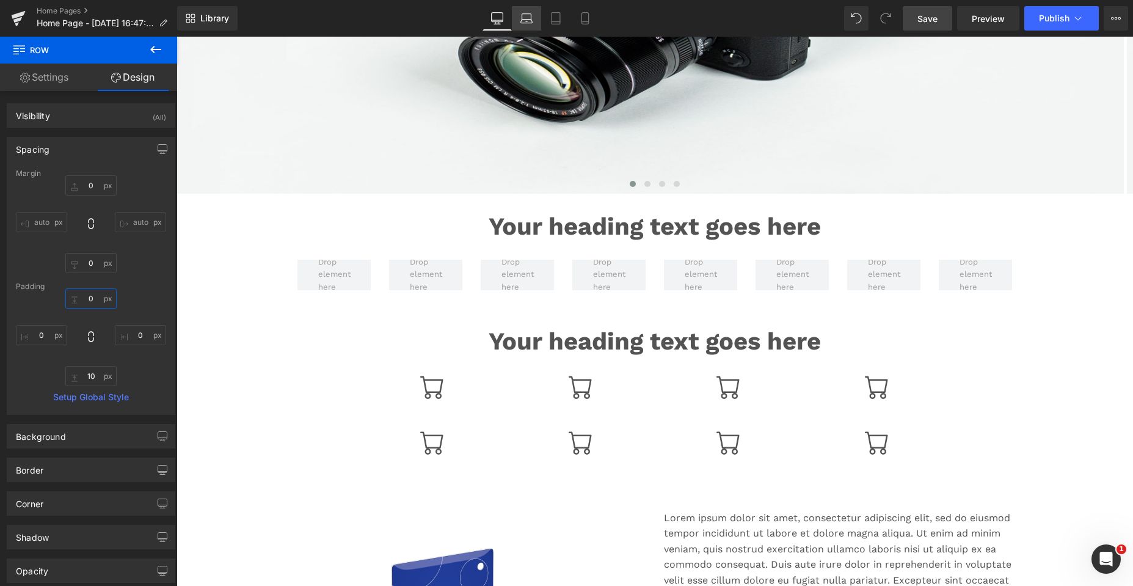
type input "0"
click at [520, 15] on icon at bounding box center [526, 18] width 12 height 12
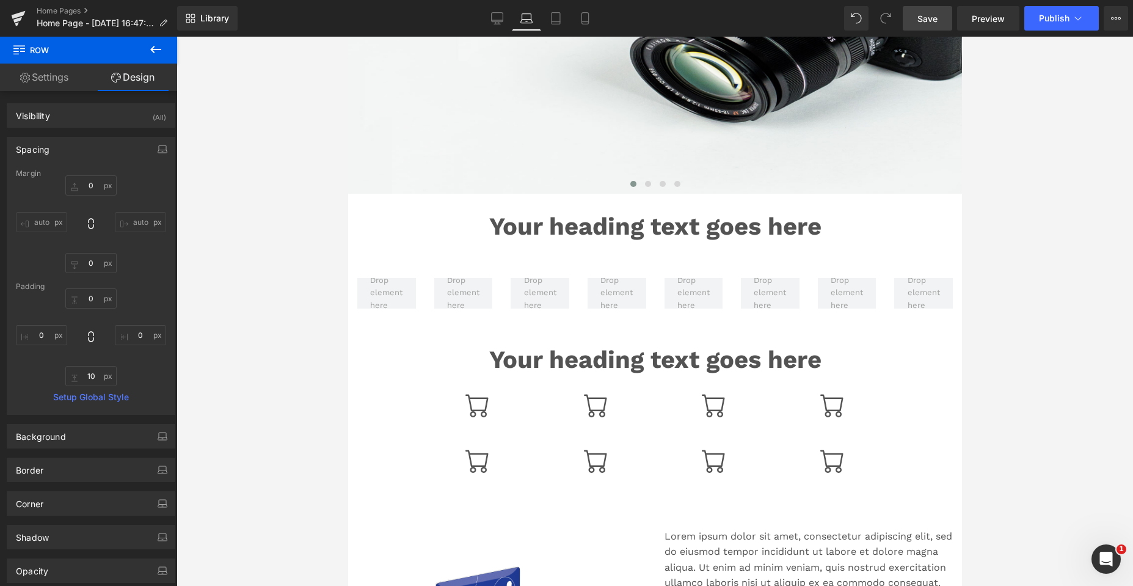
type input "0"
type input "30"
type input "0"
type input "10"
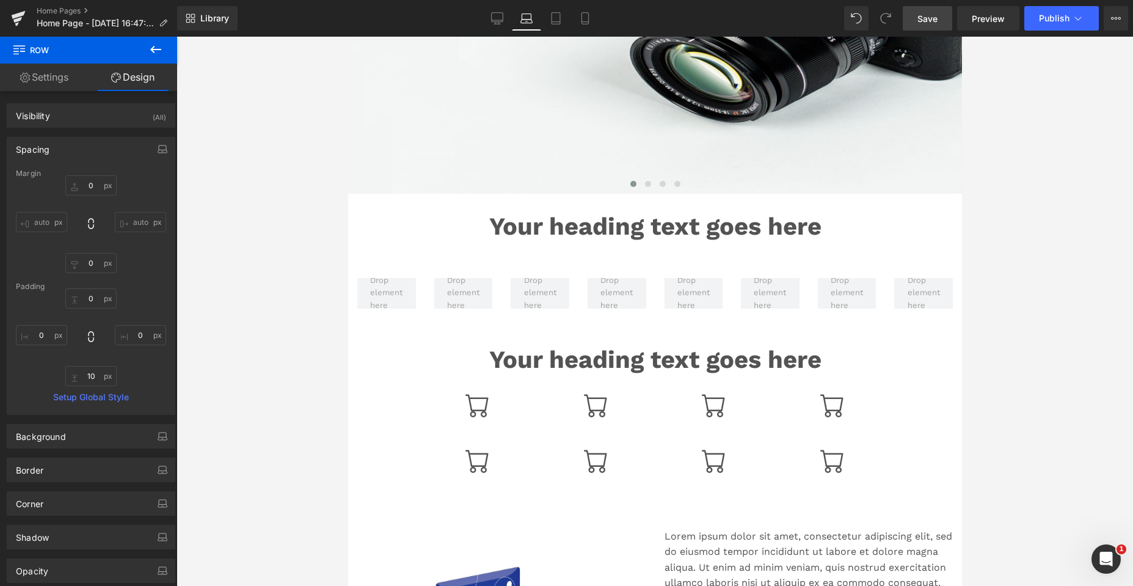
type input "0"
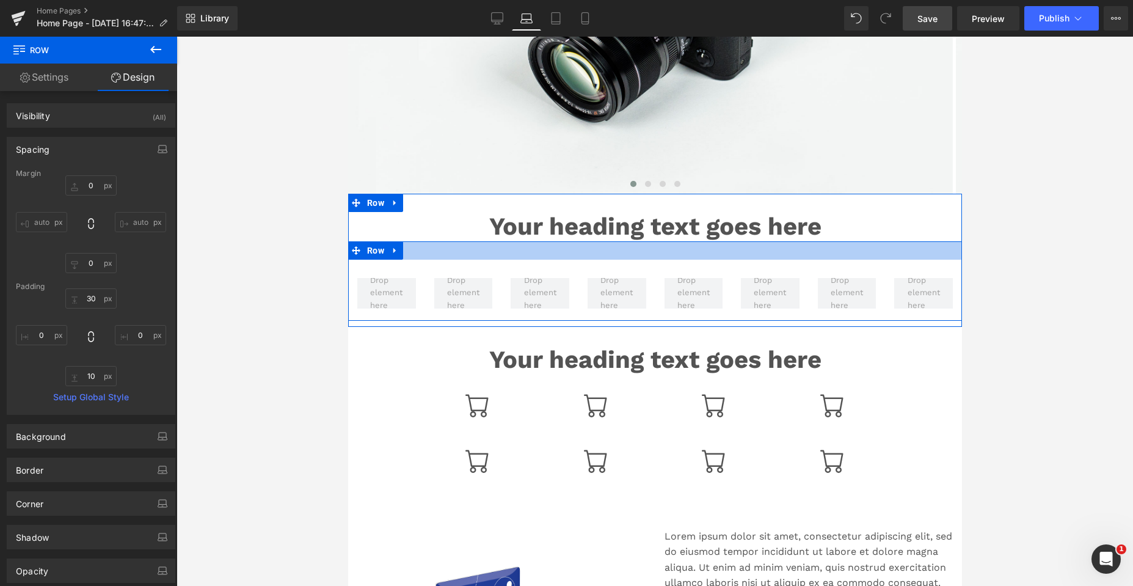
click at [606, 253] on div at bounding box center [654, 250] width 614 height 18
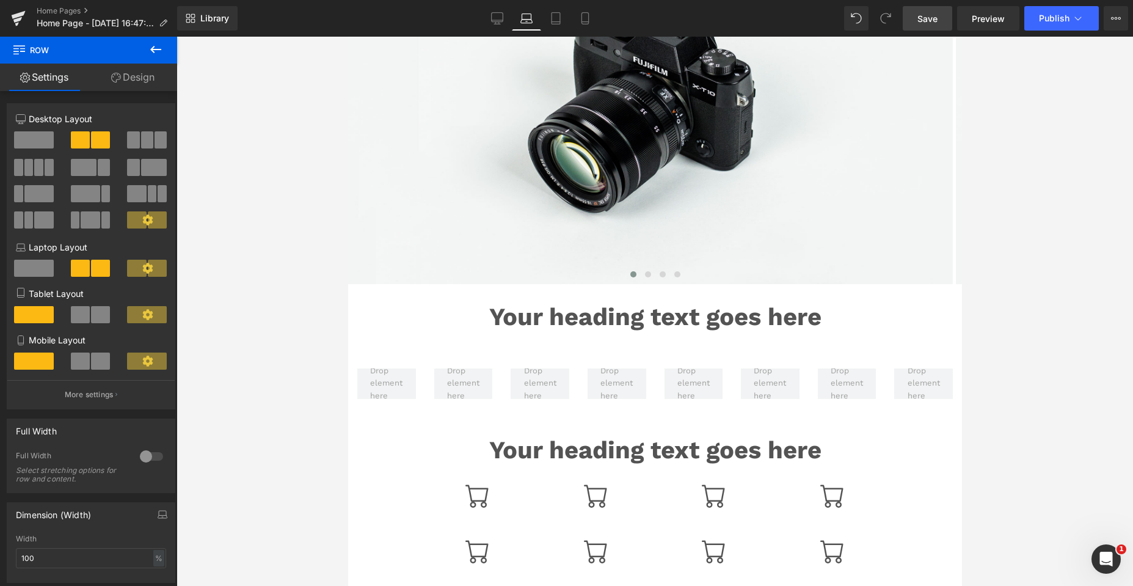
scroll to position [244, 0]
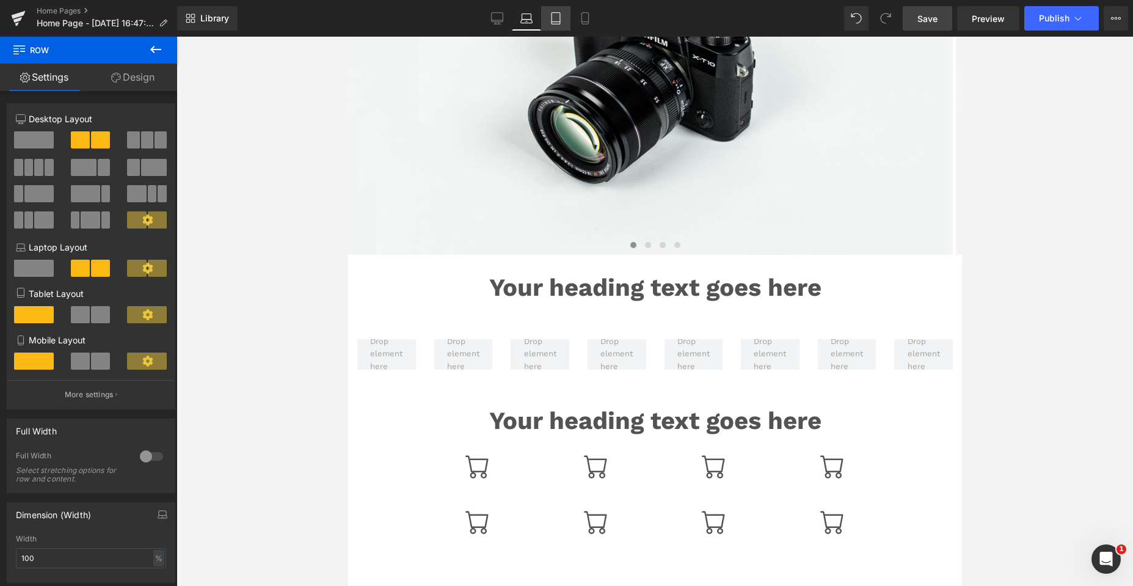
click at [558, 14] on icon at bounding box center [556, 18] width 12 height 12
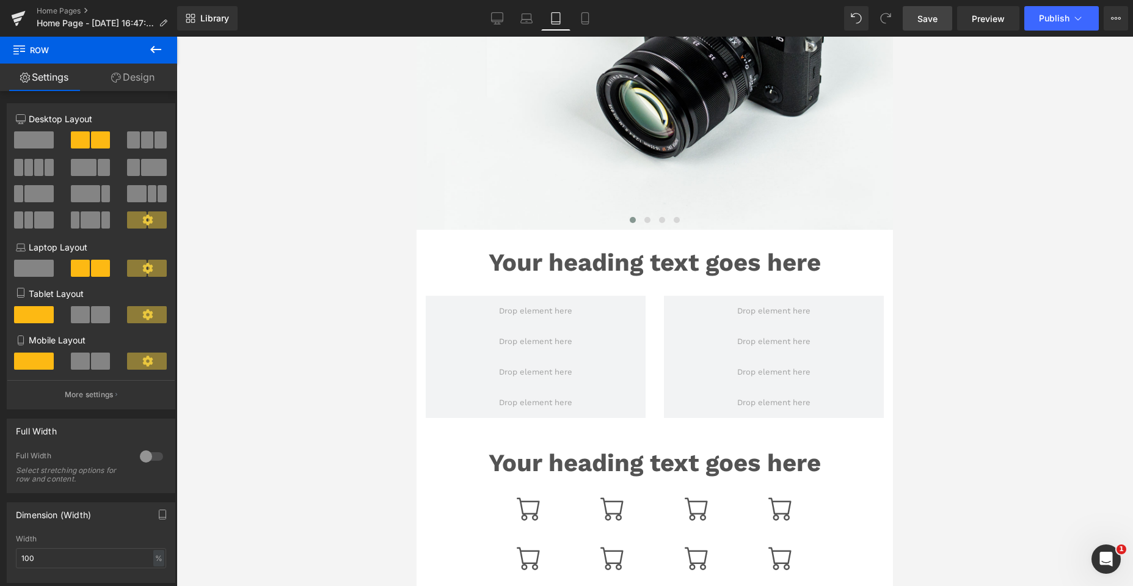
scroll to position [219, 0]
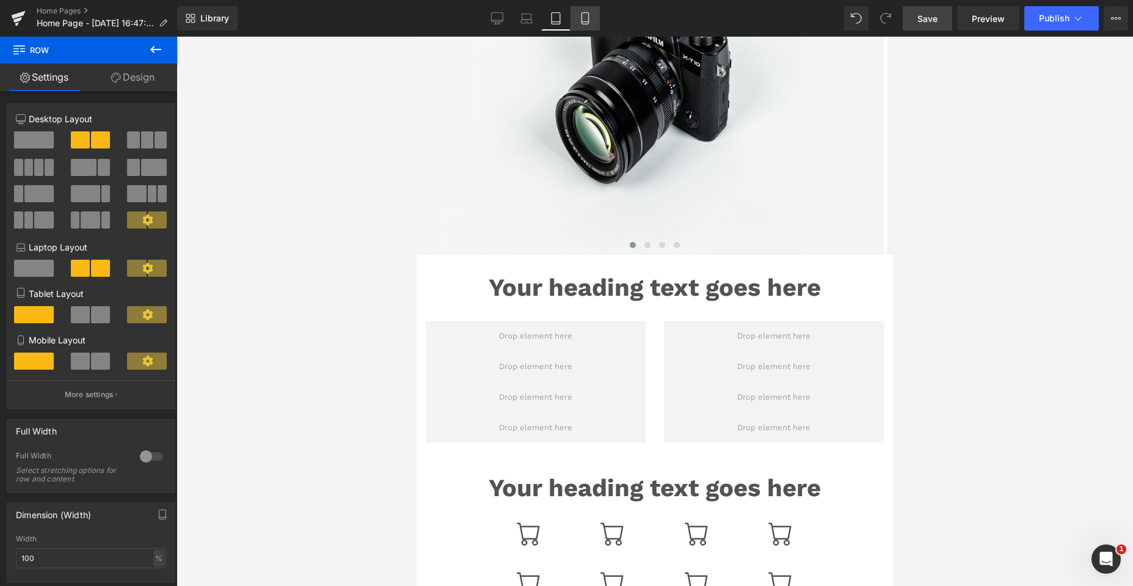
click at [588, 19] on icon at bounding box center [585, 18] width 12 height 12
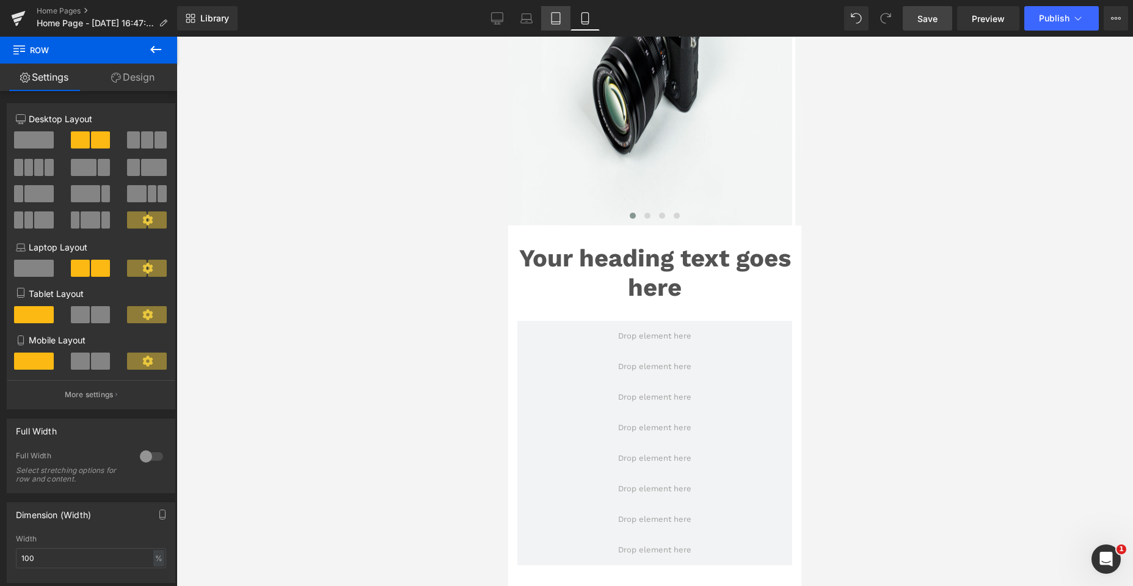
click at [551, 12] on link "Tablet" at bounding box center [555, 18] width 29 height 24
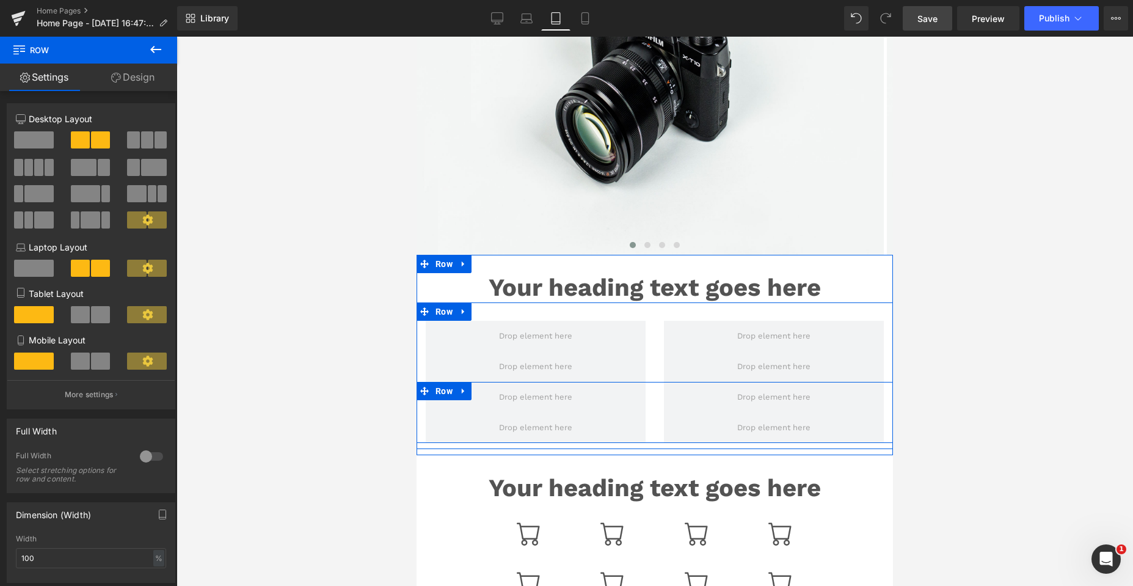
click at [647, 392] on div at bounding box center [536, 397] width 238 height 31
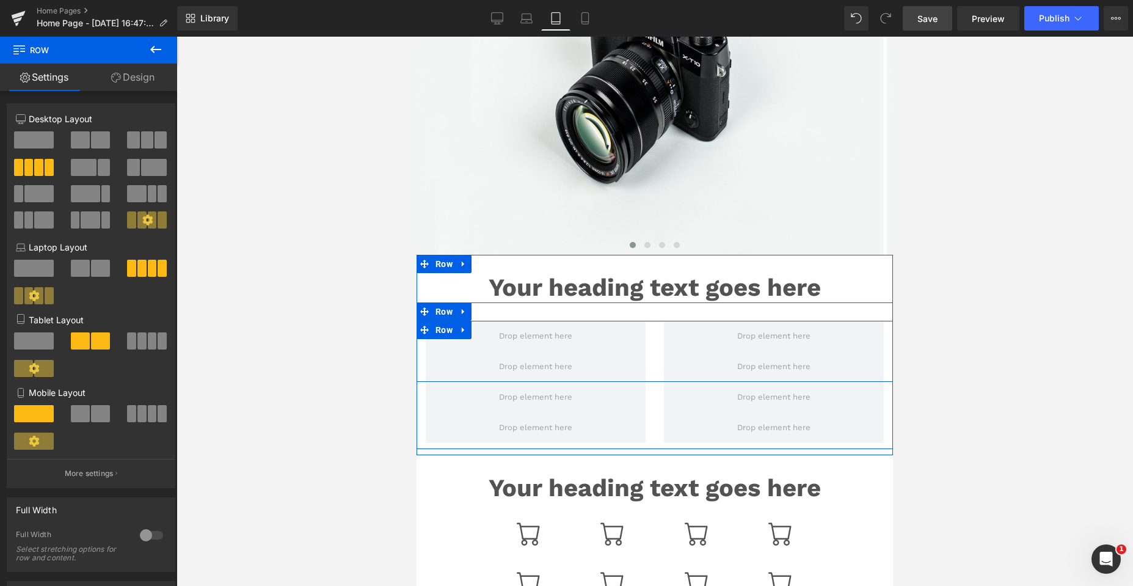
click at [647, 354] on div at bounding box center [536, 366] width 238 height 31
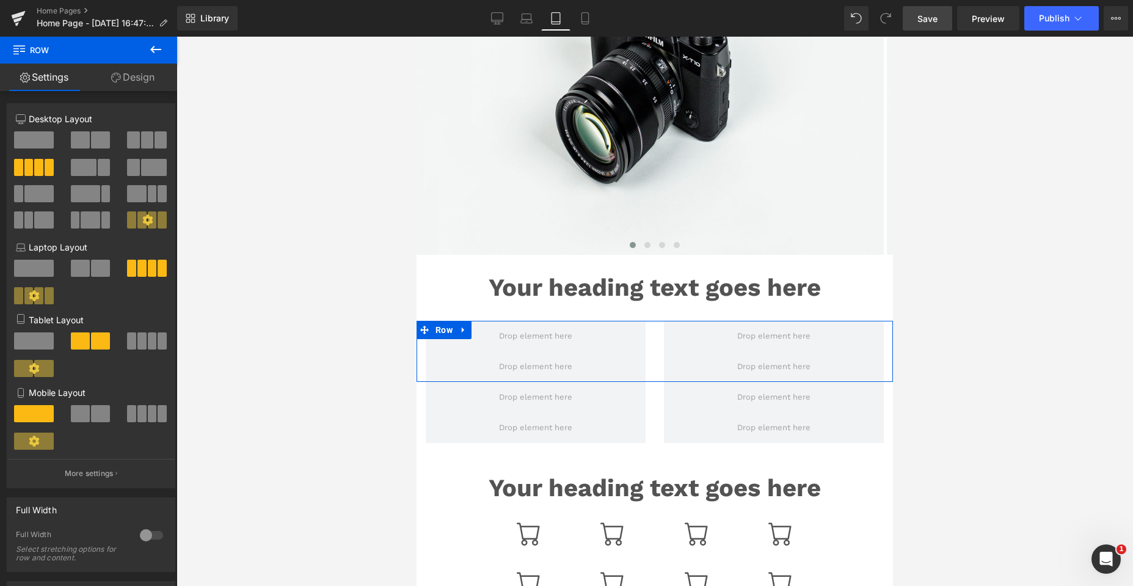
click at [142, 73] on link "Design" at bounding box center [133, 77] width 89 height 27
click at [0, 0] on div "Spacing" at bounding box center [0, 0] width 0 height 0
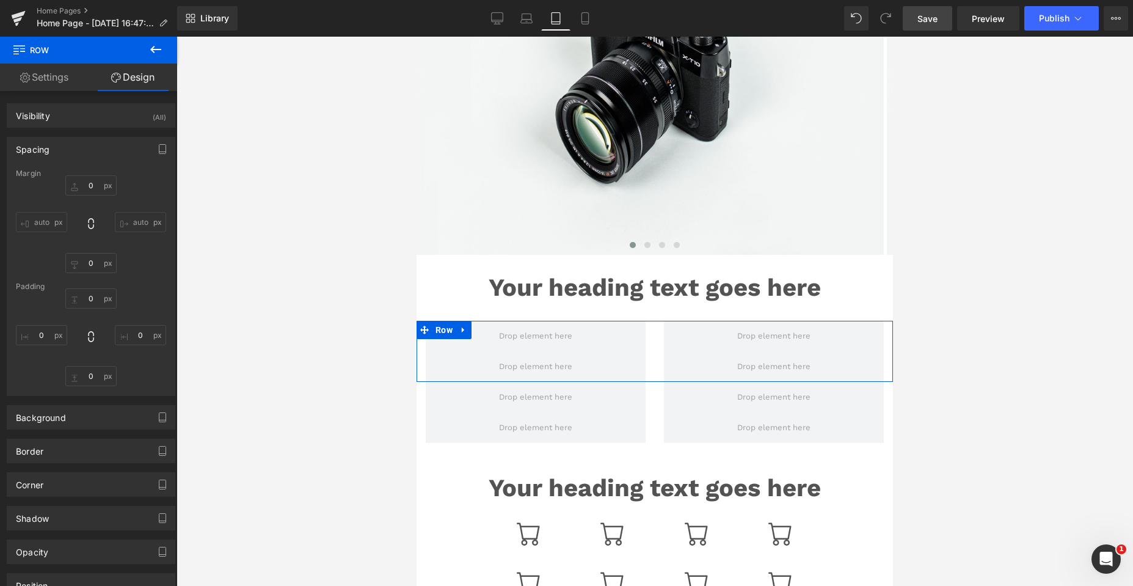
click at [30, 150] on div "Spacing" at bounding box center [33, 145] width 34 height 17
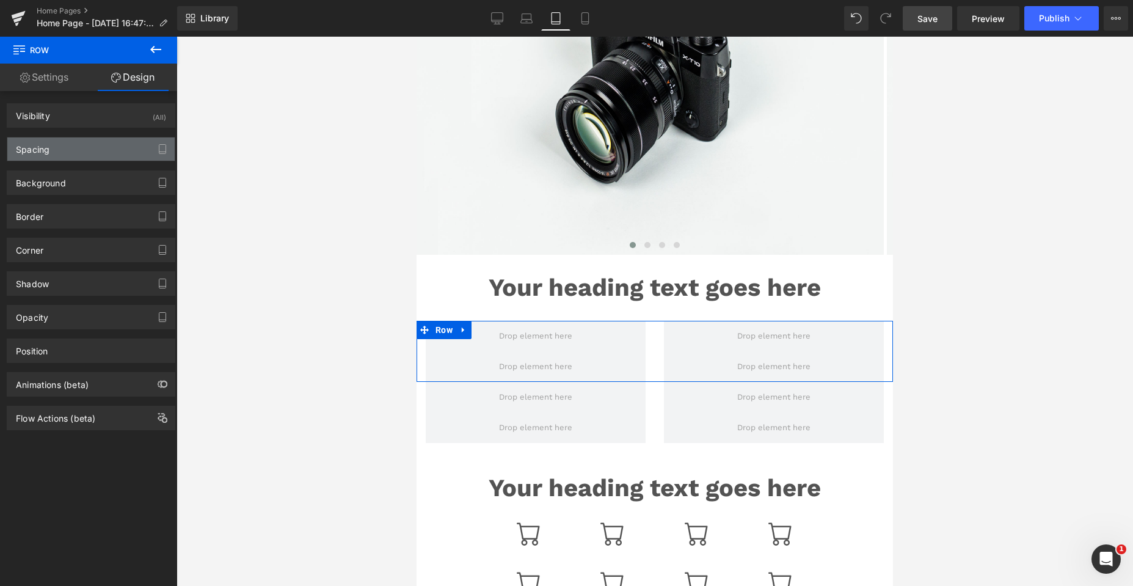
click at [30, 150] on div "Spacing" at bounding box center [33, 145] width 34 height 17
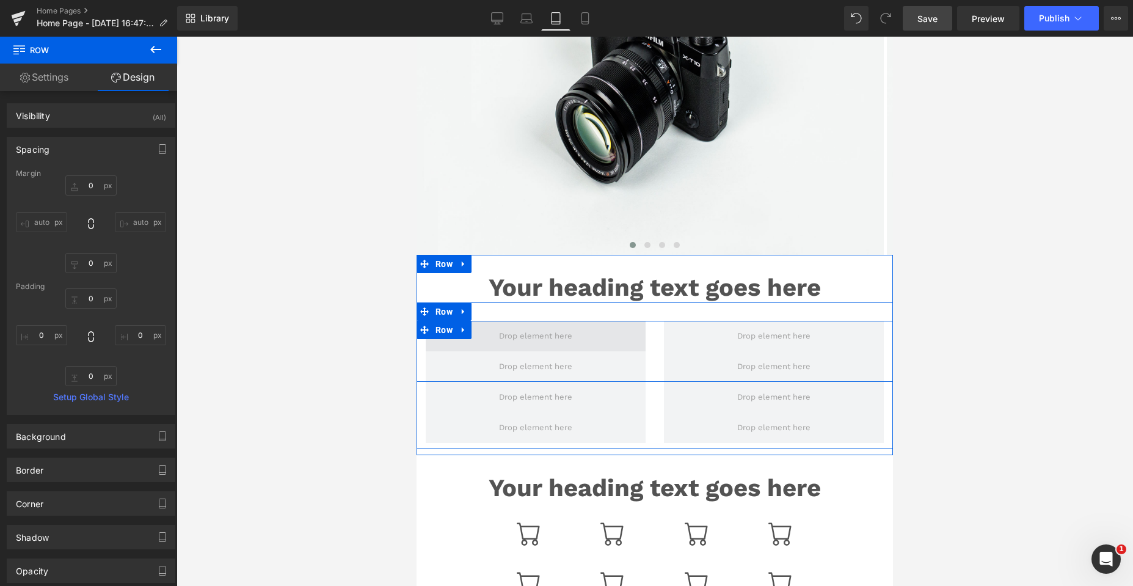
click at [631, 337] on span at bounding box center [536, 336] width 220 height 31
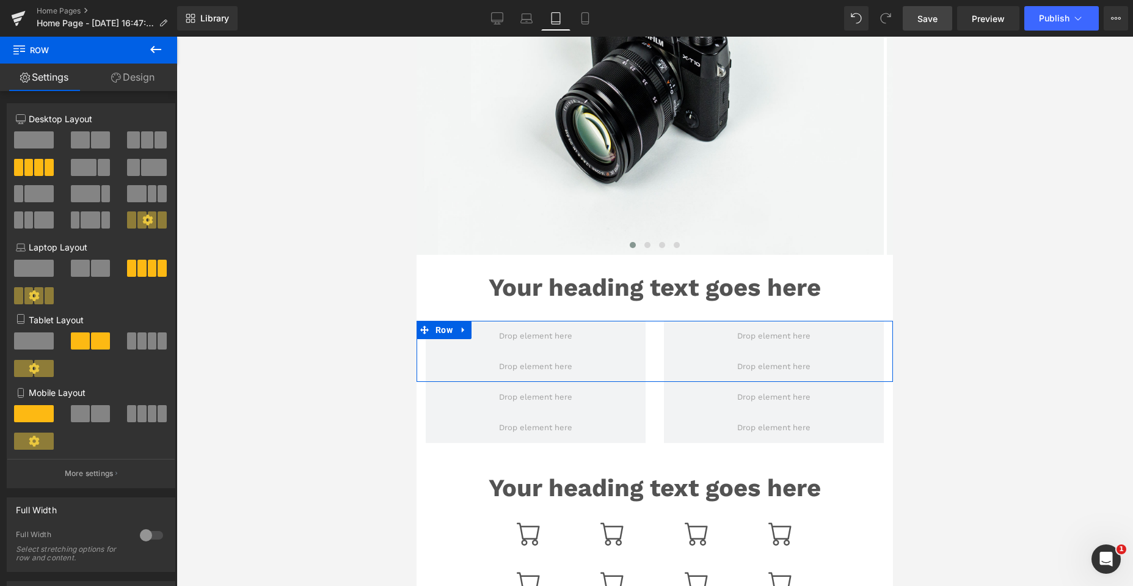
click at [124, 82] on link "Design" at bounding box center [133, 77] width 89 height 27
click at [0, 0] on div "Spacing" at bounding box center [0, 0] width 0 height 0
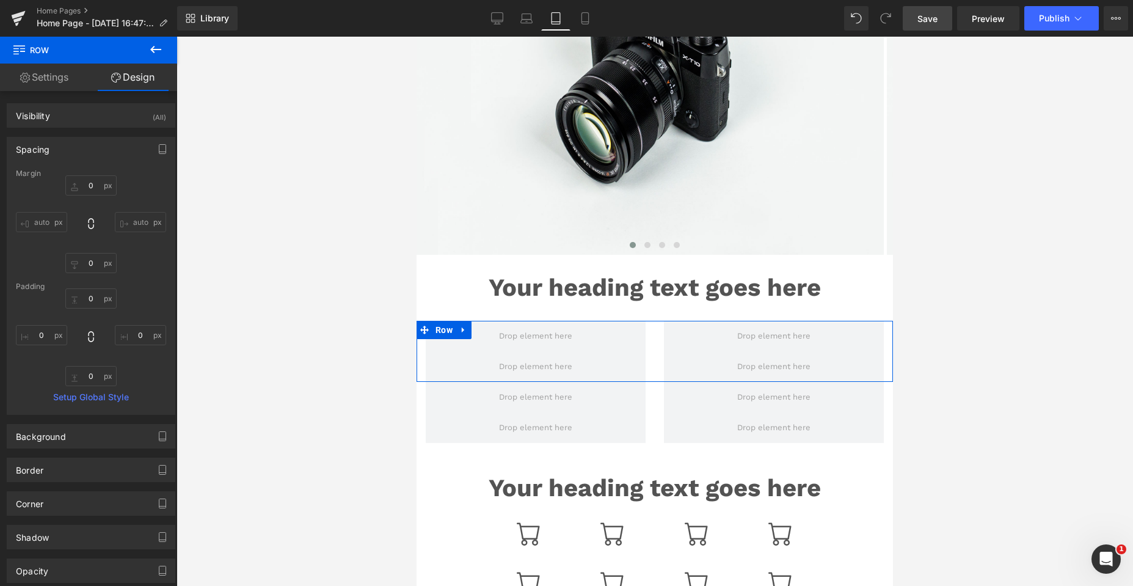
type input "0"
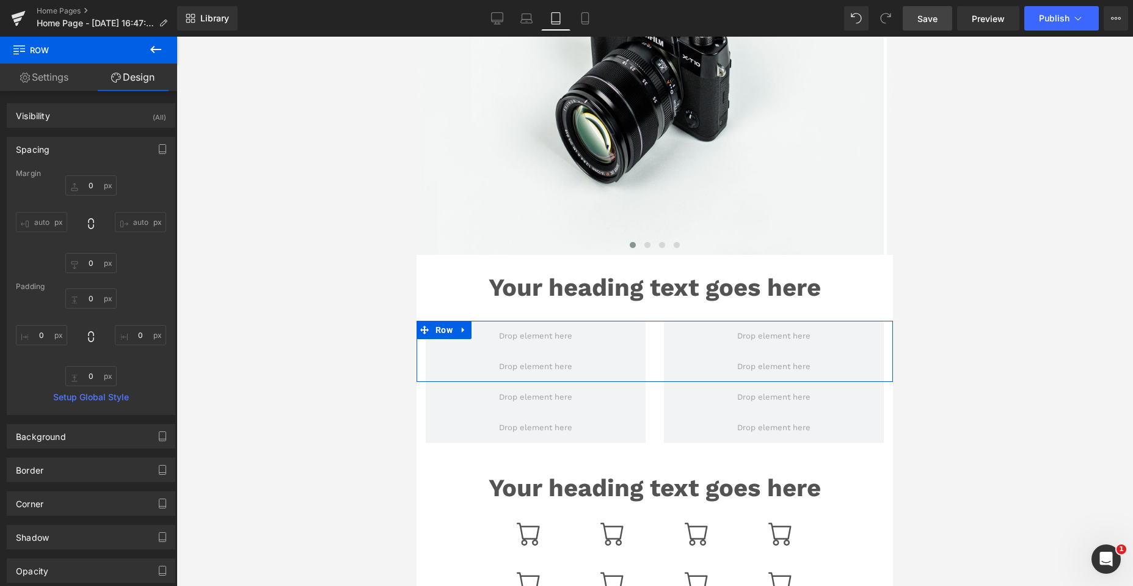
type input "0"
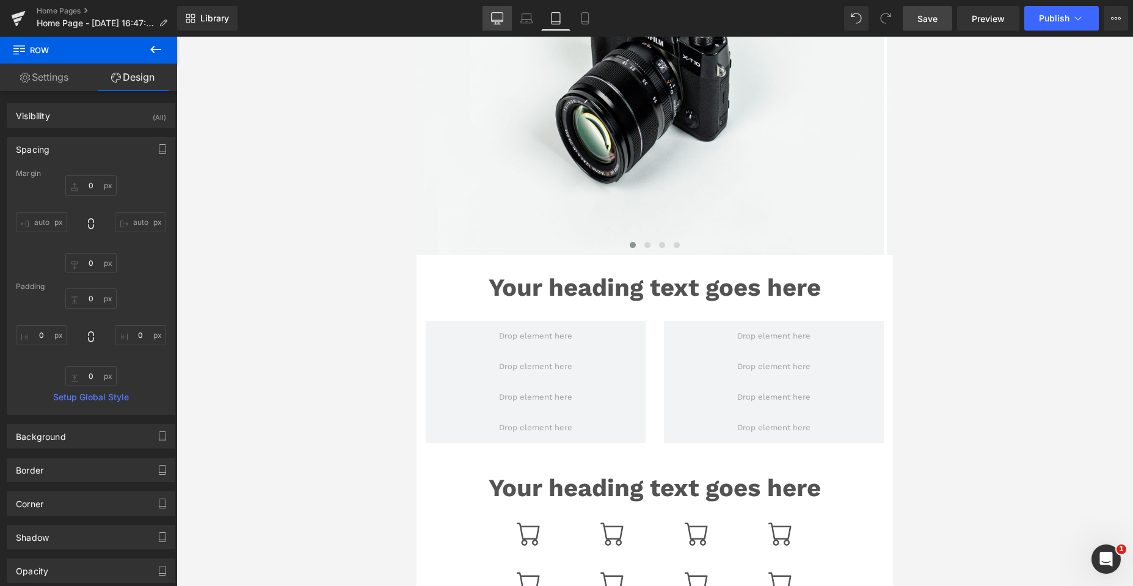
click at [500, 24] on link "Desktop" at bounding box center [496, 18] width 29 height 24
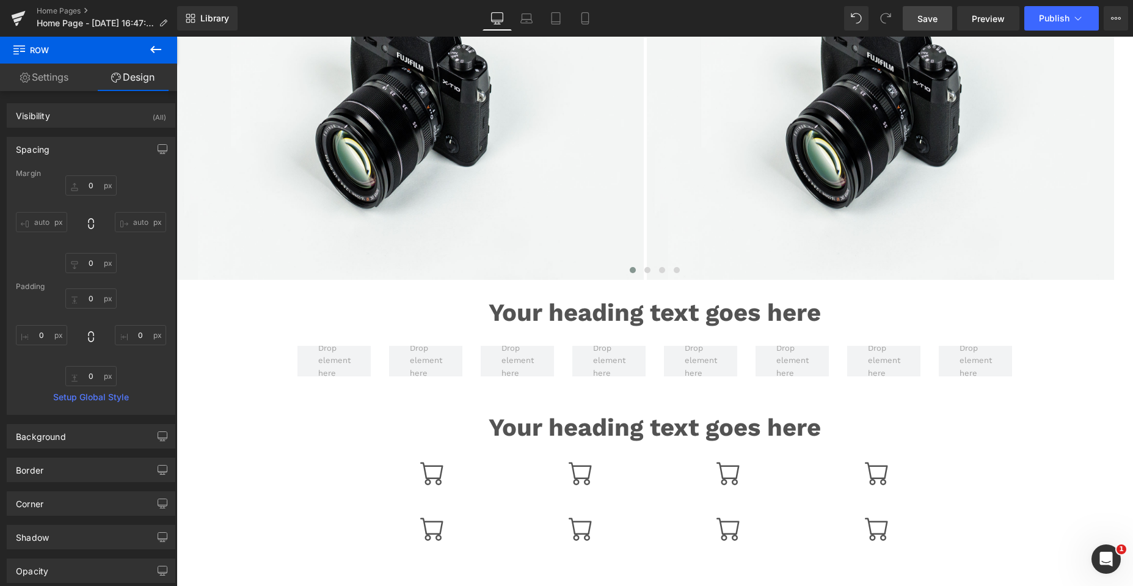
type input "0"
type input "10"
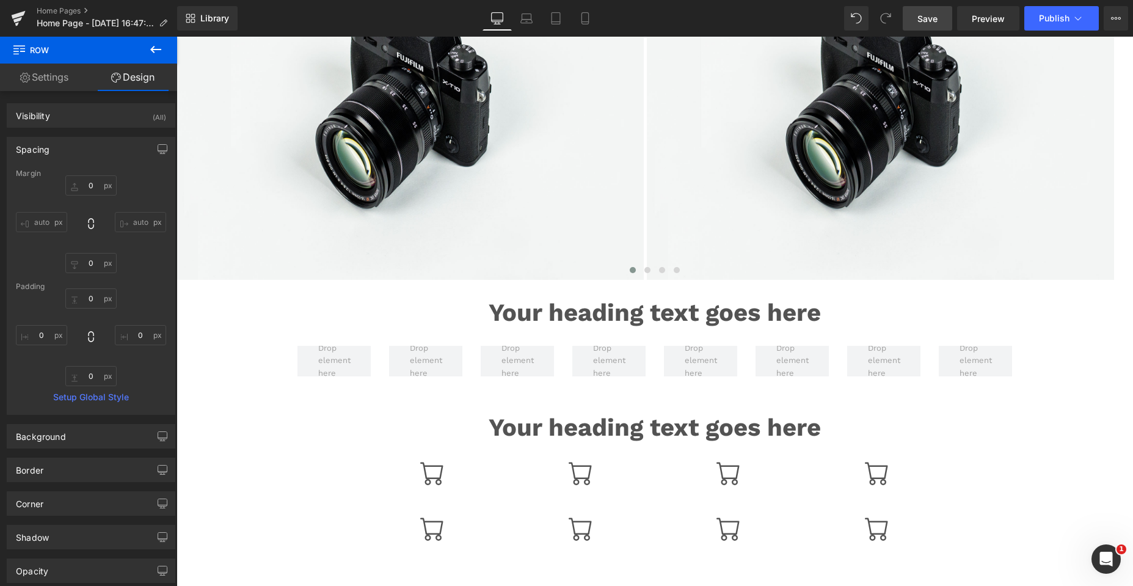
type input "0"
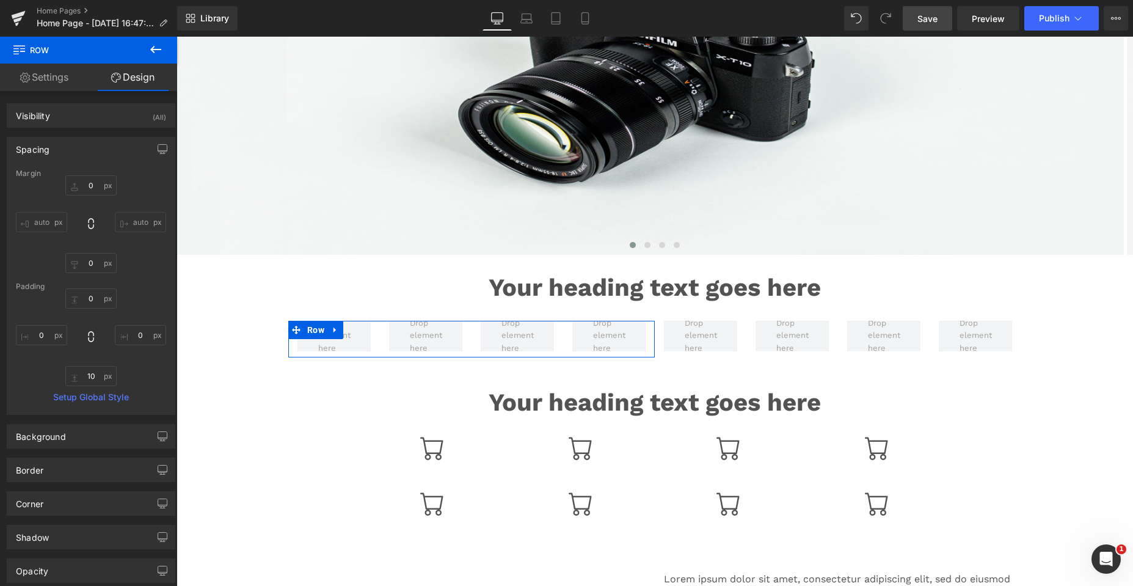
click at [55, 80] on link "Settings" at bounding box center [44, 77] width 89 height 27
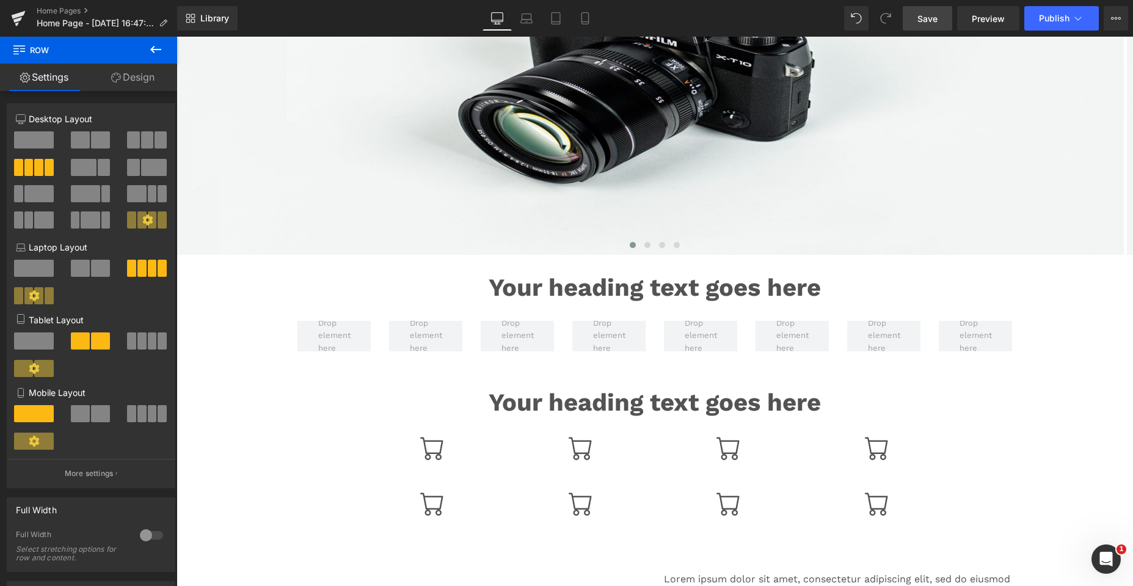
click at [157, 48] on icon at bounding box center [155, 49] width 15 height 15
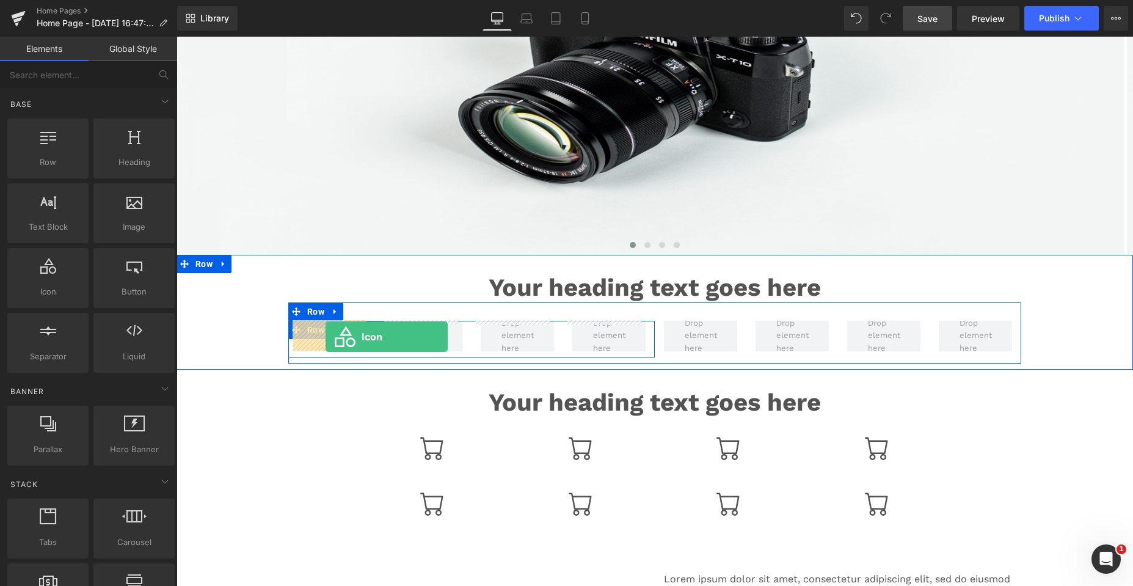
drag, startPoint x: 347, startPoint y: 327, endPoint x: 315, endPoint y: 315, distance: 34.4
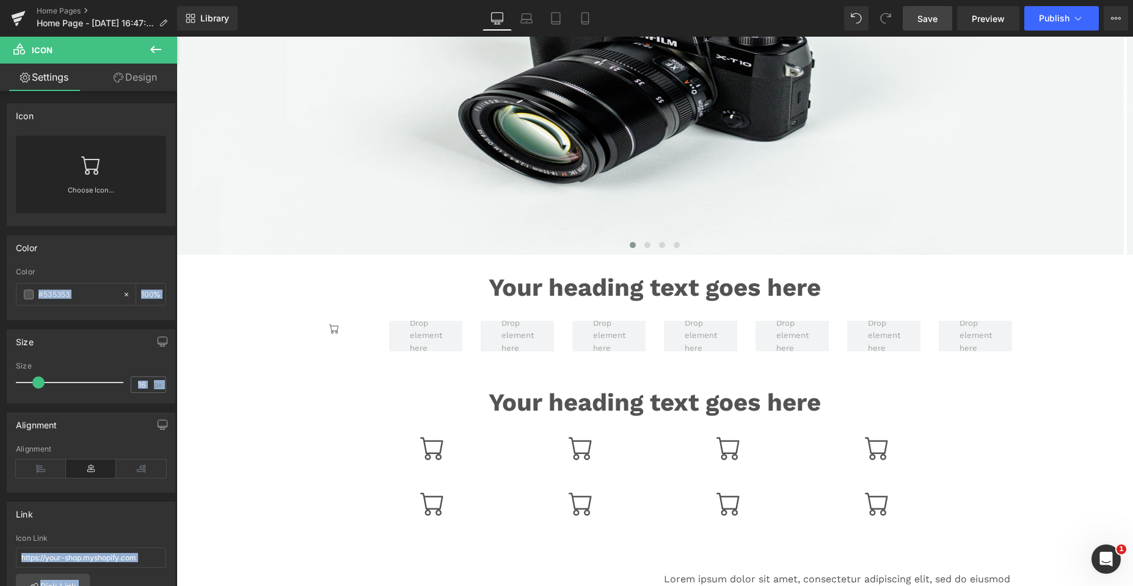
click at [158, 45] on icon at bounding box center [155, 49] width 15 height 15
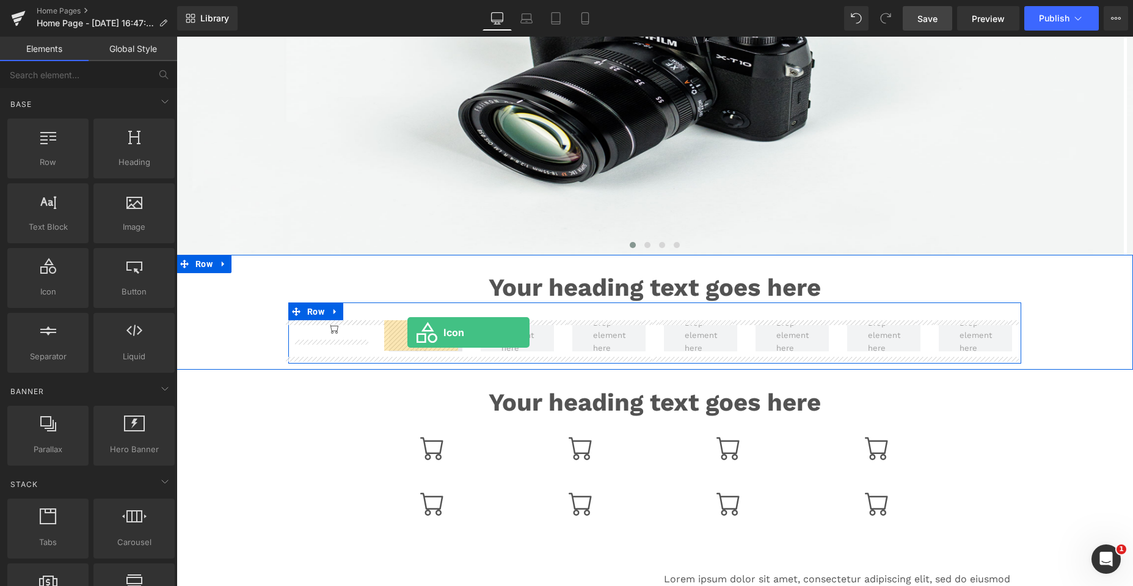
drag, startPoint x: 220, startPoint y: 324, endPoint x: 407, endPoint y: 332, distance: 187.0
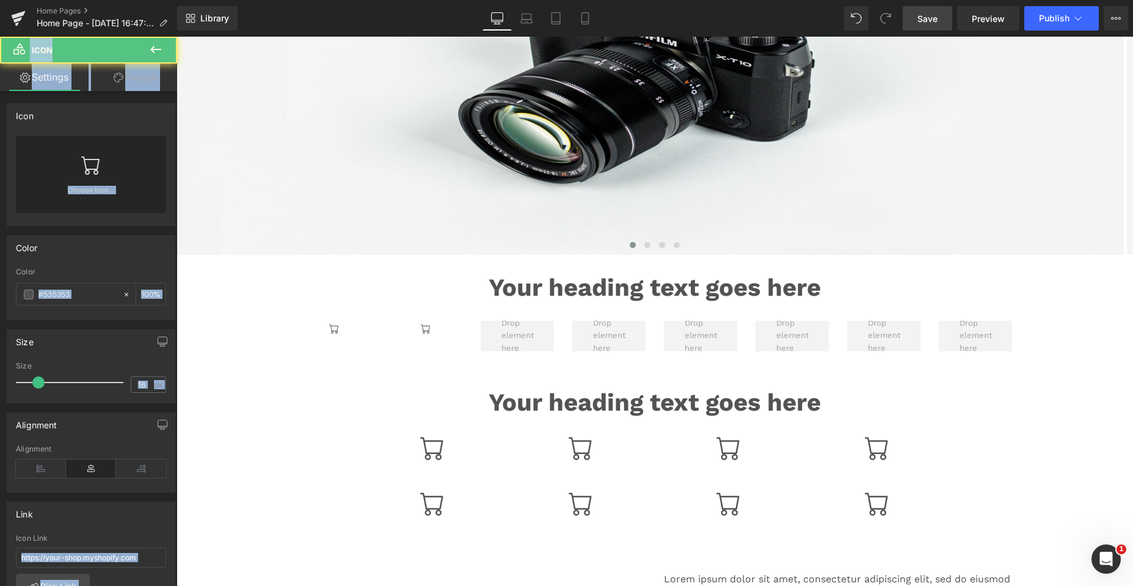
click at [148, 47] on icon at bounding box center [155, 49] width 15 height 15
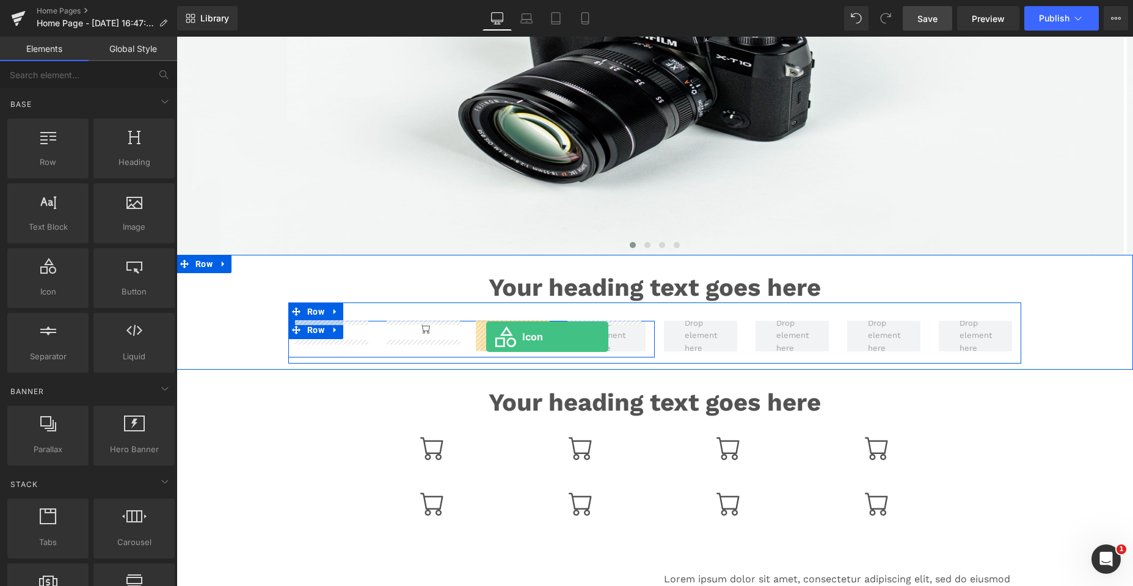
drag, startPoint x: 305, startPoint y: 329, endPoint x: 486, endPoint y: 337, distance: 180.9
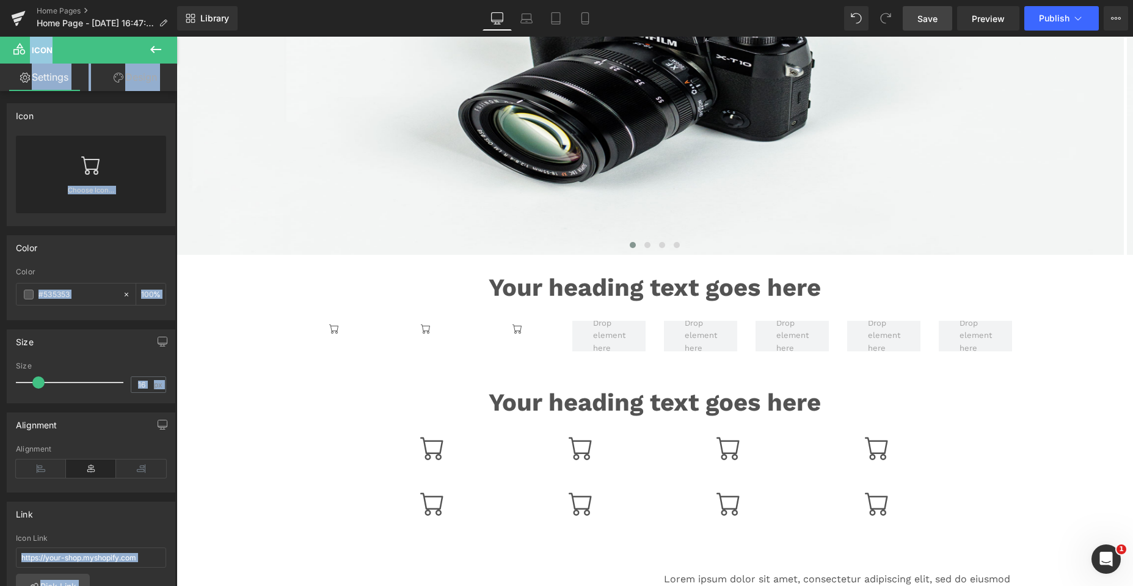
click at [151, 49] on icon at bounding box center [155, 49] width 11 height 7
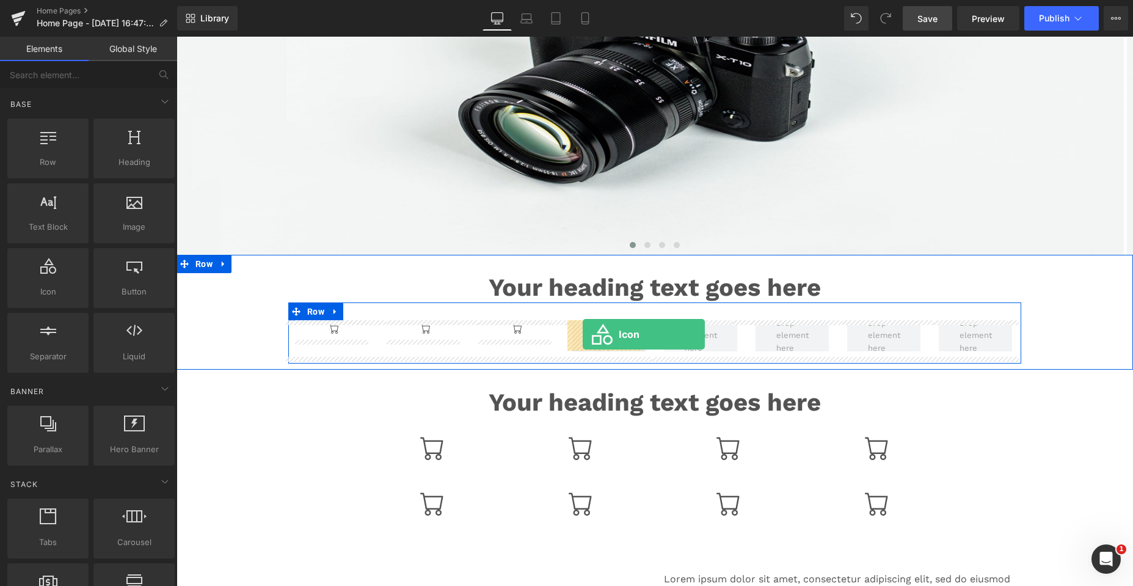
drag, startPoint x: 219, startPoint y: 319, endPoint x: 583, endPoint y: 334, distance: 363.7
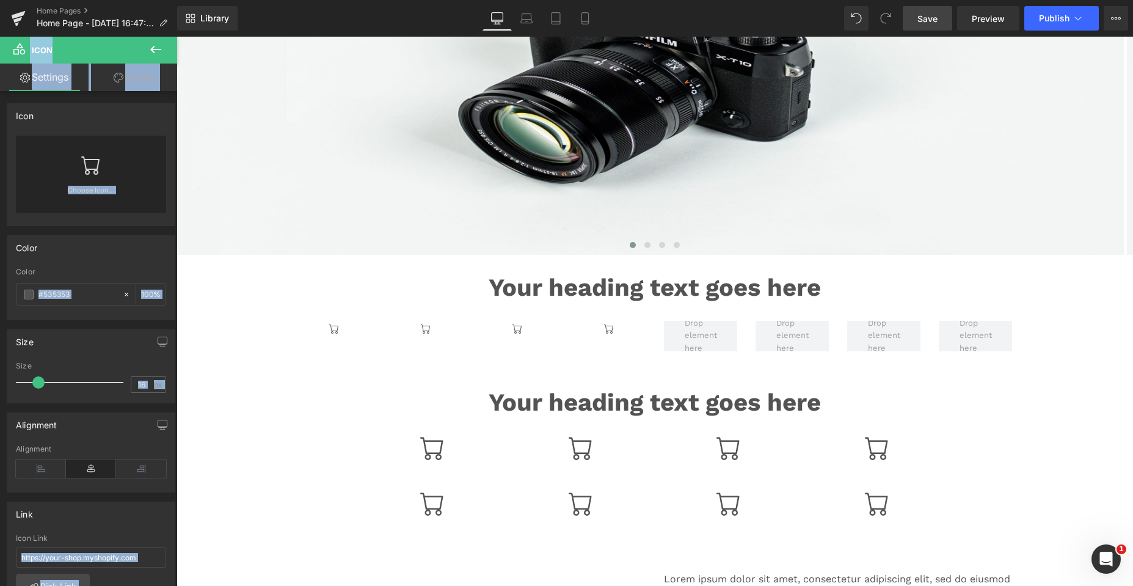
click at [151, 44] on icon at bounding box center [155, 49] width 15 height 15
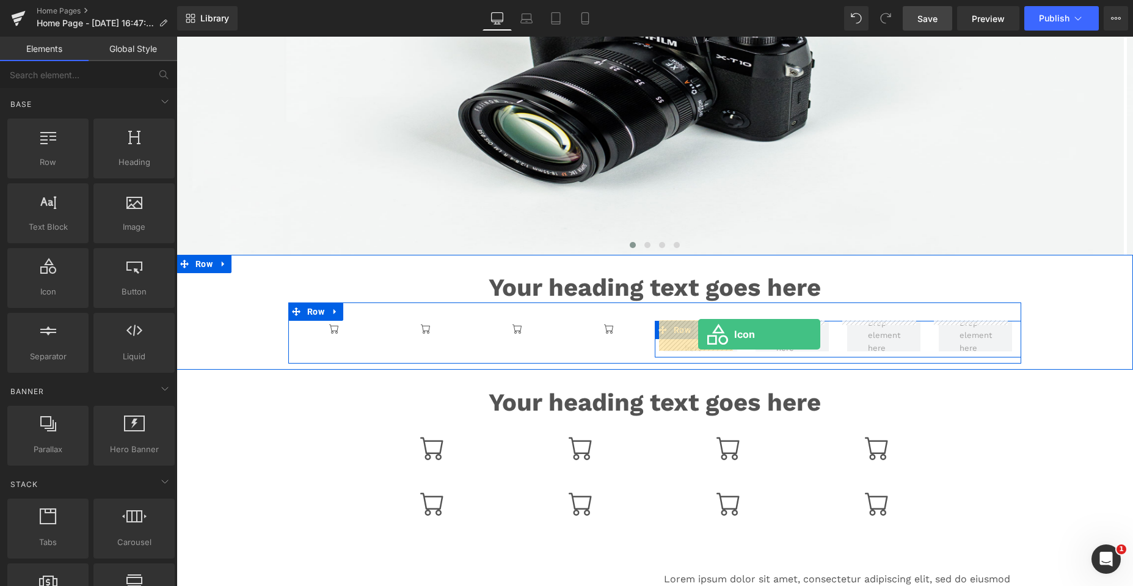
drag, startPoint x: 216, startPoint y: 320, endPoint x: 698, endPoint y: 334, distance: 482.7
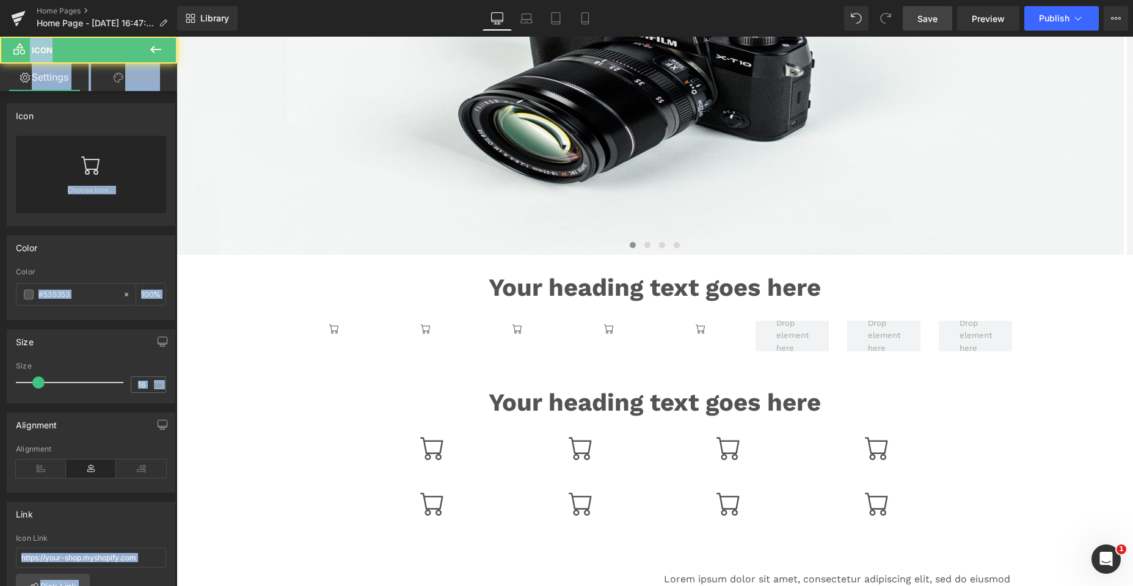
click at [152, 49] on icon at bounding box center [155, 49] width 11 height 7
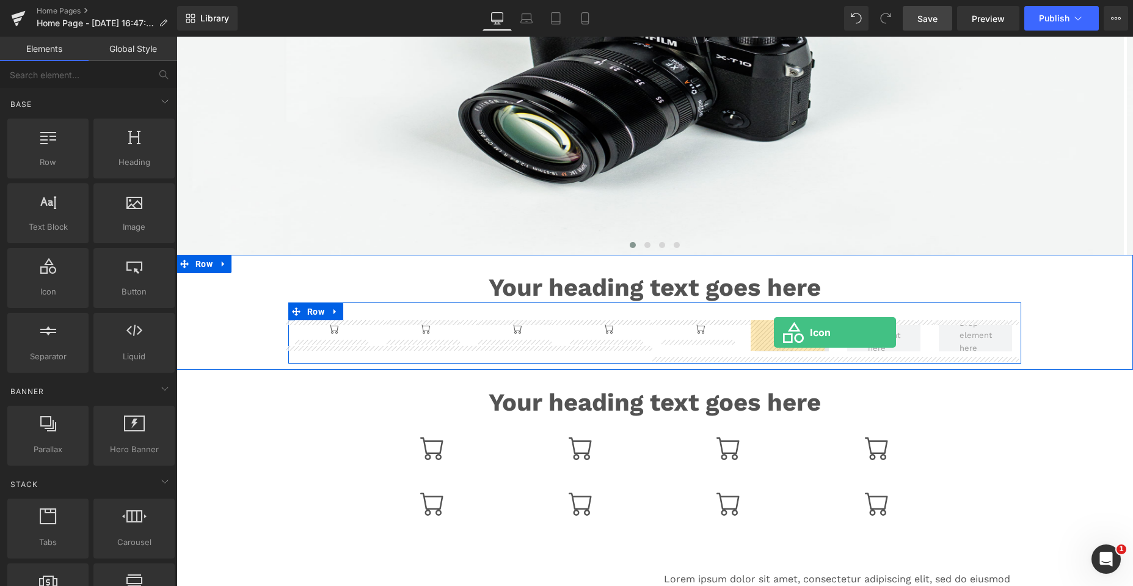
drag, startPoint x: 341, startPoint y: 319, endPoint x: 774, endPoint y: 332, distance: 433.2
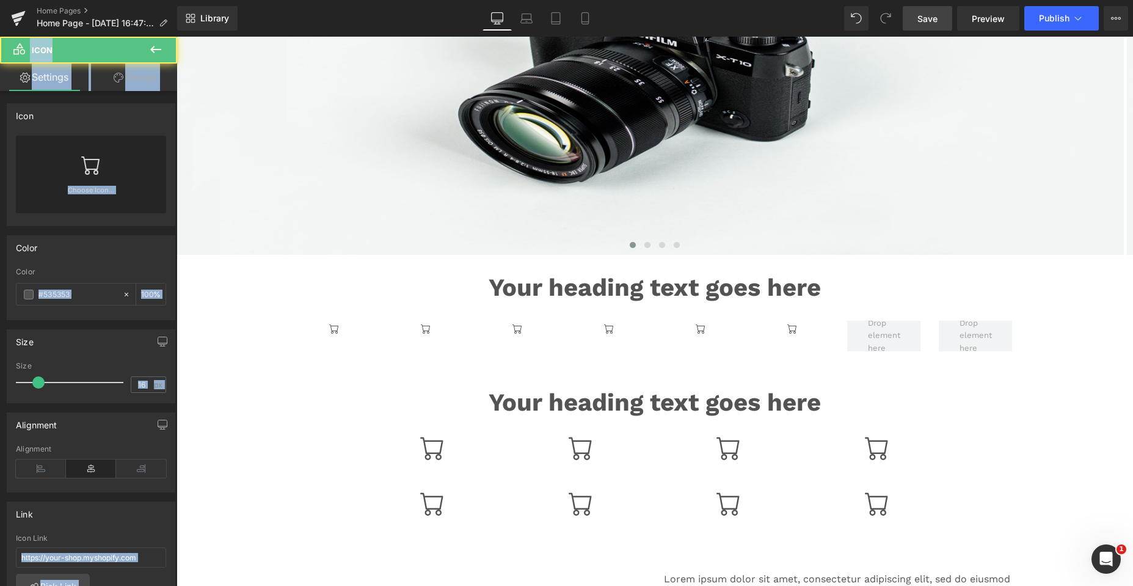
click at [153, 51] on icon at bounding box center [155, 49] width 11 height 7
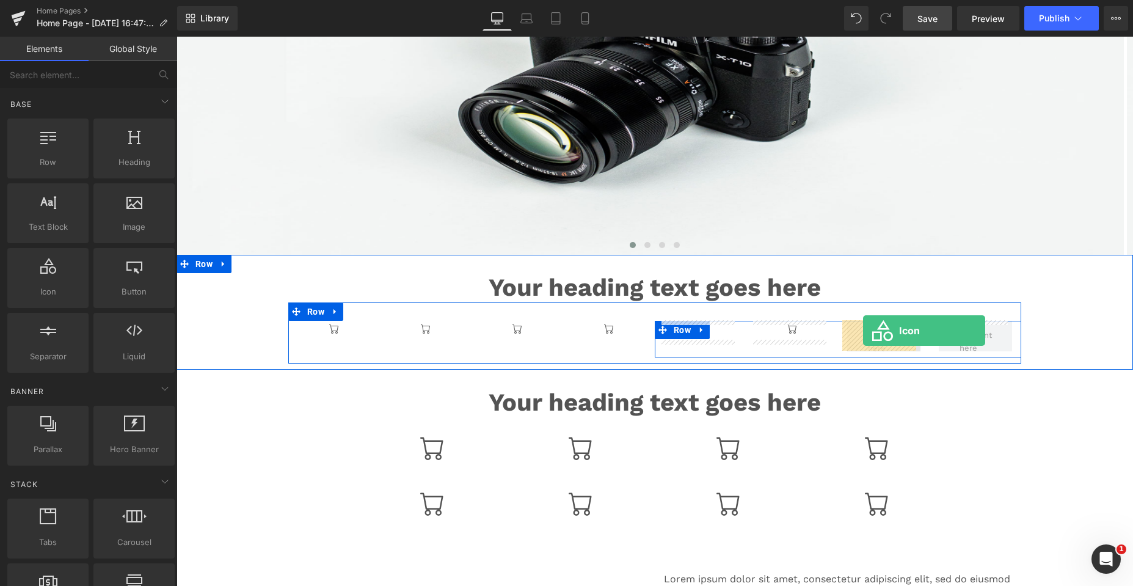
drag, startPoint x: 334, startPoint y: 318, endPoint x: 863, endPoint y: 330, distance: 529.0
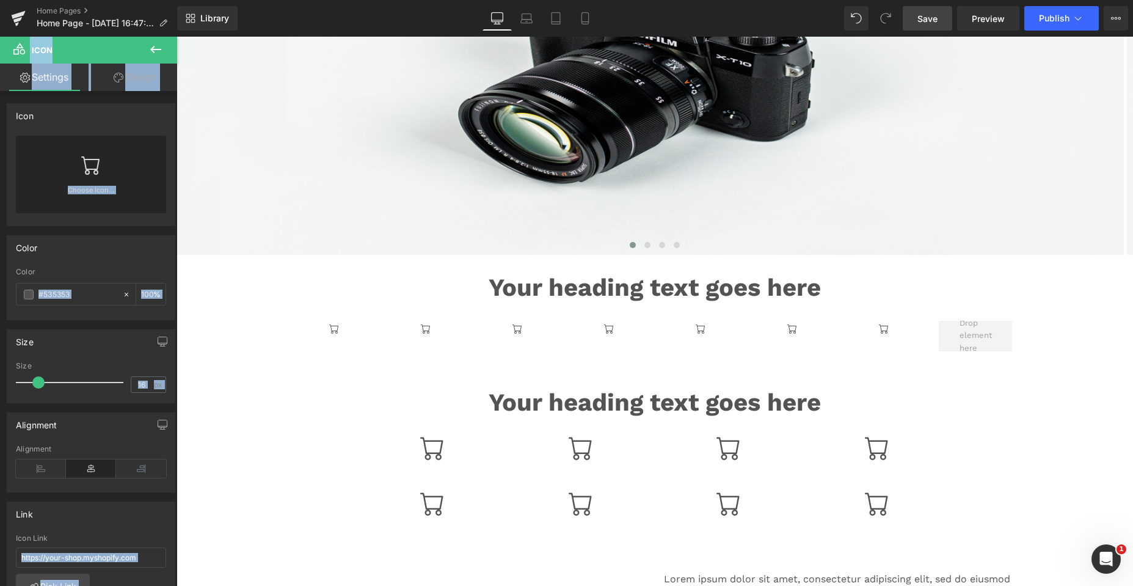
drag, startPoint x: 155, startPoint y: 52, endPoint x: 128, endPoint y: 97, distance: 52.3
click at [155, 52] on icon at bounding box center [155, 49] width 15 height 15
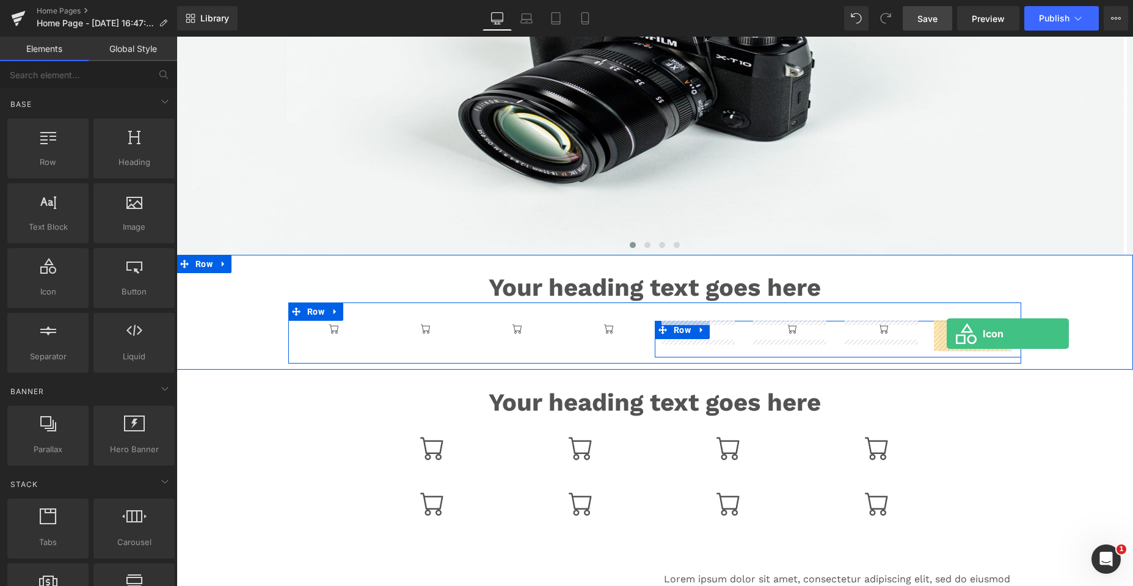
drag, startPoint x: 539, startPoint y: 297, endPoint x: 947, endPoint y: 333, distance: 408.9
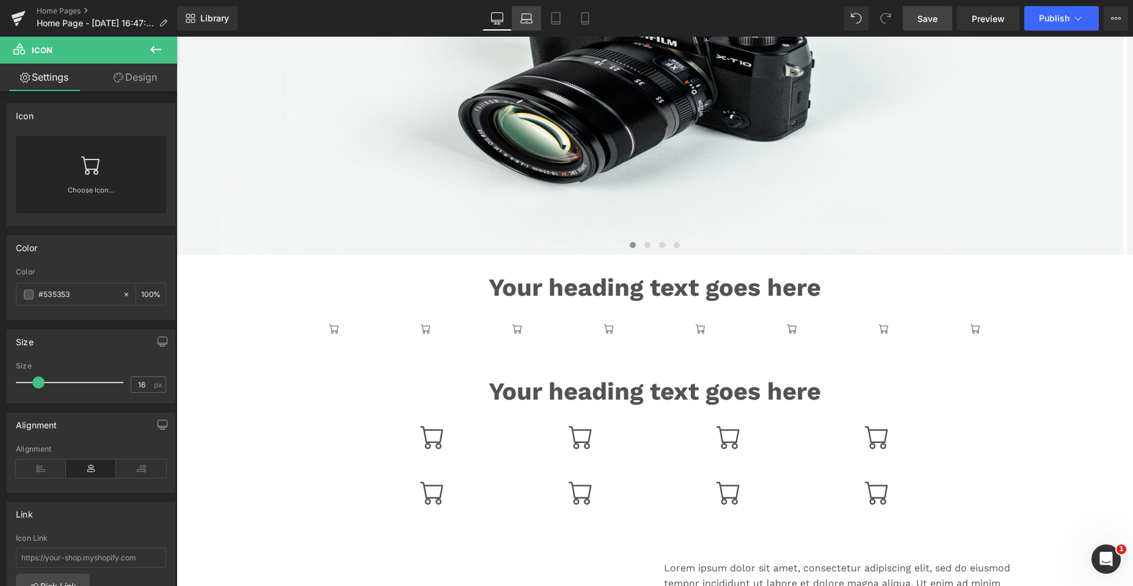
click at [527, 22] on icon at bounding box center [526, 18] width 12 height 12
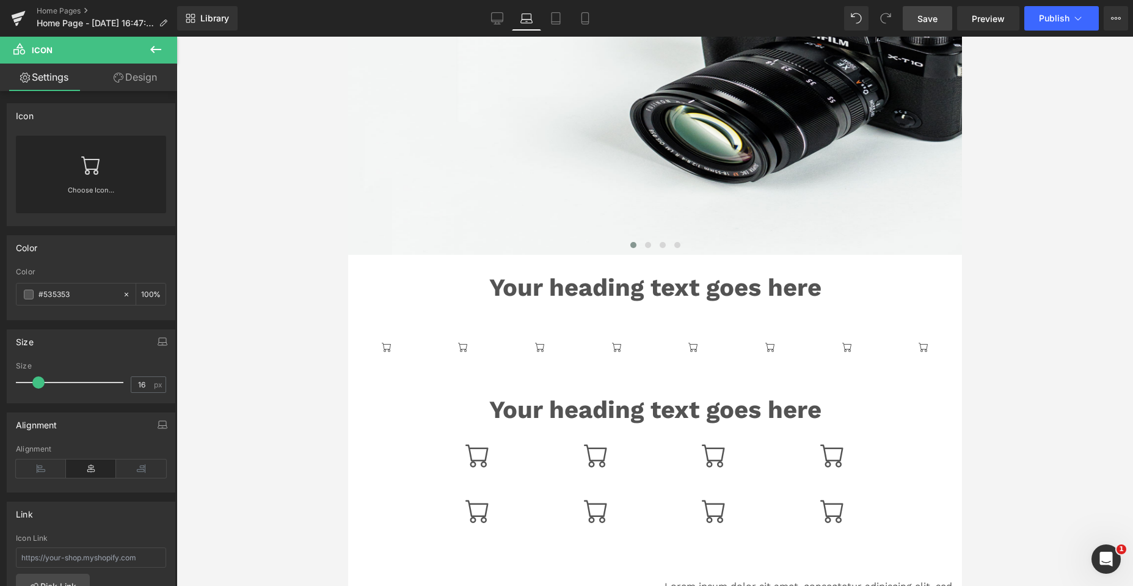
scroll to position [263, 0]
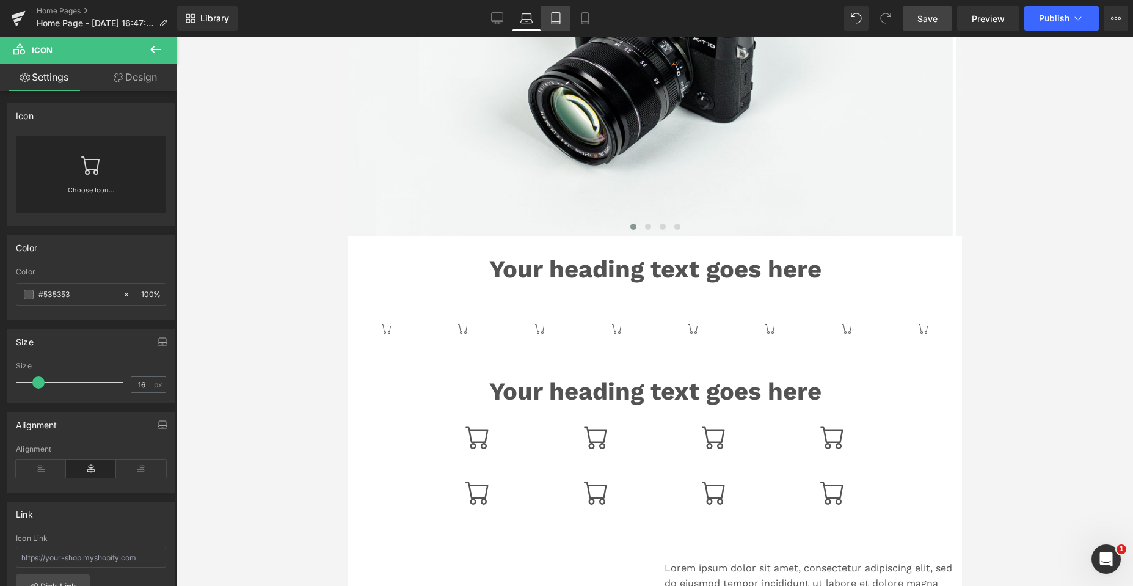
click at [552, 14] on icon at bounding box center [555, 19] width 9 height 12
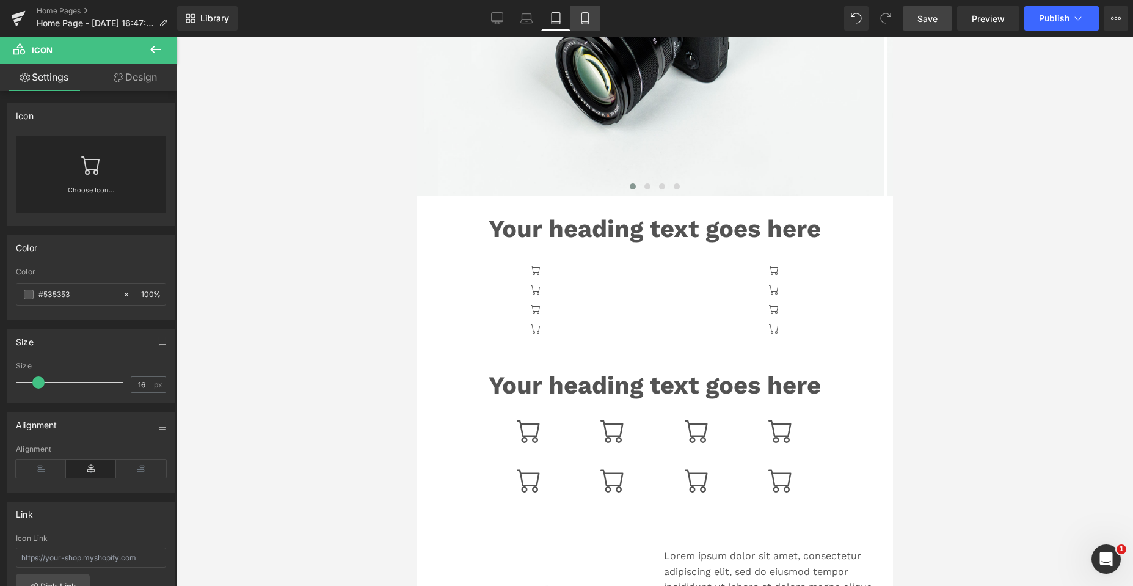
click at [580, 18] on icon at bounding box center [585, 18] width 12 height 12
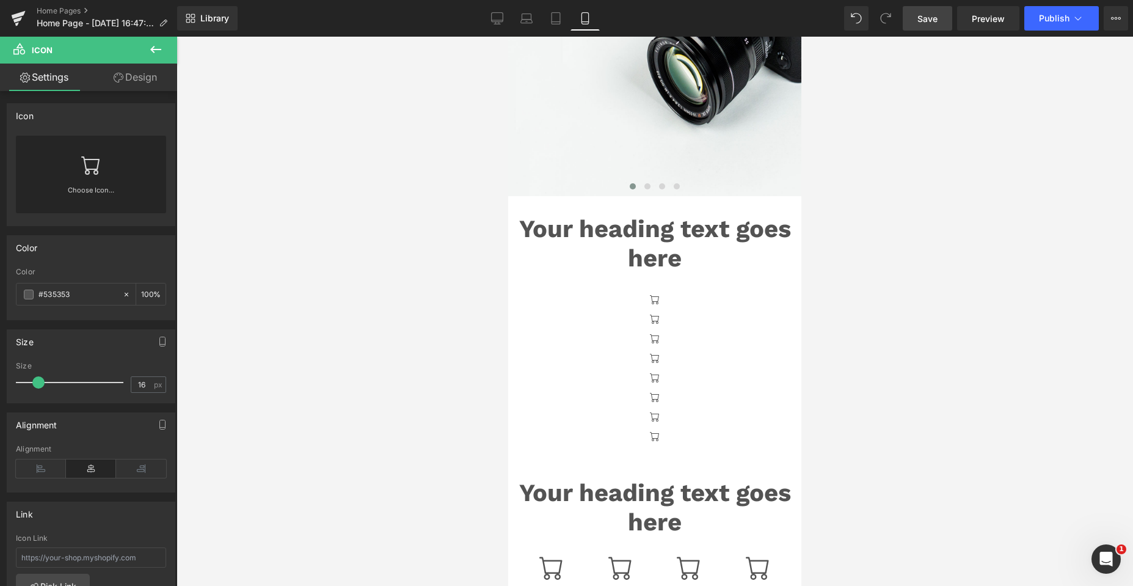
scroll to position [385, 0]
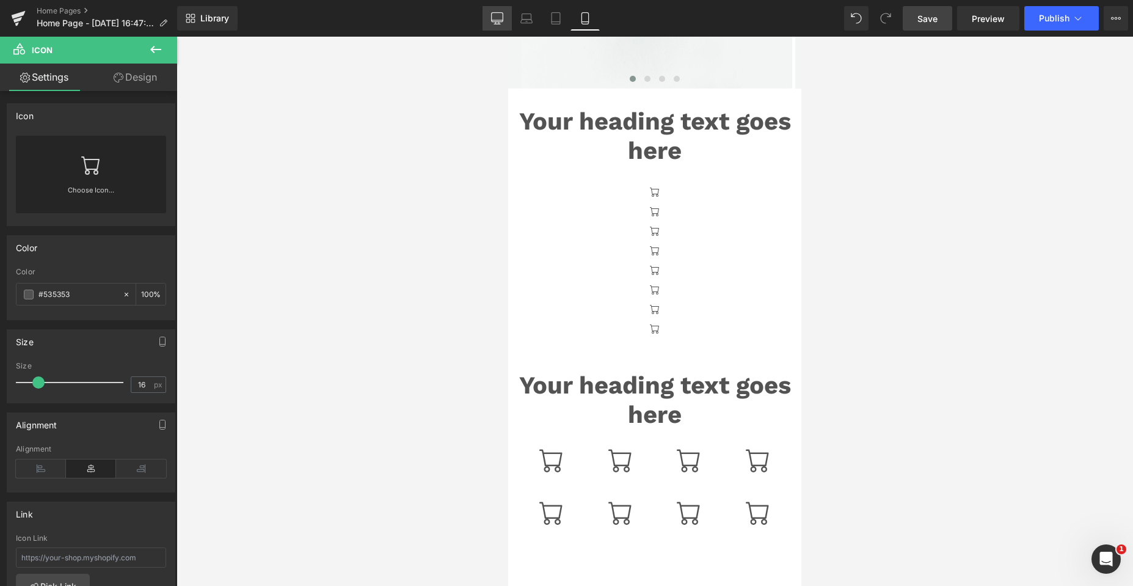
click at [501, 18] on icon at bounding box center [497, 18] width 12 height 12
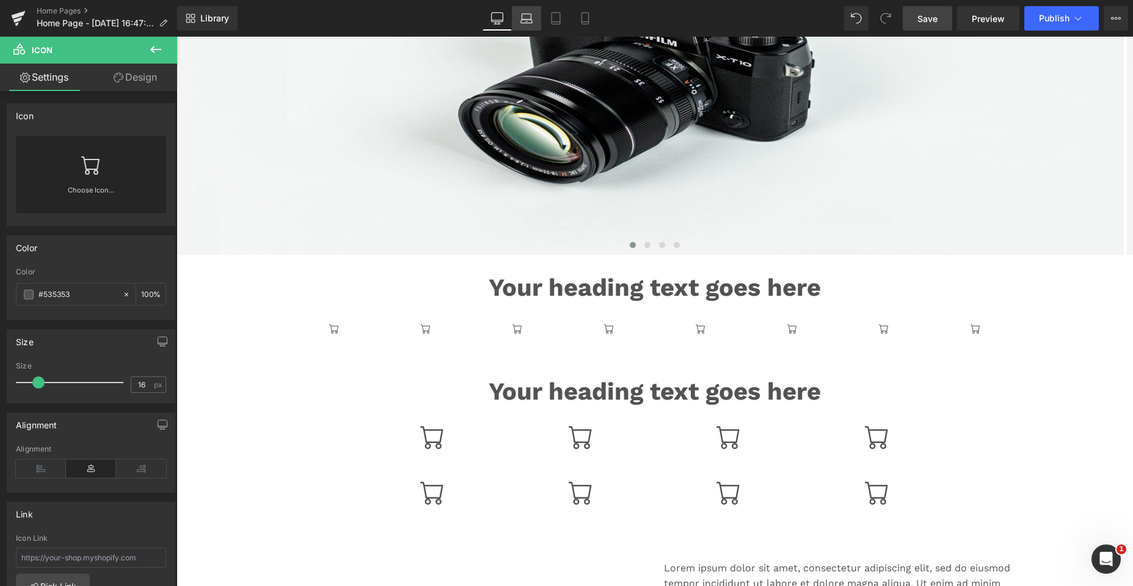
click at [520, 22] on icon at bounding box center [526, 18] width 12 height 12
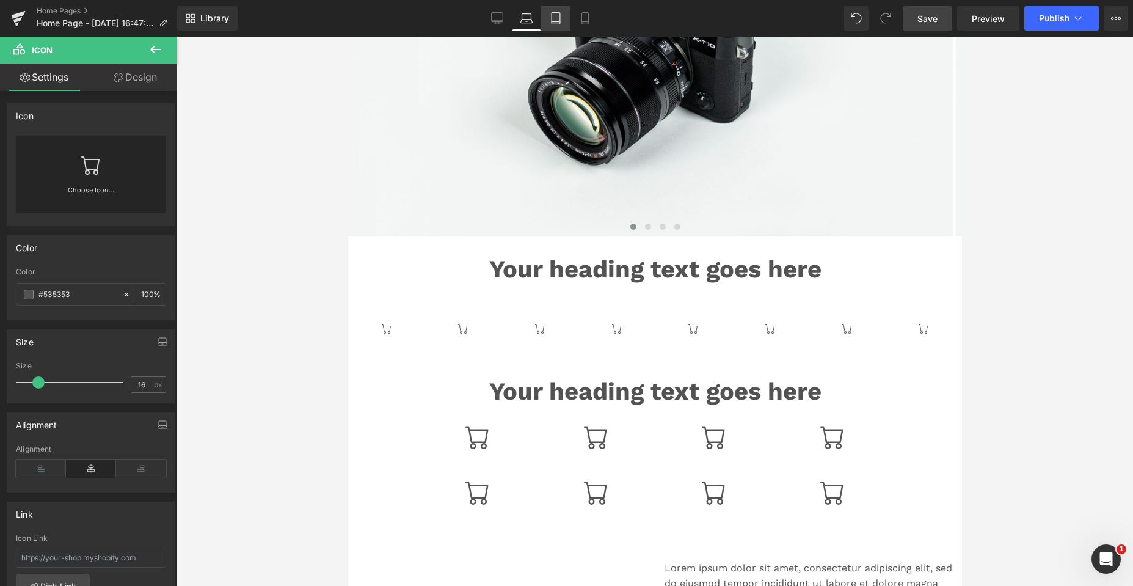
click at [541, 18] on link "Tablet" at bounding box center [555, 18] width 29 height 24
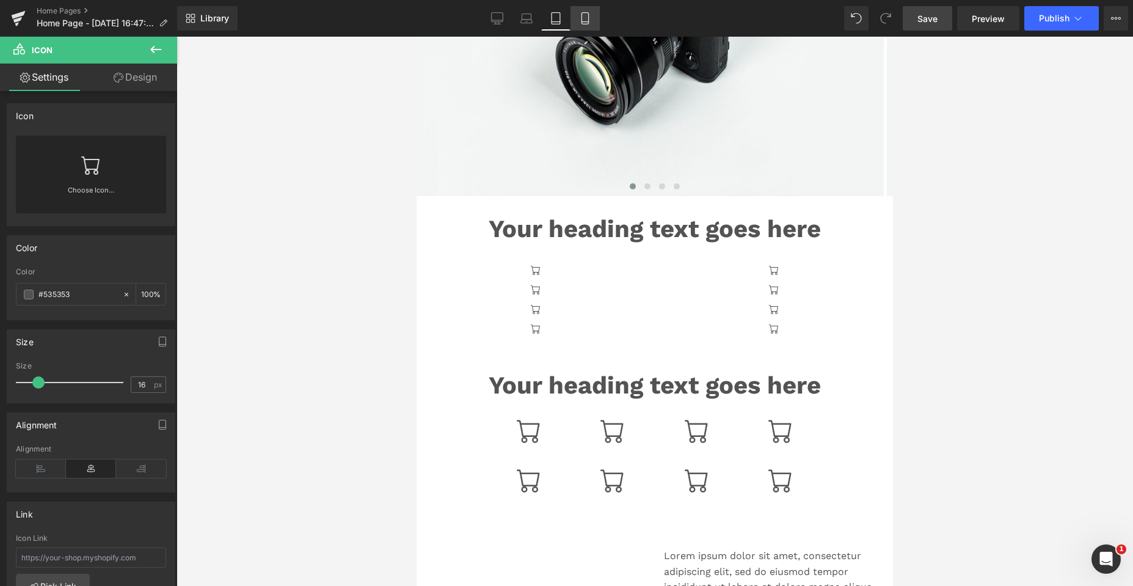
click at [586, 16] on icon at bounding box center [585, 18] width 12 height 12
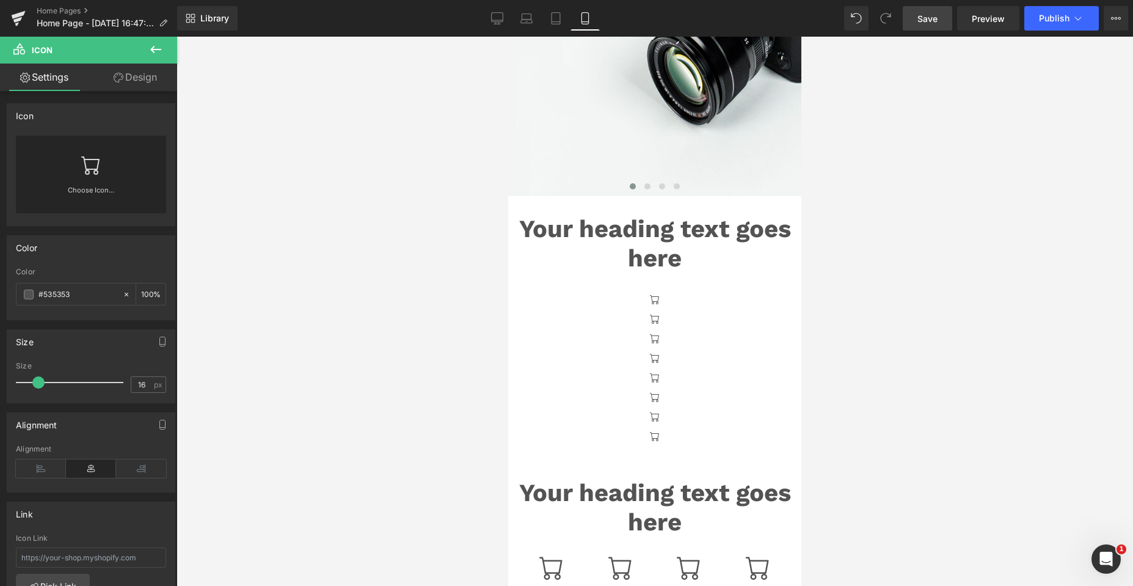
scroll to position [385, 0]
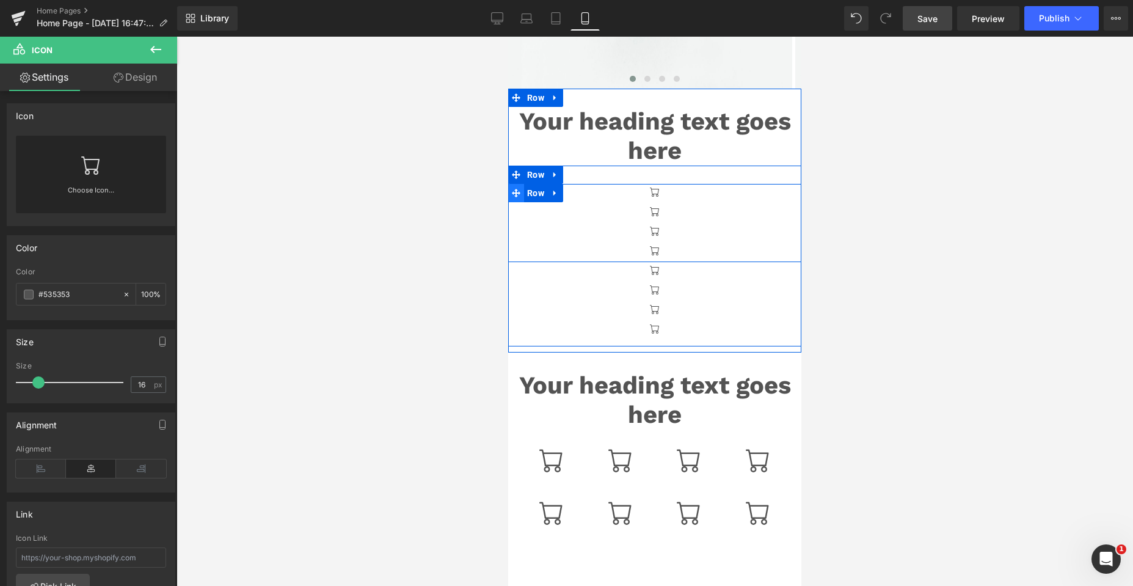
click at [512, 192] on icon at bounding box center [516, 193] width 9 height 9
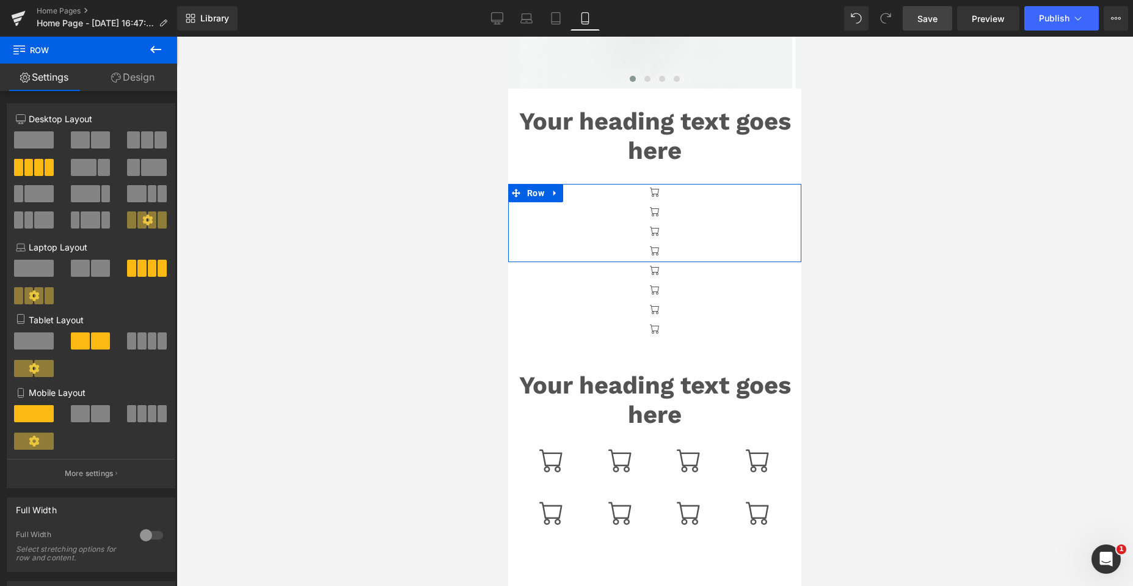
click at [140, 412] on span at bounding box center [141, 413] width 9 height 17
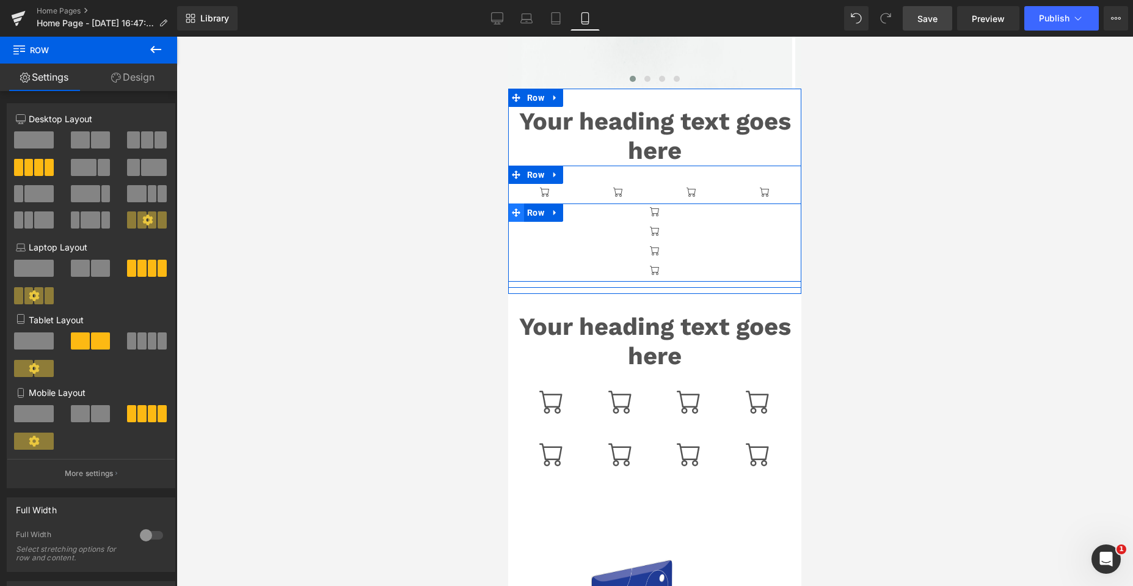
drag, startPoint x: 511, startPoint y: 213, endPoint x: 785, endPoint y: 370, distance: 316.3
click at [512, 213] on icon at bounding box center [516, 212] width 9 height 9
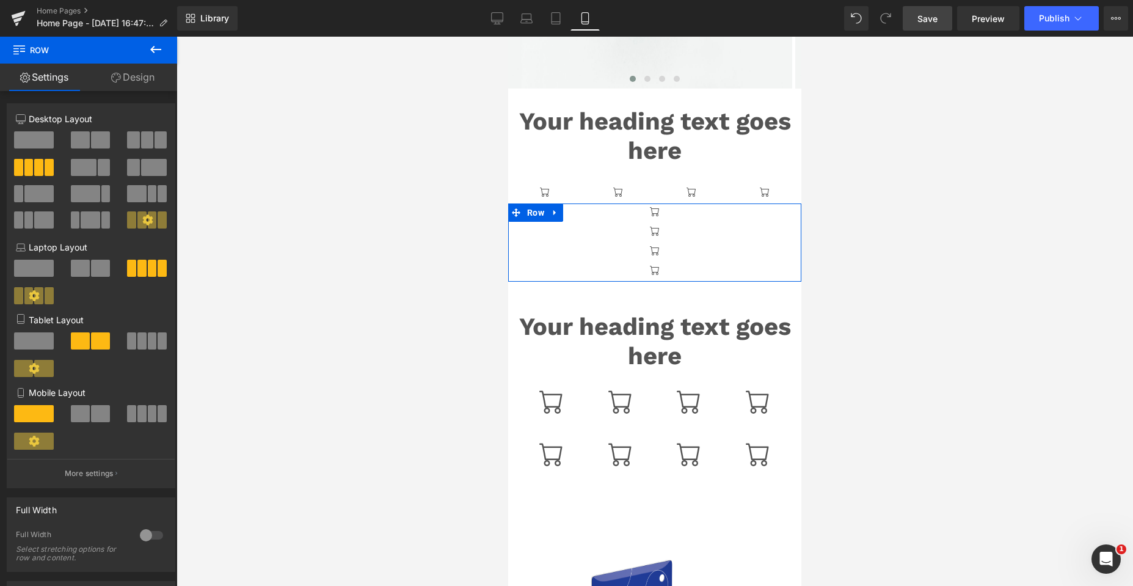
click at [139, 409] on span at bounding box center [141, 413] width 9 height 17
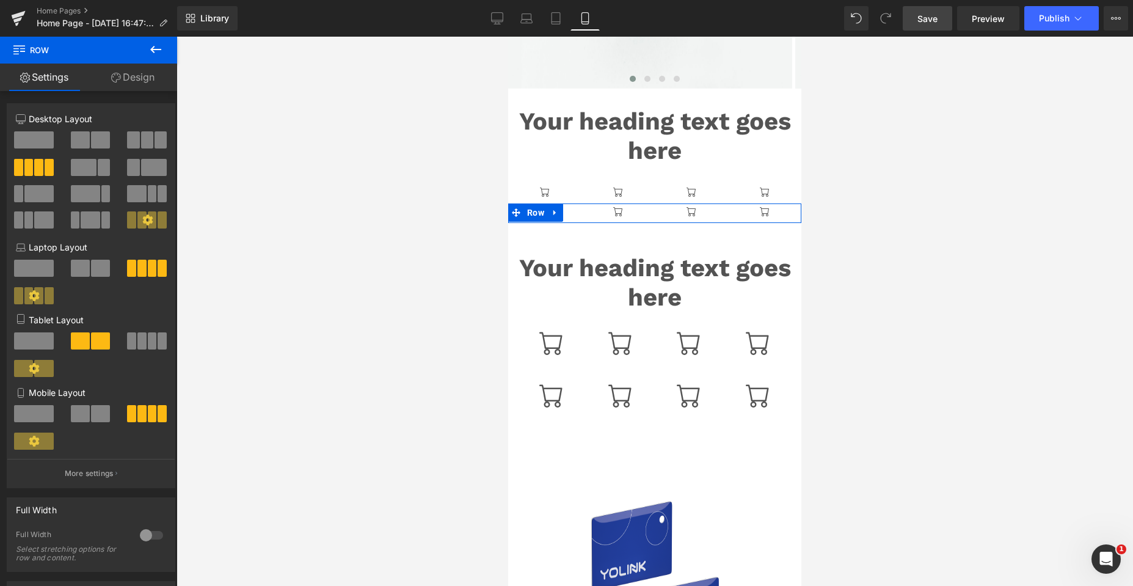
click at [137, 337] on span at bounding box center [141, 340] width 9 height 17
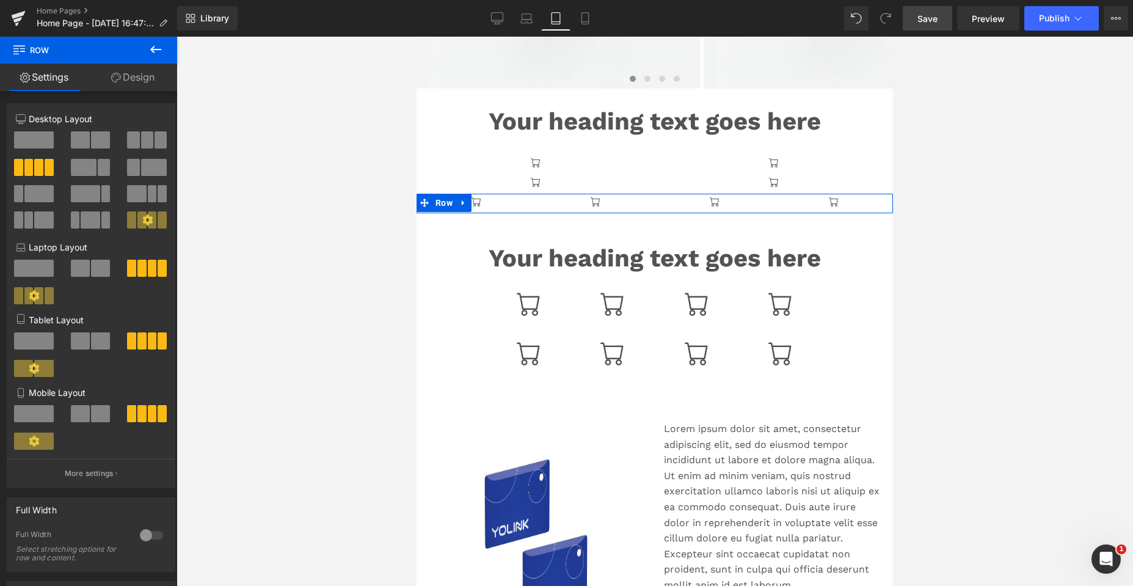
scroll to position [376, 0]
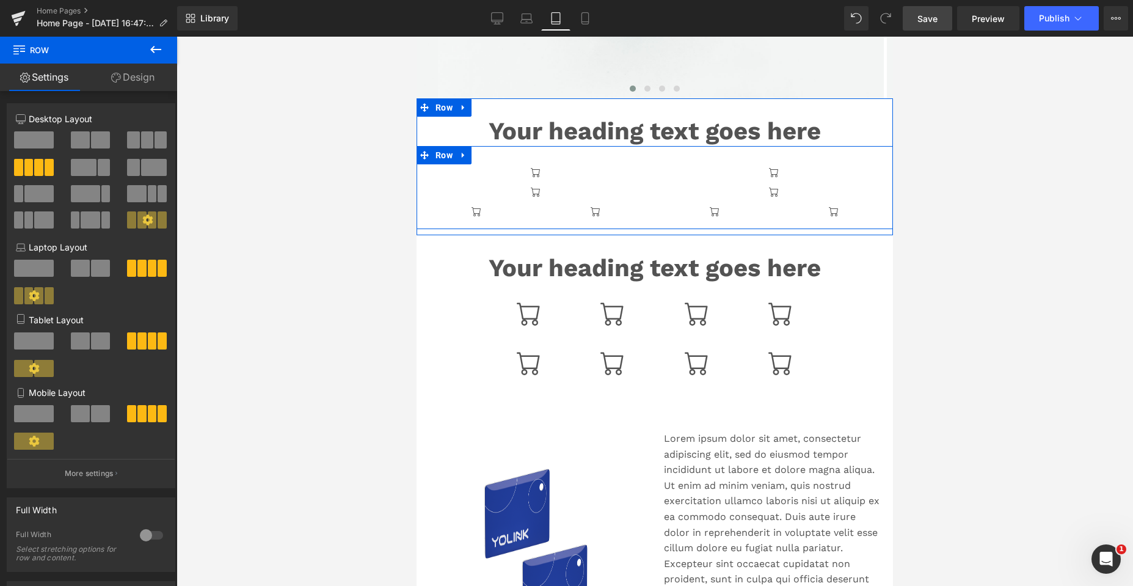
click at [483, 167] on div at bounding box center [536, 174] width 220 height 20
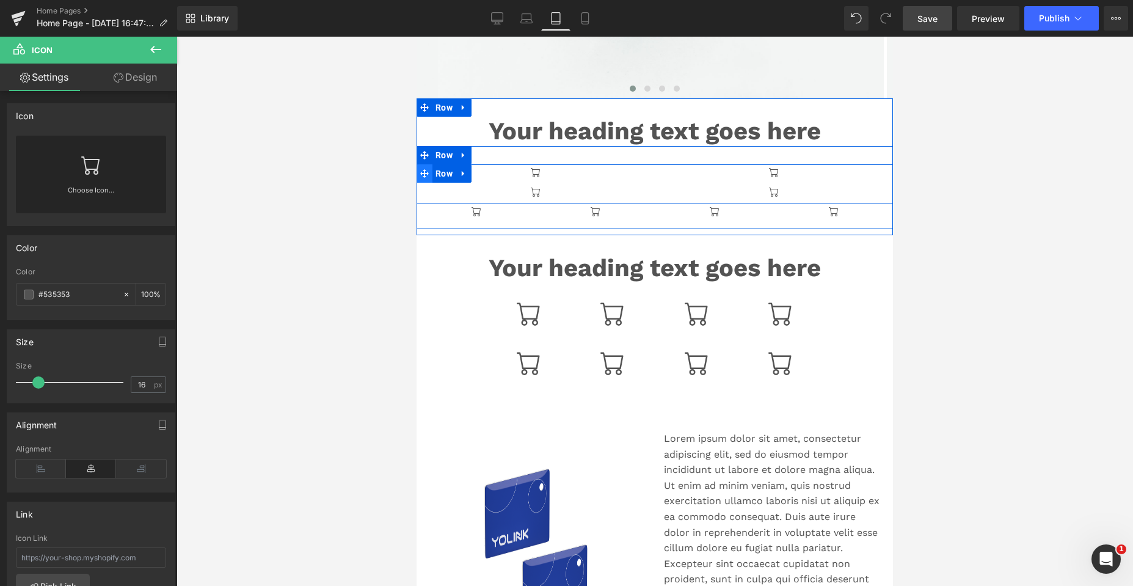
click at [420, 170] on icon at bounding box center [424, 173] width 9 height 9
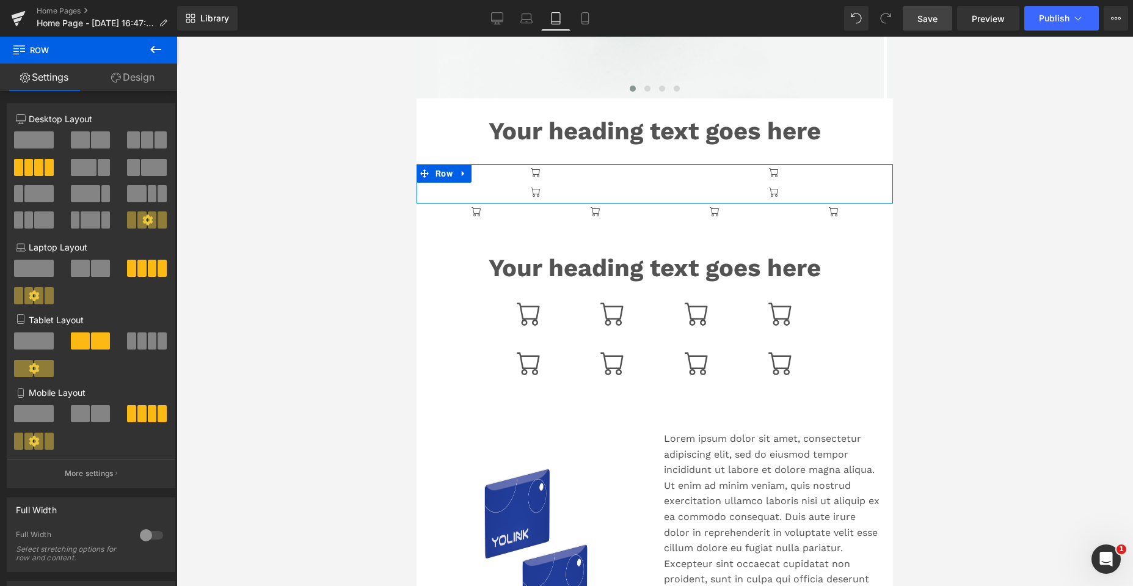
click at [139, 344] on span at bounding box center [141, 340] width 9 height 17
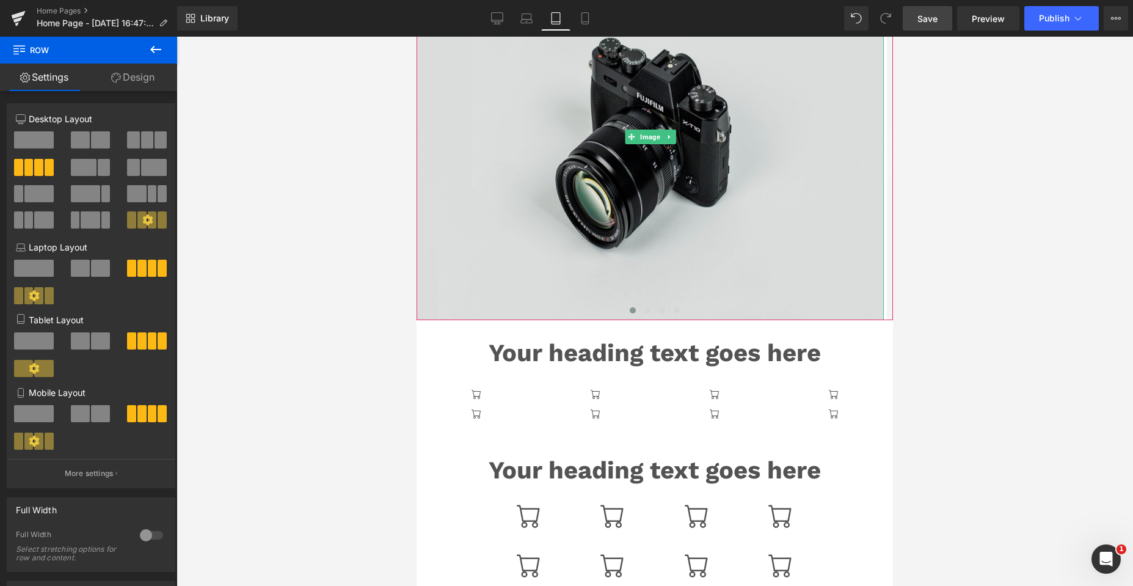
scroll to position [183, 0]
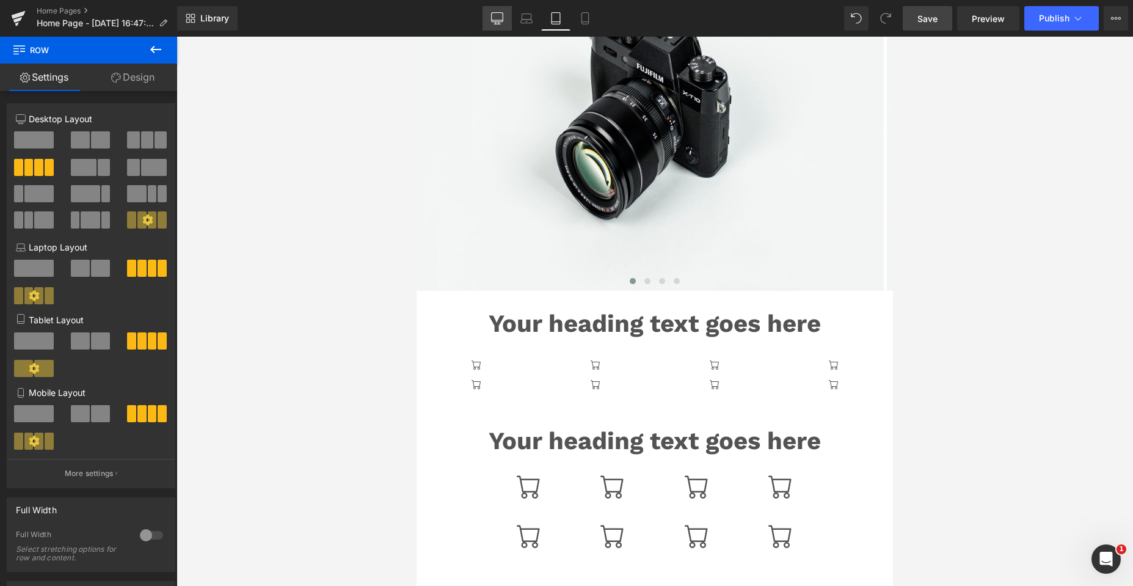
click at [500, 13] on icon at bounding box center [497, 17] width 12 height 9
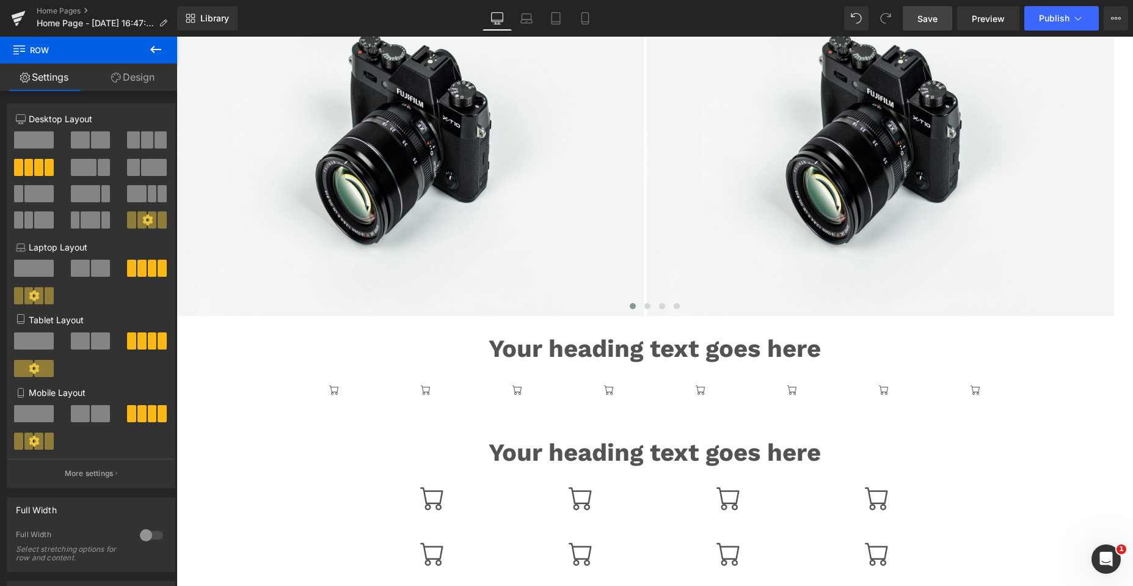
scroll to position [208, 0]
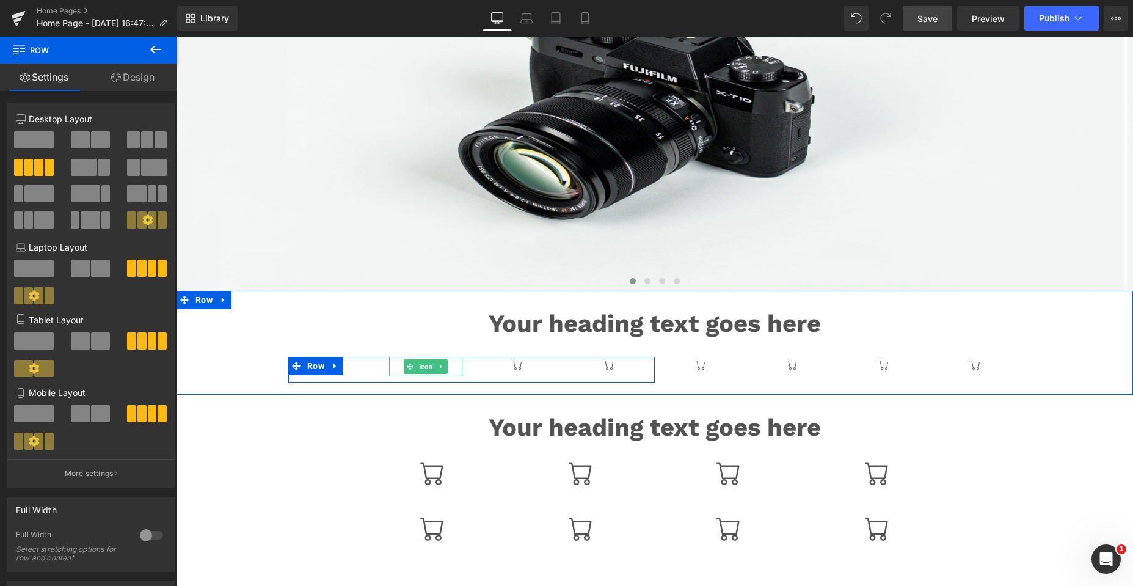
click at [394, 366] on div at bounding box center [425, 367] width 73 height 20
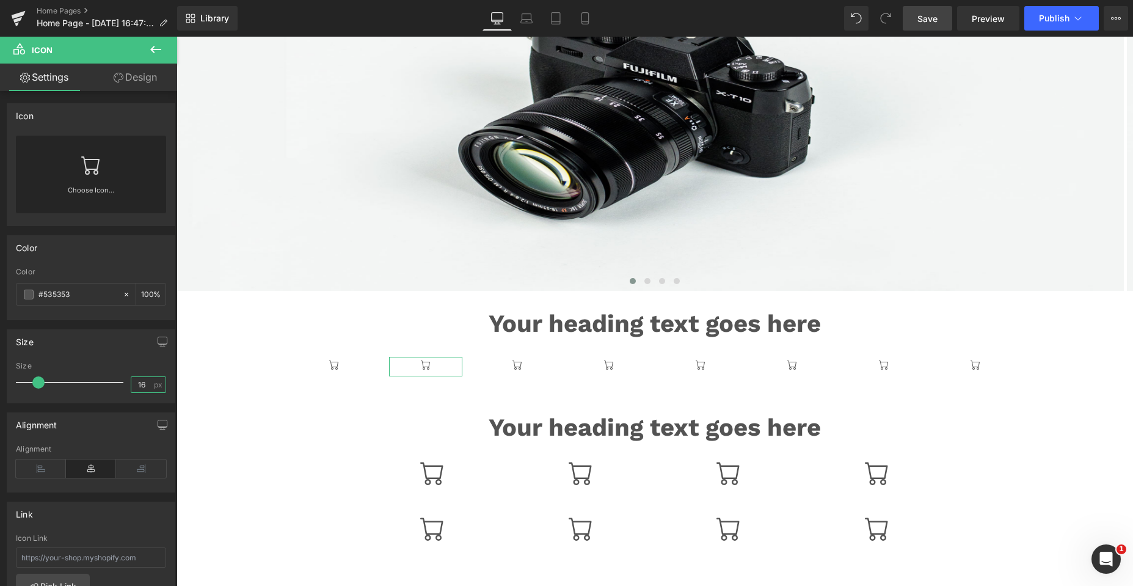
drag, startPoint x: 142, startPoint y: 381, endPoint x: 128, endPoint y: 381, distance: 14.7
click at [131, 381] on input "16" at bounding box center [141, 384] width 21 height 15
type input "40"
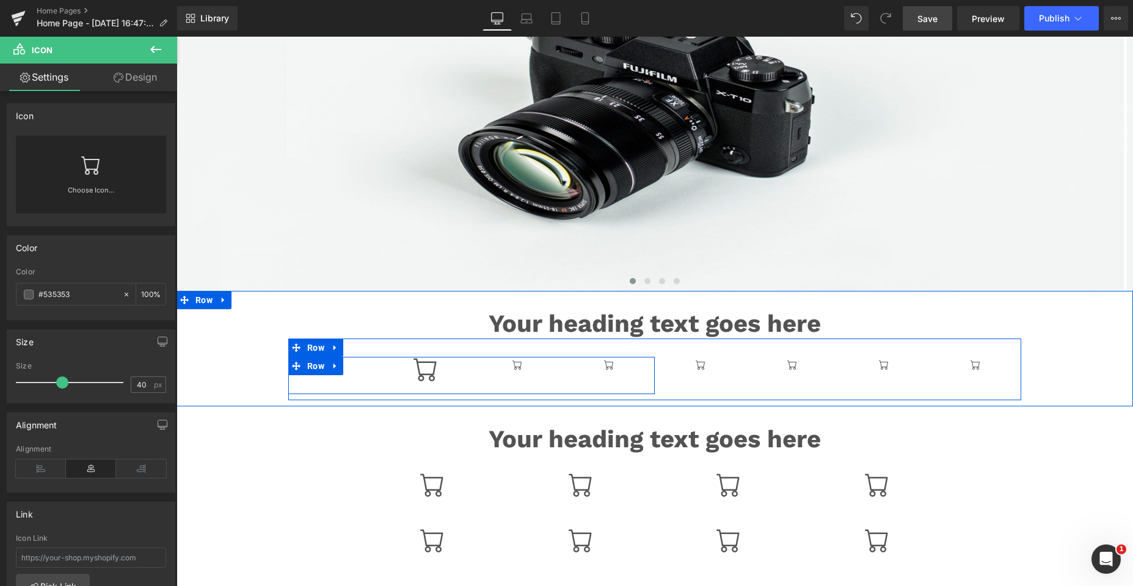
drag, startPoint x: 324, startPoint y: 382, endPoint x: 337, endPoint y: 379, distance: 13.8
click at [323, 382] on div "Icon Icon Icon Icon Row" at bounding box center [471, 375] width 366 height 37
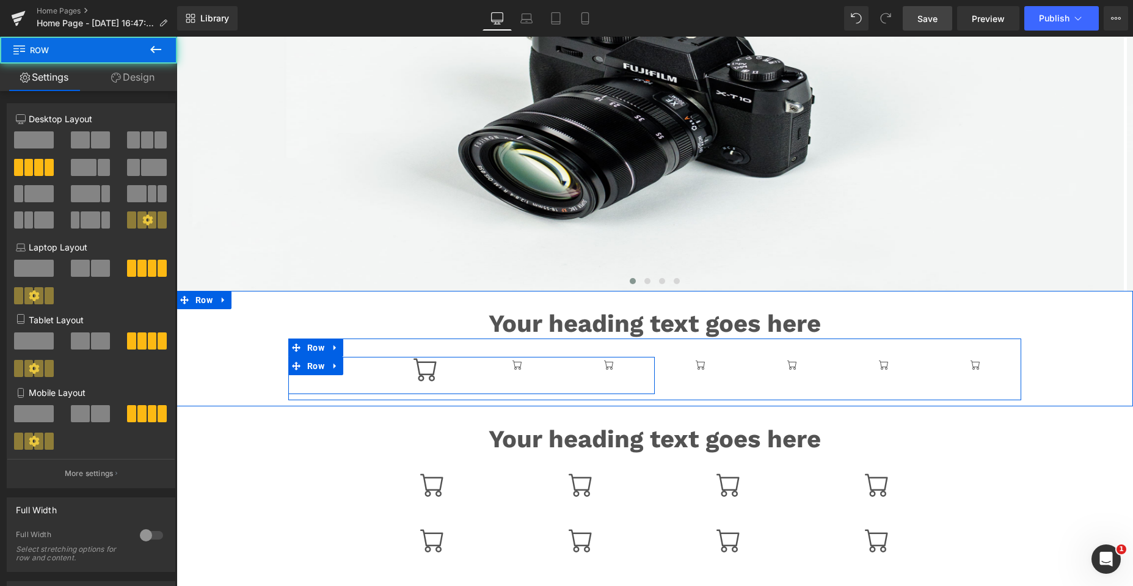
click at [338, 377] on div "Icon Icon Icon Icon Row" at bounding box center [471, 375] width 366 height 37
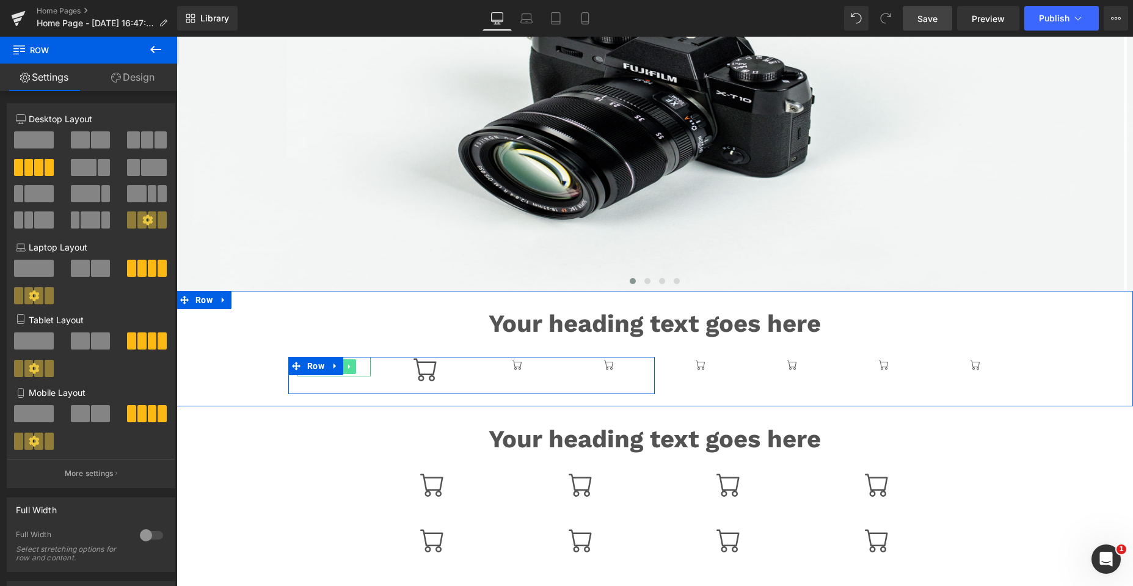
click at [352, 362] on link at bounding box center [349, 366] width 13 height 15
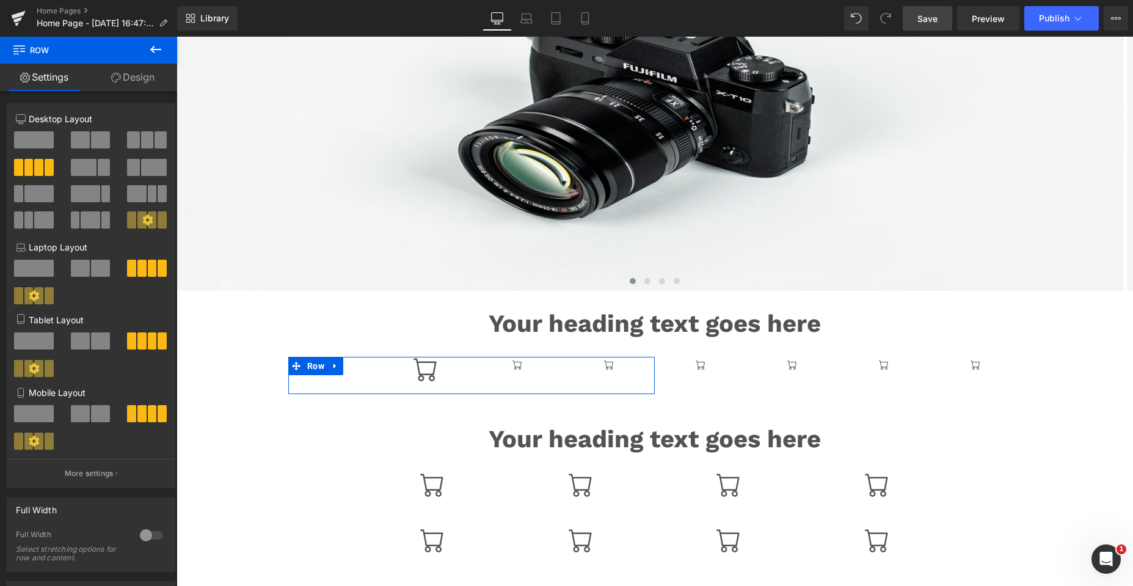
drag, startPoint x: 123, startPoint y: 79, endPoint x: 216, endPoint y: 331, distance: 268.8
click at [123, 79] on link "Design" at bounding box center [133, 77] width 89 height 27
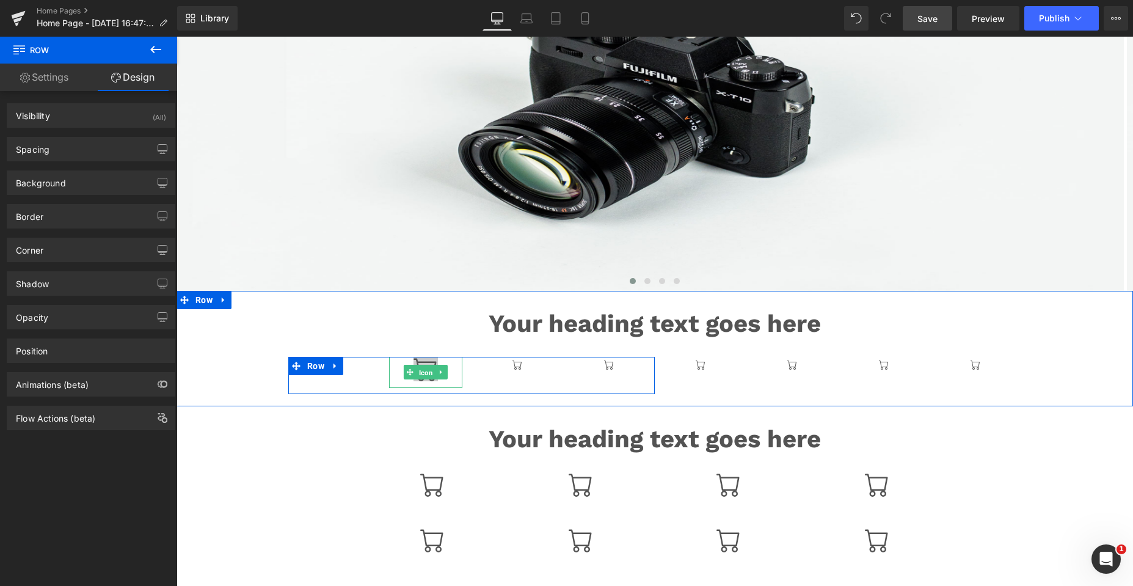
click at [424, 368] on span "Icon" at bounding box center [426, 372] width 19 height 15
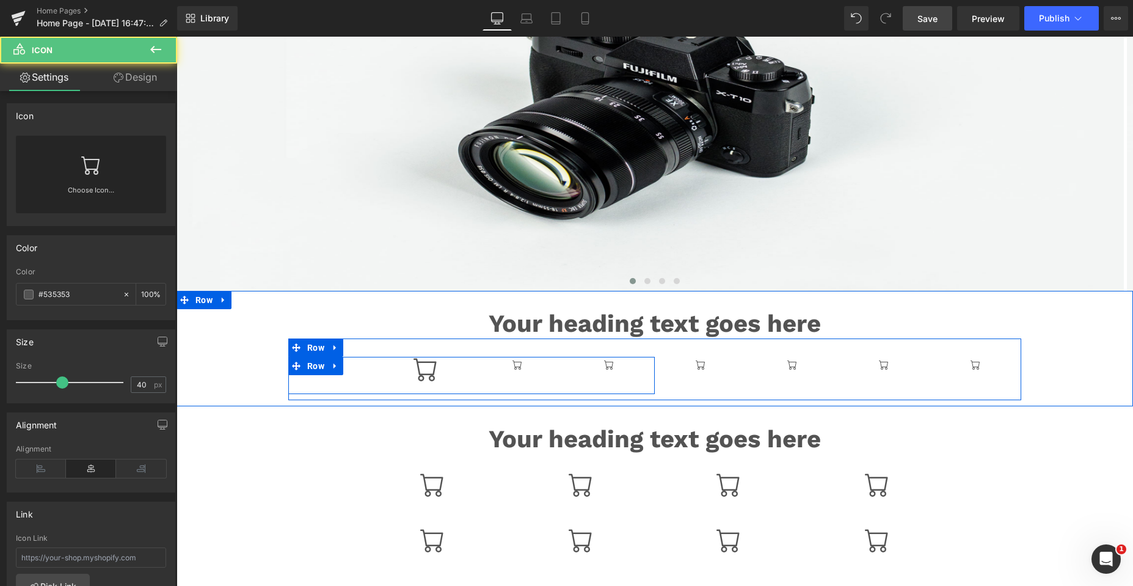
click at [313, 384] on div "Icon Icon Icon Icon Row" at bounding box center [471, 375] width 366 height 37
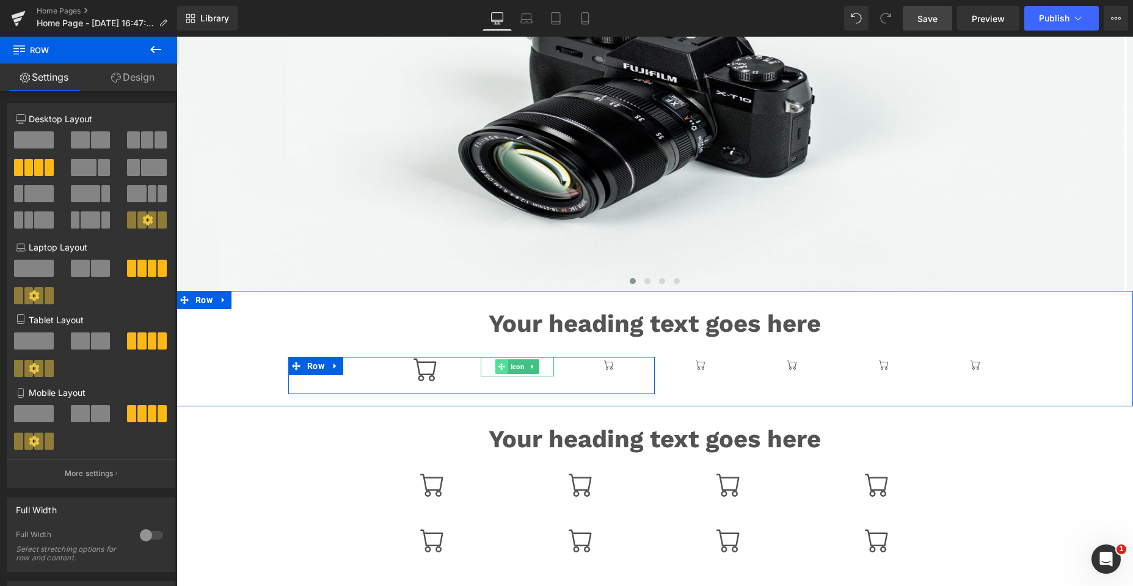
click at [498, 367] on icon at bounding box center [501, 366] width 7 height 7
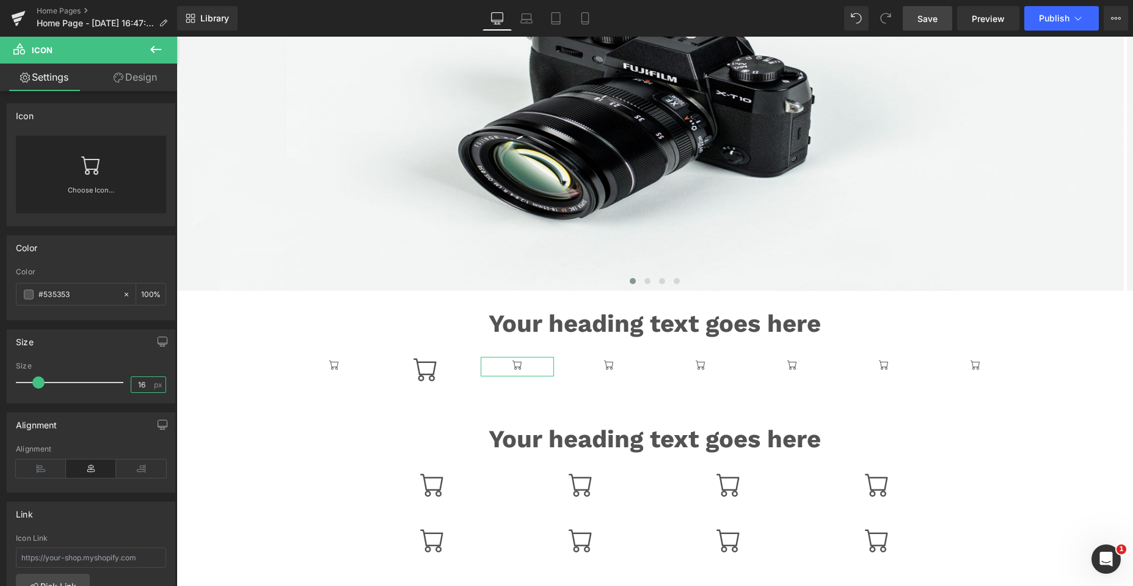
drag, startPoint x: 139, startPoint y: 384, endPoint x: 132, endPoint y: 384, distance: 7.3
click at [132, 384] on input "16" at bounding box center [141, 384] width 21 height 15
type input "40"
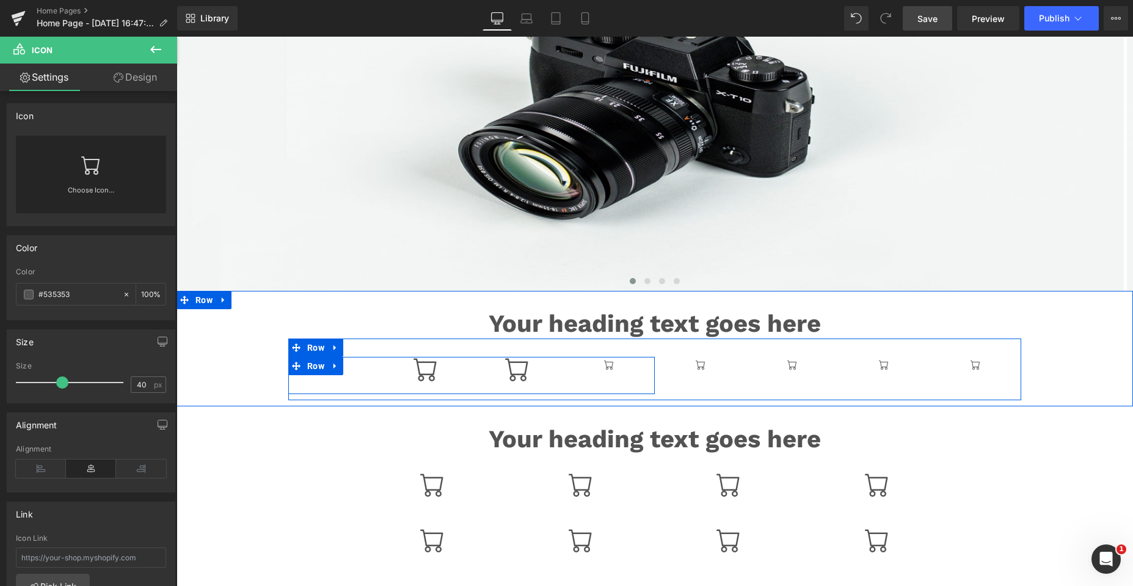
click at [325, 380] on div "Icon Icon Icon Icon Row" at bounding box center [471, 375] width 366 height 37
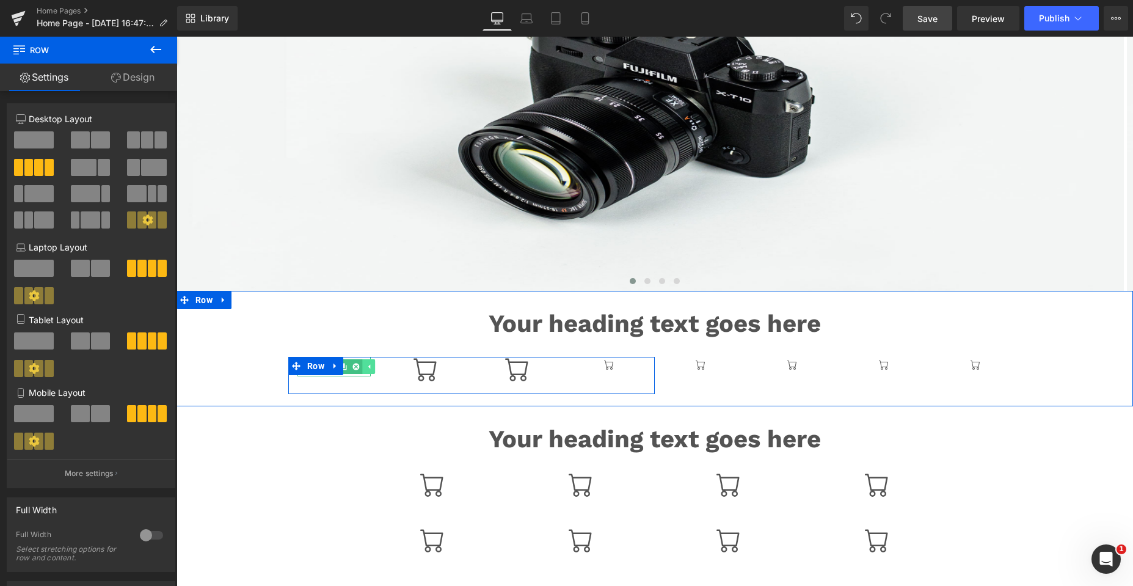
click at [362, 361] on link at bounding box center [368, 366] width 13 height 15
click at [360, 361] on div at bounding box center [333, 367] width 73 height 20
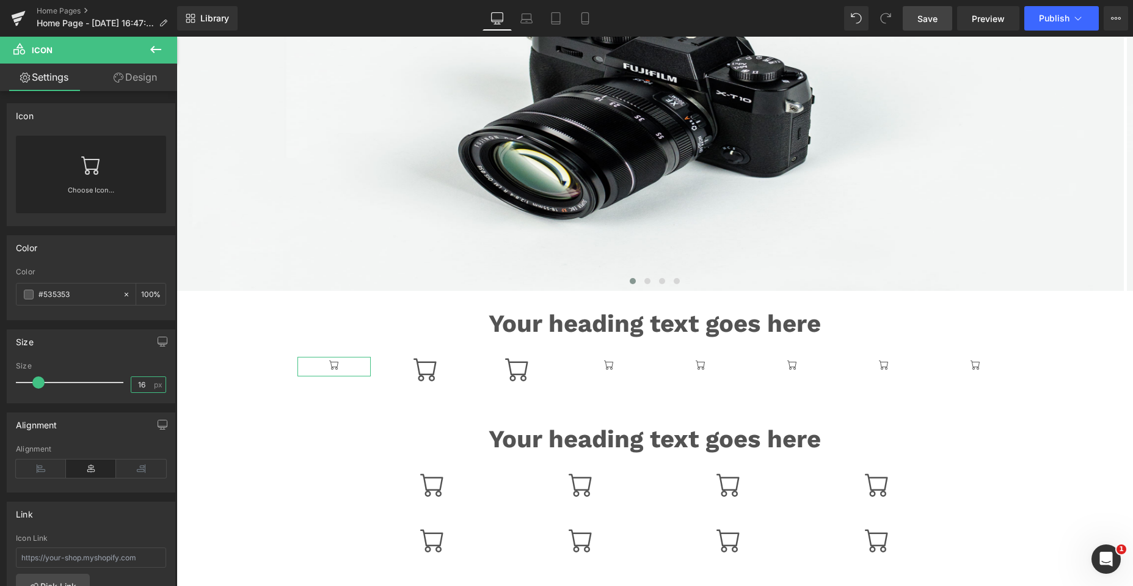
drag, startPoint x: 143, startPoint y: 384, endPoint x: 125, endPoint y: 380, distance: 18.1
click at [125, 380] on div "Size 16 px" at bounding box center [91, 382] width 150 height 41
type input "40"
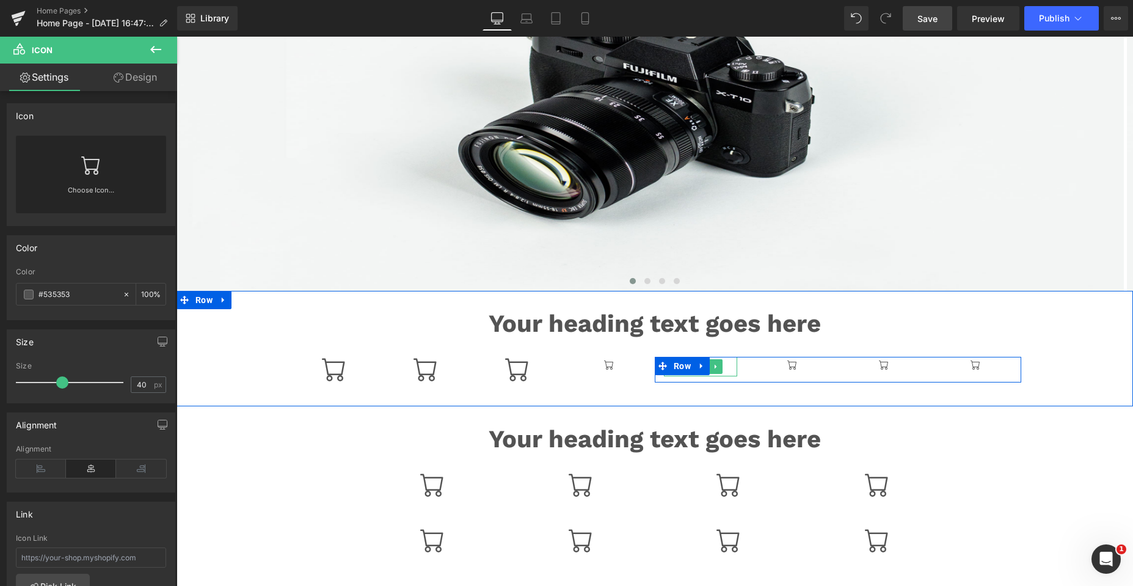
click at [723, 360] on div at bounding box center [700, 367] width 73 height 20
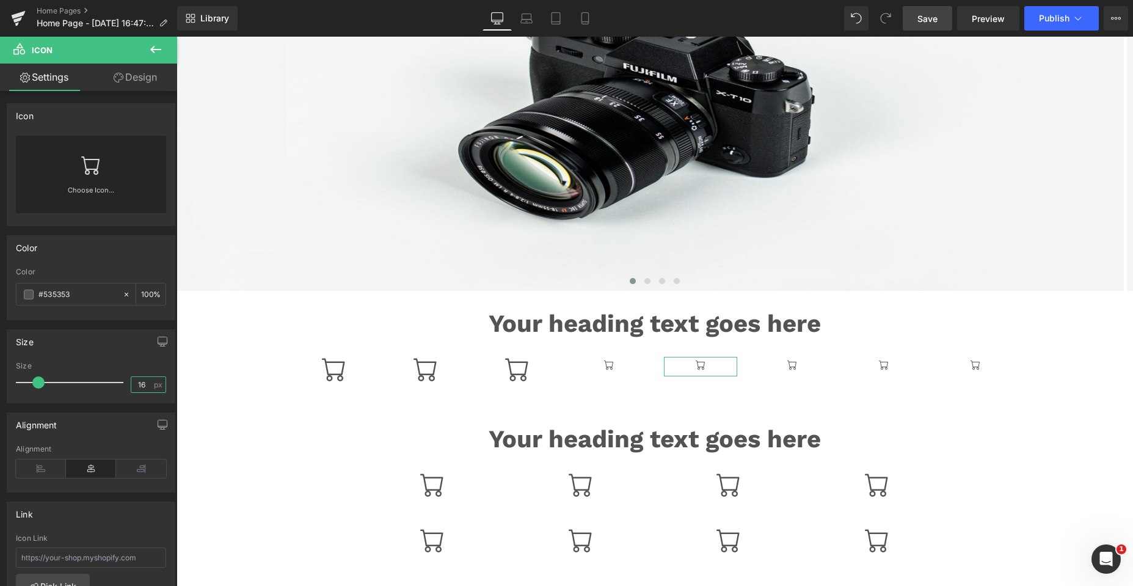
drag, startPoint x: 143, startPoint y: 384, endPoint x: 118, endPoint y: 385, distance: 24.5
click at [118, 385] on div "Size 16 px" at bounding box center [91, 382] width 150 height 41
type input "40"
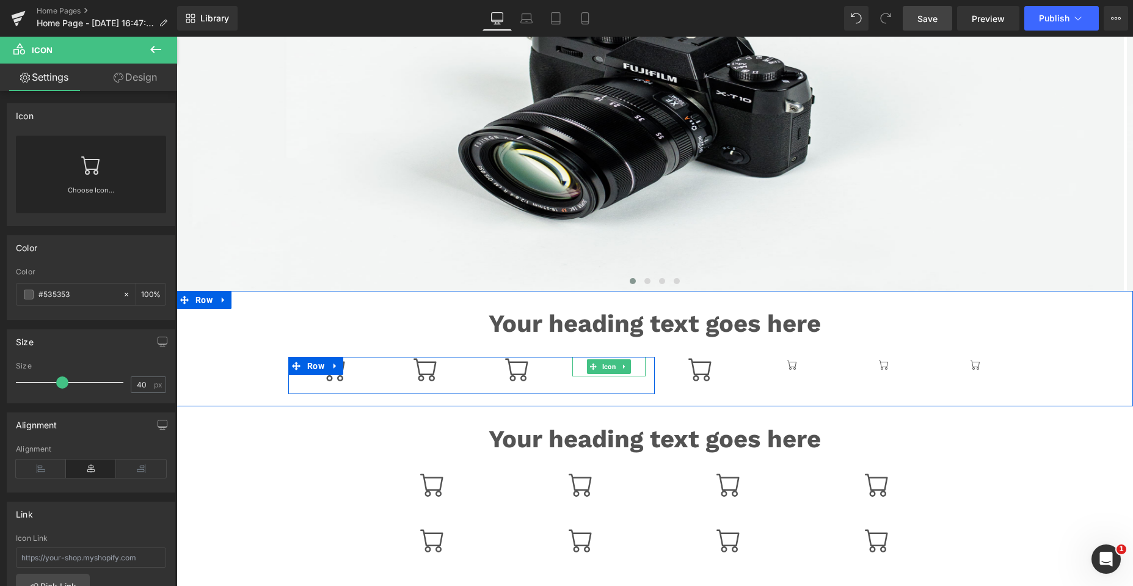
click at [581, 369] on div at bounding box center [608, 367] width 73 height 20
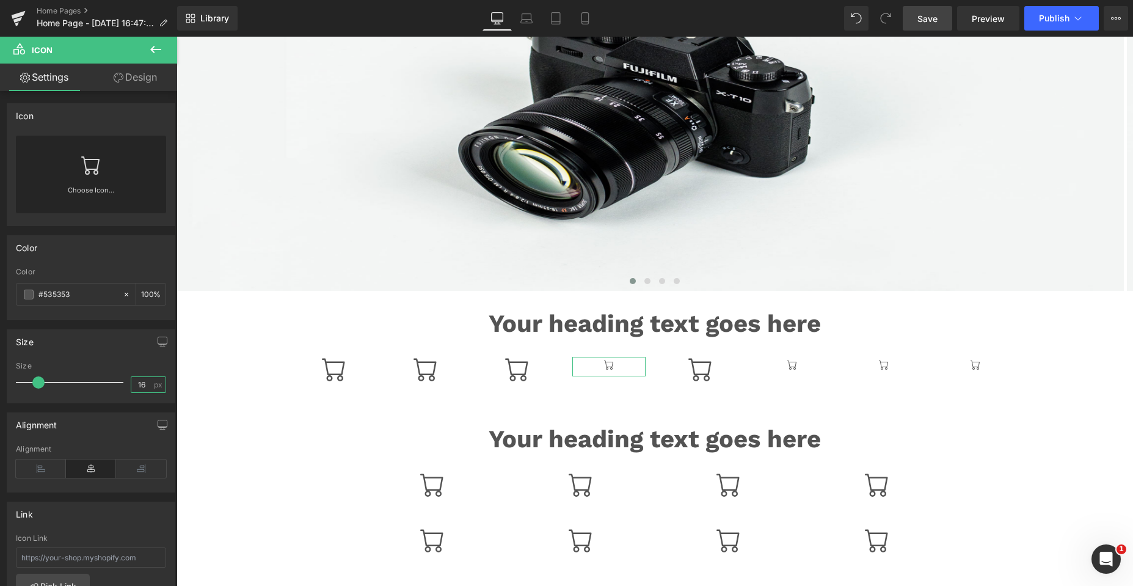
drag, startPoint x: 144, startPoint y: 386, endPoint x: 107, endPoint y: 384, distance: 37.3
click at [107, 384] on div "Size 16 px" at bounding box center [91, 382] width 150 height 41
type input "40"
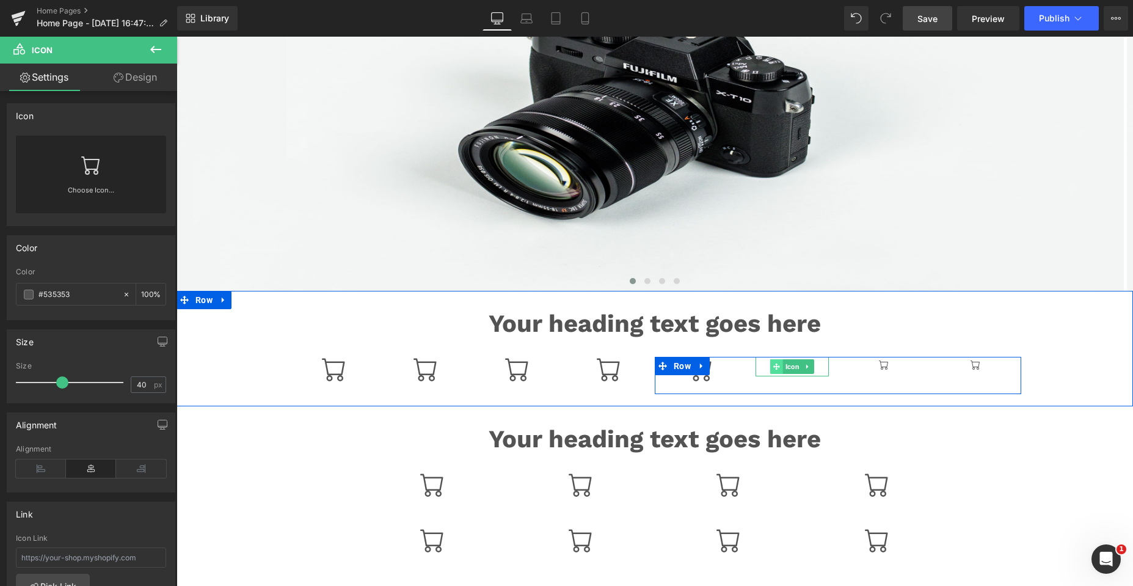
click at [773, 367] on icon at bounding box center [776, 366] width 7 height 7
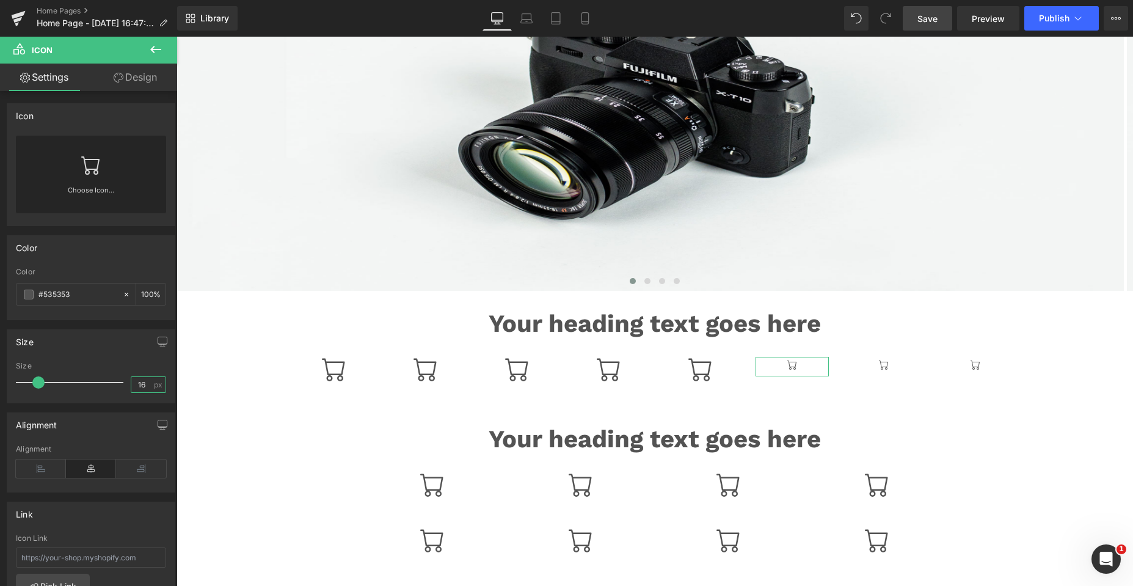
drag, startPoint x: 140, startPoint y: 383, endPoint x: 115, endPoint y: 385, distance: 24.6
click at [115, 385] on div "Size 16 px" at bounding box center [91, 382] width 150 height 41
type input "40"
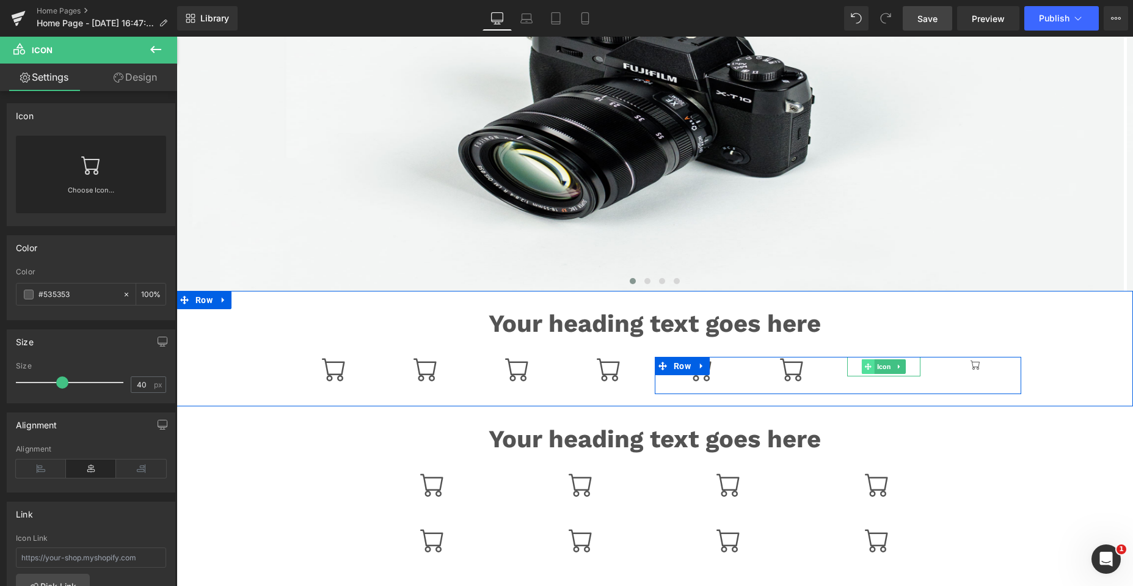
click at [865, 367] on icon at bounding box center [868, 366] width 7 height 7
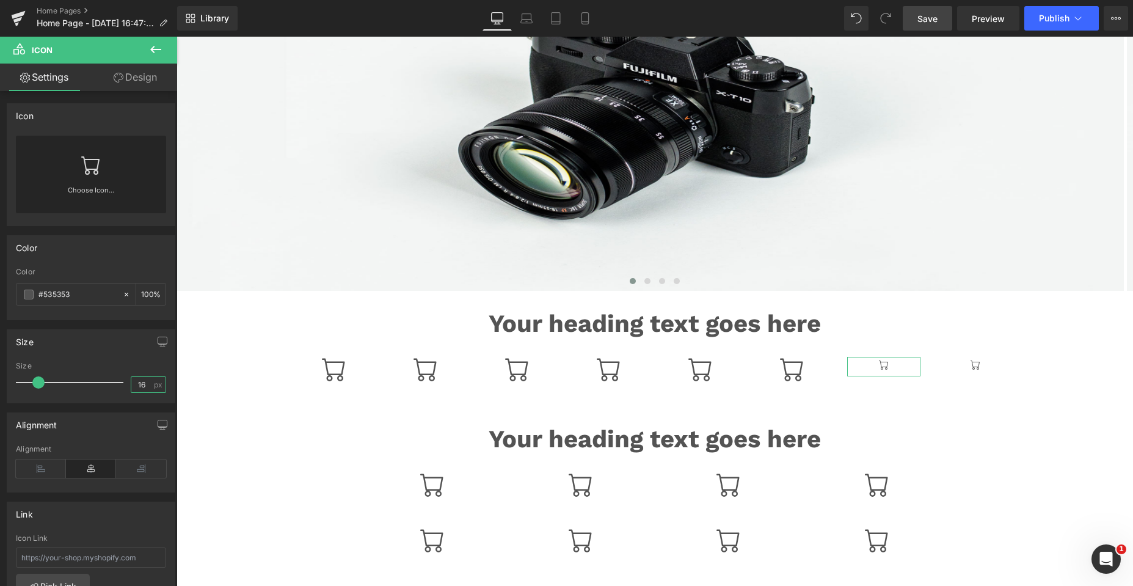
drag, startPoint x: 144, startPoint y: 388, endPoint x: 129, endPoint y: 386, distance: 14.9
click at [131, 386] on input "16" at bounding box center [141, 384] width 21 height 15
type input "40"
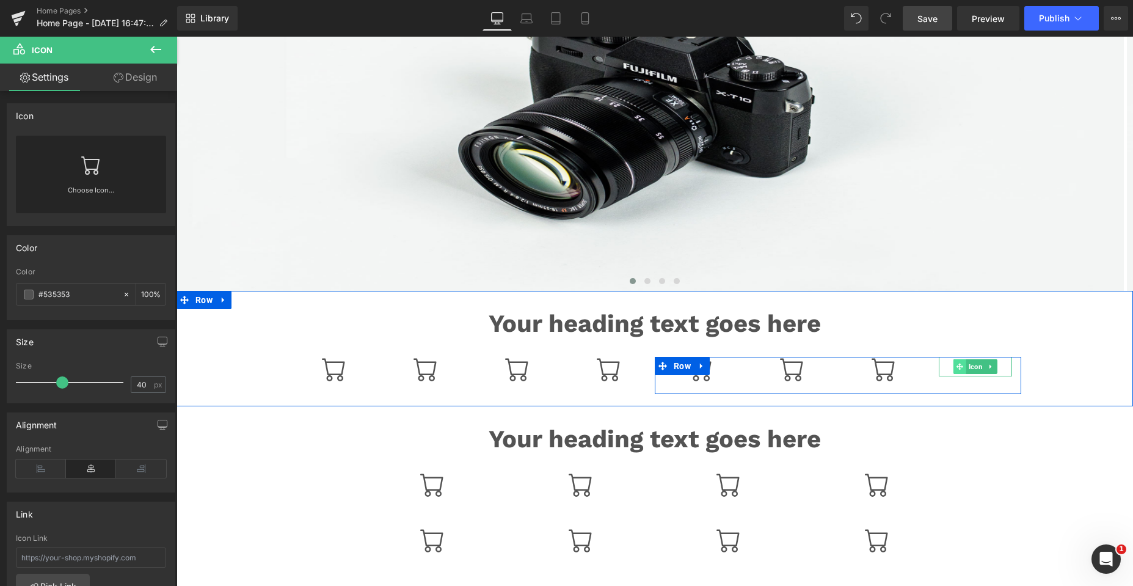
click at [956, 366] on icon at bounding box center [959, 366] width 7 height 7
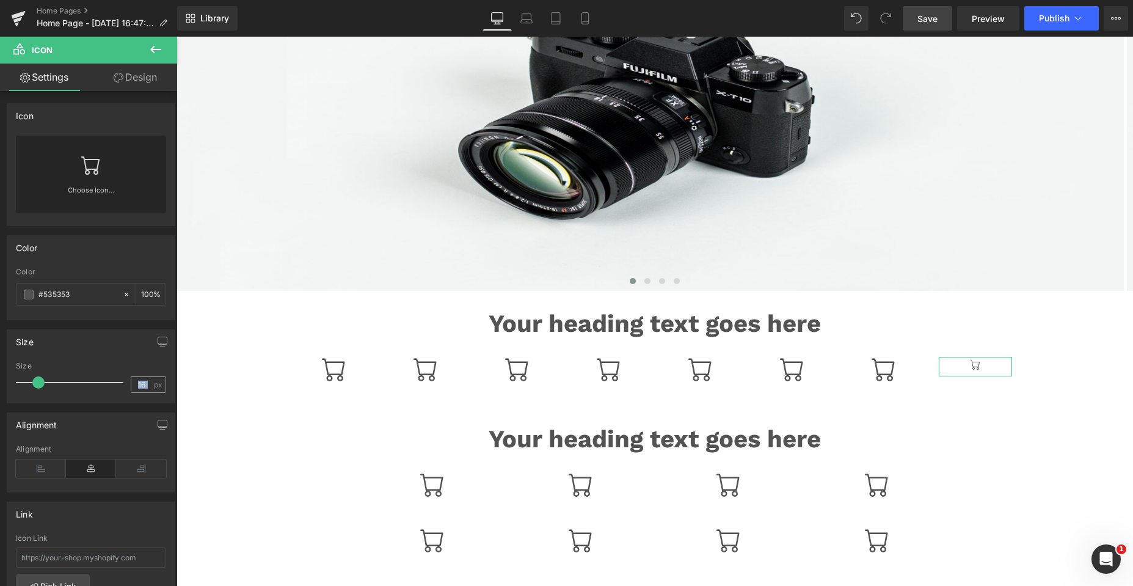
drag, startPoint x: 149, startPoint y: 381, endPoint x: 134, endPoint y: 381, distance: 15.3
click at [134, 381] on div "16 px" at bounding box center [148, 384] width 35 height 16
copy input "number"
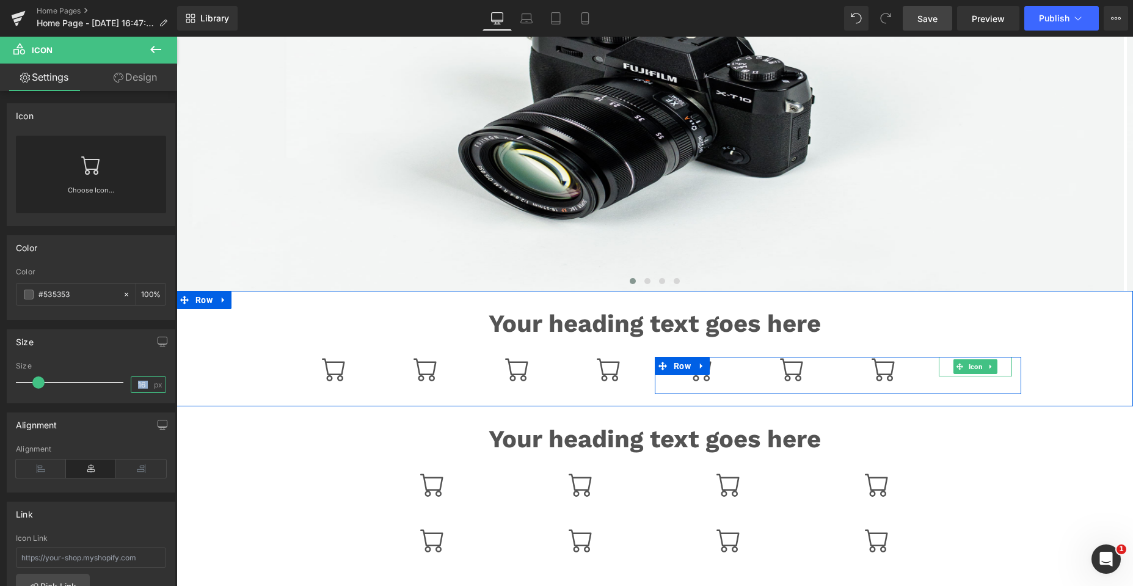
click at [966, 367] on span "Icon" at bounding box center [975, 366] width 19 height 15
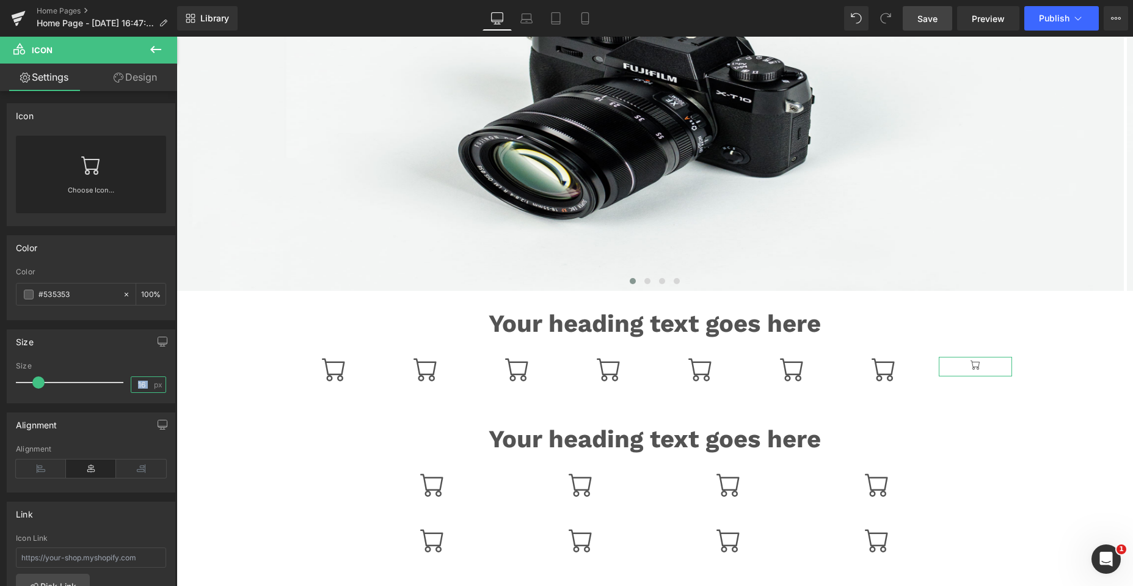
copy input "number"
click at [141, 383] on input "16" at bounding box center [141, 384] width 21 height 15
type input "04"
drag, startPoint x: 142, startPoint y: 385, endPoint x: 107, endPoint y: 387, distance: 34.8
click at [107, 387] on div "Size 04 px" at bounding box center [91, 382] width 150 height 41
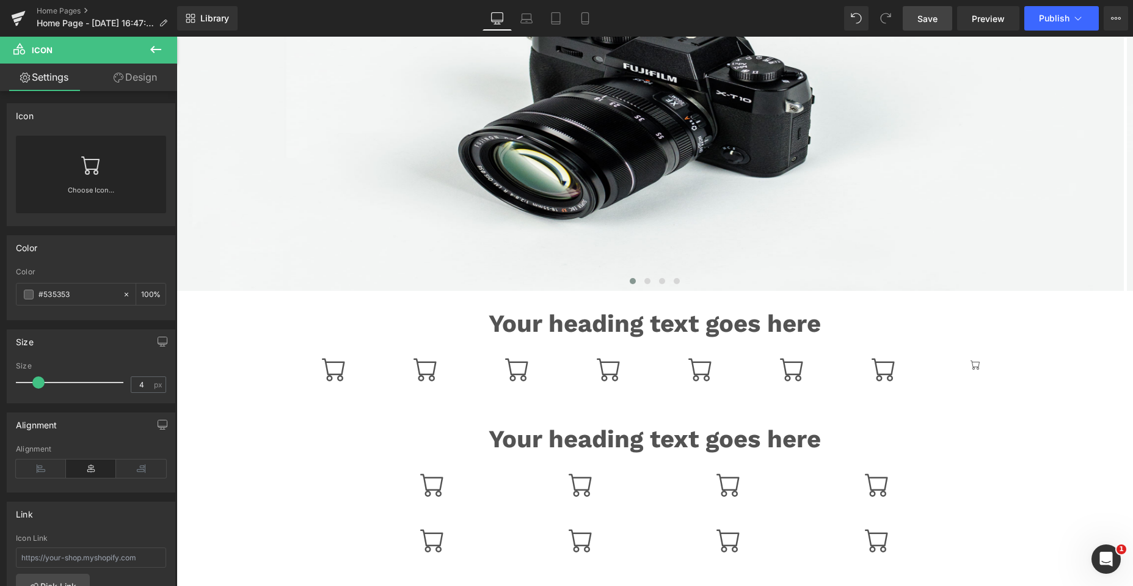
click at [263, 418] on div "Image Image ‹ › Carousel Your heading text goes here Heading Icon Icon Icon Ico…" at bounding box center [654, 472] width 956 height 1132
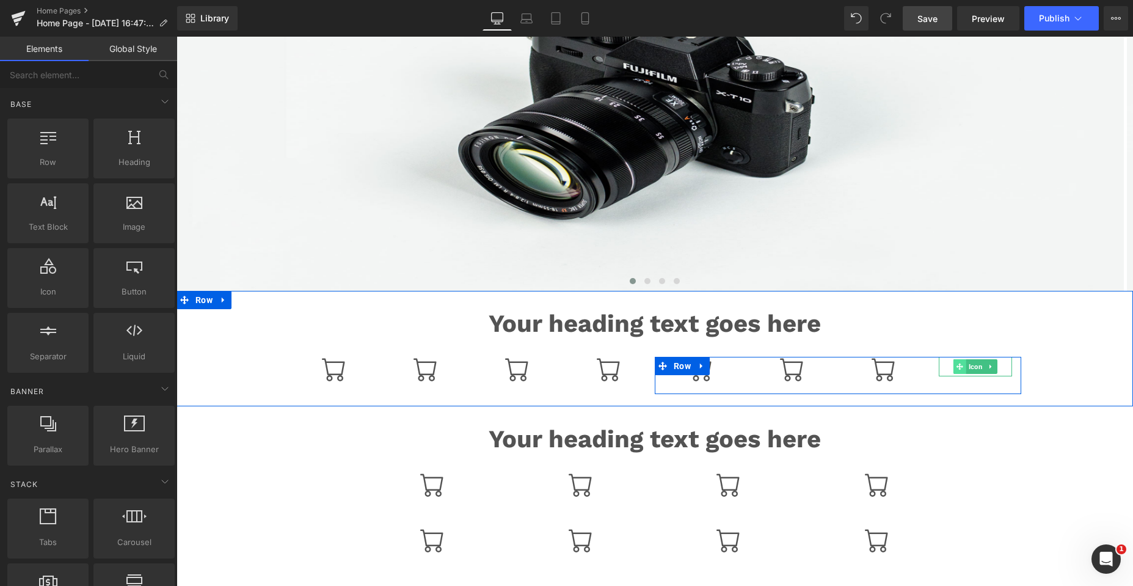
click at [956, 368] on icon at bounding box center [959, 366] width 7 height 7
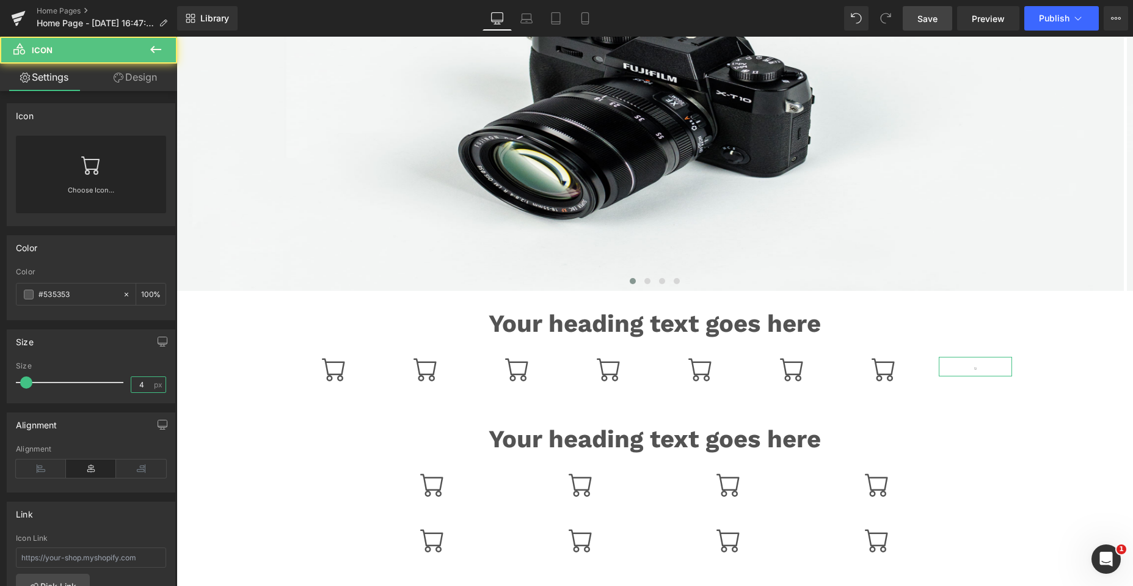
click at [141, 384] on input "4" at bounding box center [141, 384] width 21 height 15
type input "40"
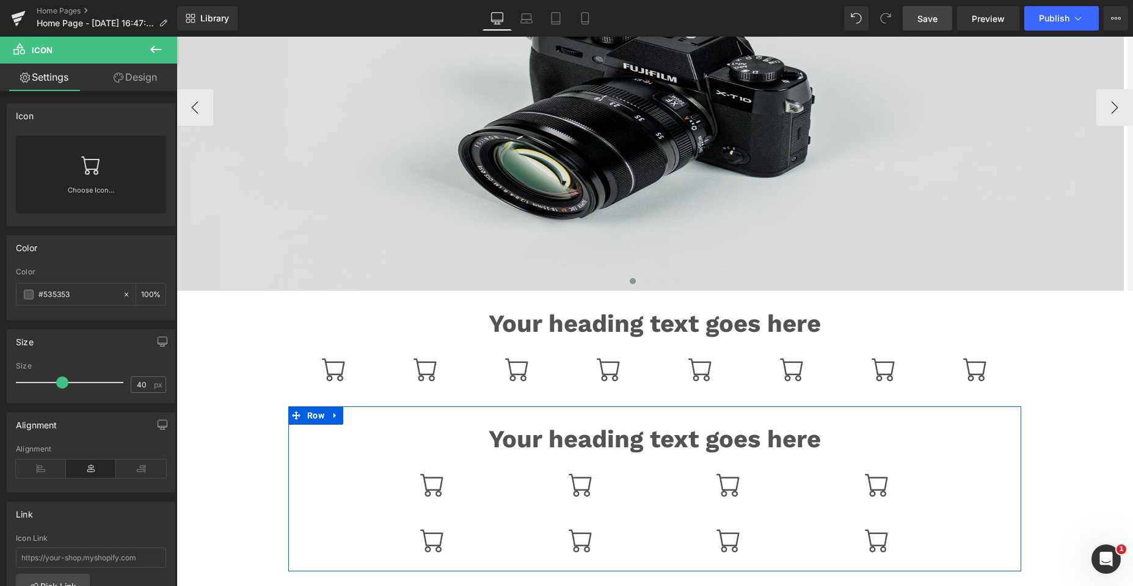
click at [328, 443] on h1 "Your heading text goes here" at bounding box center [654, 438] width 715 height 29
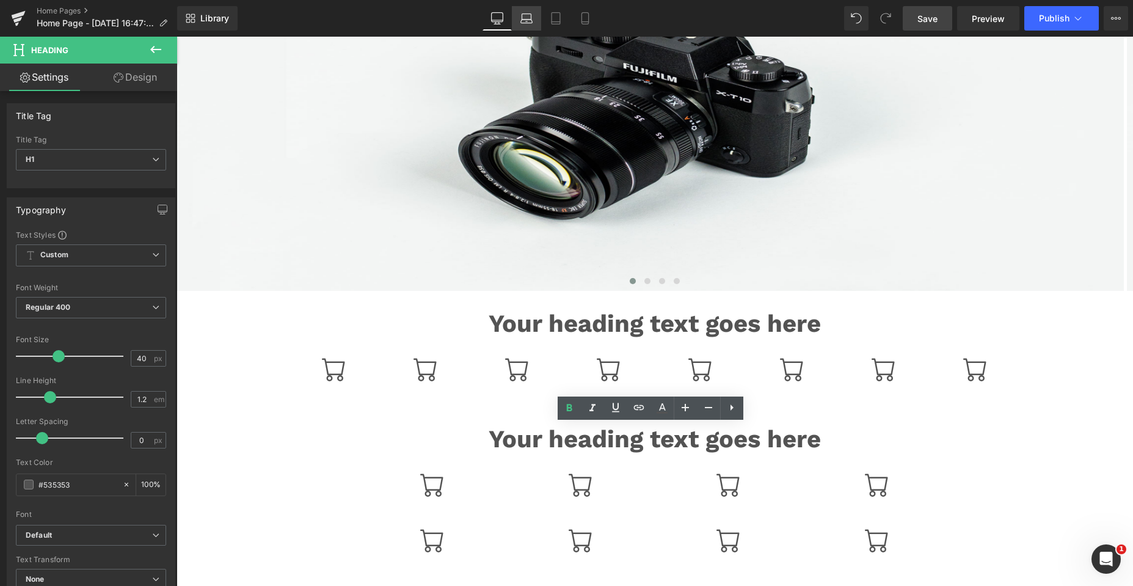
click at [523, 18] on icon at bounding box center [526, 18] width 12 height 12
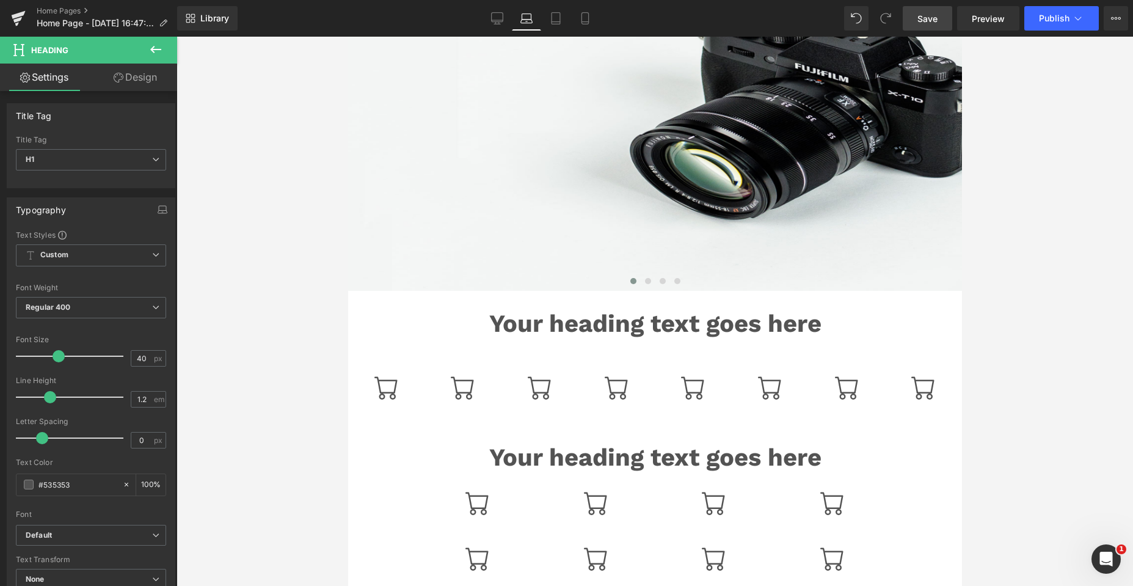
scroll to position [227, 0]
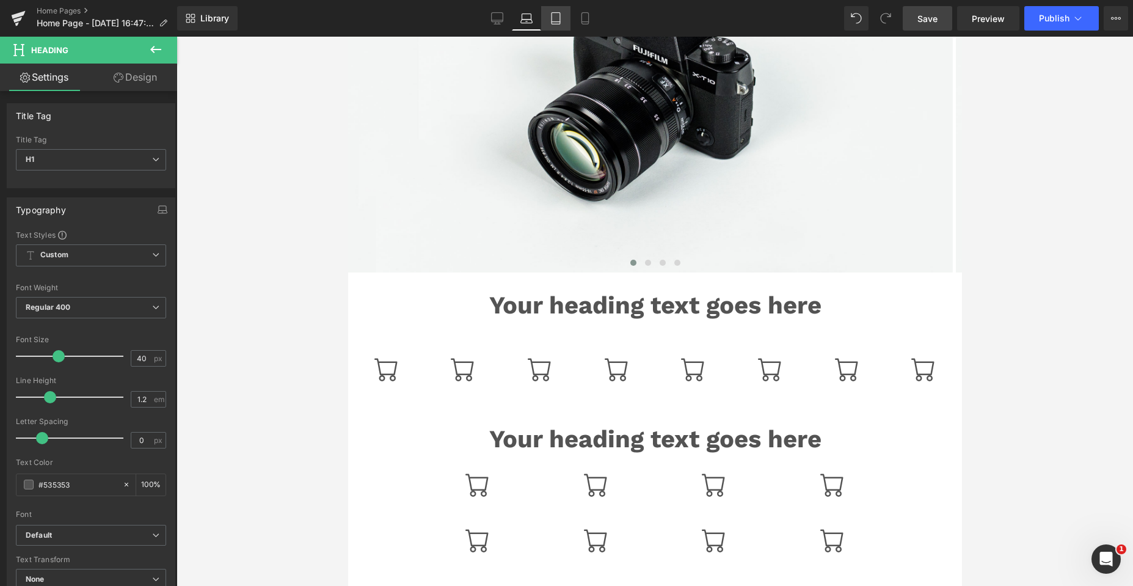
click at [550, 16] on icon at bounding box center [556, 18] width 12 height 12
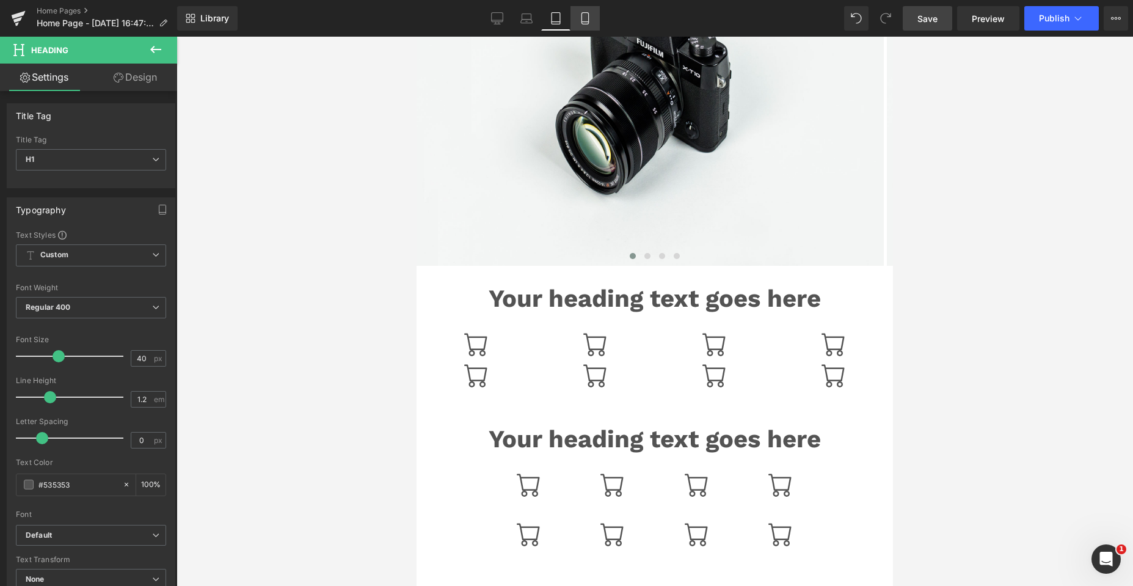
click at [581, 16] on icon at bounding box center [585, 18] width 12 height 12
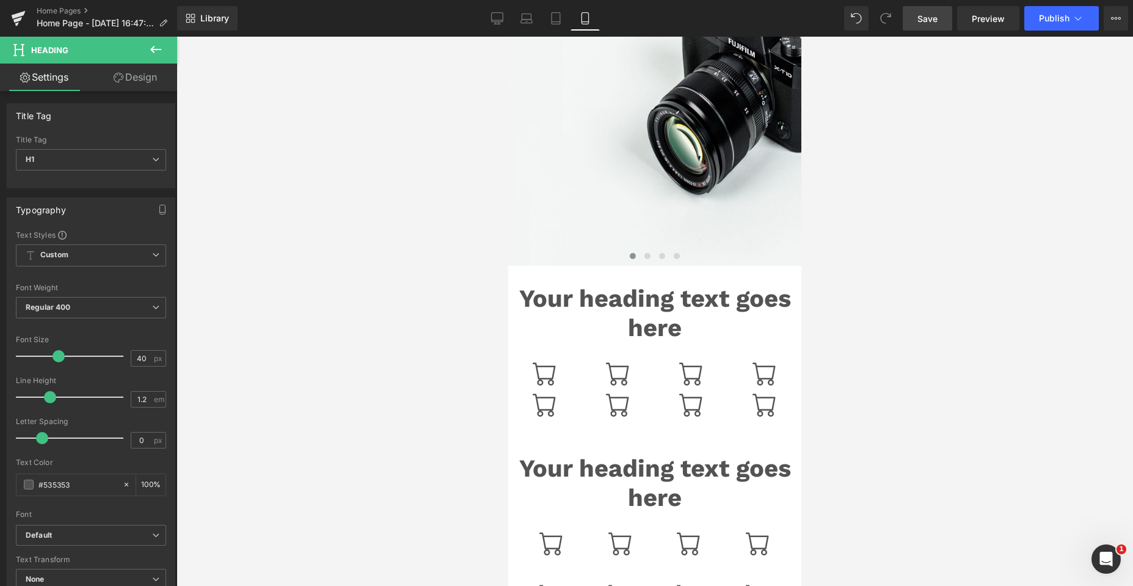
scroll to position [238, 0]
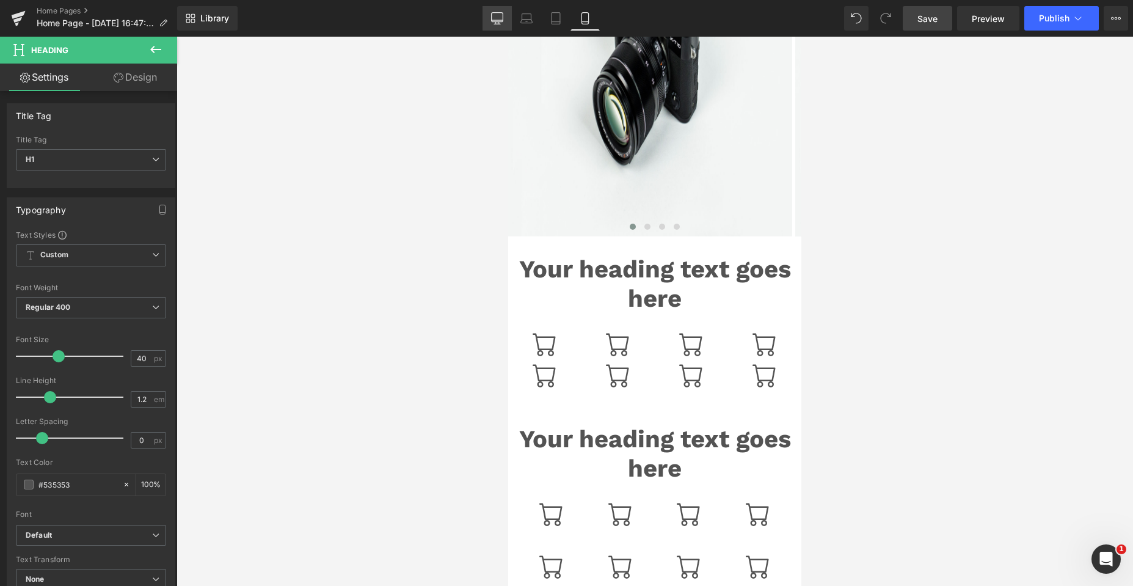
drag, startPoint x: 496, startPoint y: 18, endPoint x: 361, endPoint y: 126, distance: 172.5
click at [496, 18] on icon at bounding box center [497, 18] width 12 height 12
type input "100"
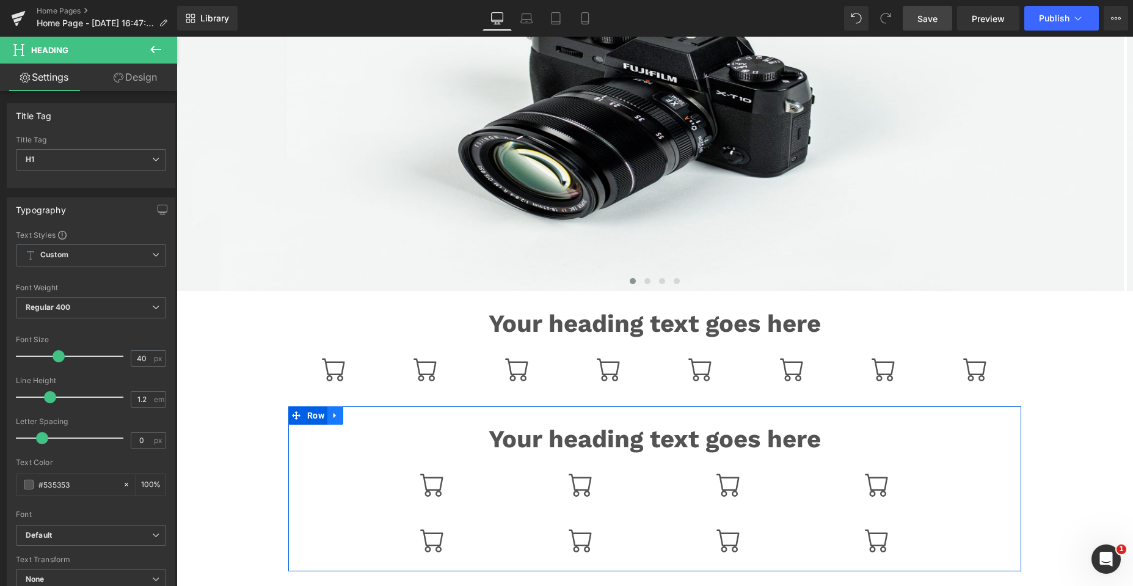
click at [333, 414] on icon at bounding box center [334, 414] width 2 height 5
click at [363, 416] on icon at bounding box center [367, 415] width 9 height 9
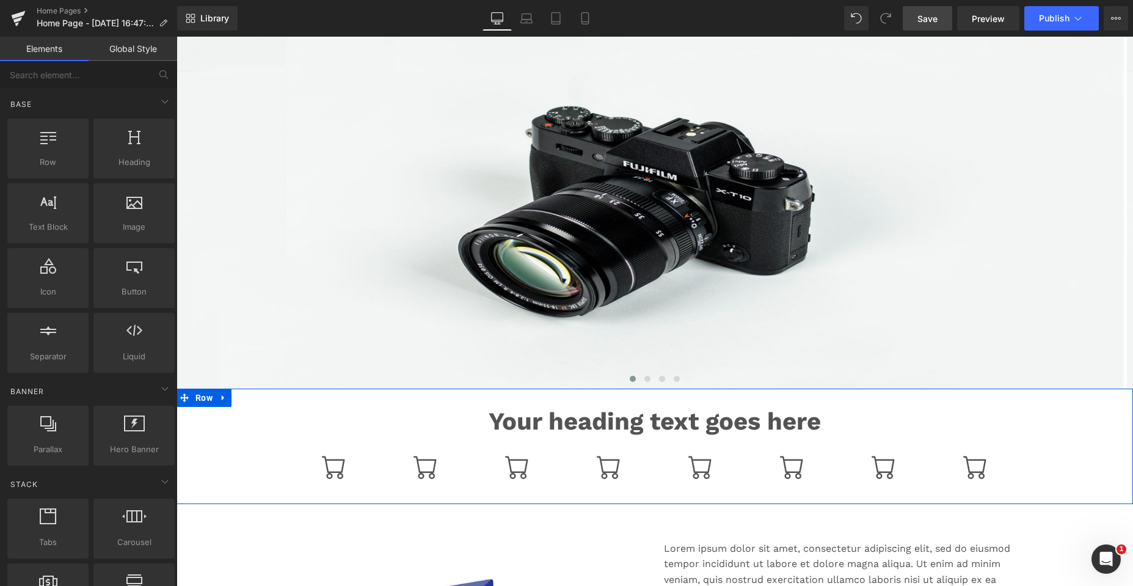
scroll to position [244, 0]
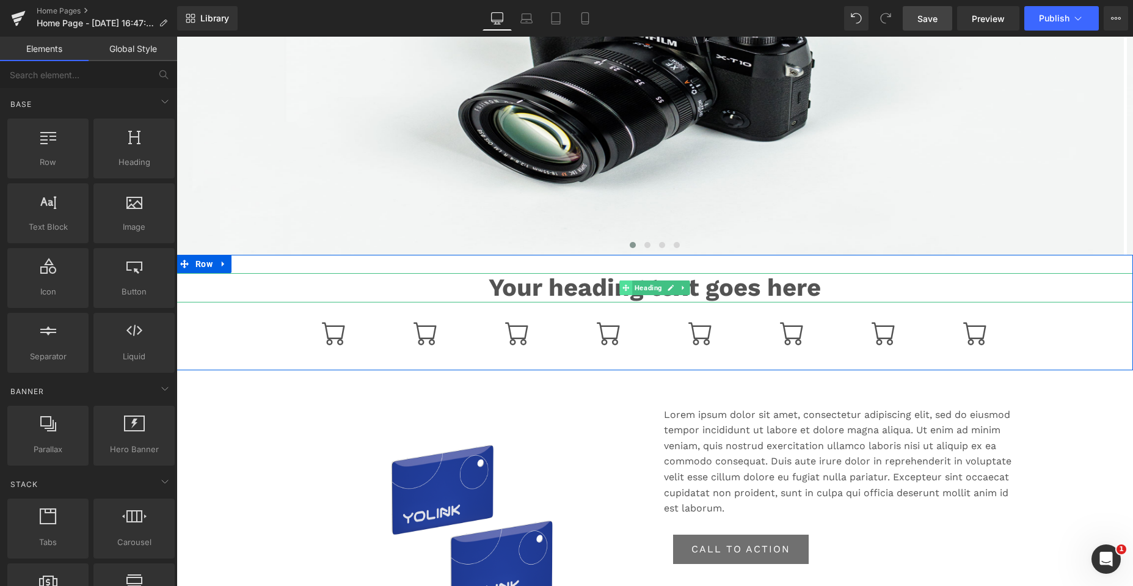
click at [622, 288] on icon at bounding box center [625, 287] width 7 height 7
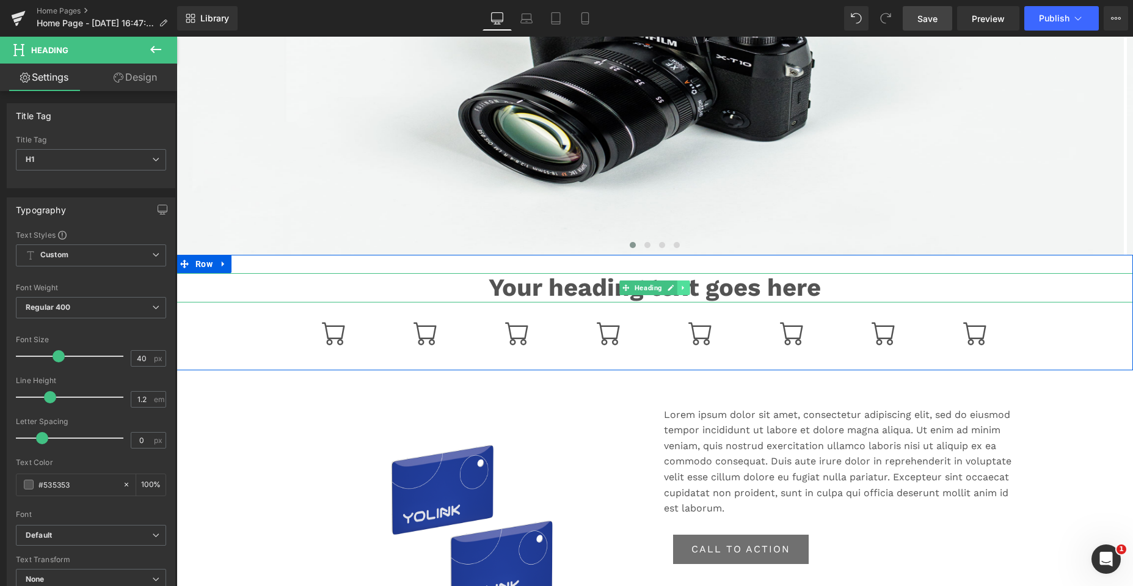
click at [682, 288] on icon at bounding box center [683, 287] width 2 height 4
click at [686, 288] on icon at bounding box center [689, 287] width 7 height 7
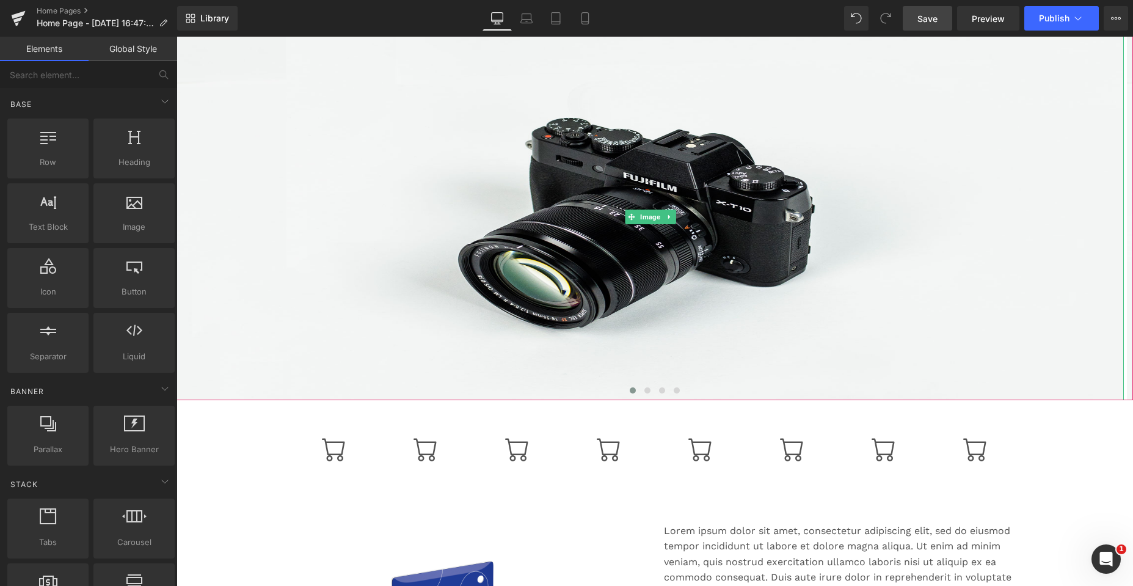
scroll to position [122, 0]
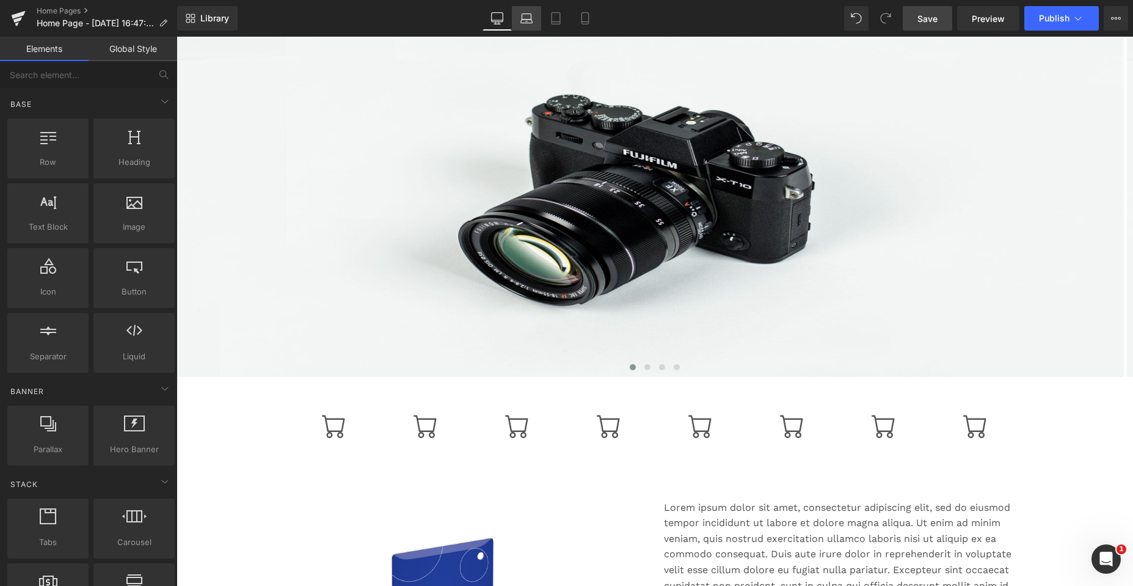
click at [526, 14] on icon at bounding box center [526, 16] width 9 height 5
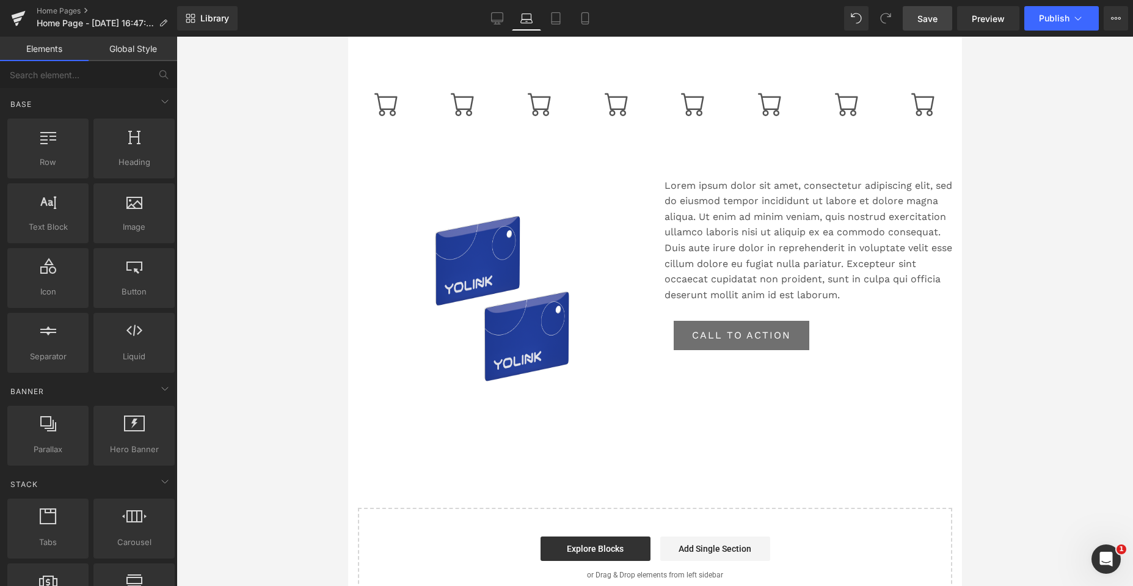
scroll to position [157, 0]
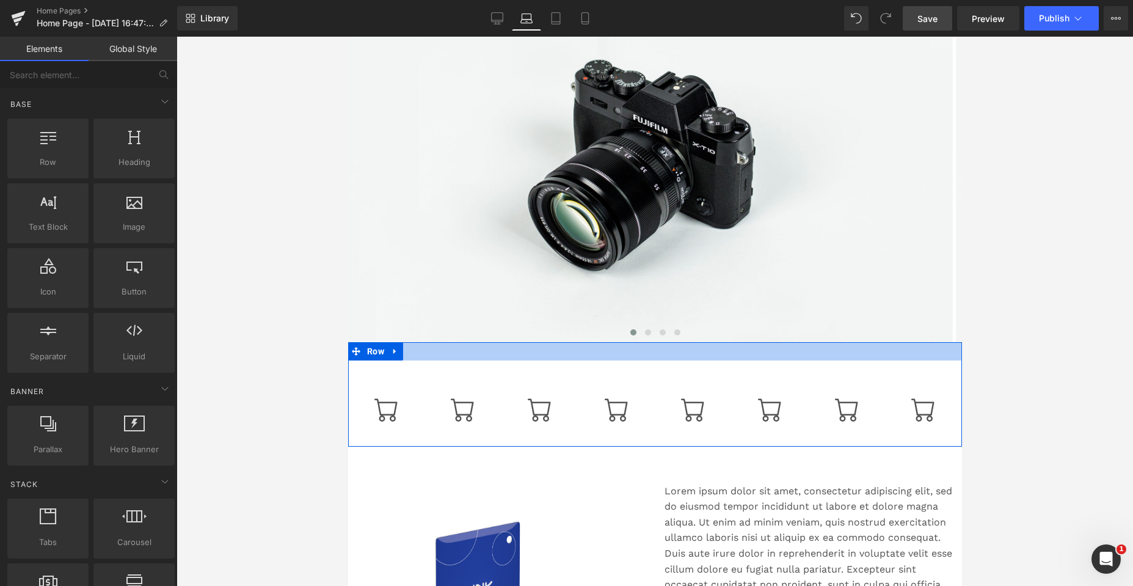
click at [448, 353] on div at bounding box center [654, 351] width 614 height 18
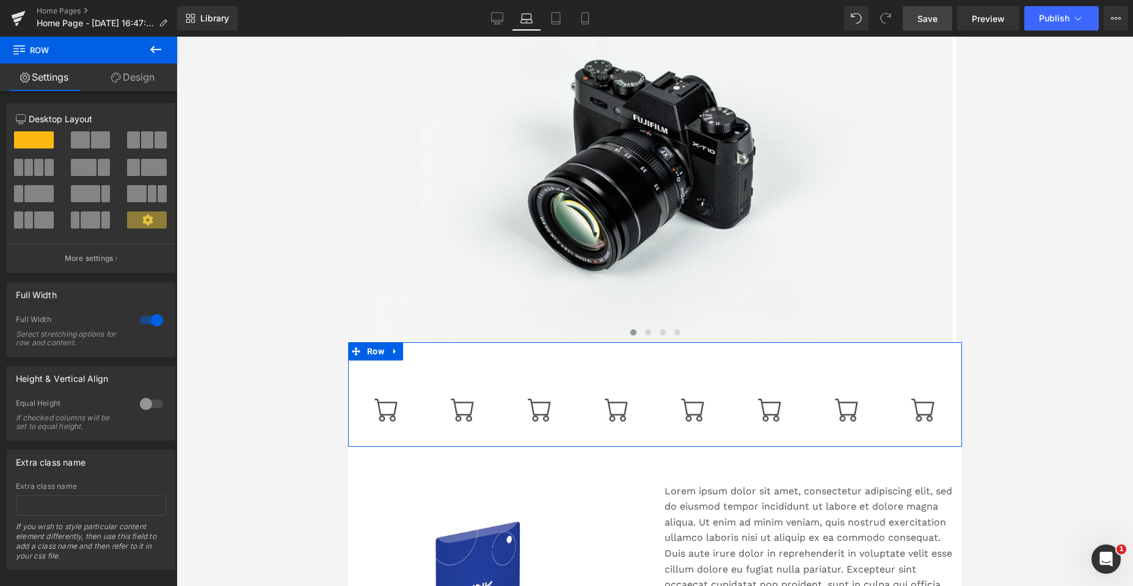
click at [153, 313] on div at bounding box center [151, 320] width 29 height 20
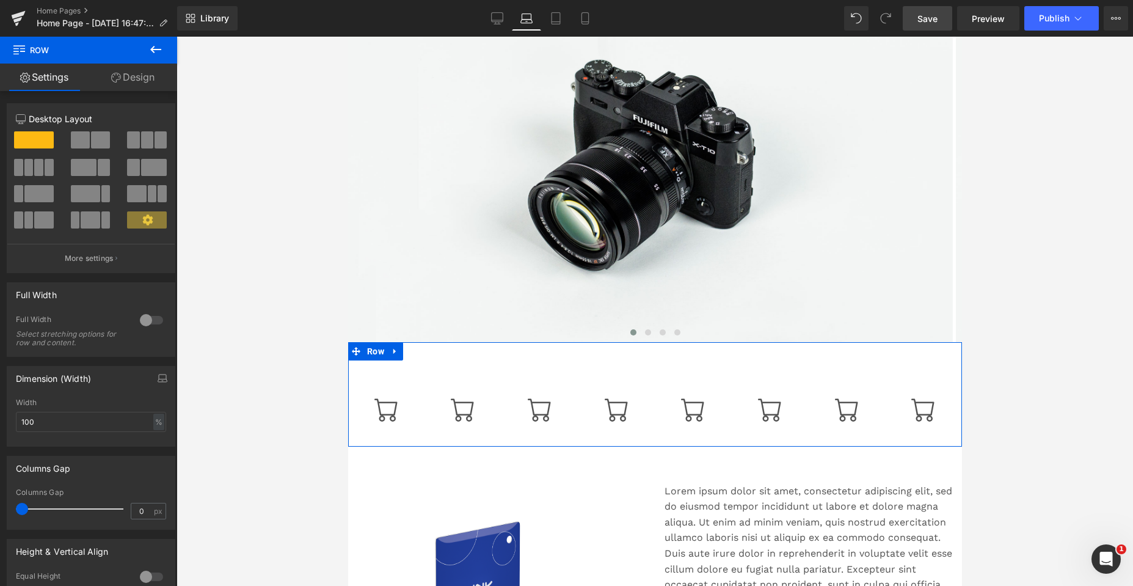
click at [144, 321] on div at bounding box center [151, 320] width 29 height 20
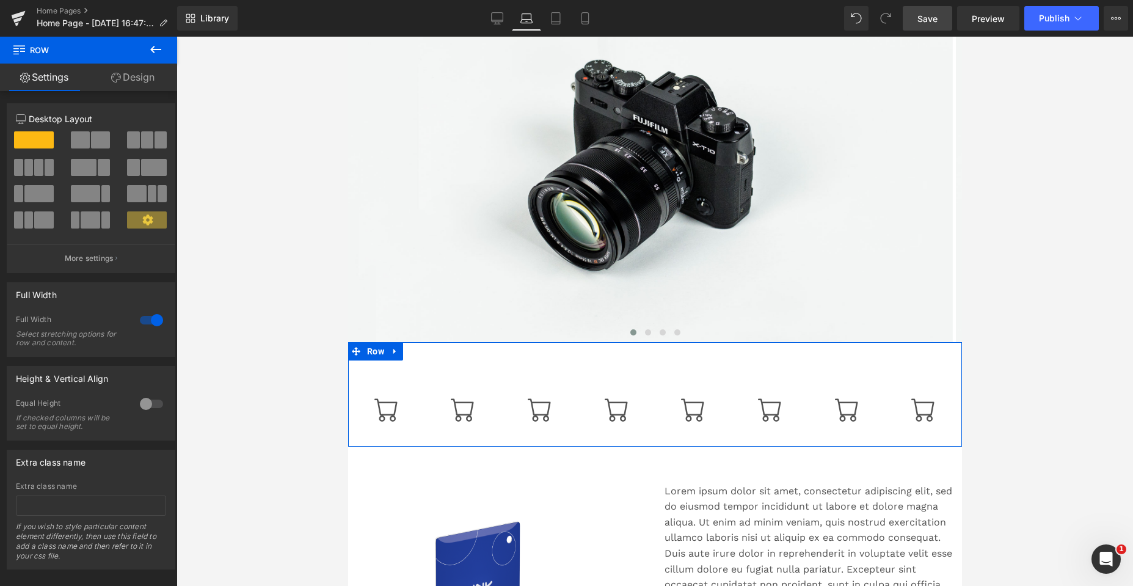
click at [144, 321] on div at bounding box center [151, 320] width 29 height 20
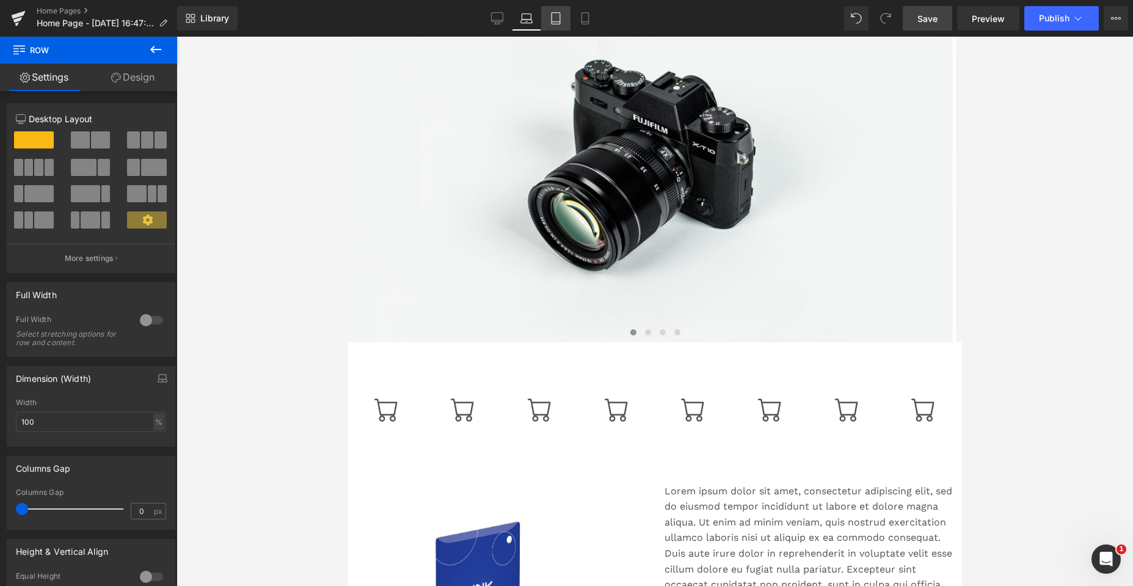
click at [556, 12] on icon at bounding box center [556, 18] width 12 height 12
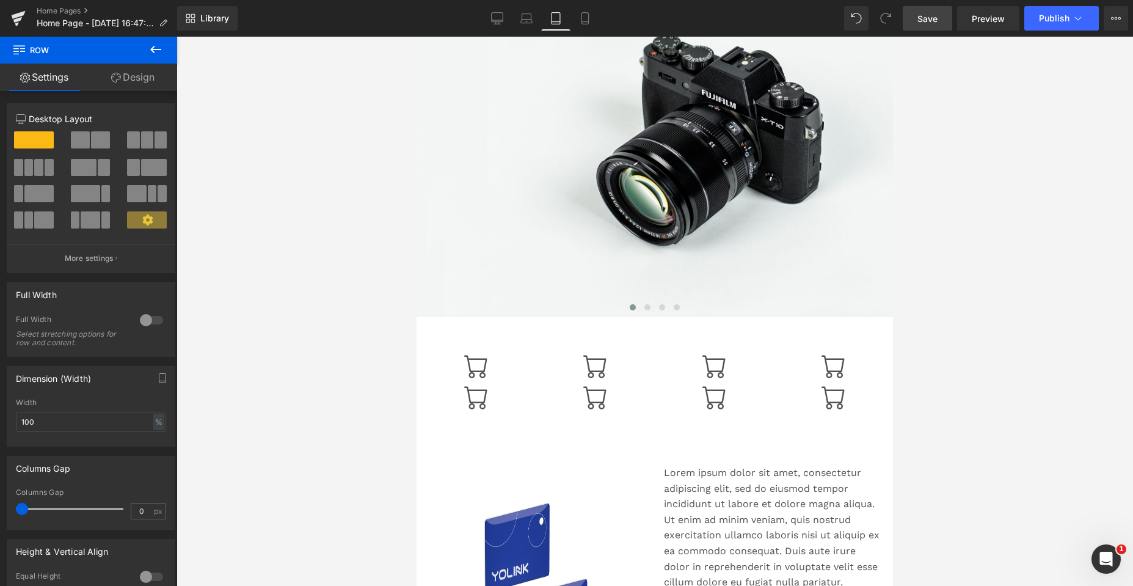
scroll to position [132, 0]
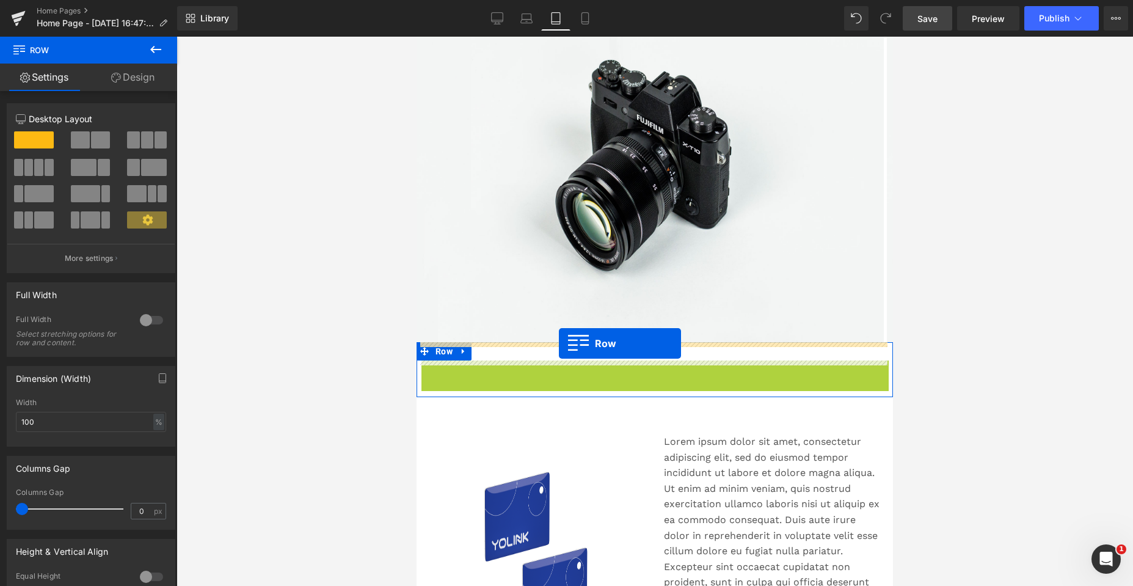
drag, startPoint x: 426, startPoint y: 371, endPoint x: 559, endPoint y: 343, distance: 135.9
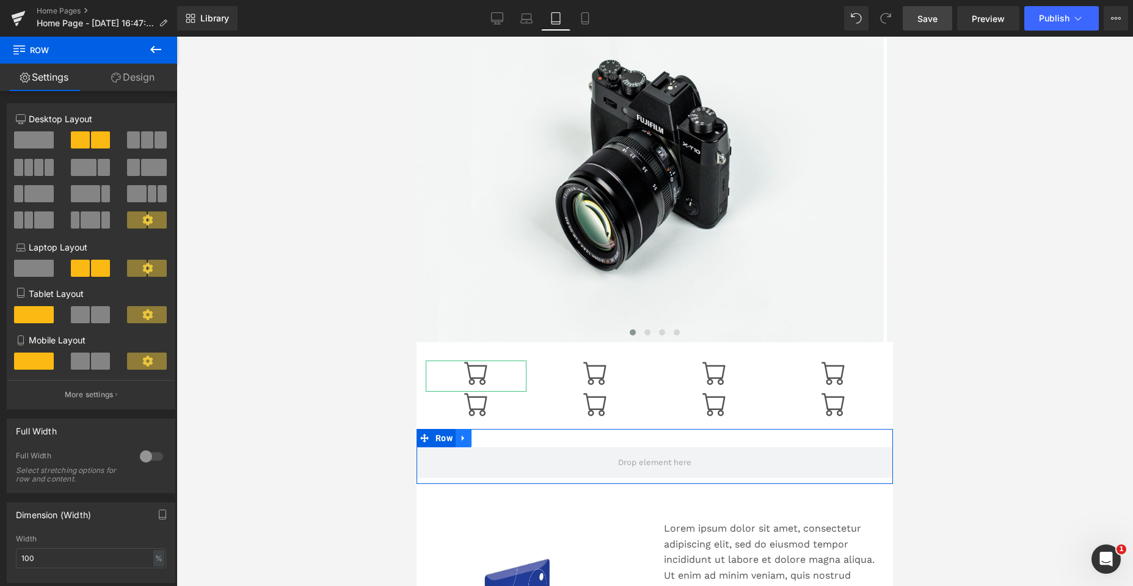
click at [467, 434] on icon at bounding box center [463, 438] width 9 height 9
click at [492, 436] on link at bounding box center [495, 438] width 16 height 18
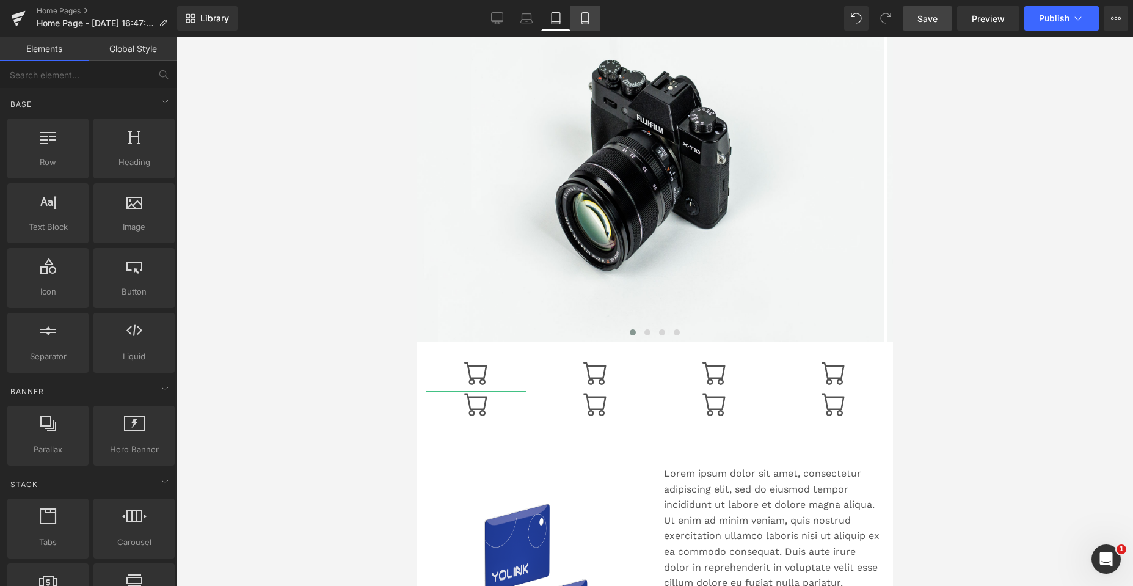
click at [584, 18] on icon at bounding box center [585, 18] width 12 height 12
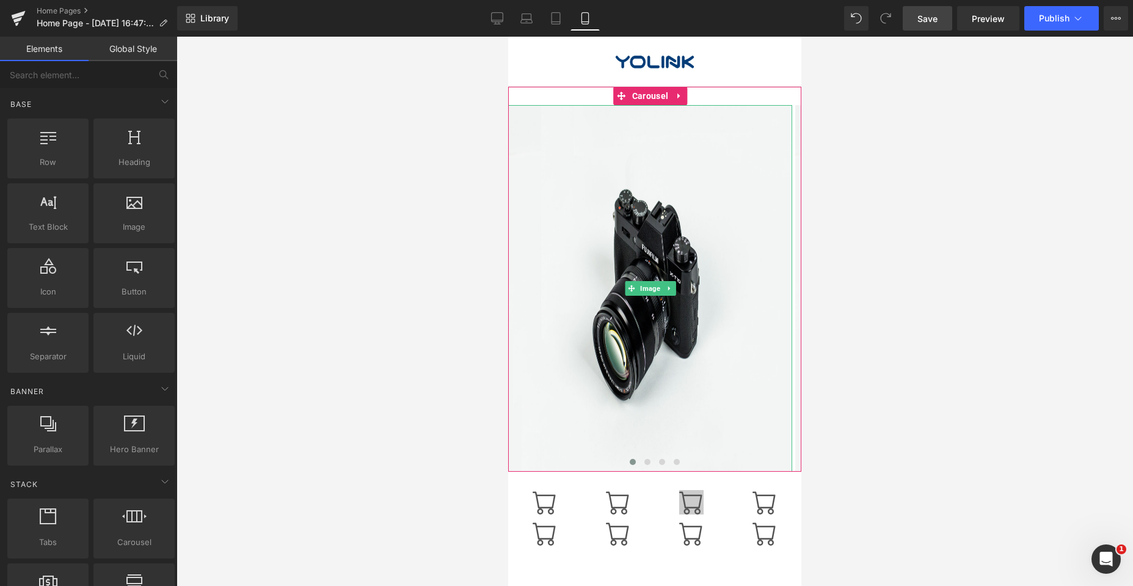
scroll to position [0, 0]
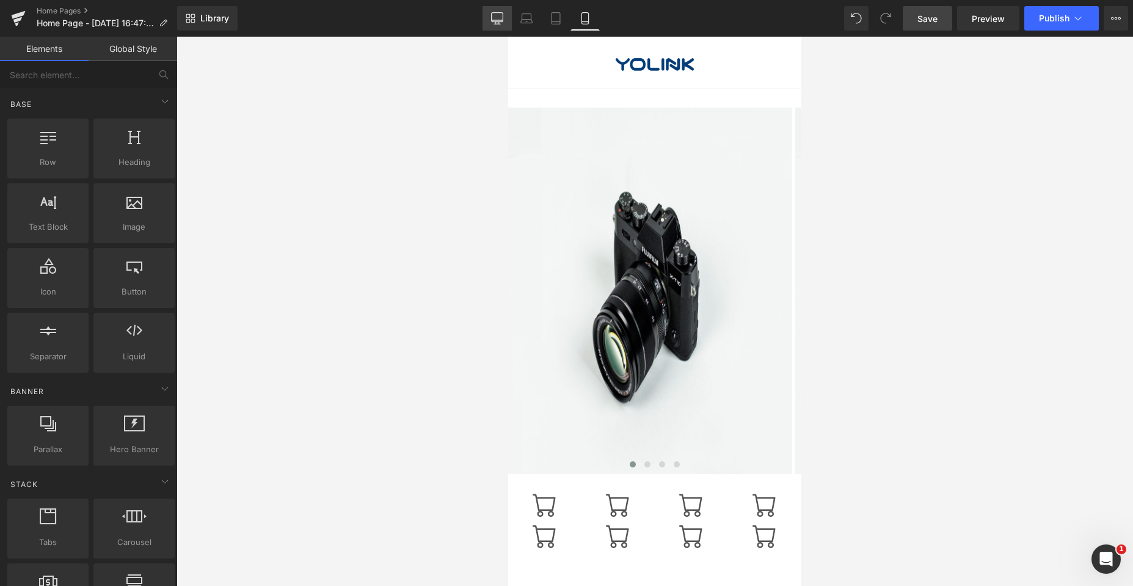
click at [498, 13] on icon at bounding box center [497, 17] width 12 height 9
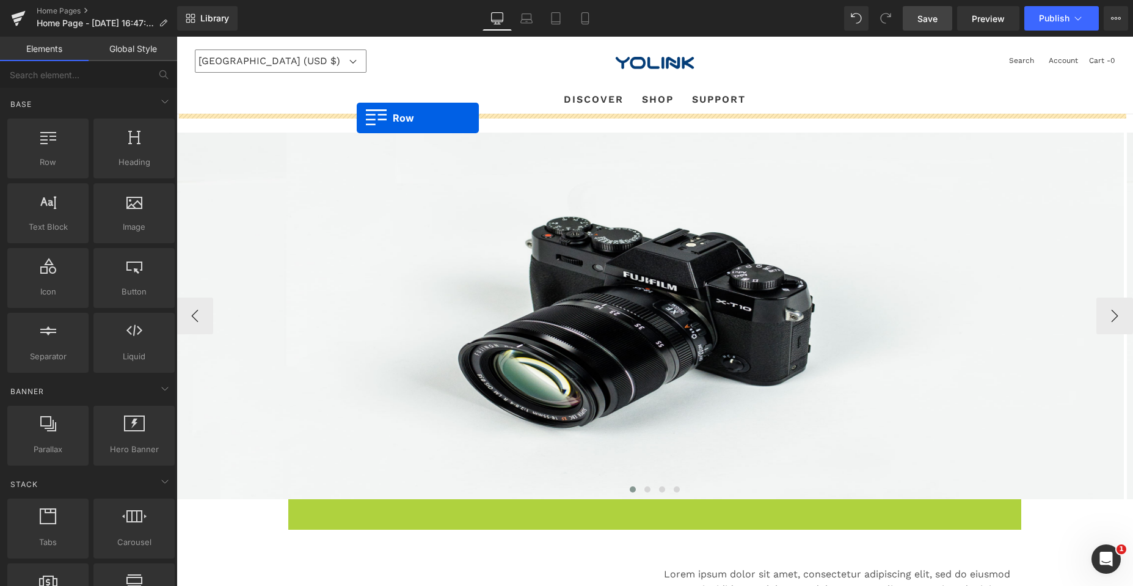
drag, startPoint x: 292, startPoint y: 430, endPoint x: 357, endPoint y: 118, distance: 318.7
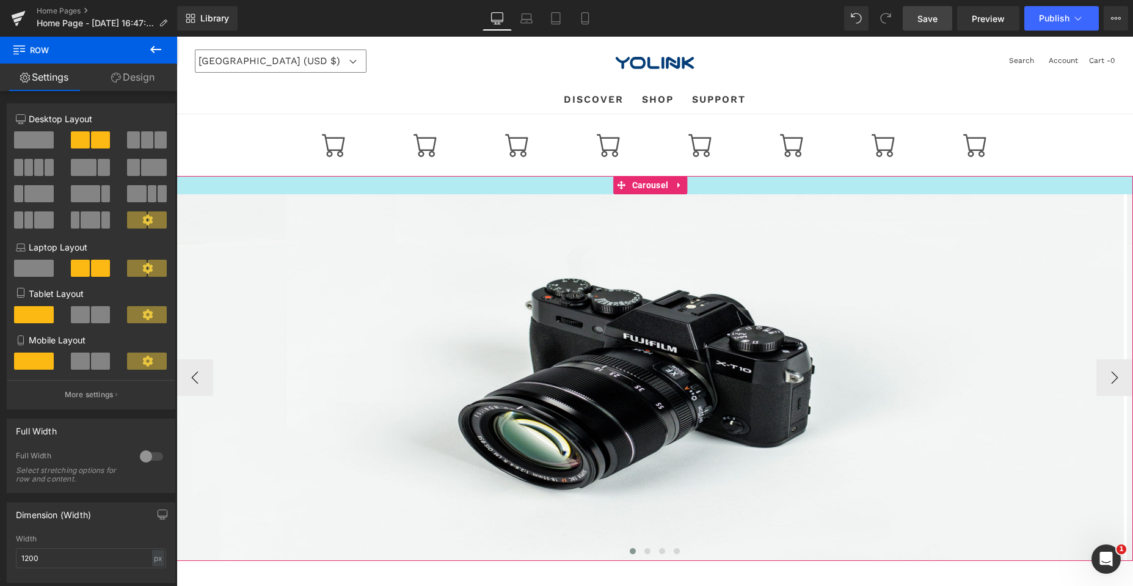
click at [278, 187] on div at bounding box center [654, 185] width 956 height 18
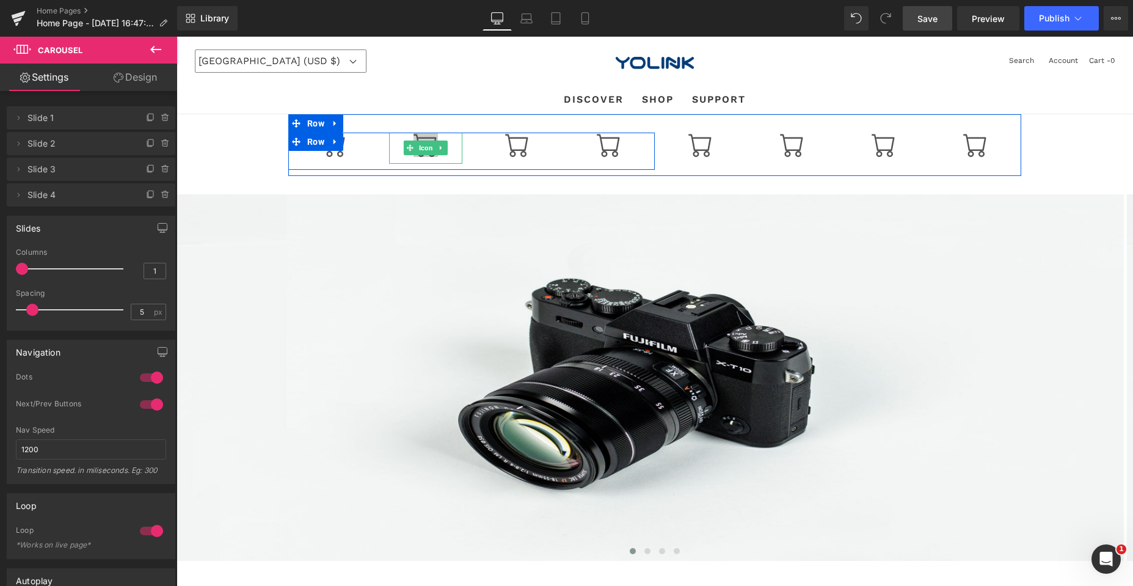
click at [415, 137] on icon at bounding box center [424, 145] width 23 height 23
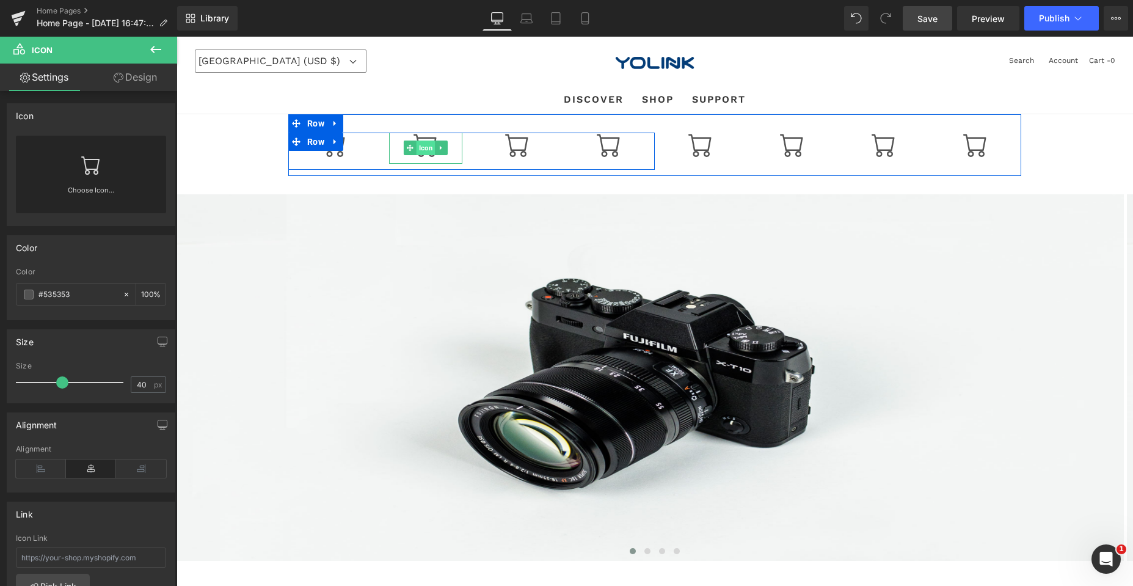
click at [418, 144] on span "Icon" at bounding box center [426, 147] width 19 height 15
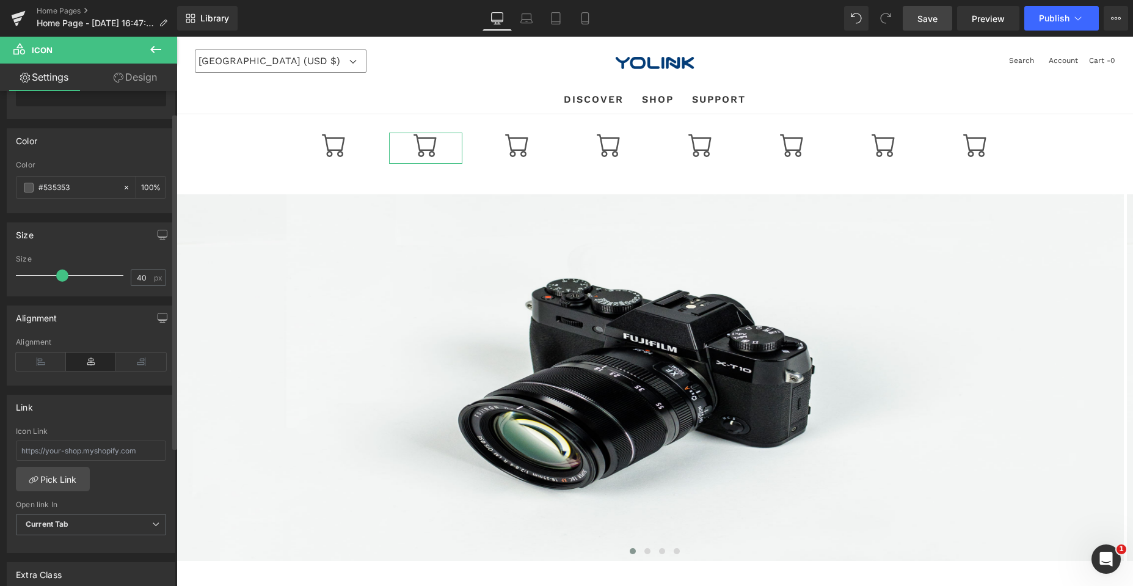
scroll to position [183, 0]
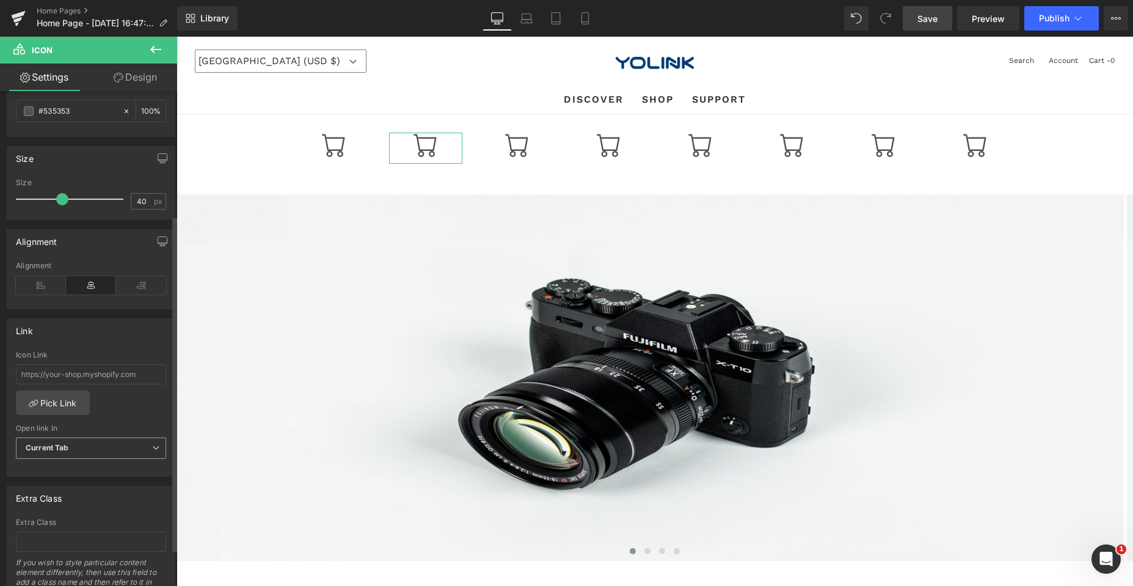
click at [84, 446] on span "Current Tab" at bounding box center [91, 447] width 150 height 21
click at [52, 486] on div "New Tab" at bounding box center [49, 488] width 31 height 9
click at [138, 443] on span "New Tab" at bounding box center [91, 447] width 150 height 21
click at [60, 470] on div "Current Tab" at bounding box center [55, 469] width 43 height 9
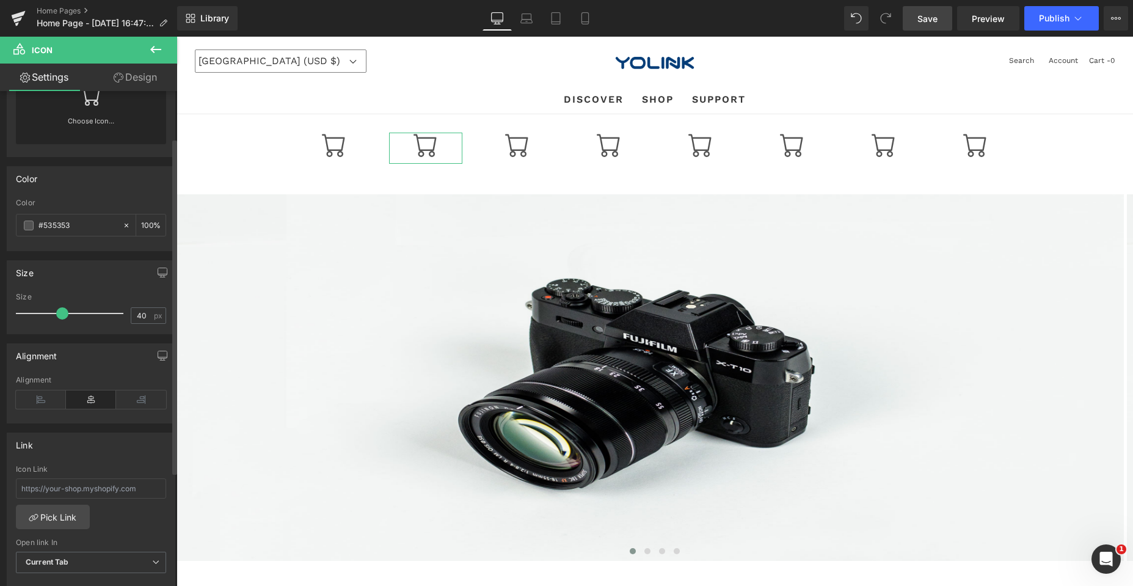
scroll to position [0, 0]
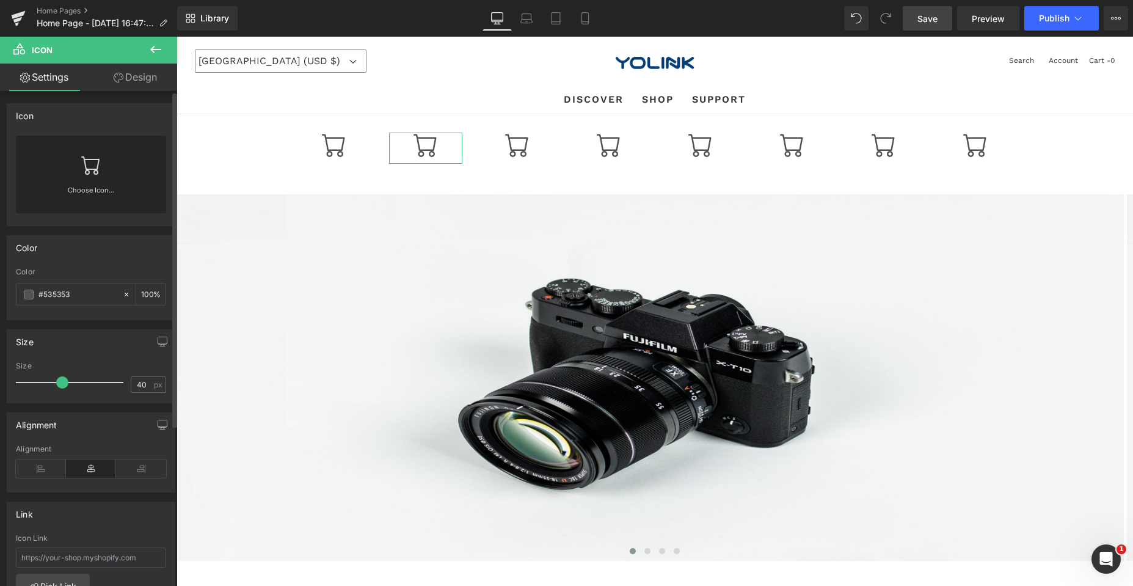
click at [80, 194] on link "Choose Icon..." at bounding box center [91, 198] width 150 height 29
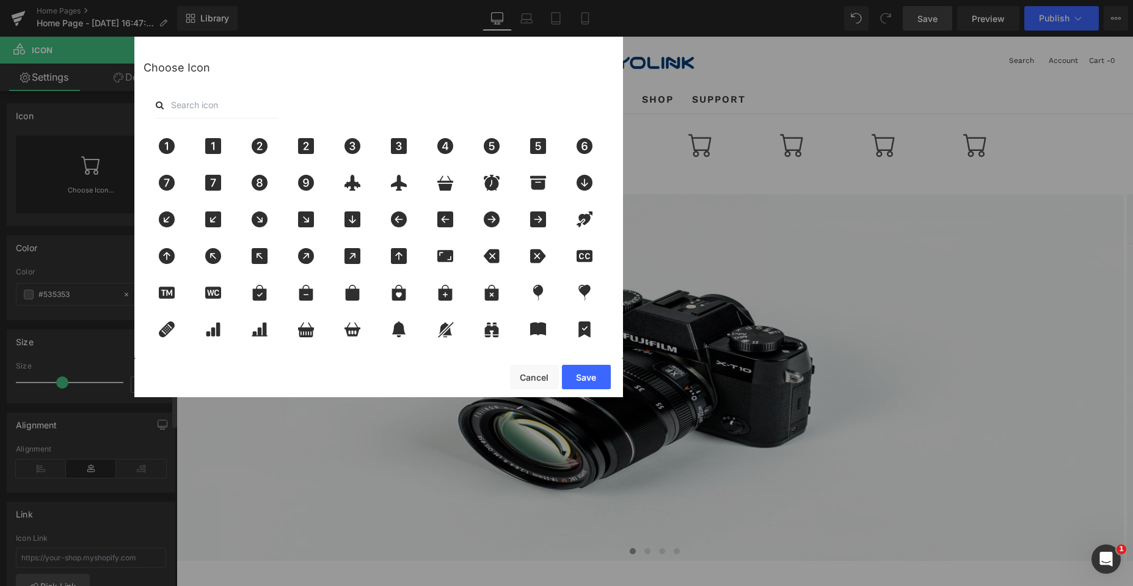
click at [87, 0] on div "Icon You are previewing how the will restyle your page. You can not edit Elemen…" at bounding box center [566, 0] width 1133 height 0
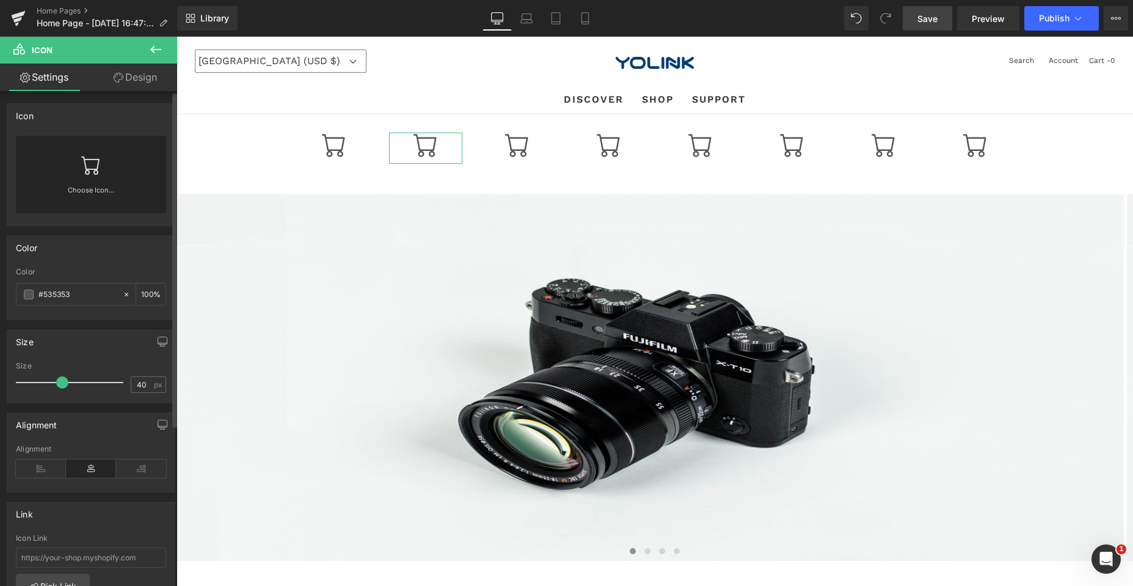
click at [87, 189] on link "Choose Icon..." at bounding box center [91, 198] width 150 height 29
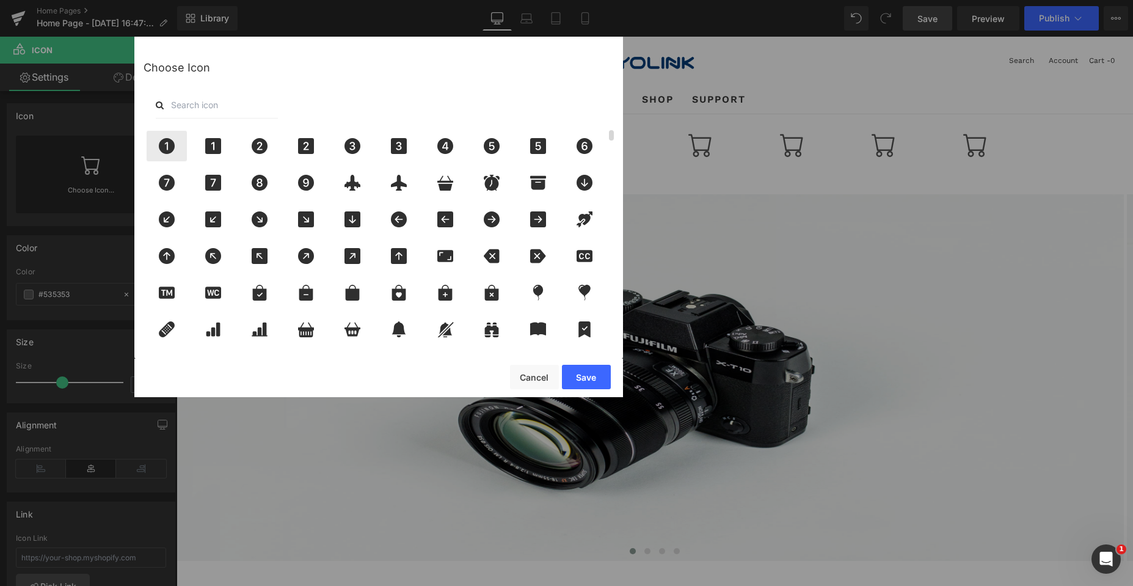
click at [166, 150] on icon at bounding box center [167, 146] width 16 height 16
click at [589, 377] on button "Save" at bounding box center [586, 377] width 49 height 24
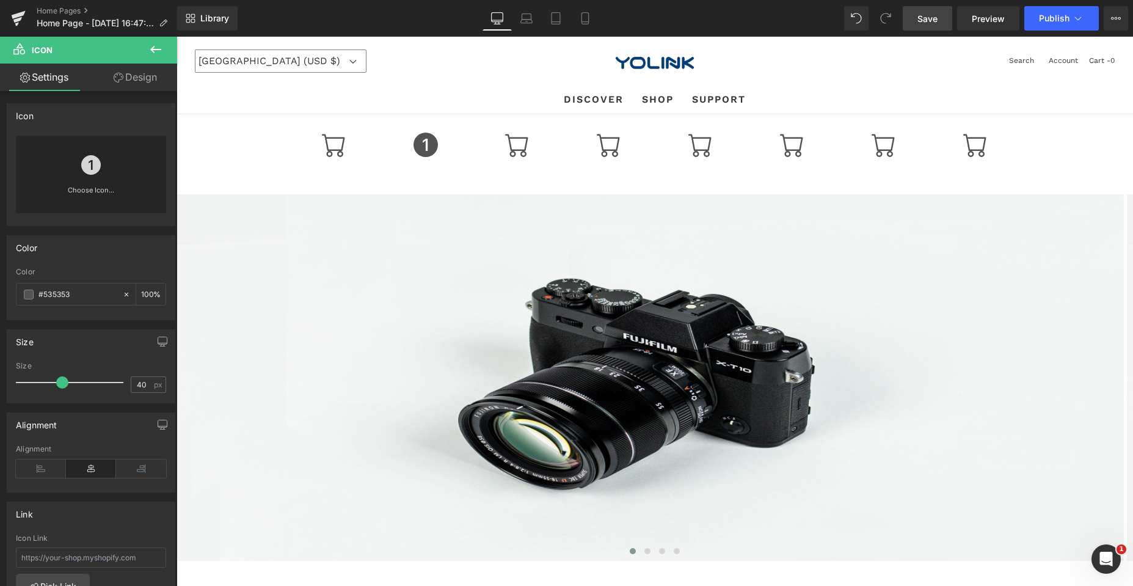
click at [153, 48] on icon at bounding box center [155, 49] width 15 height 15
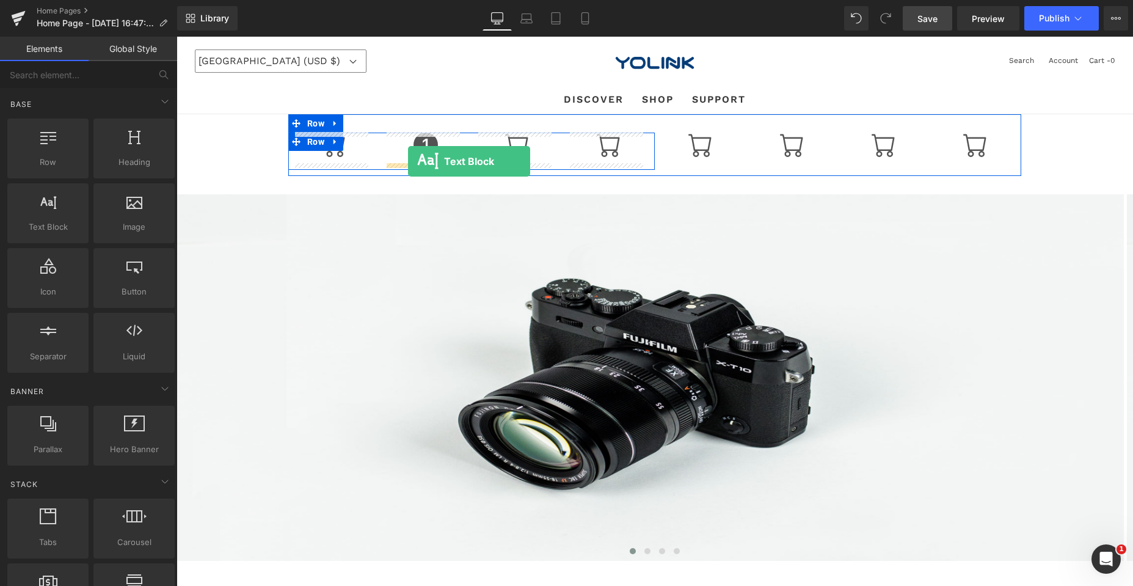
drag, startPoint x: 225, startPoint y: 266, endPoint x: 408, endPoint y: 161, distance: 210.4
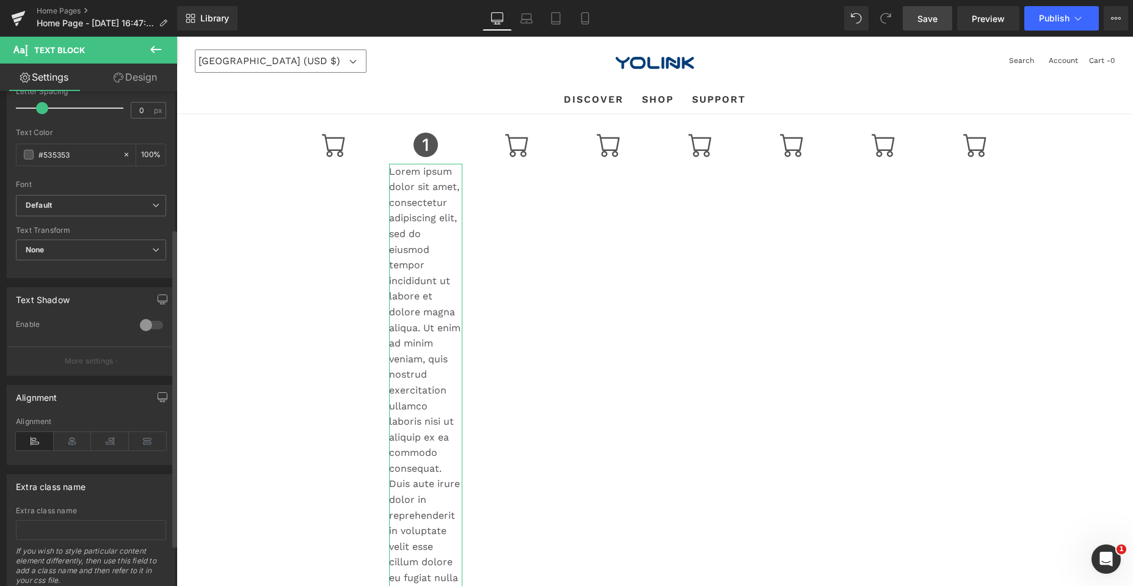
scroll to position [244, 0]
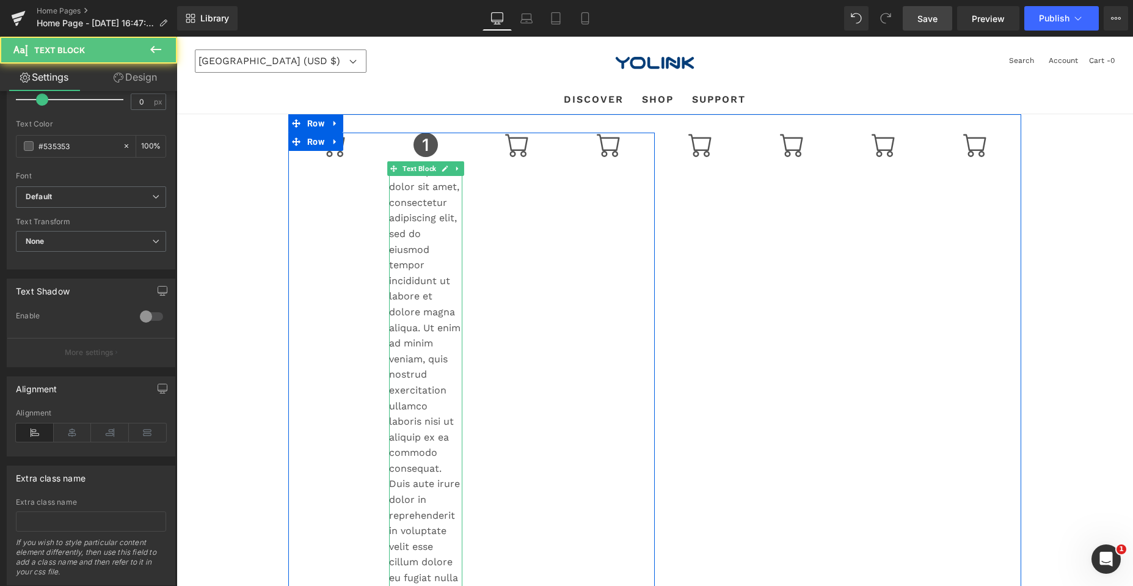
click at [424, 287] on p "Lorem ipsum dolor sit amet, consectetur adipiscing elit, sed do eiusmod tempor …" at bounding box center [425, 453] width 73 height 578
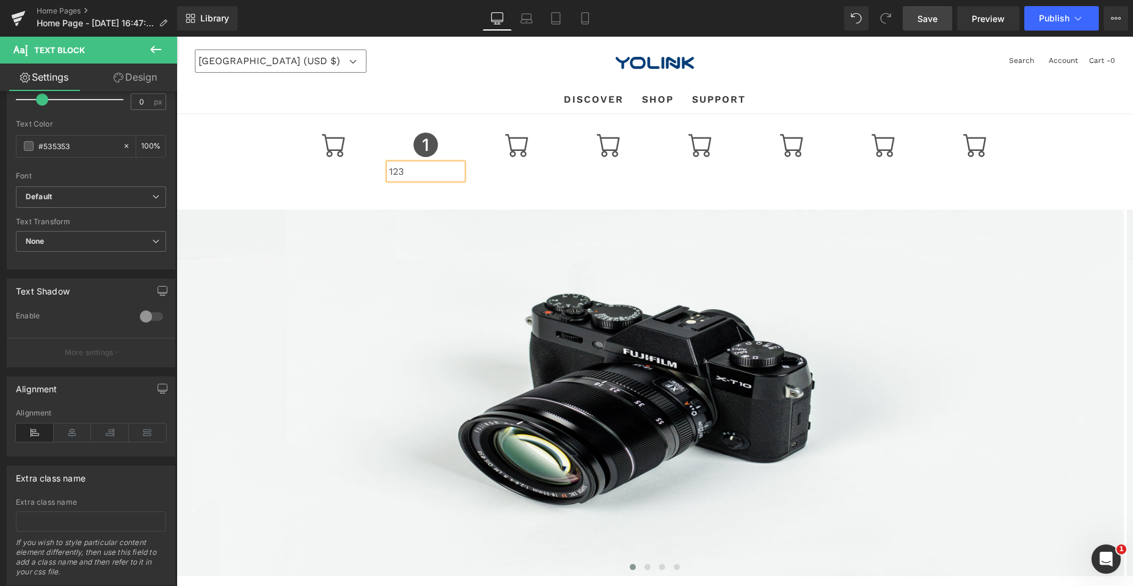
click at [446, 85] on div "United States (USD $) Afghanistan (AFN ؋) Åland Islands (EUR €) Albania (ALL L)…" at bounding box center [654, 61] width 956 height 49
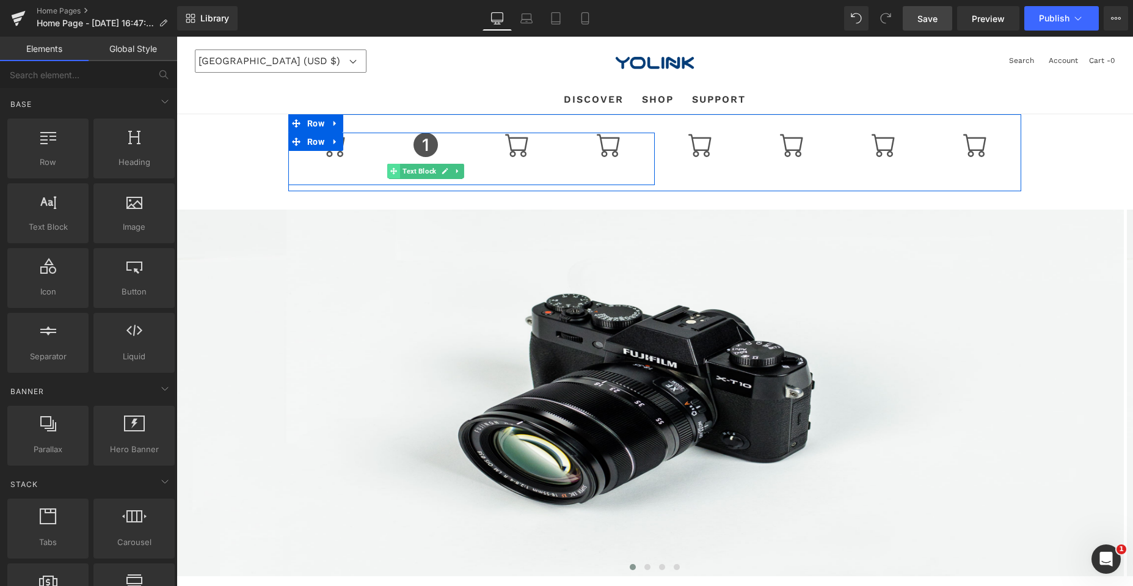
click at [390, 169] on icon at bounding box center [393, 171] width 7 height 7
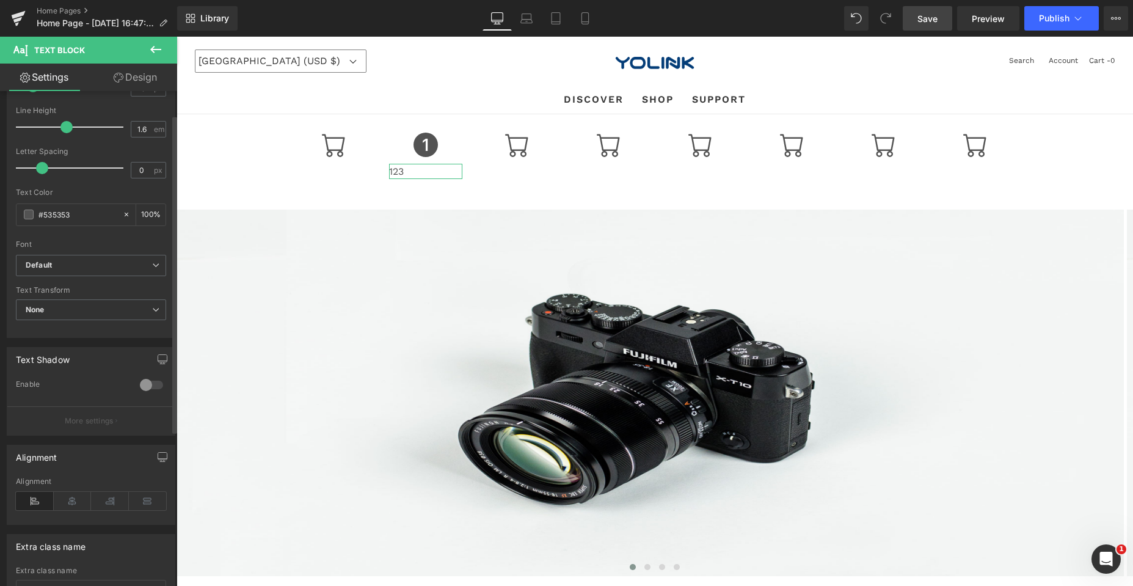
scroll to position [183, 0]
click at [67, 495] on icon at bounding box center [73, 493] width 38 height 18
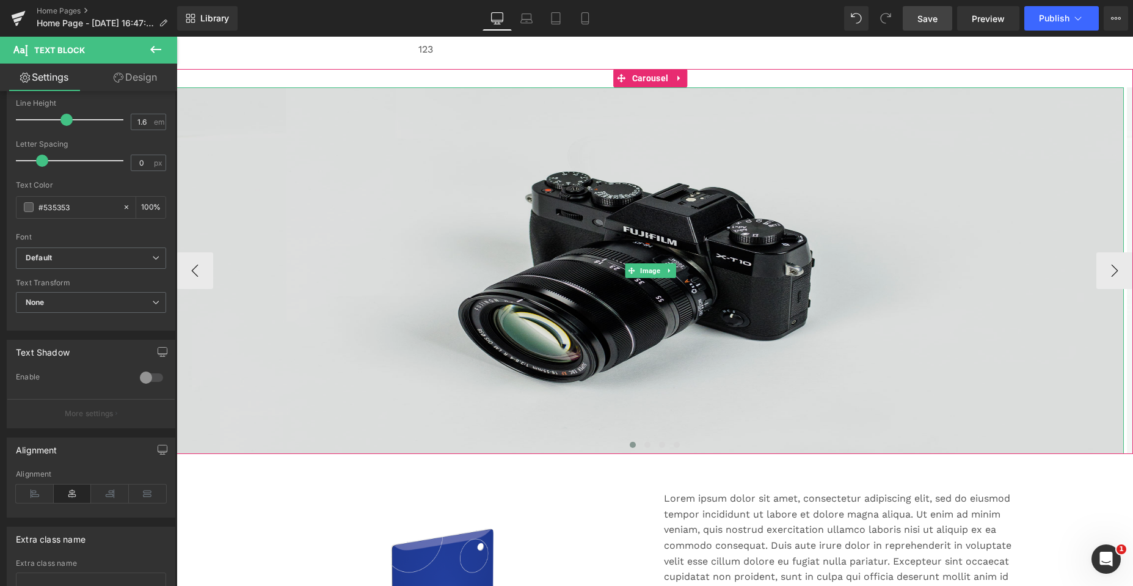
scroll to position [0, 0]
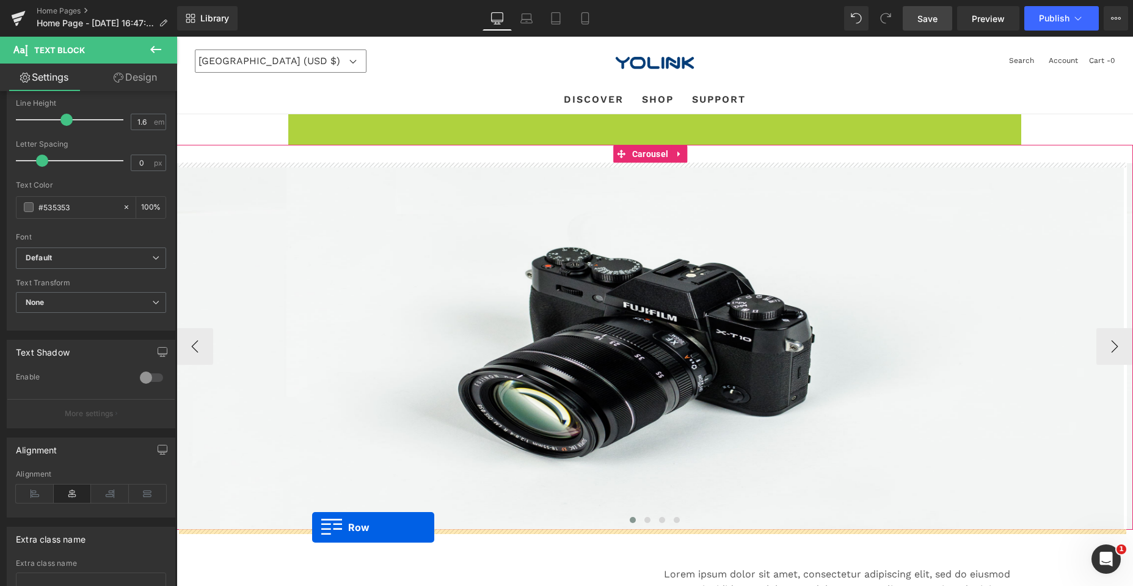
drag, startPoint x: 290, startPoint y: 122, endPoint x: 312, endPoint y: 527, distance: 406.1
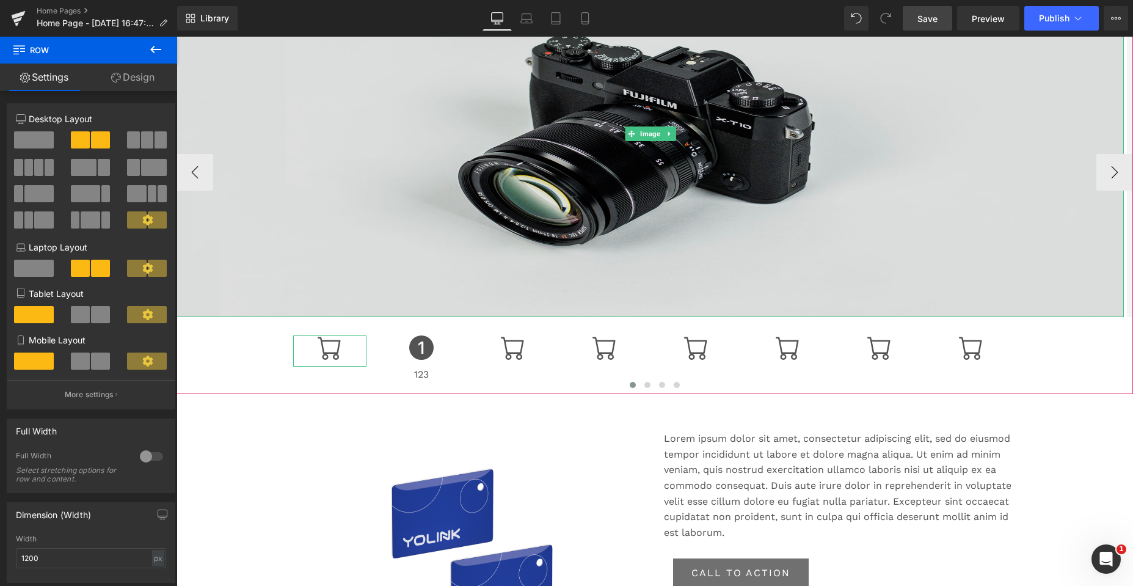
scroll to position [183, 0]
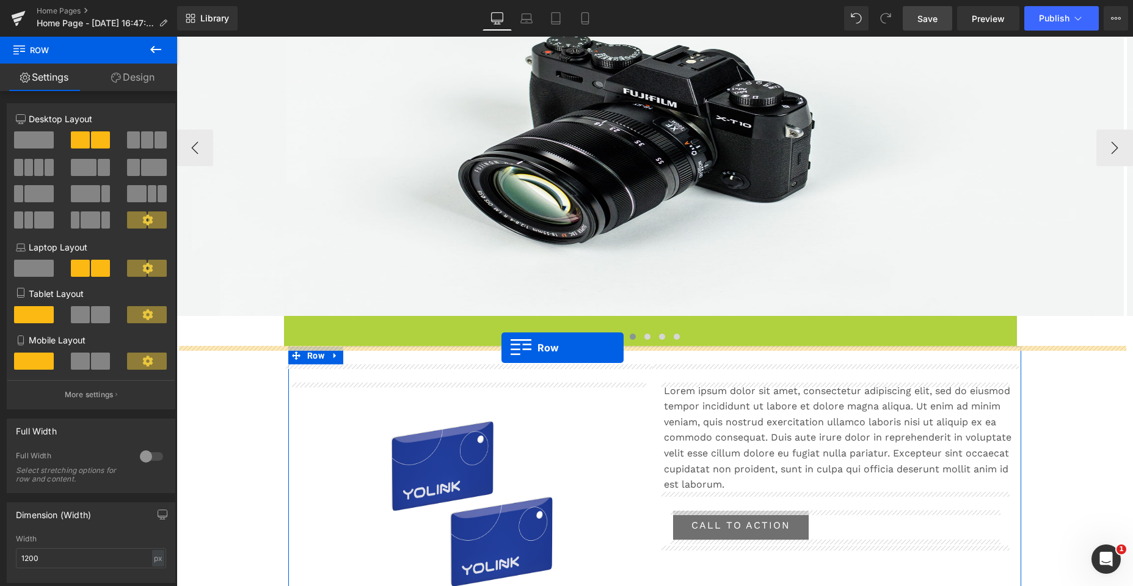
drag, startPoint x: 289, startPoint y: 322, endPoint x: 501, endPoint y: 347, distance: 213.4
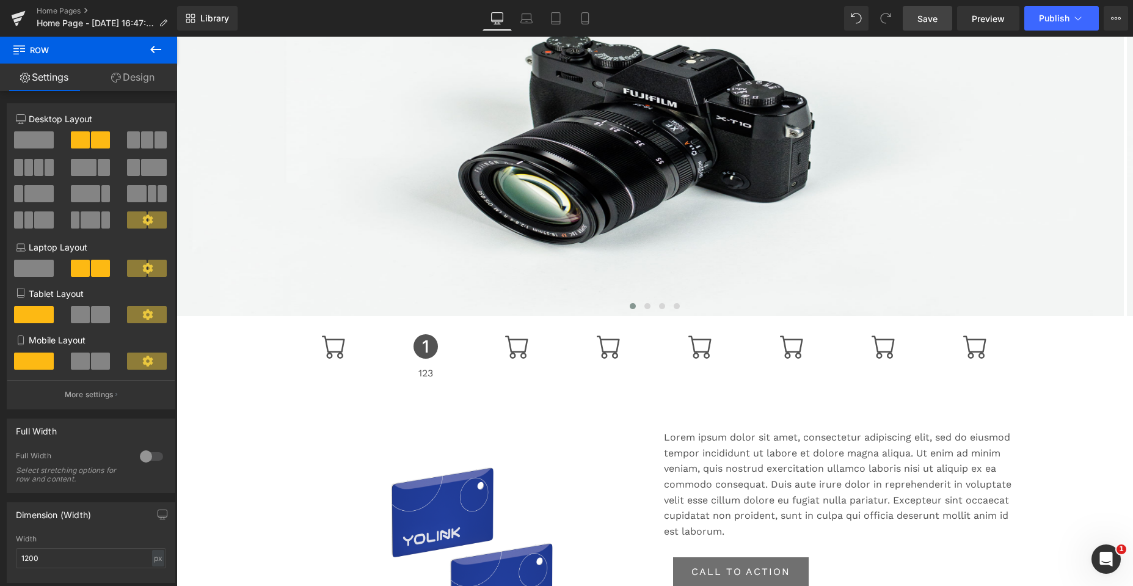
click at [154, 49] on icon at bounding box center [155, 49] width 11 height 7
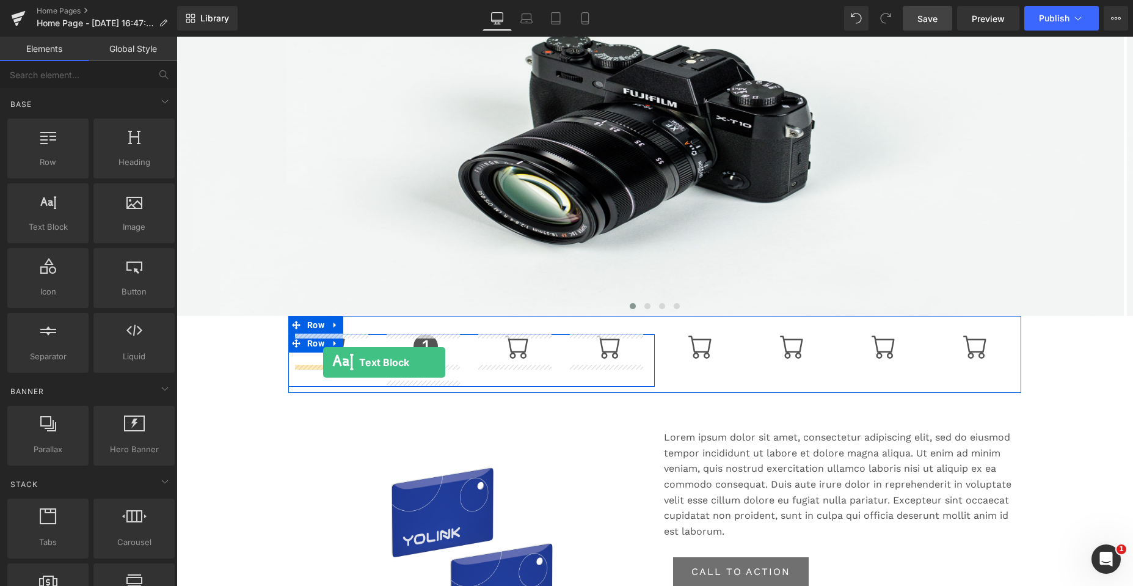
drag, startPoint x: 230, startPoint y: 258, endPoint x: 323, endPoint y: 362, distance: 139.7
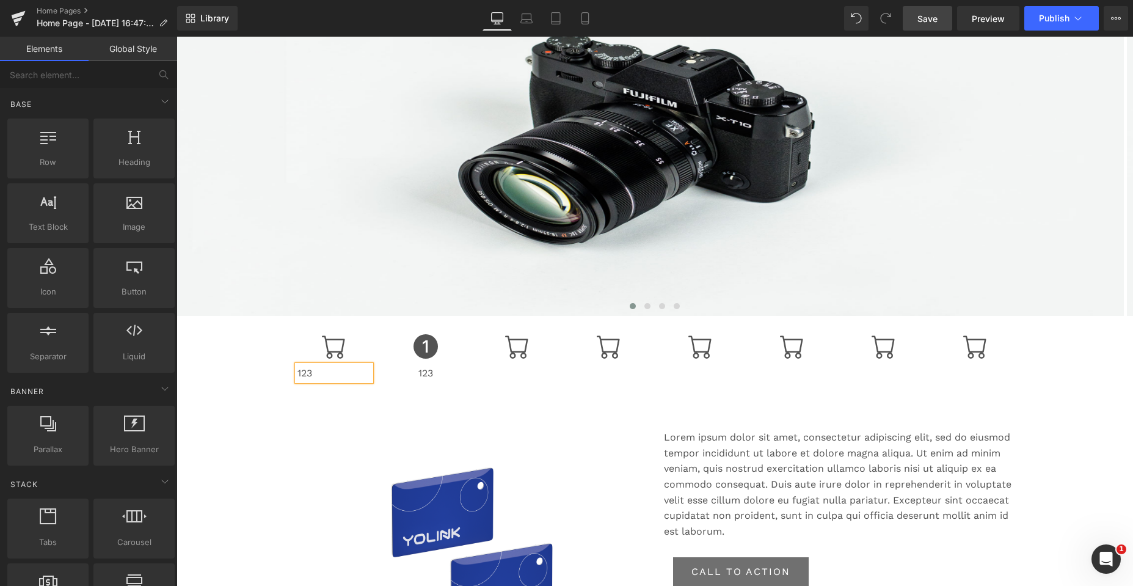
click at [275, 378] on div "Image Image ‹ › Carousel Icon 123 Text Block Icon 123 Text Block Icon Icon Row …" at bounding box center [654, 395] width 956 height 929
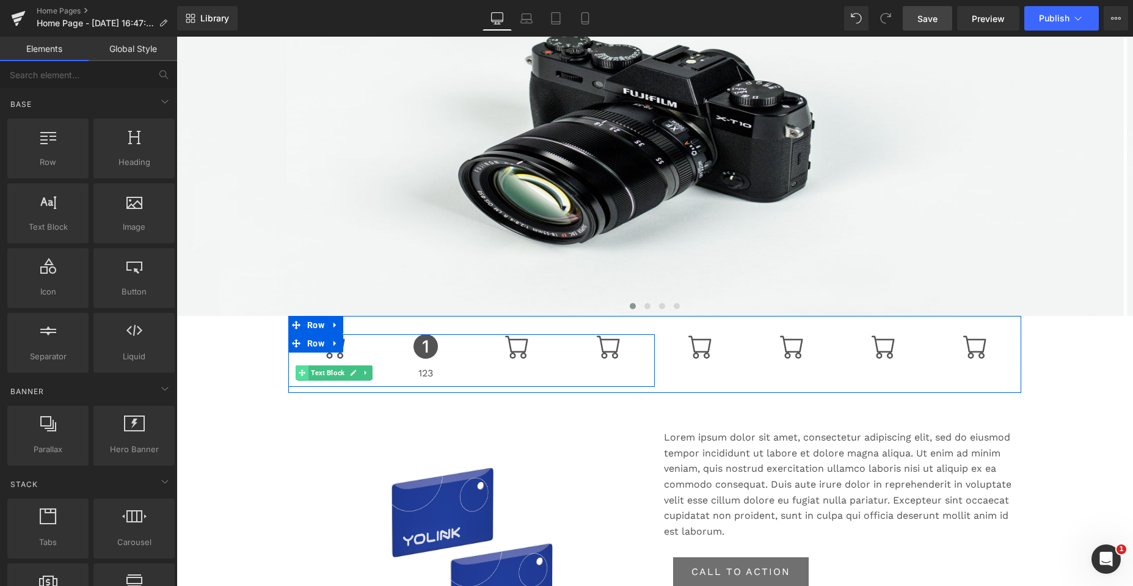
click at [299, 371] on icon at bounding box center [302, 372] width 7 height 7
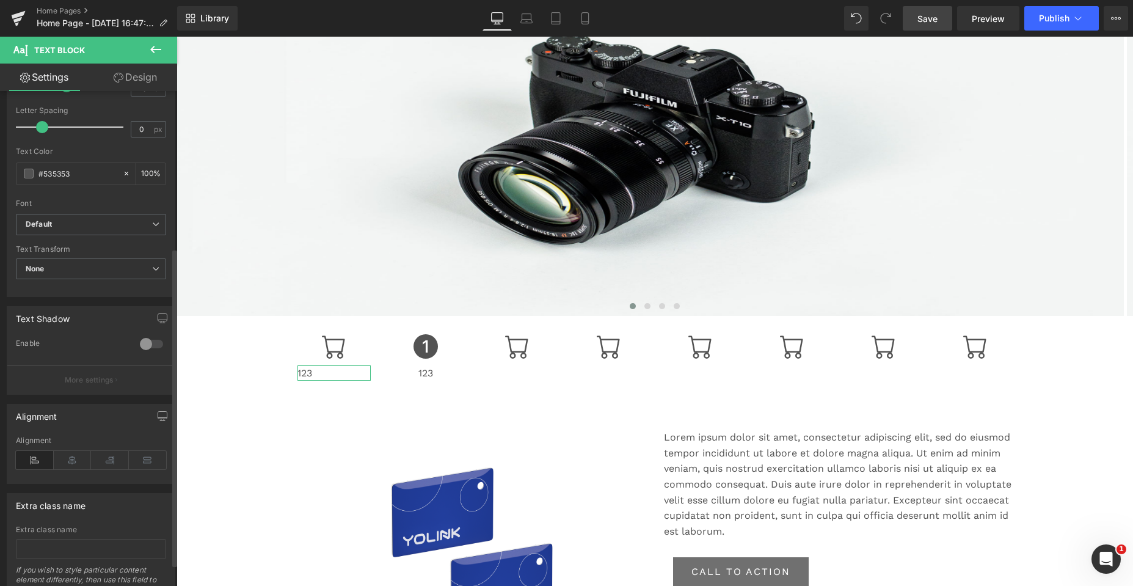
scroll to position [244, 0]
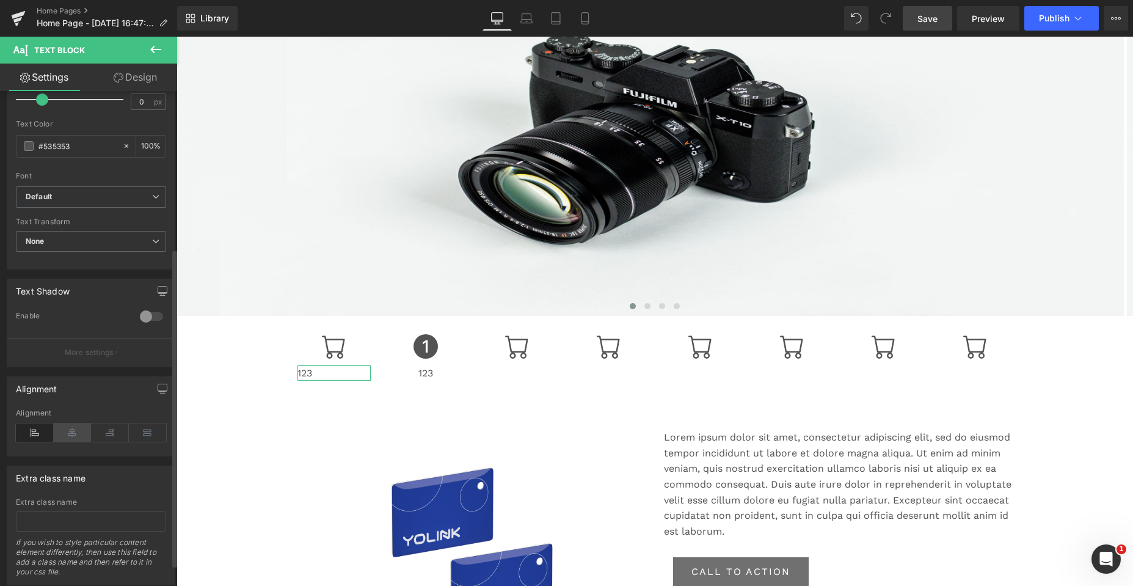
click at [75, 429] on icon at bounding box center [73, 432] width 38 height 18
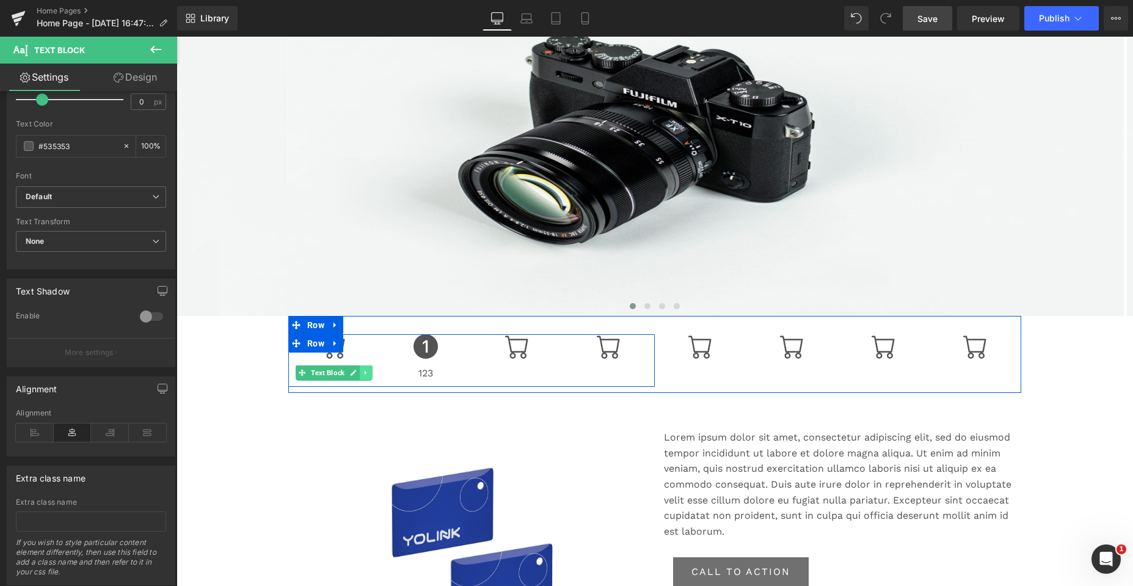
click at [365, 372] on icon at bounding box center [366, 373] width 2 height 4
click at [360, 373] on link at bounding box center [360, 372] width 13 height 15
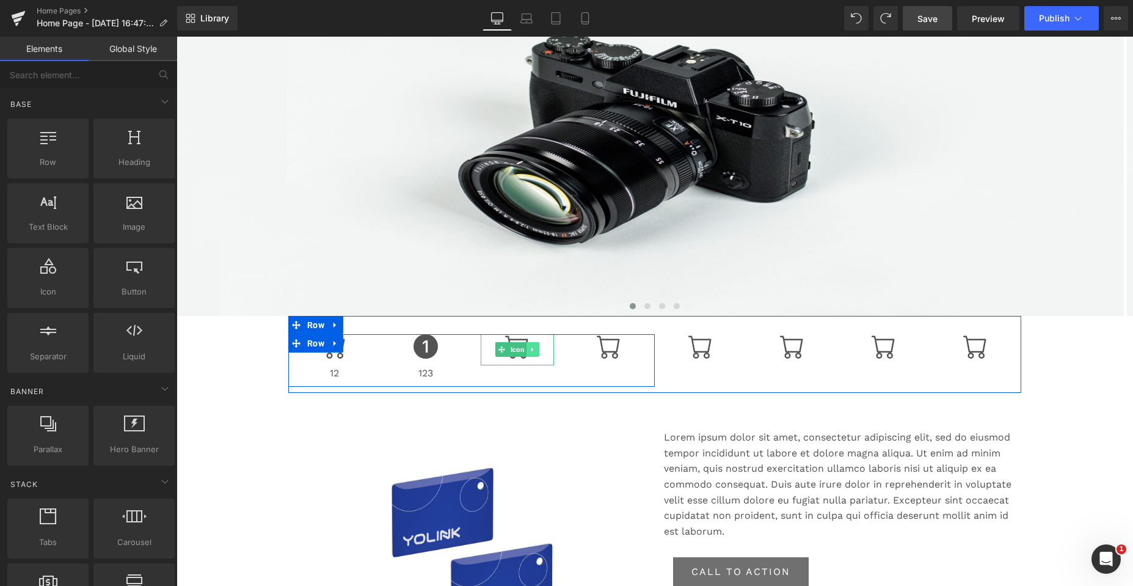
click at [531, 349] on icon at bounding box center [532, 349] width 2 height 4
click at [524, 348] on icon at bounding box center [526, 349] width 7 height 7
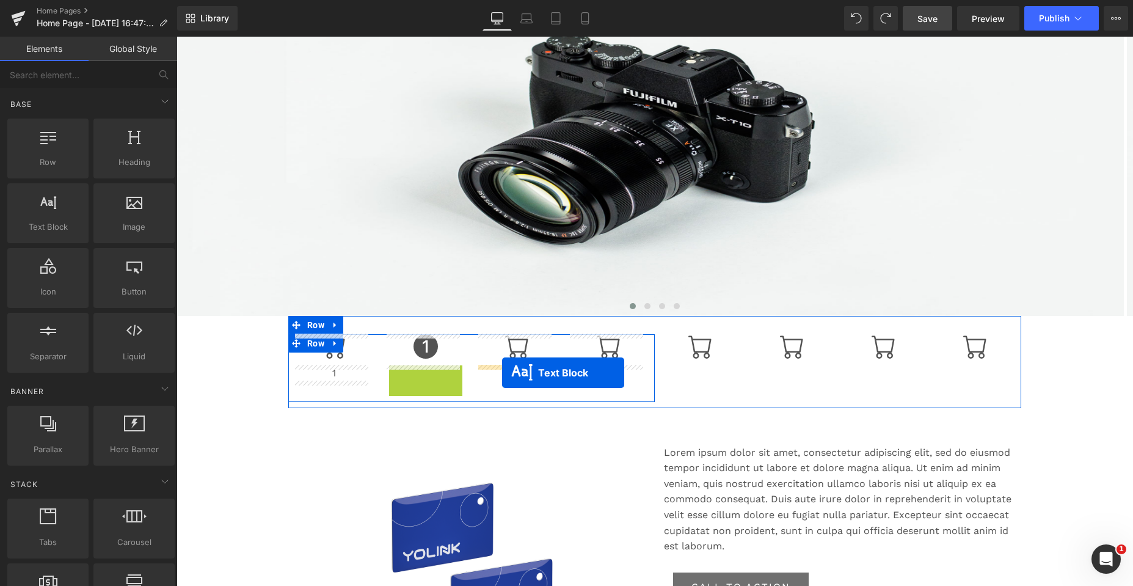
drag, startPoint x: 388, startPoint y: 372, endPoint x: 502, endPoint y: 373, distance: 113.6
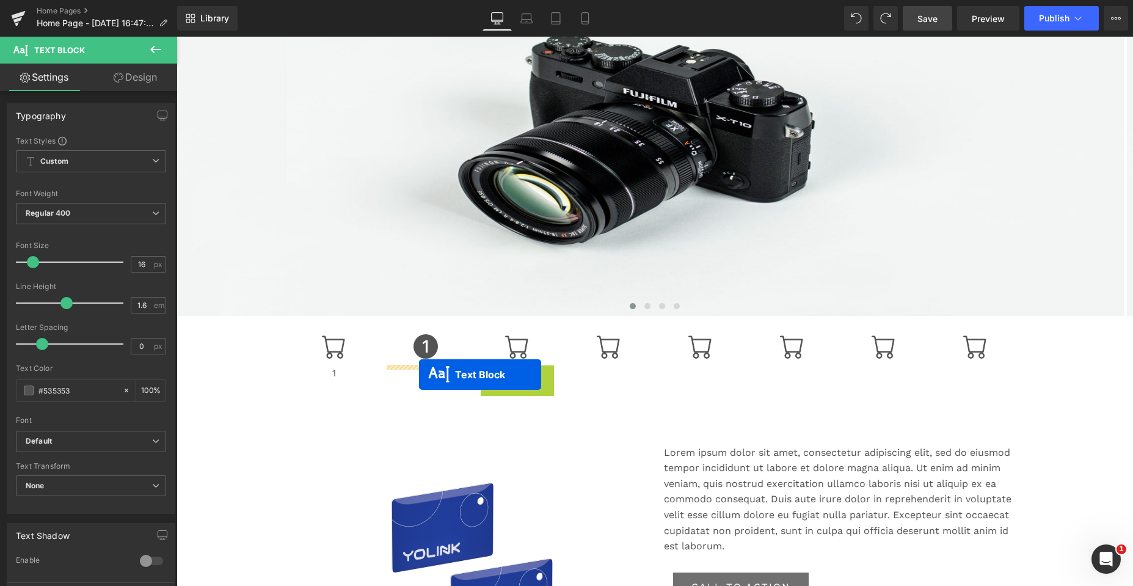
drag, startPoint x: 478, startPoint y: 373, endPoint x: 419, endPoint y: 374, distance: 58.7
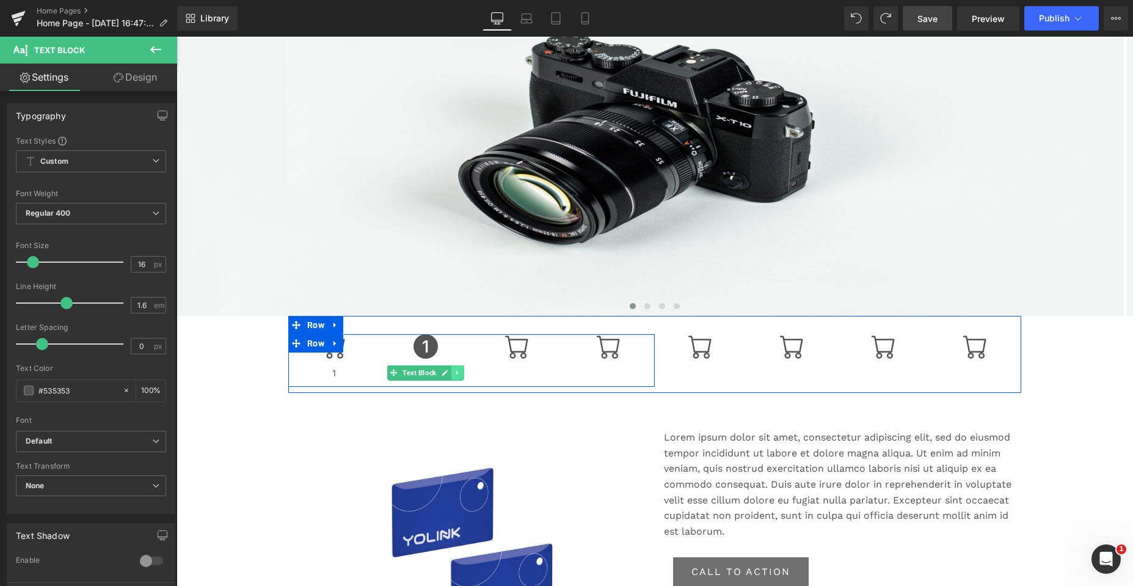
click at [457, 372] on icon at bounding box center [457, 372] width 7 height 7
click at [423, 374] on icon at bounding box center [426, 373] width 6 height 6
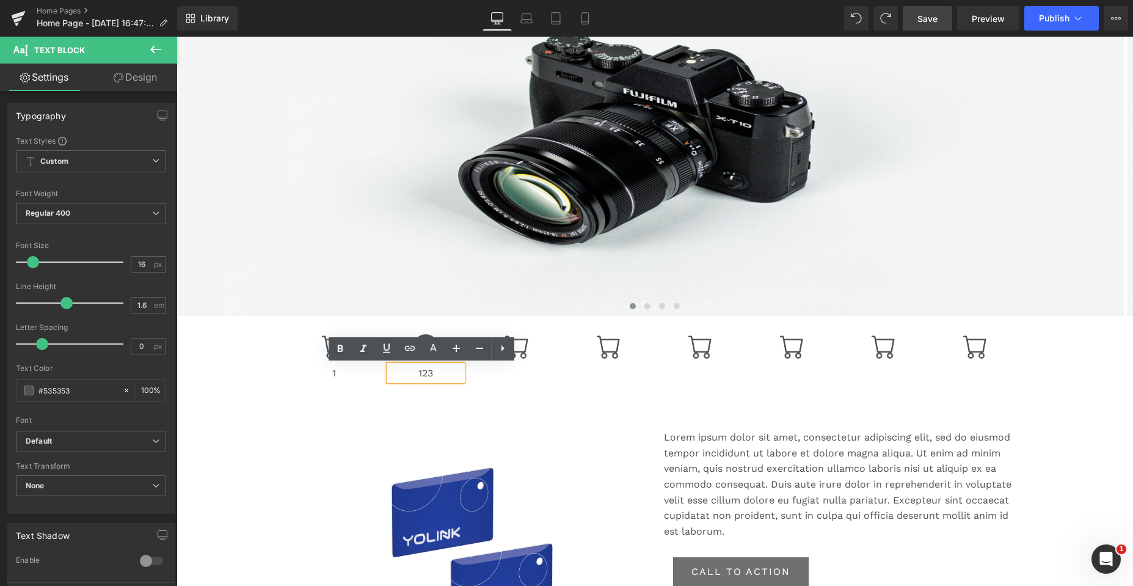
click at [482, 379] on div "Icon 1 Text Block Icon 123 Text Block Icon Icon Row" at bounding box center [471, 360] width 366 height 53
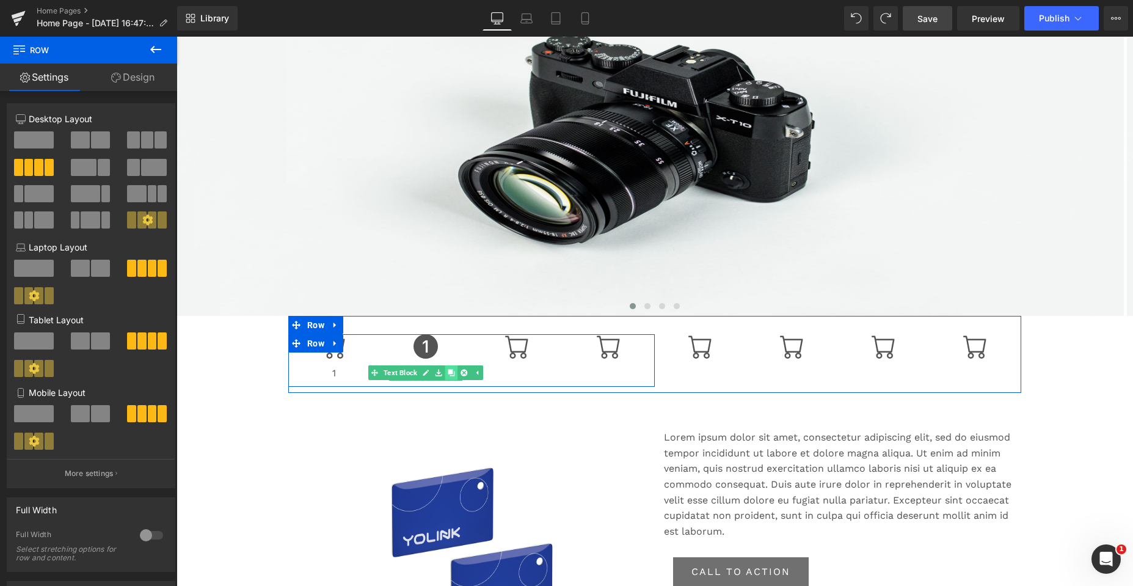
click at [450, 372] on icon at bounding box center [451, 372] width 7 height 7
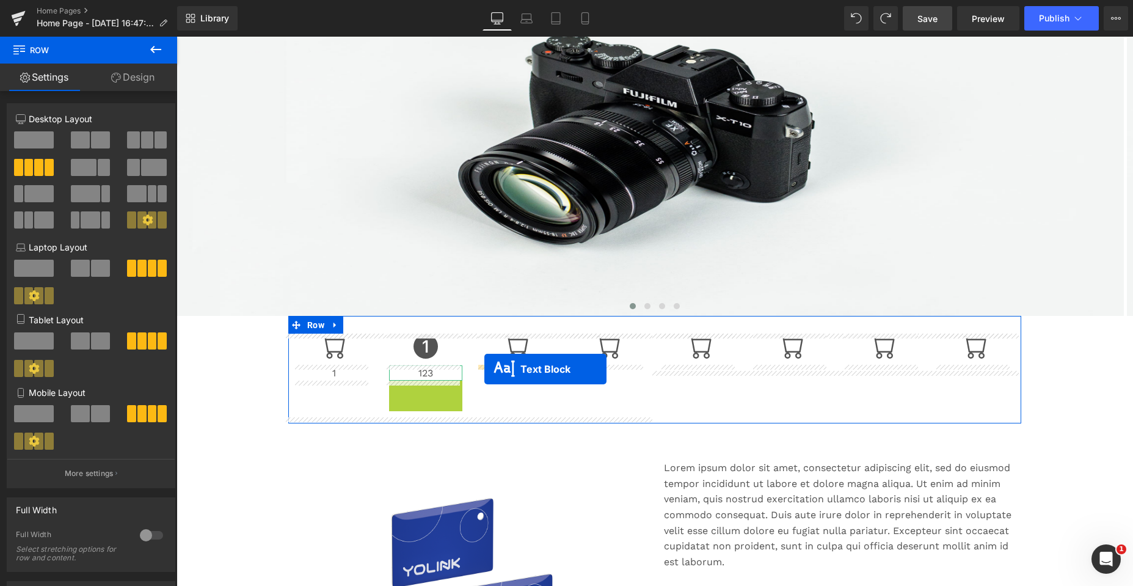
drag, startPoint x: 388, startPoint y: 388, endPoint x: 484, endPoint y: 369, distance: 98.5
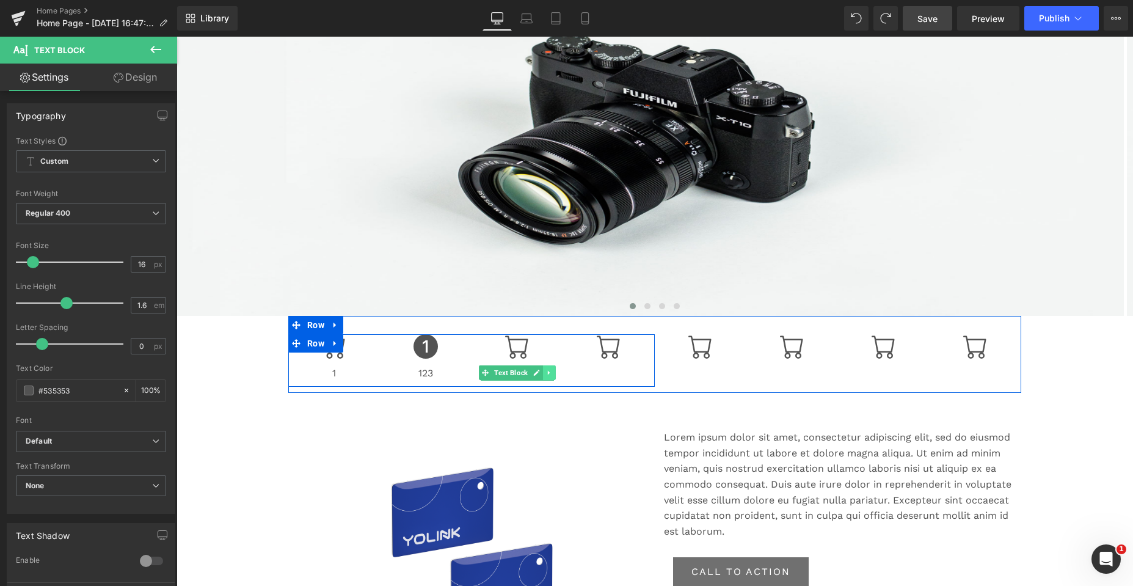
click at [546, 370] on icon at bounding box center [549, 372] width 7 height 7
click at [539, 372] on icon at bounding box center [542, 372] width 7 height 7
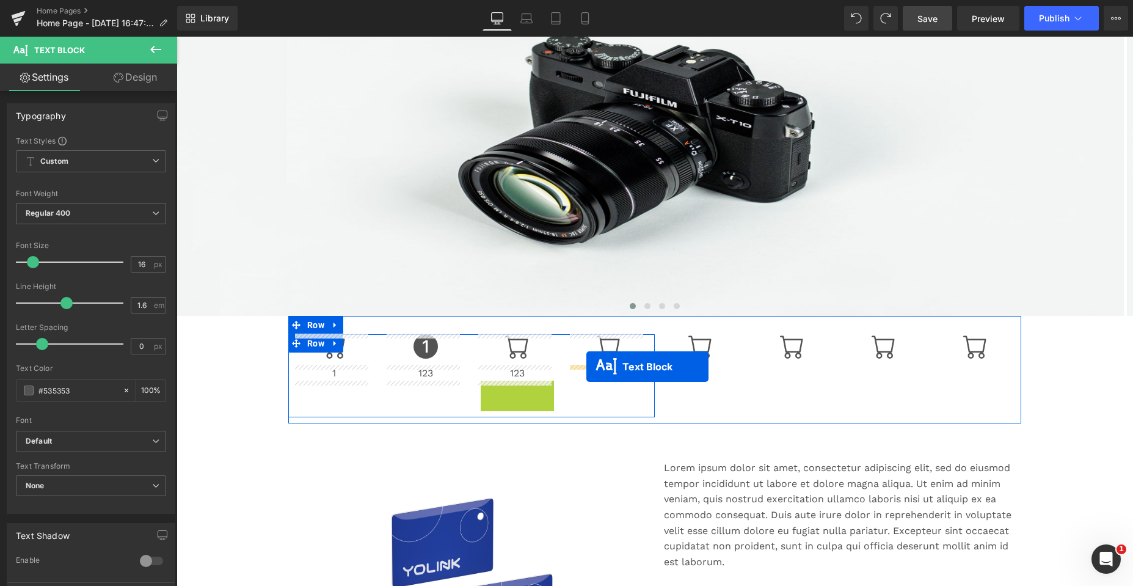
drag, startPoint x: 482, startPoint y: 389, endPoint x: 586, endPoint y: 366, distance: 106.3
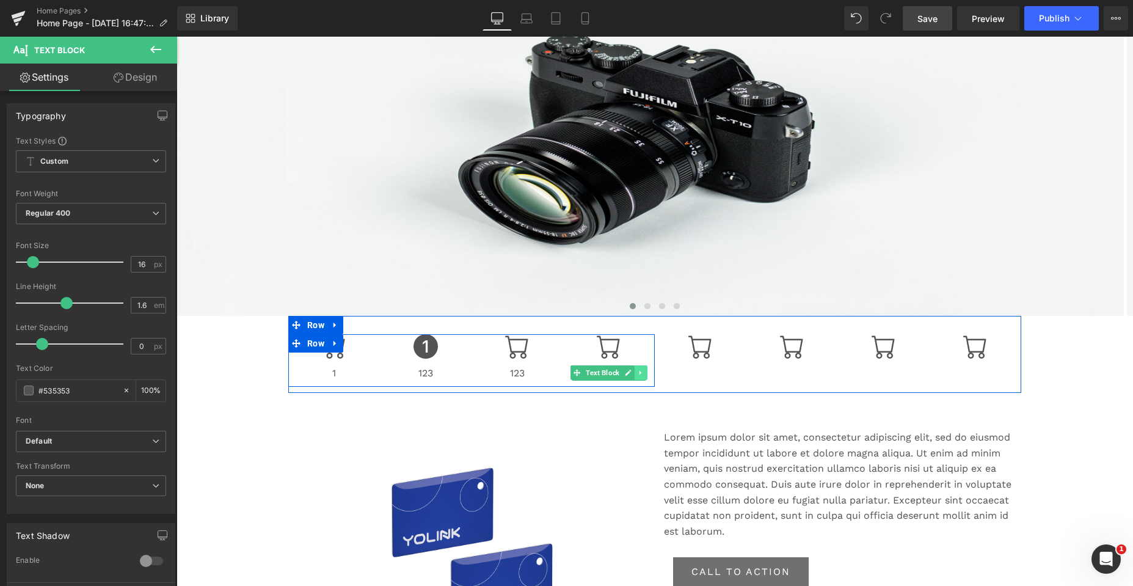
click at [639, 371] on icon at bounding box center [640, 373] width 2 height 4
click at [631, 374] on icon at bounding box center [634, 372] width 7 height 7
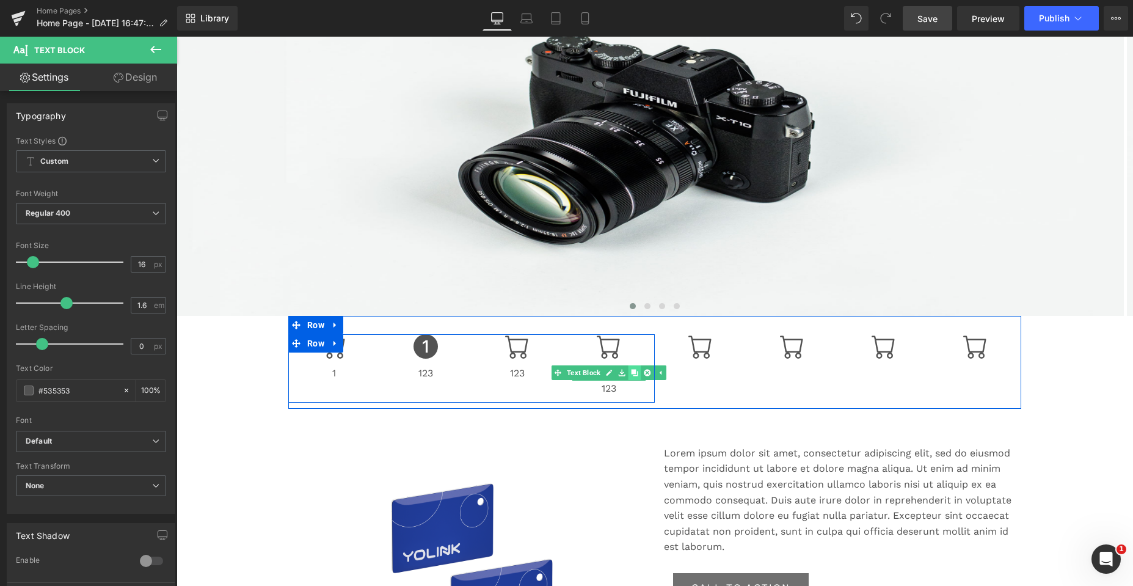
click at [631, 374] on icon at bounding box center [634, 372] width 7 height 7
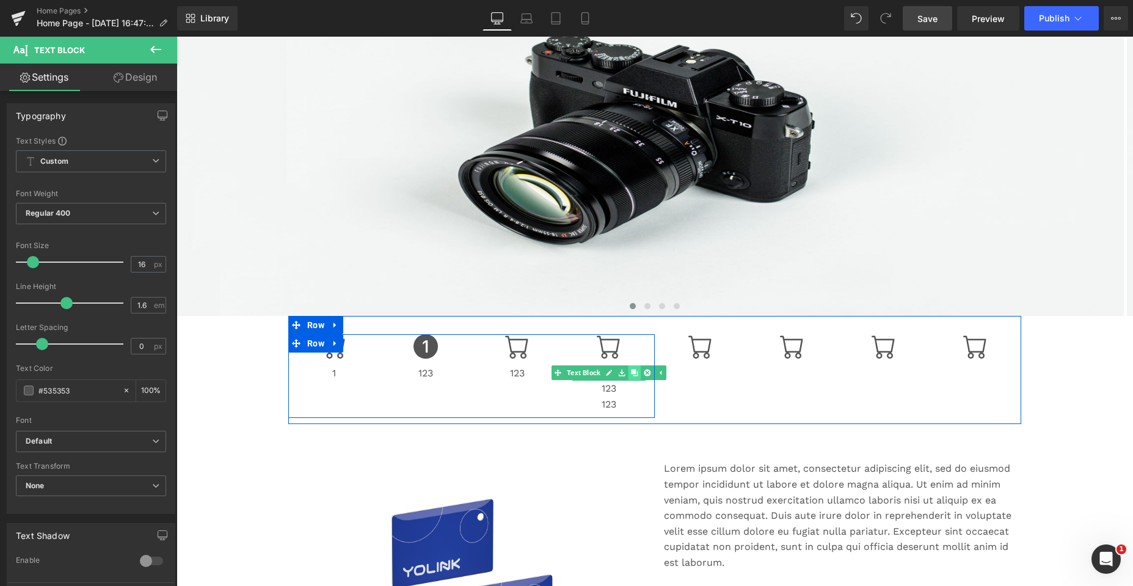
click at [631, 374] on icon at bounding box center [634, 372] width 7 height 7
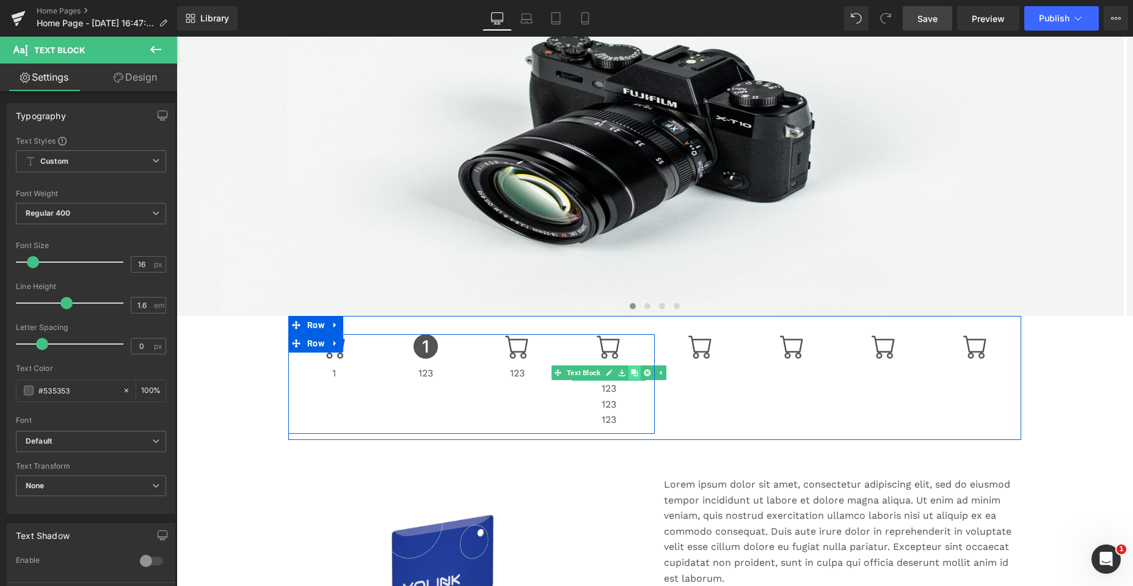
click at [631, 374] on icon at bounding box center [634, 372] width 7 height 7
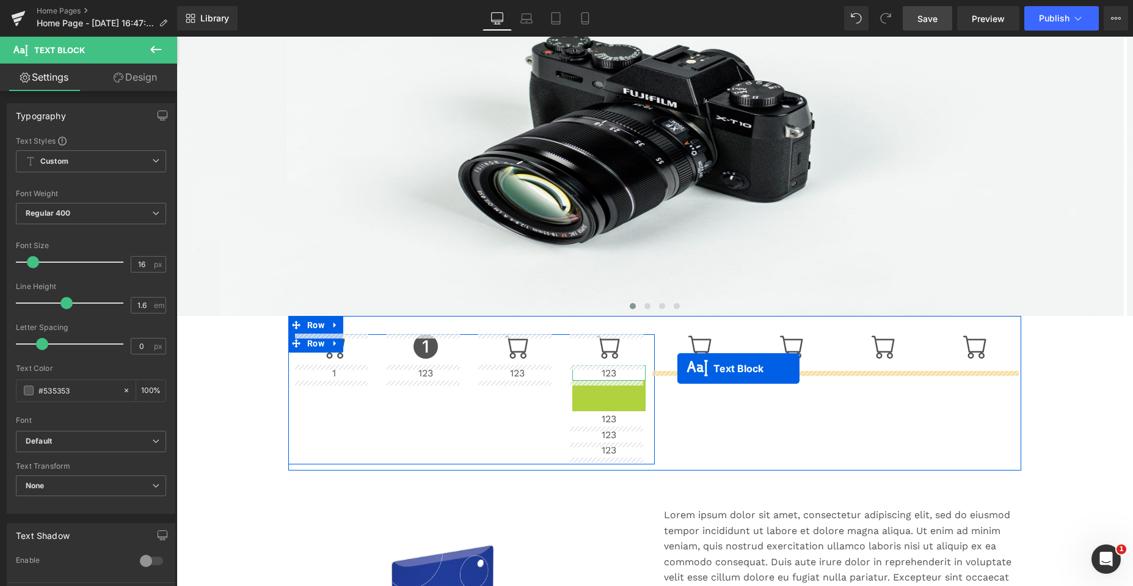
drag, startPoint x: 572, startPoint y: 387, endPoint x: 677, endPoint y: 368, distance: 107.3
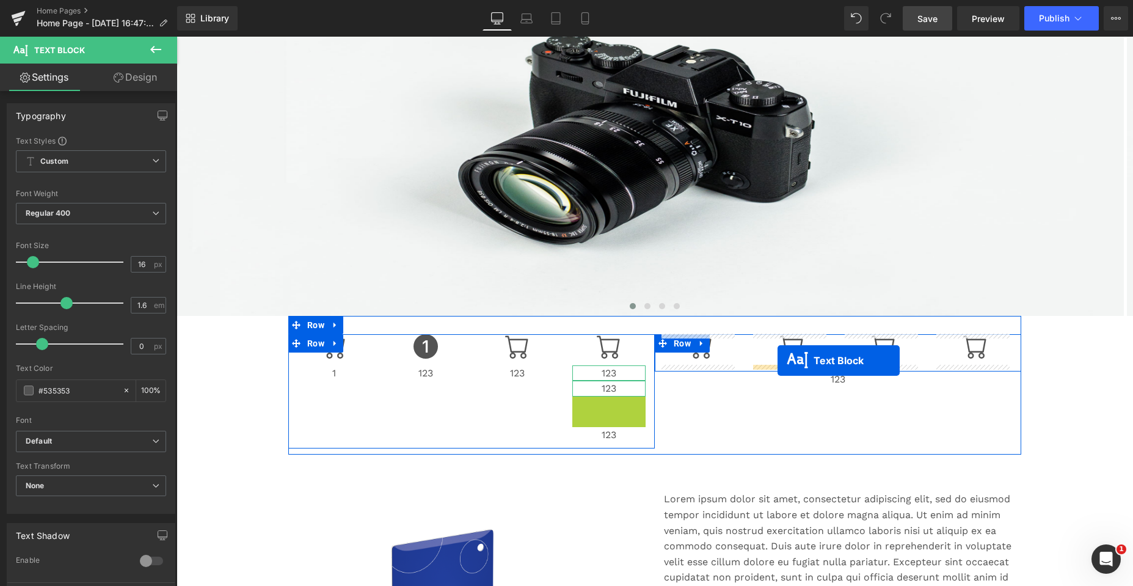
drag, startPoint x: 570, startPoint y: 402, endPoint x: 777, endPoint y: 360, distance: 211.3
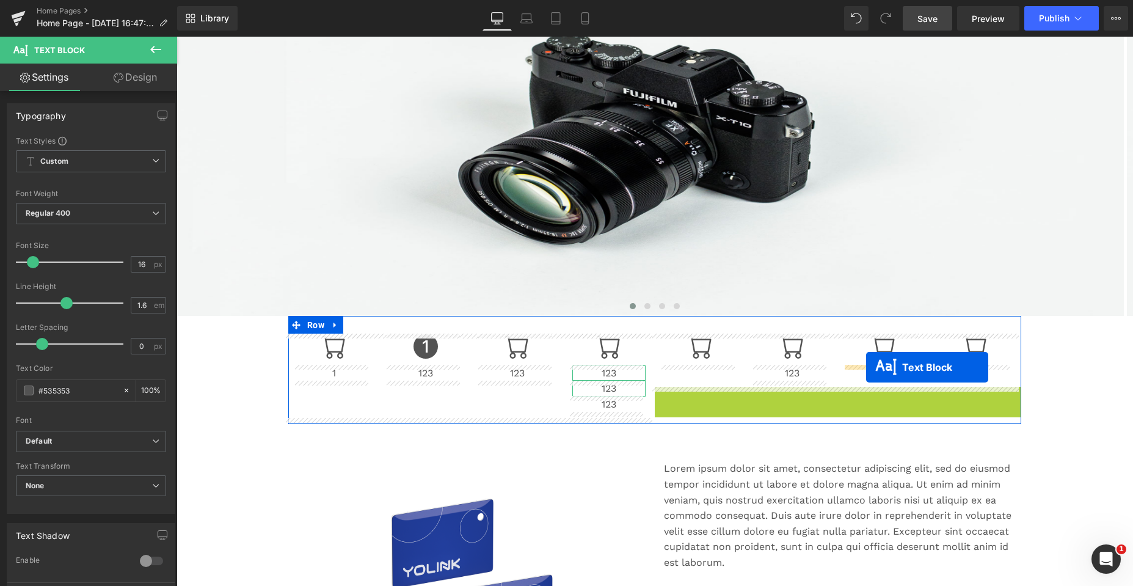
drag, startPoint x: 799, startPoint y: 393, endPoint x: 866, endPoint y: 367, distance: 71.3
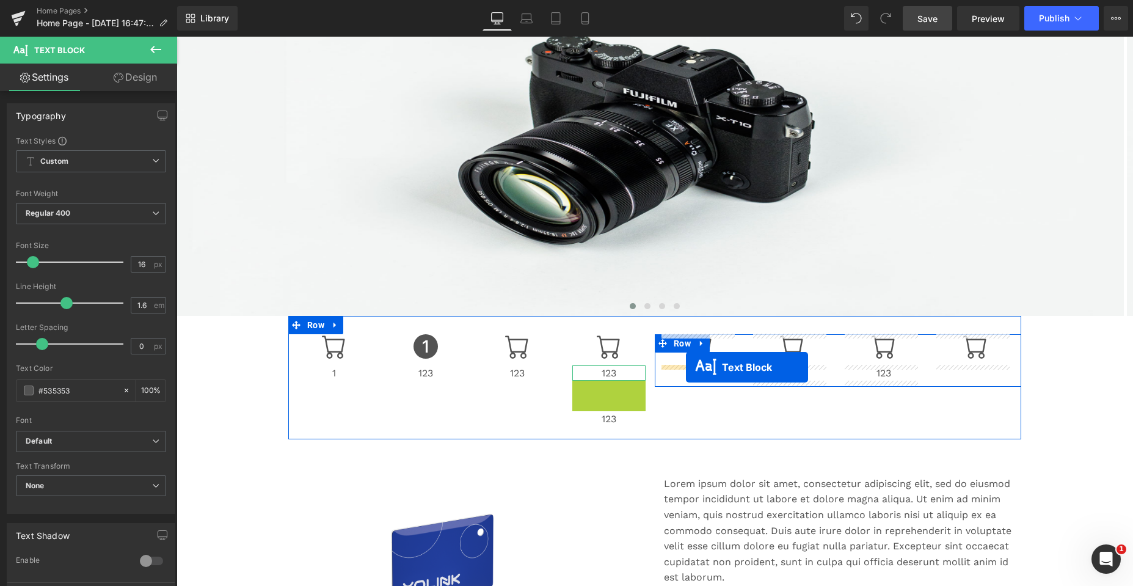
drag, startPoint x: 570, startPoint y: 388, endPoint x: 686, endPoint y: 367, distance: 117.4
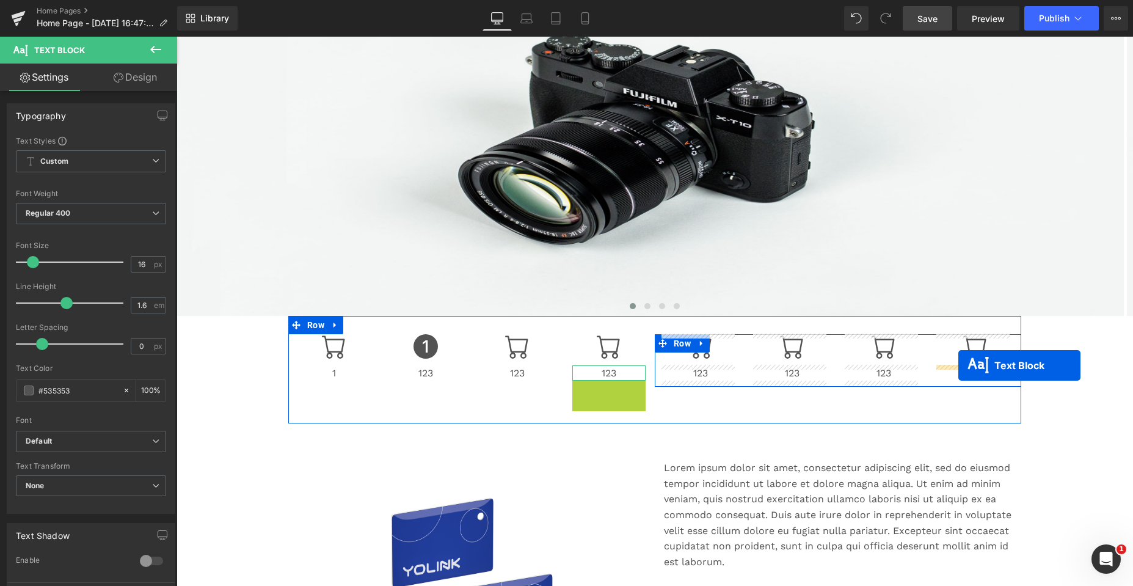
drag, startPoint x: 572, startPoint y: 389, endPoint x: 958, endPoint y: 365, distance: 386.7
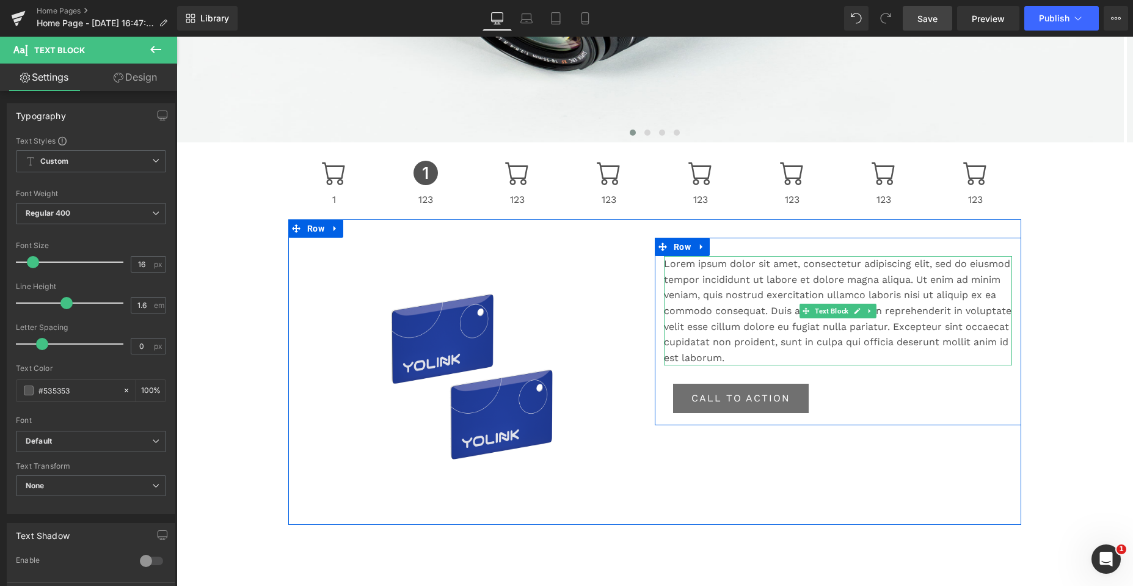
scroll to position [366, 0]
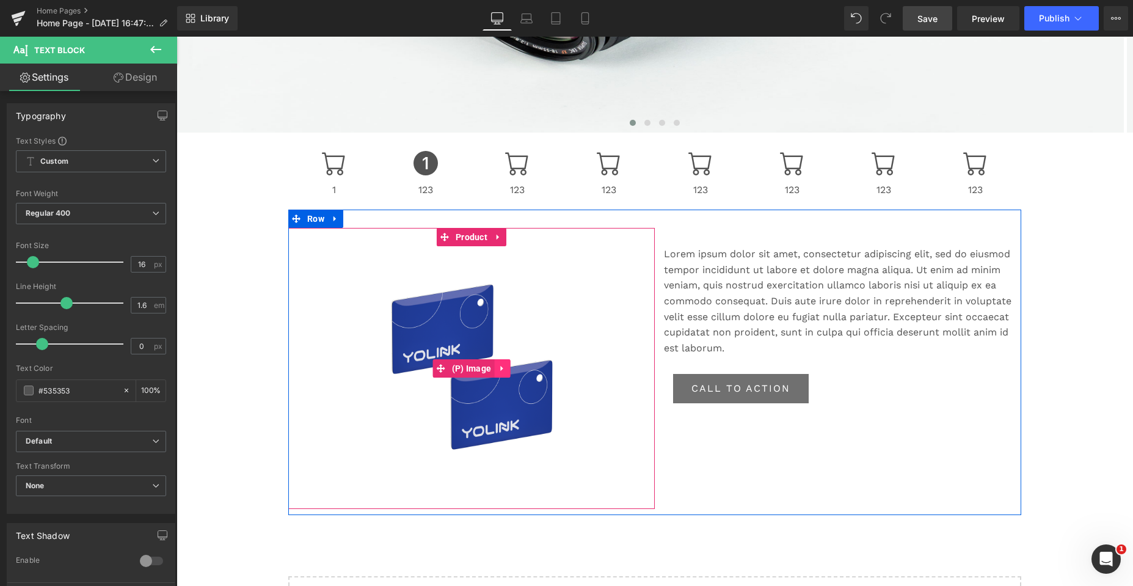
click at [499, 367] on icon at bounding box center [502, 368] width 9 height 9
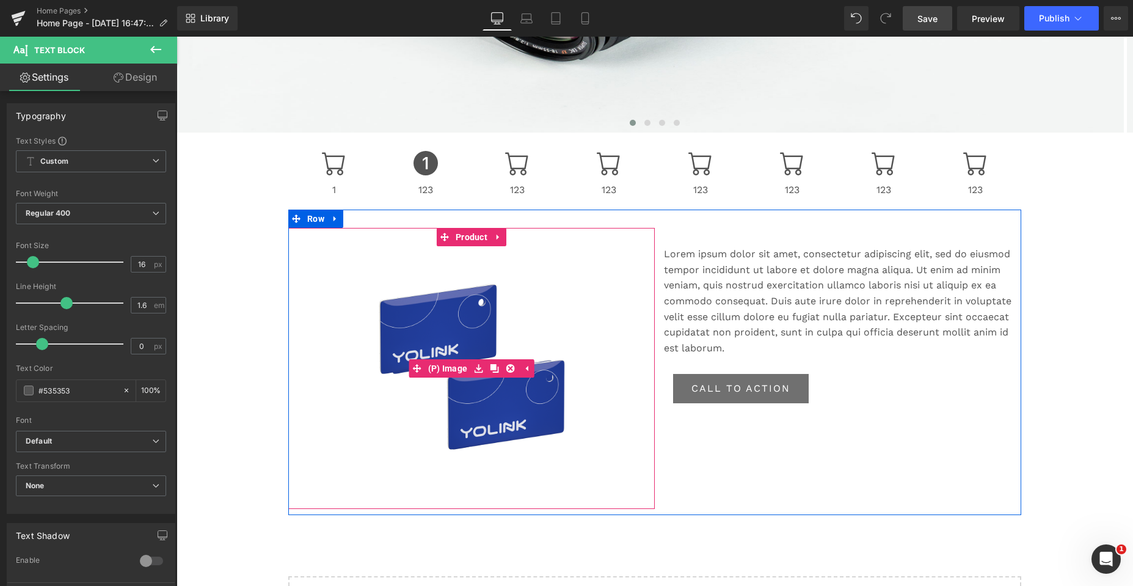
click at [346, 311] on div "Sale Off" at bounding box center [471, 368] width 354 height 244
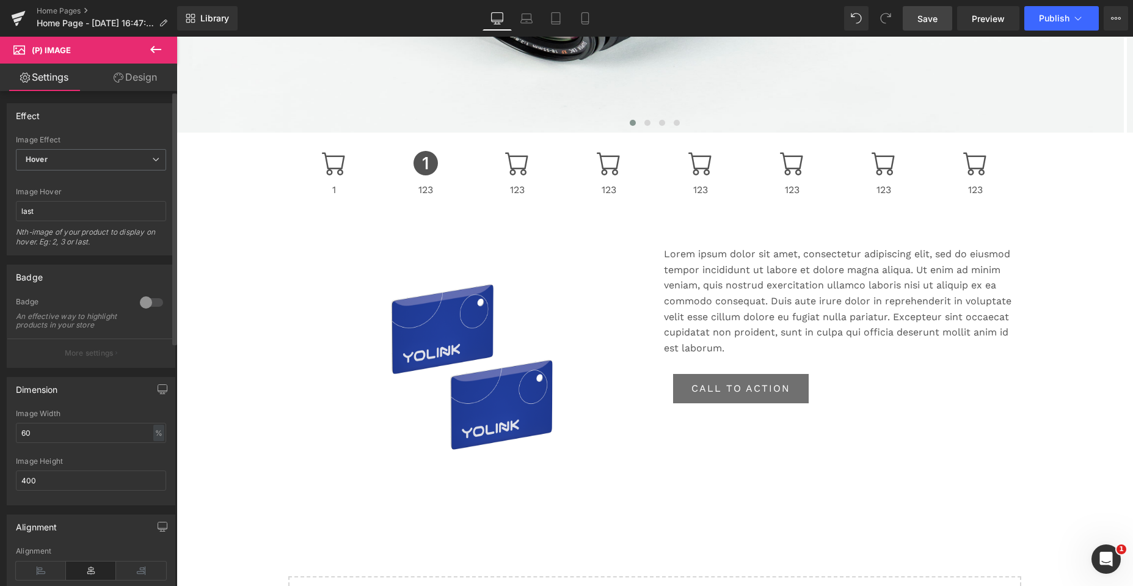
click at [145, 304] on div at bounding box center [151, 303] width 29 height 20
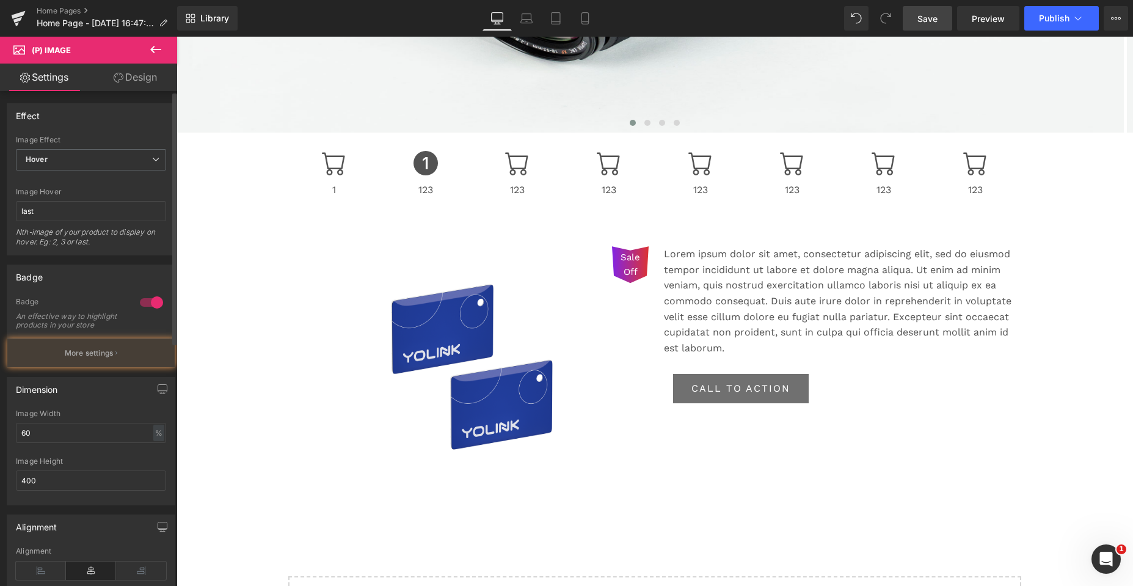
click at [145, 304] on div at bounding box center [151, 303] width 29 height 20
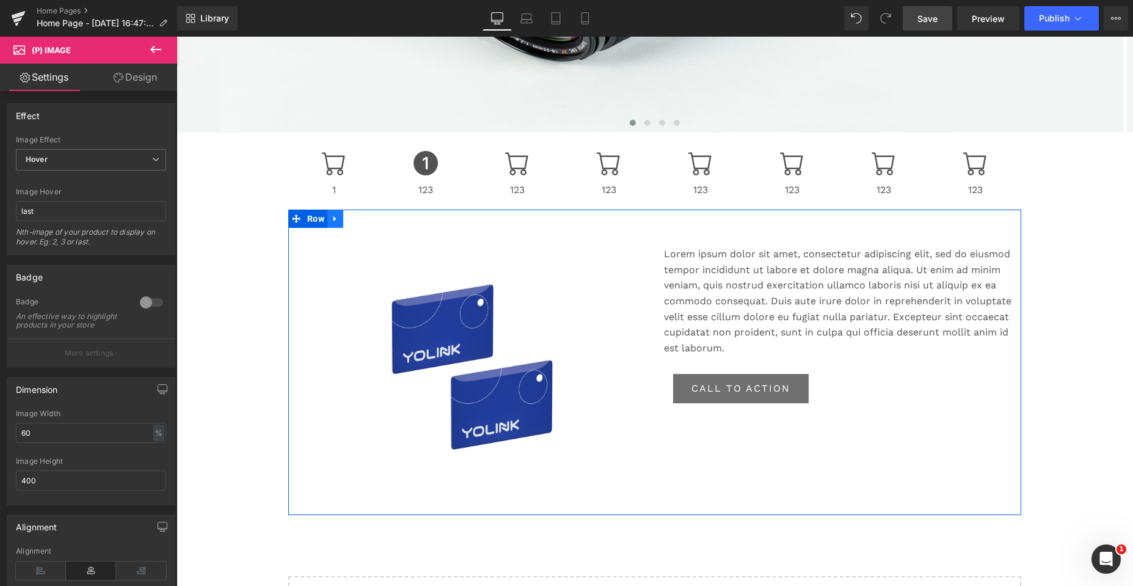
click at [333, 219] on icon at bounding box center [334, 218] width 2 height 5
click at [347, 217] on icon at bounding box center [351, 218] width 9 height 9
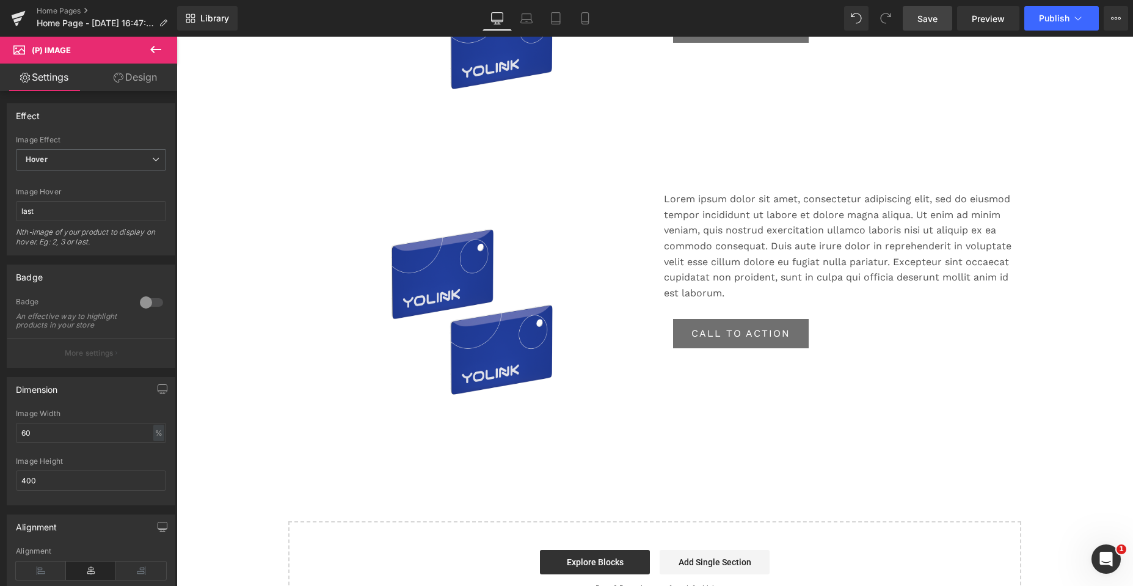
scroll to position [674, 0]
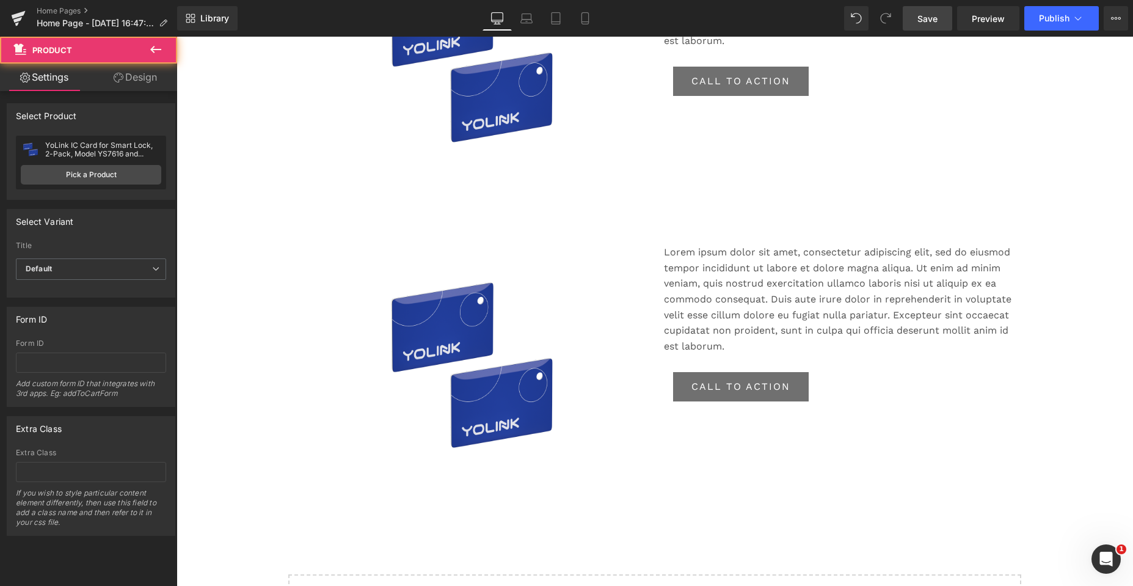
click at [348, 241] on div "Sale Off (P) Image Product" at bounding box center [471, 366] width 366 height 281
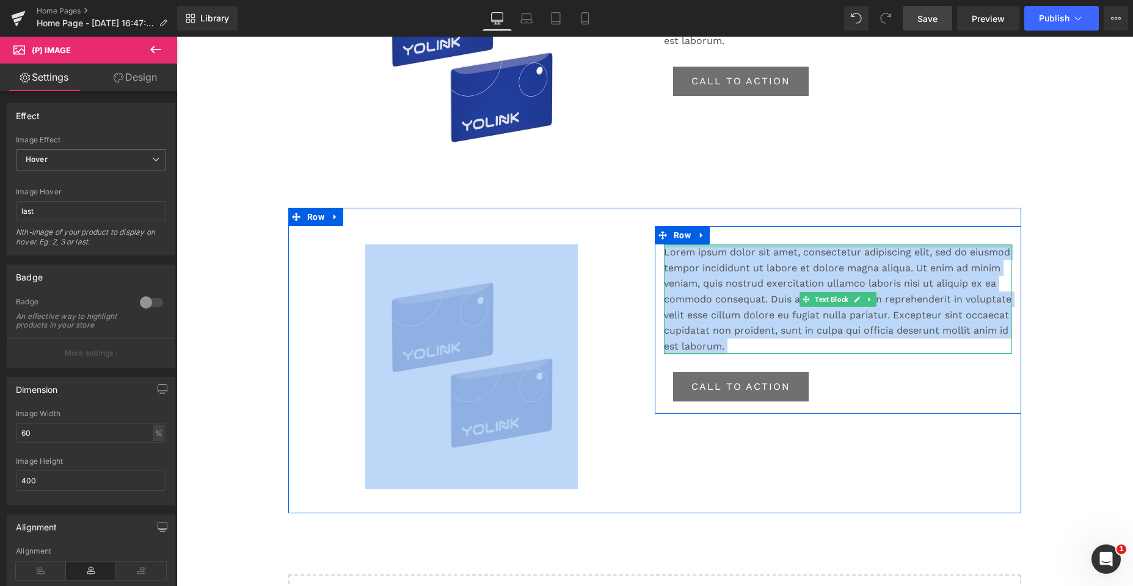
drag, startPoint x: 457, startPoint y: 247, endPoint x: 773, endPoint y: 247, distance: 315.7
click at [773, 247] on div "Sale Off (P) Image Product Lorem ipsum dolor sit amet, consectetur adipiscing e…" at bounding box center [654, 360] width 733 height 305
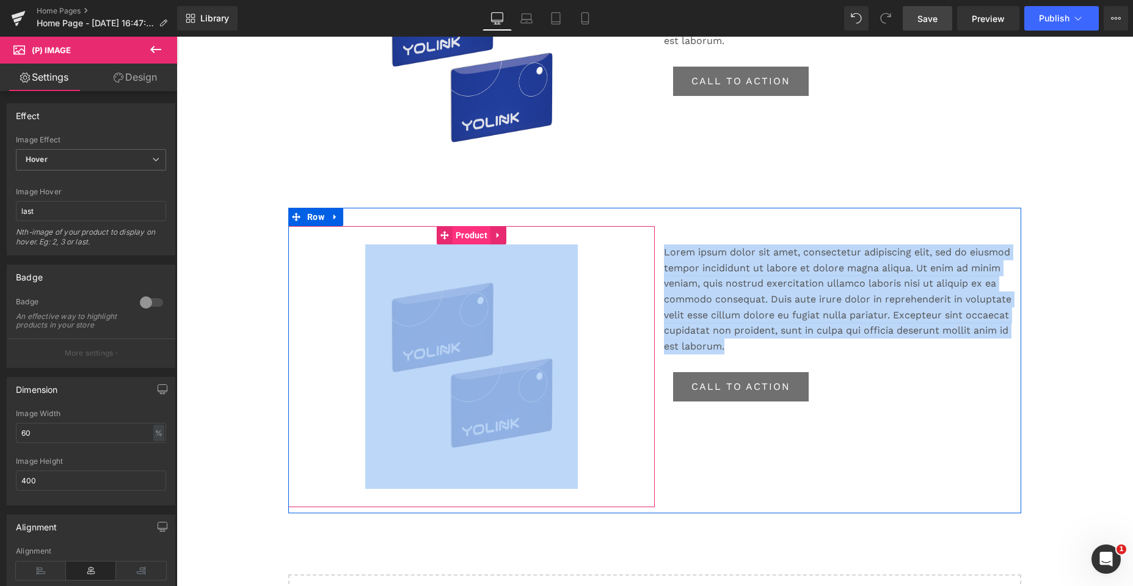
click at [461, 227] on span "Product" at bounding box center [472, 235] width 38 height 18
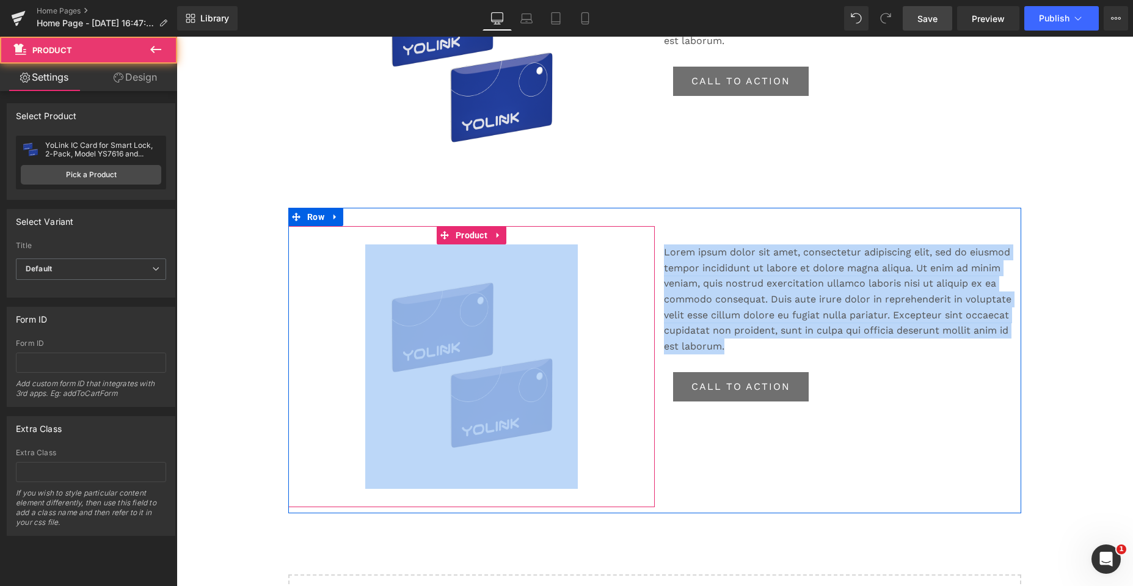
click at [300, 238] on div "Sale Off (P) Image Product" at bounding box center [471, 366] width 366 height 281
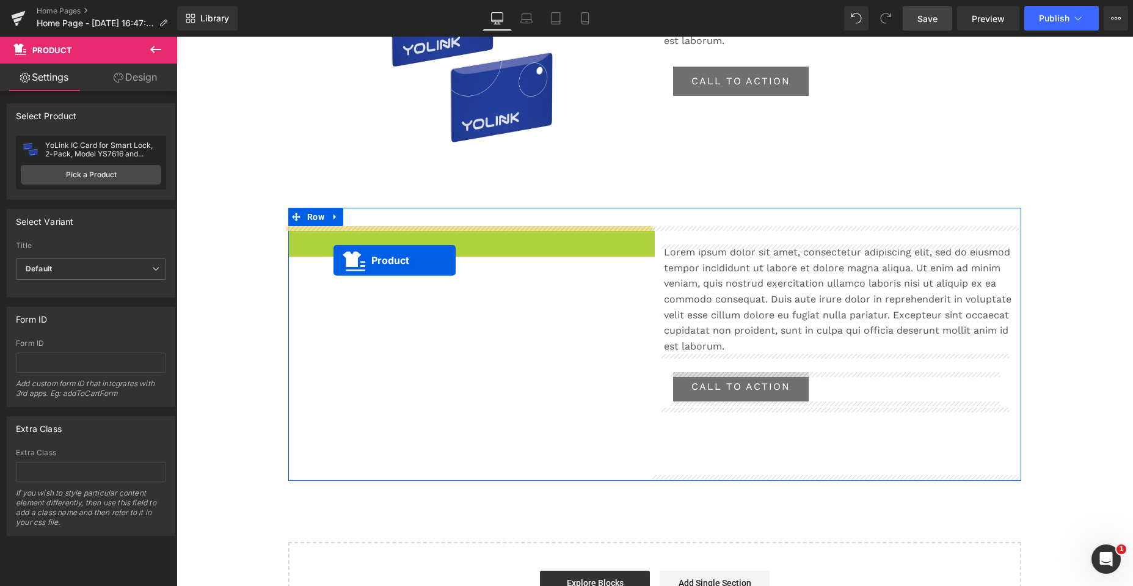
drag, startPoint x: 435, startPoint y: 232, endPoint x: 333, endPoint y: 260, distance: 105.8
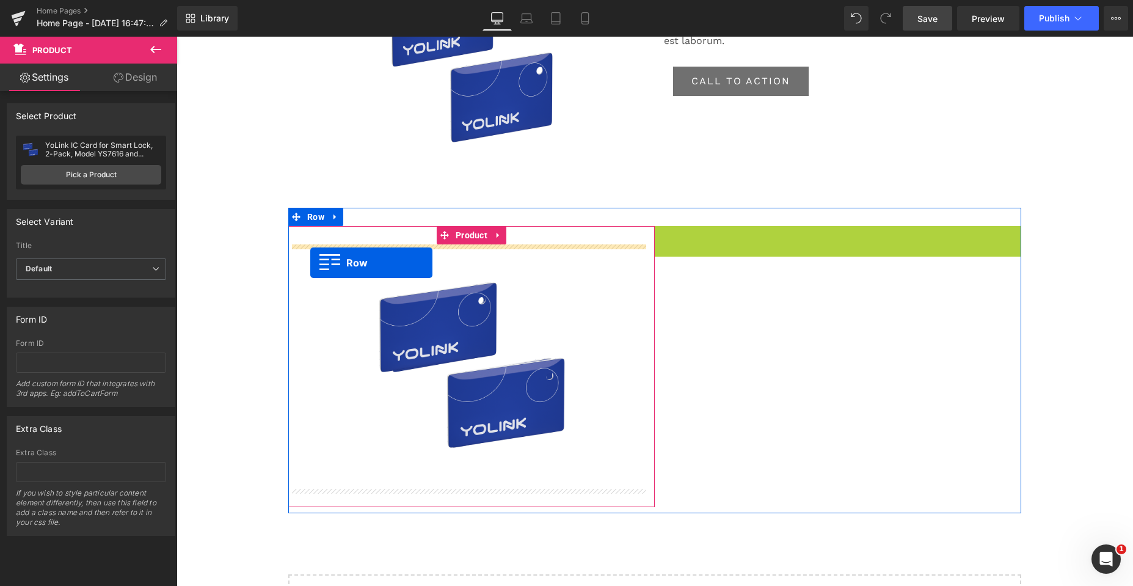
drag, startPoint x: 657, startPoint y: 235, endPoint x: 310, endPoint y: 263, distance: 347.4
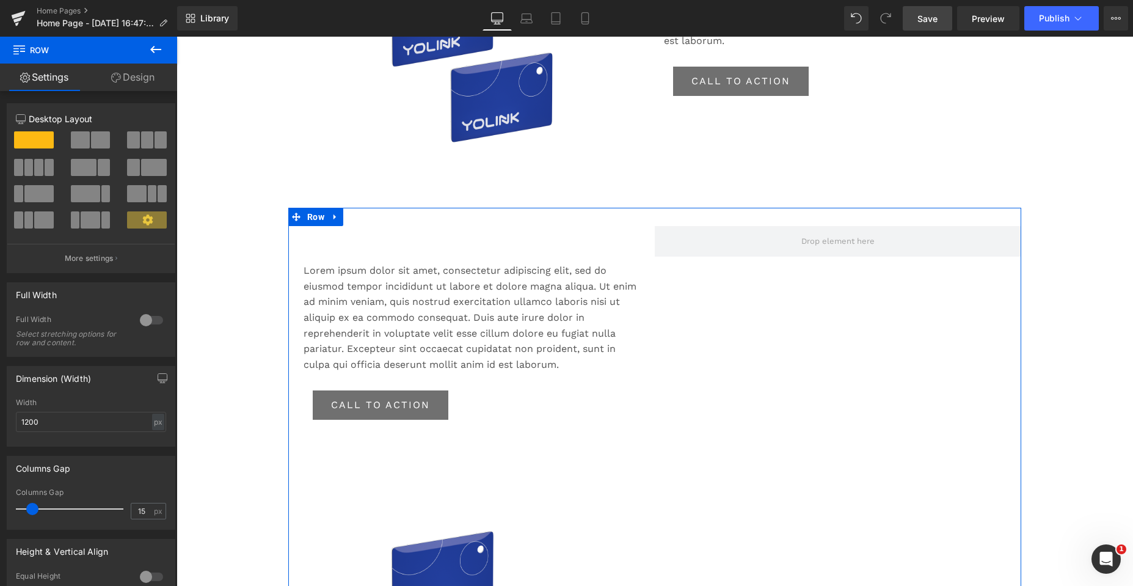
scroll to position [1237, 0]
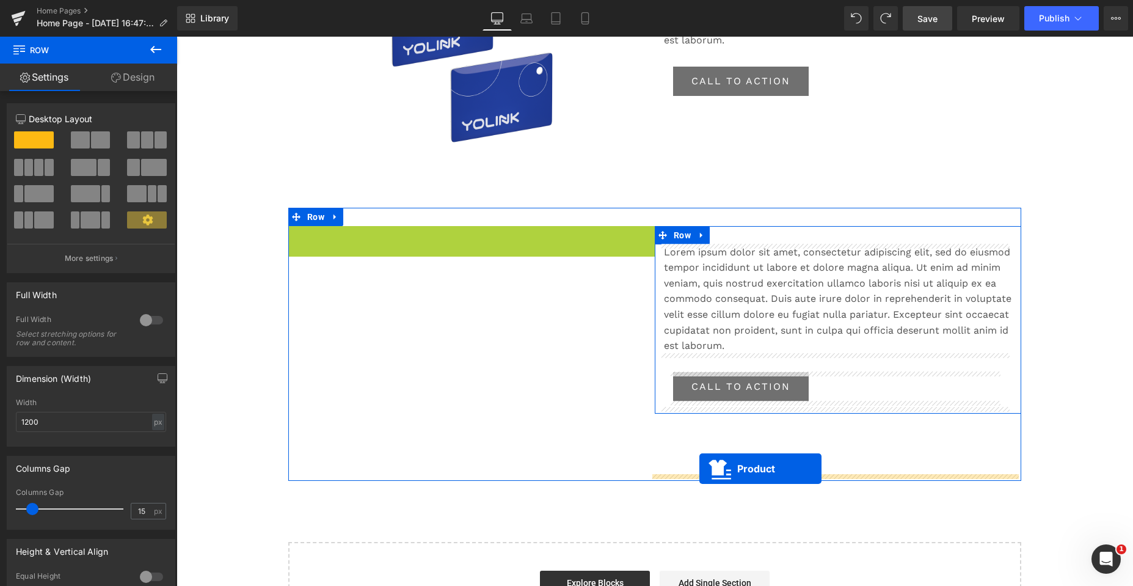
drag, startPoint x: 438, startPoint y: 233, endPoint x: 699, endPoint y: 468, distance: 351.6
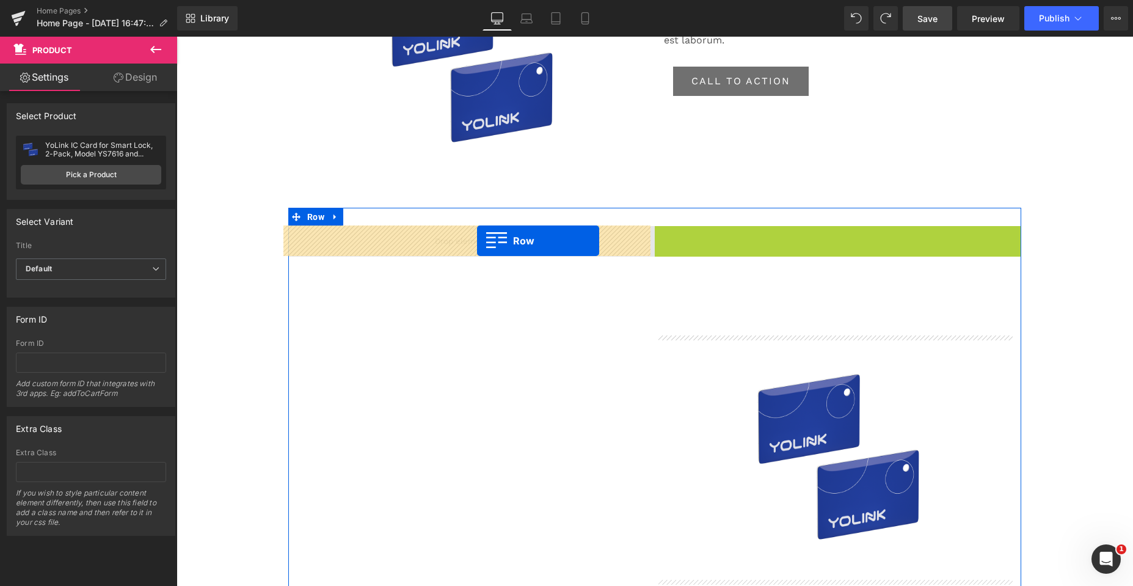
drag, startPoint x: 655, startPoint y: 236, endPoint x: 477, endPoint y: 241, distance: 177.8
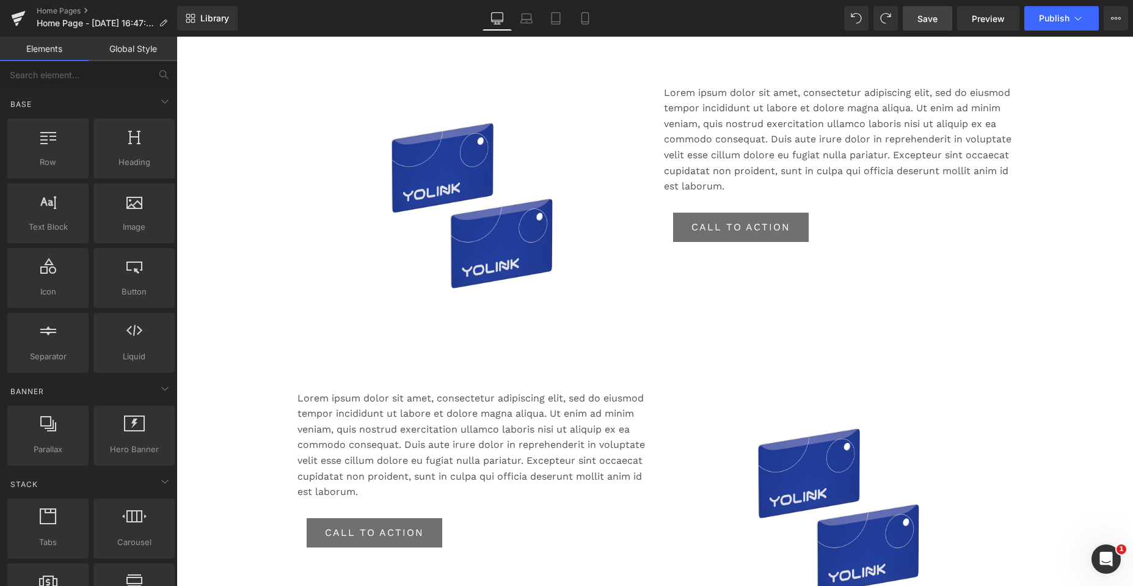
scroll to position [1053, 0]
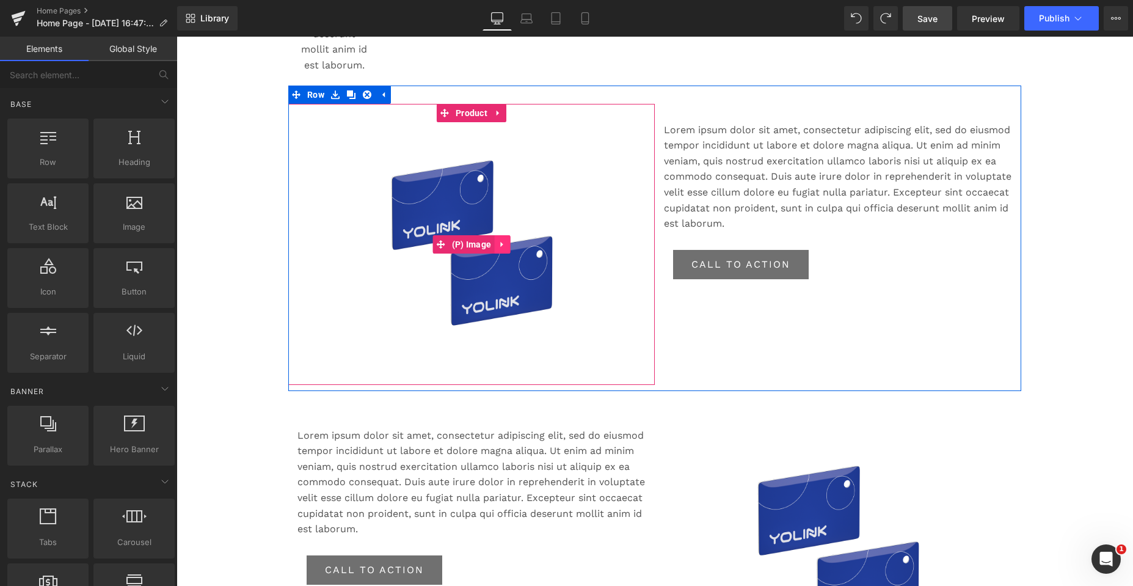
click at [500, 244] on icon at bounding box center [501, 243] width 2 height 5
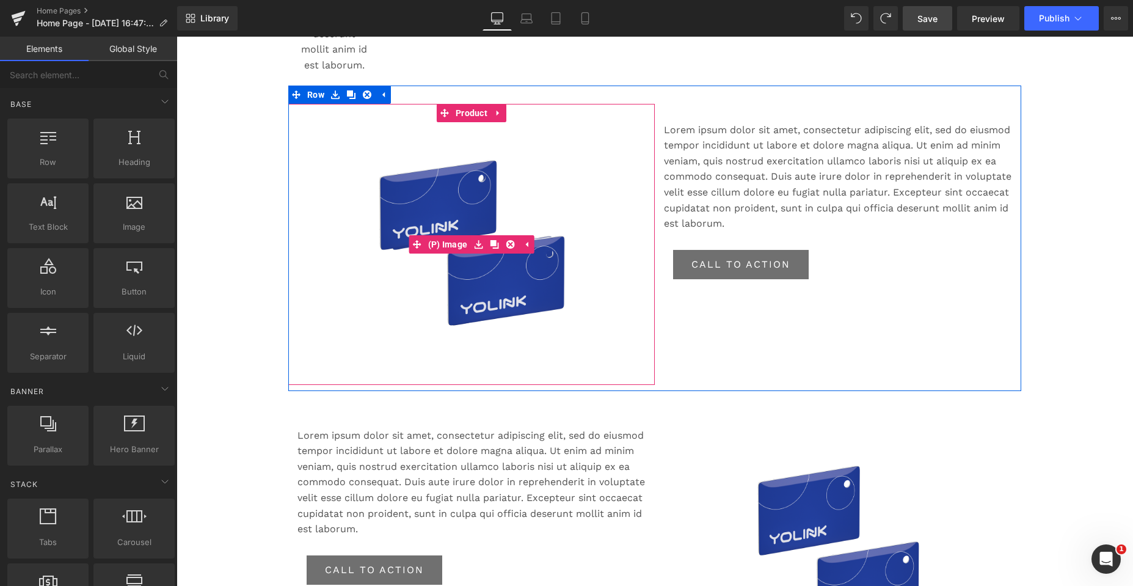
click at [450, 191] on img at bounding box center [471, 244] width 213 height 244
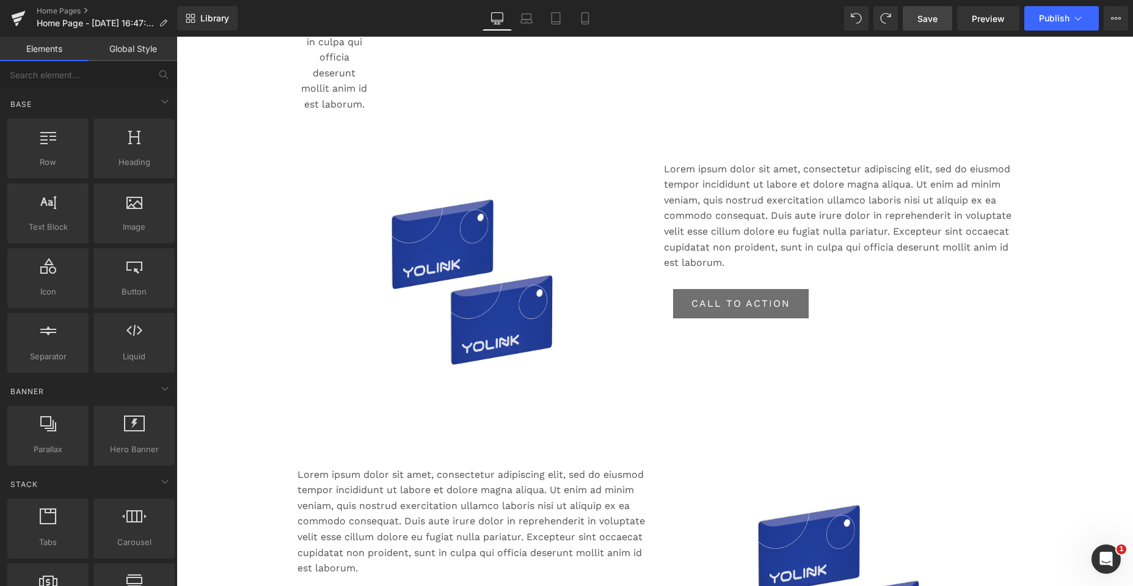
scroll to position [992, 0]
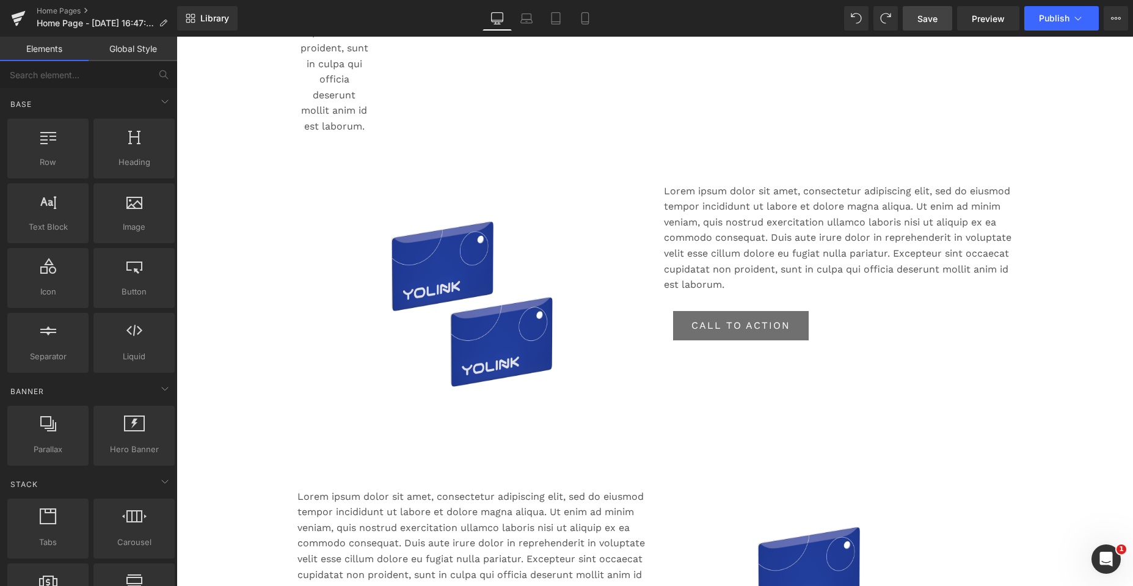
click at [231, 269] on div "Image Image ‹ › Carousel Icon Lorem ipsum dolor sit amet, consectetur adipiscin…" at bounding box center [654, 20] width 956 height 1797
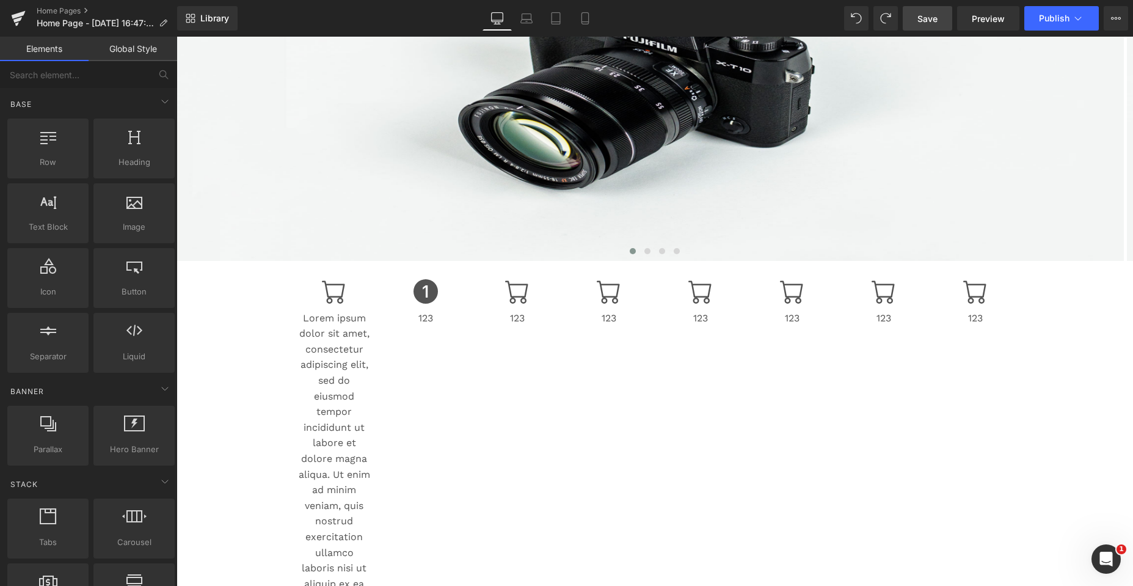
scroll to position [321, 0]
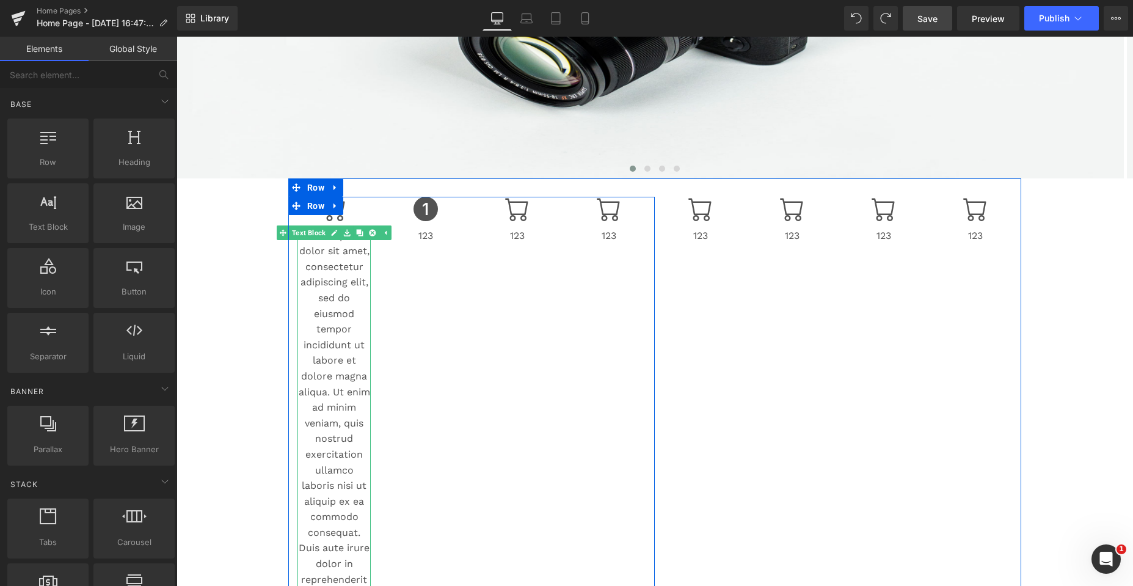
click at [321, 244] on p "Lorem ipsum dolor sit amet, consectetur adipiscing elit, sed do eiusmod tempor …" at bounding box center [333, 517] width 73 height 578
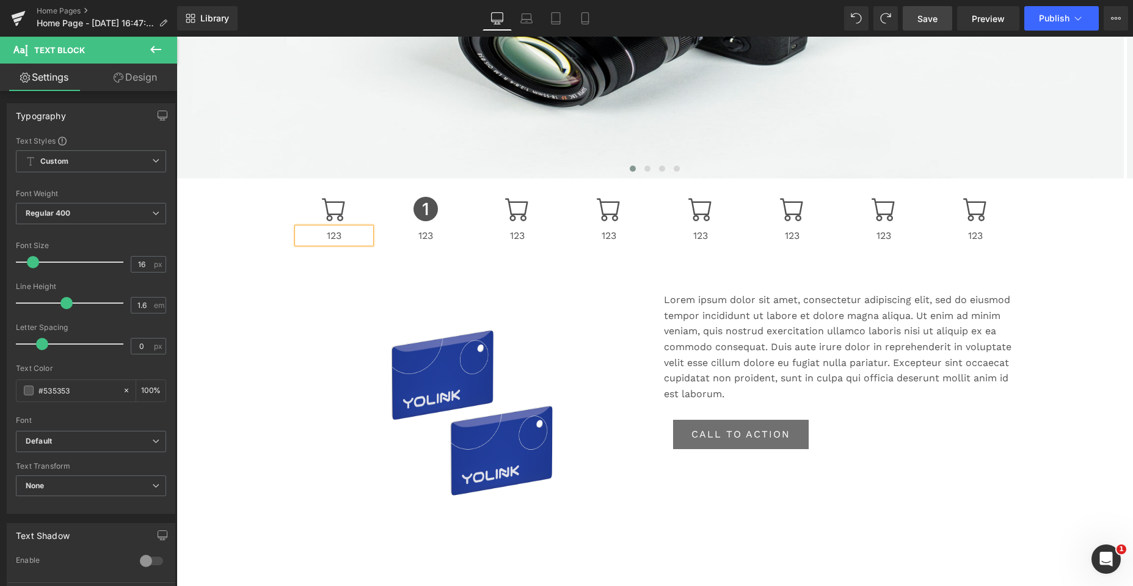
click at [216, 259] on div "Image Image ‹ › [GEOGRAPHIC_DATA] Icon 123 Text Block Icon 123 Text Block Icon …" at bounding box center [654, 411] width 956 height 1234
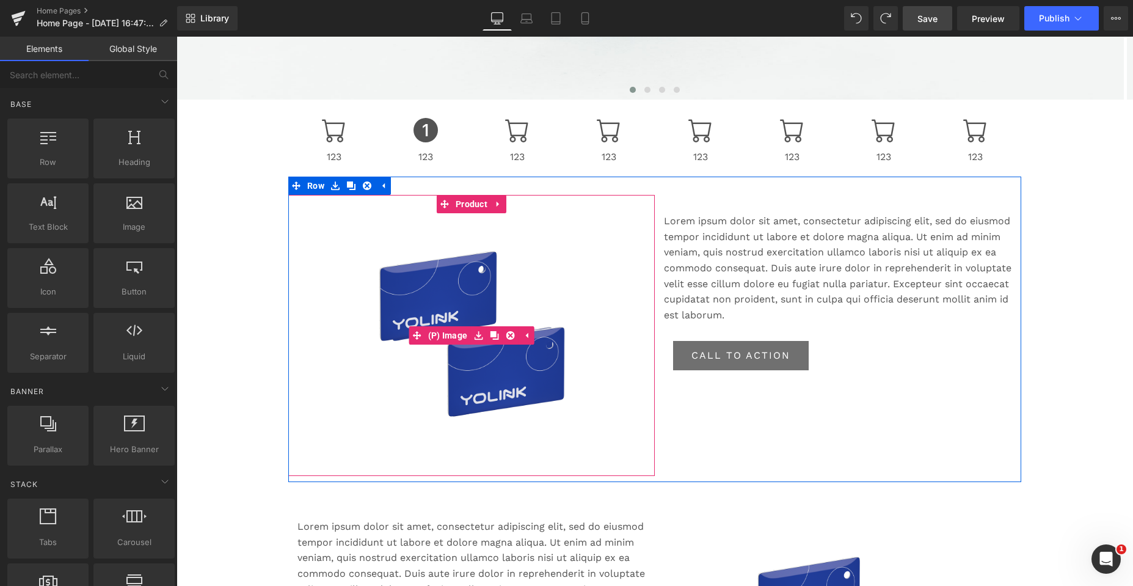
scroll to position [382, 0]
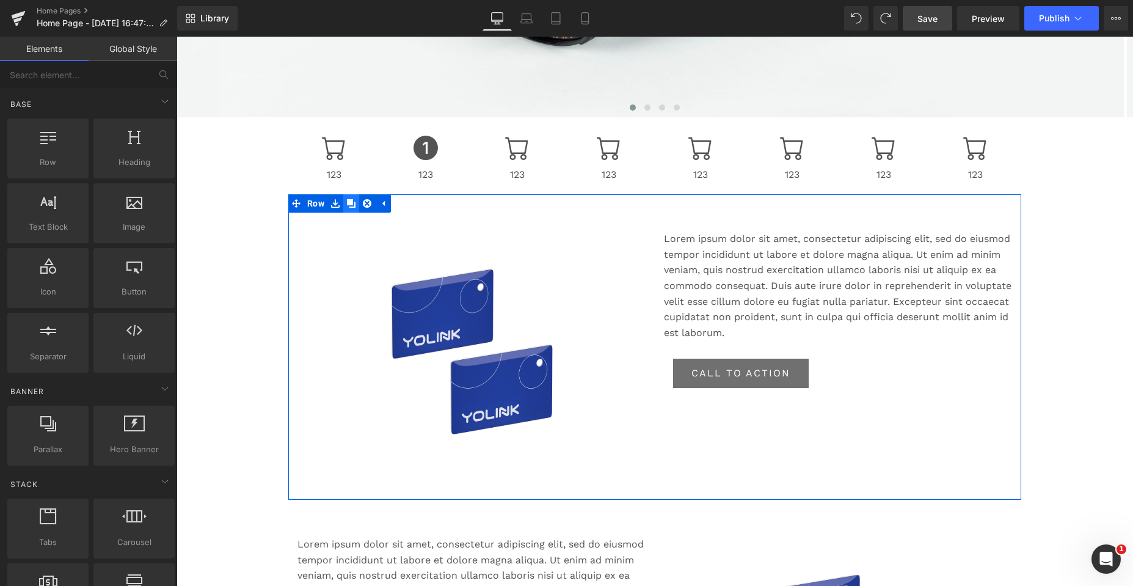
click at [348, 202] on icon at bounding box center [351, 203] width 9 height 9
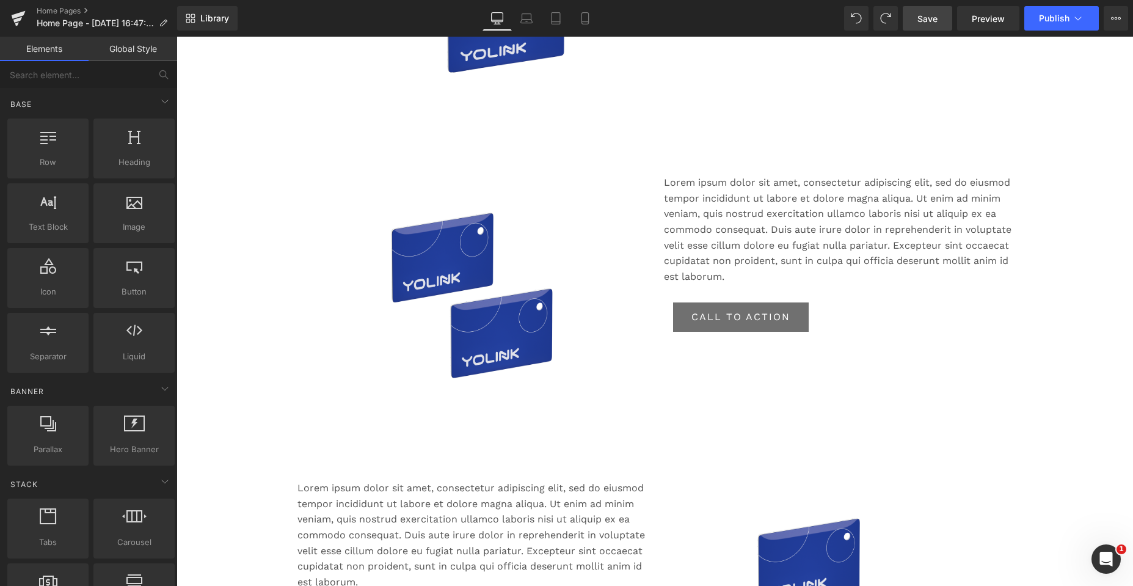
scroll to position [674, 0]
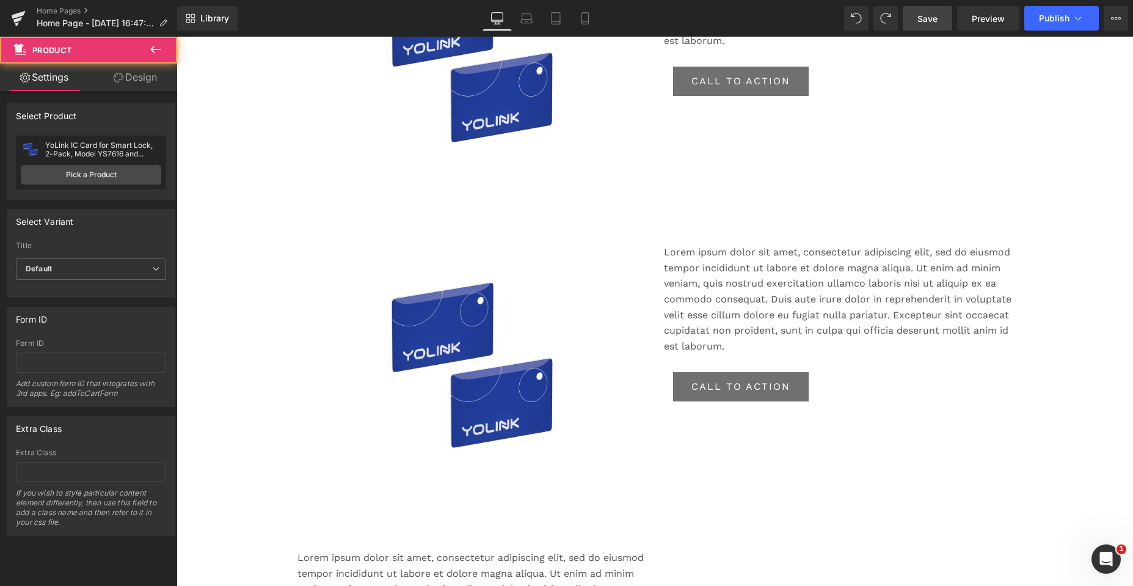
click at [517, 235] on div "Sale Off (P) Image Product" at bounding box center [471, 366] width 366 height 281
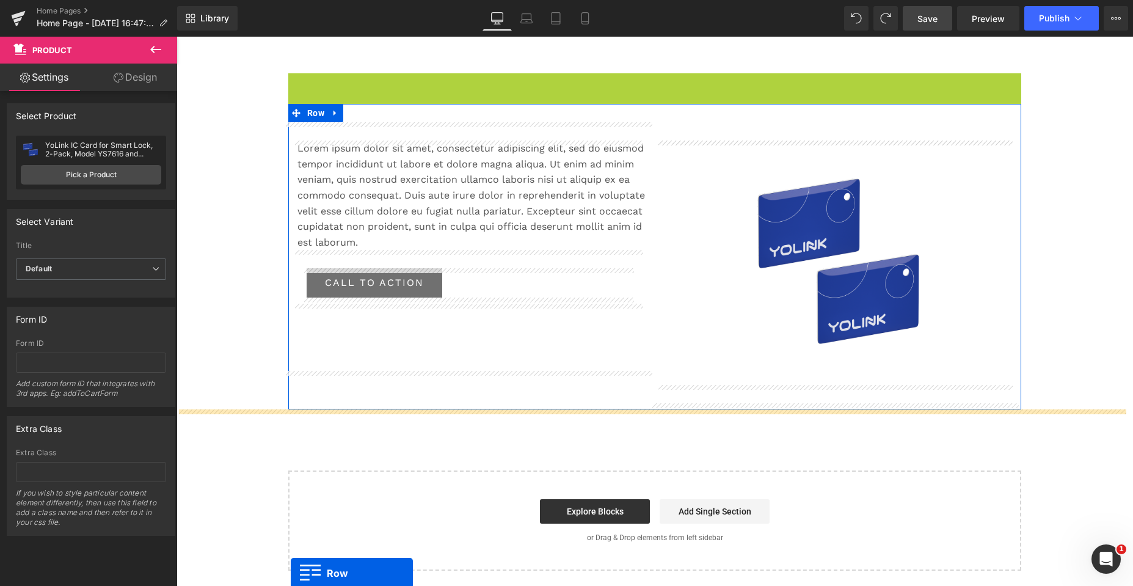
scroll to position [881, 0]
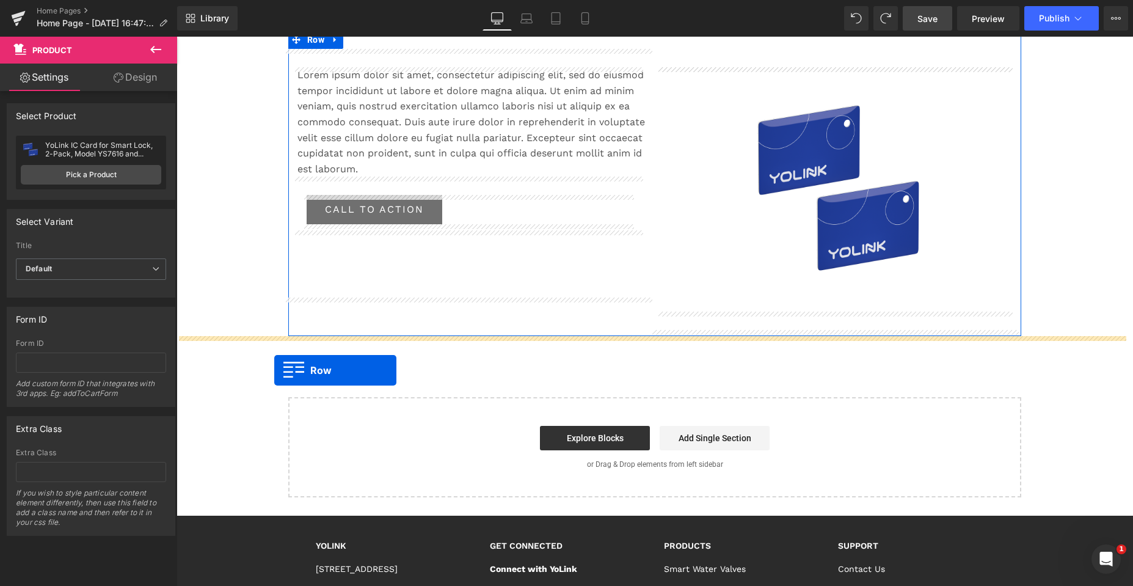
drag, startPoint x: 290, startPoint y: 216, endPoint x: 274, endPoint y: 370, distance: 154.7
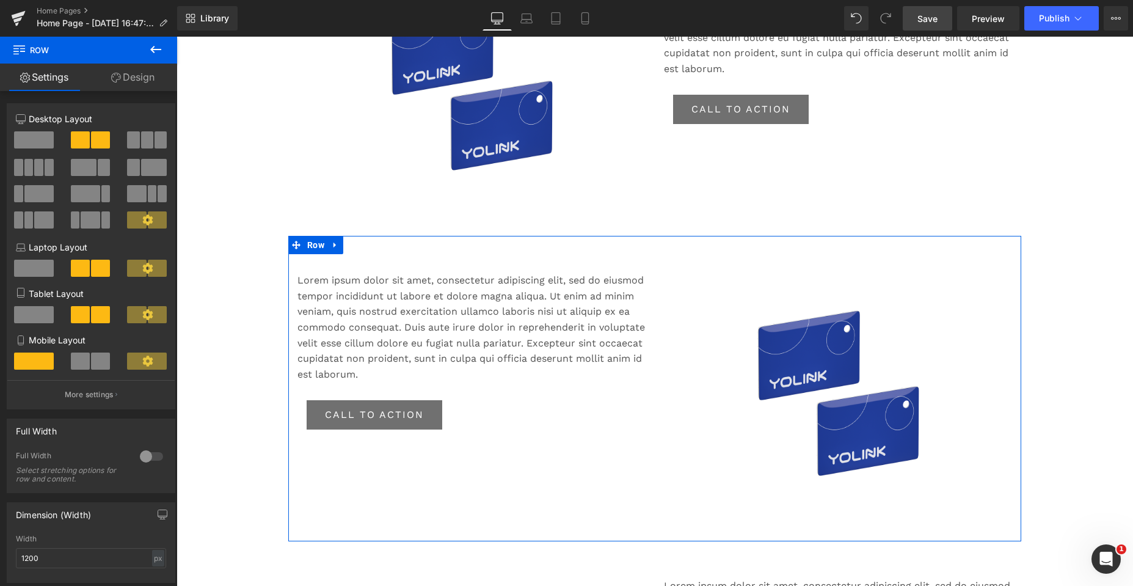
scroll to position [668, 0]
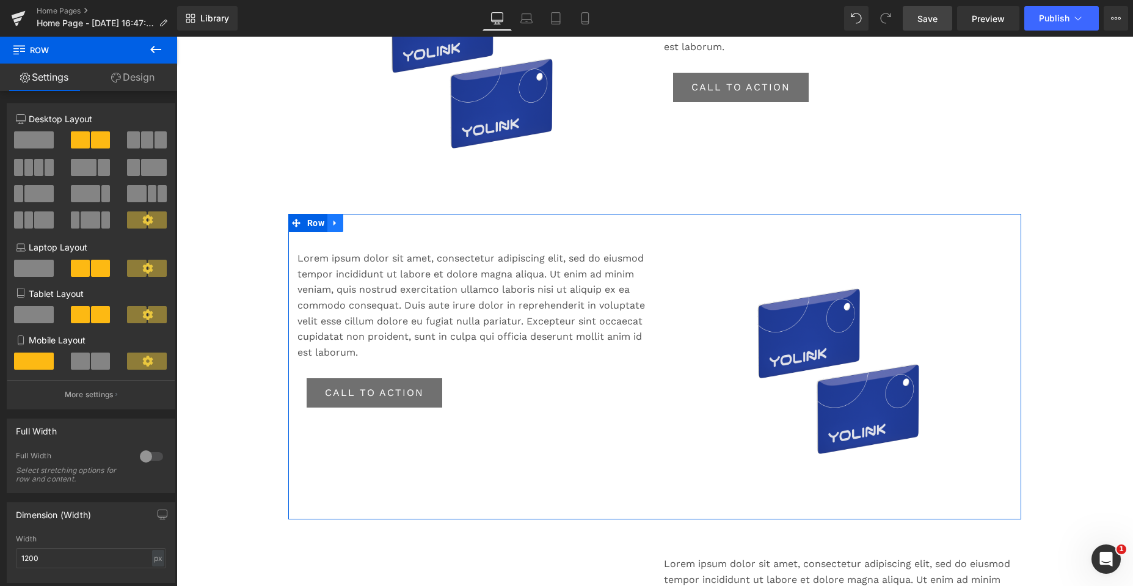
click at [333, 220] on icon at bounding box center [335, 223] width 9 height 9
click at [348, 223] on icon at bounding box center [351, 223] width 9 height 9
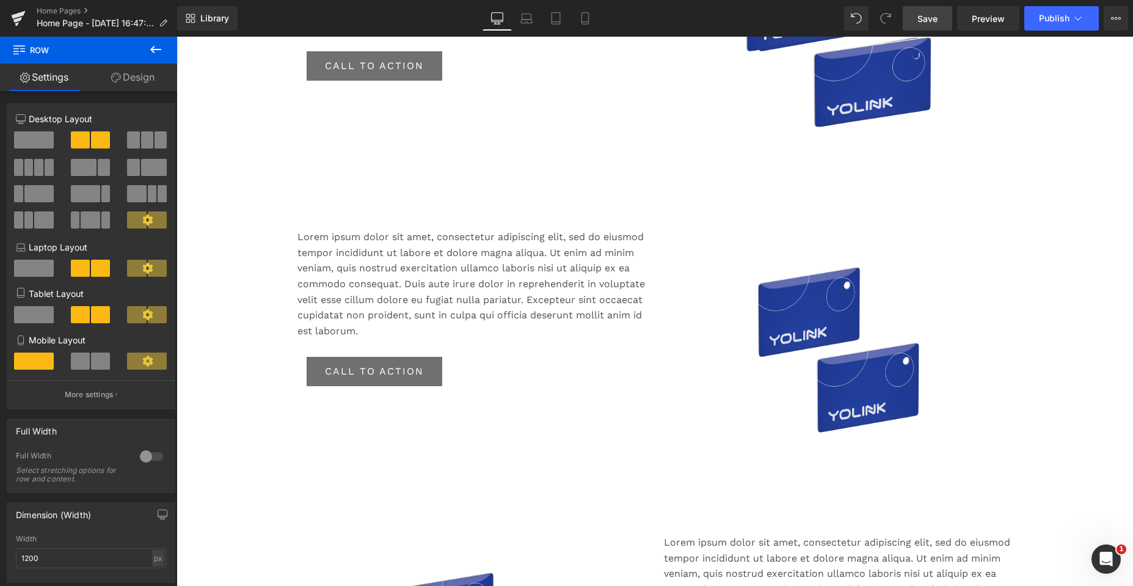
scroll to position [918, 0]
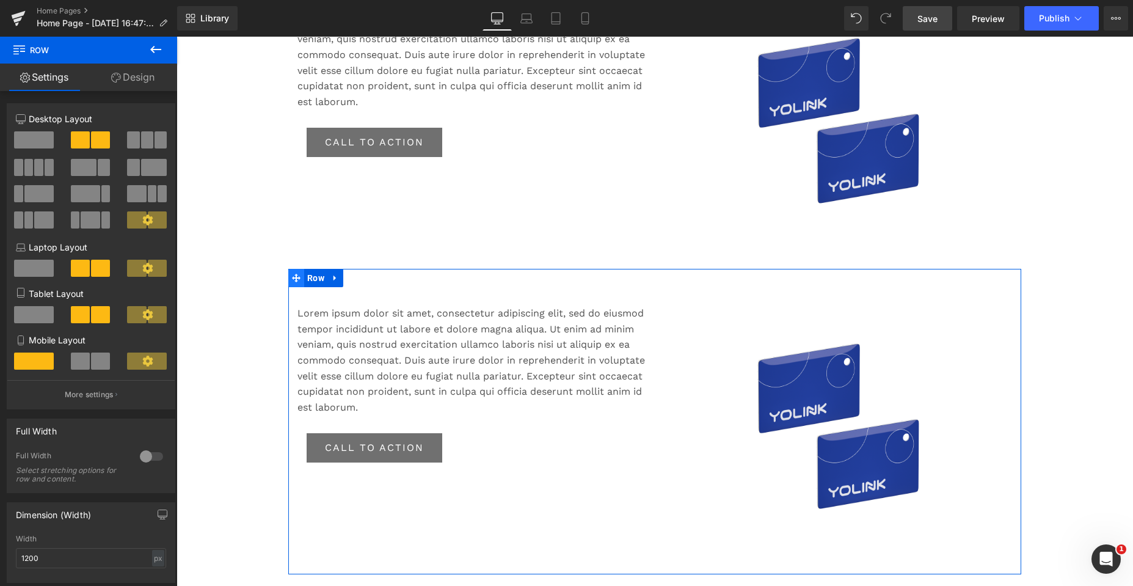
click at [292, 277] on icon at bounding box center [296, 278] width 9 height 9
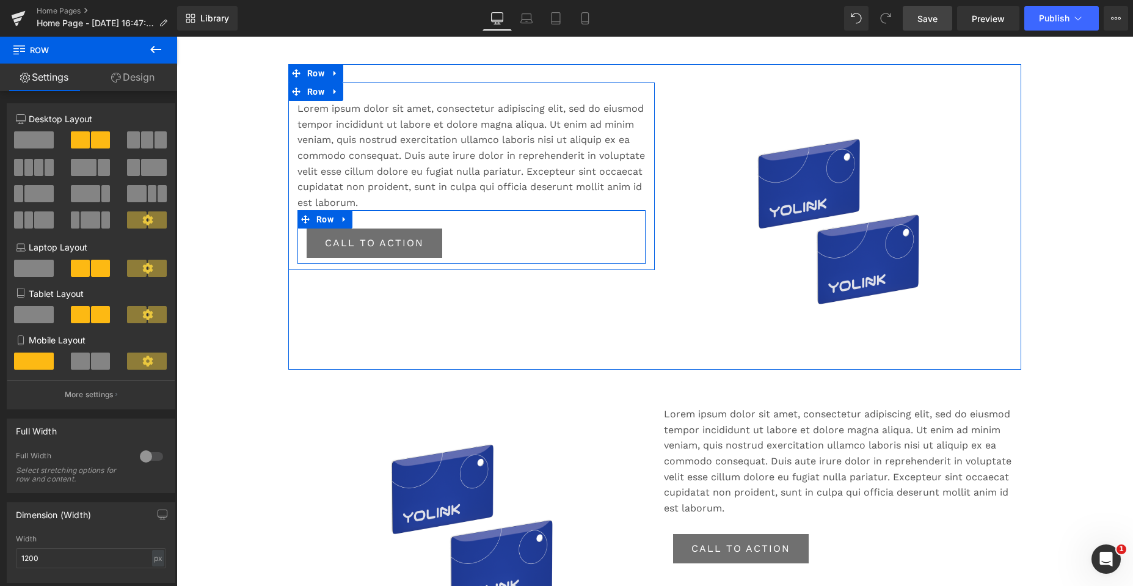
scroll to position [1126, 0]
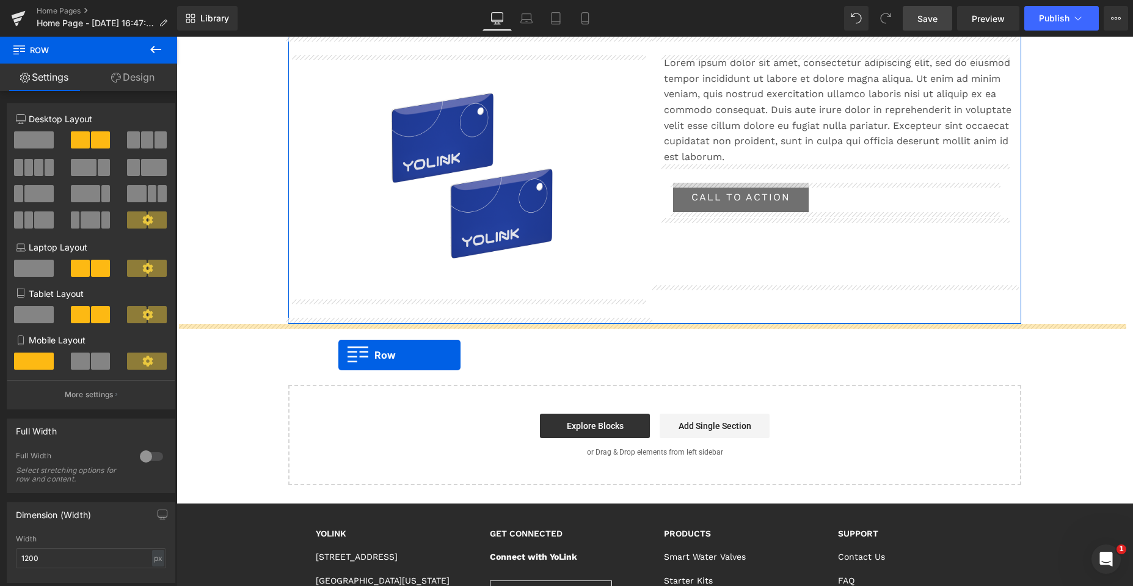
drag, startPoint x: 293, startPoint y: 72, endPoint x: 338, endPoint y: 355, distance: 286.4
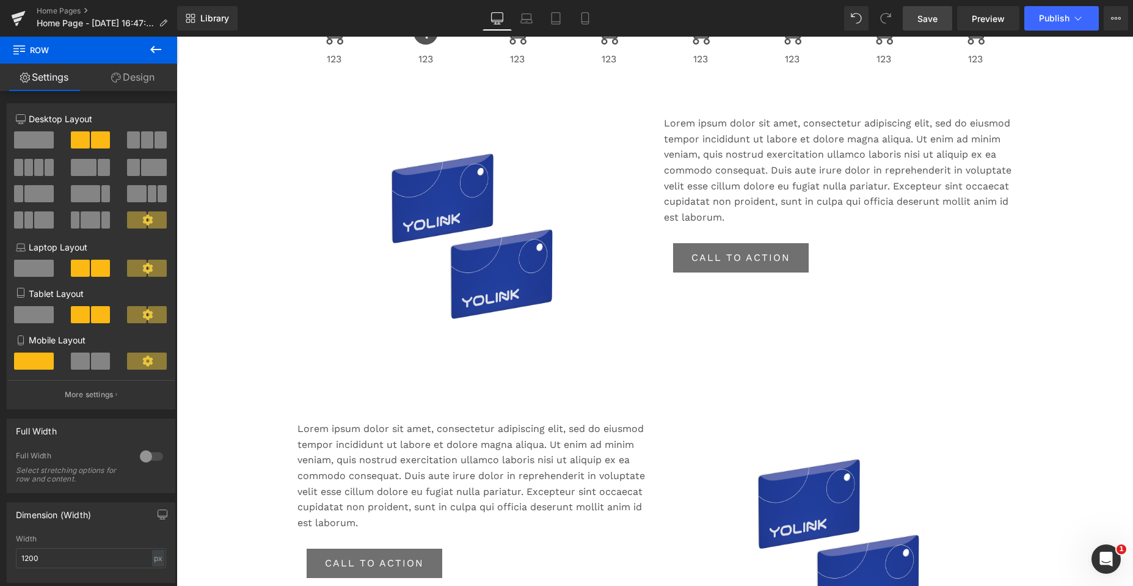
scroll to position [497, 0]
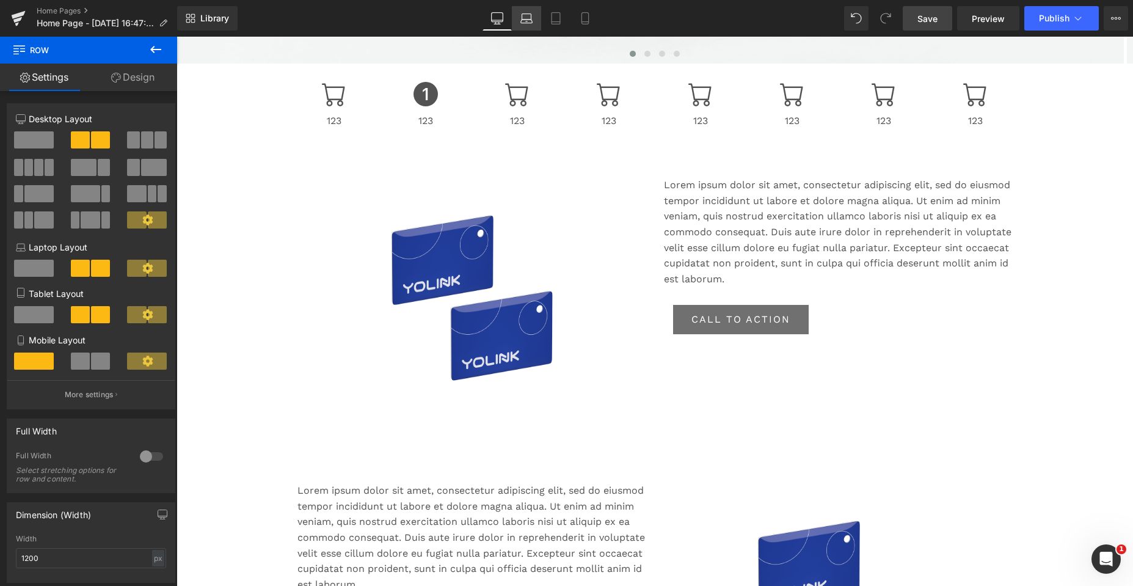
click at [522, 23] on icon at bounding box center [526, 22] width 12 height 4
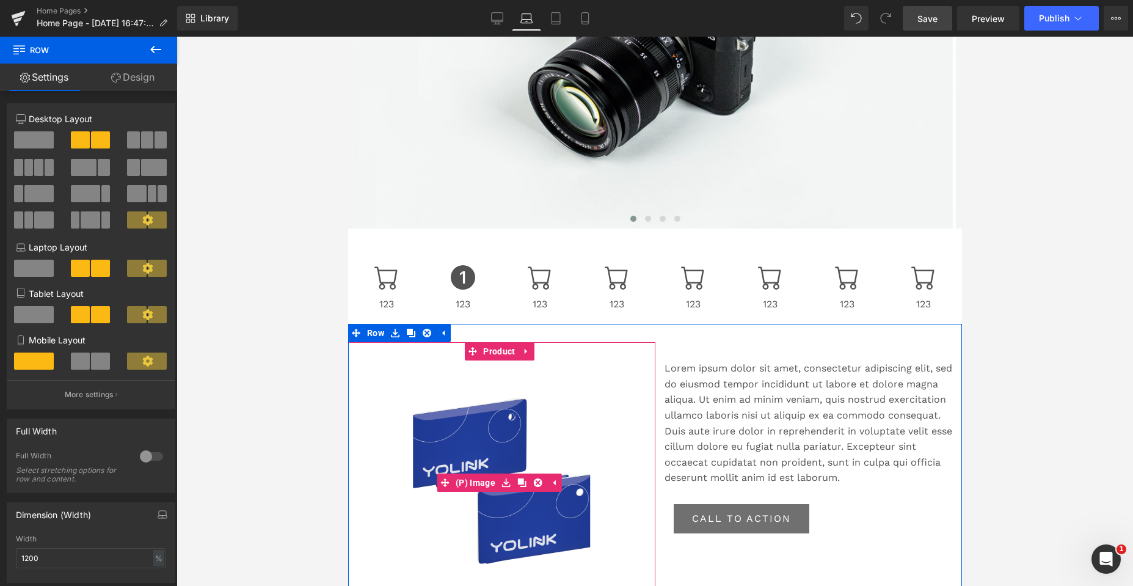
scroll to position [515, 0]
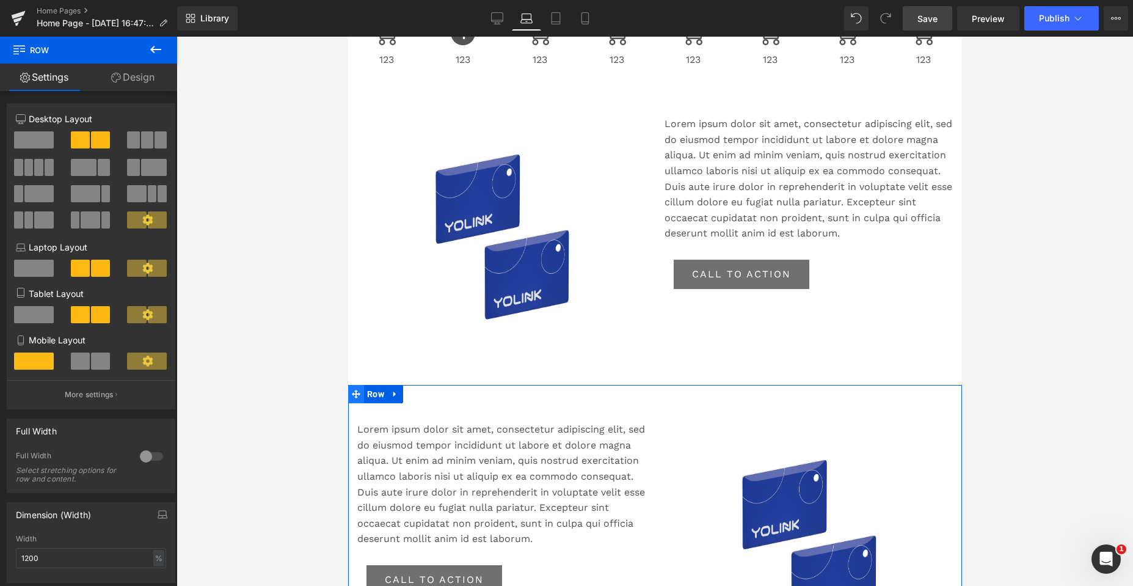
click at [354, 393] on icon at bounding box center [355, 394] width 9 height 9
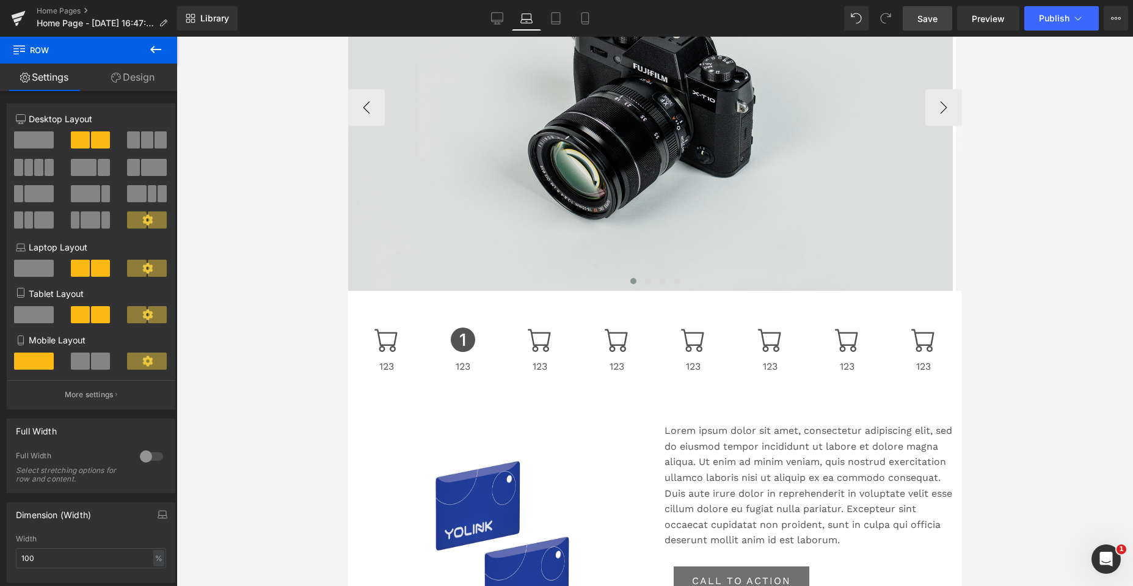
scroll to position [332, 0]
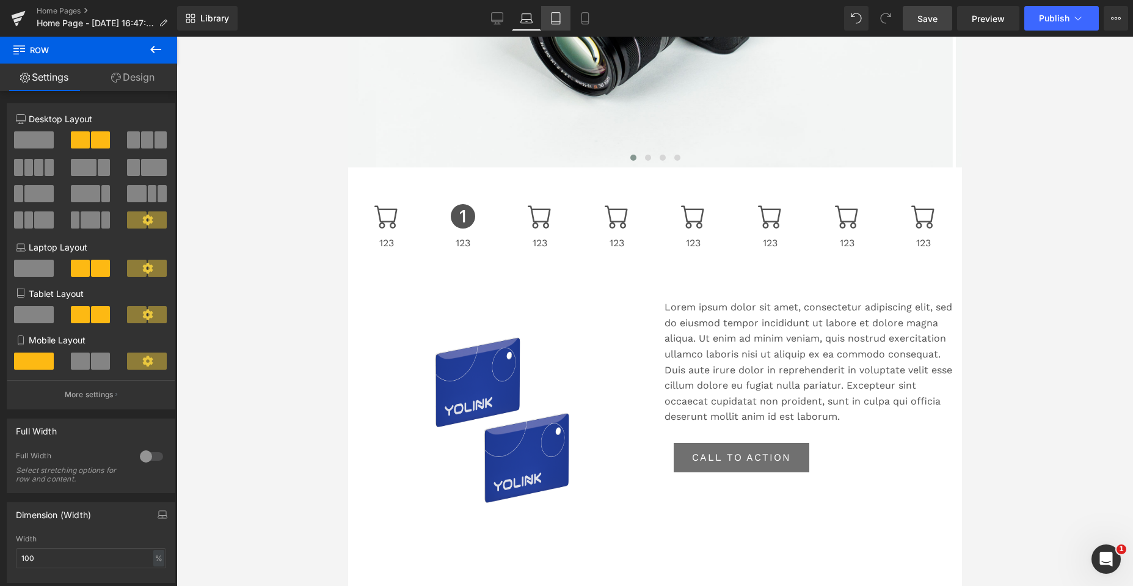
drag, startPoint x: 556, startPoint y: 18, endPoint x: 546, endPoint y: 17, distance: 9.8
click at [556, 17] on icon at bounding box center [556, 18] width 12 height 12
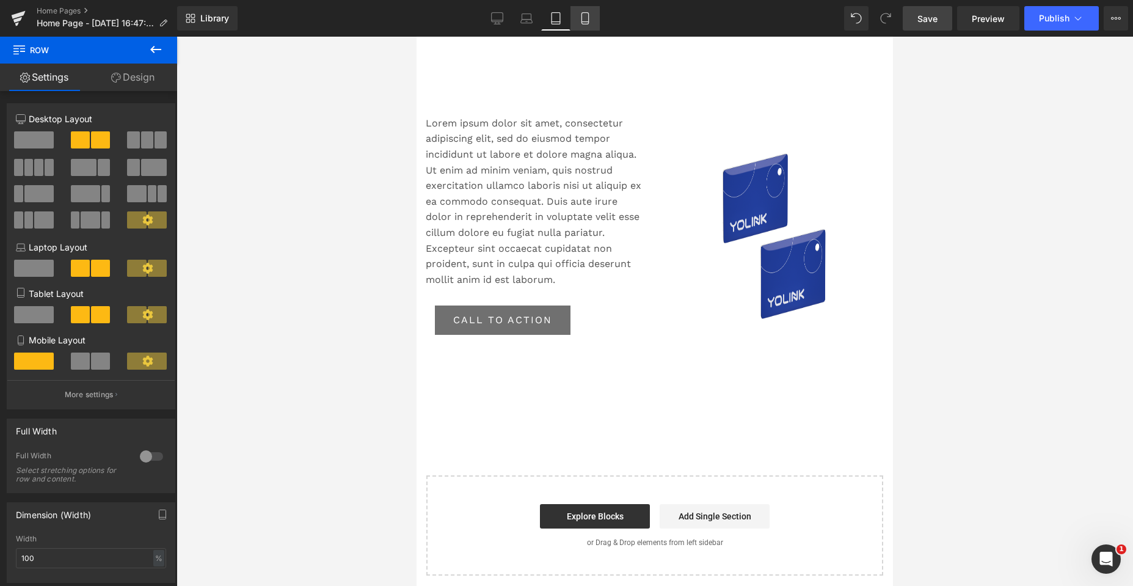
click at [583, 21] on icon at bounding box center [585, 18] width 12 height 12
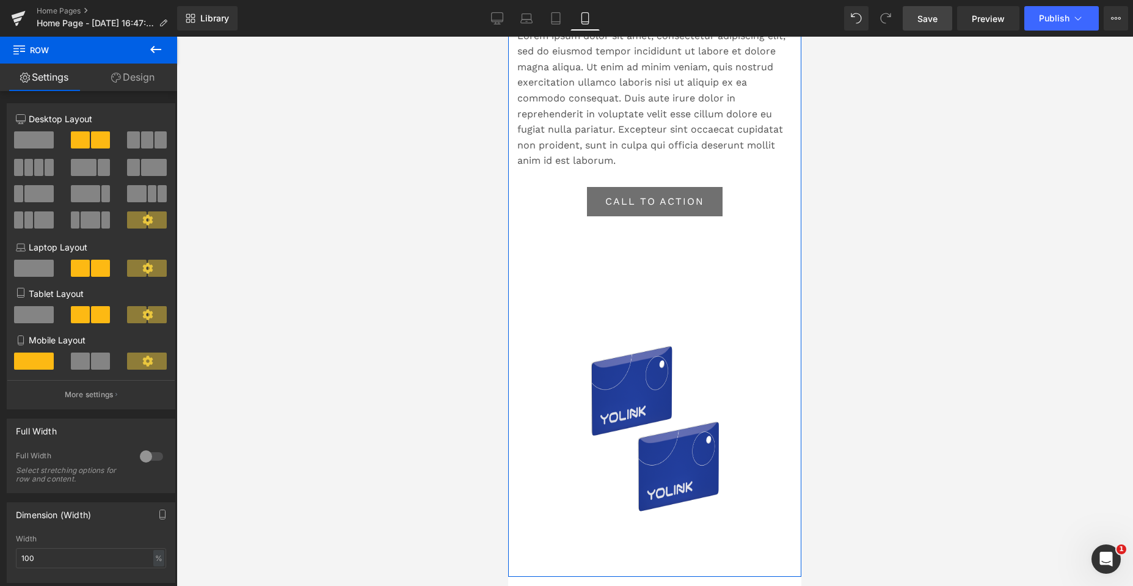
scroll to position [1200, 0]
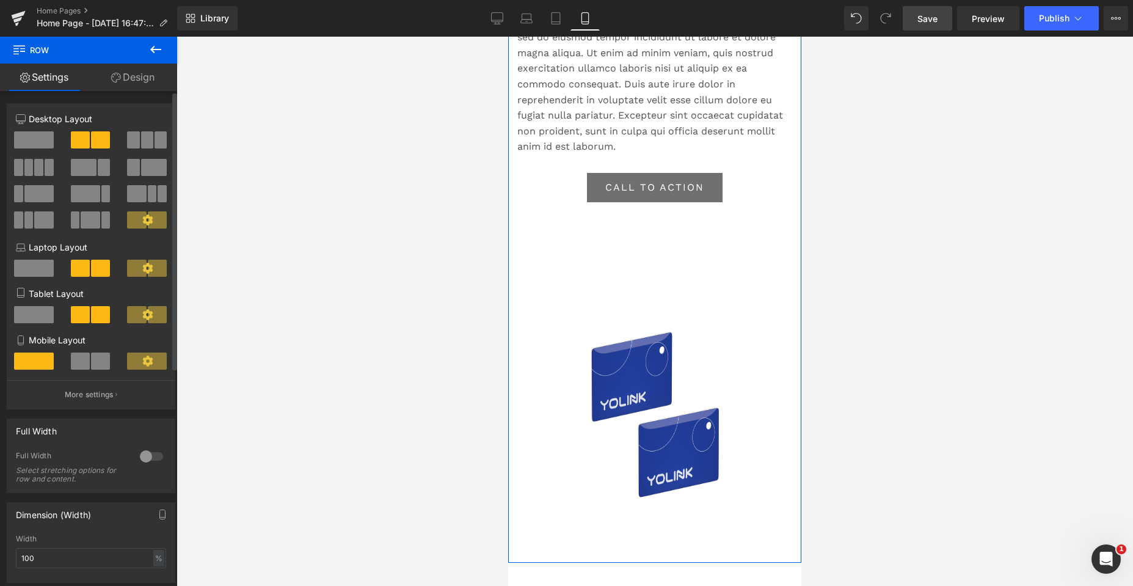
click at [93, 361] on span at bounding box center [100, 360] width 19 height 17
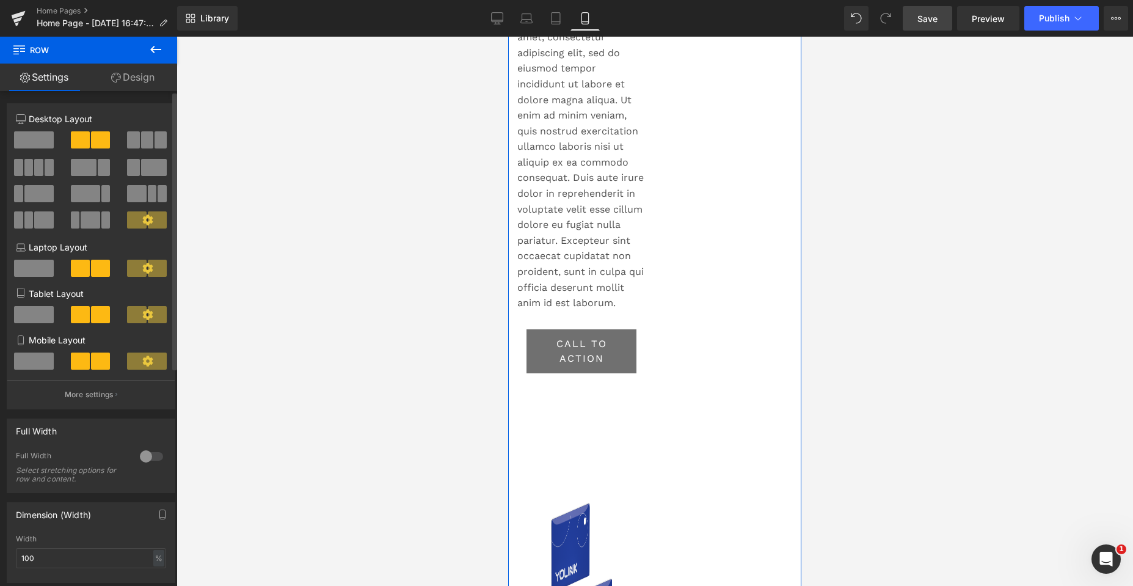
click at [40, 360] on span at bounding box center [34, 360] width 40 height 17
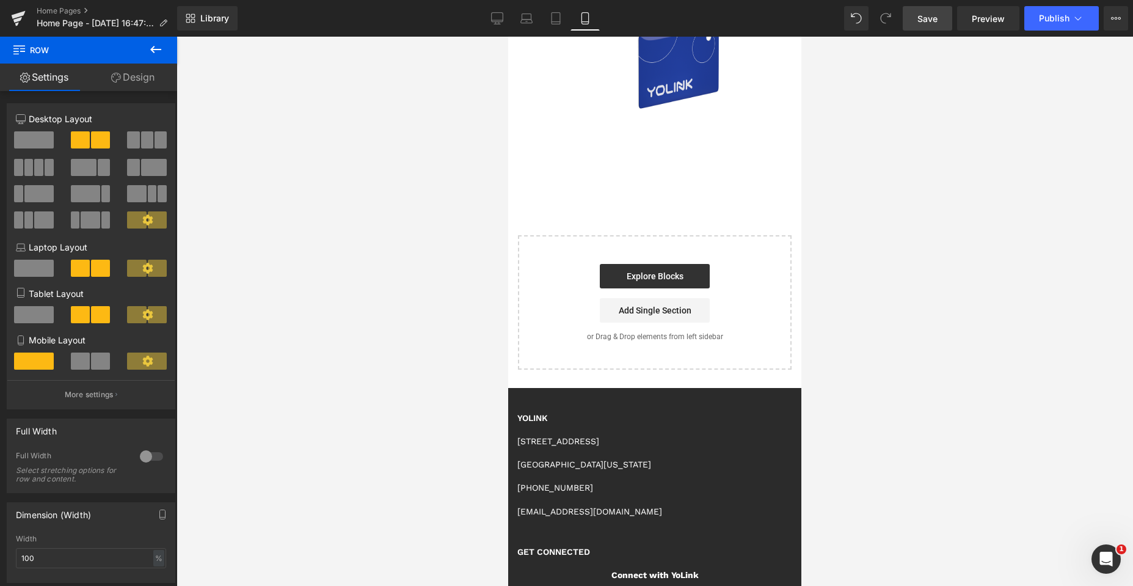
scroll to position [2605, 0]
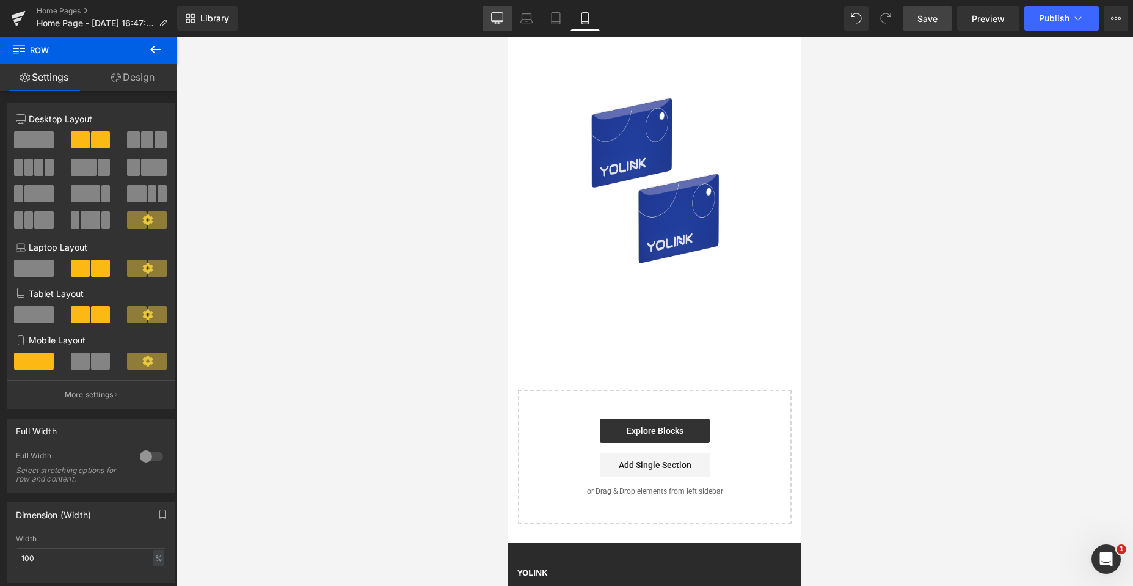
click at [487, 16] on link "Desktop" at bounding box center [496, 18] width 29 height 24
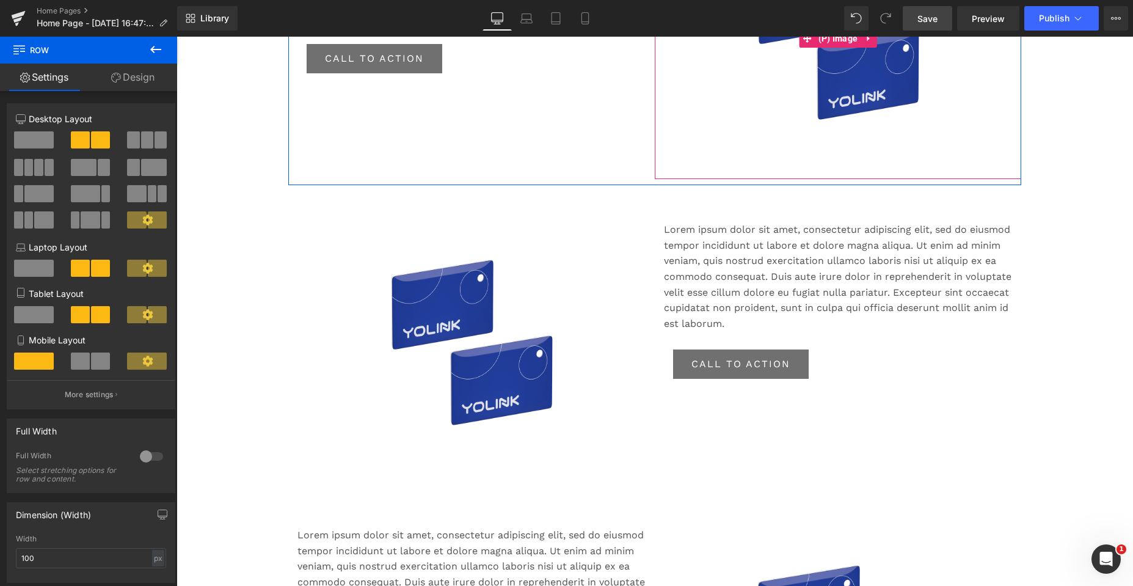
scroll to position [1026, 0]
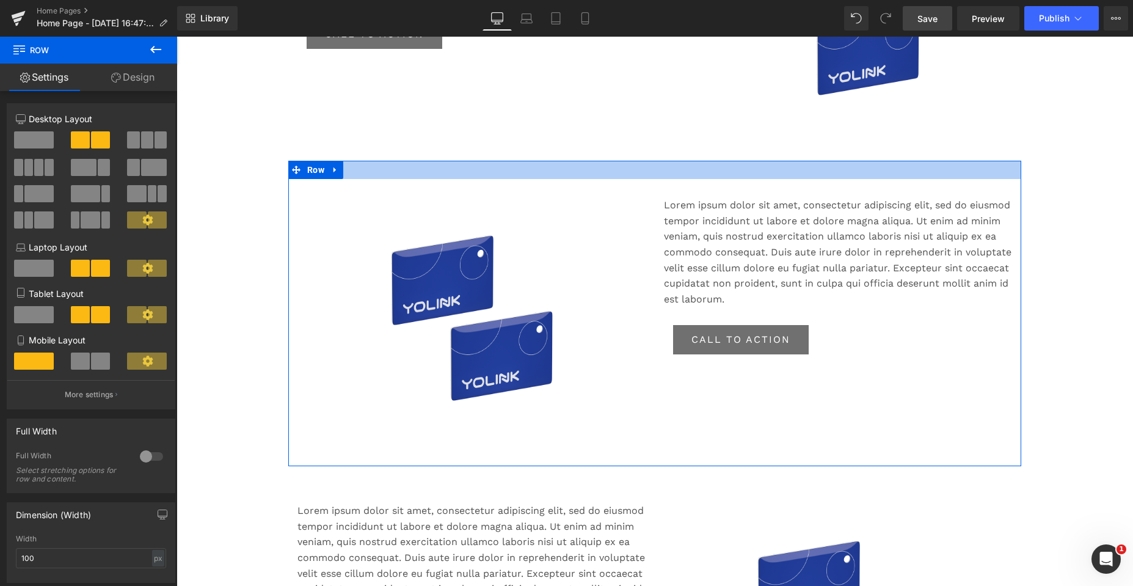
click at [570, 172] on div at bounding box center [654, 170] width 733 height 18
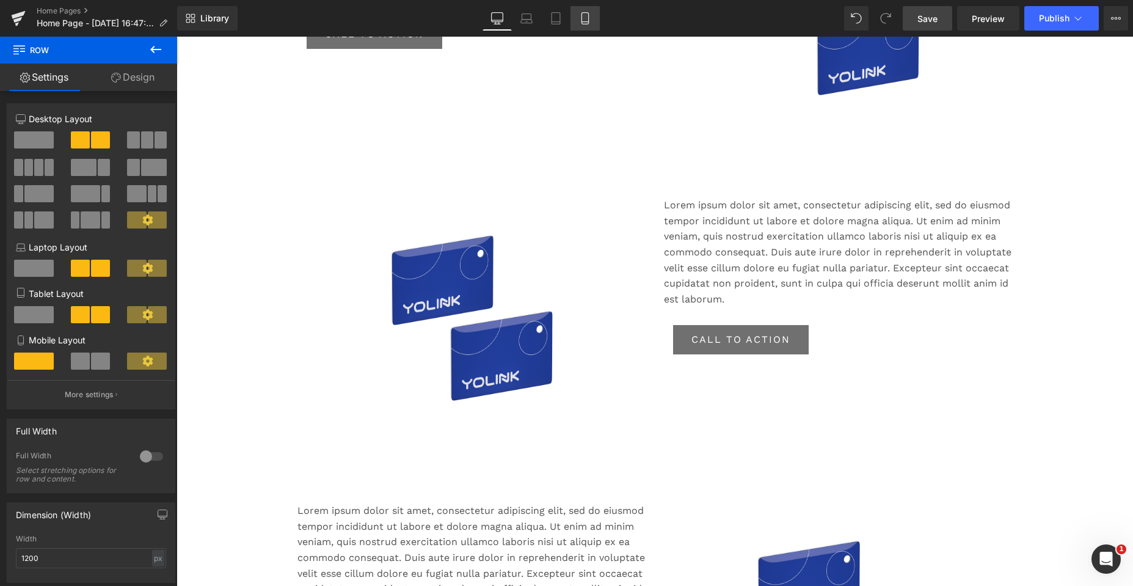
click at [583, 12] on icon at bounding box center [585, 18] width 12 height 12
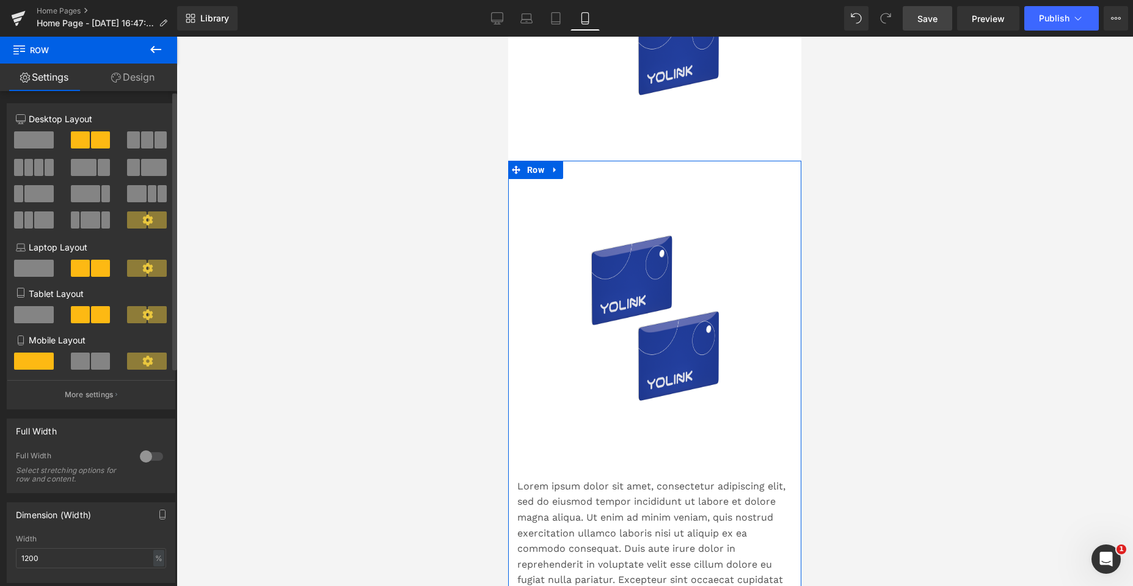
click at [82, 357] on span at bounding box center [80, 360] width 19 height 17
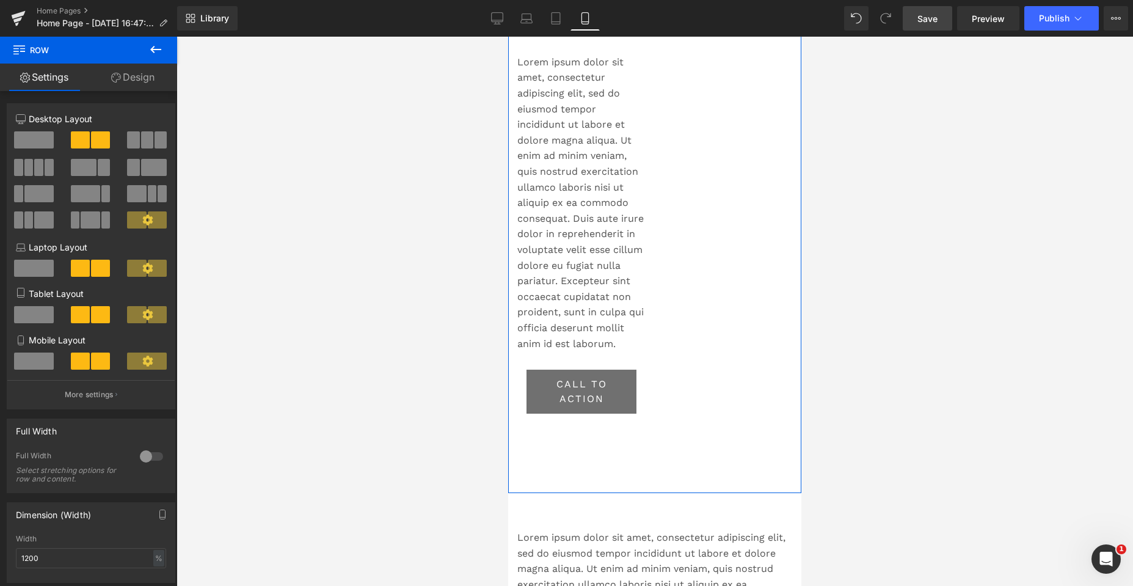
scroll to position [1785, 0]
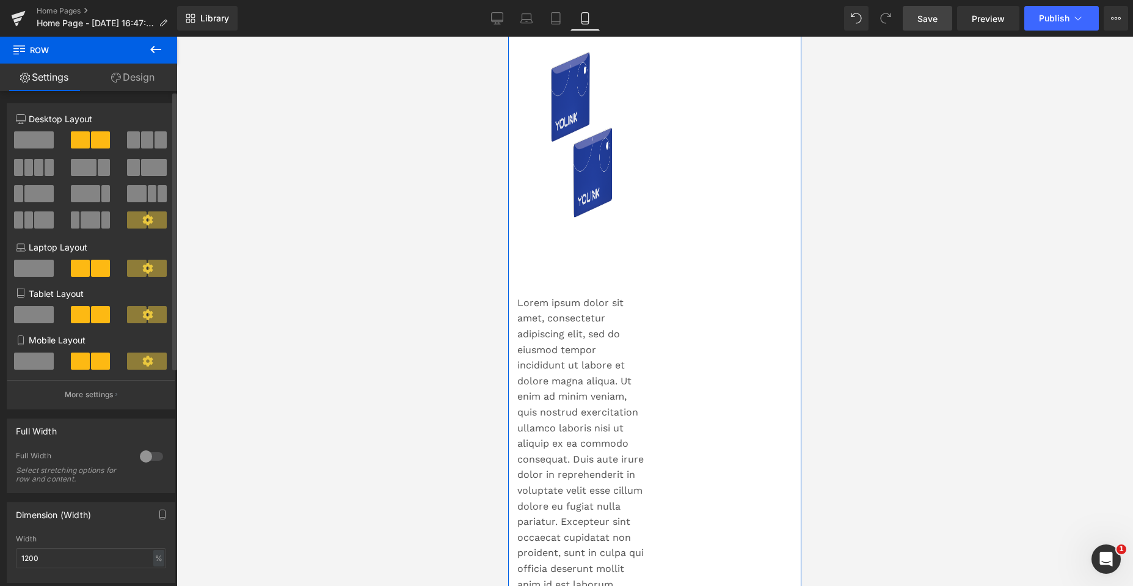
click at [26, 360] on span at bounding box center [34, 360] width 40 height 17
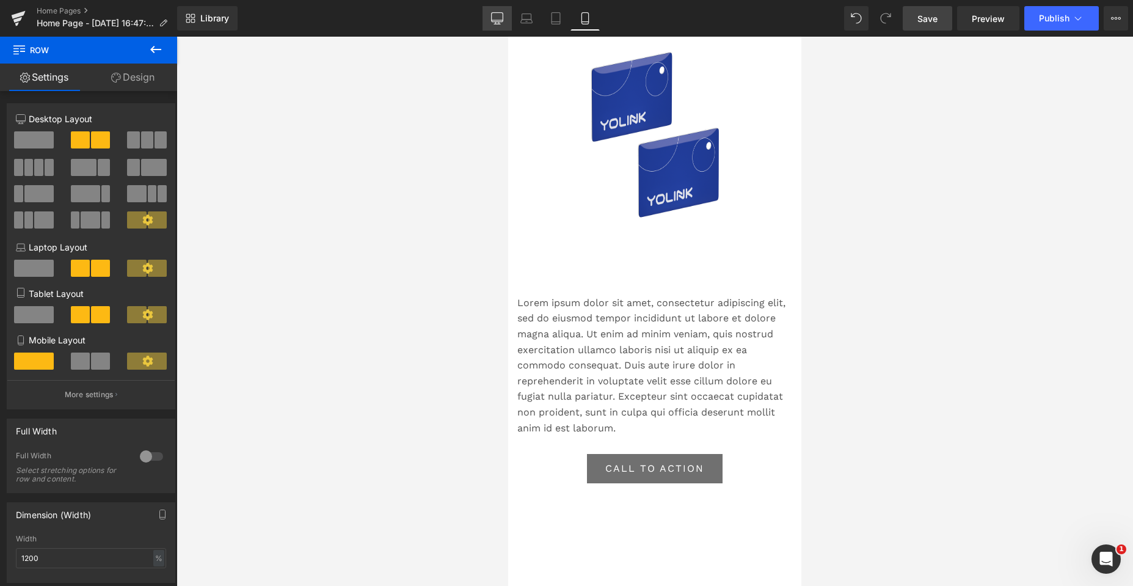
click at [492, 16] on icon at bounding box center [497, 18] width 12 height 12
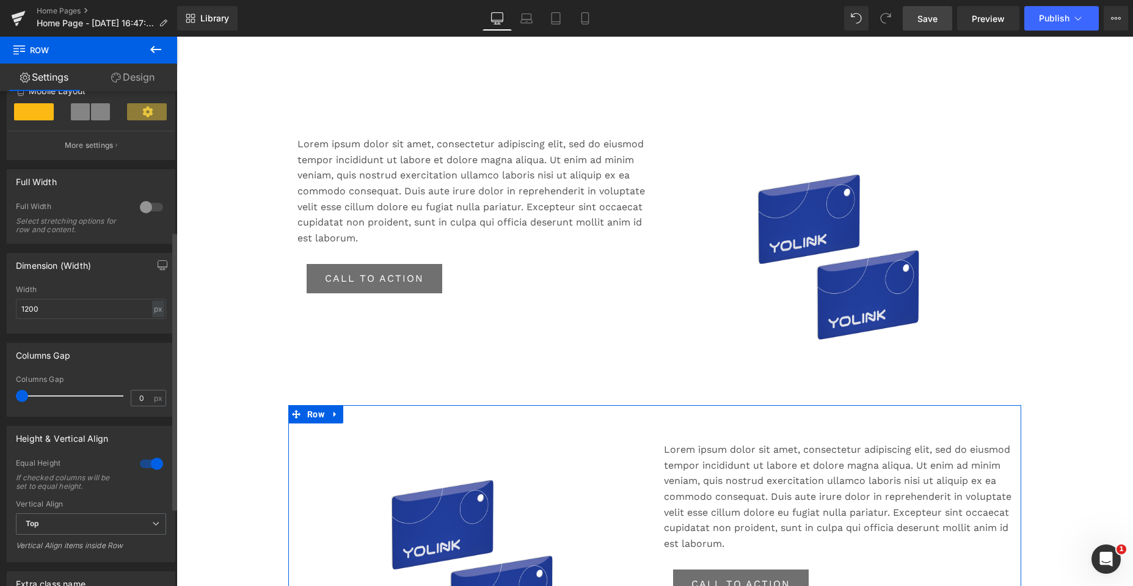
scroll to position [366, 0]
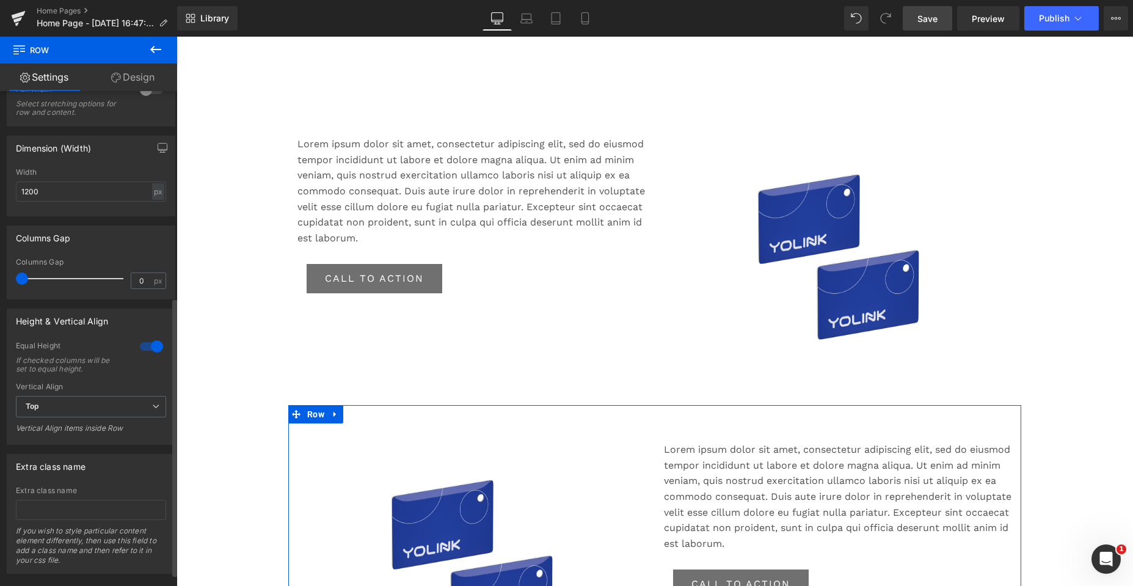
click at [150, 347] on div at bounding box center [151, 347] width 29 height 20
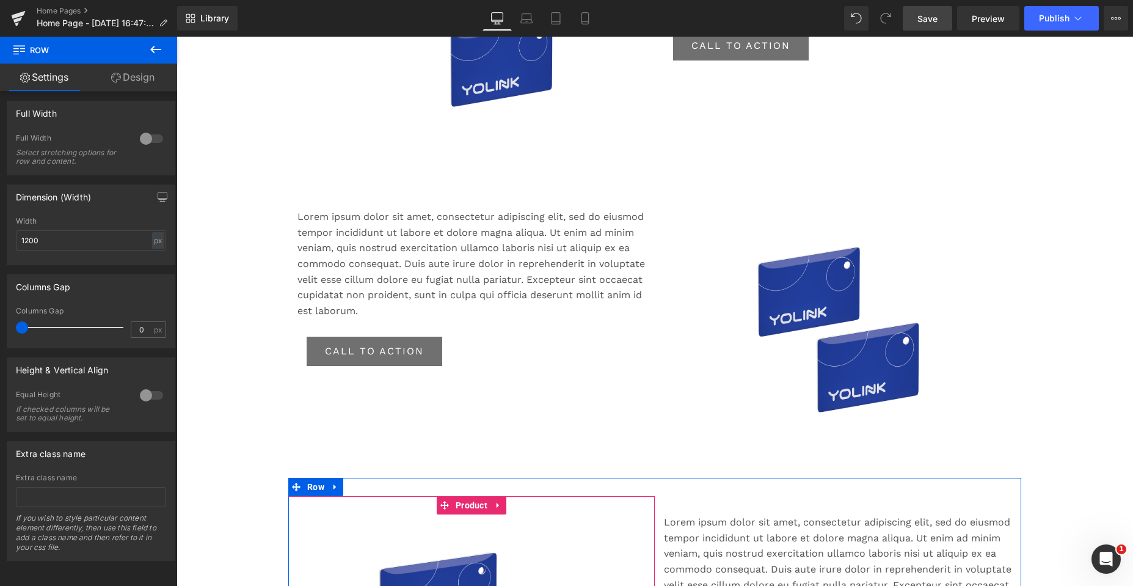
scroll to position [660, 0]
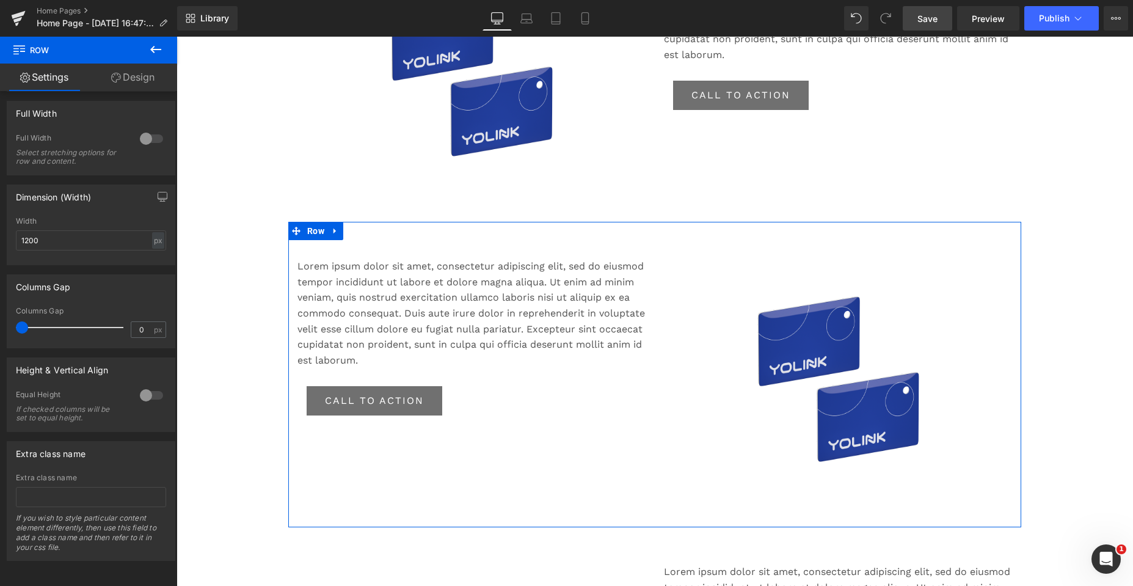
click at [583, 428] on div "Lorem ipsum dolor sit amet, consectetur adipiscing elit, sed do eiusmod tempor …" at bounding box center [471, 380] width 366 height 281
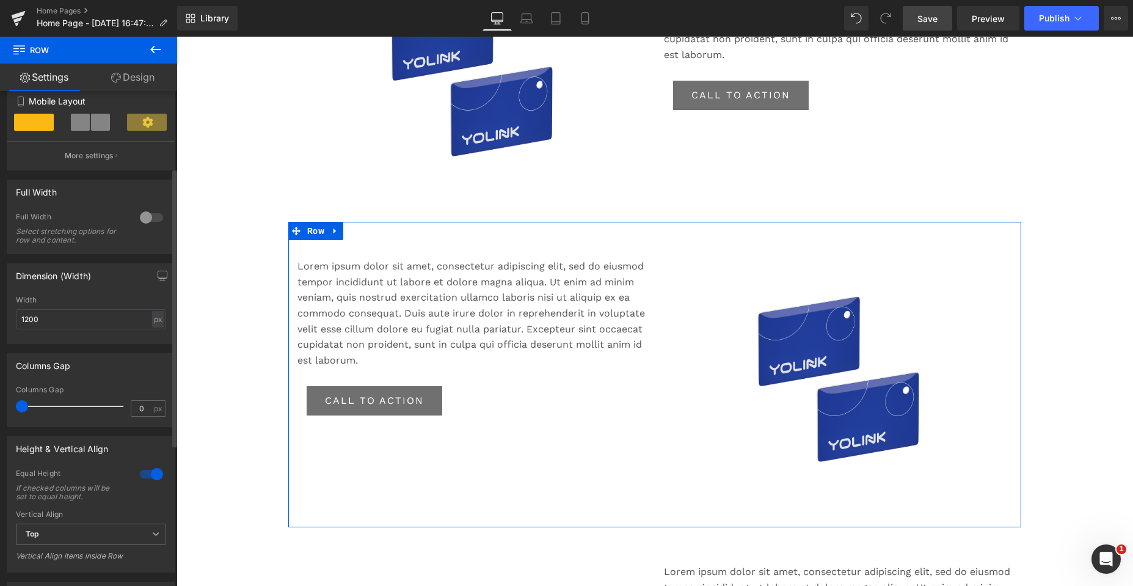
scroll to position [244, 0]
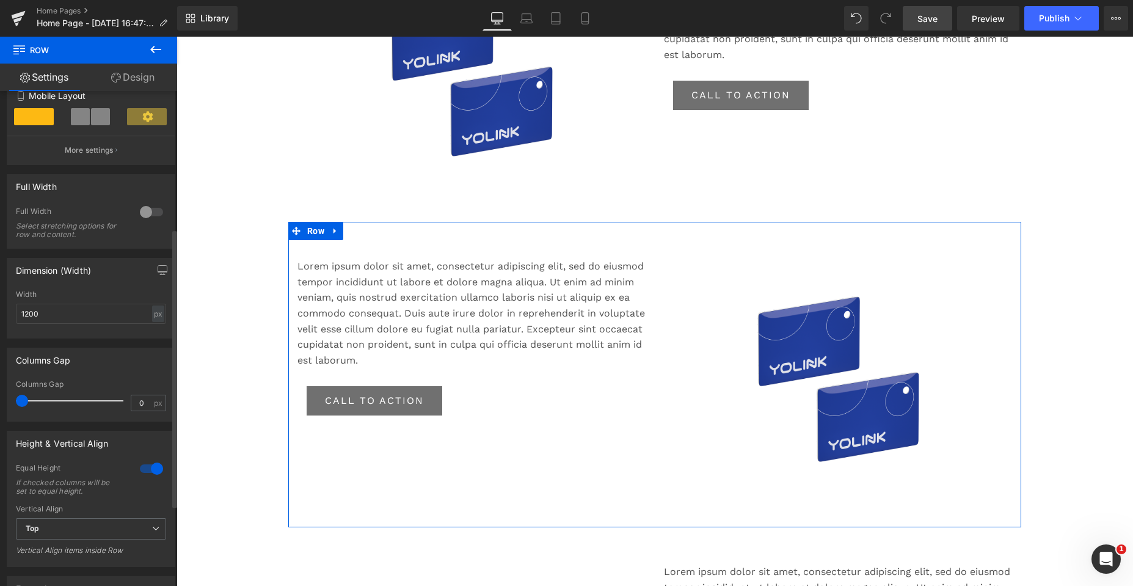
click at [155, 468] on div at bounding box center [151, 469] width 29 height 20
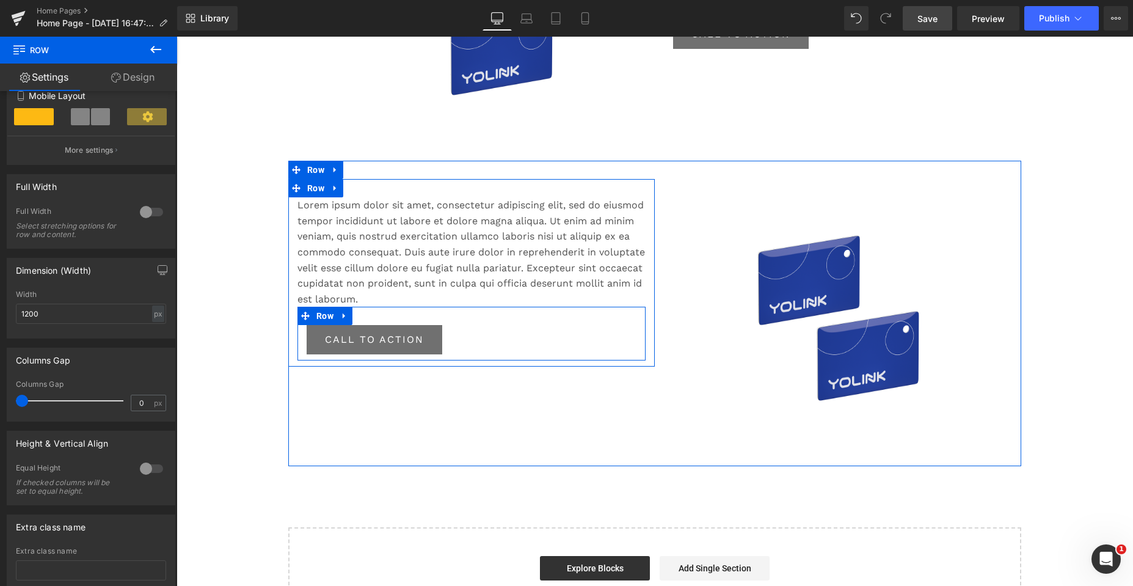
scroll to position [1270, 0]
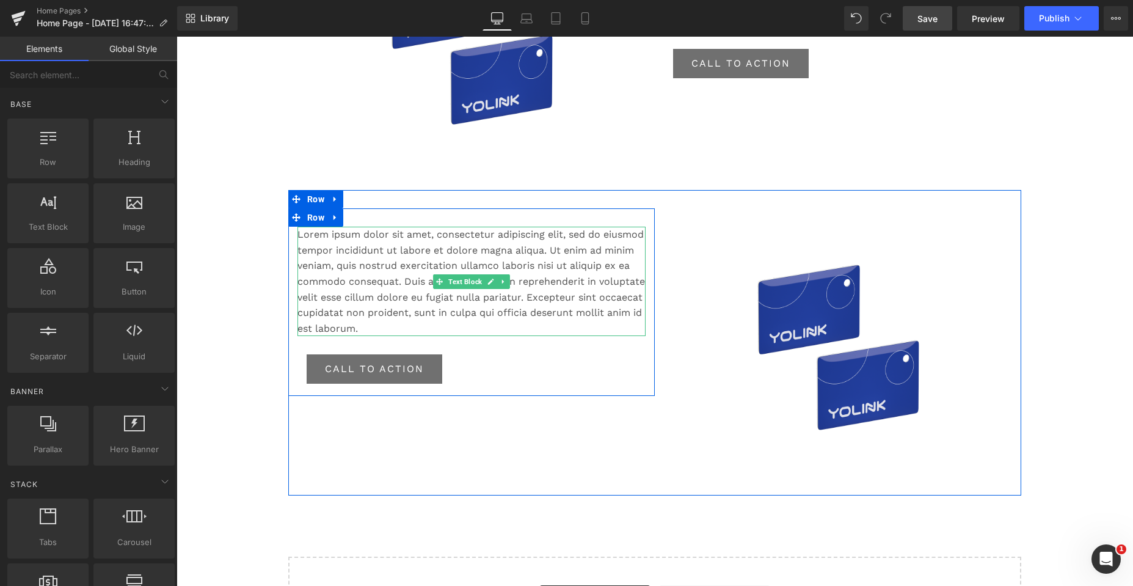
scroll to position [1392, 0]
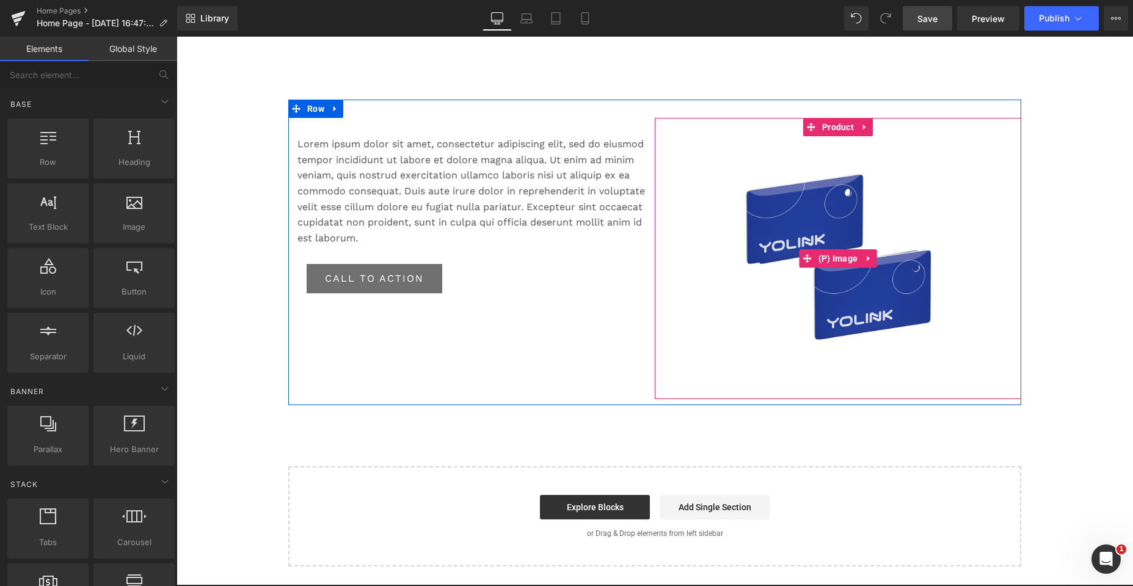
click at [712, 139] on div "Sale Off" at bounding box center [838, 258] width 354 height 244
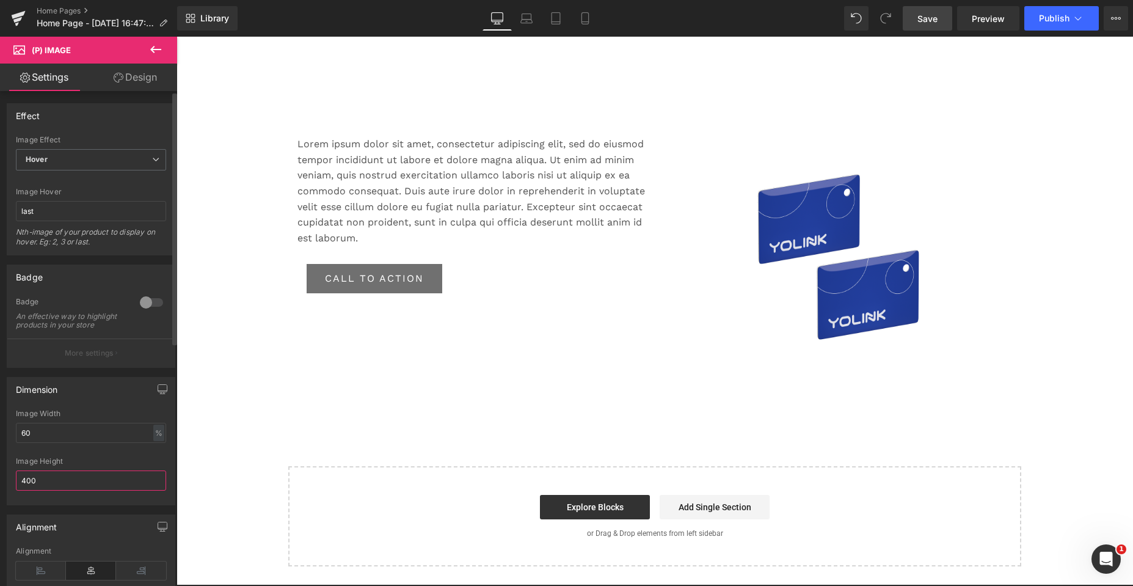
drag, startPoint x: 44, startPoint y: 490, endPoint x: 19, endPoint y: 492, distance: 25.1
click at [19, 490] on input "400" at bounding box center [91, 480] width 150 height 20
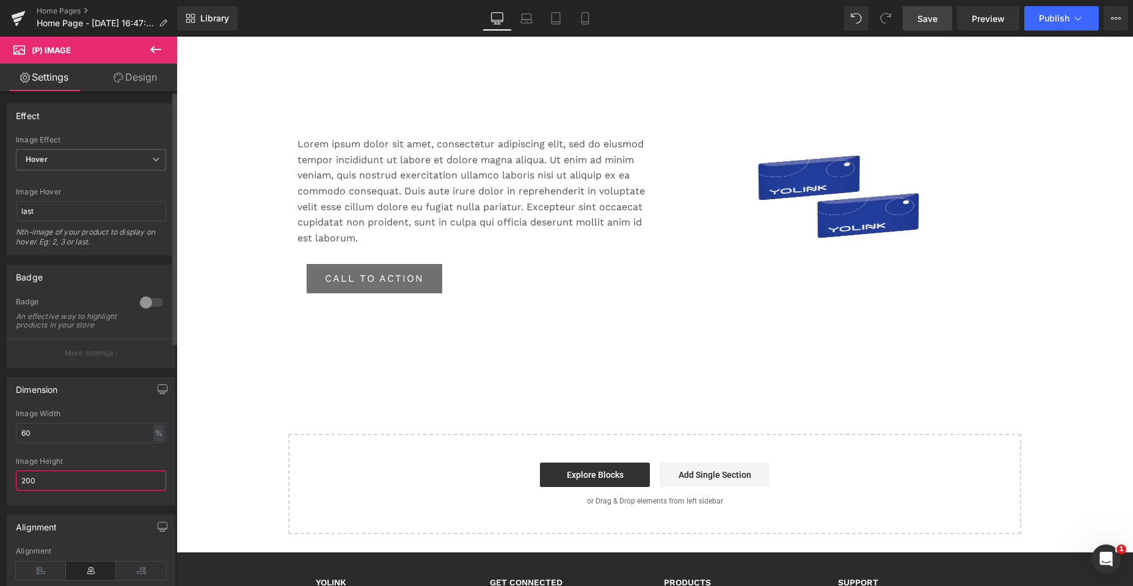
drag, startPoint x: 40, startPoint y: 493, endPoint x: 5, endPoint y: 493, distance: 34.8
click at [5, 493] on div "Dimension 60% Image Width 60 % % px 400px Image Height 200" at bounding box center [91, 436] width 183 height 137
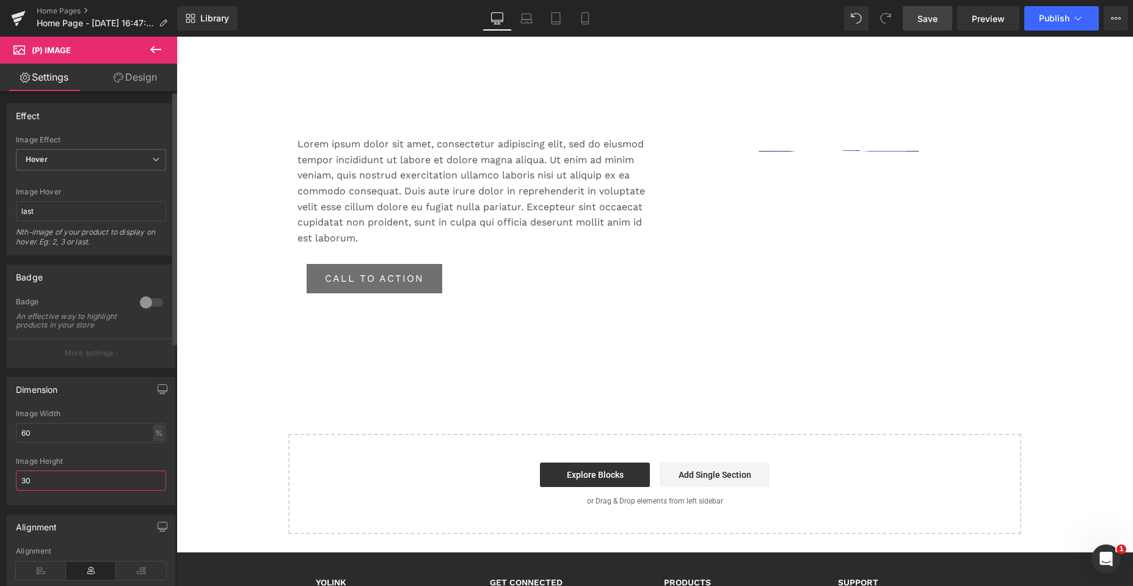
type input "300"
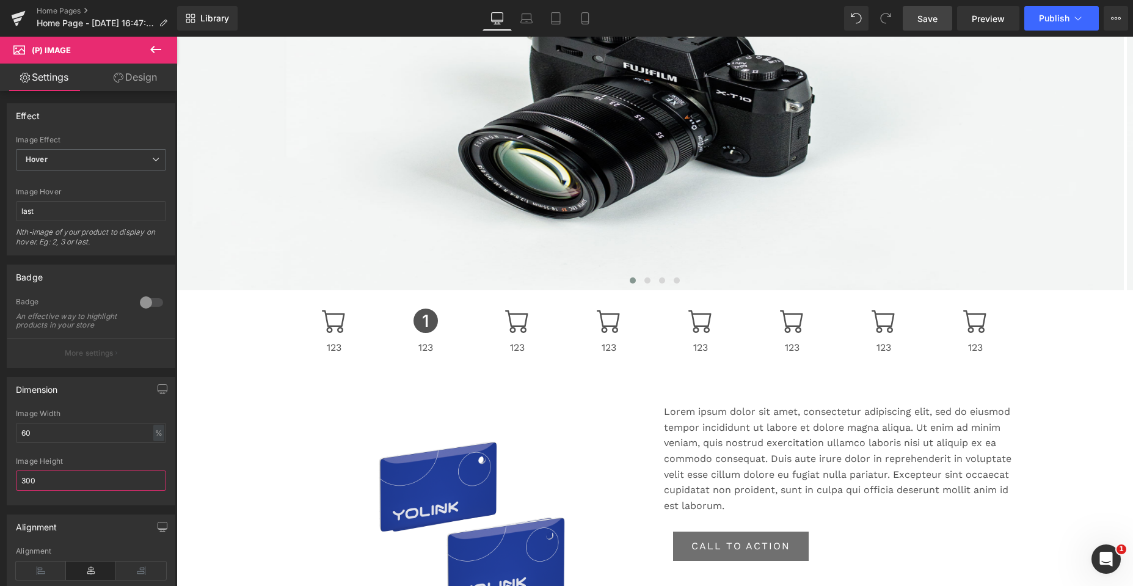
scroll to position [354, 0]
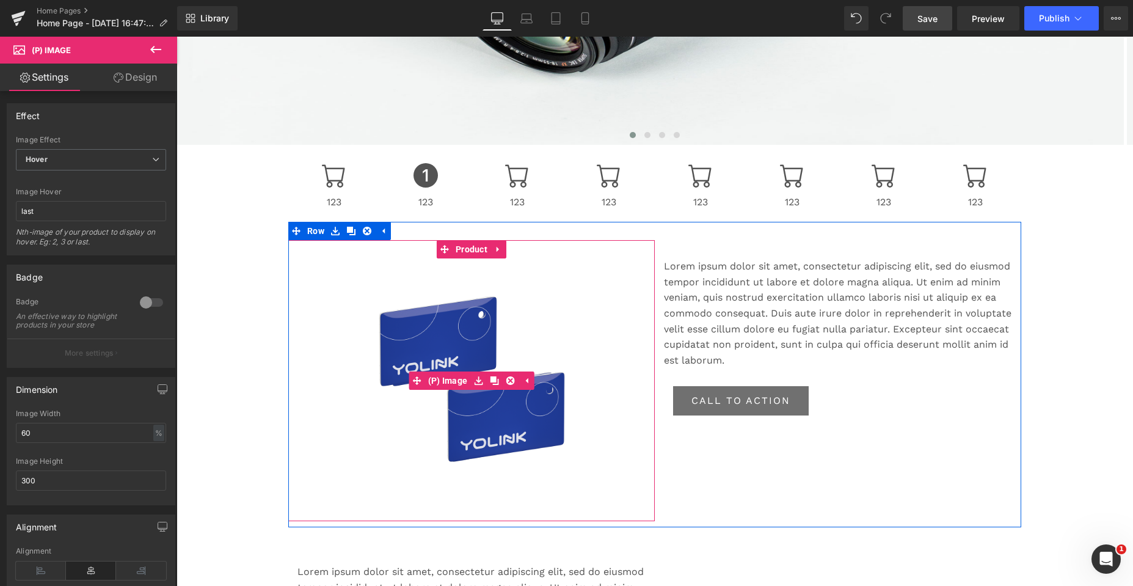
click at [324, 283] on div "Sale Off" at bounding box center [471, 380] width 354 height 244
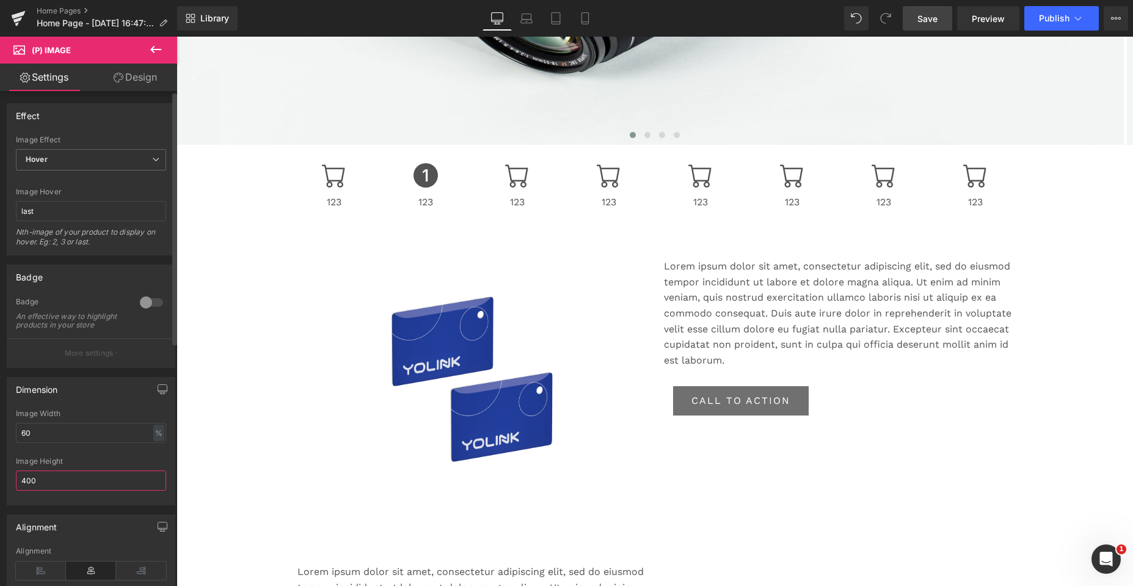
drag, startPoint x: 71, startPoint y: 487, endPoint x: 5, endPoint y: 488, distance: 65.4
click at [5, 488] on div "Dimension 60% Image Width 60 % % px 400px Image Height 400" at bounding box center [91, 436] width 183 height 137
type input "300"
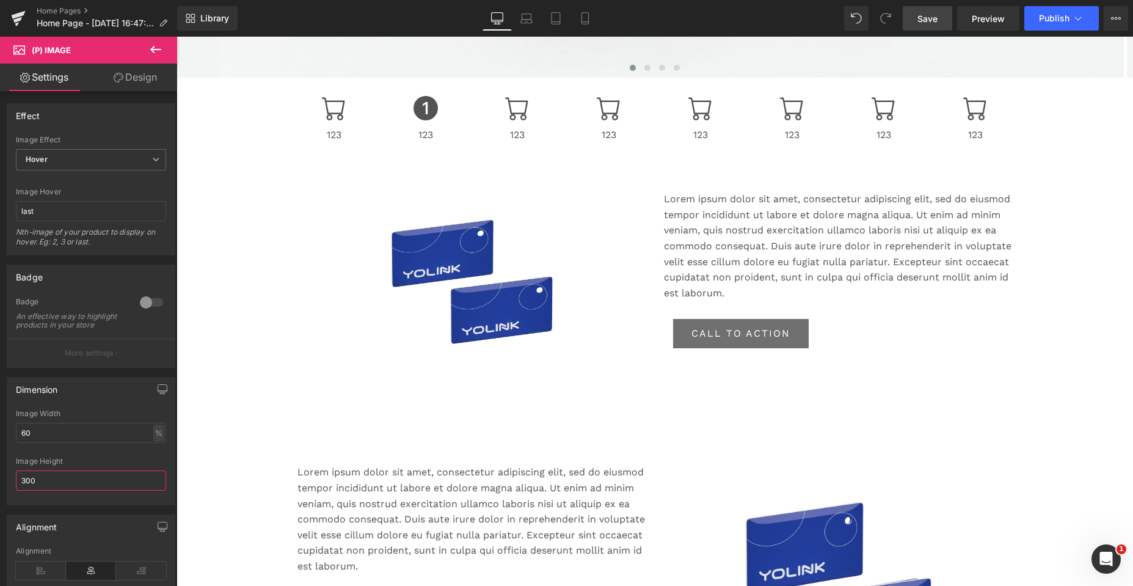
scroll to position [660, 0]
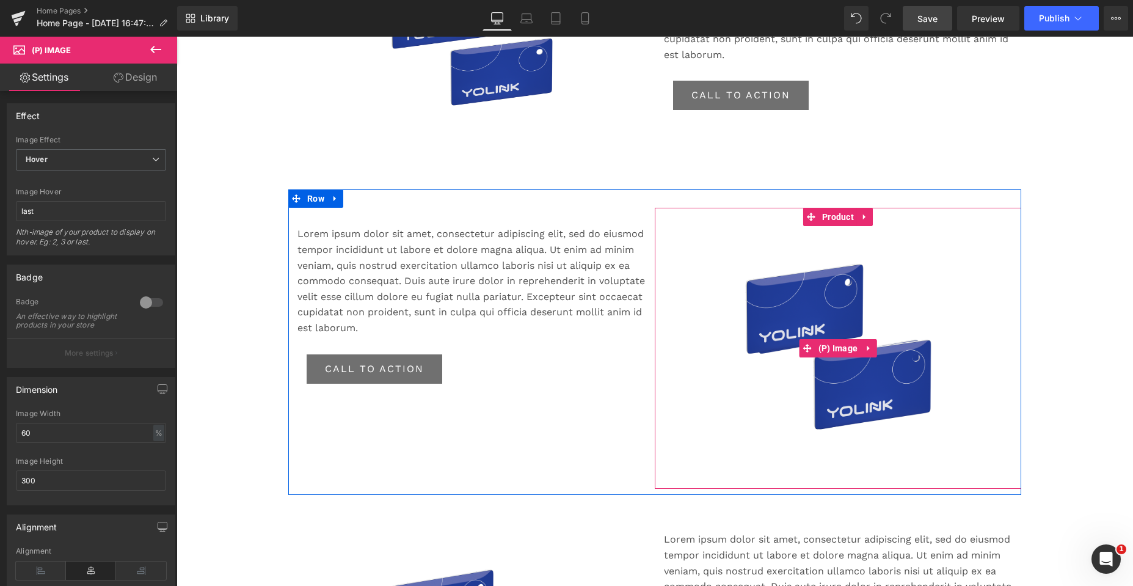
click at [721, 293] on div "Sale Off" at bounding box center [838, 348] width 354 height 244
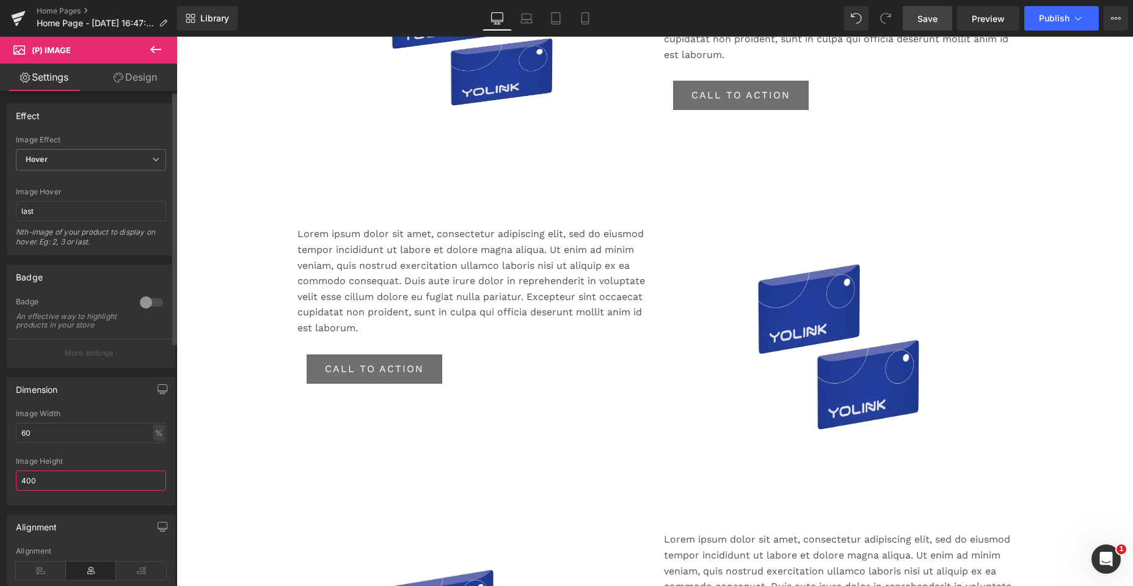
drag, startPoint x: 44, startPoint y: 487, endPoint x: 9, endPoint y: 489, distance: 34.9
click at [9, 489] on div "60% Image Width 60 % % px 400px Image Height 400" at bounding box center [90, 456] width 167 height 95
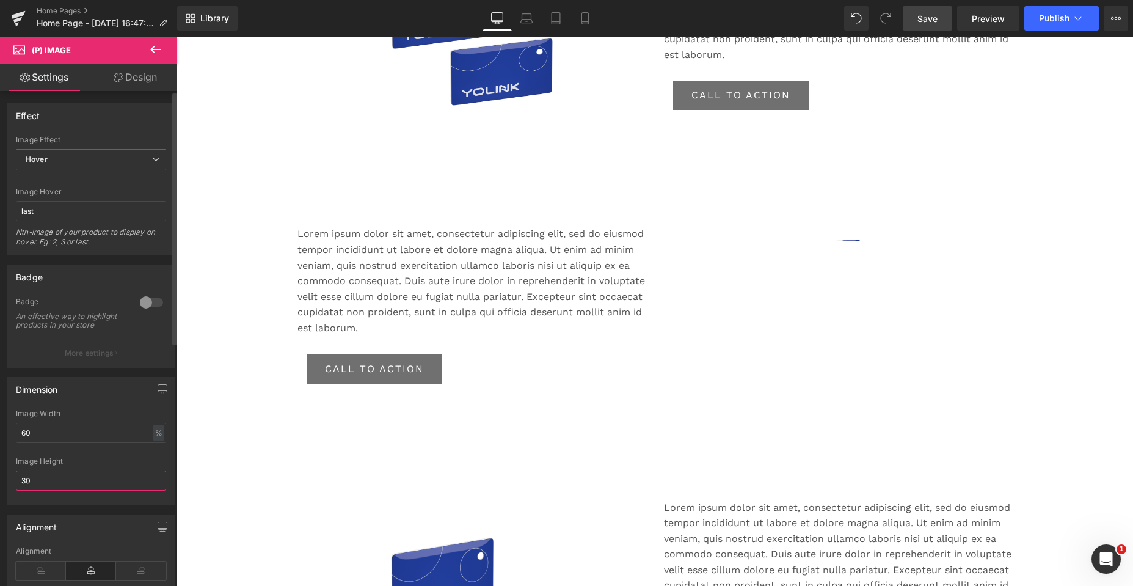
type input "300"
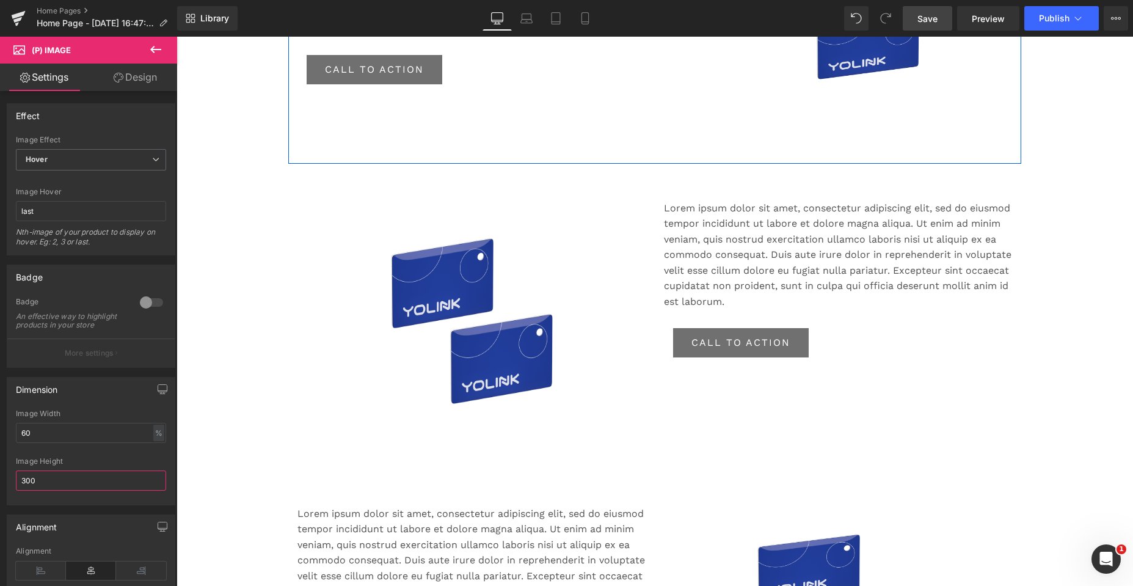
scroll to position [965, 0]
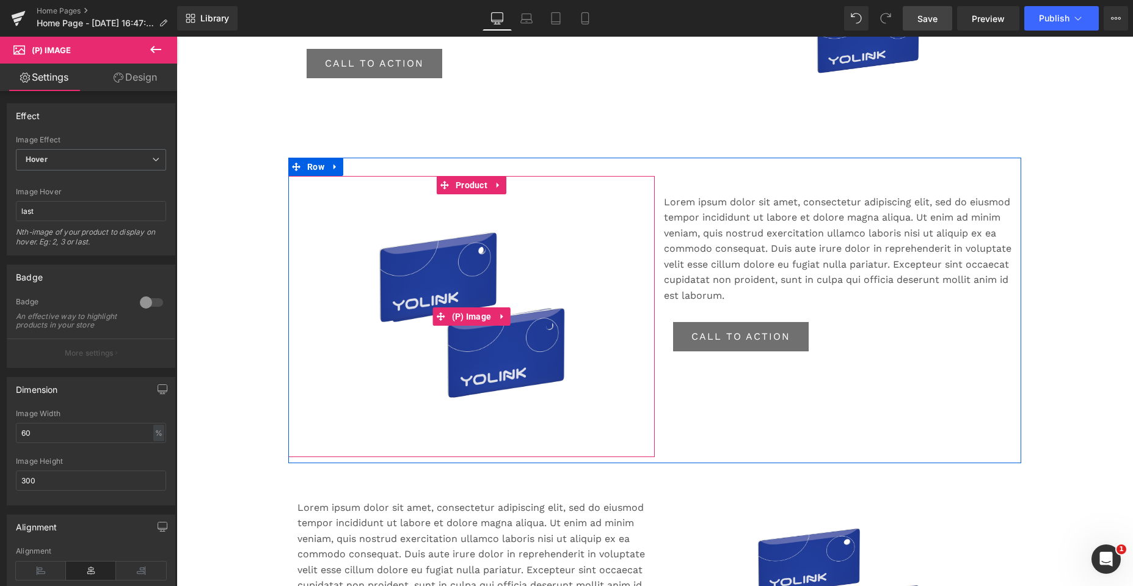
click at [585, 274] on div "Sale Off" at bounding box center [471, 316] width 354 height 244
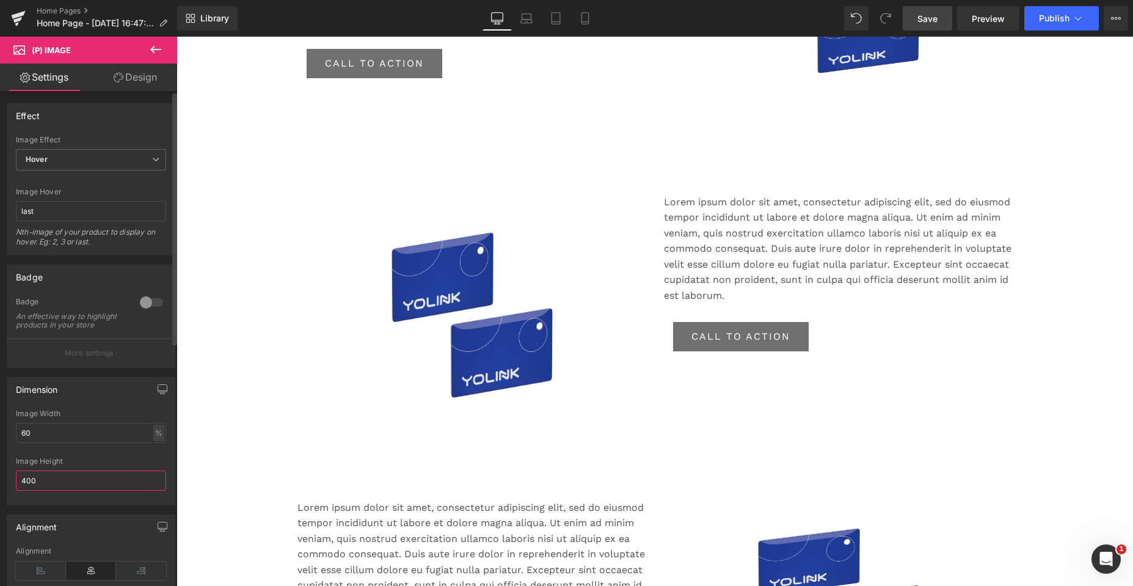
drag, startPoint x: 45, startPoint y: 486, endPoint x: 0, endPoint y: 492, distance: 45.5
click at [0, 492] on div "Dimension 60% Image Width 60 % % px 400px Image Height 400" at bounding box center [91, 436] width 183 height 137
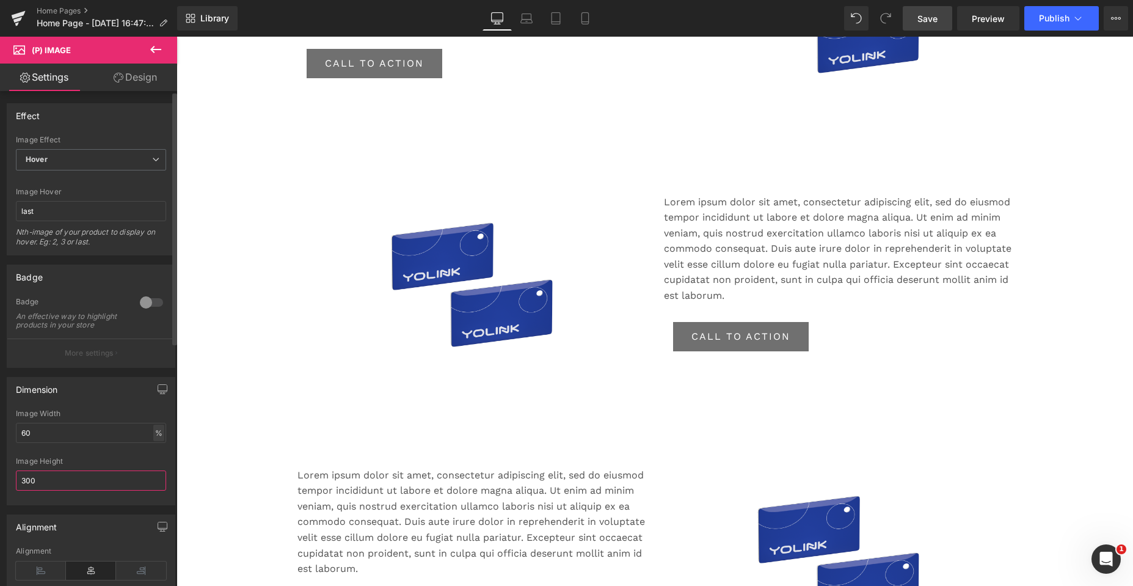
type input "300"
click at [153, 441] on div "%" at bounding box center [158, 432] width 11 height 16
click at [81, 438] on input "60" at bounding box center [91, 433] width 150 height 20
click at [153, 440] on div "%" at bounding box center [158, 432] width 11 height 16
click at [67, 443] on input "60" at bounding box center [91, 433] width 150 height 20
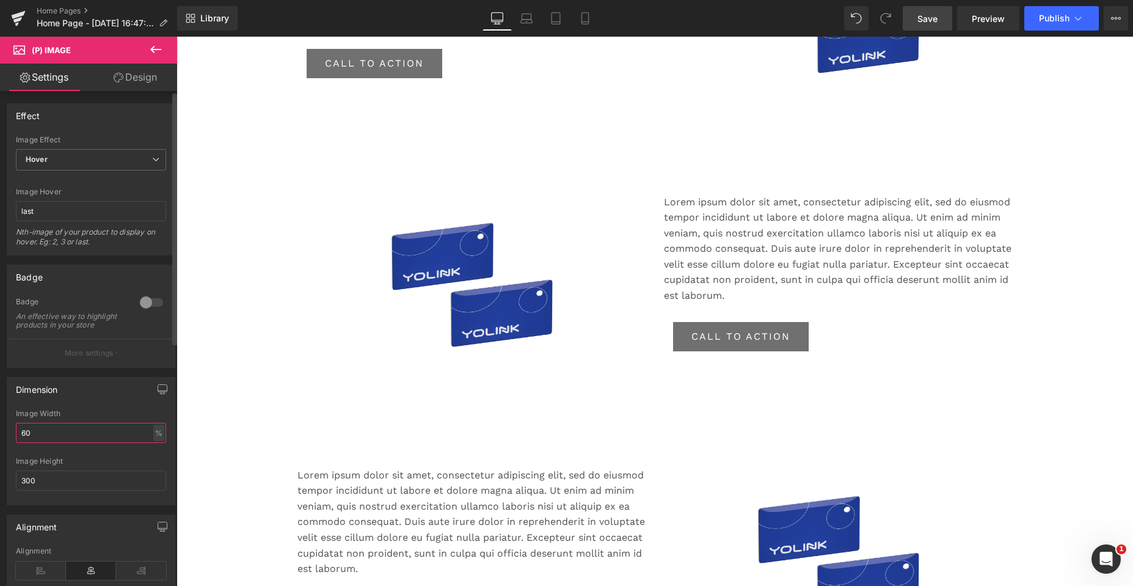
drag, startPoint x: 35, startPoint y: 441, endPoint x: 17, endPoint y: 446, distance: 18.4
click at [17, 443] on input "60" at bounding box center [91, 433] width 150 height 20
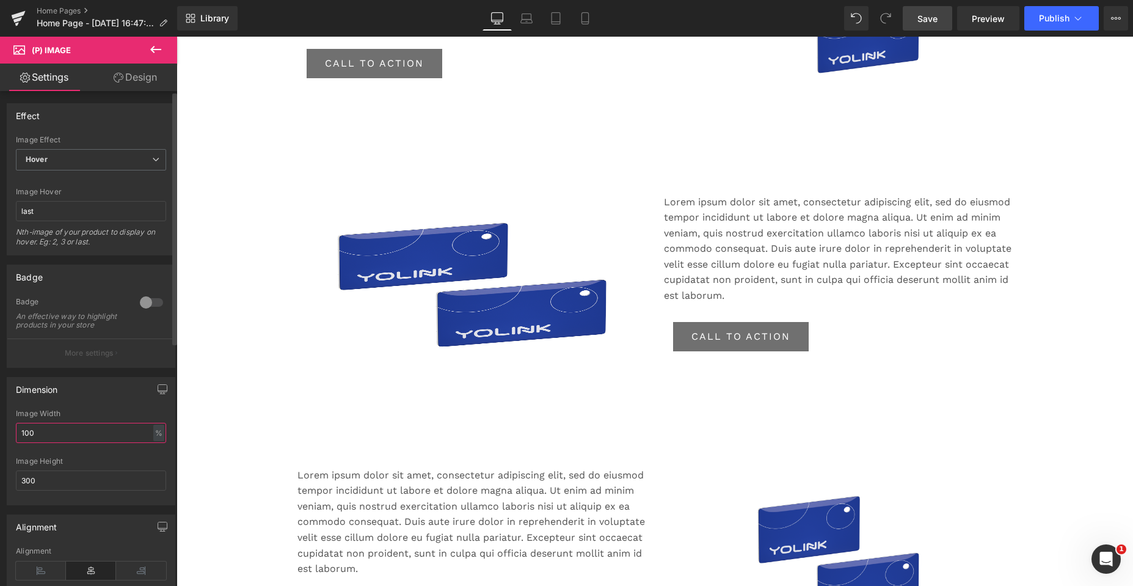
drag, startPoint x: 46, startPoint y: 437, endPoint x: 9, endPoint y: 440, distance: 37.4
click at [9, 440] on div "60% Image Width 100 % % px 400px Image Height 300" at bounding box center [90, 456] width 167 height 95
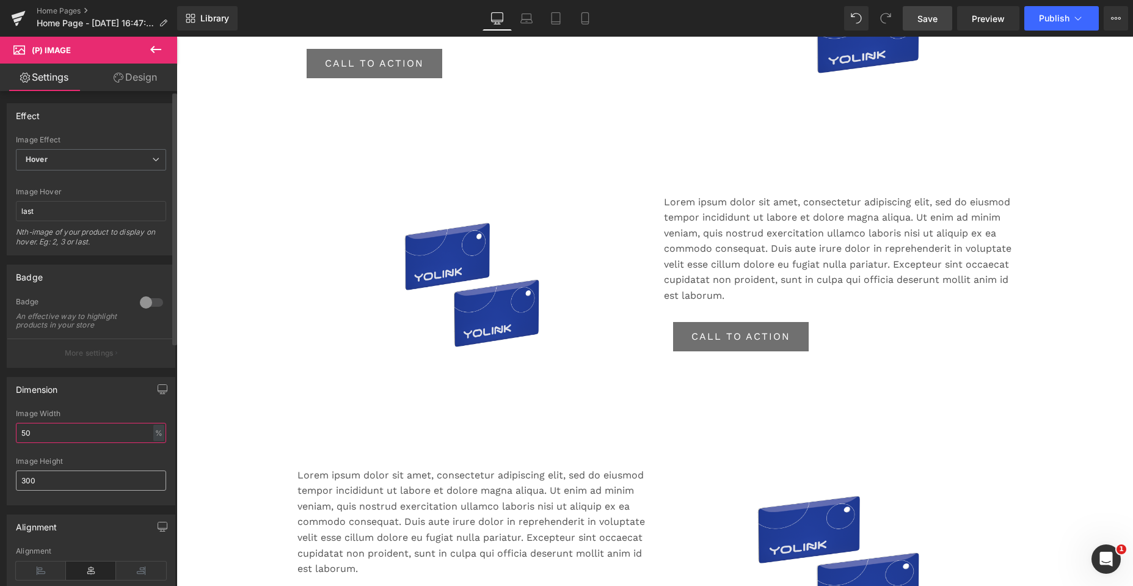
type input "50"
click at [56, 487] on input "300" at bounding box center [91, 480] width 150 height 20
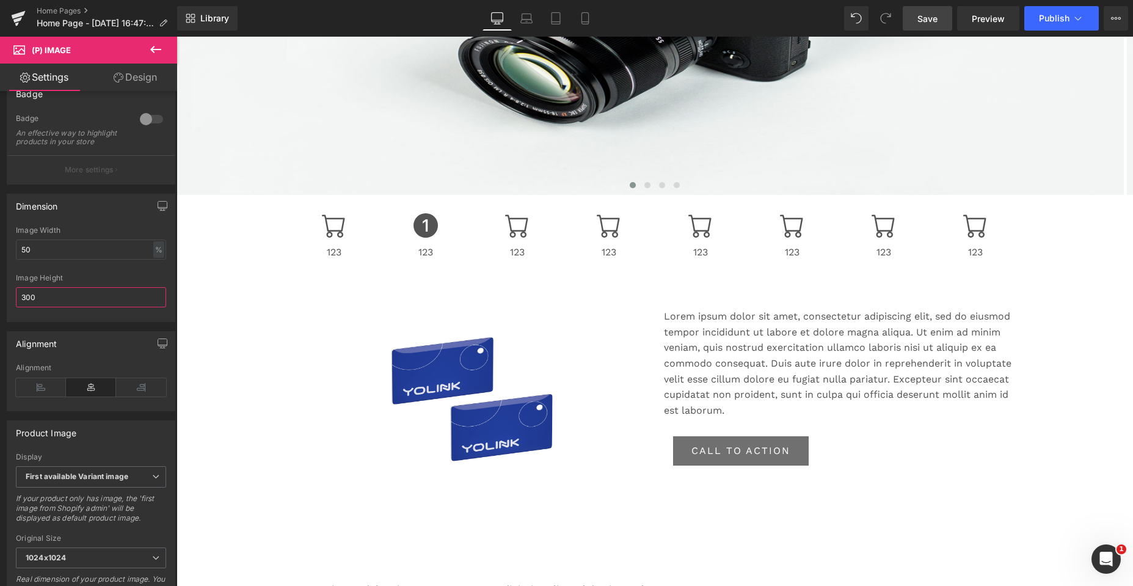
scroll to position [293, 0]
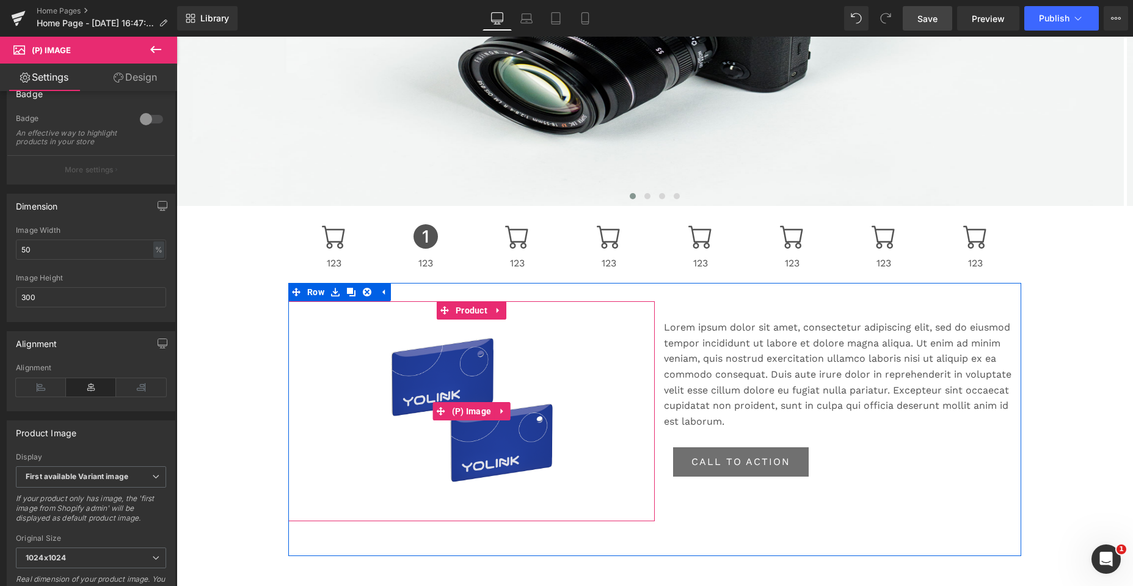
click at [542, 333] on img at bounding box center [471, 410] width 213 height 183
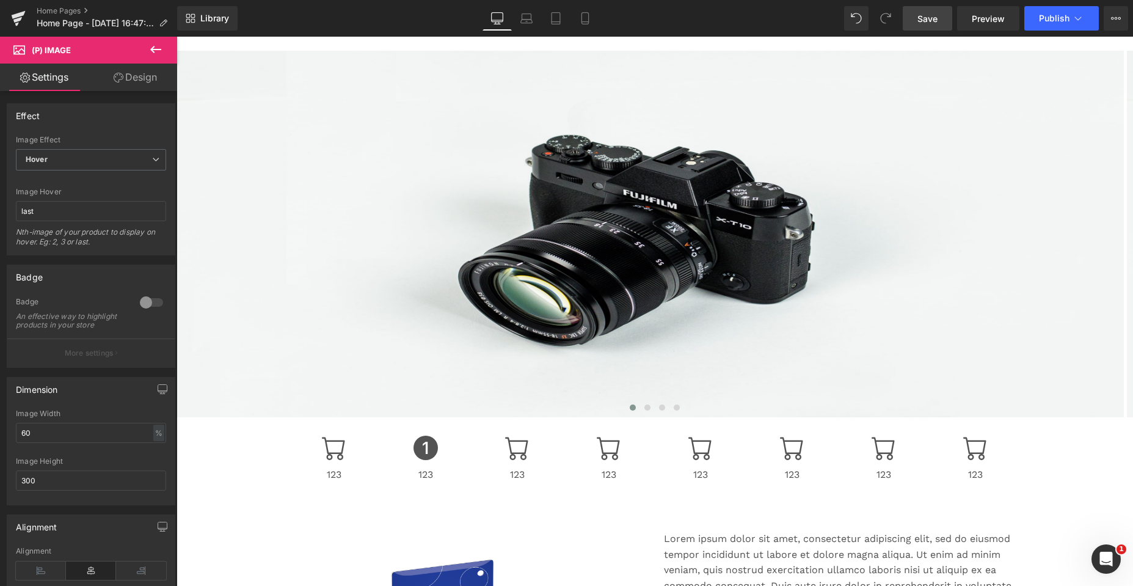
scroll to position [0, 0]
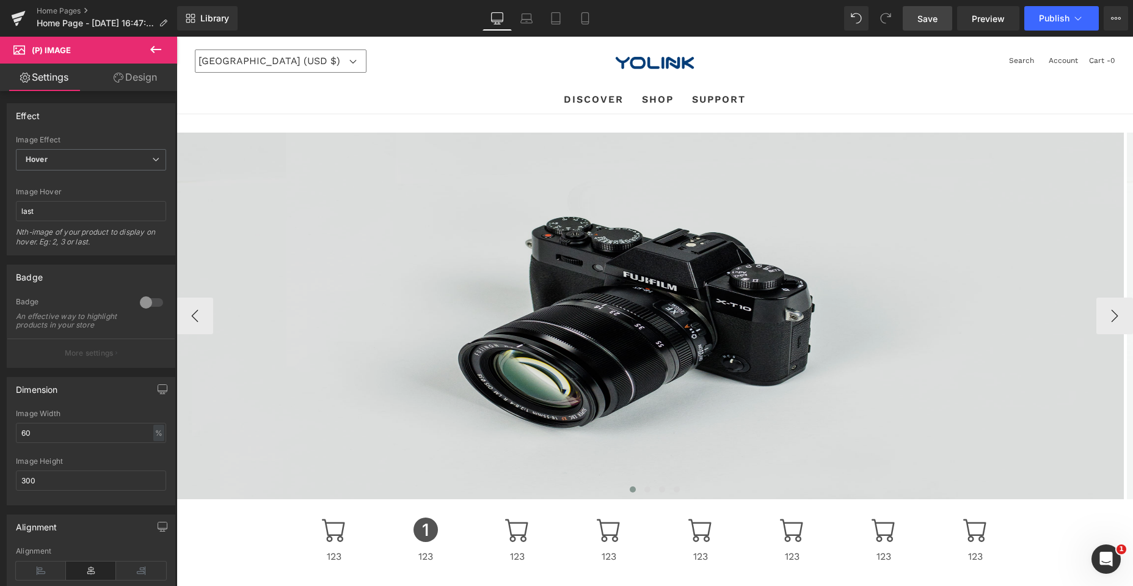
click at [623, 328] on img at bounding box center [649, 316] width 947 height 366
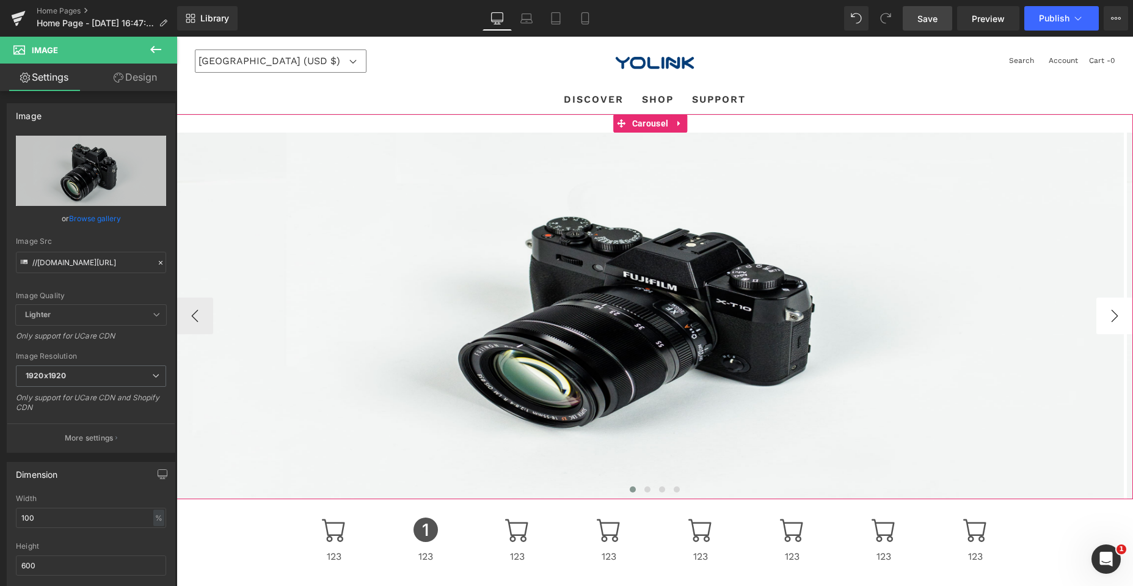
click at [1108, 316] on button "›" at bounding box center [1114, 315] width 37 height 37
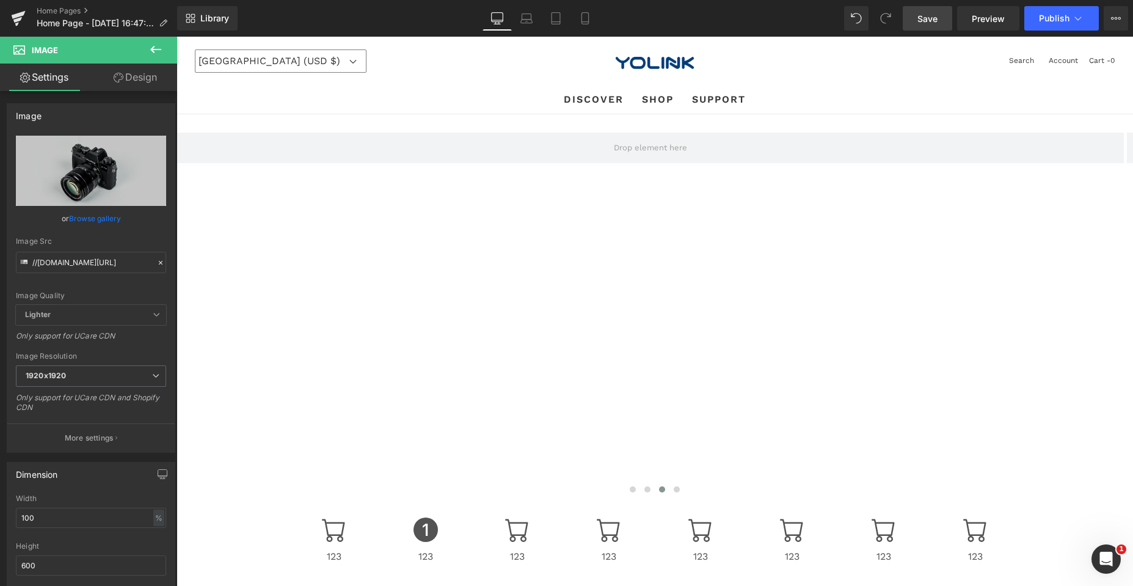
click at [155, 48] on icon at bounding box center [155, 49] width 15 height 15
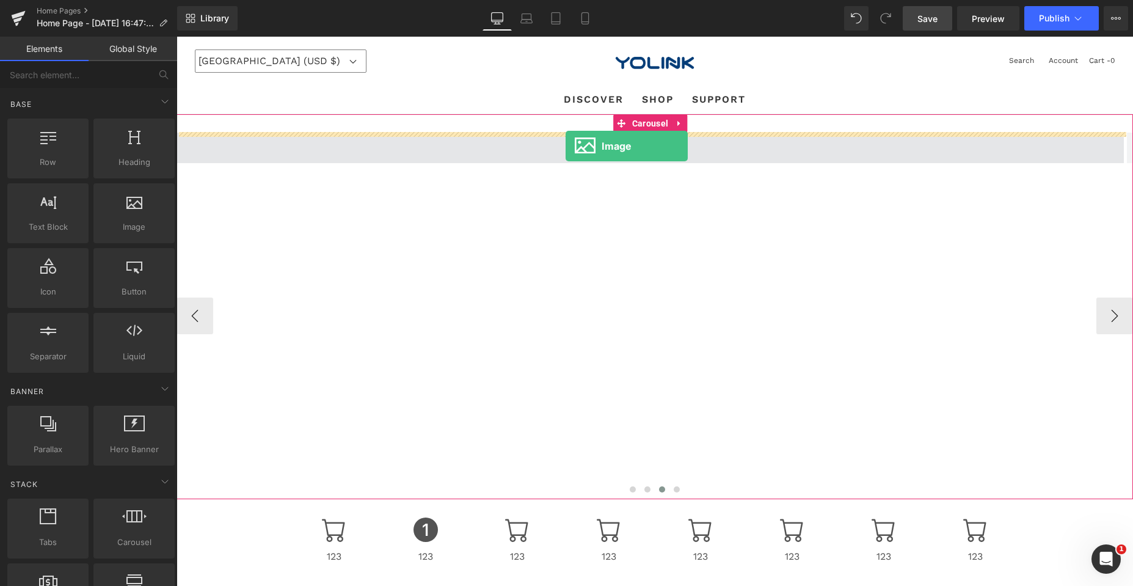
drag, startPoint x: 305, startPoint y: 244, endPoint x: 566, endPoint y: 146, distance: 277.9
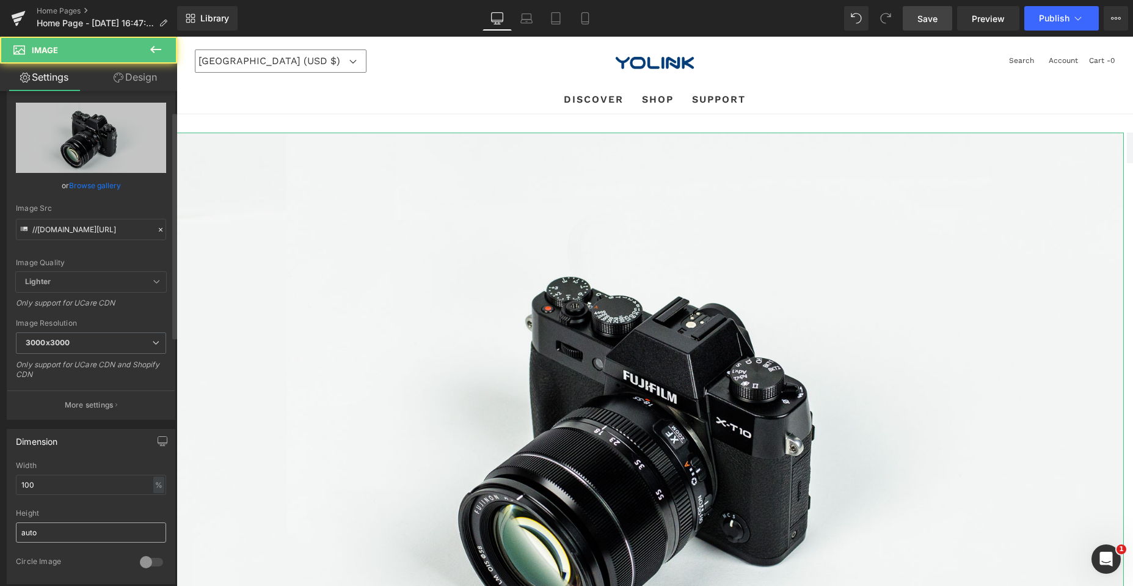
scroll to position [122, 0]
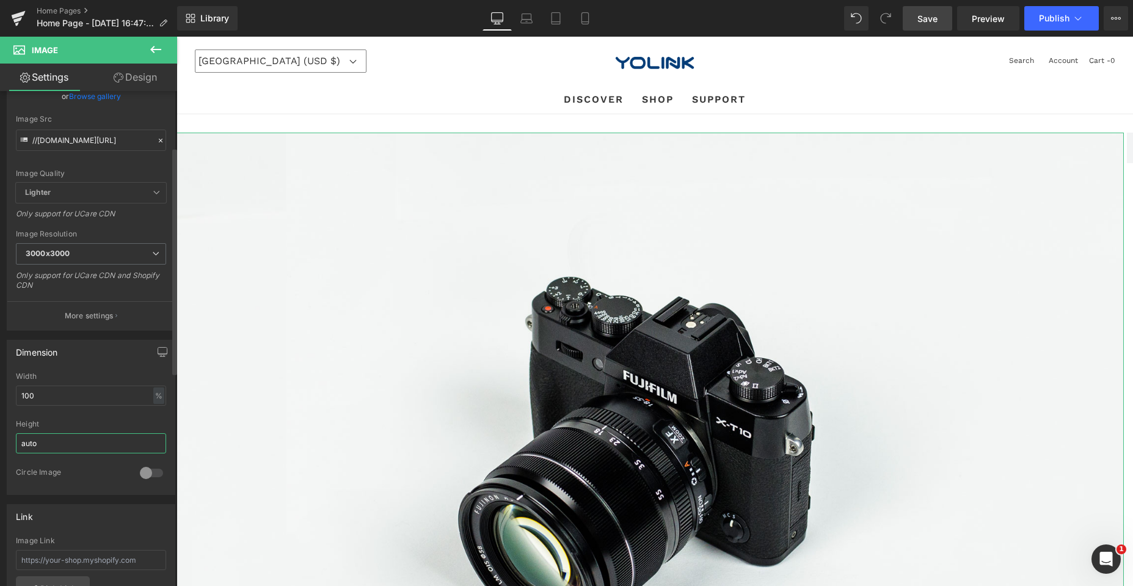
drag, startPoint x: 46, startPoint y: 443, endPoint x: 16, endPoint y: 443, distance: 29.9
click at [16, 443] on input "auto" at bounding box center [91, 443] width 150 height 20
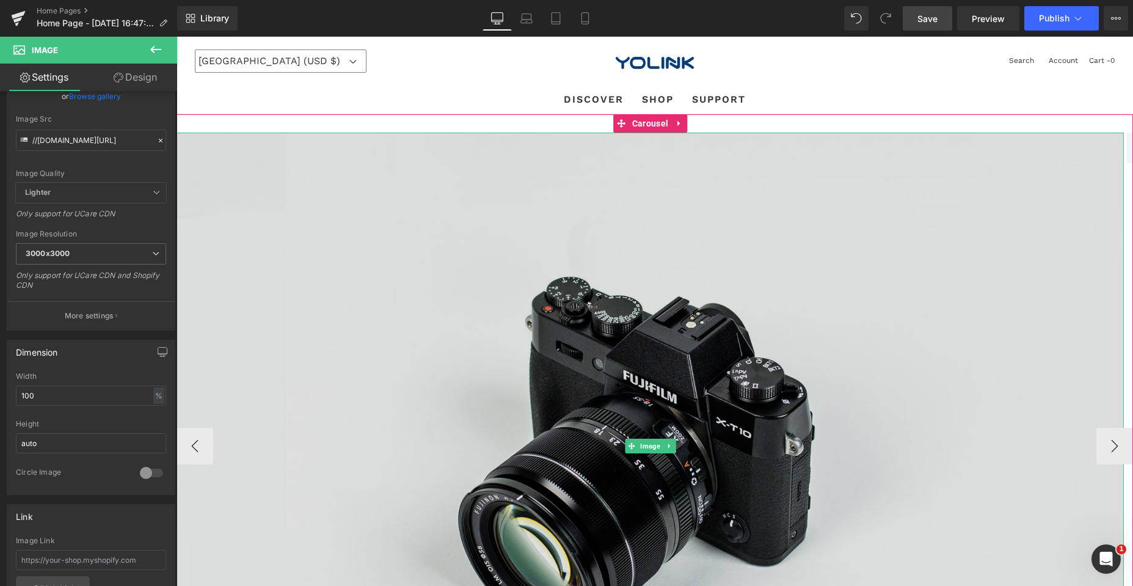
click at [659, 207] on img at bounding box center [649, 447] width 947 height 628
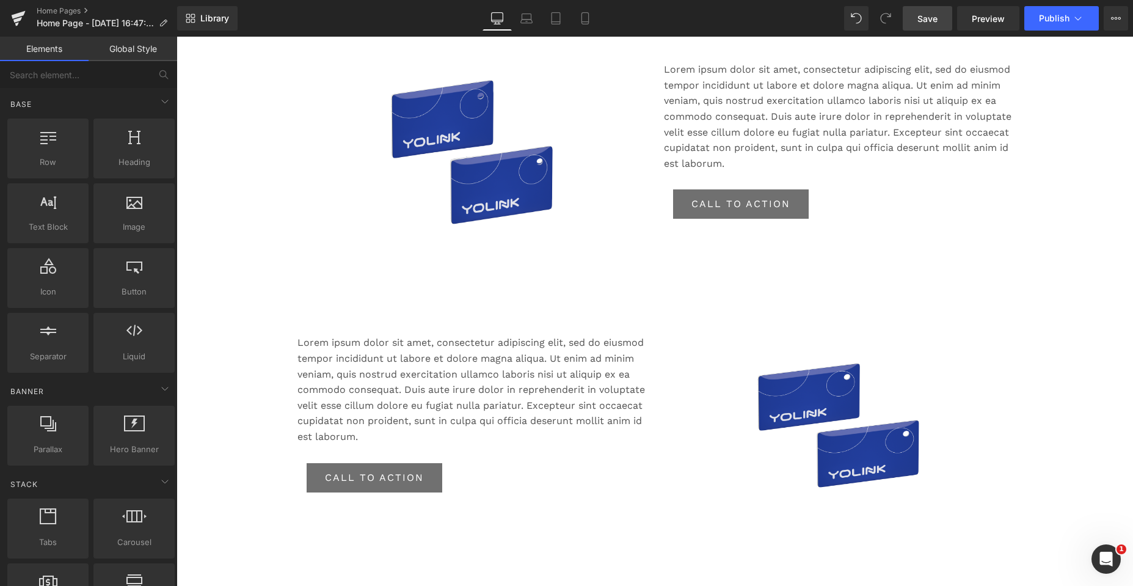
scroll to position [550, 0]
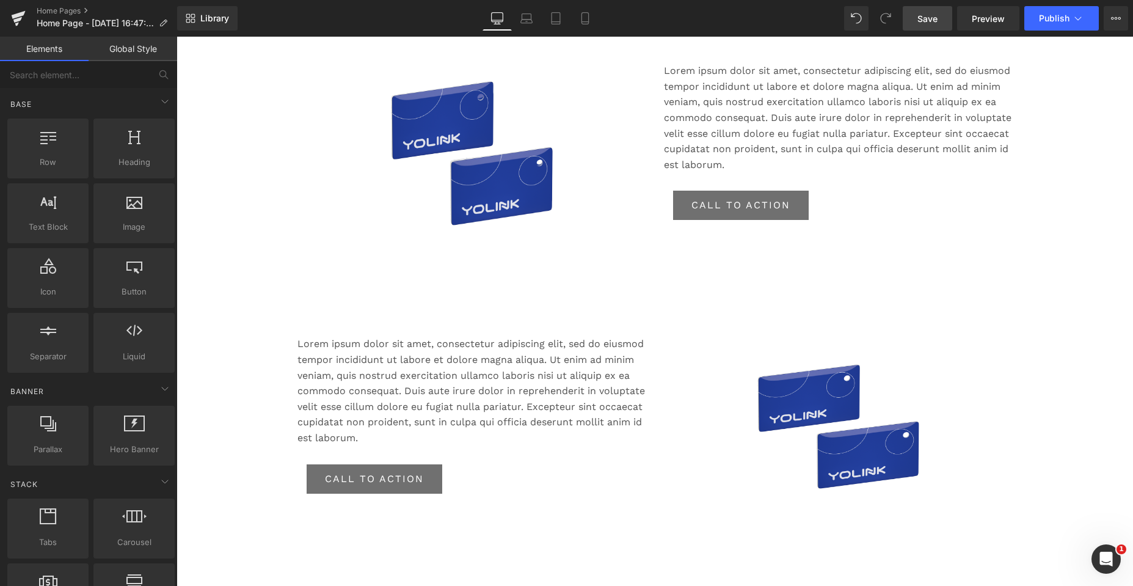
click at [491, 168] on img at bounding box center [471, 154] width 213 height 183
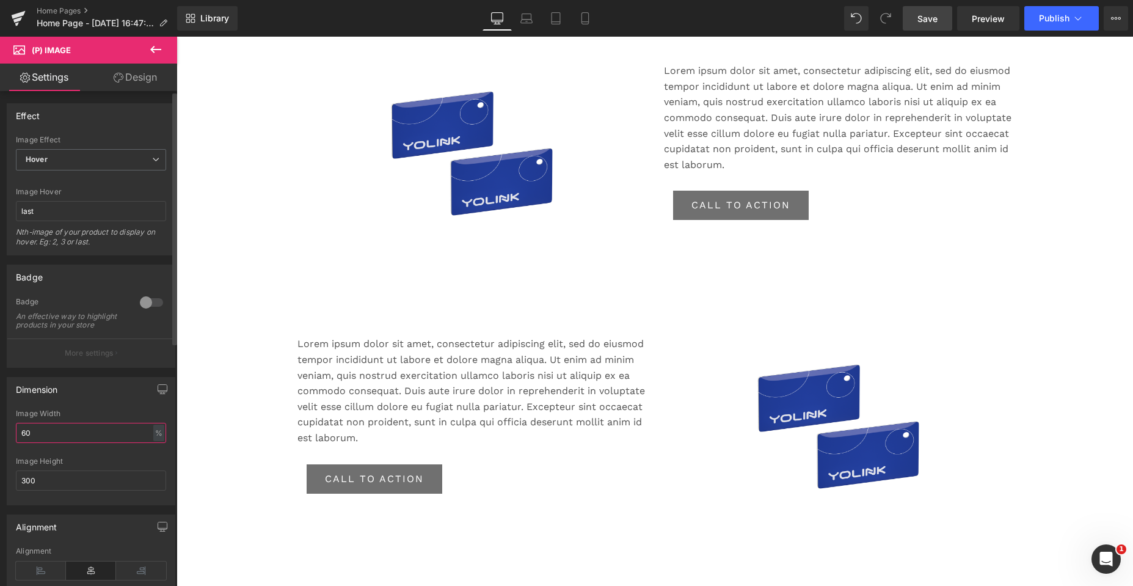
drag, startPoint x: 39, startPoint y: 442, endPoint x: 18, endPoint y: 442, distance: 20.8
click at [18, 442] on input "60" at bounding box center [91, 433] width 150 height 20
paste input "auto"
type input "auto"
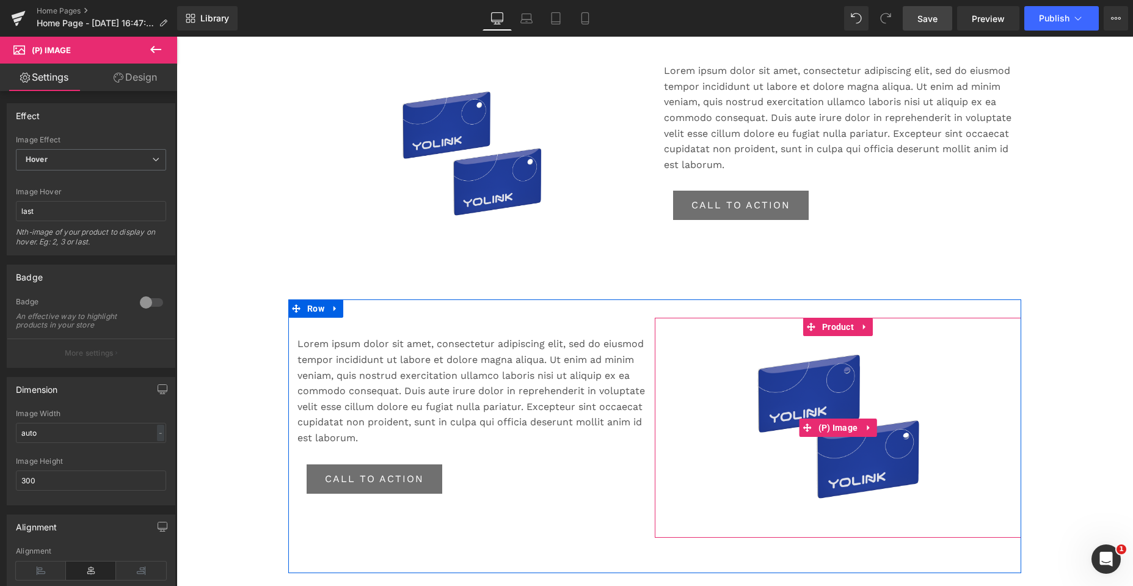
click at [793, 388] on img at bounding box center [838, 427] width 213 height 183
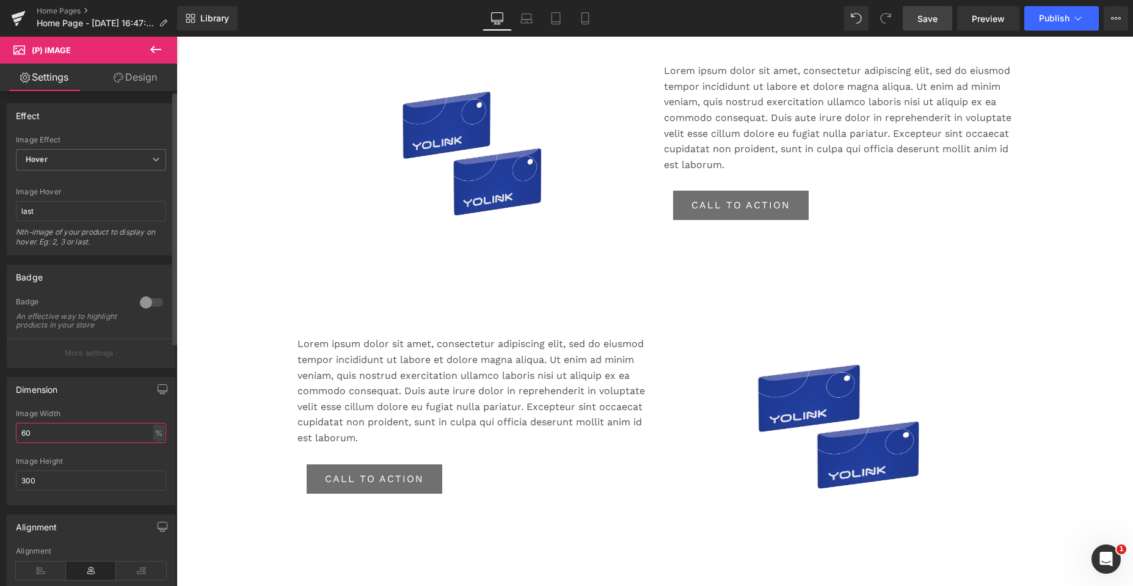
drag, startPoint x: 45, startPoint y: 441, endPoint x: 0, endPoint y: 440, distance: 45.2
click at [0, 440] on div "Dimension 60% Image Width 60 % % px 300px Image Height 300" at bounding box center [91, 436] width 183 height 137
paste input "auto"
type input "auto"
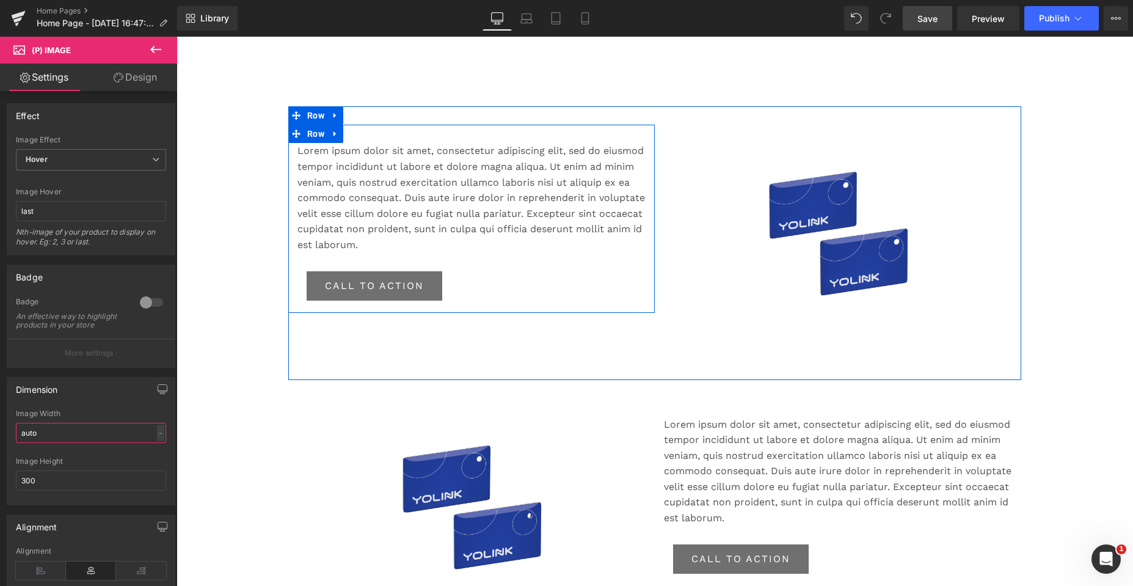
scroll to position [916, 0]
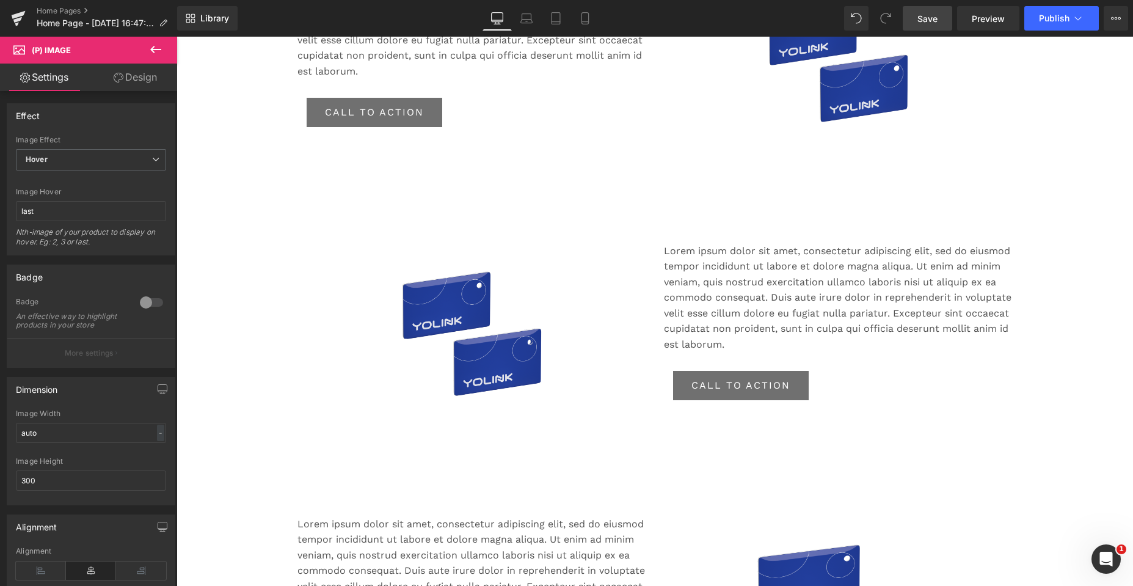
click at [417, 281] on img at bounding box center [471, 334] width 177 height 183
drag, startPoint x: 45, startPoint y: 440, endPoint x: 6, endPoint y: 442, distance: 39.1
click at [6, 442] on div "Dimension 50% Image Width 50 % % px 300px Image Height 300" at bounding box center [91, 436] width 183 height 137
paste input "auto"
type input "auto"
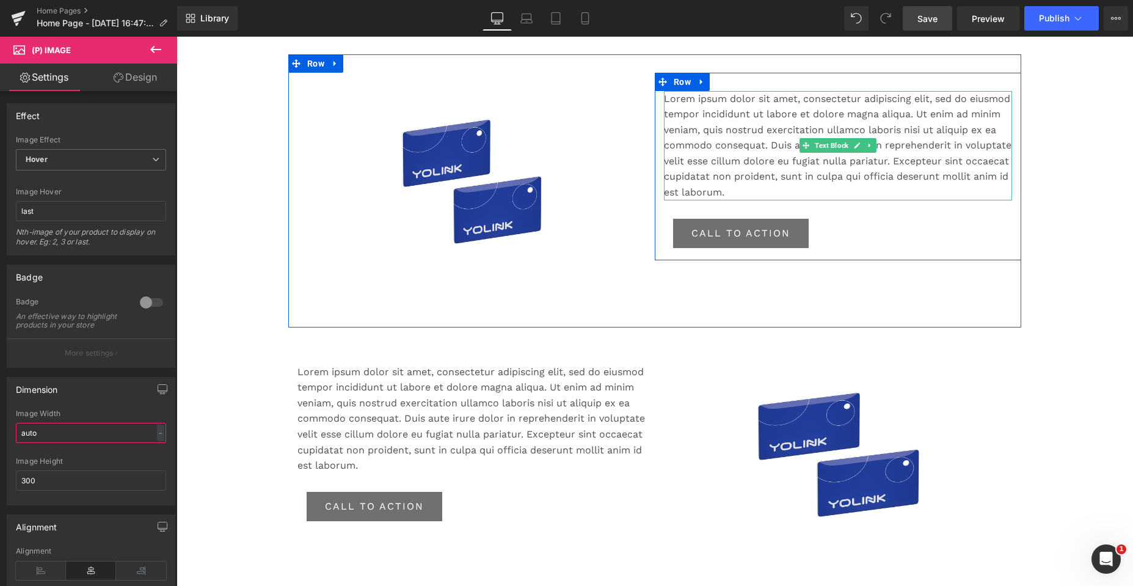
scroll to position [1160, 0]
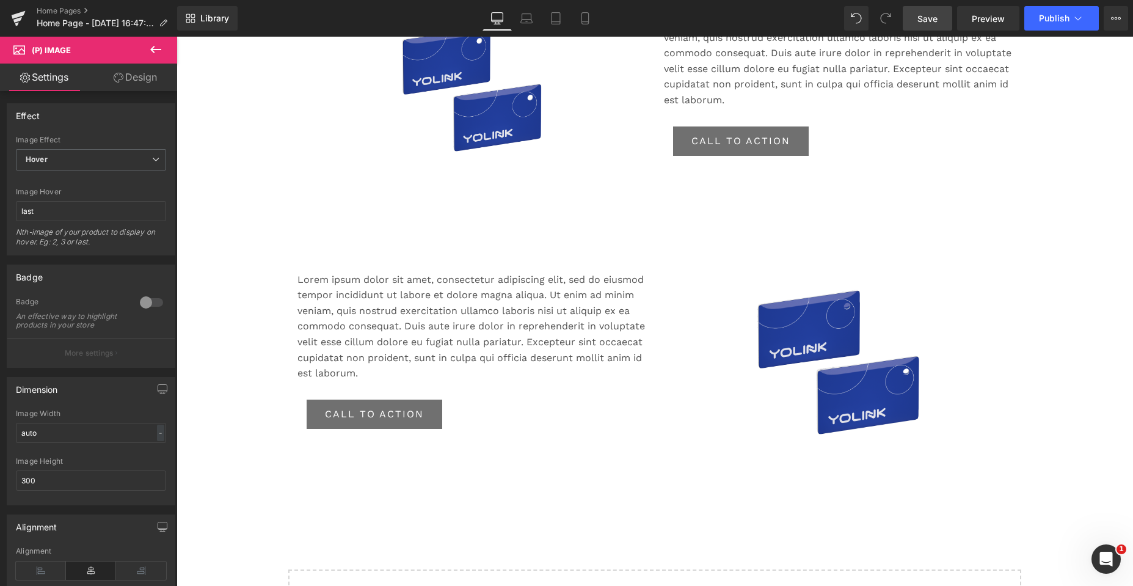
click at [795, 331] on img at bounding box center [838, 363] width 213 height 183
drag, startPoint x: 53, startPoint y: 443, endPoint x: 0, endPoint y: 440, distance: 52.6
click at [0, 440] on div "Dimension 60% Image Width 60 % % px 300px Image Height 300" at bounding box center [91, 436] width 183 height 137
paste input "auto"
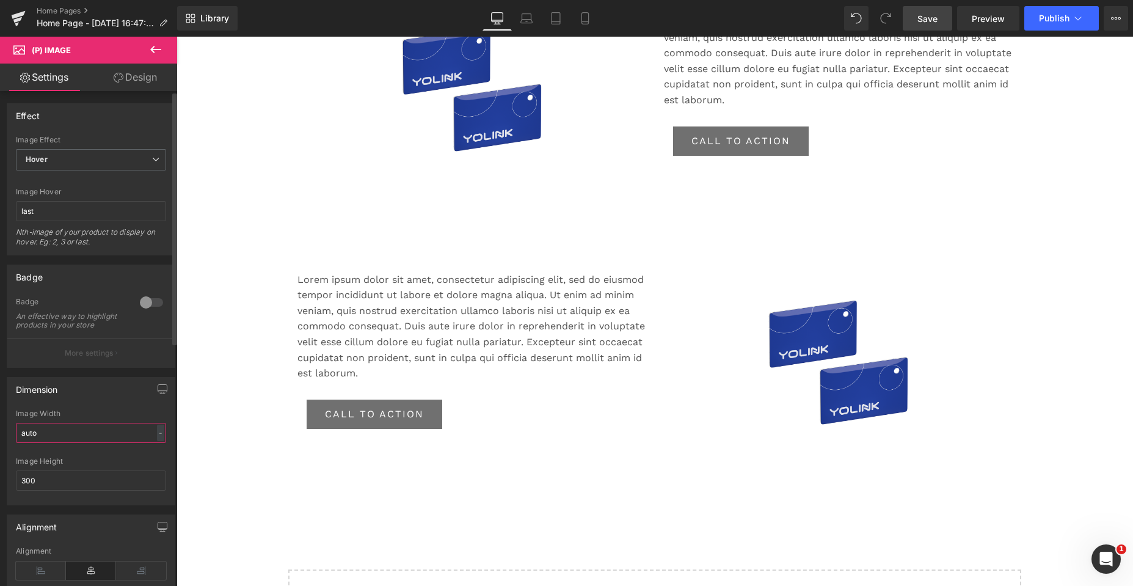
type input "auto"
click at [94, 395] on div "Dimension" at bounding box center [90, 388] width 167 height 23
click at [528, 21] on icon at bounding box center [526, 18] width 12 height 12
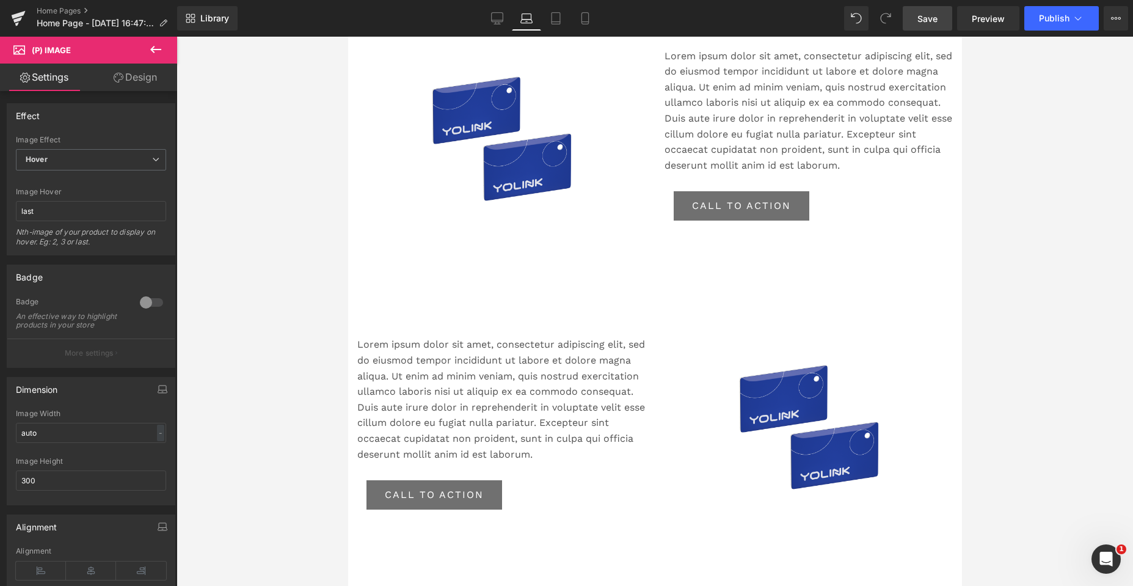
scroll to position [1226, 0]
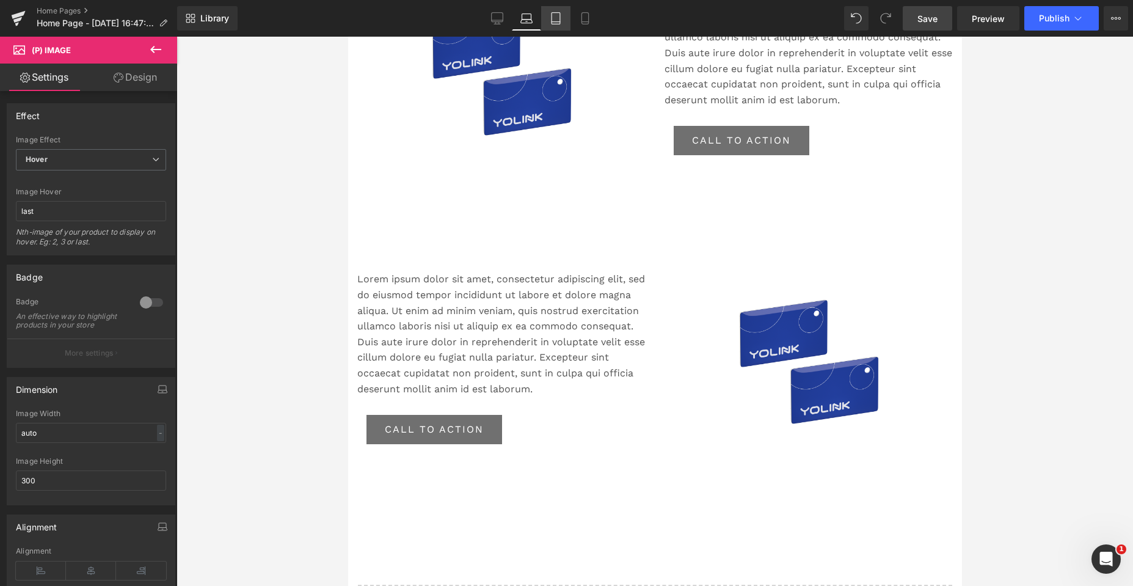
click at [554, 18] on icon at bounding box center [556, 18] width 12 height 12
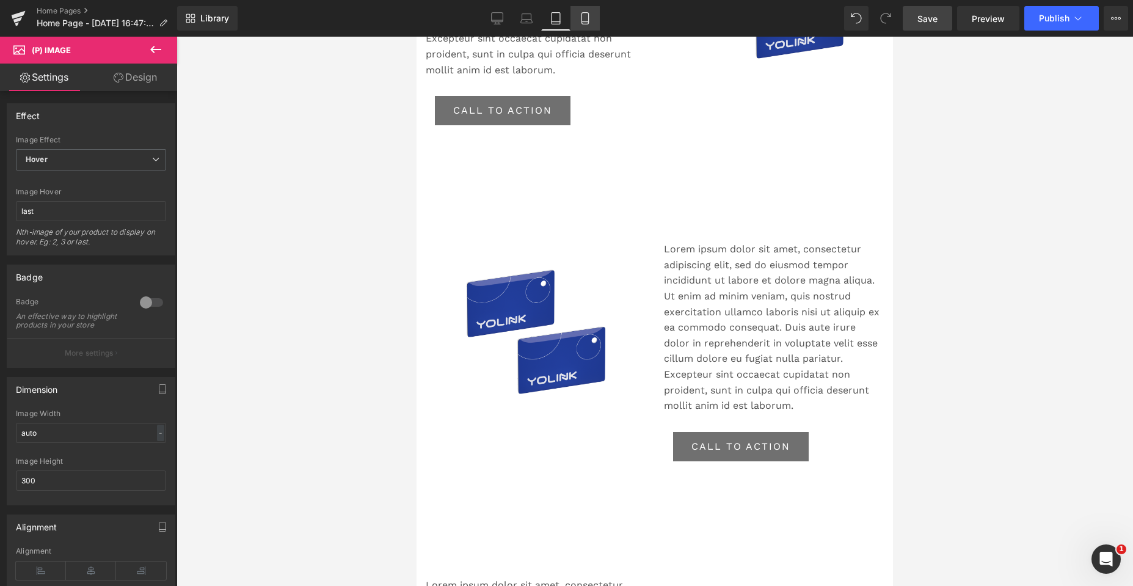
click at [583, 22] on icon at bounding box center [584, 22] width 7 height 0
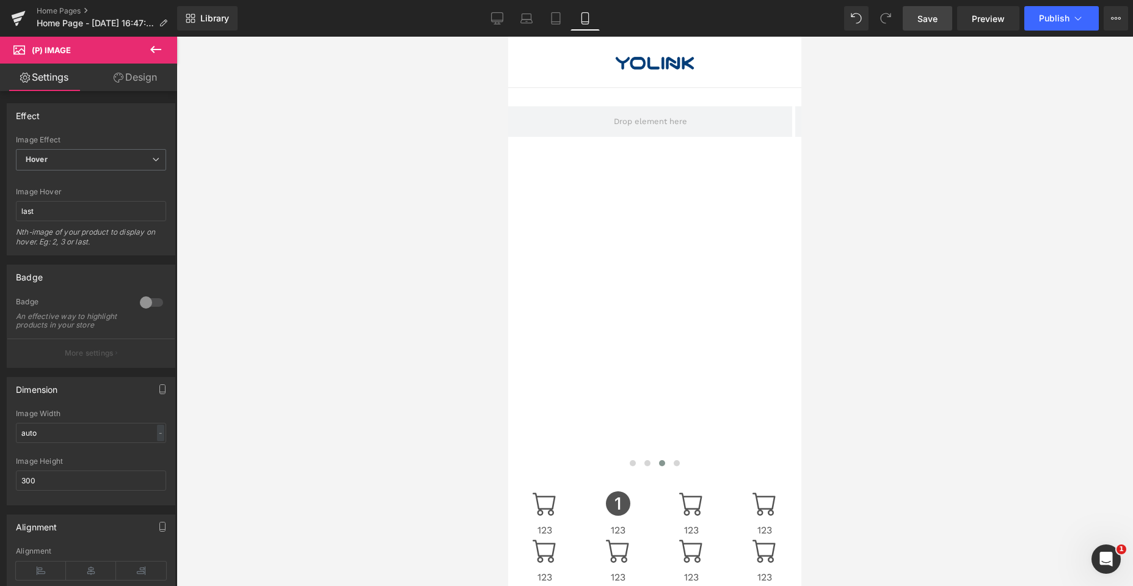
scroll to position [0, 0]
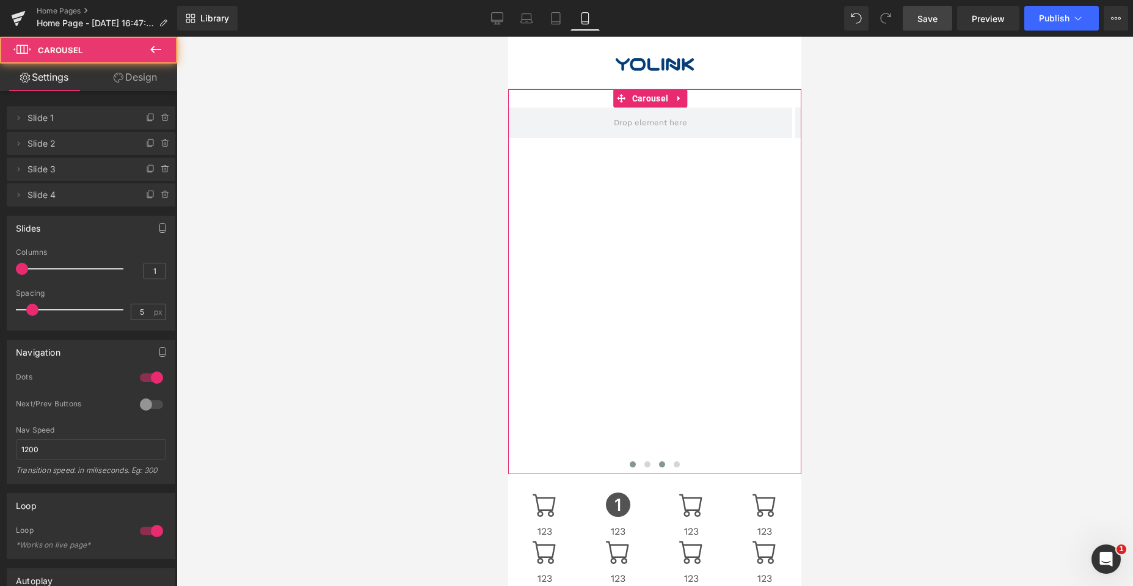
click at [630, 465] on span at bounding box center [633, 464] width 6 height 6
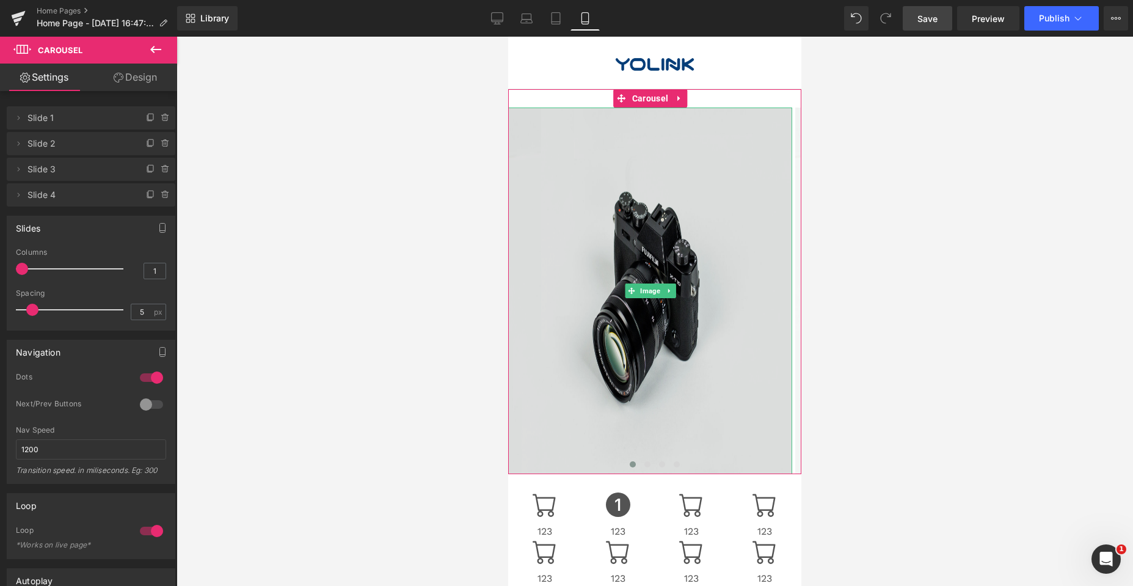
click at [628, 222] on img at bounding box center [650, 290] width 284 height 366
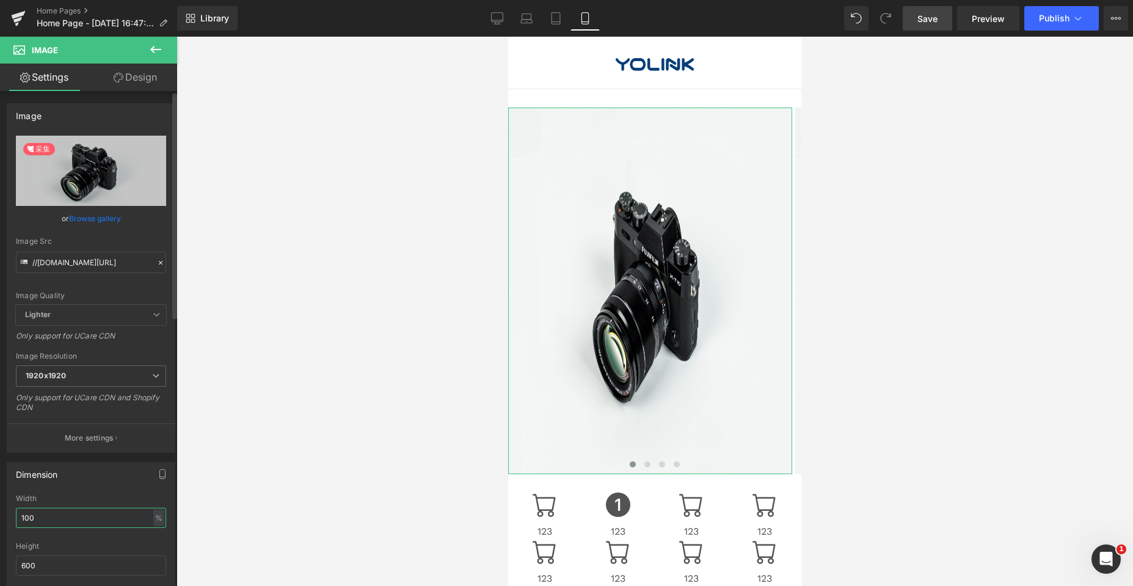
drag, startPoint x: 50, startPoint y: 518, endPoint x: 0, endPoint y: 516, distance: 50.1
click at [0, 516] on div "Dimension 100% Width 100 % % px 600px Height 600 0 Circle Image" at bounding box center [91, 535] width 183 height 164
paste input "auto"
click at [71, 545] on div "Height" at bounding box center [91, 546] width 150 height 9
click at [494, 19] on icon at bounding box center [497, 18] width 12 height 12
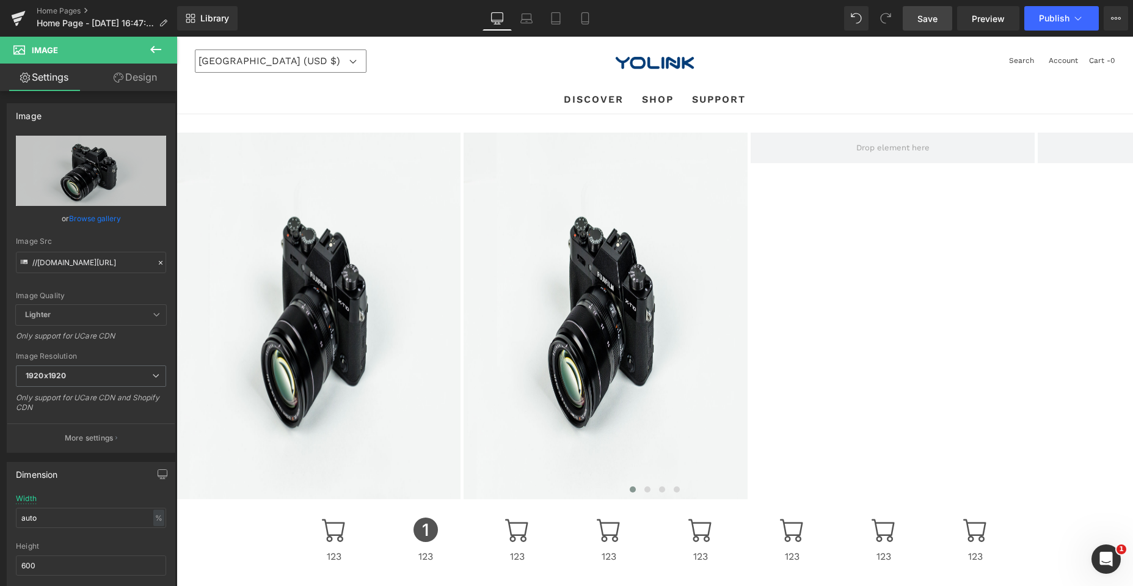
scroll to position [25, 0]
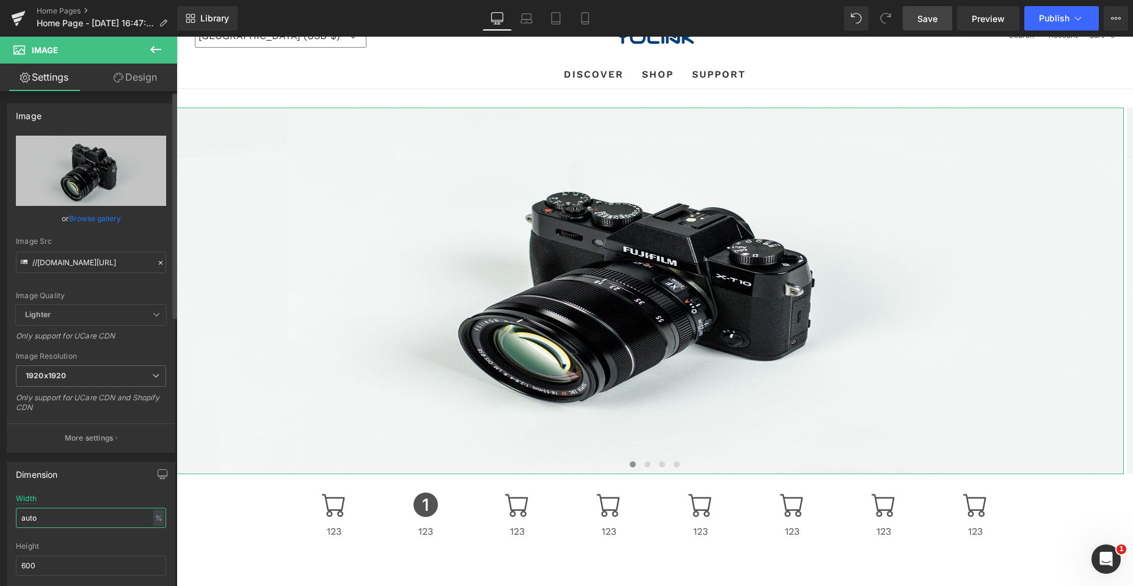
drag, startPoint x: 44, startPoint y: 517, endPoint x: 1, endPoint y: 514, distance: 42.9
click at [3, 515] on div "Dimension 100% Width auto % % px 600px Height 600 0 Circle Image" at bounding box center [91, 535] width 183 height 164
paste input "auto"
type input "auto"
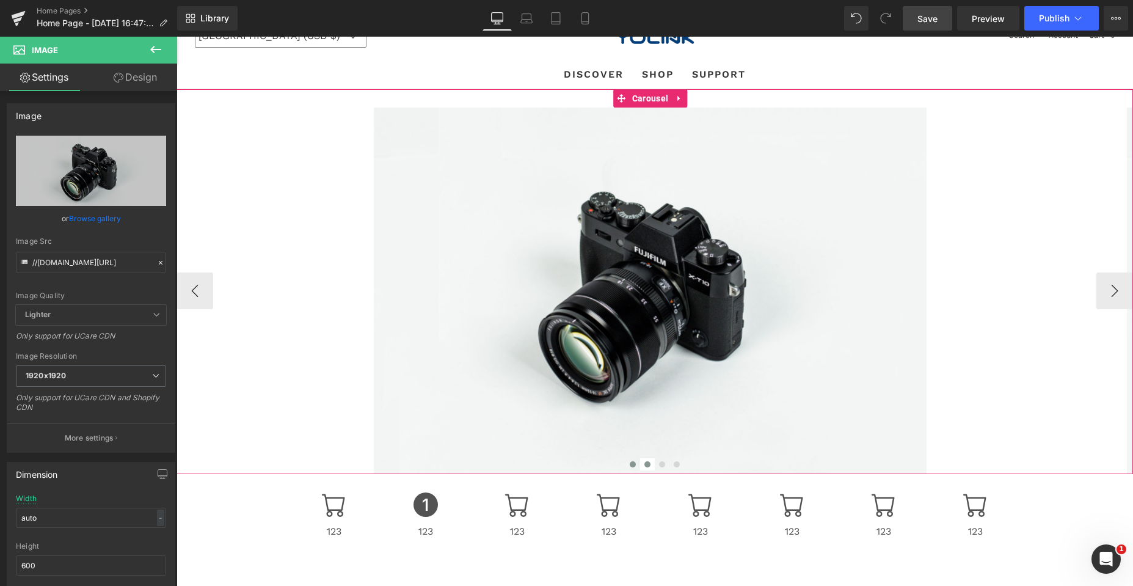
click at [644, 465] on span at bounding box center [647, 464] width 6 height 6
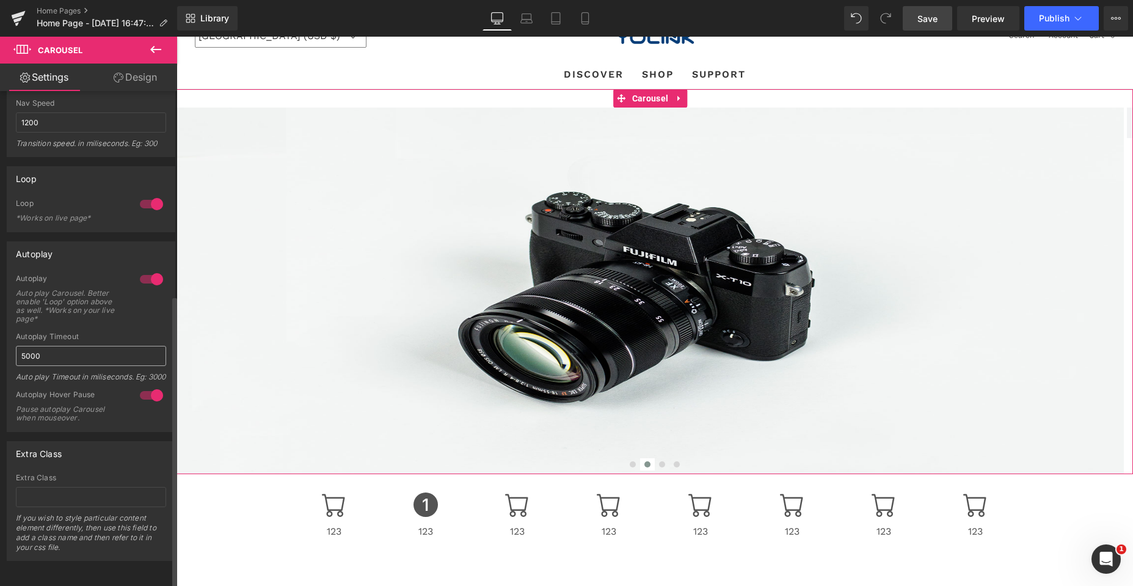
scroll to position [346, 0]
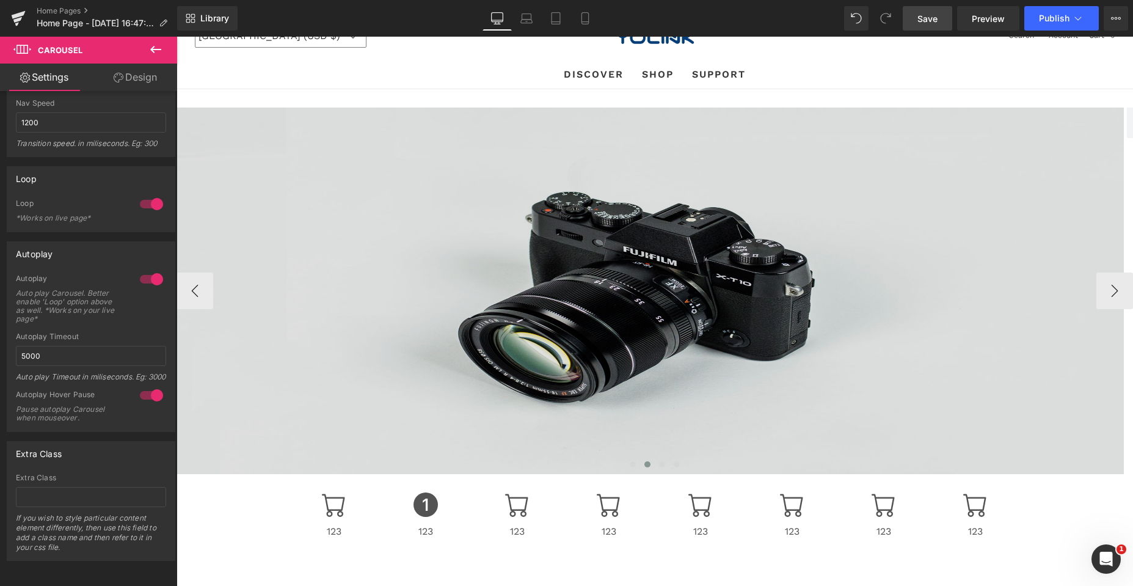
click at [358, 292] on img at bounding box center [649, 290] width 947 height 366
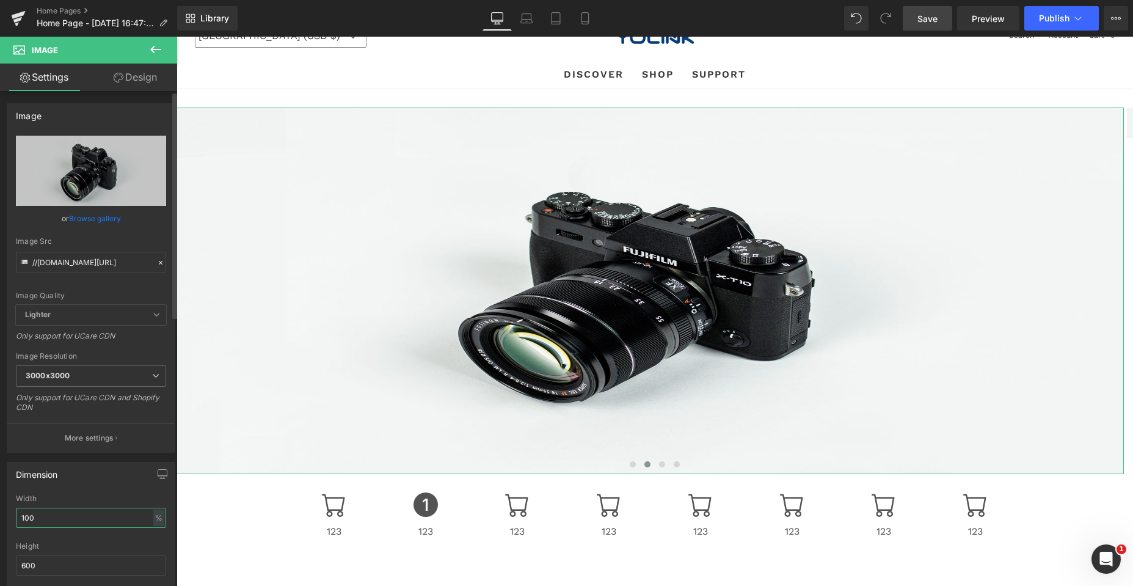
drag, startPoint x: 41, startPoint y: 520, endPoint x: 4, endPoint y: 520, distance: 36.6
click at [4, 520] on div "Dimension 100% Width 100 % % px 600px Height 600 0 Circle Image" at bounding box center [91, 535] width 183 height 164
paste input "auto"
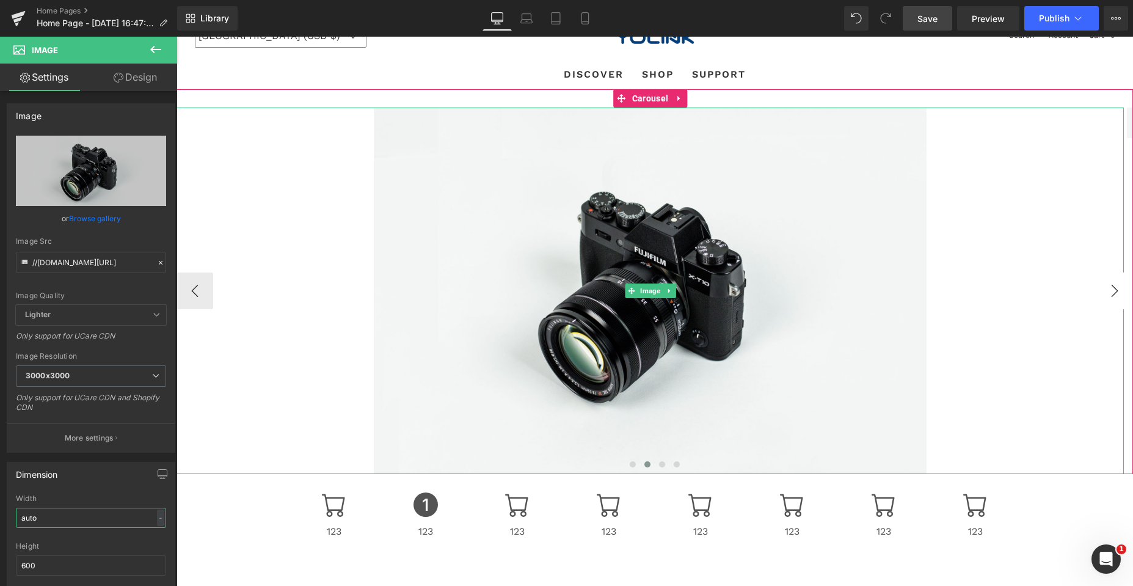
type input "auto"
click at [1099, 292] on button "›" at bounding box center [1114, 290] width 37 height 37
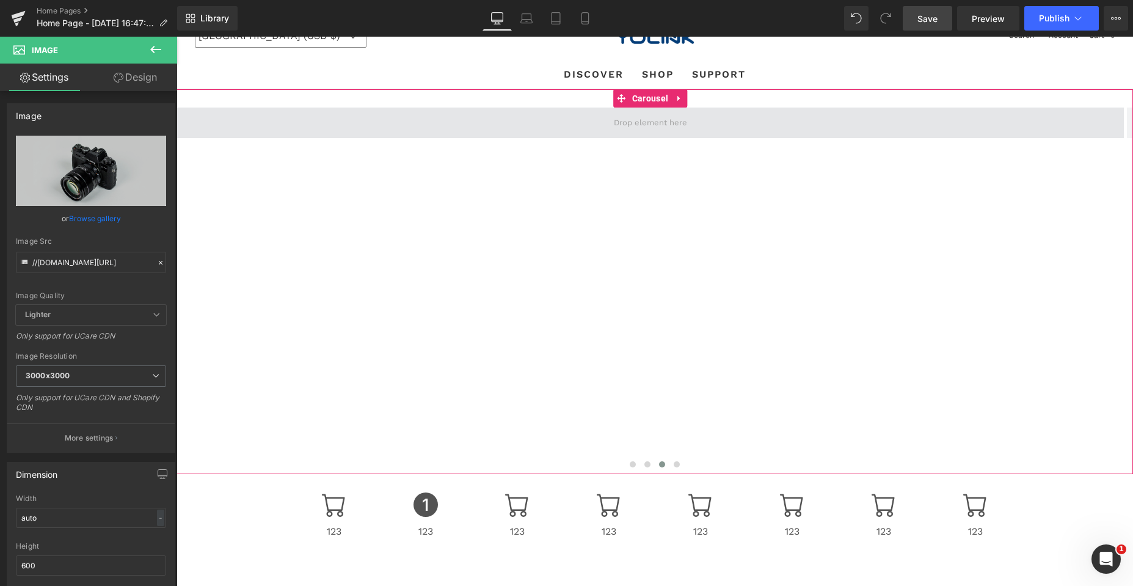
click at [528, 122] on span at bounding box center [649, 122] width 947 height 31
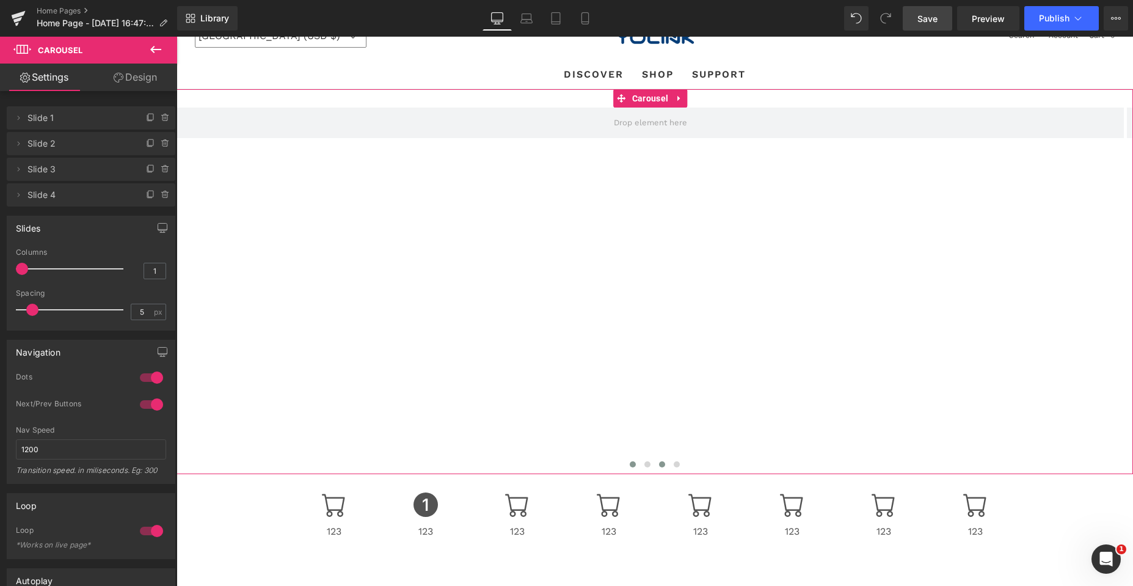
click at [630, 464] on span at bounding box center [633, 464] width 6 height 6
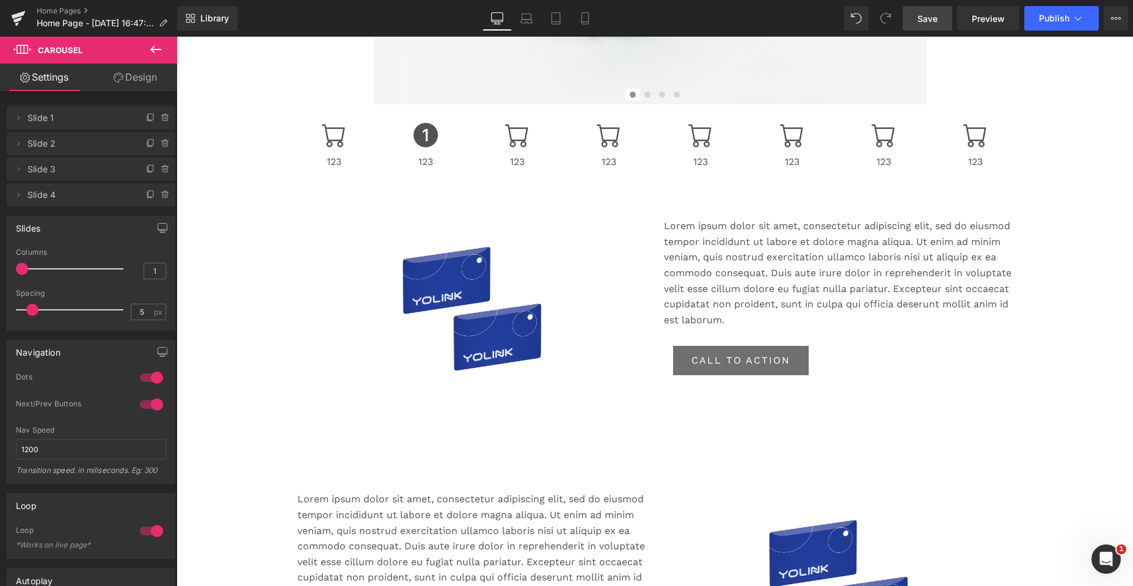
scroll to position [514, 0]
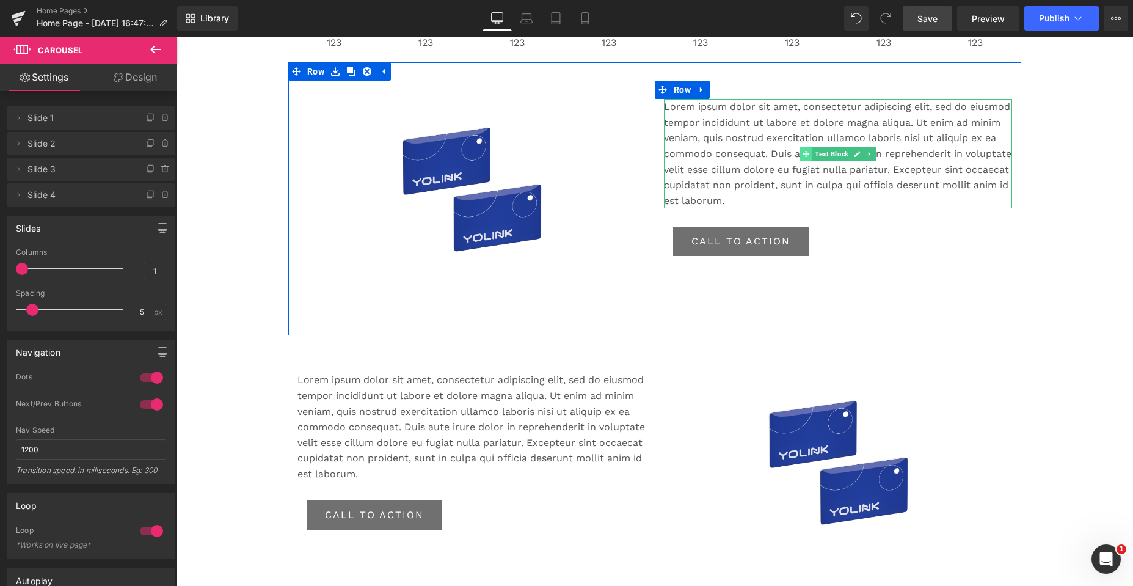
click at [803, 155] on icon at bounding box center [805, 153] width 7 height 7
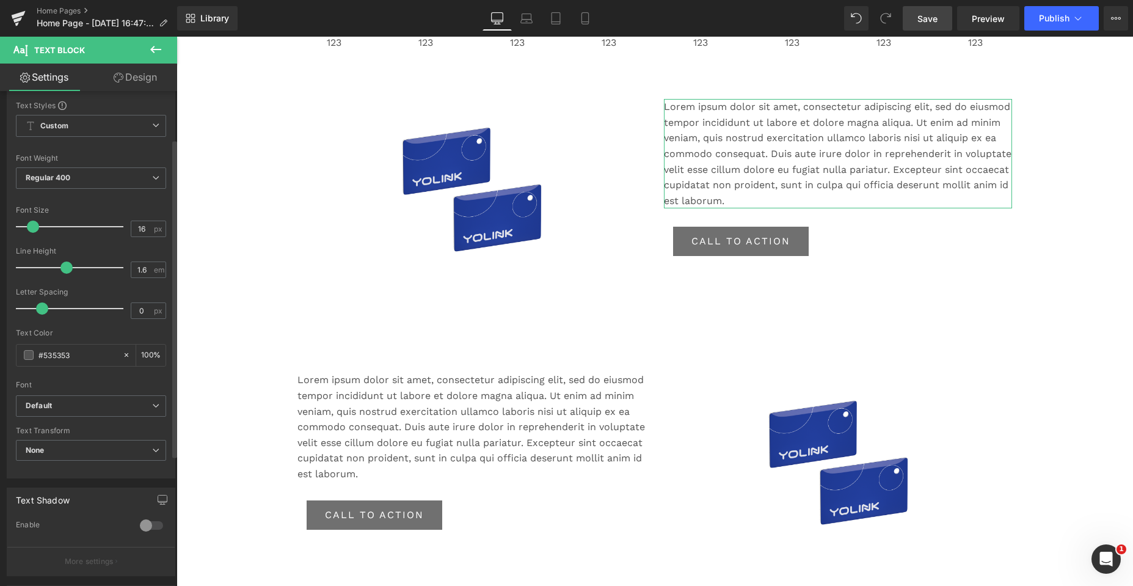
scroll to position [34, 0]
click at [152, 178] on icon at bounding box center [155, 179] width 7 height 7
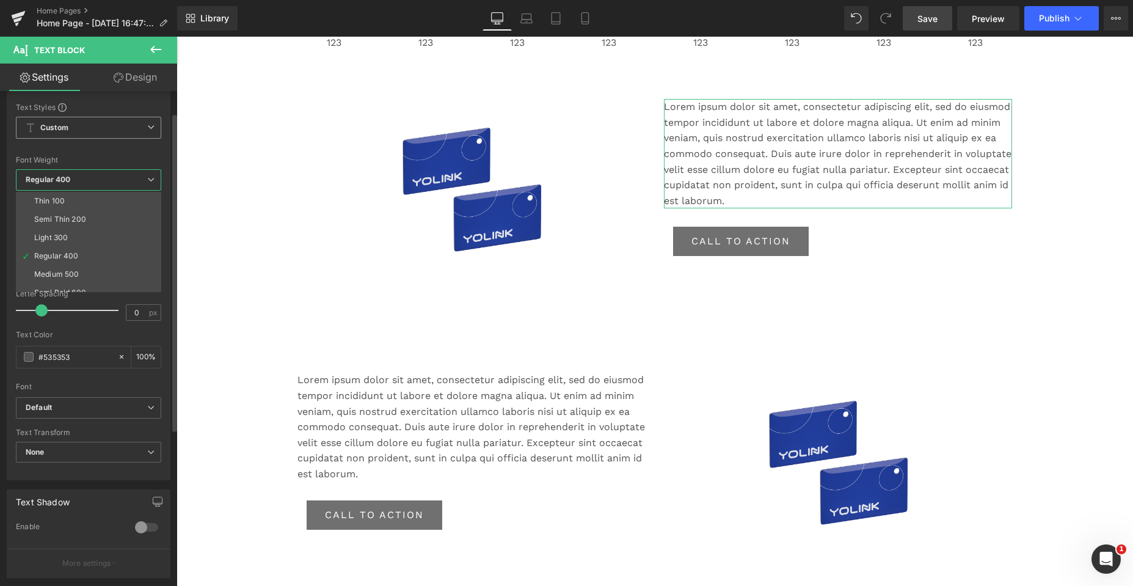
click at [150, 126] on icon at bounding box center [150, 126] width 7 height 7
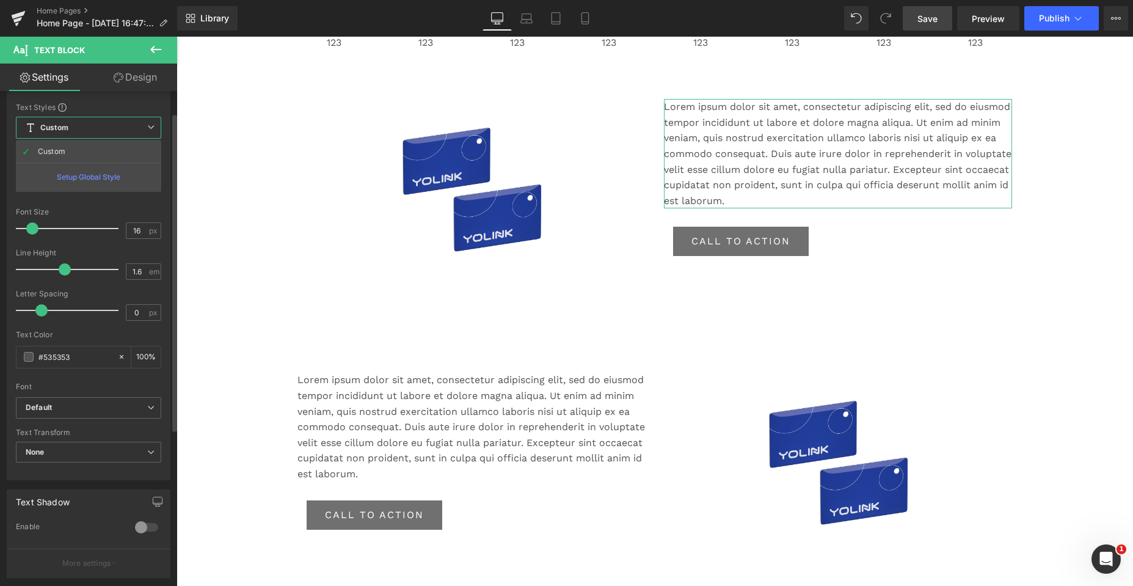
click at [101, 176] on div "Setup Global Style" at bounding box center [88, 176] width 145 height 29
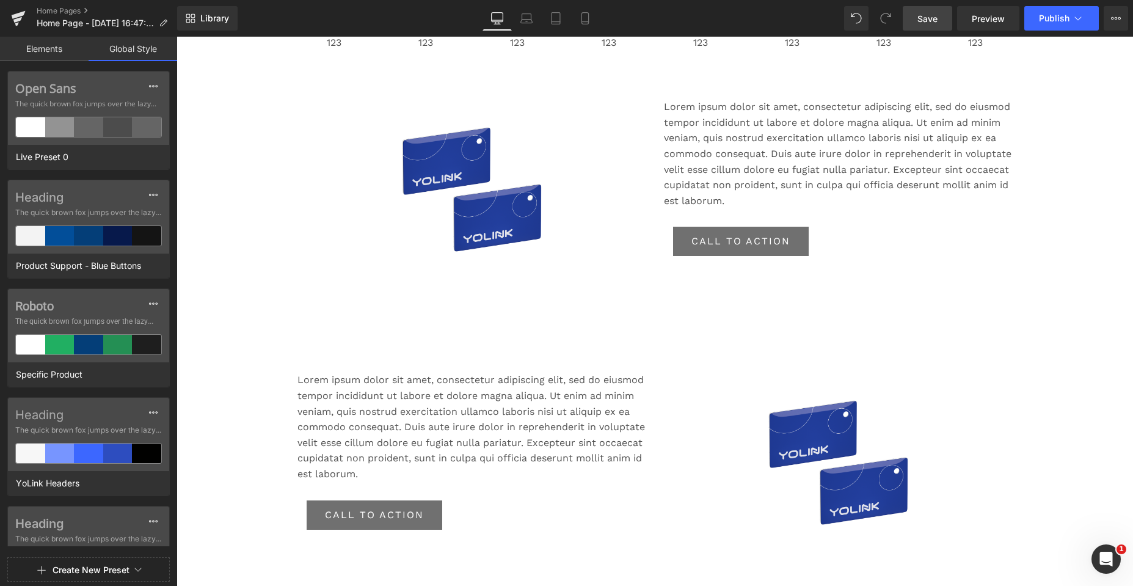
click at [48, 56] on link "Elements" at bounding box center [44, 49] width 89 height 24
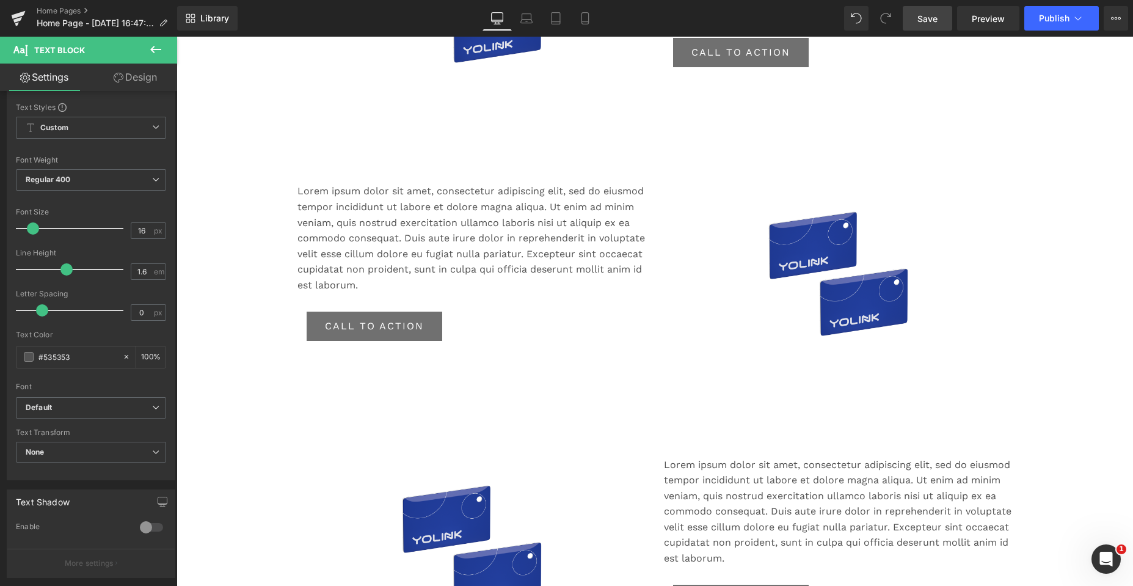
scroll to position [697, 0]
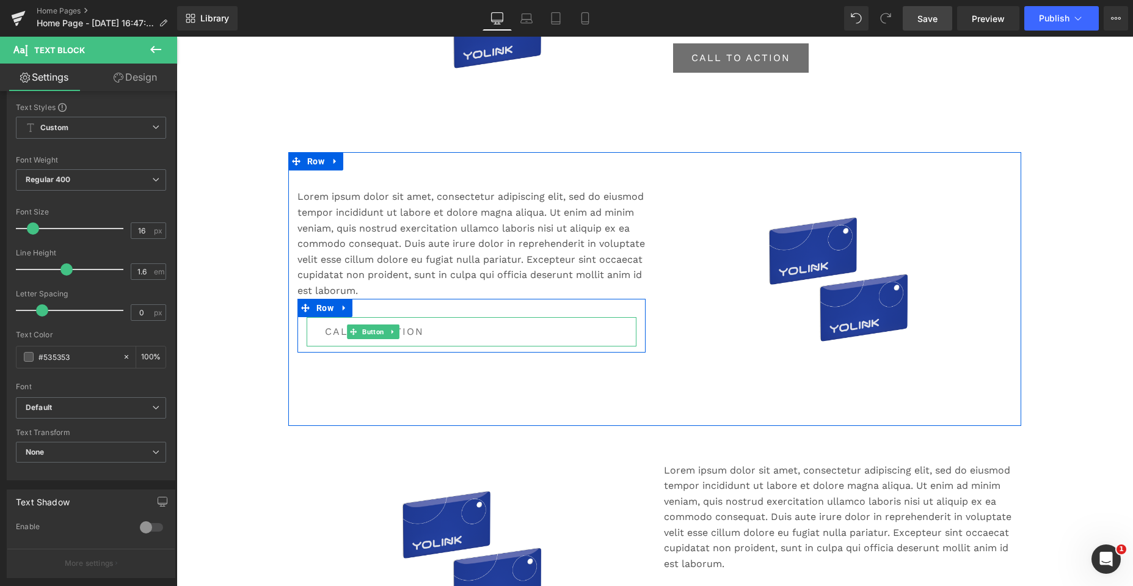
click at [435, 332] on link "Call To Action" at bounding box center [375, 331] width 136 height 29
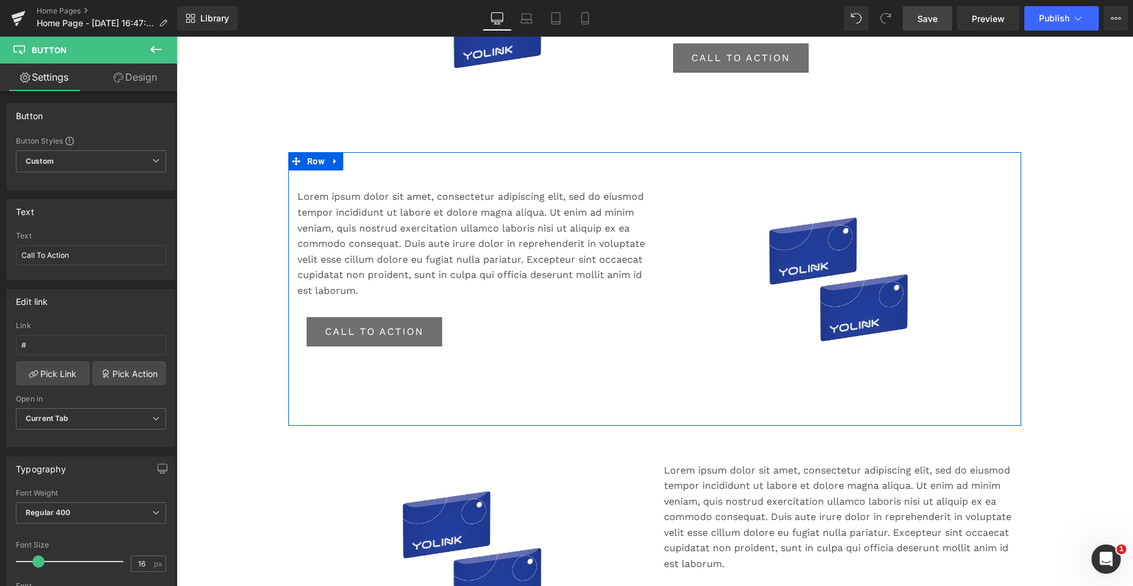
click at [603, 384] on div "Lorem ipsum dolor sit amet, consectetur adipiscing elit, sed do eiusmod tempor …" at bounding box center [471, 294] width 366 height 249
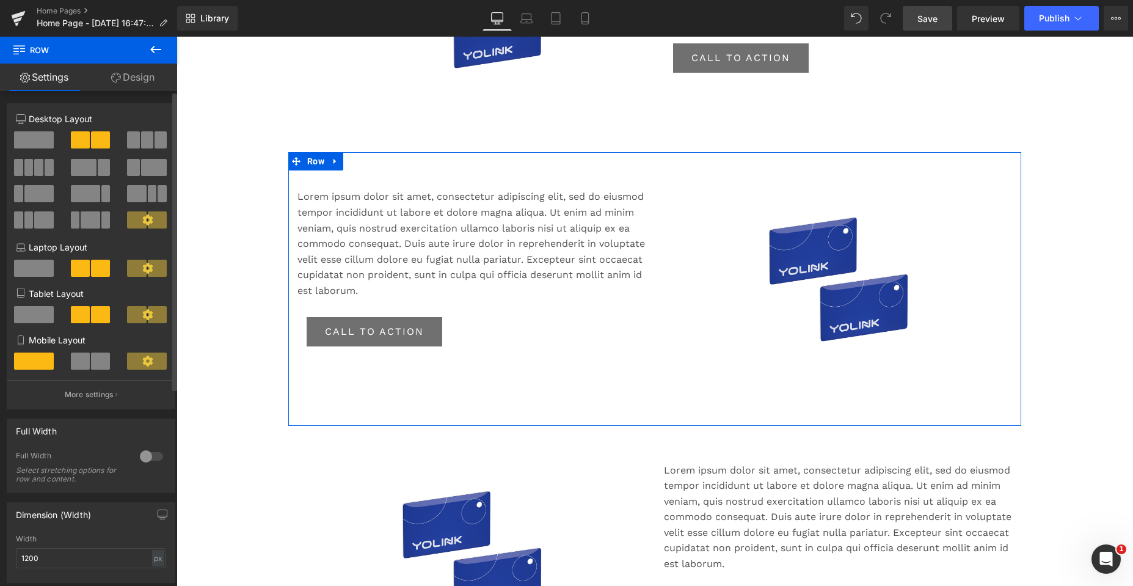
scroll to position [305, 0]
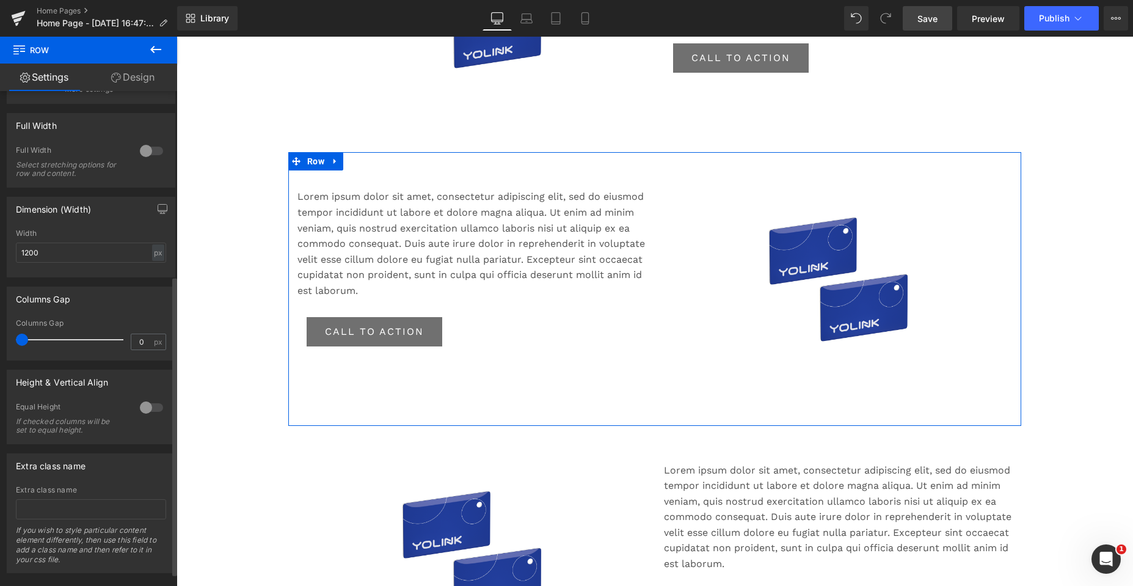
click at [140, 404] on div at bounding box center [151, 408] width 29 height 20
click at [157, 404] on div at bounding box center [151, 408] width 29 height 20
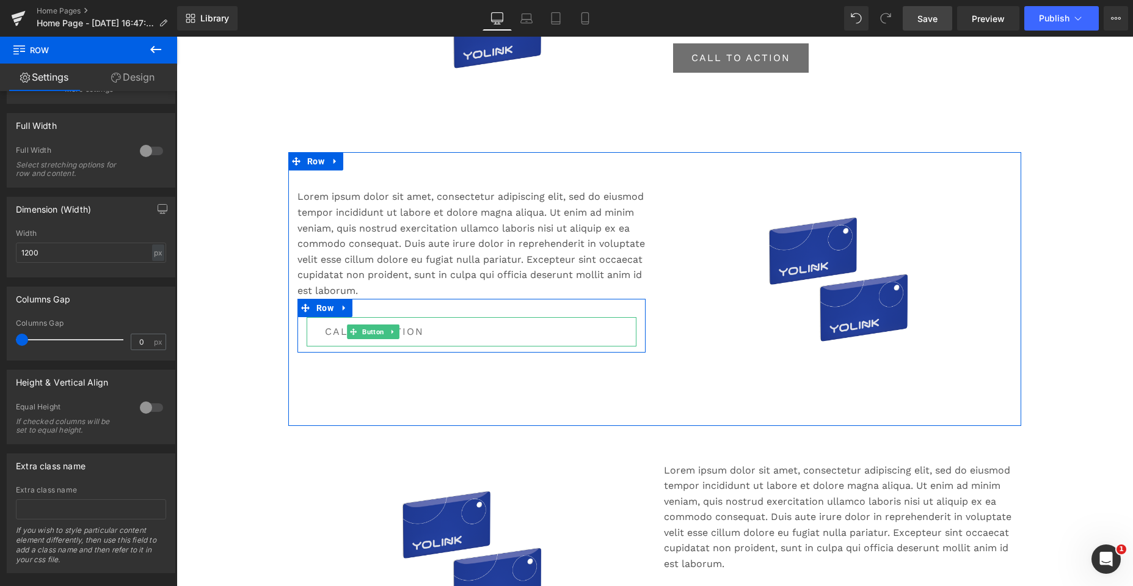
click at [307, 327] on link "Call To Action" at bounding box center [375, 331] width 136 height 29
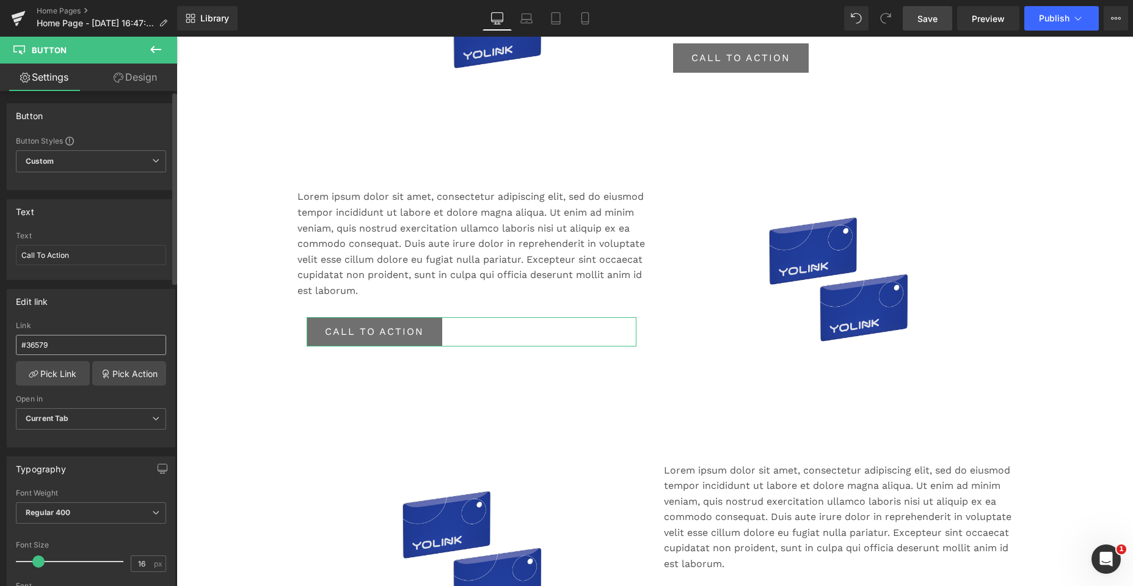
click at [75, 345] on input "#36579" at bounding box center [91, 345] width 150 height 20
click at [68, 340] on input "#36579" at bounding box center [91, 345] width 150 height 20
type input "#36579f"
click at [102, 325] on div "Link" at bounding box center [91, 325] width 150 height 9
drag, startPoint x: 57, startPoint y: 344, endPoint x: 21, endPoint y: 343, distance: 36.6
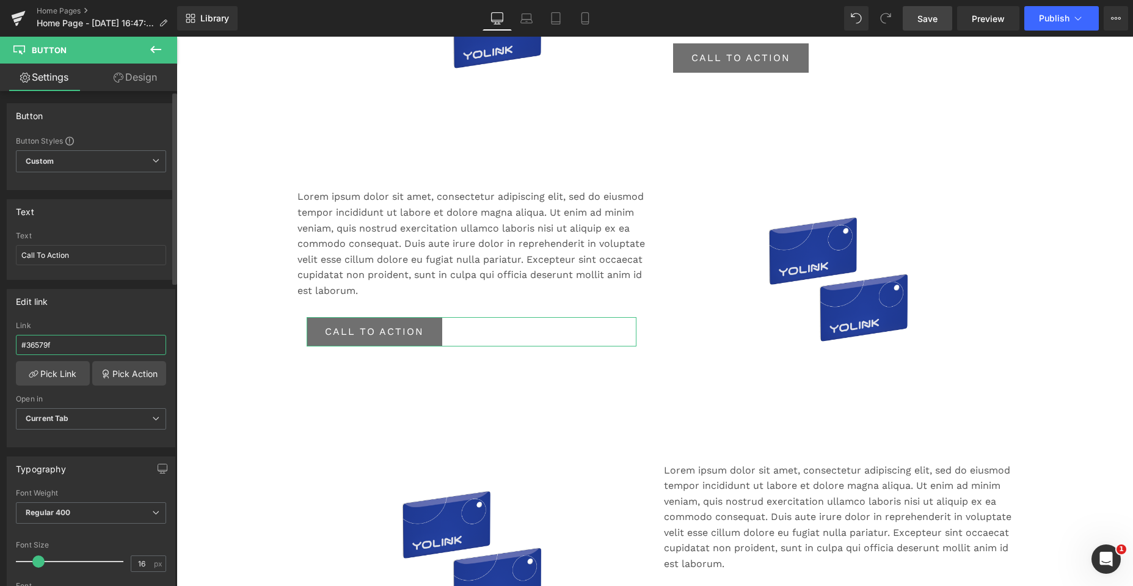
click at [21, 343] on input "#36579f" at bounding box center [91, 345] width 150 height 20
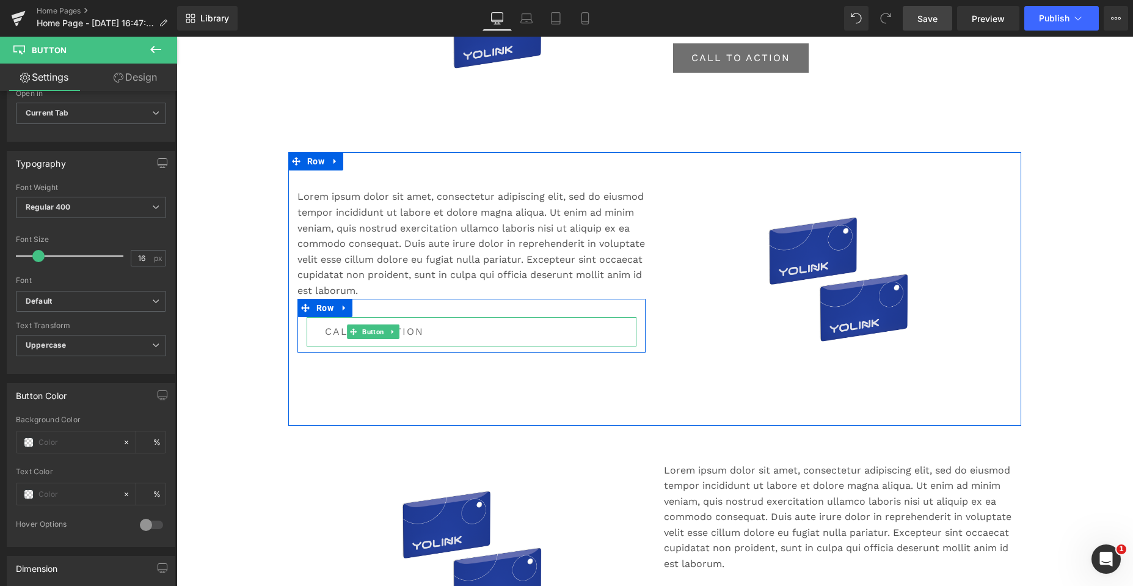
click at [428, 338] on link "Call To Action" at bounding box center [375, 331] width 136 height 29
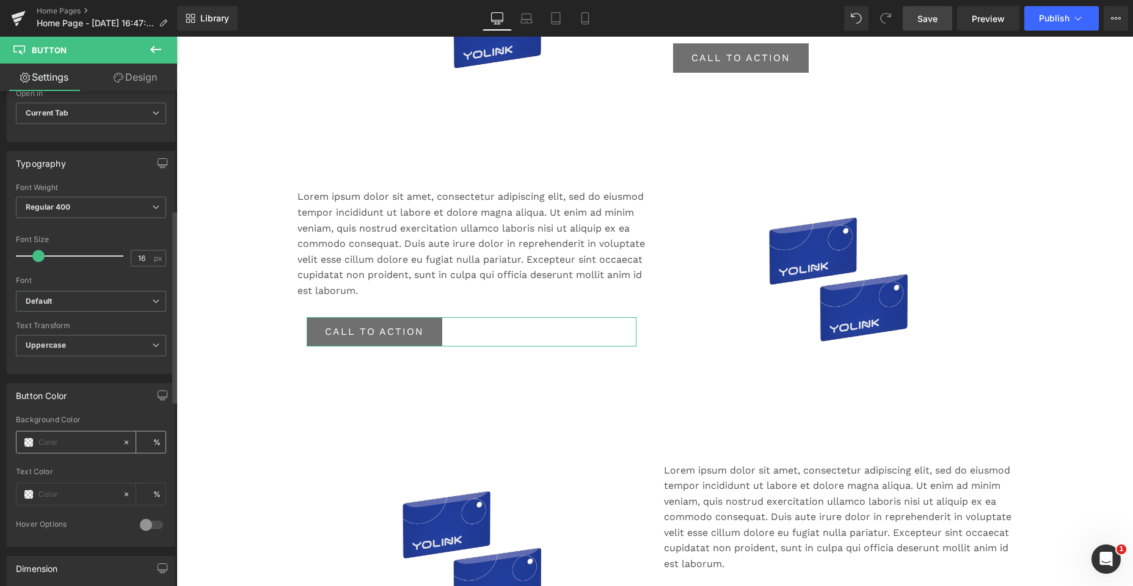
click at [64, 444] on input "text" at bounding box center [77, 441] width 78 height 13
type input "#36579f"
click at [101, 471] on div "Text Color" at bounding box center [91, 471] width 150 height 9
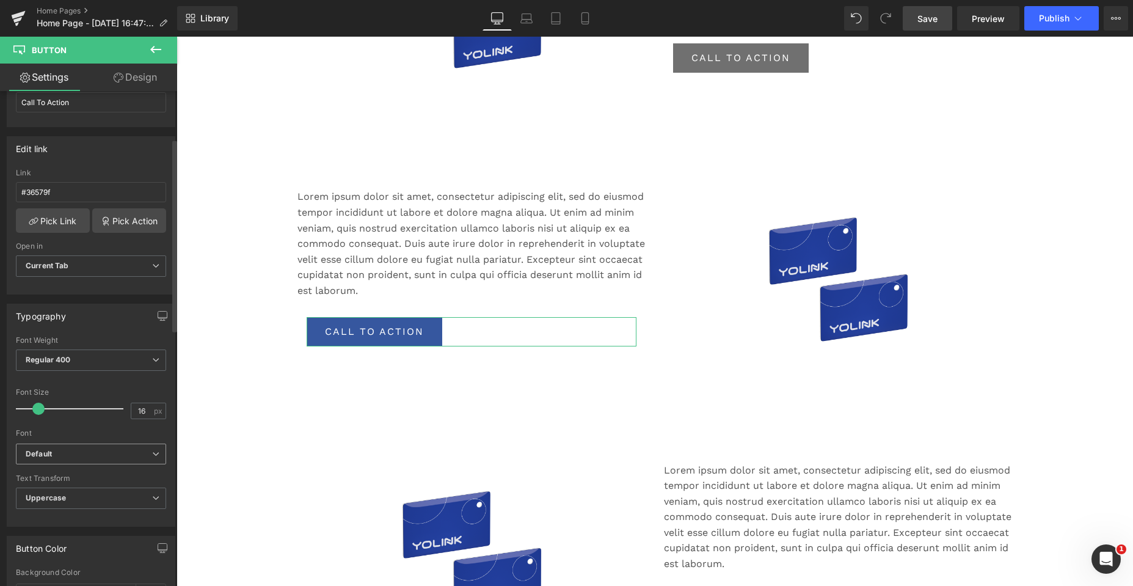
scroll to position [122, 0]
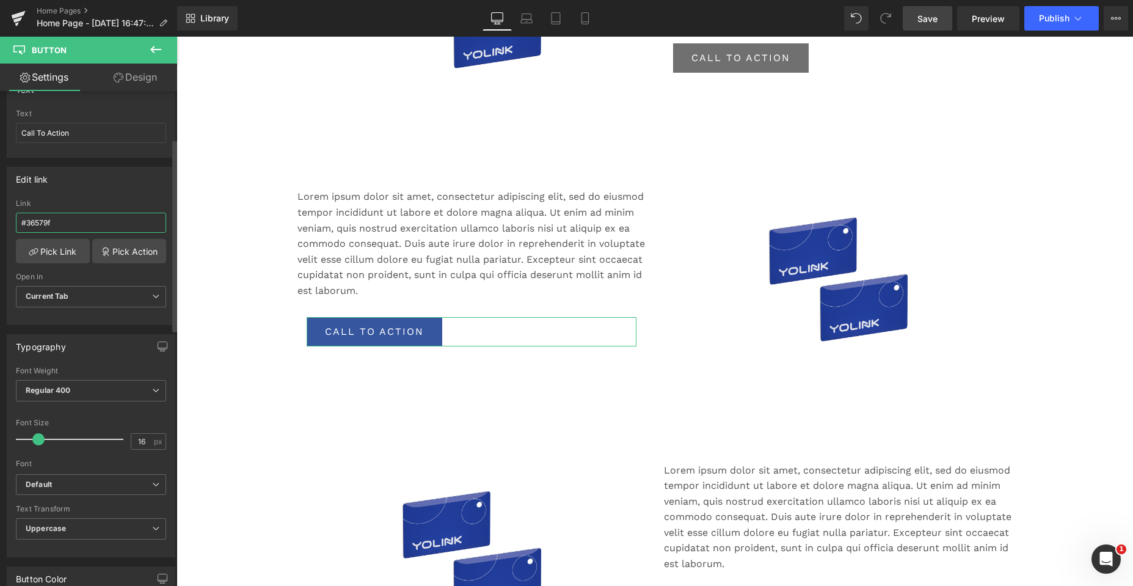
drag, startPoint x: 64, startPoint y: 224, endPoint x: 25, endPoint y: 224, distance: 38.5
click at [25, 224] on input "#36579f" at bounding box center [91, 223] width 150 height 20
type input "#"
click at [84, 193] on div "Edit link # Link # Pick Link Pick Action Current Tab New Tab Open in Current Ta…" at bounding box center [91, 246] width 169 height 158
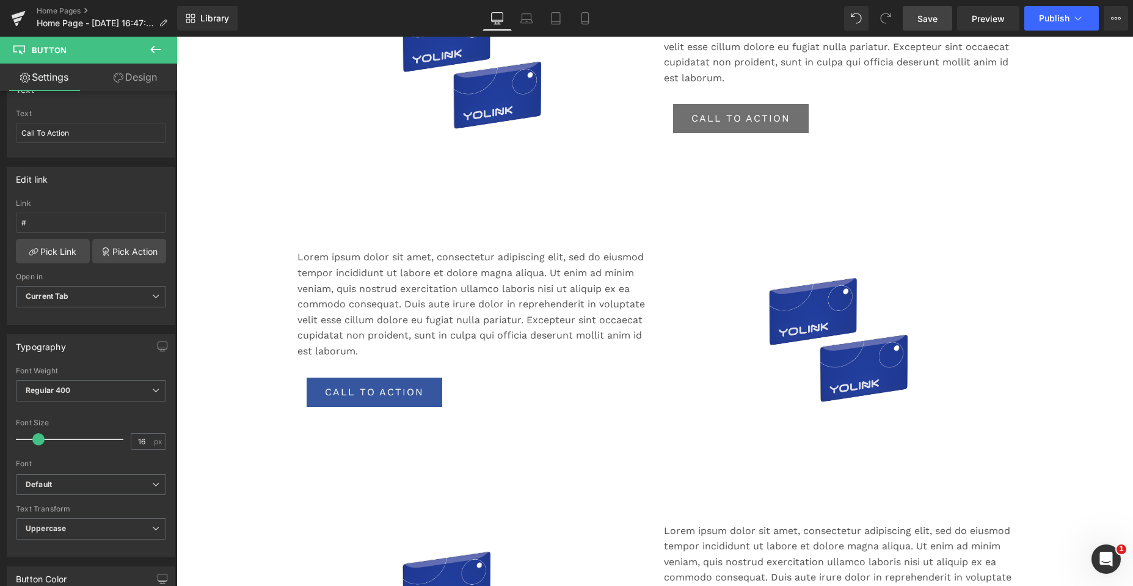
scroll to position [636, 0]
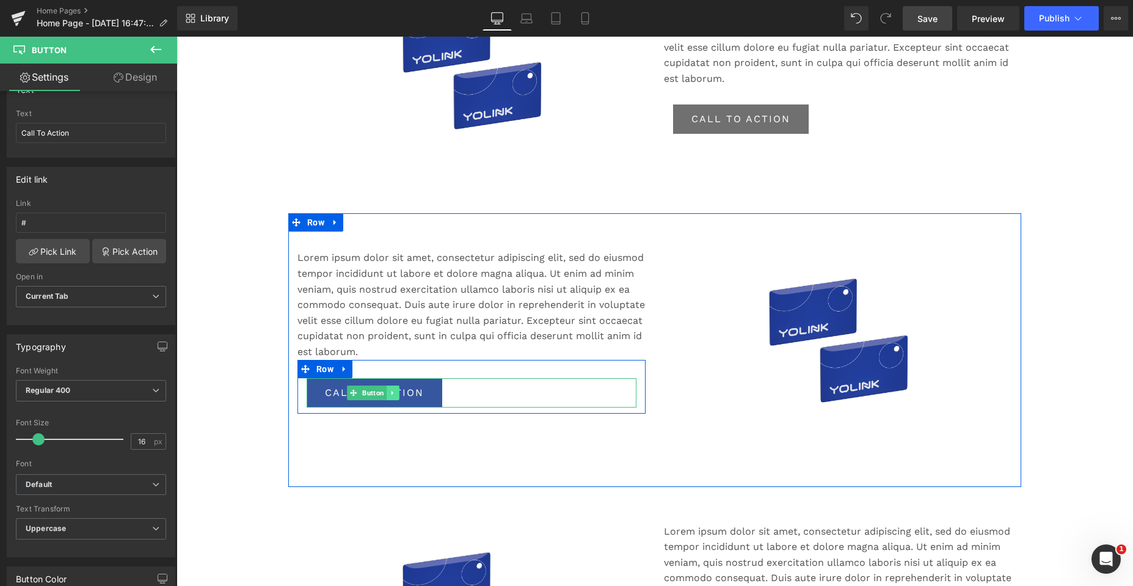
click at [390, 392] on icon at bounding box center [393, 392] width 7 height 7
click at [384, 391] on icon at bounding box center [387, 392] width 7 height 7
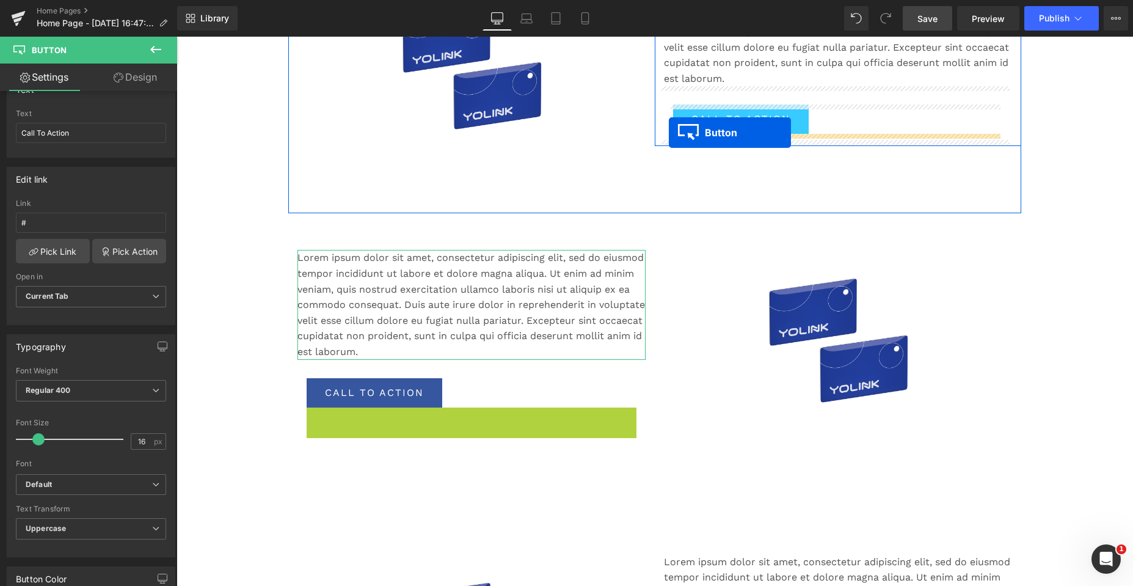
drag, startPoint x: 348, startPoint y: 420, endPoint x: 669, endPoint y: 133, distance: 430.7
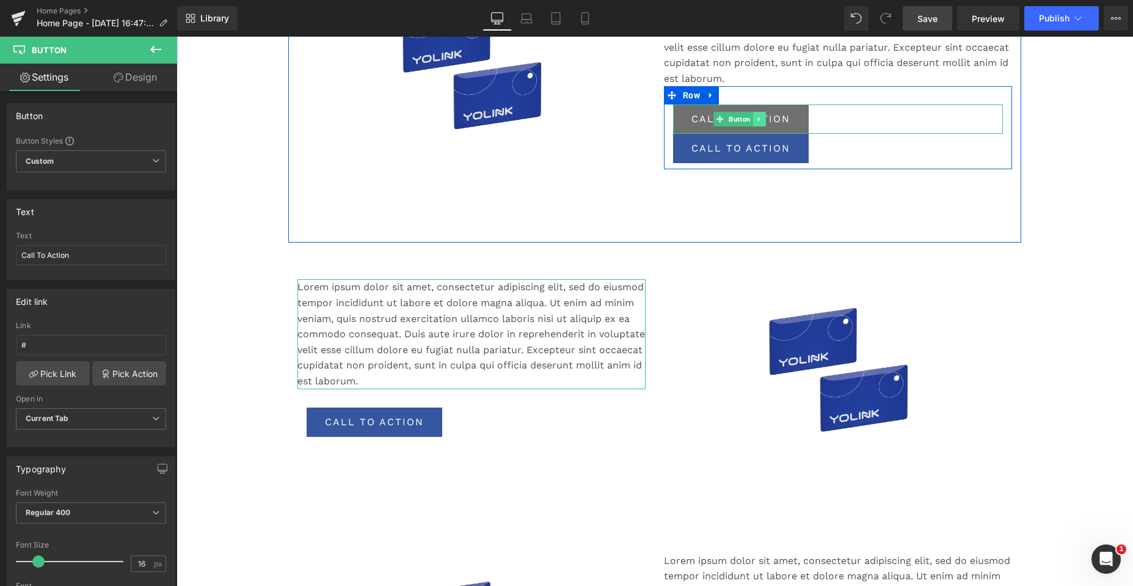
click at [757, 117] on icon at bounding box center [759, 118] width 7 height 7
drag, startPoint x: 764, startPoint y: 120, endPoint x: 751, endPoint y: 131, distance: 16.5
click at [762, 120] on icon at bounding box center [765, 119] width 7 height 7
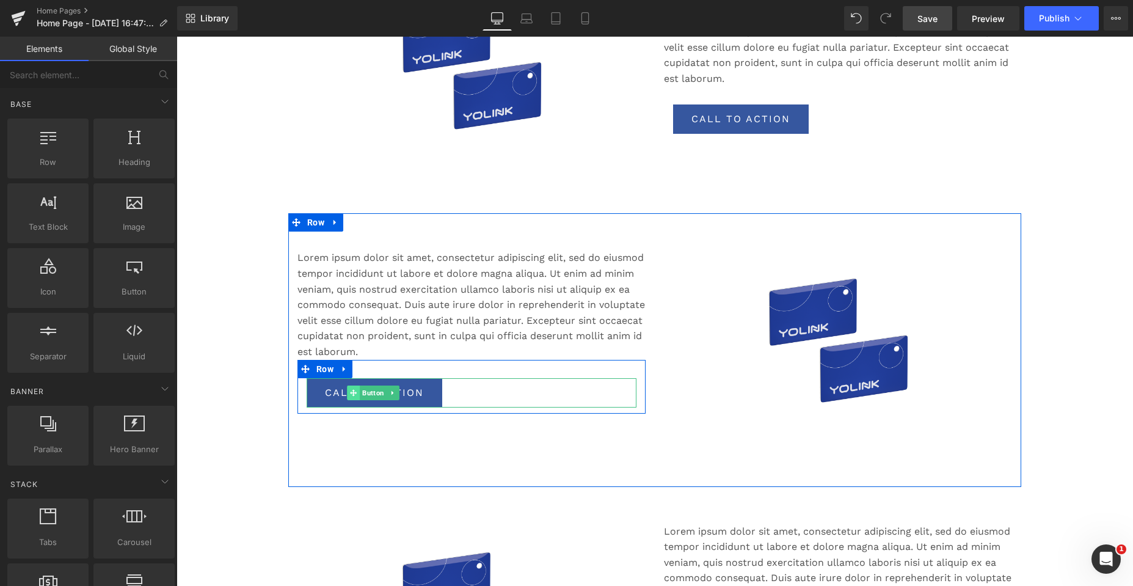
click at [323, 388] on div "Call To Action Button" at bounding box center [472, 392] width 330 height 29
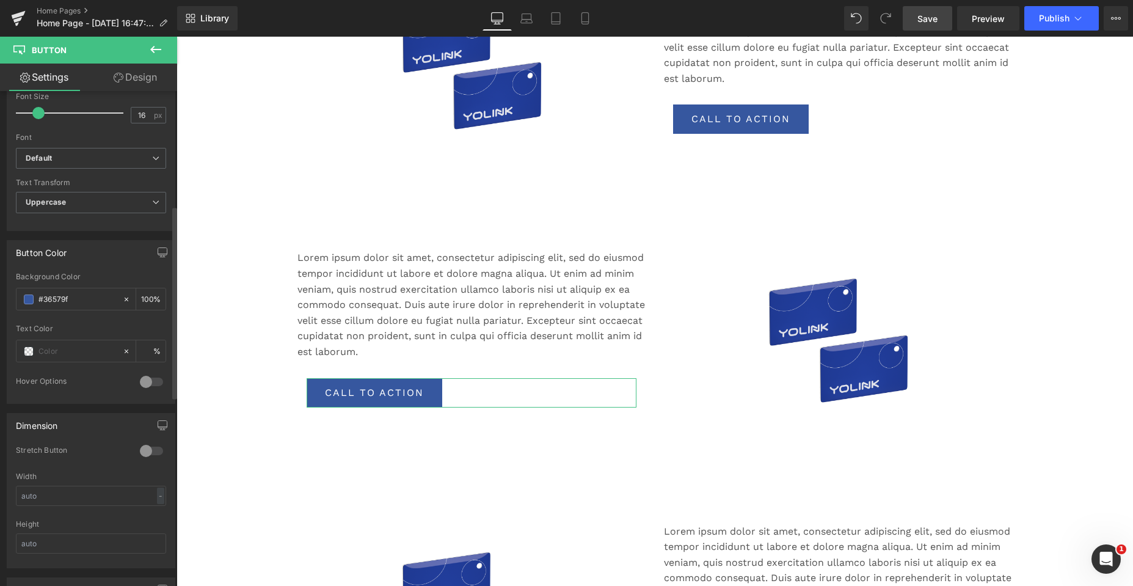
scroll to position [294, 0]
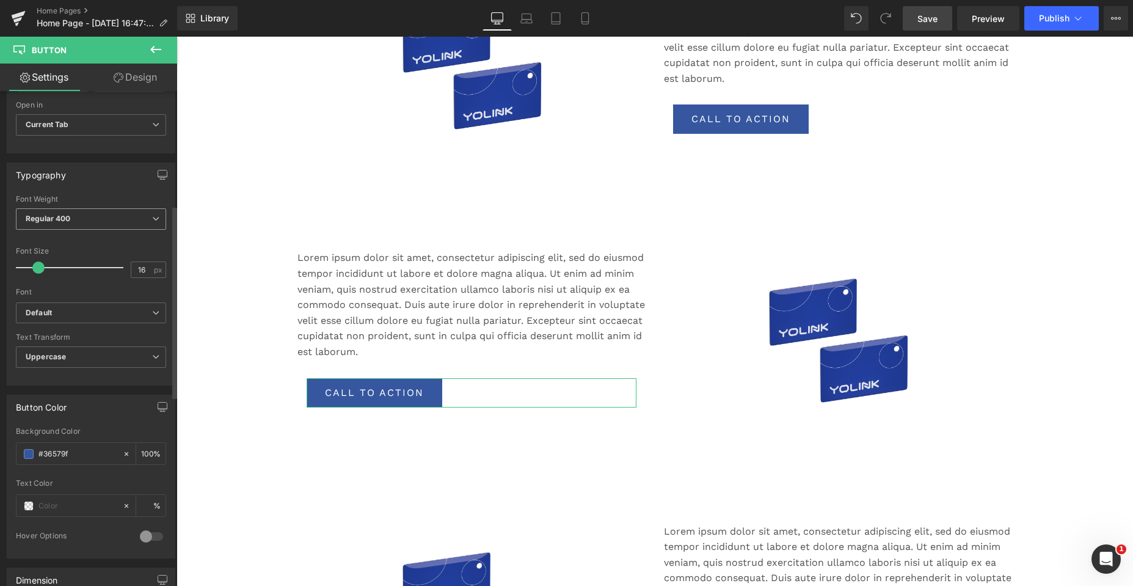
click at [152, 217] on icon at bounding box center [155, 218] width 7 height 7
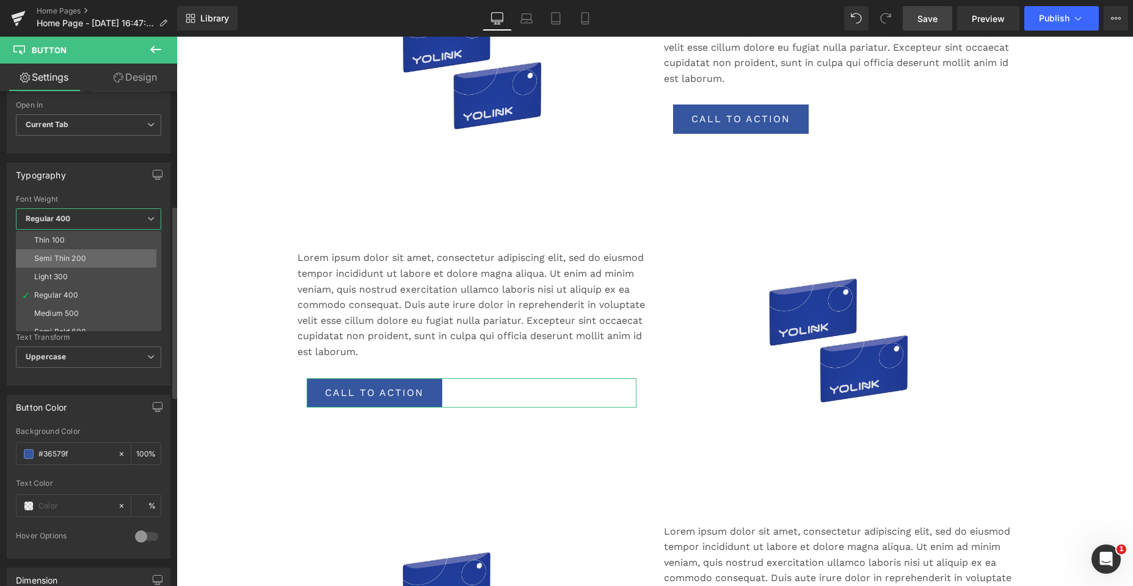
click at [51, 257] on div "Semi Thin 200" at bounding box center [60, 258] width 52 height 9
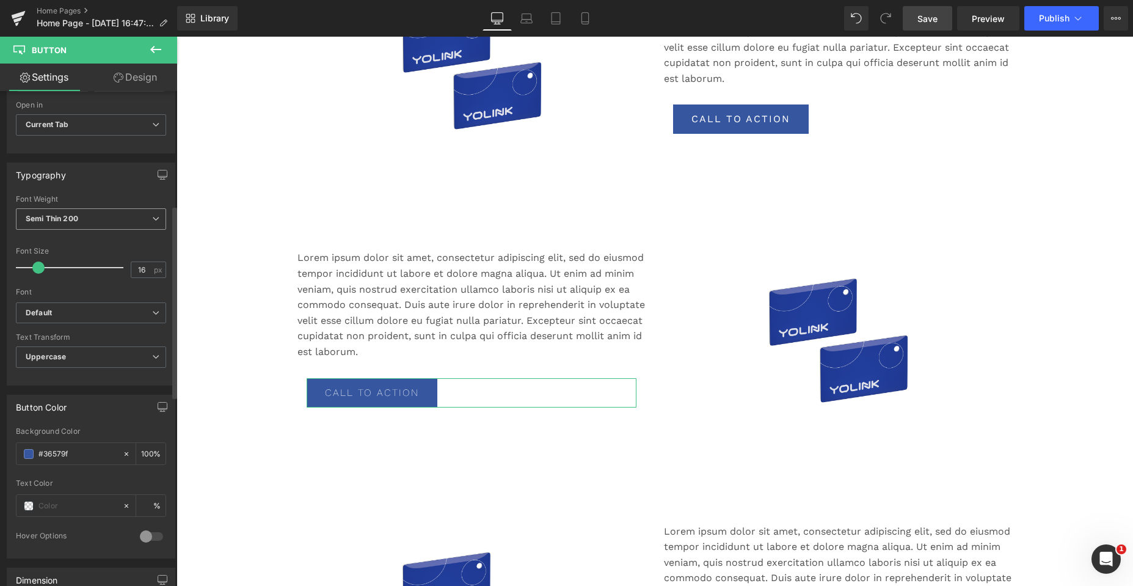
click at [107, 212] on span "Semi Thin 200" at bounding box center [91, 218] width 150 height 21
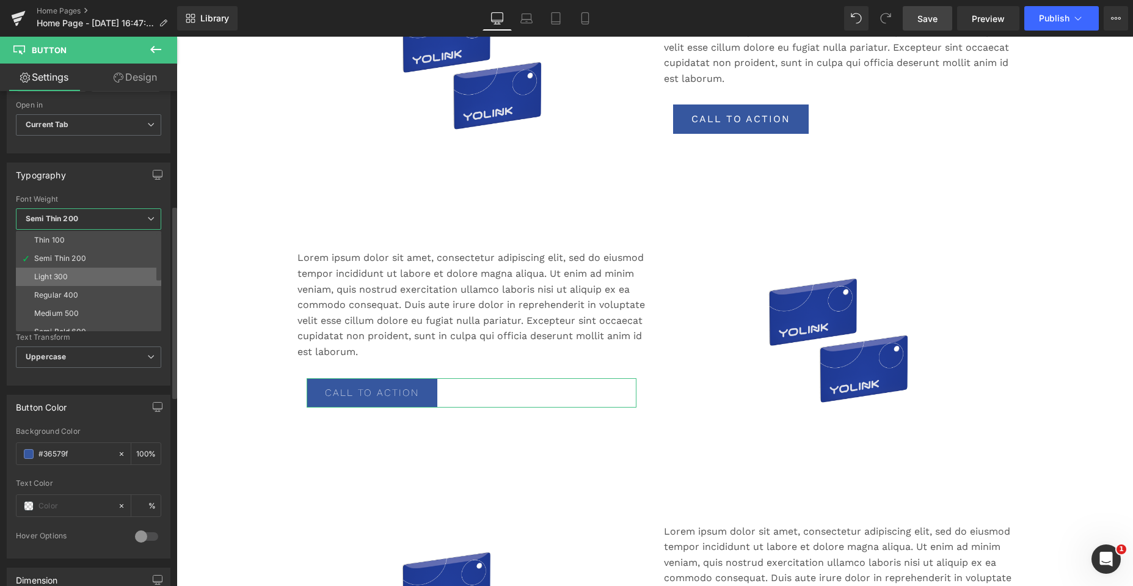
click at [81, 270] on li "Light 300" at bounding box center [91, 276] width 151 height 18
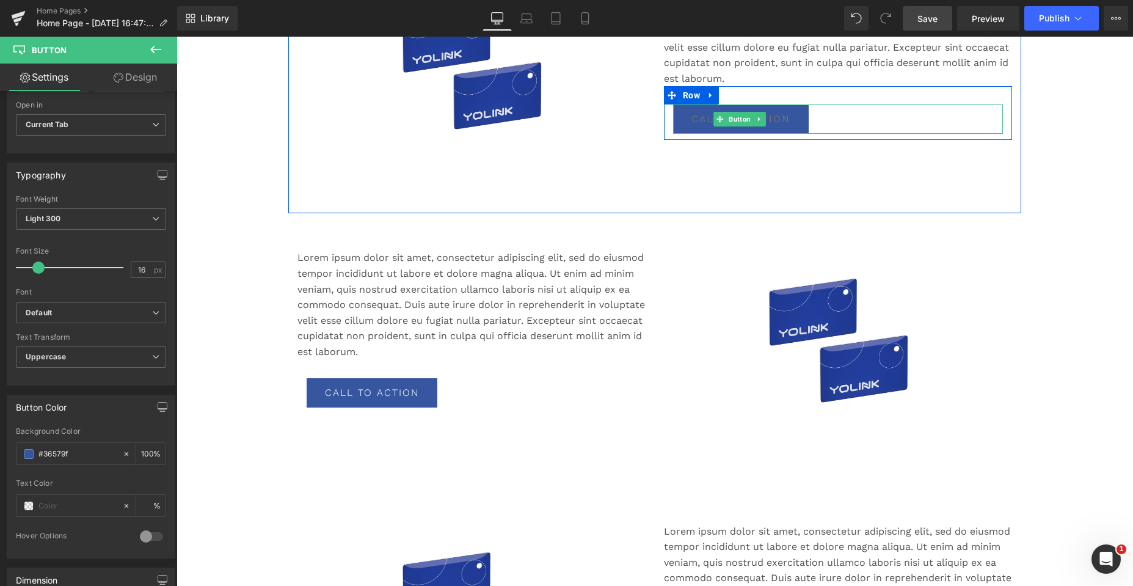
click at [677, 118] on link "Call To Action" at bounding box center [741, 118] width 136 height 29
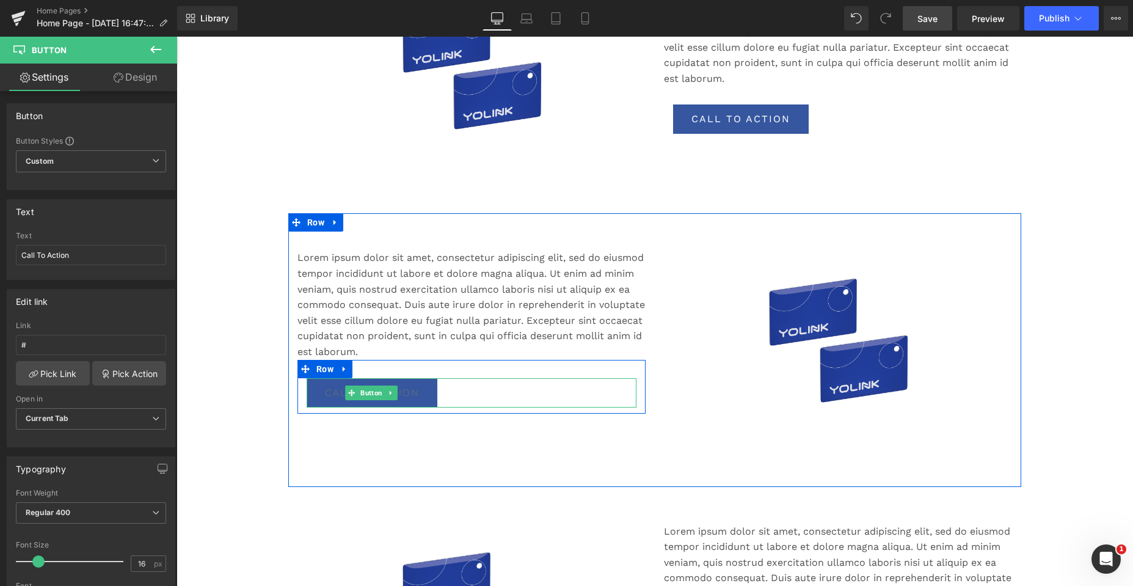
click at [307, 391] on link "Call To Action" at bounding box center [372, 392] width 131 height 29
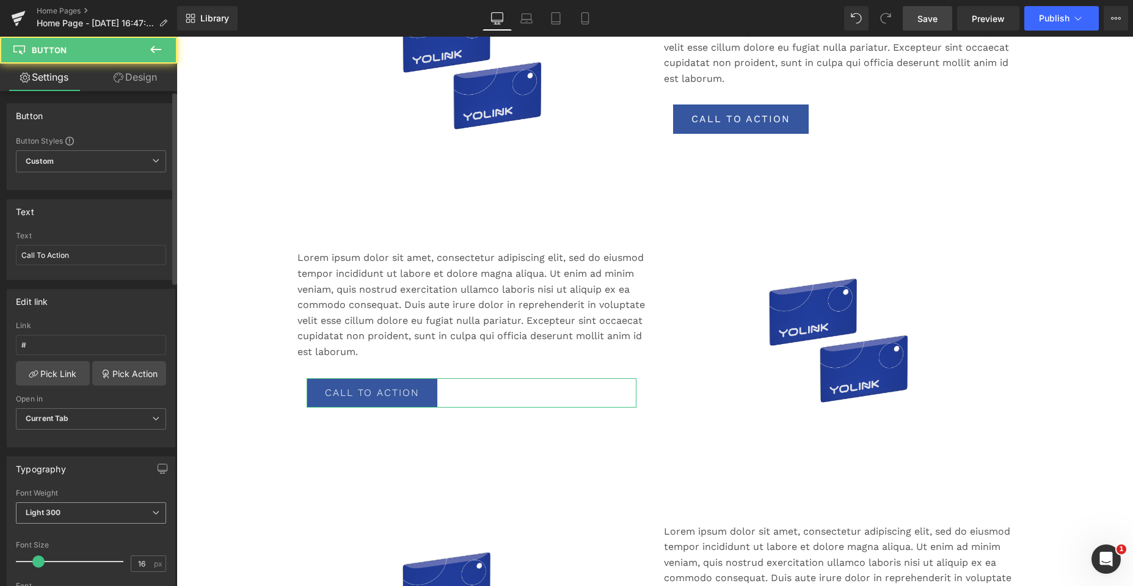
click at [125, 513] on span "Light 300" at bounding box center [91, 512] width 150 height 21
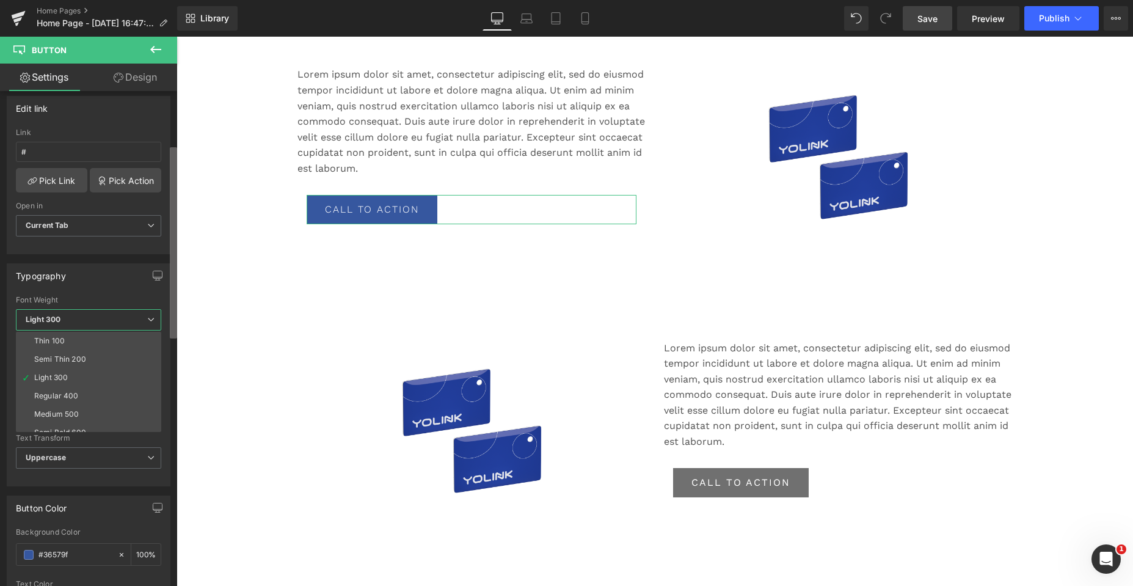
scroll to position [219, 0]
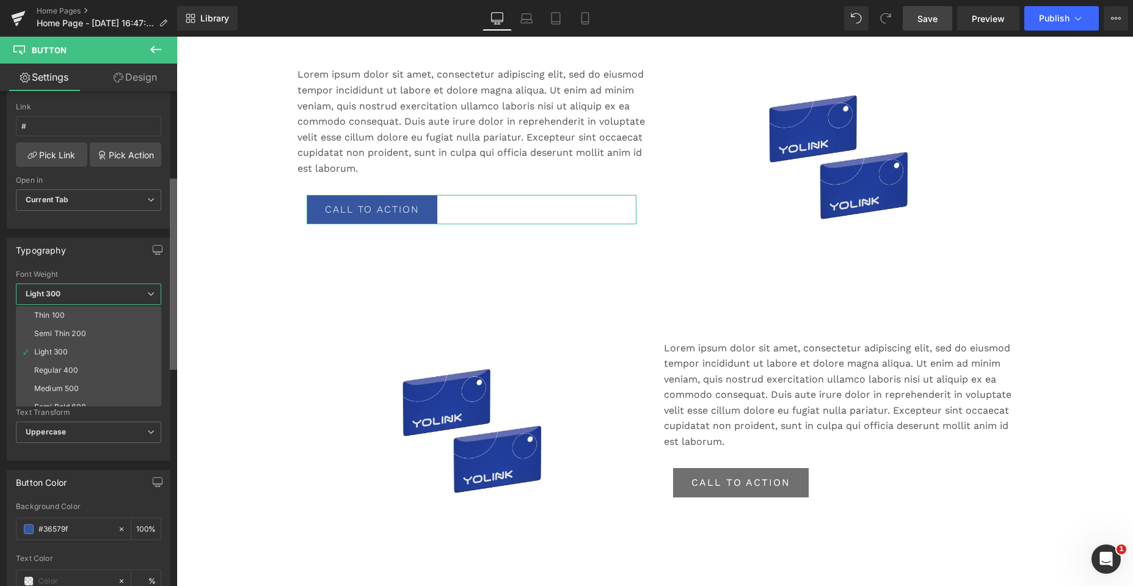
click at [176, 360] on b at bounding box center [173, 273] width 7 height 191
click at [79, 368] on li "Regular 400" at bounding box center [91, 370] width 151 height 18
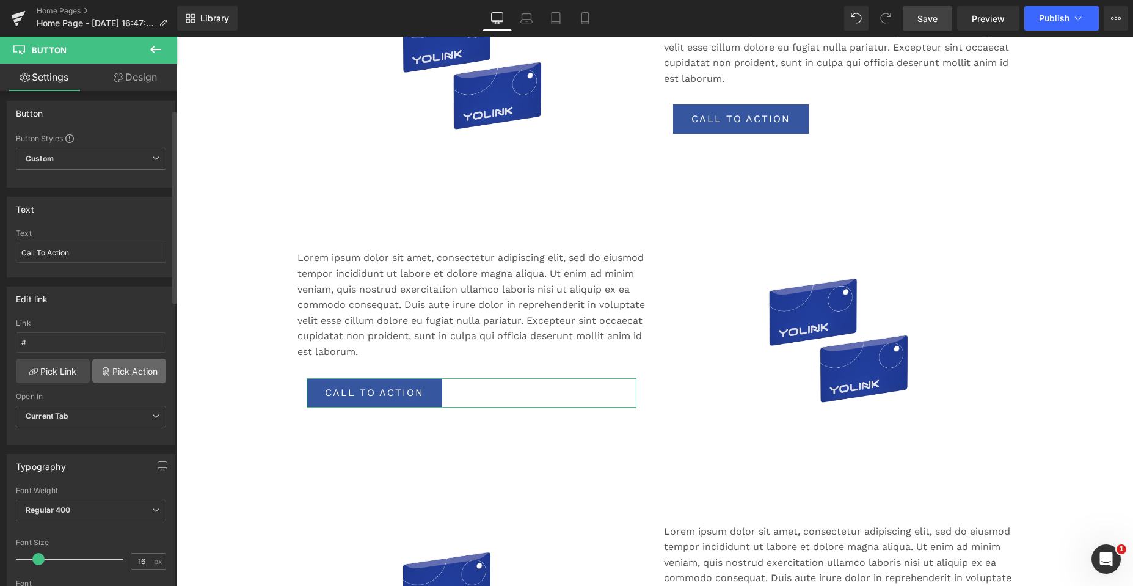
scroll to position [0, 0]
click at [142, 153] on span "Custom Setup Global Style" at bounding box center [91, 161] width 150 height 22
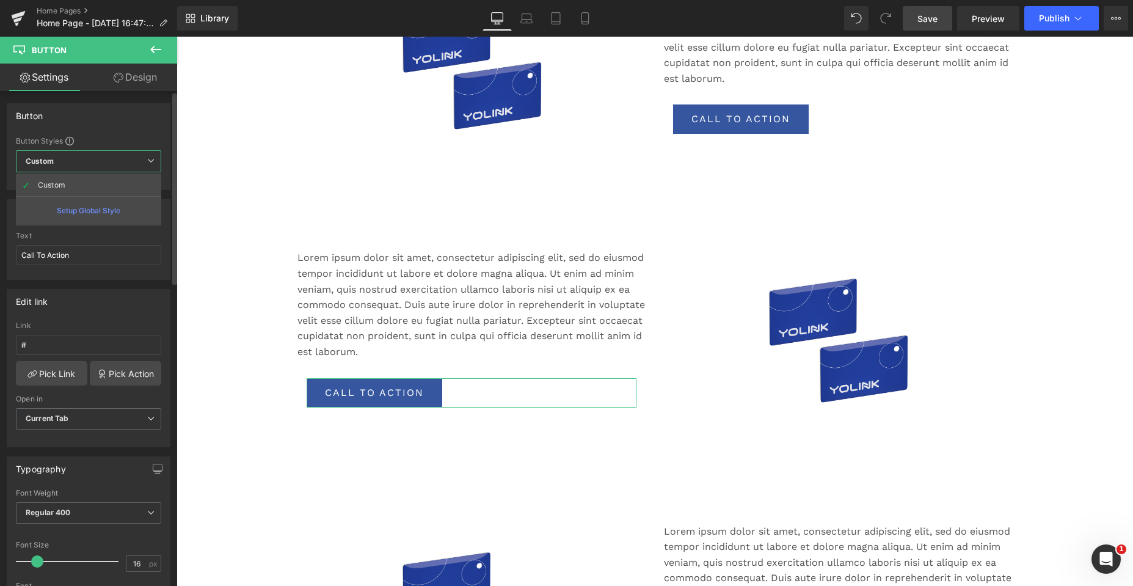
click at [142, 153] on span "Custom Setup Global Style" at bounding box center [88, 161] width 145 height 22
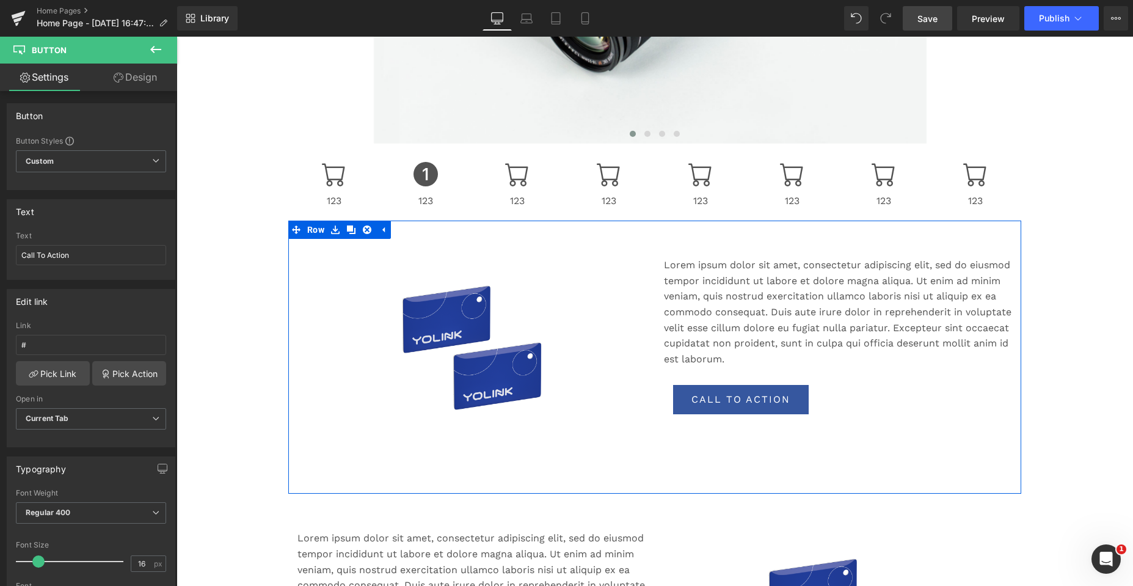
scroll to position [330, 0]
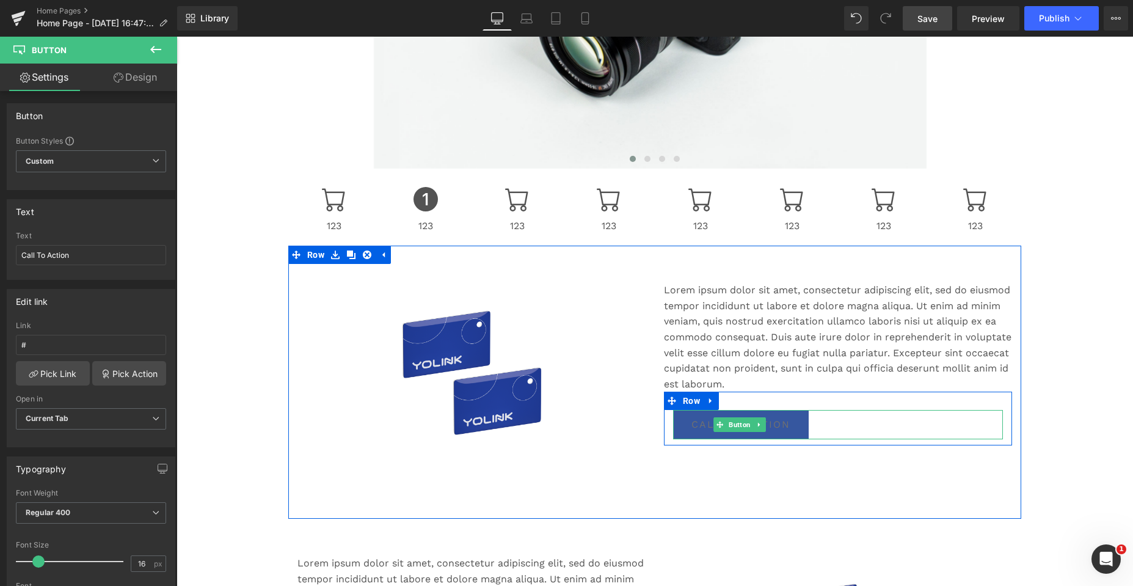
click at [677, 421] on link "Call To Action" at bounding box center [741, 424] width 136 height 29
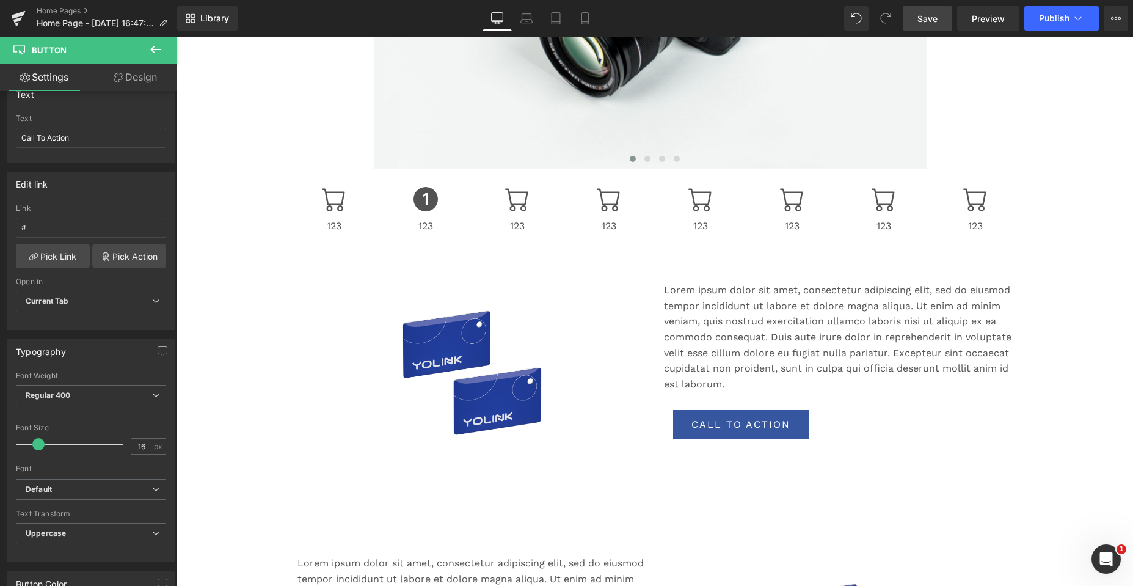
scroll to position [122, 0]
click at [113, 251] on link "Pick Action" at bounding box center [129, 251] width 74 height 24
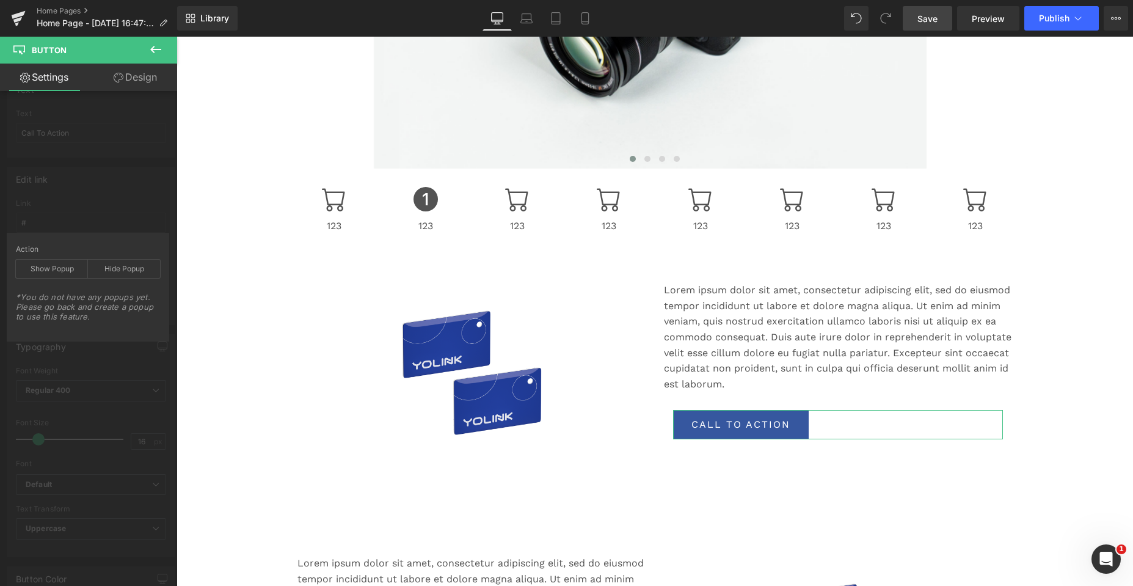
click at [127, 217] on div "Edit link # Link # Pick Link Pick Action Current Tab New Tab Open in Current Ta…" at bounding box center [91, 241] width 183 height 167
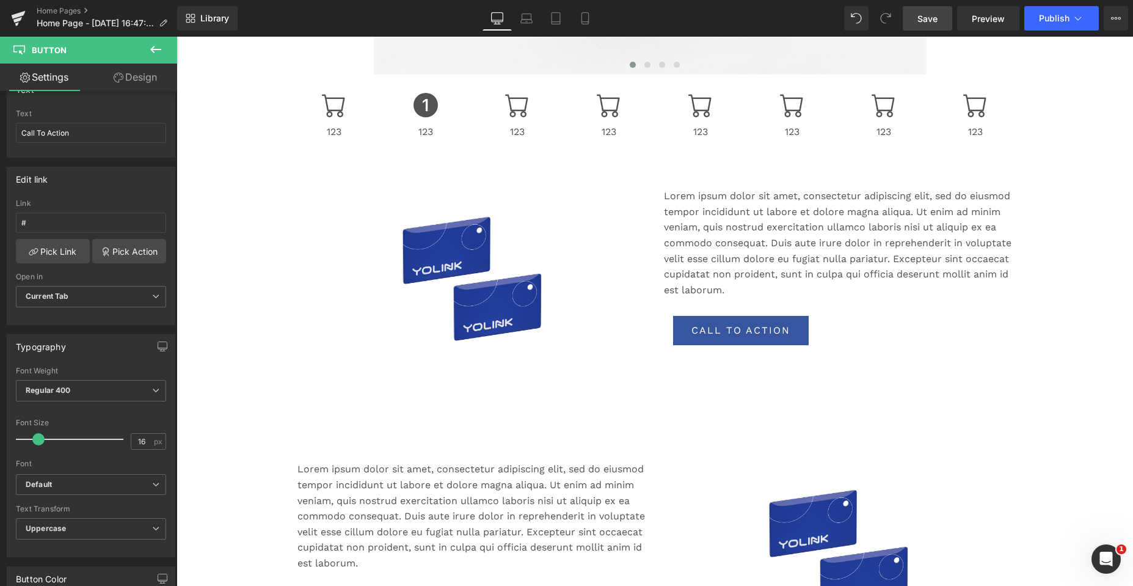
scroll to position [453, 0]
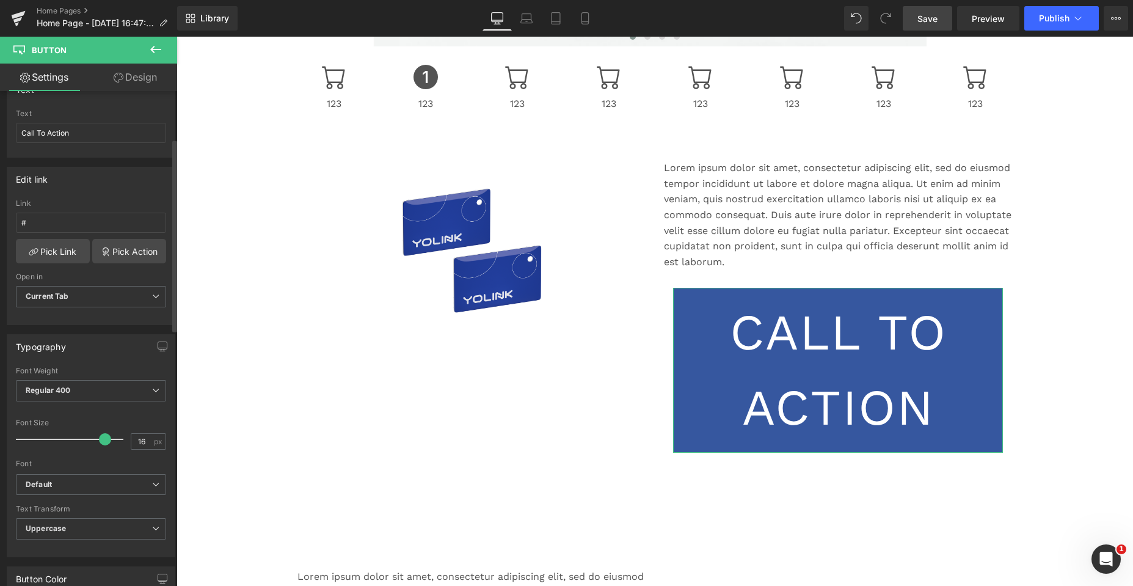
drag, startPoint x: 33, startPoint y: 442, endPoint x: 97, endPoint y: 439, distance: 64.2
click at [99, 439] on span at bounding box center [105, 439] width 12 height 12
drag, startPoint x: 143, startPoint y: 440, endPoint x: 131, endPoint y: 440, distance: 11.6
click at [131, 440] on input "16" at bounding box center [141, 441] width 21 height 15
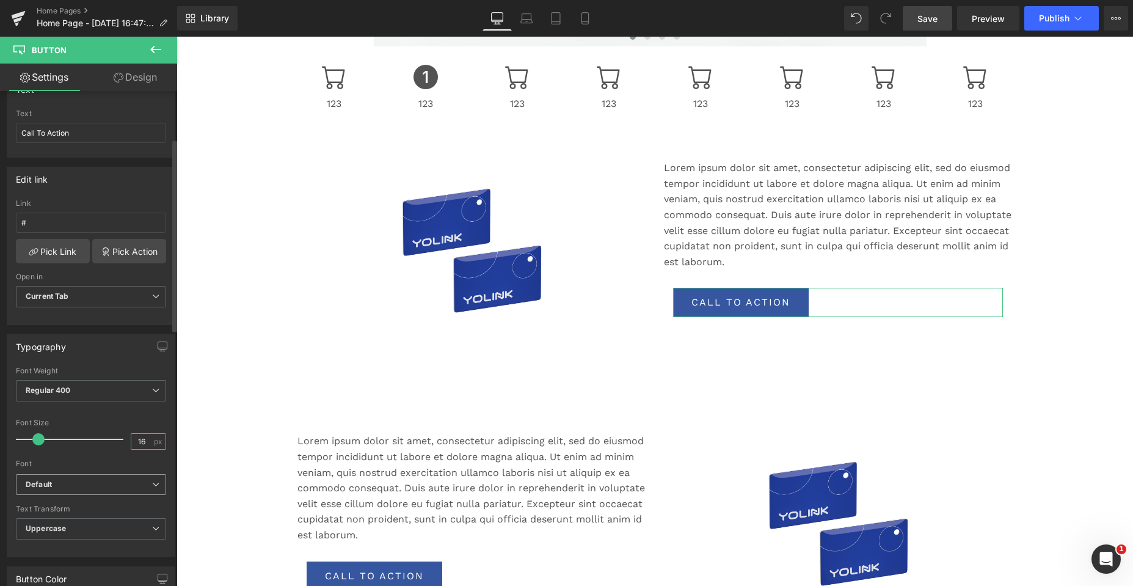
type input "16"
click at [156, 481] on span "Default" at bounding box center [91, 484] width 150 height 21
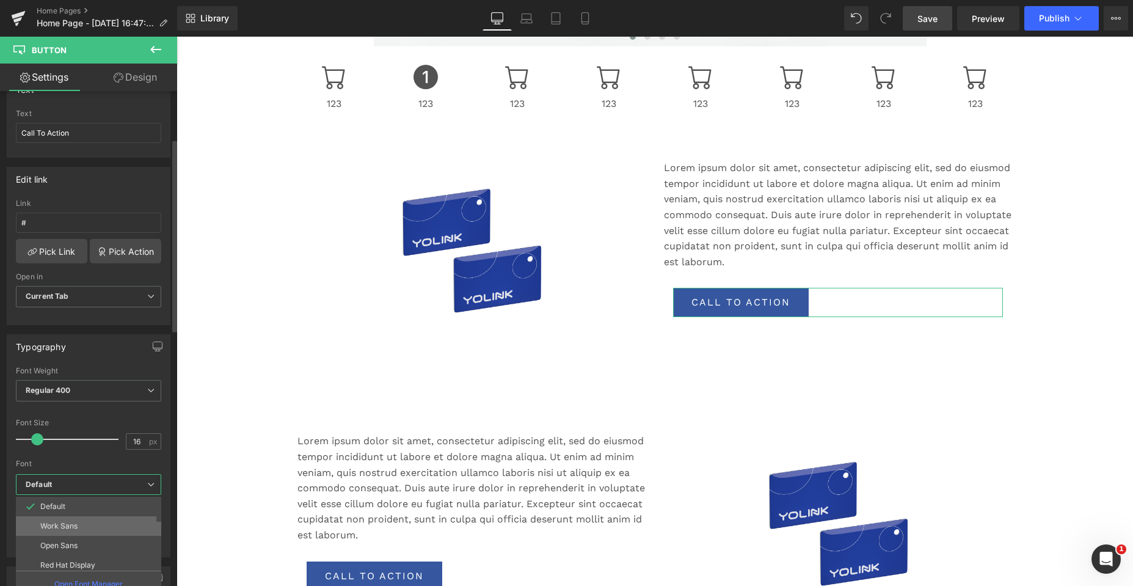
click at [79, 523] on li "Work Sans" at bounding box center [91, 526] width 151 height 20
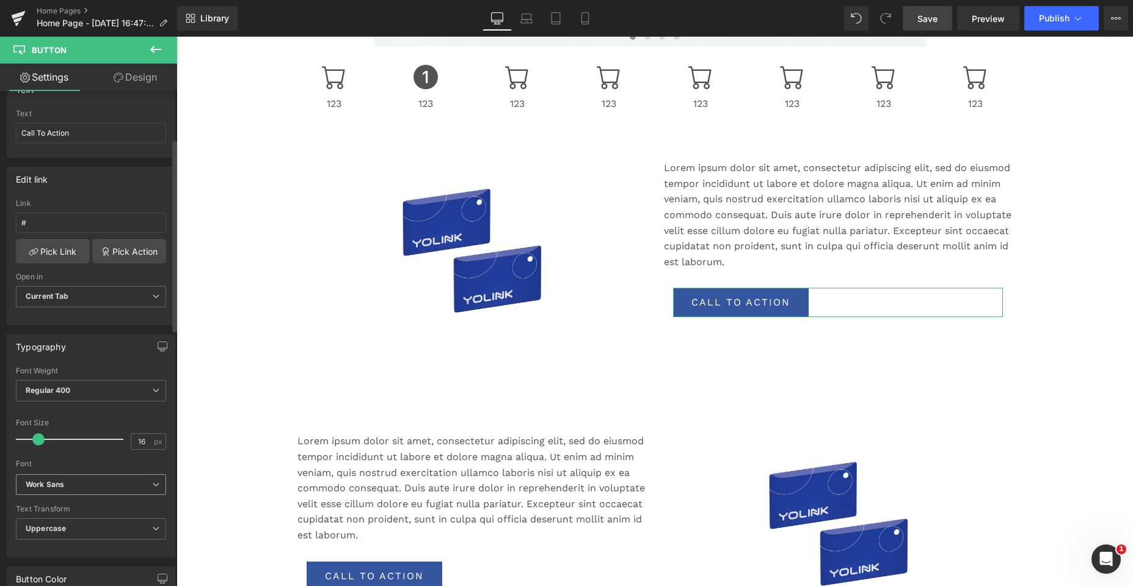
click at [152, 484] on icon at bounding box center [155, 484] width 7 height 7
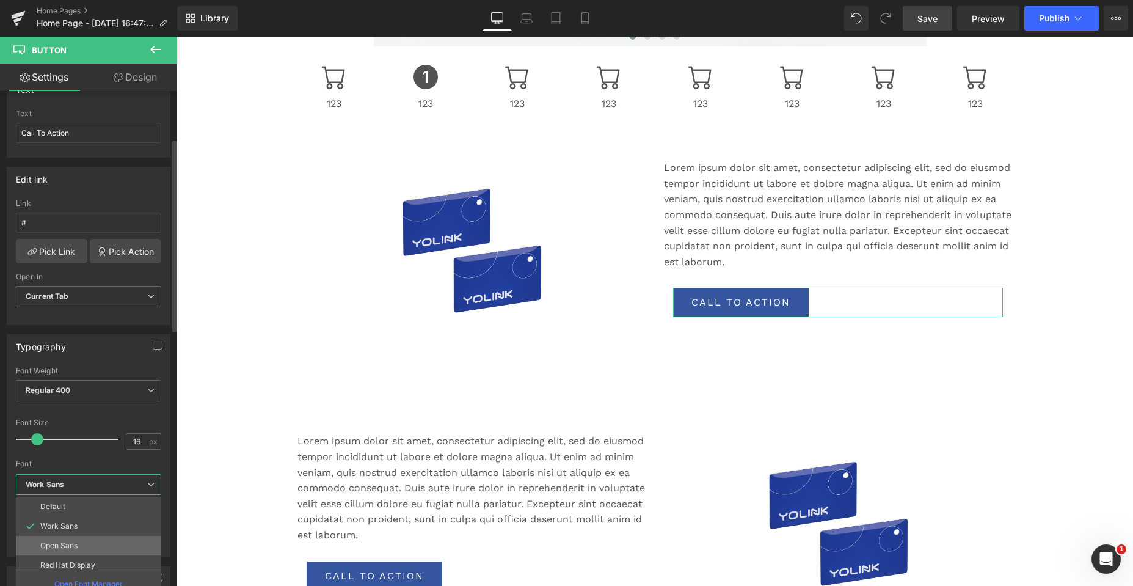
click at [104, 545] on li "Open Sans" at bounding box center [91, 546] width 151 height 20
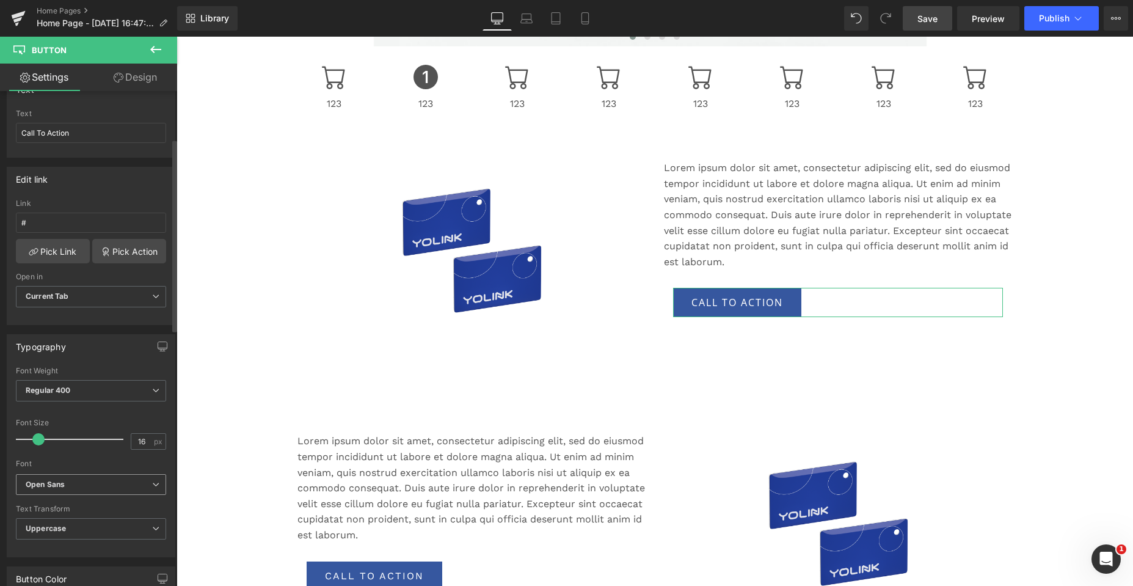
click at [152, 481] on icon at bounding box center [155, 484] width 7 height 7
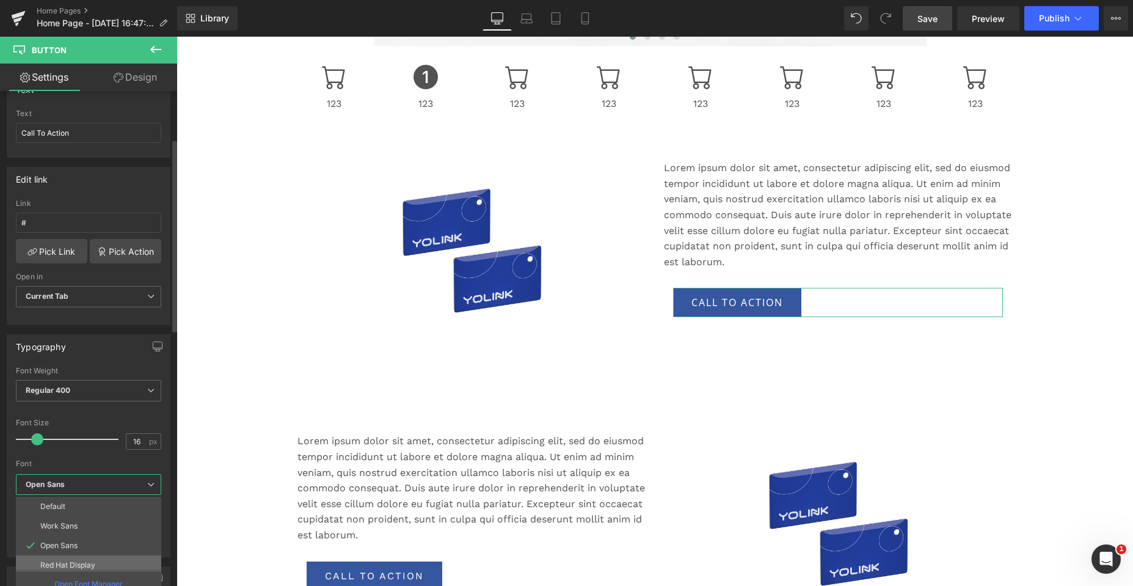
click at [101, 561] on li "Red Hat Display" at bounding box center [91, 565] width 151 height 20
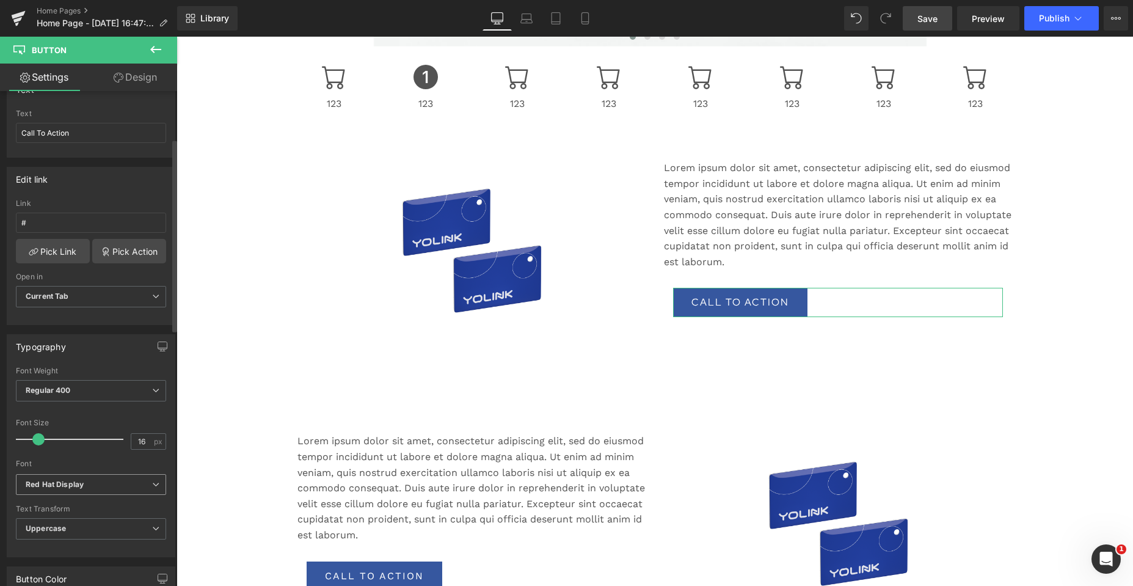
drag, startPoint x: 148, startPoint y: 481, endPoint x: 119, endPoint y: 491, distance: 30.9
click at [152, 481] on icon at bounding box center [155, 484] width 7 height 7
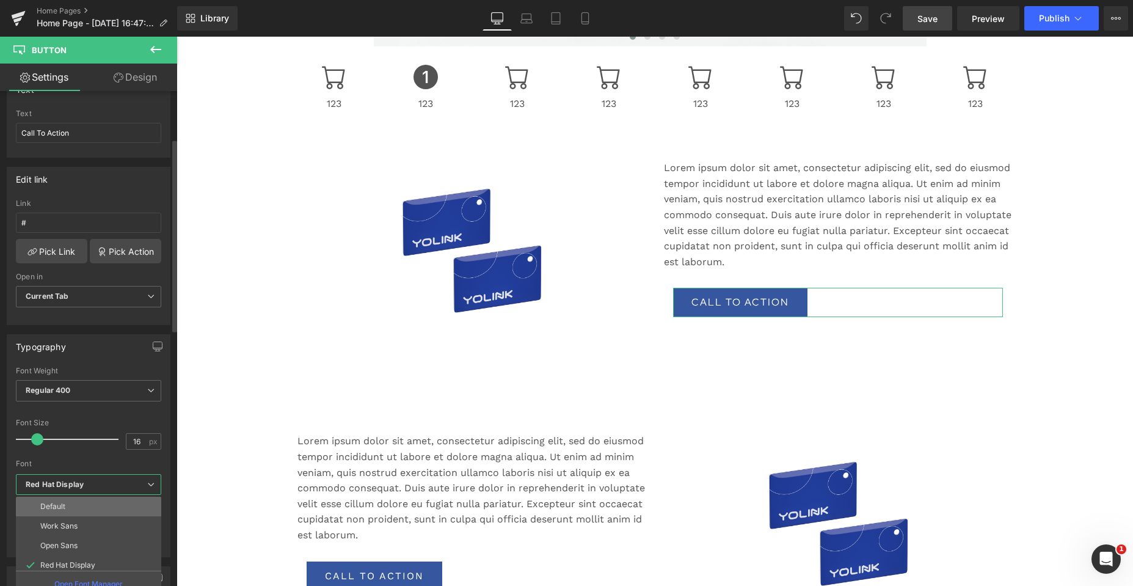
click at [99, 501] on li "Default" at bounding box center [91, 507] width 151 height 20
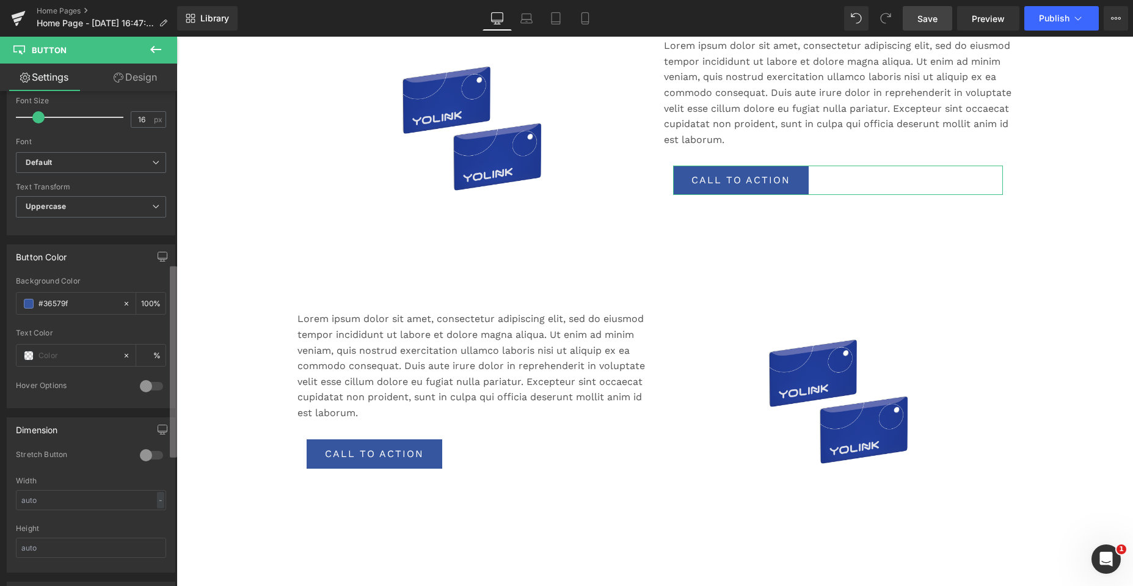
scroll to position [613, 0]
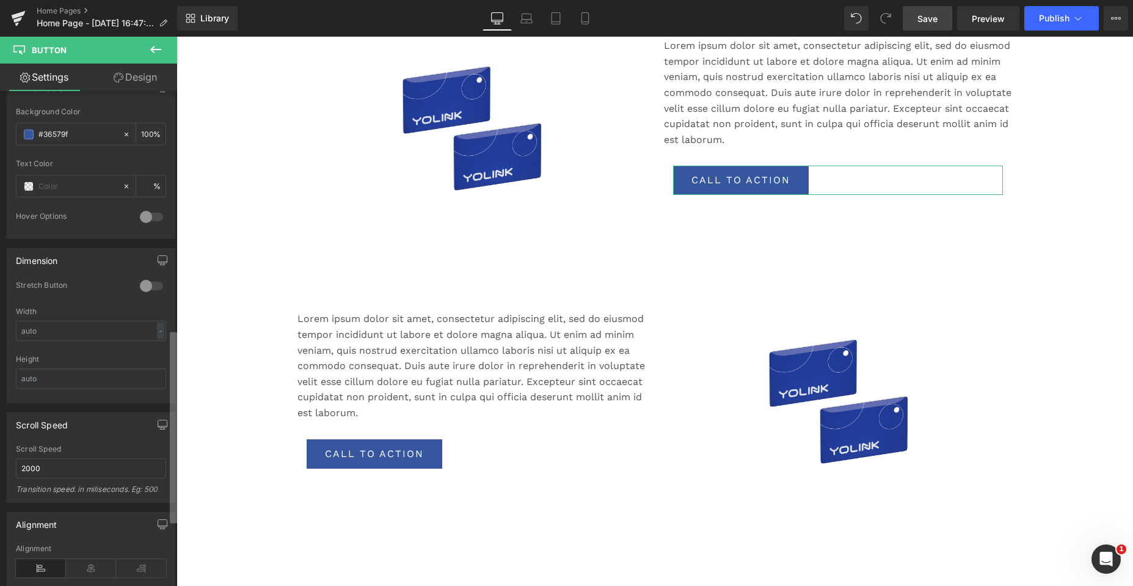
click at [167, 467] on div "Button Button Styles Custom Custom Setup Global Style Custom Setup Global Style…" at bounding box center [88, 341] width 177 height 500
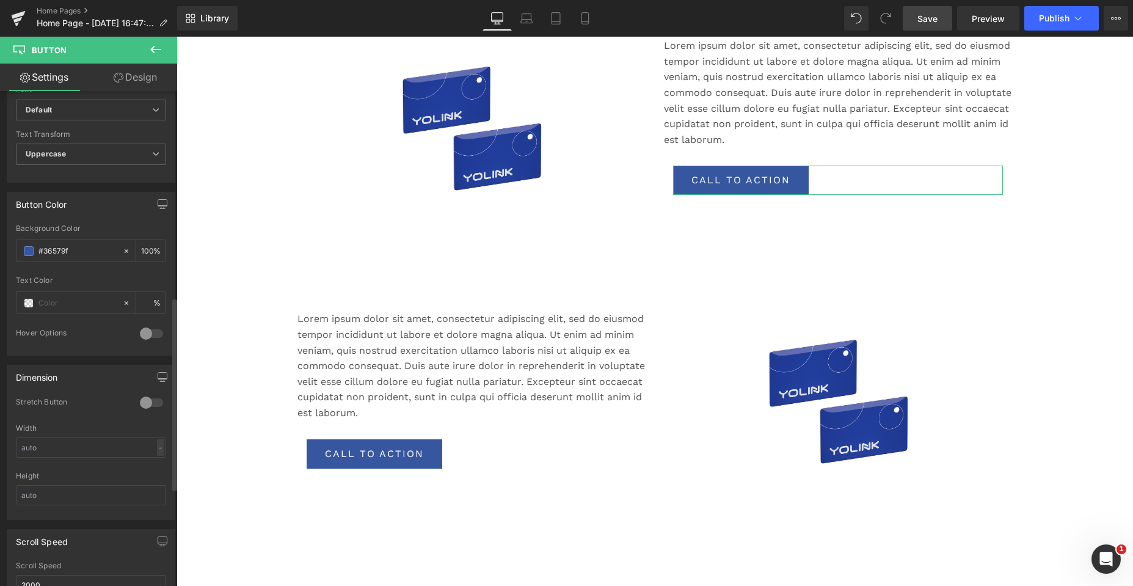
scroll to position [491, 0]
click at [115, 159] on span "Uppercase" at bounding box center [91, 159] width 150 height 21
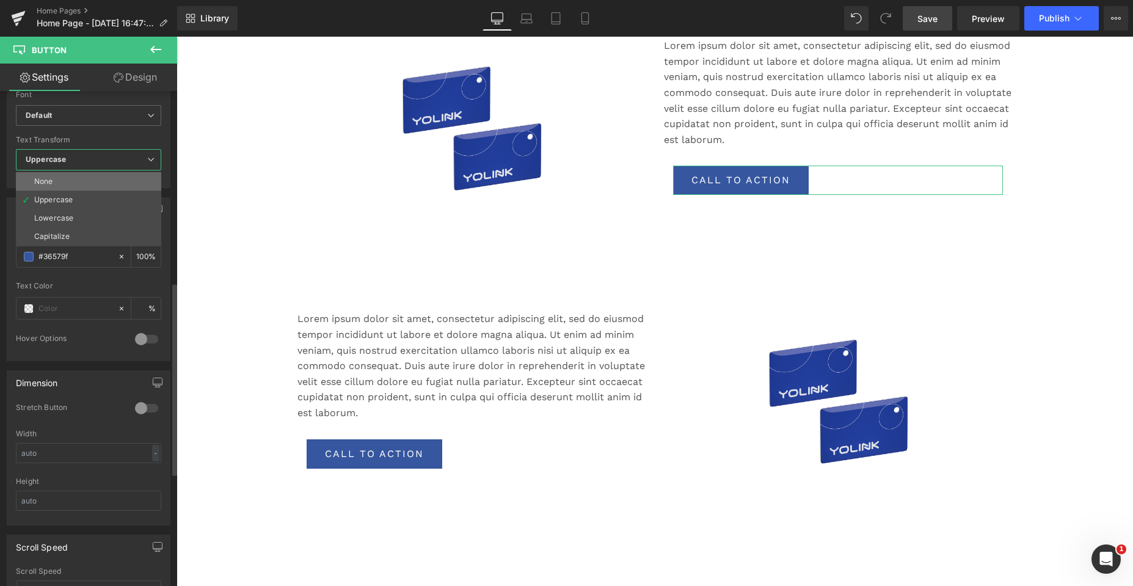
click at [57, 185] on li "None" at bounding box center [88, 181] width 145 height 18
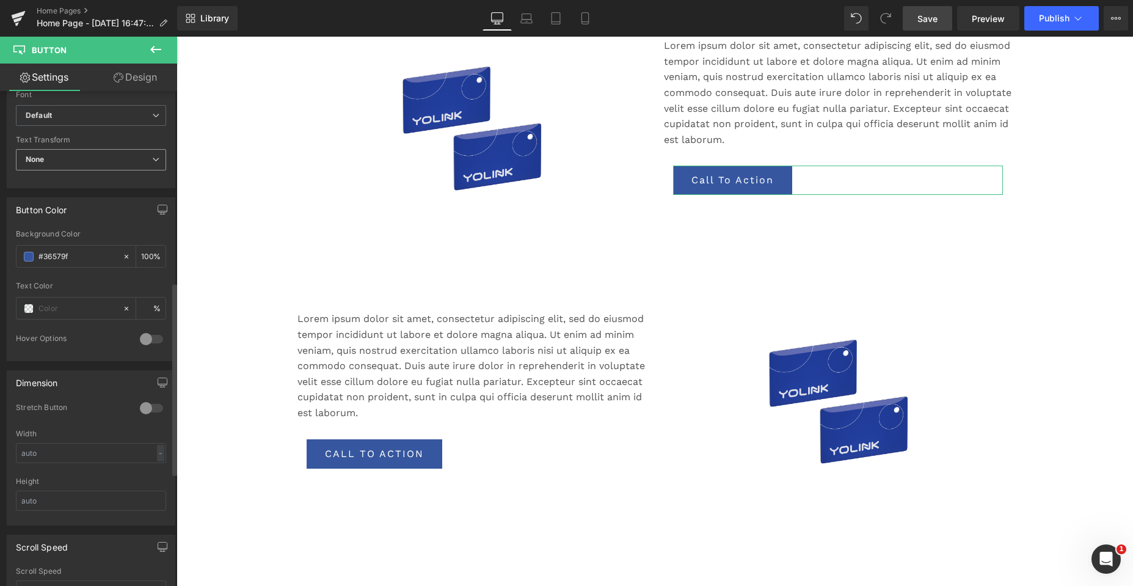
click at [72, 166] on span "None" at bounding box center [91, 159] width 150 height 21
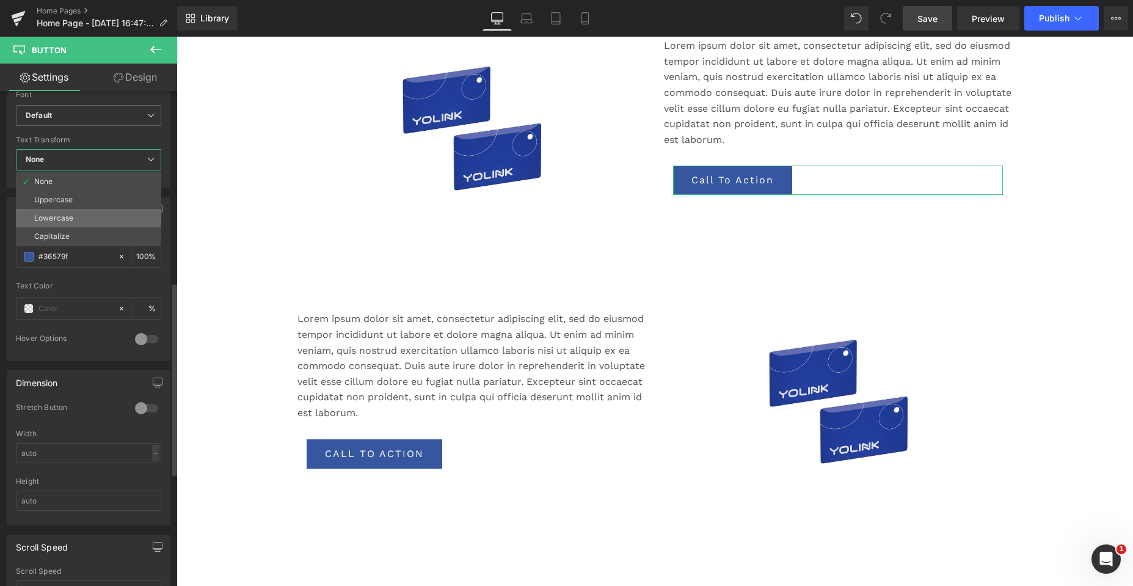
click at [52, 218] on div "Lowercase" at bounding box center [53, 218] width 39 height 9
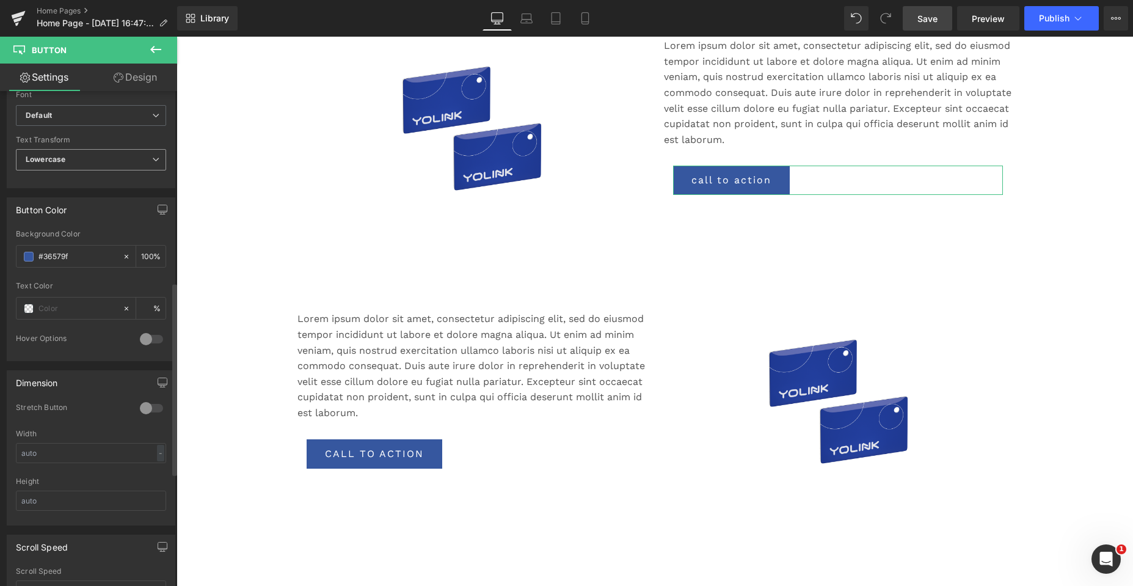
click at [74, 164] on span "Lowercase" at bounding box center [91, 159] width 150 height 21
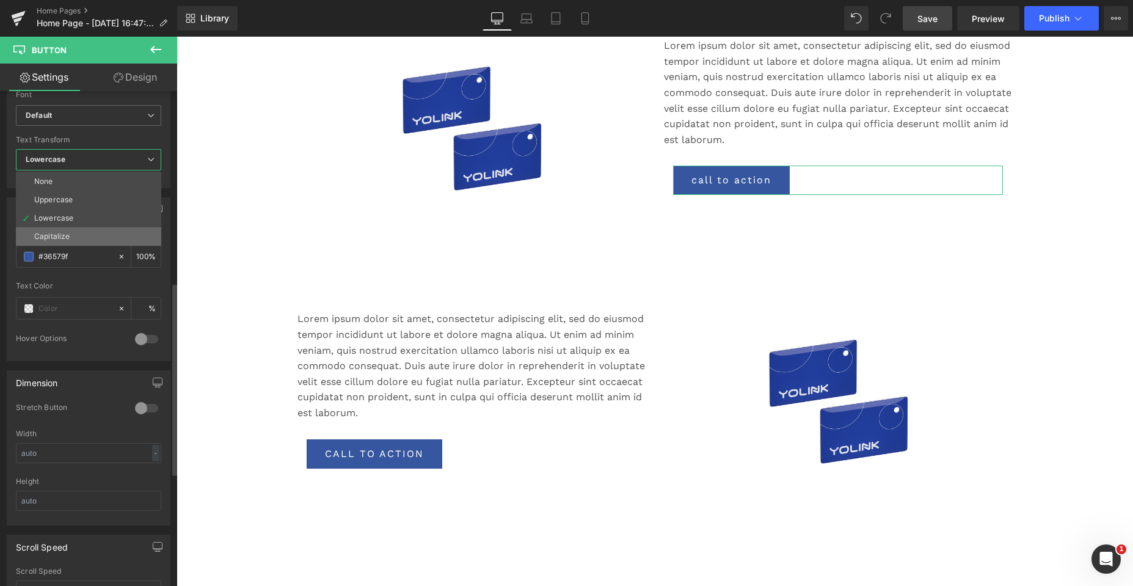
click at [54, 232] on div "Capitalize" at bounding box center [51, 236] width 35 height 9
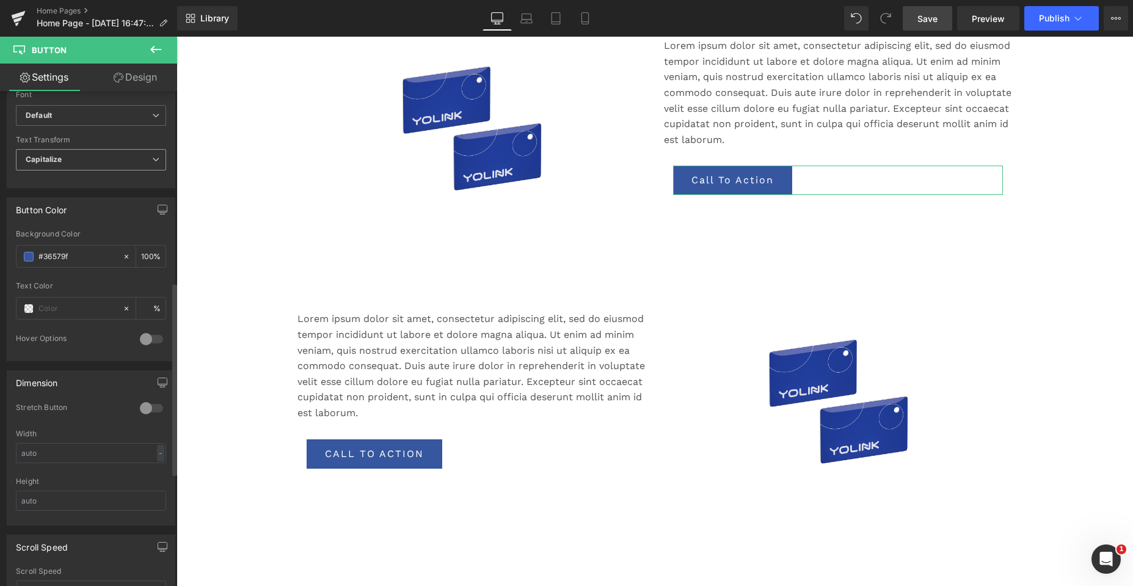
click at [84, 158] on span "Capitalize" at bounding box center [91, 159] width 150 height 21
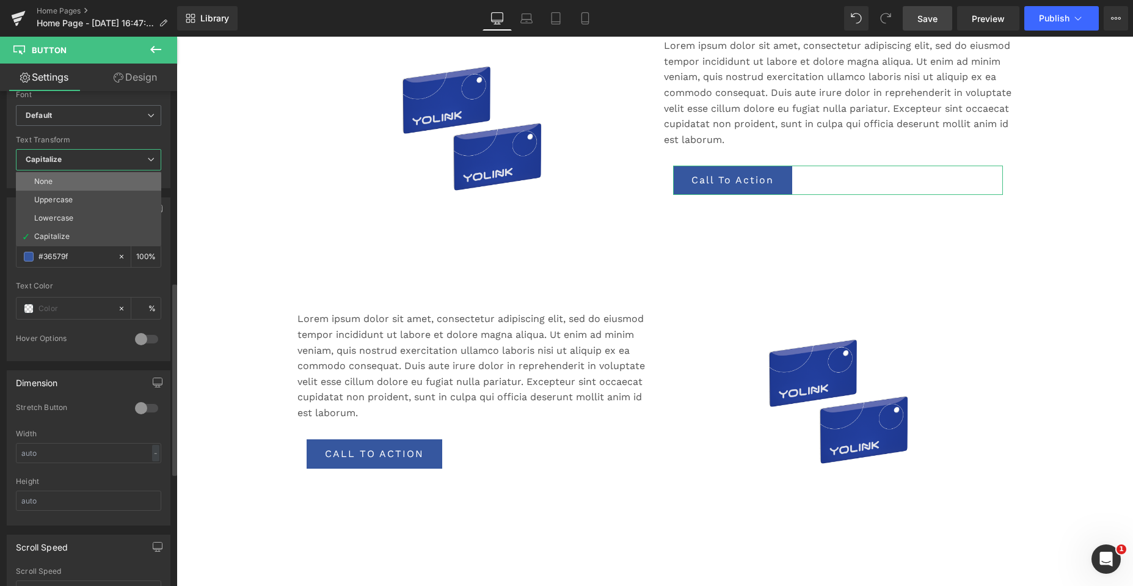
click at [64, 187] on li "None" at bounding box center [88, 181] width 145 height 18
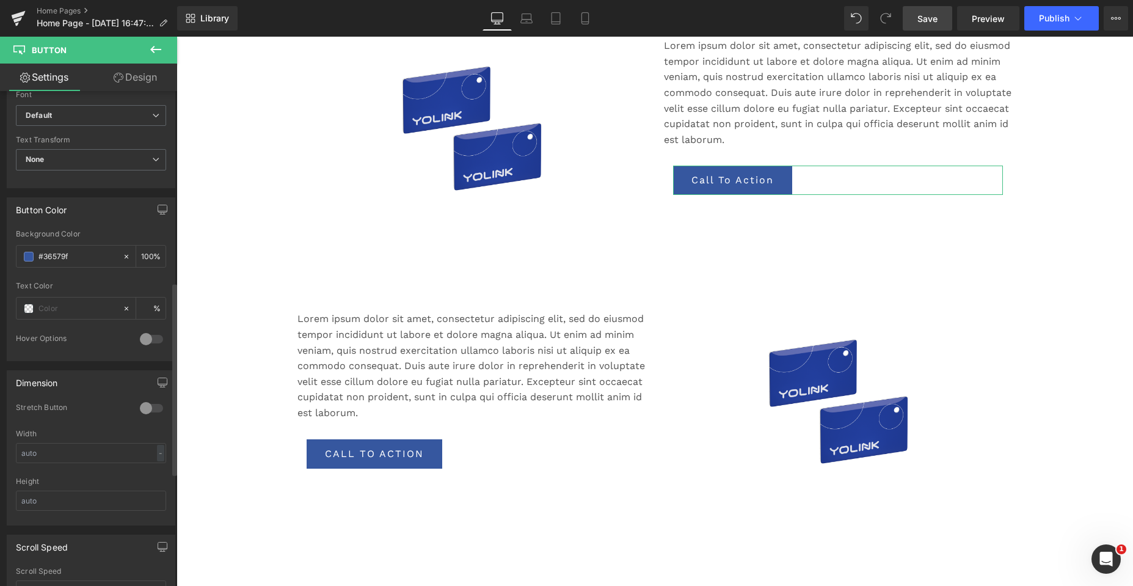
click at [141, 337] on div at bounding box center [151, 339] width 29 height 20
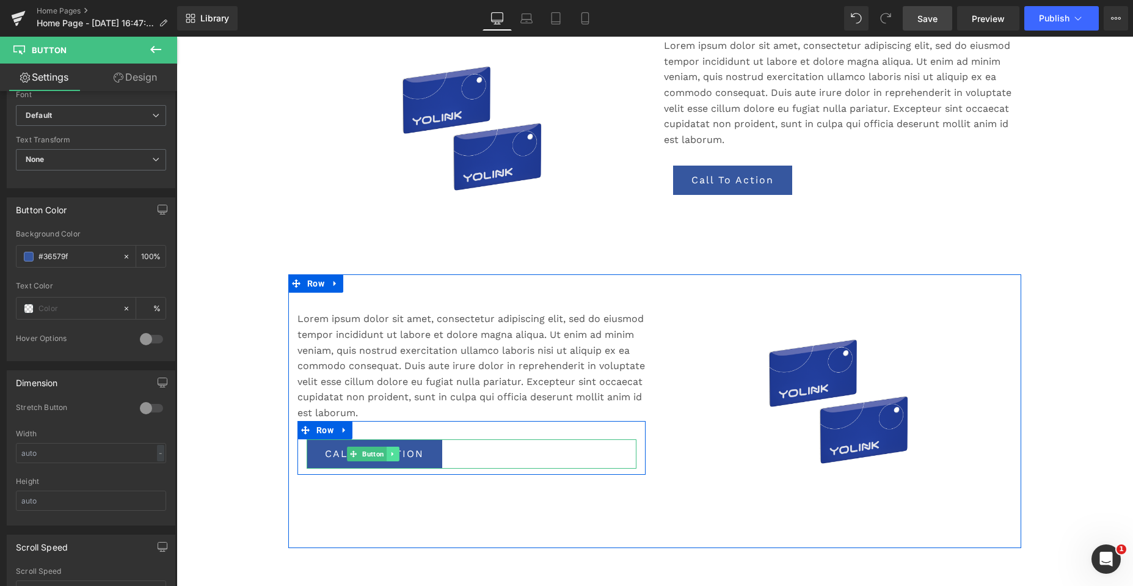
click at [391, 452] on icon at bounding box center [392, 453] width 2 height 4
click at [384, 449] on link at bounding box center [386, 453] width 13 height 15
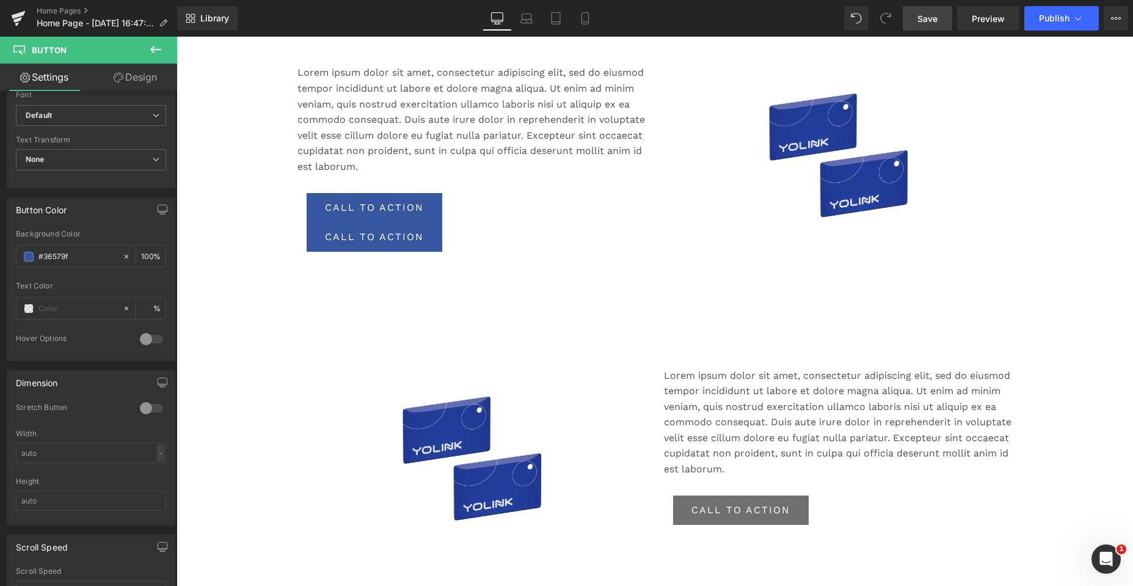
scroll to position [652, 0]
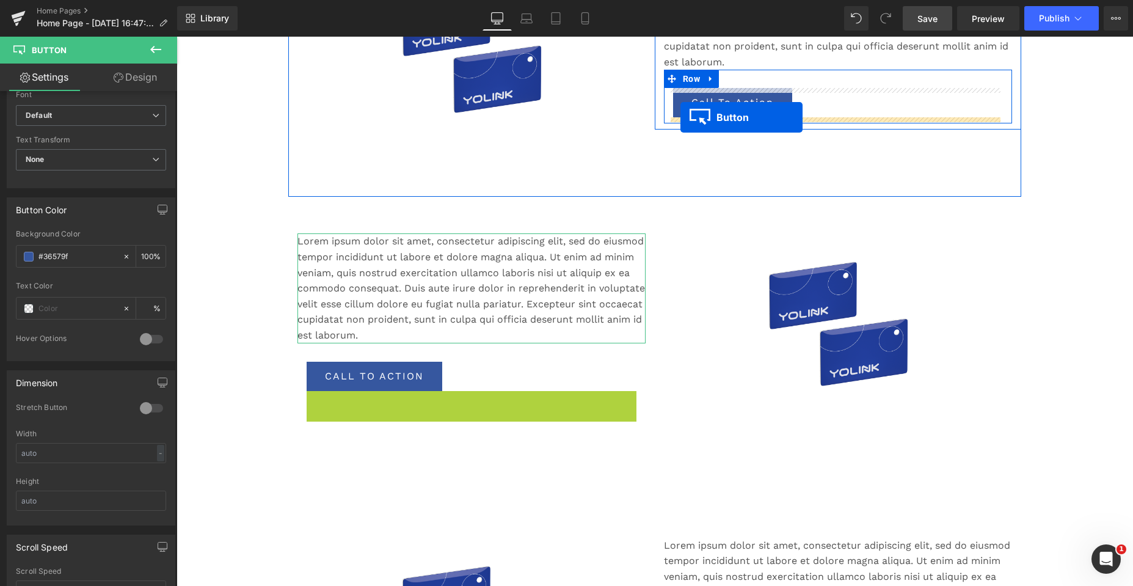
drag, startPoint x: 344, startPoint y: 405, endPoint x: 680, endPoint y: 117, distance: 442.2
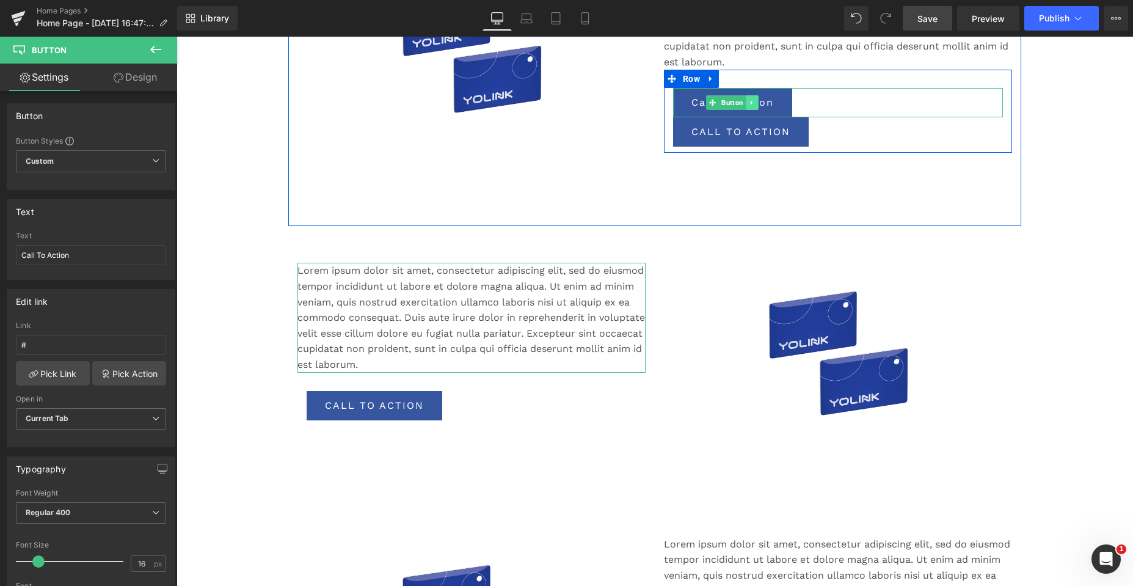
click at [749, 100] on icon at bounding box center [752, 102] width 7 height 7
click at [755, 103] on icon at bounding box center [758, 103] width 7 height 7
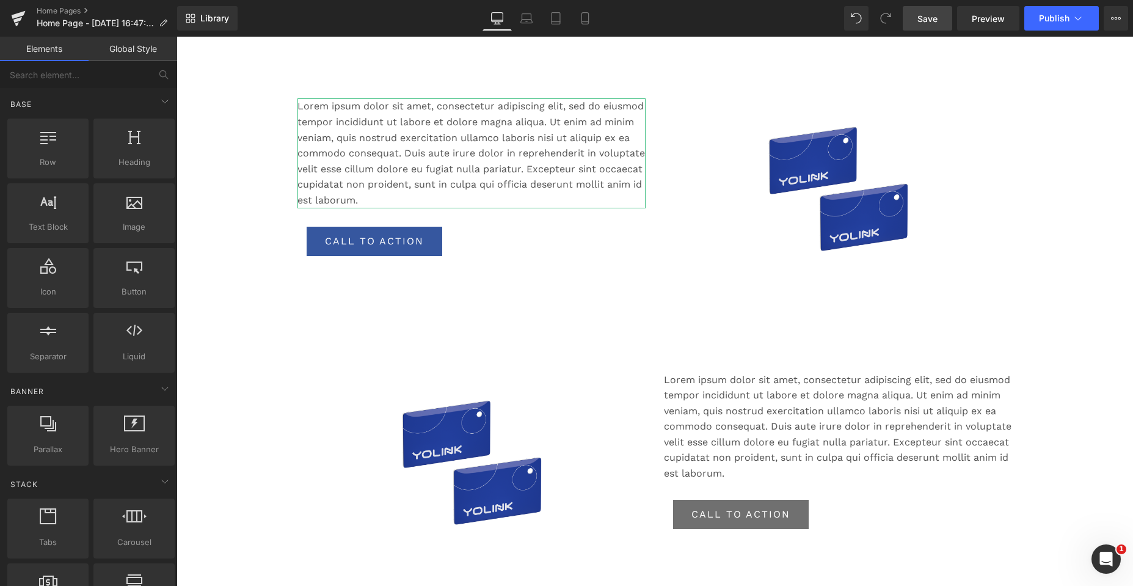
scroll to position [958, 0]
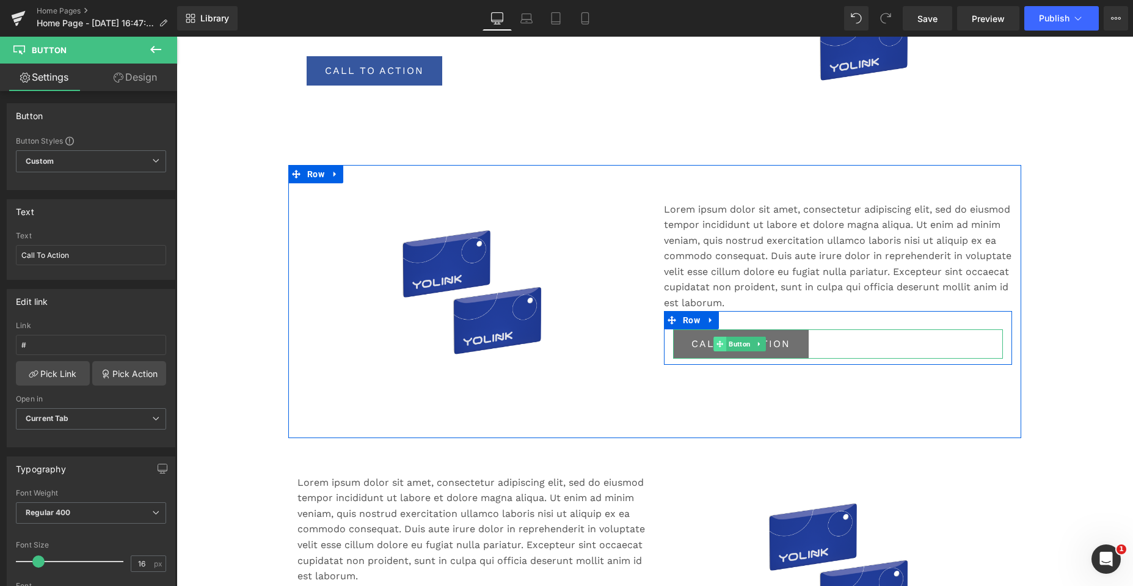
click at [716, 343] on icon at bounding box center [719, 343] width 7 height 7
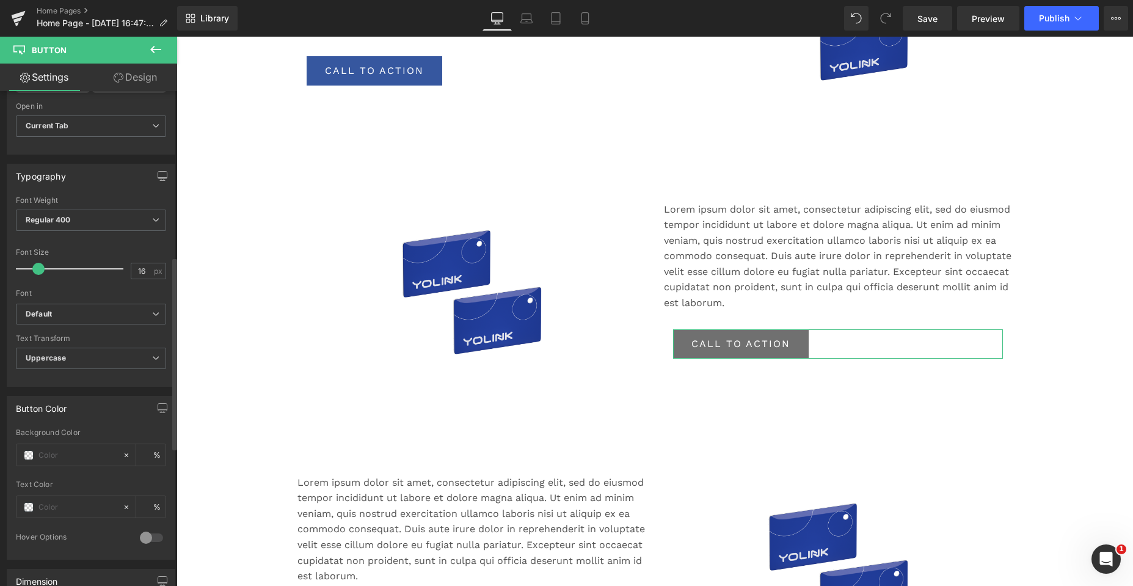
scroll to position [428, 0]
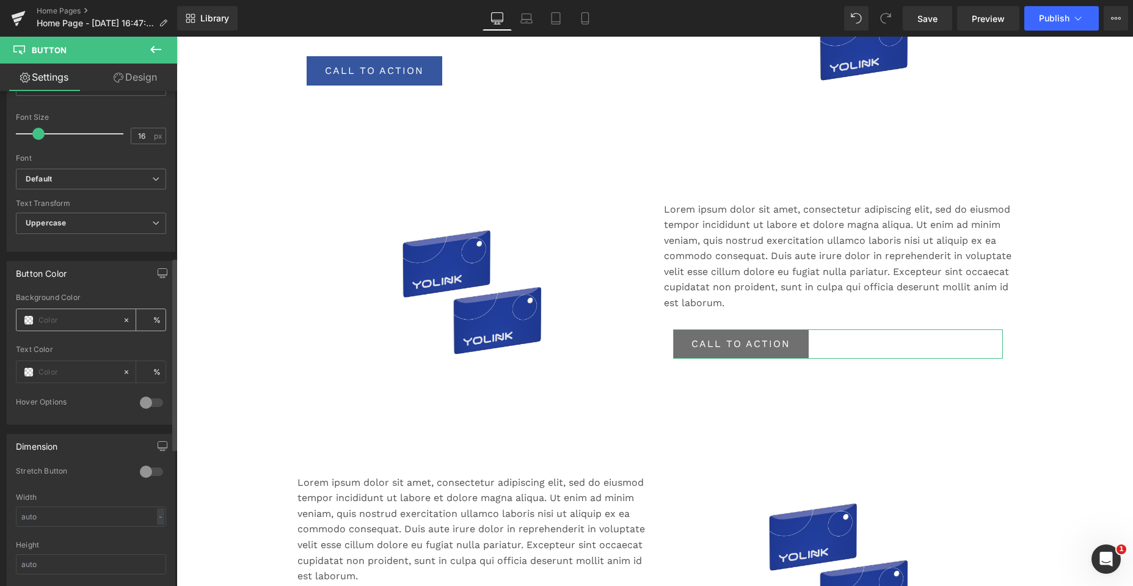
click at [50, 319] on input "text" at bounding box center [77, 319] width 78 height 13
type input "3"
type input "0"
type input "365"
type input "100"
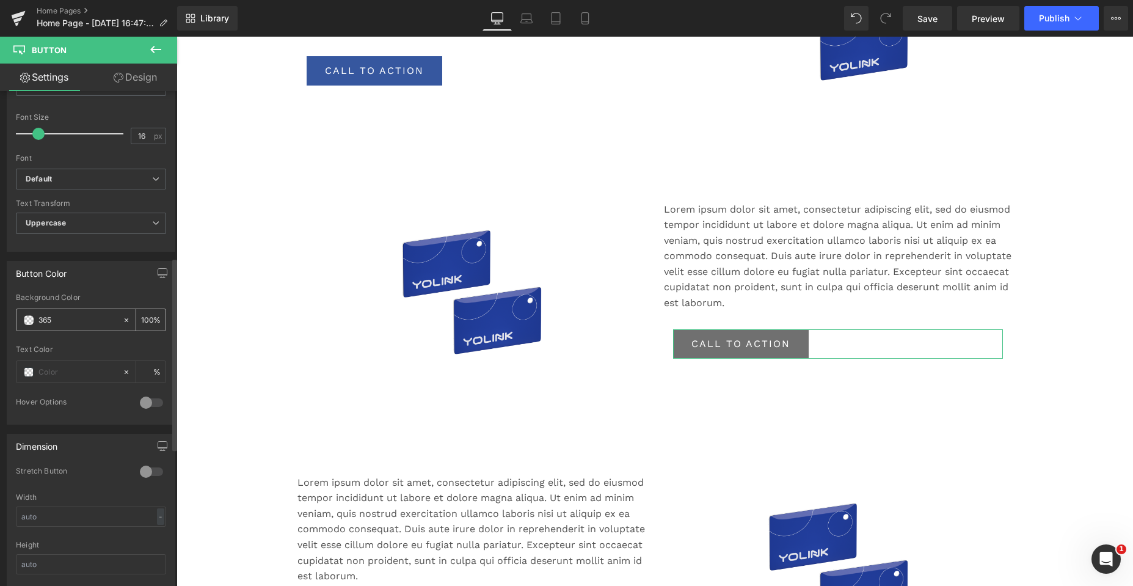
type input "3654"
type input "27"
type input "365"
type input "100"
type input "3657"
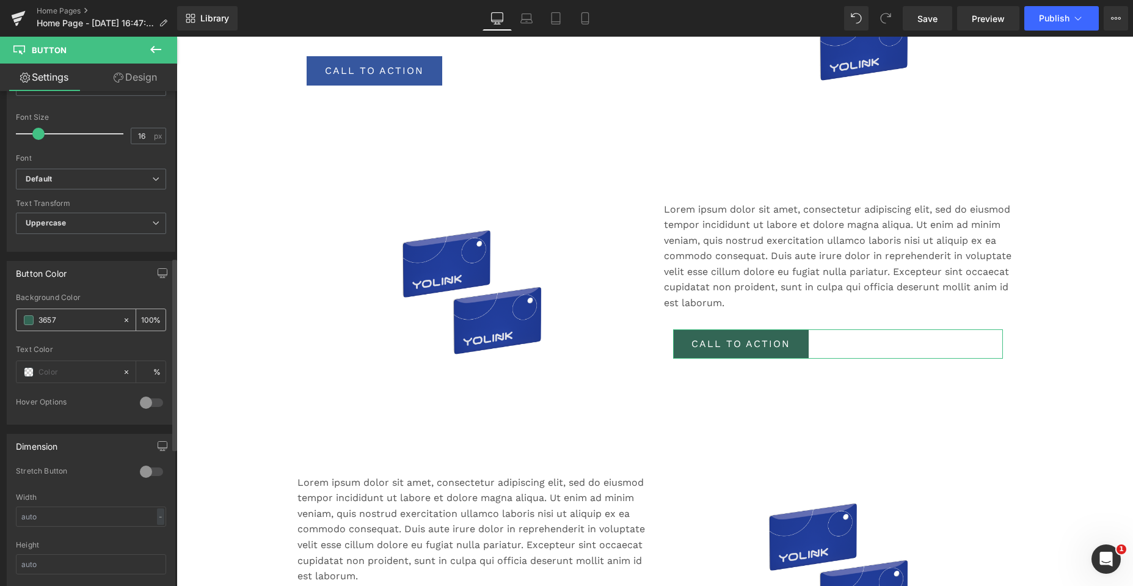
type input "47"
type input "36579"
type input "0"
type input "36579f"
type input "100"
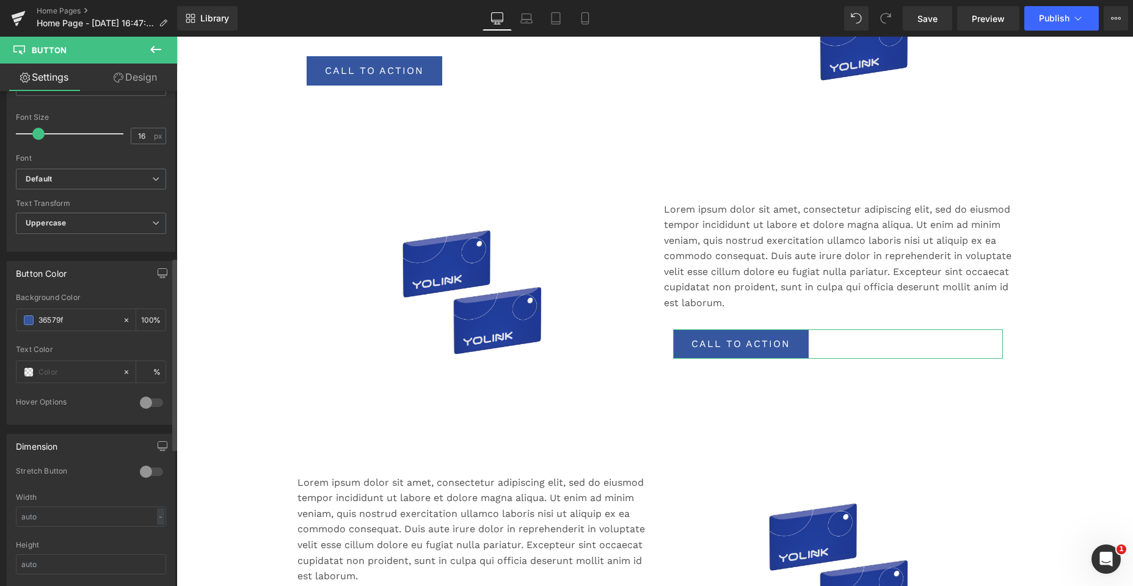
click at [90, 341] on div at bounding box center [91, 341] width 150 height 8
type input "#36579f"
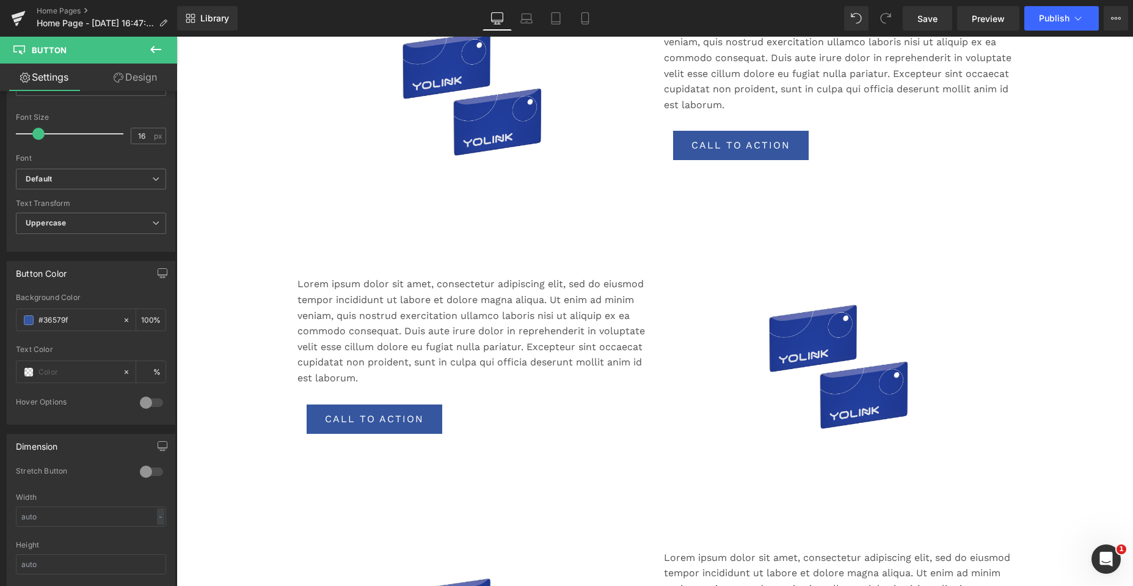
scroll to position [530, 0]
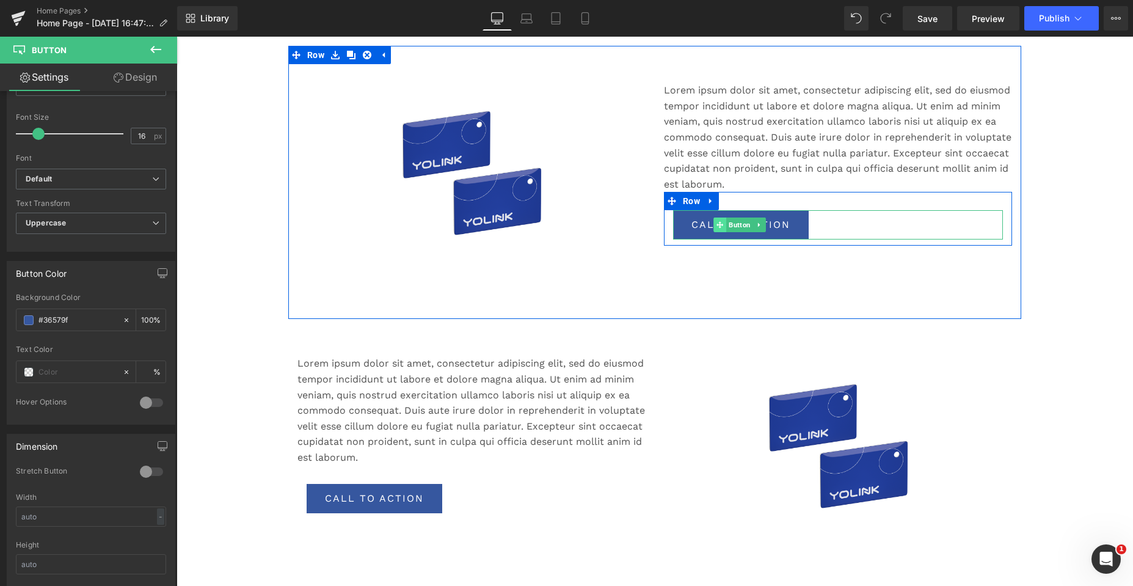
click at [716, 222] on icon at bounding box center [719, 225] width 7 height 7
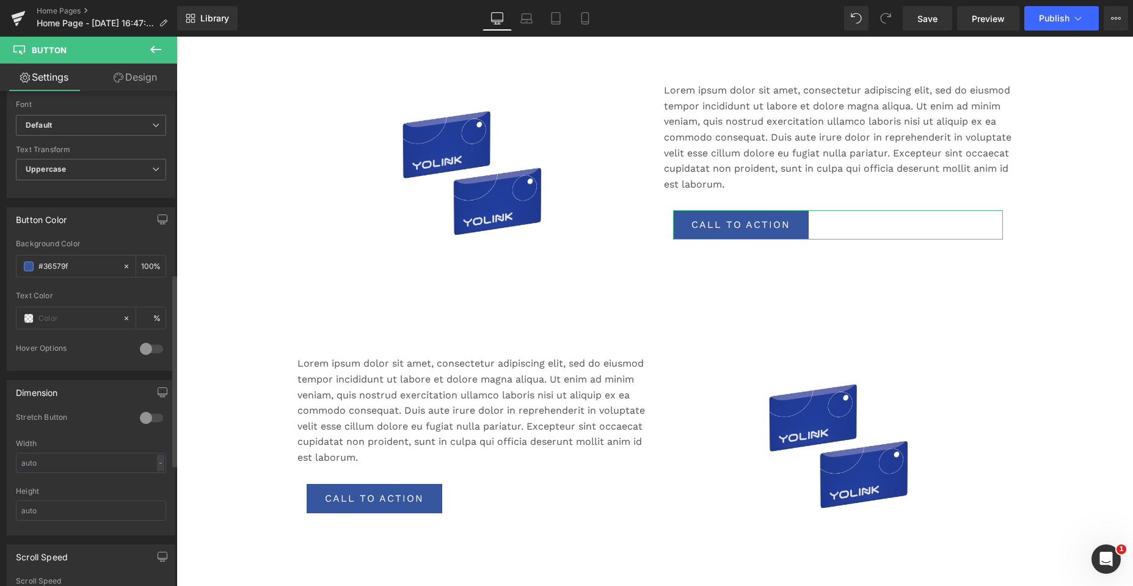
scroll to position [489, 0]
click at [147, 410] on div at bounding box center [151, 411] width 29 height 20
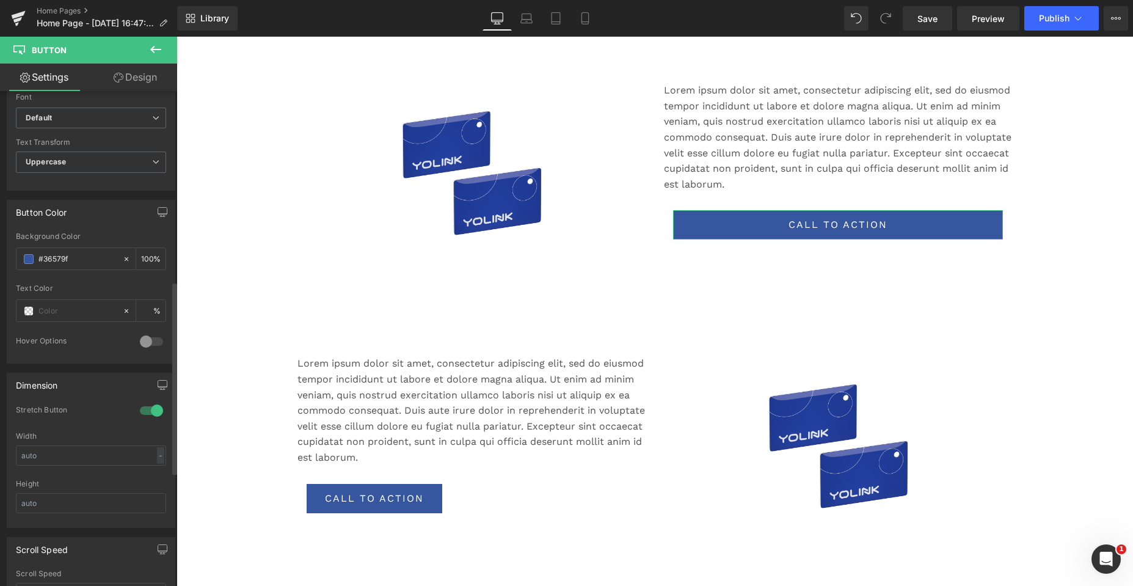
click at [151, 408] on div at bounding box center [151, 411] width 29 height 20
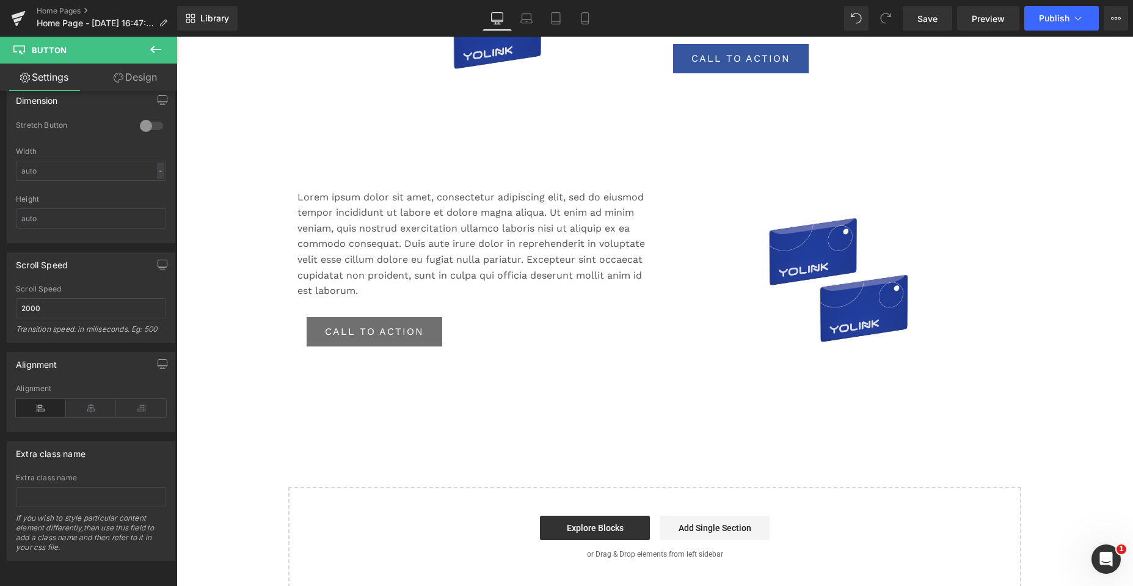
scroll to position [1263, 0]
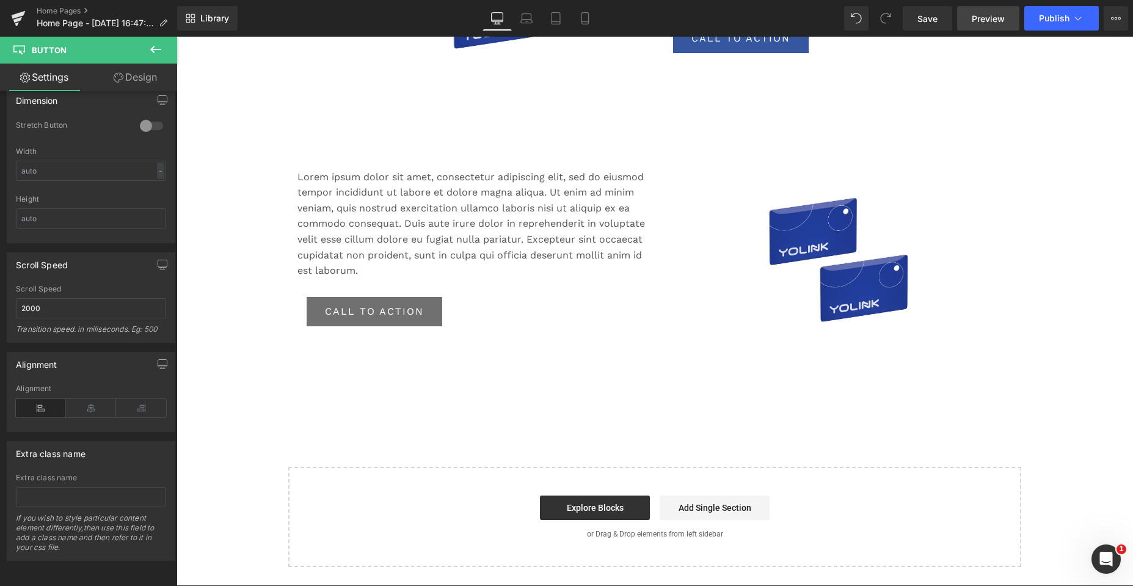
click at [988, 12] on span "Preview" at bounding box center [988, 18] width 33 height 13
click at [930, 20] on span "Save" at bounding box center [927, 18] width 20 height 13
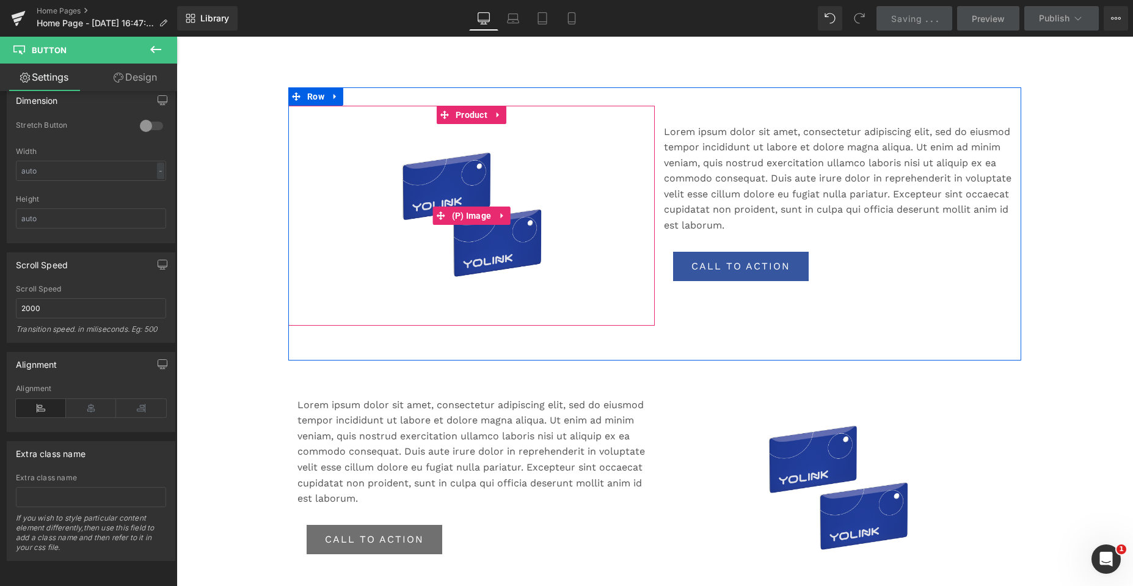
scroll to position [1112, 0]
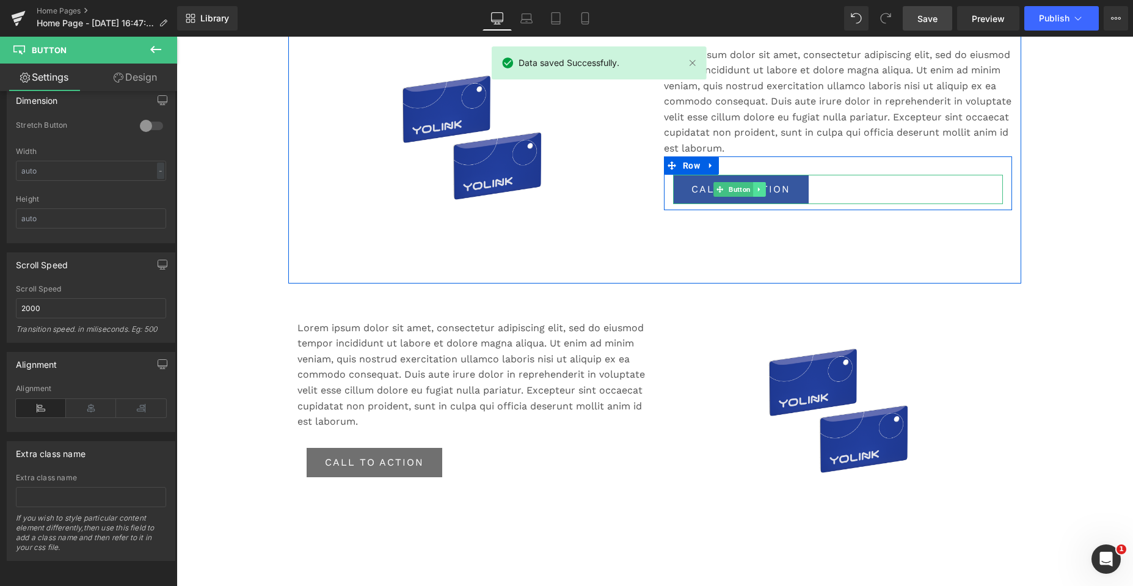
click at [757, 188] on icon at bounding box center [759, 189] width 7 height 7
click at [750, 187] on icon at bounding box center [753, 189] width 7 height 7
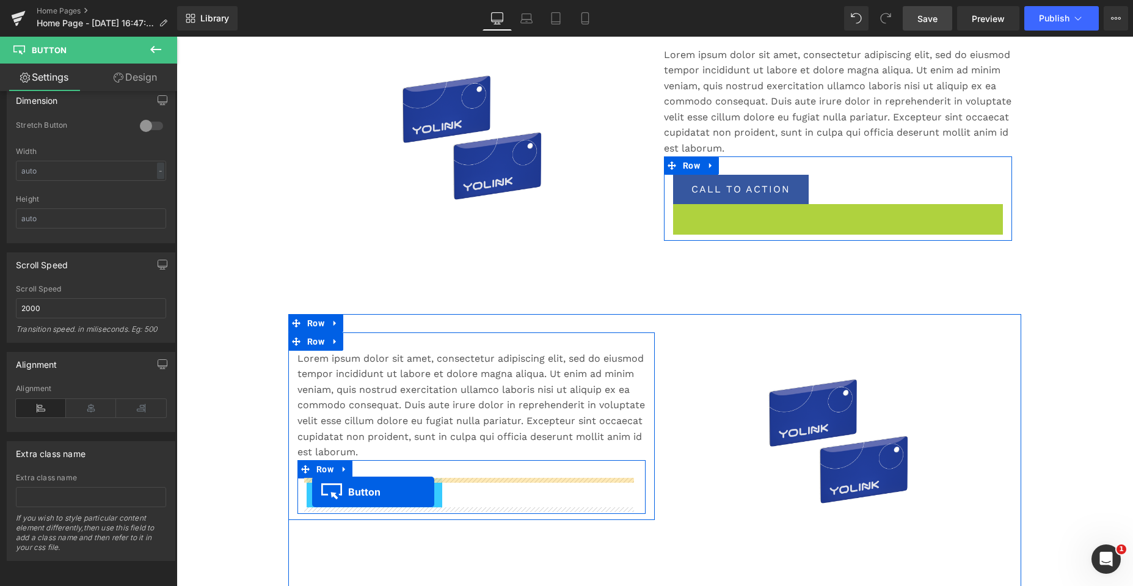
drag, startPoint x: 714, startPoint y: 217, endPoint x: 312, endPoint y: 492, distance: 486.8
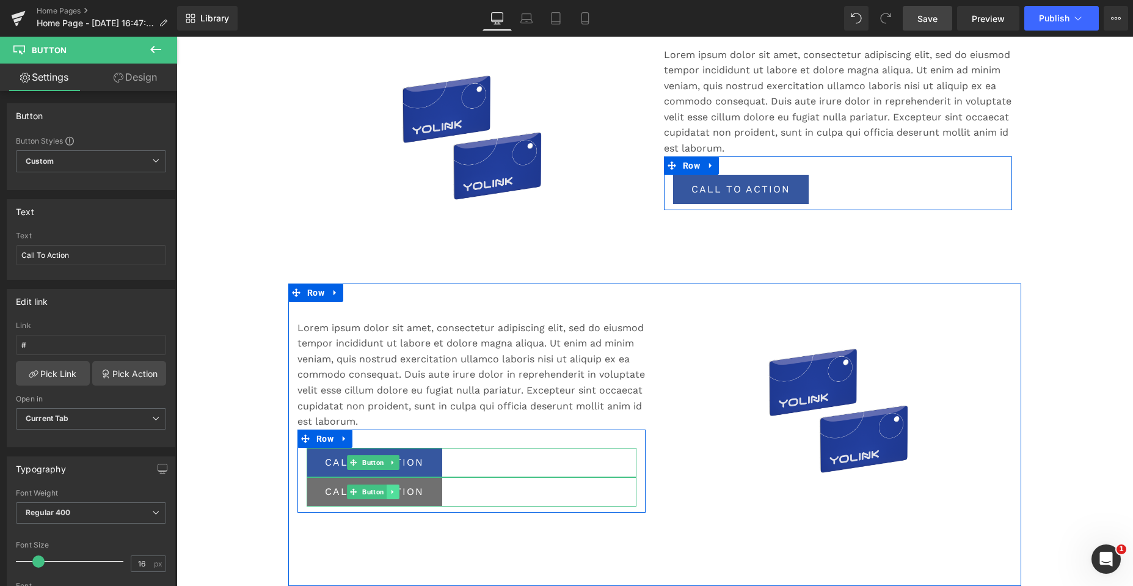
click at [391, 492] on icon at bounding box center [392, 491] width 2 height 4
drag, startPoint x: 396, startPoint y: 492, endPoint x: 404, endPoint y: 486, distance: 9.2
click at [396, 492] on icon at bounding box center [399, 491] width 7 height 7
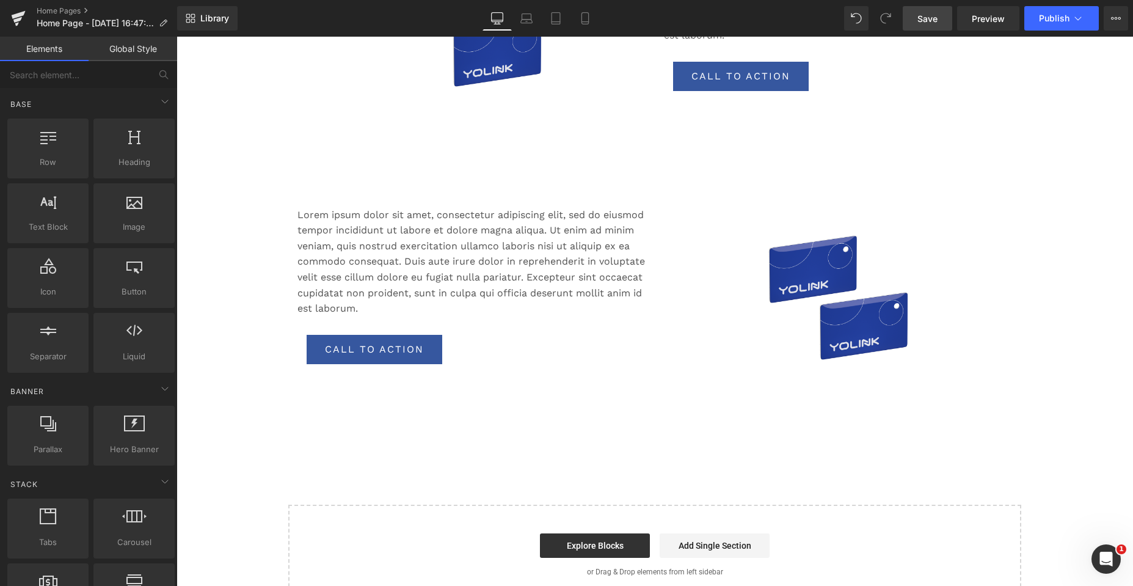
scroll to position [1234, 0]
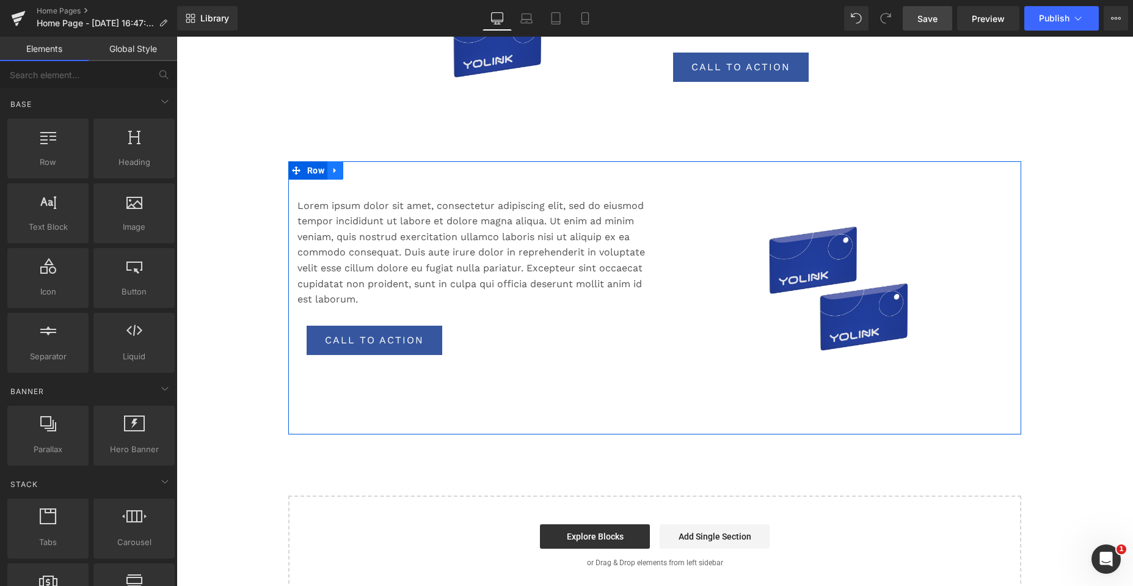
click at [334, 170] on icon at bounding box center [335, 170] width 9 height 9
click at [349, 169] on icon at bounding box center [351, 170] width 9 height 9
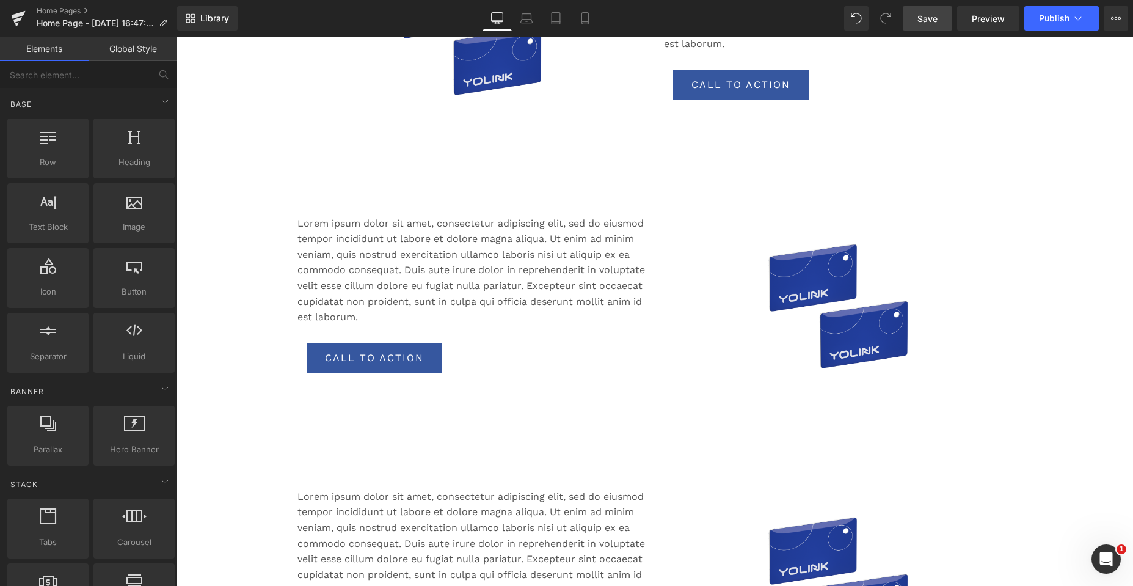
scroll to position [850, 0]
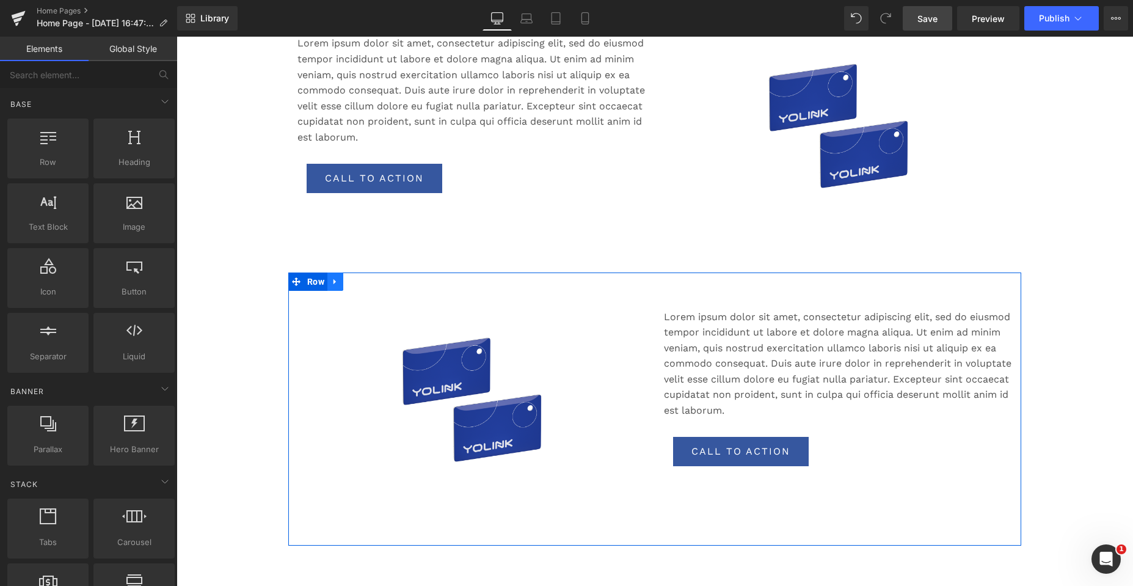
click at [333, 282] on icon at bounding box center [335, 281] width 9 height 9
click at [350, 278] on icon at bounding box center [351, 281] width 9 height 9
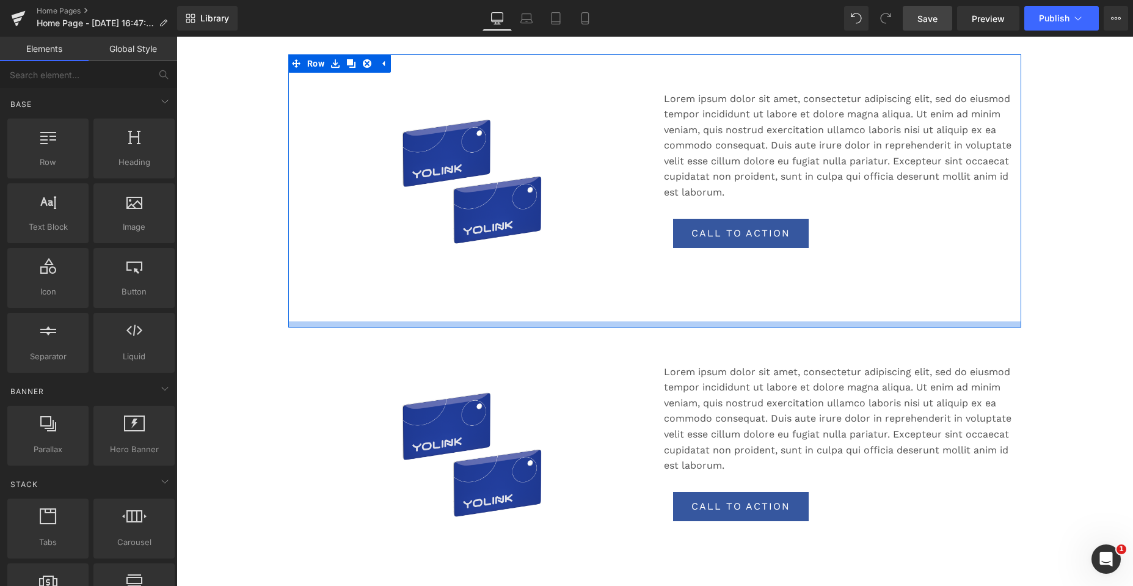
scroll to position [1005, 0]
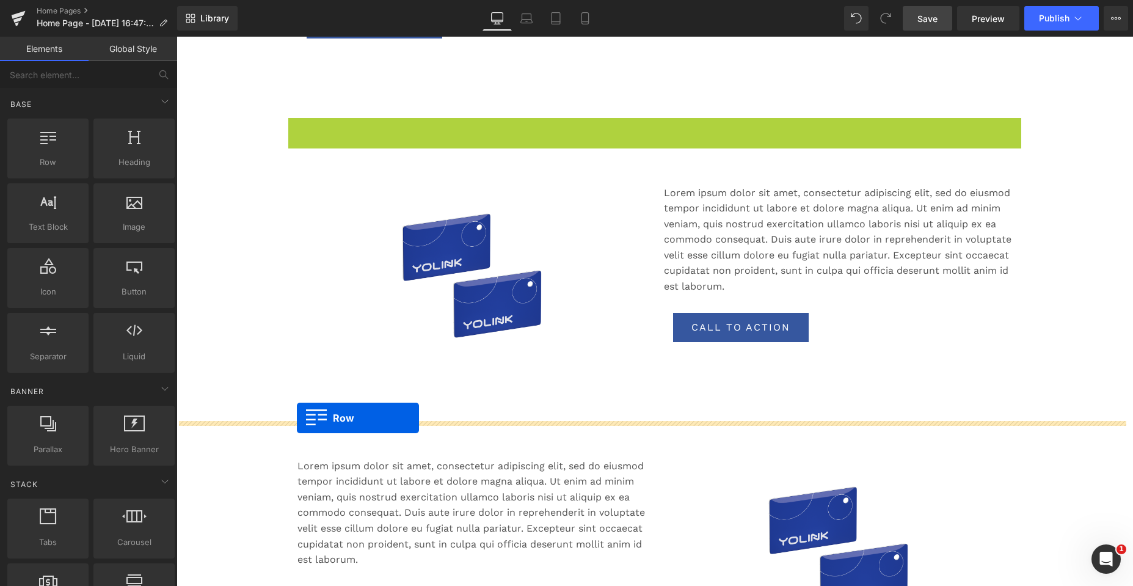
drag, startPoint x: 289, startPoint y: 128, endPoint x: 297, endPoint y: 418, distance: 290.2
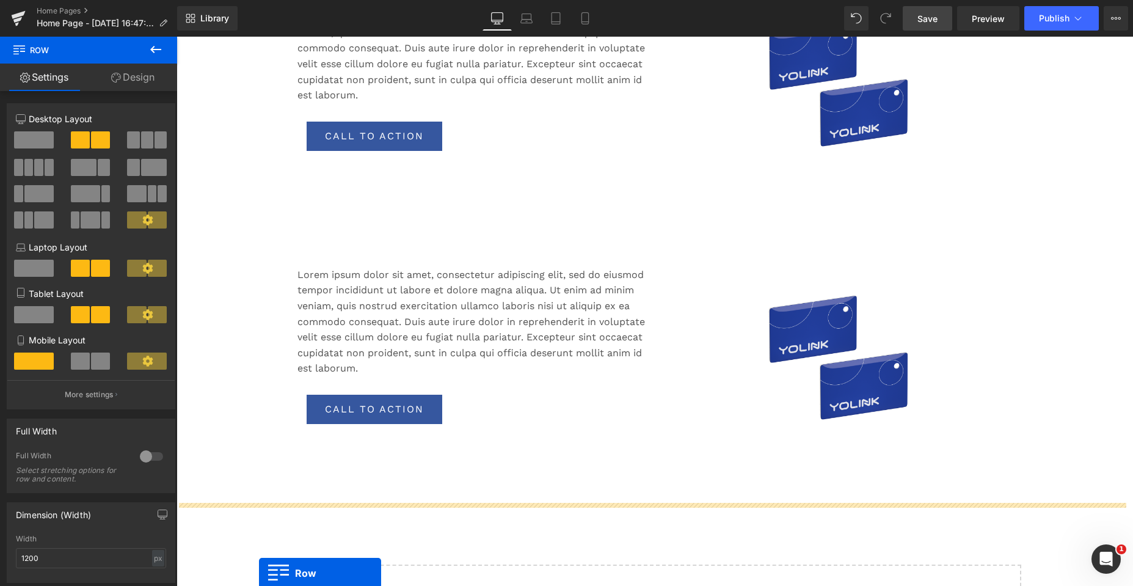
scroll to position [1530, 0]
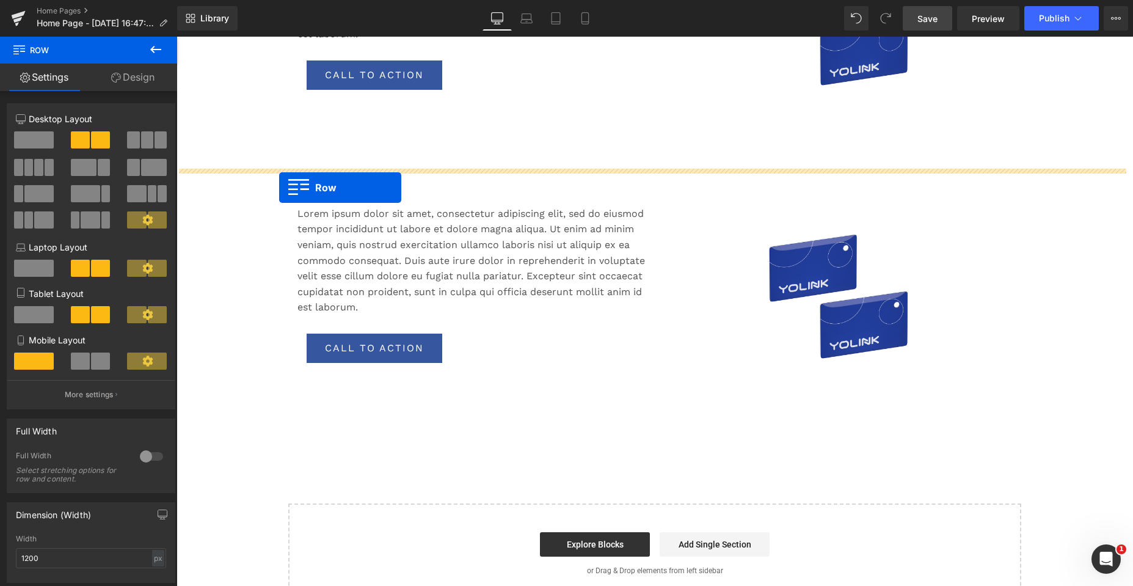
drag, startPoint x: 293, startPoint y: 398, endPoint x: 279, endPoint y: 187, distance: 211.1
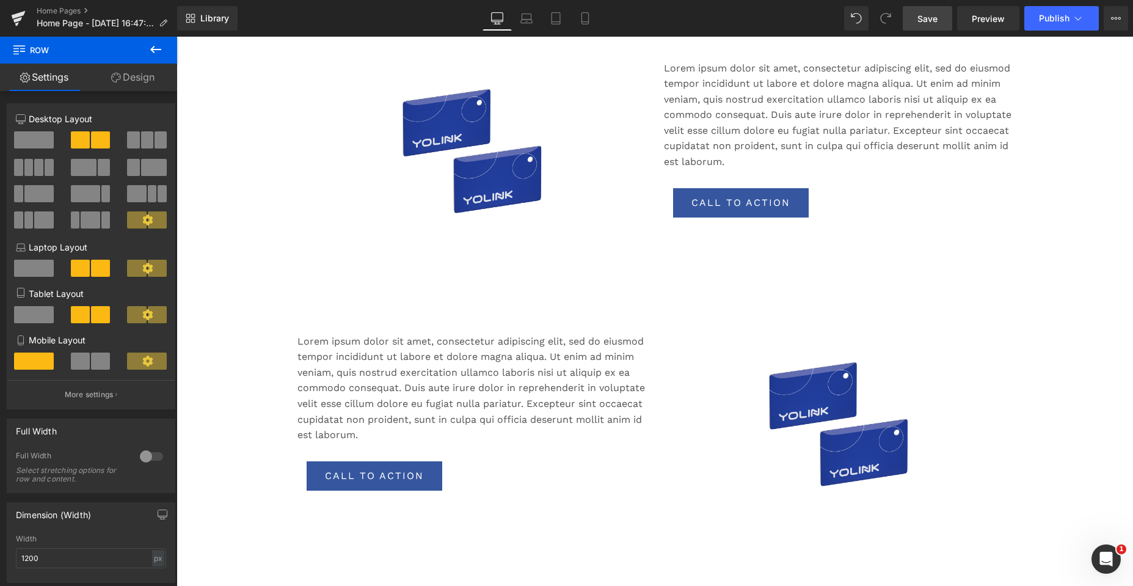
scroll to position [986, 0]
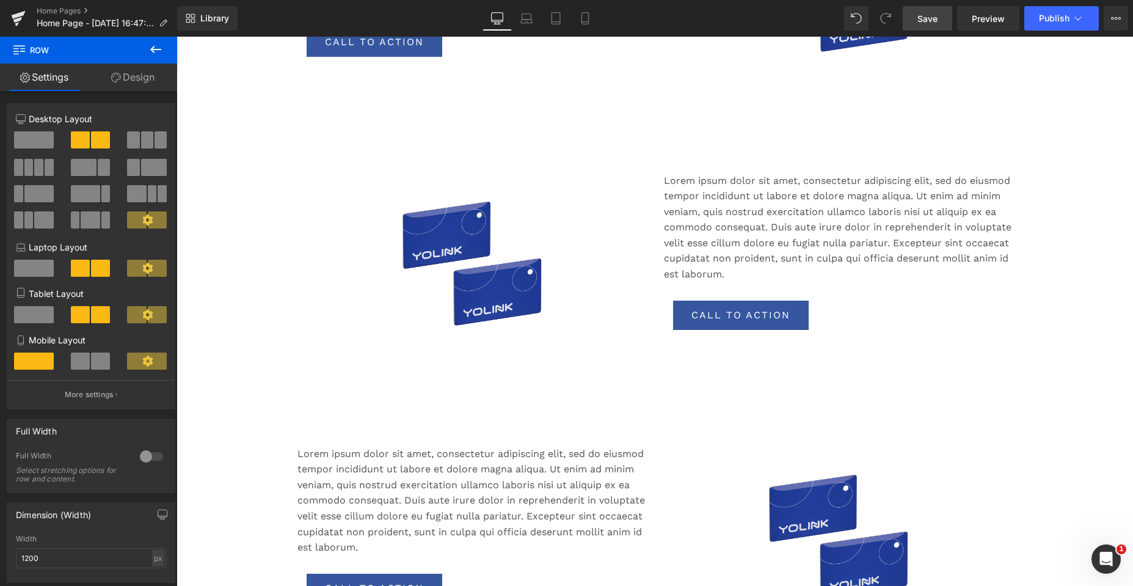
click at [412, 244] on img at bounding box center [471, 264] width 183 height 183
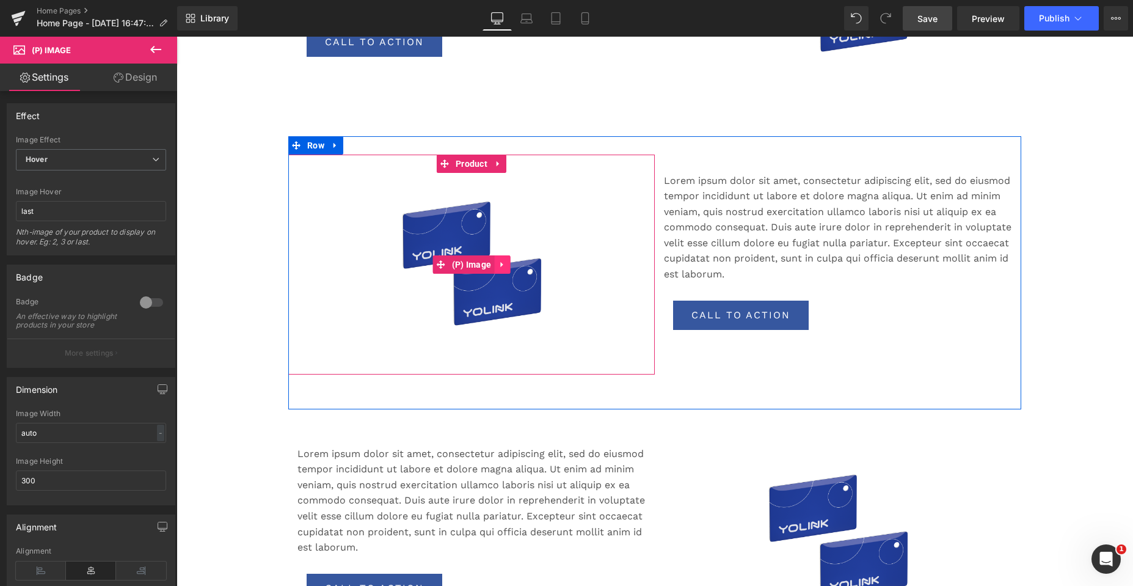
click at [501, 265] on icon at bounding box center [502, 264] width 9 height 9
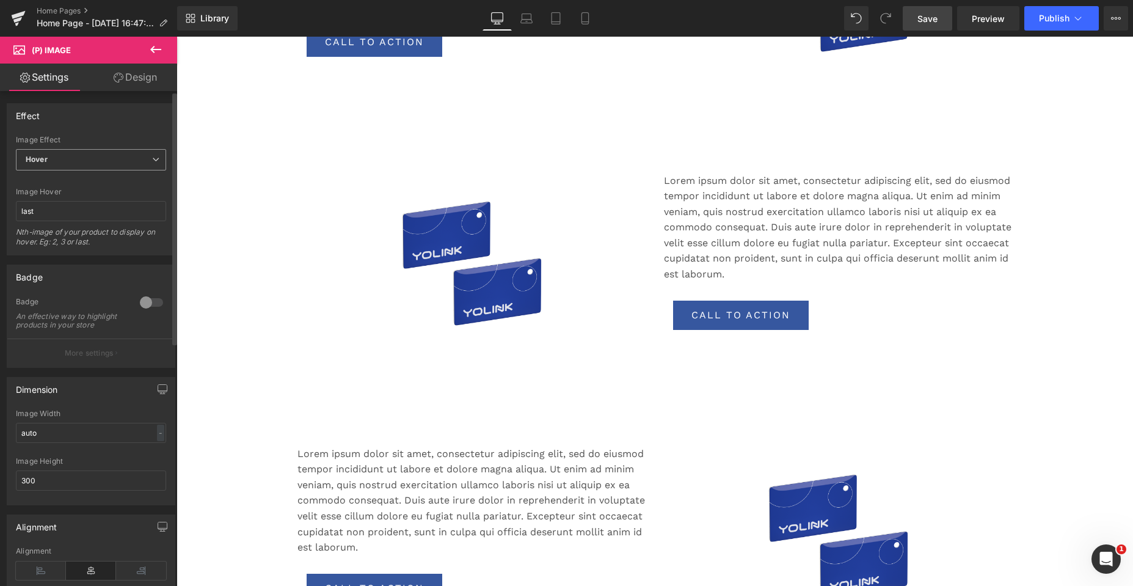
click at [153, 159] on icon at bounding box center [155, 159] width 7 height 7
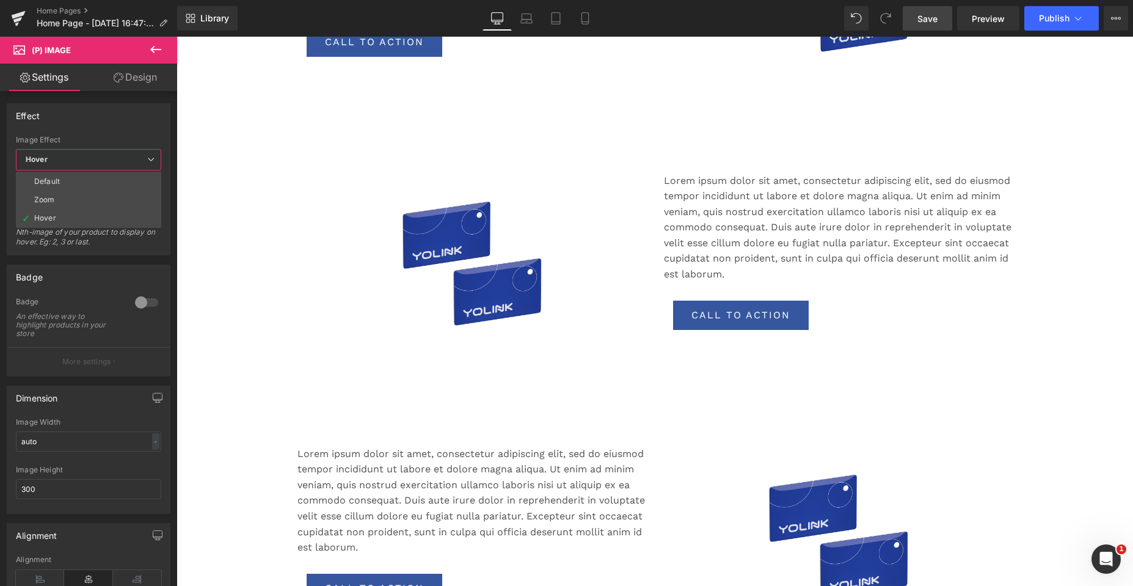
click at [183, 260] on body "This store requires javascript to be enabled for some features to work correctl…" at bounding box center [654, 367] width 956 height 2635
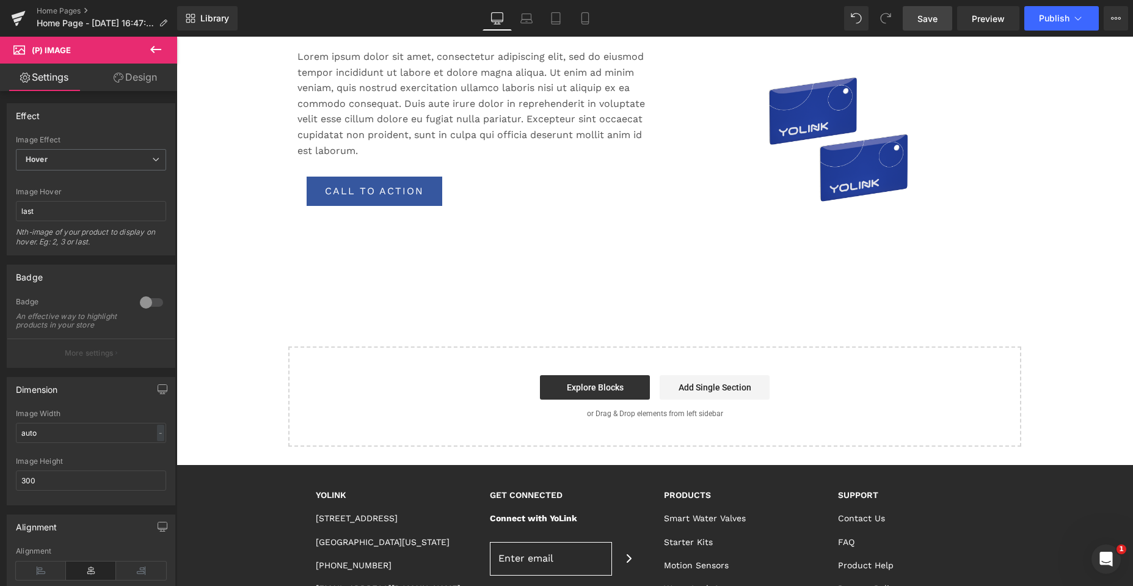
scroll to position [1963, 0]
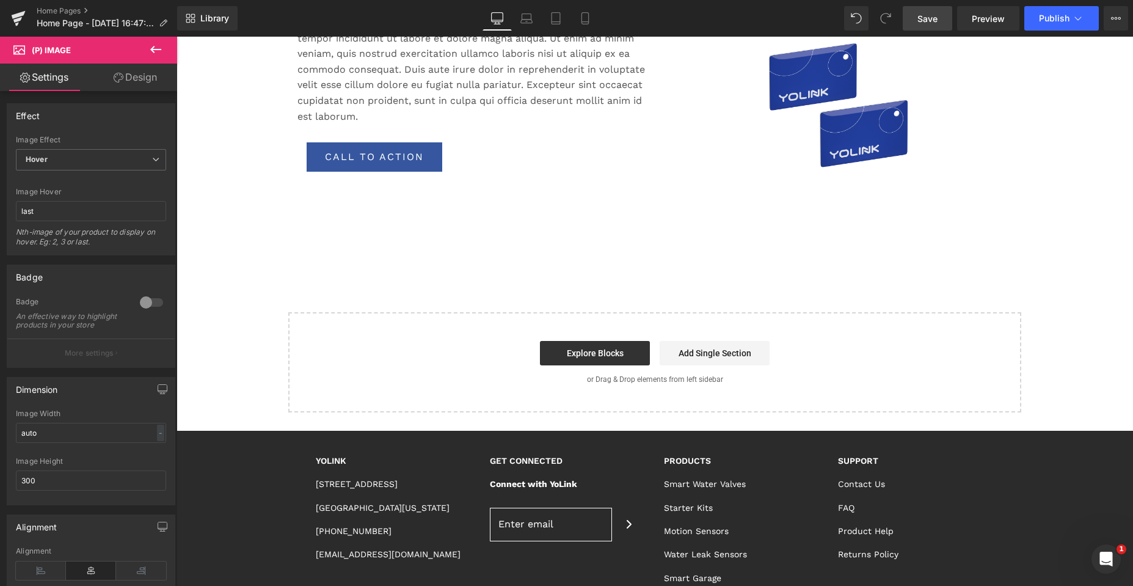
click at [920, 16] on span "Save" at bounding box center [927, 18] width 20 height 13
click at [153, 49] on icon at bounding box center [155, 49] width 11 height 7
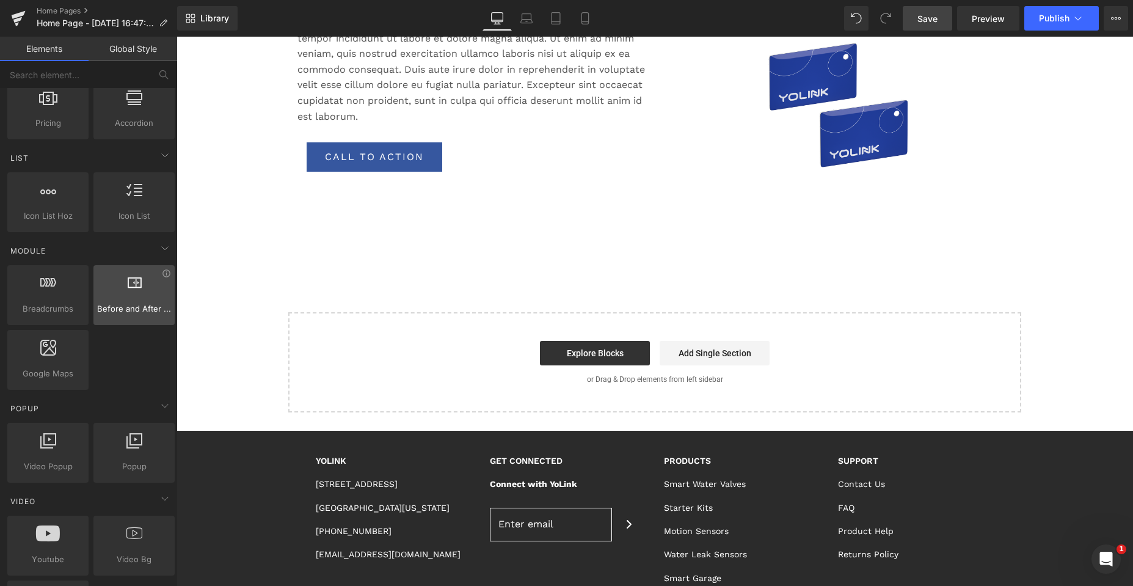
scroll to position [550, 0]
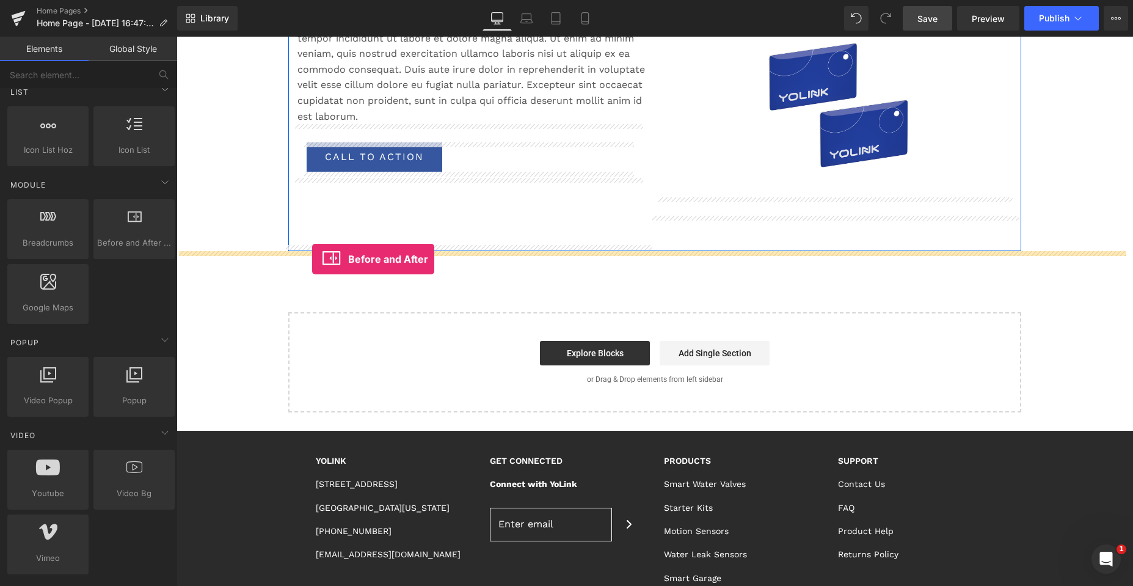
drag, startPoint x: 301, startPoint y: 262, endPoint x: 312, endPoint y: 259, distance: 11.4
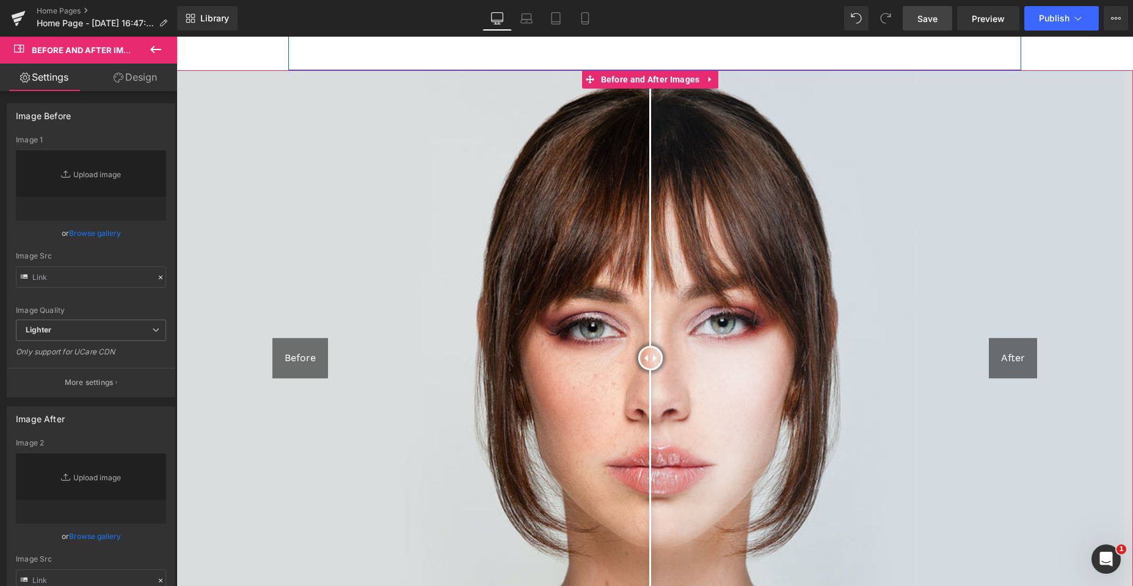
scroll to position [2147, 0]
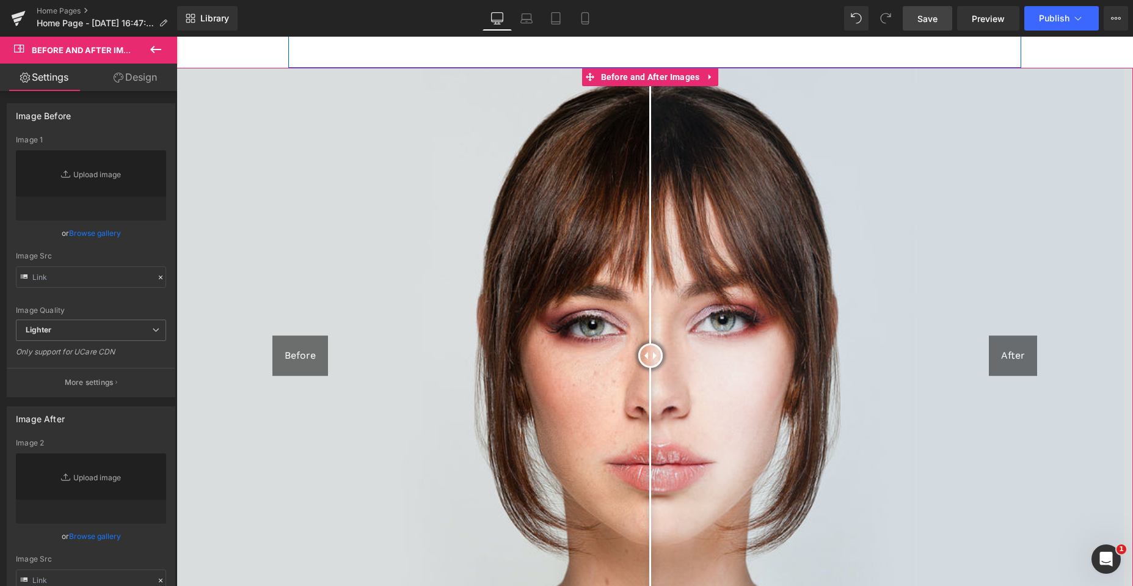
type input "[URL][DOMAIN_NAME]"
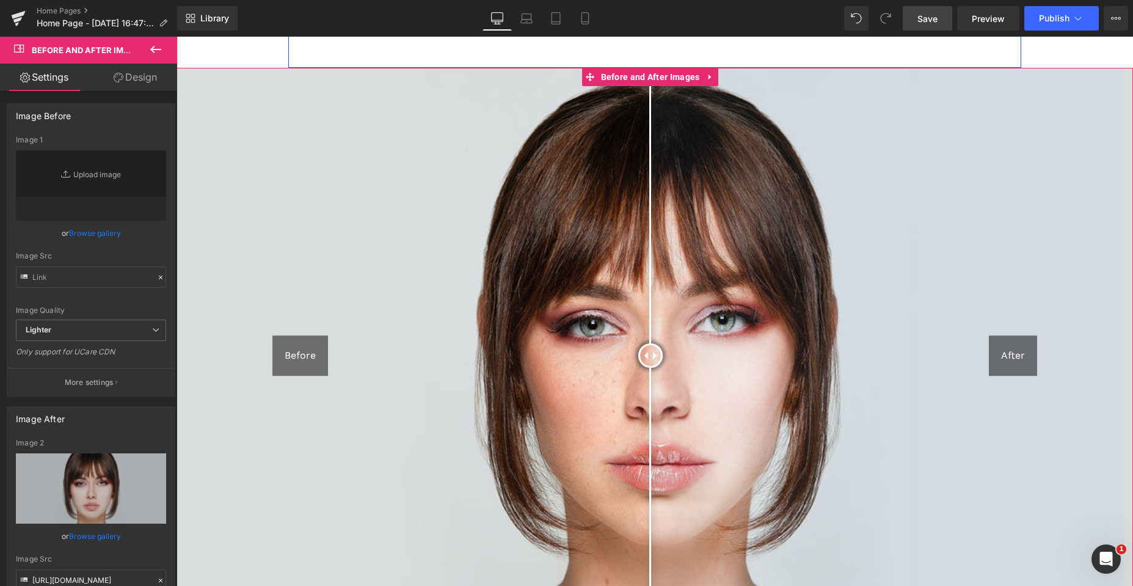
type input "[URL][DOMAIN_NAME]"
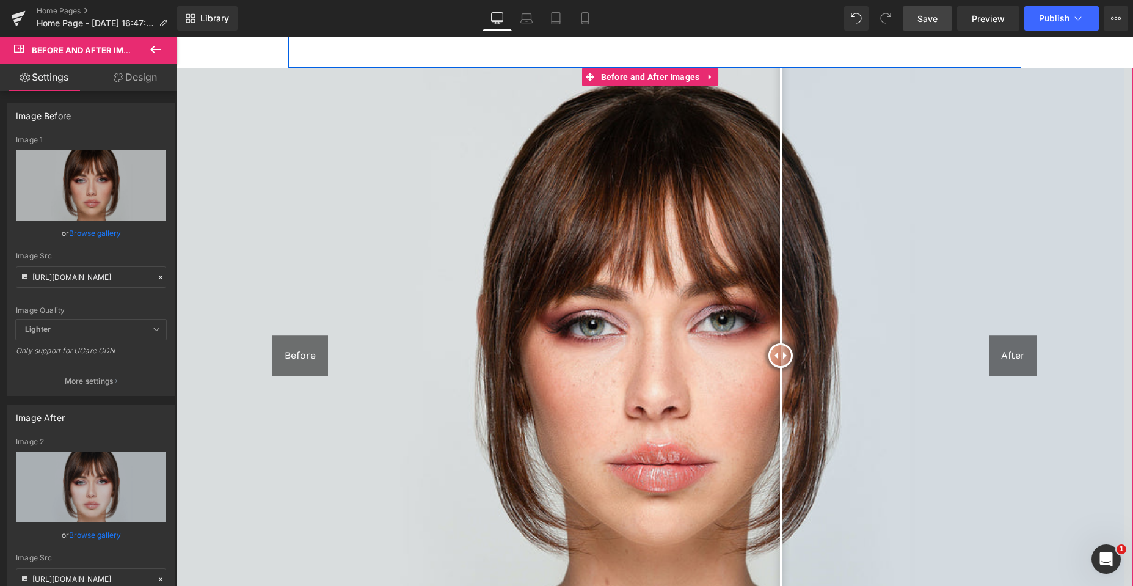
drag, startPoint x: 650, startPoint y: 357, endPoint x: 785, endPoint y: 345, distance: 135.5
click at [785, 345] on div at bounding box center [780, 355] width 24 height 24
click at [711, 76] on icon at bounding box center [709, 77] width 2 height 5
click at [717, 75] on icon at bounding box center [718, 77] width 9 height 9
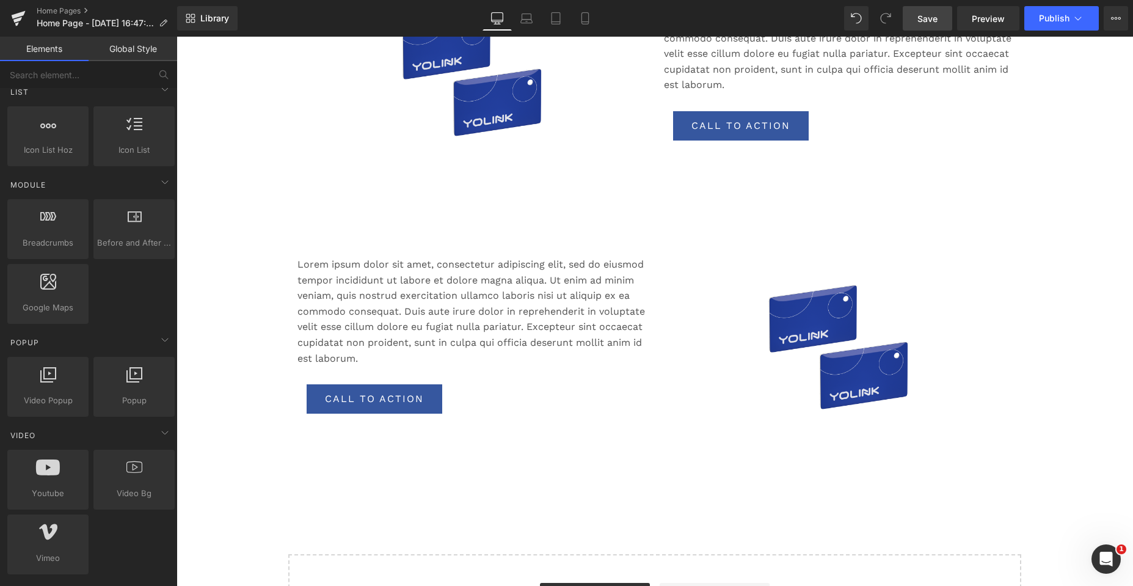
scroll to position [1957, 0]
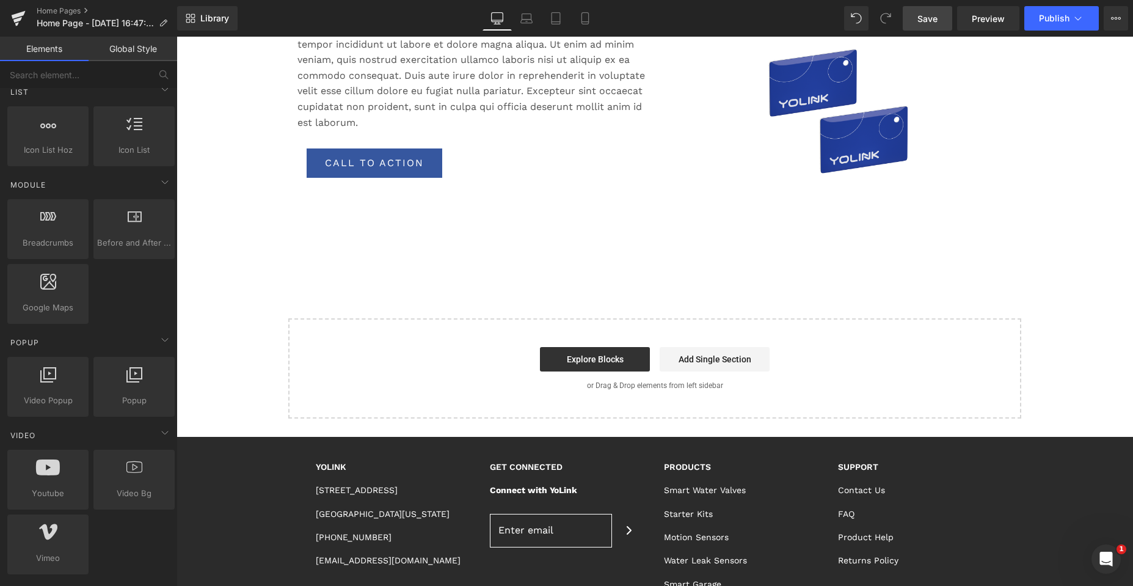
click at [920, 13] on span "Save" at bounding box center [927, 18] width 20 height 13
click at [983, 18] on span "Preview" at bounding box center [988, 18] width 33 height 13
